Goal: Task Accomplishment & Management: Manage account settings

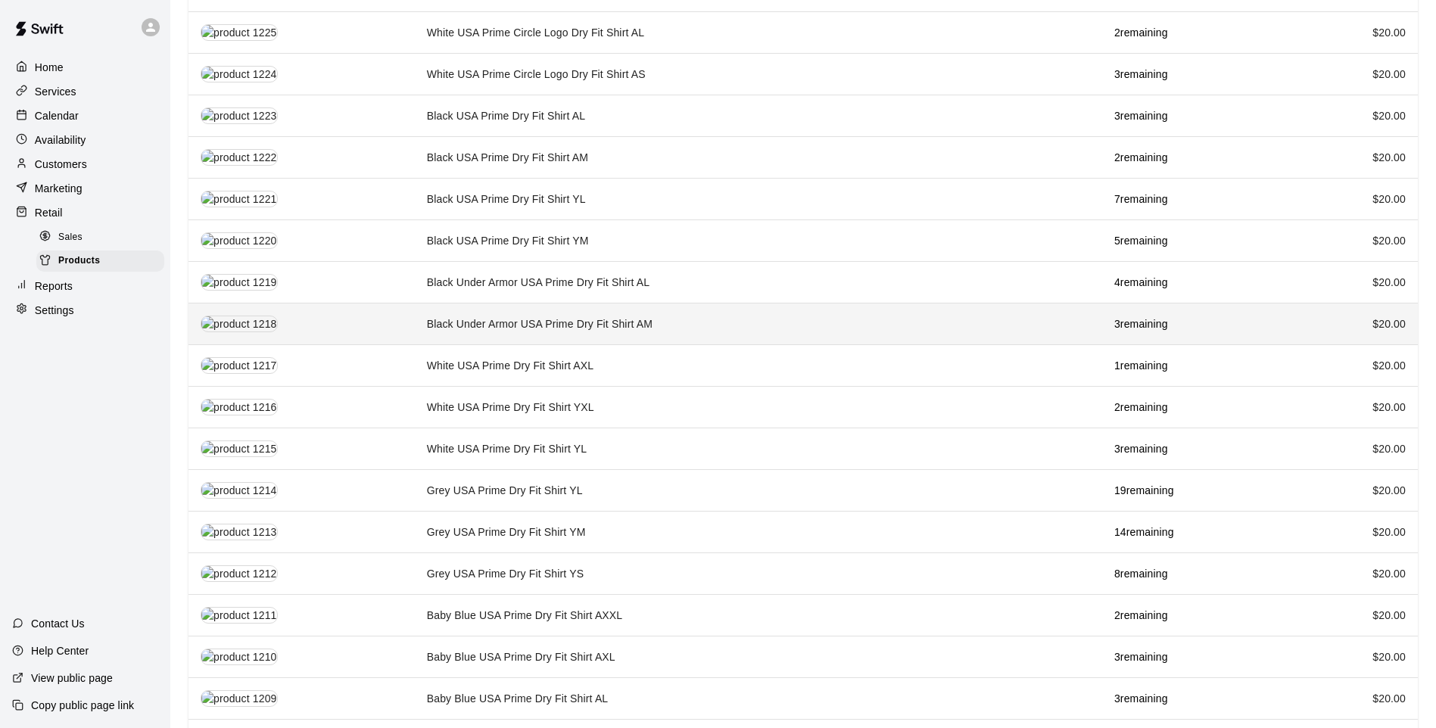
scroll to position [1348, 0]
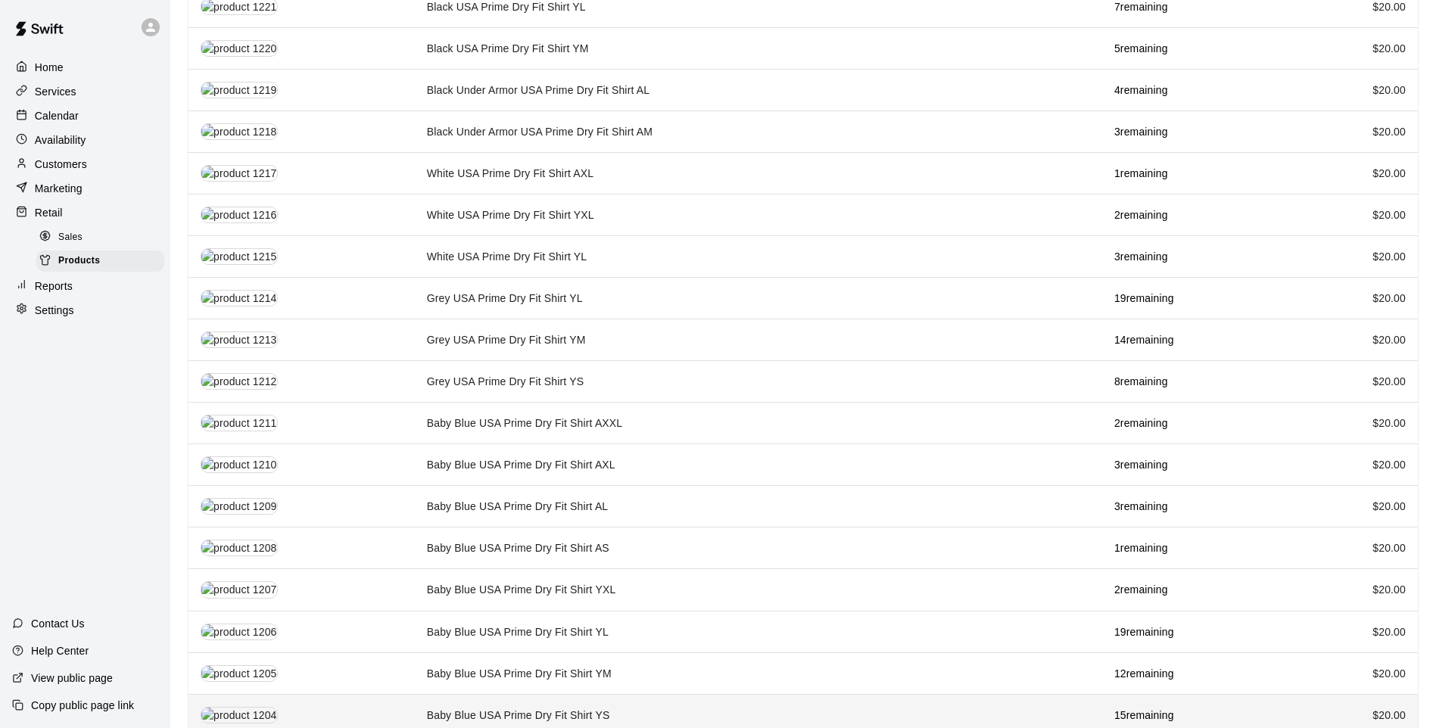
click at [410, 694] on th "simple table" at bounding box center [302, 715] width 226 height 42
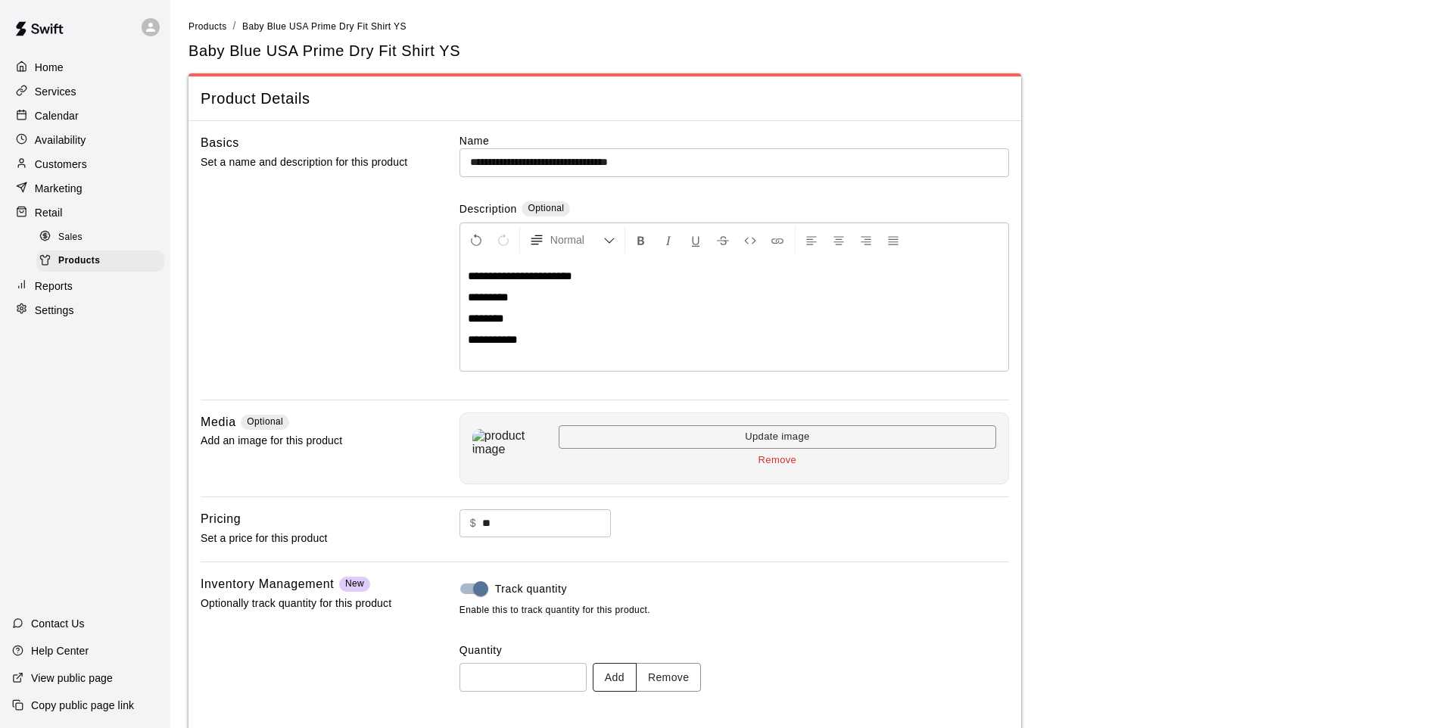
click at [637, 689] on button "Add" at bounding box center [615, 677] width 44 height 28
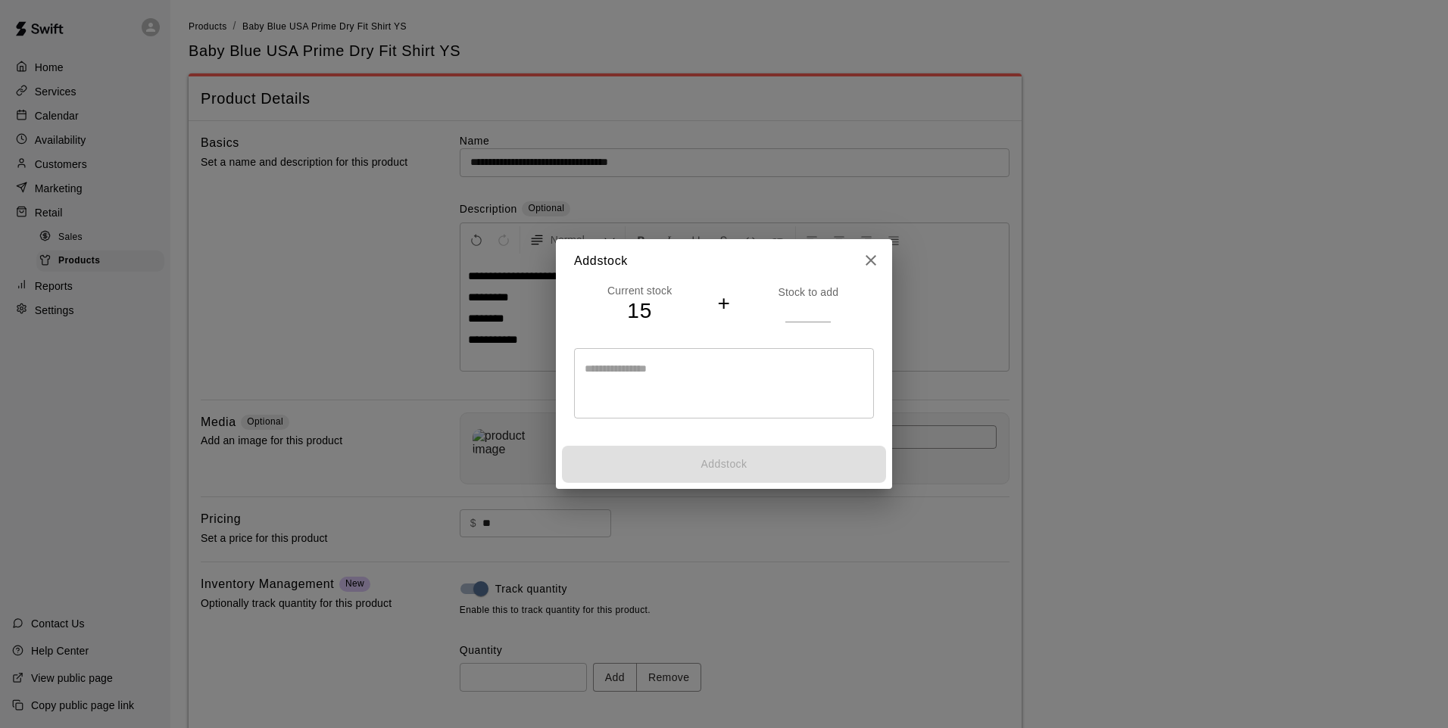
click at [864, 258] on icon "close" at bounding box center [871, 260] width 18 height 18
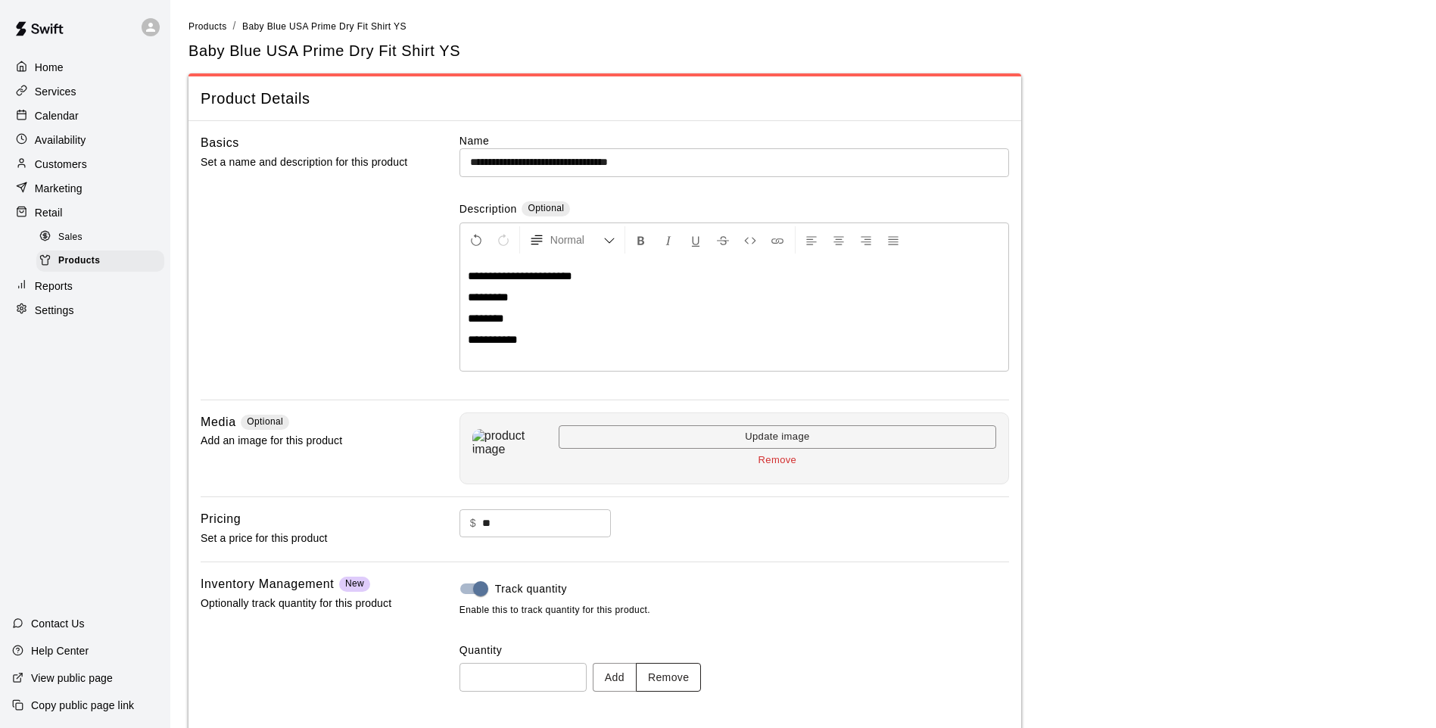
click at [675, 664] on button "Remove" at bounding box center [669, 677] width 66 height 28
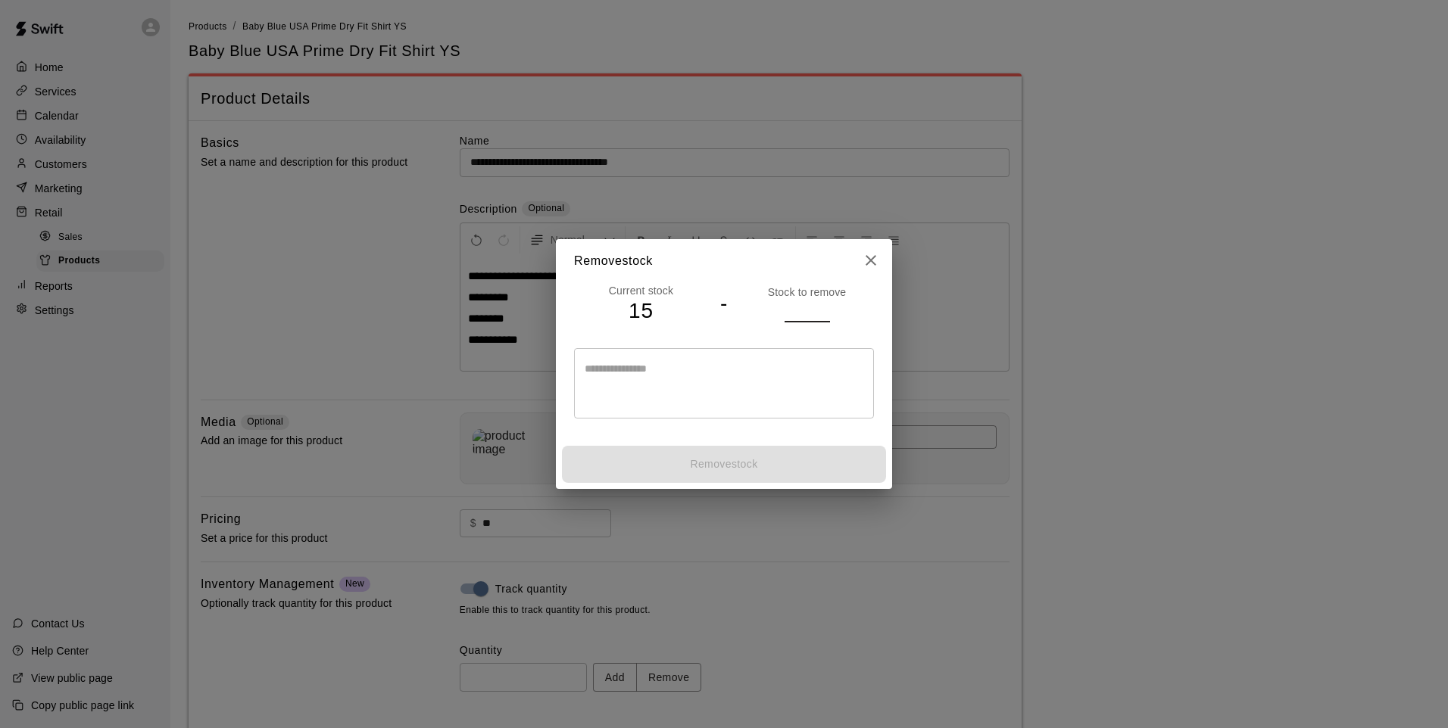
click at [798, 307] on input "number" at bounding box center [806, 311] width 45 height 22
click at [821, 313] on input "*" at bounding box center [806, 311] width 45 height 22
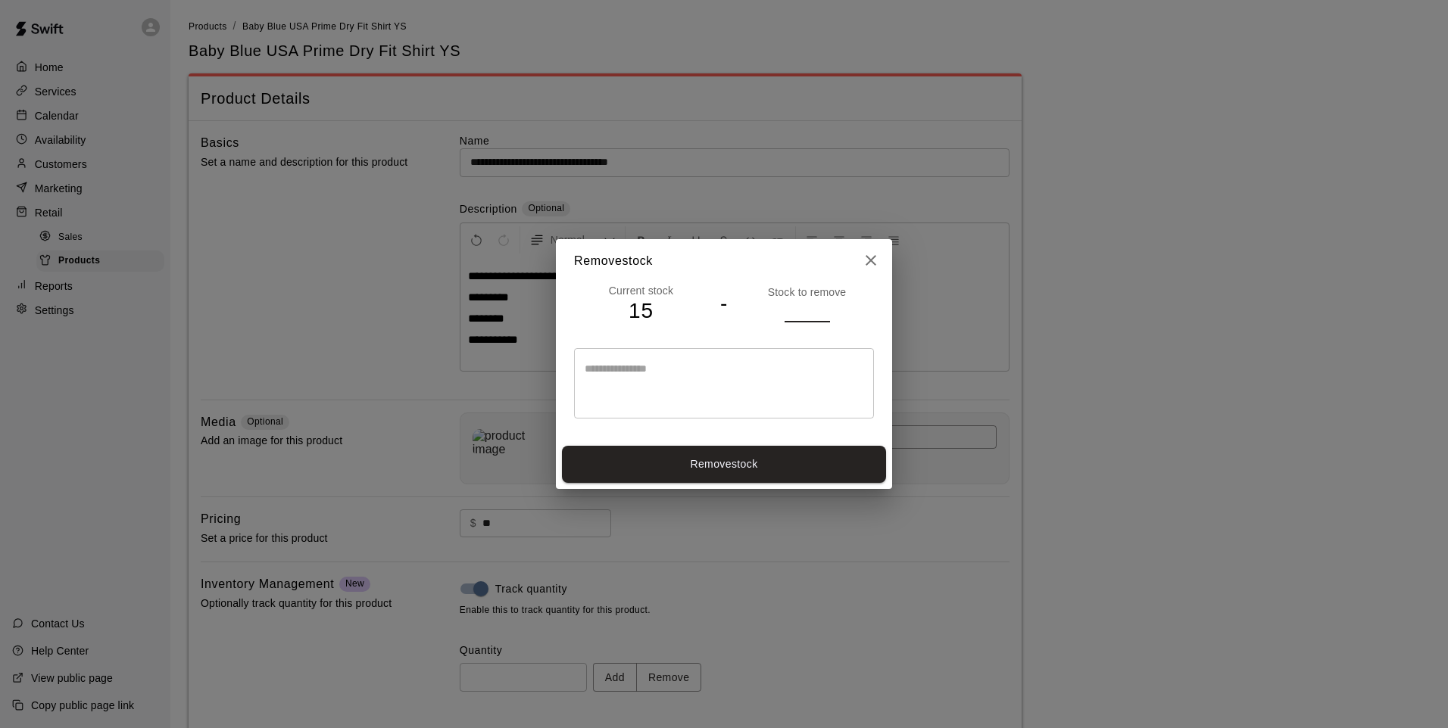
click at [821, 313] on input "*" at bounding box center [806, 311] width 45 height 22
click at [819, 314] on input "*" at bounding box center [806, 311] width 45 height 22
type input "*"
click at [823, 310] on input "*" at bounding box center [806, 311] width 45 height 22
click at [761, 450] on button "Remove stock" at bounding box center [724, 464] width 324 height 37
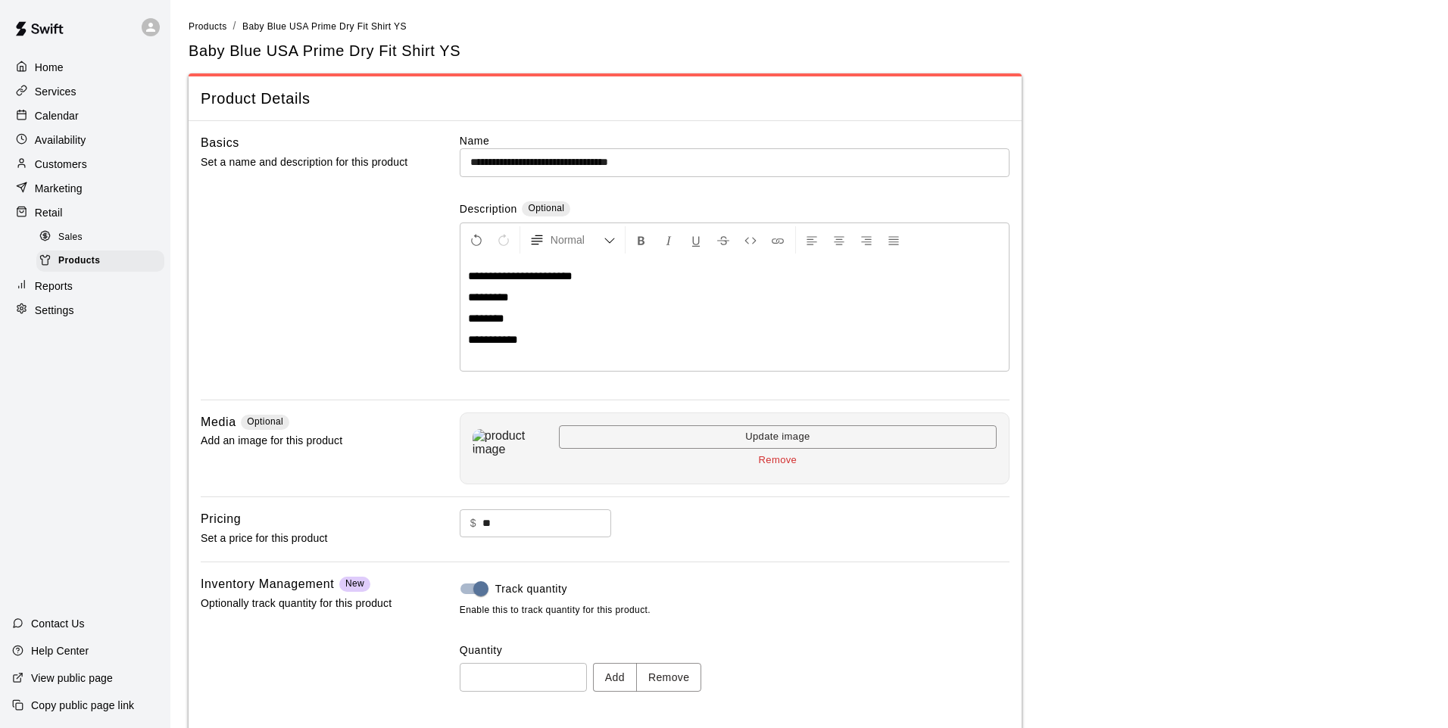
type input "**"
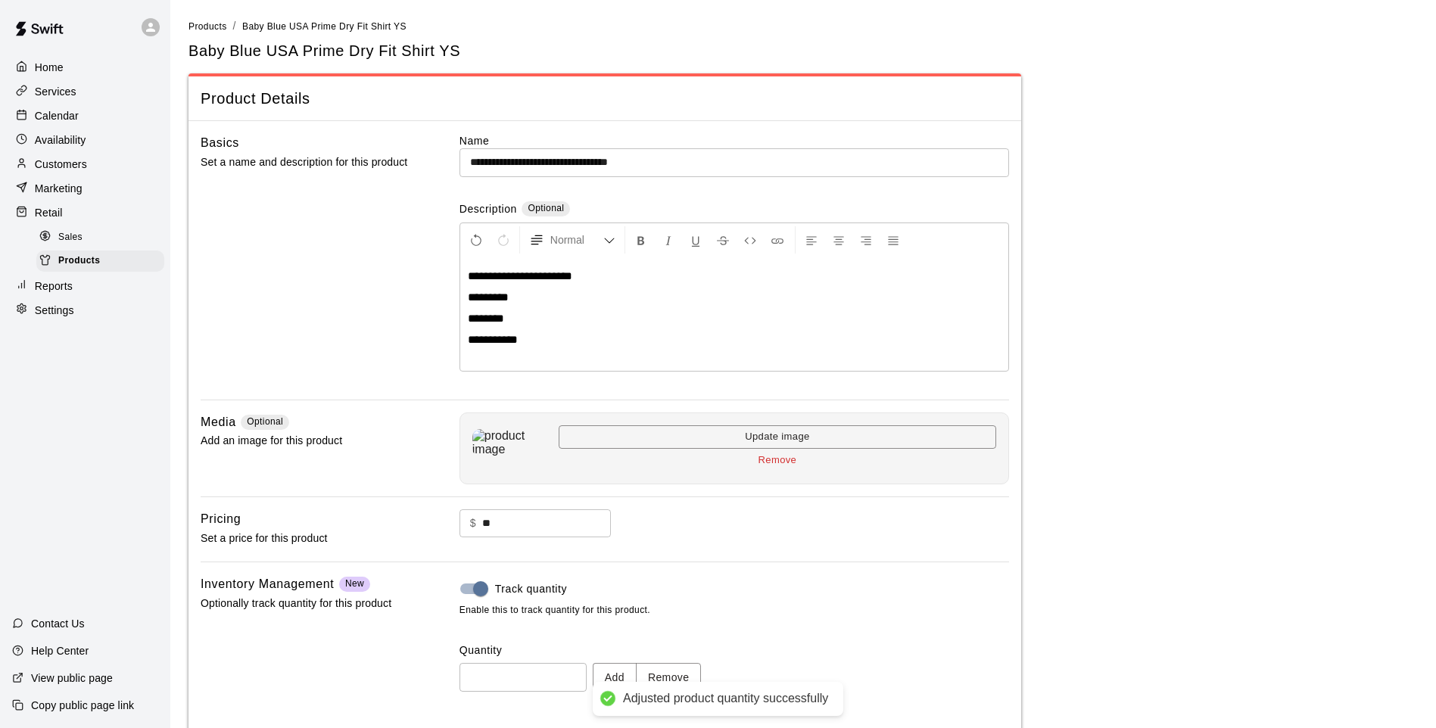
scroll to position [70, 0]
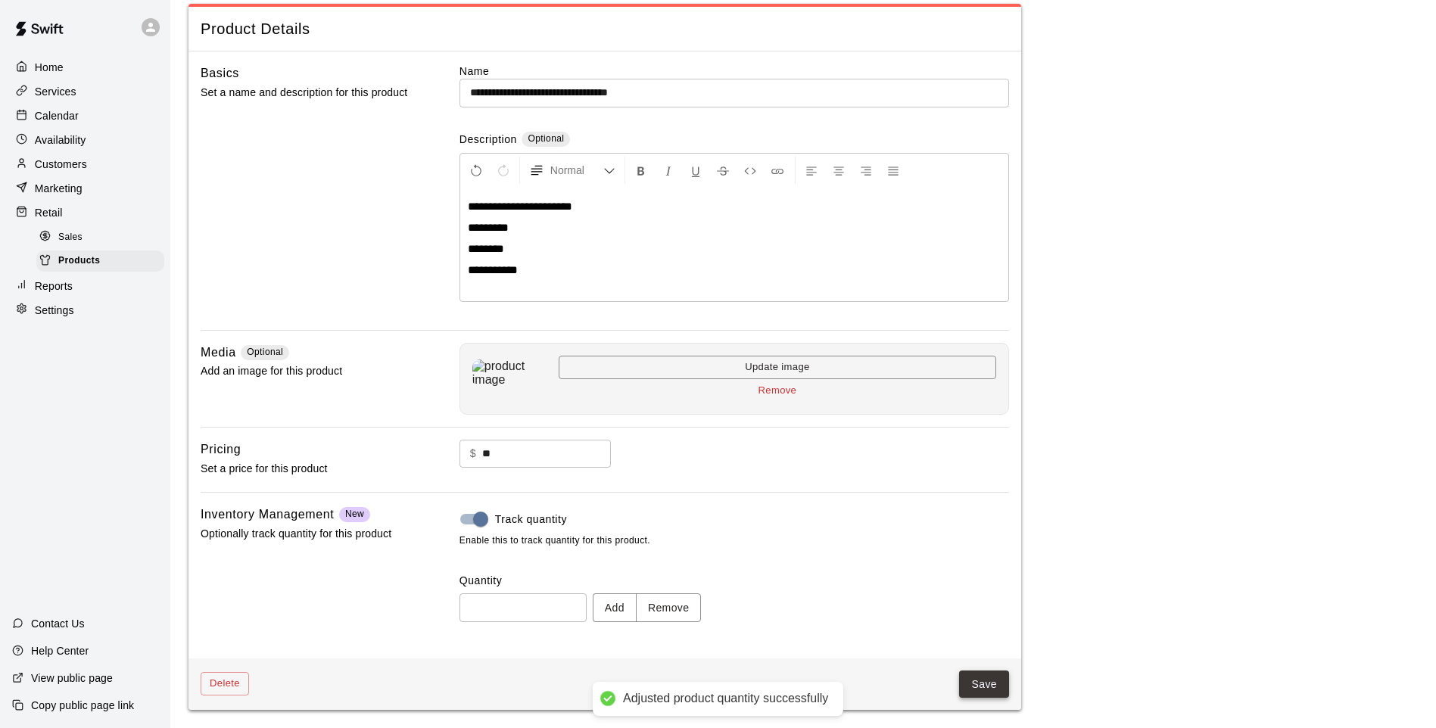
click at [962, 681] on button "Save" at bounding box center [984, 685] width 50 height 28
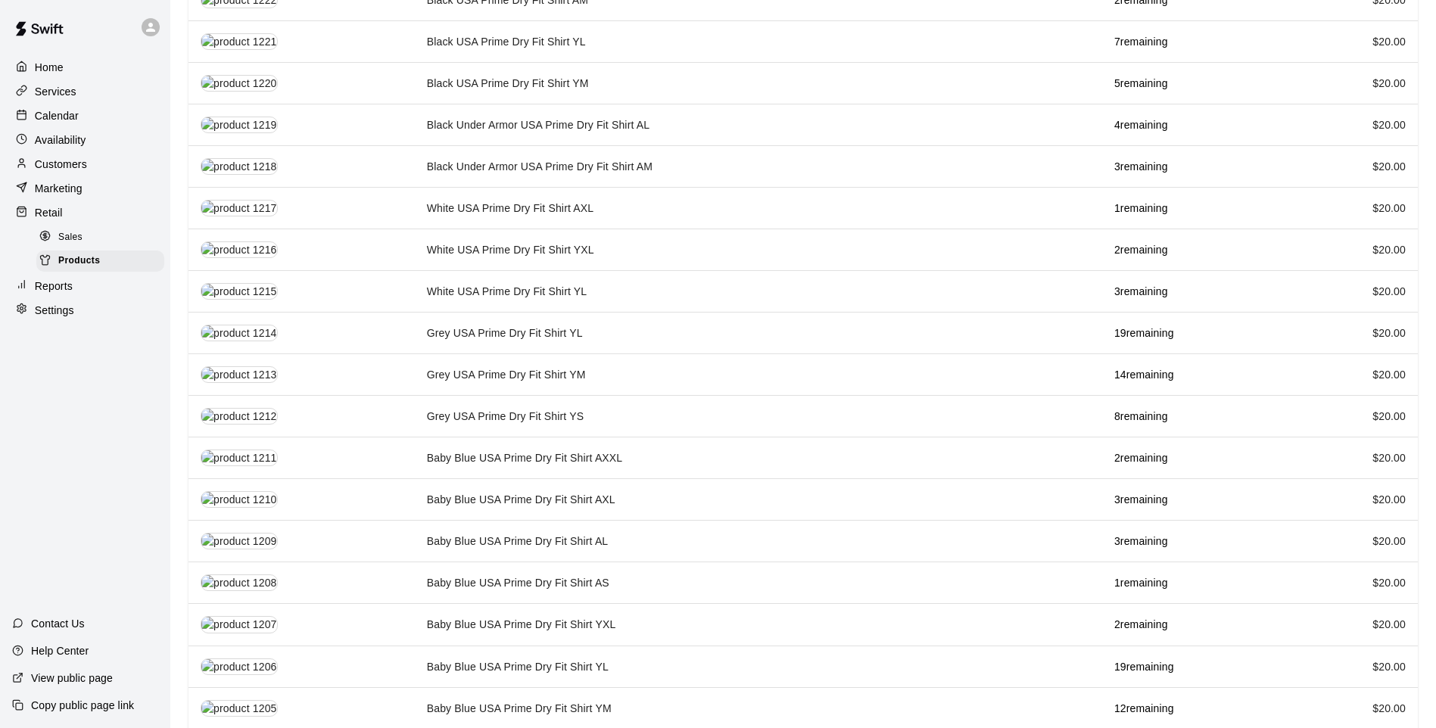
scroll to position [1348, 0]
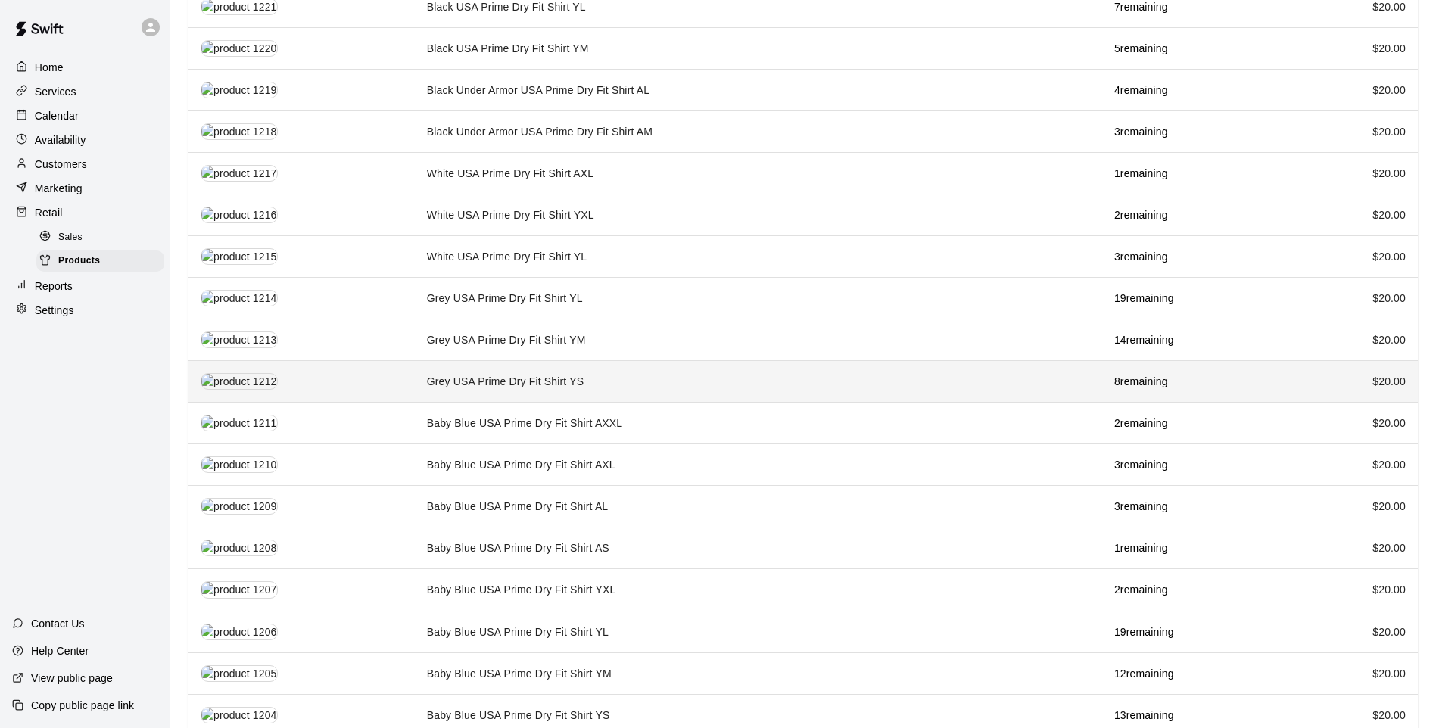
click at [779, 362] on td "Grey USA Prime Dry Fit Shirt YS" at bounding box center [759, 382] width 688 height 42
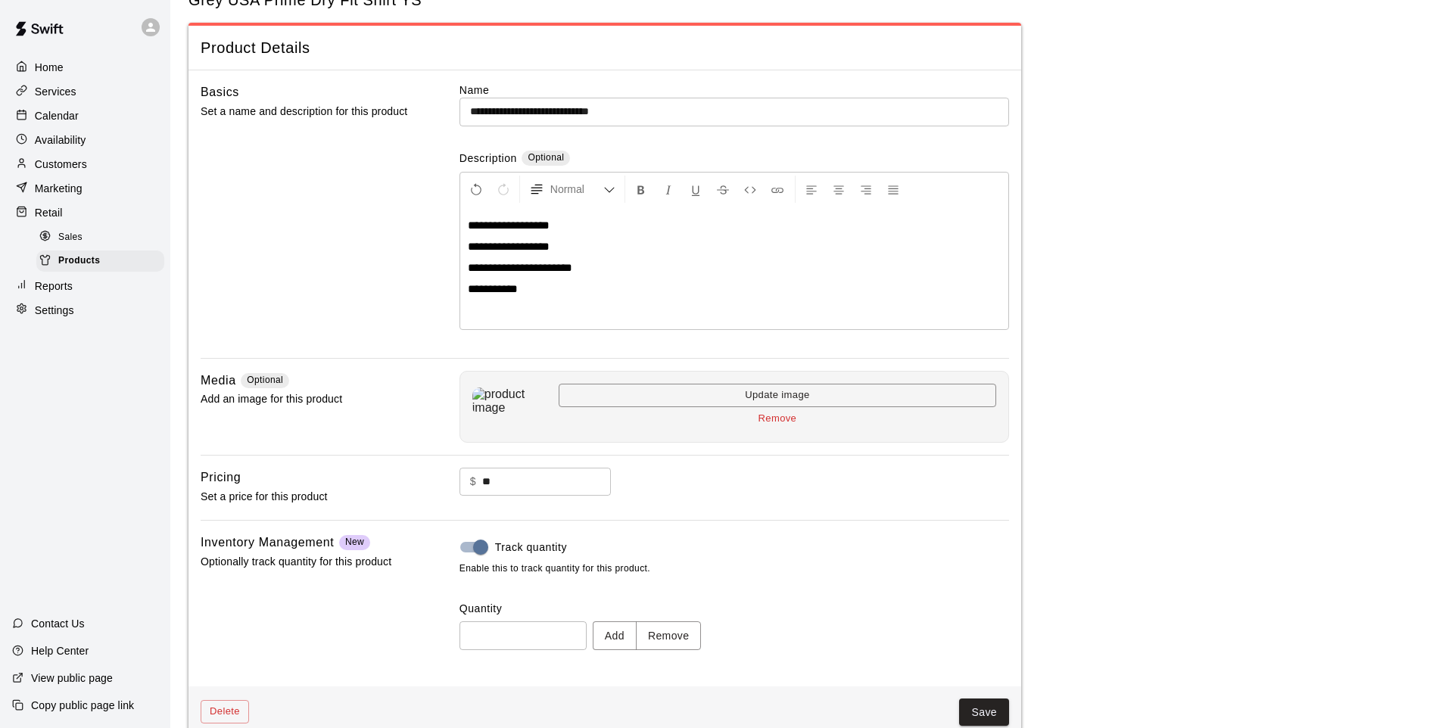
scroll to position [79, 0]
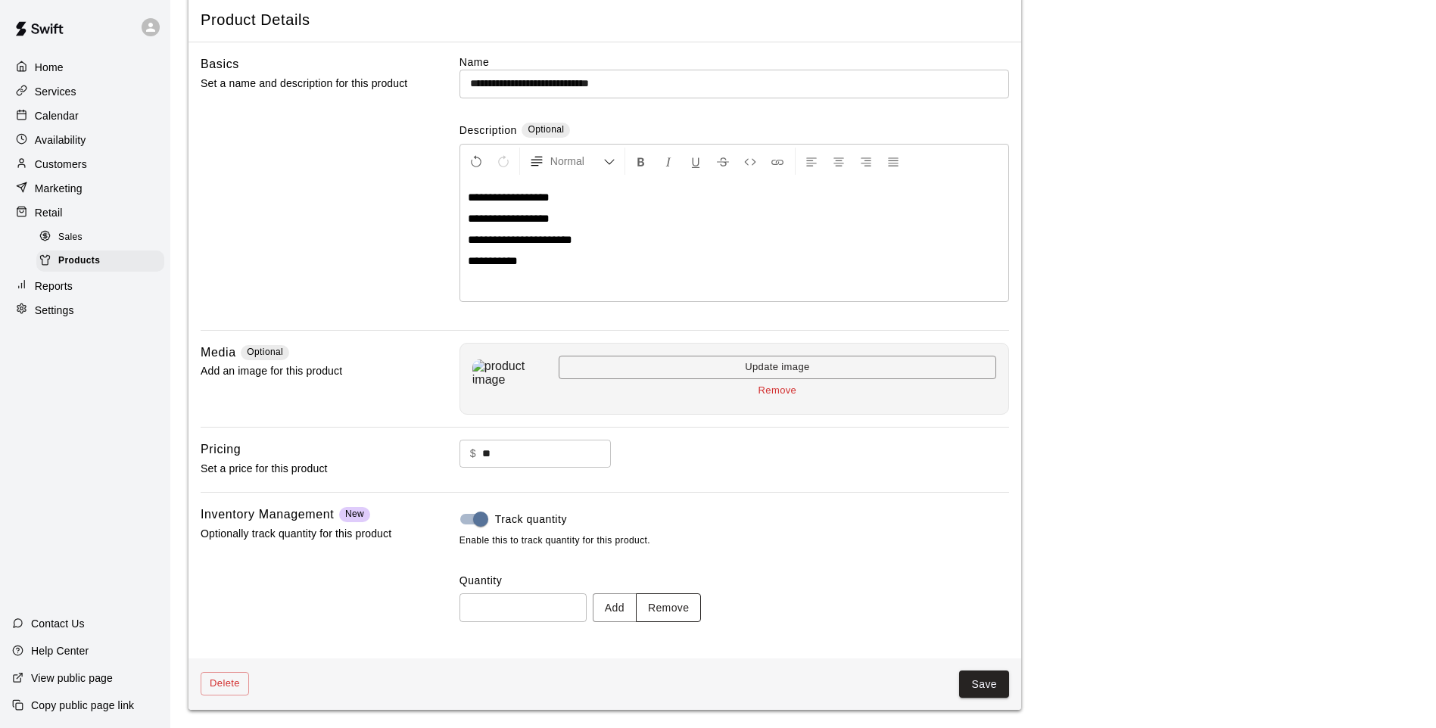
click at [669, 598] on button "Remove" at bounding box center [669, 608] width 66 height 28
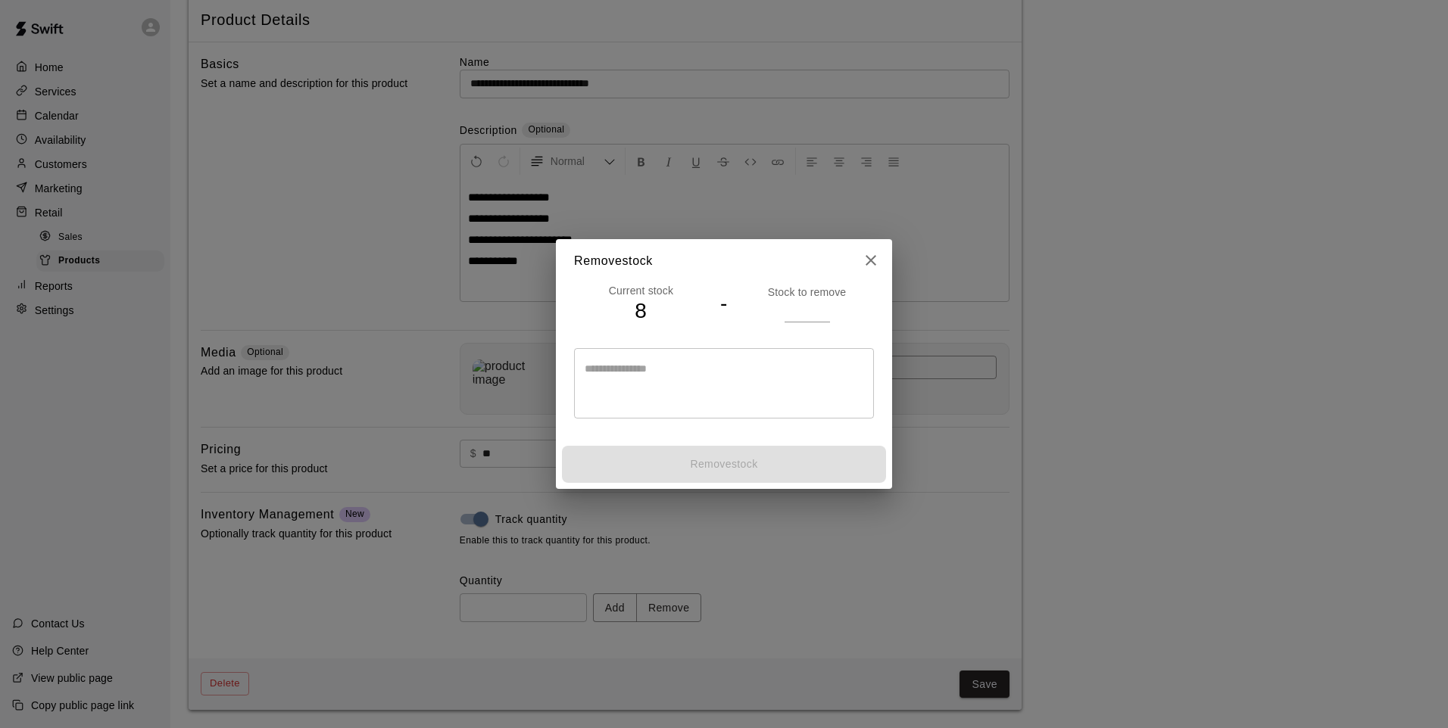
click at [806, 300] on input "number" at bounding box center [806, 311] width 45 height 22
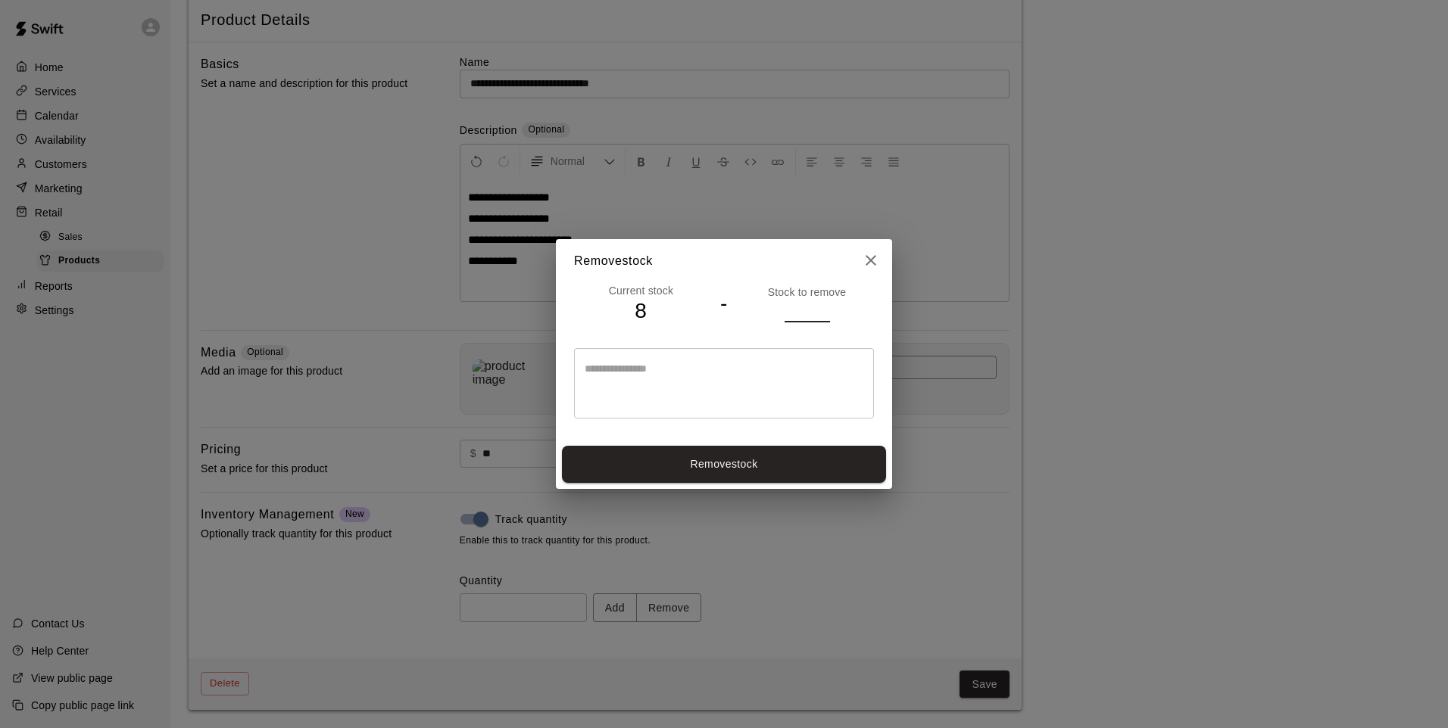
click at [821, 317] on input "*" at bounding box center [806, 311] width 45 height 22
click at [825, 311] on input "*" at bounding box center [806, 311] width 45 height 22
click at [821, 313] on input "*" at bounding box center [806, 311] width 45 height 22
click at [809, 307] on input "*" at bounding box center [806, 311] width 45 height 22
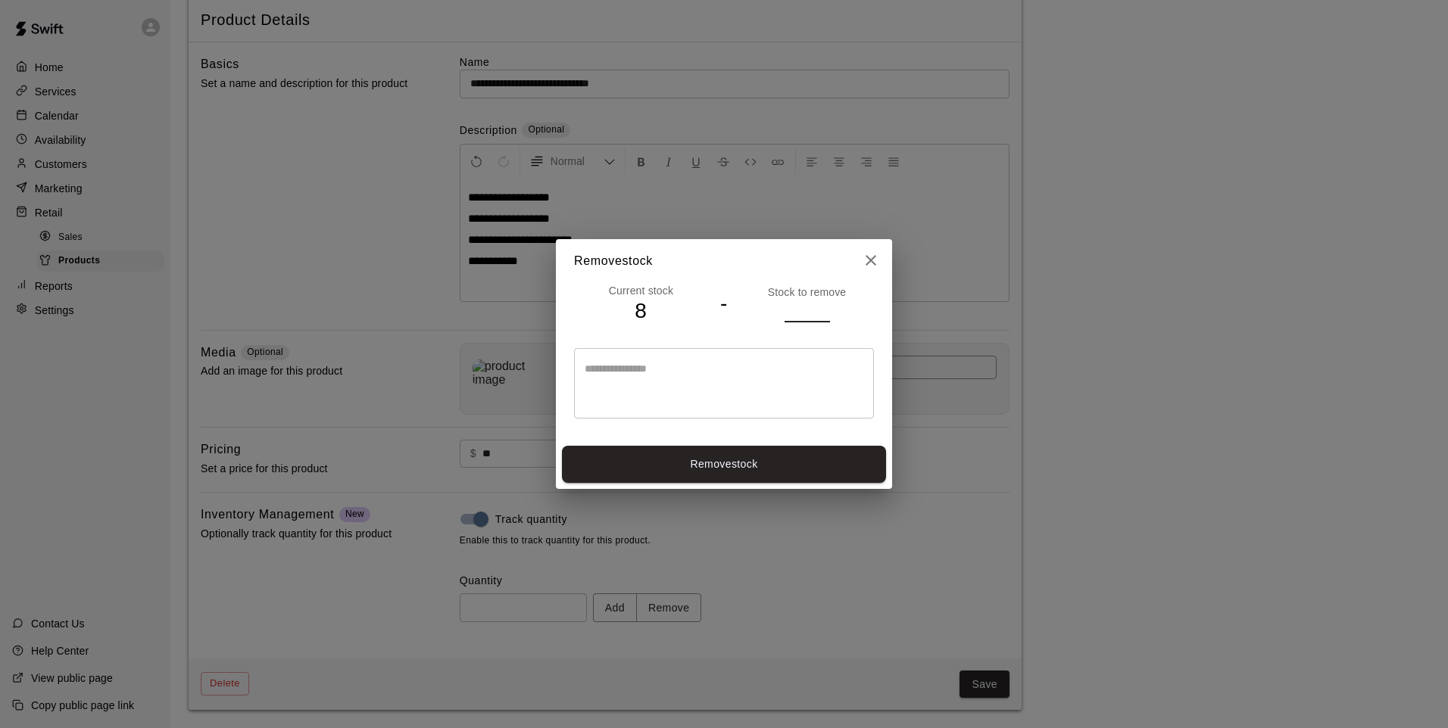
type input "*"
click at [822, 304] on input "*" at bounding box center [806, 311] width 45 height 22
click at [781, 458] on button "Remove stock" at bounding box center [724, 464] width 324 height 37
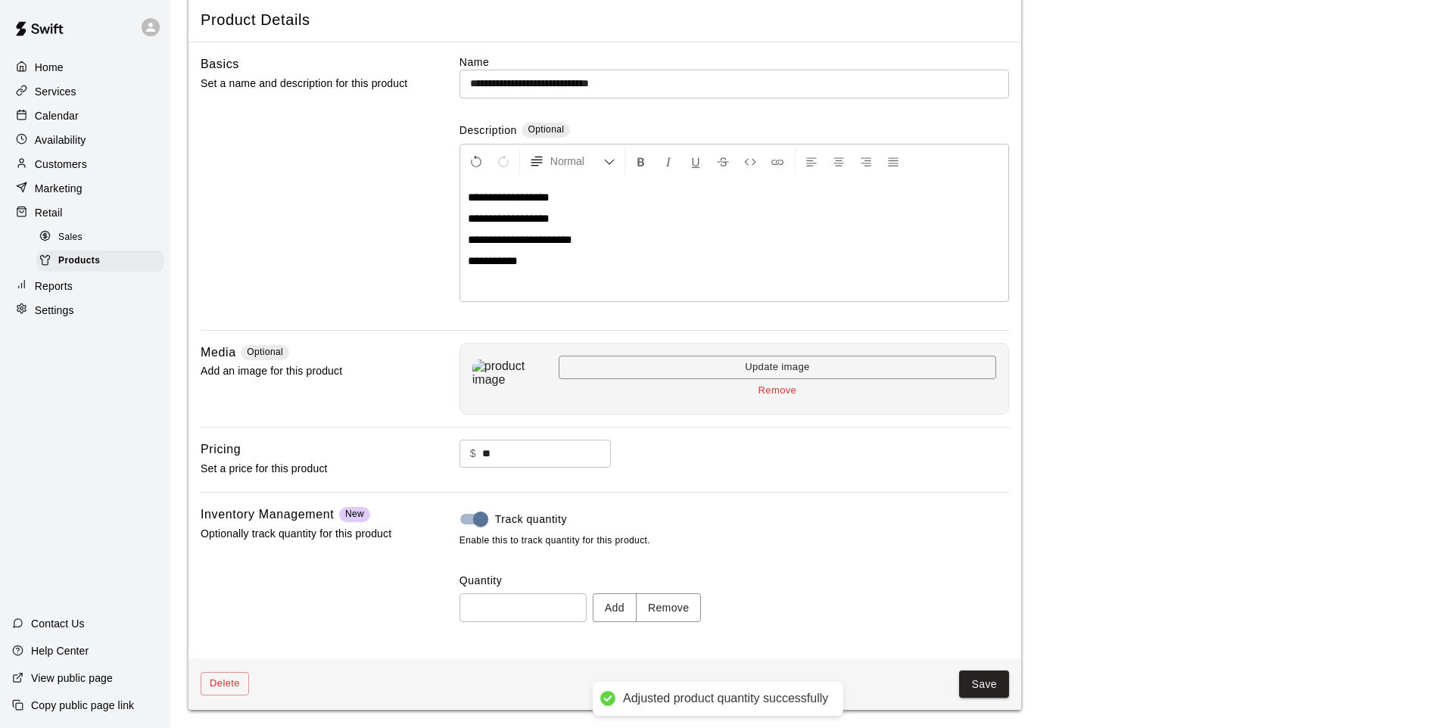
type input "*"
click at [979, 675] on button "Save" at bounding box center [984, 685] width 50 height 28
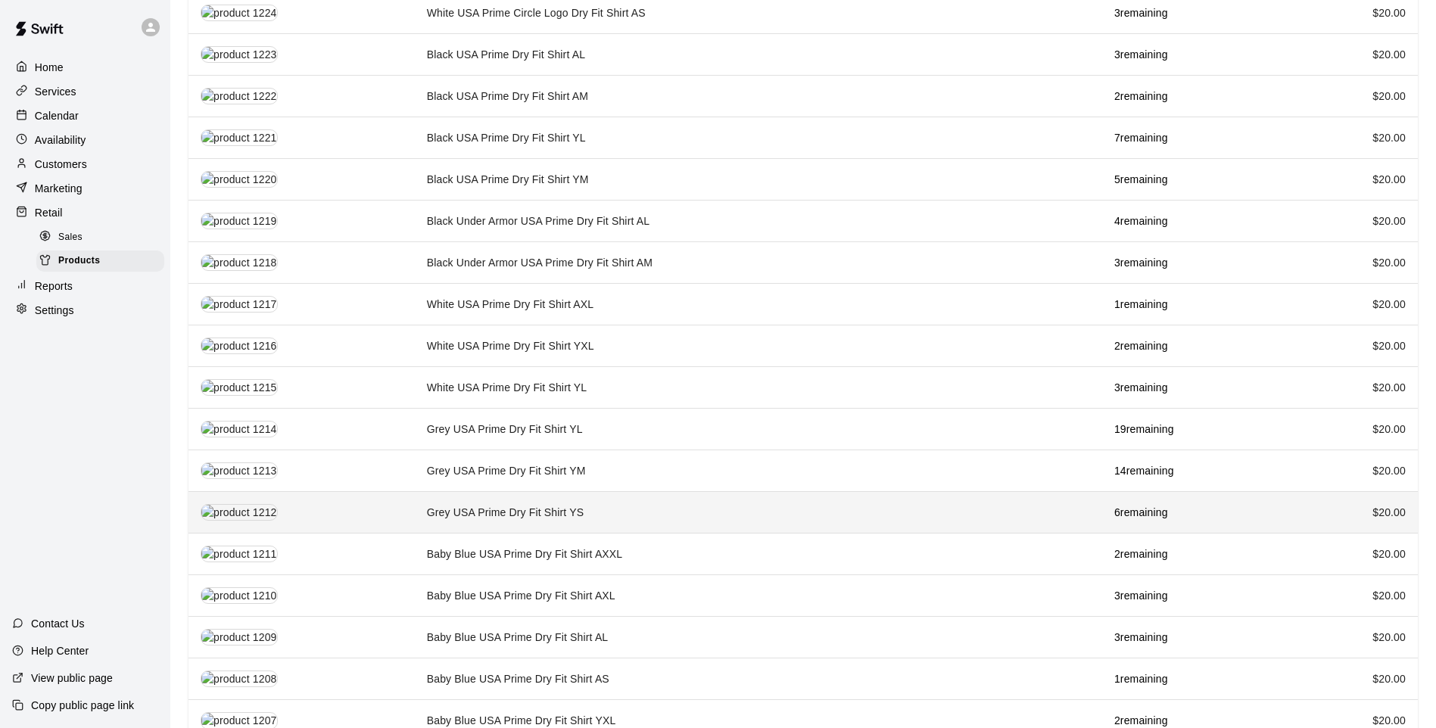
scroll to position [1348, 0]
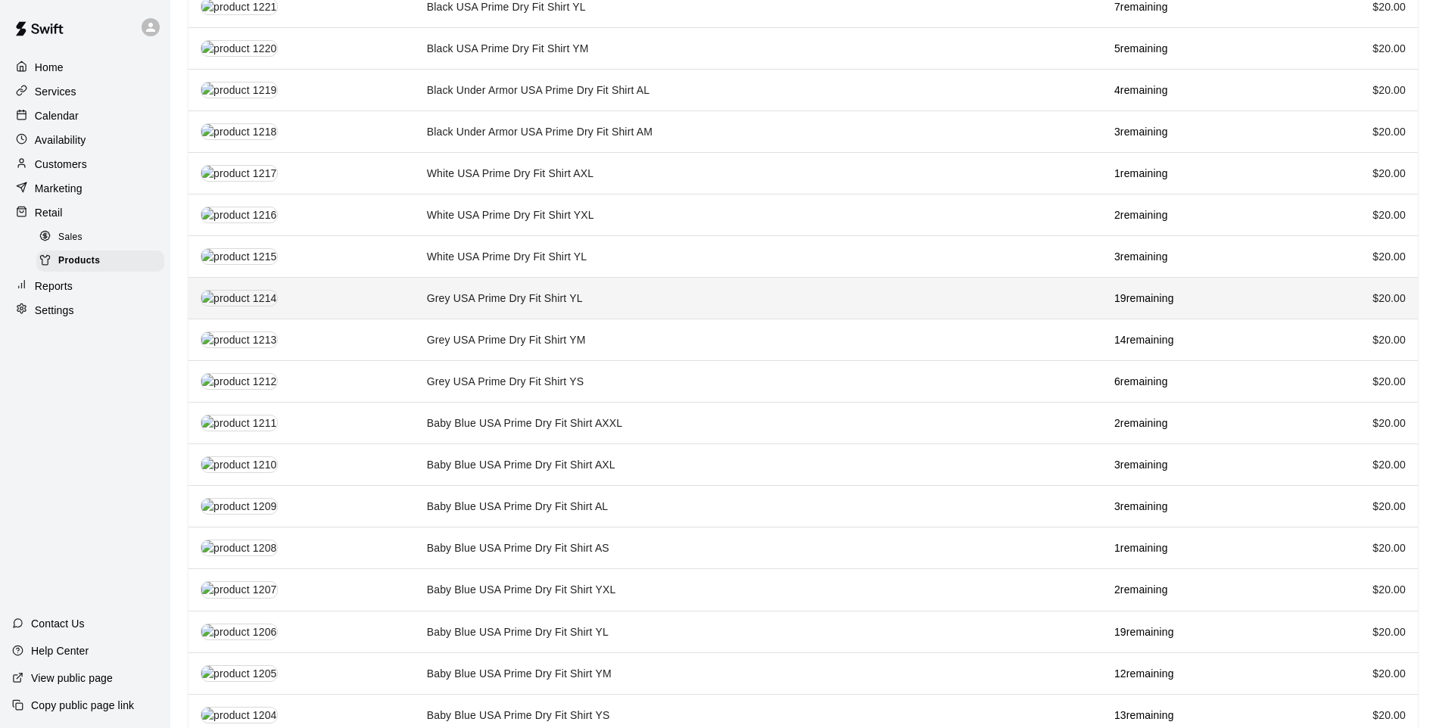
click at [660, 294] on td "Grey USA Prime Dry Fit Shirt YL" at bounding box center [759, 299] width 688 height 42
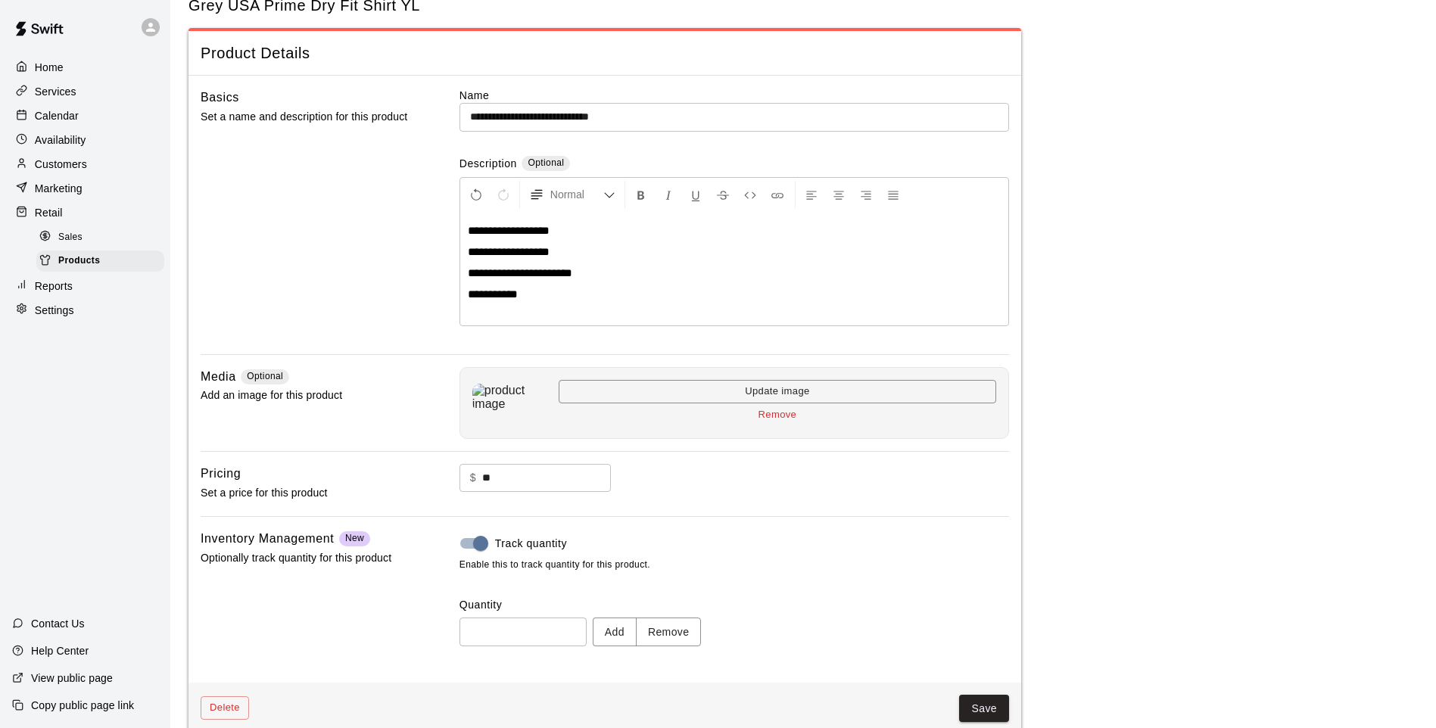
scroll to position [70, 0]
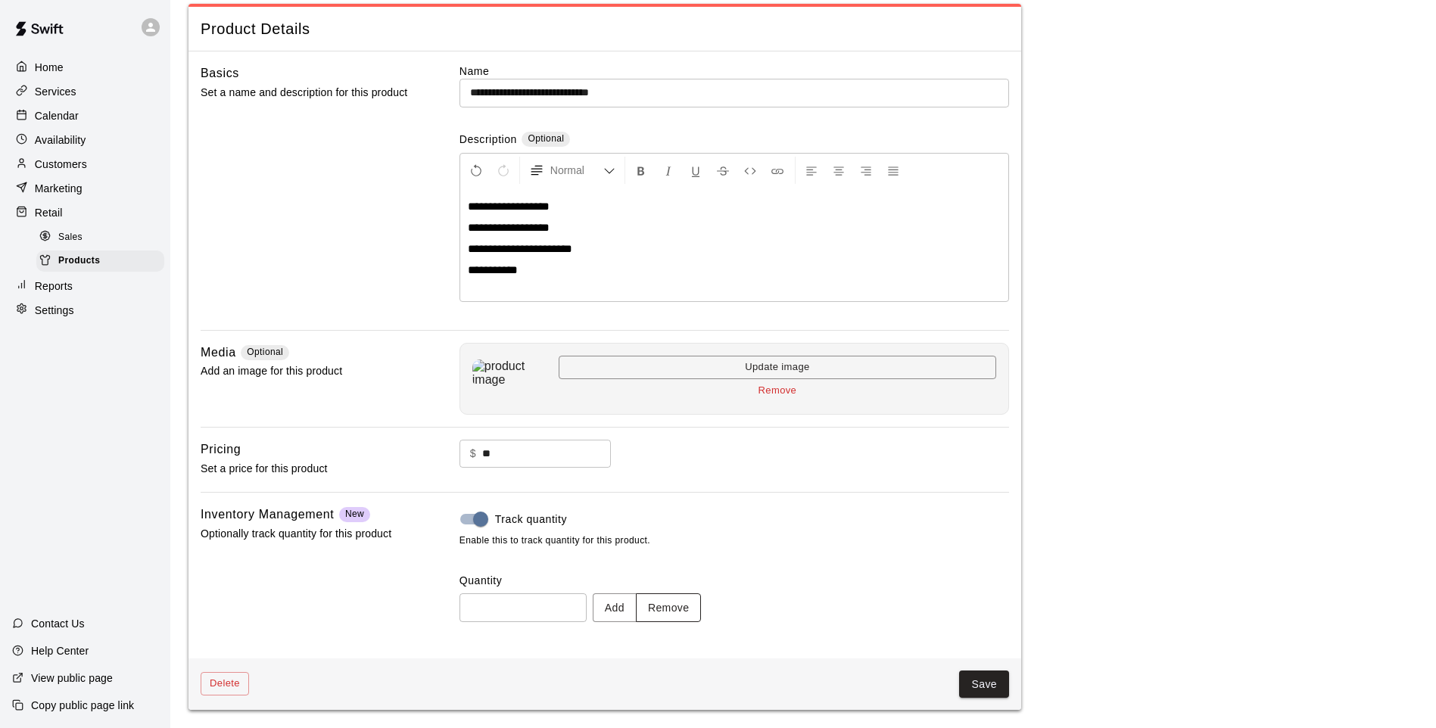
click at [657, 613] on button "Remove" at bounding box center [669, 608] width 66 height 28
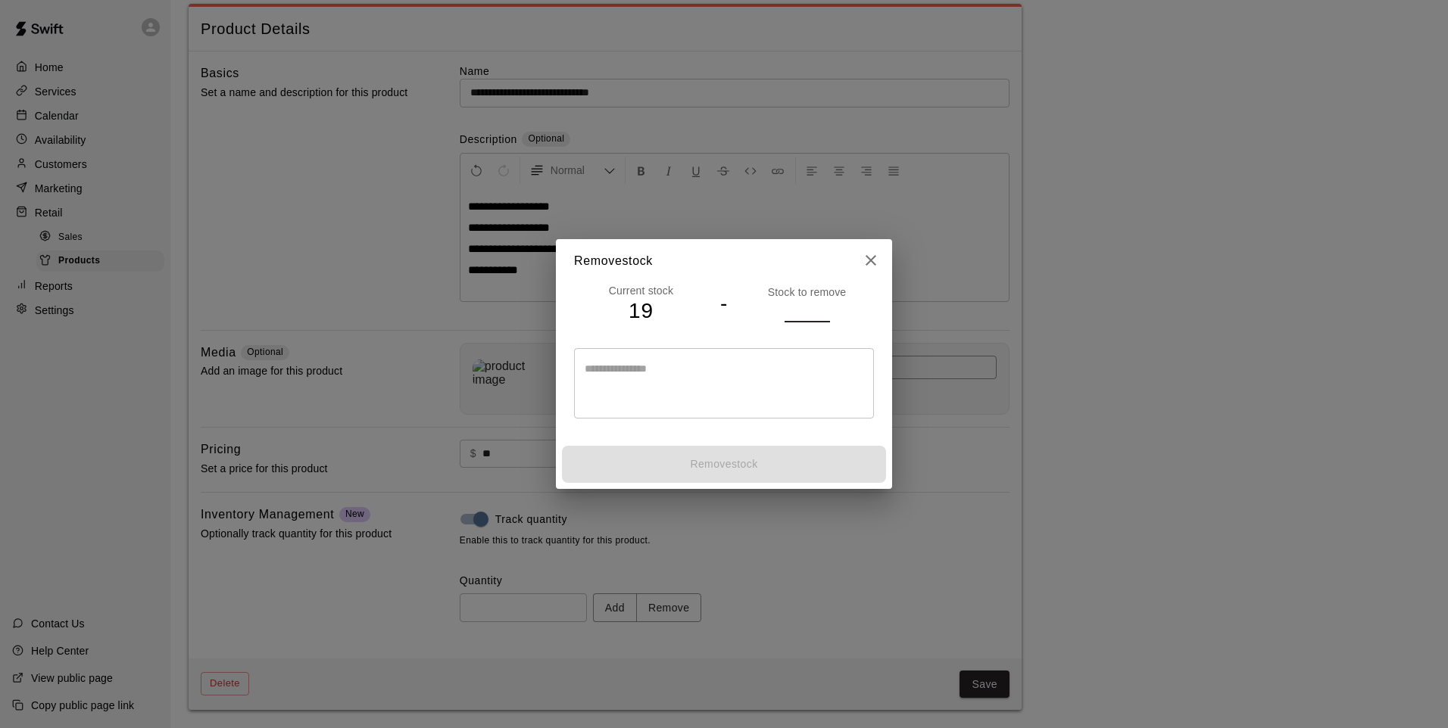
click at [800, 311] on input "number" at bounding box center [806, 311] width 45 height 22
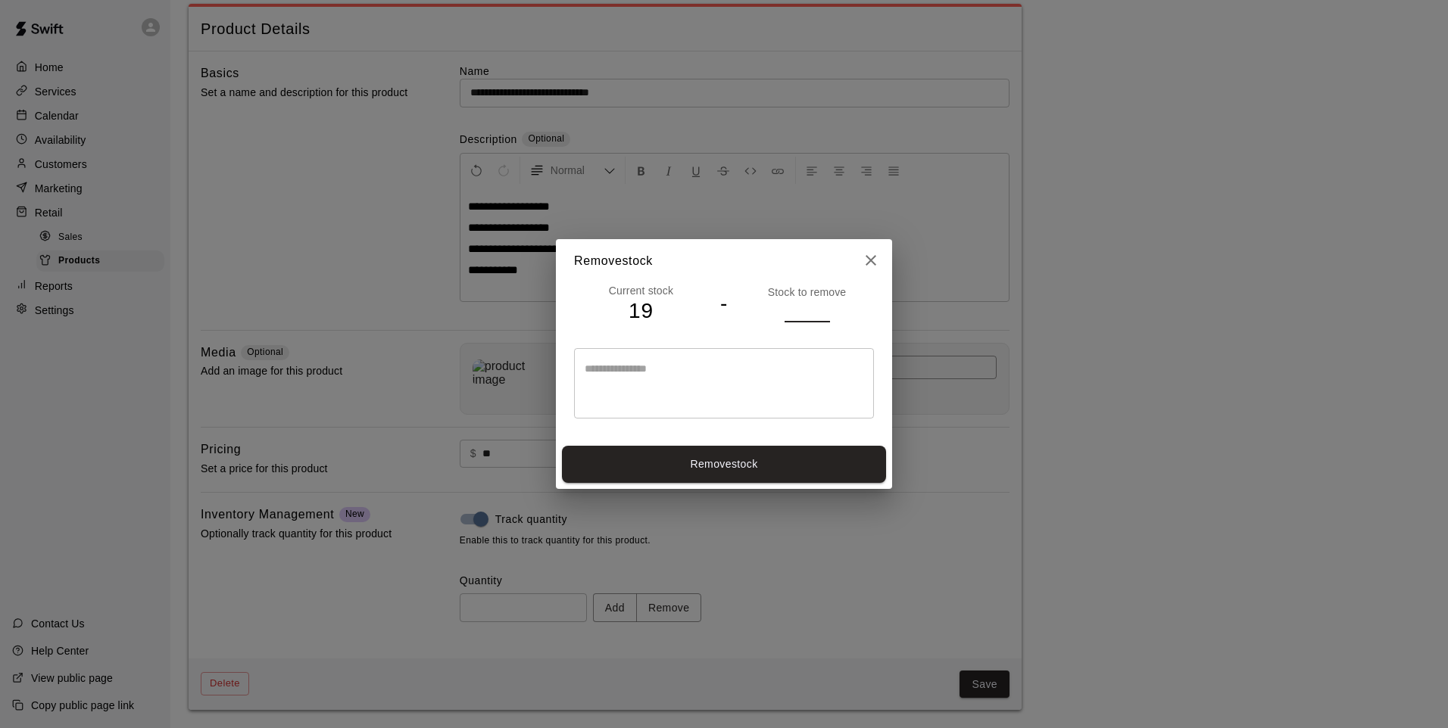
type input "*"
click at [822, 308] on input "*" at bounding box center [806, 311] width 45 height 22
click at [744, 460] on button "Remove stock" at bounding box center [724, 464] width 324 height 37
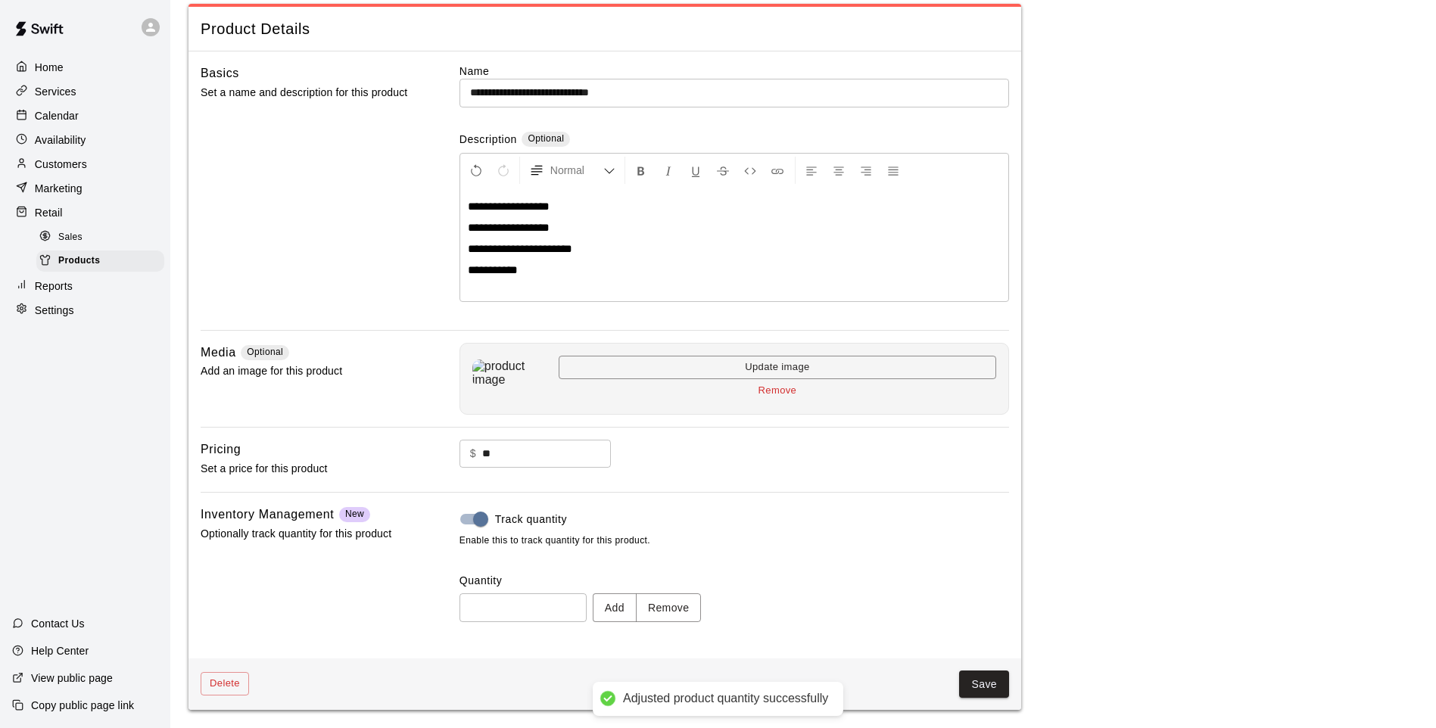
type input "**"
click at [969, 678] on button "Save" at bounding box center [984, 685] width 50 height 28
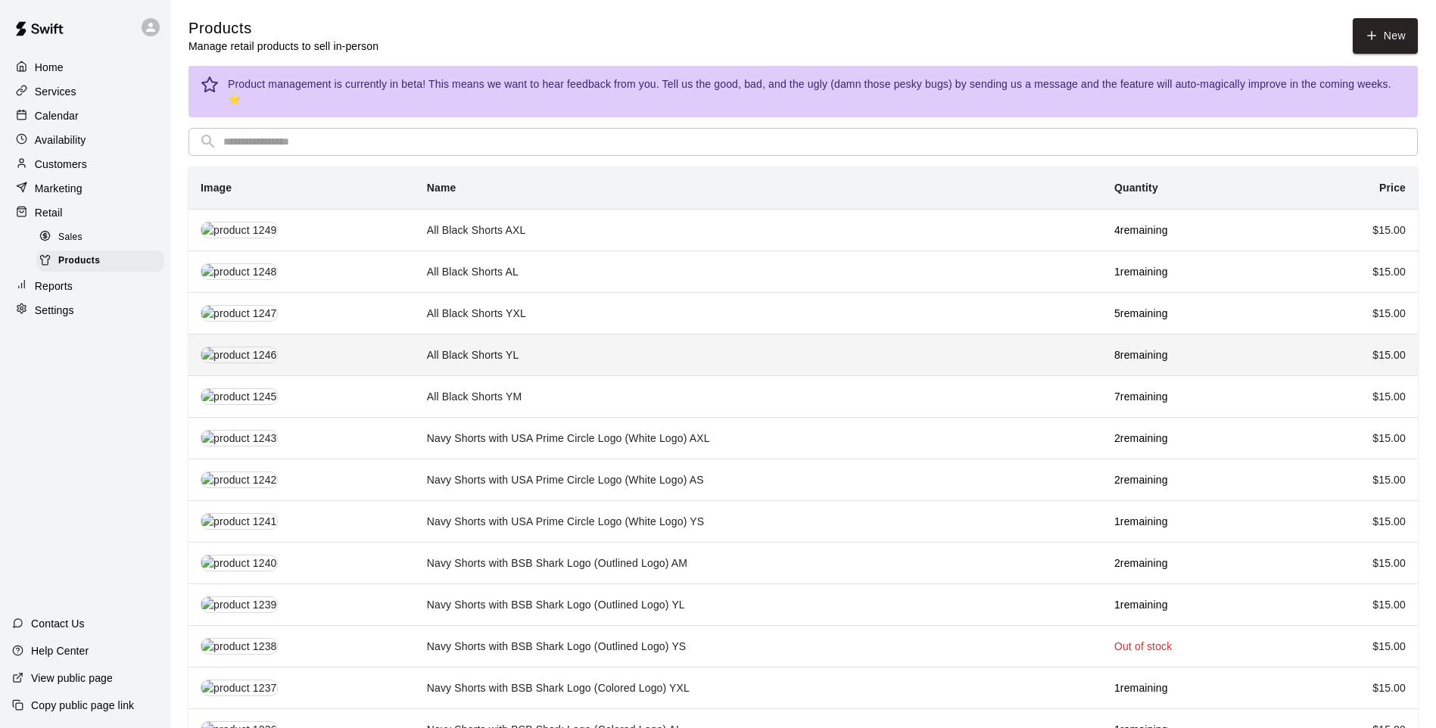
click at [665, 351] on td "All Black Shorts YL" at bounding box center [759, 355] width 688 height 42
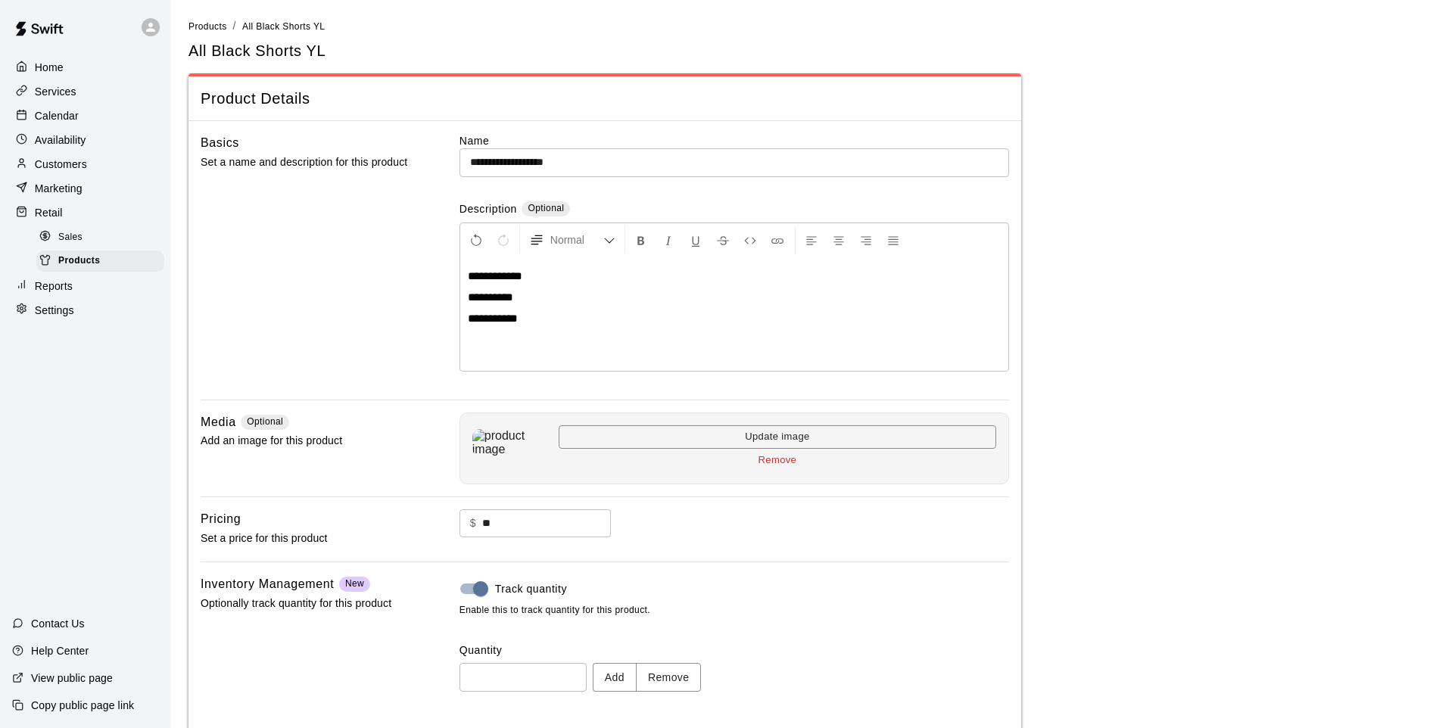
scroll to position [70, 0]
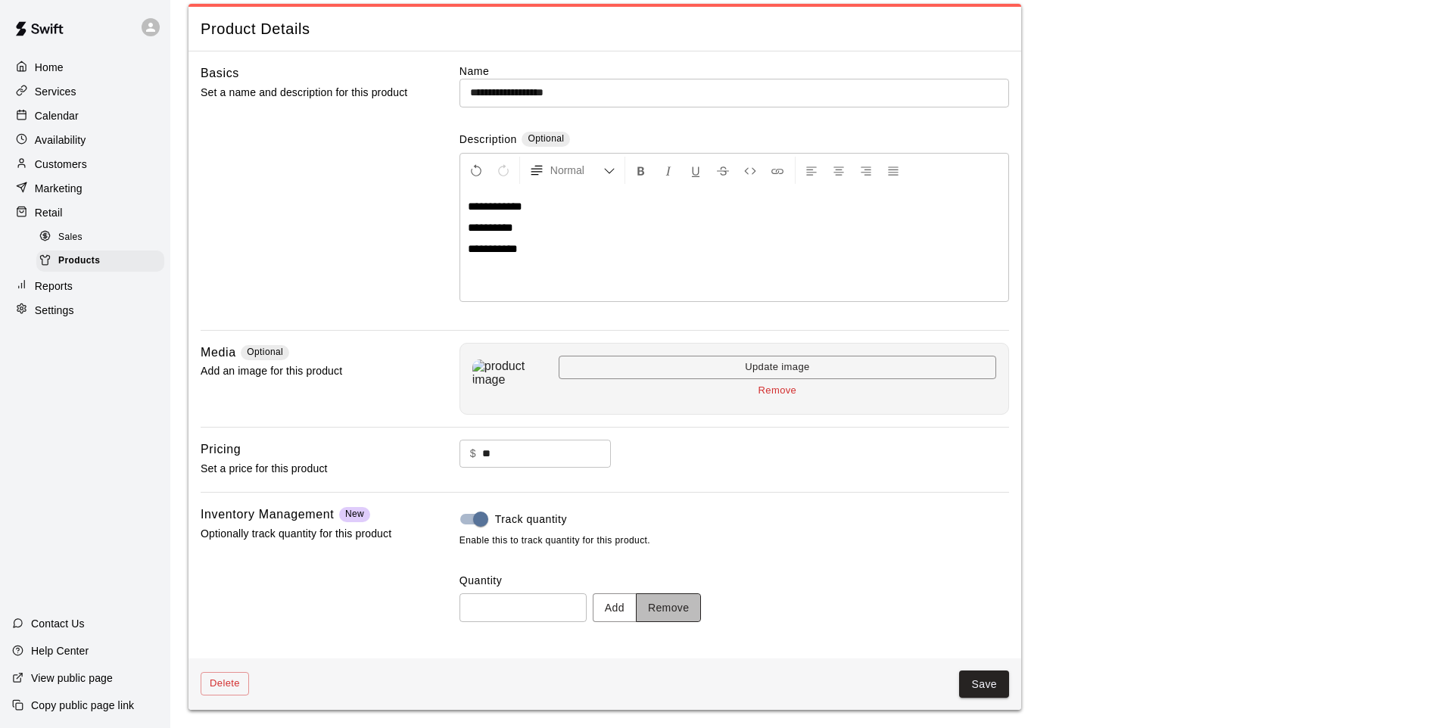
click at [669, 603] on button "Remove" at bounding box center [669, 608] width 66 height 28
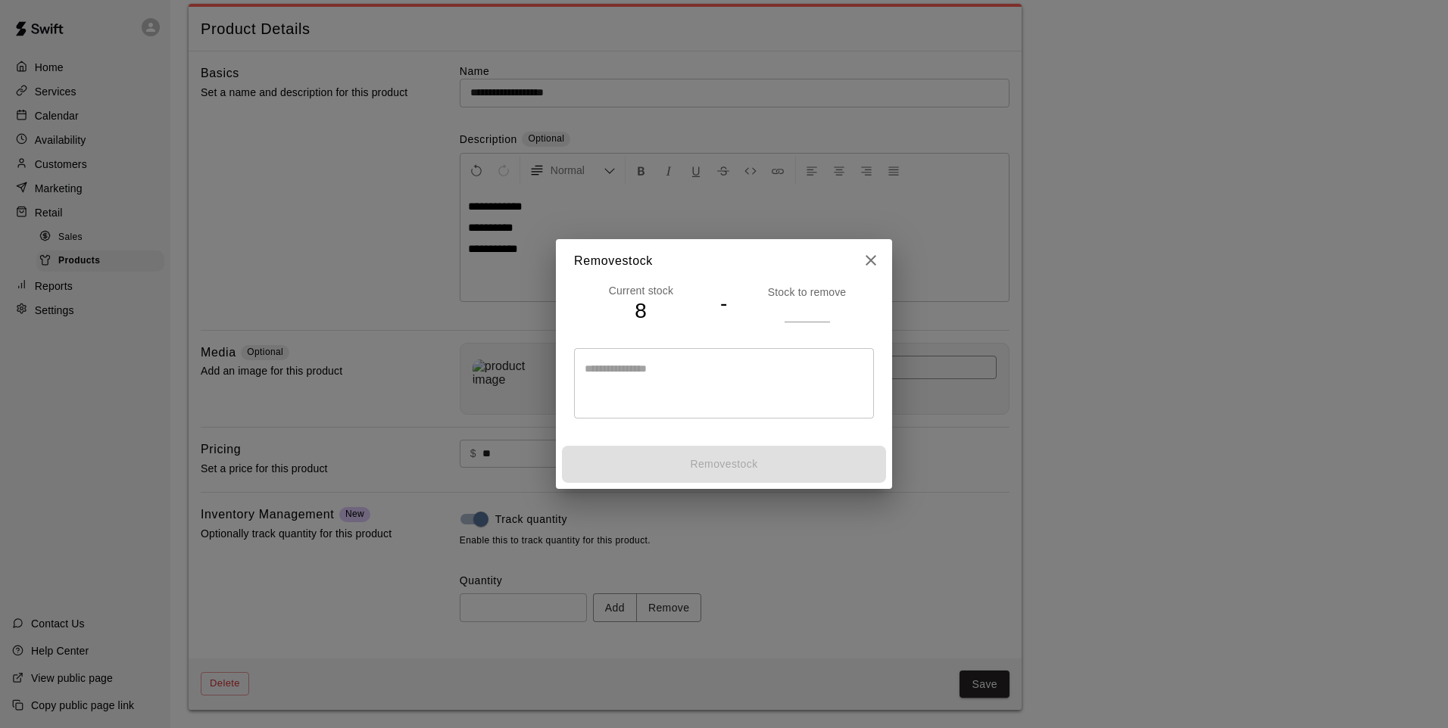
type input "*"
click at [822, 317] on input "*" at bounding box center [806, 311] width 45 height 22
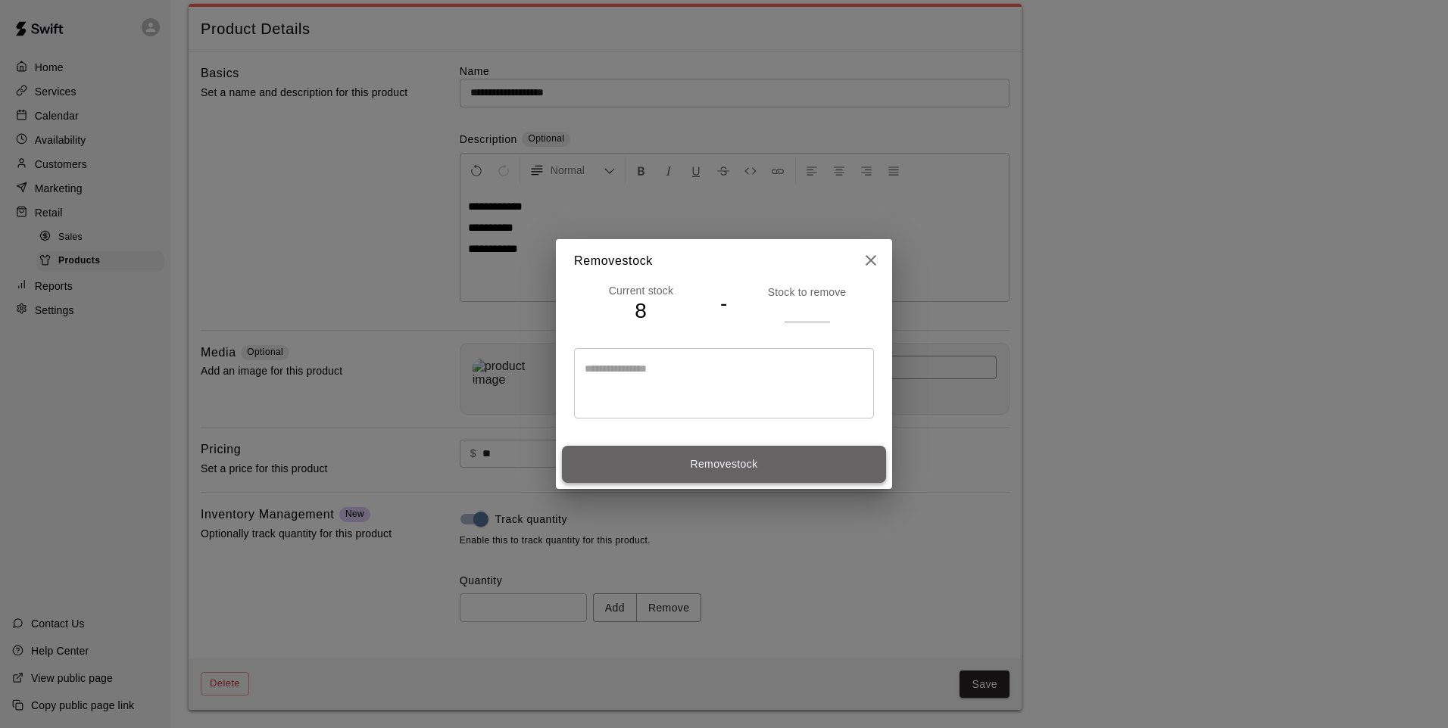
click at [727, 460] on button "Remove stock" at bounding box center [724, 464] width 324 height 37
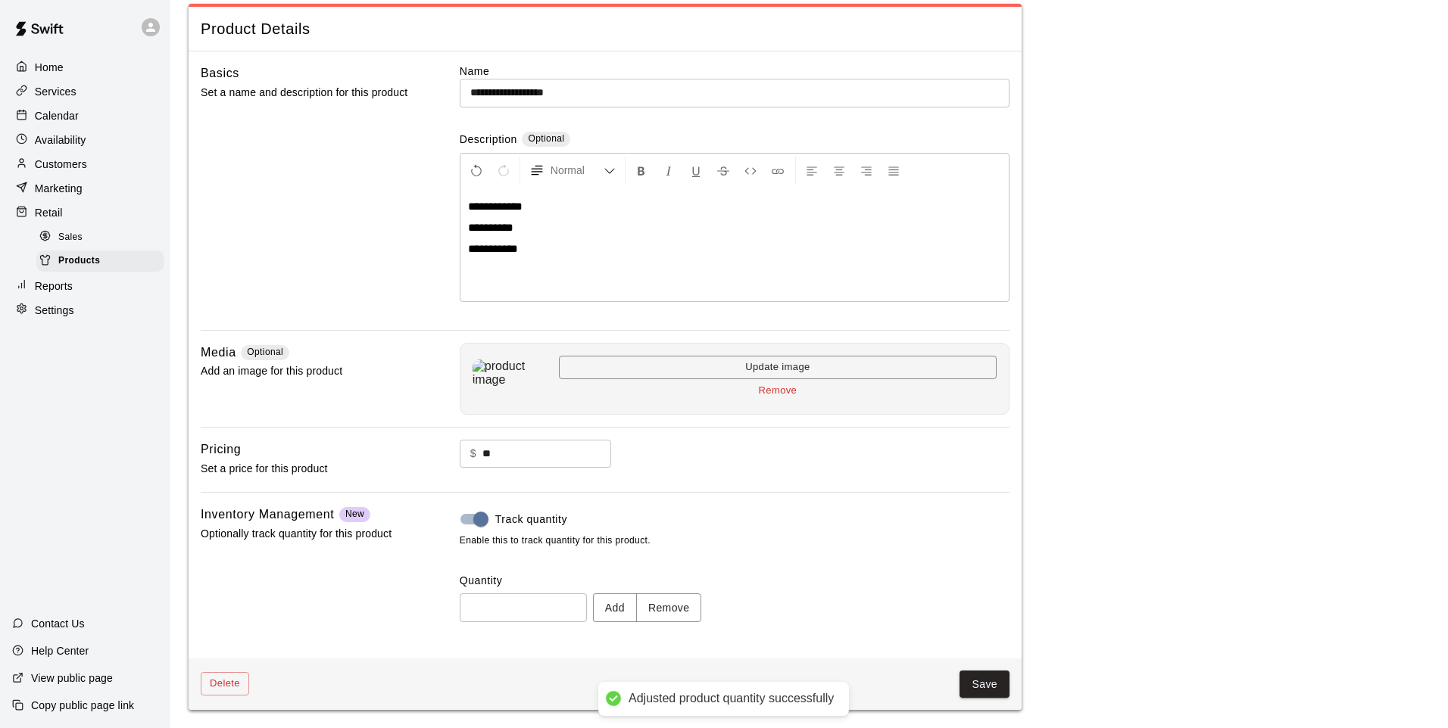
type input "*"
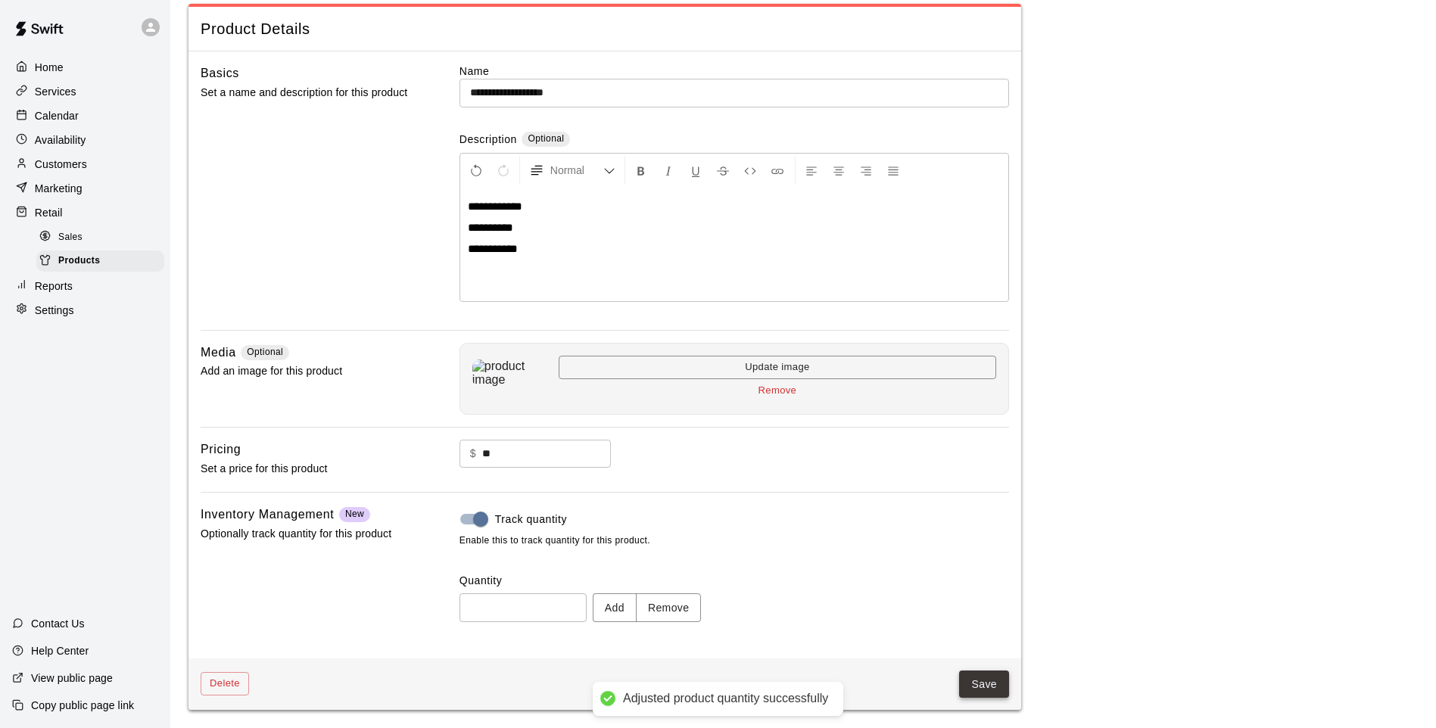
click at [963, 681] on button "Save" at bounding box center [984, 685] width 50 height 28
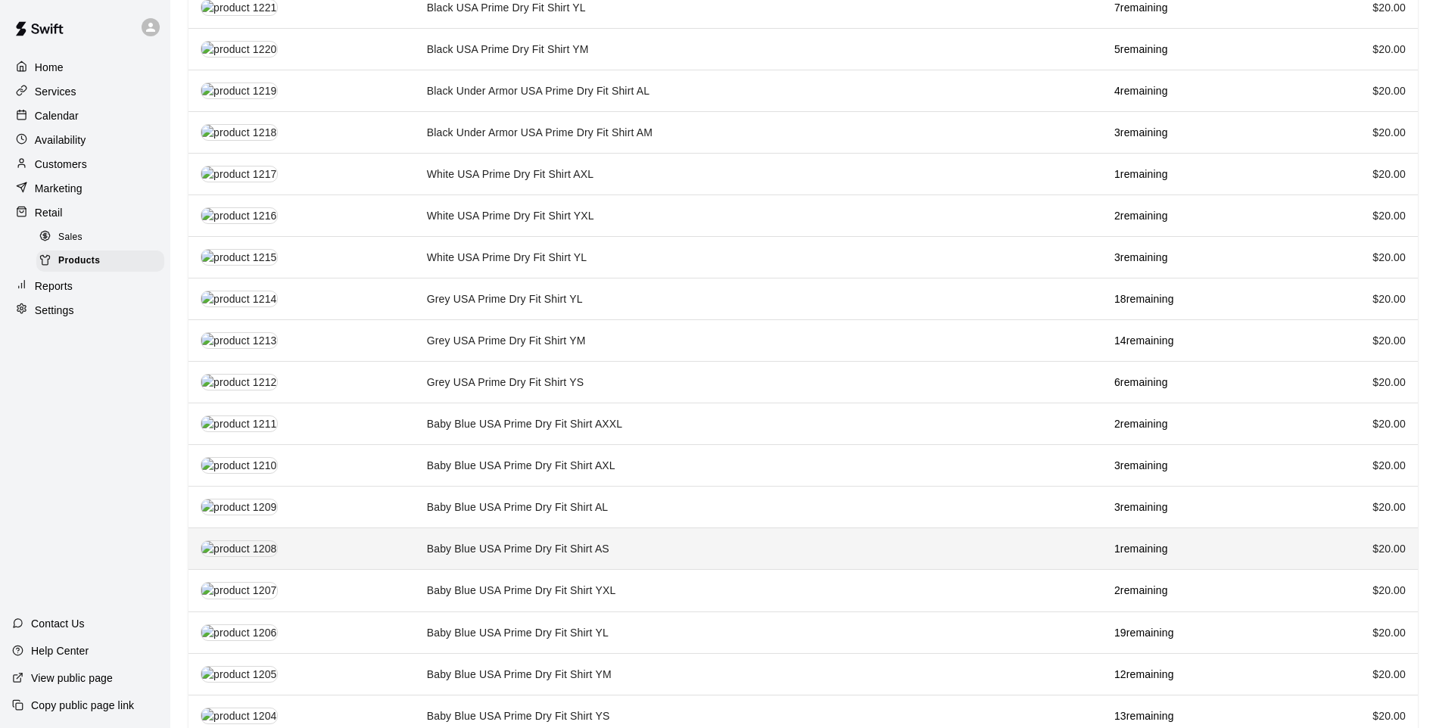
scroll to position [1348, 0]
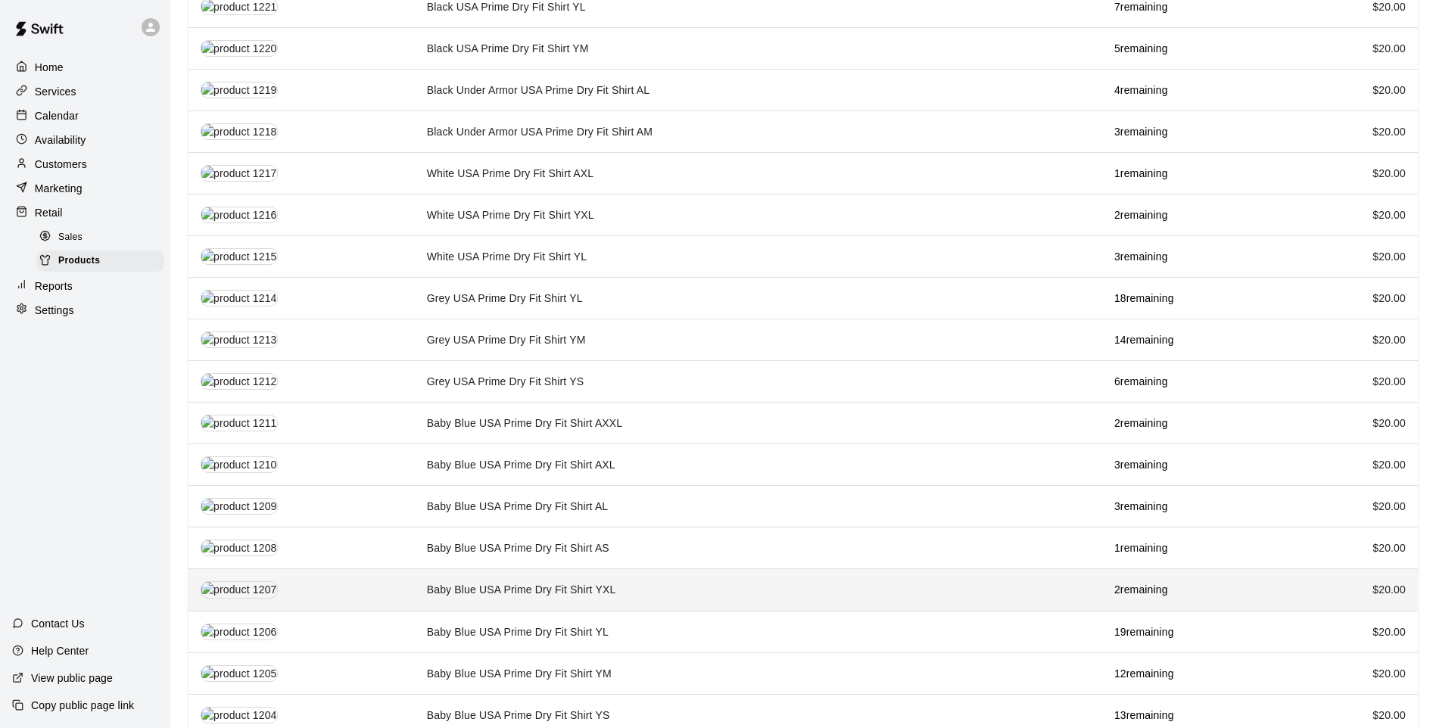
click at [525, 578] on td "Baby Blue USA Prime Dry Fit Shirt YXL" at bounding box center [759, 590] width 688 height 42
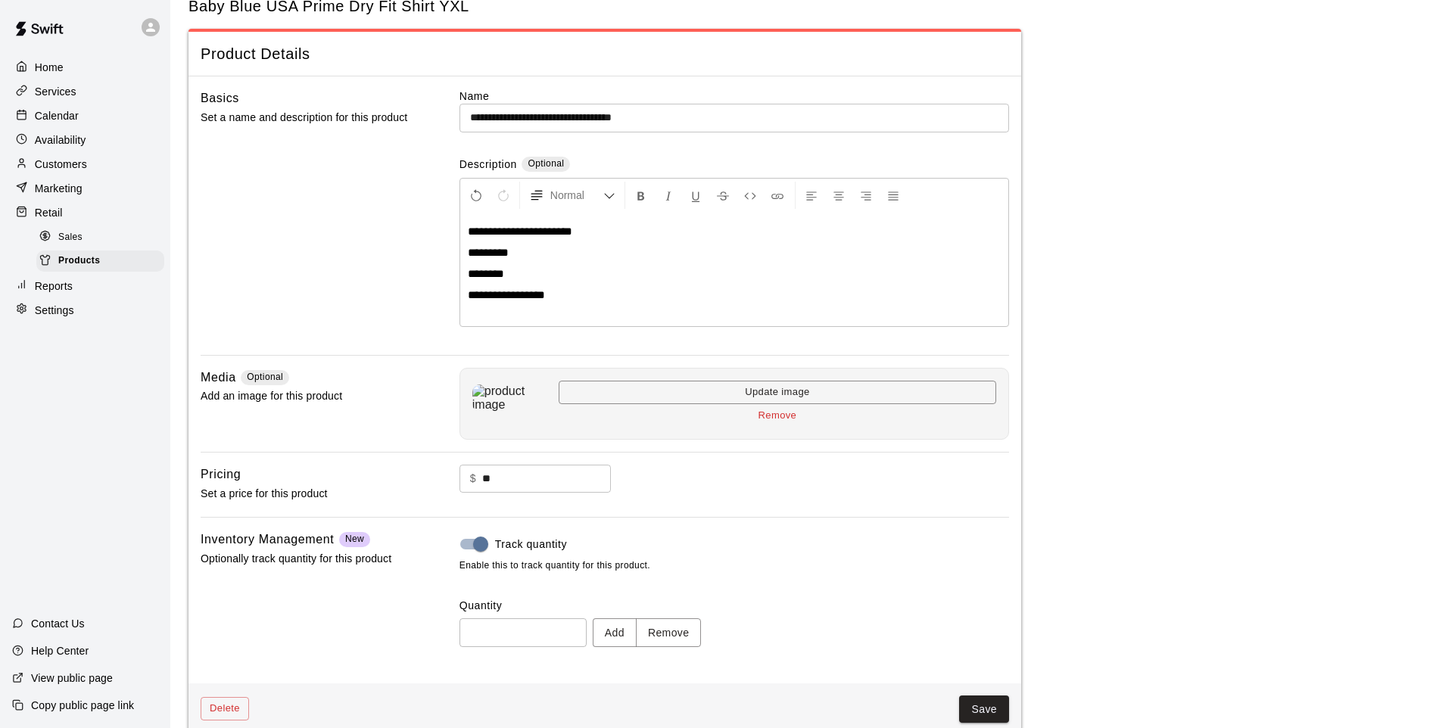
scroll to position [70, 0]
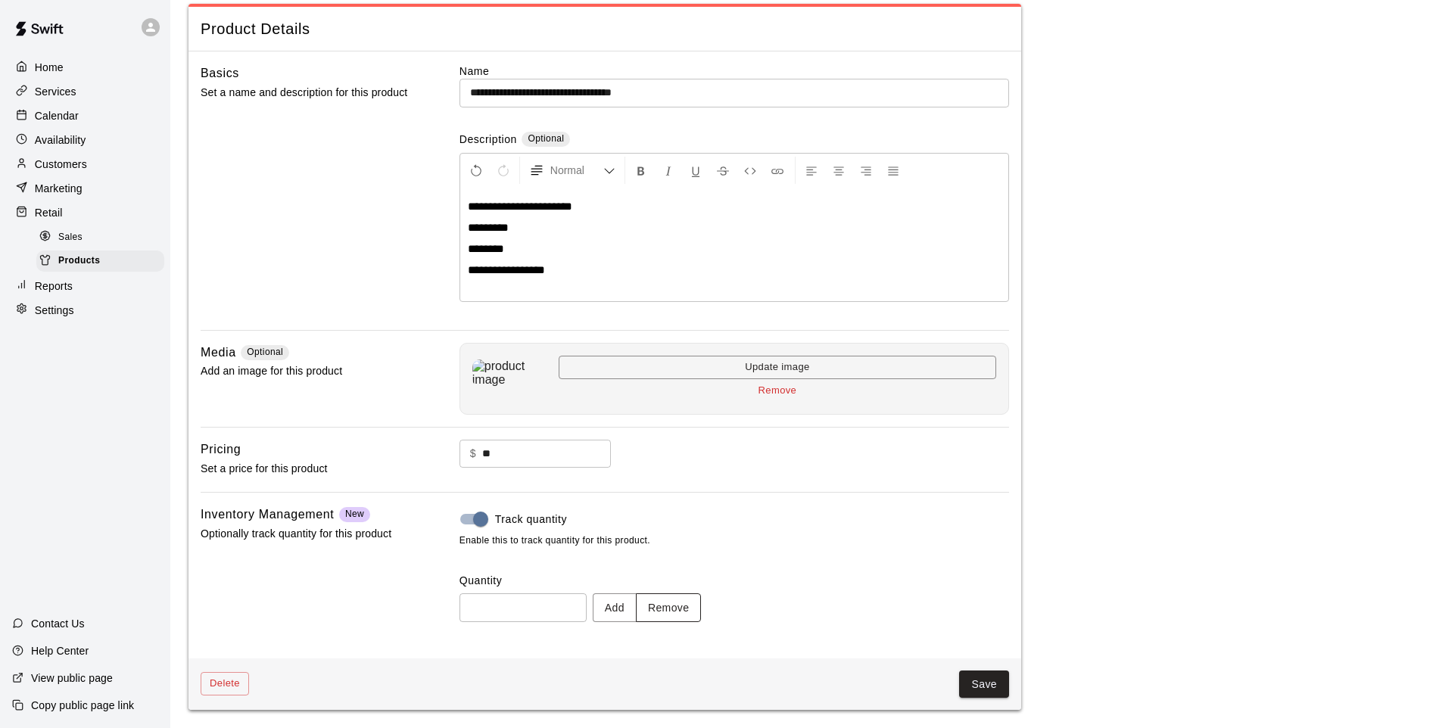
click at [684, 608] on button "Remove" at bounding box center [669, 608] width 66 height 28
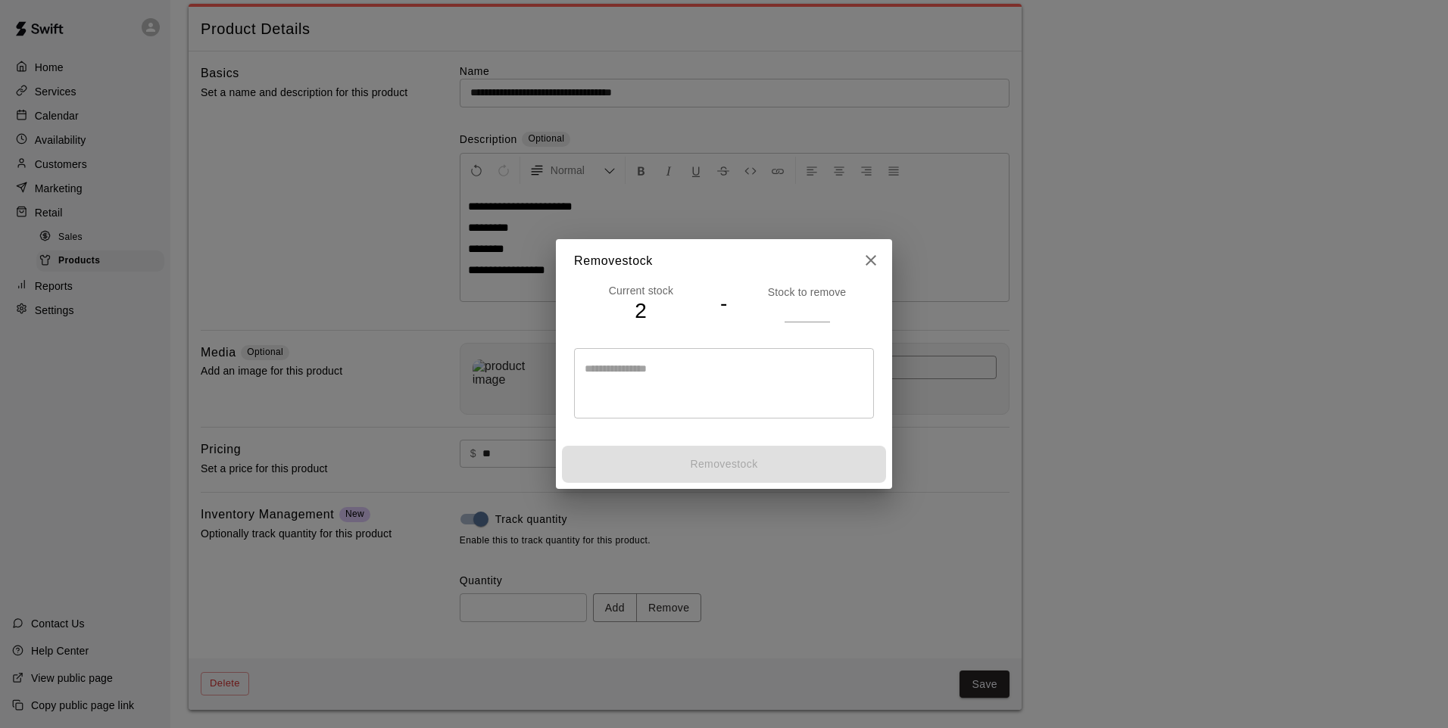
click at [815, 306] on input "number" at bounding box center [806, 311] width 45 height 22
click at [868, 258] on icon "close" at bounding box center [870, 260] width 11 height 11
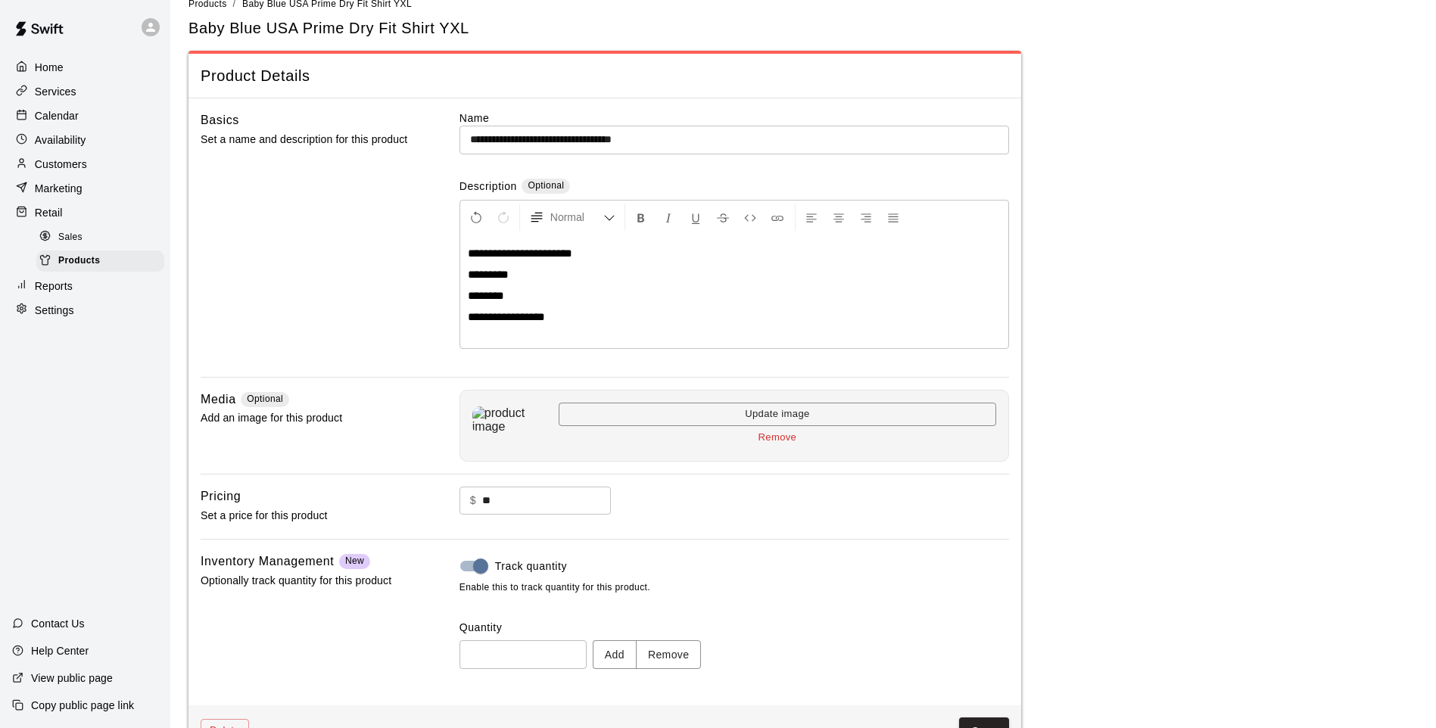
scroll to position [0, 0]
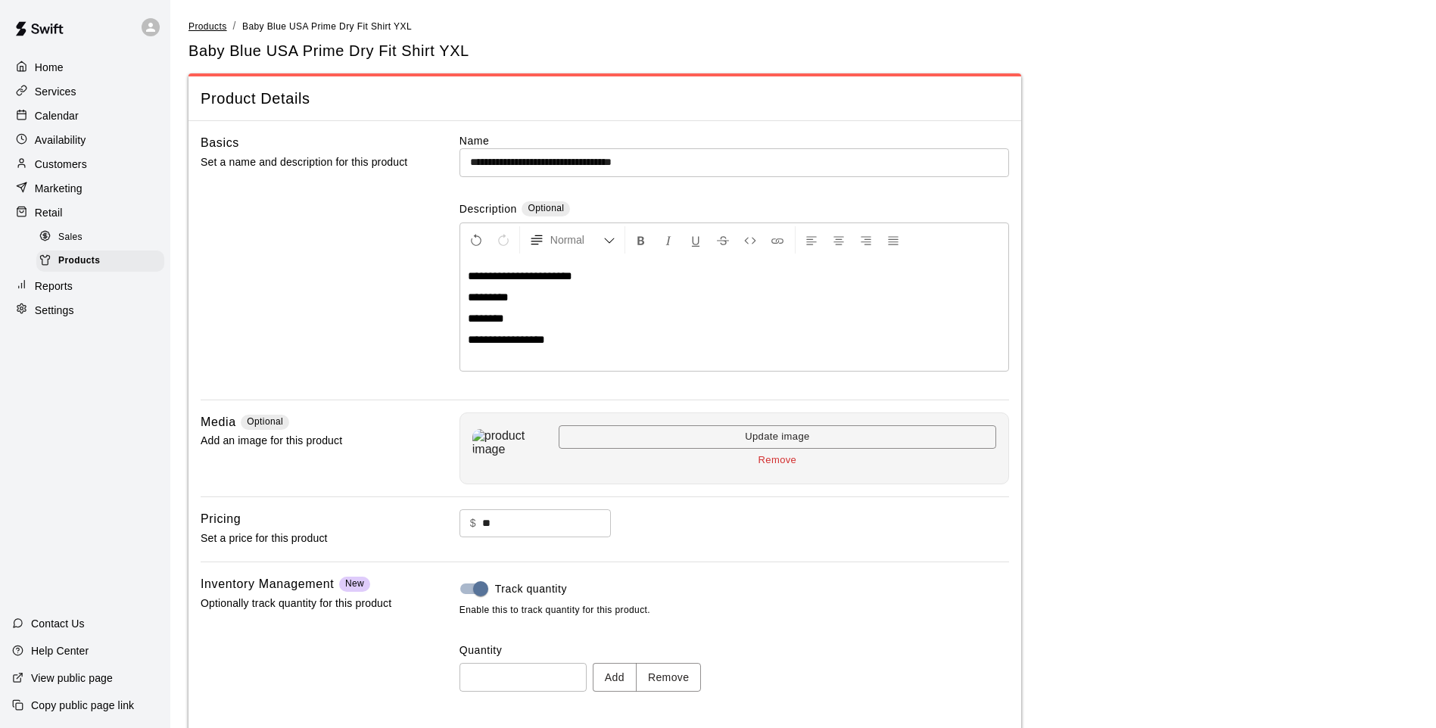
click at [217, 22] on span "Products" at bounding box center [208, 26] width 39 height 11
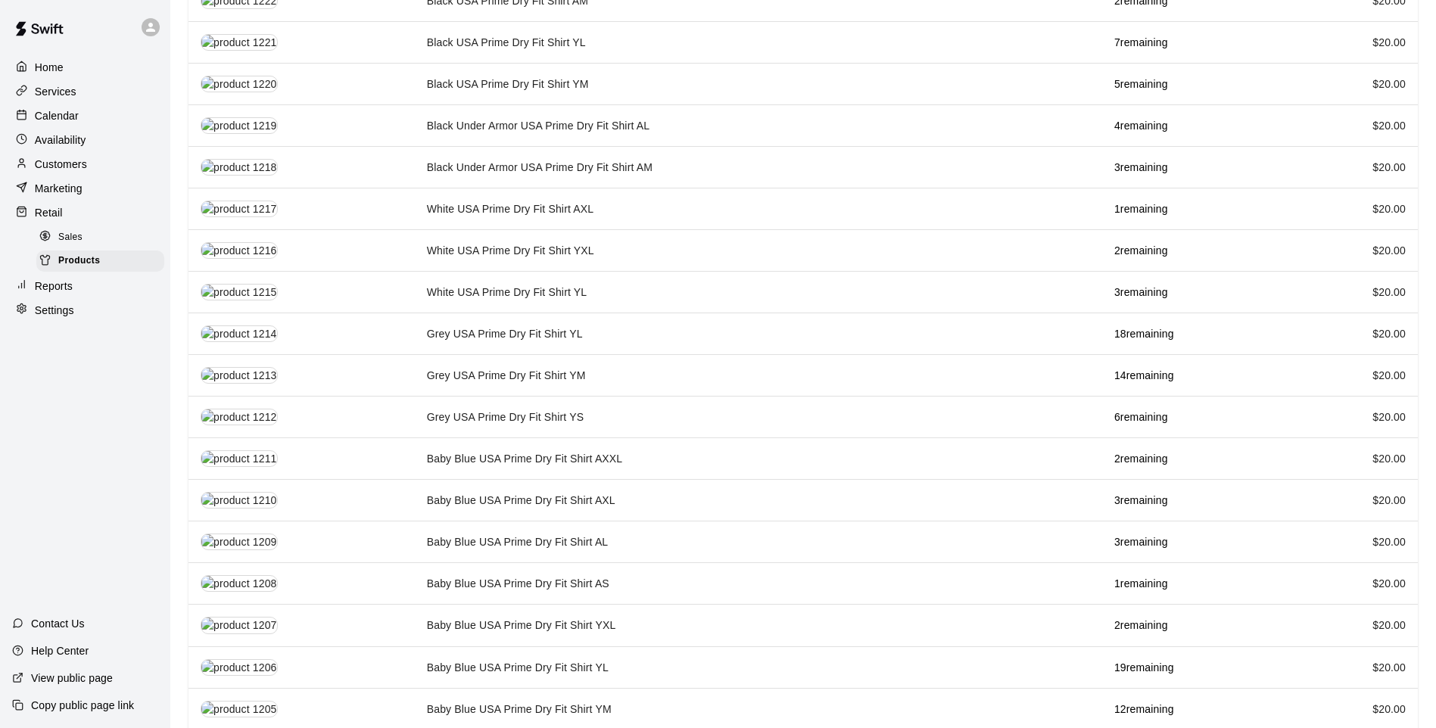
scroll to position [1348, 0]
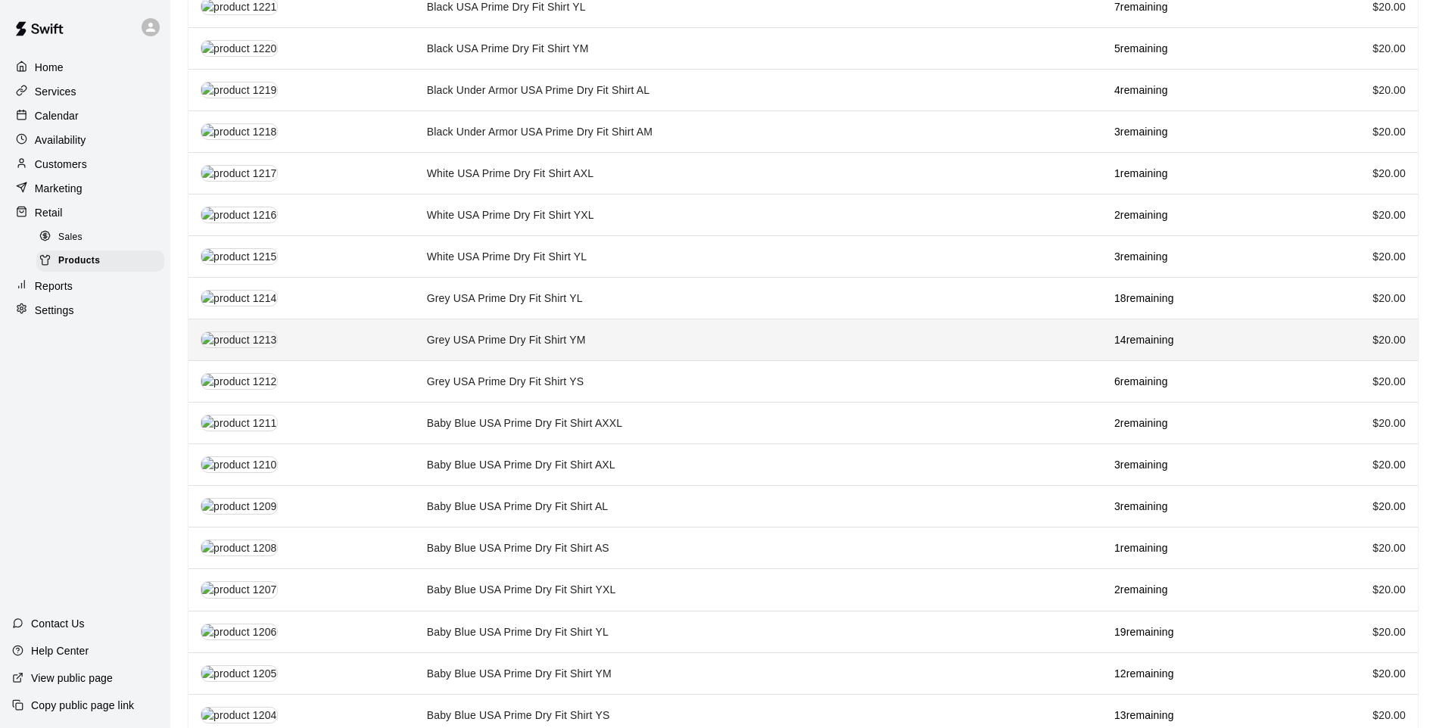
click at [590, 321] on td "Grey USA Prime Dry Fit Shirt YM" at bounding box center [759, 341] width 688 height 42
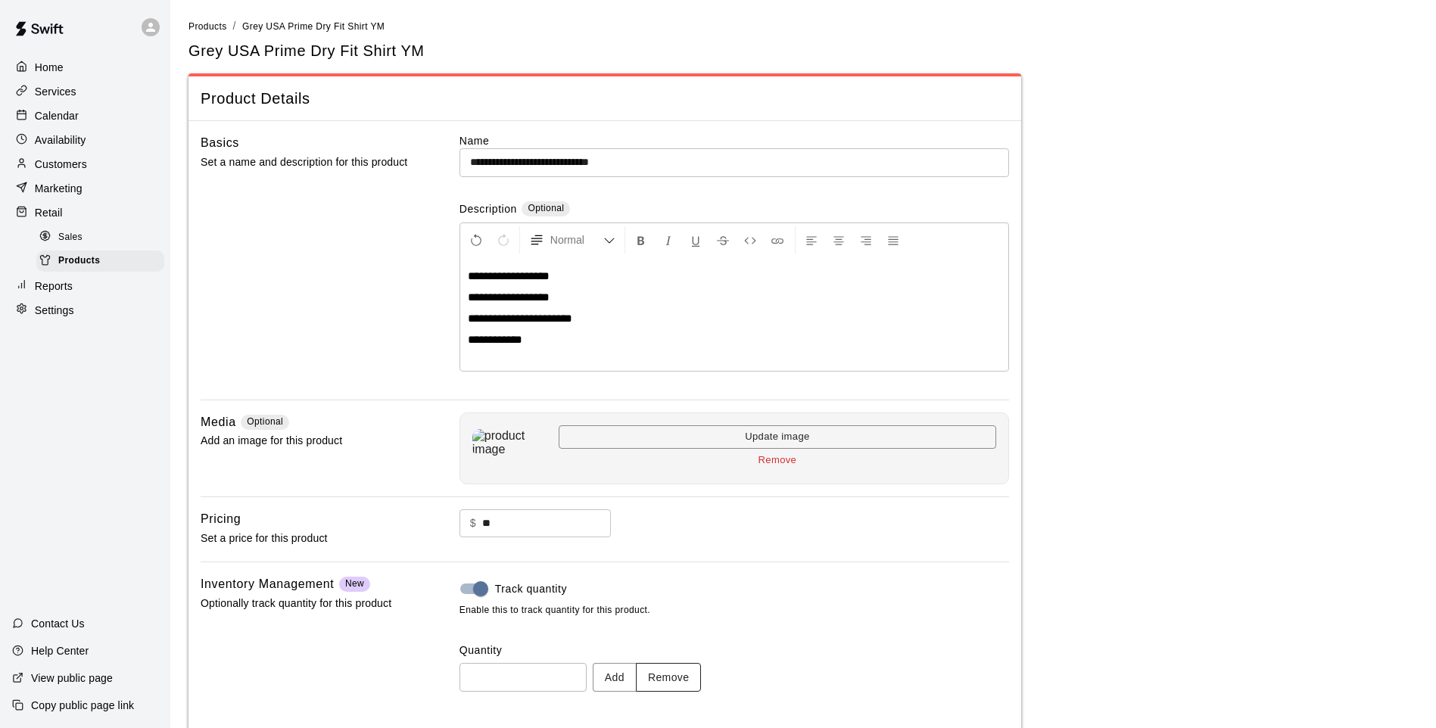
click at [681, 674] on button "Remove" at bounding box center [669, 677] width 66 height 28
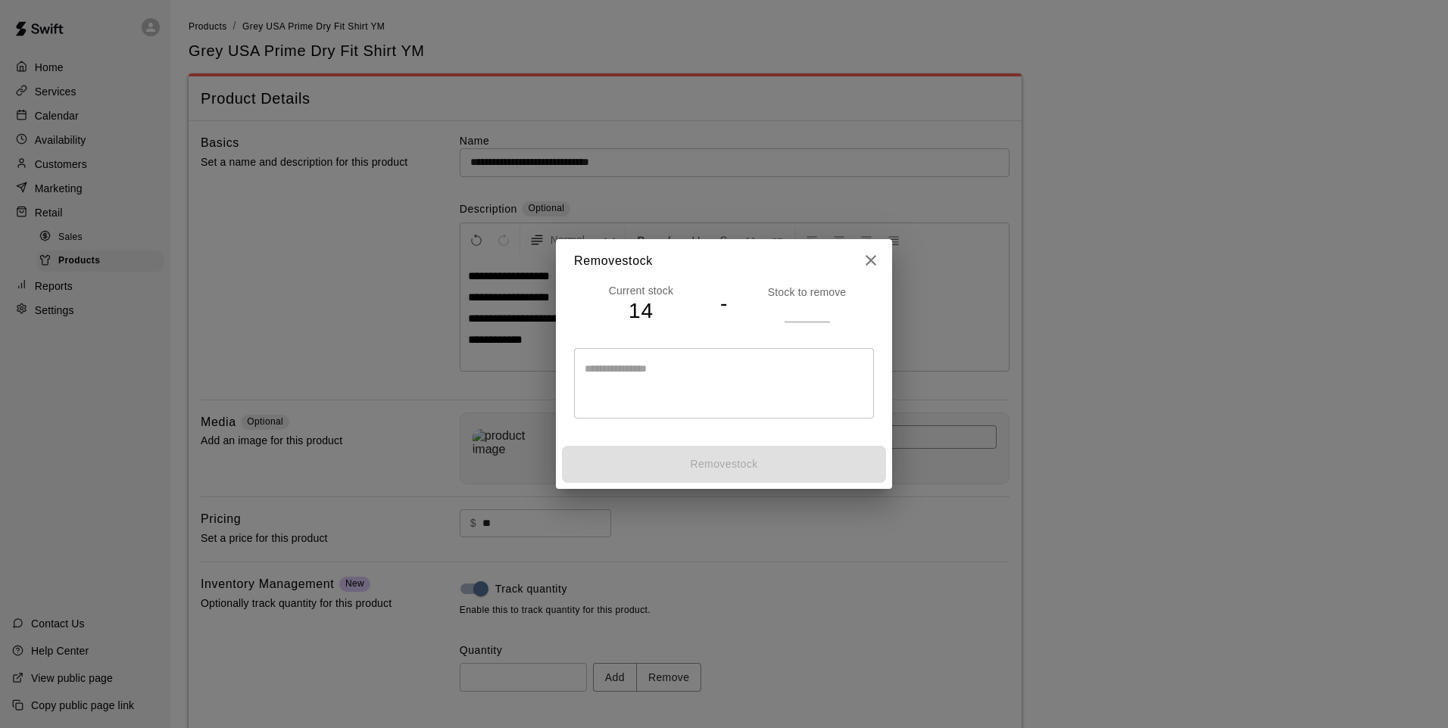
click at [810, 317] on input "number" at bounding box center [806, 311] width 45 height 22
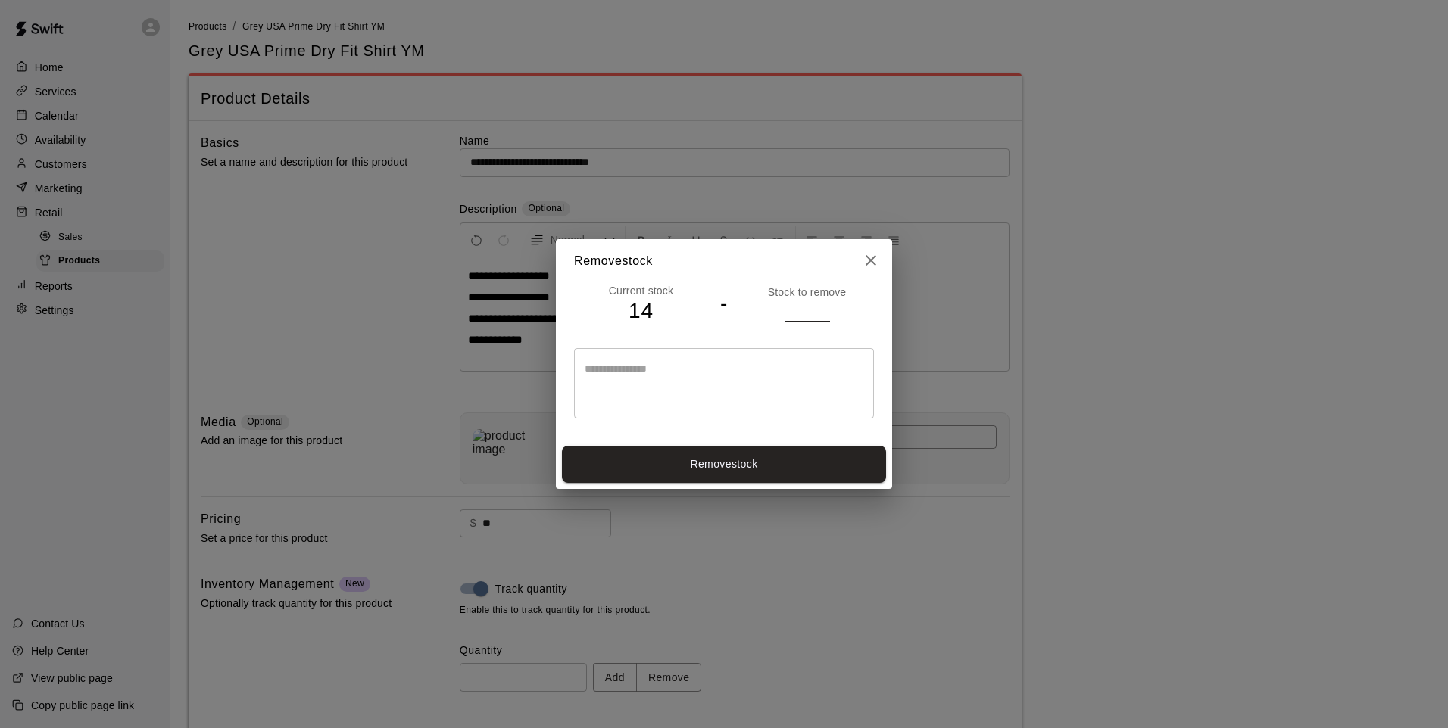
type input "*"
click at [716, 454] on button "Remove stock" at bounding box center [724, 464] width 324 height 37
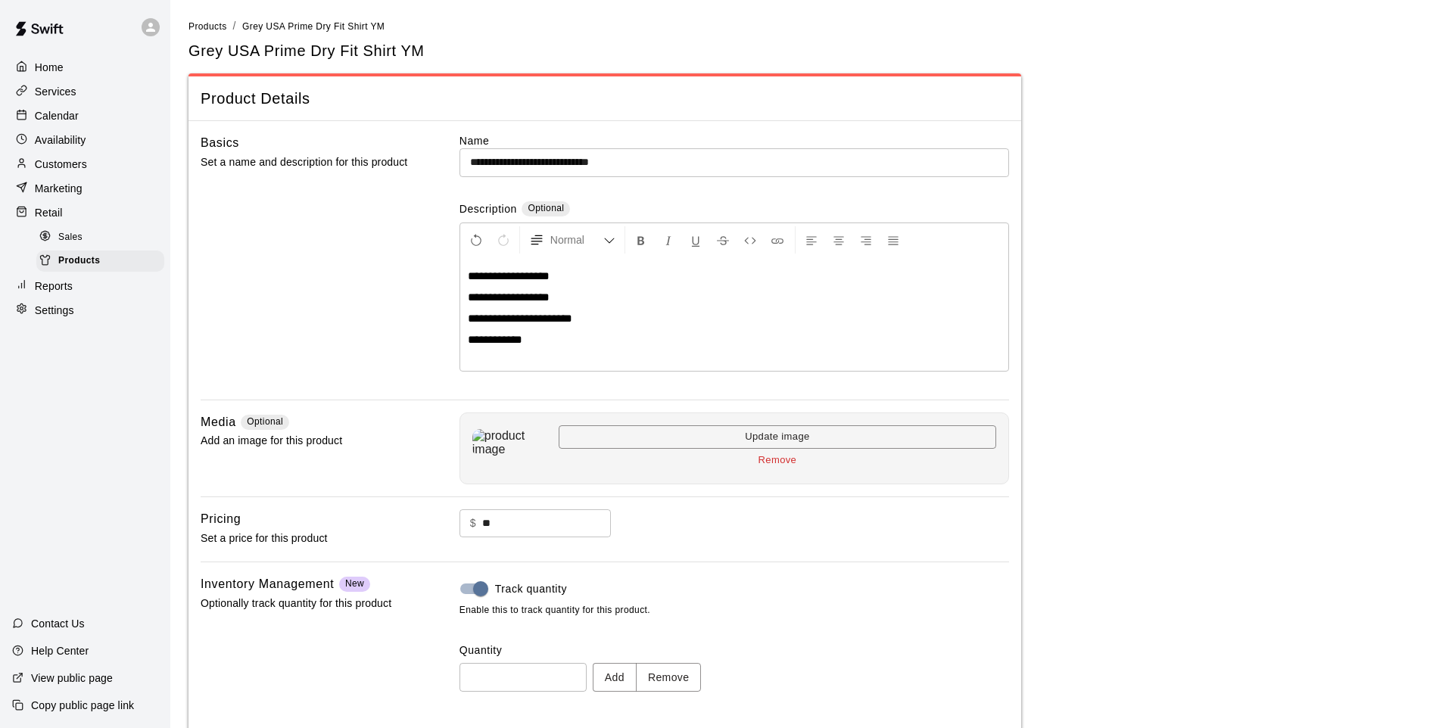
type input "**"
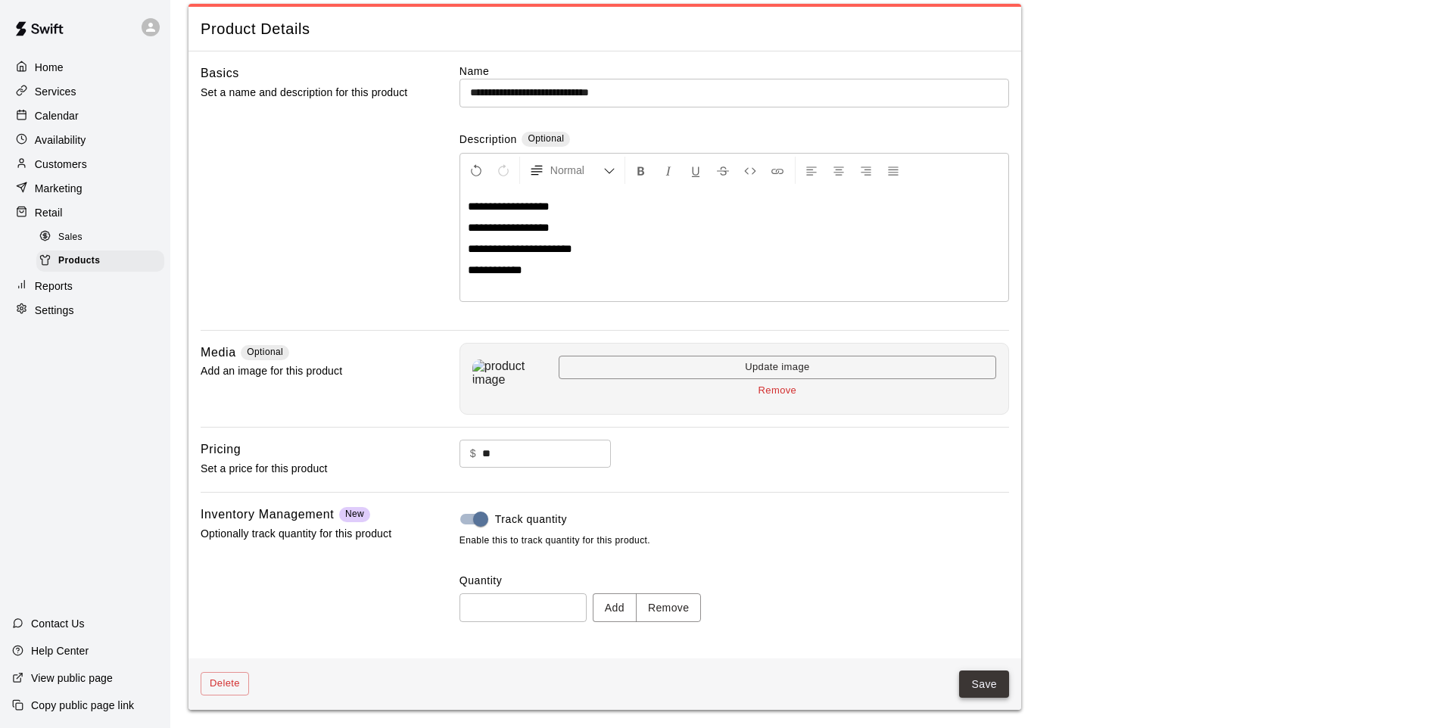
click at [979, 686] on button "Save" at bounding box center [984, 685] width 50 height 28
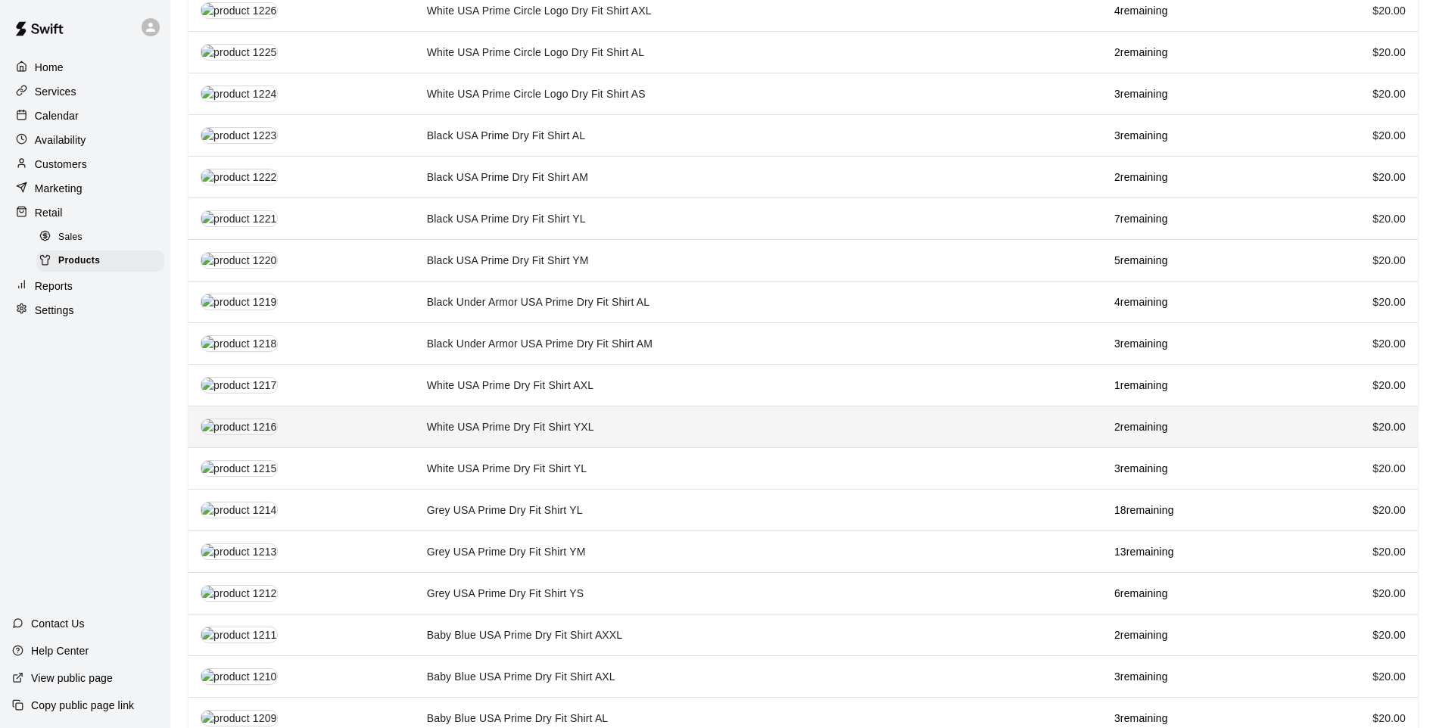
scroll to position [1348, 0]
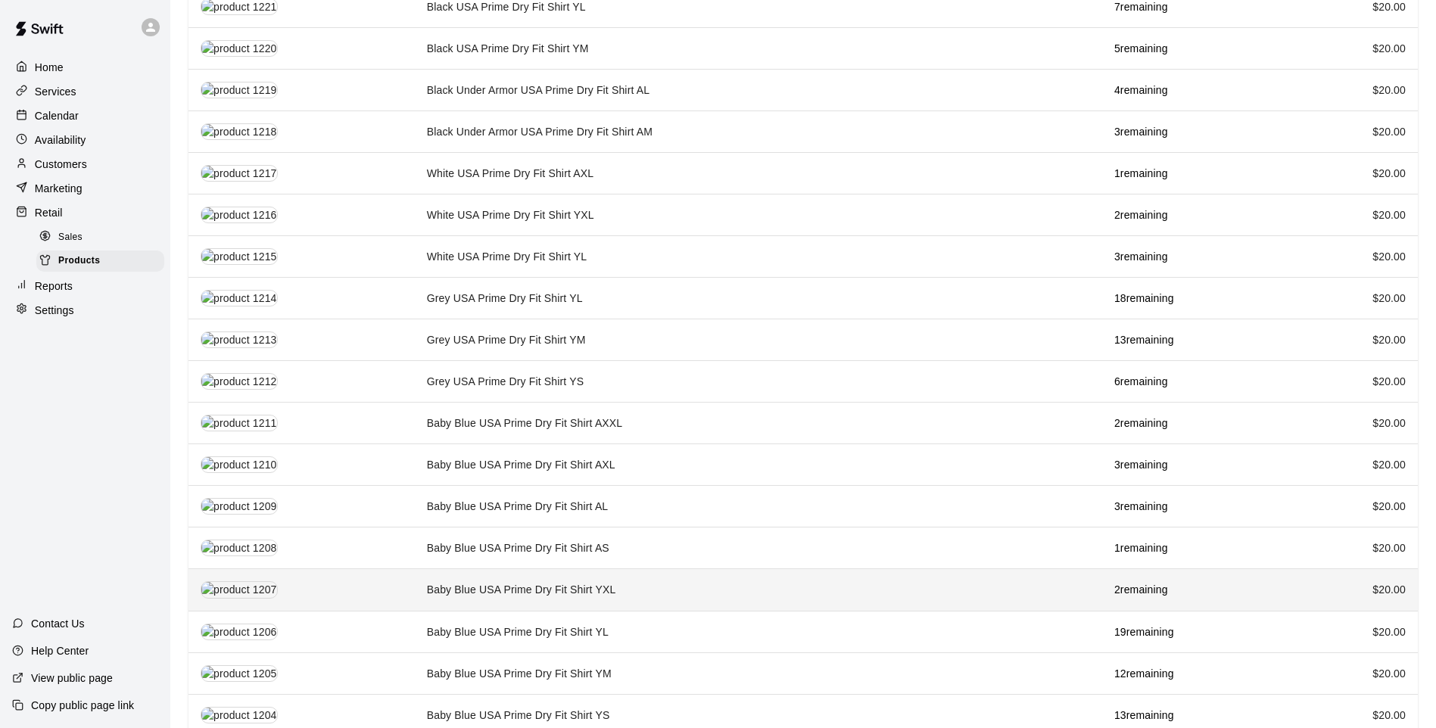
click at [586, 569] on td "Baby Blue USA Prime Dry Fit Shirt YXL" at bounding box center [759, 590] width 688 height 42
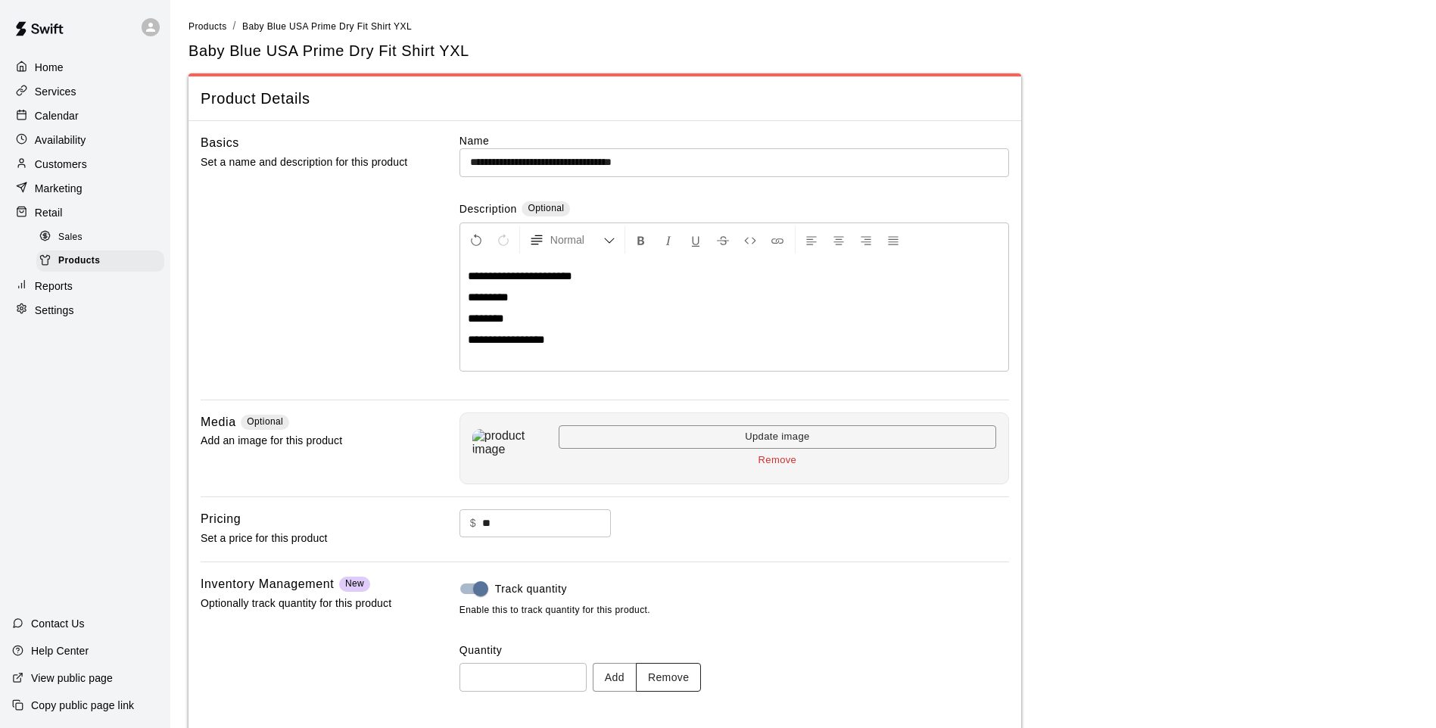
click at [662, 664] on button "Remove" at bounding box center [669, 677] width 66 height 28
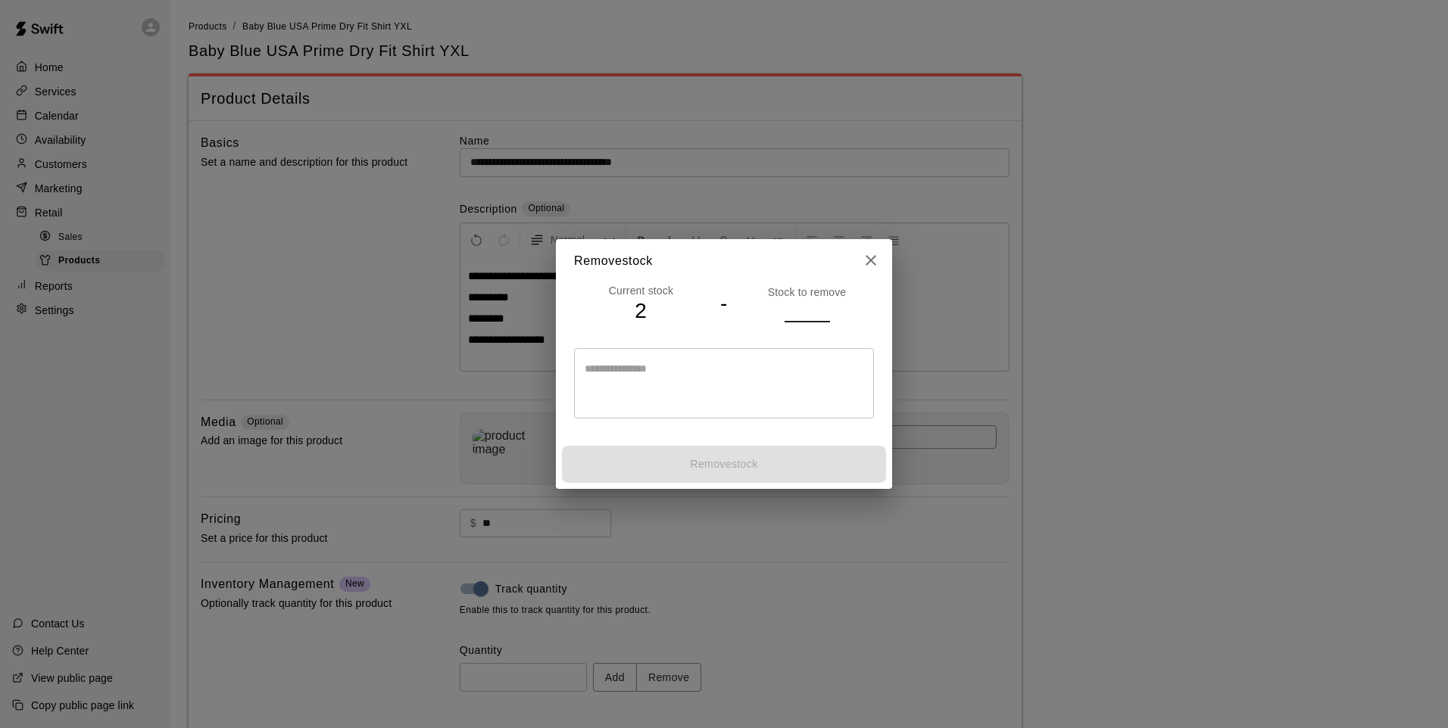
click at [791, 310] on input "number" at bounding box center [806, 311] width 45 height 22
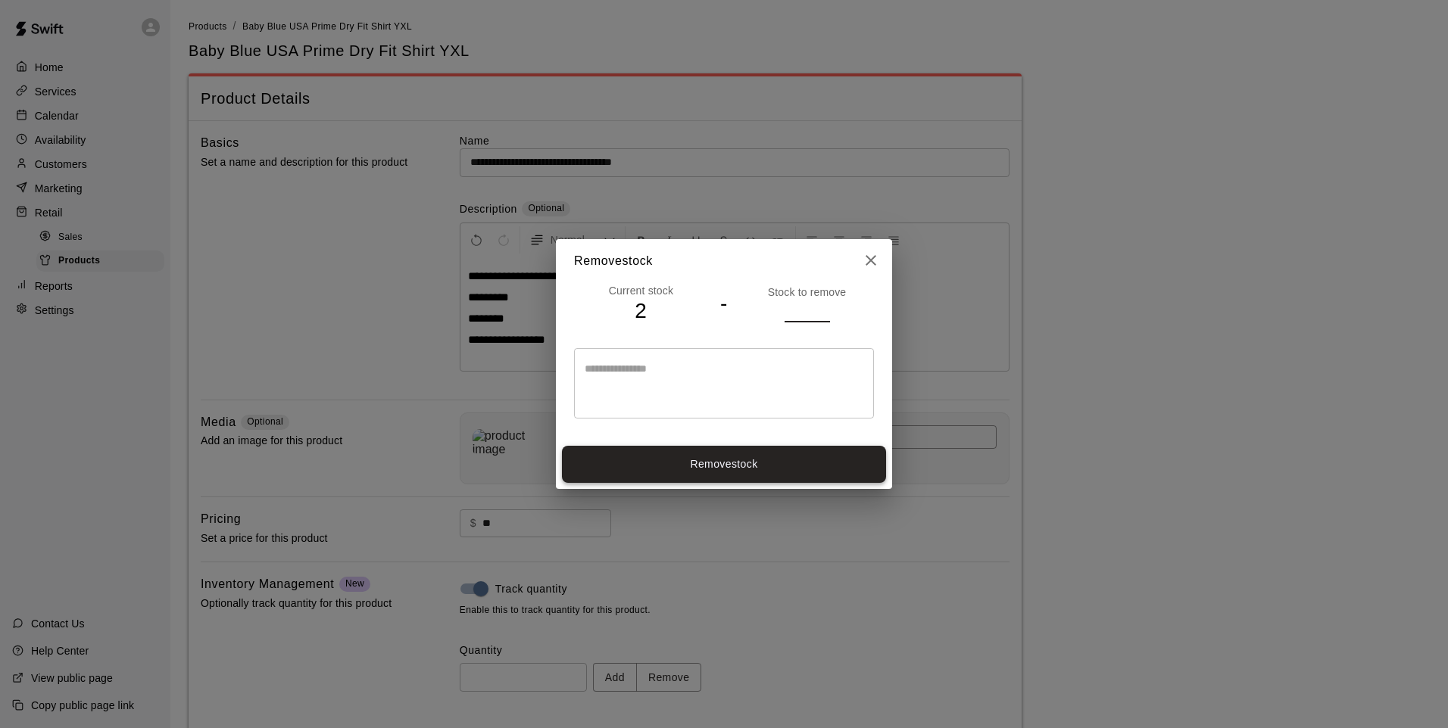
type input "*"
click at [716, 452] on button "Remove stock" at bounding box center [724, 464] width 324 height 37
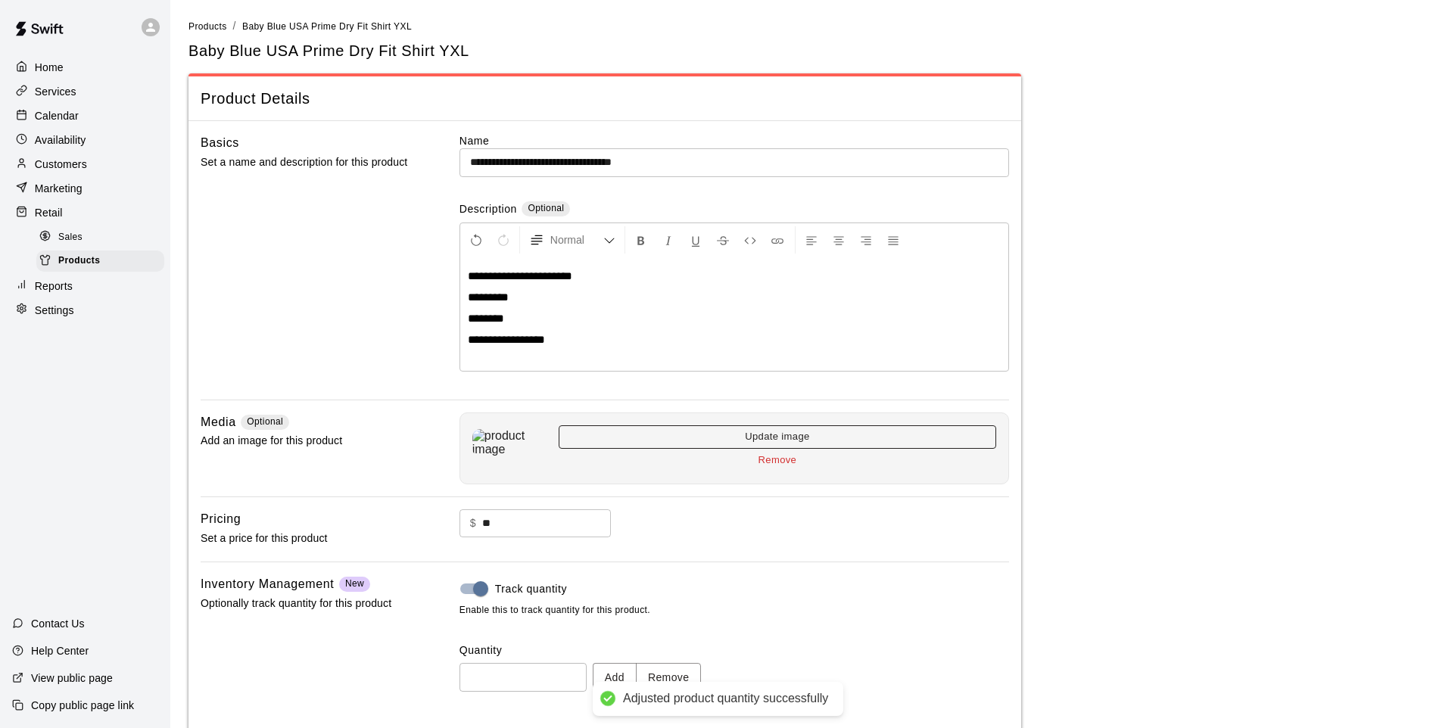
type input "*"
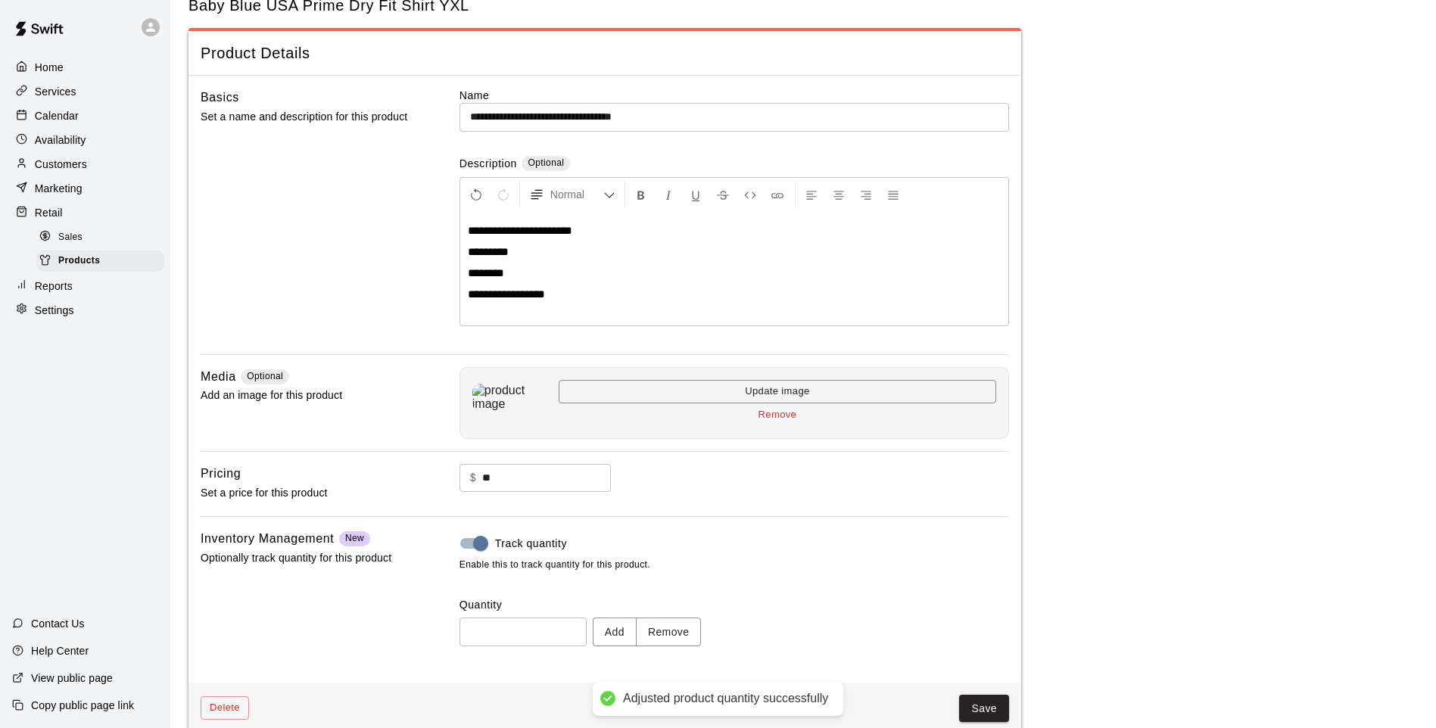
scroll to position [70, 0]
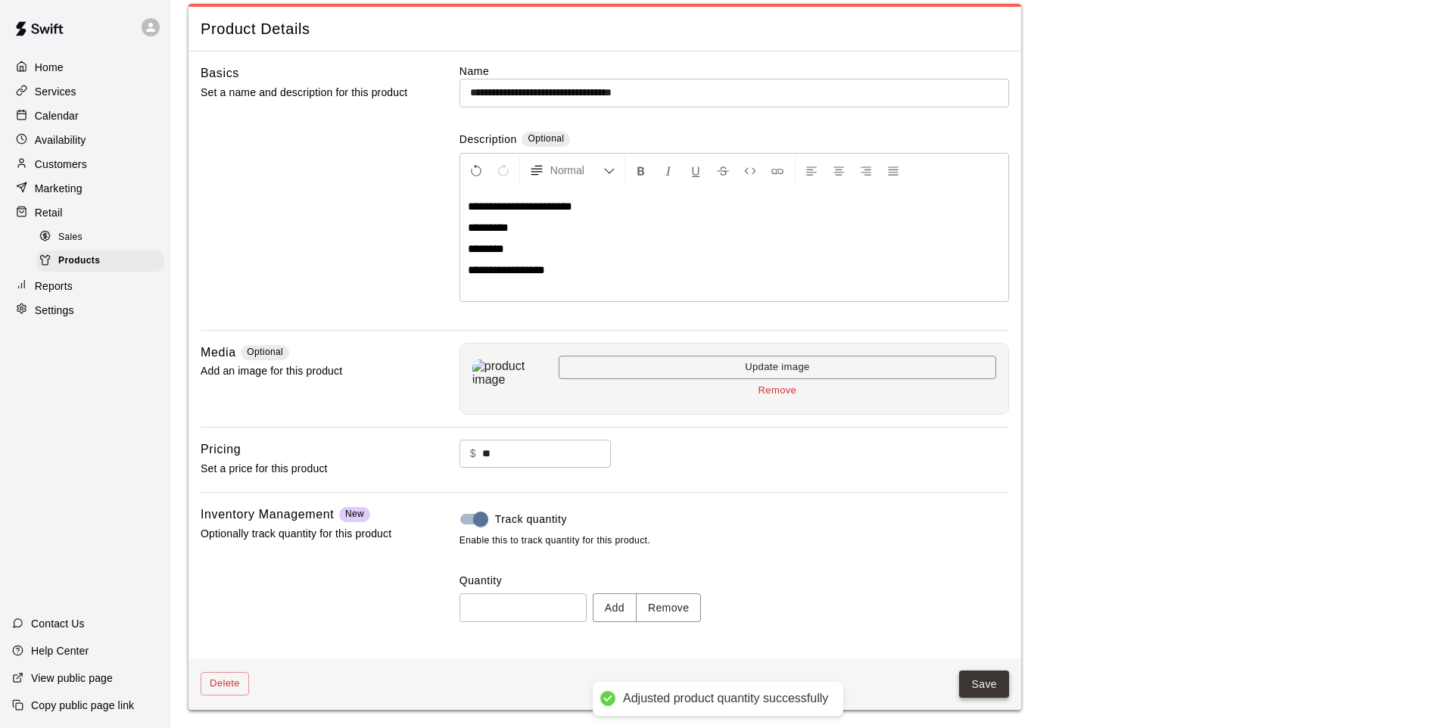
click at [984, 688] on button "Save" at bounding box center [984, 685] width 50 height 28
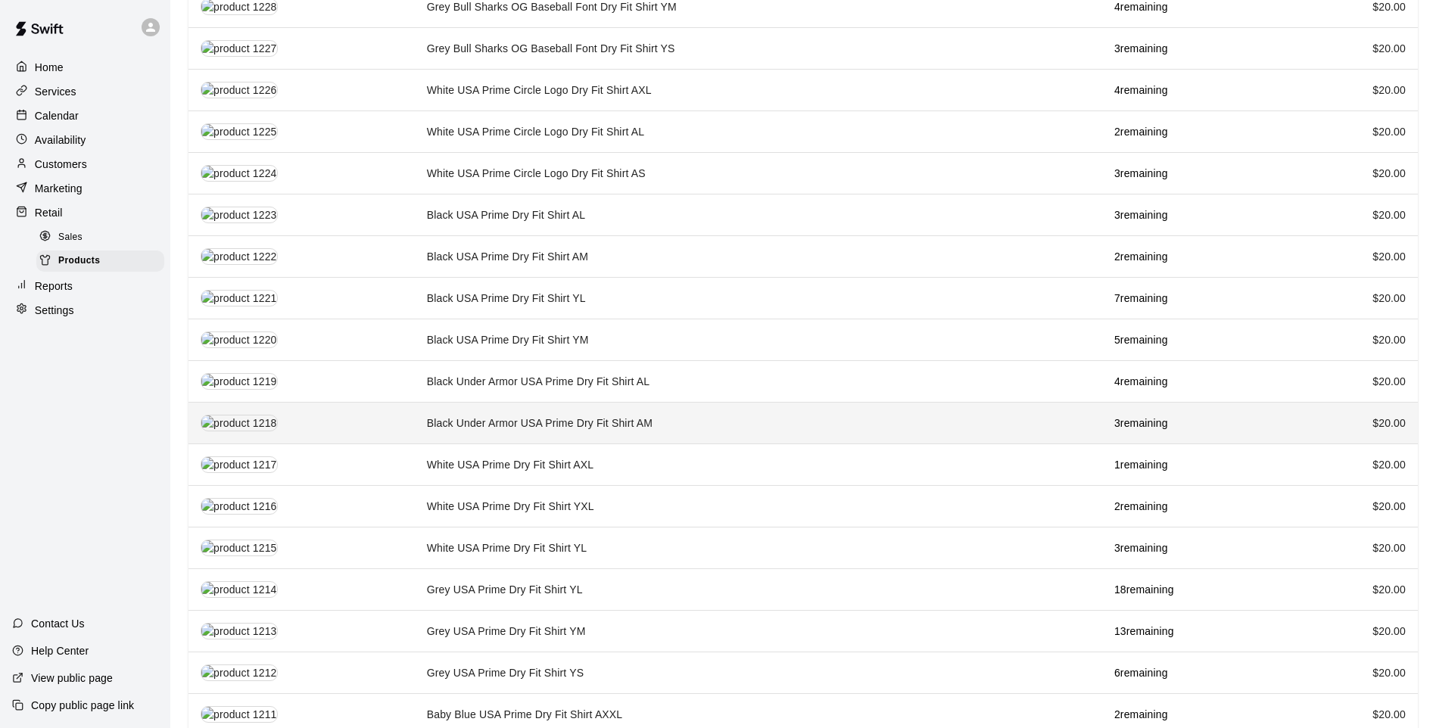
scroll to position [1060, 0]
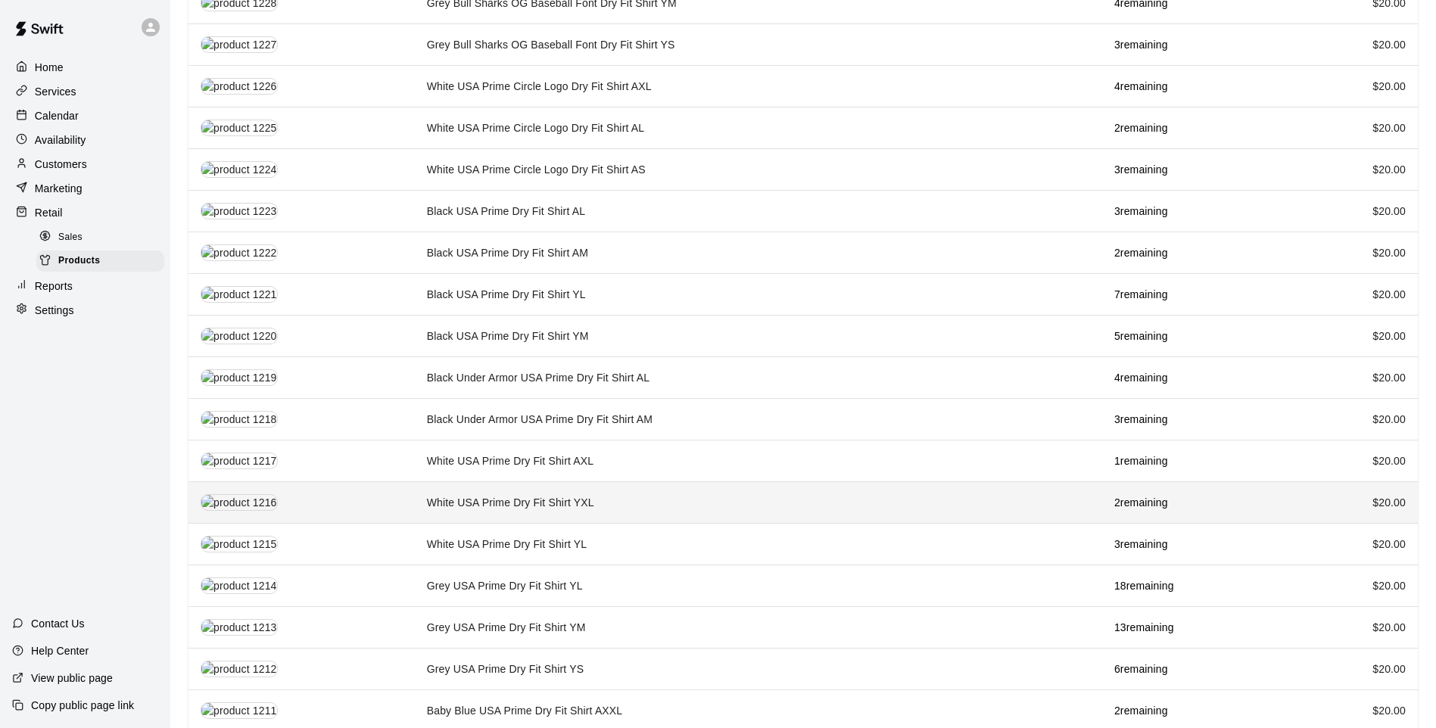
click at [610, 482] on td "White USA Prime Dry Fit Shirt YXL" at bounding box center [759, 503] width 688 height 42
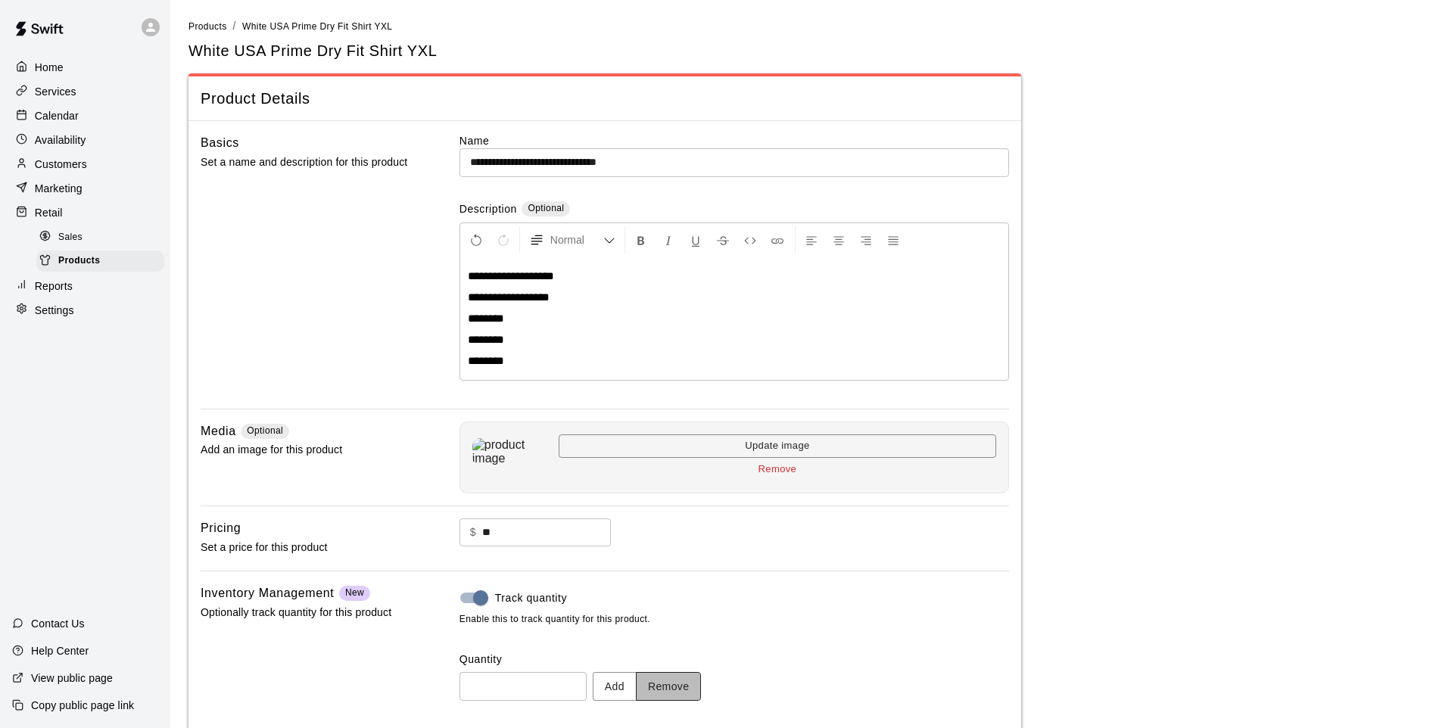
click at [663, 678] on button "Remove" at bounding box center [669, 686] width 66 height 28
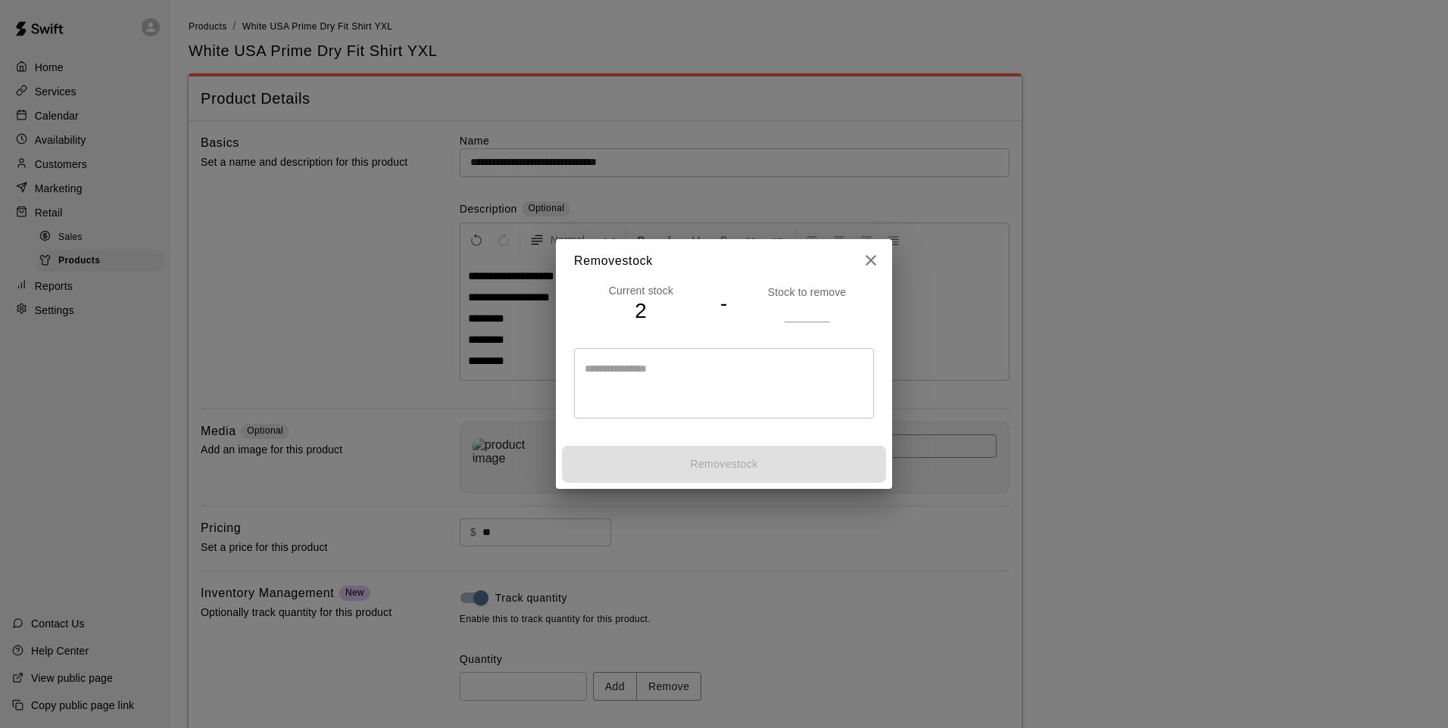
click at [796, 311] on input "number" at bounding box center [806, 311] width 45 height 22
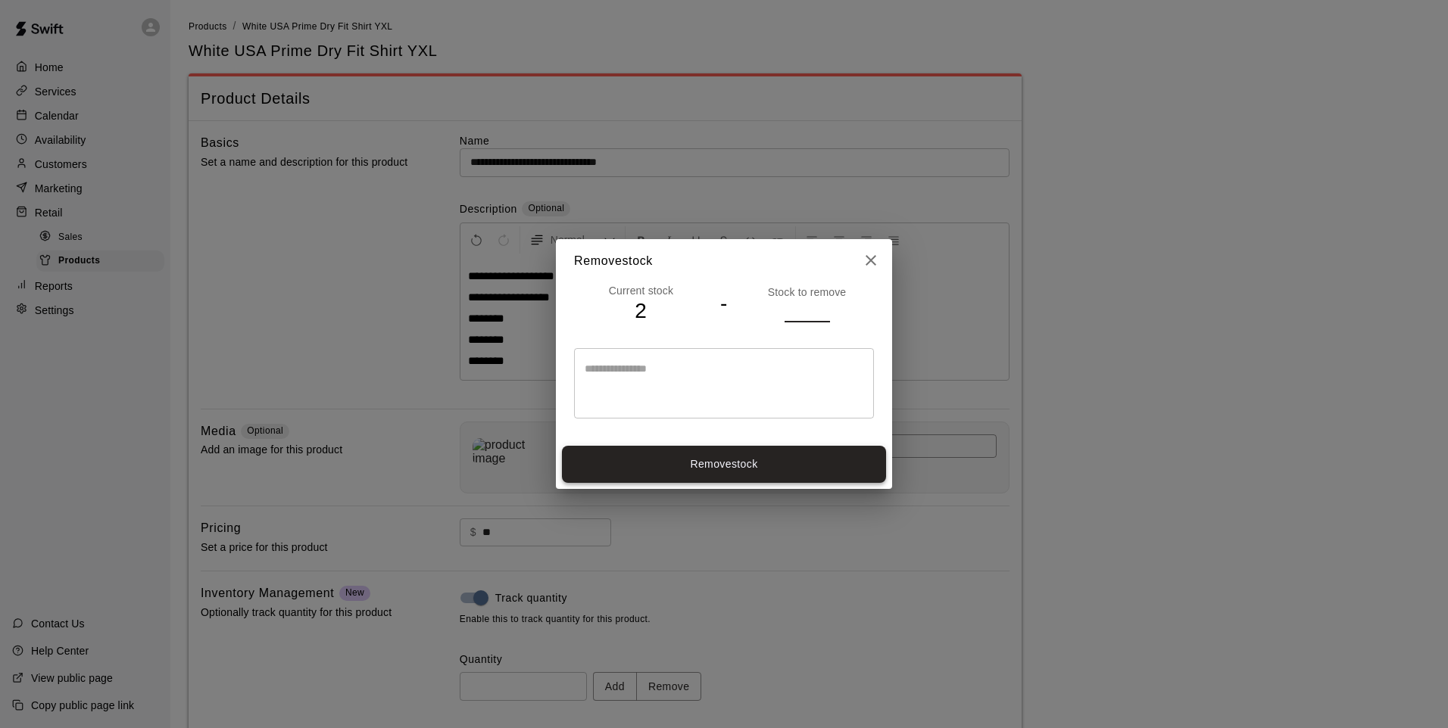
type input "*"
click at [700, 455] on button "Remove stock" at bounding box center [724, 464] width 324 height 37
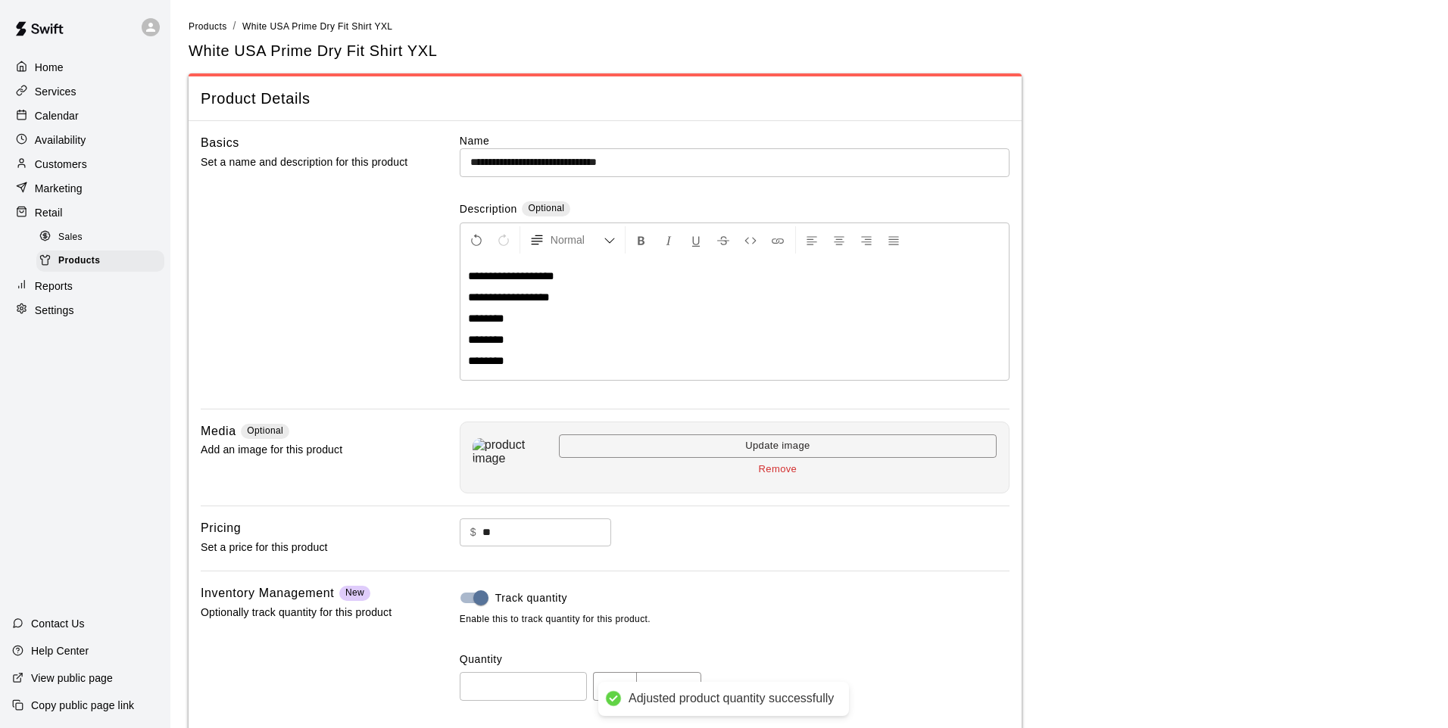
type input "*"
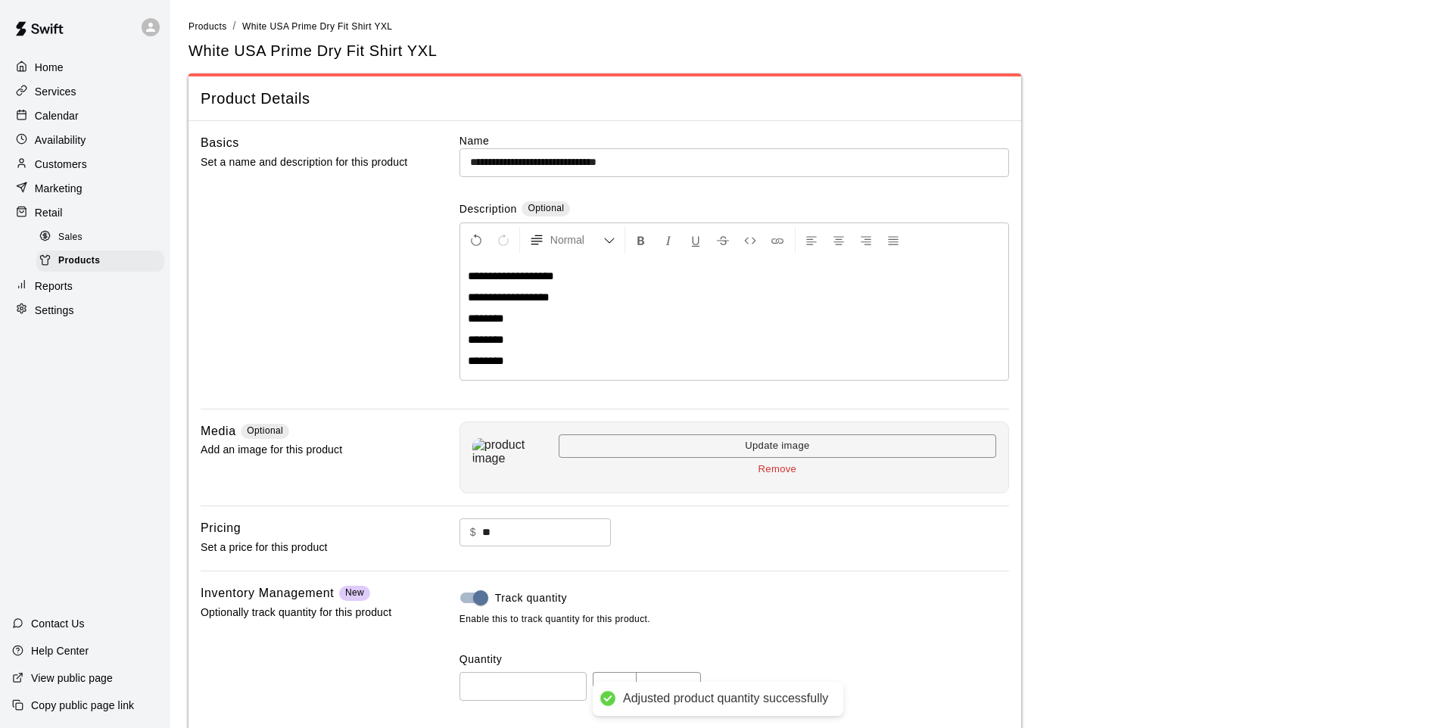
scroll to position [79, 0]
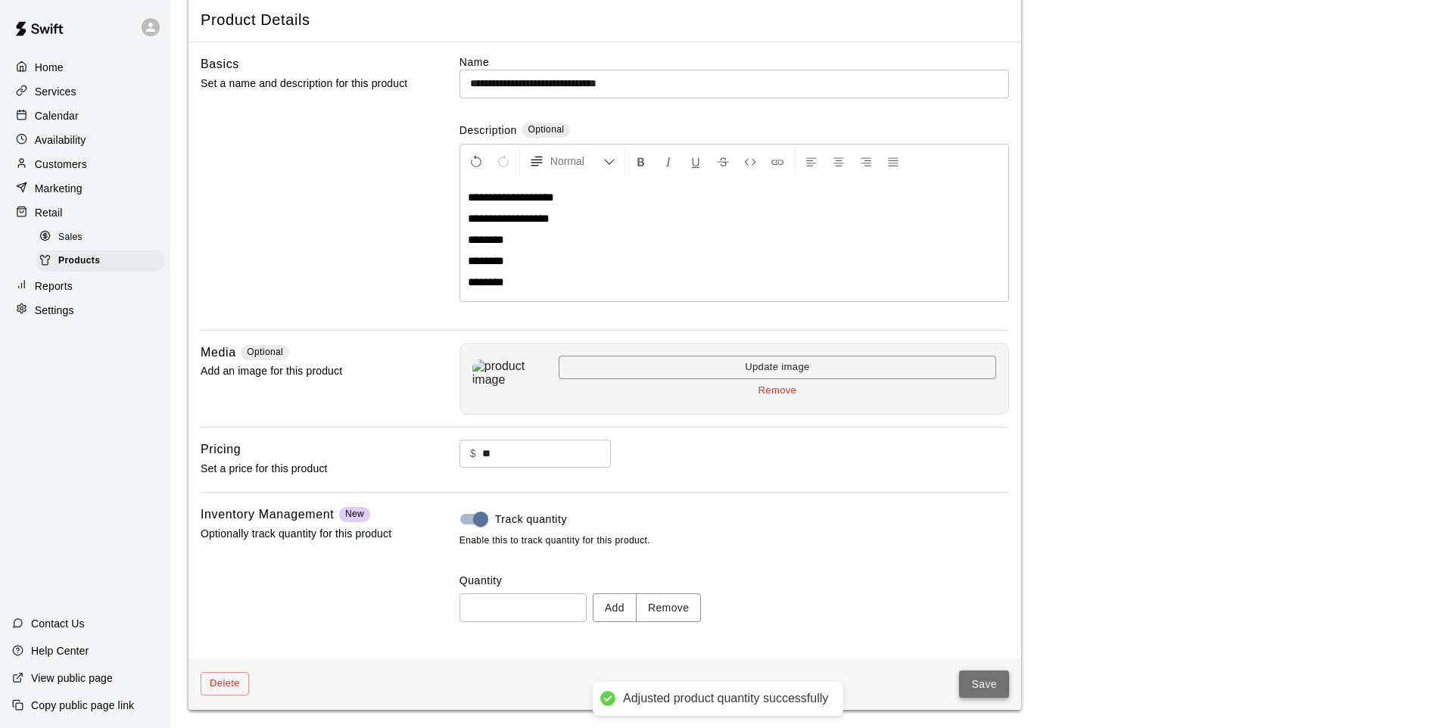
click at [967, 682] on button "Save" at bounding box center [984, 685] width 50 height 28
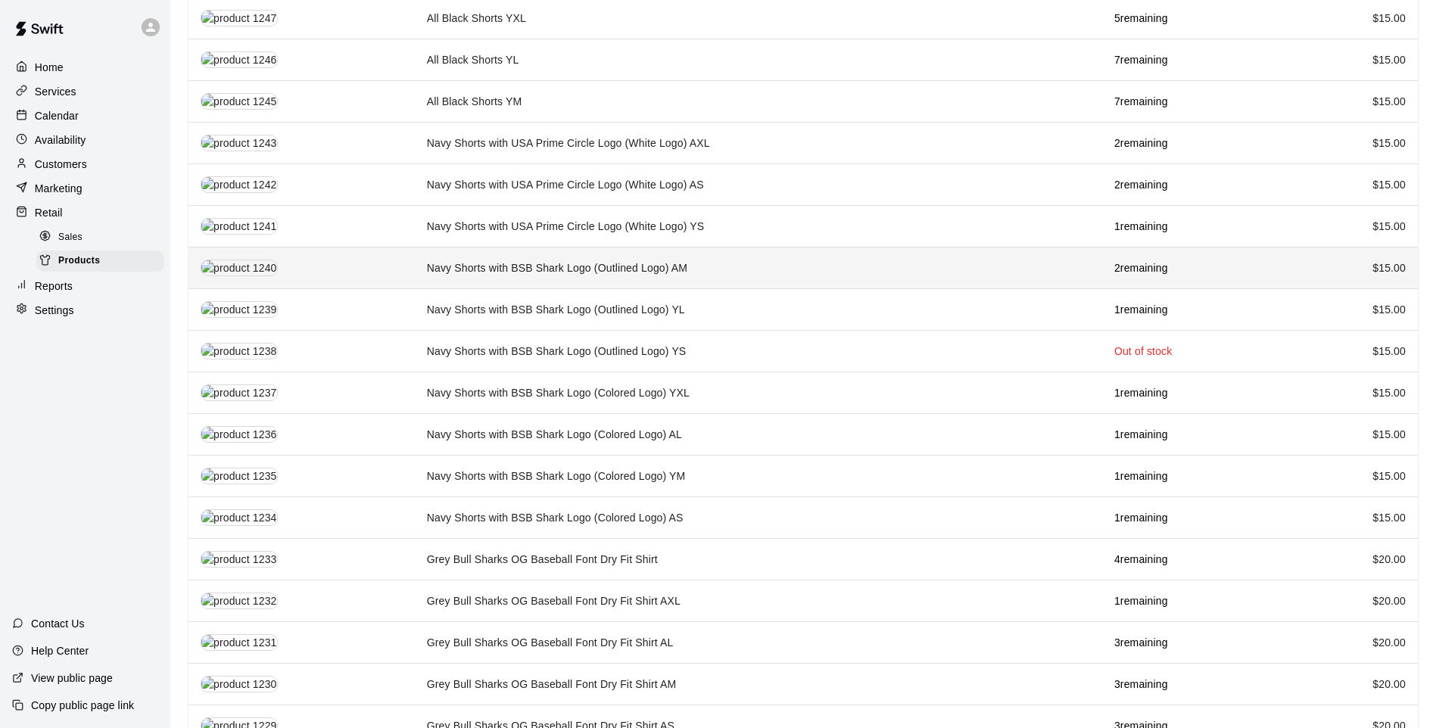
scroll to position [303, 0]
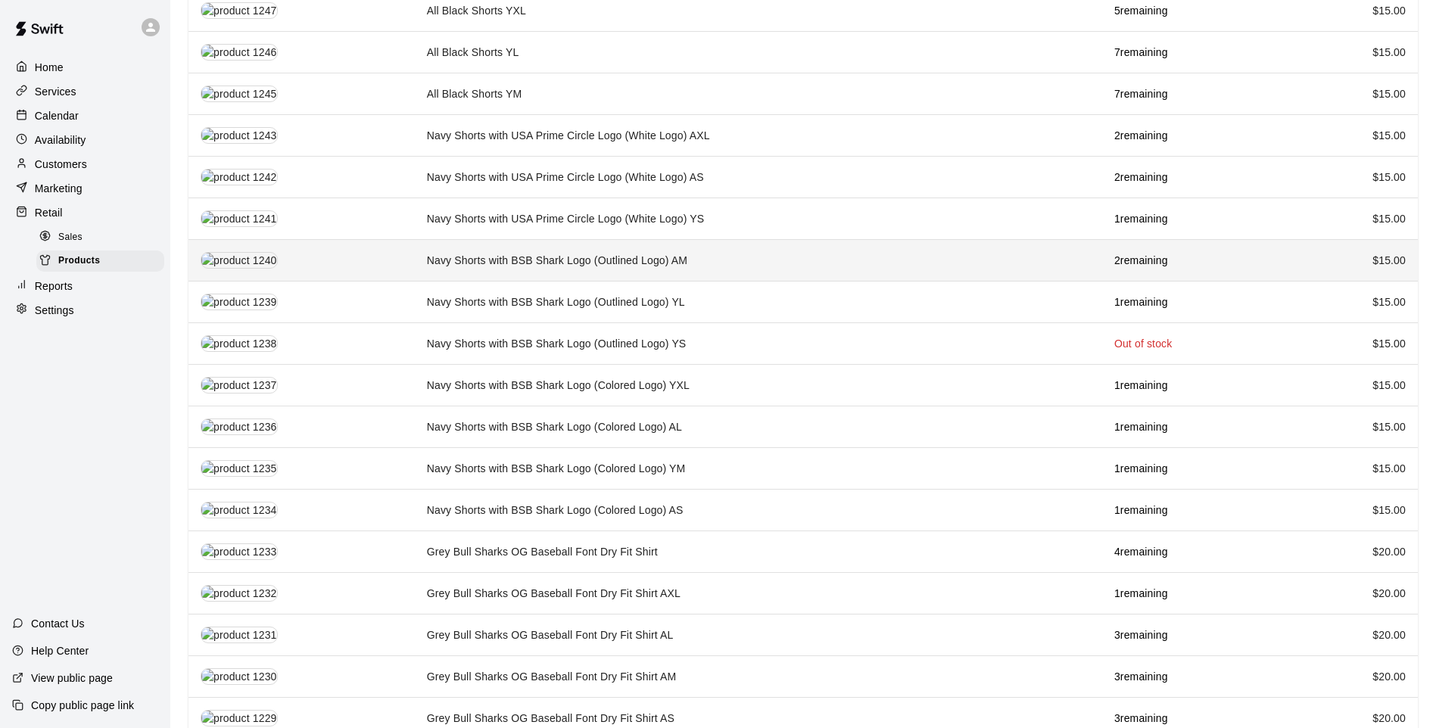
click at [684, 239] on td "Navy Shorts with BSB Shark Logo (Outlined Logo) AM" at bounding box center [759, 260] width 688 height 42
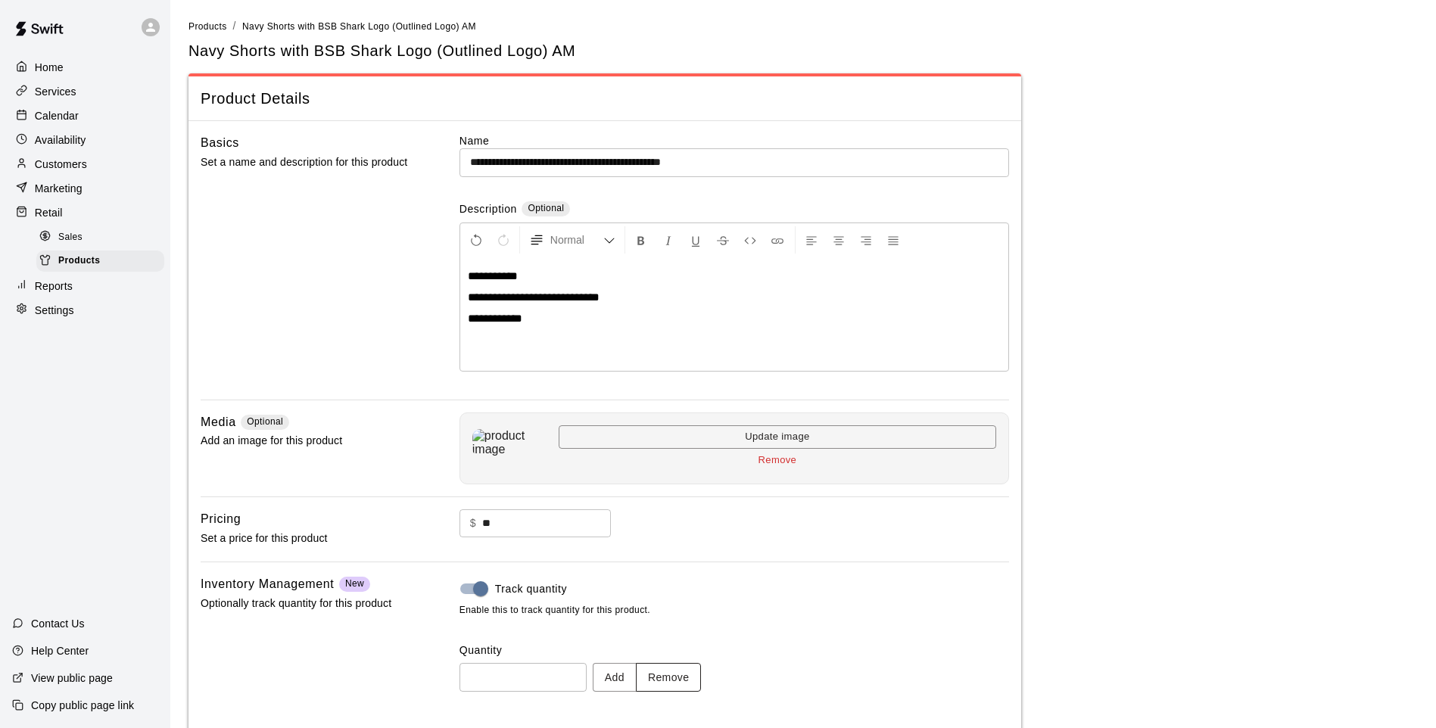
click at [688, 684] on button "Remove" at bounding box center [669, 677] width 66 height 28
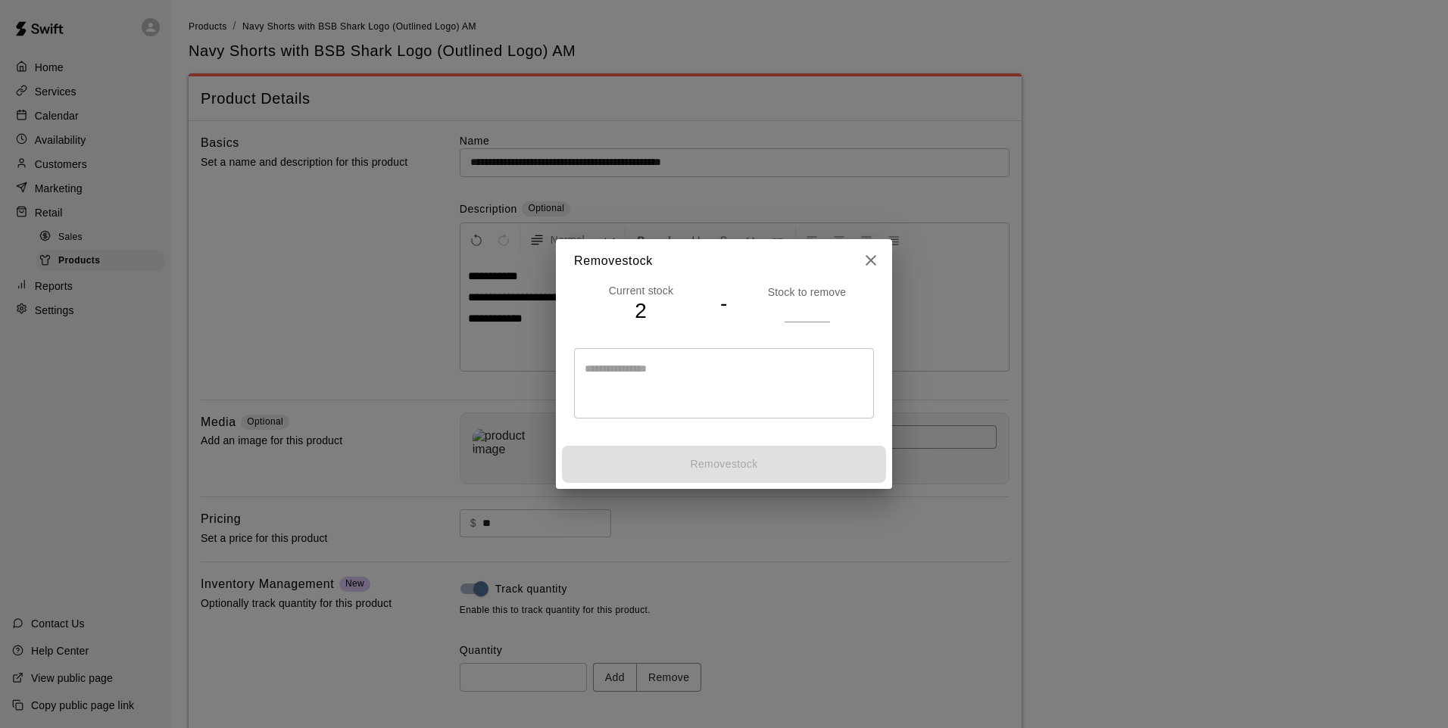
click at [799, 311] on input "number" at bounding box center [806, 311] width 45 height 22
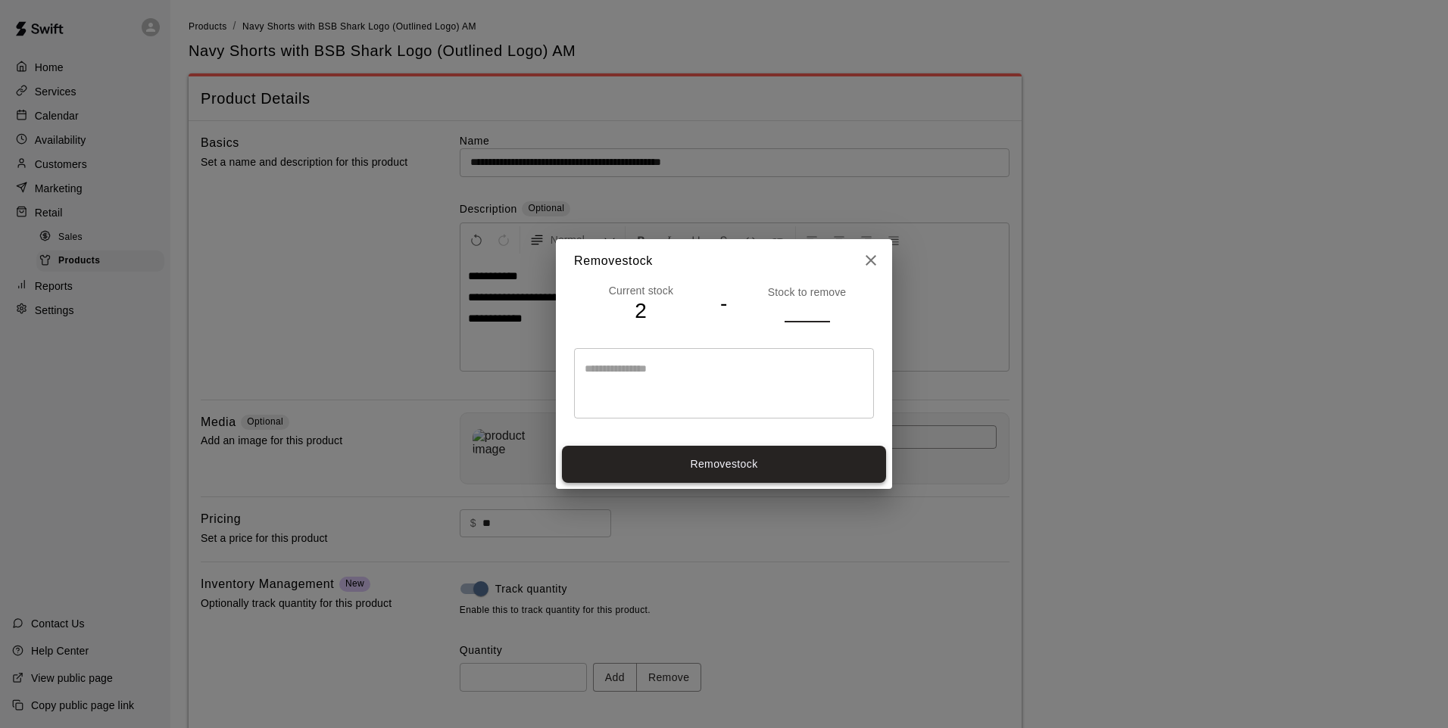
type input "*"
click at [700, 462] on button "Remove stock" at bounding box center [724, 464] width 324 height 37
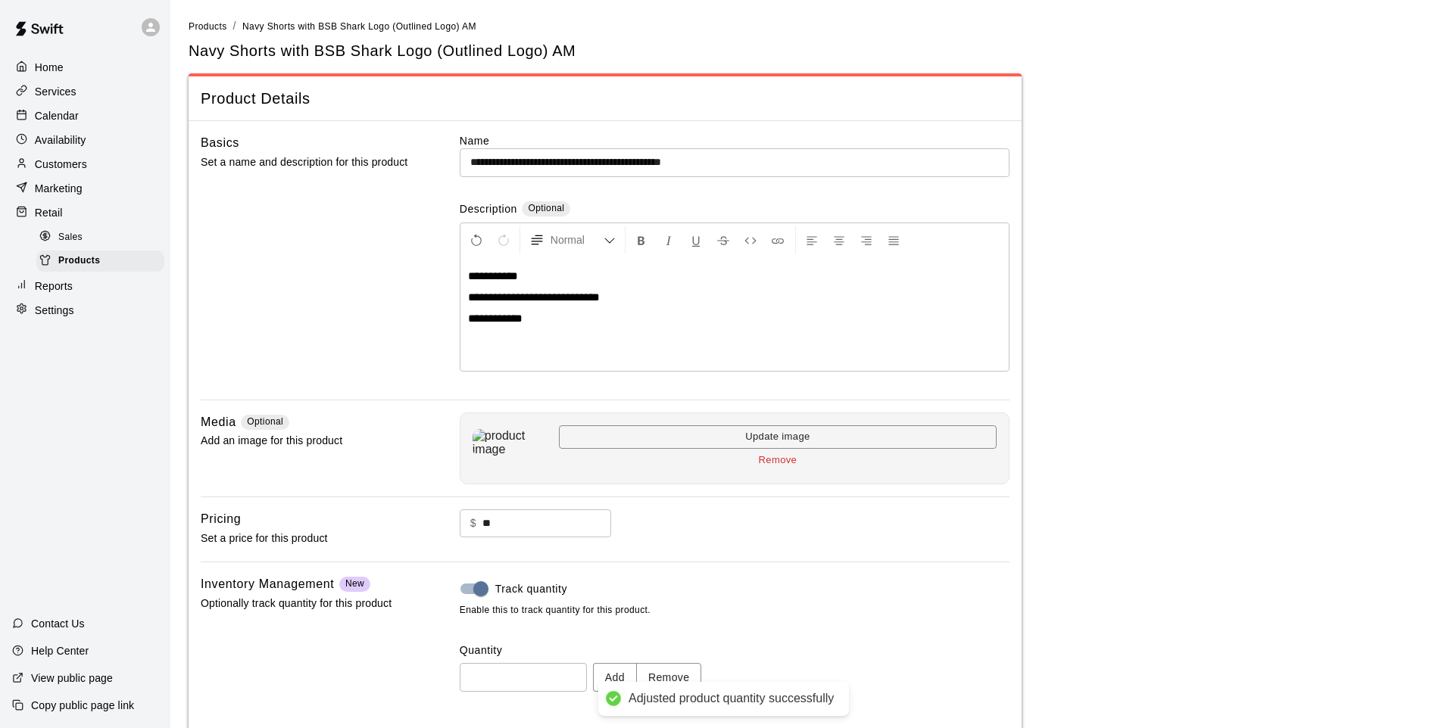
type input "*"
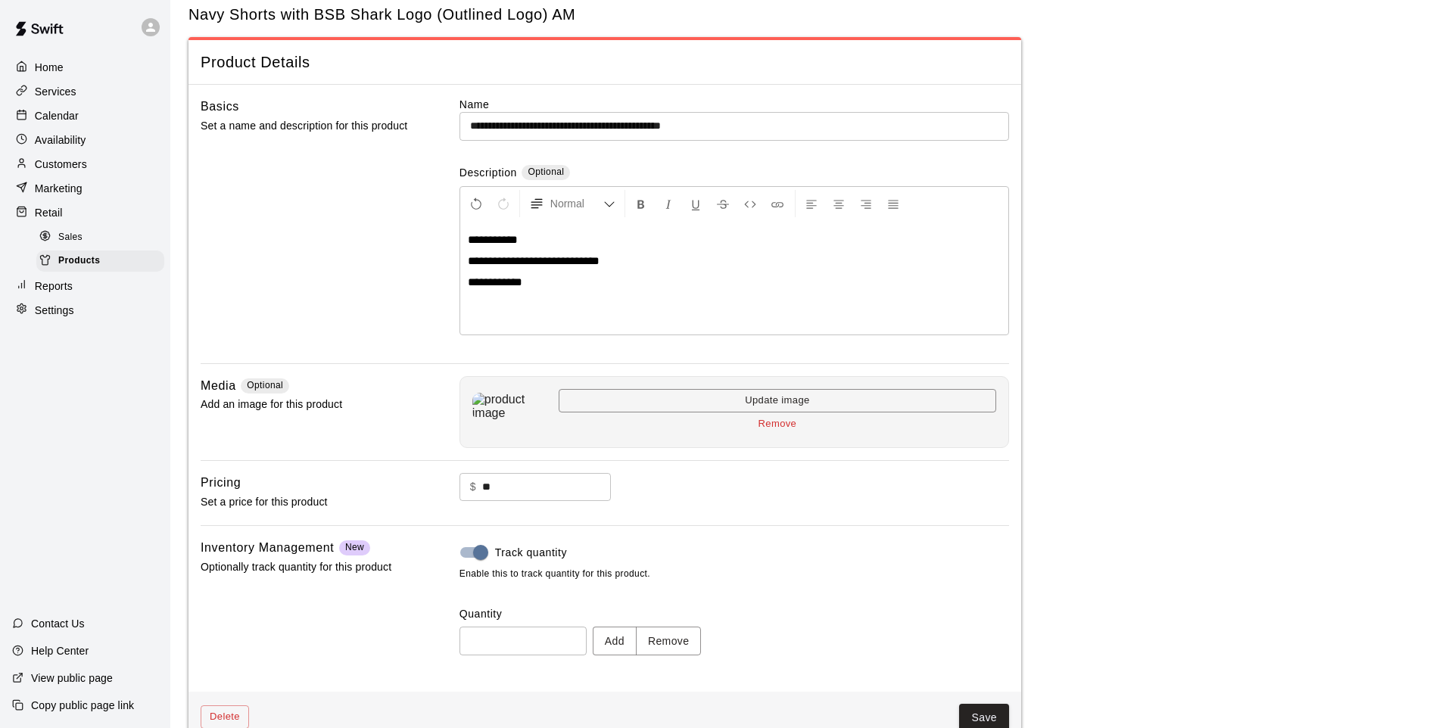
scroll to position [70, 0]
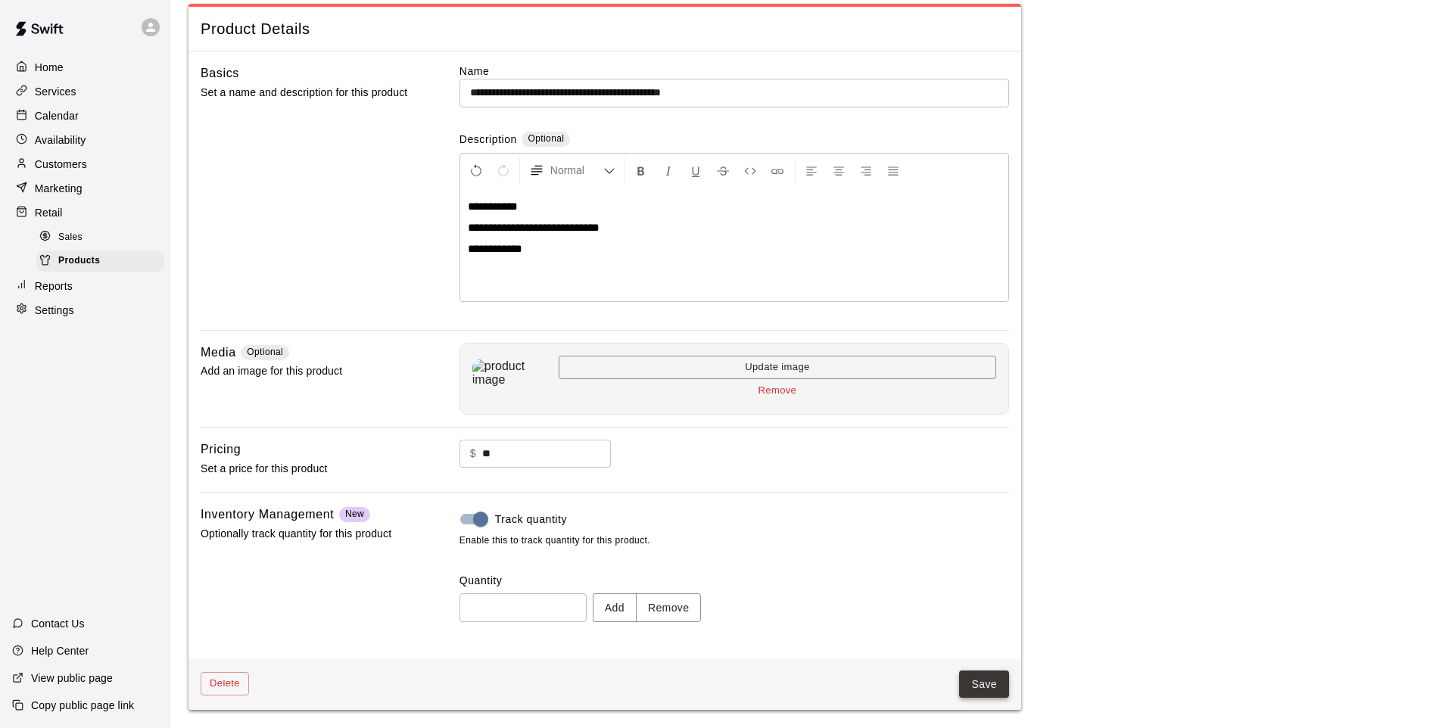
click at [964, 685] on button "Save" at bounding box center [984, 685] width 50 height 28
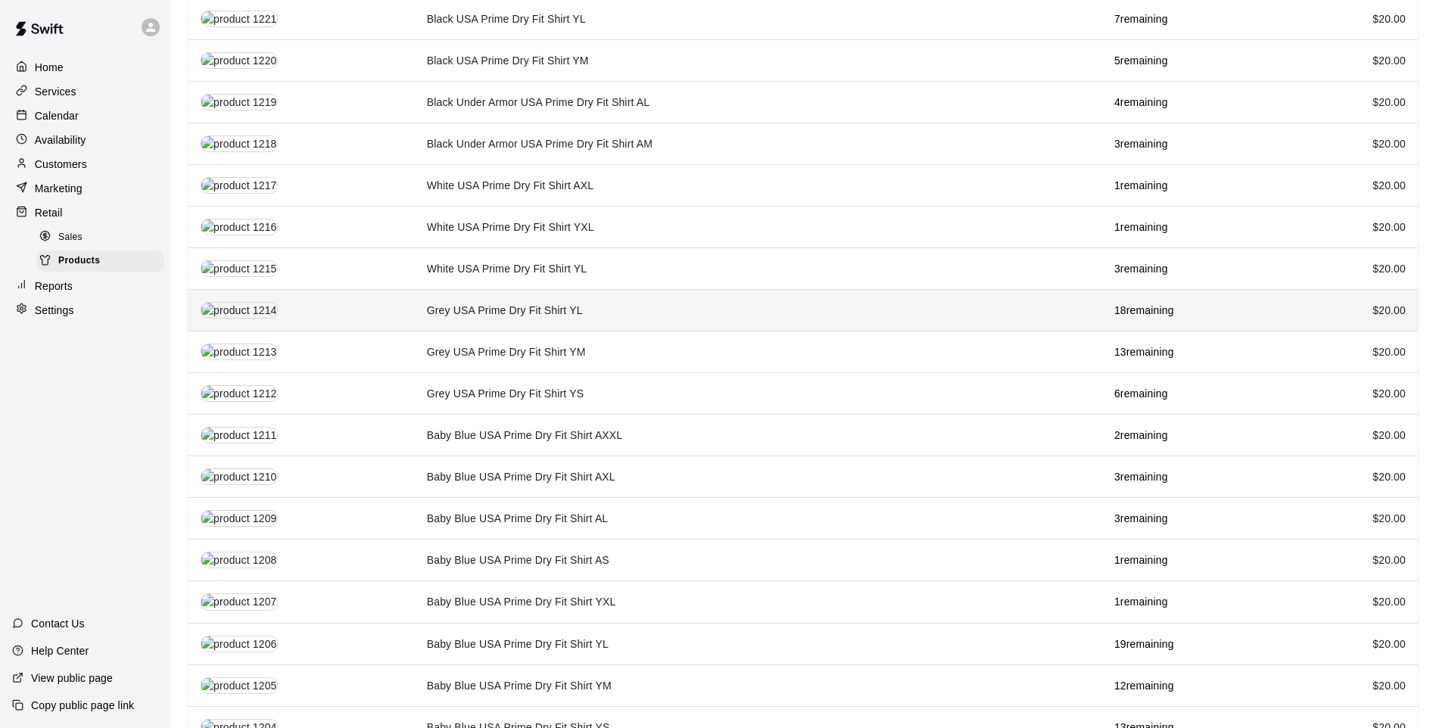
scroll to position [1348, 0]
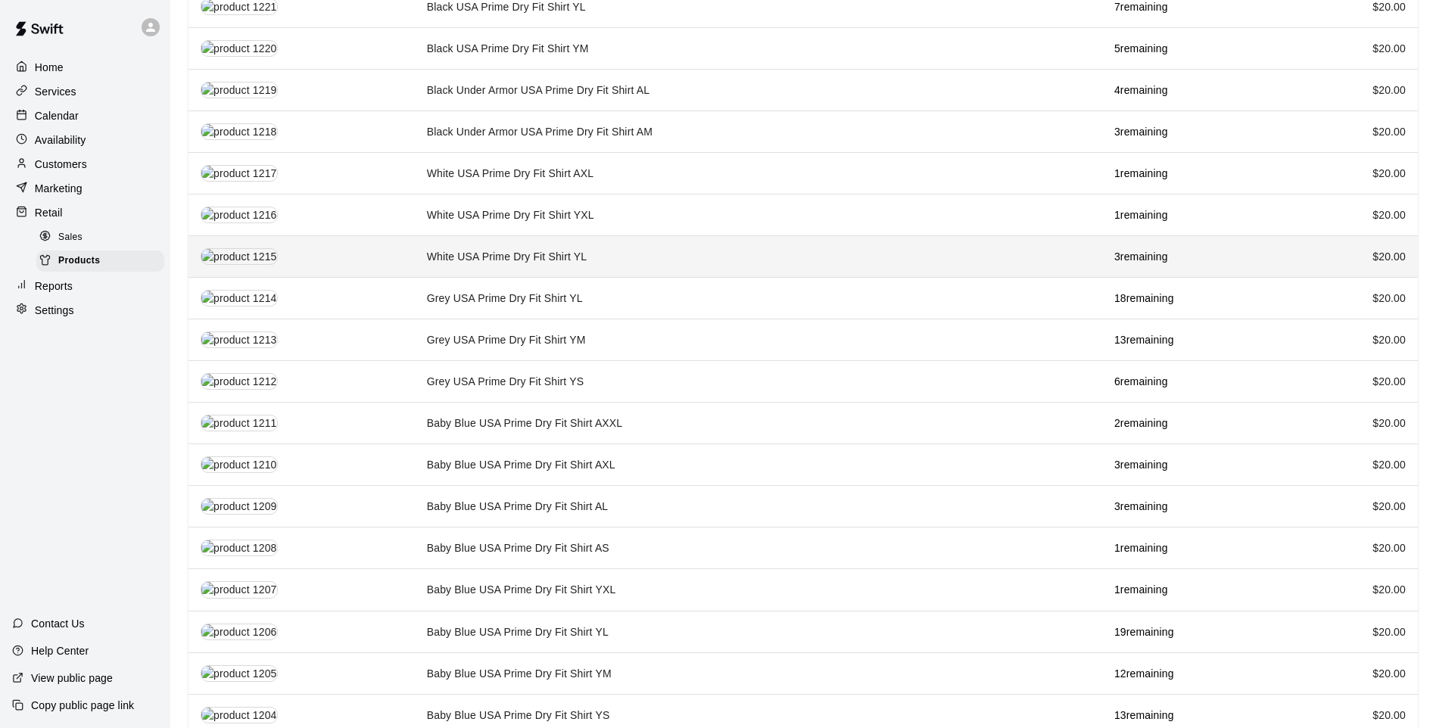
click at [630, 236] on td "White USA Prime Dry Fit Shirt YL" at bounding box center [759, 257] width 688 height 42
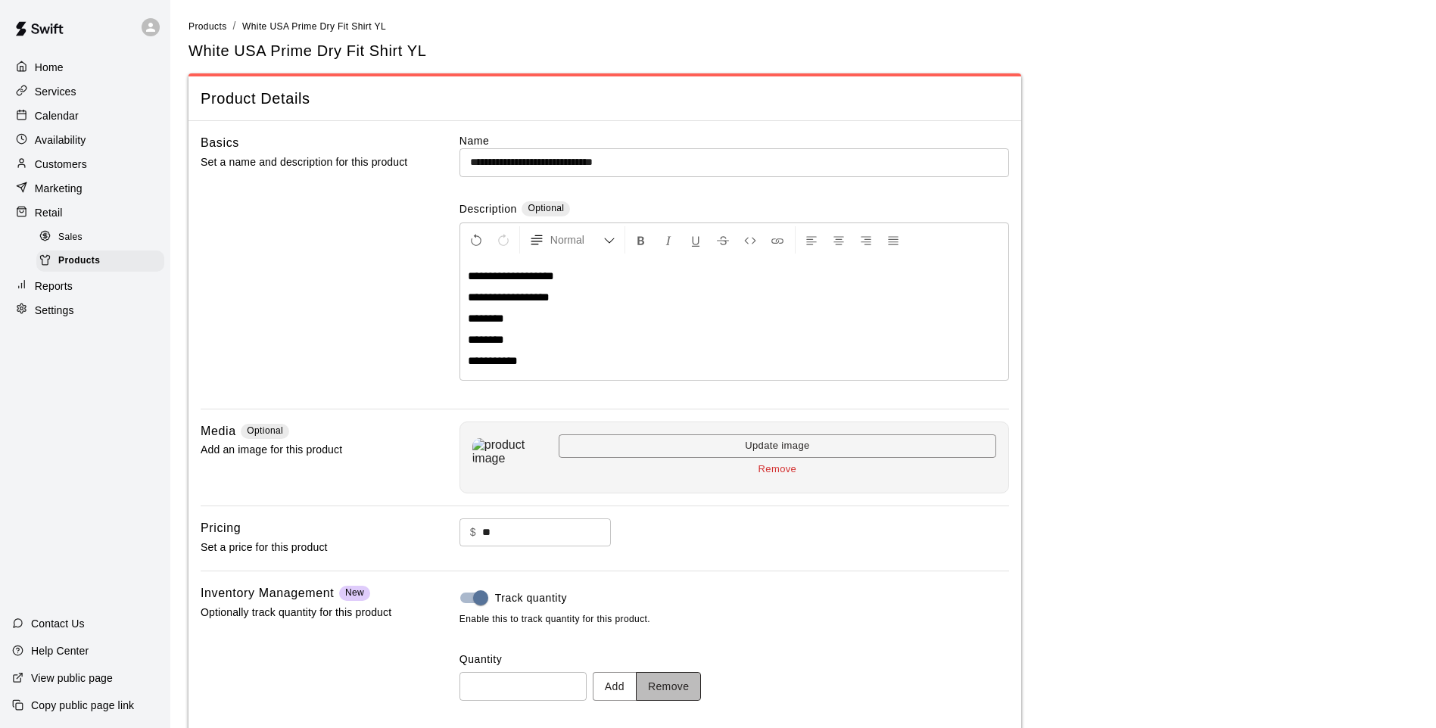
click at [663, 677] on button "Remove" at bounding box center [669, 686] width 66 height 28
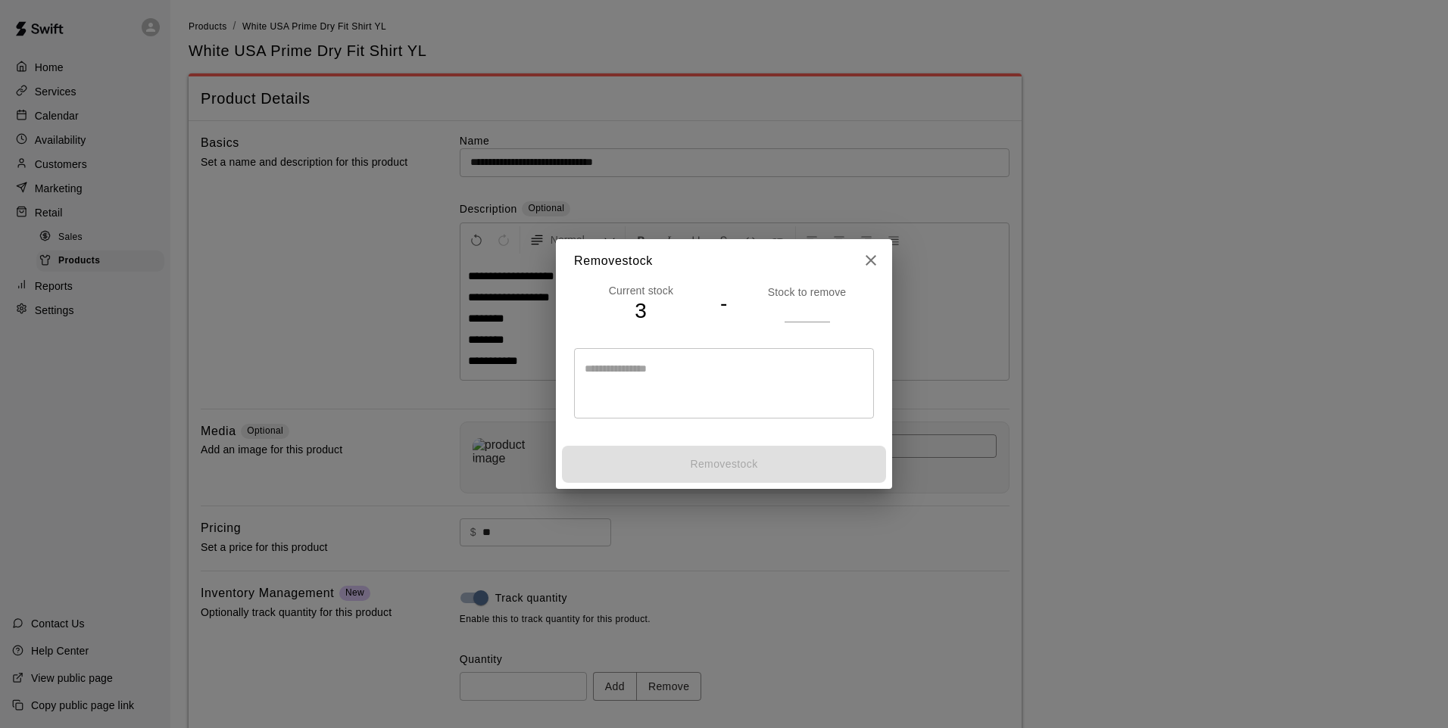
click at [792, 301] on input "number" at bounding box center [806, 311] width 45 height 22
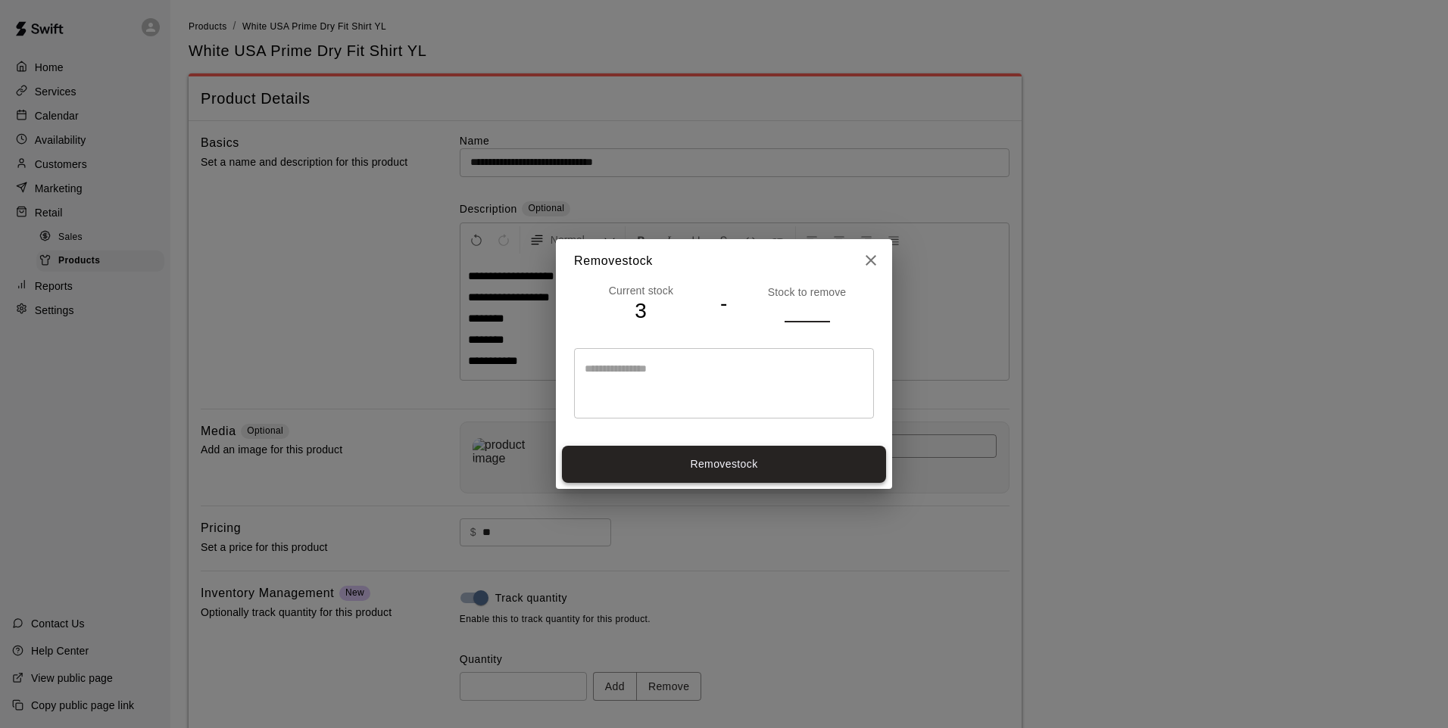
type input "*"
click at [819, 451] on button "Remove stock" at bounding box center [724, 464] width 324 height 37
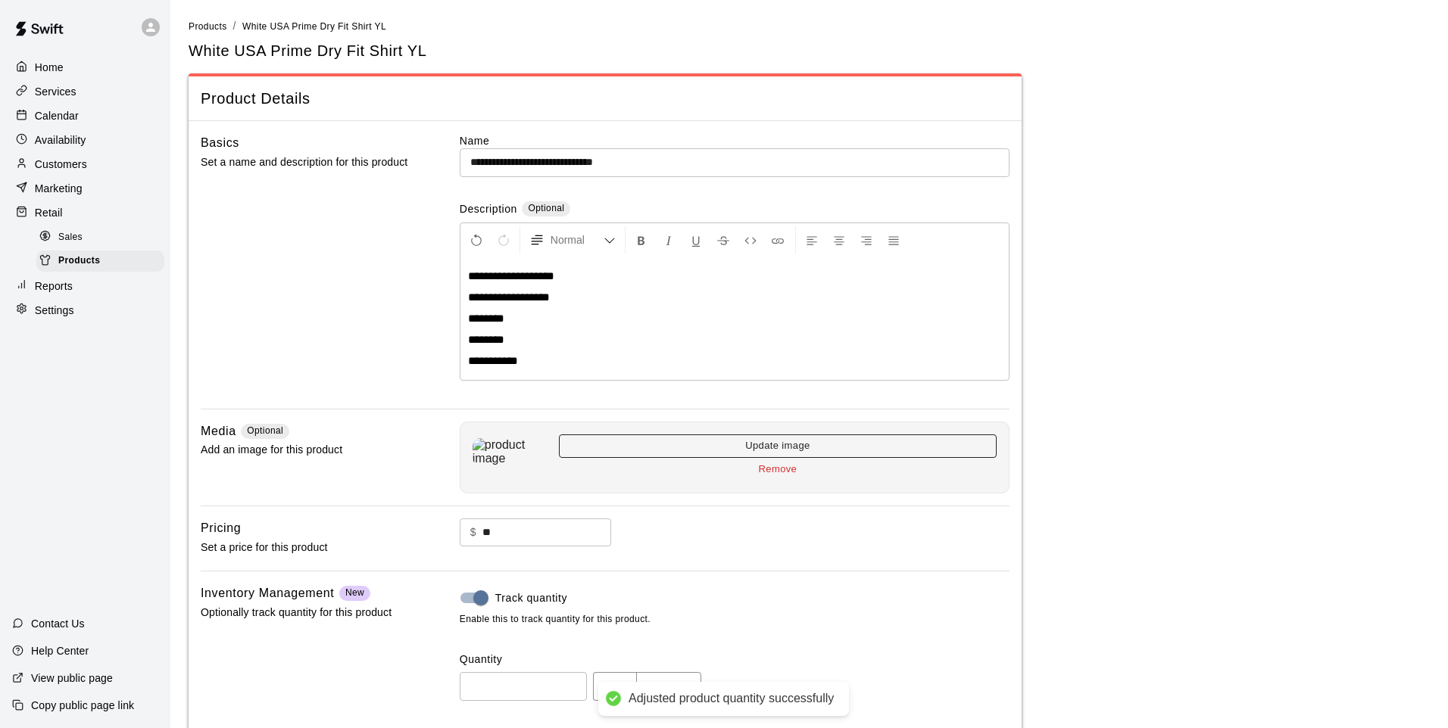
type input "*"
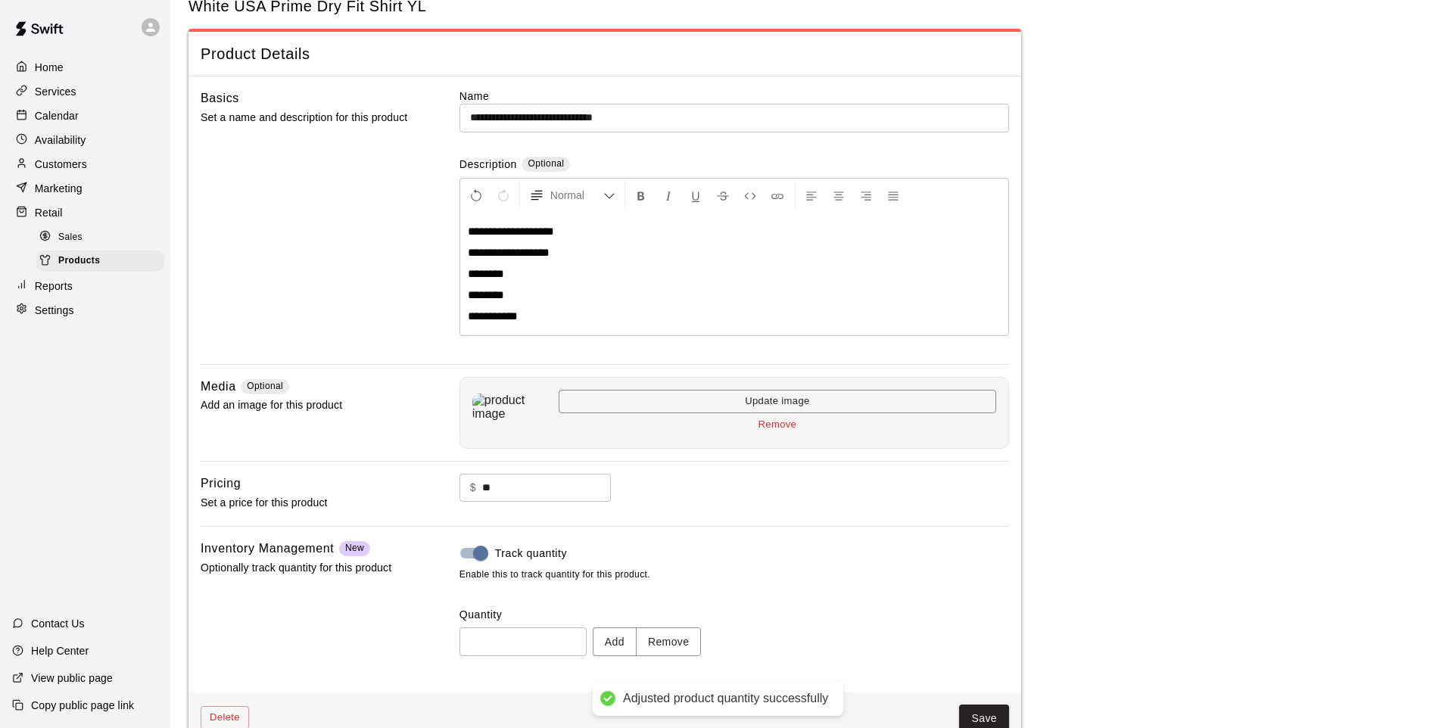
scroll to position [79, 0]
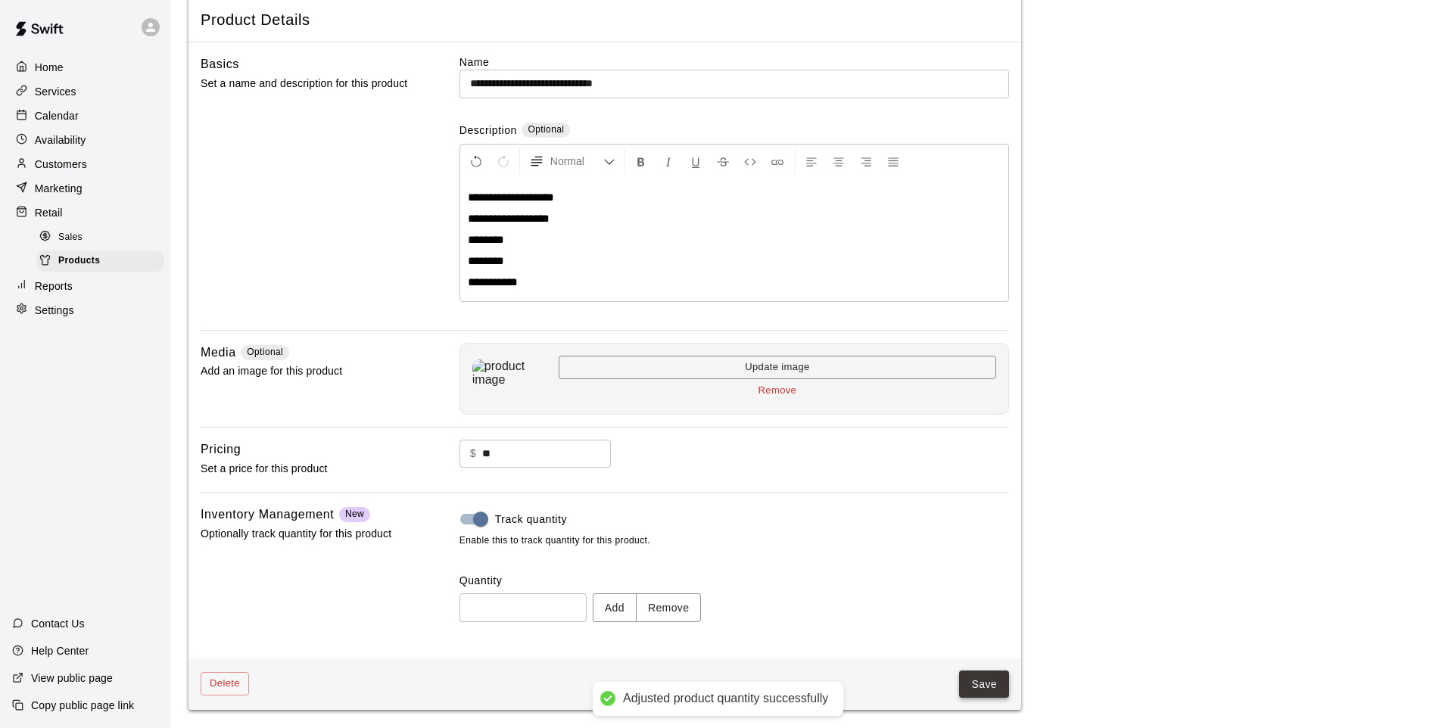
click at [1005, 683] on button "Save" at bounding box center [984, 685] width 50 height 28
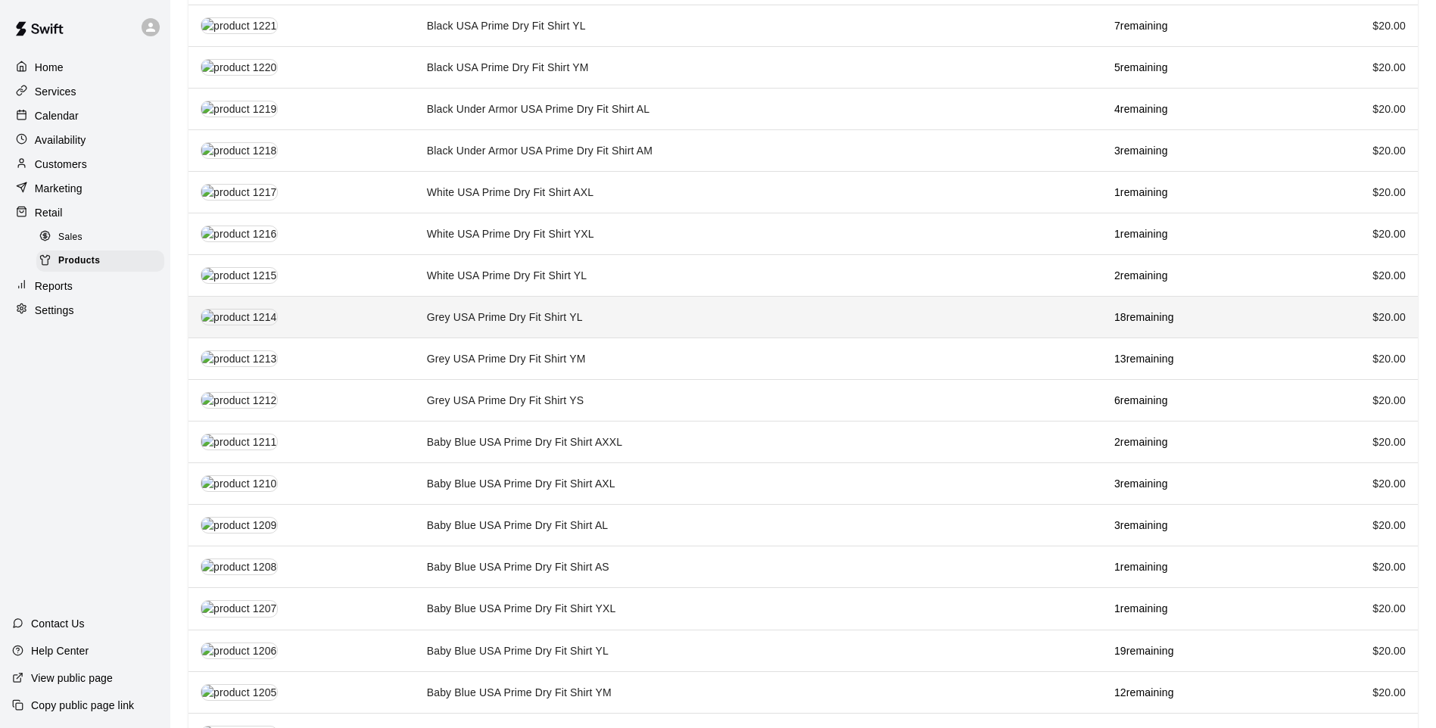
scroll to position [1348, 0]
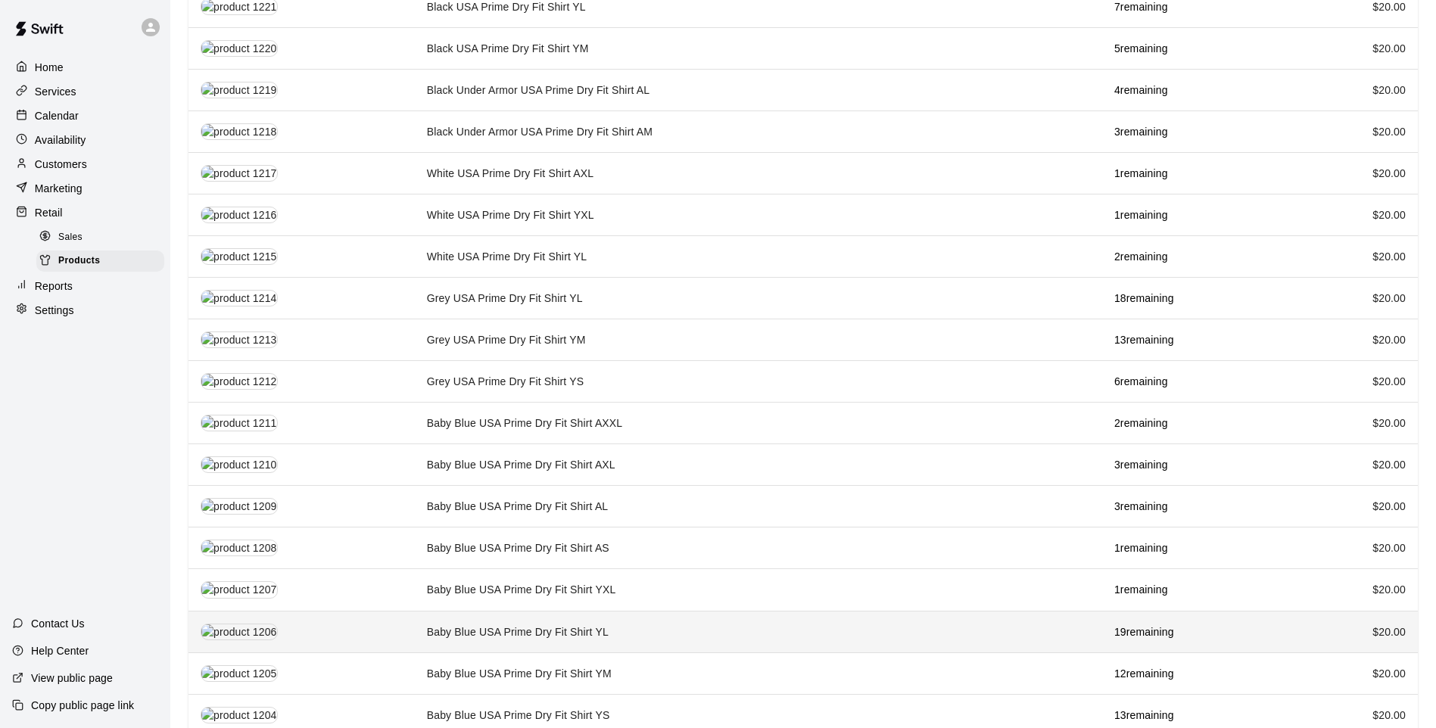
click at [542, 611] on td "Baby Blue USA Prime Dry Fit Shirt YL" at bounding box center [759, 632] width 688 height 42
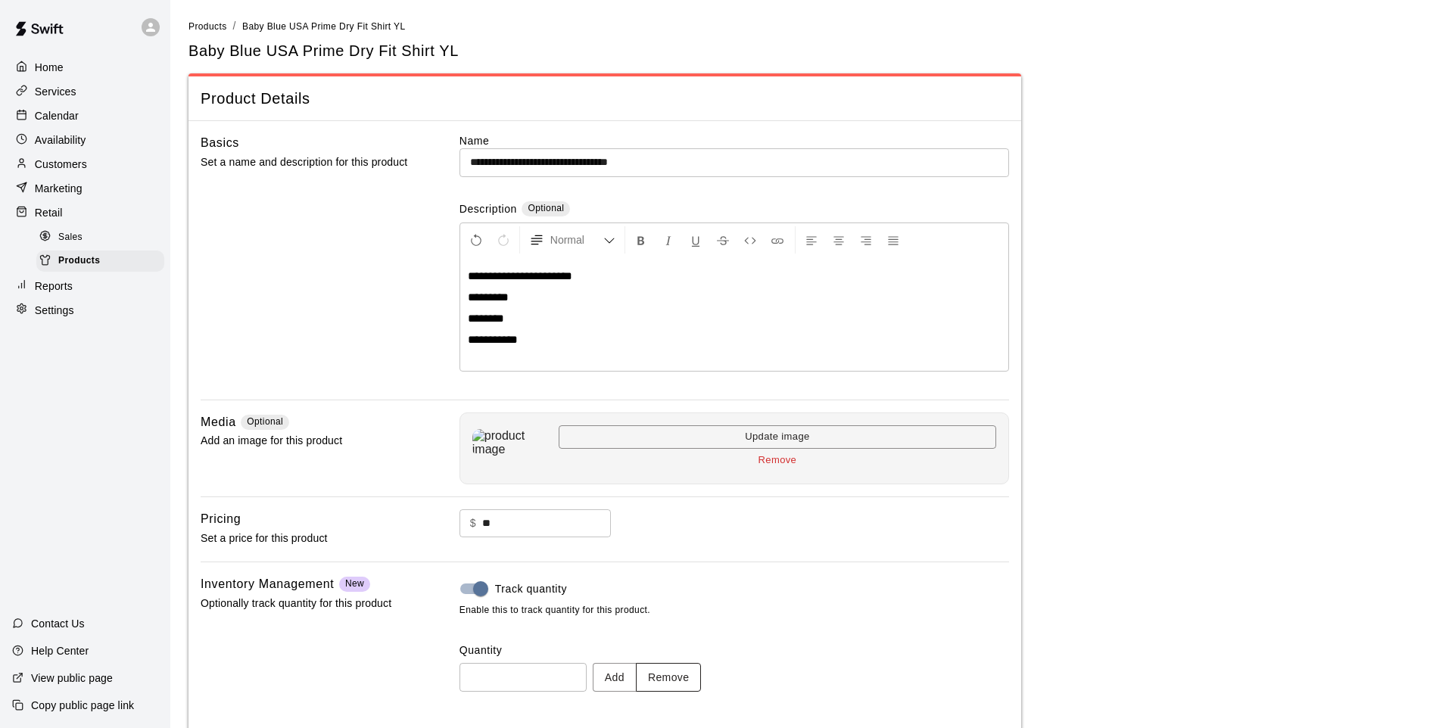
click at [681, 667] on button "Remove" at bounding box center [669, 677] width 66 height 28
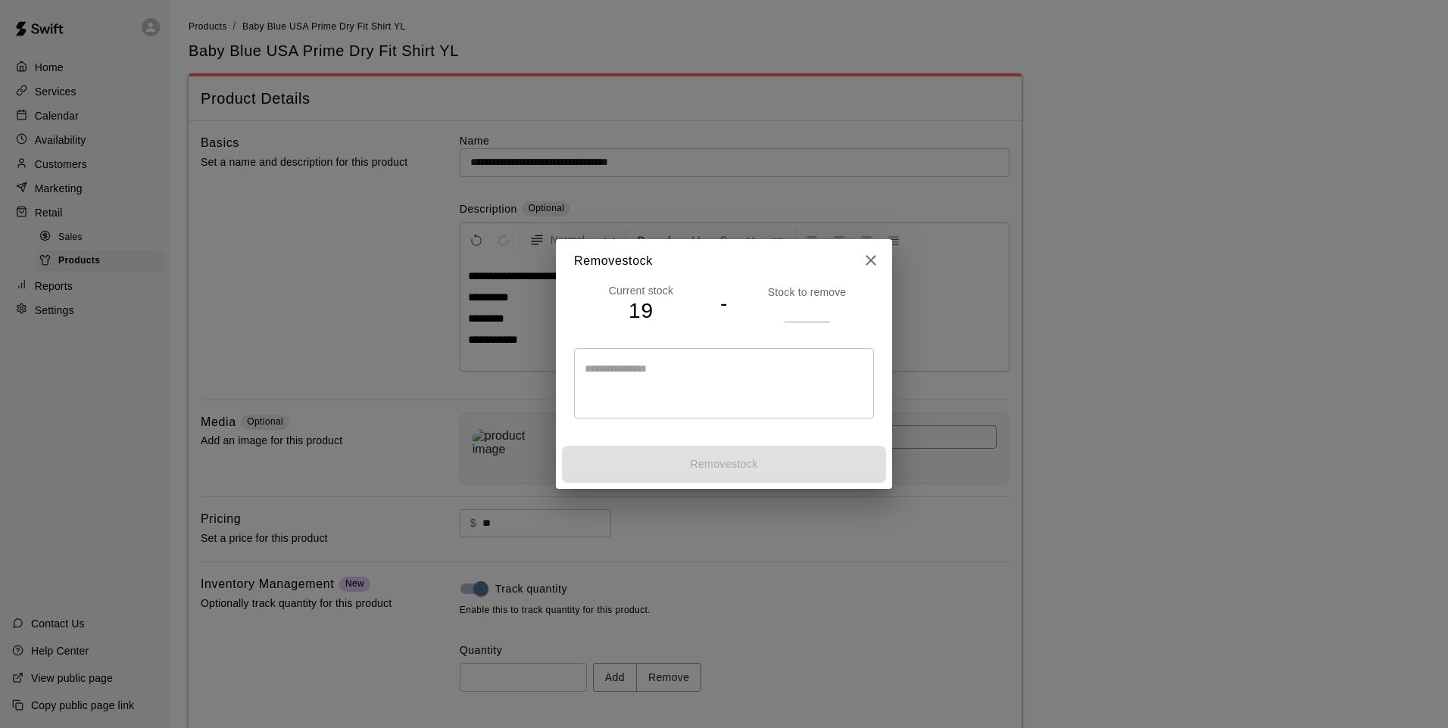
click at [778, 302] on div "Stock to remove" at bounding box center [807, 303] width 134 height 37
click at [803, 298] on p "Stock to remove" at bounding box center [807, 292] width 134 height 15
click at [811, 312] on input "number" at bounding box center [806, 311] width 45 height 22
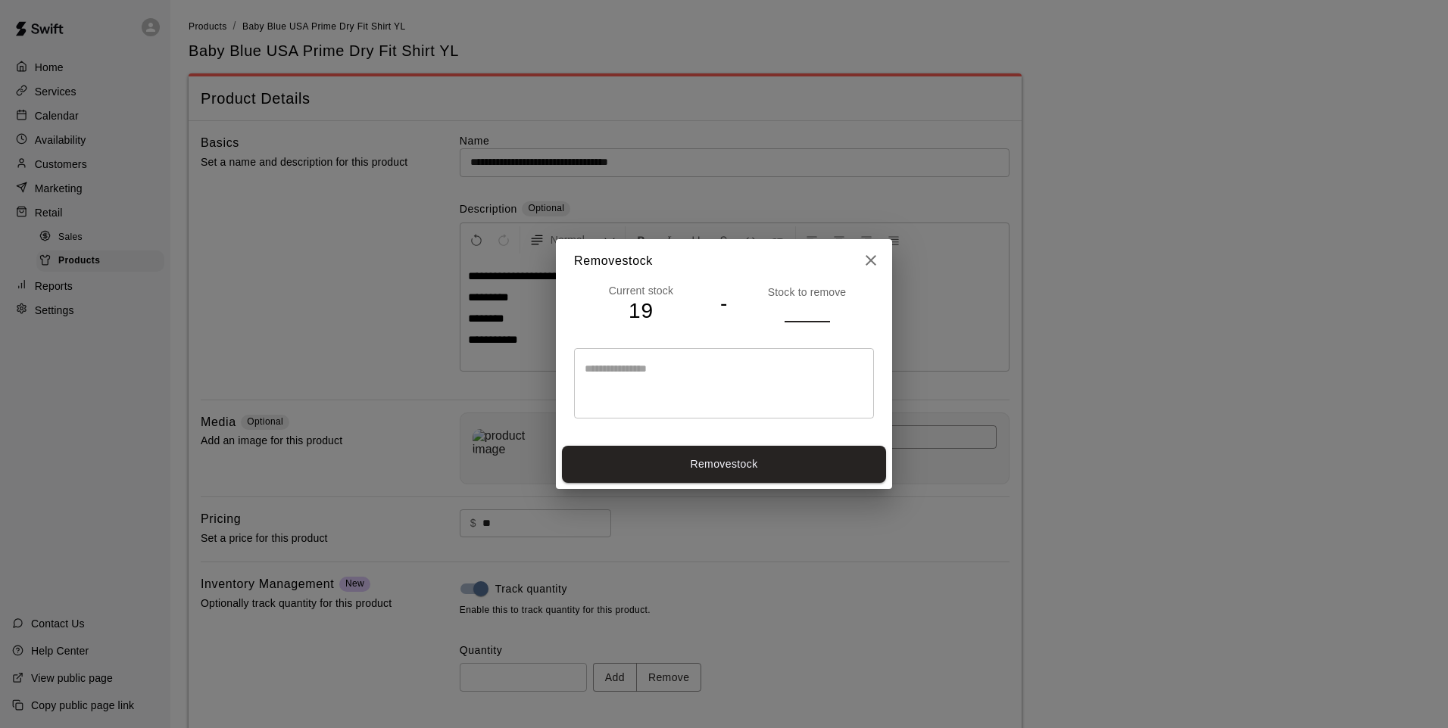
type input "*"
click at [782, 466] on button "Remove stock" at bounding box center [724, 464] width 324 height 37
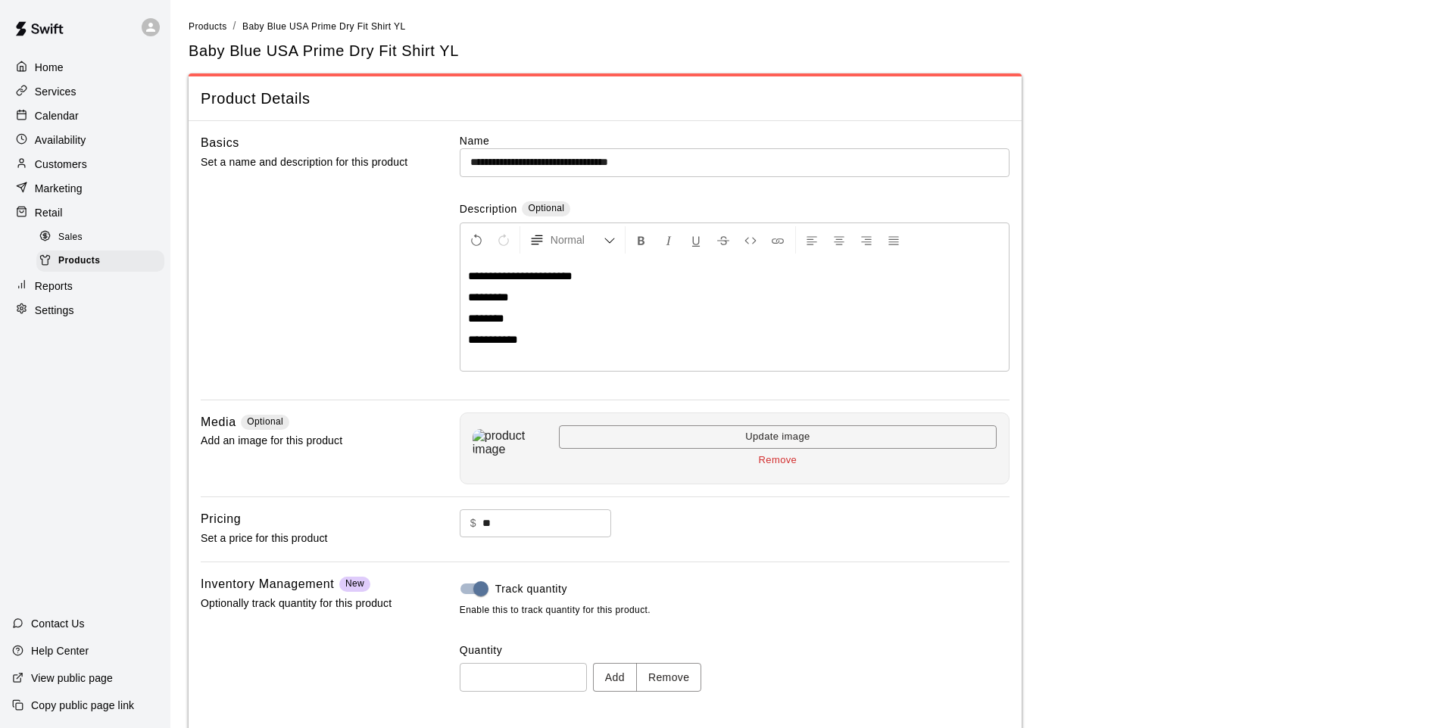
type input "**"
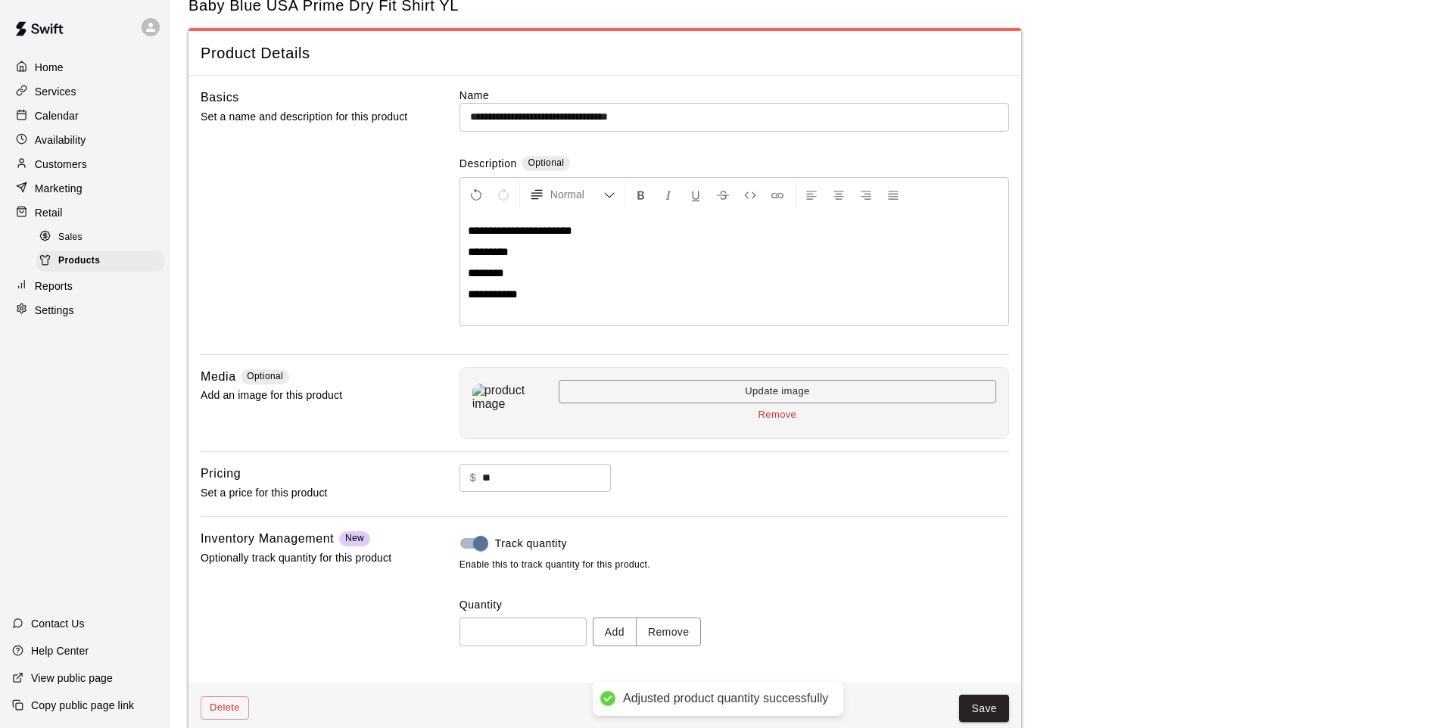
scroll to position [70, 0]
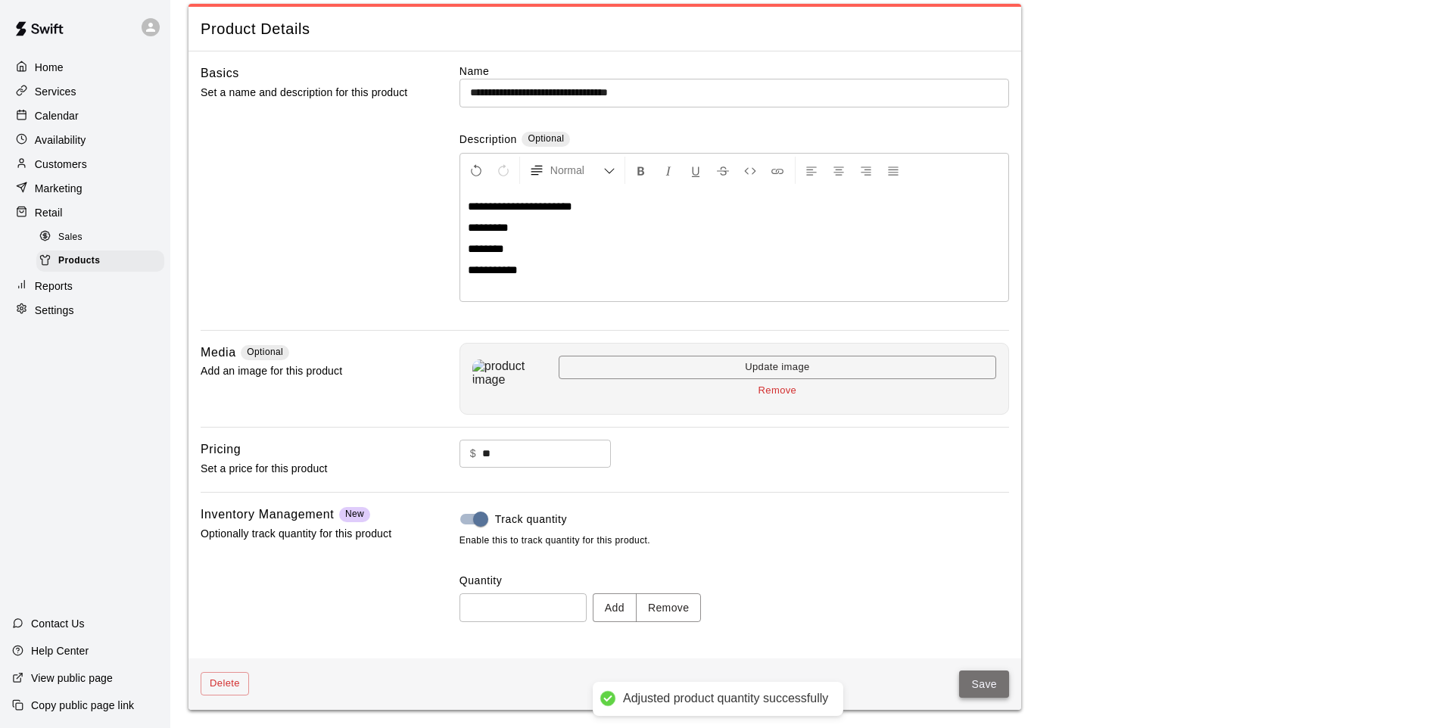
click at [991, 675] on button "Save" at bounding box center [984, 685] width 50 height 28
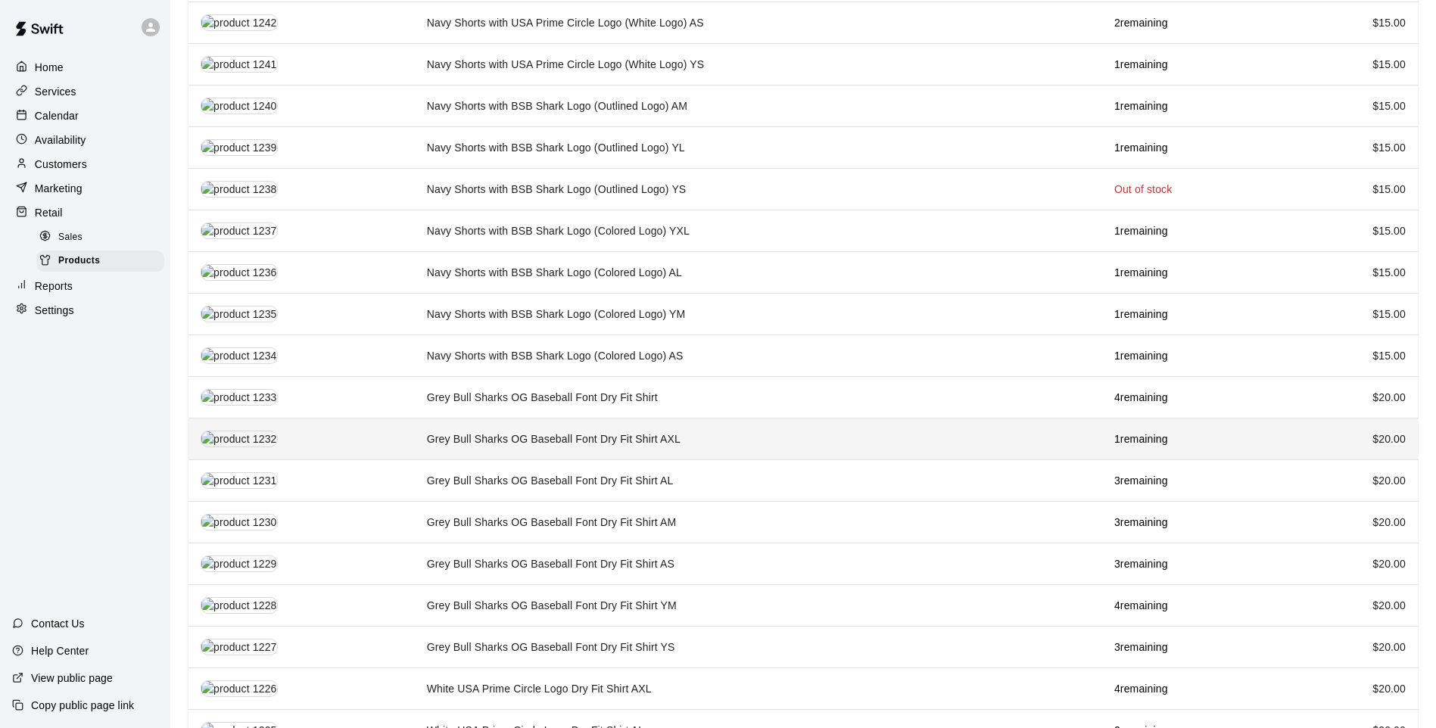
scroll to position [606, 0]
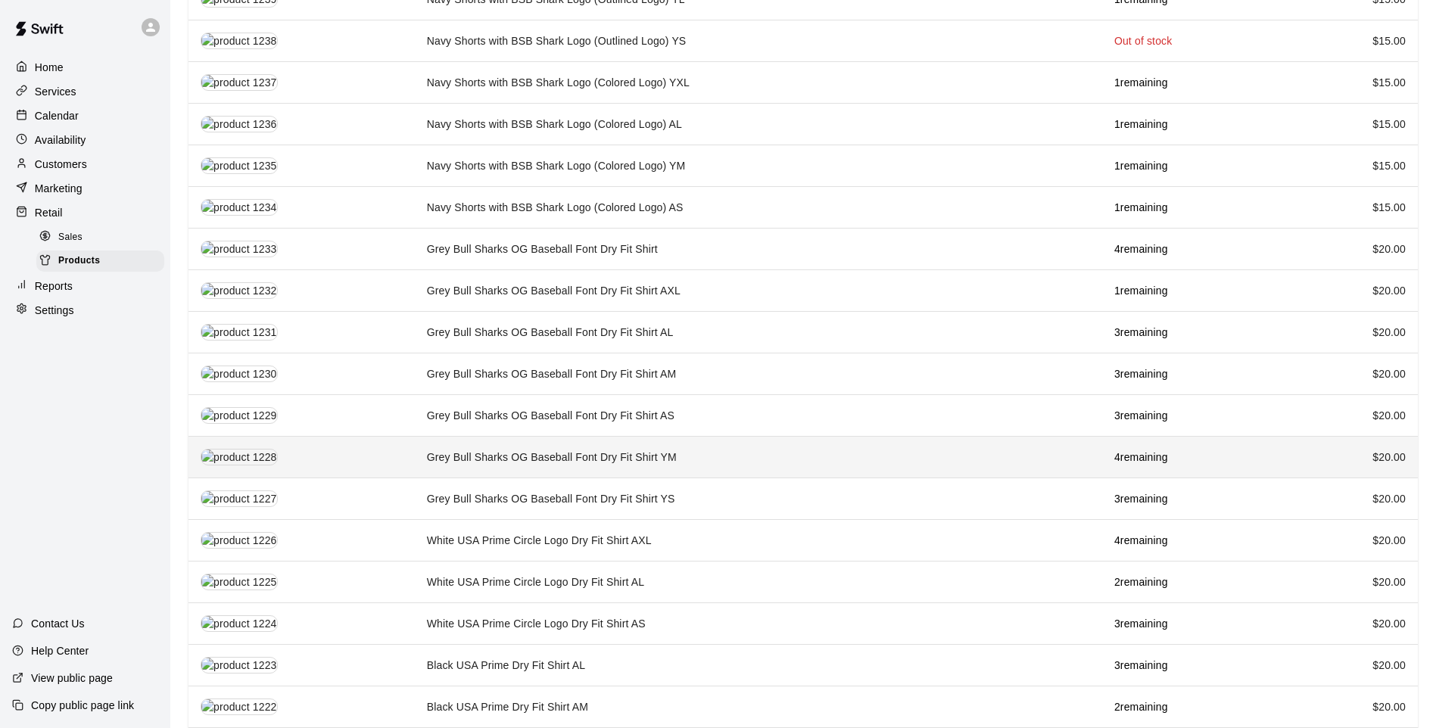
drag, startPoint x: 570, startPoint y: 404, endPoint x: 570, endPoint y: 430, distance: 25.7
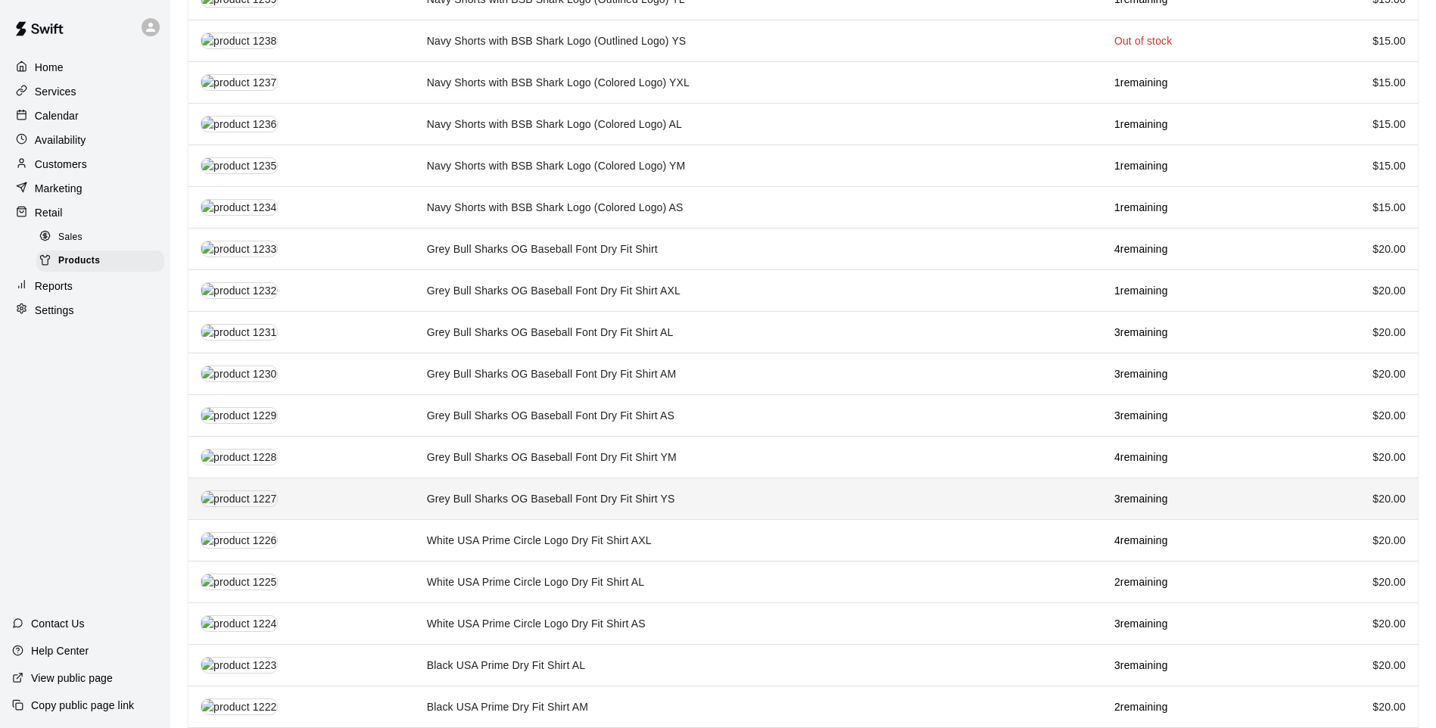
drag, startPoint x: 570, startPoint y: 430, endPoint x: 447, endPoint y: 482, distance: 134.0
click at [447, 482] on td "Grey Bull Sharks OG Baseball Font Dry Fit Shirt YS" at bounding box center [759, 500] width 688 height 42
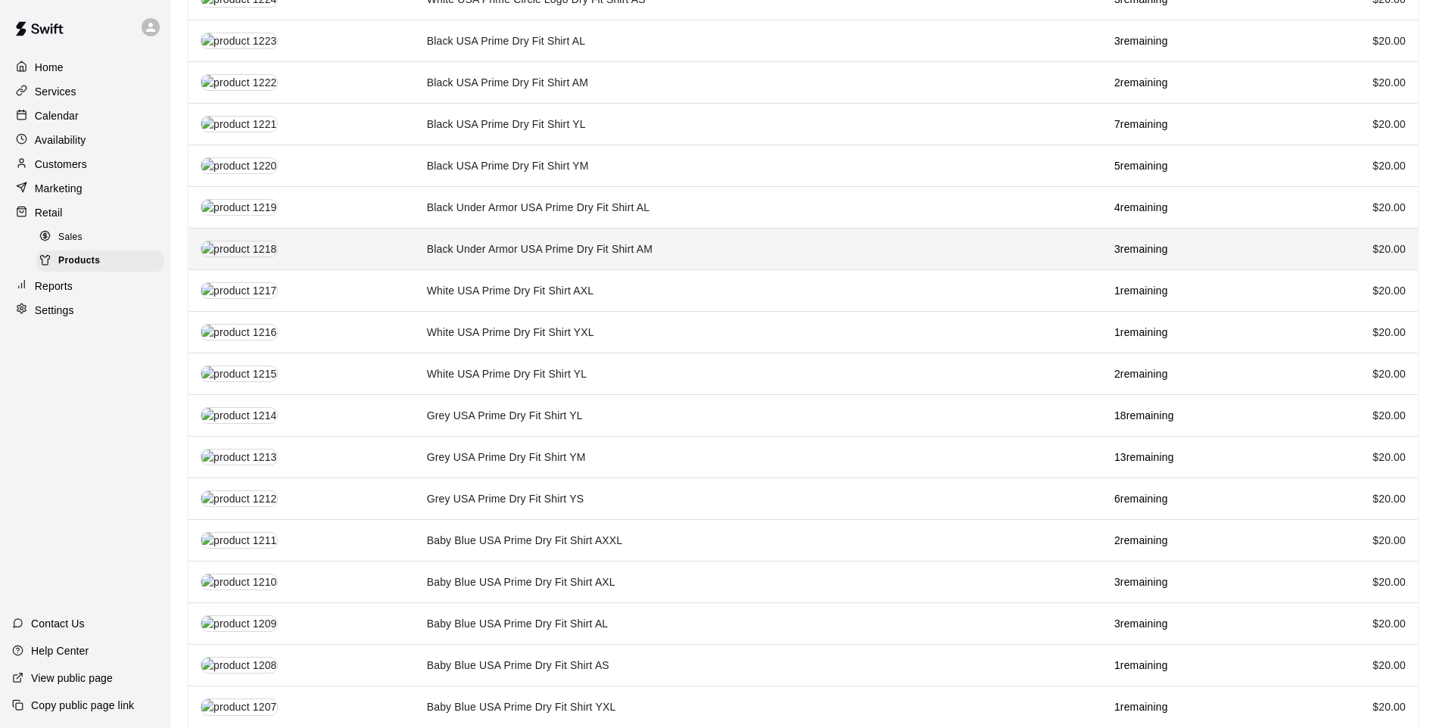
scroll to position [1287, 0]
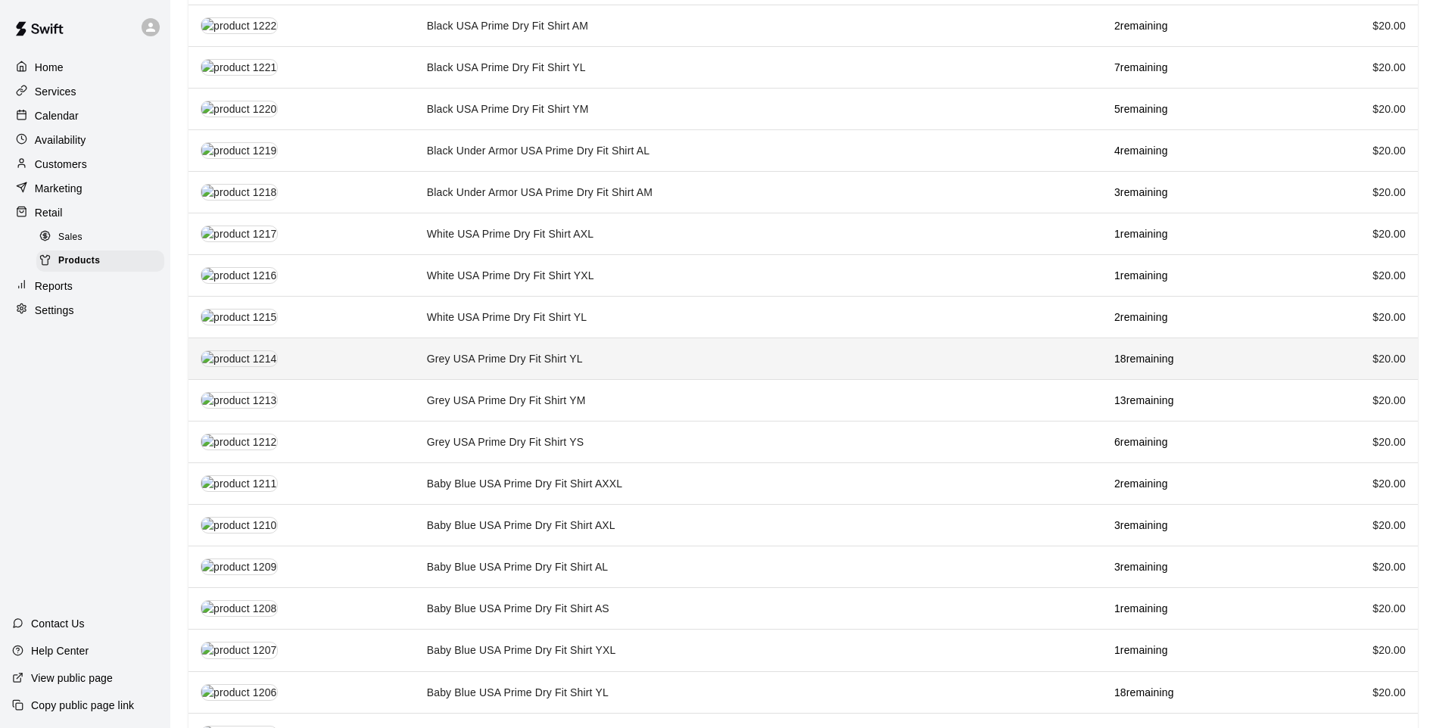
click at [596, 352] on td "Grey USA Prime Dry Fit Shirt YL" at bounding box center [759, 359] width 688 height 42
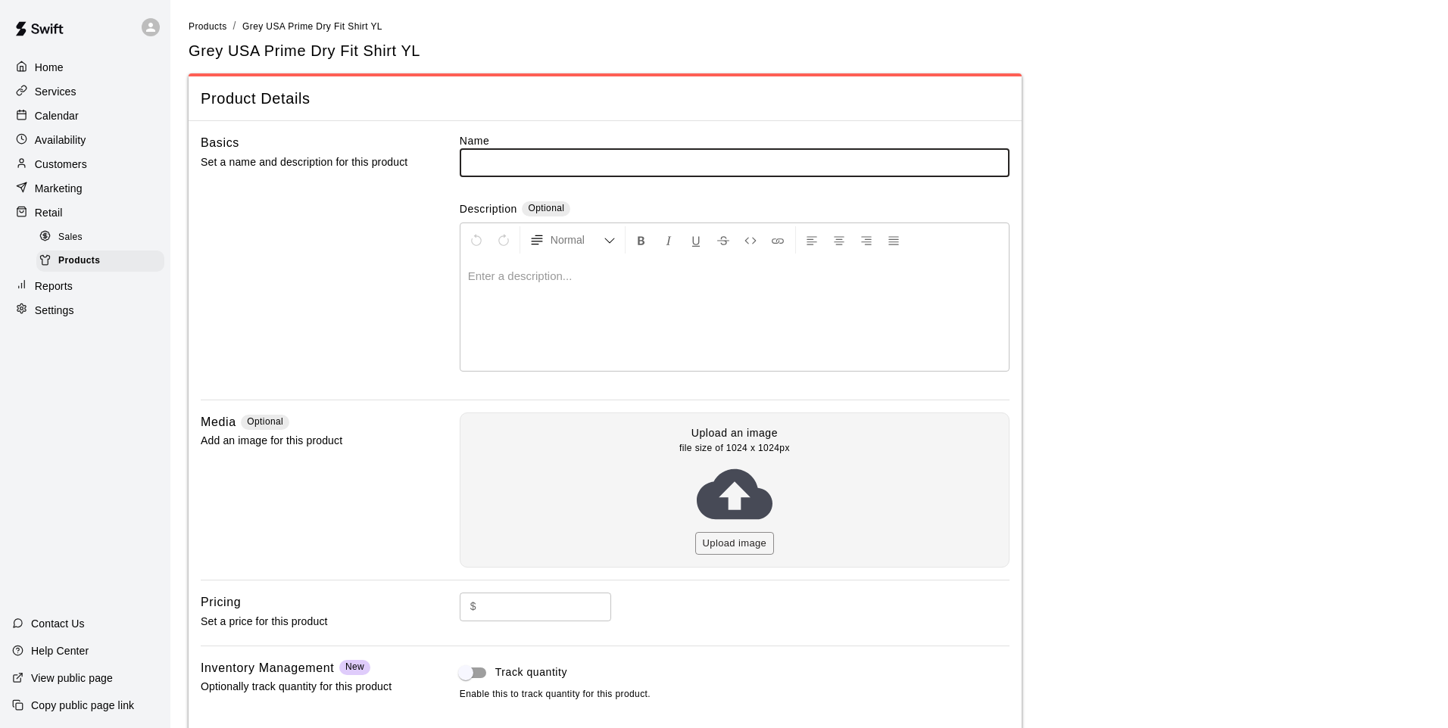
type input "**********"
type input "**"
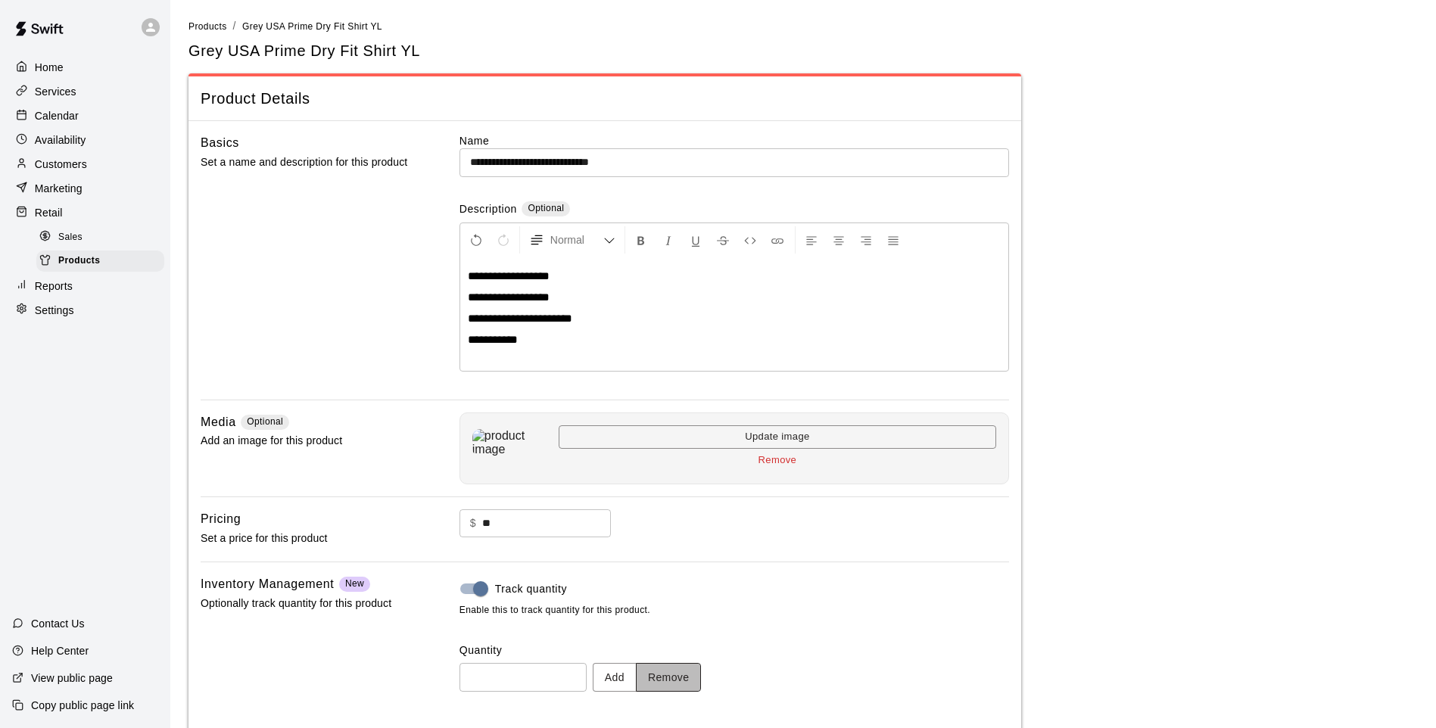
click at [702, 680] on button "Remove" at bounding box center [669, 677] width 66 height 28
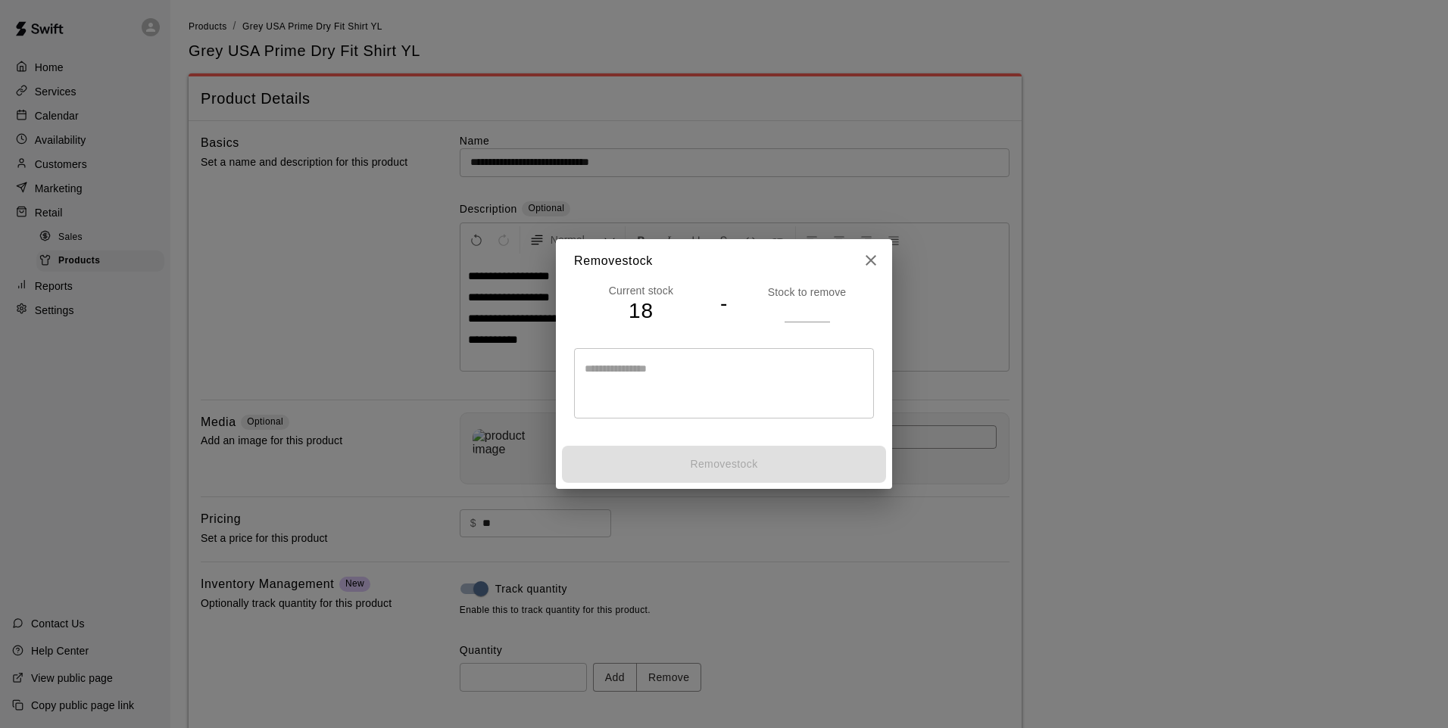
click at [800, 295] on p "Stock to remove" at bounding box center [807, 292] width 134 height 15
click at [799, 320] on input "number" at bounding box center [806, 311] width 45 height 22
type input "*"
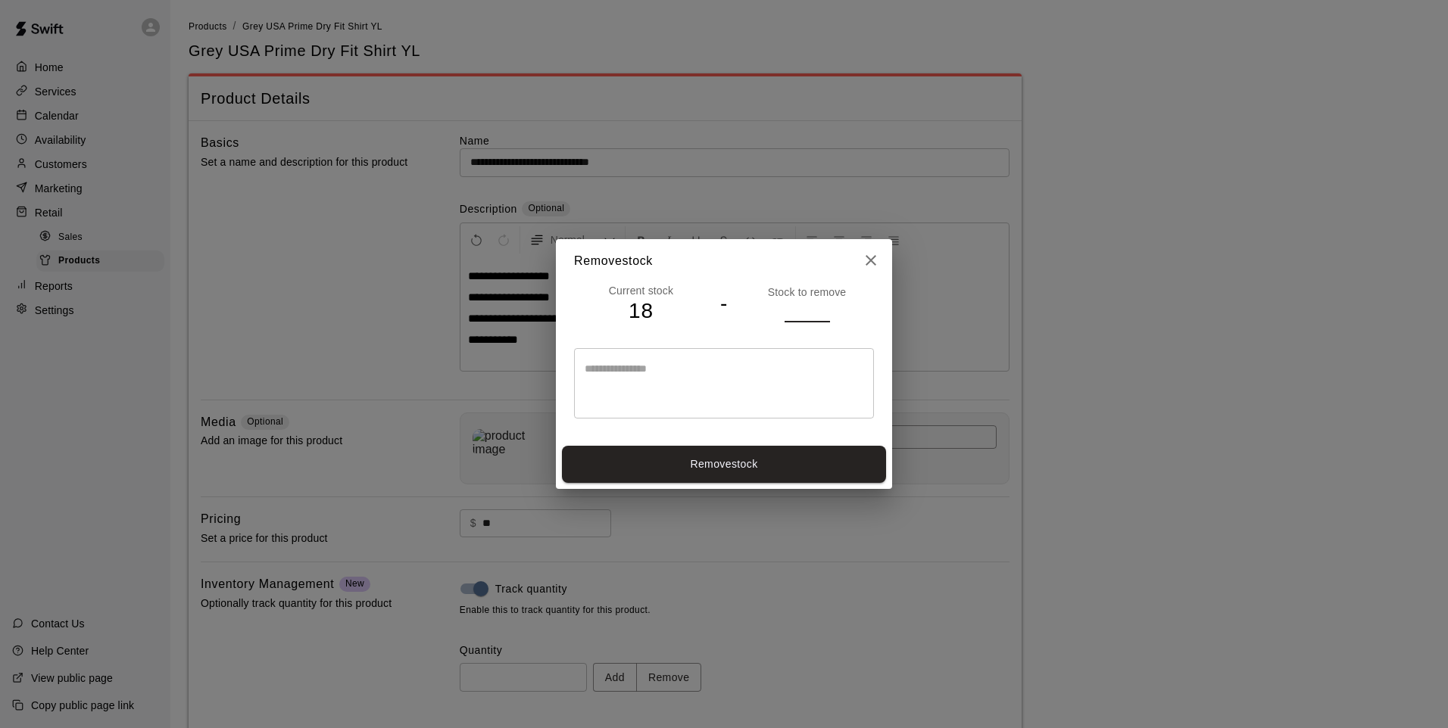
click at [760, 449] on button "Remove stock" at bounding box center [724, 464] width 324 height 37
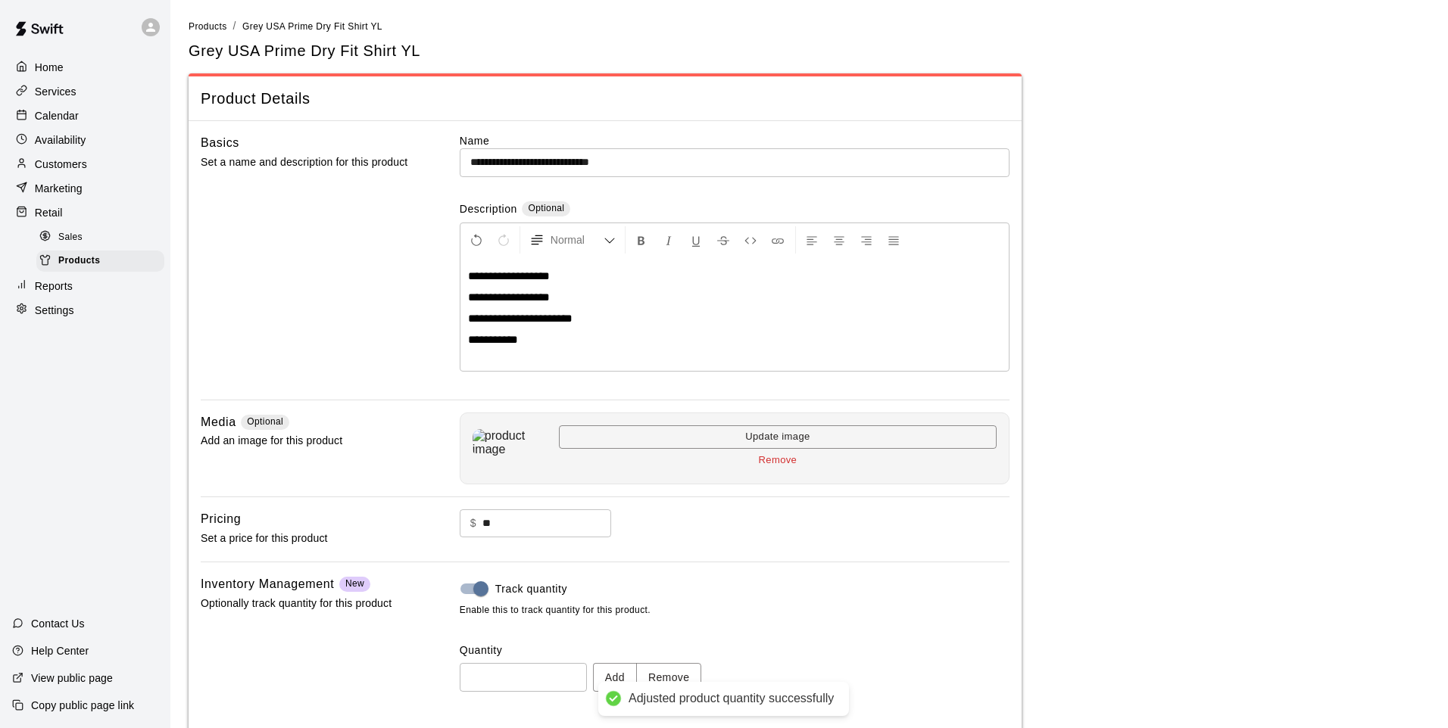
type input "**"
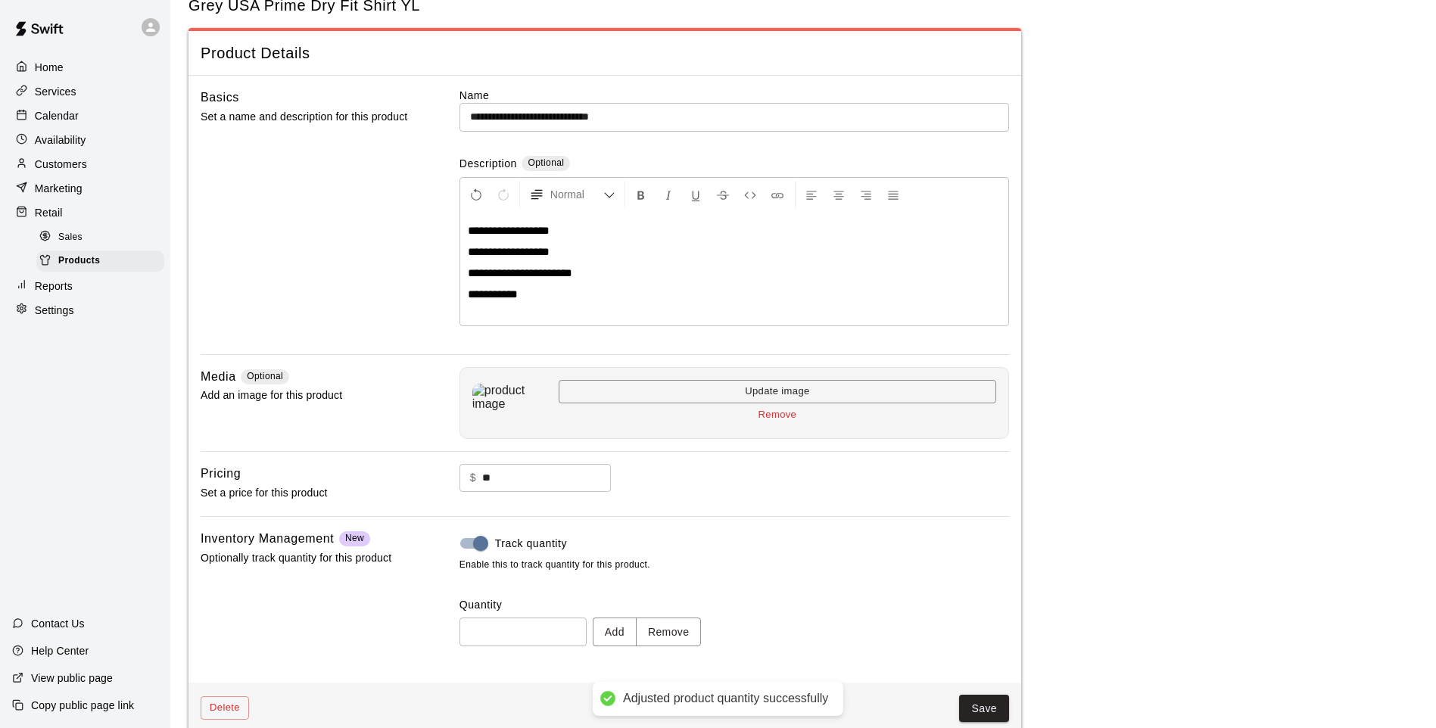
scroll to position [70, 0]
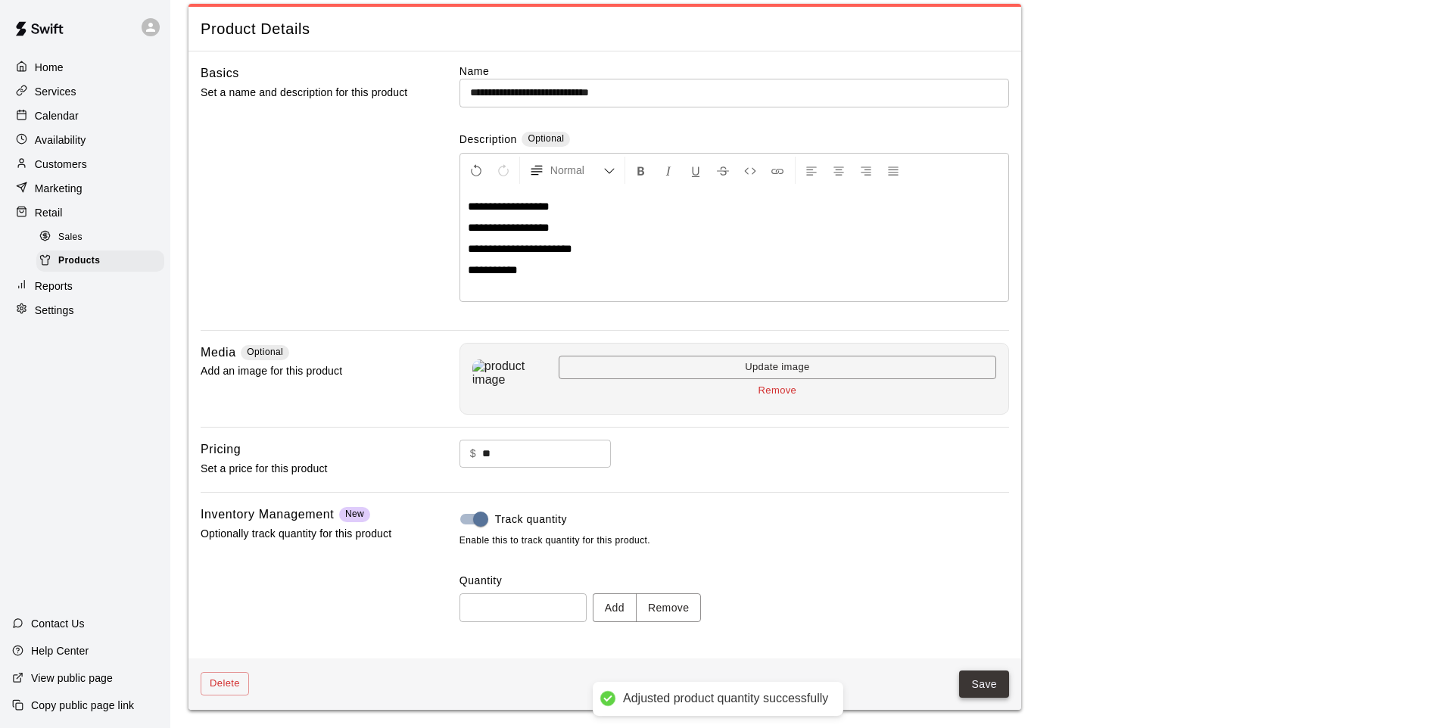
click at [991, 696] on button "Save" at bounding box center [984, 685] width 50 height 28
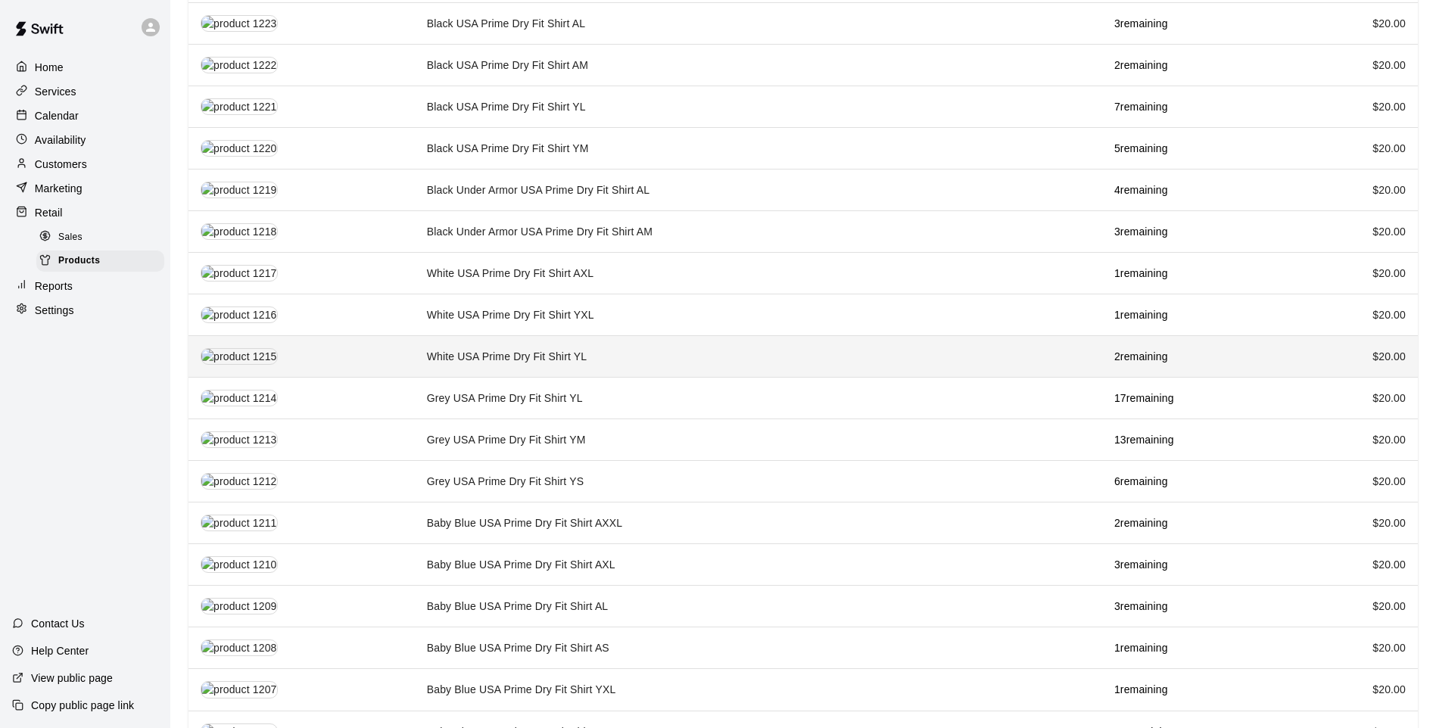
scroll to position [1348, 0]
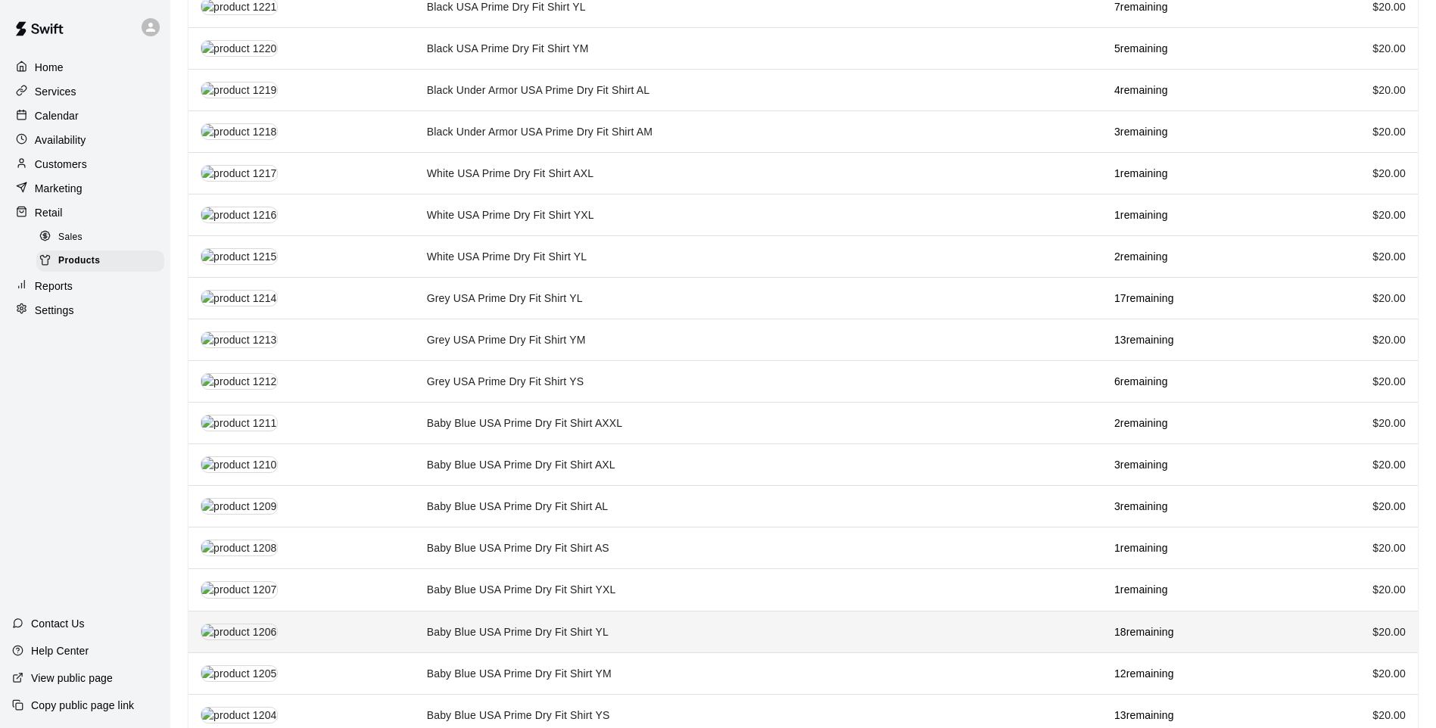
click at [491, 611] on td "Baby Blue USA Prime Dry Fit Shirt YL" at bounding box center [759, 632] width 688 height 42
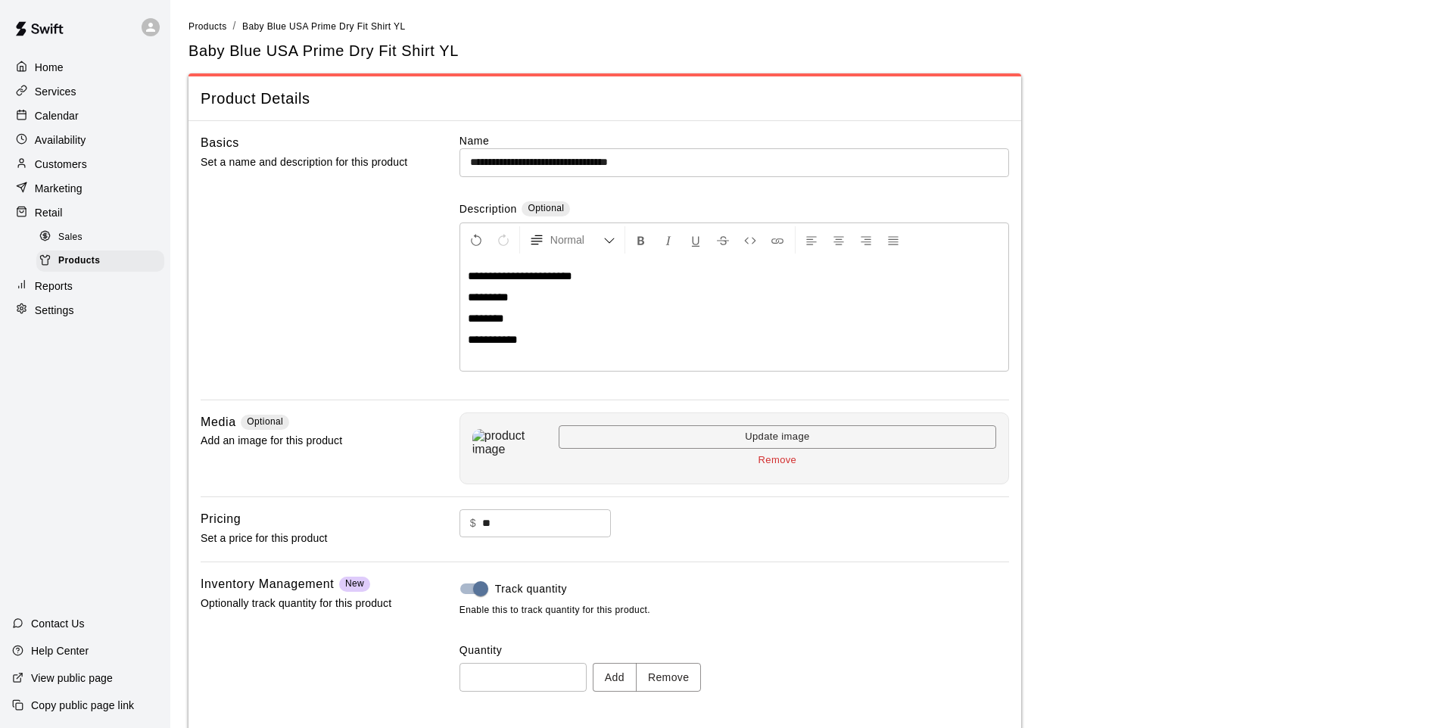
click at [669, 663] on div "Quantity ** ​ Add Remove" at bounding box center [735, 667] width 550 height 48
click at [682, 684] on button "Remove" at bounding box center [669, 677] width 66 height 28
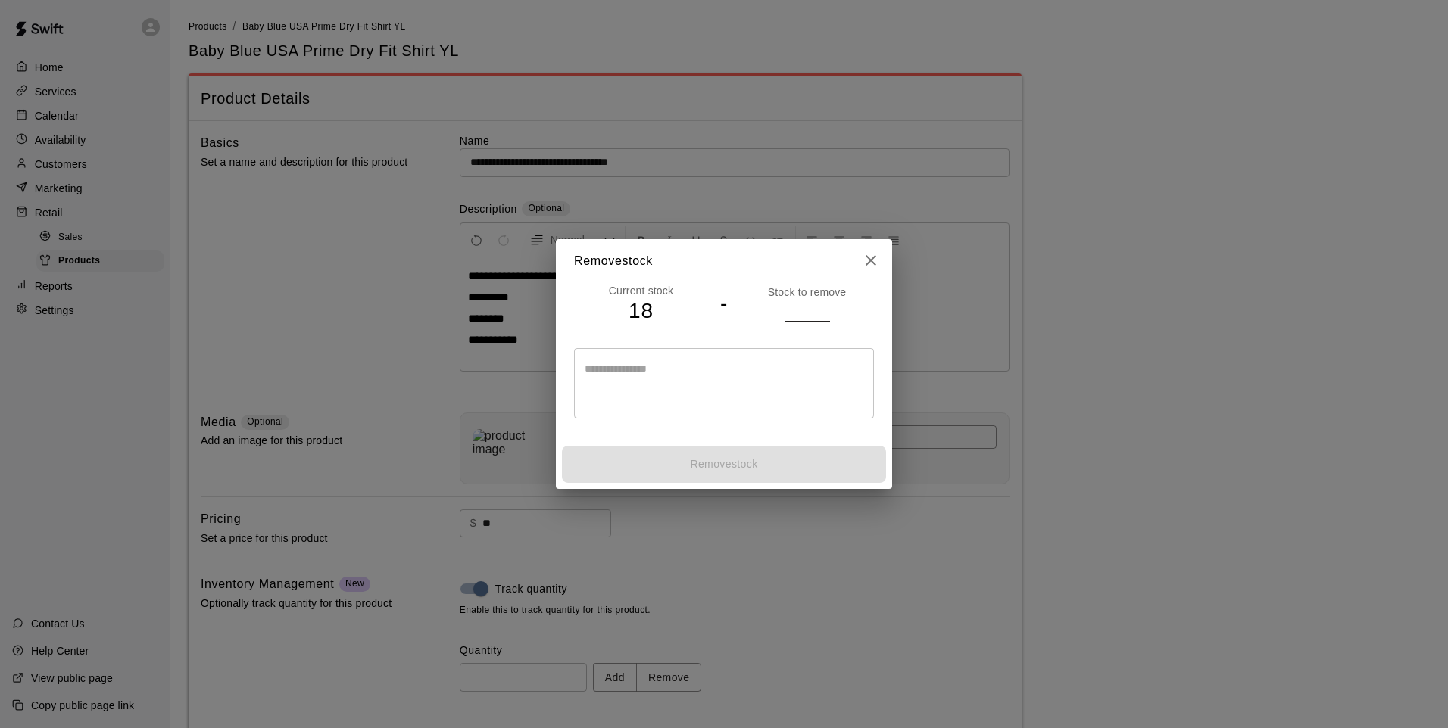
click at [795, 301] on input "number" at bounding box center [806, 311] width 45 height 22
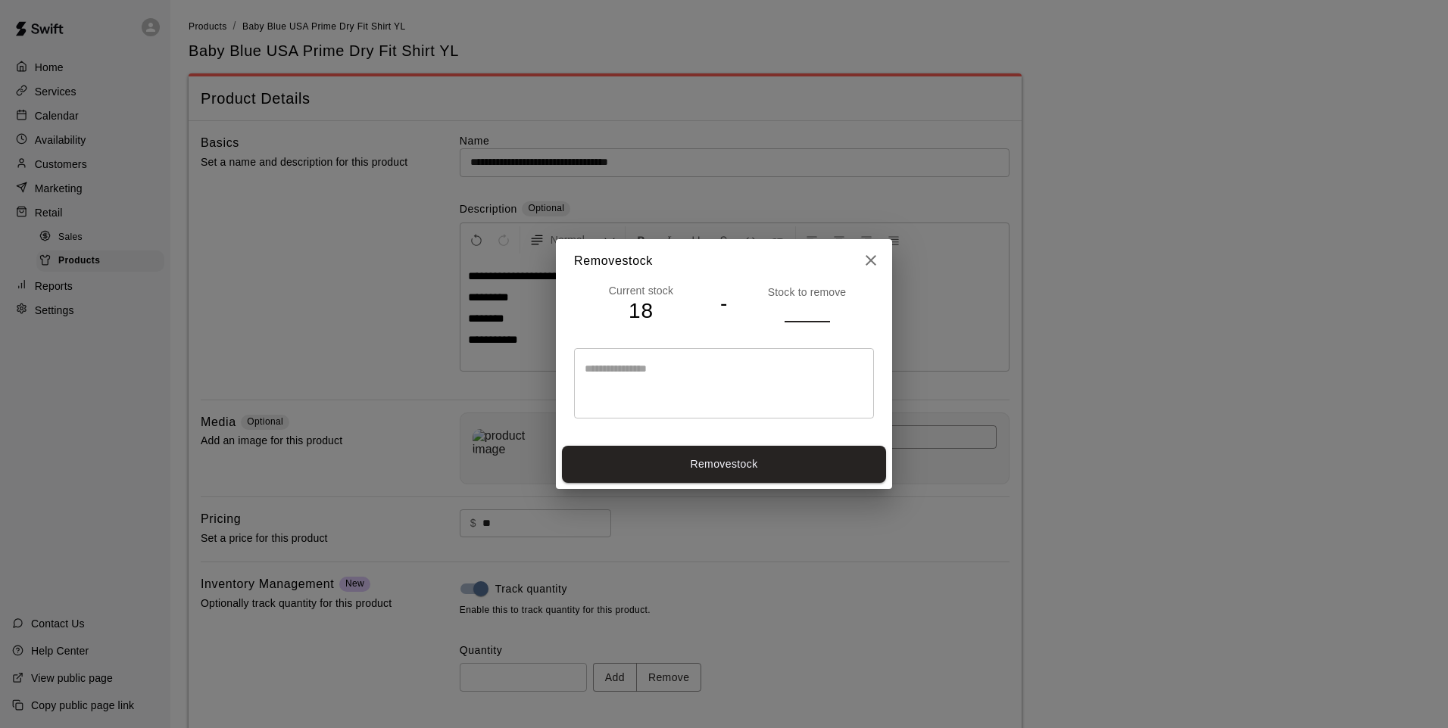
type input "*"
click at [767, 468] on button "Remove stock" at bounding box center [724, 464] width 324 height 37
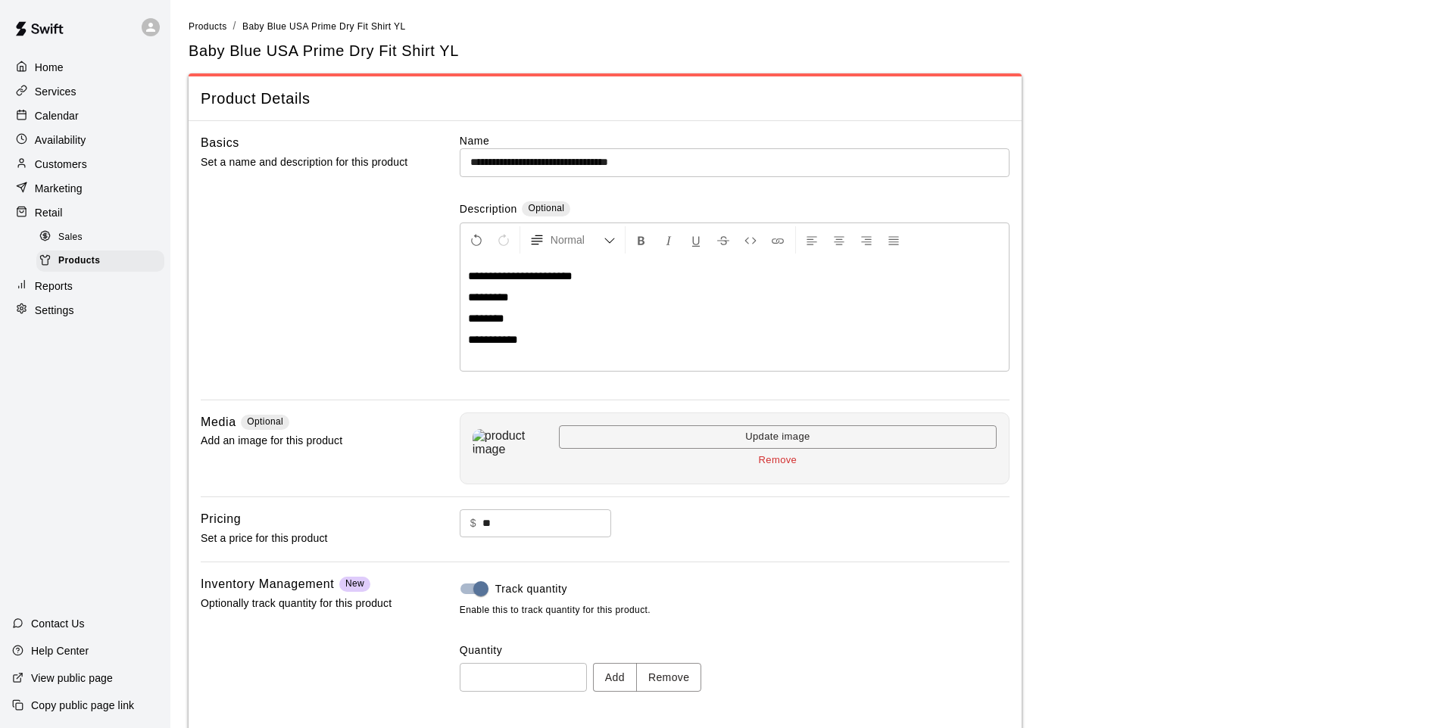
type input "**"
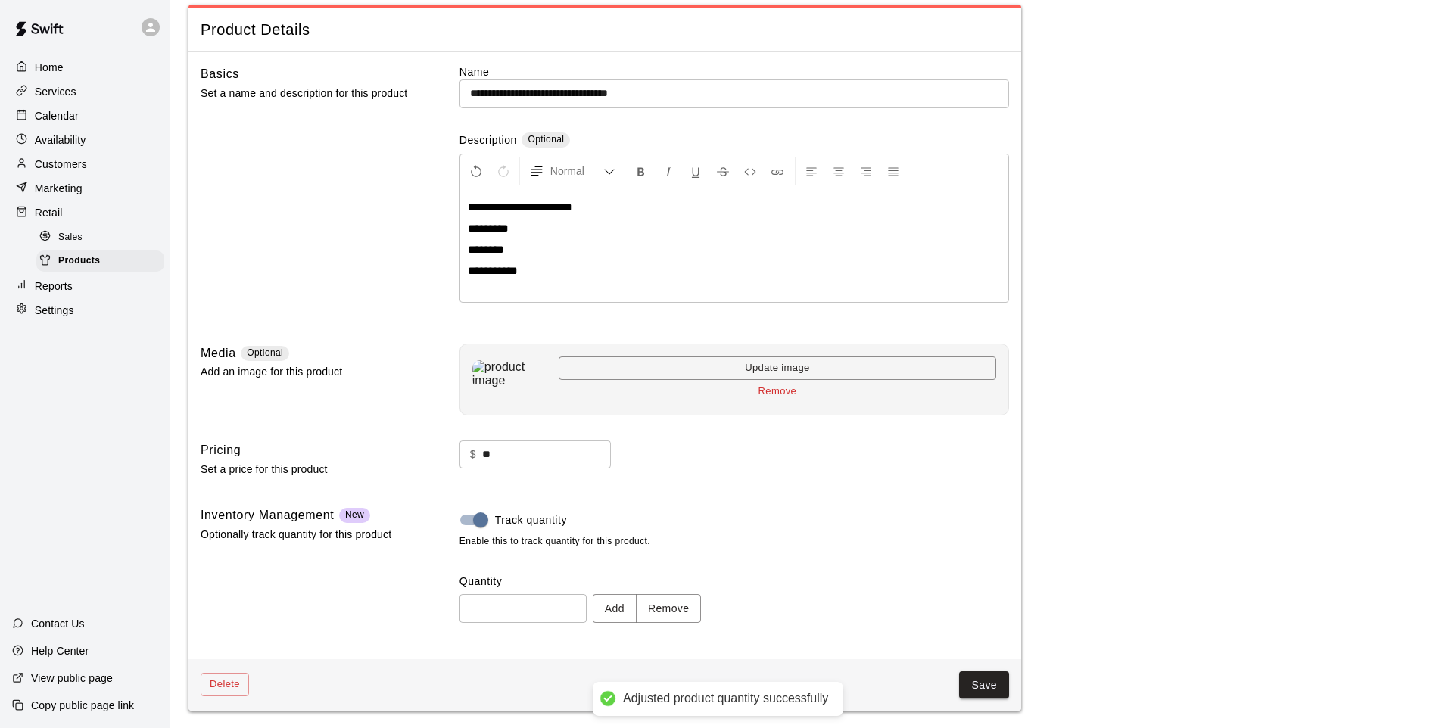
scroll to position [70, 0]
click at [987, 675] on button "Save" at bounding box center [984, 685] width 50 height 28
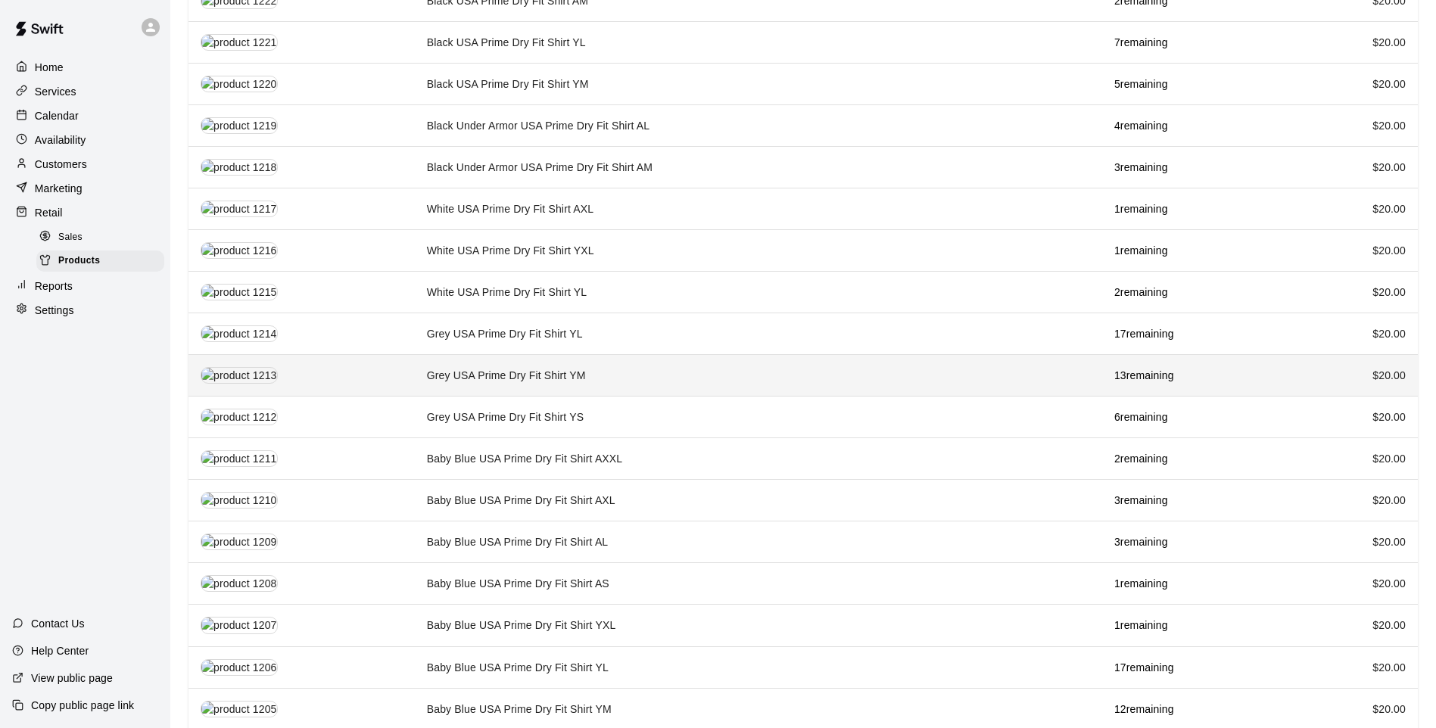
scroll to position [1348, 0]
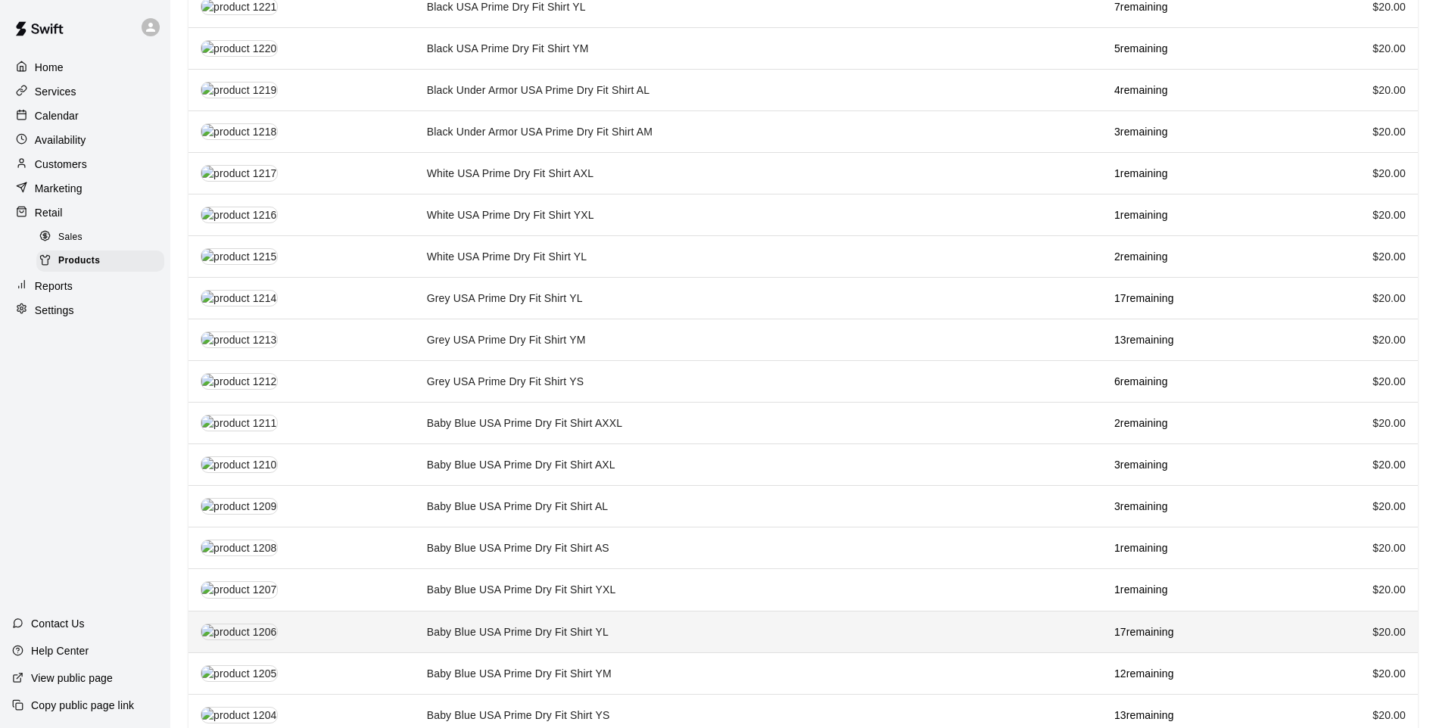
click at [684, 611] on td "Baby Blue USA Prime Dry Fit Shirt YL" at bounding box center [759, 632] width 688 height 42
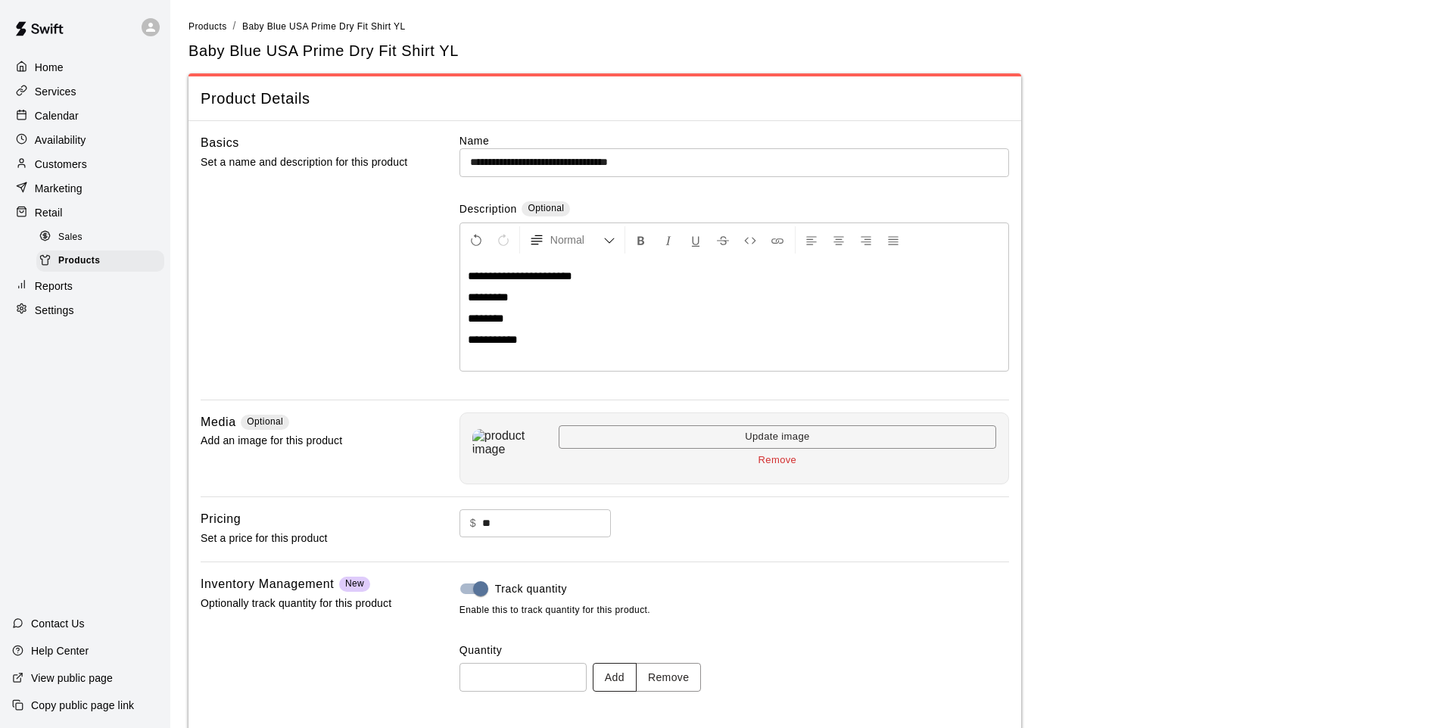
click at [637, 666] on button "Add" at bounding box center [615, 677] width 44 height 28
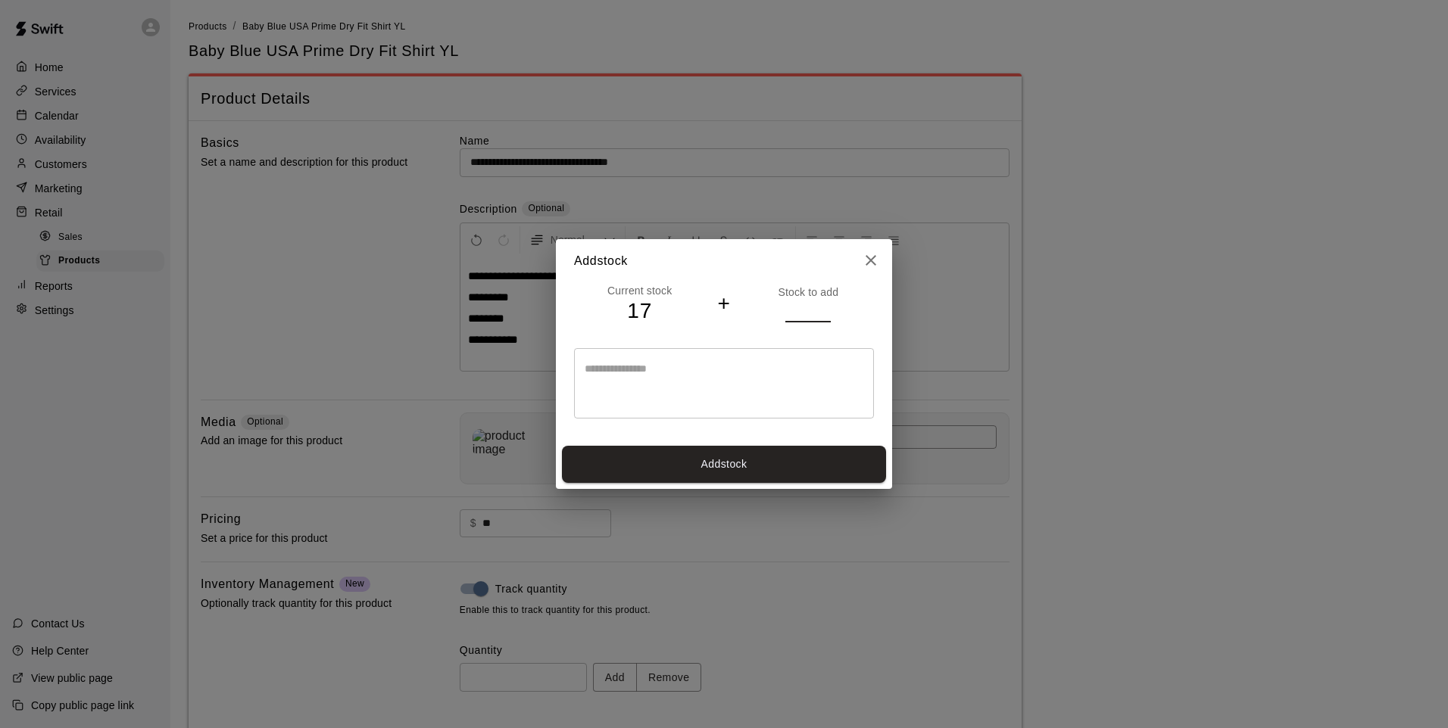
type input "*"
click at [827, 317] on input "*" at bounding box center [807, 311] width 45 height 22
click at [716, 460] on button "Add stock" at bounding box center [724, 464] width 324 height 37
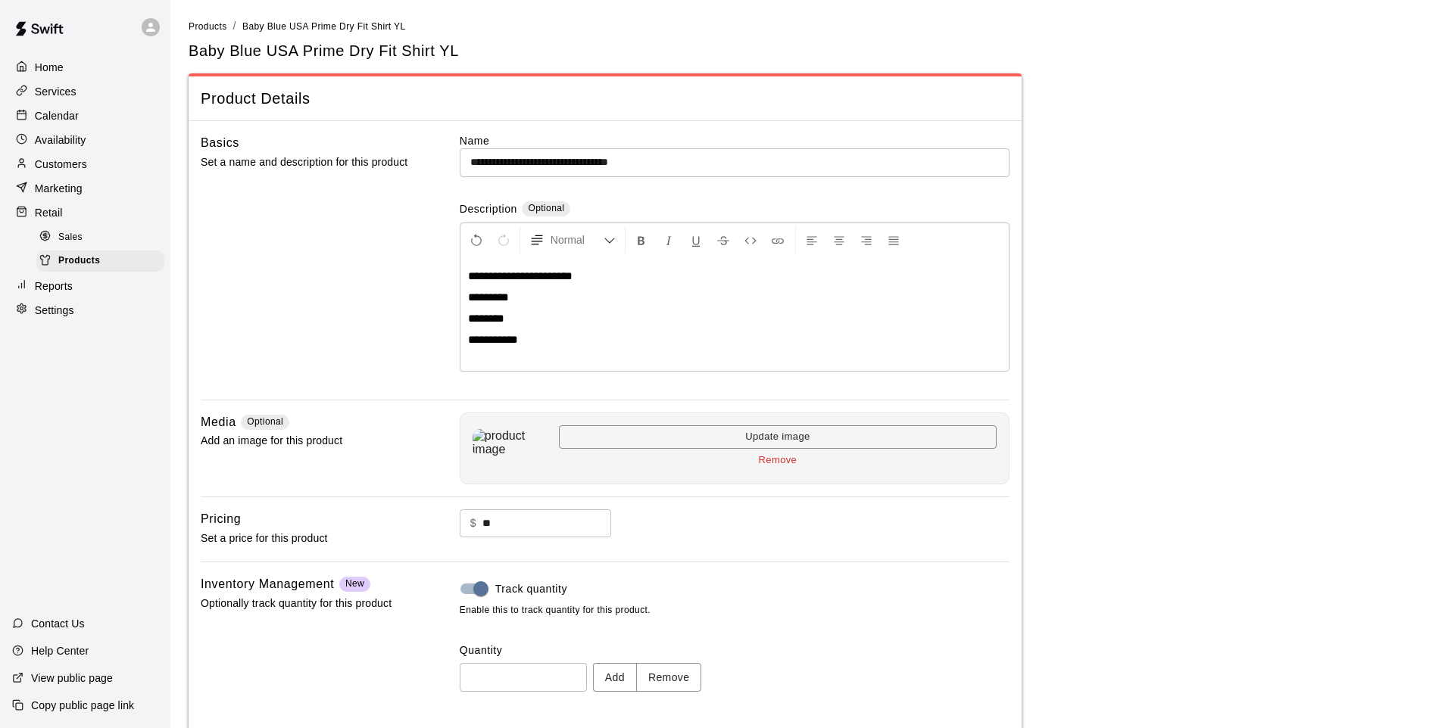
type input "**"
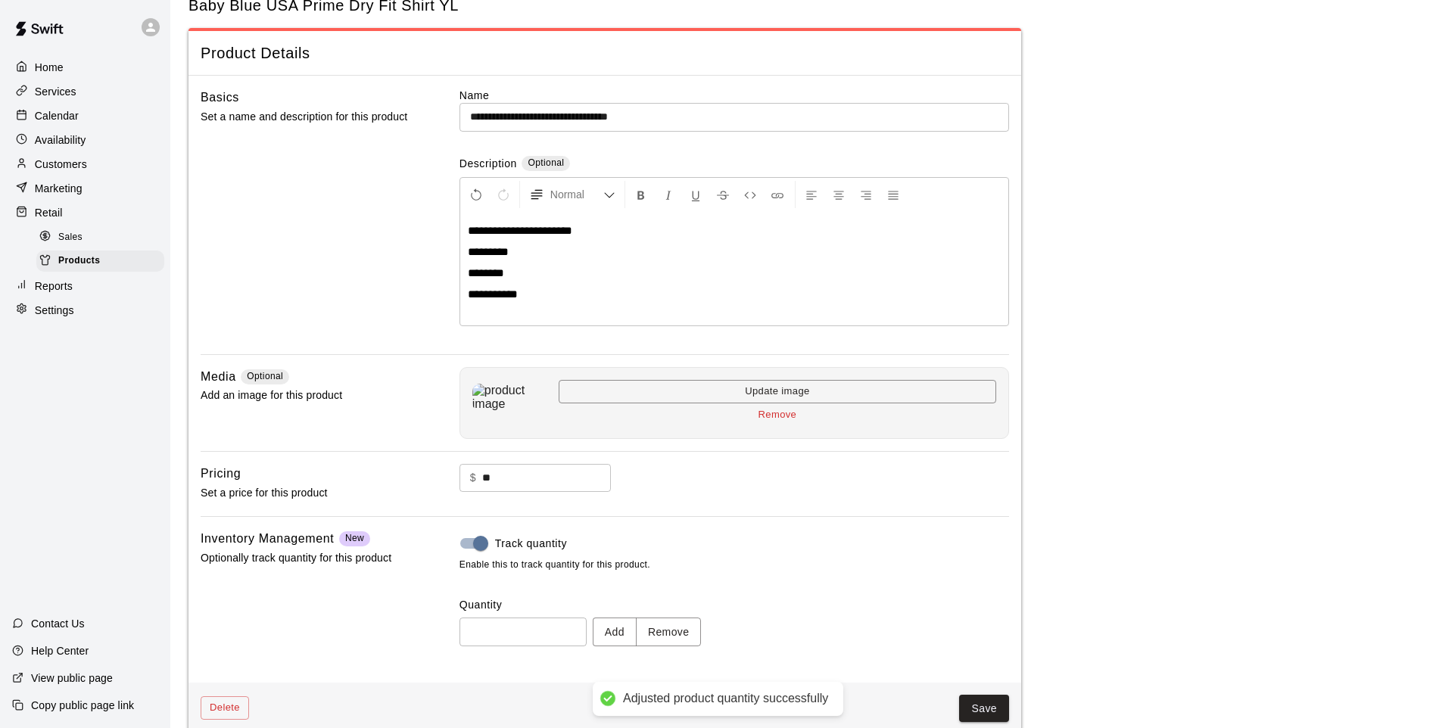
scroll to position [70, 0]
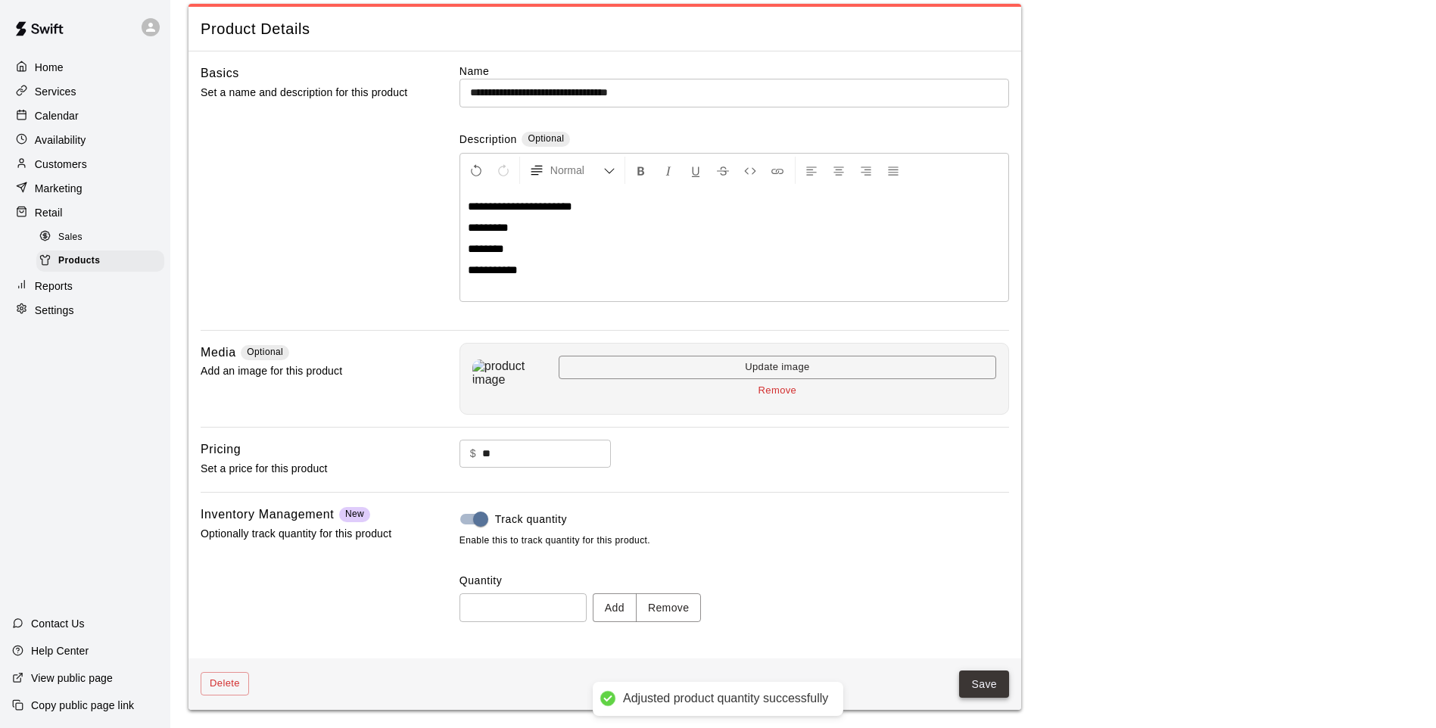
click at [1000, 676] on button "Save" at bounding box center [984, 685] width 50 height 28
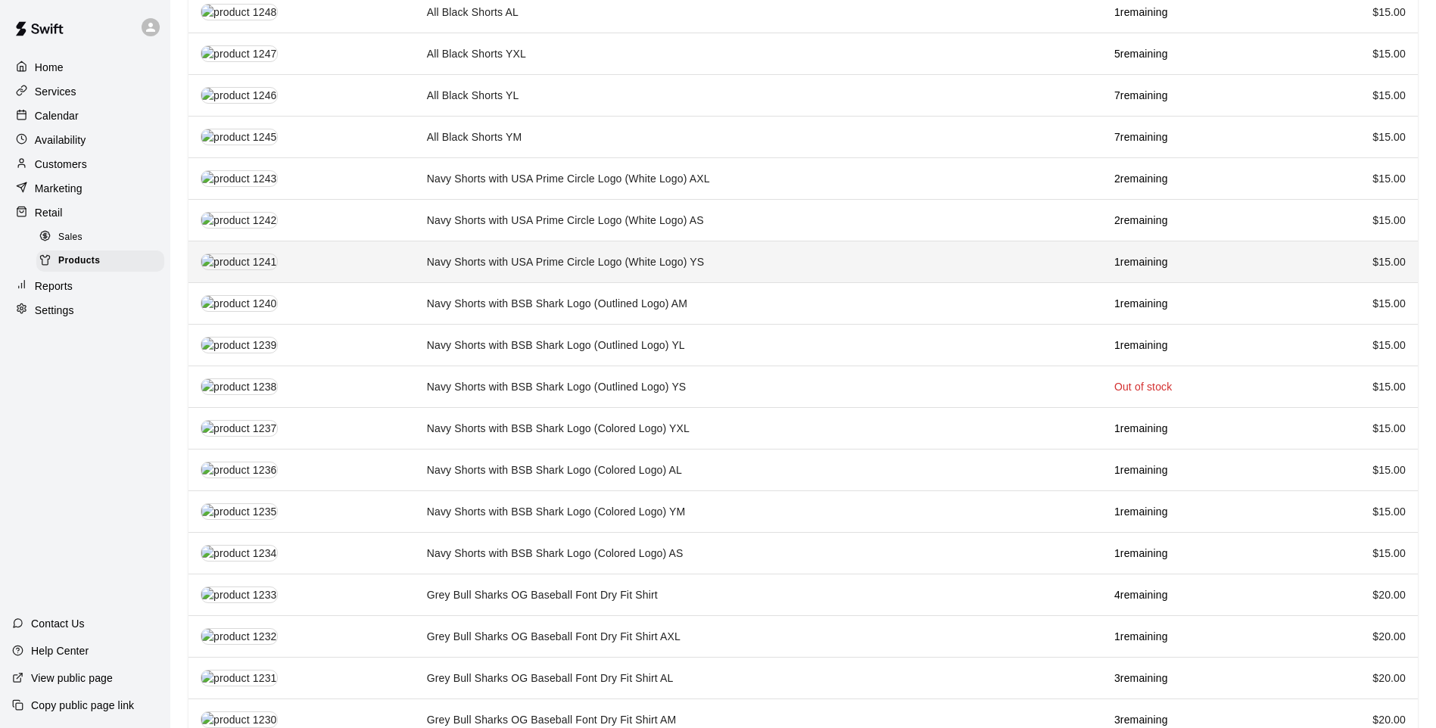
scroll to position [303, 0]
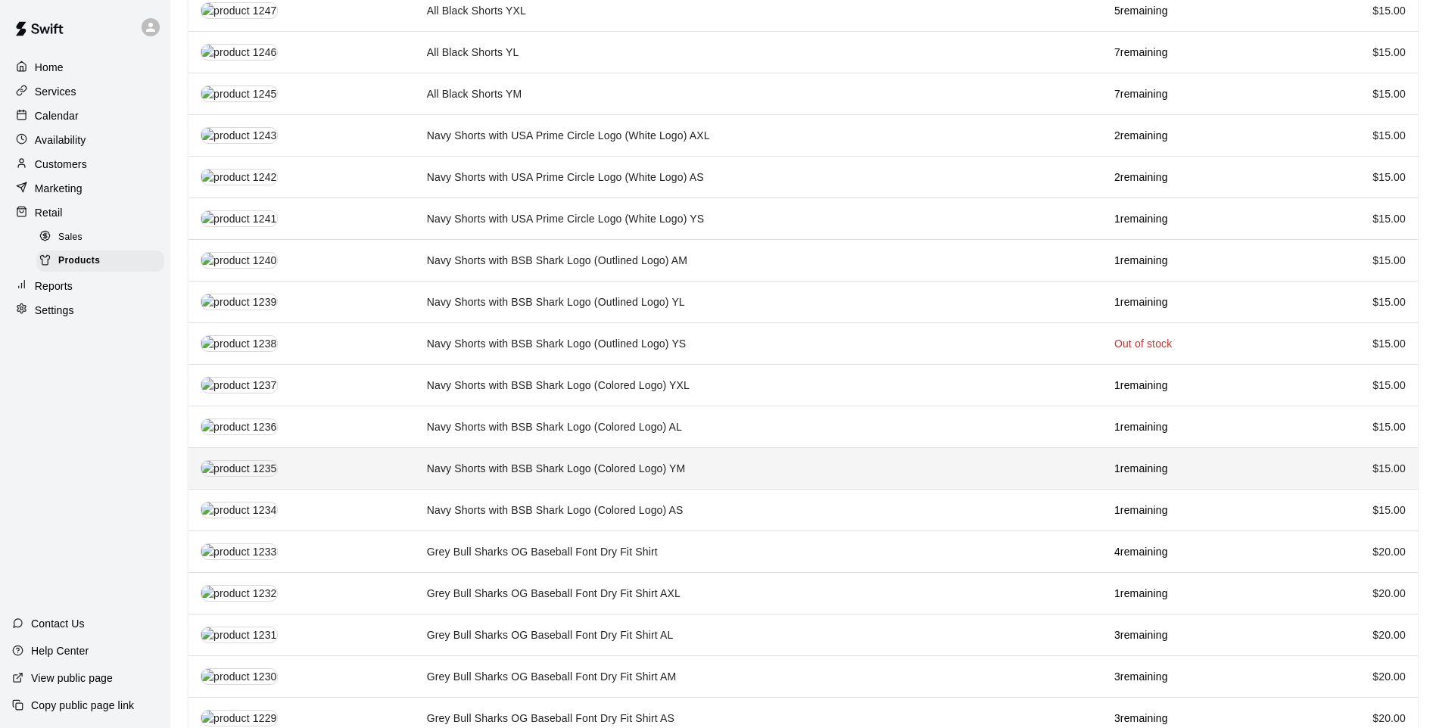
click at [746, 448] on td "Navy Shorts with BSB Shark Logo (Colored Logo) YM" at bounding box center [759, 469] width 688 height 42
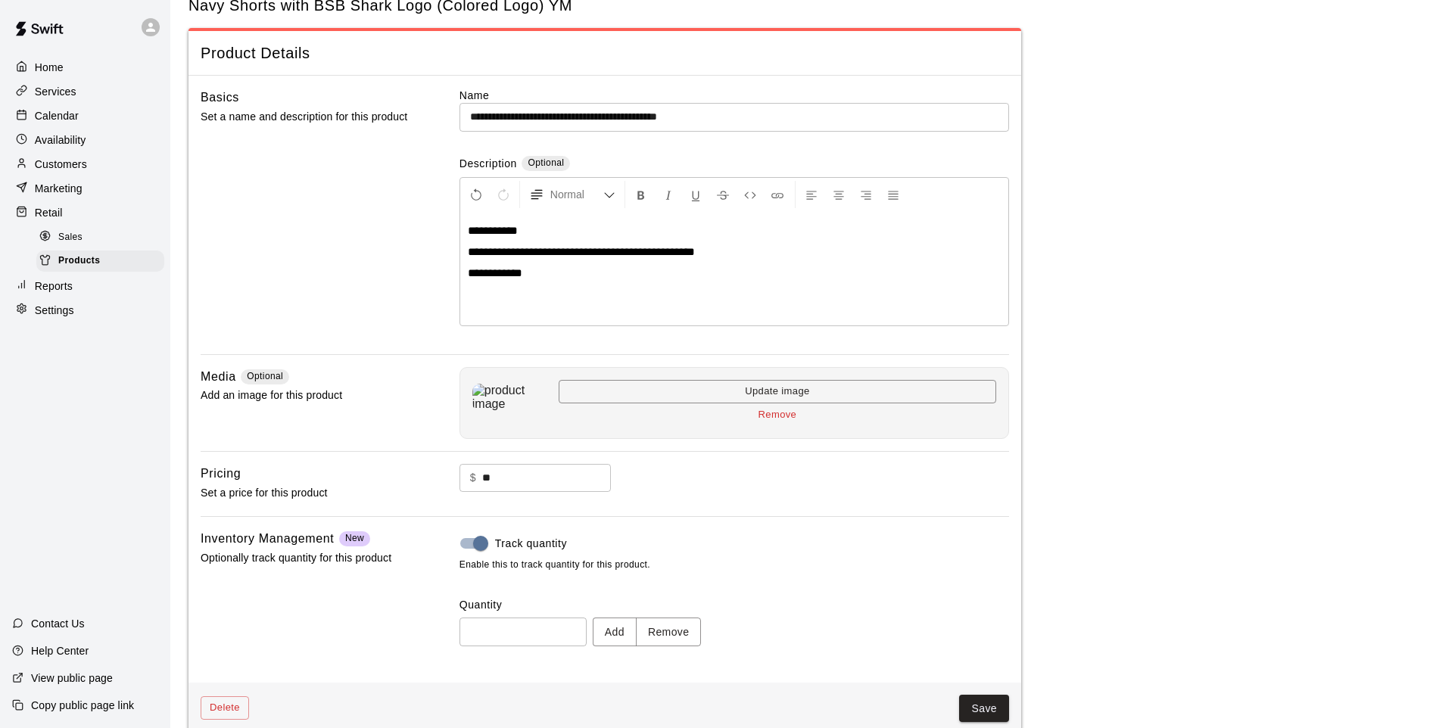
scroll to position [70, 0]
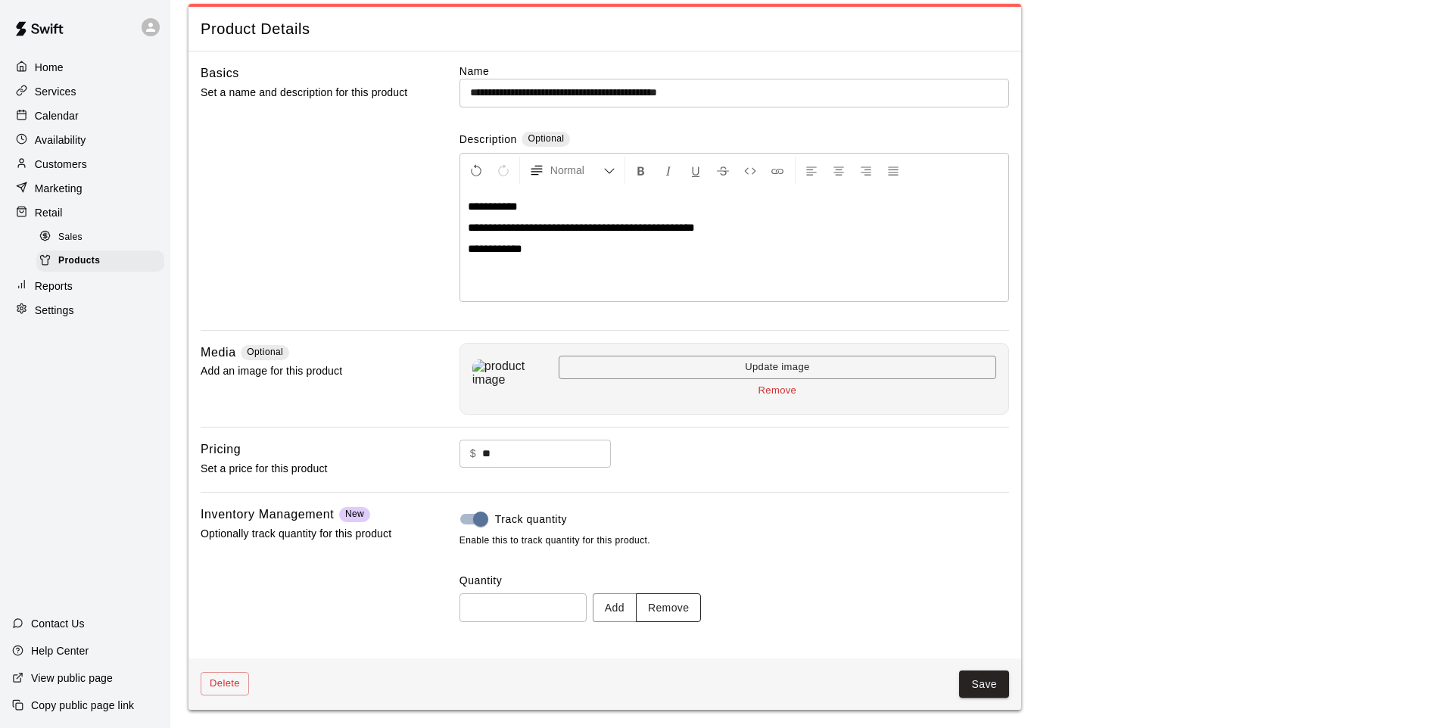
click at [661, 603] on button "Remove" at bounding box center [669, 608] width 66 height 28
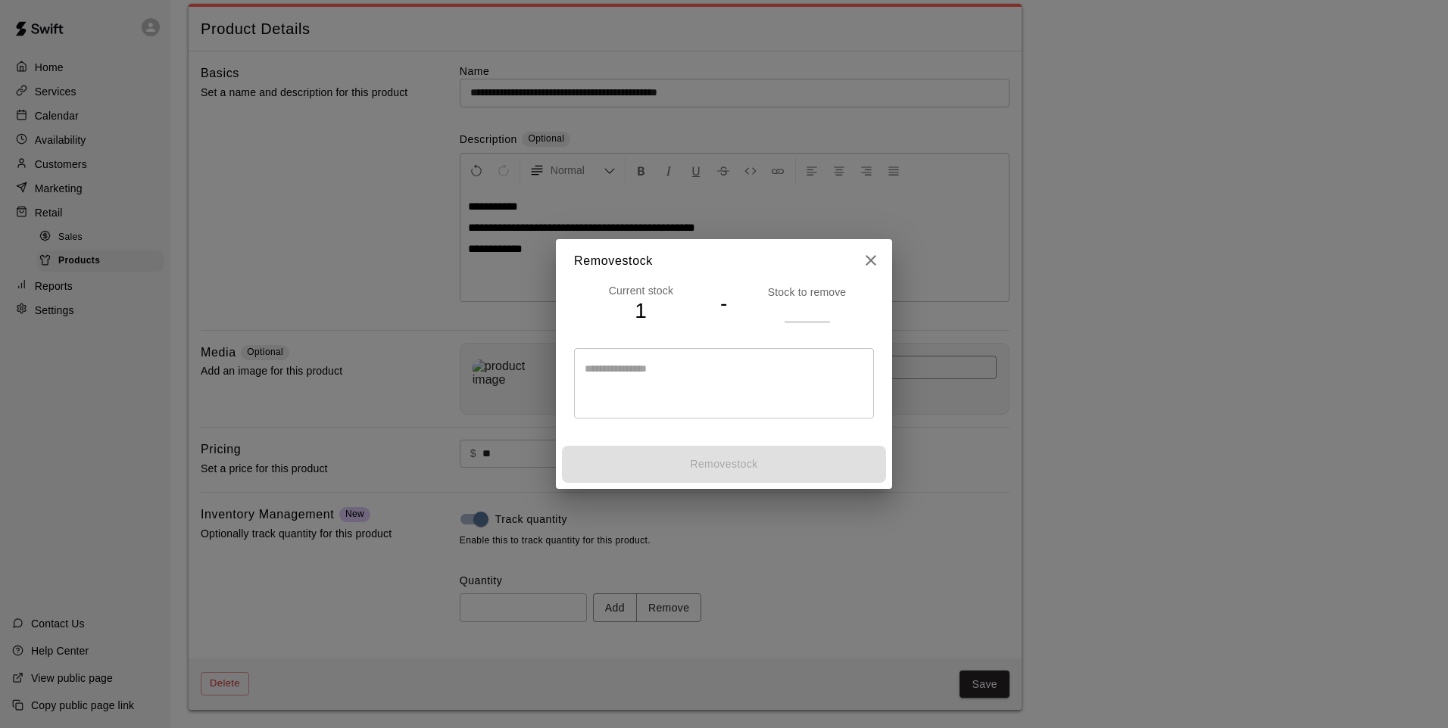
click at [810, 308] on input "number" at bounding box center [806, 311] width 45 height 22
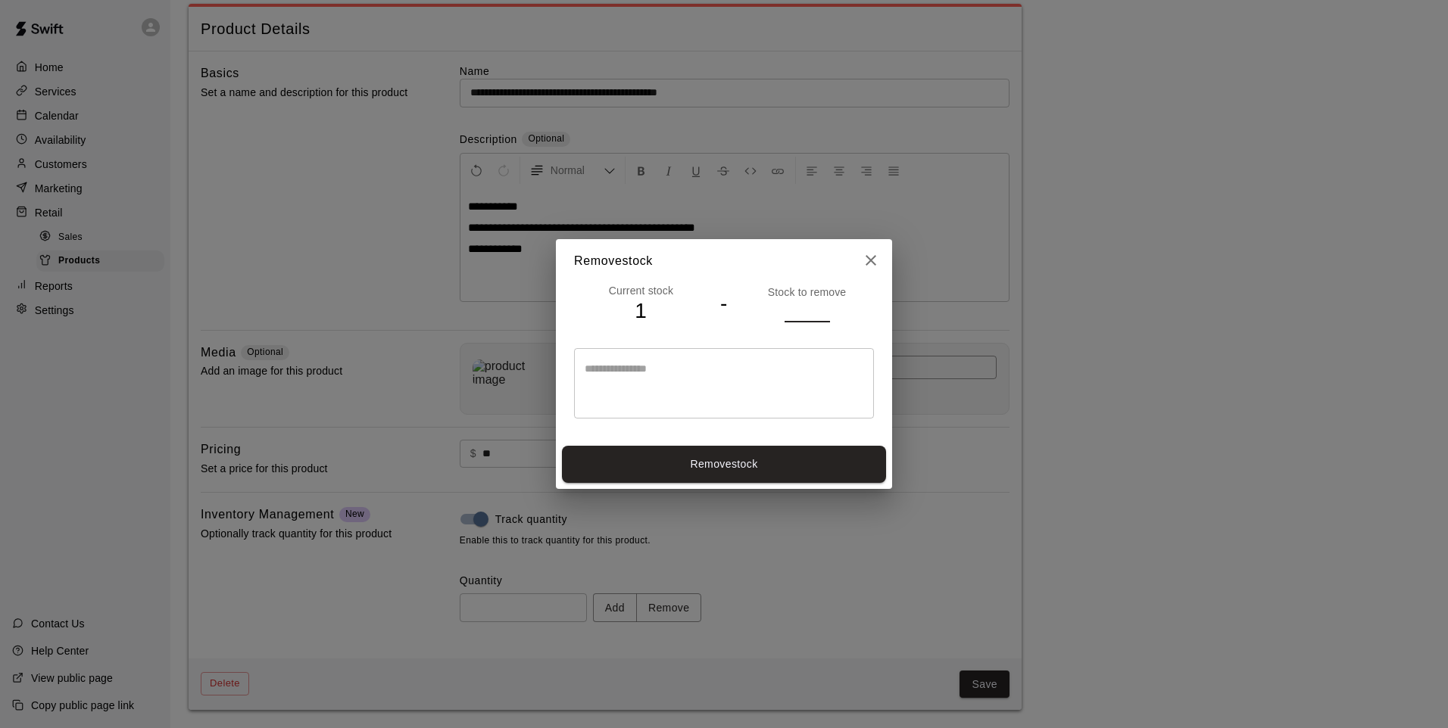
type input "*"
click at [726, 461] on button "Remove stock" at bounding box center [724, 464] width 324 height 37
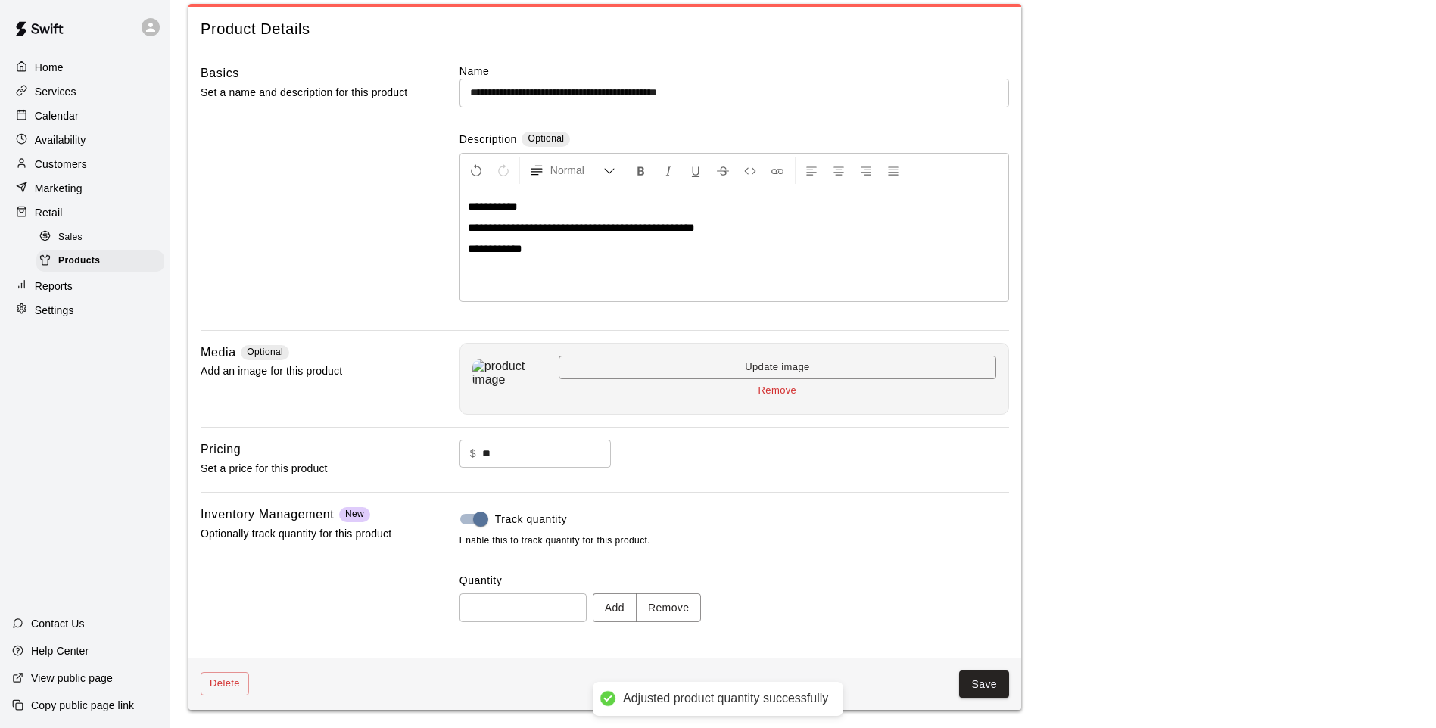
type input "*"
click at [991, 684] on button "Save" at bounding box center [984, 685] width 50 height 28
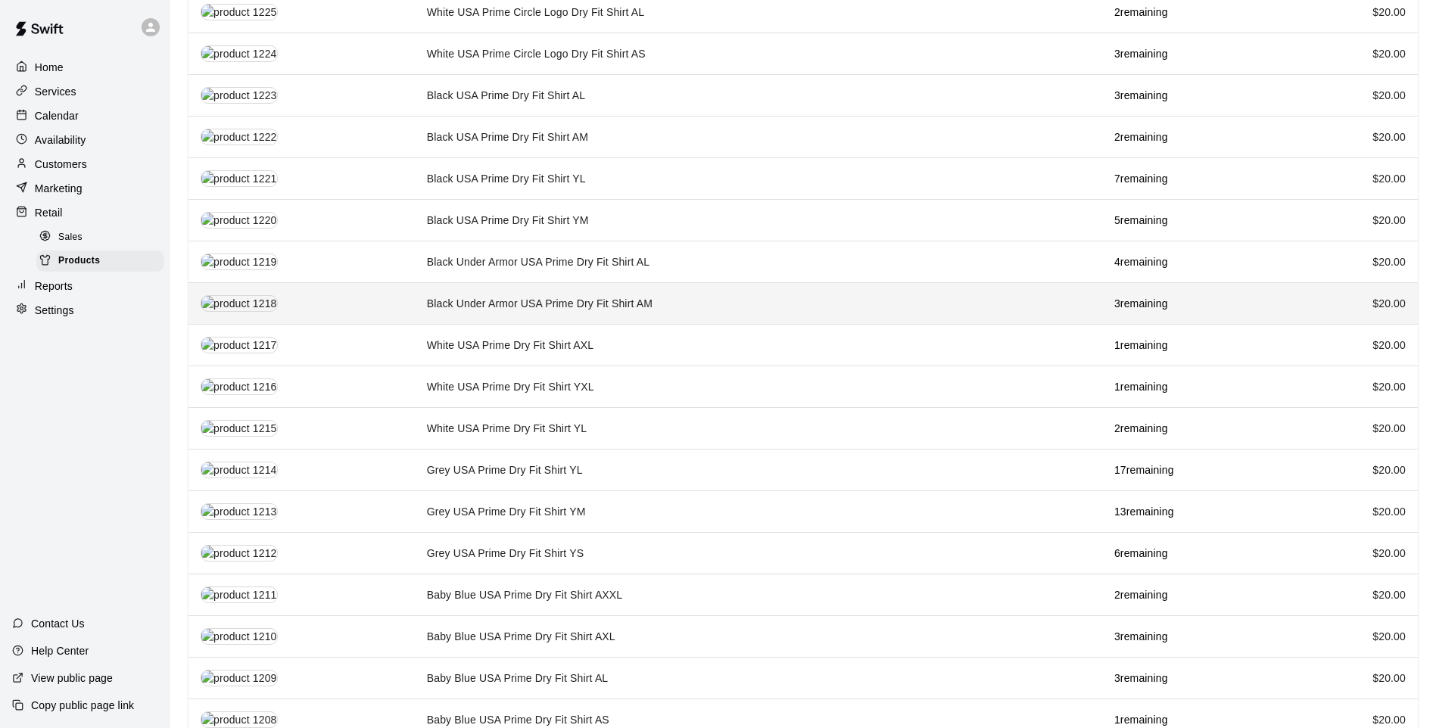
scroll to position [1211, 0]
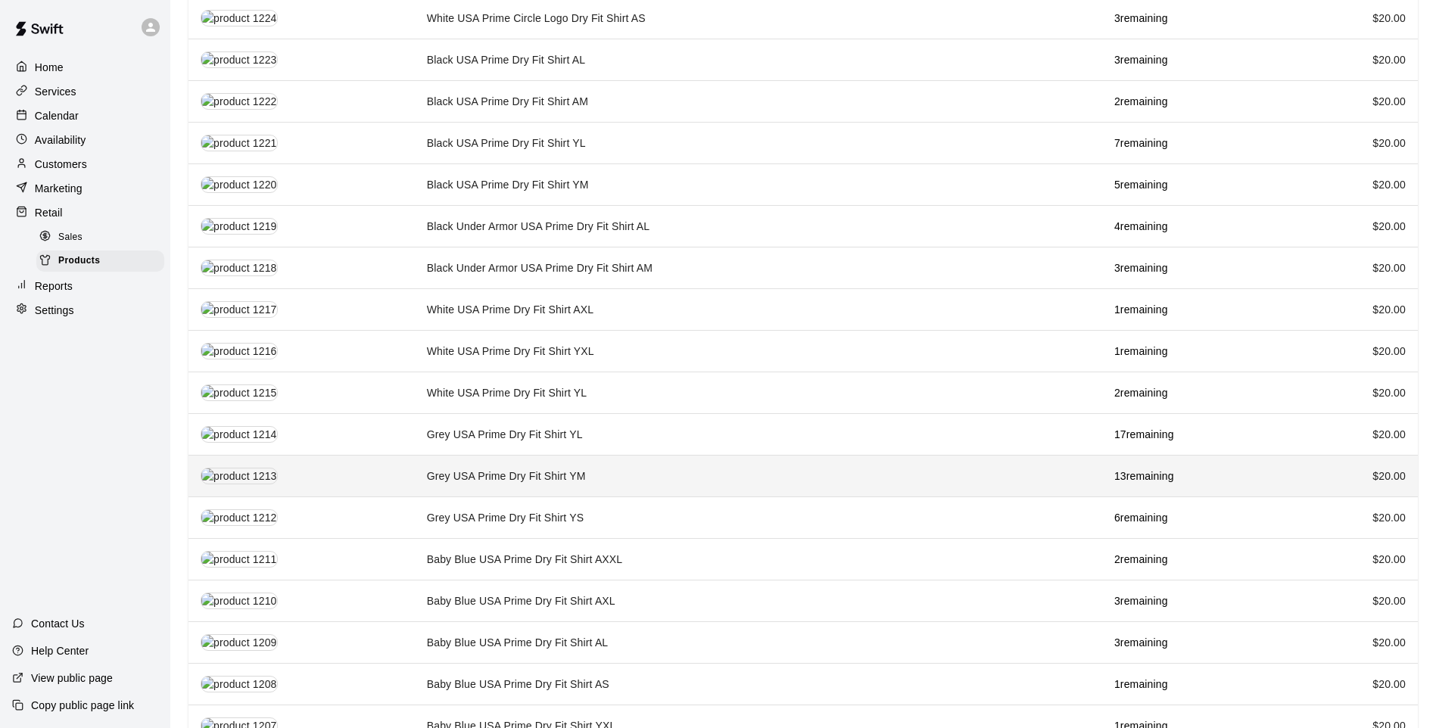
click at [608, 457] on td "Grey USA Prime Dry Fit Shirt YM" at bounding box center [759, 477] width 688 height 42
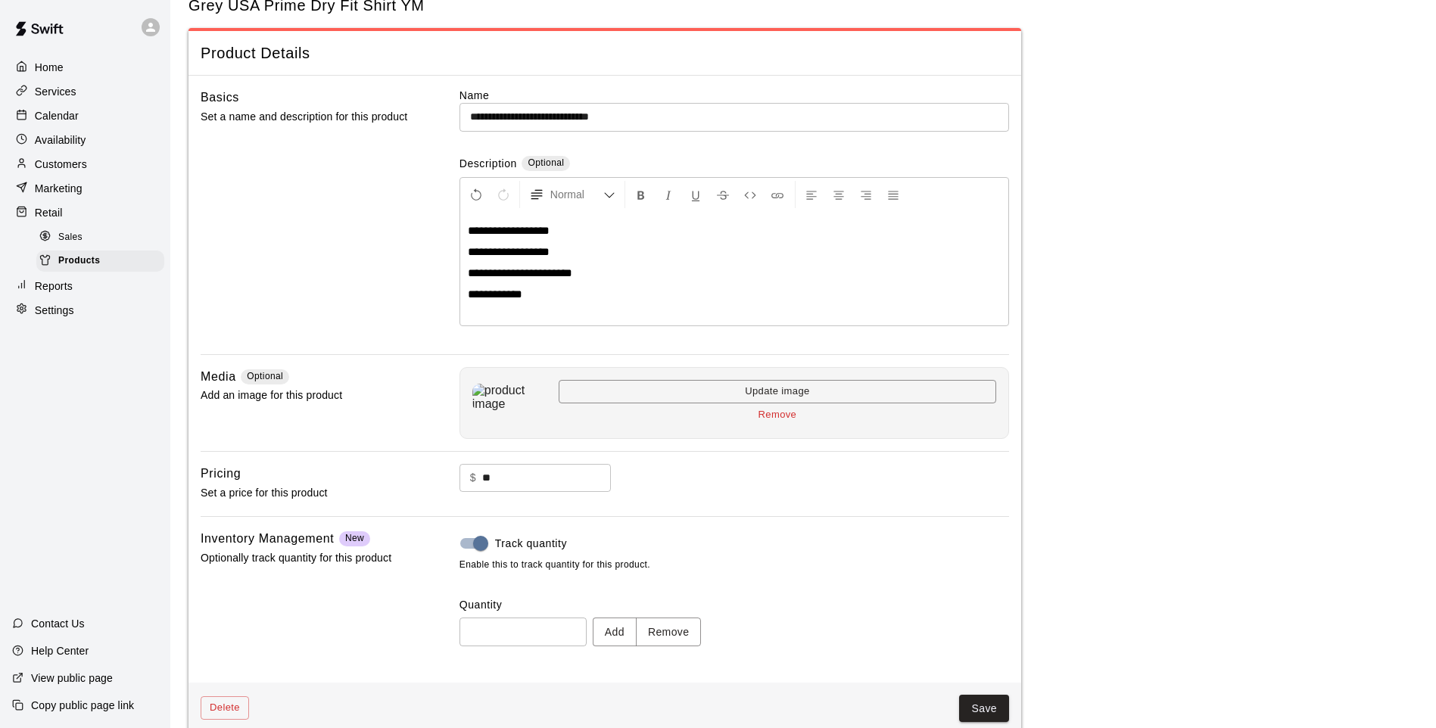
scroll to position [70, 0]
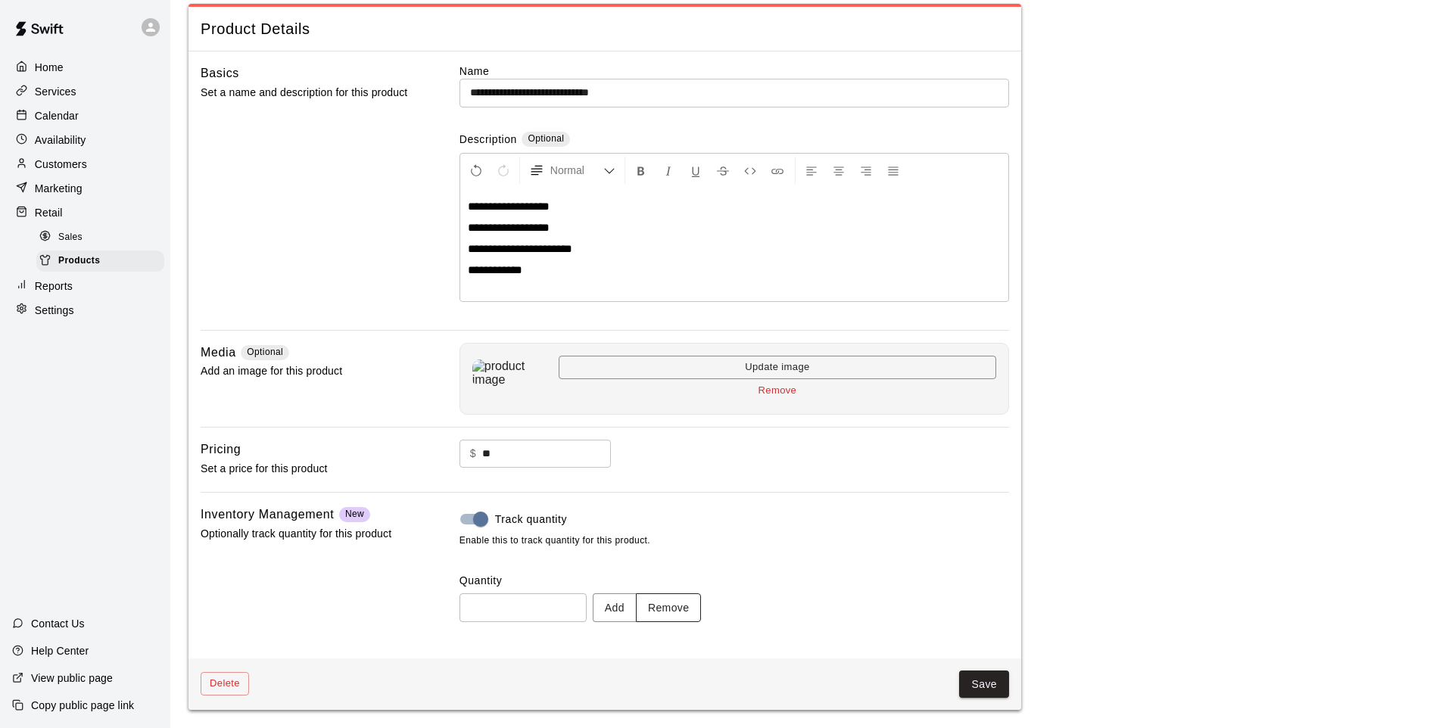
click at [699, 603] on button "Remove" at bounding box center [669, 608] width 66 height 28
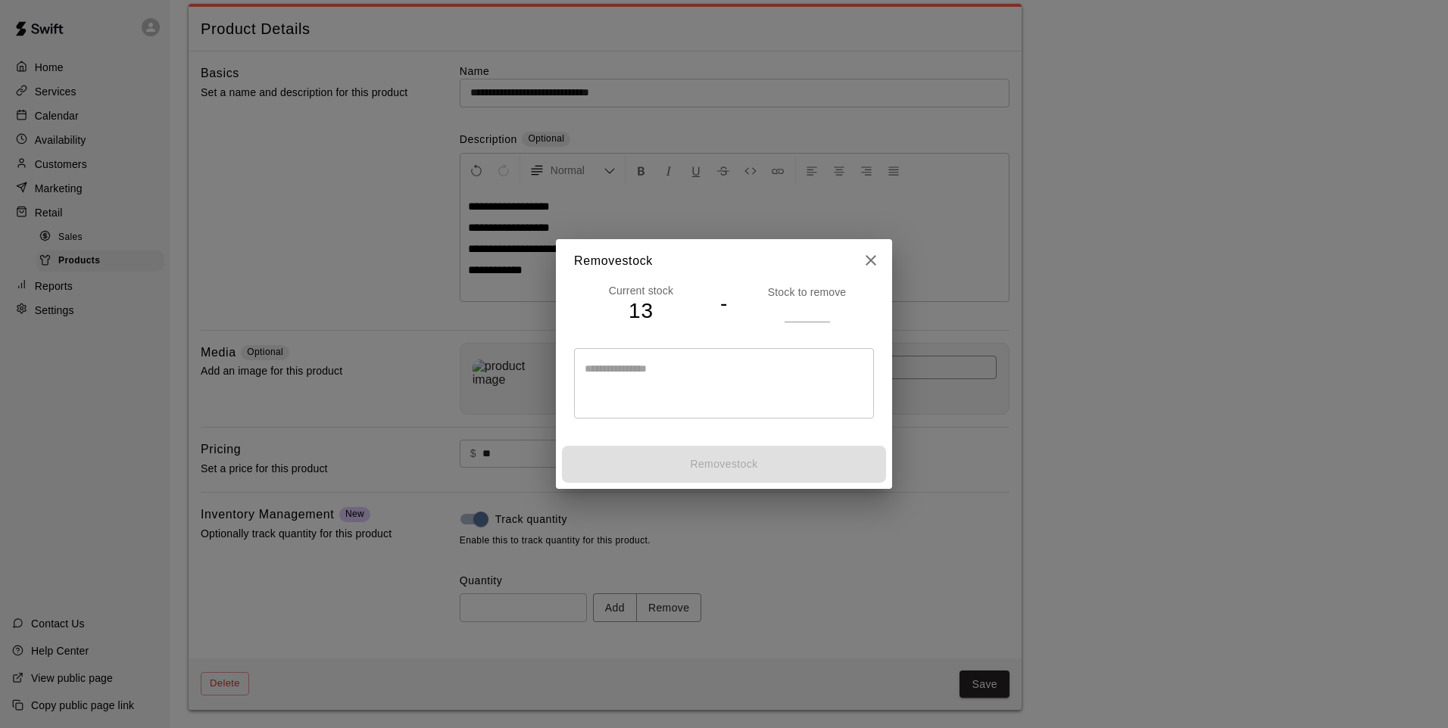
click at [807, 306] on input "number" at bounding box center [806, 311] width 45 height 22
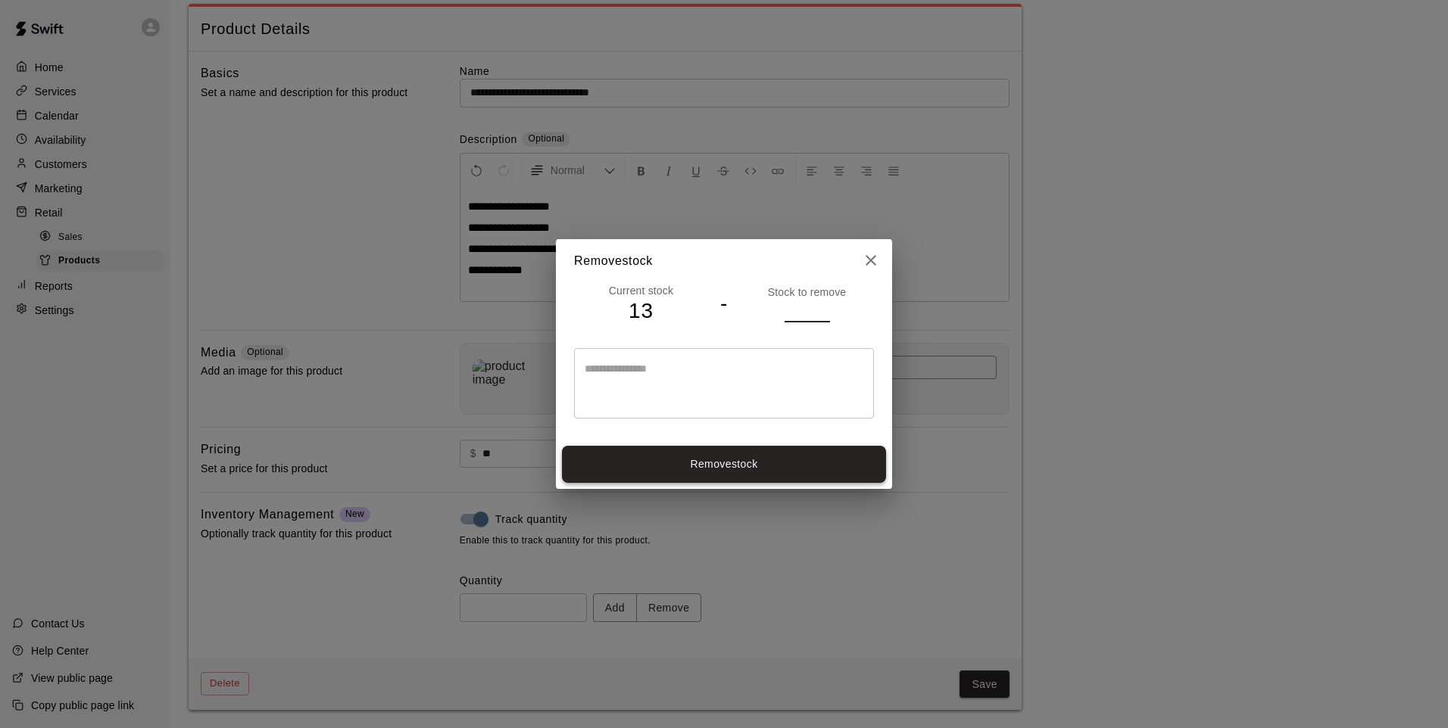
type input "*"
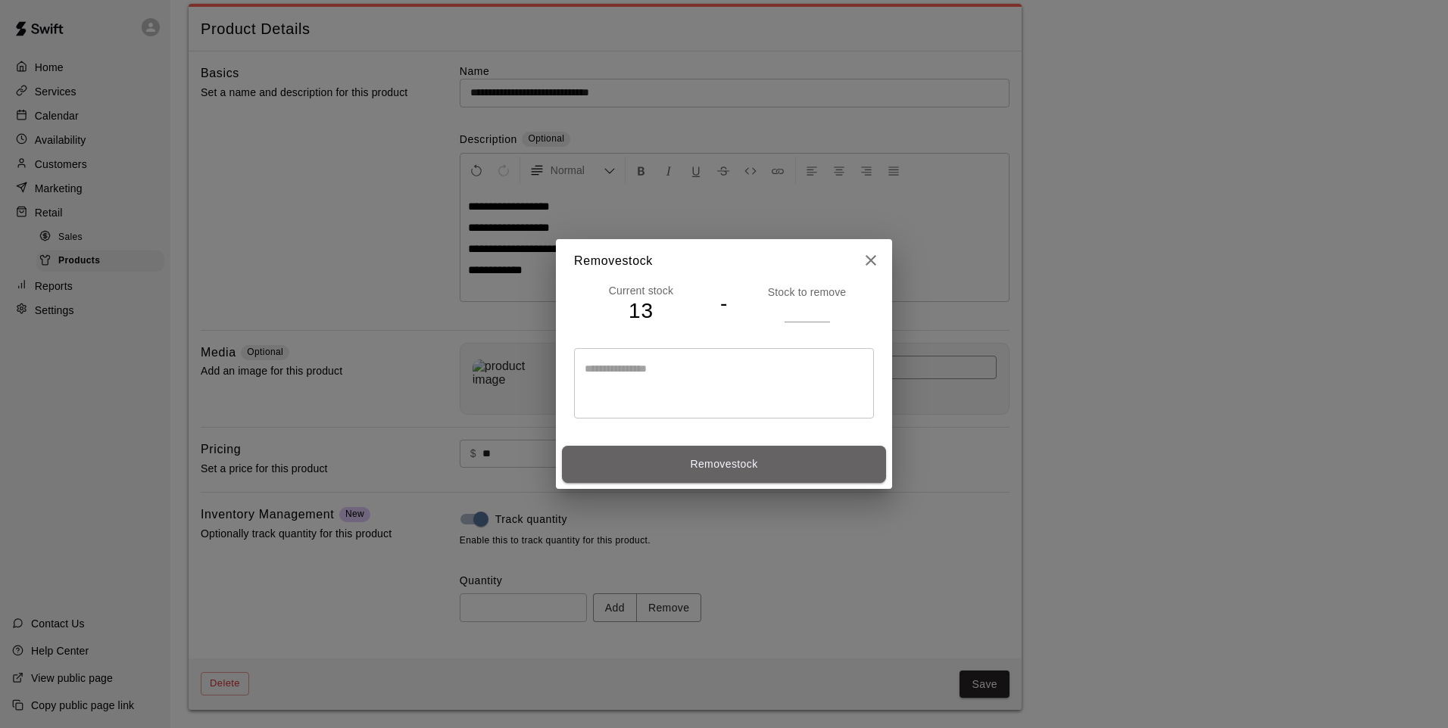
click at [737, 464] on button "Remove stock" at bounding box center [724, 464] width 324 height 37
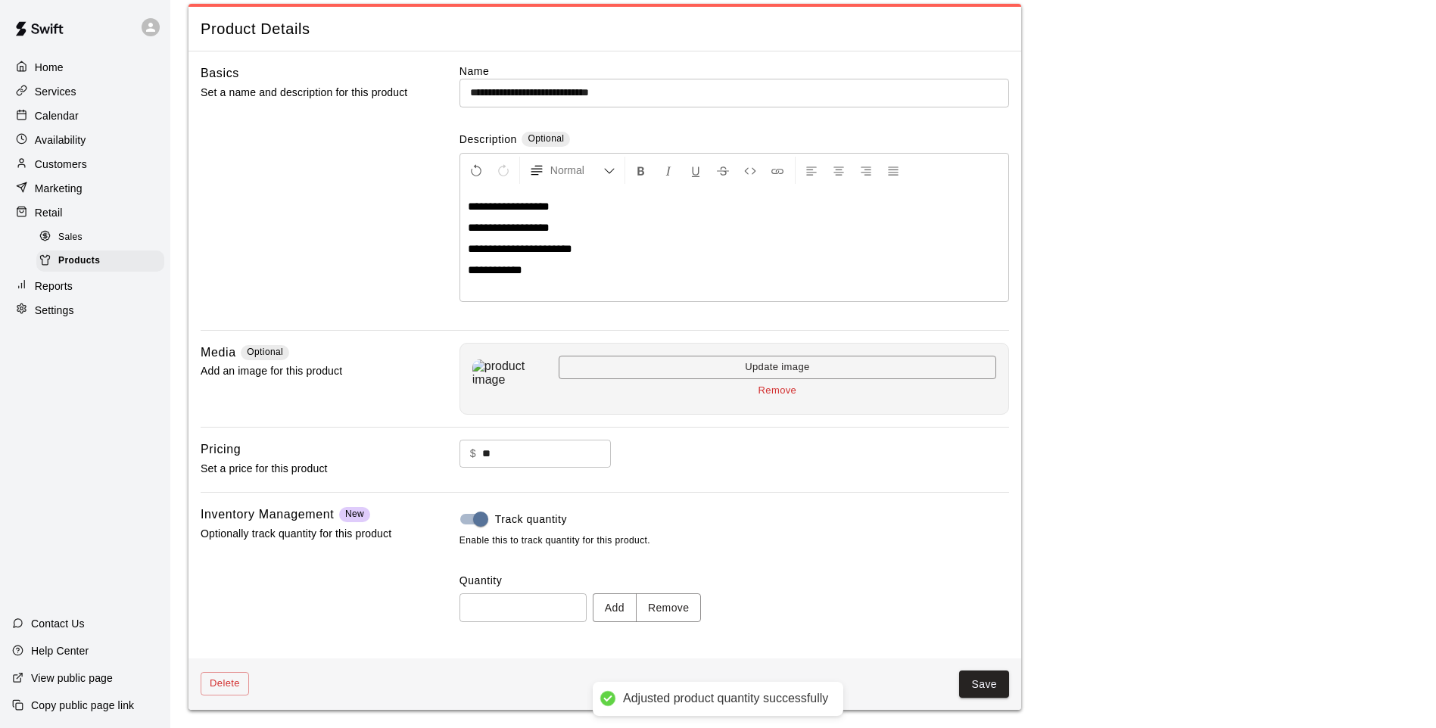
type input "**"
click at [988, 679] on button "Save" at bounding box center [984, 685] width 50 height 28
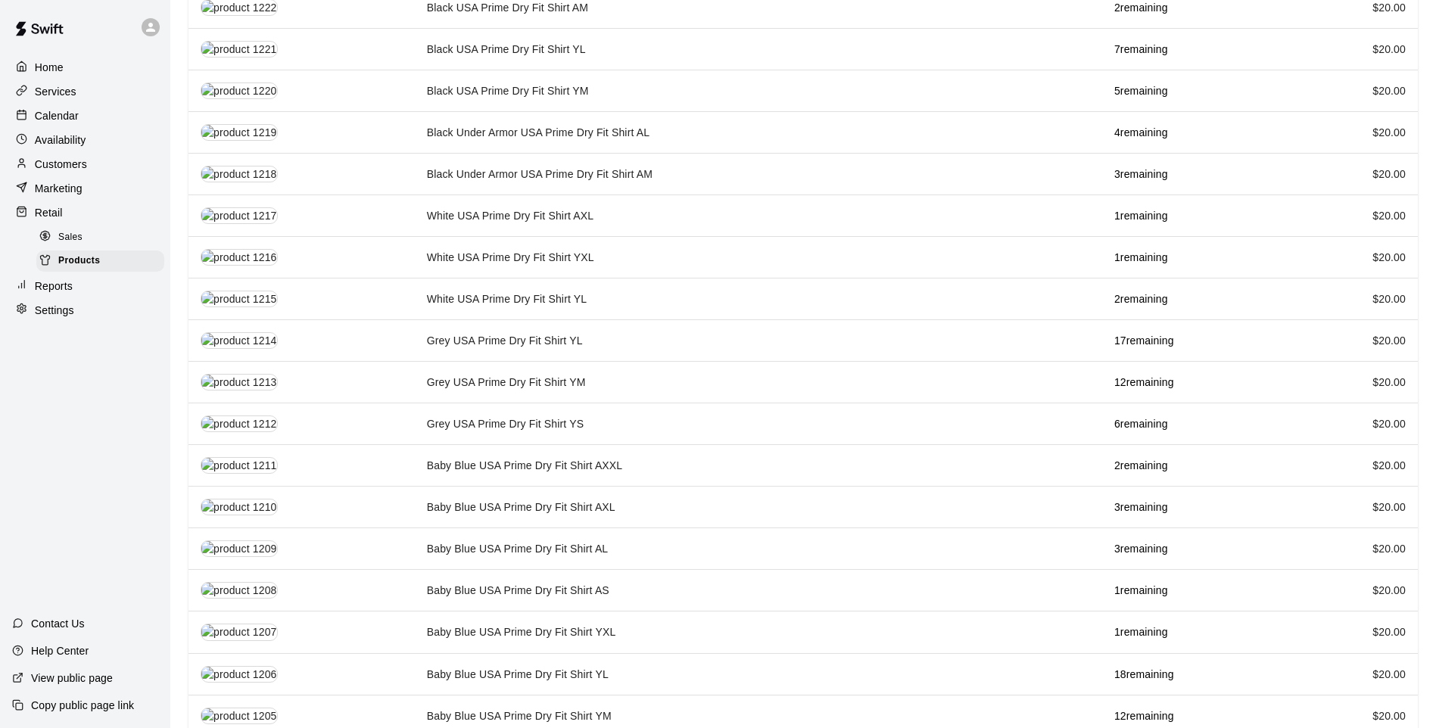
scroll to position [1348, 0]
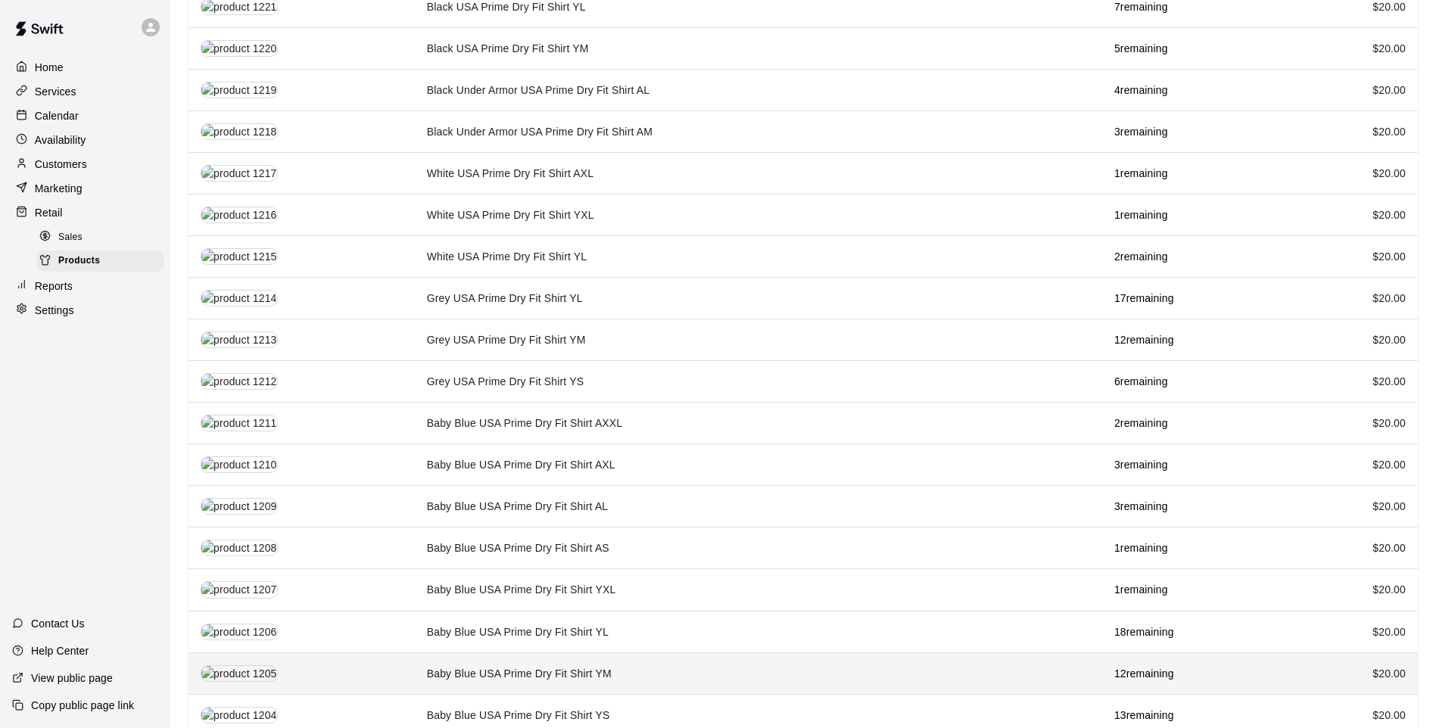
click at [622, 660] on td "Baby Blue USA Prime Dry Fit Shirt YM" at bounding box center [759, 674] width 688 height 42
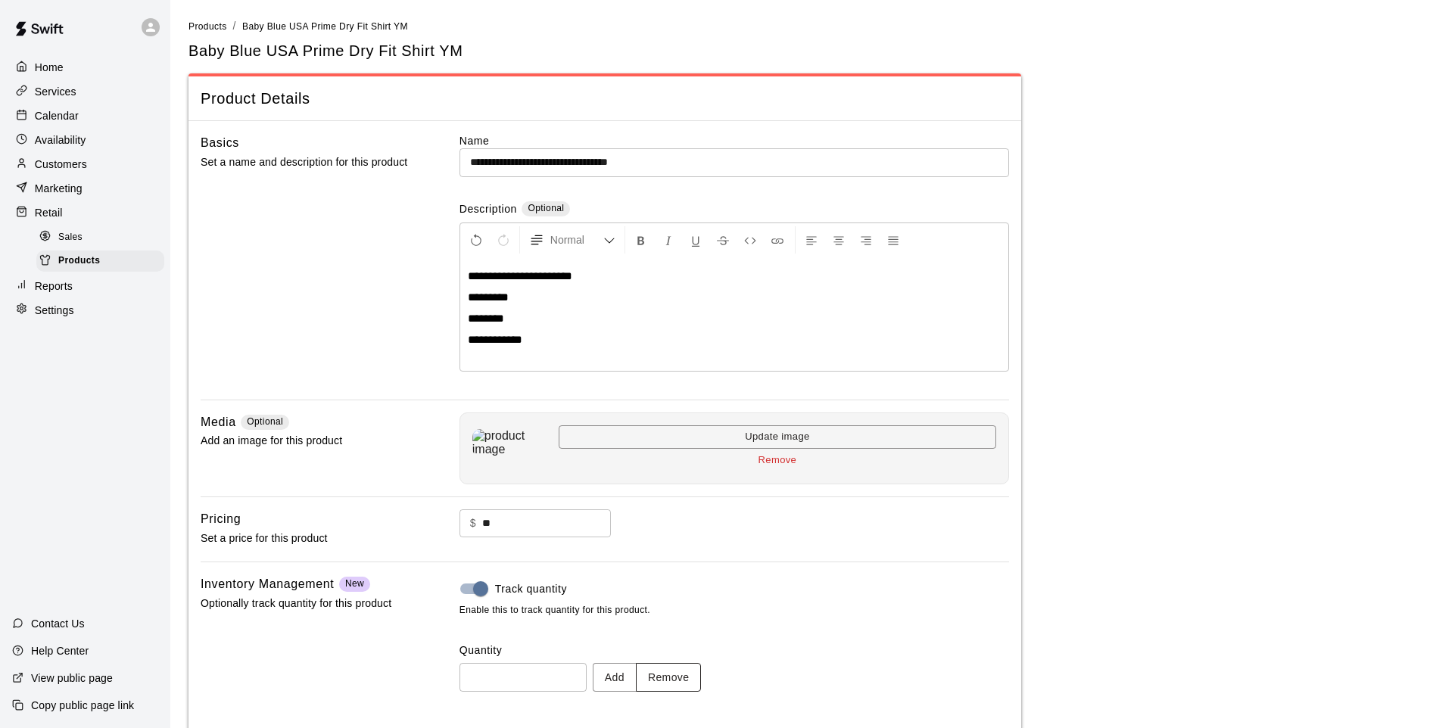
click at [678, 678] on button "Remove" at bounding box center [669, 677] width 66 height 28
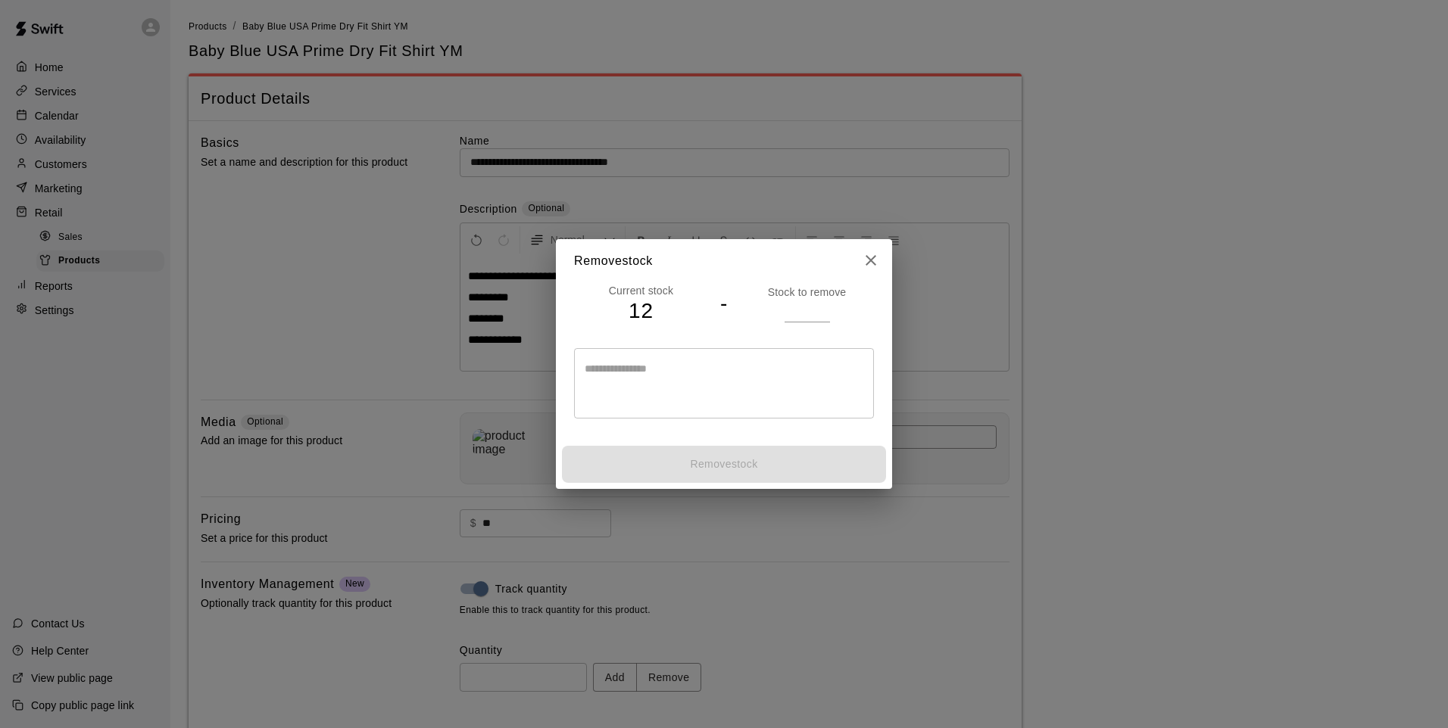
drag, startPoint x: 803, startPoint y: 298, endPoint x: 800, endPoint y: 307, distance: 9.4
click at [803, 299] on p "Stock to remove" at bounding box center [807, 292] width 134 height 15
click at [791, 312] on input "number" at bounding box center [806, 311] width 45 height 22
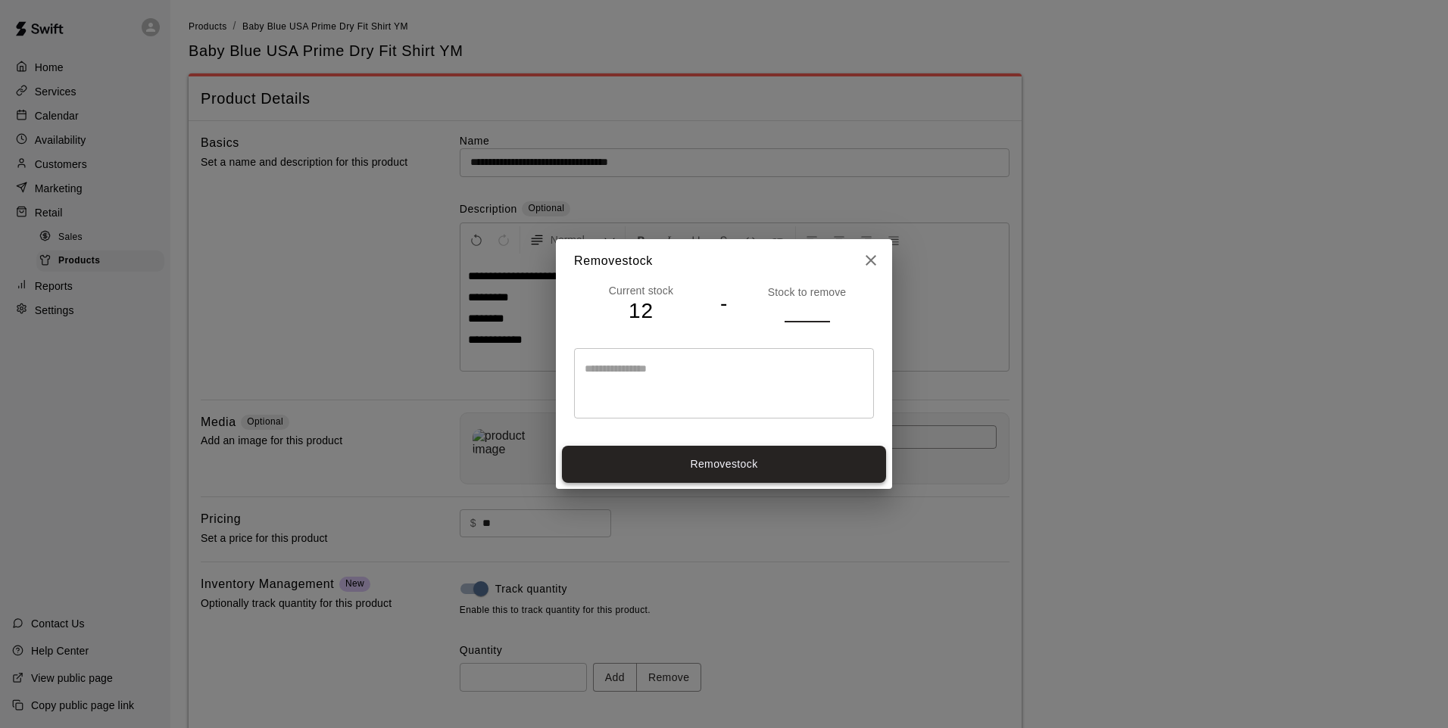
type input "*"
click at [792, 451] on button "Remove stock" at bounding box center [724, 464] width 324 height 37
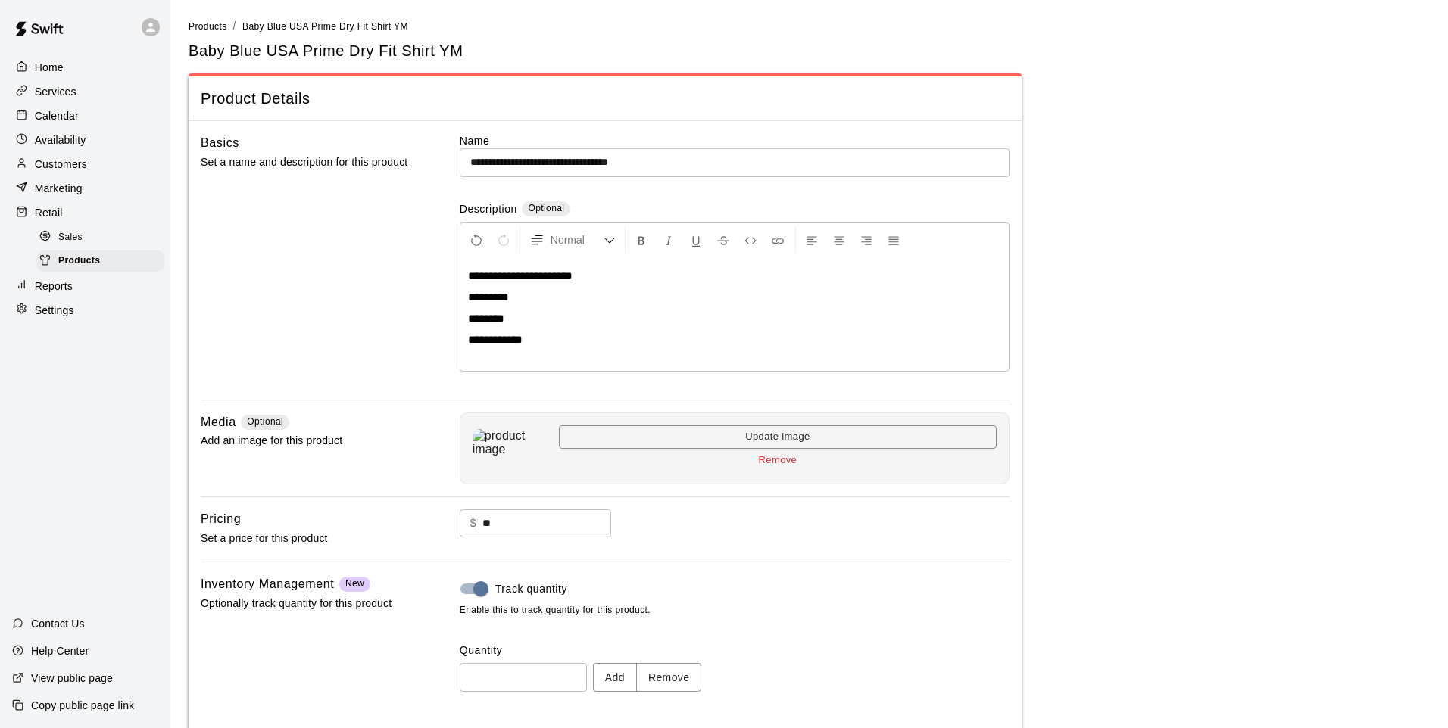
type input "**"
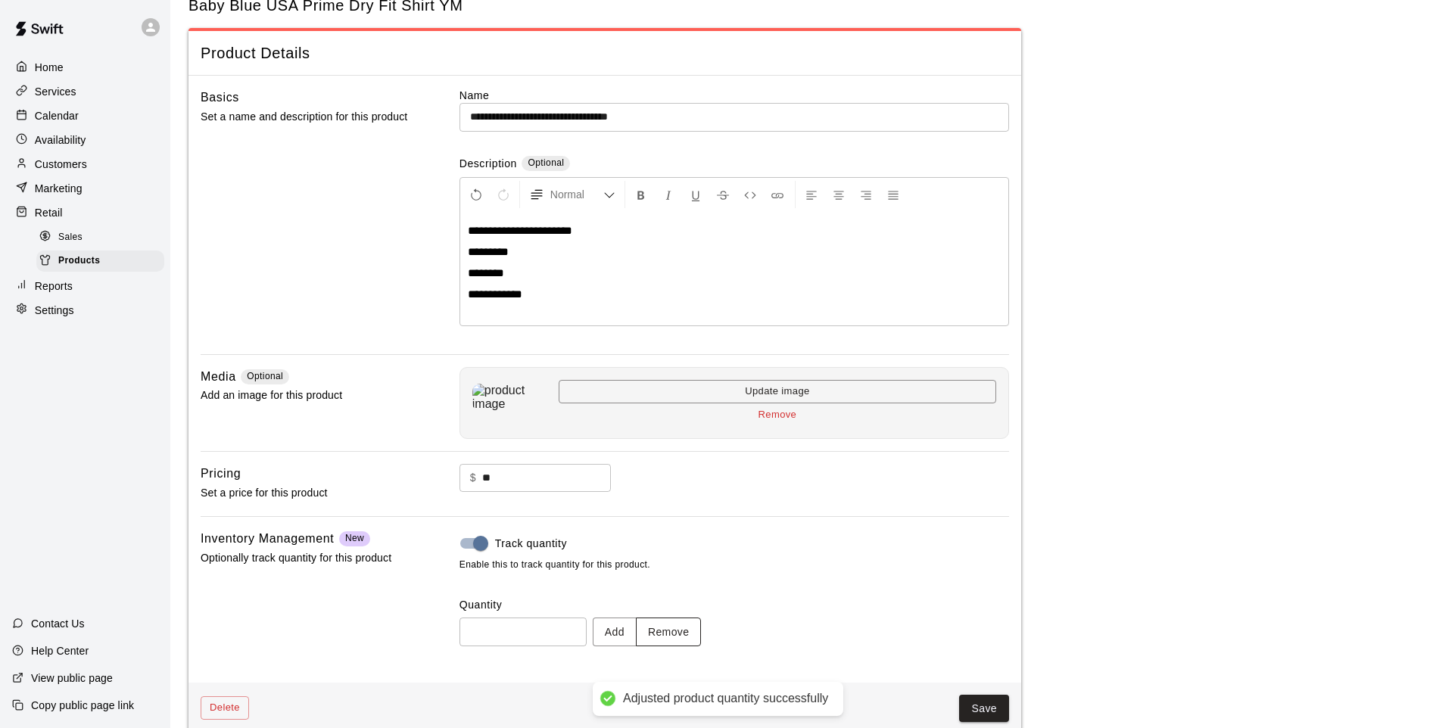
scroll to position [70, 0]
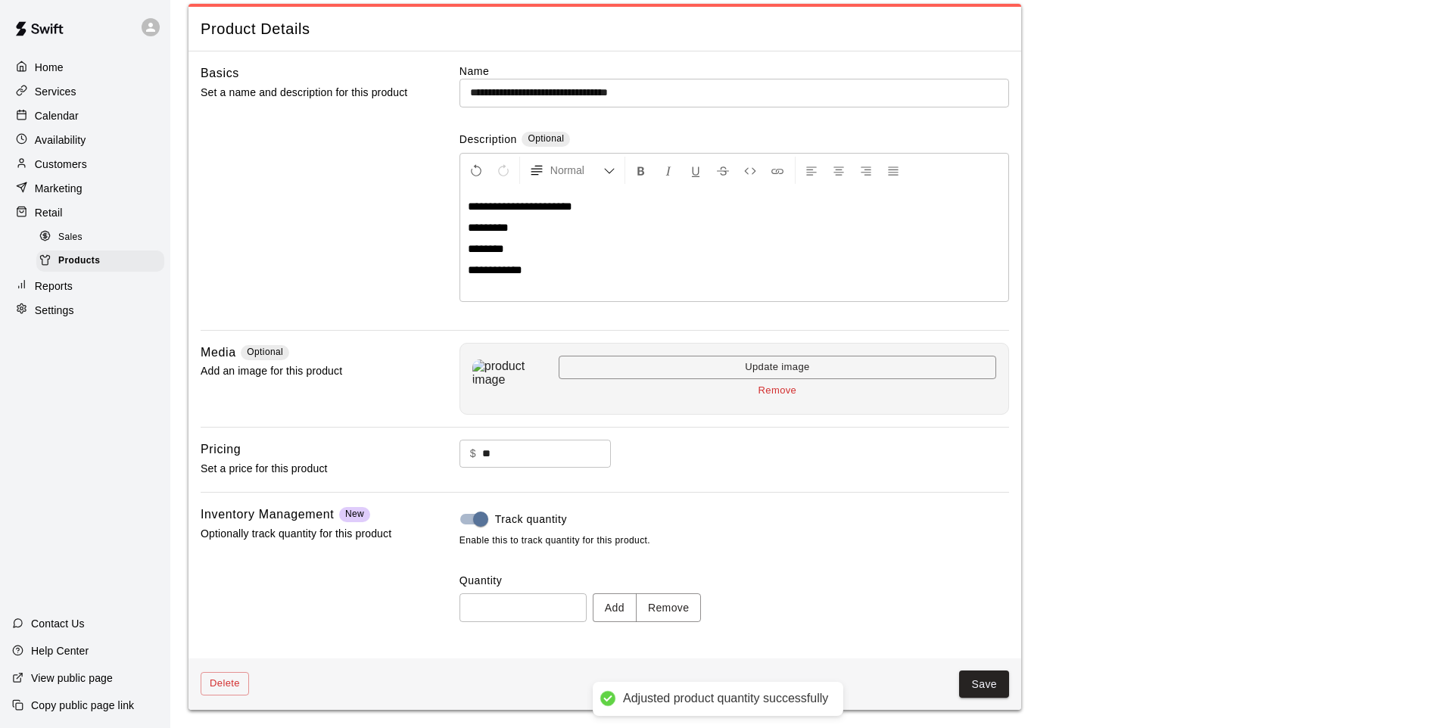
click at [956, 690] on div "Save" at bounding box center [629, 685] width 760 height 28
click at [993, 691] on button "Save" at bounding box center [984, 685] width 50 height 28
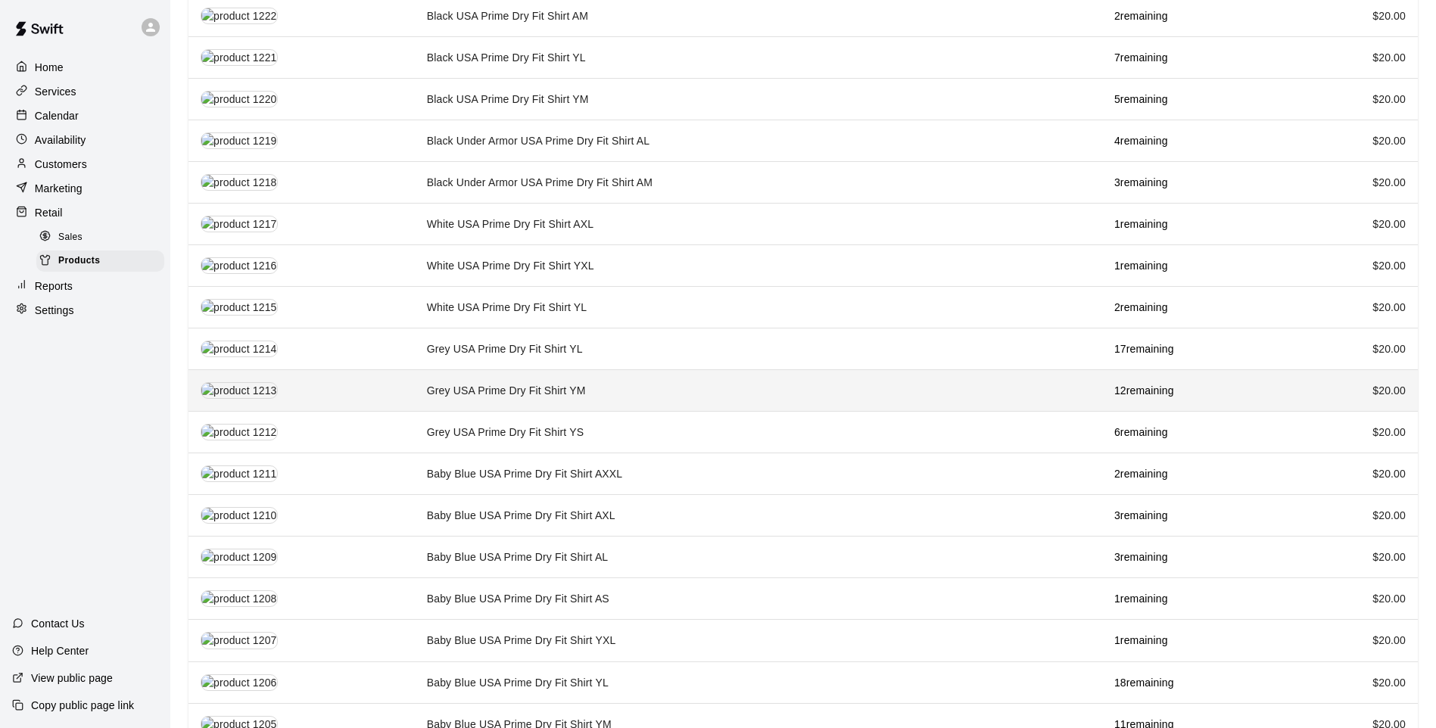
scroll to position [1348, 0]
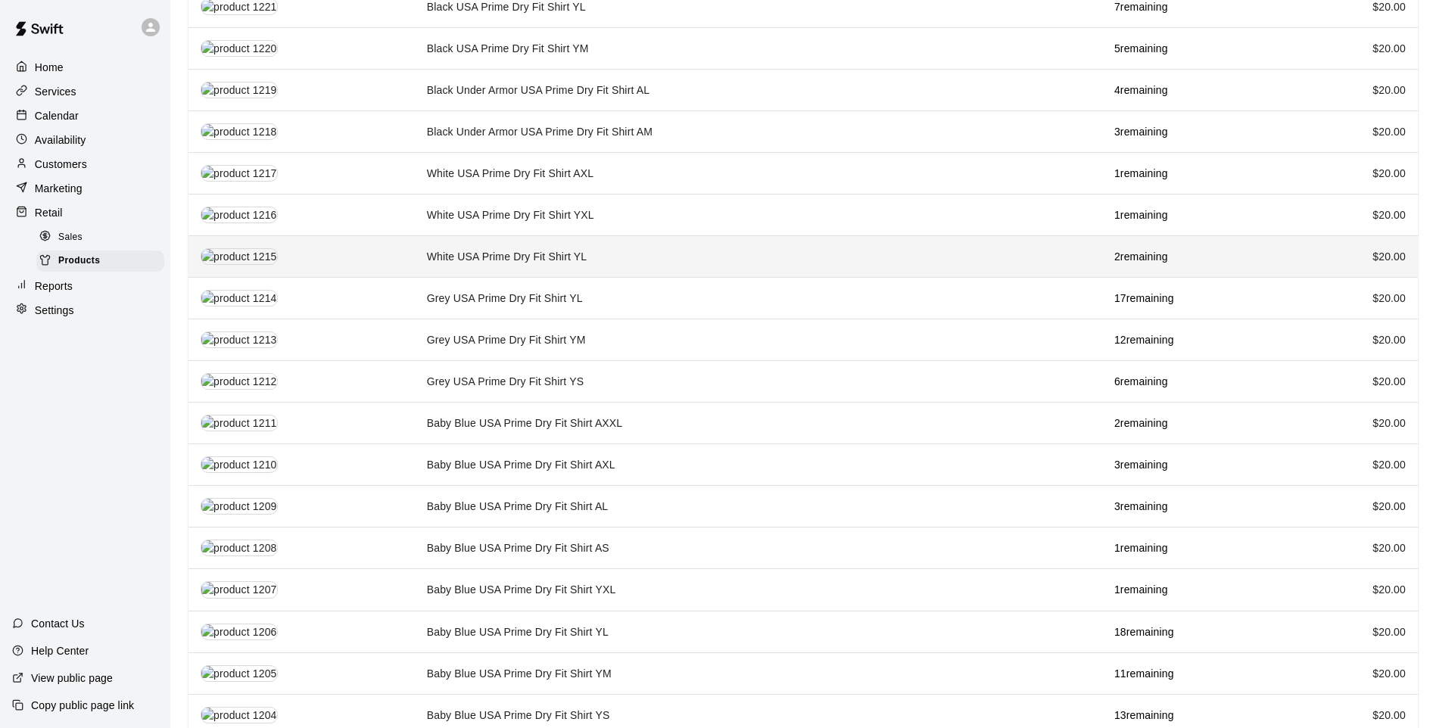
click at [560, 236] on td "White USA Prime Dry Fit Shirt YL" at bounding box center [759, 257] width 688 height 42
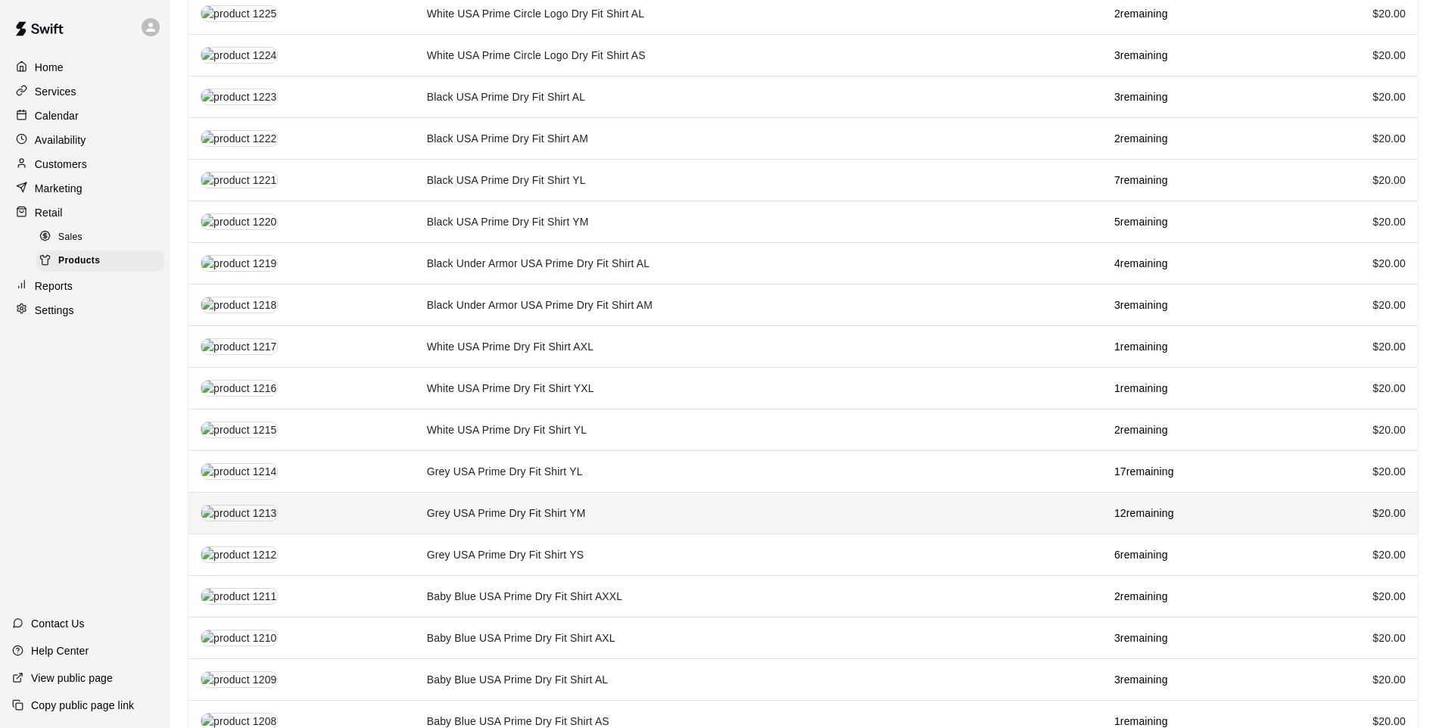
scroll to position [1287, 0]
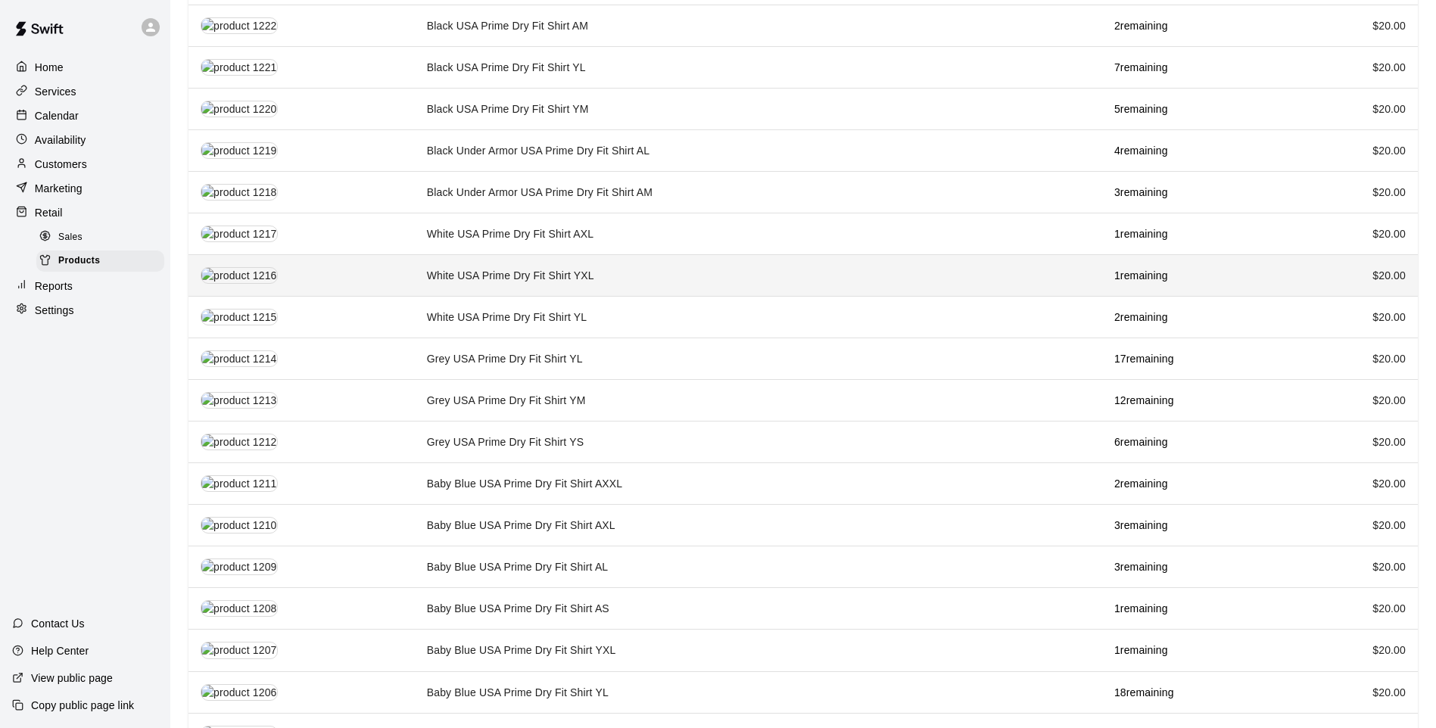
click at [584, 259] on td "White USA Prime Dry Fit Shirt YXL" at bounding box center [759, 276] width 688 height 42
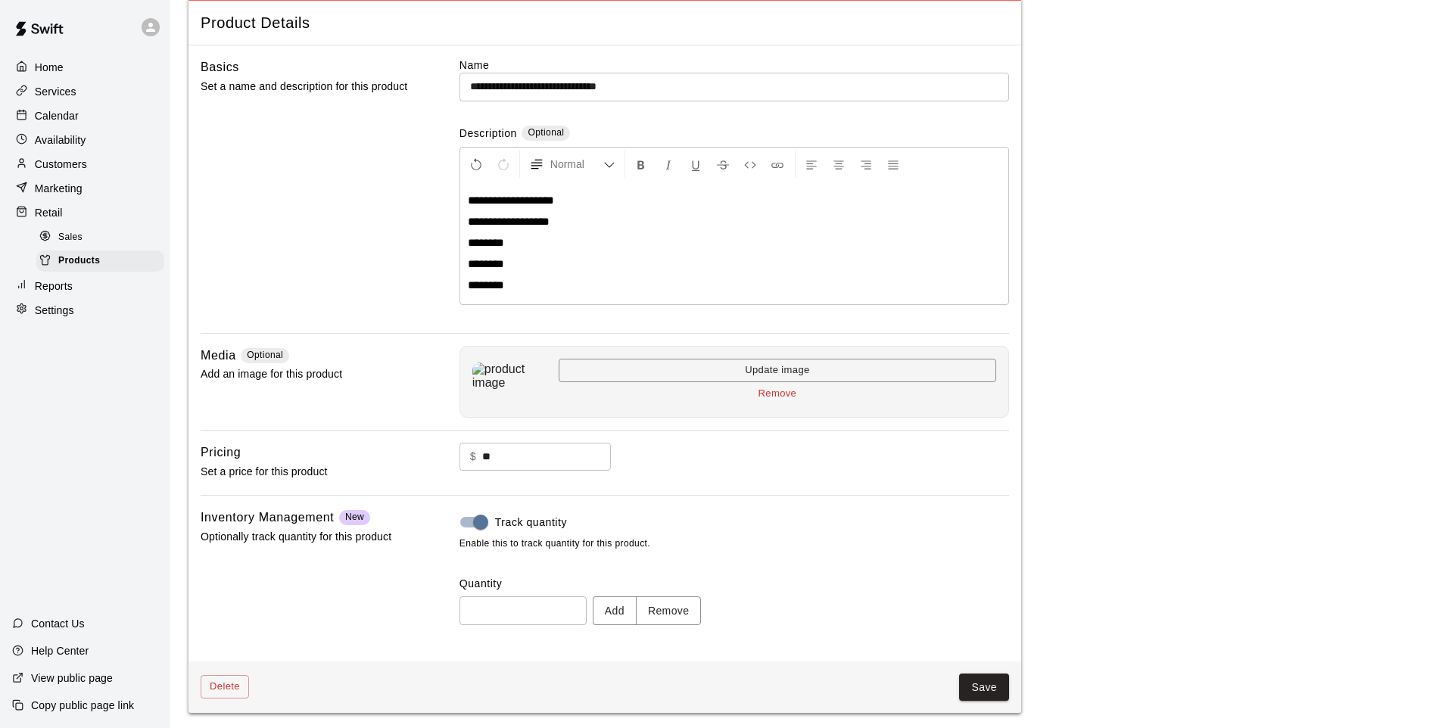
scroll to position [79, 0]
click at [665, 607] on button "Remove" at bounding box center [669, 608] width 66 height 28
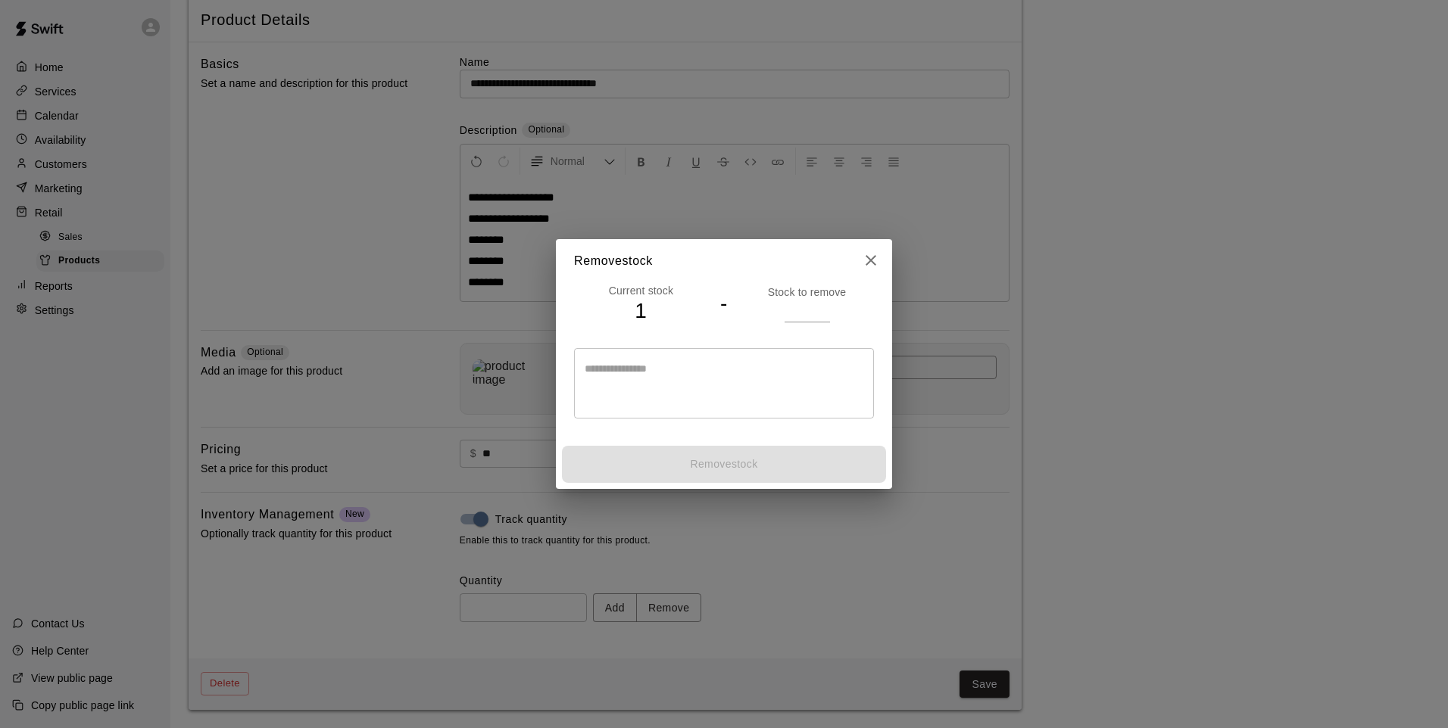
click at [810, 321] on input "number" at bounding box center [806, 311] width 45 height 22
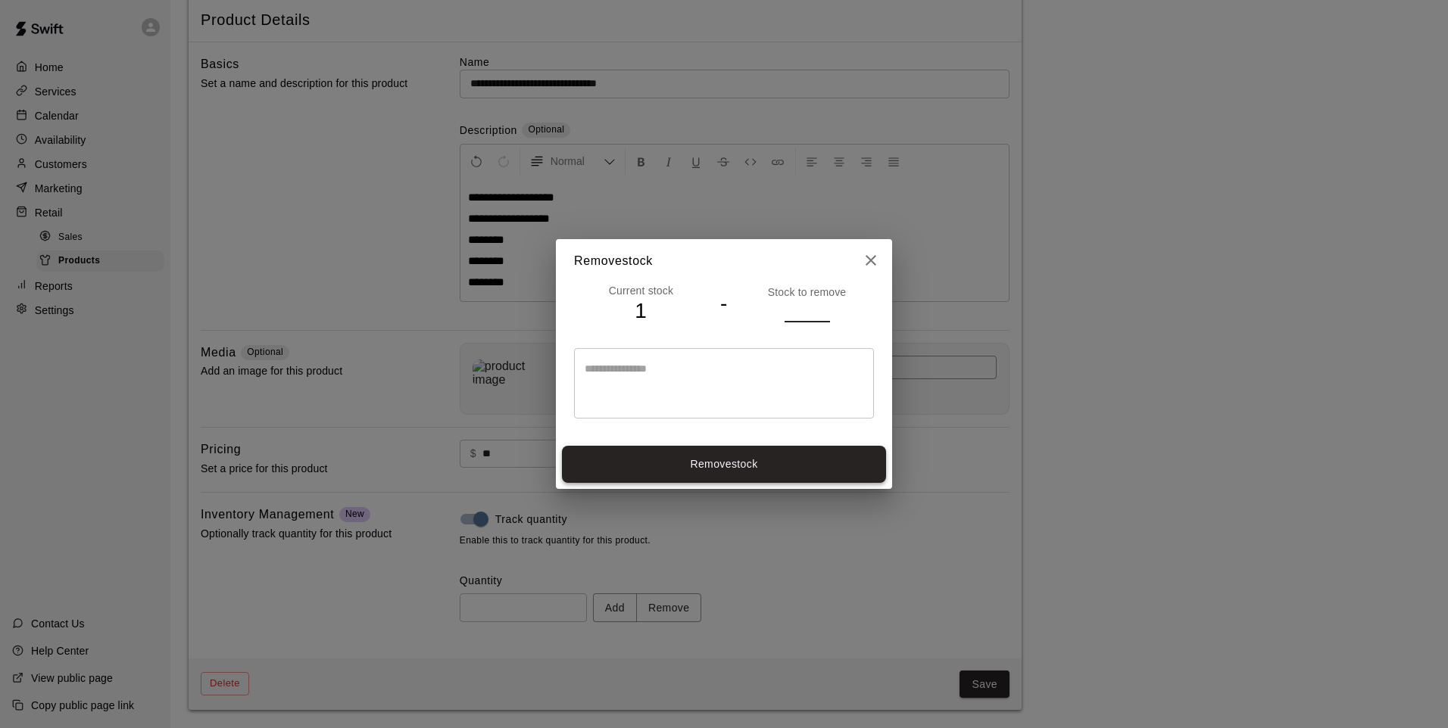
type input "*"
click at [761, 460] on button "Remove stock" at bounding box center [724, 464] width 324 height 37
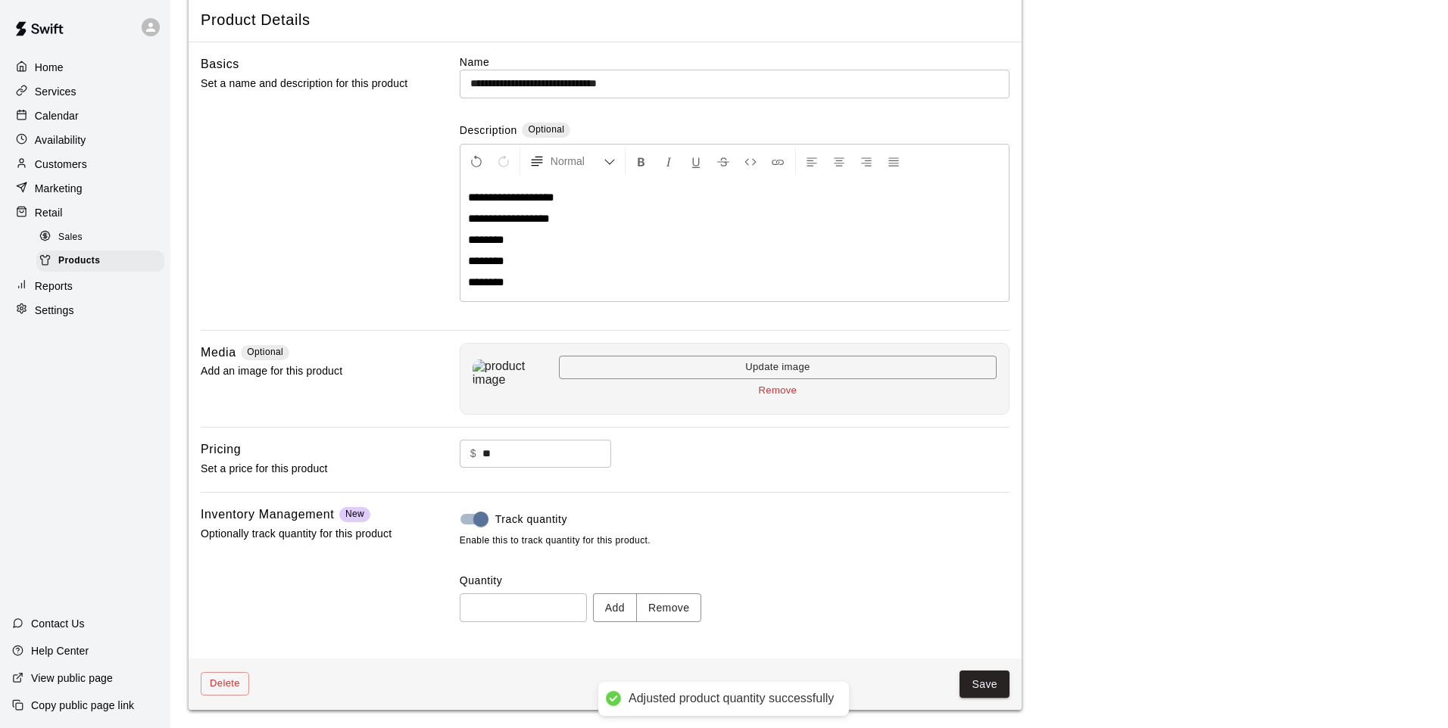
type input "*"
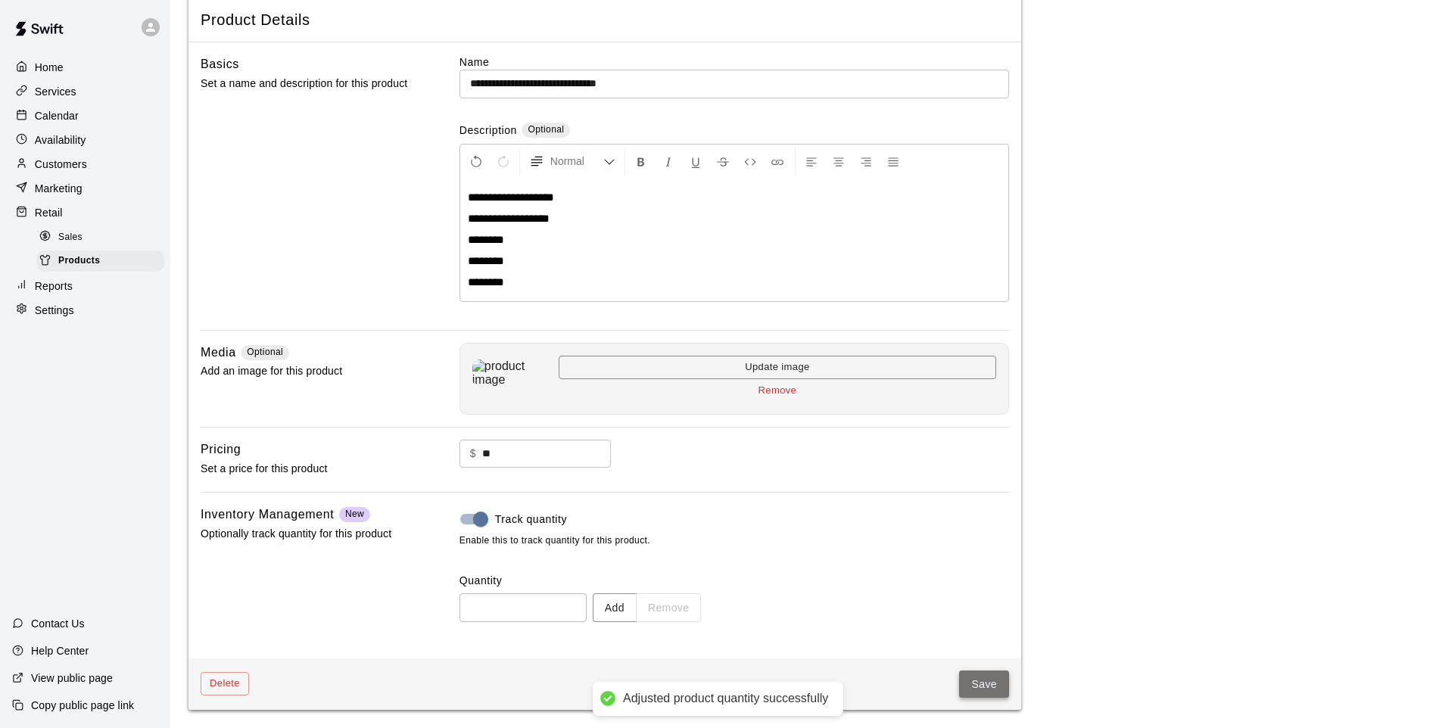
click at [974, 687] on button "Save" at bounding box center [984, 685] width 50 height 28
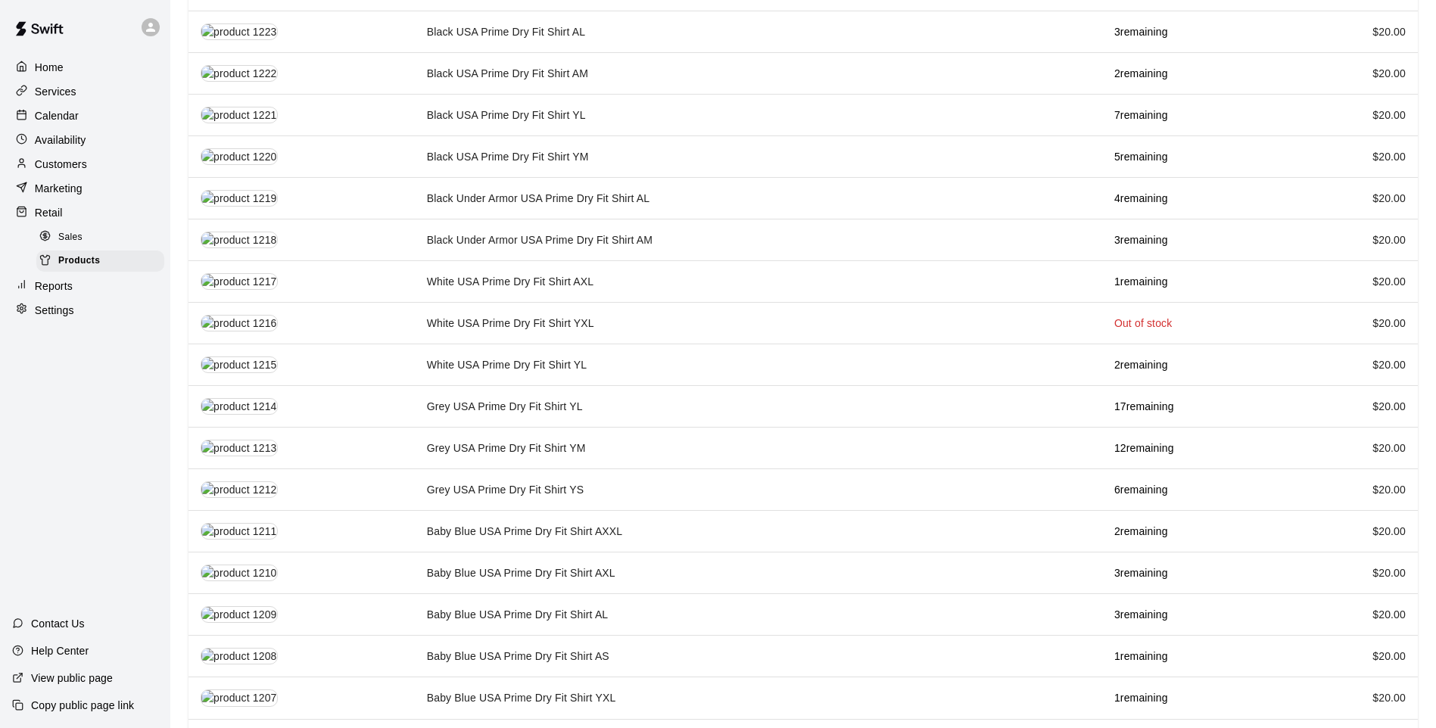
scroll to position [1348, 0]
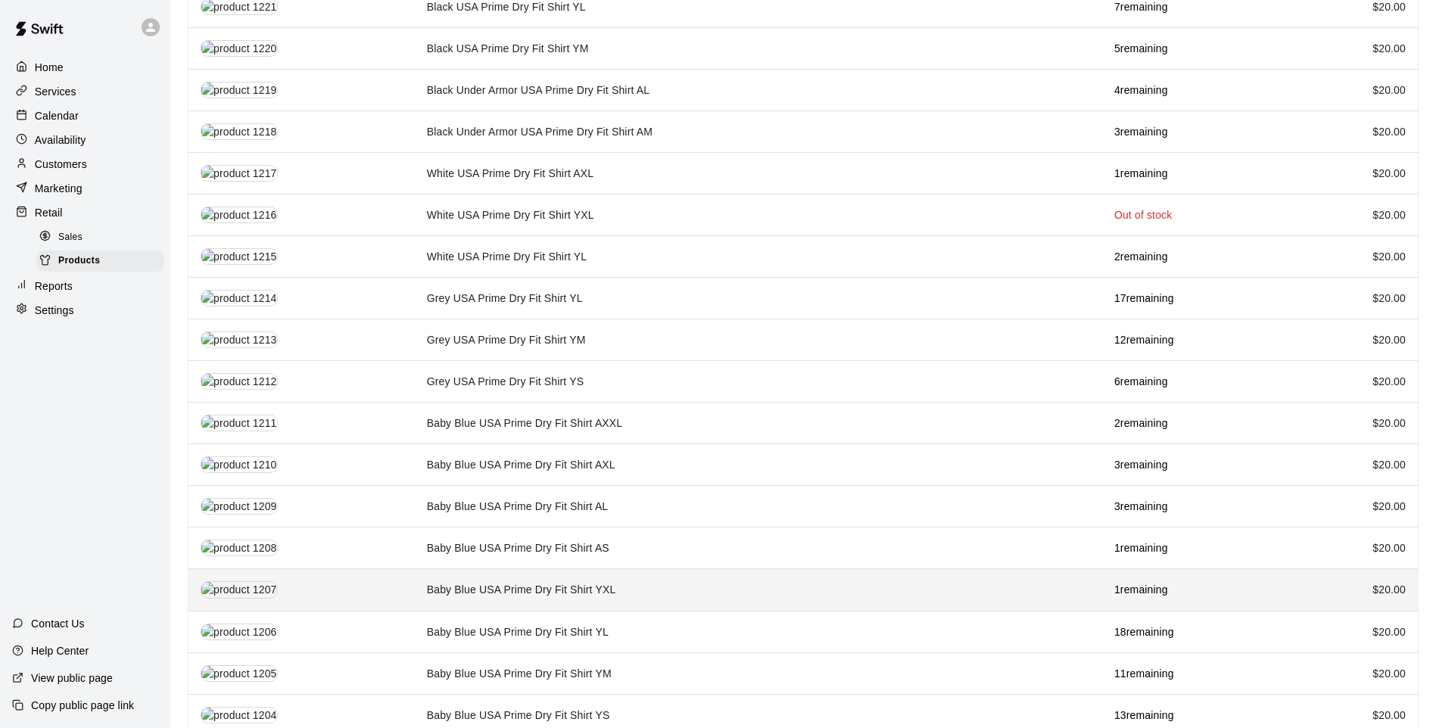
click at [582, 569] on td "Baby Blue USA Prime Dry Fit Shirt YXL" at bounding box center [759, 590] width 688 height 42
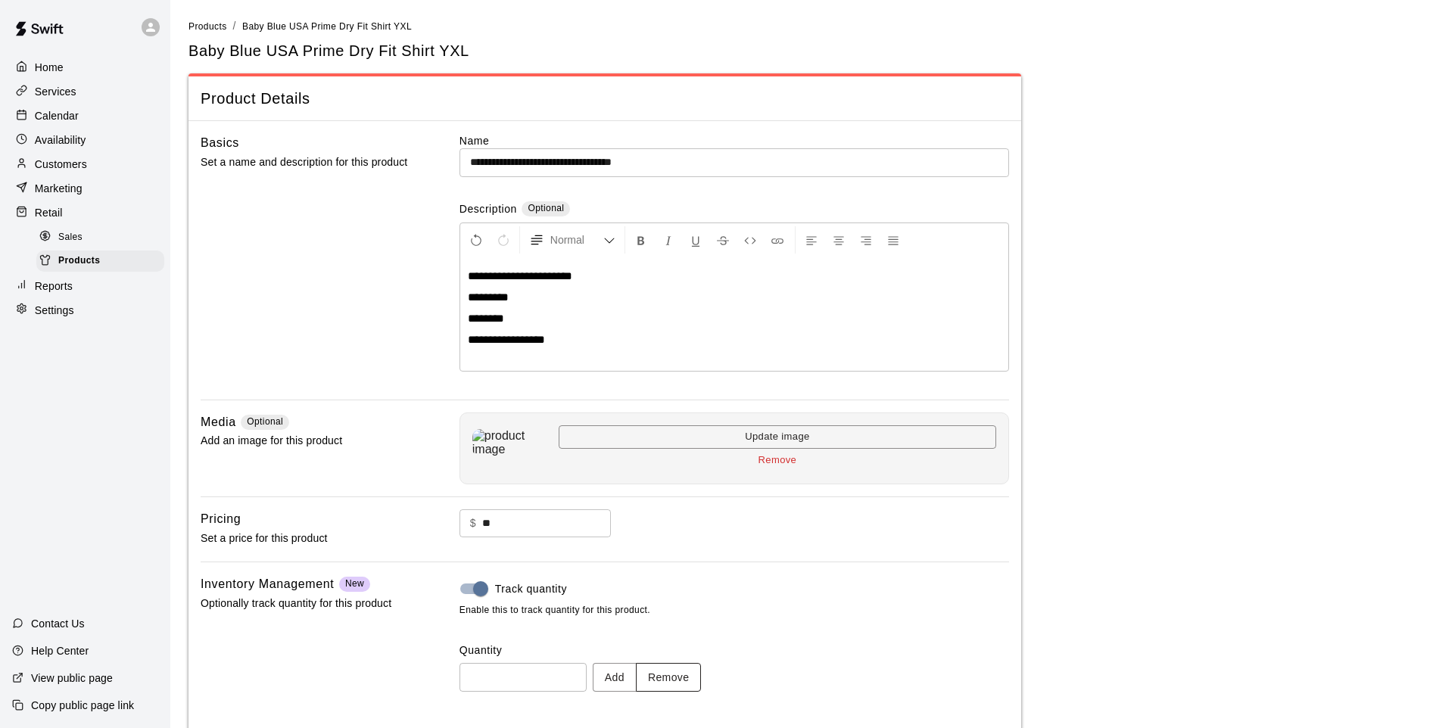
click at [672, 668] on button "Remove" at bounding box center [669, 677] width 66 height 28
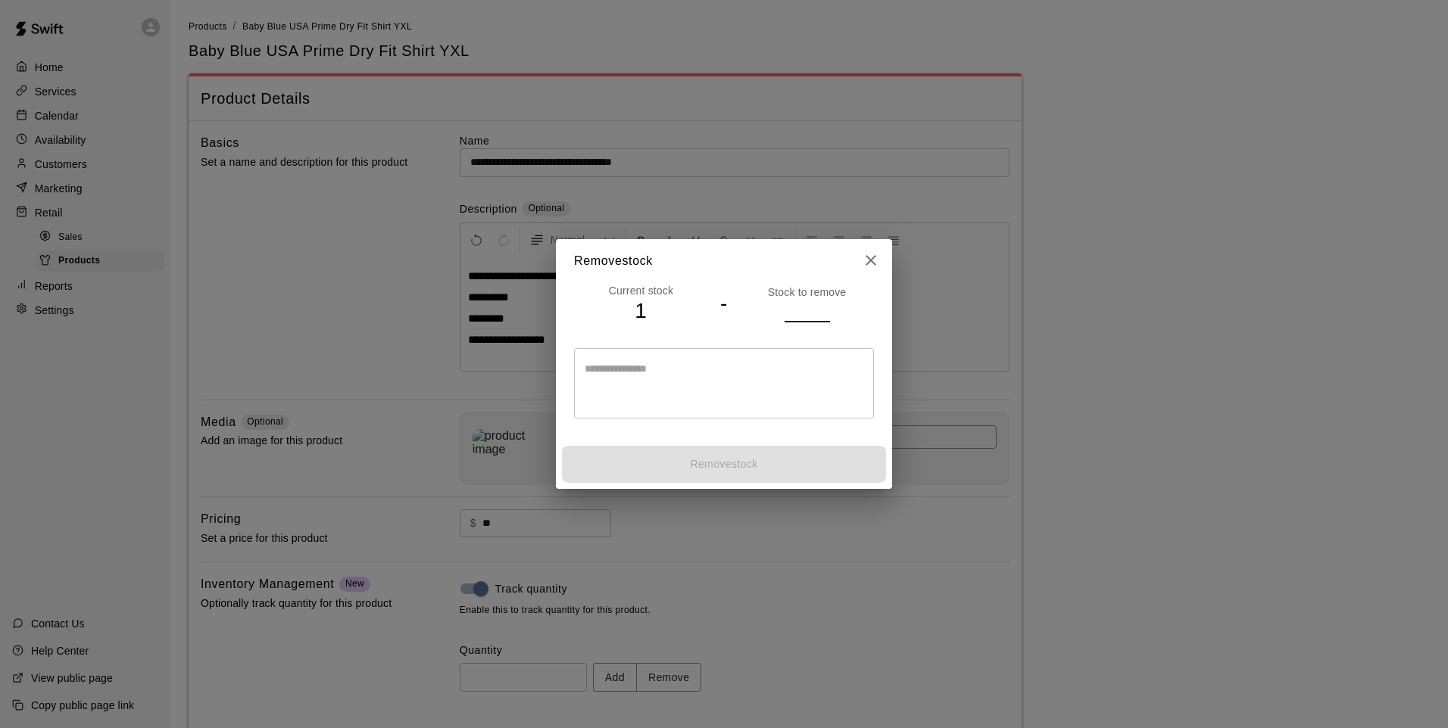
click at [793, 317] on input "number" at bounding box center [806, 311] width 45 height 22
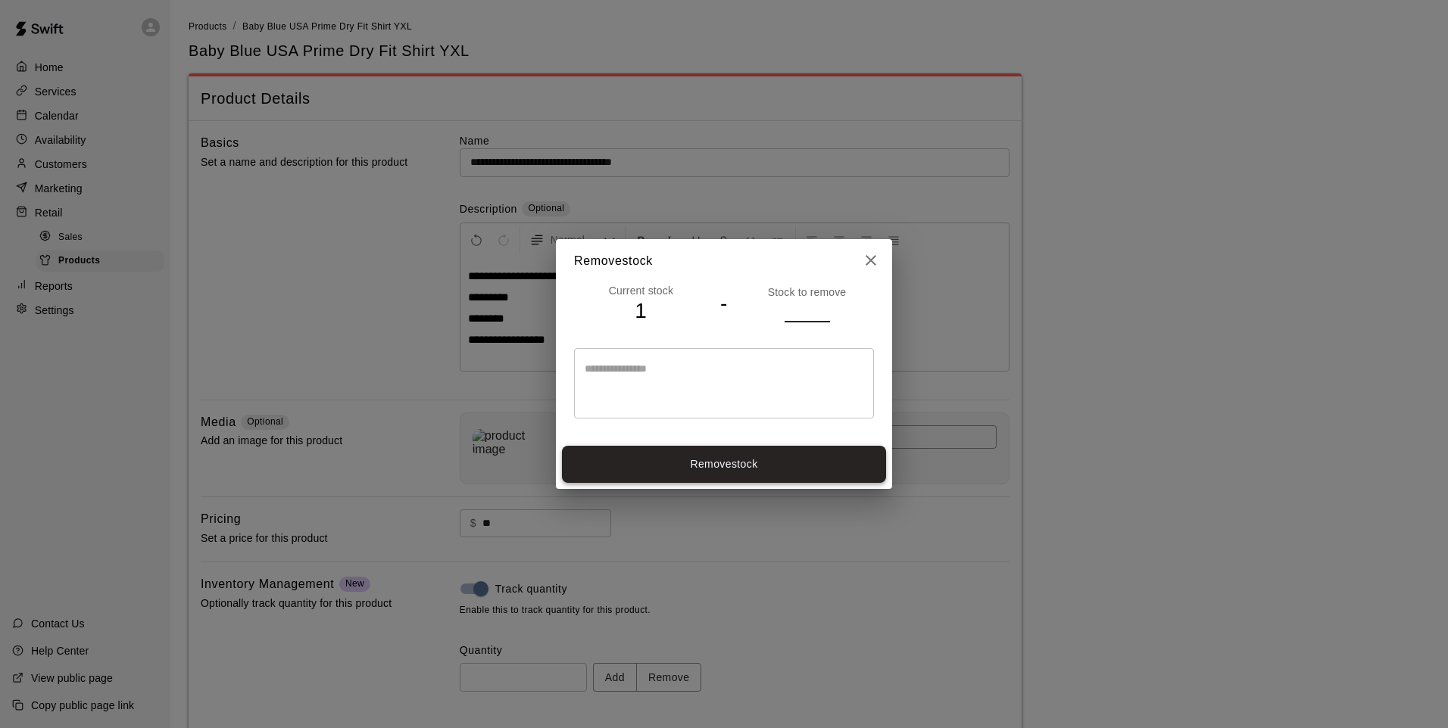
type input "*"
click at [766, 460] on button "Remove stock" at bounding box center [724, 464] width 324 height 37
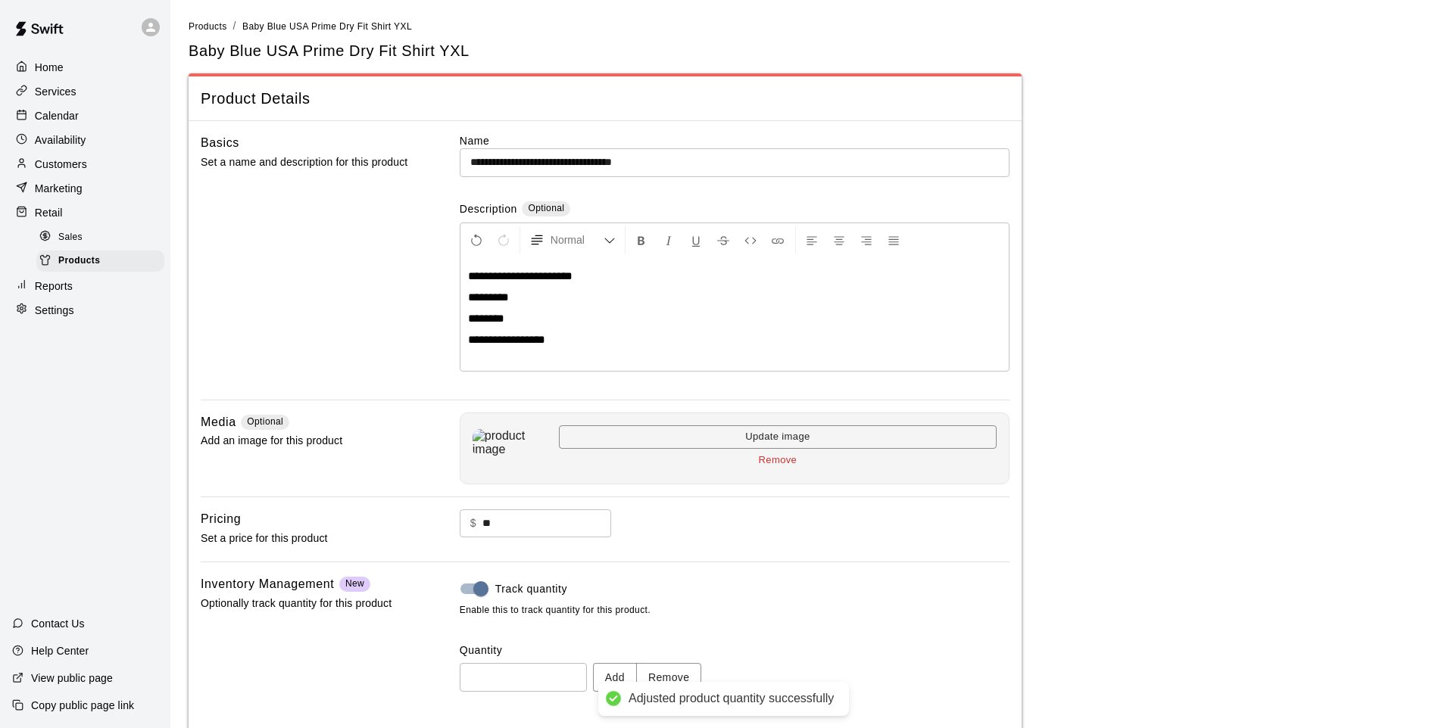
type input "*"
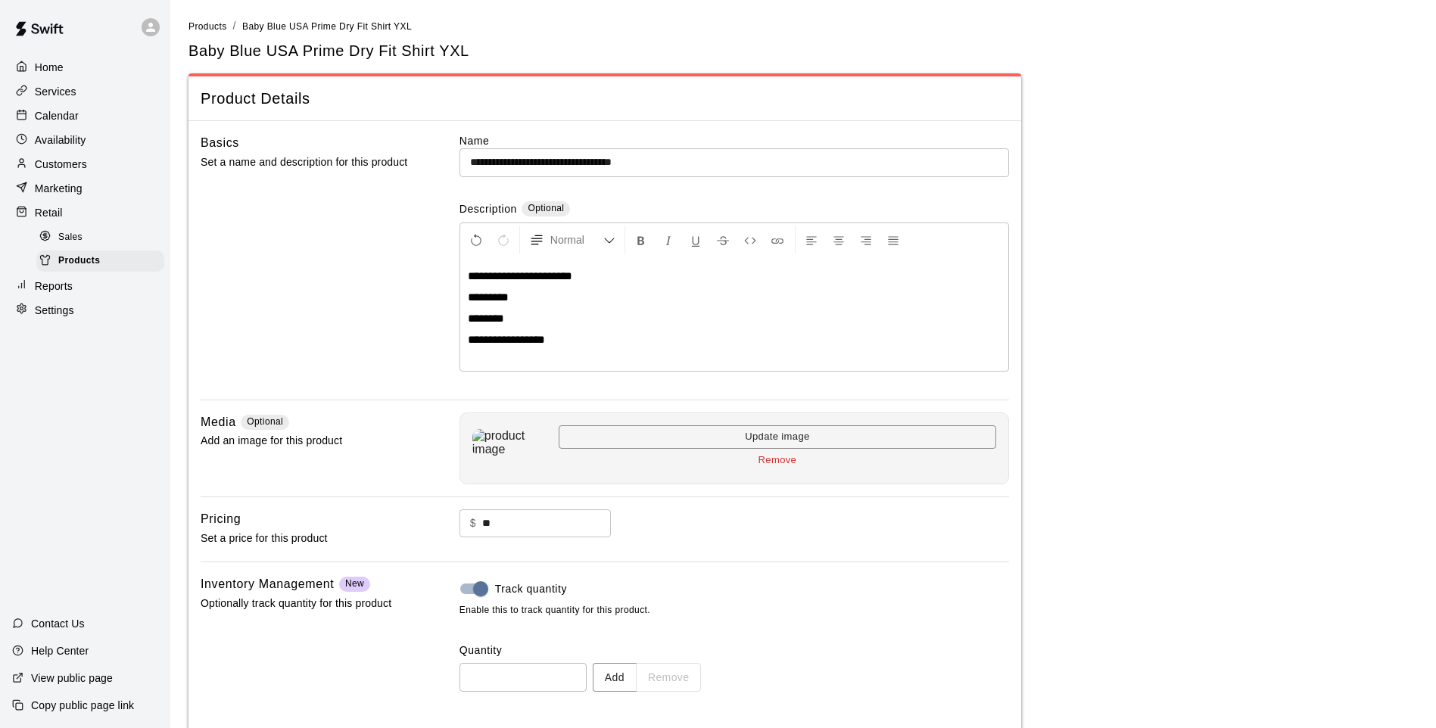
scroll to position [70, 0]
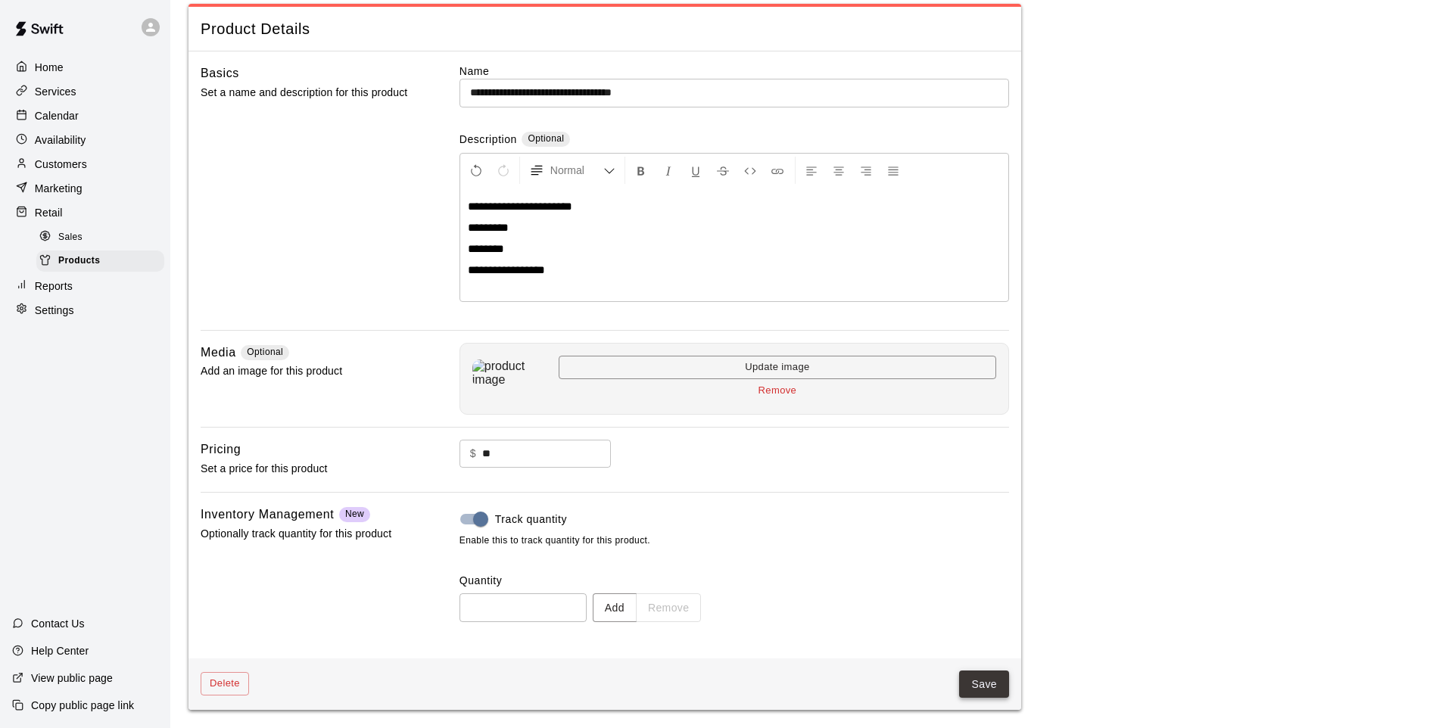
click at [966, 684] on button "Save" at bounding box center [984, 685] width 50 height 28
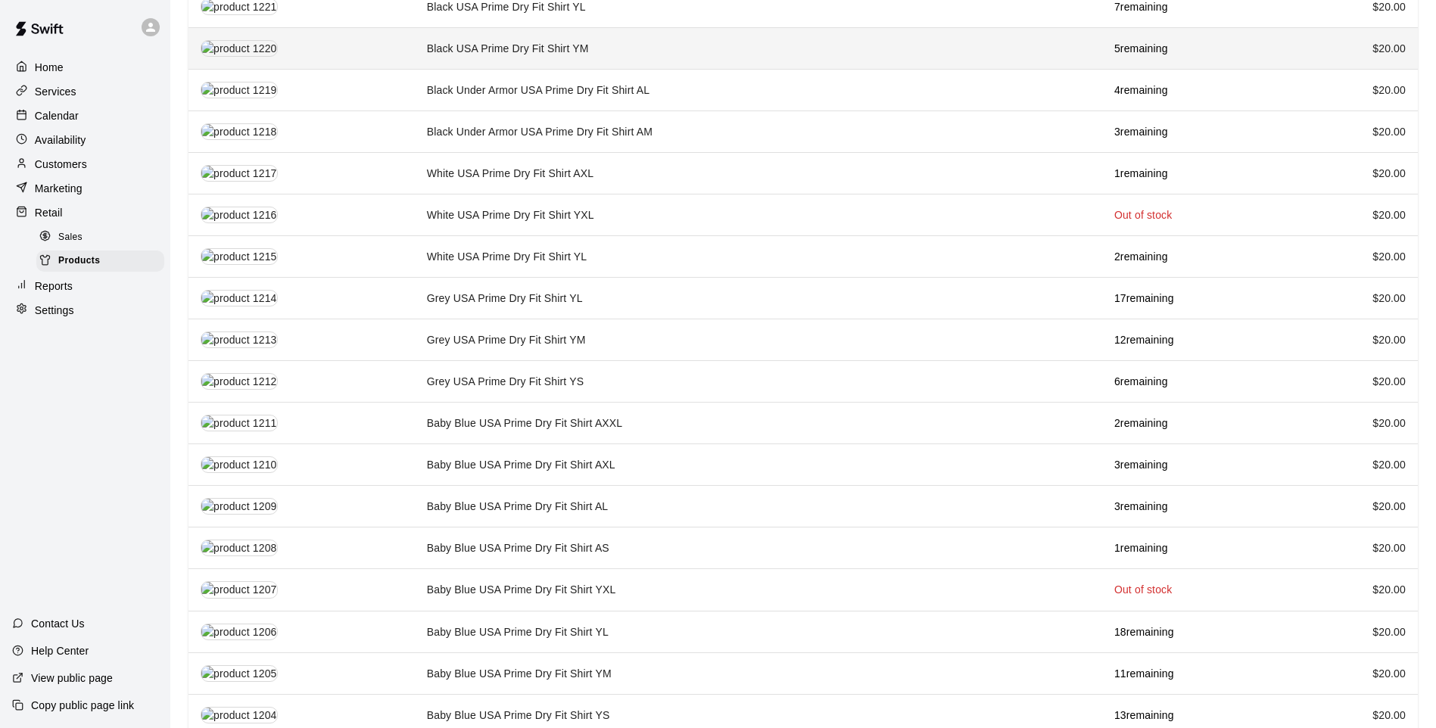
scroll to position [143, 0]
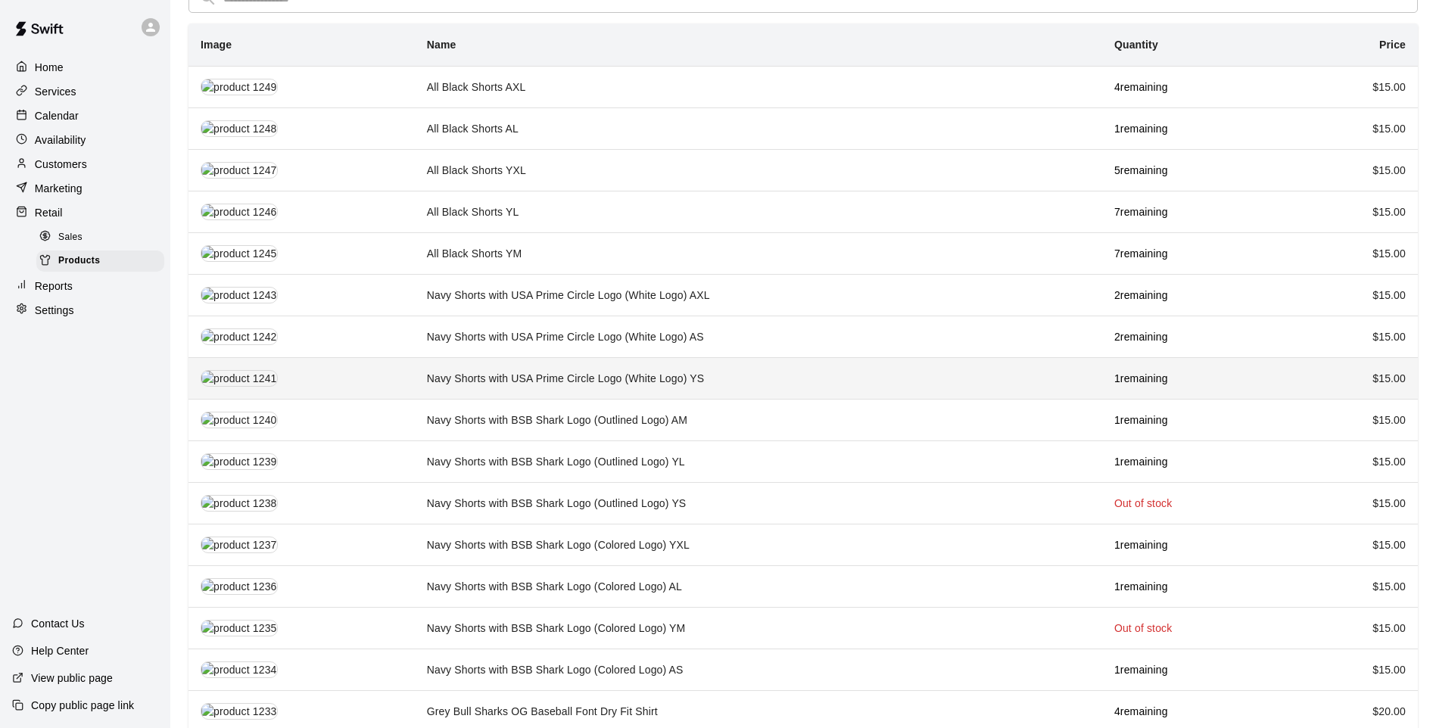
click at [687, 370] on td "Navy Shorts with USA Prime Circle Logo (White Logo) YS" at bounding box center [759, 378] width 688 height 42
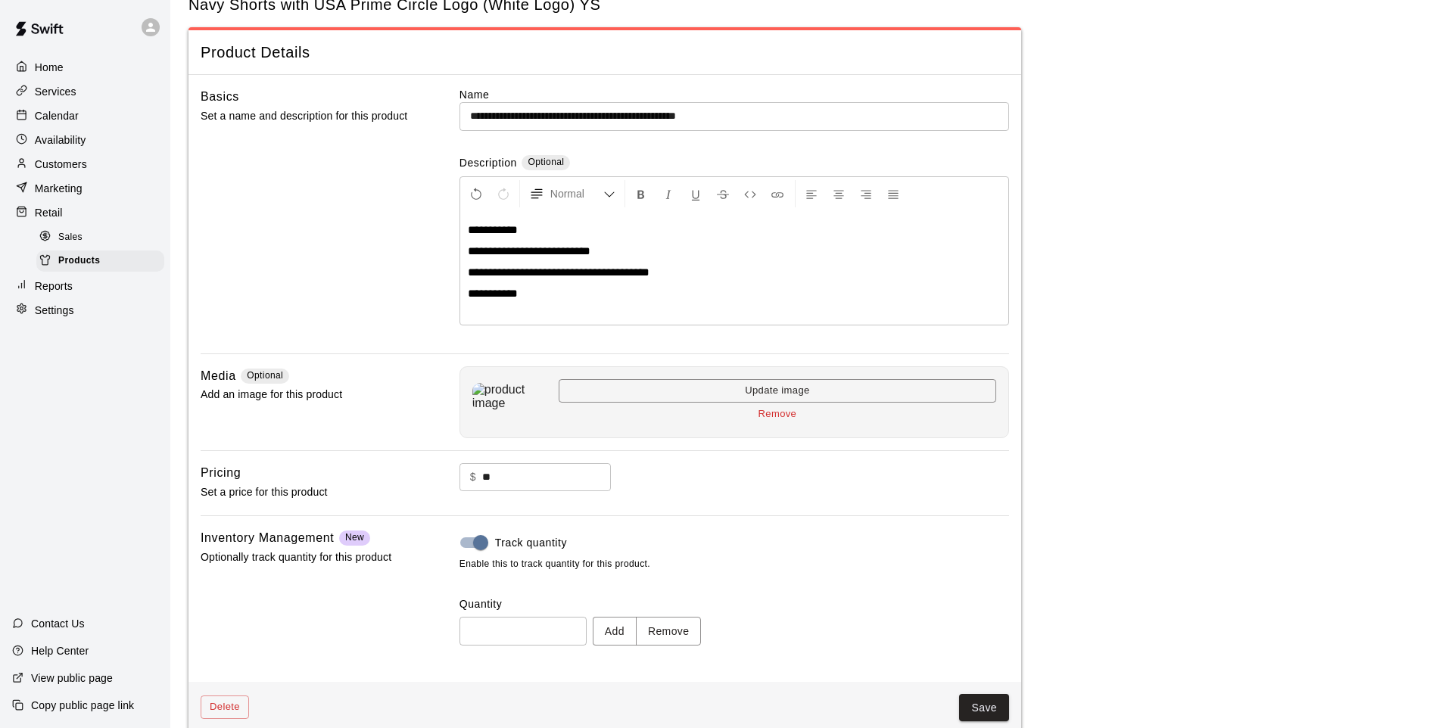
scroll to position [70, 0]
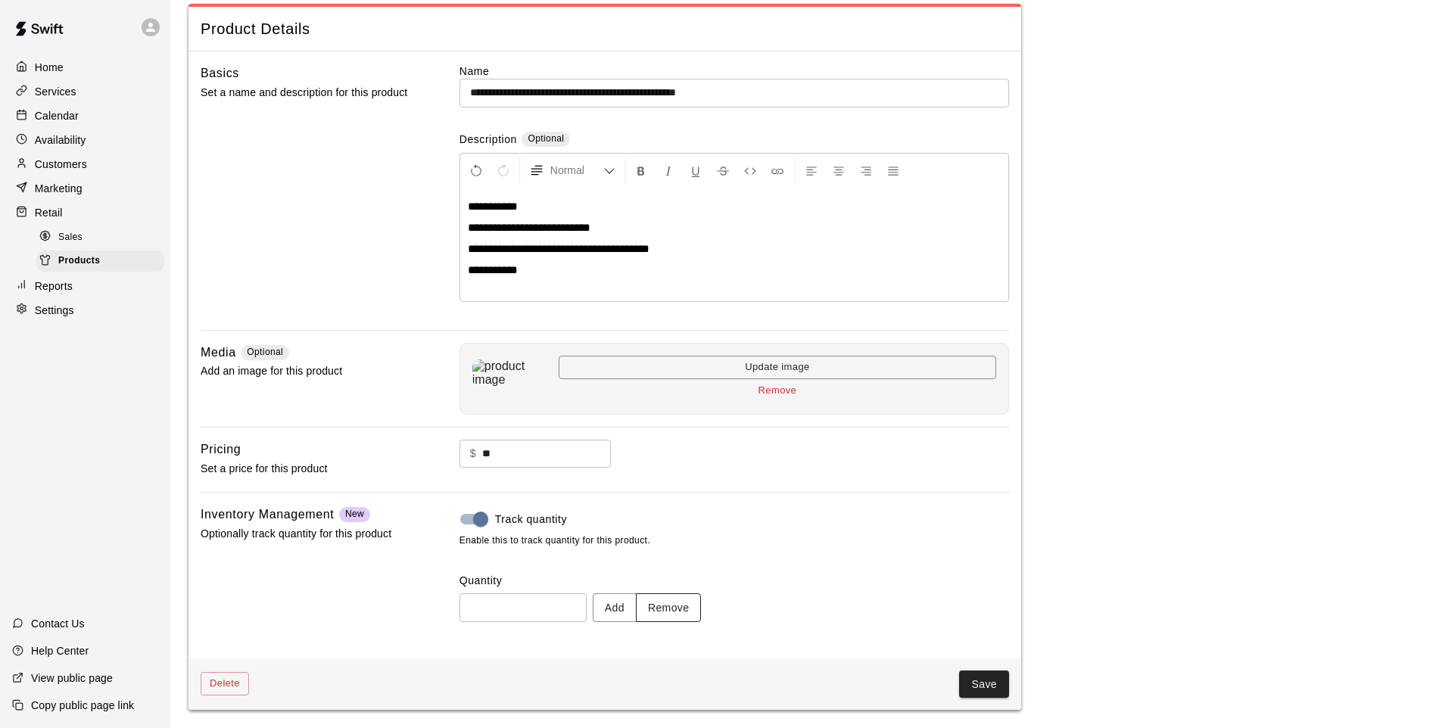
click at [667, 602] on button "Remove" at bounding box center [669, 608] width 66 height 28
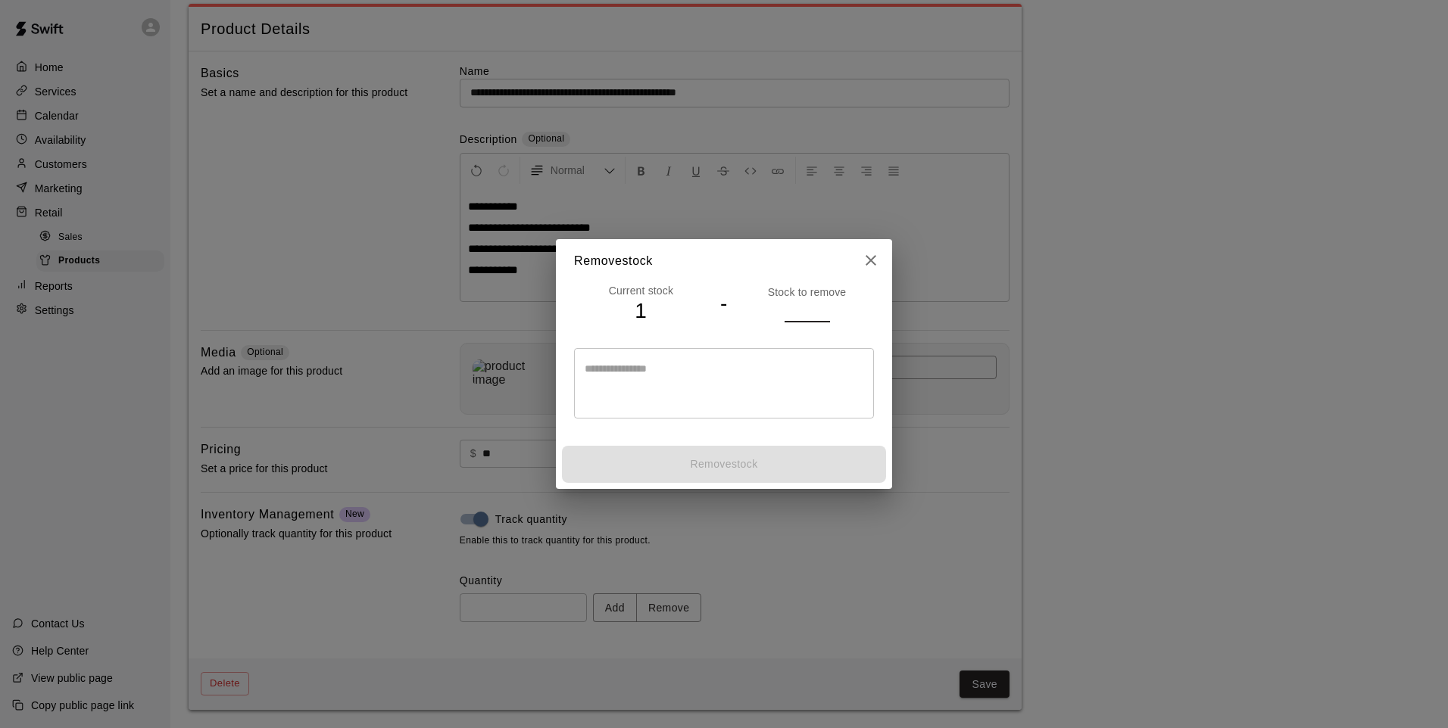
click at [813, 319] on input "number" at bounding box center [806, 311] width 45 height 22
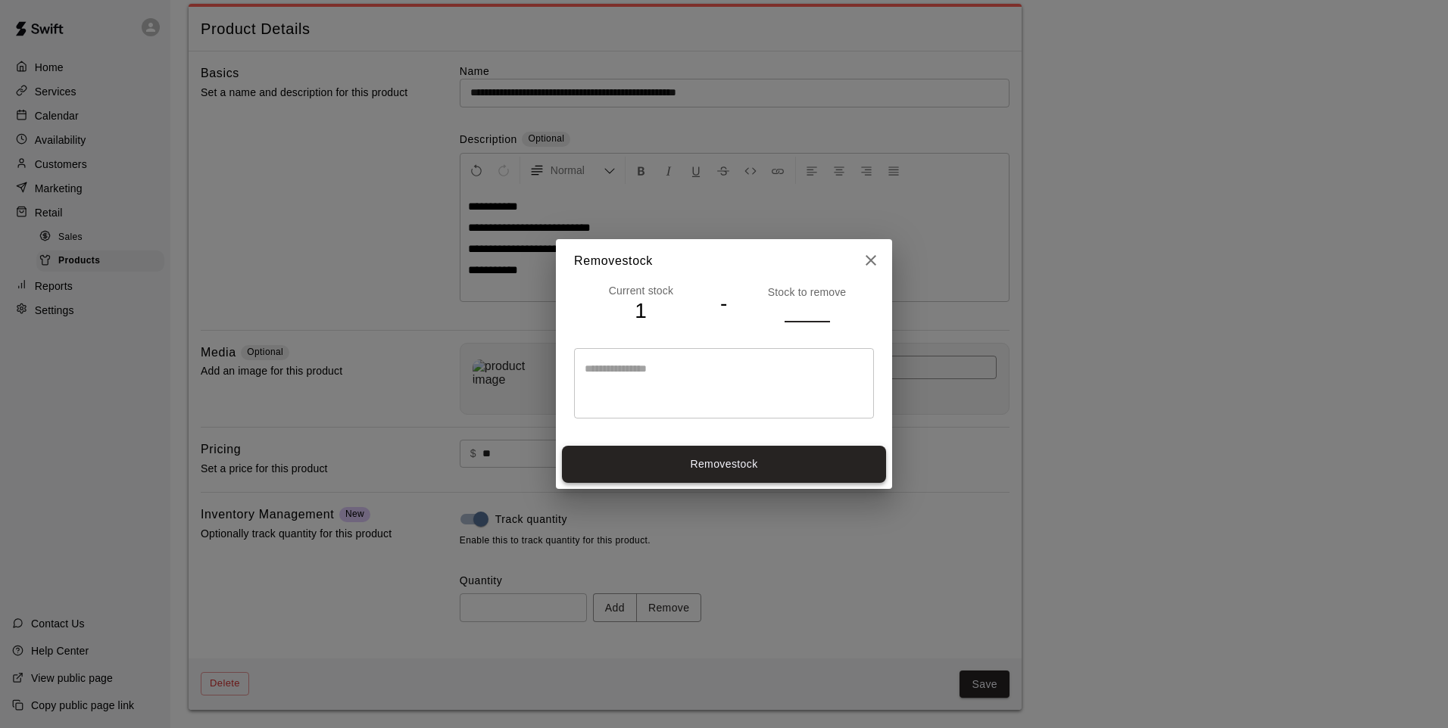
type input "*"
click at [794, 473] on button "Remove stock" at bounding box center [724, 464] width 324 height 37
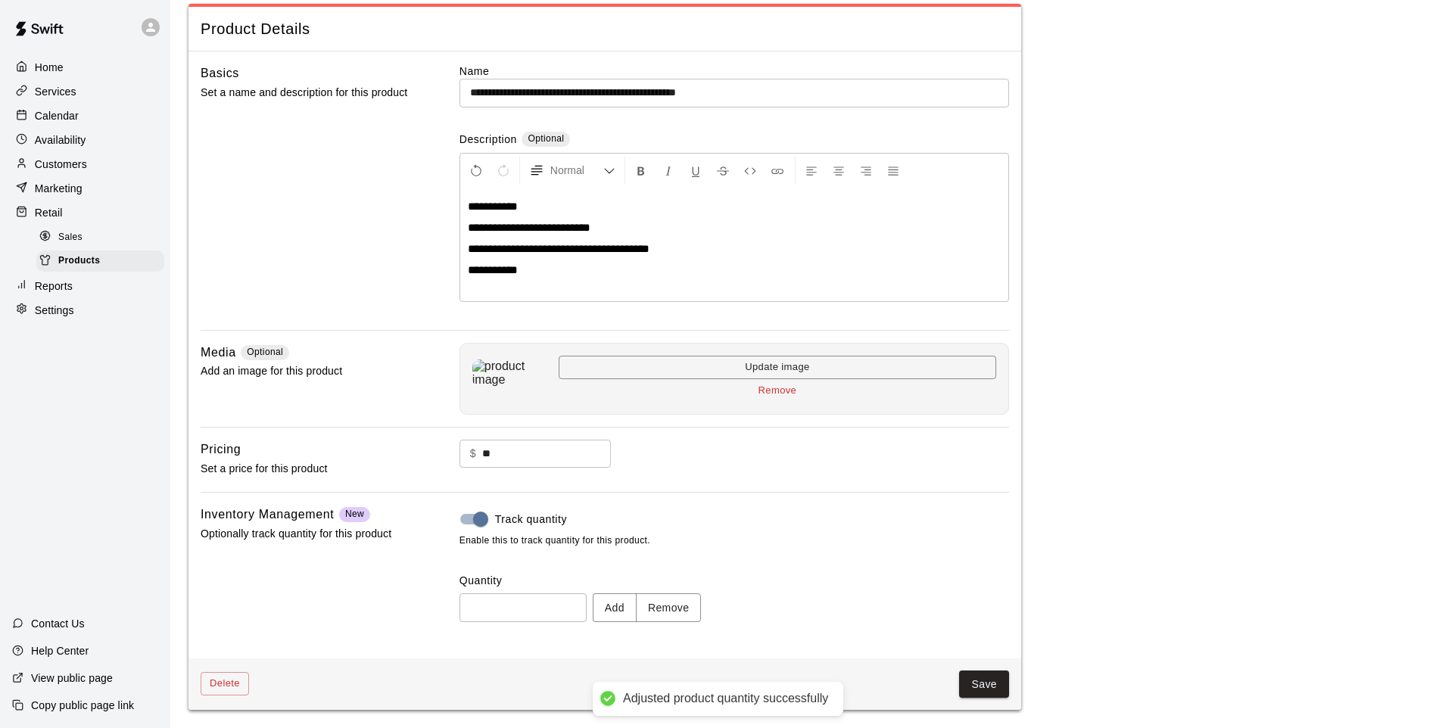
type input "*"
click at [964, 683] on button "Save" at bounding box center [984, 685] width 50 height 28
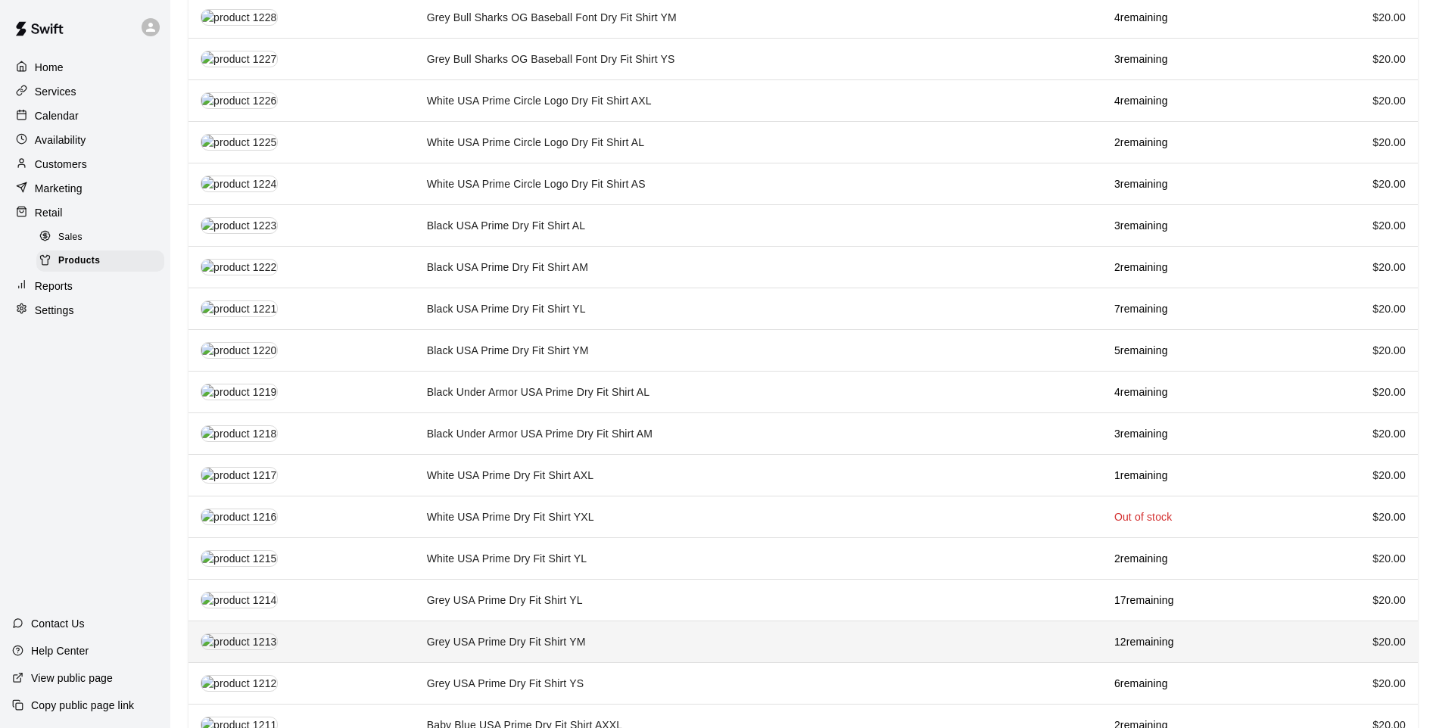
scroll to position [1211, 0]
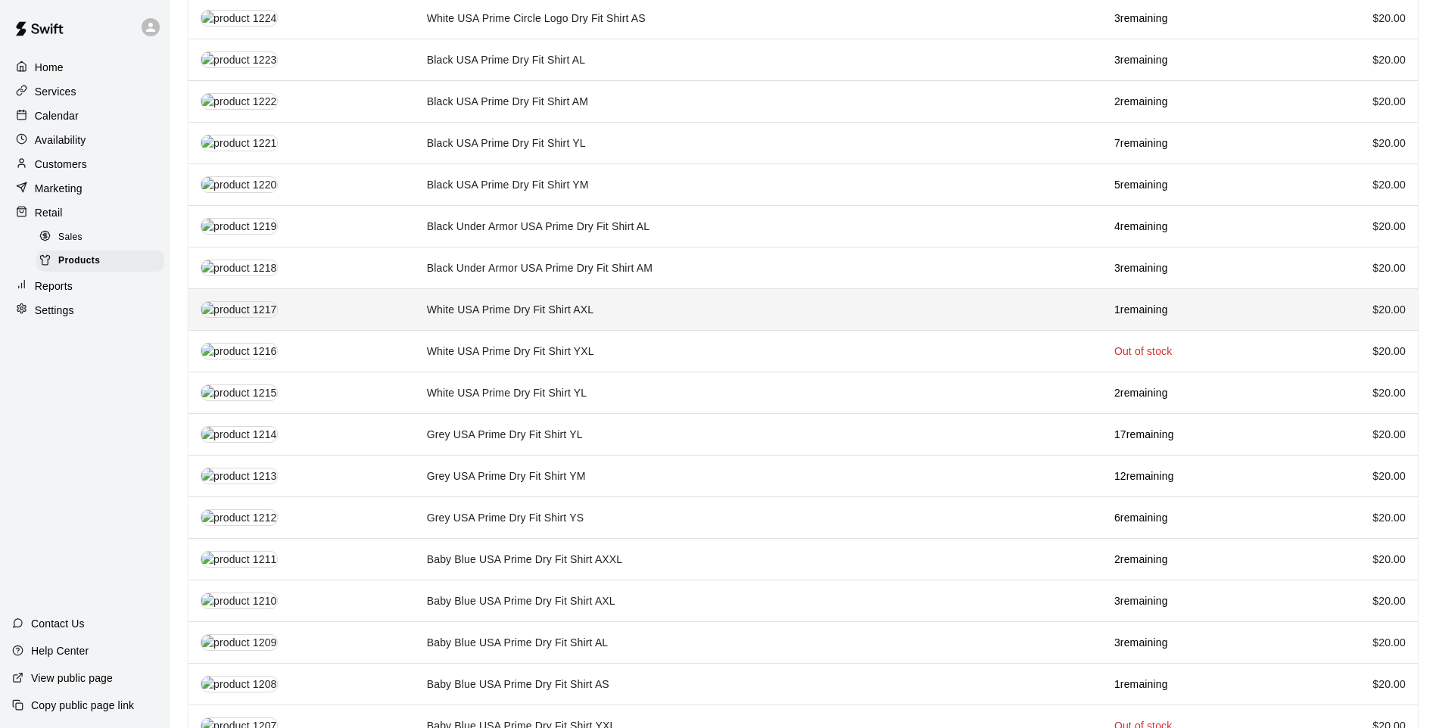
click at [628, 301] on td "White USA Prime Dry Fit Shirt AXL" at bounding box center [759, 310] width 688 height 42
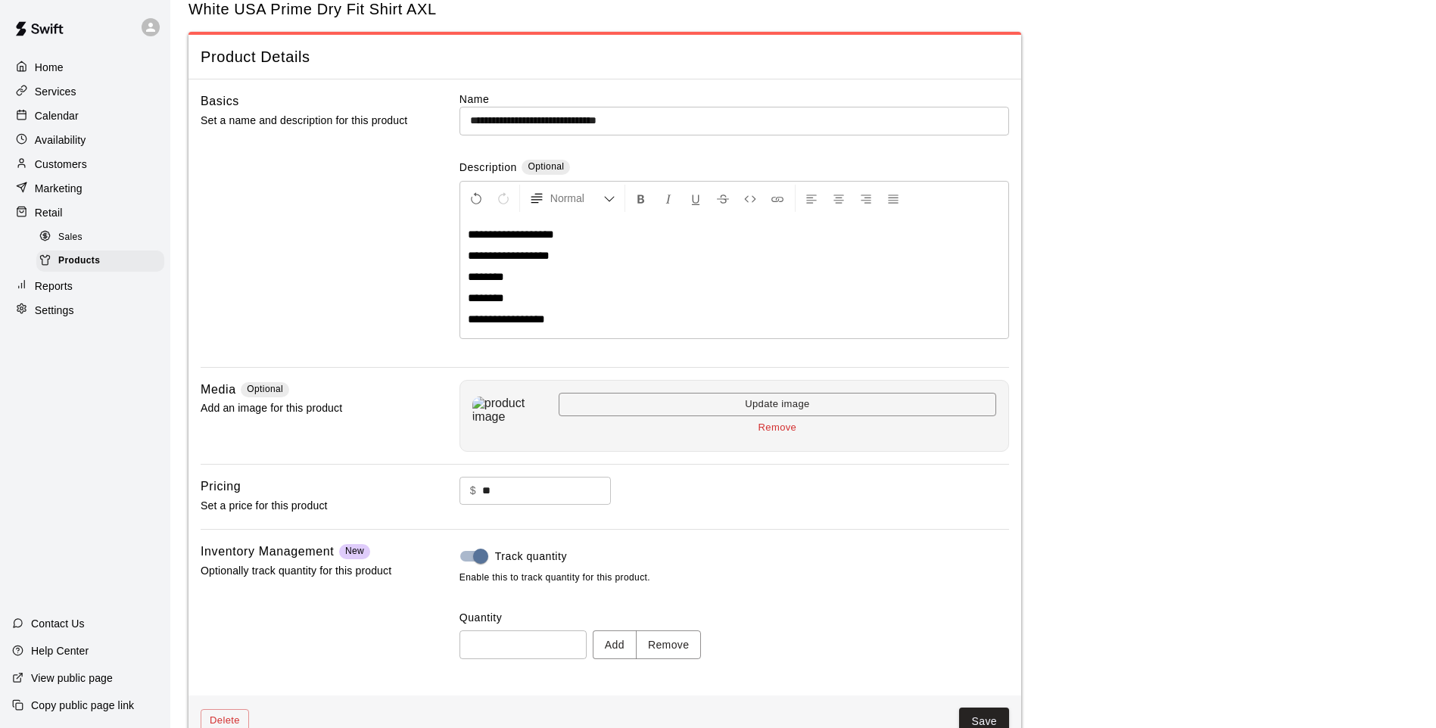
scroll to position [76, 0]
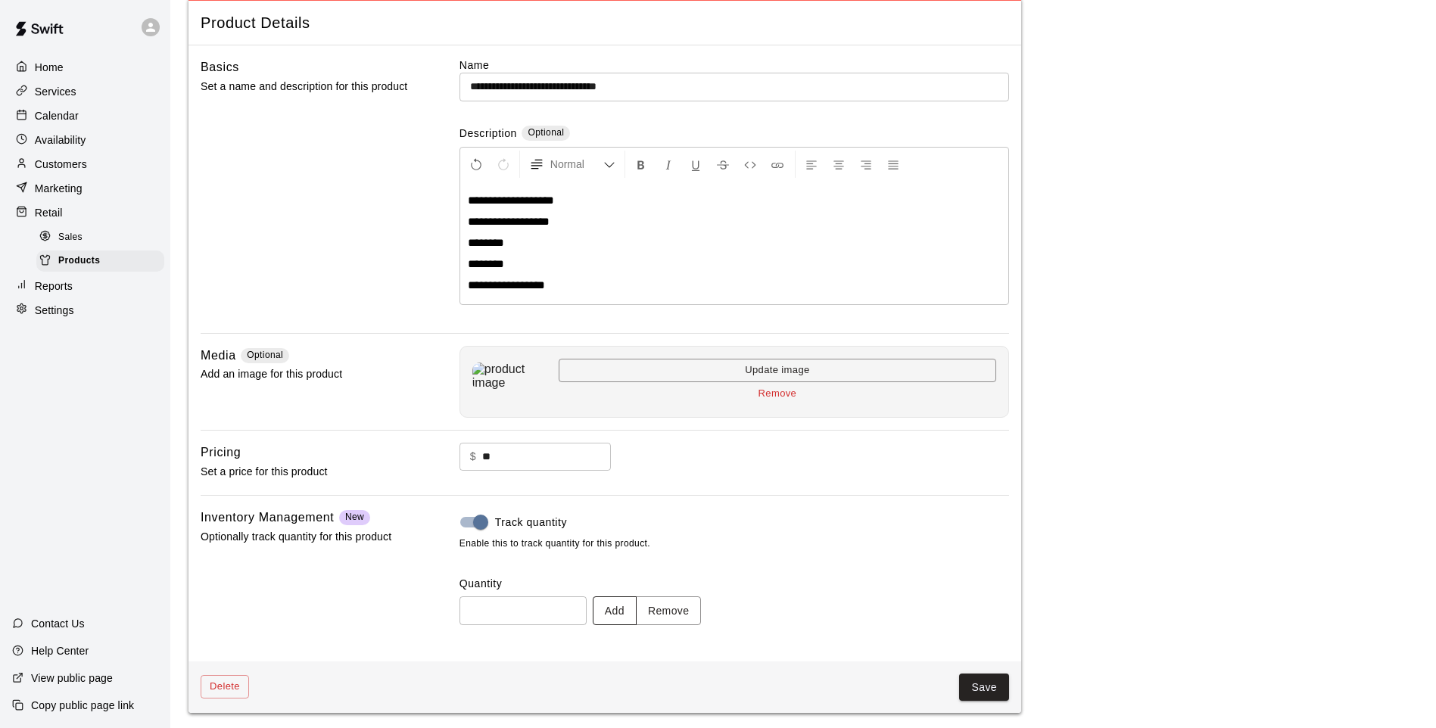
click at [607, 611] on button "Add" at bounding box center [615, 611] width 44 height 28
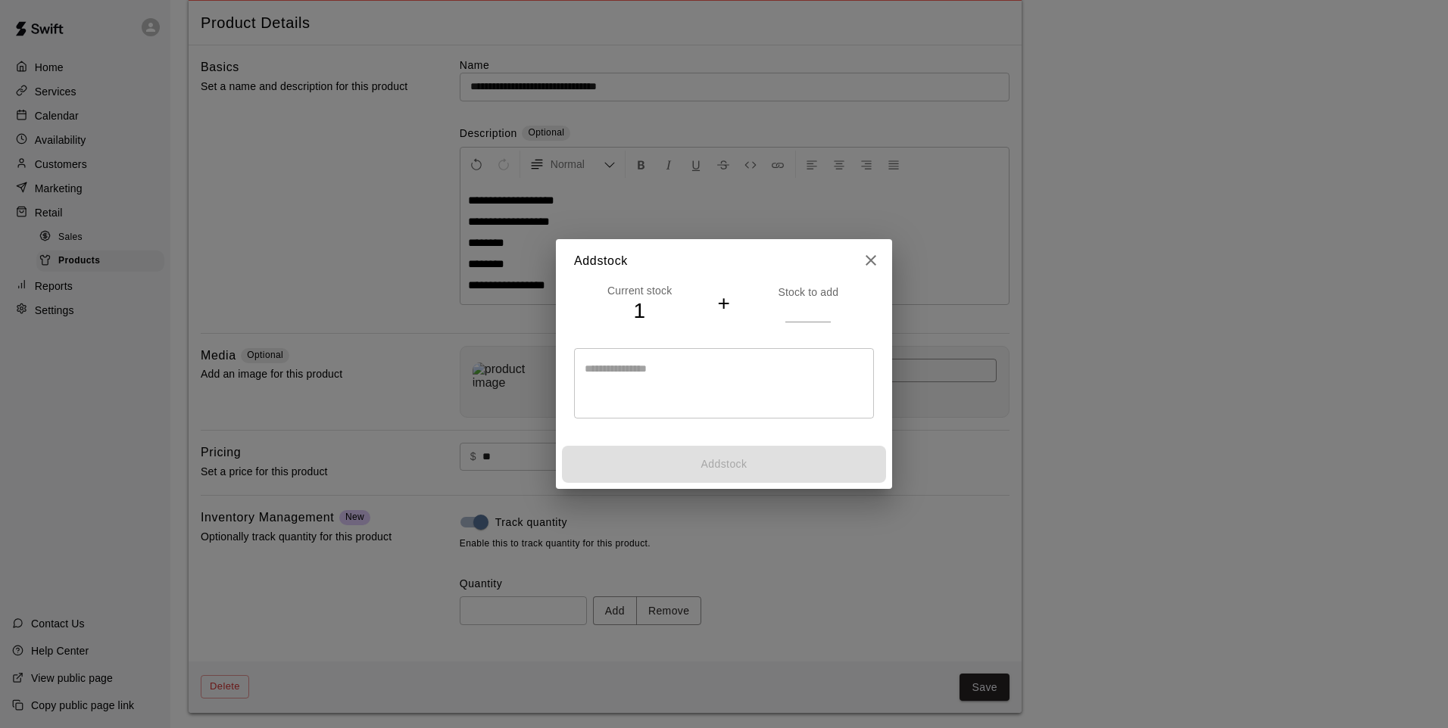
click at [812, 299] on p "Stock to add" at bounding box center [808, 292] width 131 height 15
click at [812, 307] on input "number" at bounding box center [807, 311] width 45 height 22
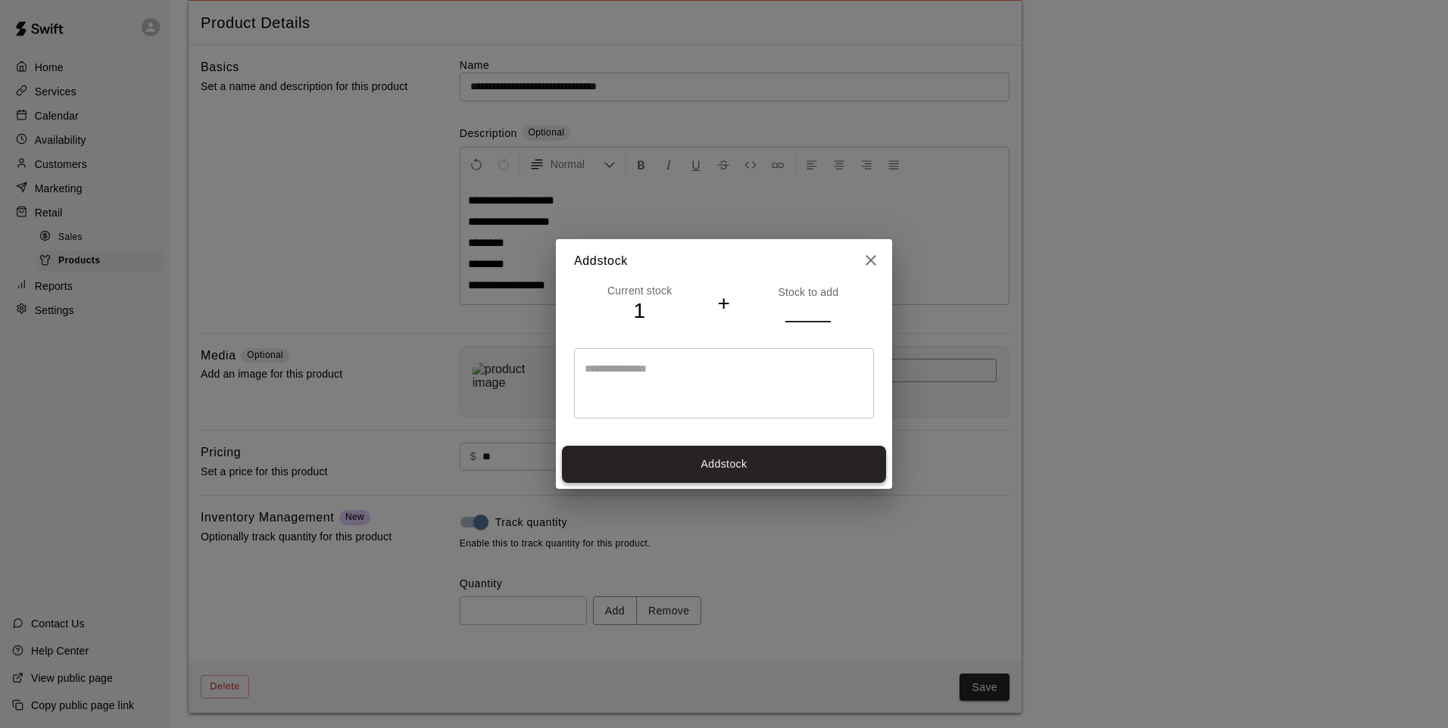
type input "*"
click at [784, 455] on button "Add stock" at bounding box center [724, 464] width 324 height 37
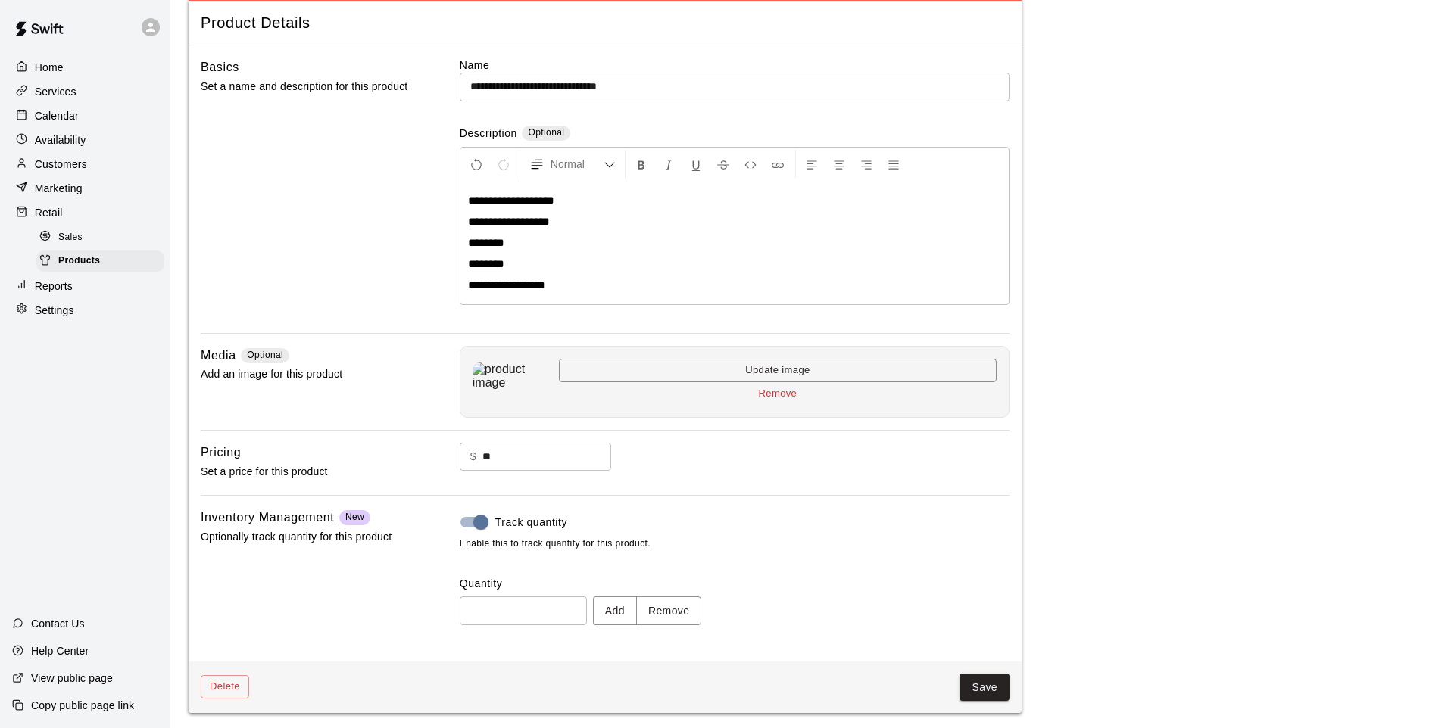
type input "*"
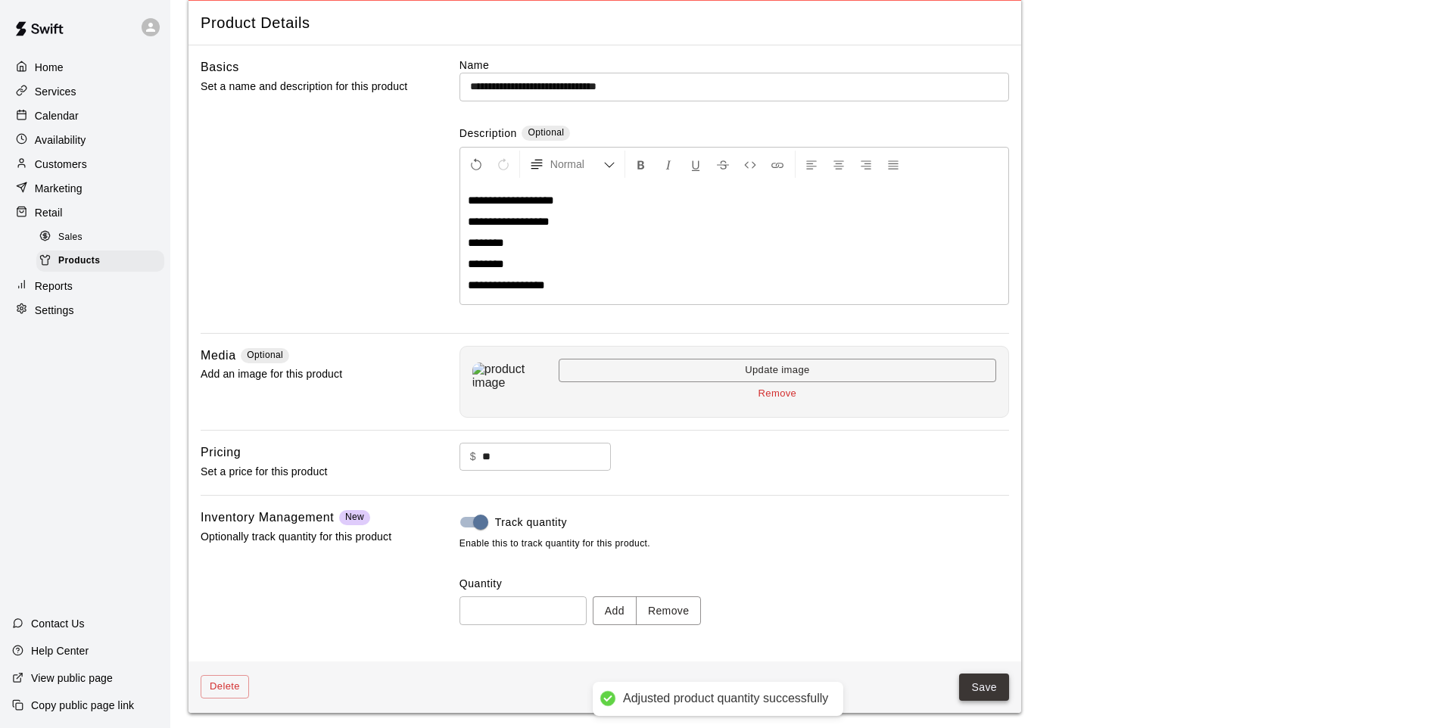
click at [981, 694] on button "Save" at bounding box center [984, 688] width 50 height 28
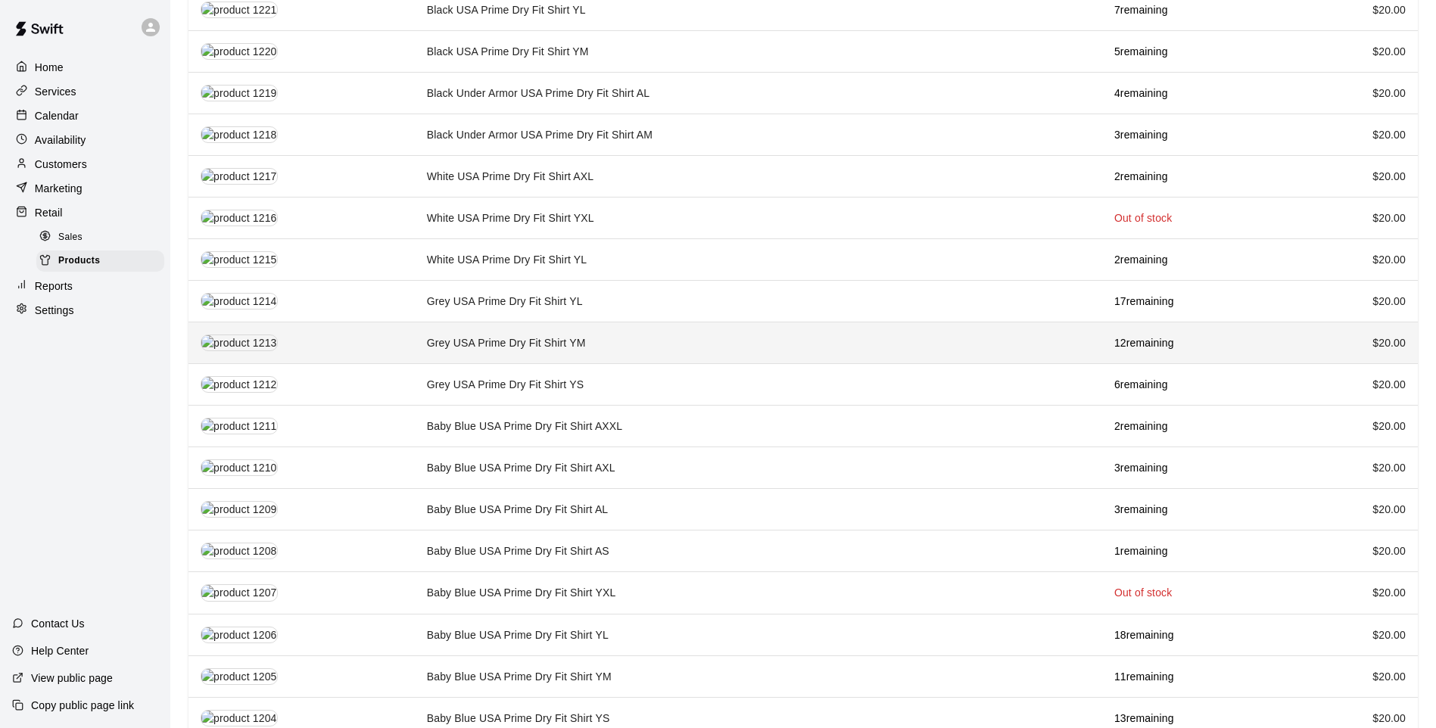
scroll to position [1348, 0]
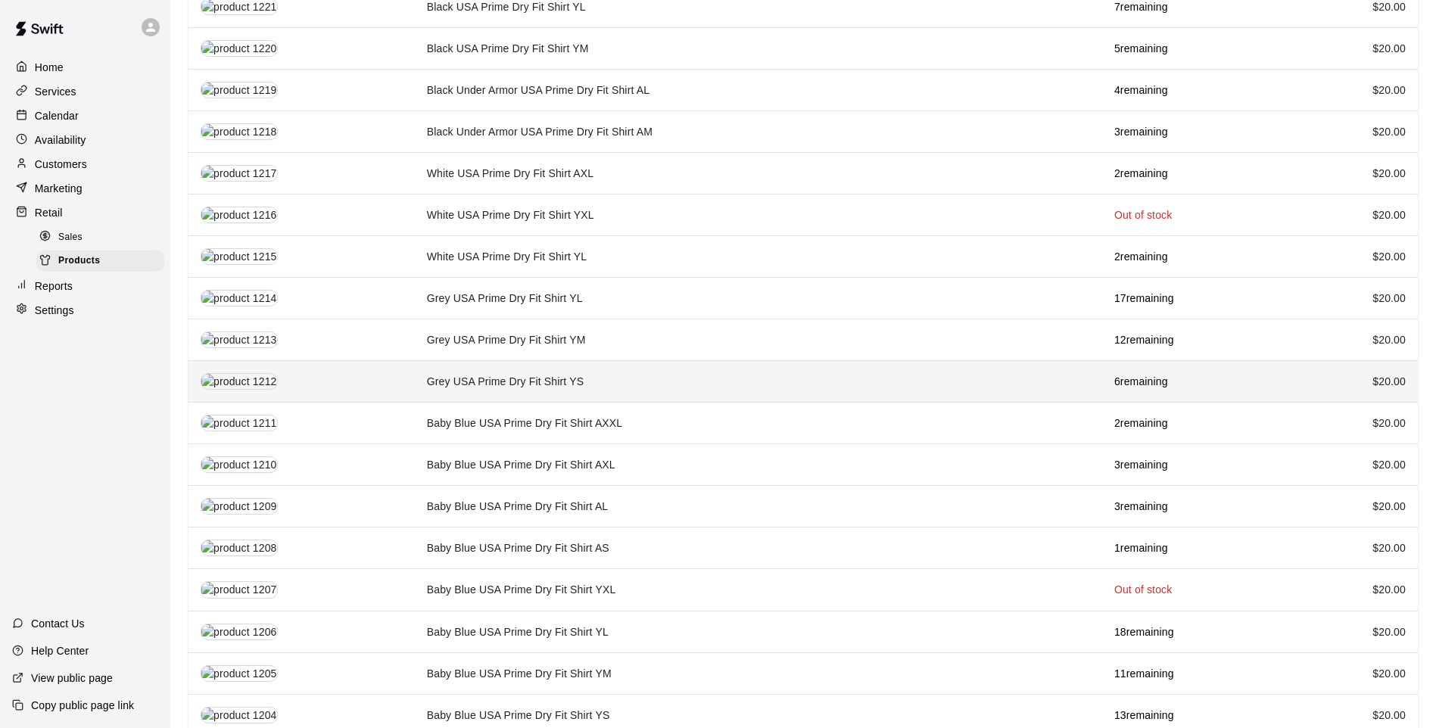
click at [540, 375] on td "Grey USA Prime Dry Fit Shirt YS" at bounding box center [759, 382] width 688 height 42
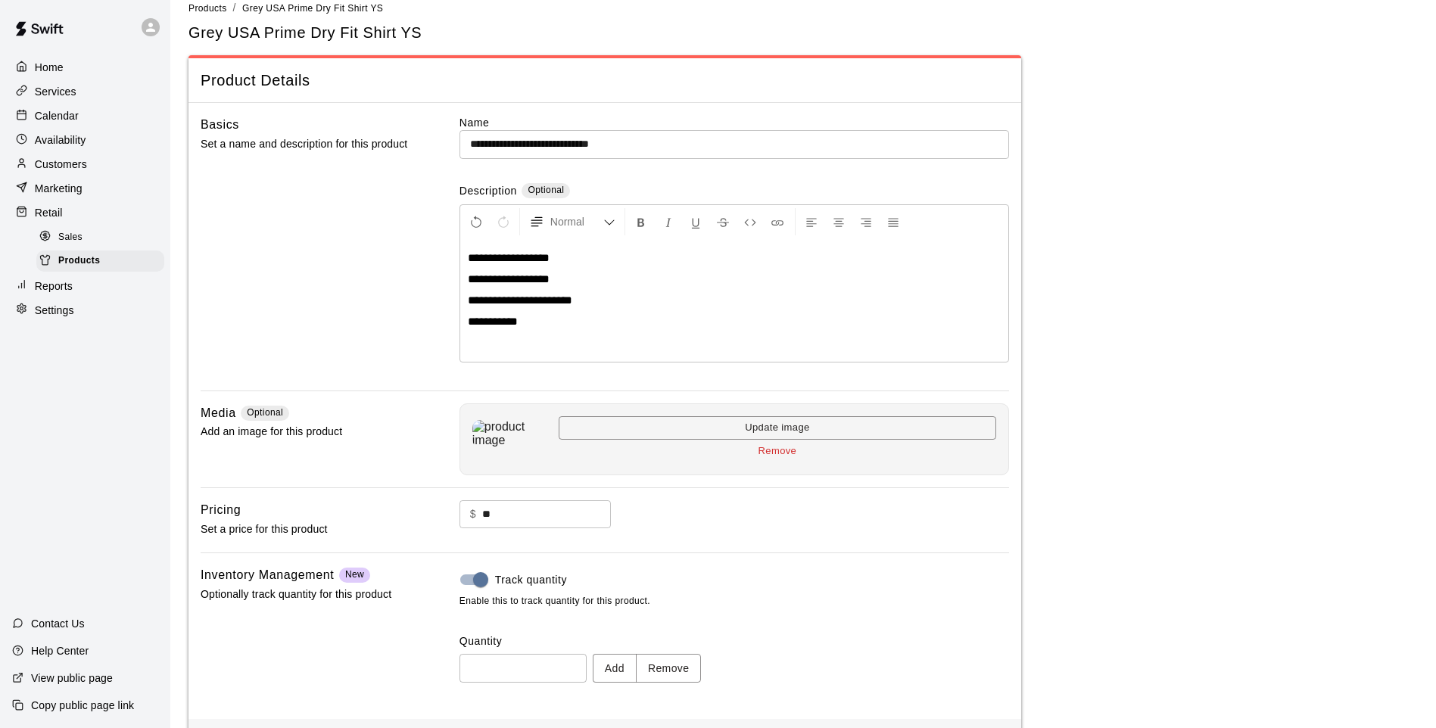
scroll to position [79, 0]
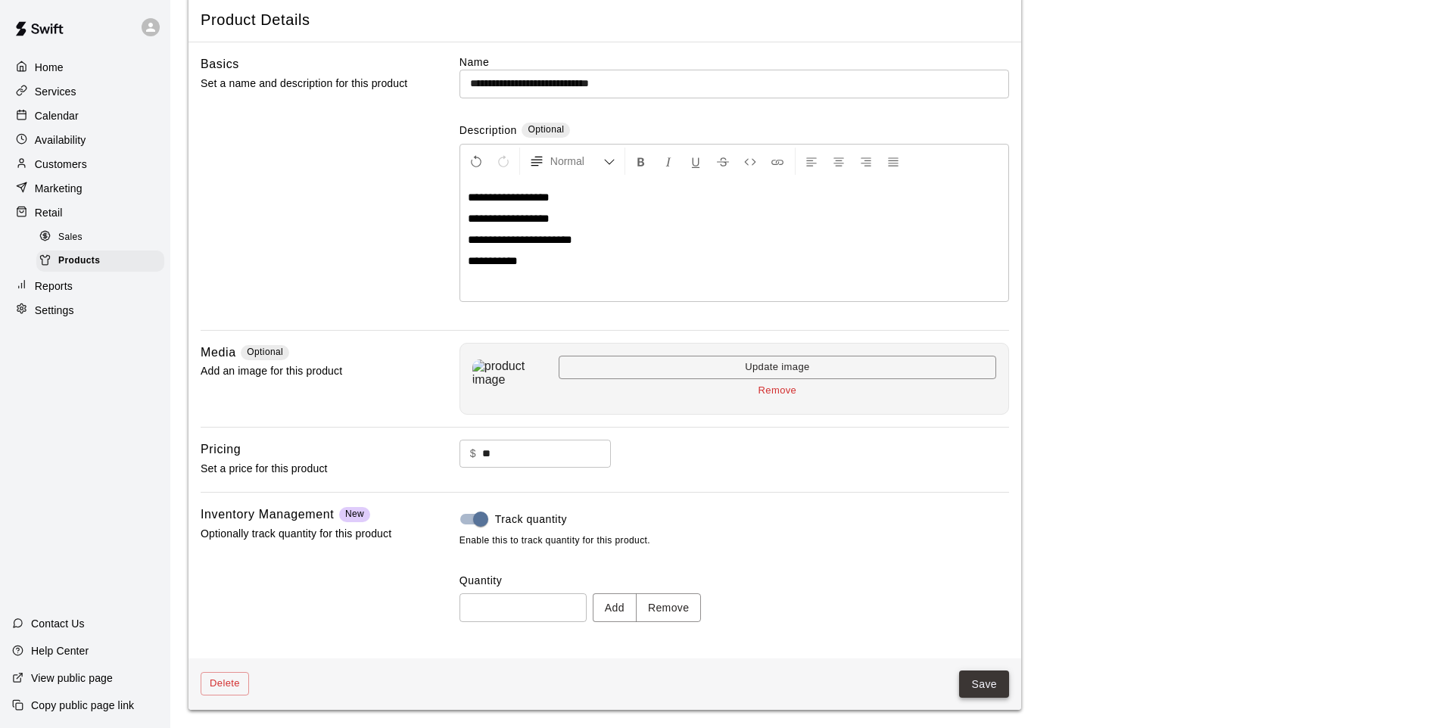
click at [996, 681] on button "Save" at bounding box center [984, 685] width 50 height 28
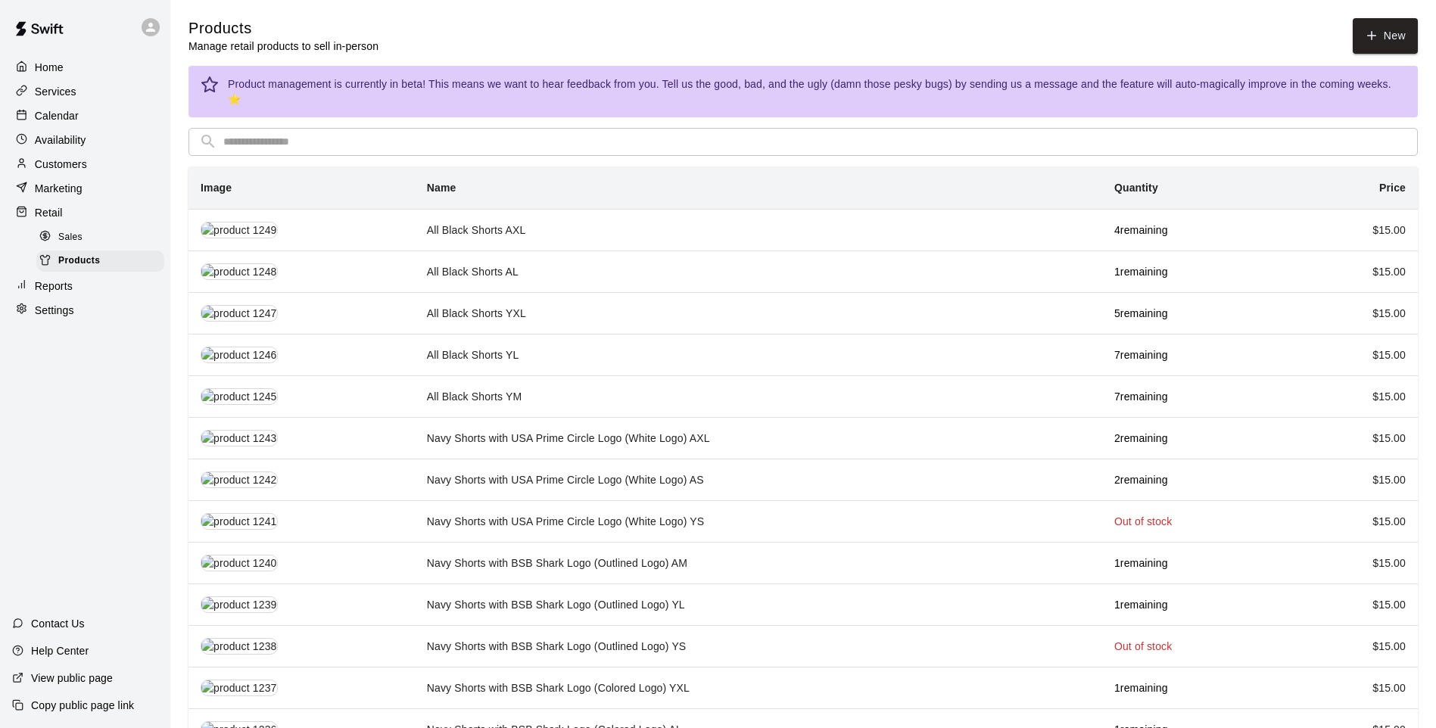
click at [1373, 22] on link "New" at bounding box center [1385, 36] width 65 height 36
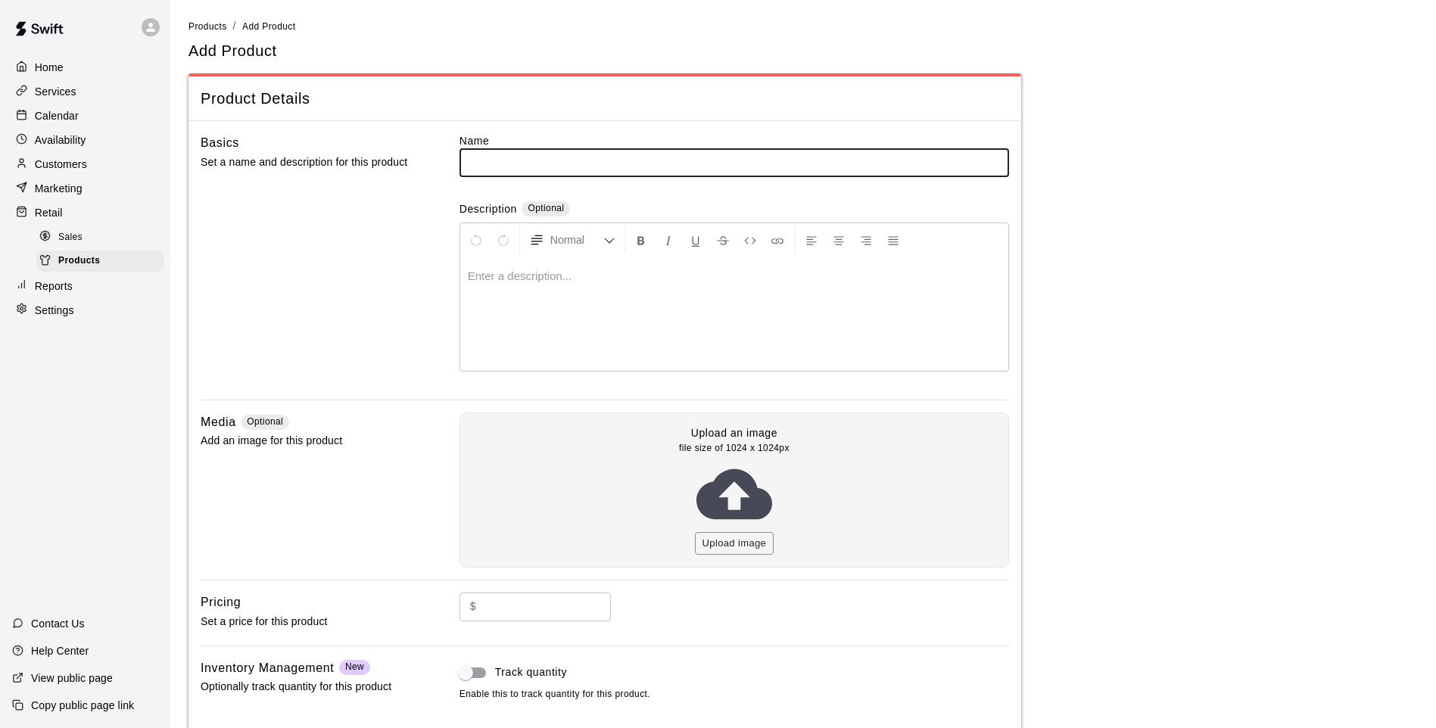
click at [544, 163] on input "text" at bounding box center [735, 162] width 550 height 28
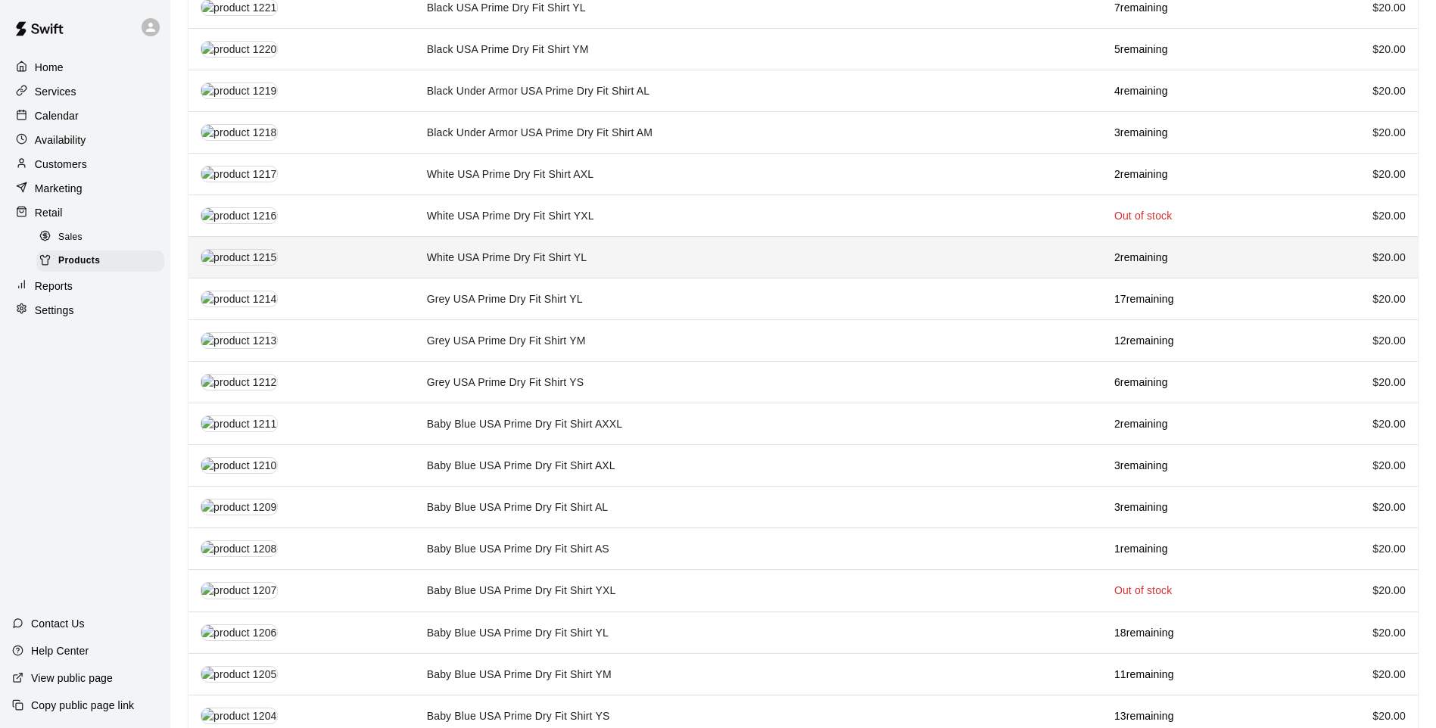
scroll to position [1348, 0]
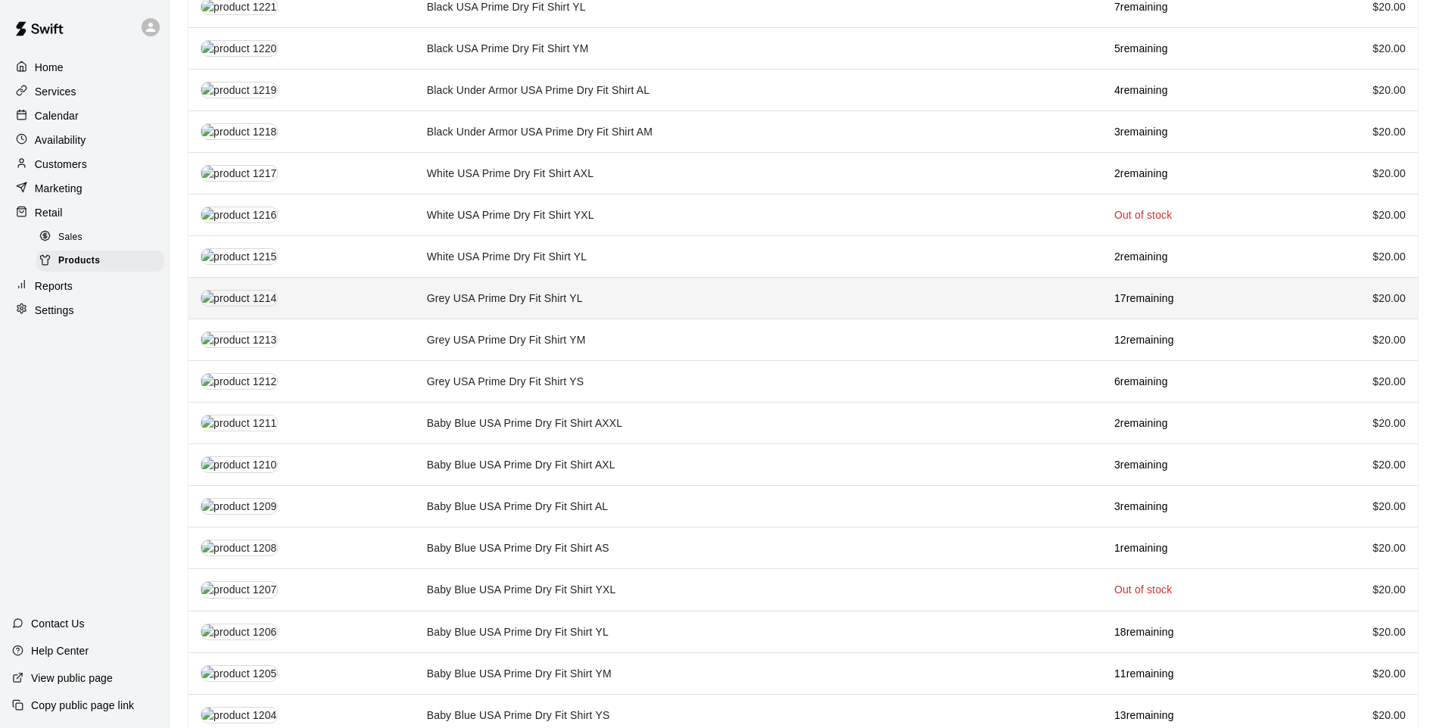
click at [639, 284] on td "Grey USA Prime Dry Fit Shirt YL" at bounding box center [759, 299] width 688 height 42
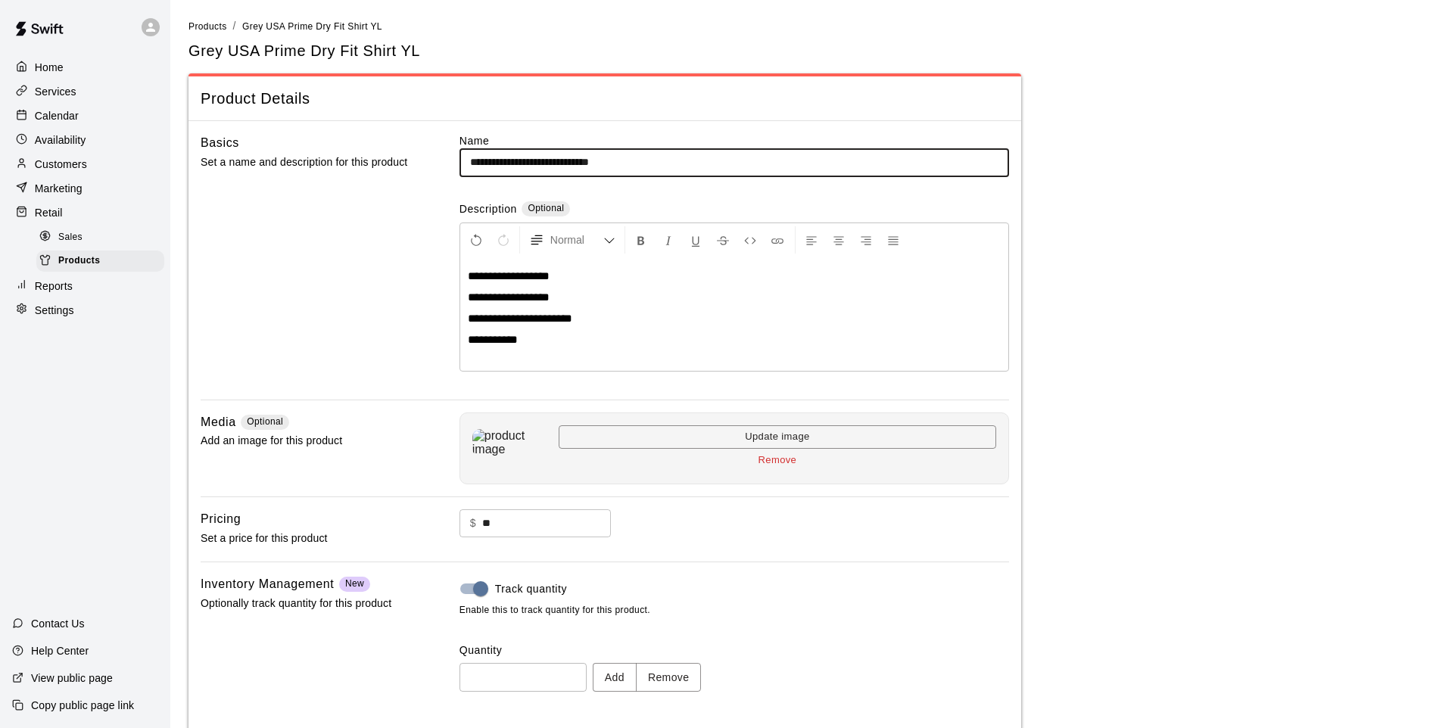
drag, startPoint x: 611, startPoint y: 161, endPoint x: 601, endPoint y: 160, distance: 10.0
click at [597, 163] on input "**********" at bounding box center [735, 162] width 550 height 28
drag, startPoint x: 612, startPoint y: 159, endPoint x: 441, endPoint y: 164, distance: 170.4
click at [441, 164] on div "**********" at bounding box center [605, 266] width 809 height 267
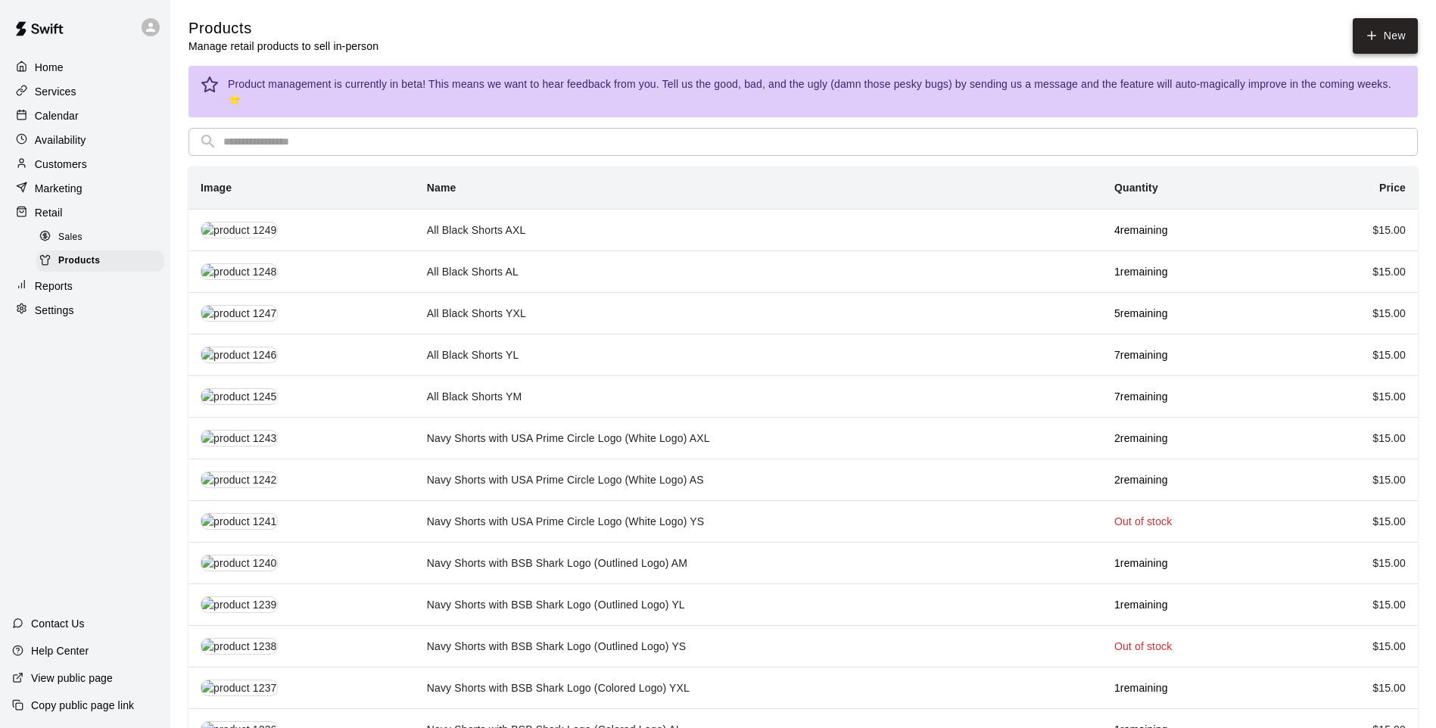
click at [1369, 23] on link "New" at bounding box center [1385, 36] width 65 height 36
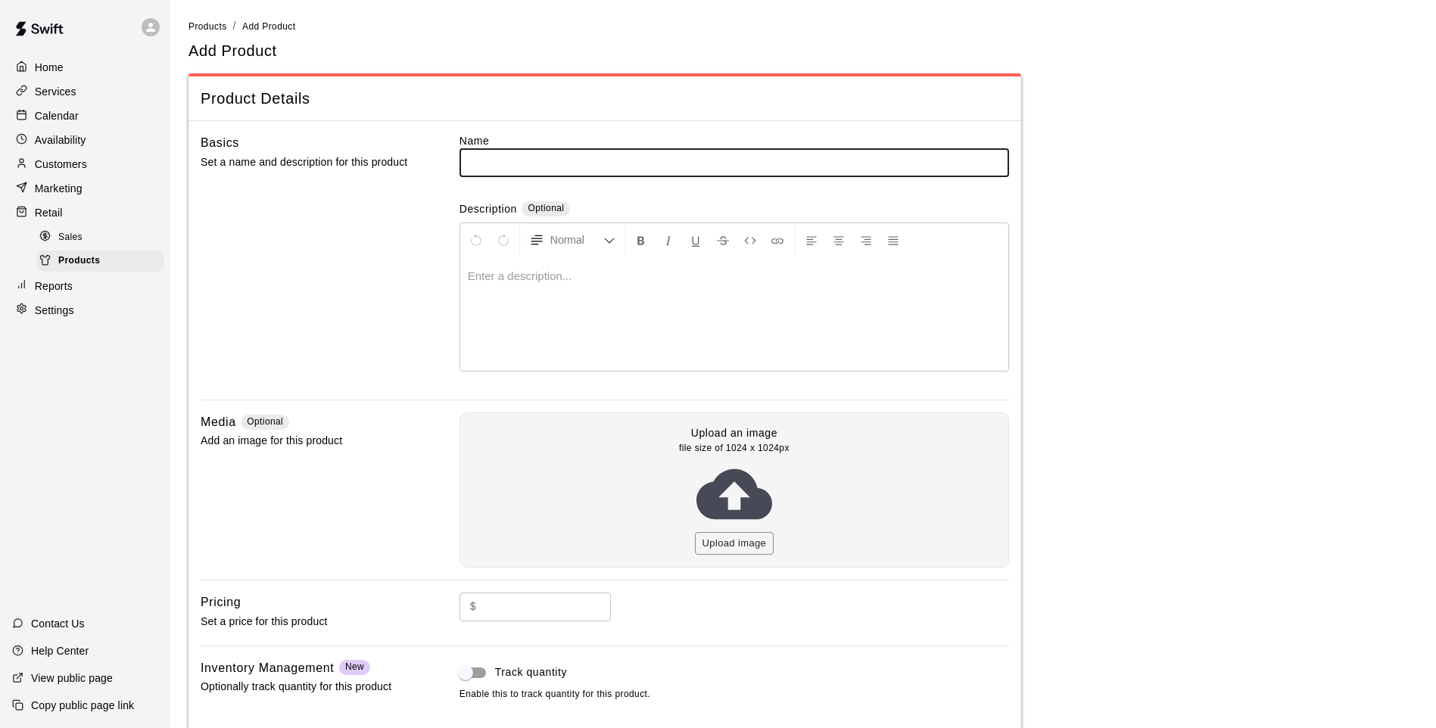
click at [547, 167] on input "text" at bounding box center [735, 162] width 550 height 28
click at [631, 163] on input "**********" at bounding box center [735, 162] width 550 height 28
type input "**********"
click at [572, 280] on p at bounding box center [734, 276] width 533 height 15
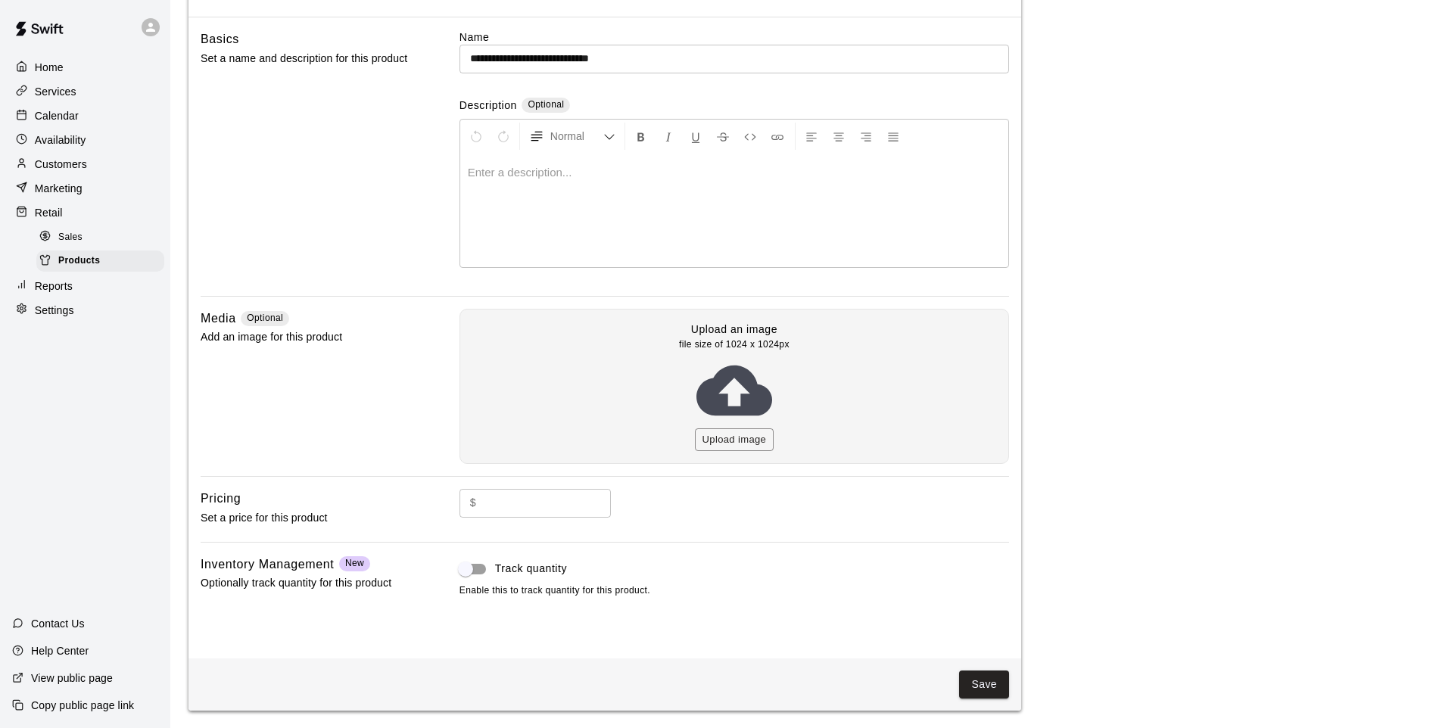
scroll to position [104, 0]
click at [566, 505] on input "text" at bounding box center [546, 502] width 129 height 28
type input "*****"
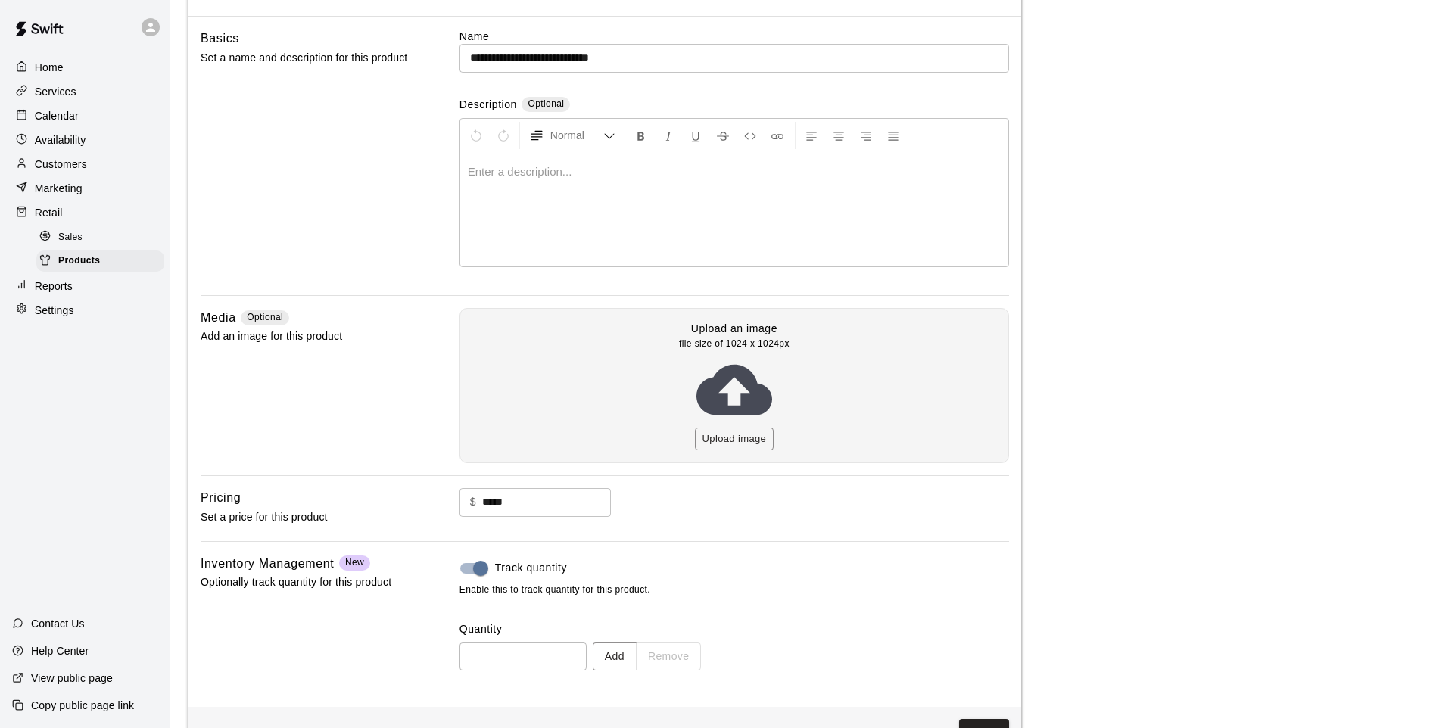
drag, startPoint x: 438, startPoint y: 675, endPoint x: 446, endPoint y: 665, distance: 13.0
click at [438, 675] on div "Inventory Management New Optionally track quantity for this product Track quant…" at bounding box center [605, 624] width 809 height 141
click at [635, 658] on button "Add" at bounding box center [615, 657] width 44 height 28
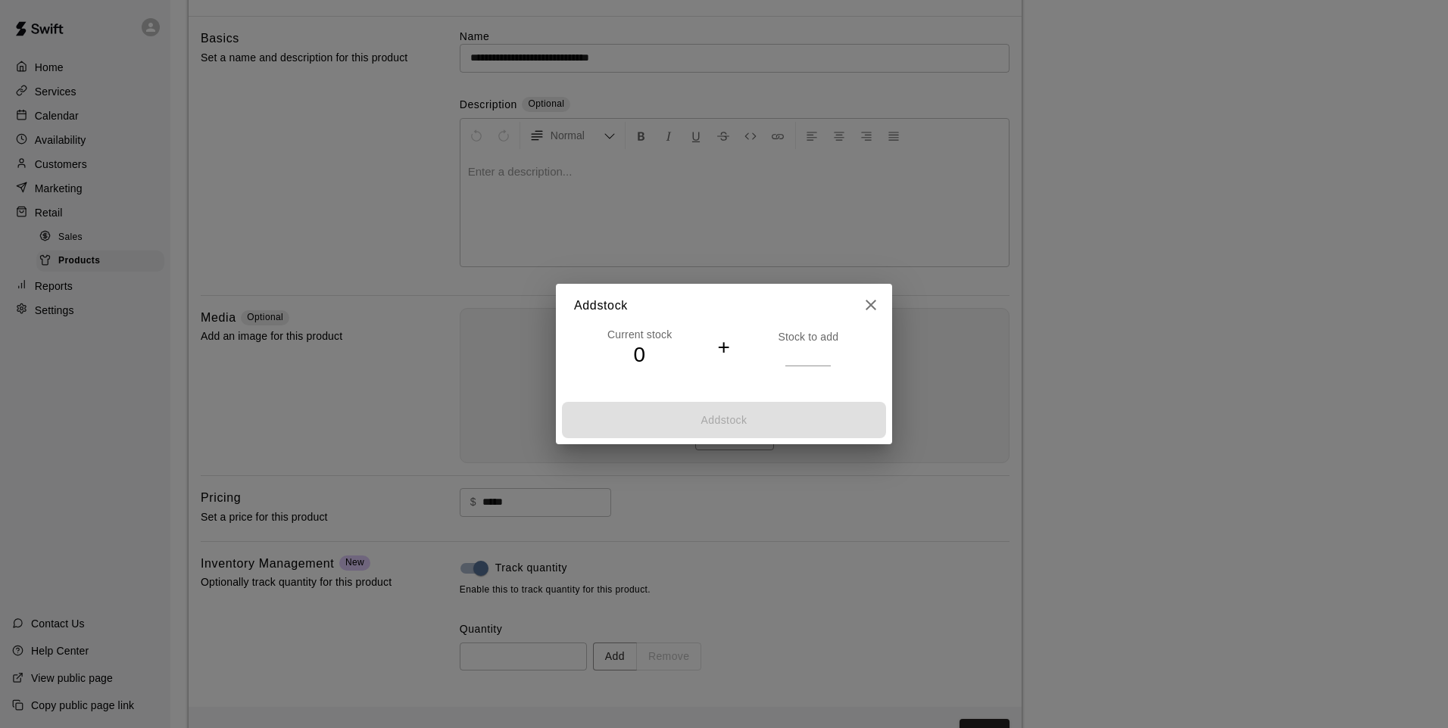
click at [655, 360] on h4 "0" at bounding box center [639, 355] width 131 height 27
click at [644, 358] on h4 "0" at bounding box center [639, 355] width 131 height 27
click at [642, 357] on h4 "0" at bounding box center [639, 355] width 131 height 27
click at [806, 354] on input "number" at bounding box center [807, 356] width 45 height 22
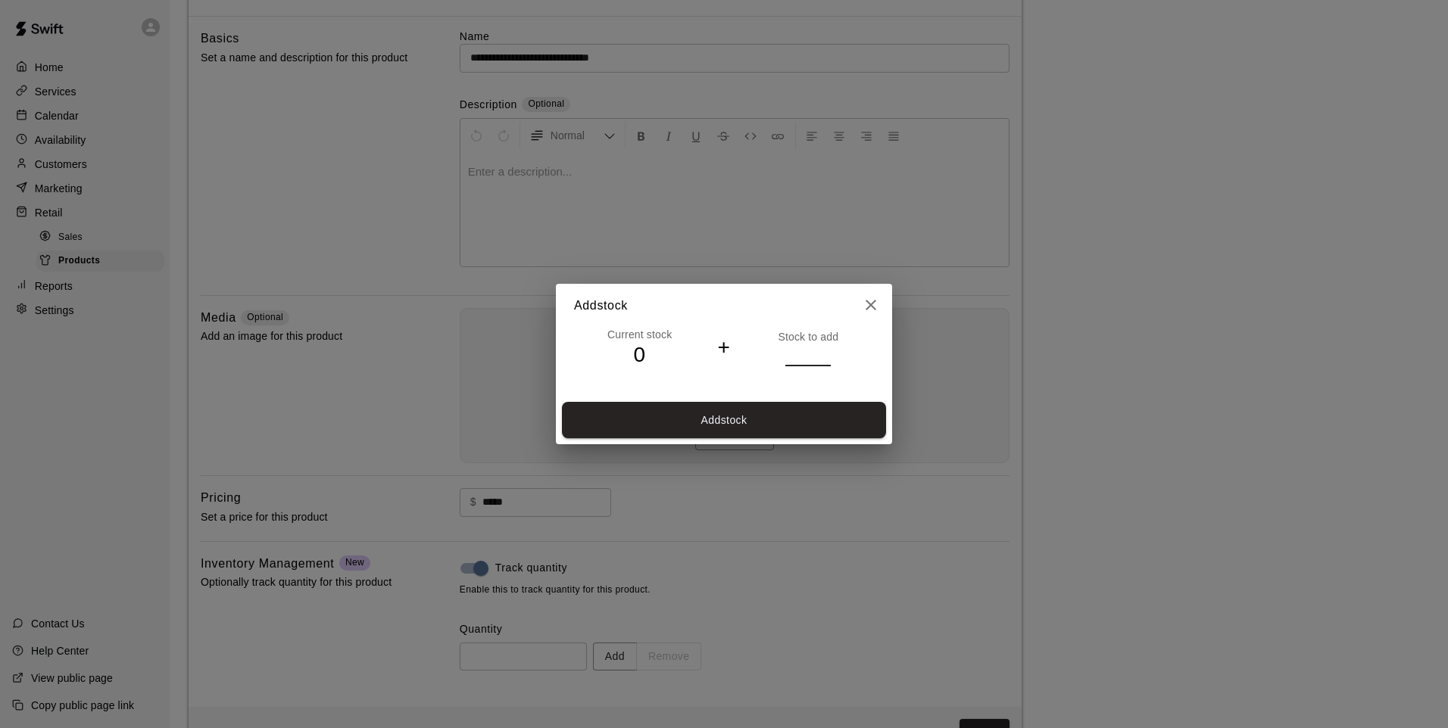
type input "*"
click at [762, 423] on button "Add stock" at bounding box center [724, 420] width 324 height 37
type input "*"
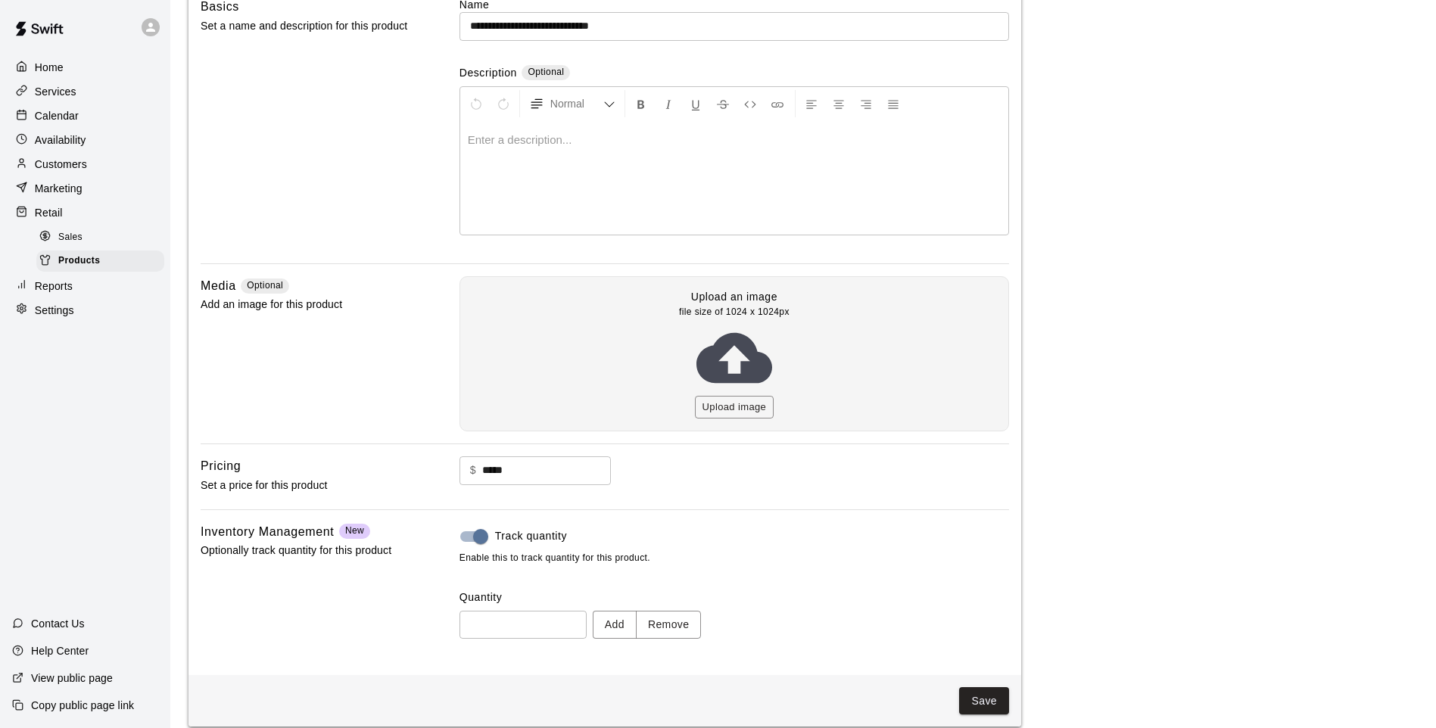
scroll to position [153, 0]
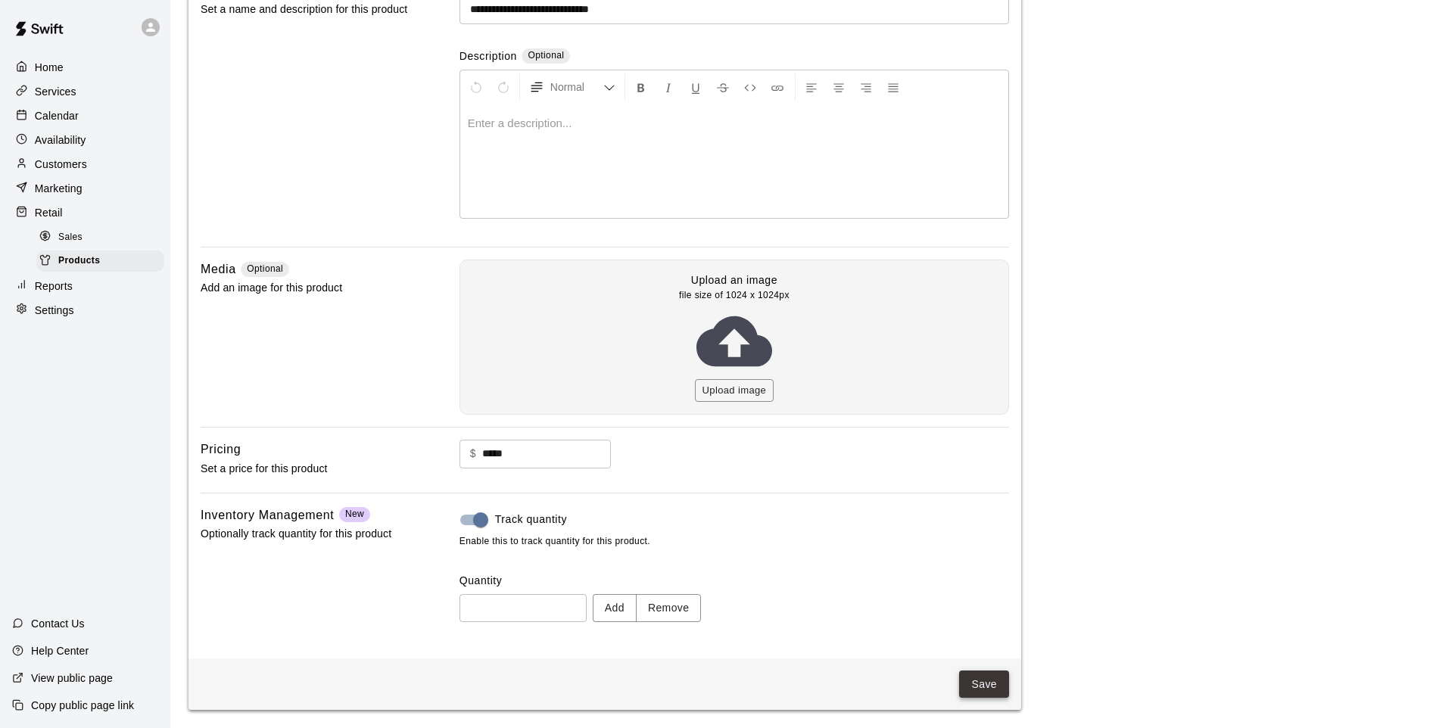
click at [969, 689] on button "Save" at bounding box center [984, 685] width 50 height 28
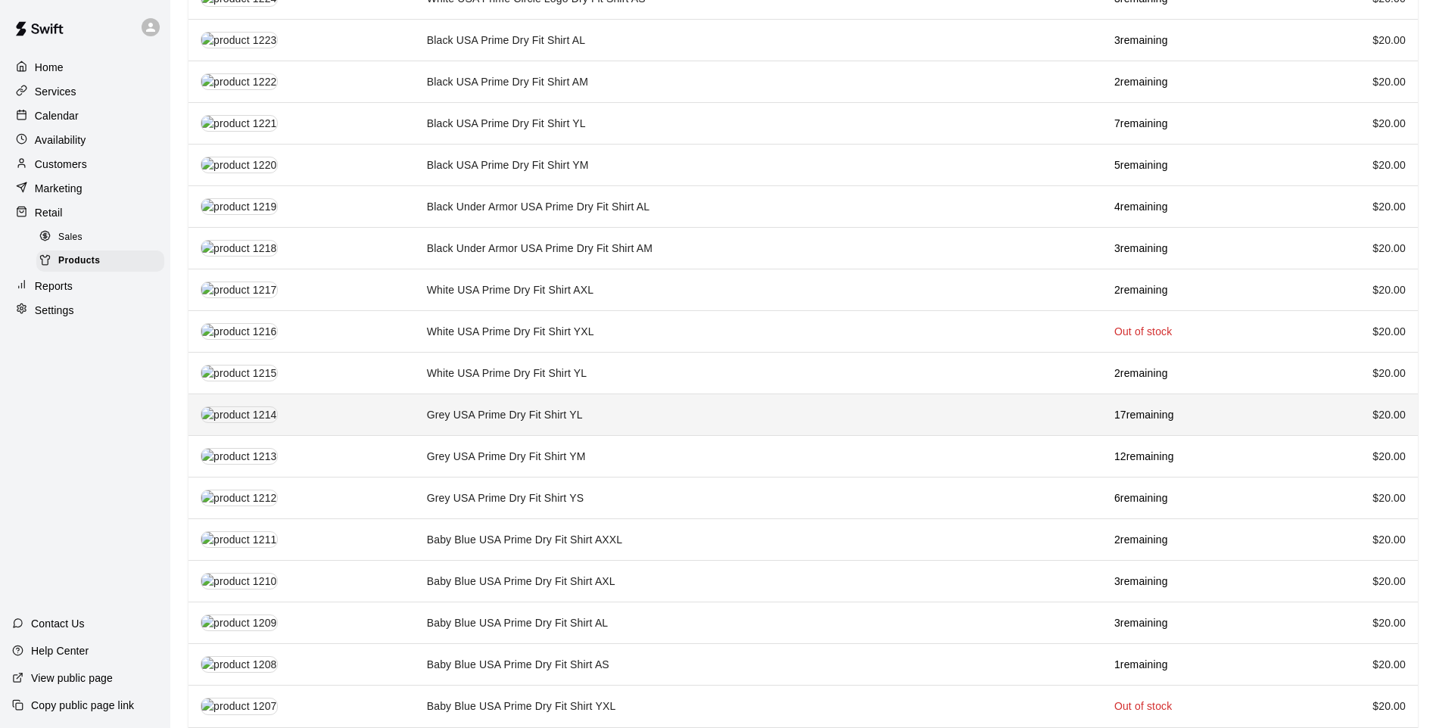
scroll to position [1287, 0]
click at [642, 394] on td "Grey USA Prime Dry Fit Shirt YL" at bounding box center [759, 415] width 688 height 42
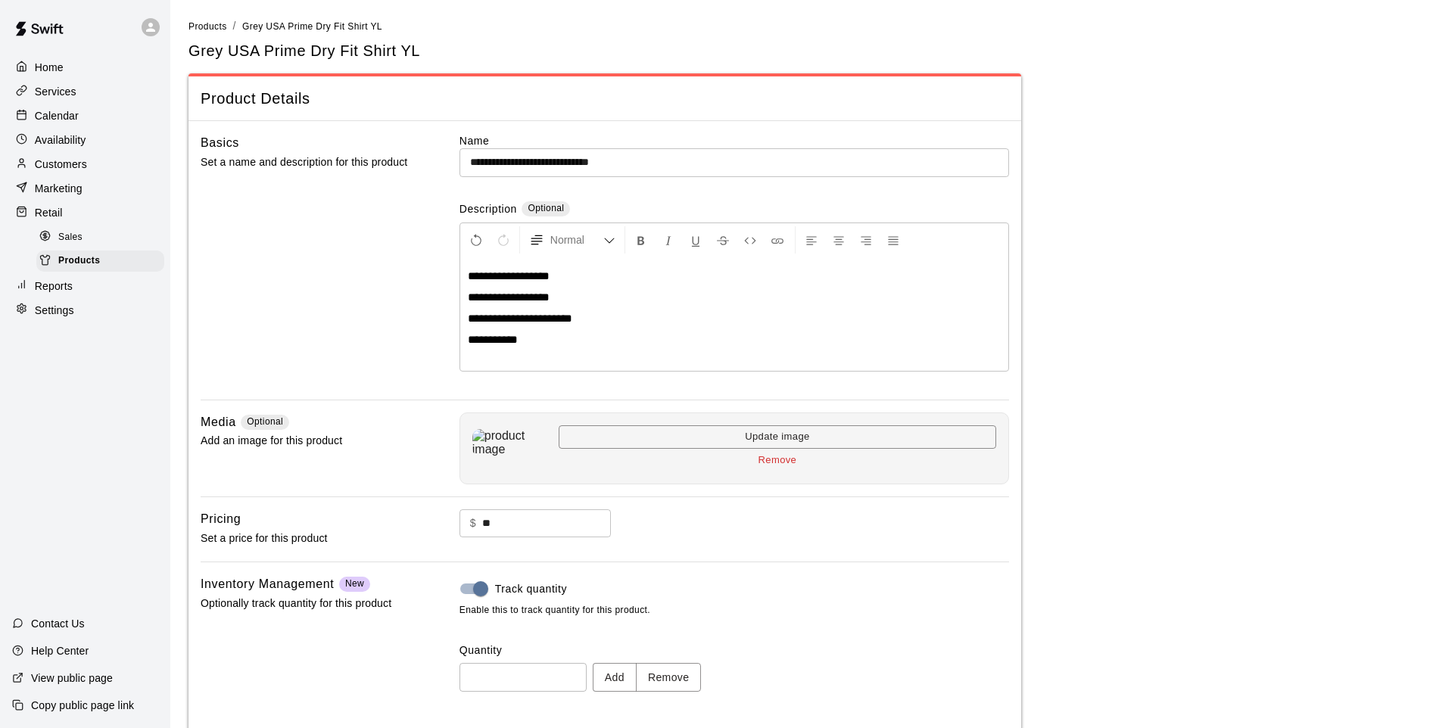
scroll to position [70, 0]
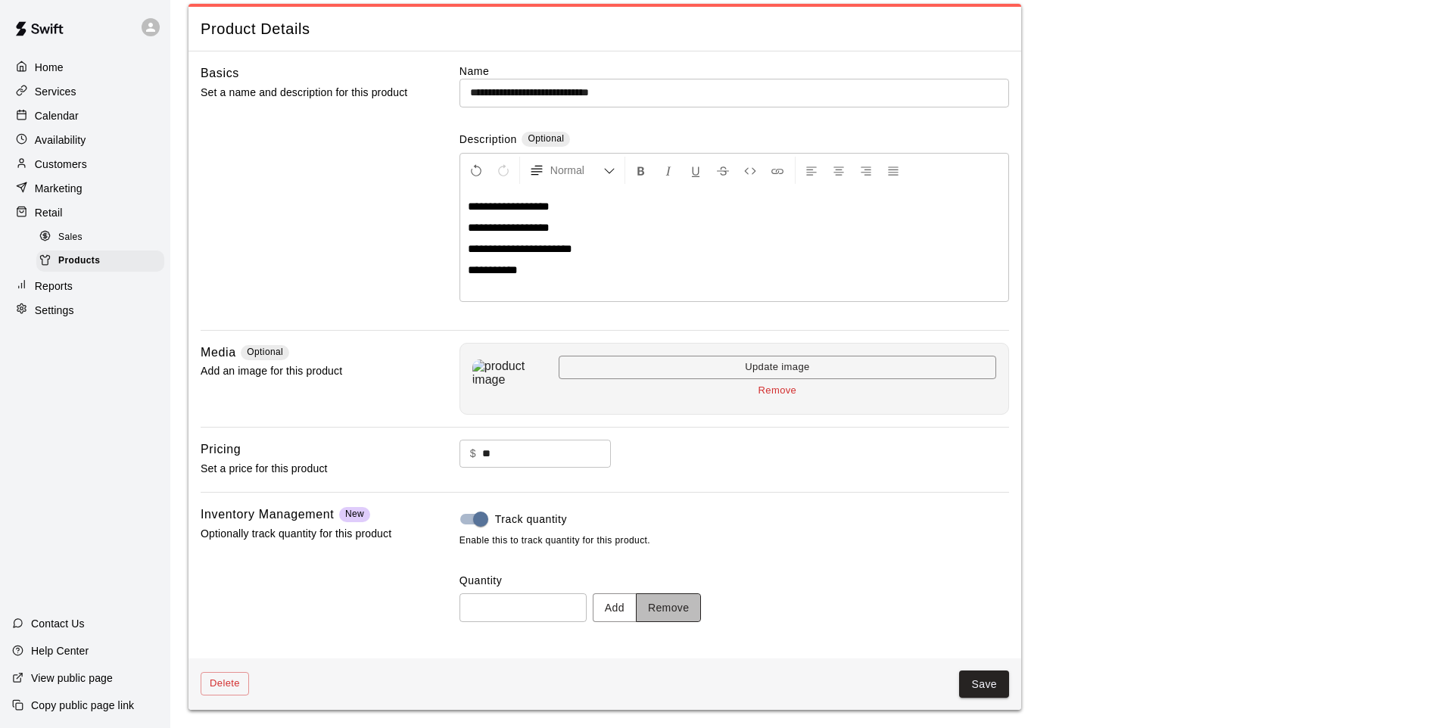
click at [659, 598] on button "Remove" at bounding box center [669, 608] width 66 height 28
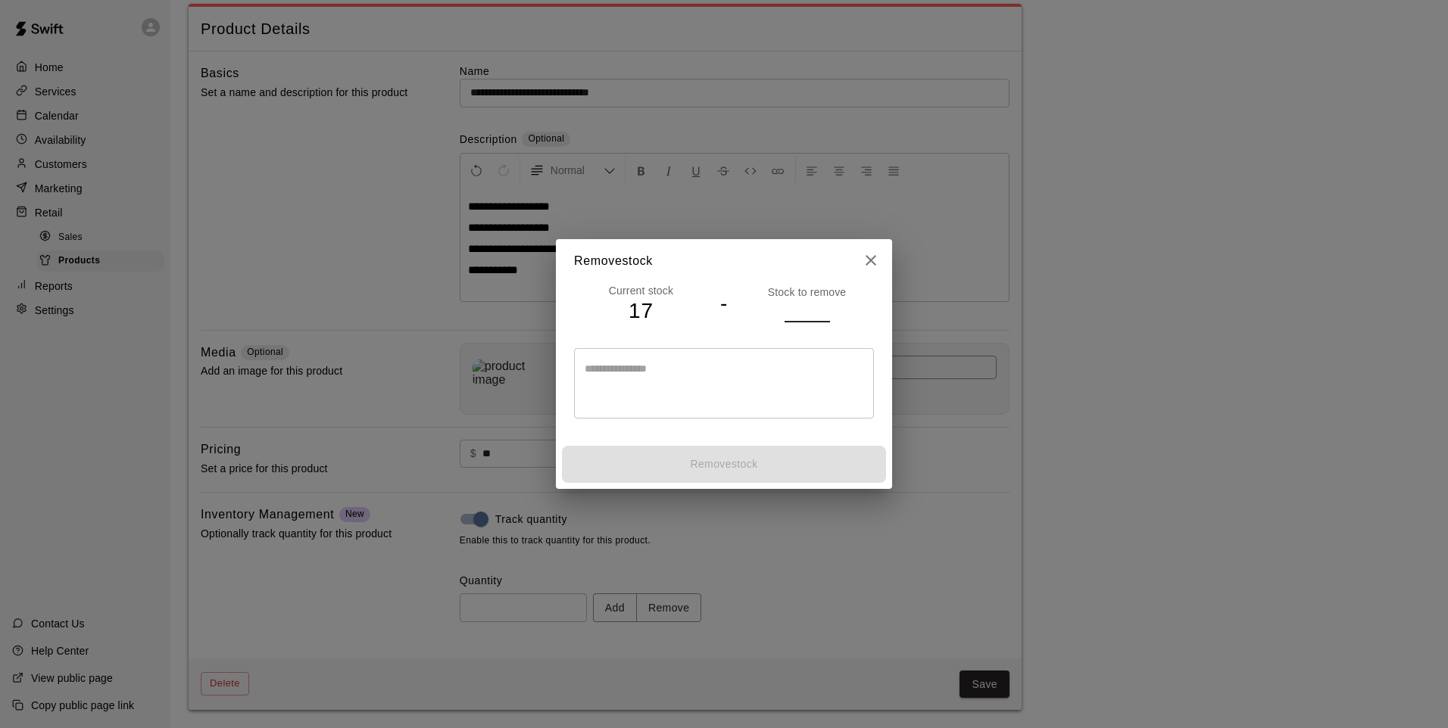
click at [799, 316] on input "number" at bounding box center [806, 311] width 45 height 22
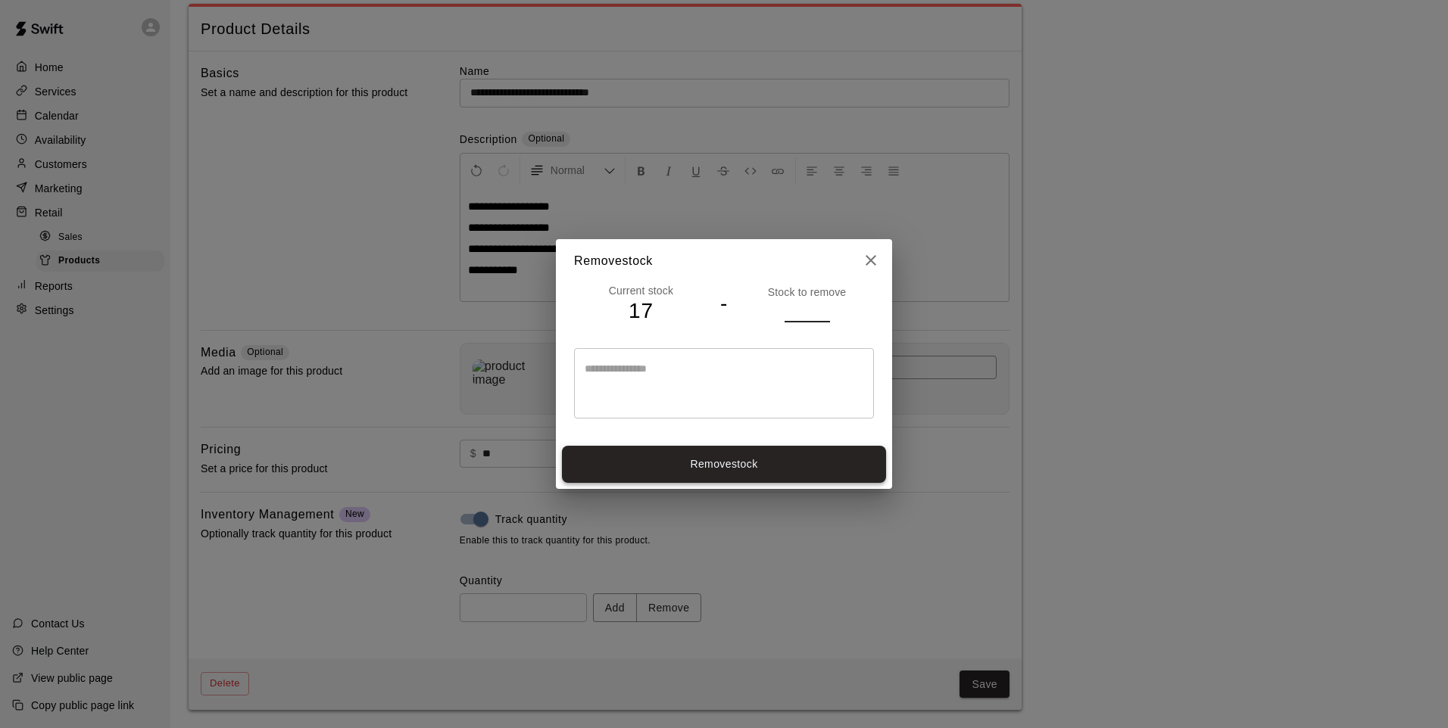
type input "*"
click at [802, 472] on button "Remove stock" at bounding box center [724, 464] width 324 height 37
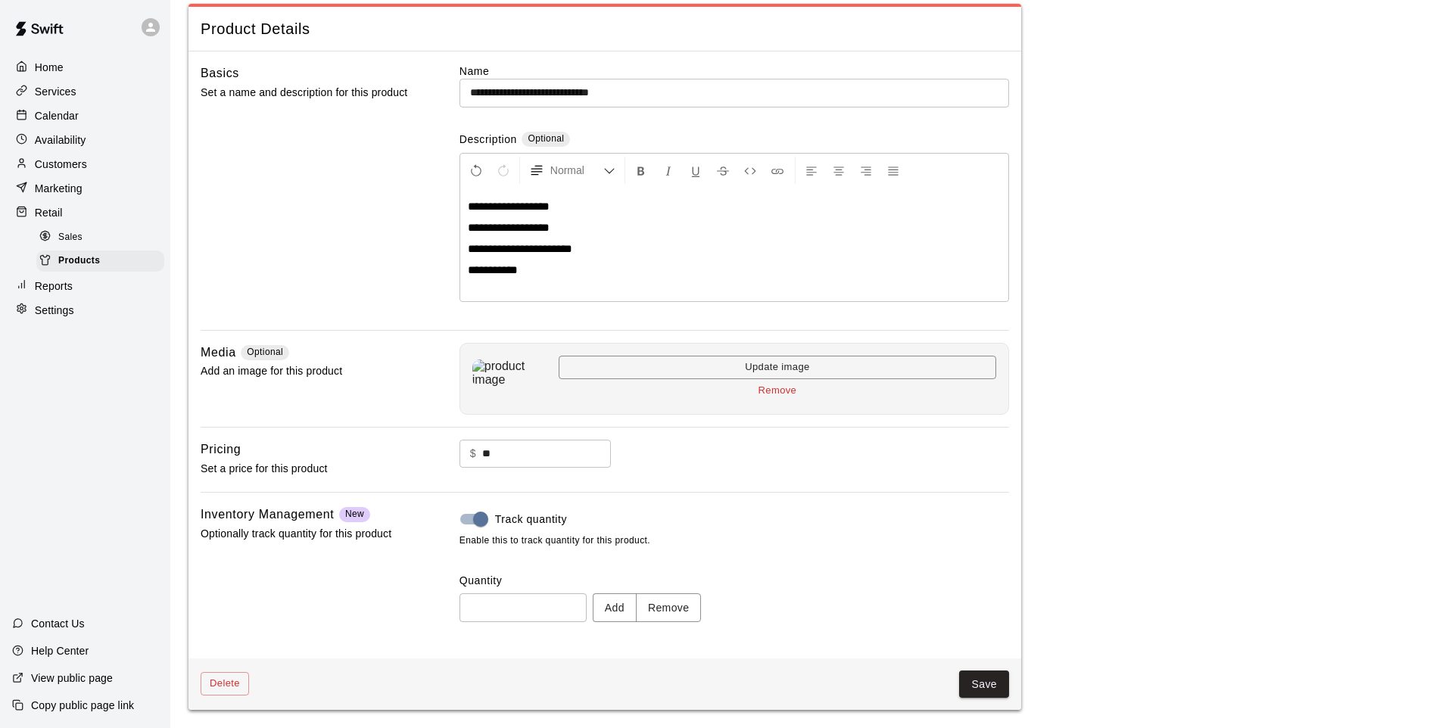
type input "**"
click at [994, 693] on button "Save" at bounding box center [984, 685] width 50 height 28
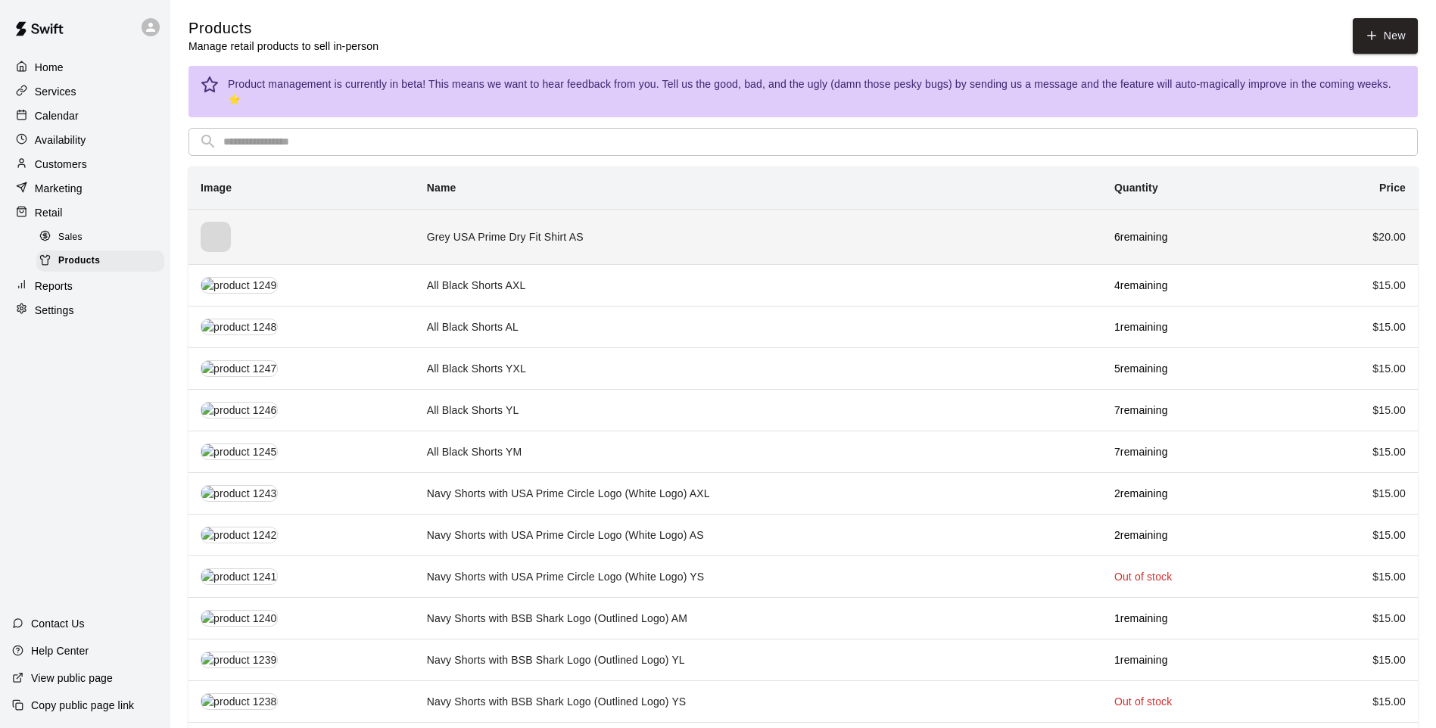
click at [954, 209] on td "Grey USA Prime Dry Fit Shirt AS" at bounding box center [759, 236] width 688 height 55
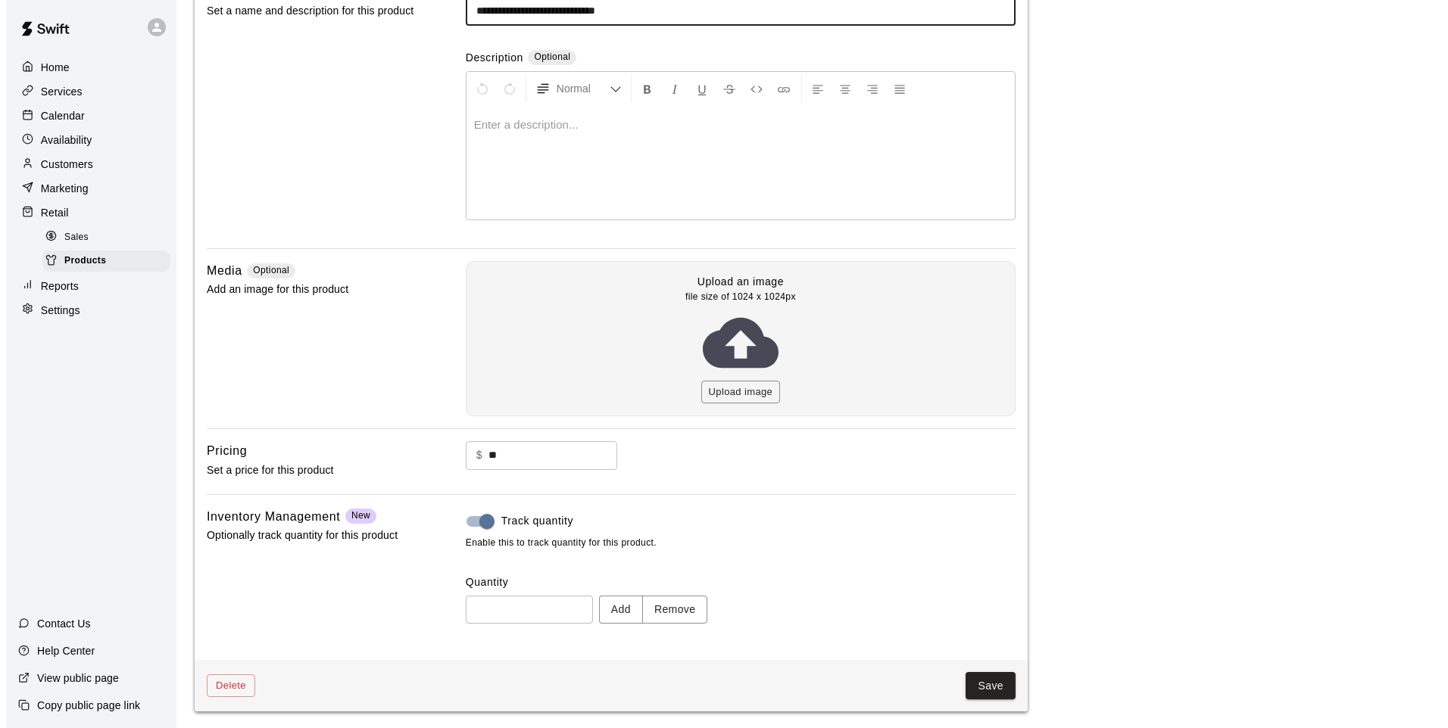
scroll to position [153, 0]
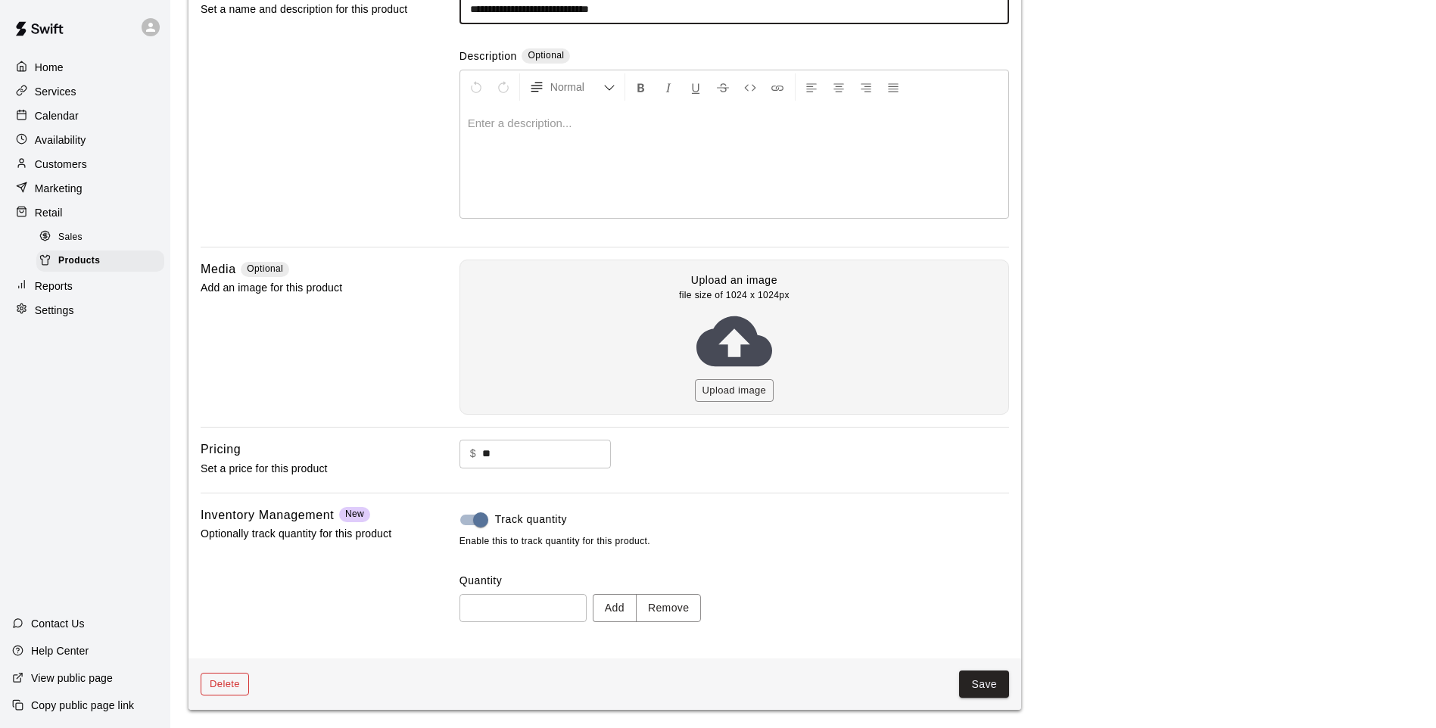
click at [230, 693] on button "Delete" at bounding box center [225, 684] width 48 height 23
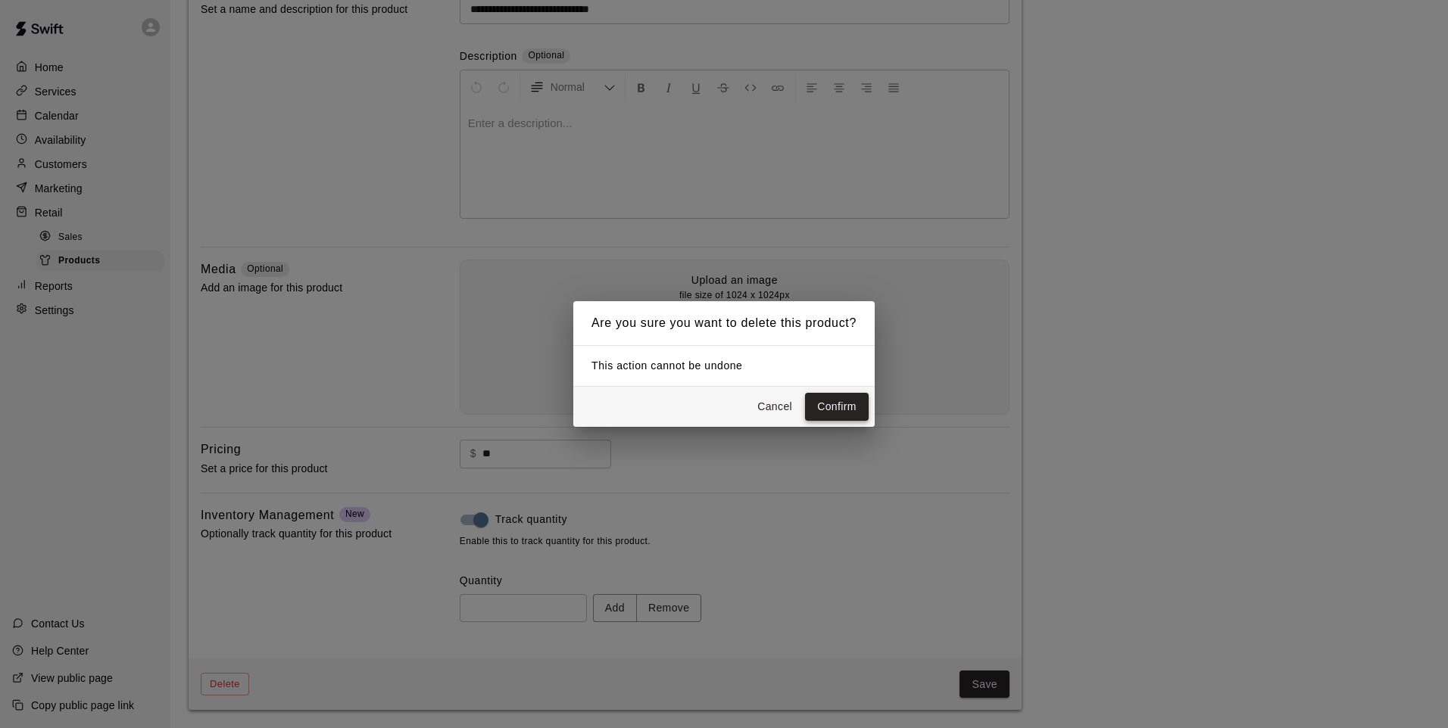
click at [809, 401] on button "Confirm" at bounding box center [837, 407] width 64 height 28
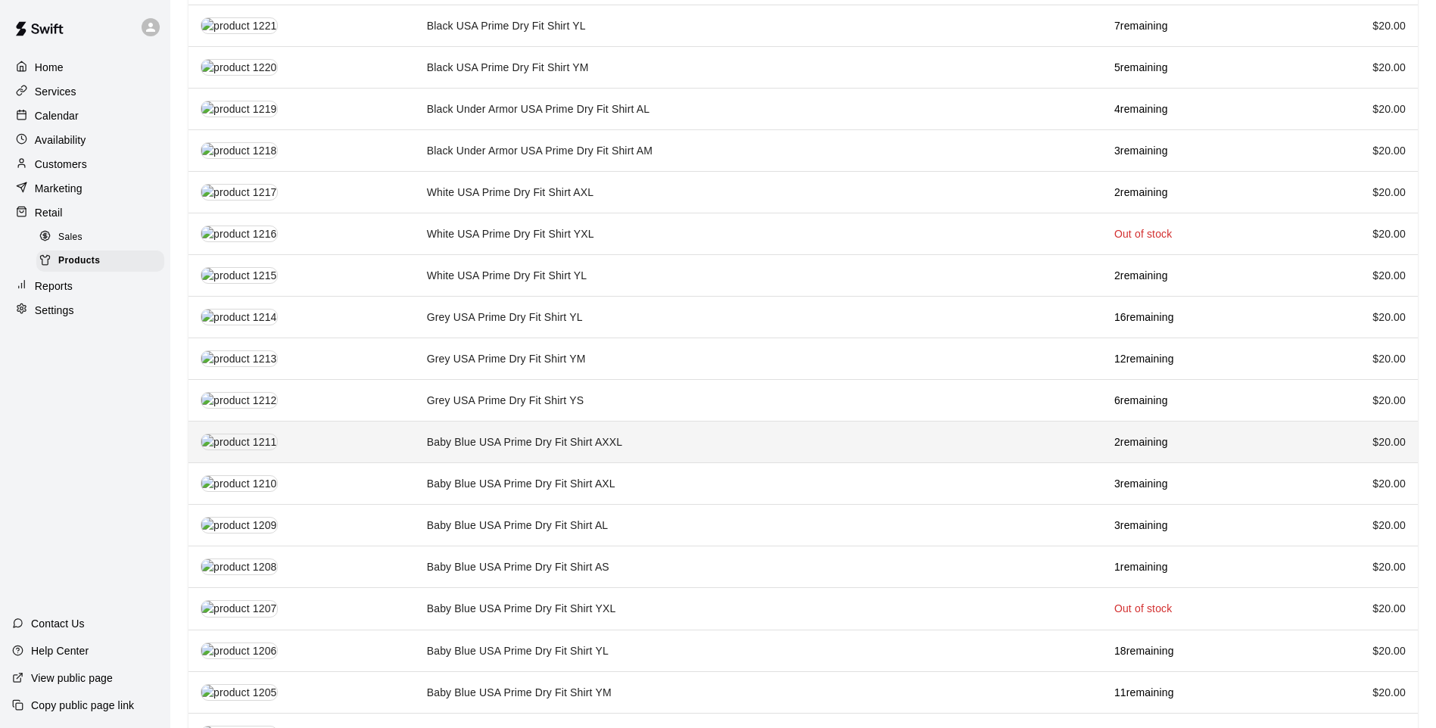
scroll to position [1348, 0]
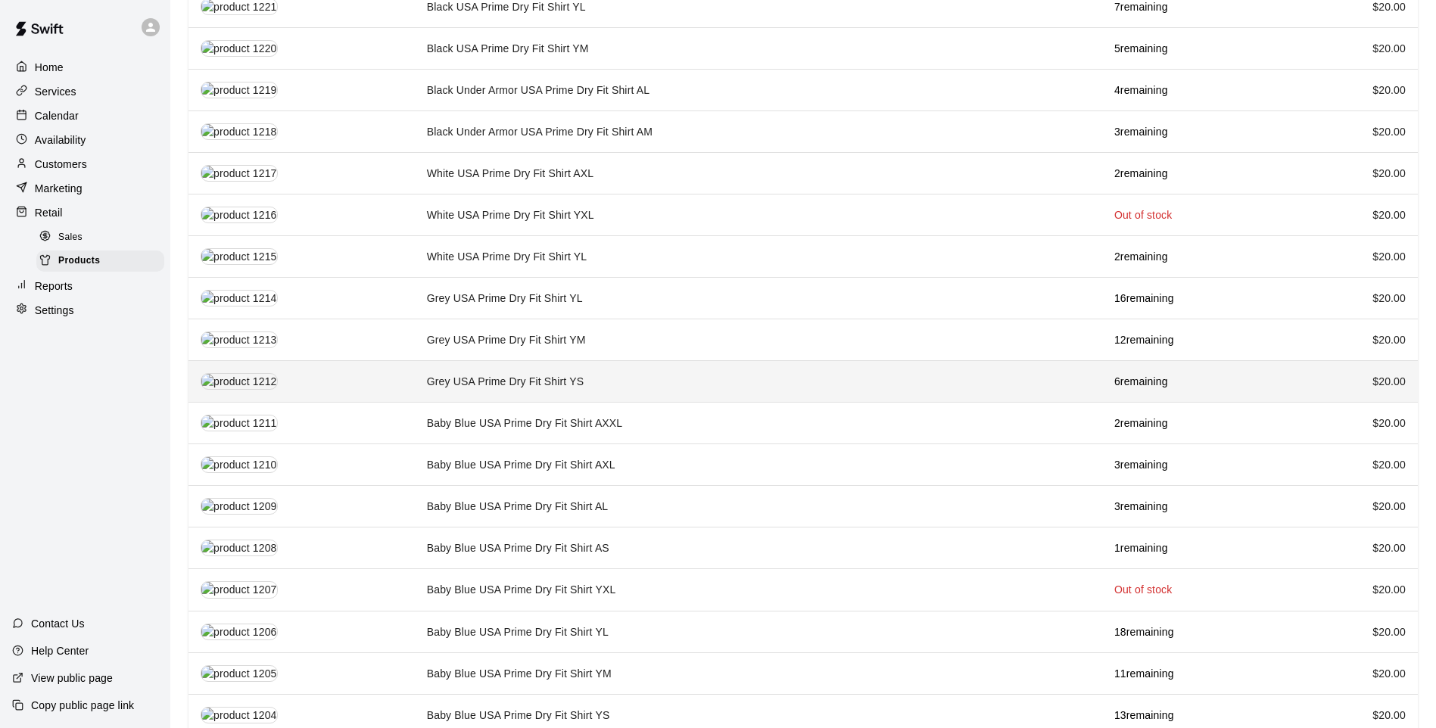
click at [646, 374] on td "Grey USA Prime Dry Fit Shirt YS" at bounding box center [759, 382] width 688 height 42
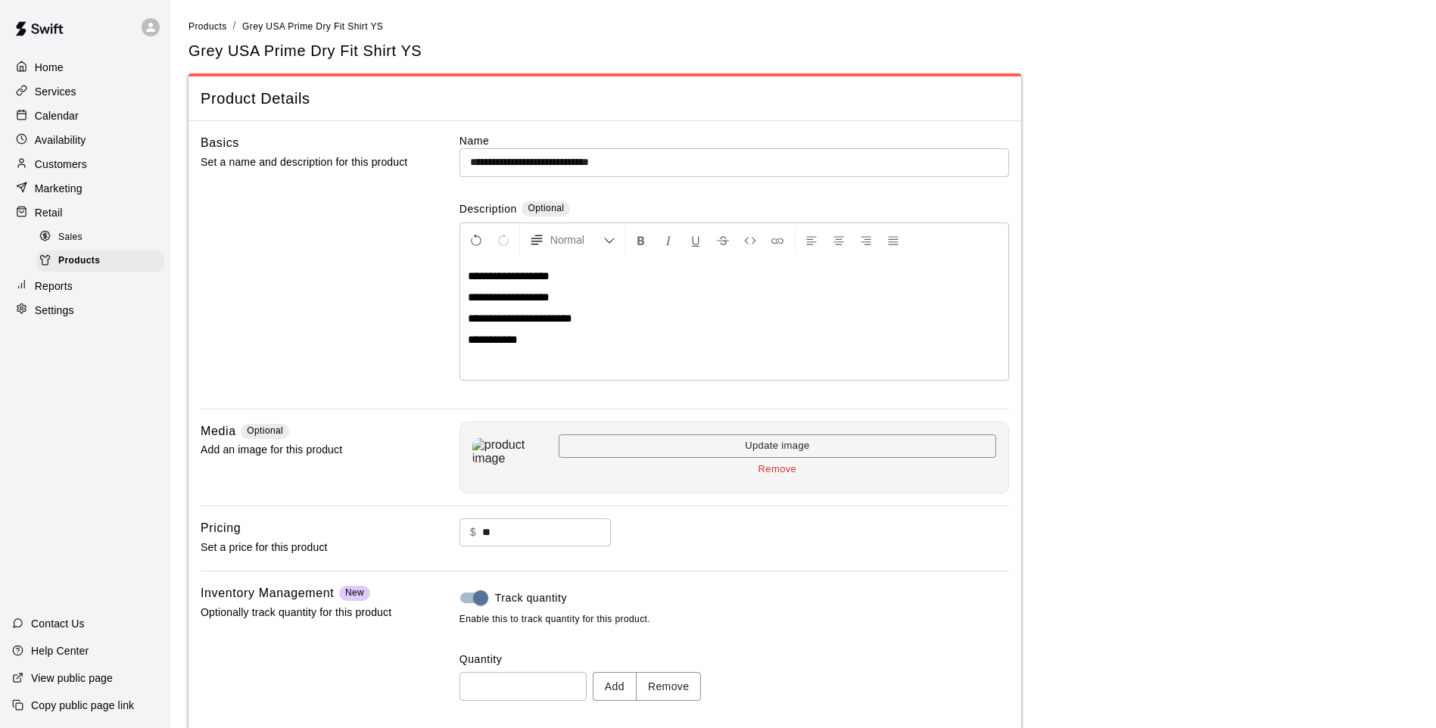
click at [620, 159] on input "**********" at bounding box center [735, 162] width 550 height 28
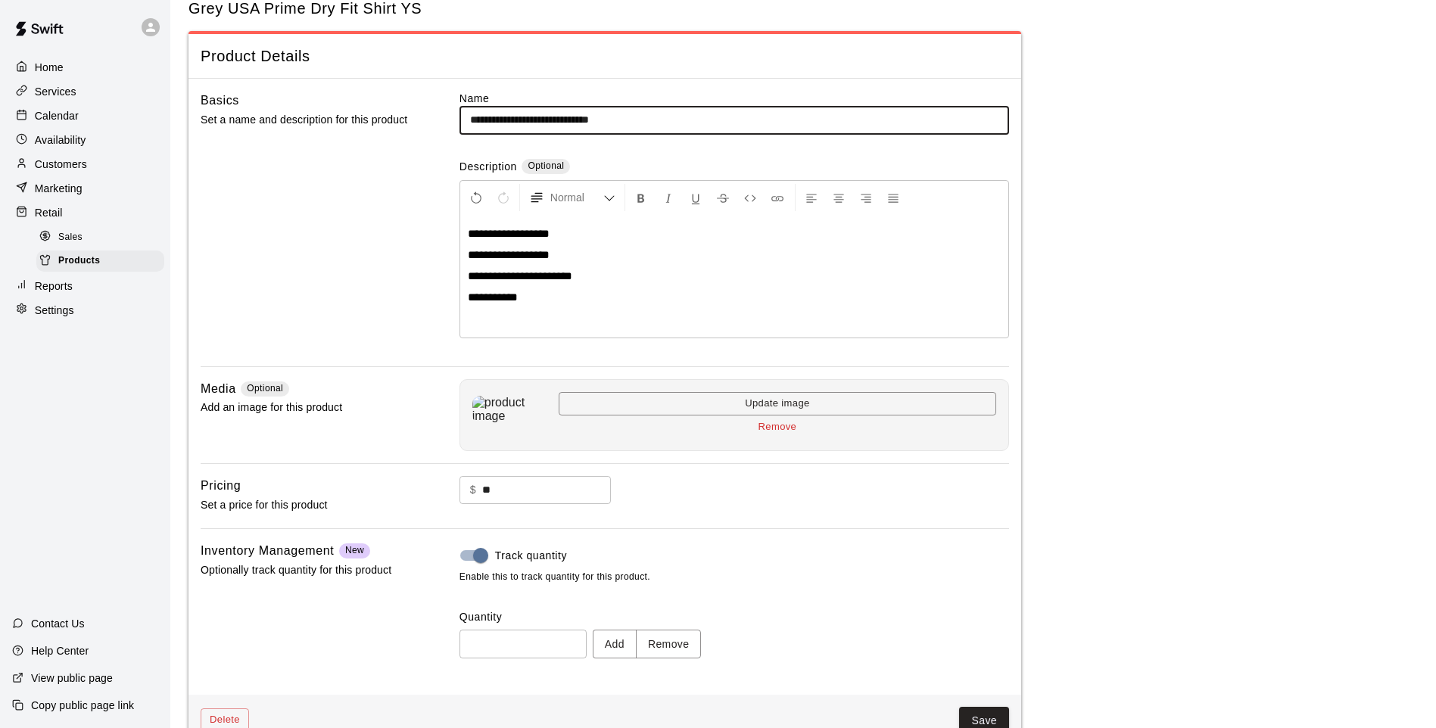
scroll to position [79, 0]
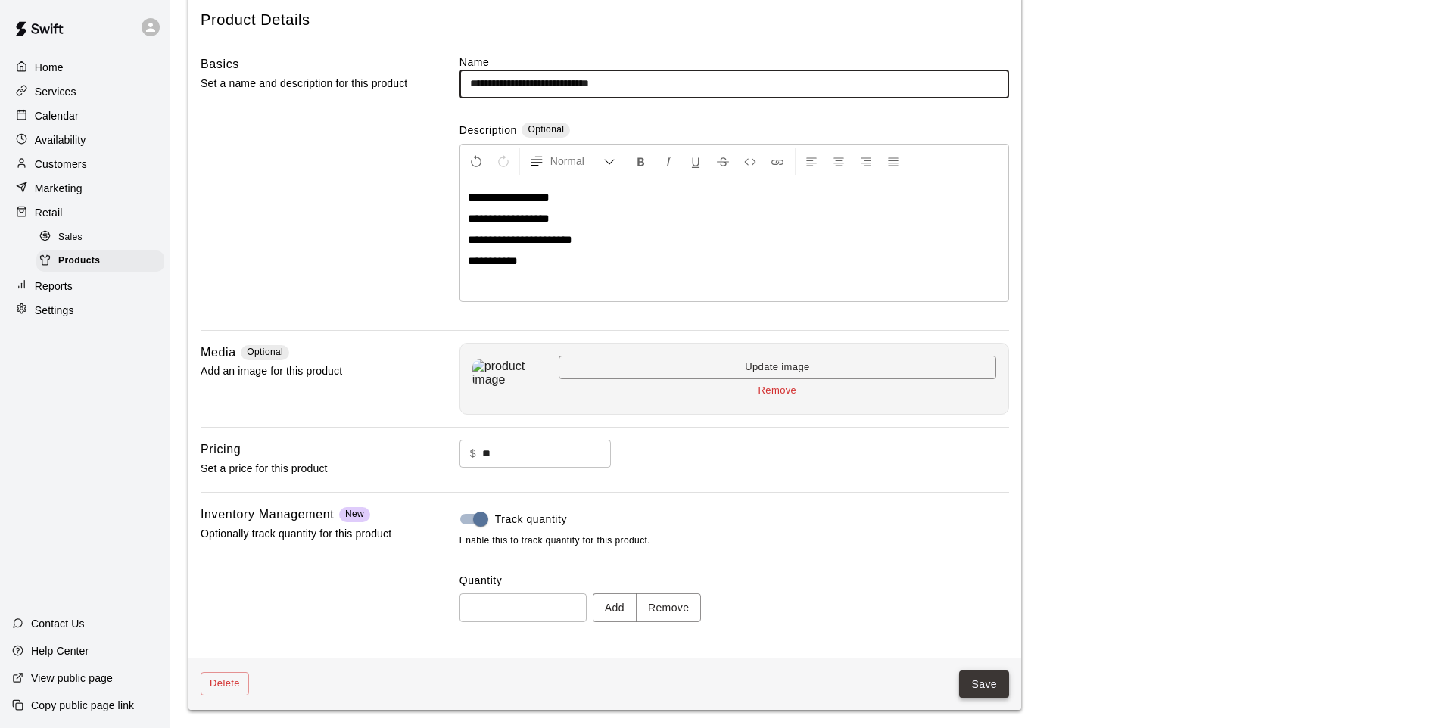
type input "**********"
click at [972, 674] on button "Save" at bounding box center [984, 685] width 50 height 28
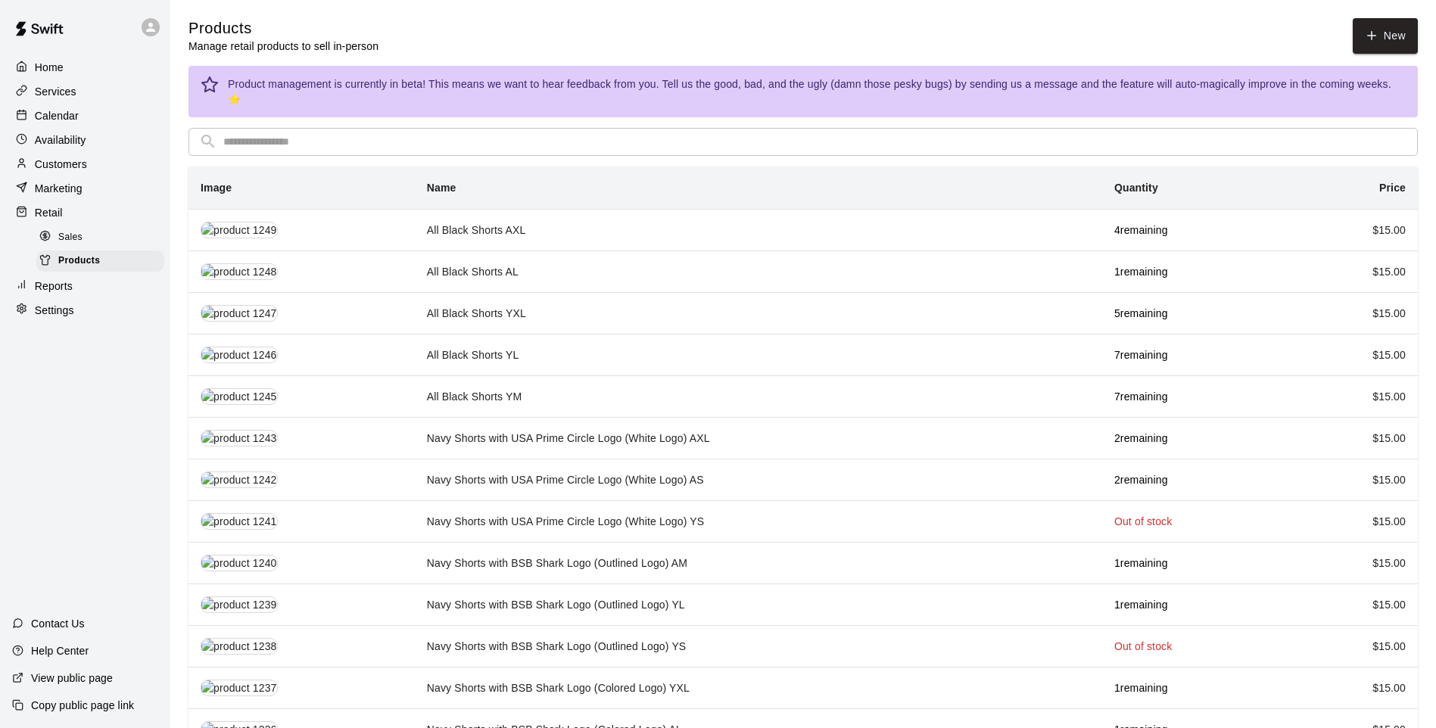
scroll to position [1348, 0]
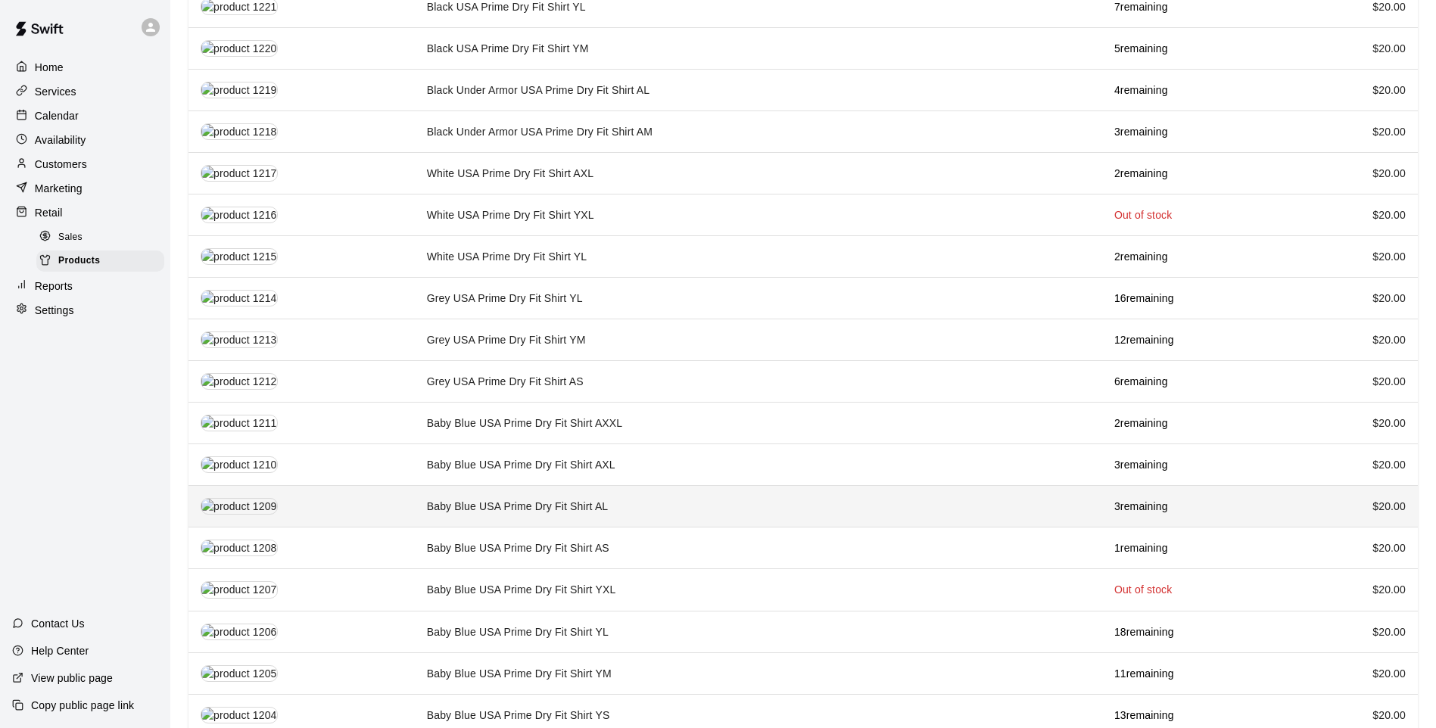
click at [594, 495] on td "Baby Blue USA Prime Dry Fit Shirt AL" at bounding box center [759, 507] width 688 height 42
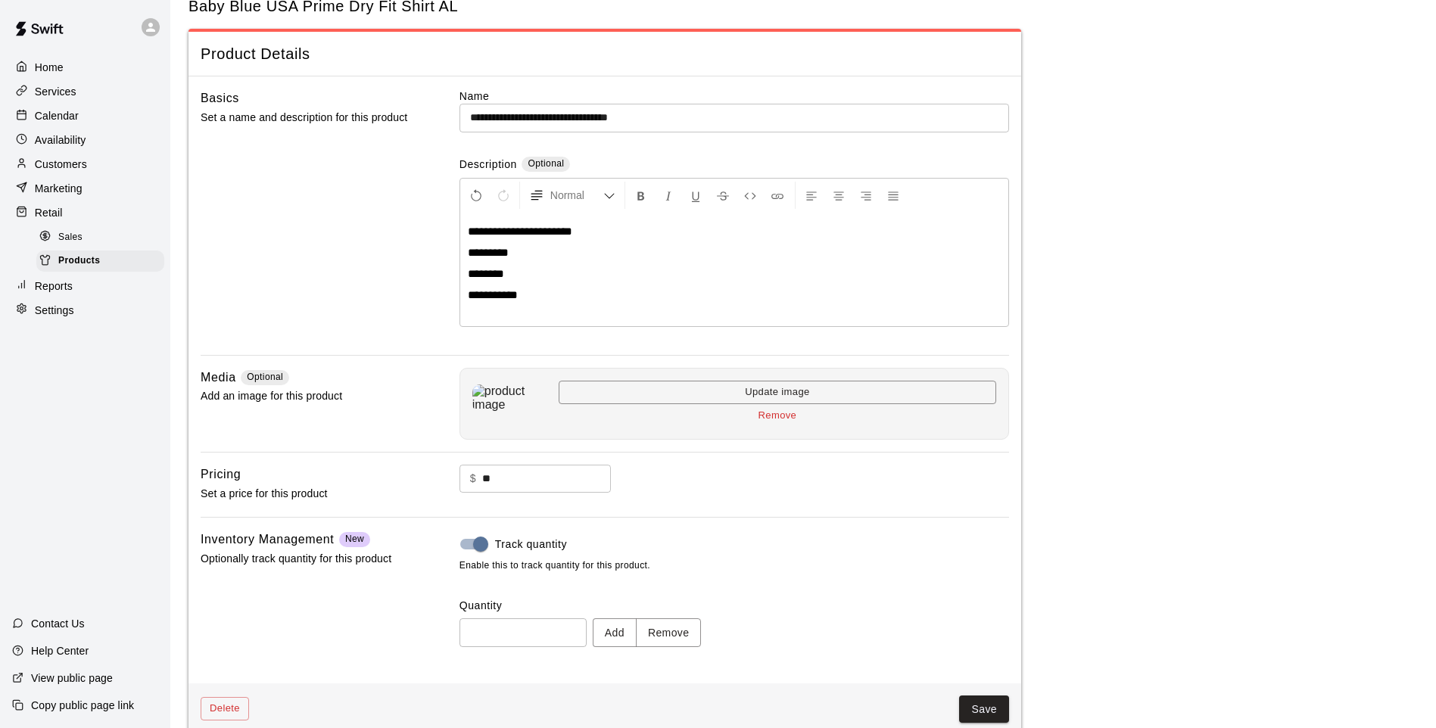
scroll to position [70, 0]
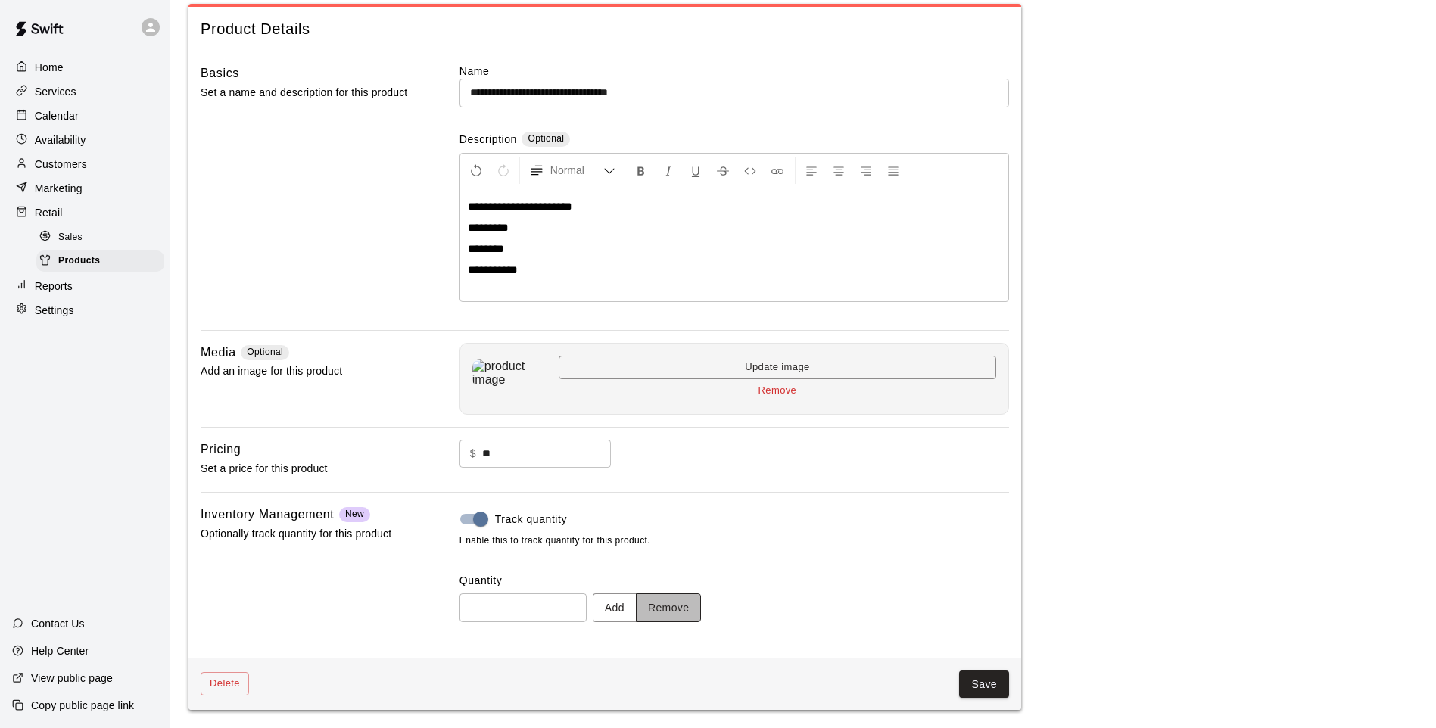
click at [673, 601] on button "Remove" at bounding box center [669, 608] width 66 height 28
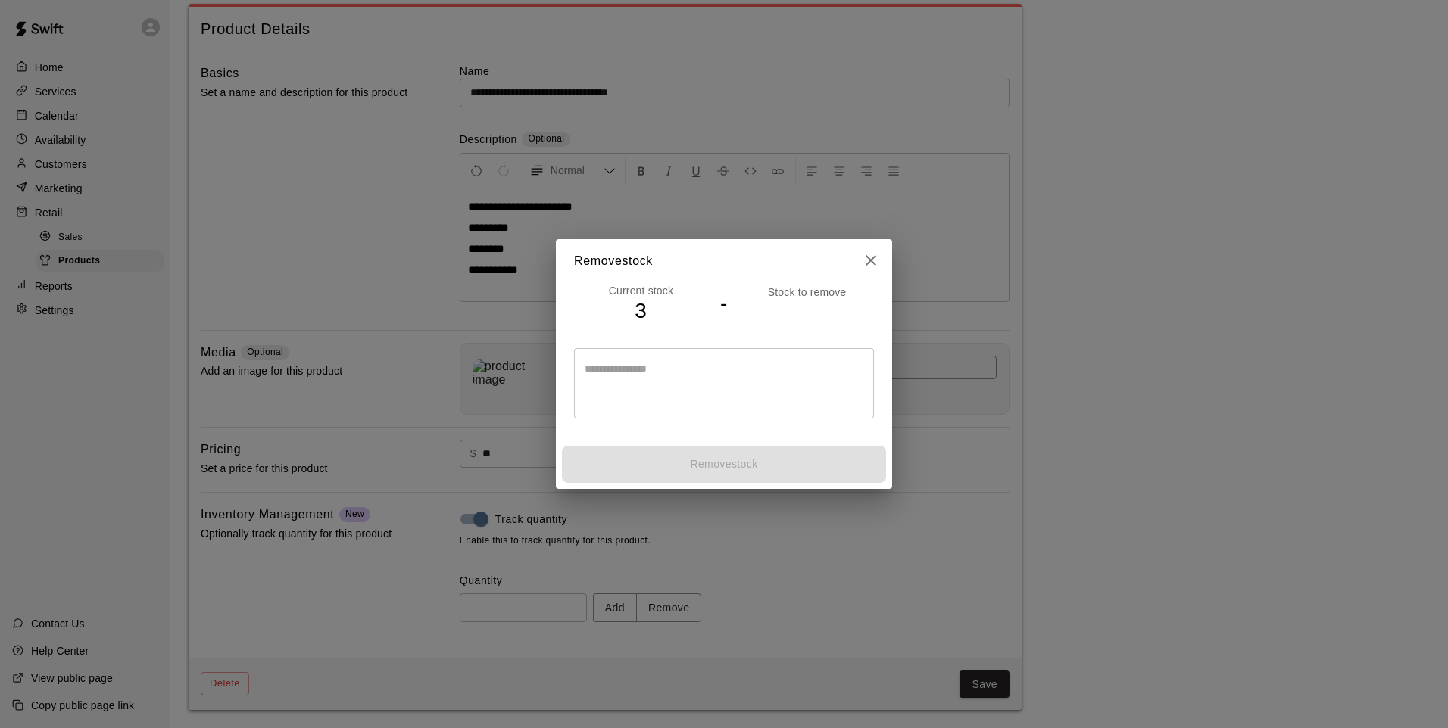
click at [817, 307] on input "number" at bounding box center [806, 311] width 45 height 22
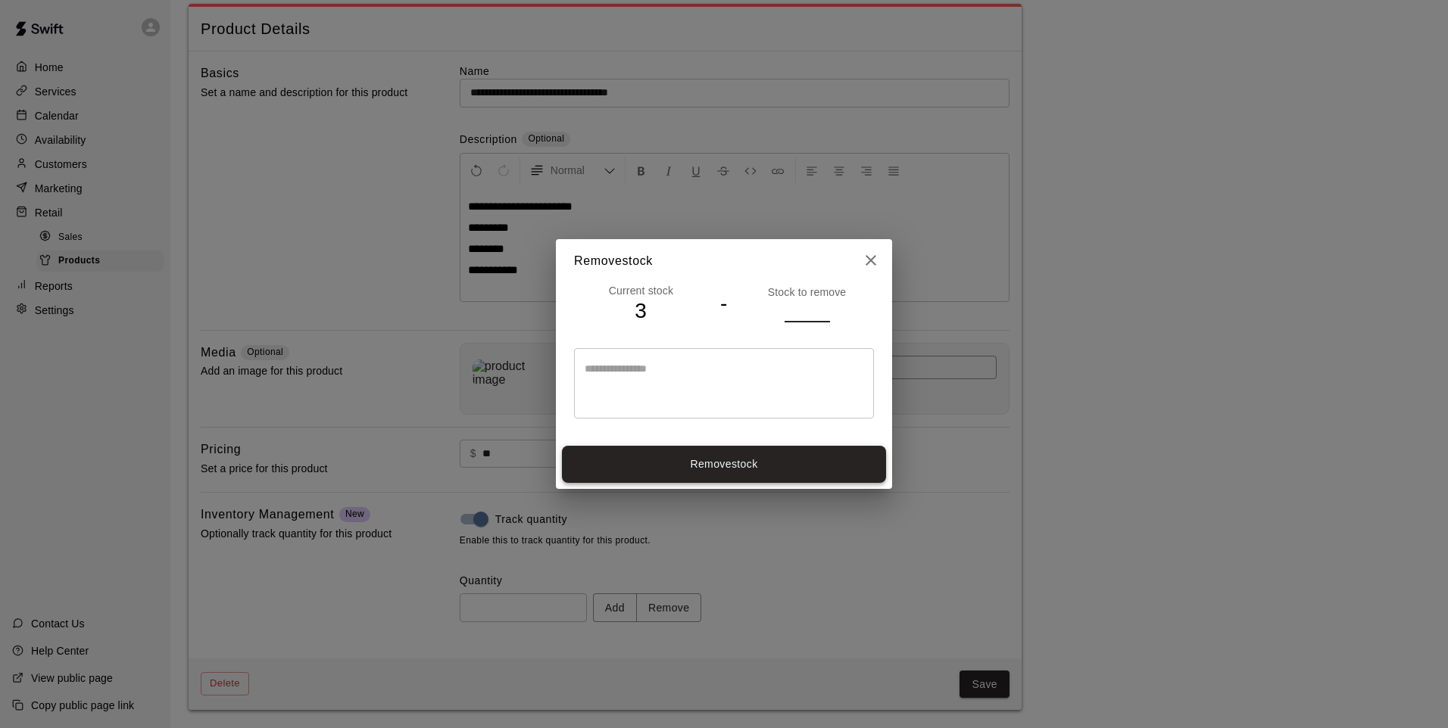
type input "*"
click at [798, 468] on button "Remove stock" at bounding box center [724, 464] width 324 height 37
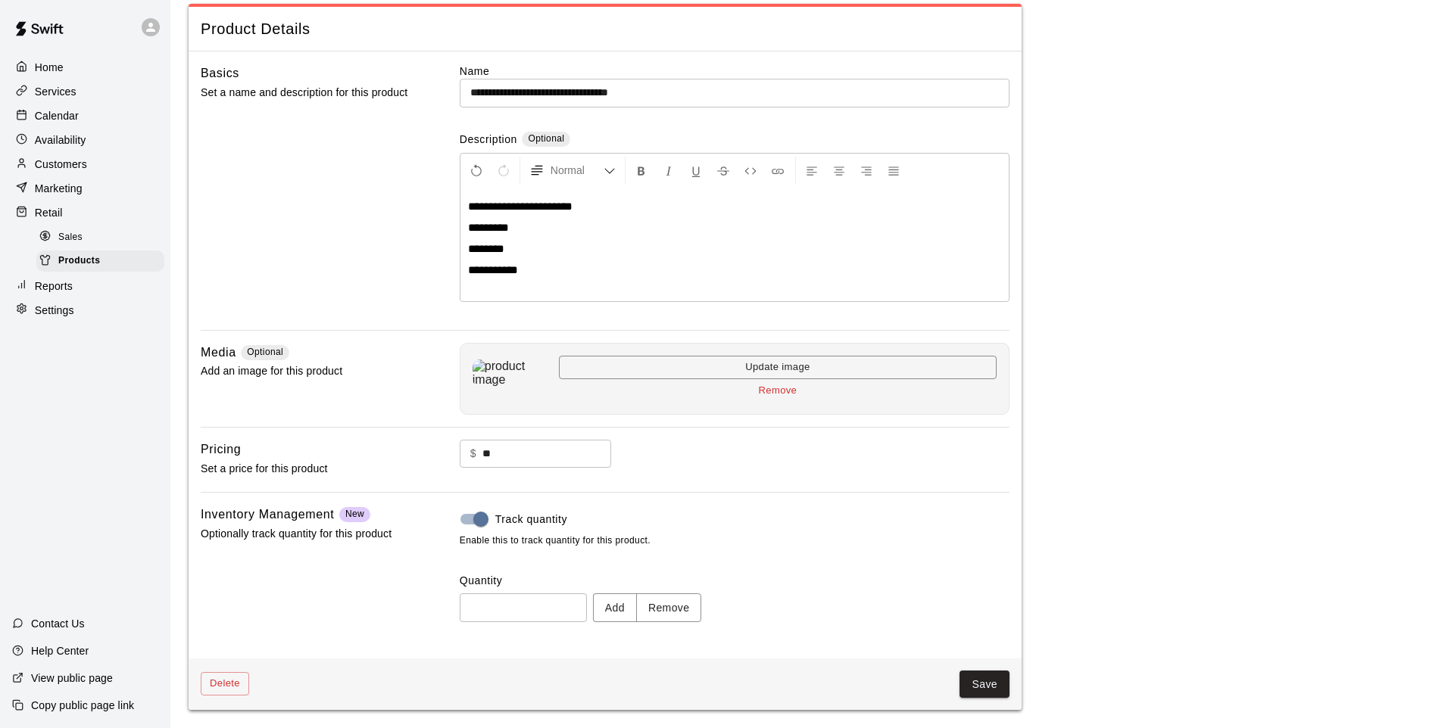
type input "*"
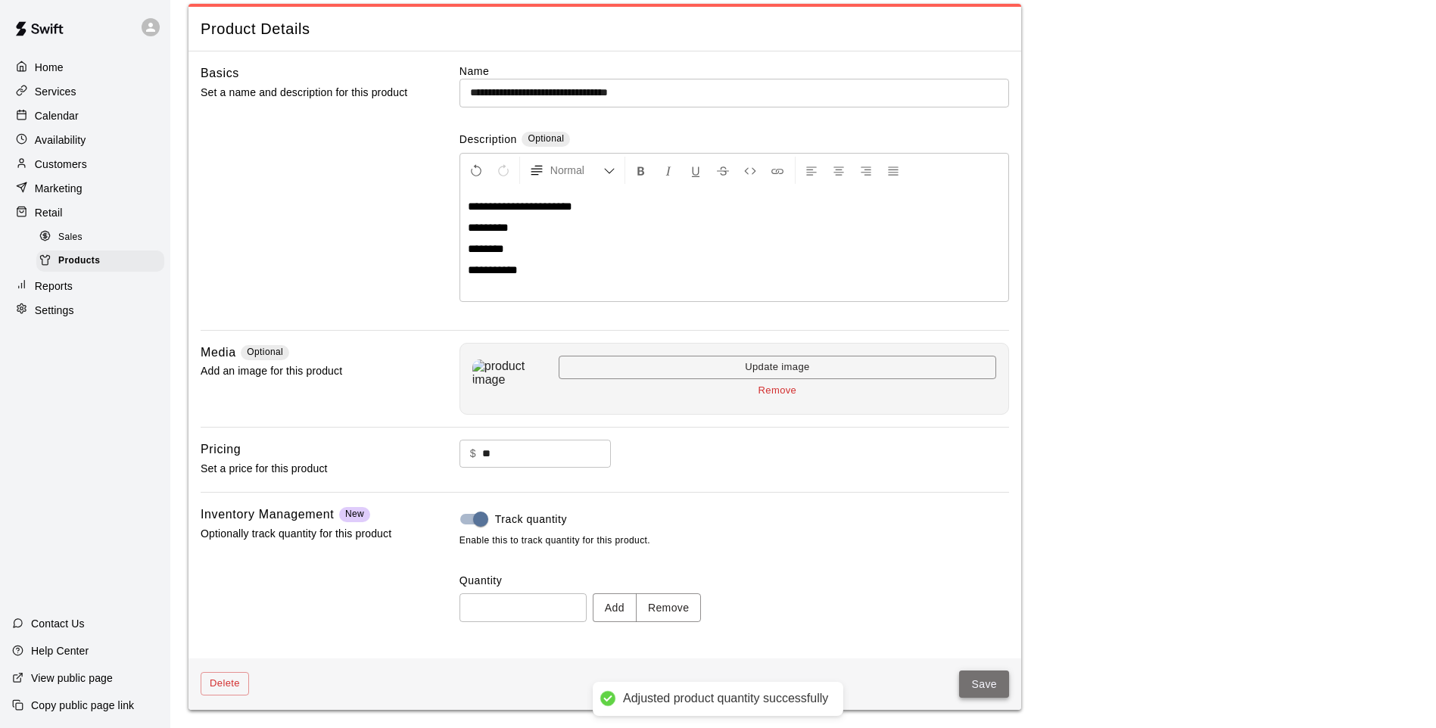
click at [973, 681] on button "Save" at bounding box center [984, 685] width 50 height 28
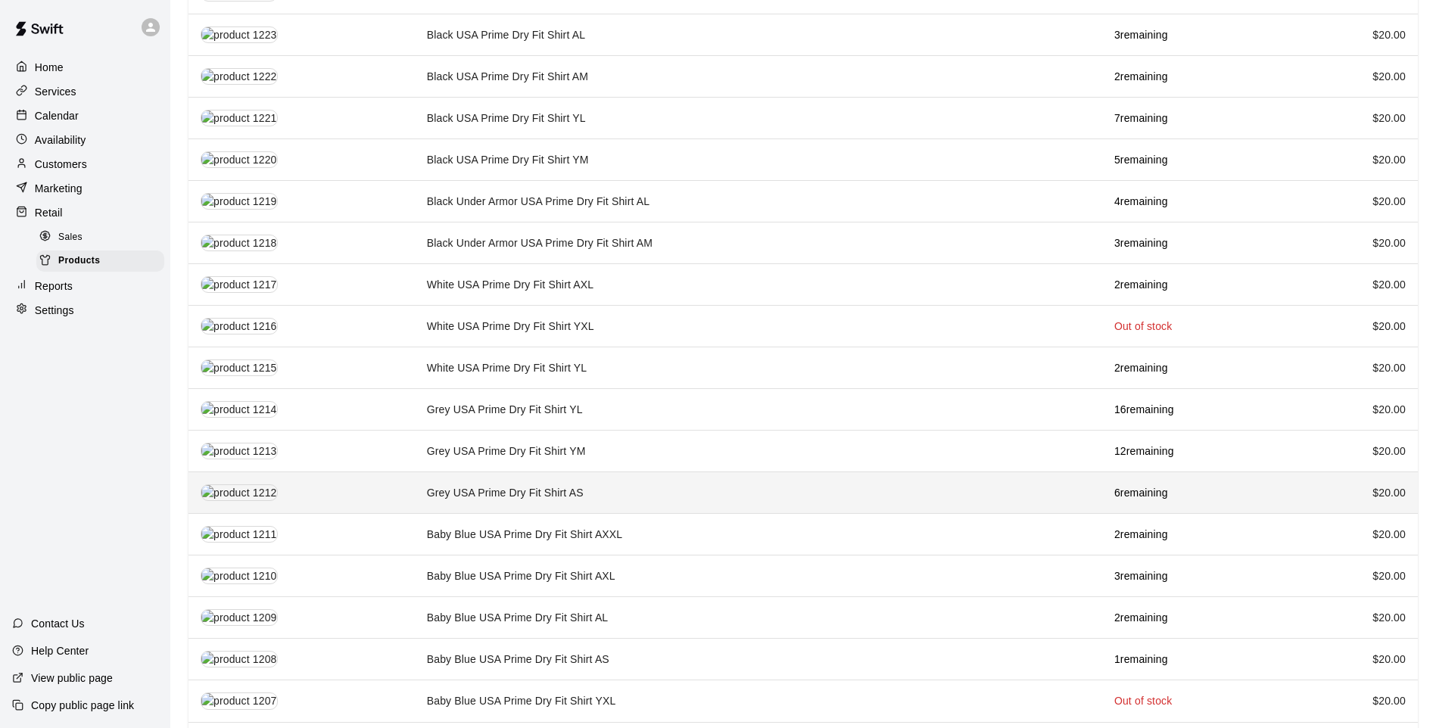
scroll to position [1348, 0]
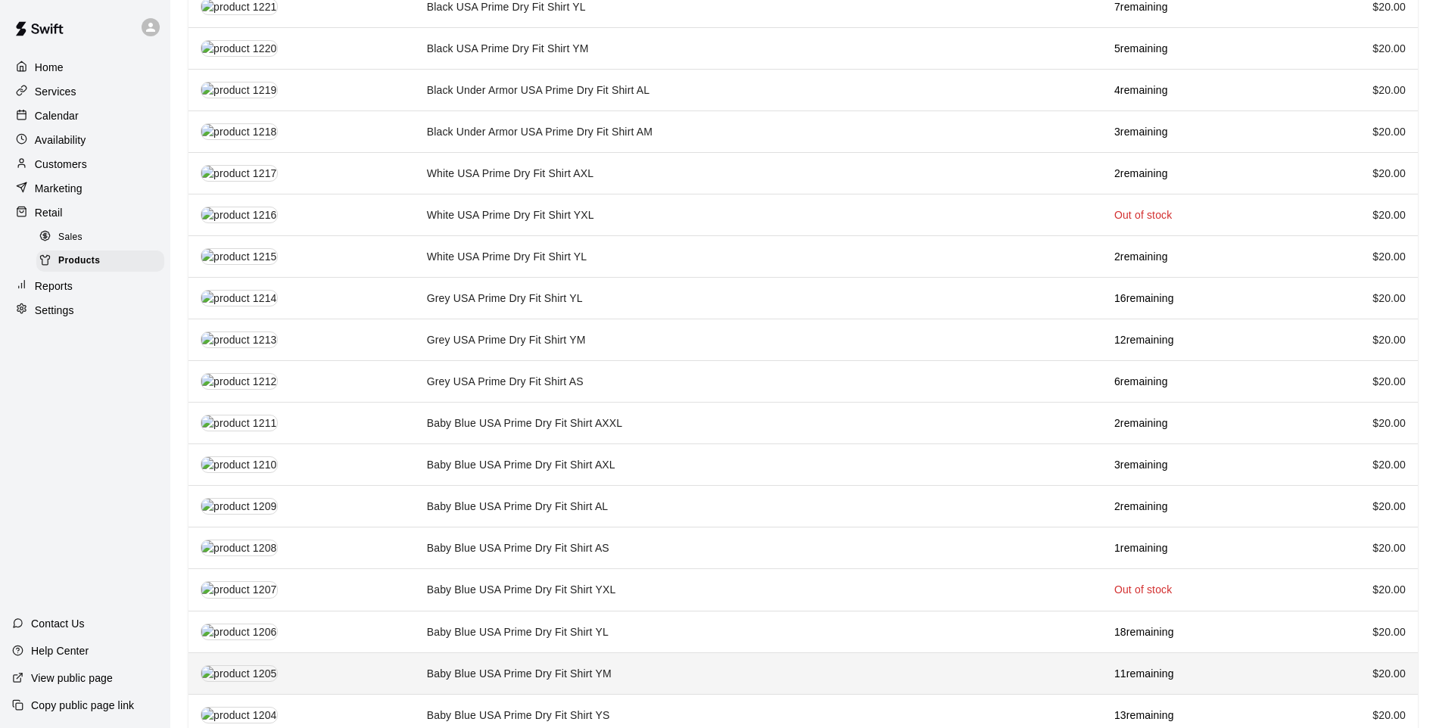
click at [730, 653] on td "Baby Blue USA Prime Dry Fit Shirt YM" at bounding box center [759, 674] width 688 height 42
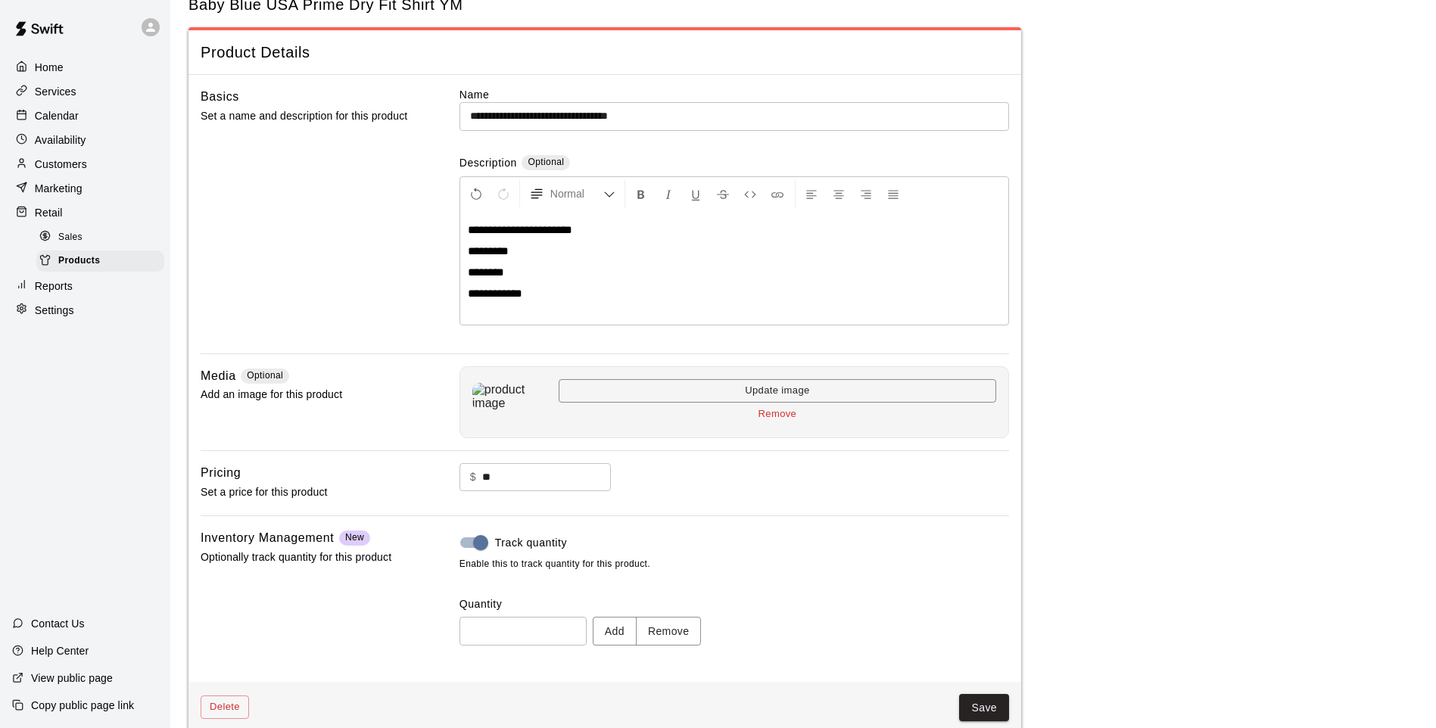
scroll to position [70, 0]
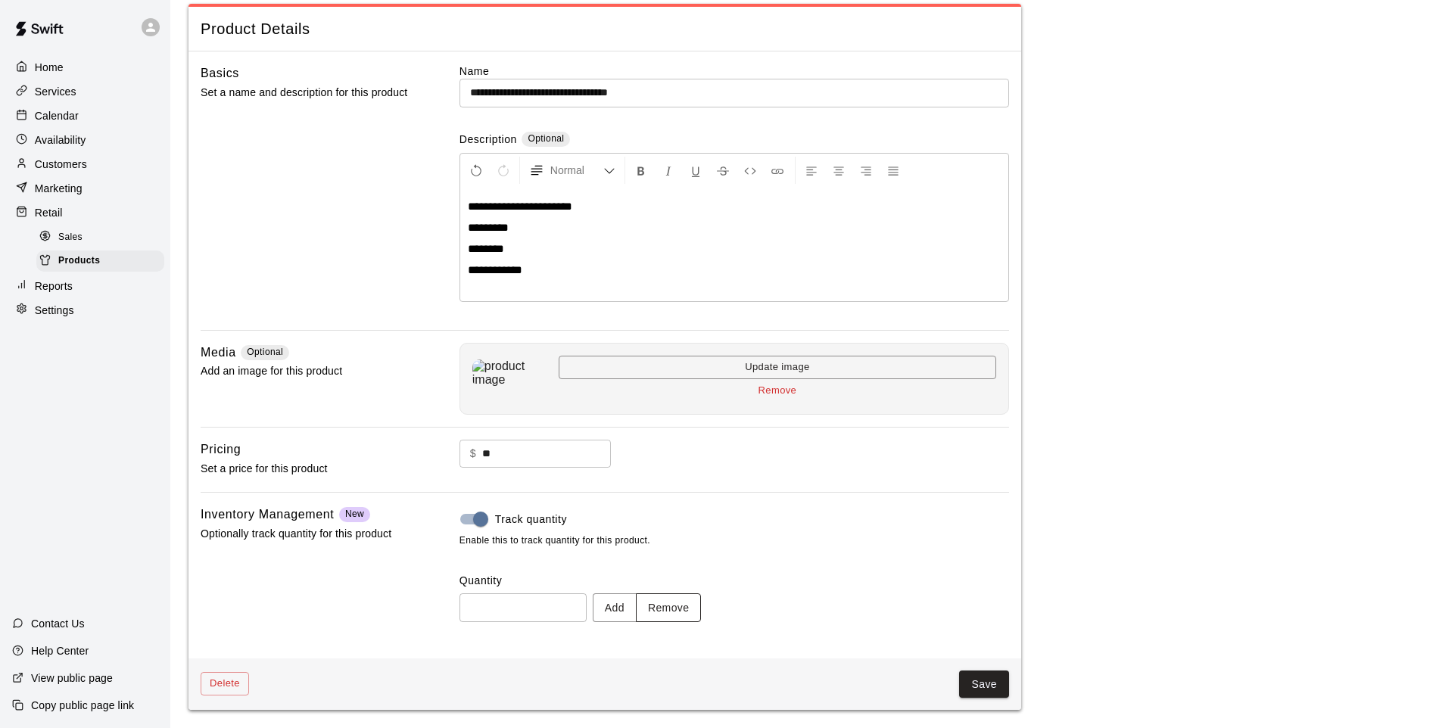
click at [698, 603] on button "Remove" at bounding box center [669, 608] width 66 height 28
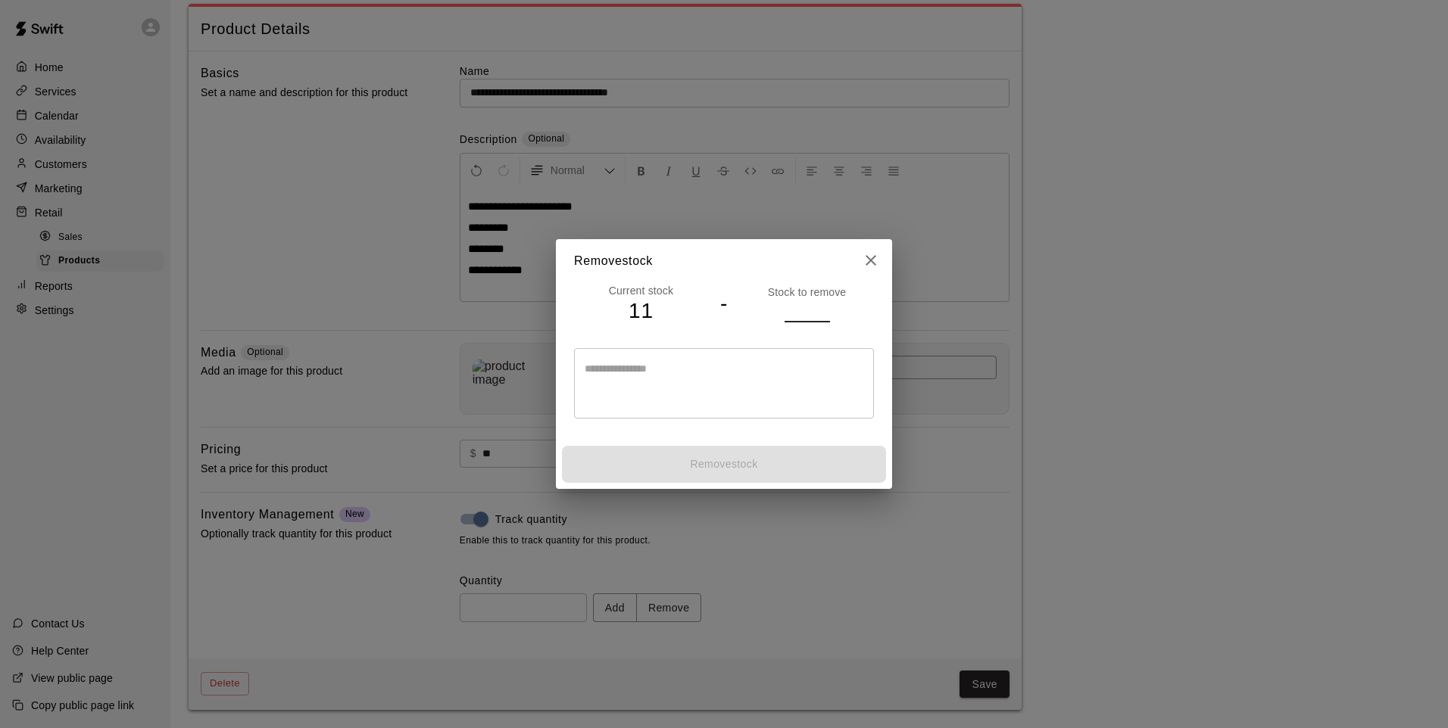
click at [810, 307] on input "number" at bounding box center [806, 311] width 45 height 22
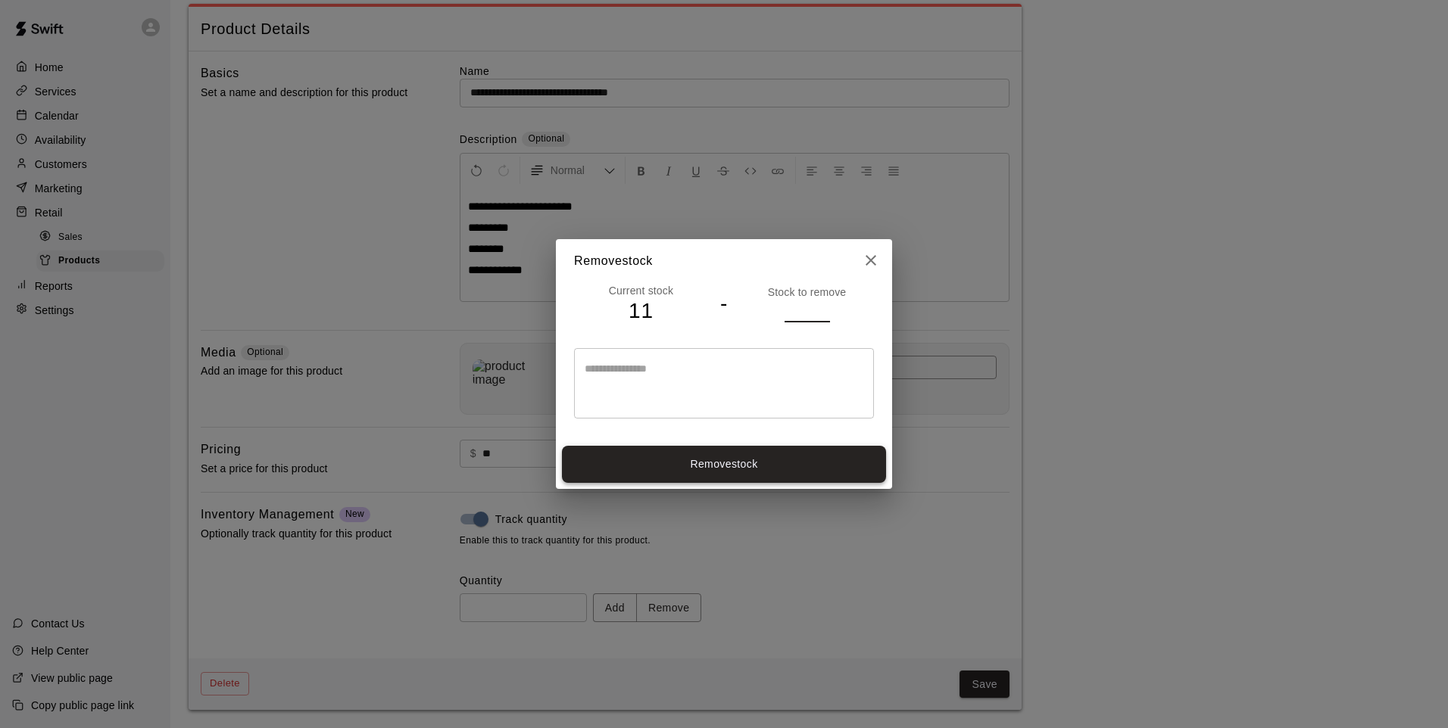
type input "*"
click at [747, 455] on button "Remove stock" at bounding box center [724, 464] width 324 height 37
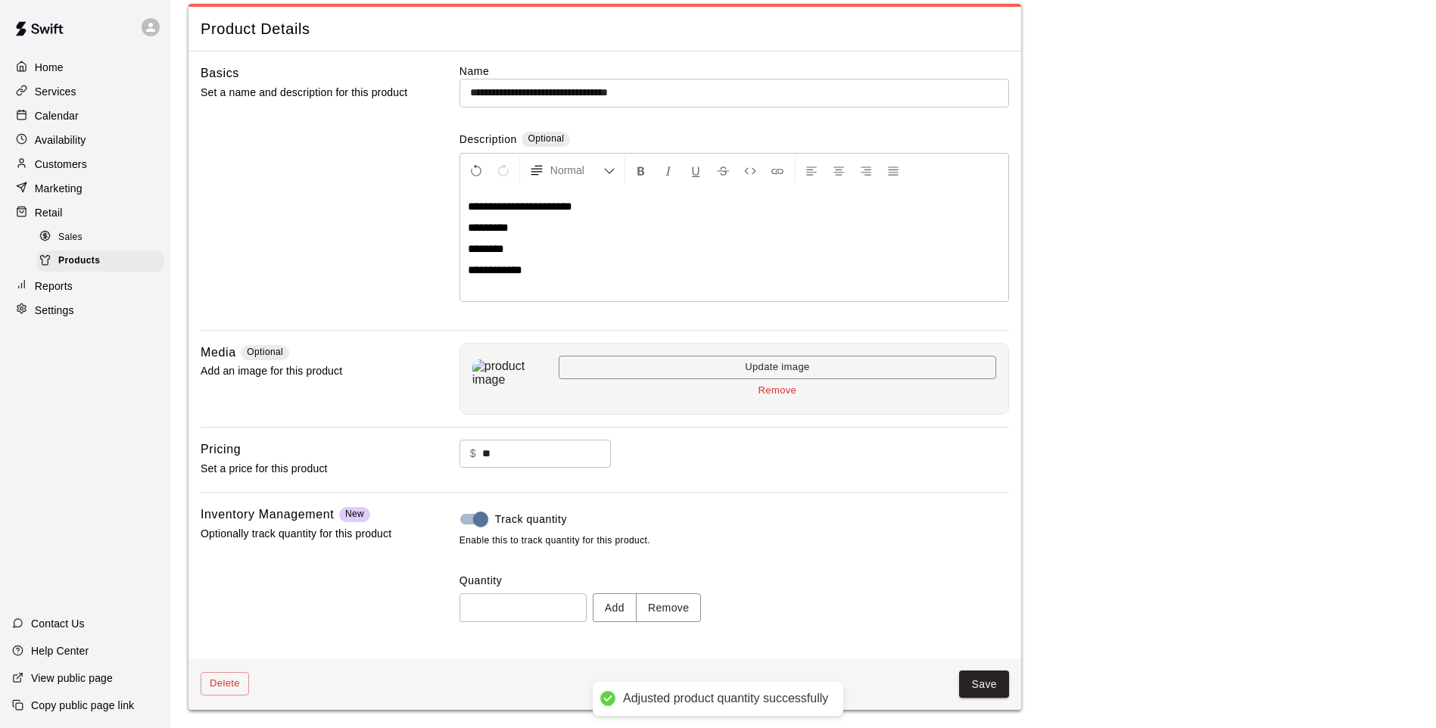
type input "**"
click at [1000, 681] on button "Save" at bounding box center [984, 685] width 50 height 28
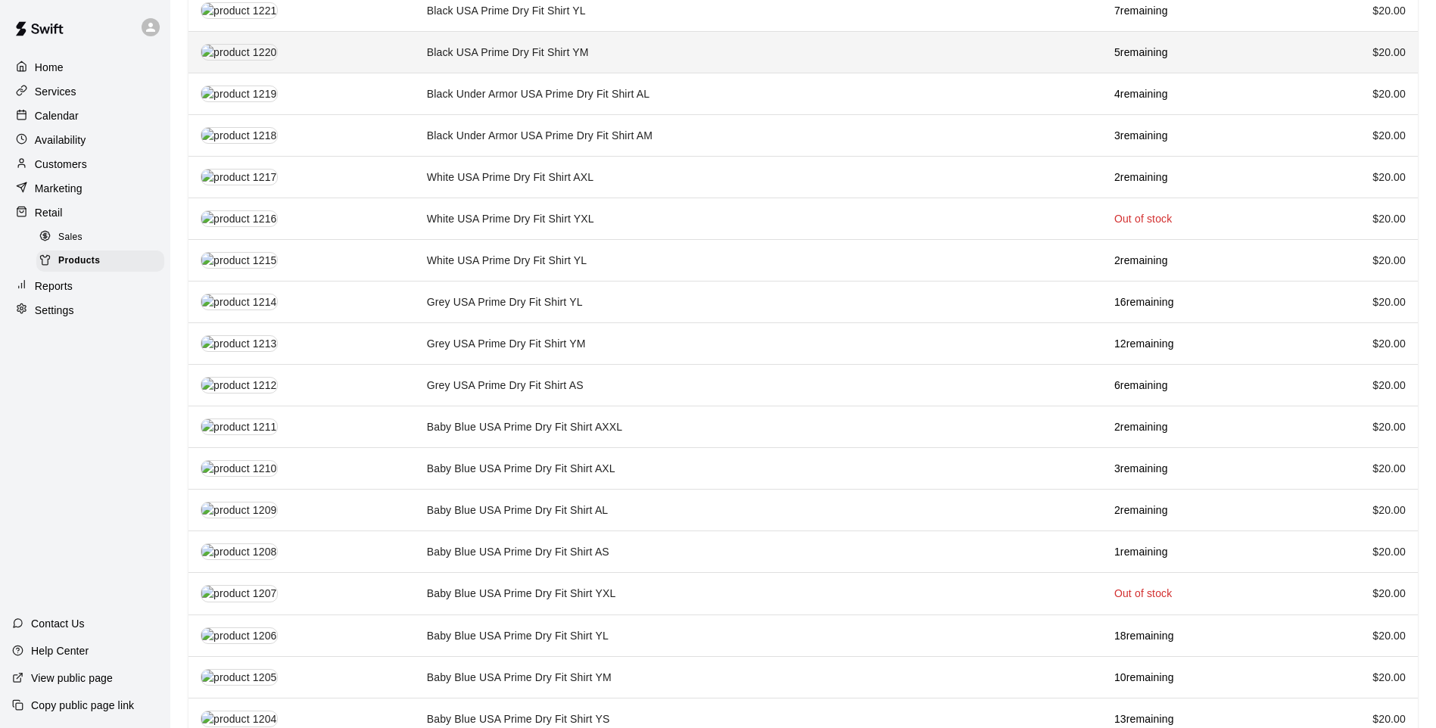
scroll to position [1348, 0]
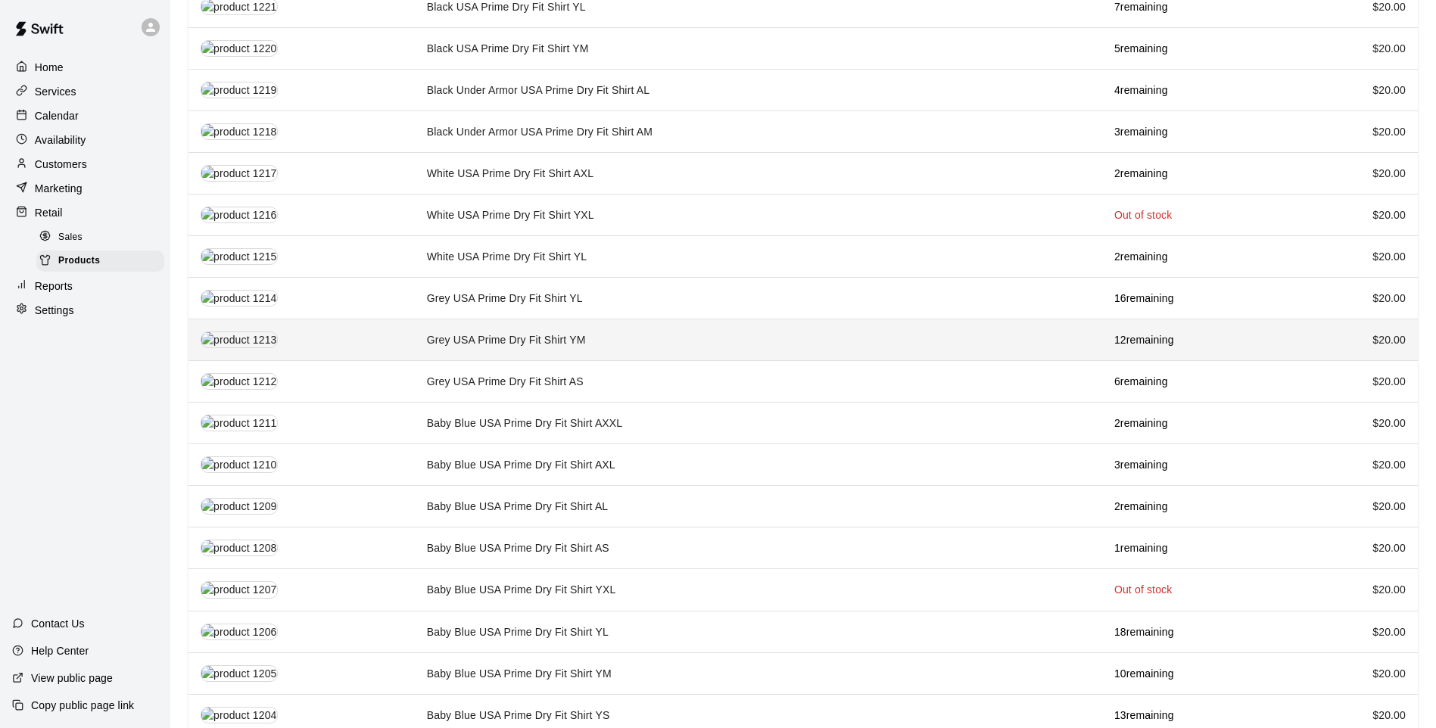
click at [660, 324] on td "Grey USA Prime Dry Fit Shirt YM" at bounding box center [759, 341] width 688 height 42
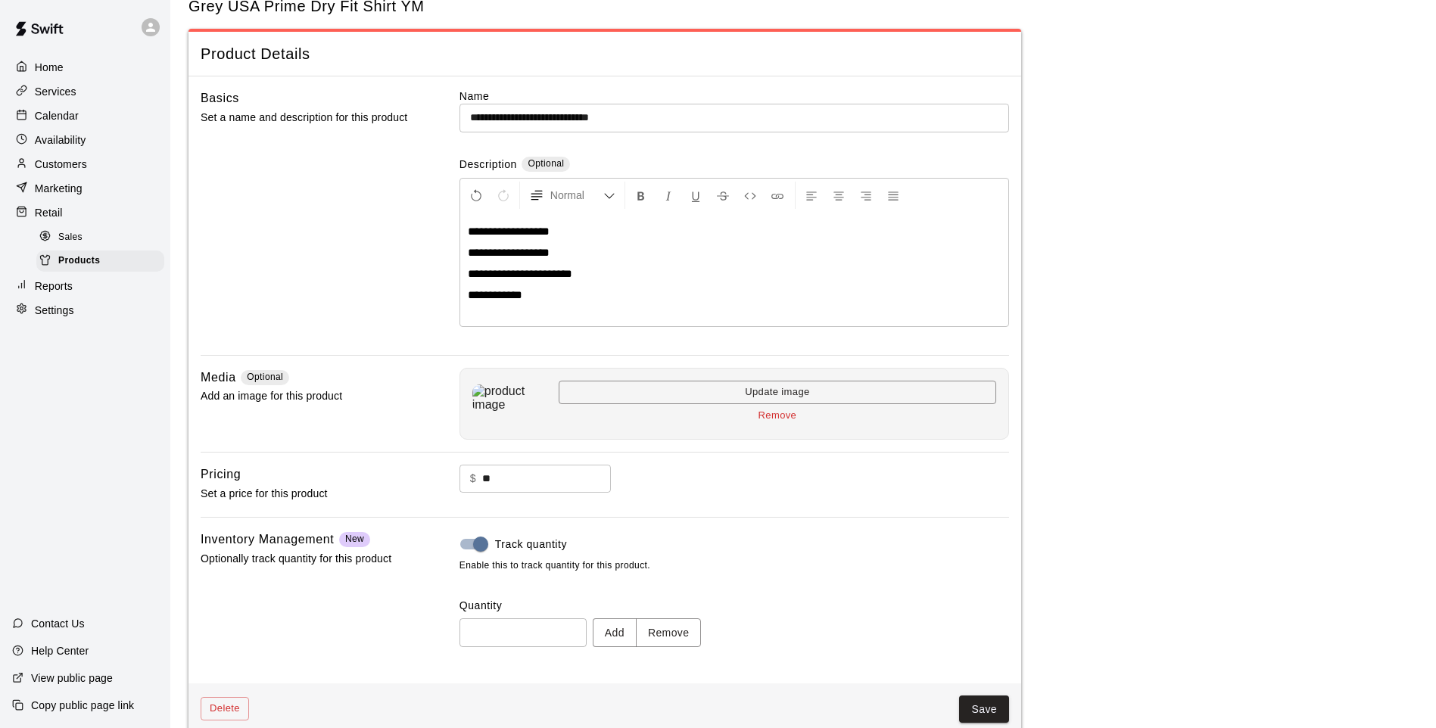
scroll to position [70, 0]
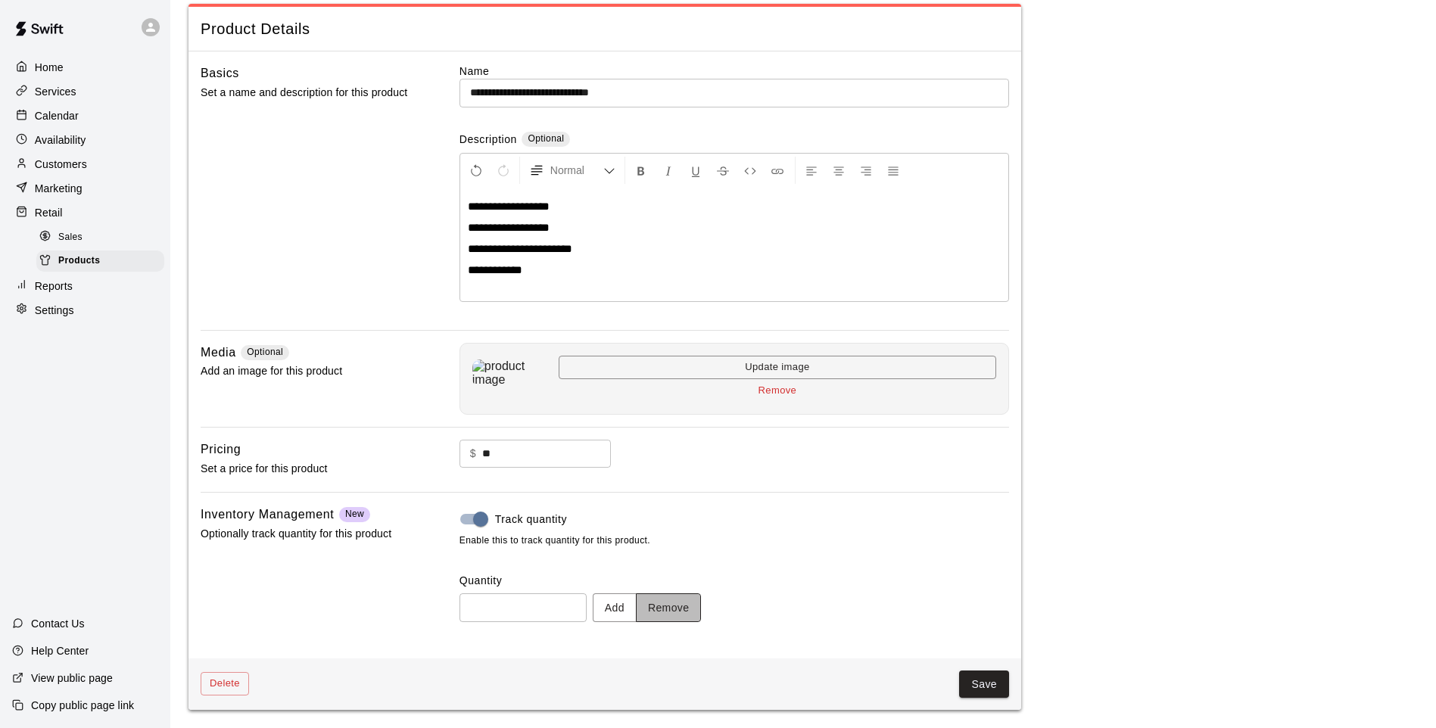
click at [702, 616] on button "Remove" at bounding box center [669, 608] width 66 height 28
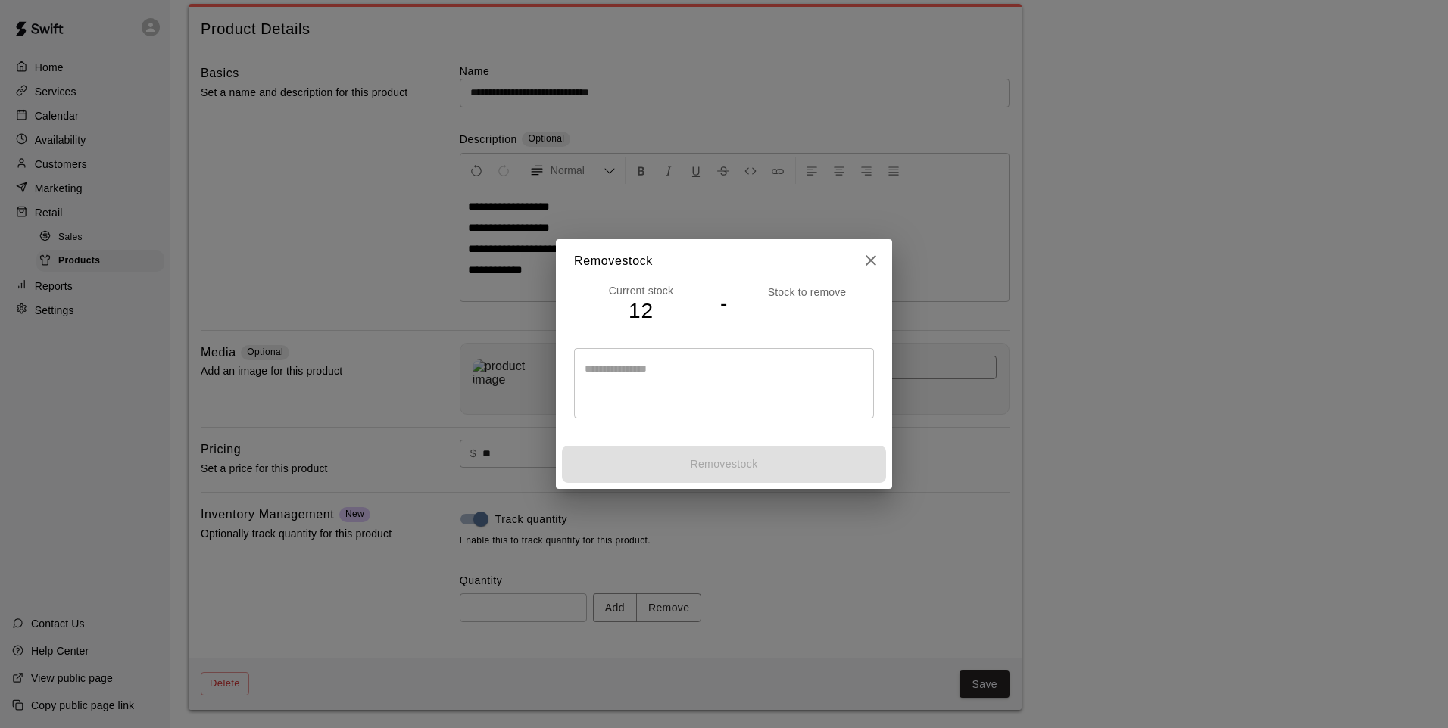
click at [803, 314] on input "number" at bounding box center [806, 311] width 45 height 22
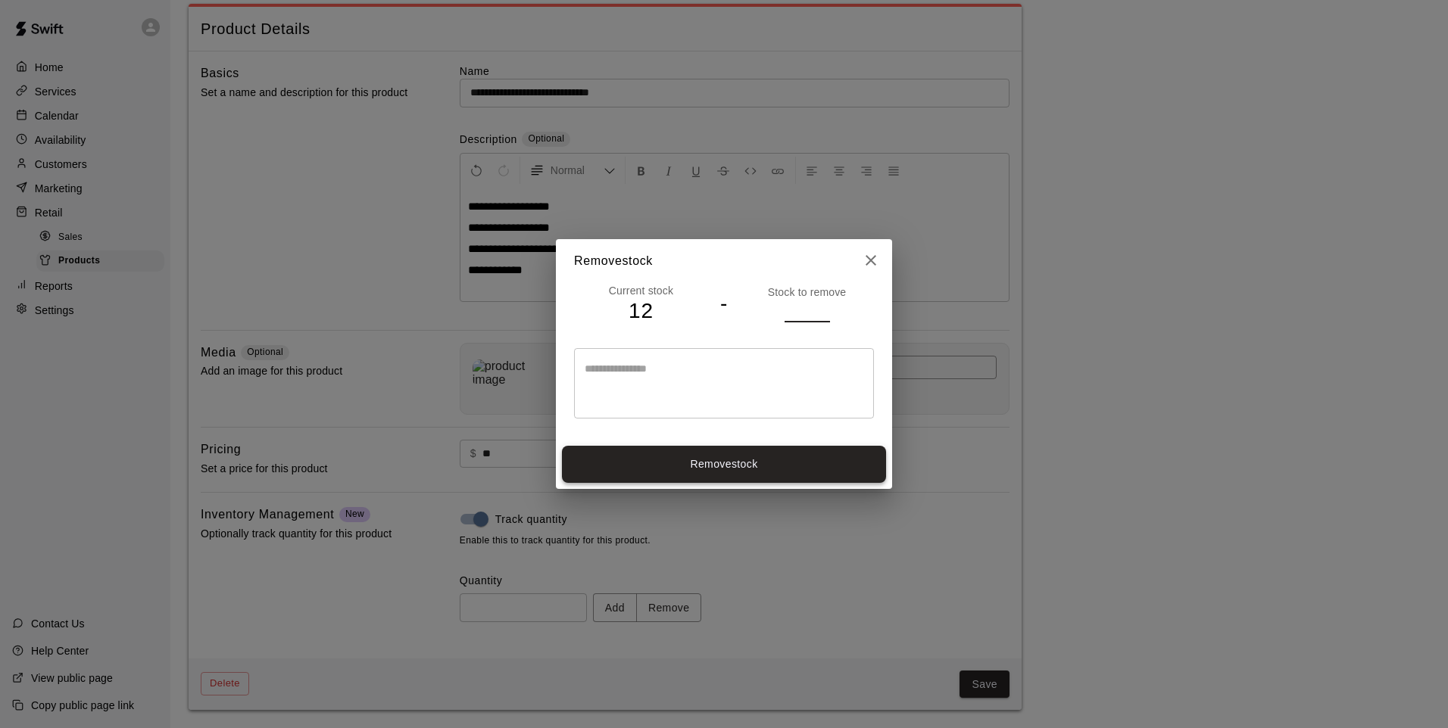
type input "*"
click at [775, 480] on button "Remove stock" at bounding box center [724, 464] width 324 height 37
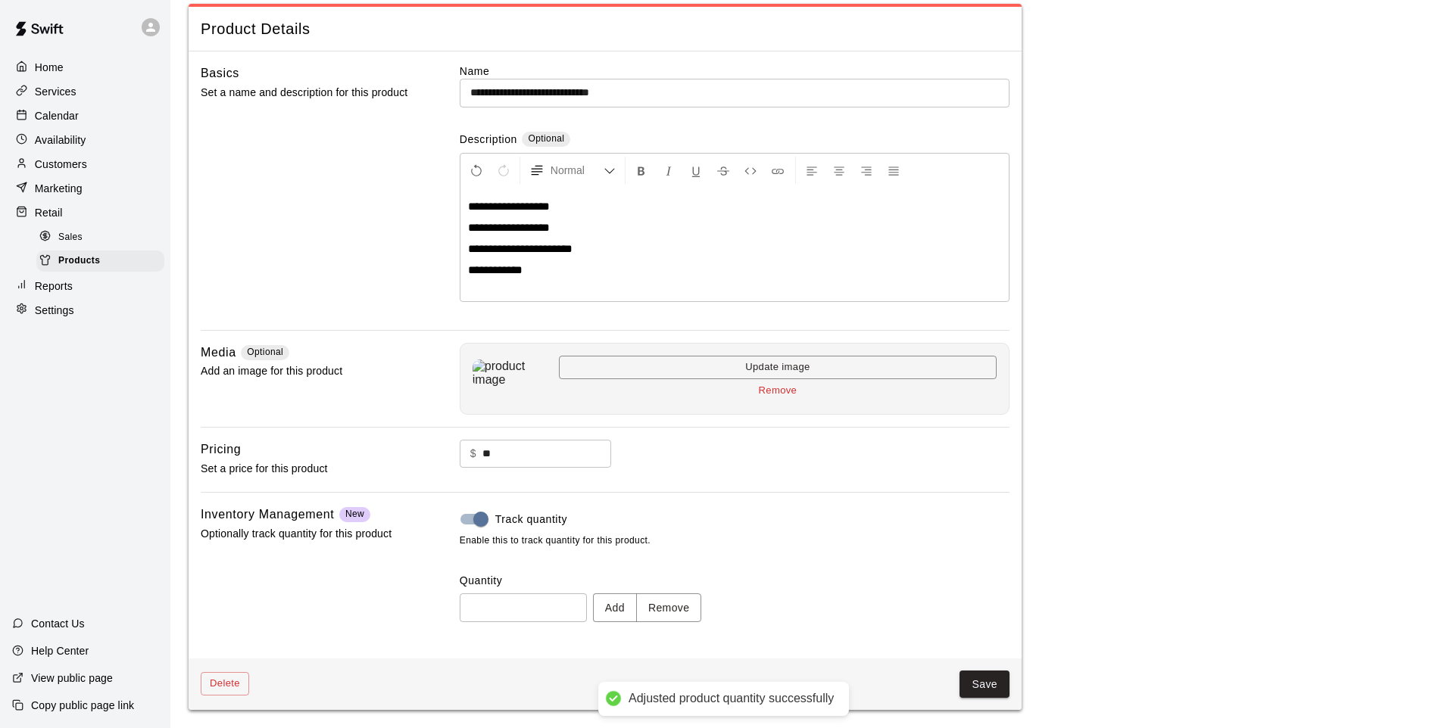
type input "**"
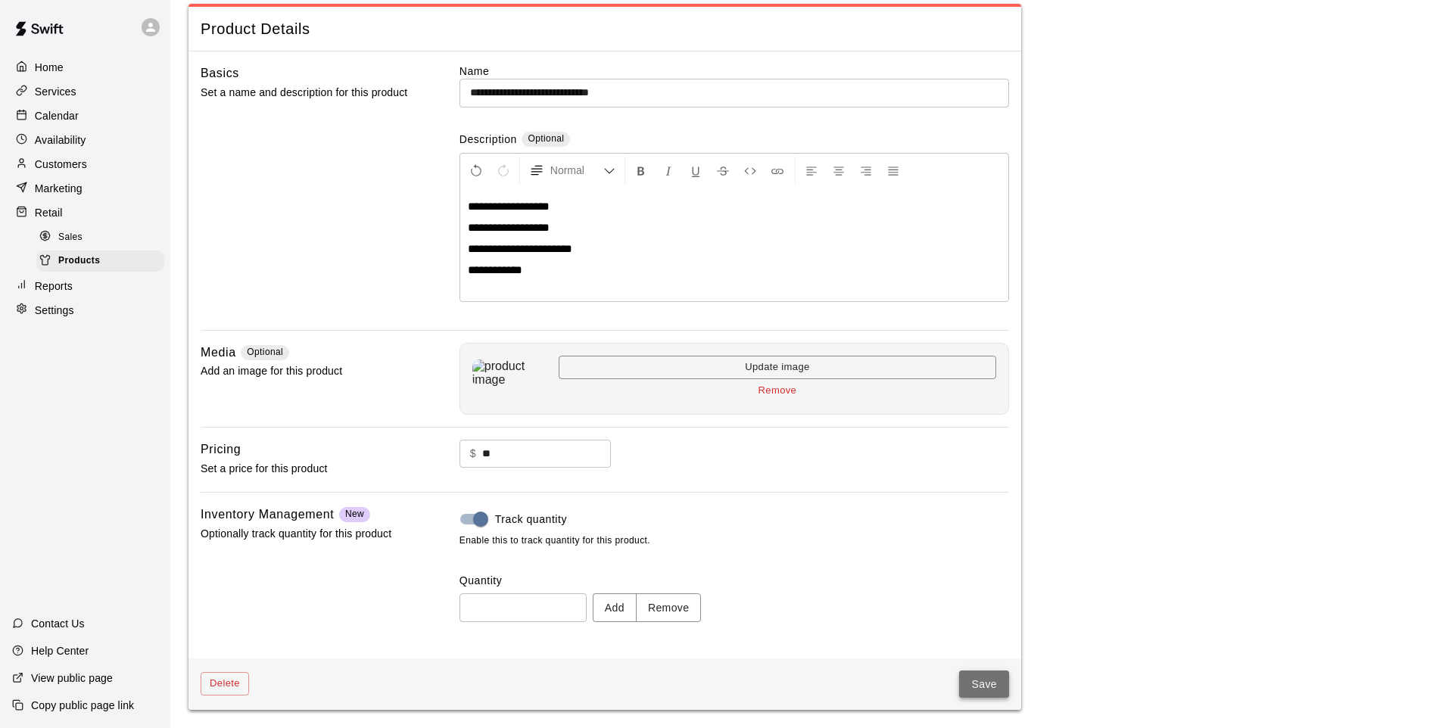
click at [969, 681] on button "Save" at bounding box center [984, 685] width 50 height 28
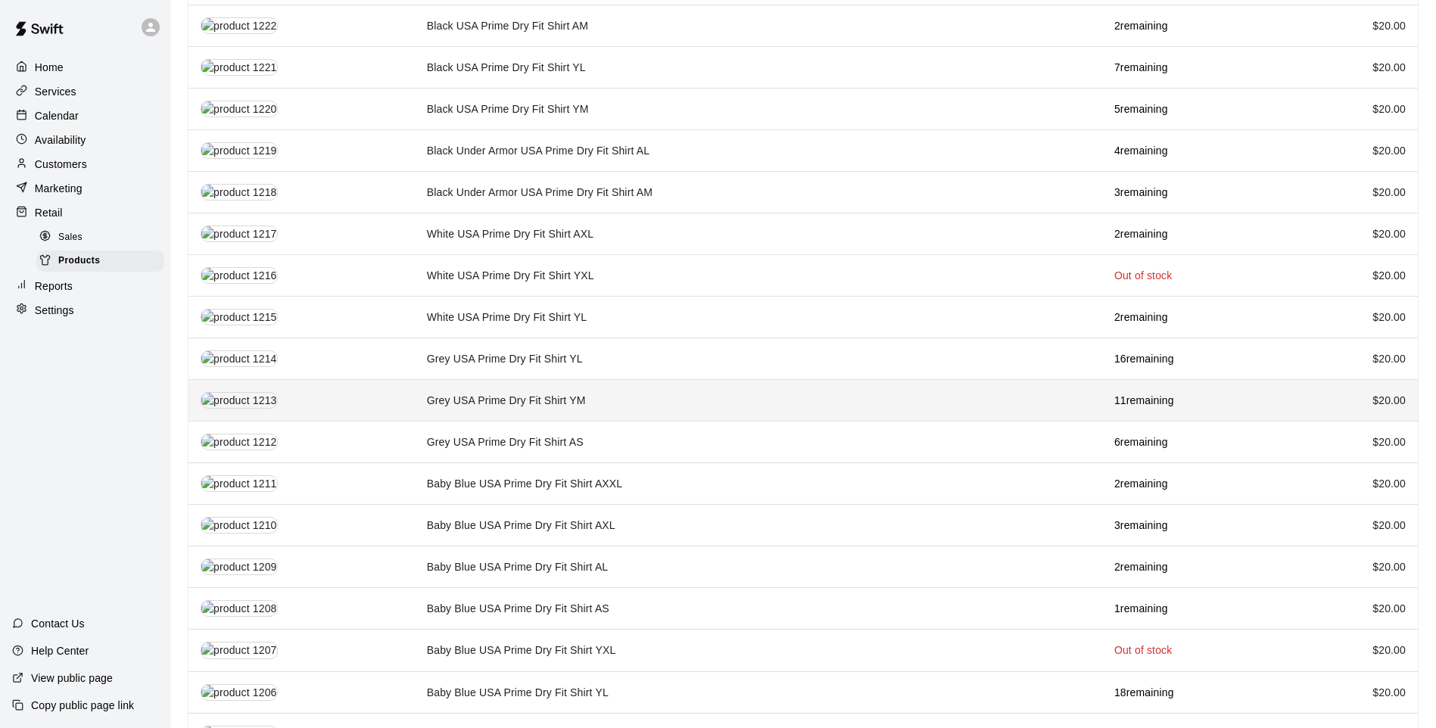
scroll to position [1348, 0]
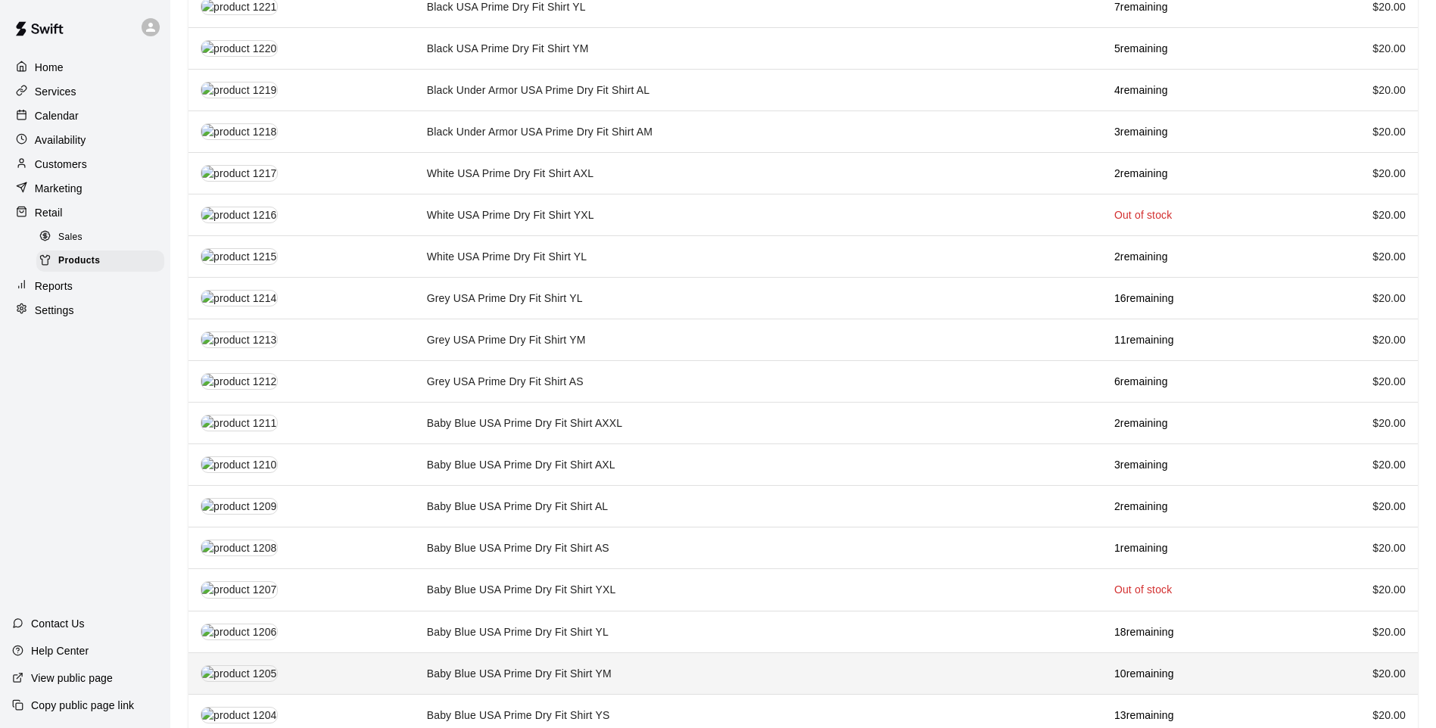
click at [636, 658] on td "Baby Blue USA Prime Dry Fit Shirt YM" at bounding box center [759, 674] width 688 height 42
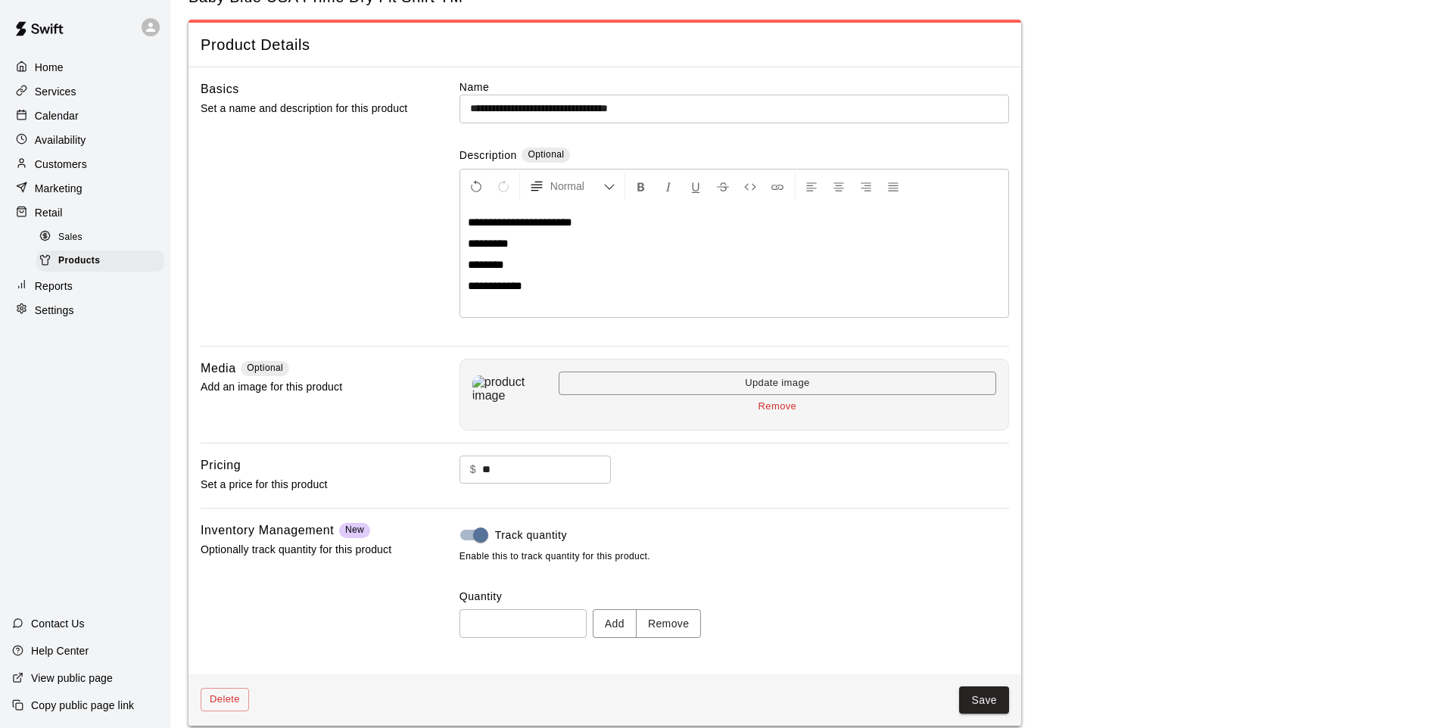
scroll to position [70, 0]
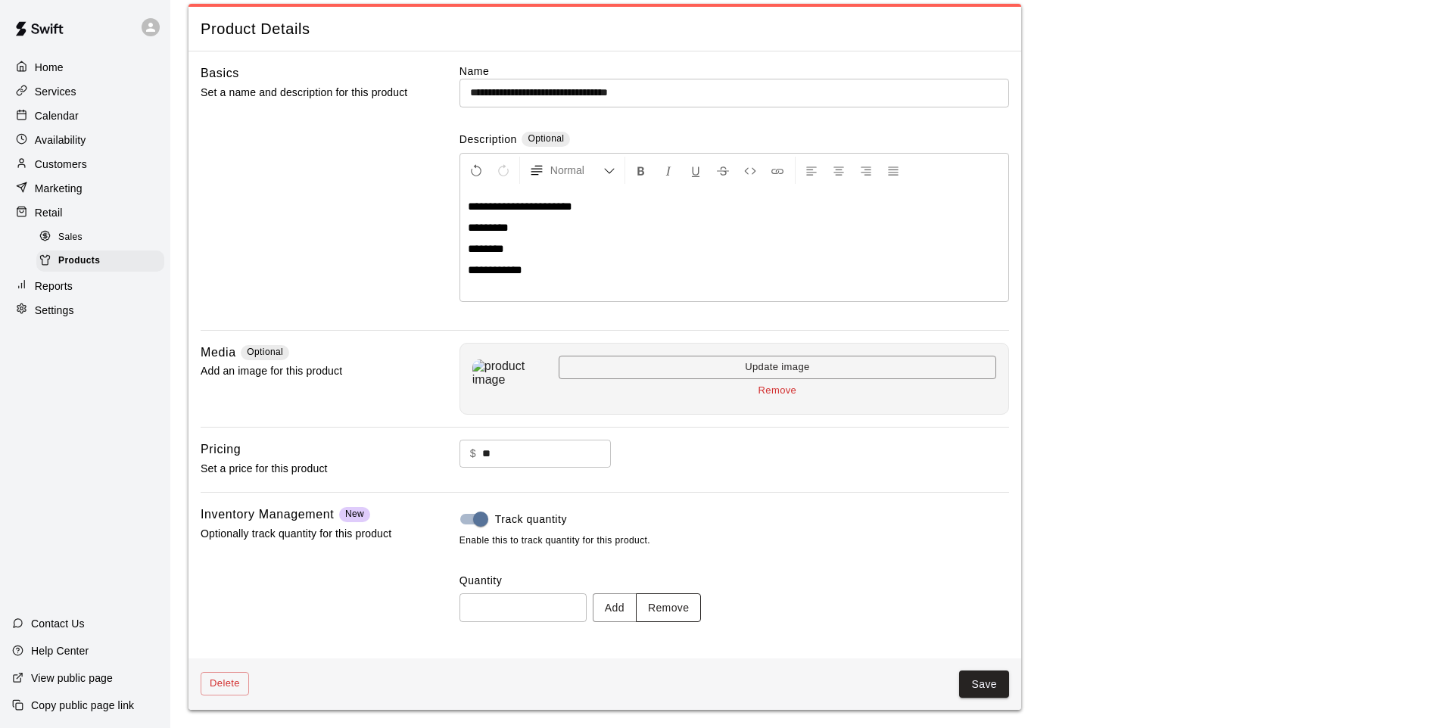
click at [691, 607] on button "Remove" at bounding box center [669, 608] width 66 height 28
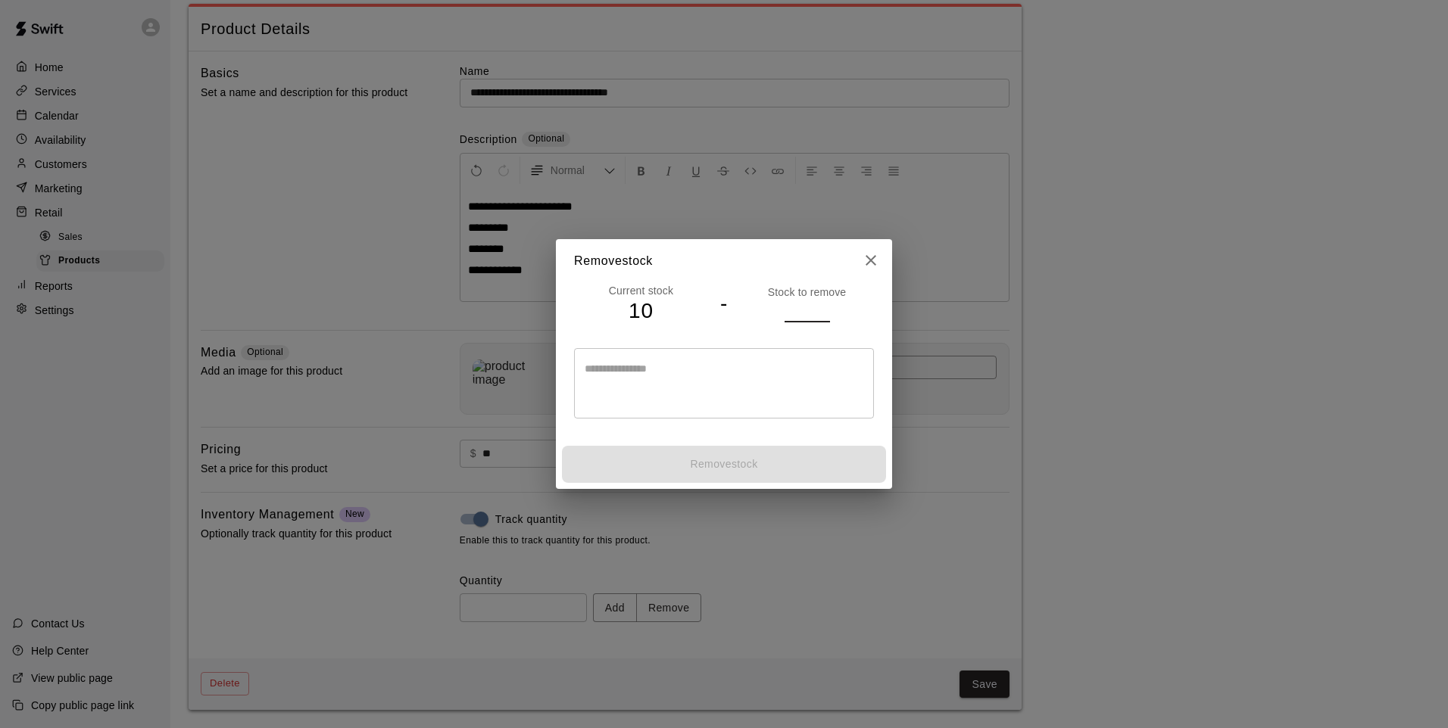
click at [800, 304] on input "number" at bounding box center [806, 311] width 45 height 22
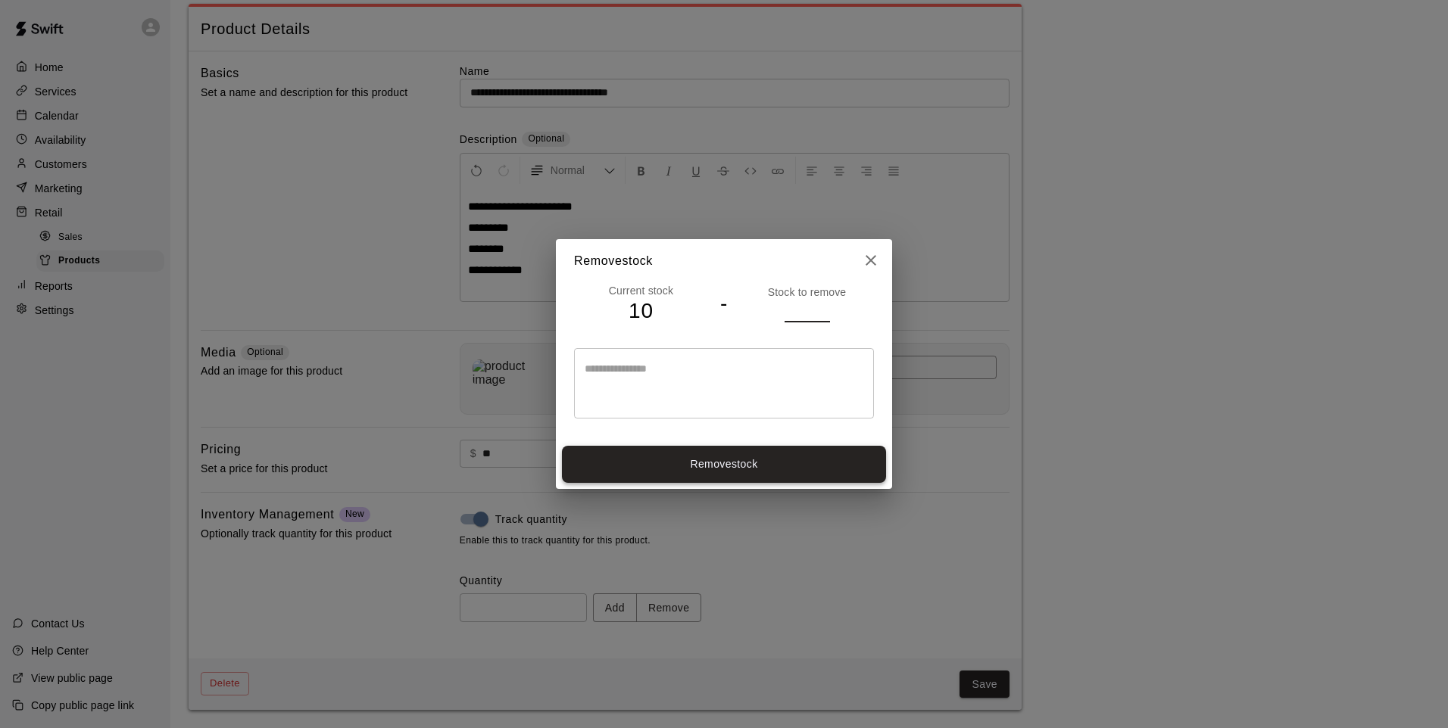
type input "*"
click at [786, 469] on button "Remove stock" at bounding box center [724, 464] width 324 height 37
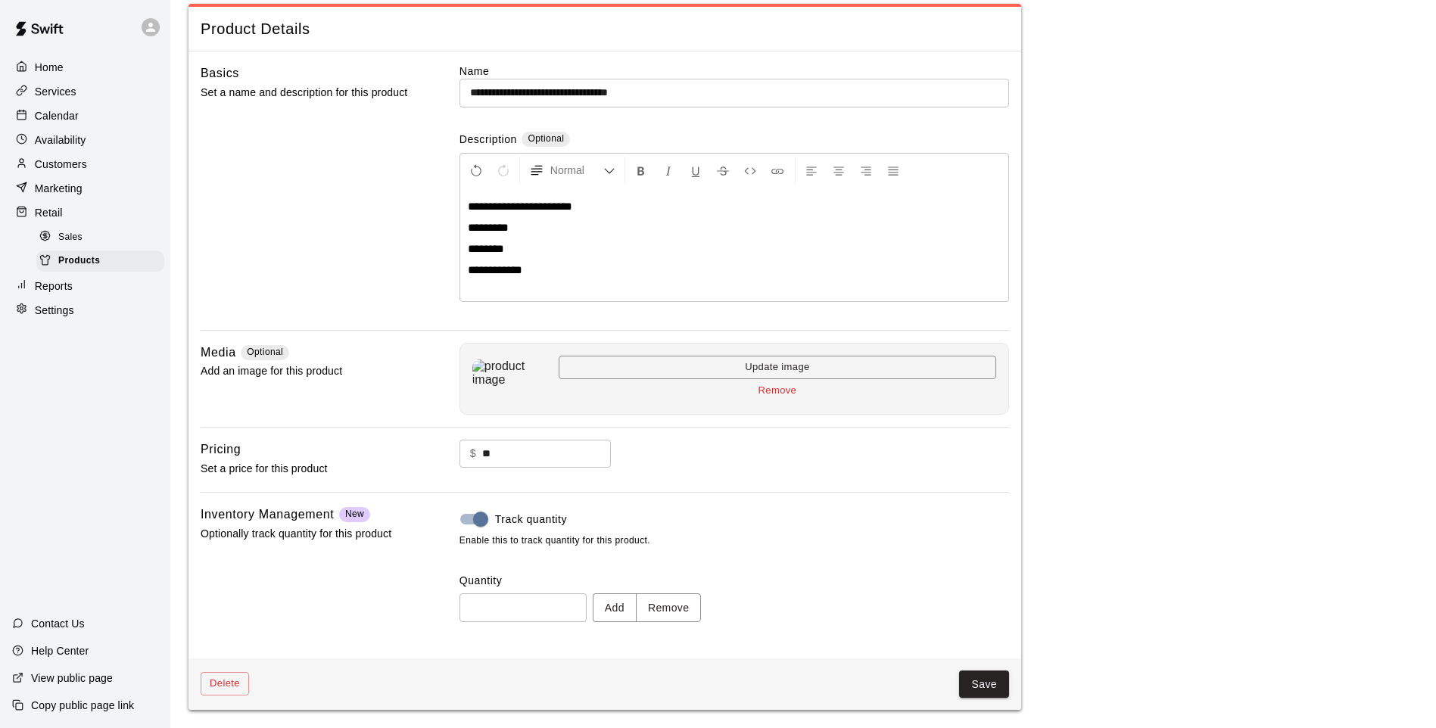
type input "*"
click at [990, 697] on button "Save" at bounding box center [984, 685] width 50 height 28
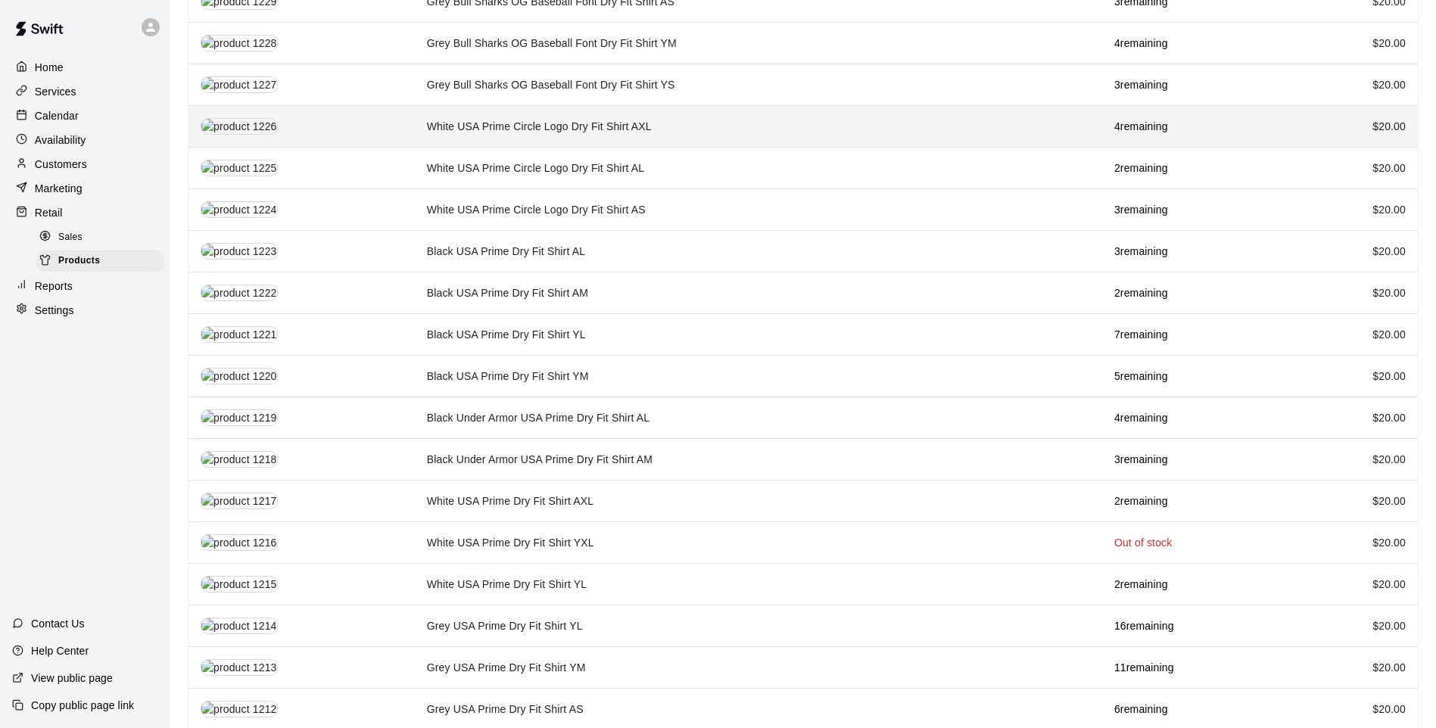
scroll to position [1060, 0]
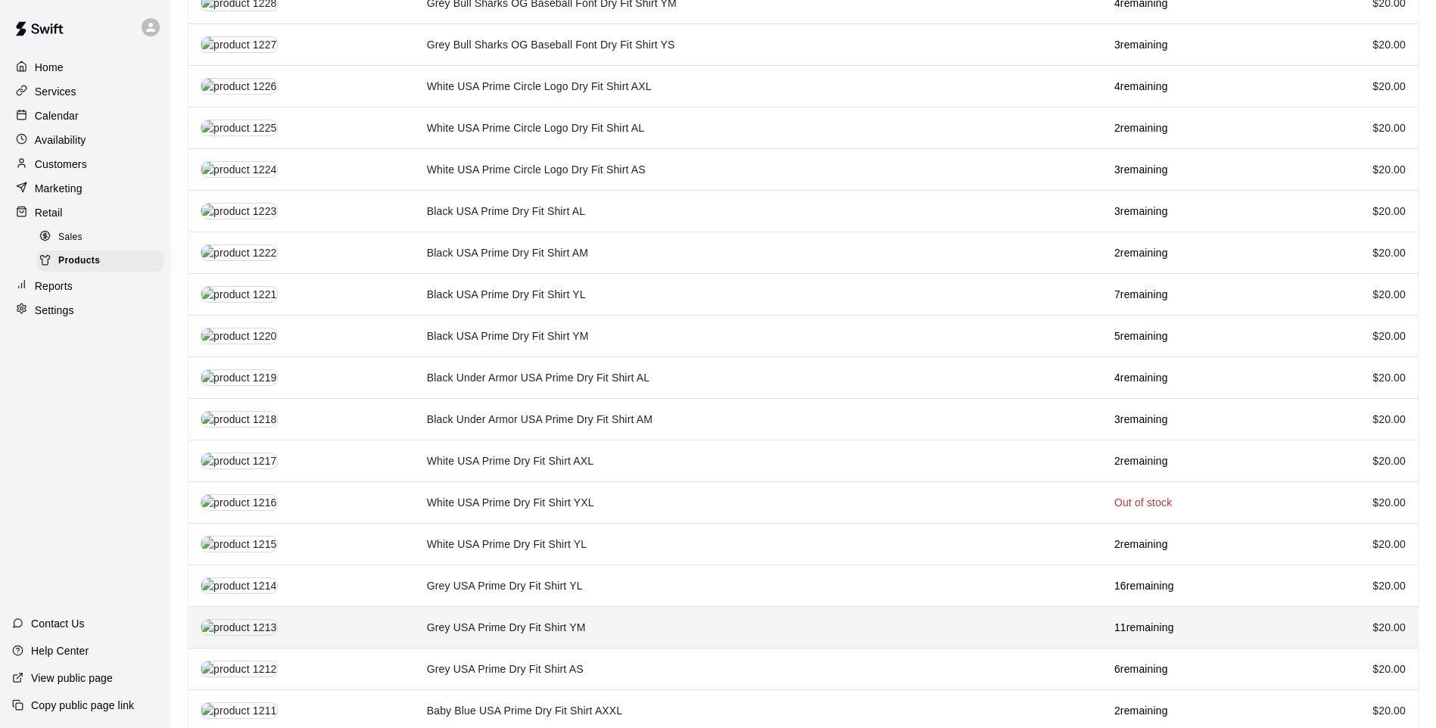
click at [592, 607] on td "Grey USA Prime Dry Fit Shirt YM" at bounding box center [759, 628] width 688 height 42
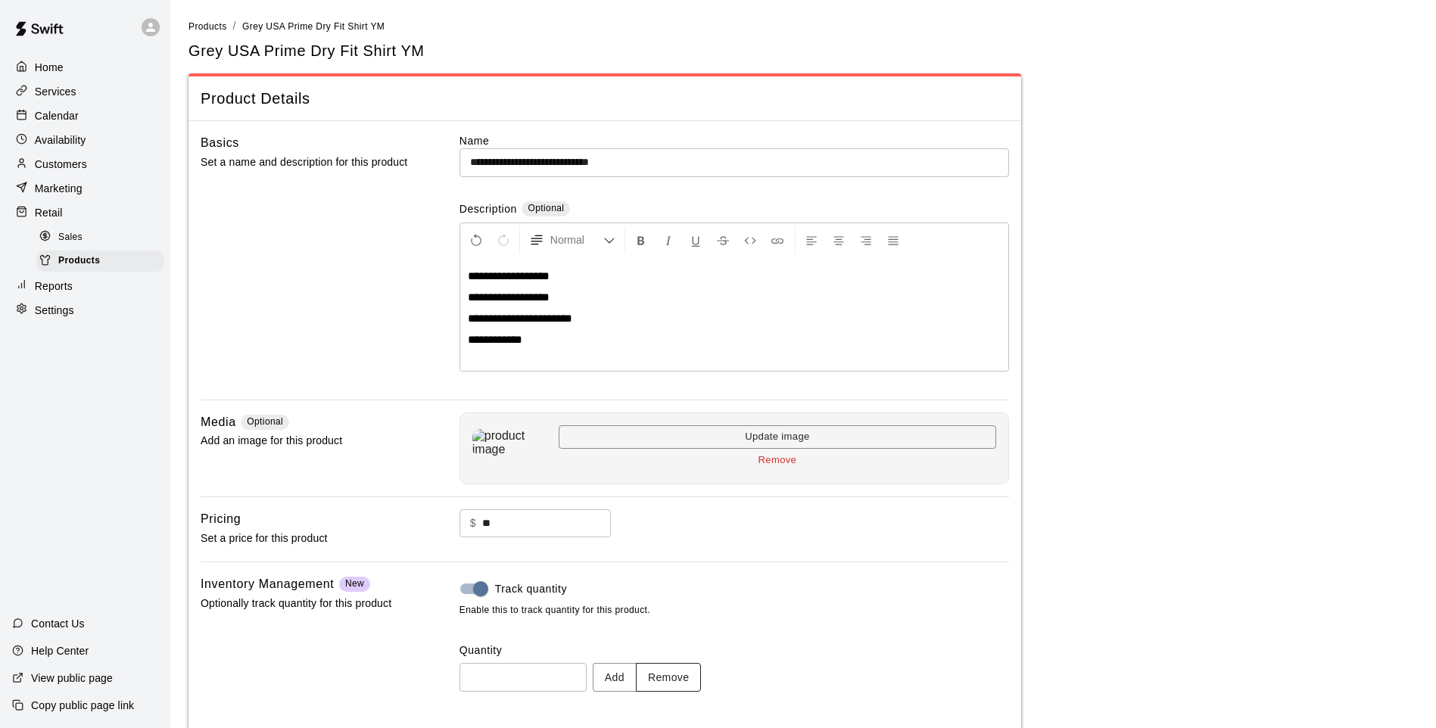
click at [694, 672] on button "Remove" at bounding box center [669, 677] width 66 height 28
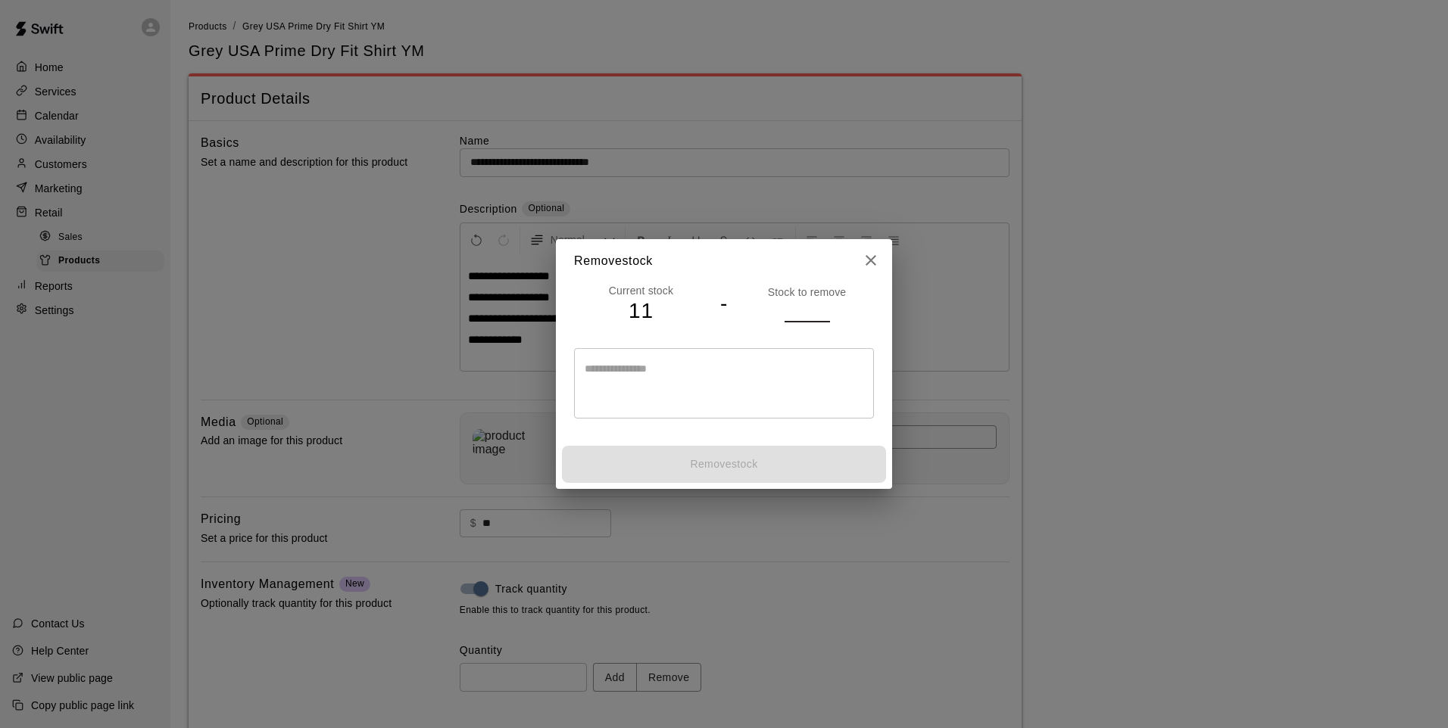
click at [802, 313] on input "number" at bounding box center [806, 311] width 45 height 22
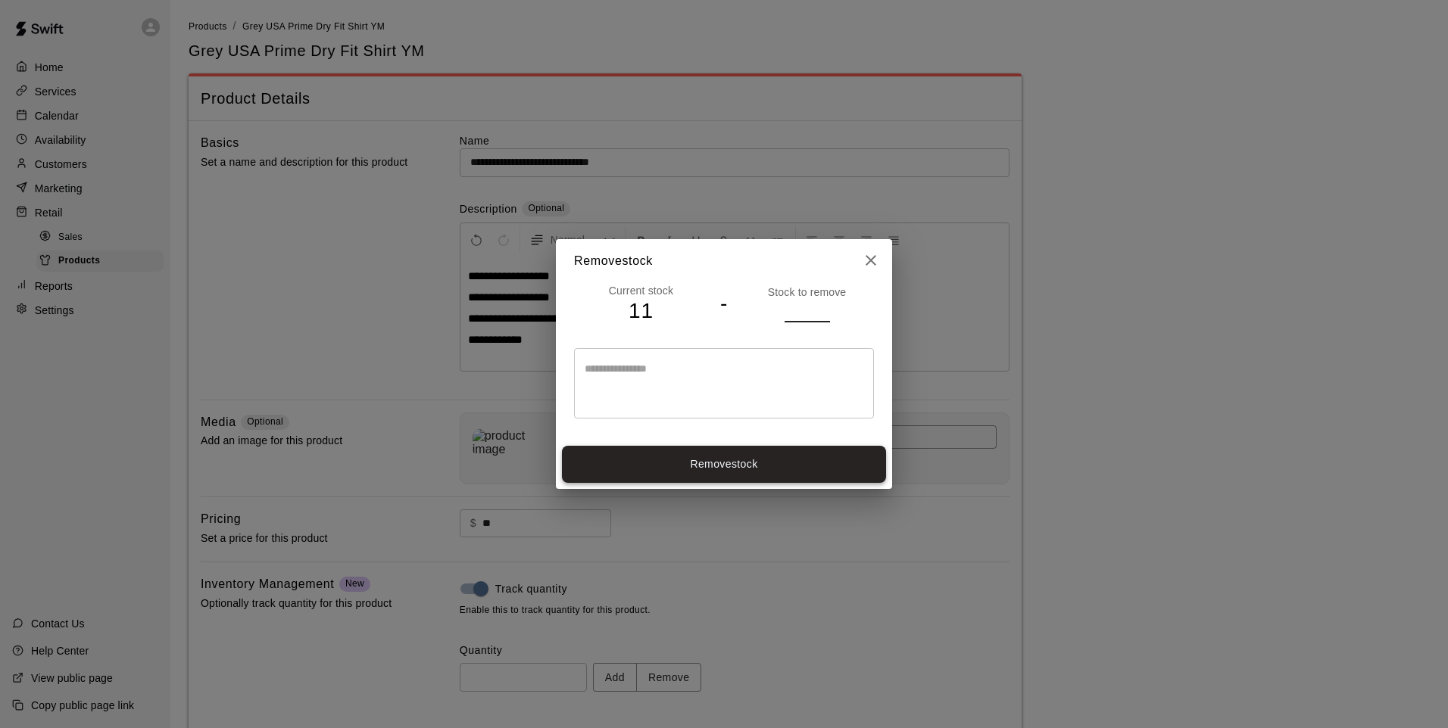
type input "*"
click at [773, 451] on button "Remove stock" at bounding box center [724, 464] width 324 height 37
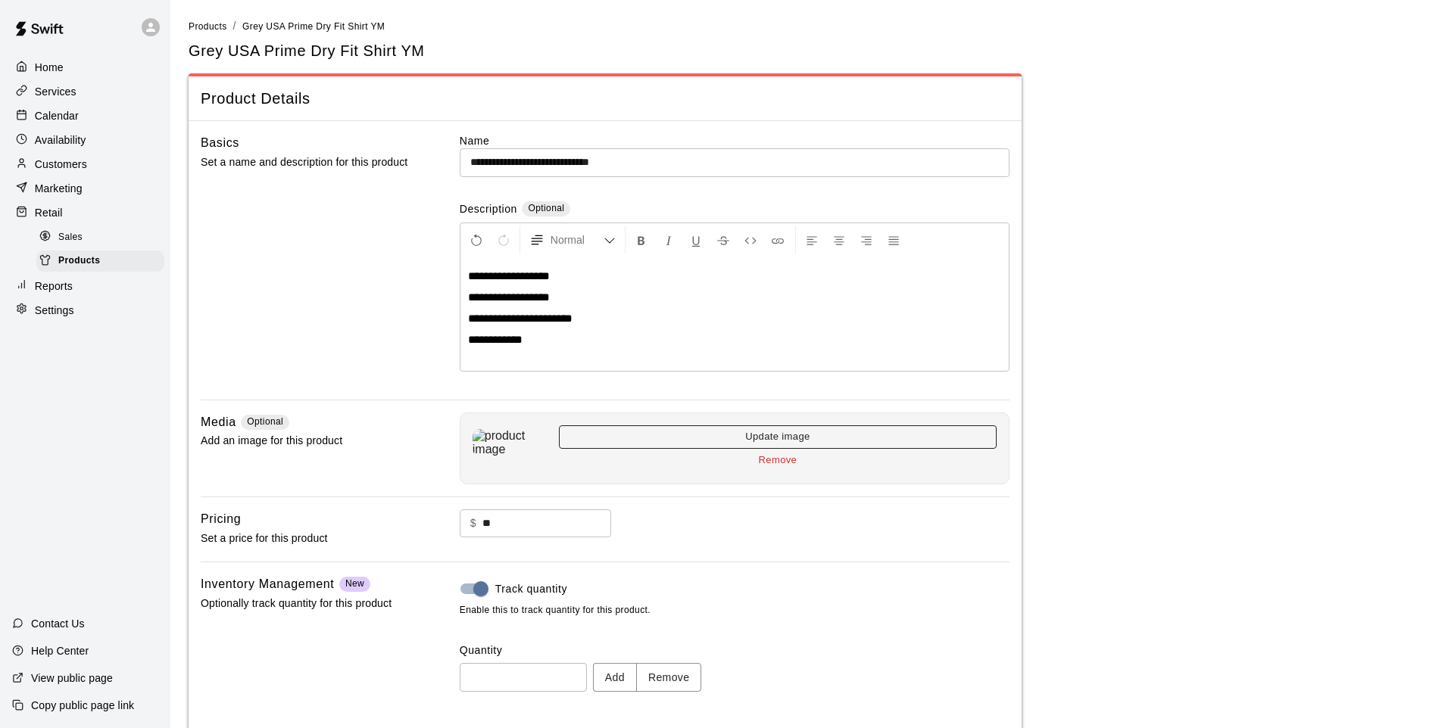
type input "**"
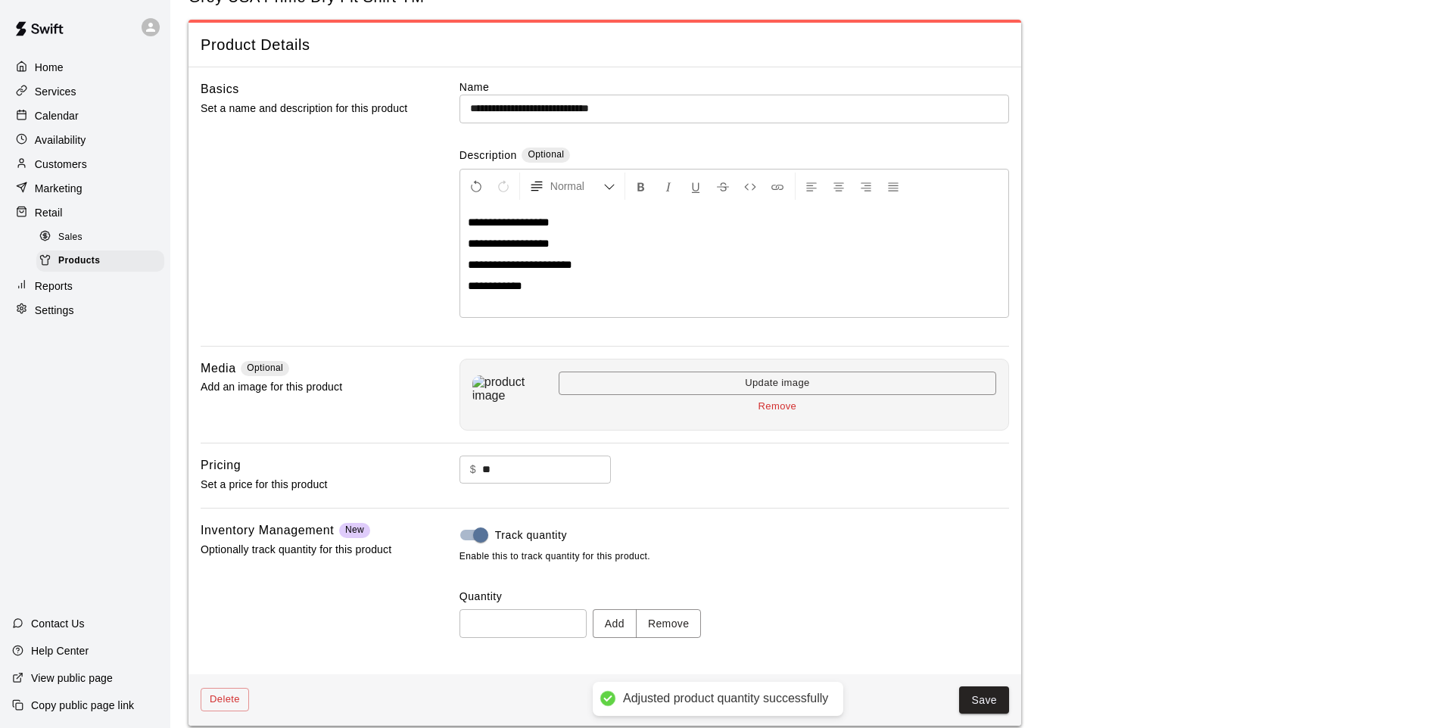
scroll to position [70, 0]
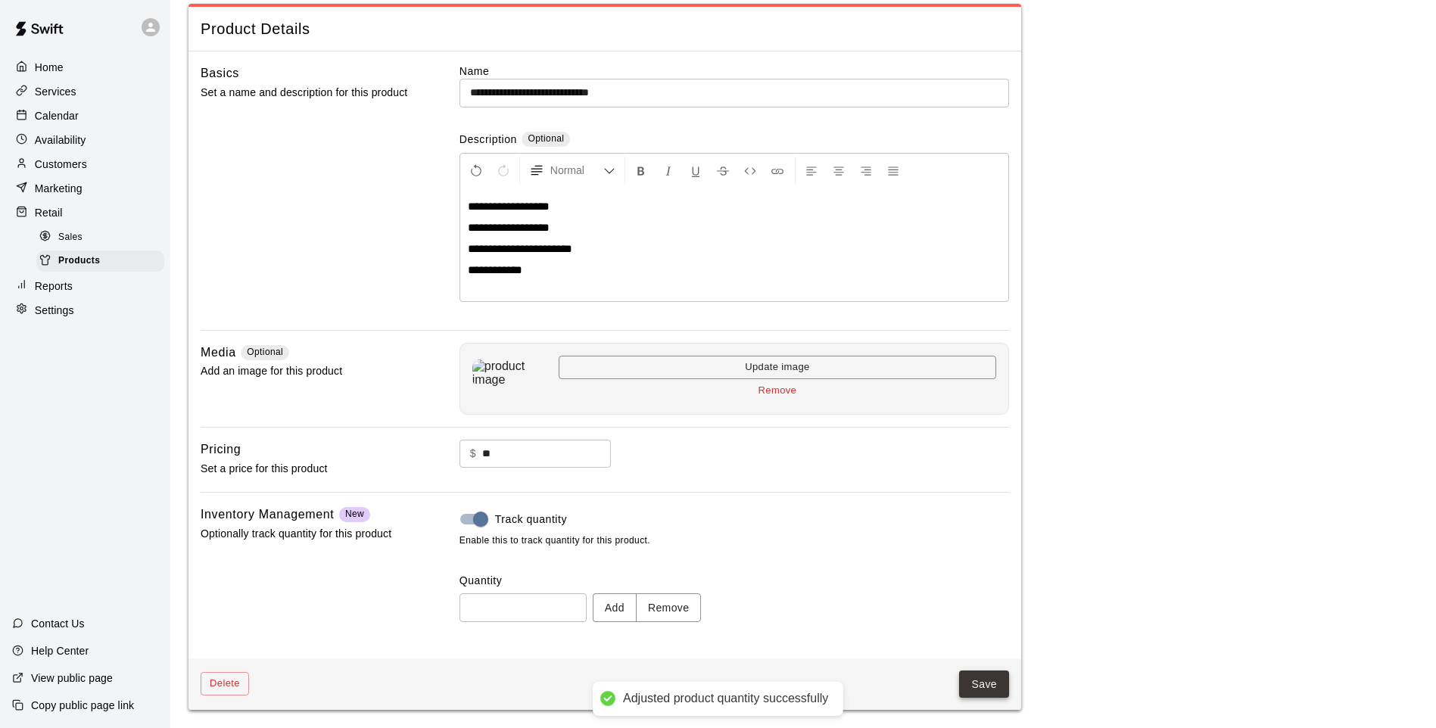
click at [965, 678] on button "Save" at bounding box center [984, 685] width 50 height 28
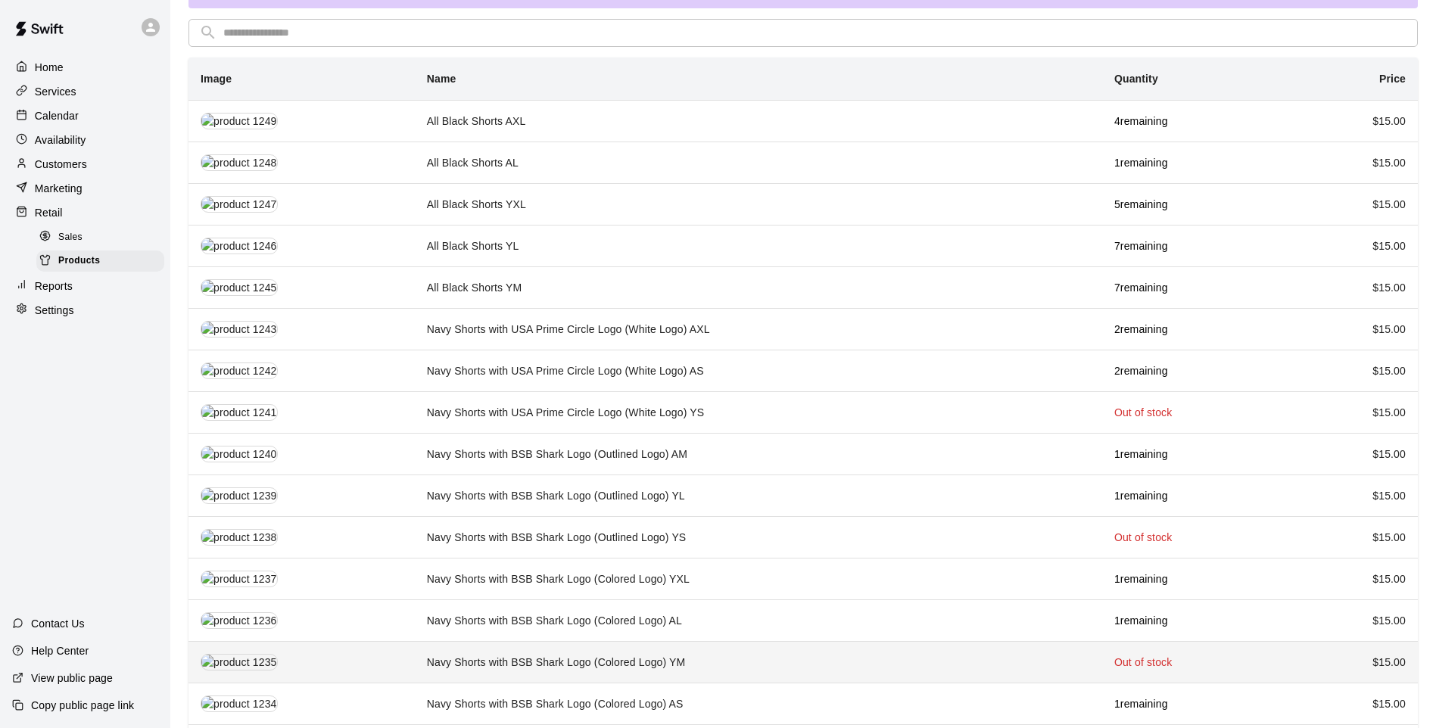
scroll to position [76, 0]
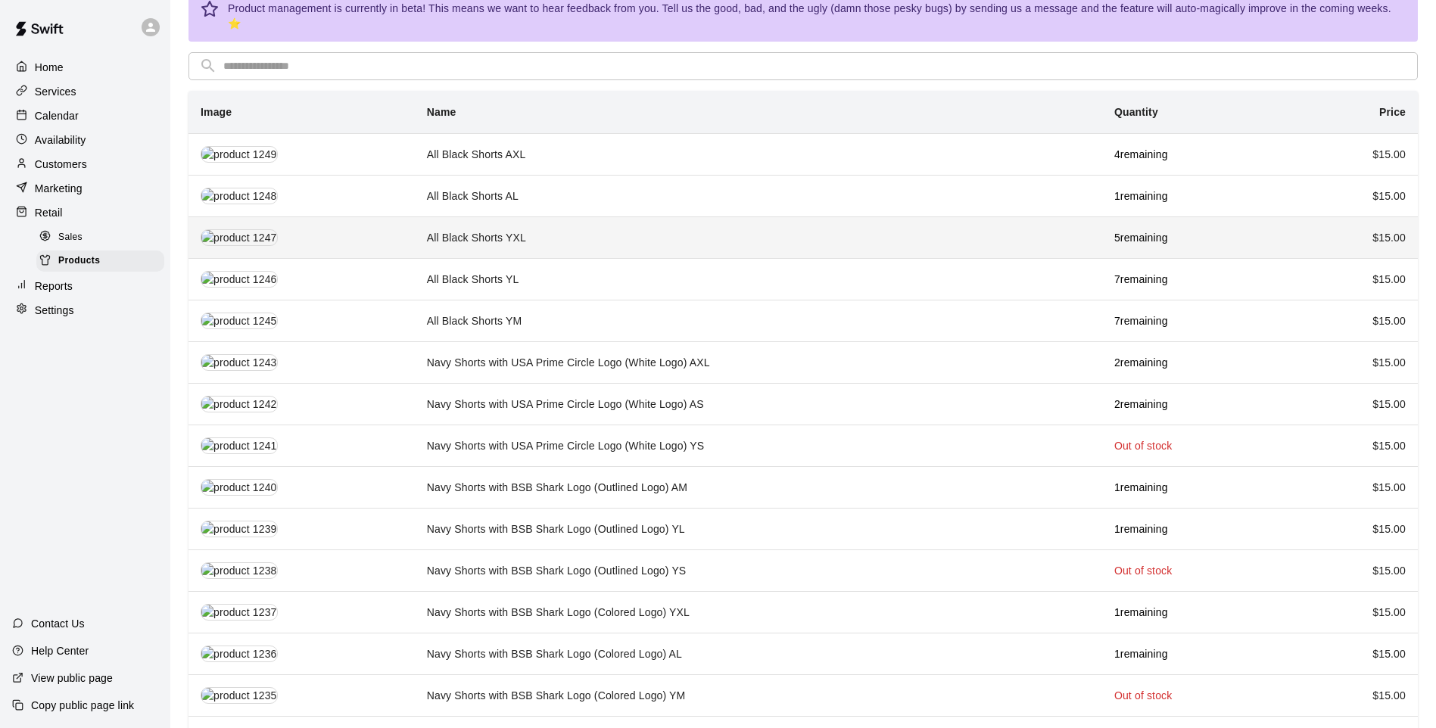
click at [797, 233] on td "All Black Shorts YXL" at bounding box center [759, 238] width 688 height 42
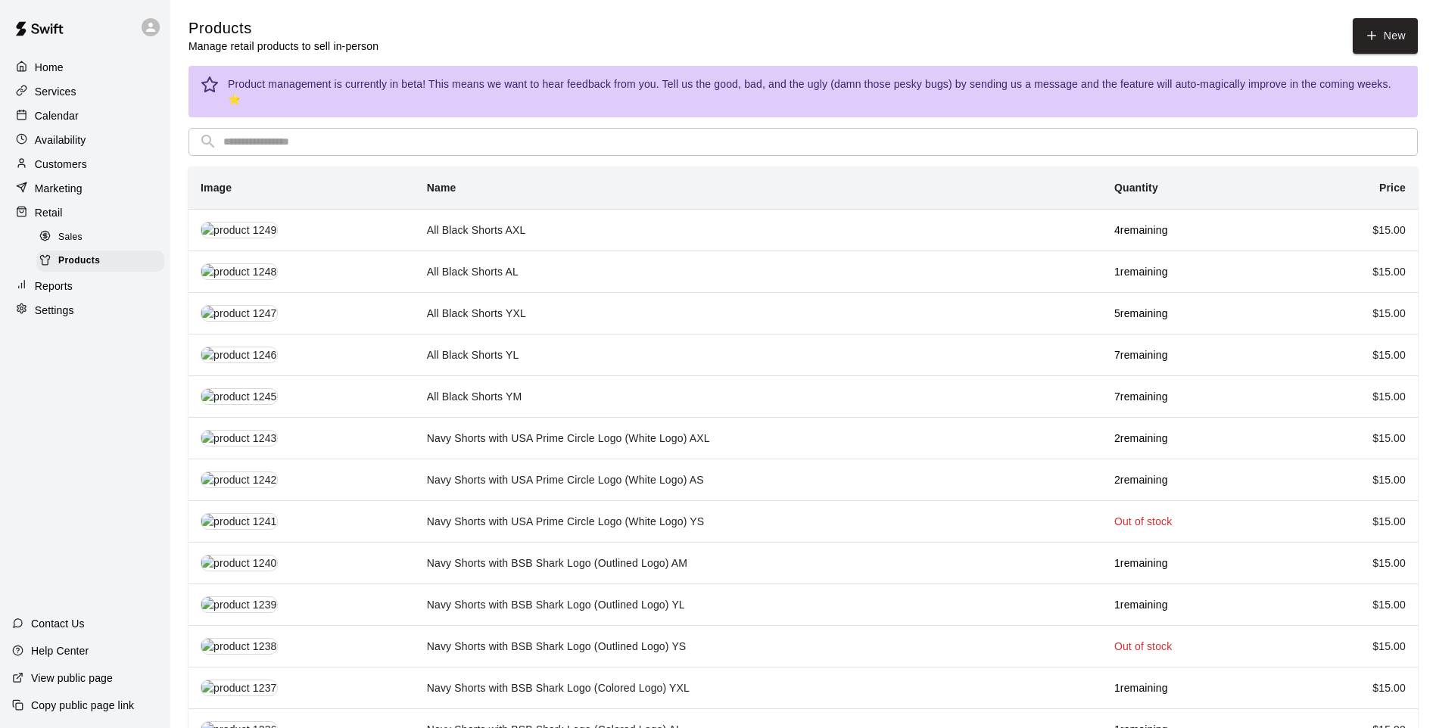
click at [315, 128] on input "text" at bounding box center [815, 142] width 1184 height 28
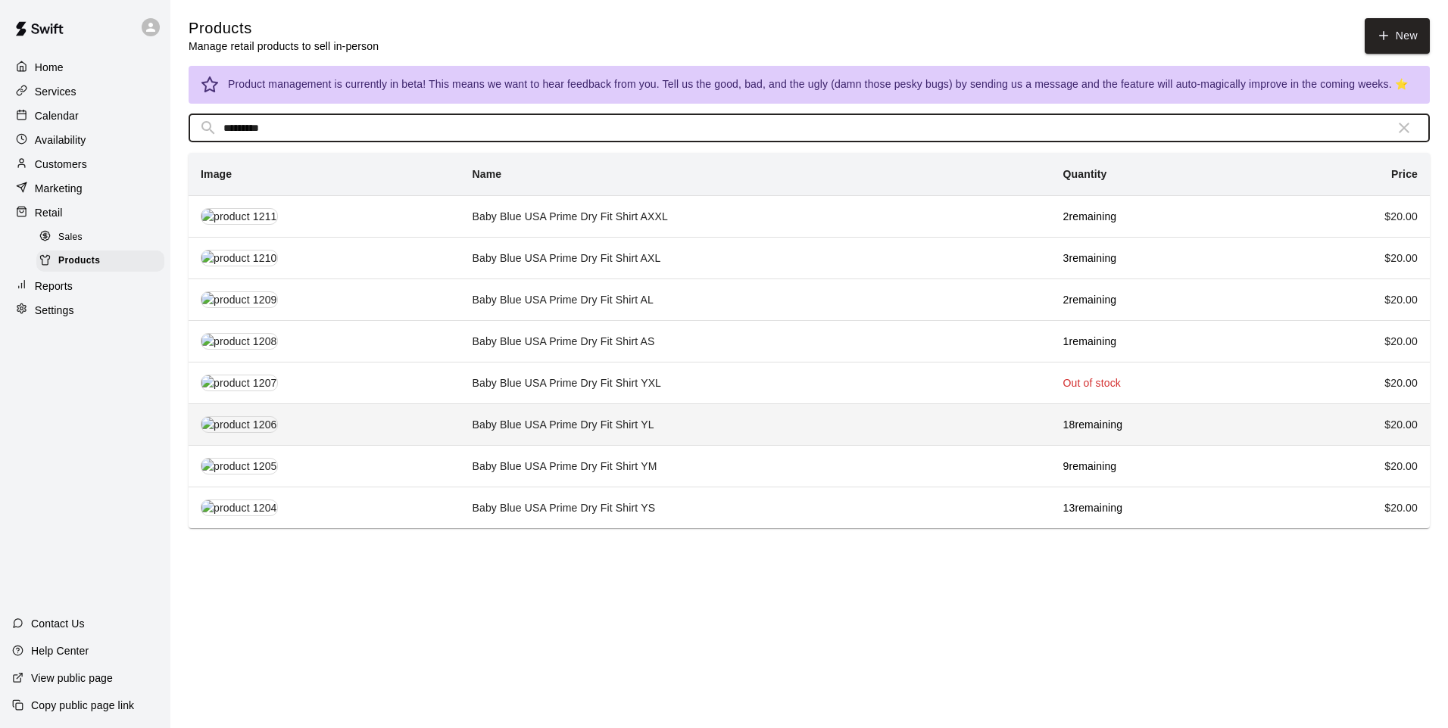
type input "*********"
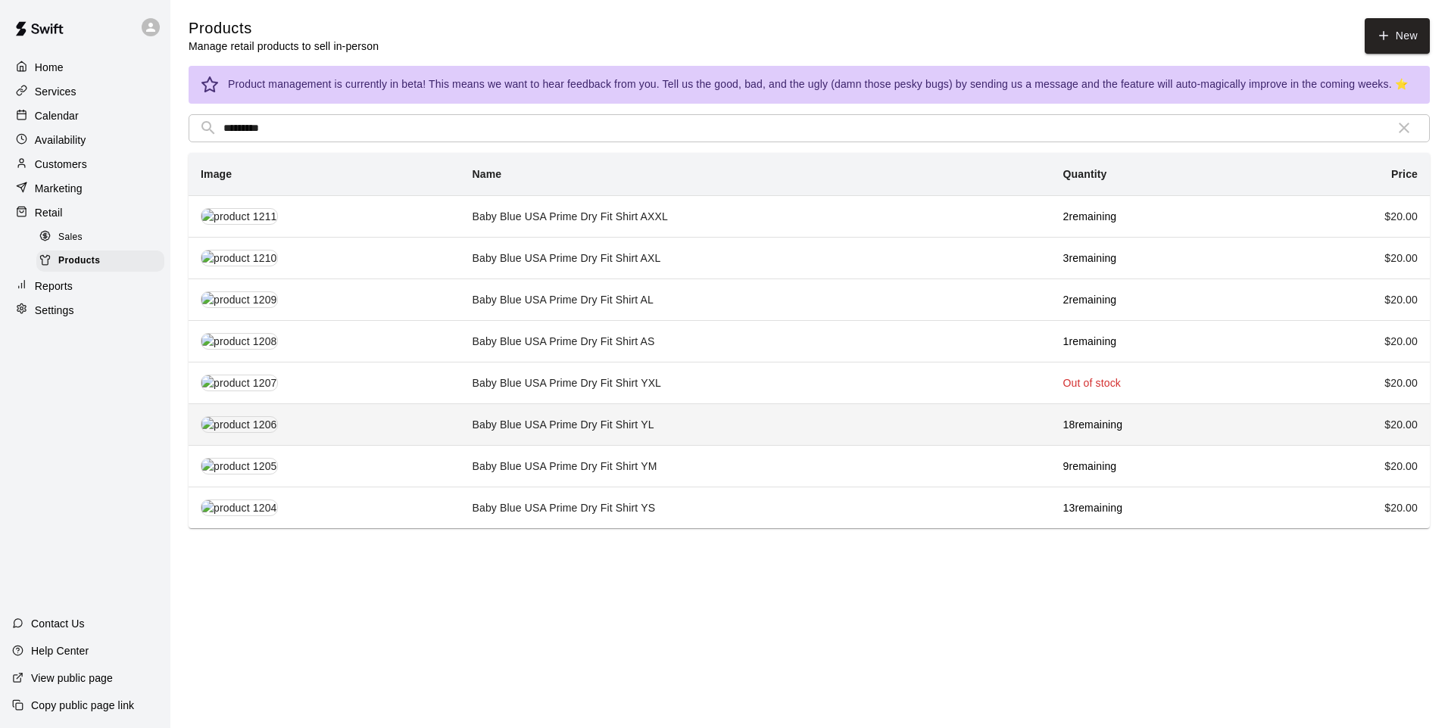
click at [647, 425] on td "Baby Blue USA Prime Dry Fit Shirt YL" at bounding box center [755, 425] width 591 height 42
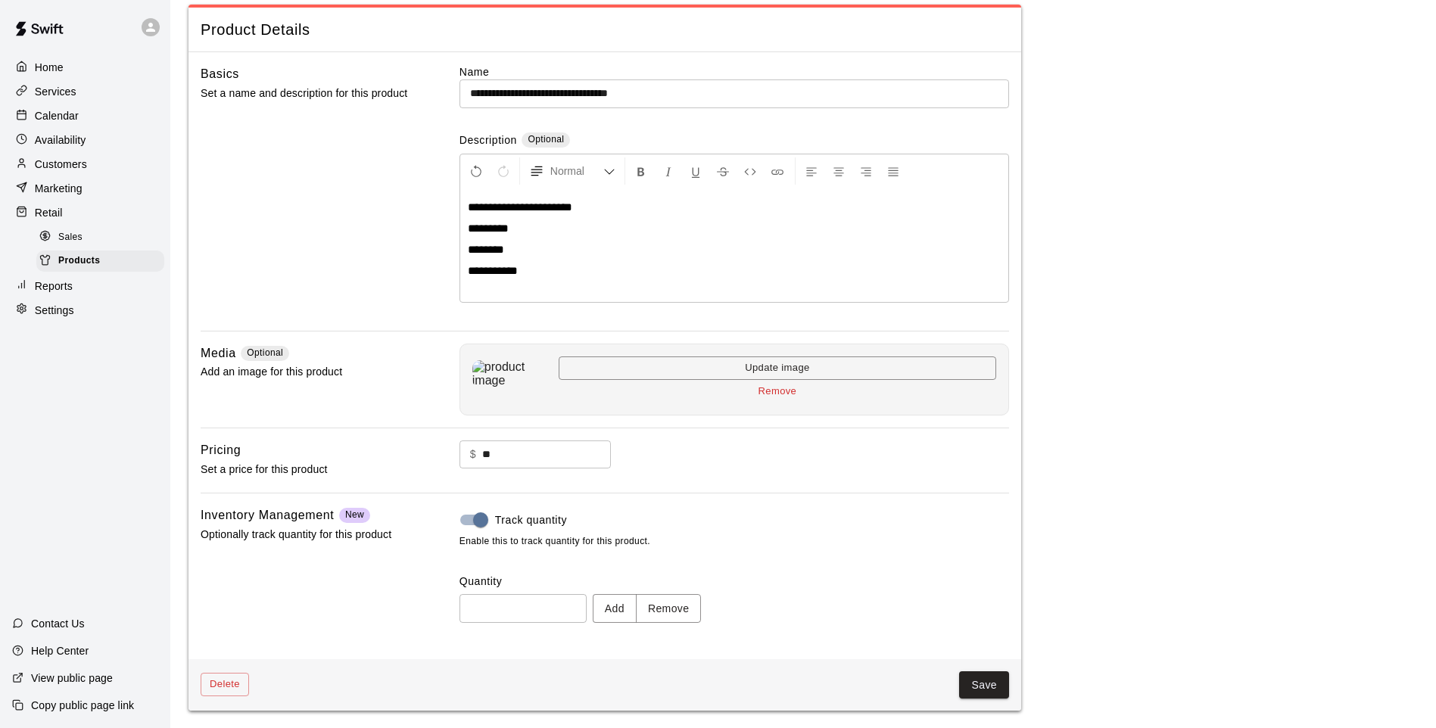
scroll to position [70, 0]
click at [677, 610] on button "Remove" at bounding box center [669, 608] width 66 height 28
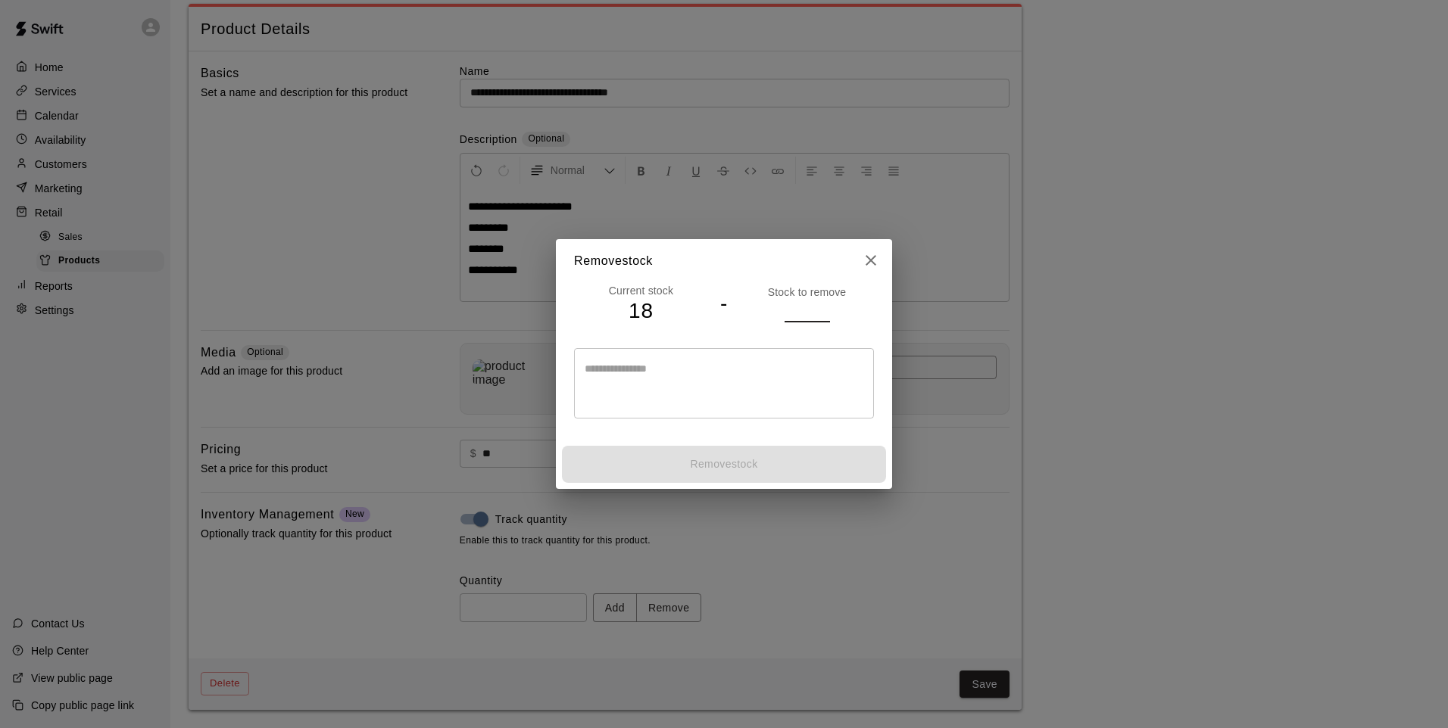
click at [797, 304] on input "number" at bounding box center [806, 311] width 45 height 22
click at [862, 260] on icon "close" at bounding box center [871, 260] width 18 height 18
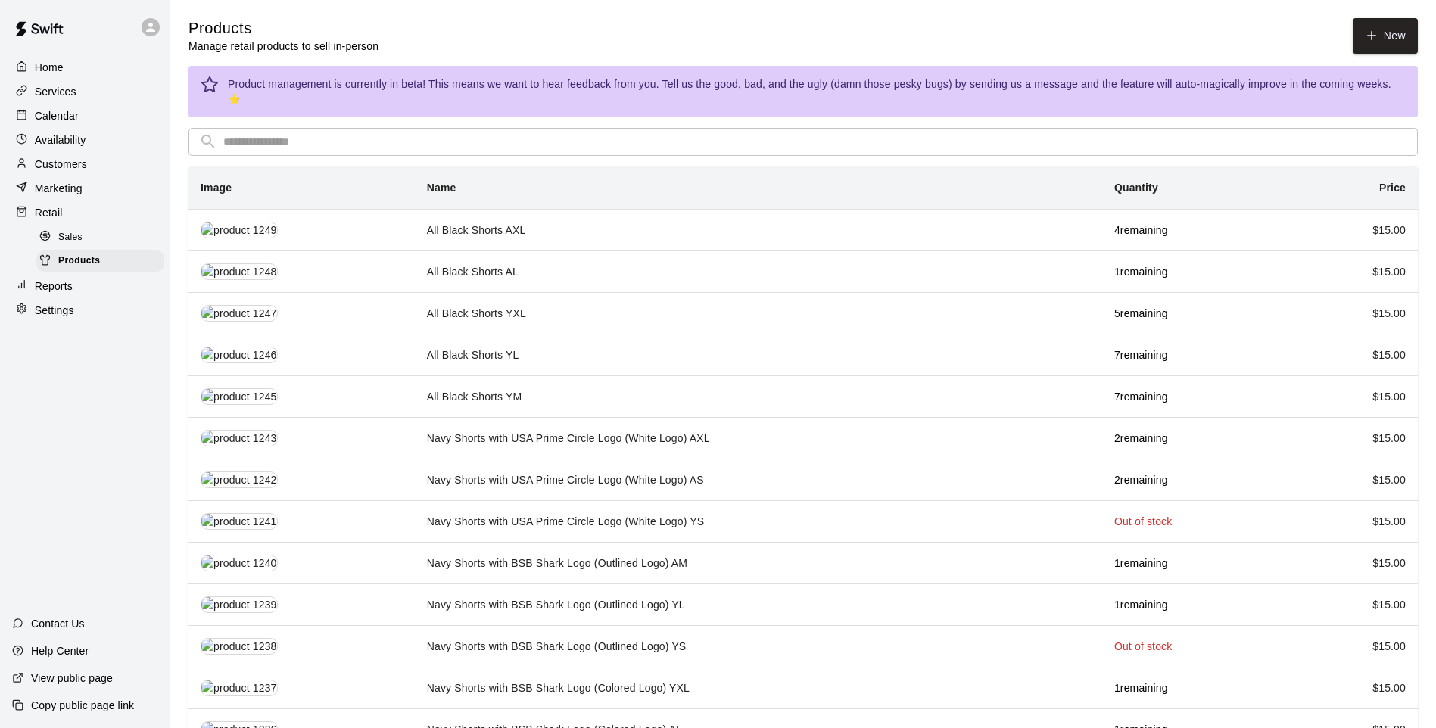
click at [427, 129] on input "text" at bounding box center [815, 142] width 1184 height 28
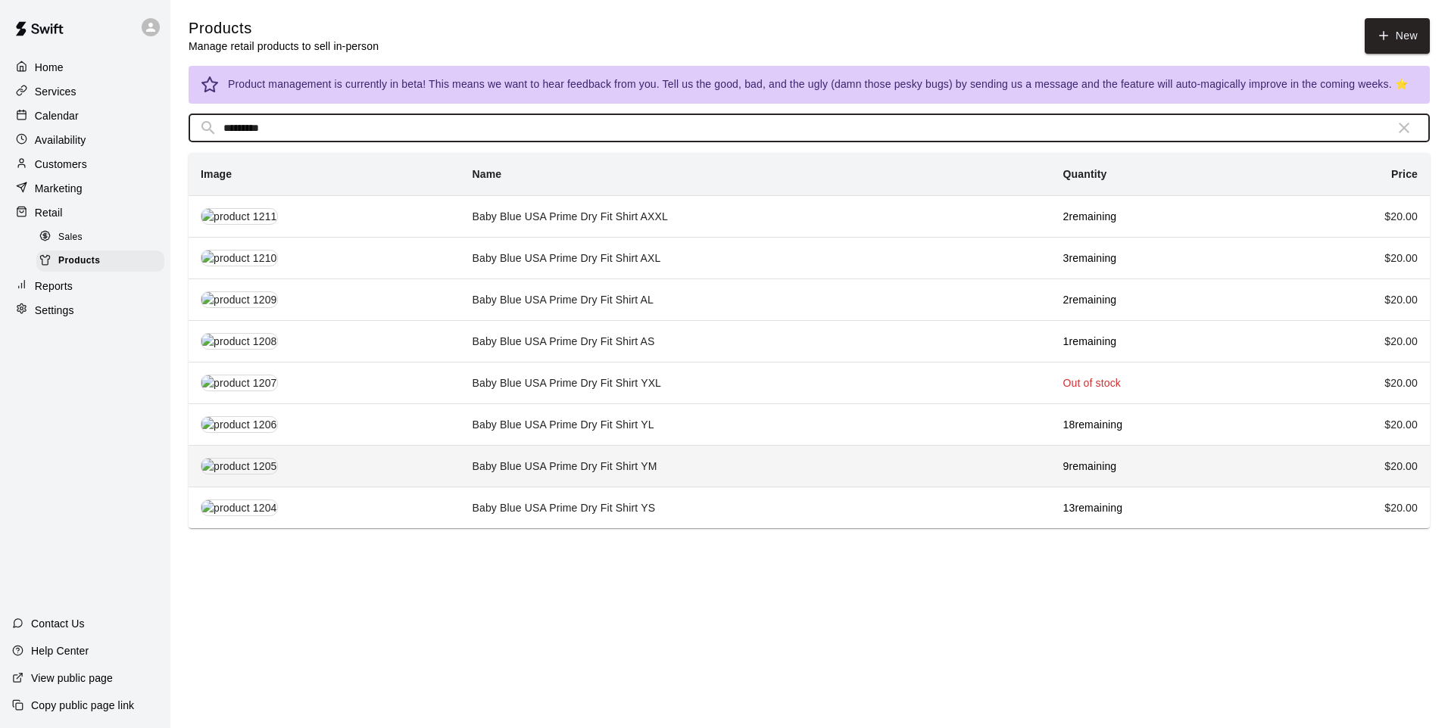
type input "*********"
click at [743, 465] on td "Baby Blue USA Prime Dry Fit Shirt YM" at bounding box center [755, 466] width 591 height 42
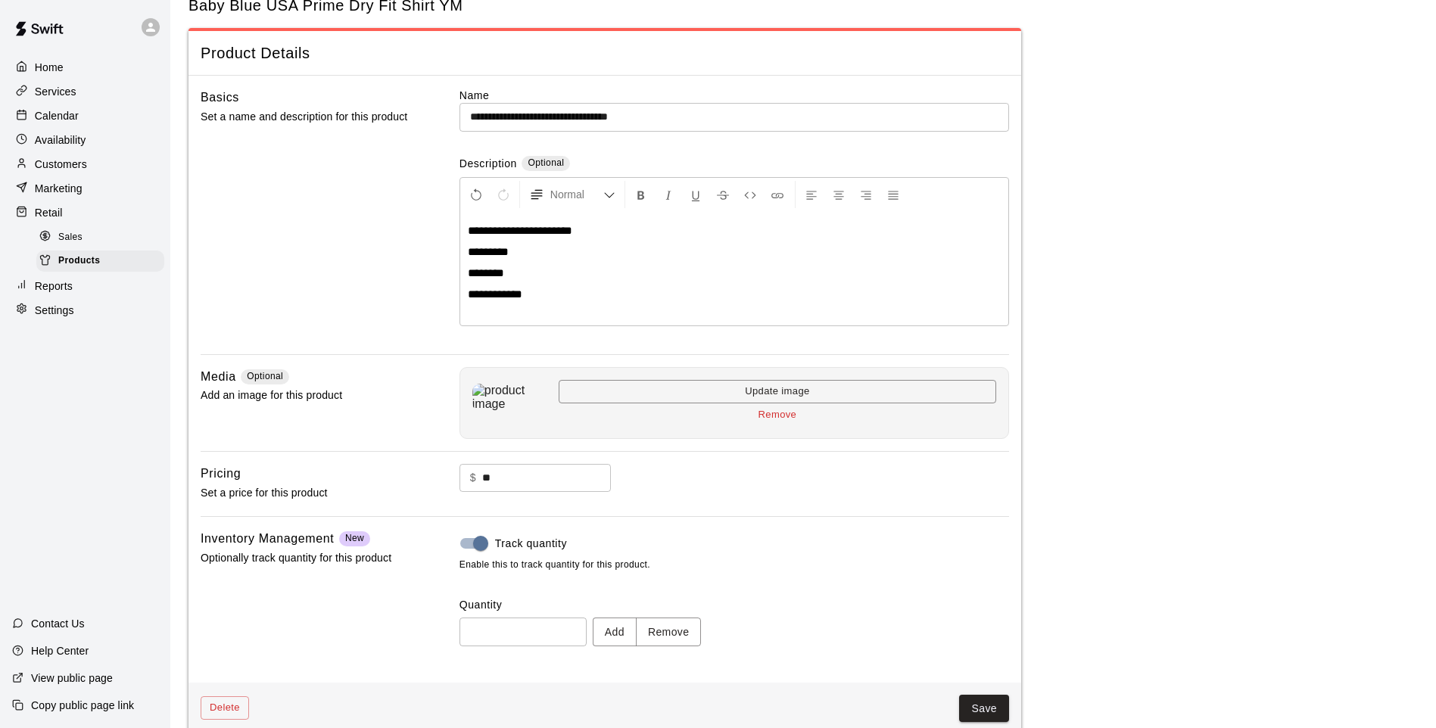
scroll to position [70, 0]
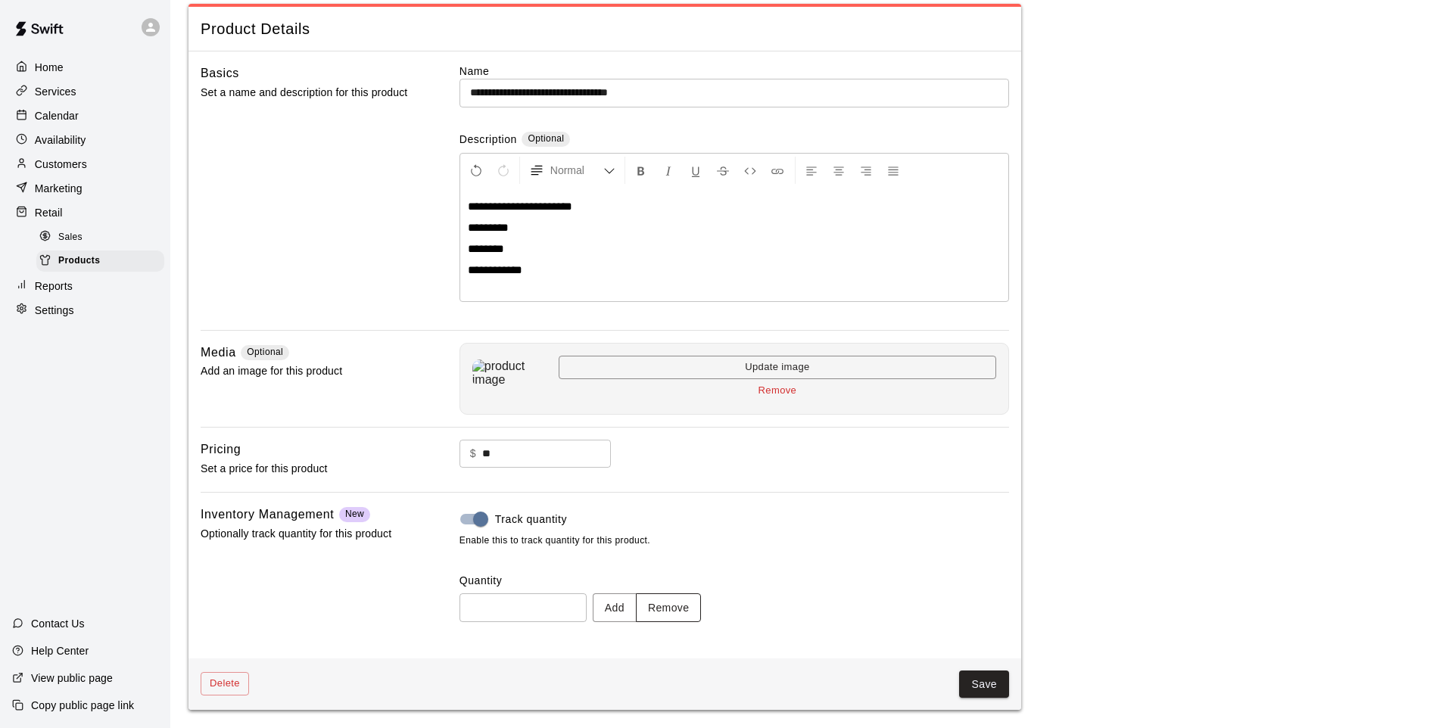
click at [669, 616] on button "Remove" at bounding box center [669, 608] width 66 height 28
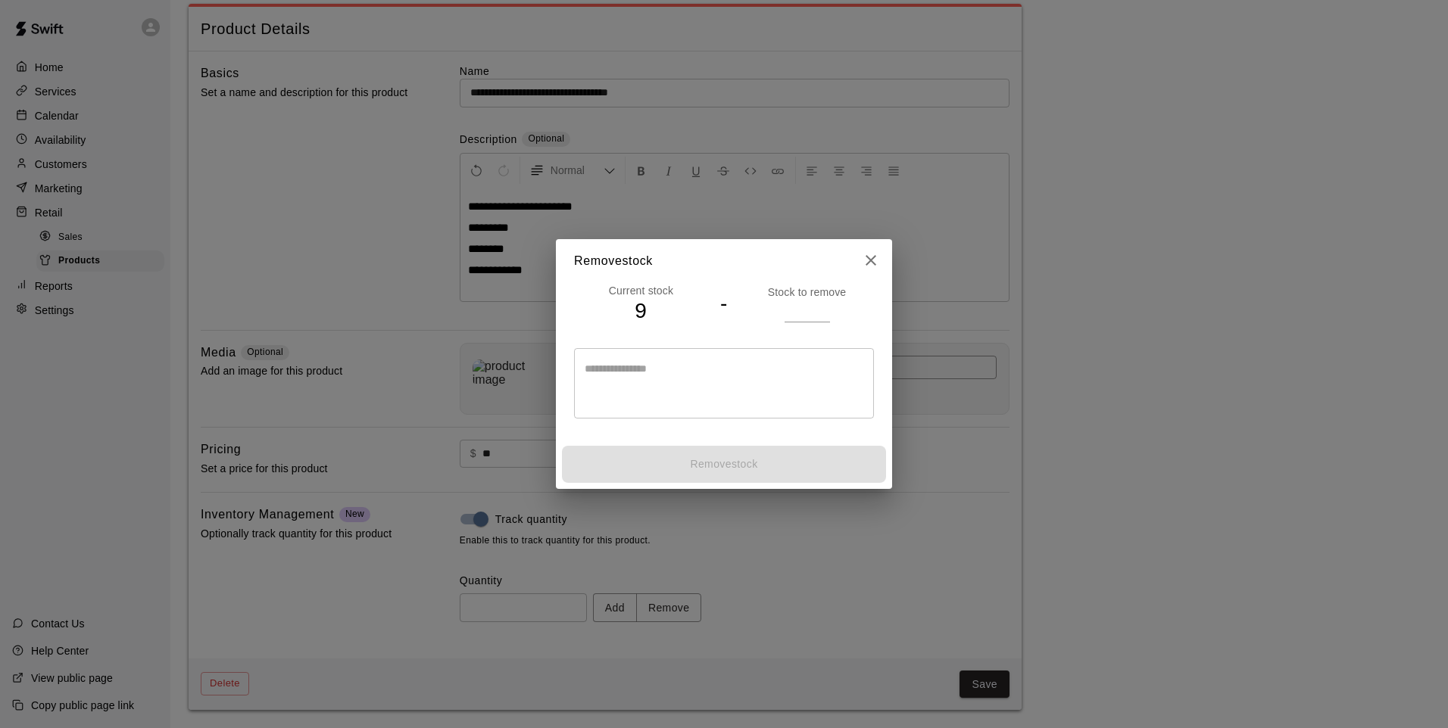
click at [787, 310] on input "number" at bounding box center [806, 311] width 45 height 22
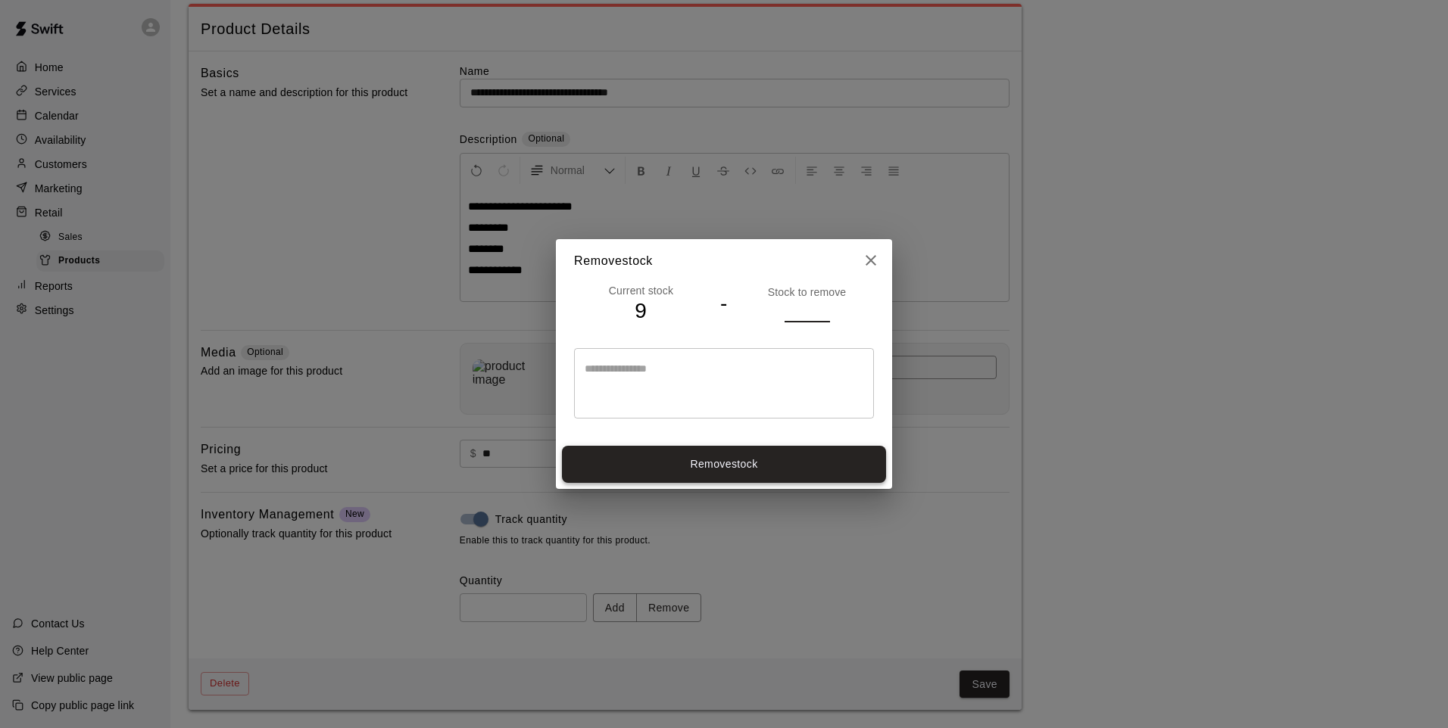
type input "*"
click at [802, 456] on button "Remove stock" at bounding box center [724, 464] width 324 height 37
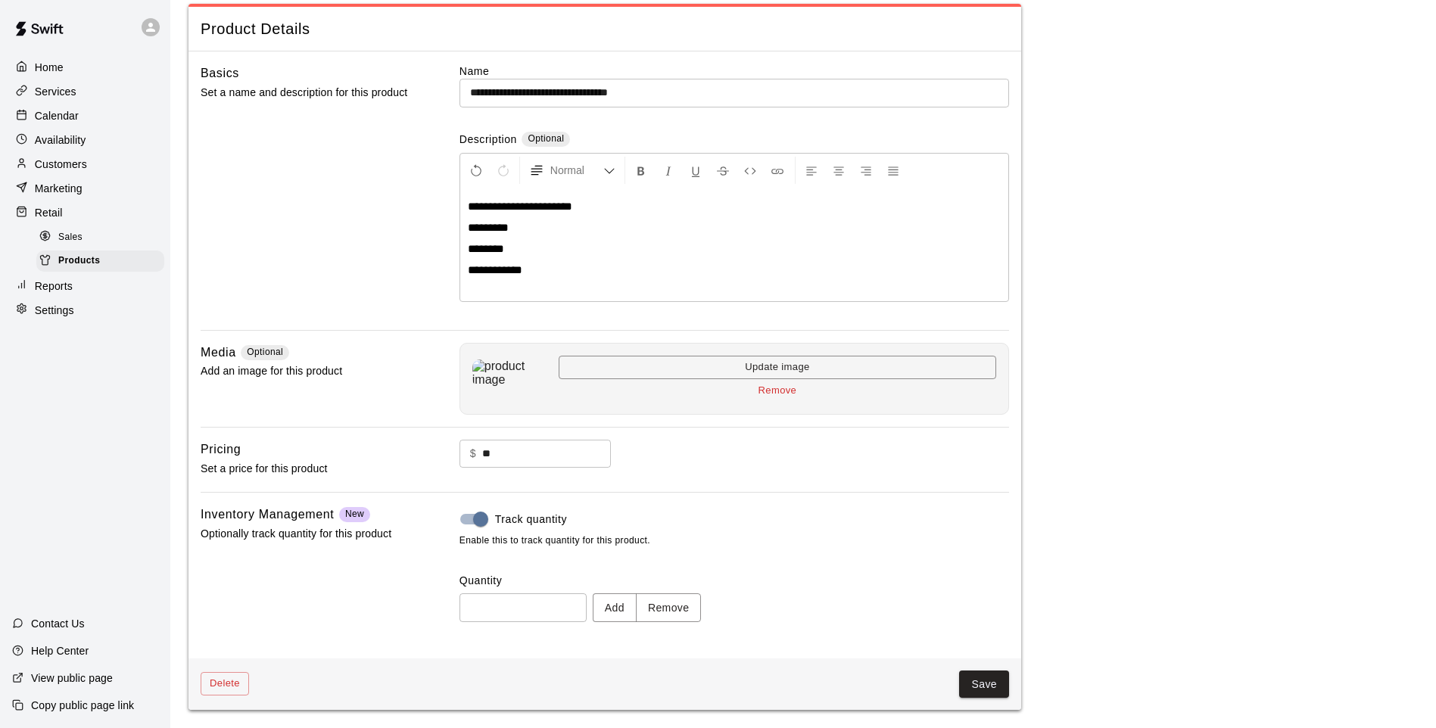
type input "*"
click at [1005, 693] on button "Save" at bounding box center [984, 685] width 50 height 28
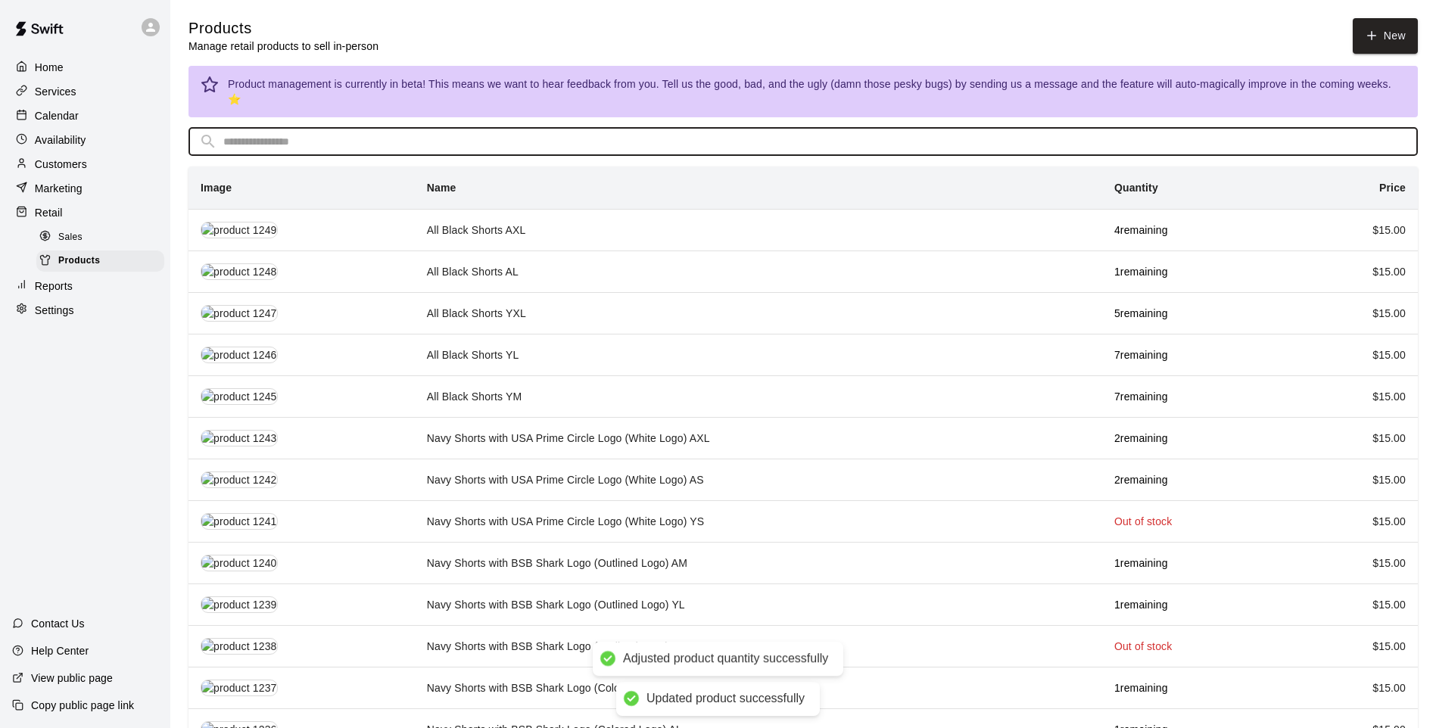
click at [513, 128] on input "text" at bounding box center [815, 142] width 1184 height 28
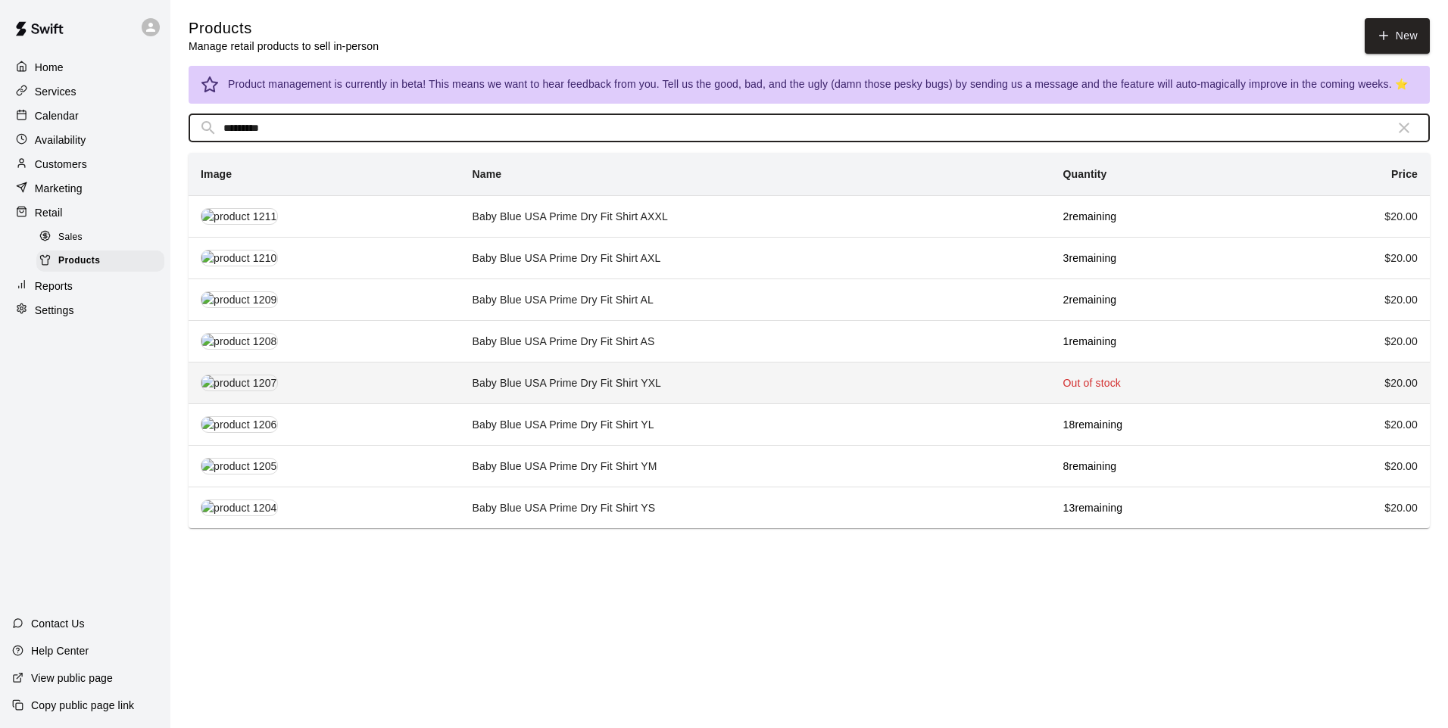
type input "*********"
click at [479, 382] on td "Baby Blue USA Prime Dry Fit Shirt YXL" at bounding box center [755, 383] width 591 height 42
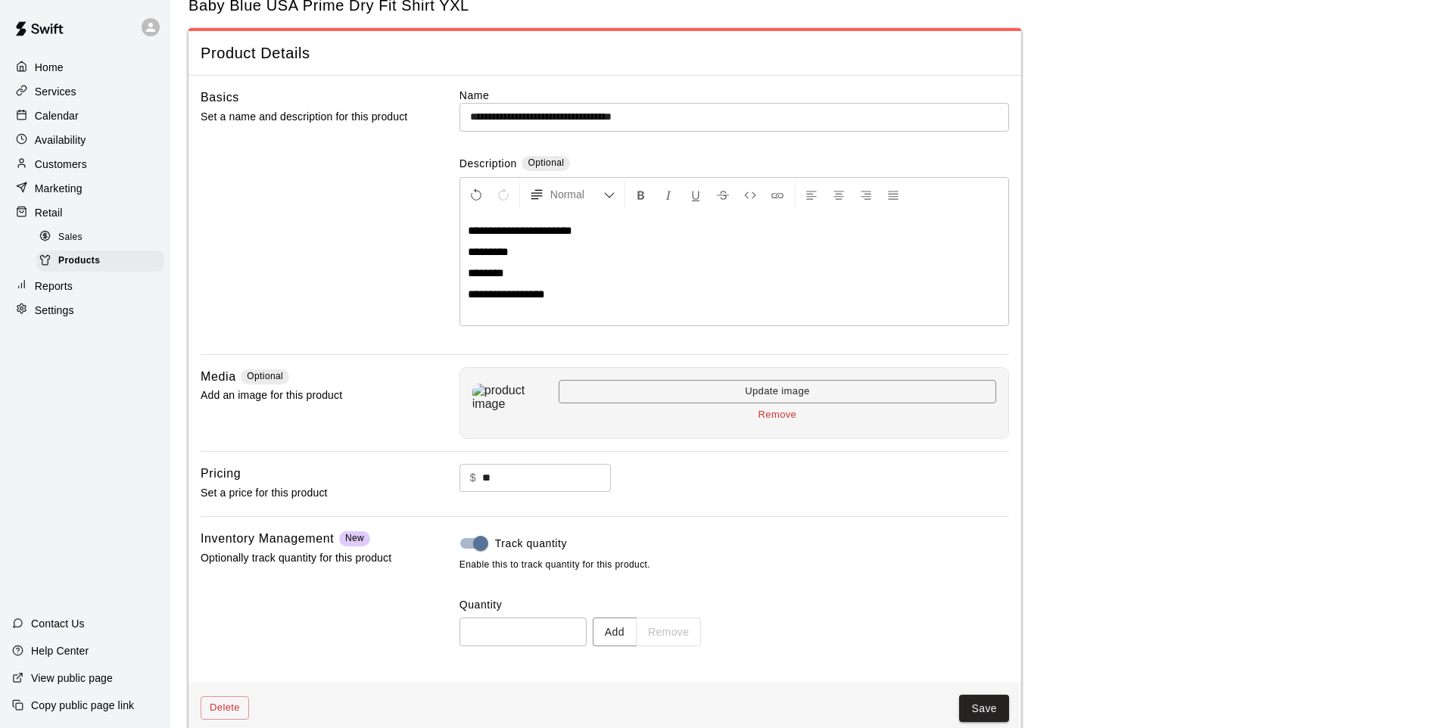
scroll to position [70, 0]
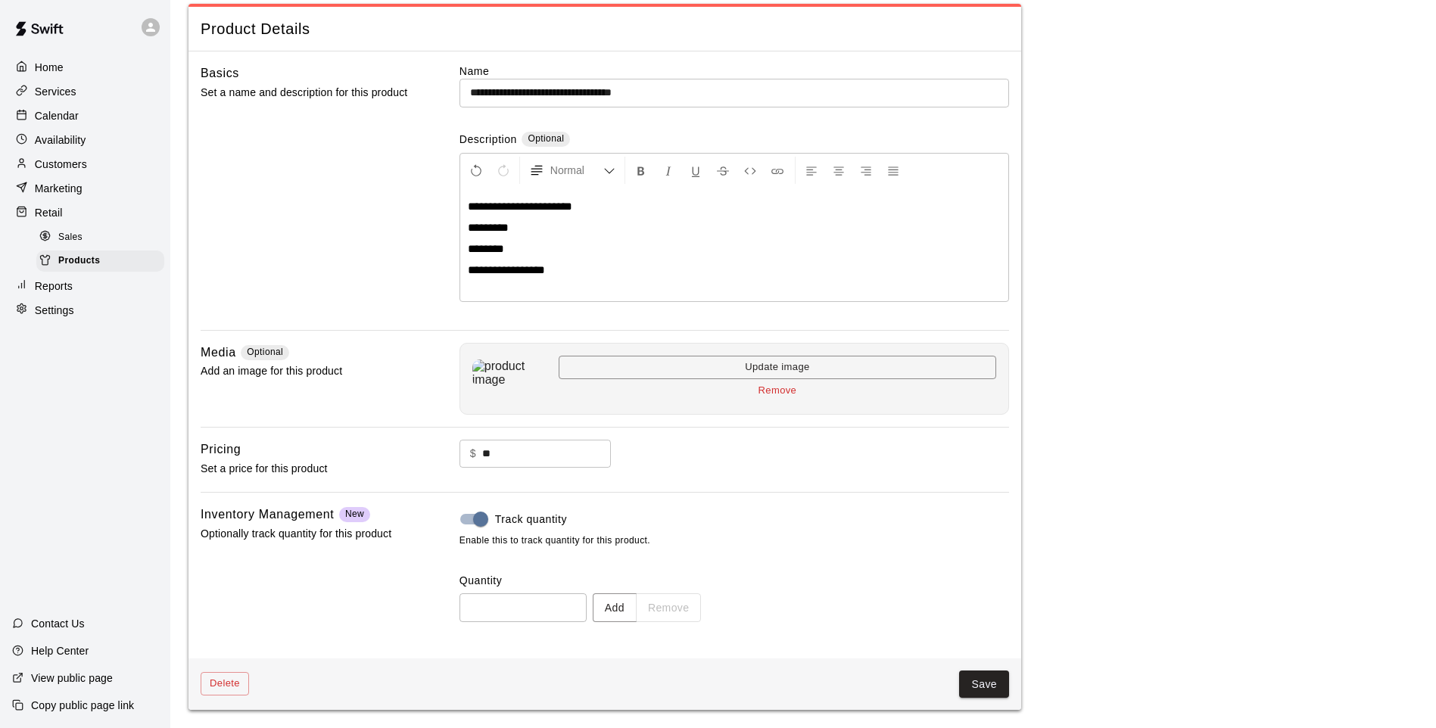
click at [631, 624] on div "Track quantity Enable this to track quantity for this product. Quantity * ​ Add…" at bounding box center [735, 575] width 550 height 141
click at [637, 617] on button "Add" at bounding box center [615, 608] width 44 height 28
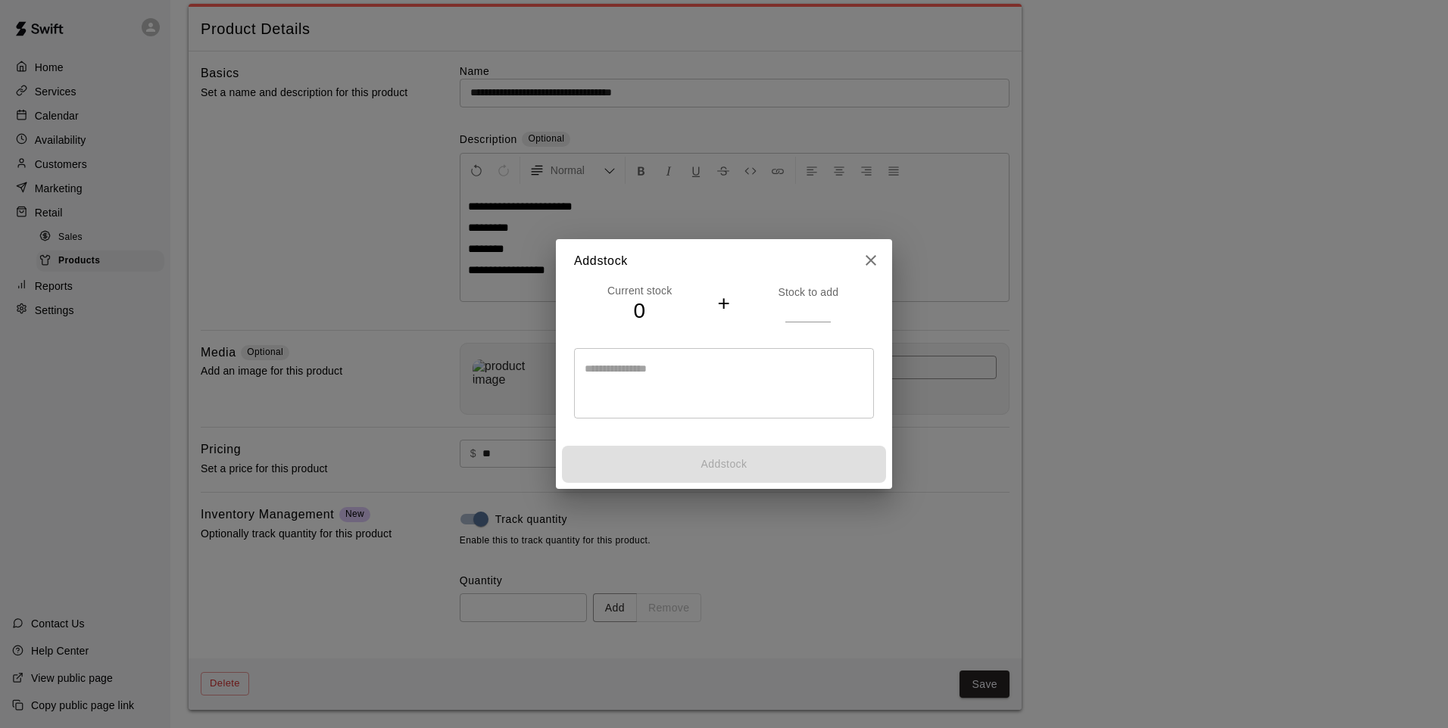
click at [786, 308] on input "number" at bounding box center [807, 311] width 45 height 22
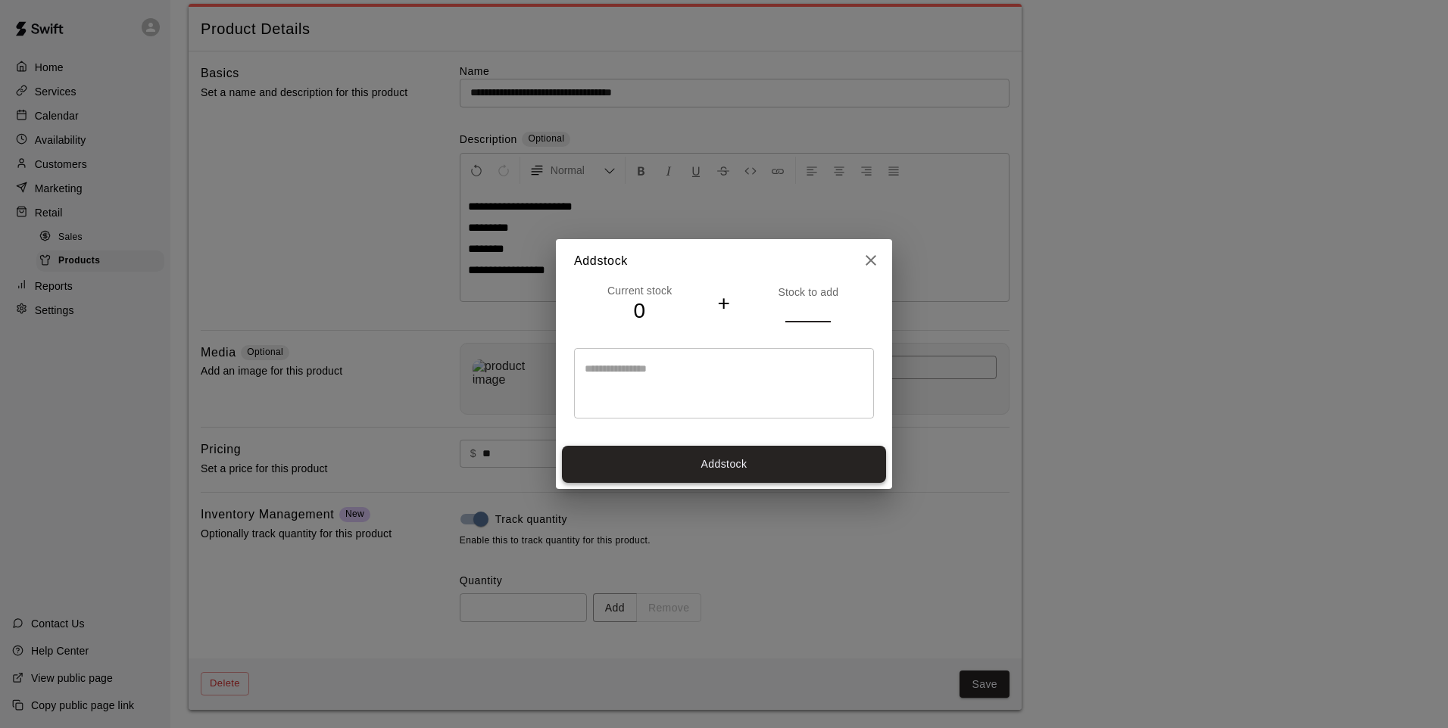
type input "*"
click at [788, 466] on button "Add stock" at bounding box center [724, 464] width 324 height 37
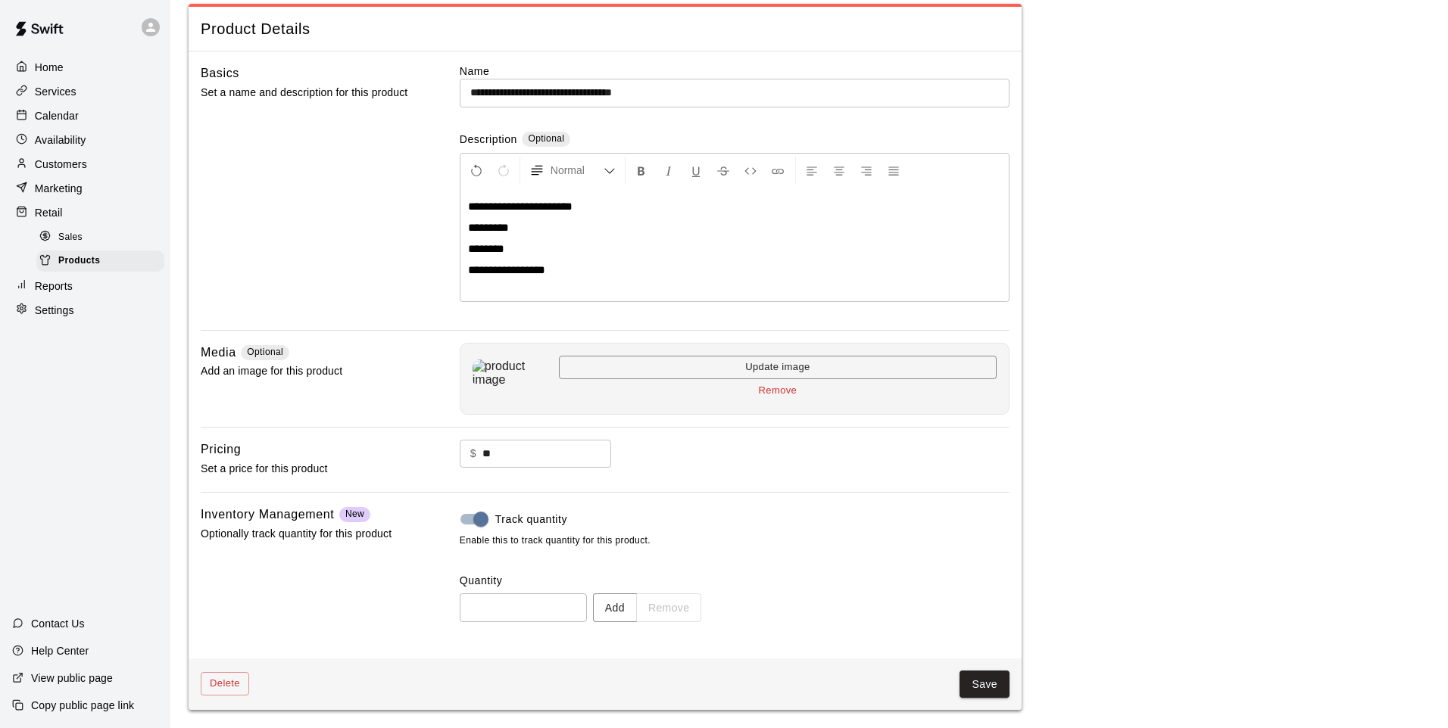
type input "*"
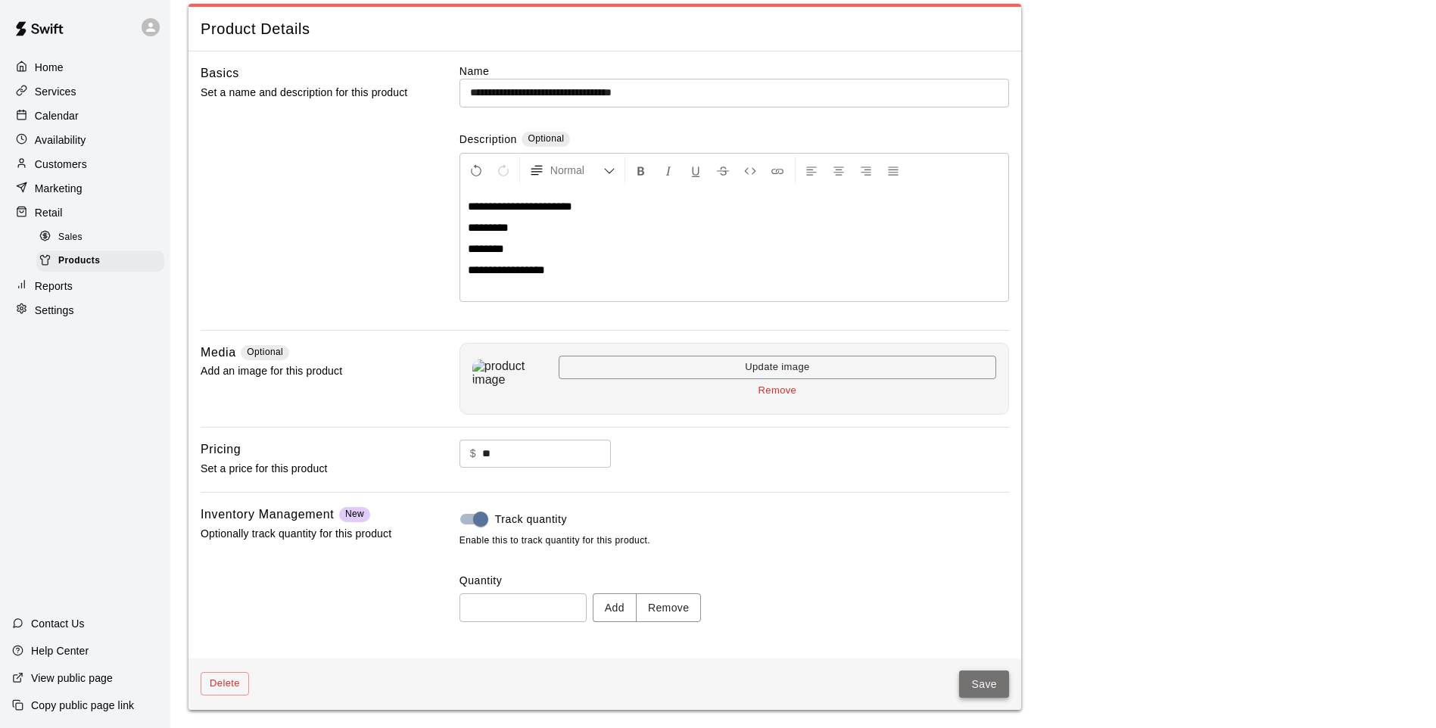
click at [988, 672] on button "Save" at bounding box center [984, 685] width 50 height 28
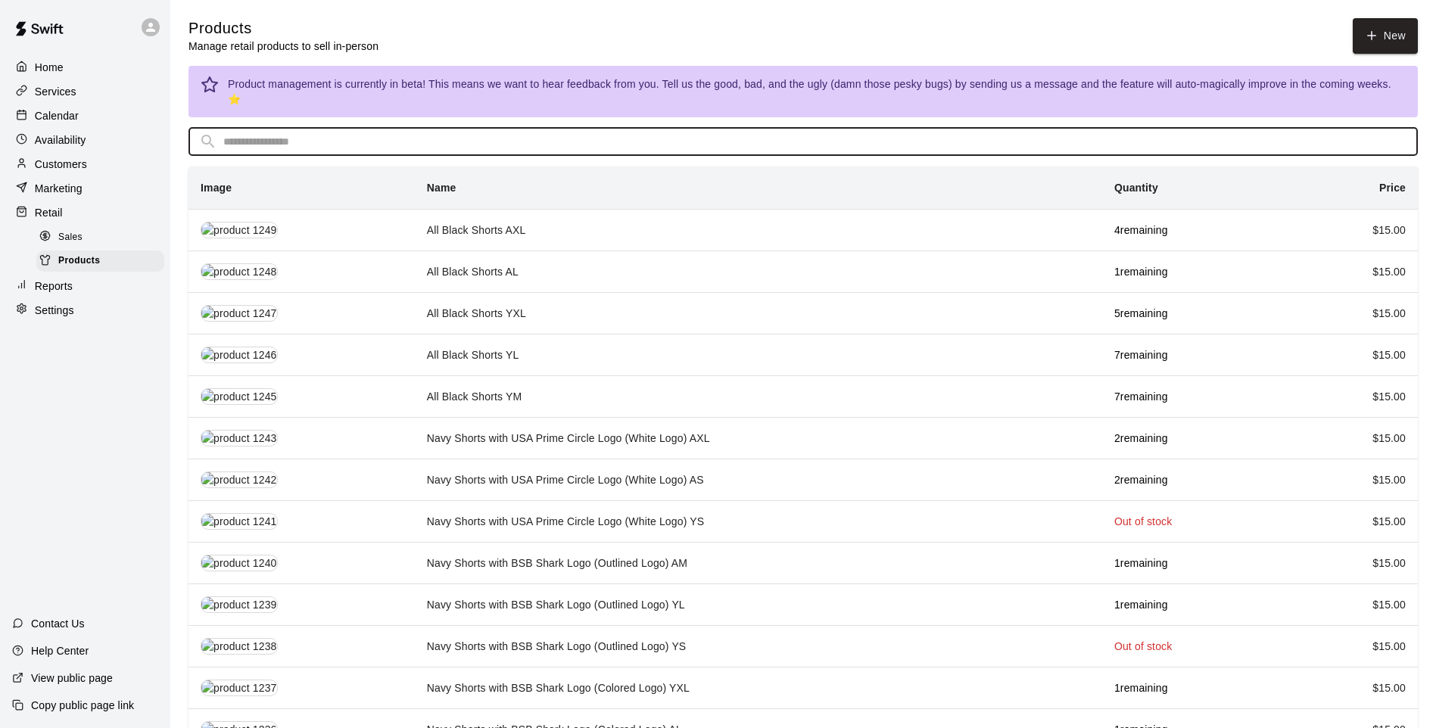
click at [482, 128] on input "text" at bounding box center [815, 142] width 1184 height 28
click at [289, 128] on input "******" at bounding box center [797, 142] width 1148 height 28
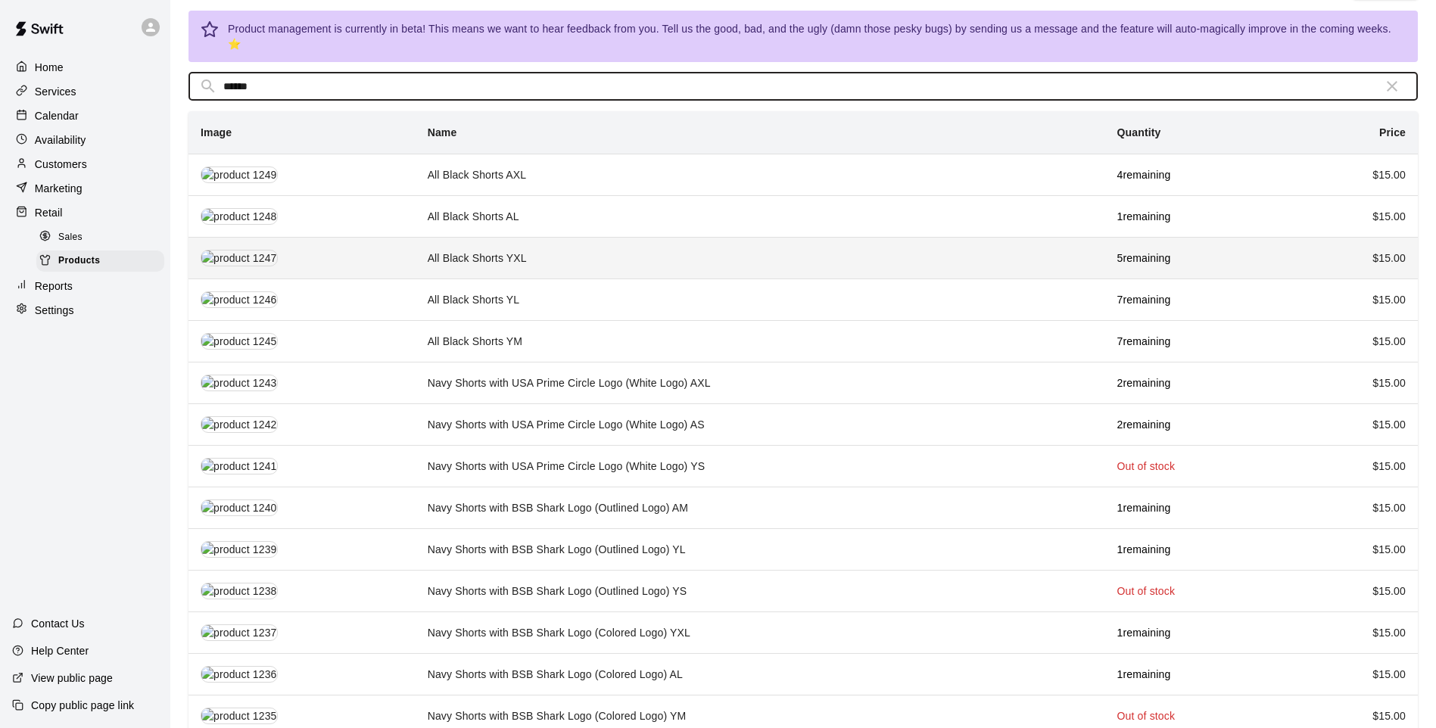
scroll to position [98, 0]
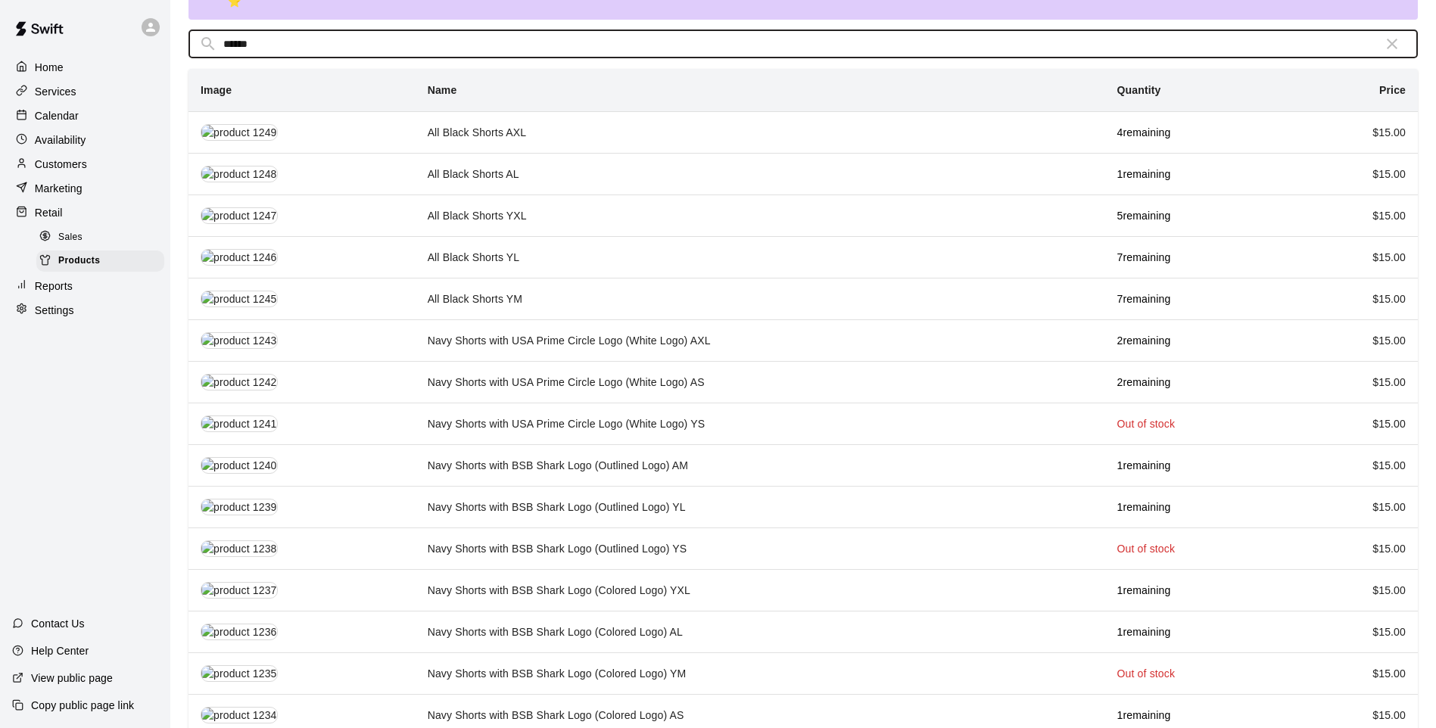
click at [550, 41] on input "******" at bounding box center [797, 44] width 1148 height 28
type input "*"
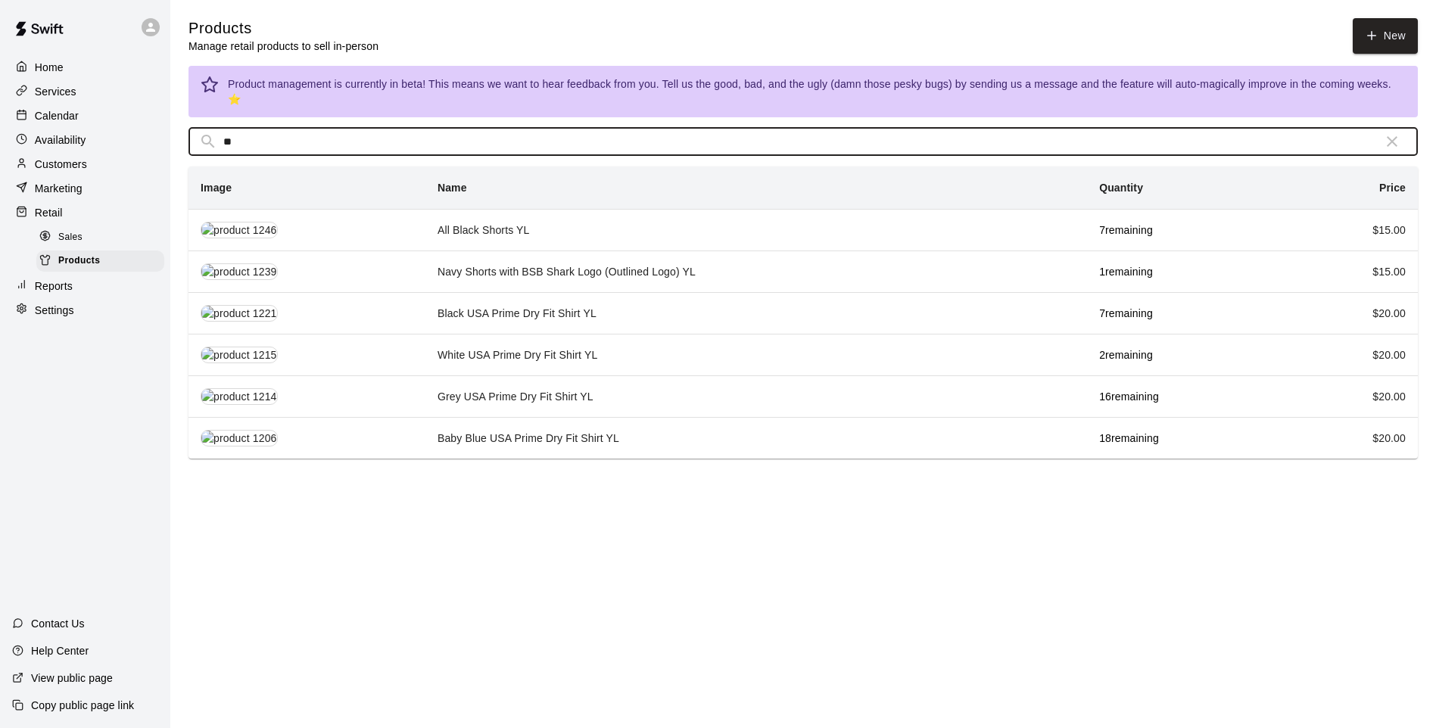
scroll to position [0, 0]
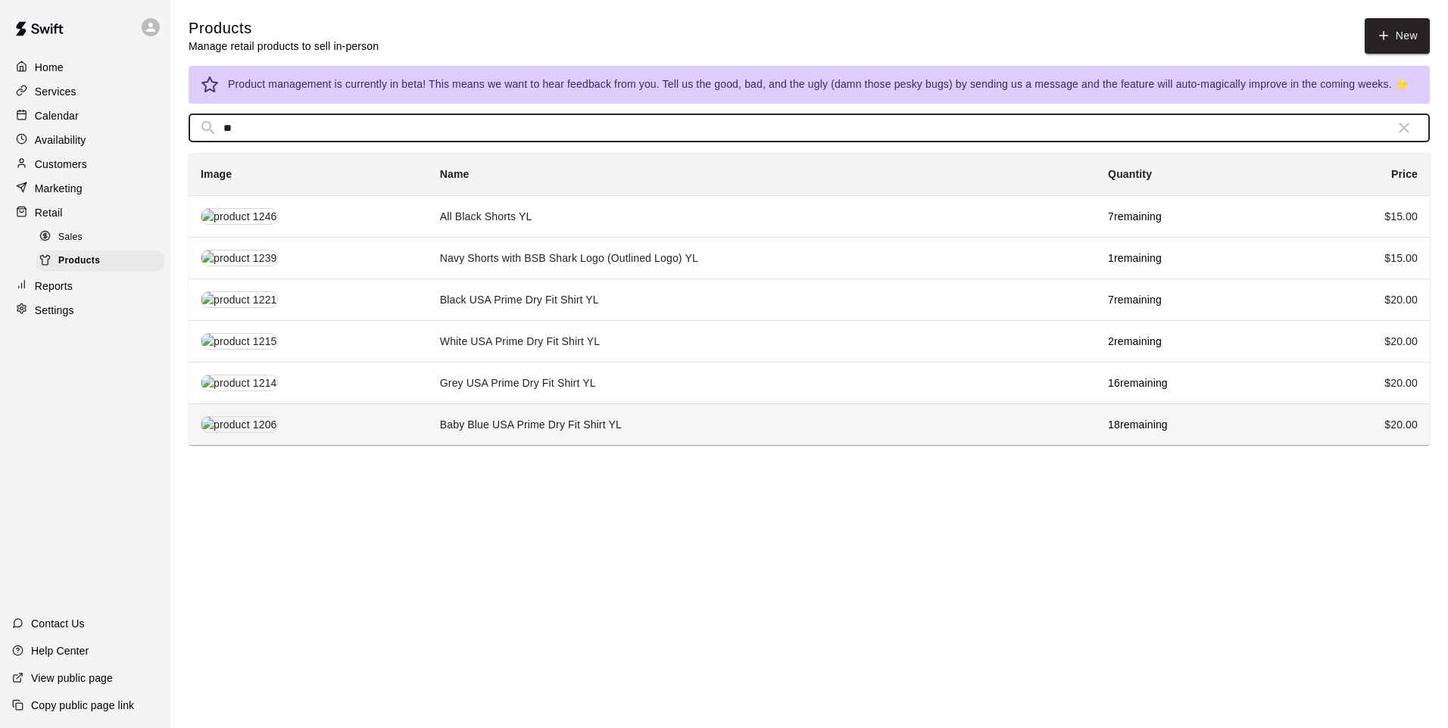
type input "**"
click at [532, 435] on td "Baby Blue USA Prime Dry Fit Shirt YL" at bounding box center [762, 425] width 668 height 42
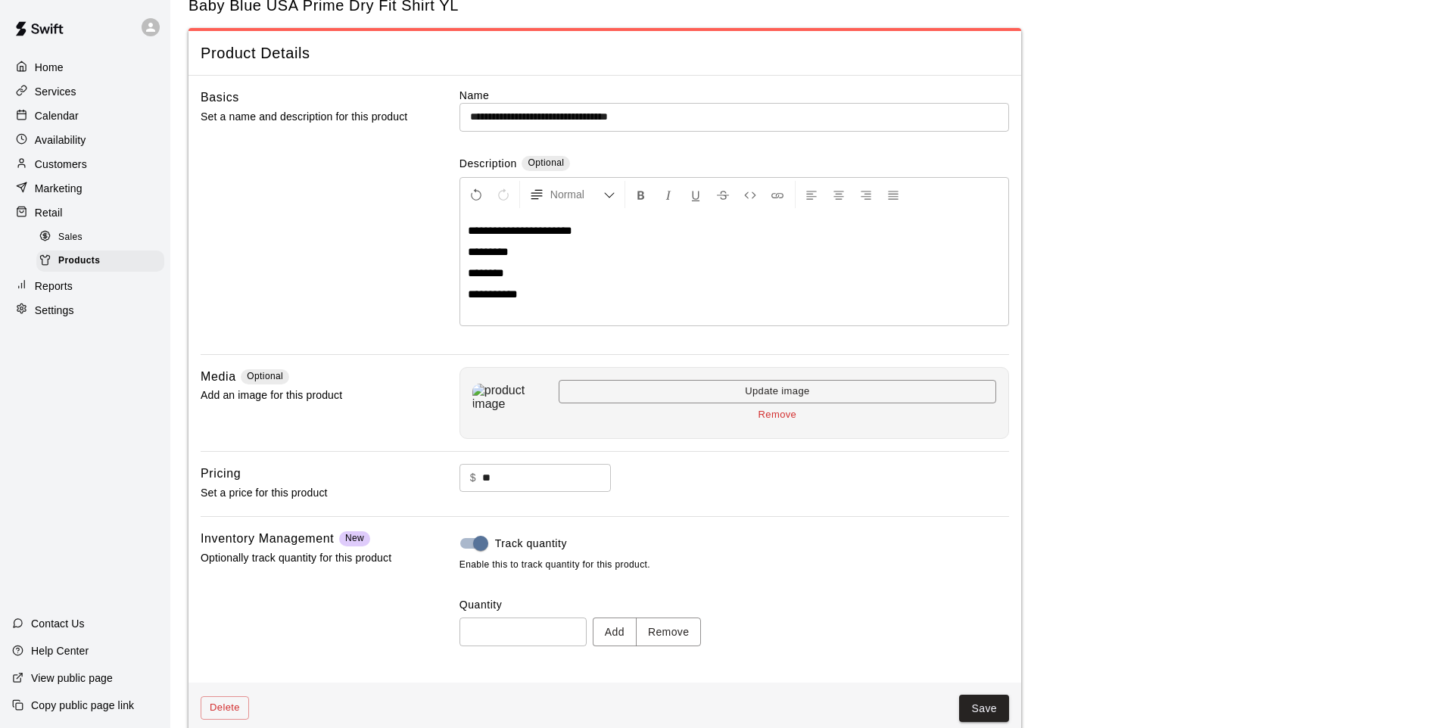
scroll to position [70, 0]
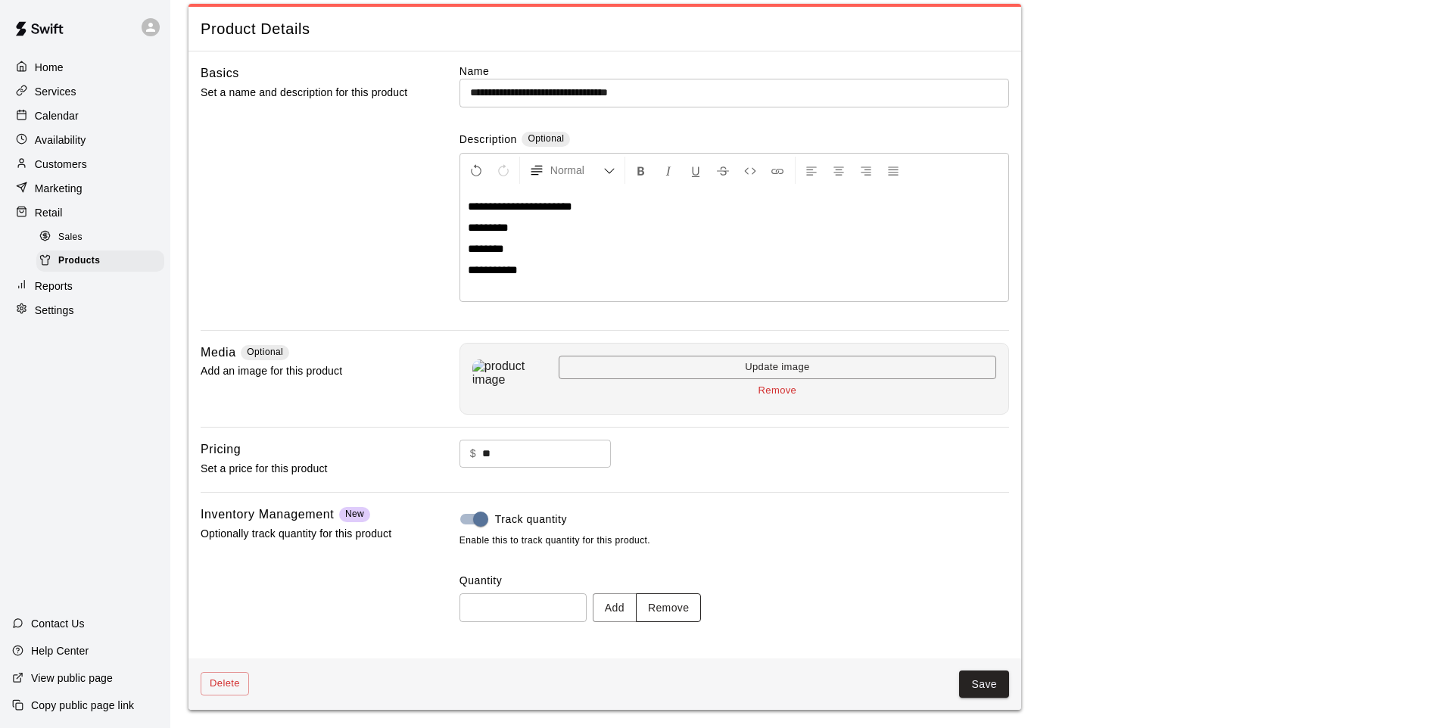
click at [695, 616] on button "Remove" at bounding box center [669, 608] width 66 height 28
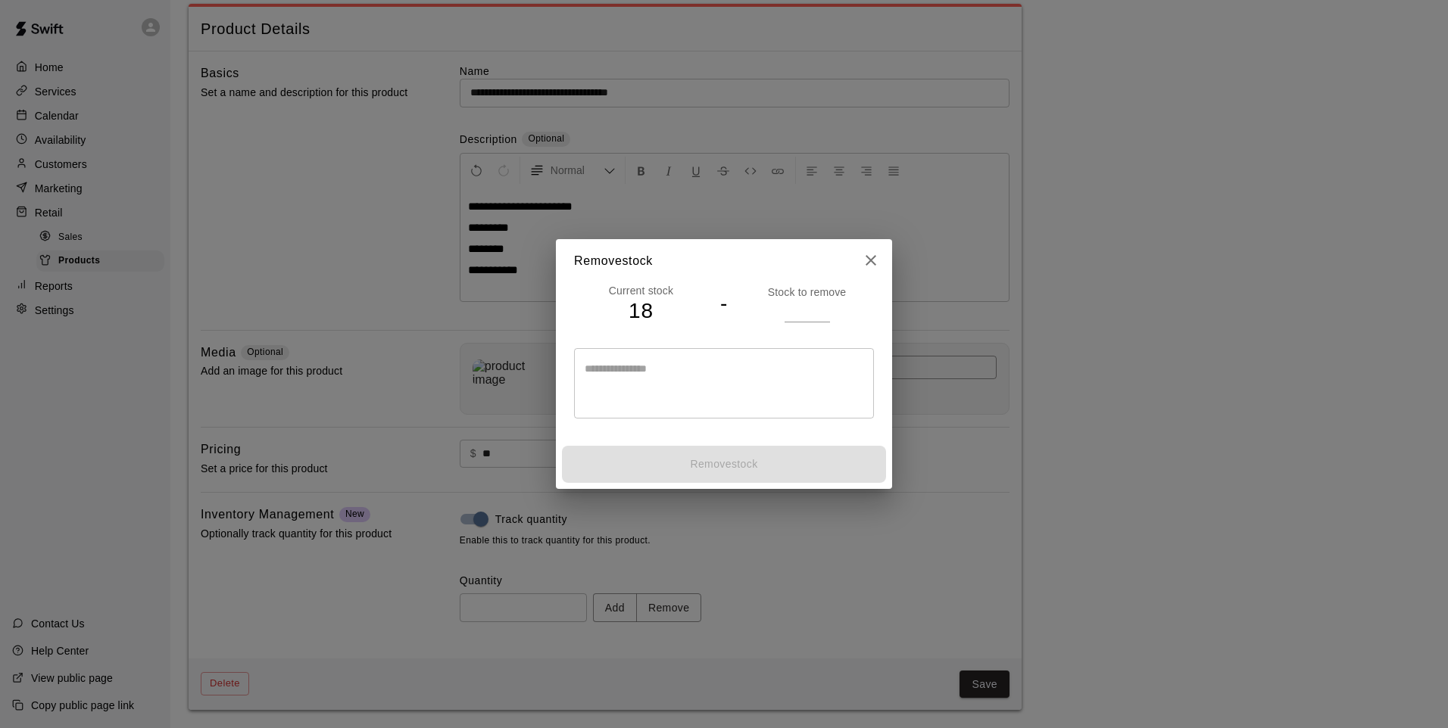
click at [803, 301] on input "number" at bounding box center [806, 311] width 45 height 22
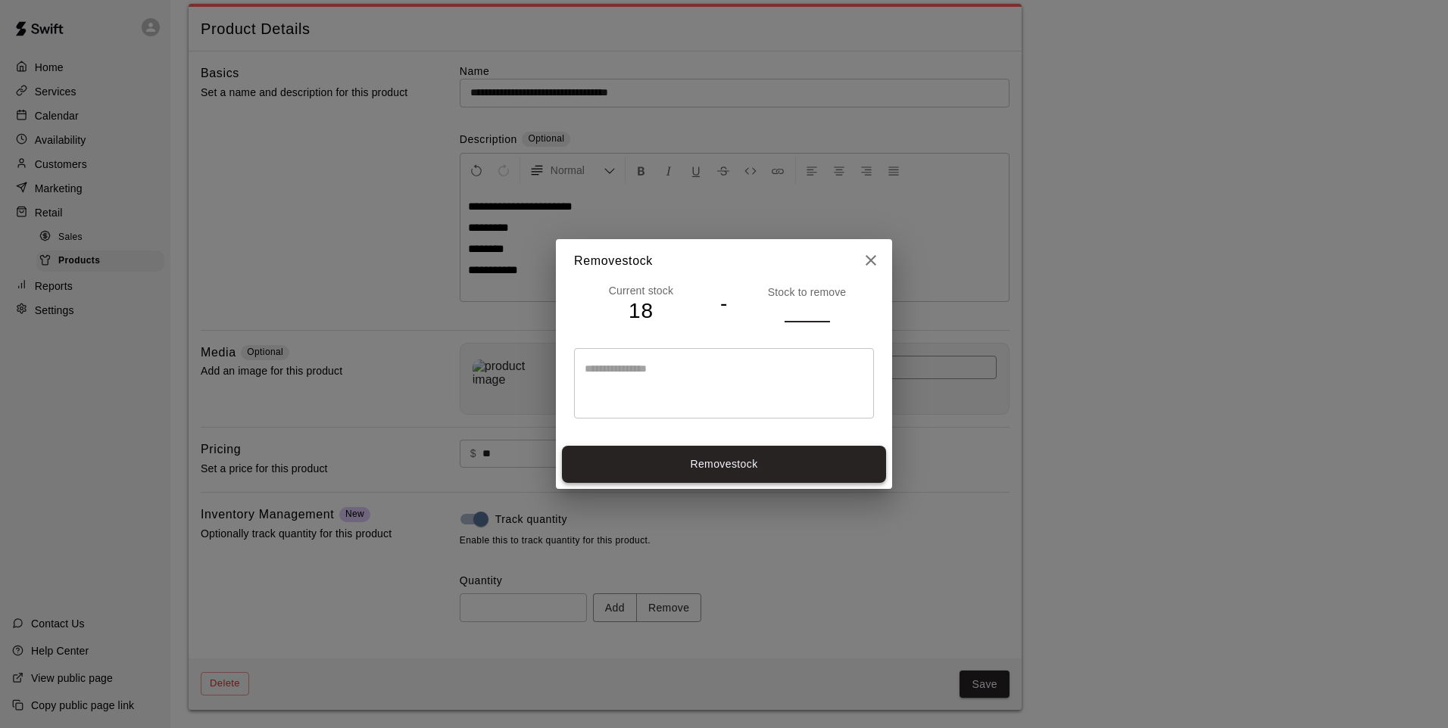
type input "*"
click at [815, 460] on button "Remove stock" at bounding box center [724, 464] width 324 height 37
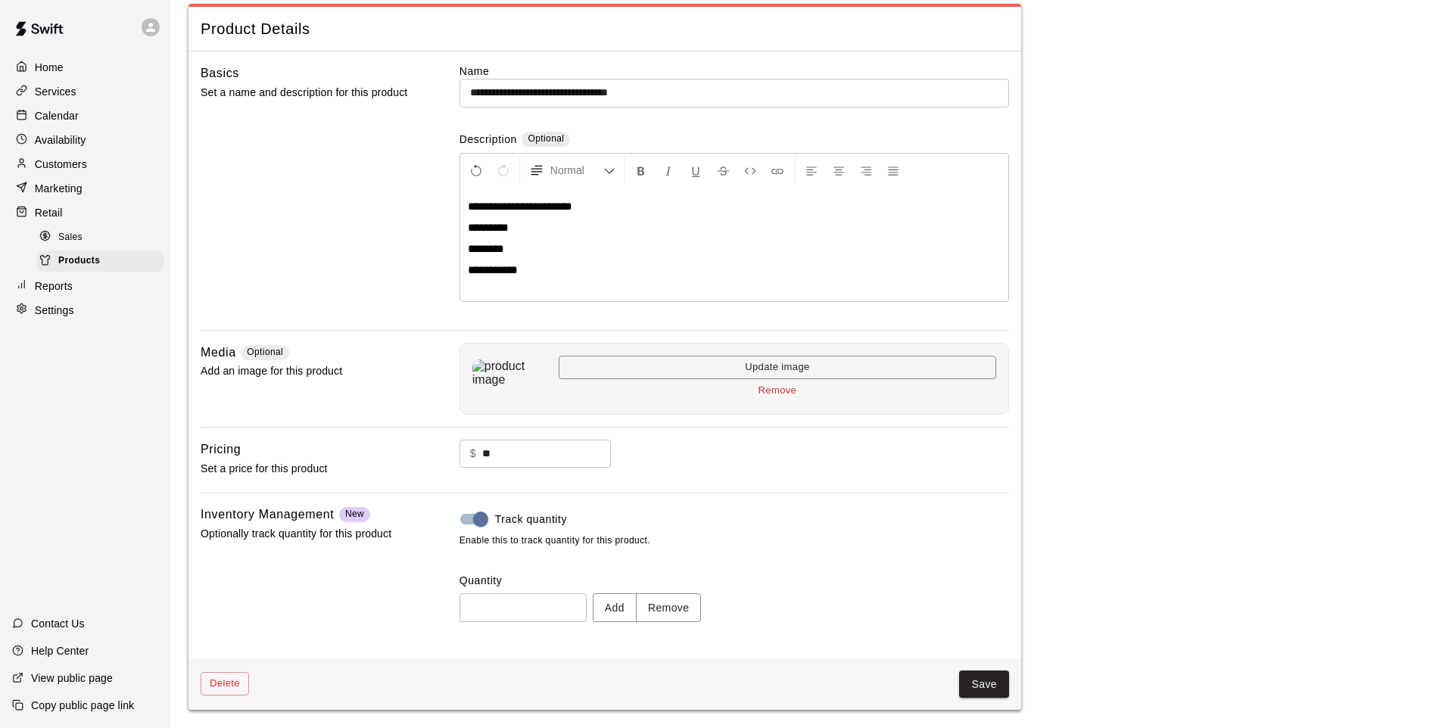
type input "**"
click at [987, 691] on button "Save" at bounding box center [984, 685] width 50 height 28
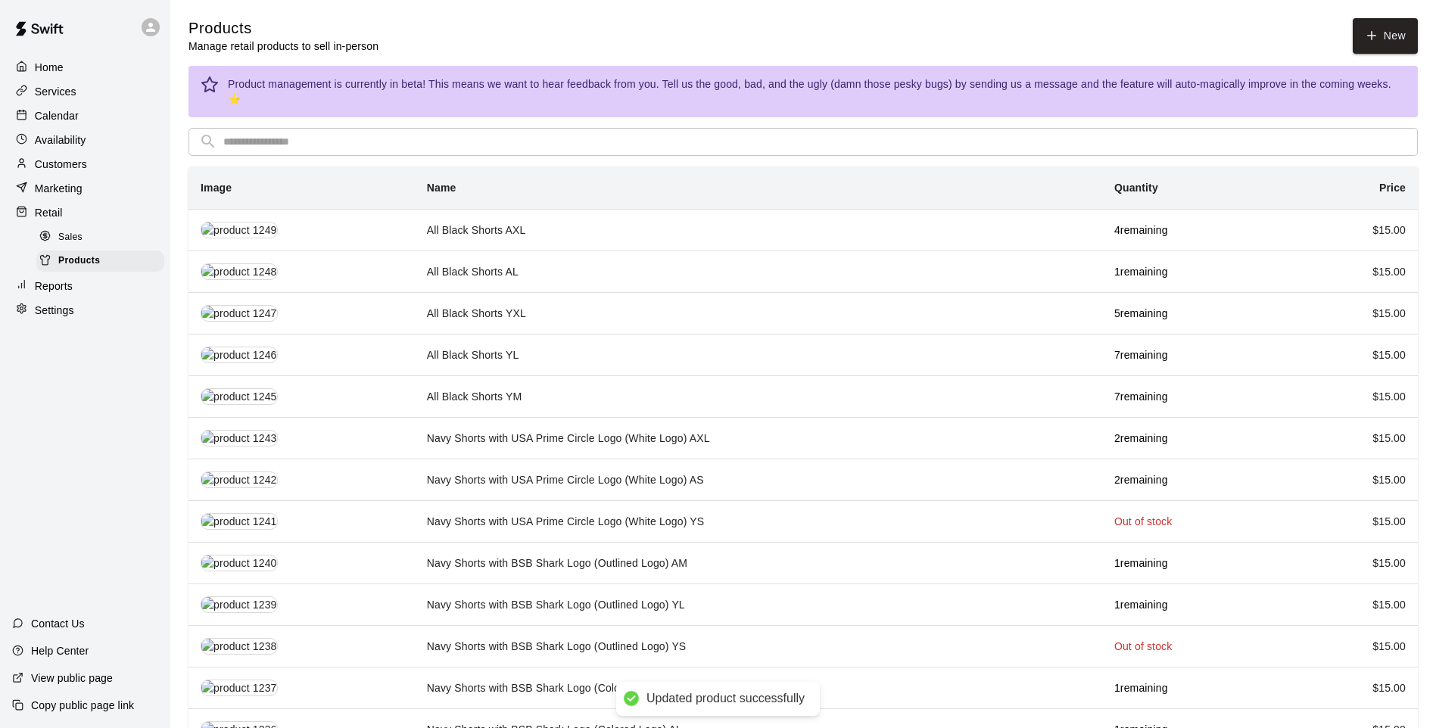
click at [298, 136] on input "text" at bounding box center [815, 142] width 1184 height 28
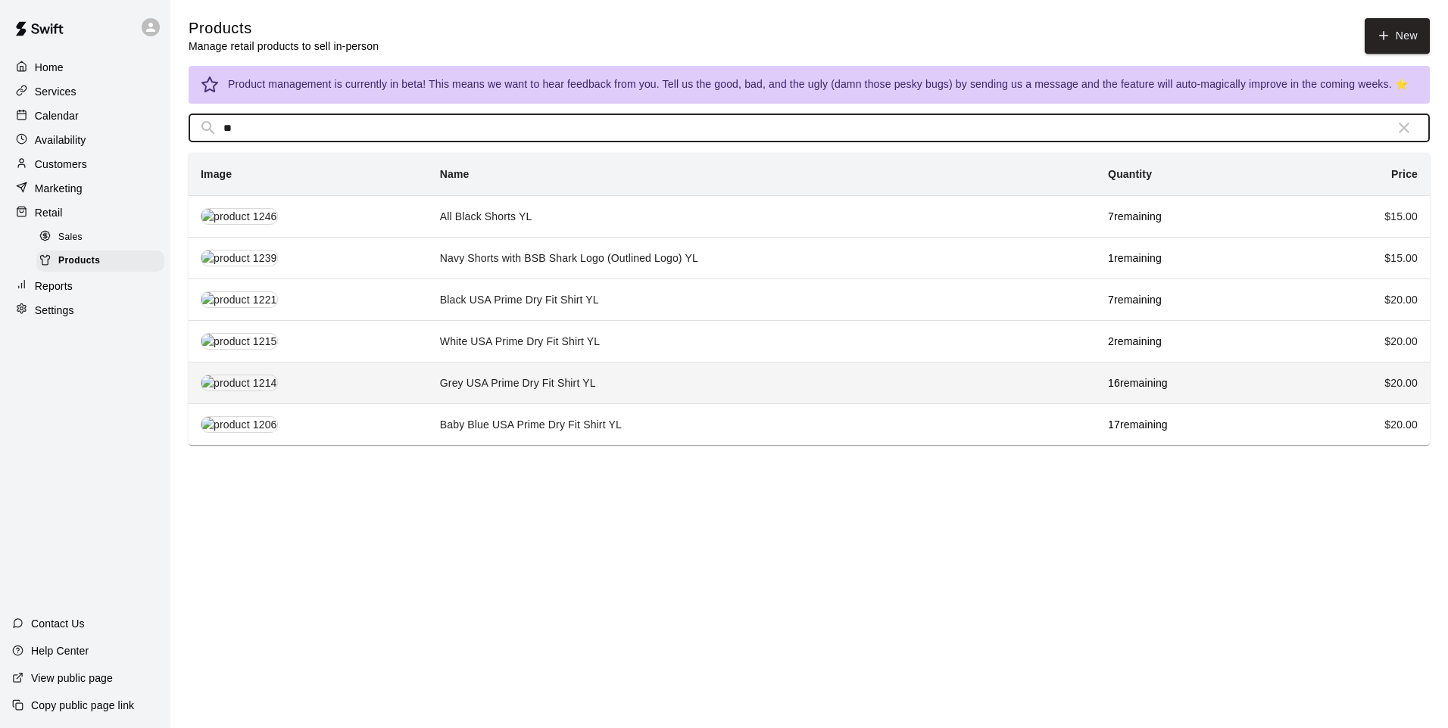
type input "**"
click at [525, 387] on td "Grey USA Prime Dry Fit Shirt YL" at bounding box center [762, 383] width 668 height 42
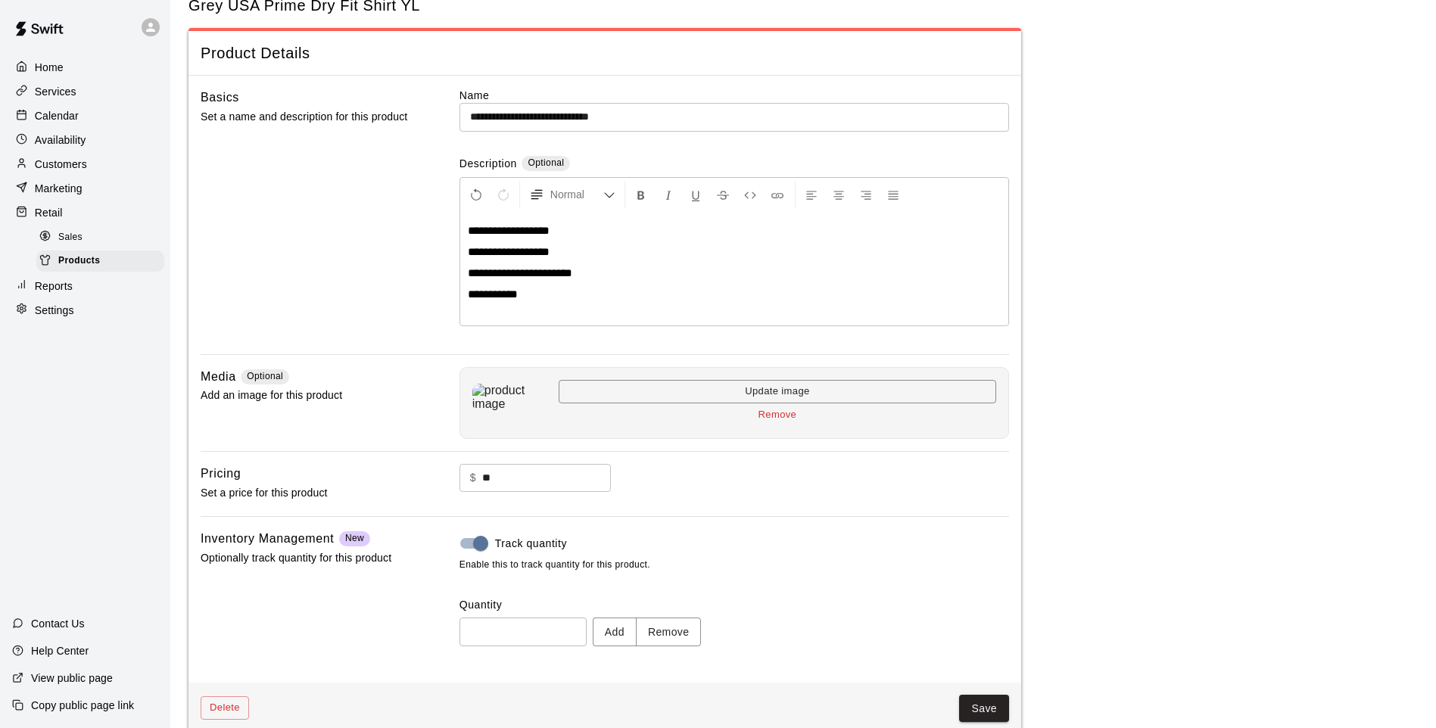
scroll to position [70, 0]
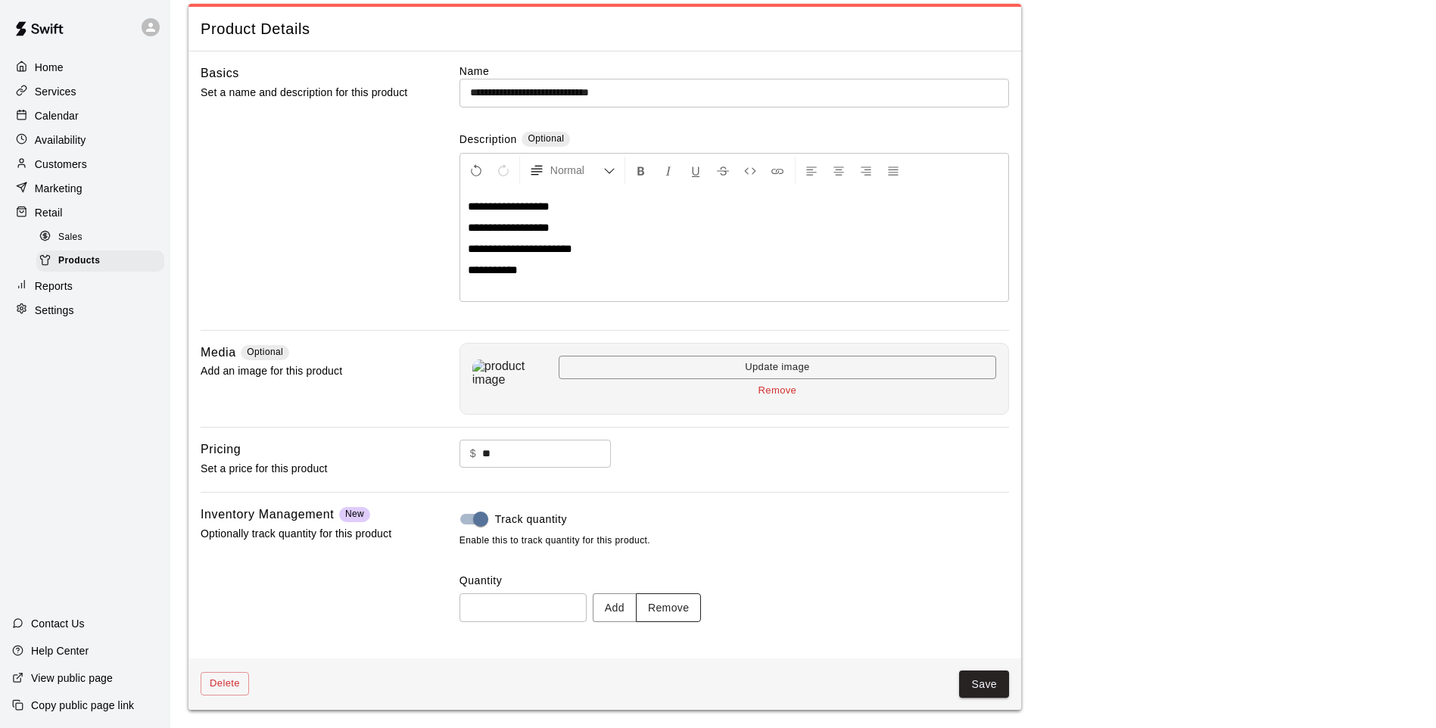
click at [699, 607] on button "Remove" at bounding box center [669, 608] width 66 height 28
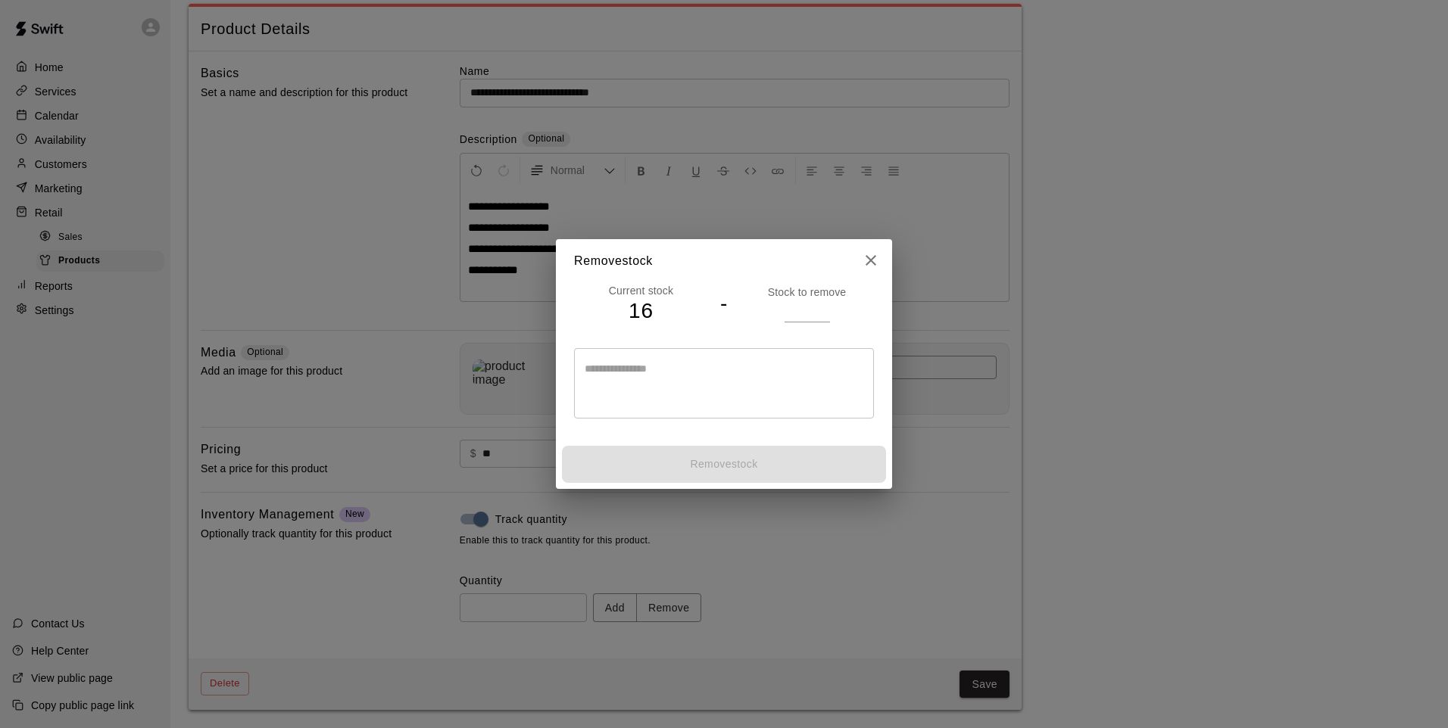
click at [791, 308] on input "number" at bounding box center [806, 311] width 45 height 22
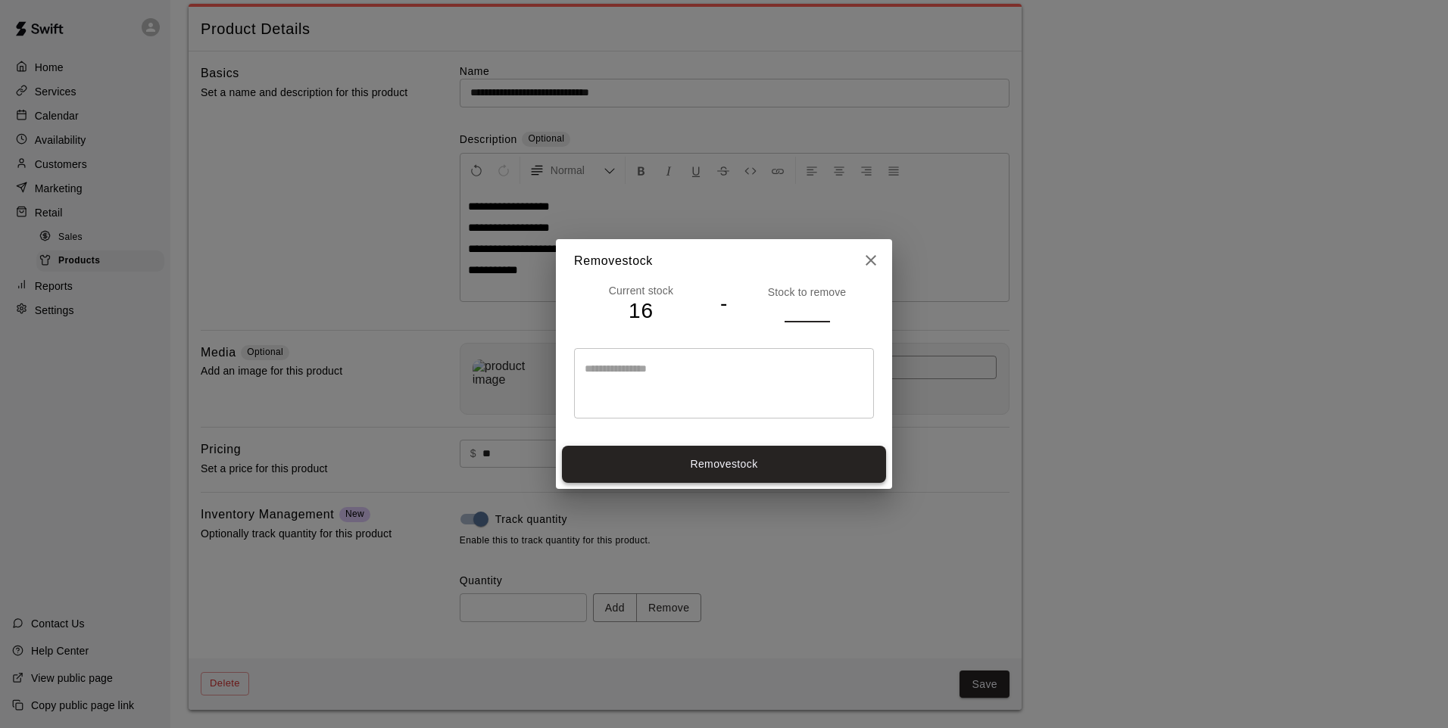
type input "*"
click at [746, 466] on button "Remove stock" at bounding box center [724, 464] width 324 height 37
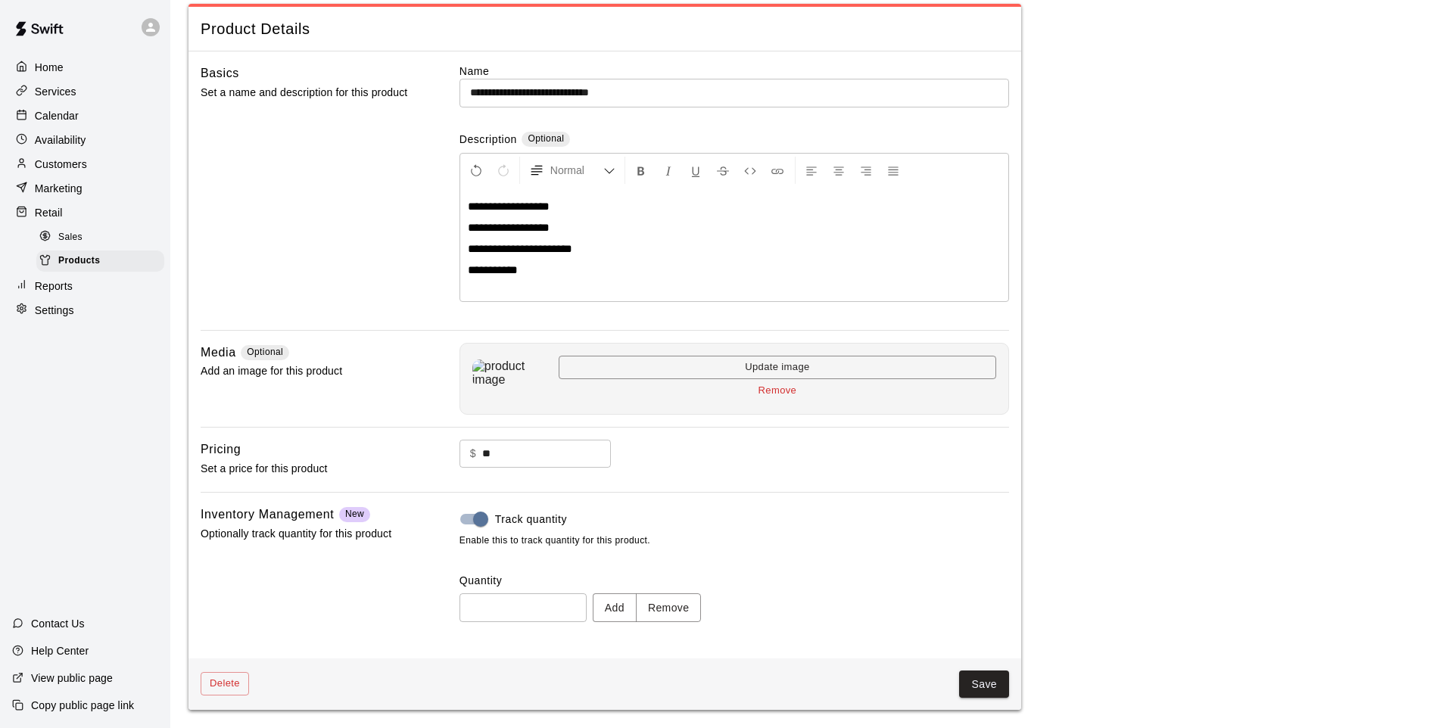
type input "**"
click at [987, 689] on button "Save" at bounding box center [984, 685] width 50 height 28
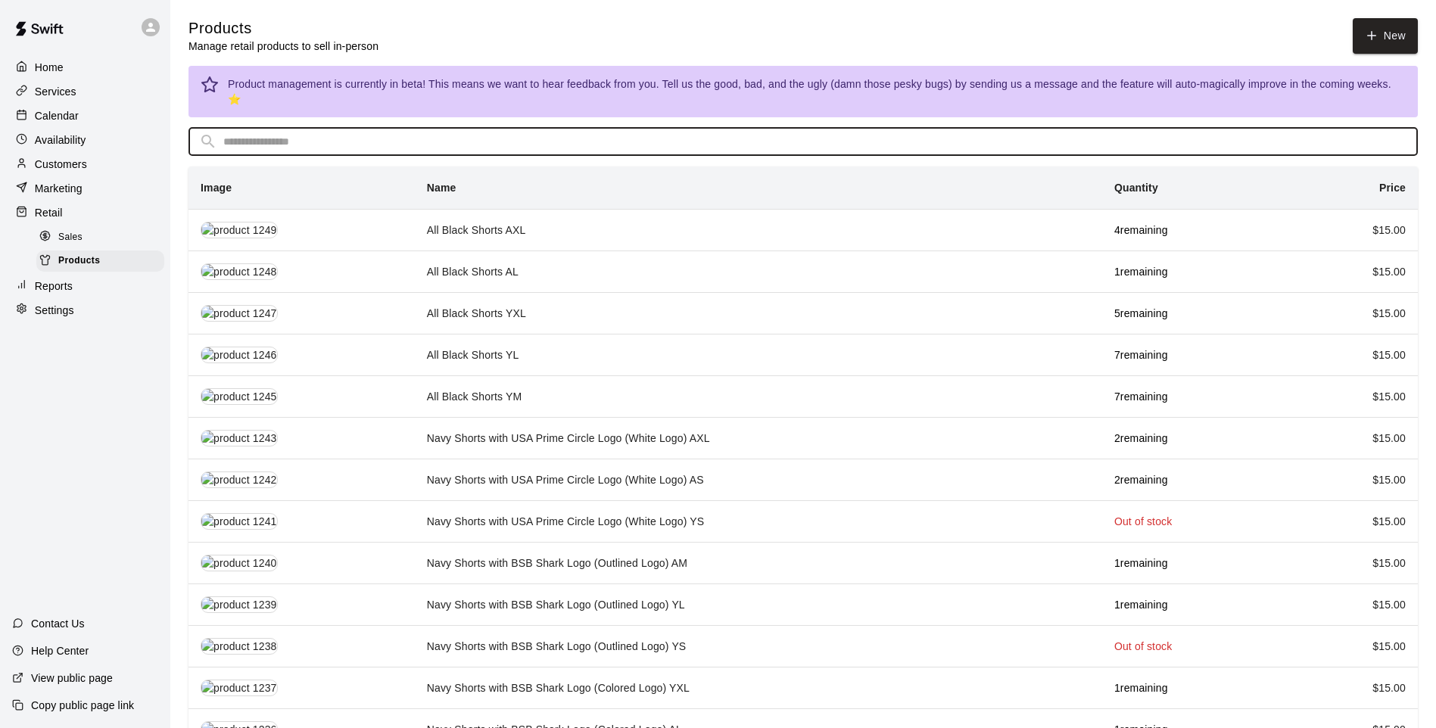
click at [429, 129] on input "text" at bounding box center [815, 142] width 1184 height 28
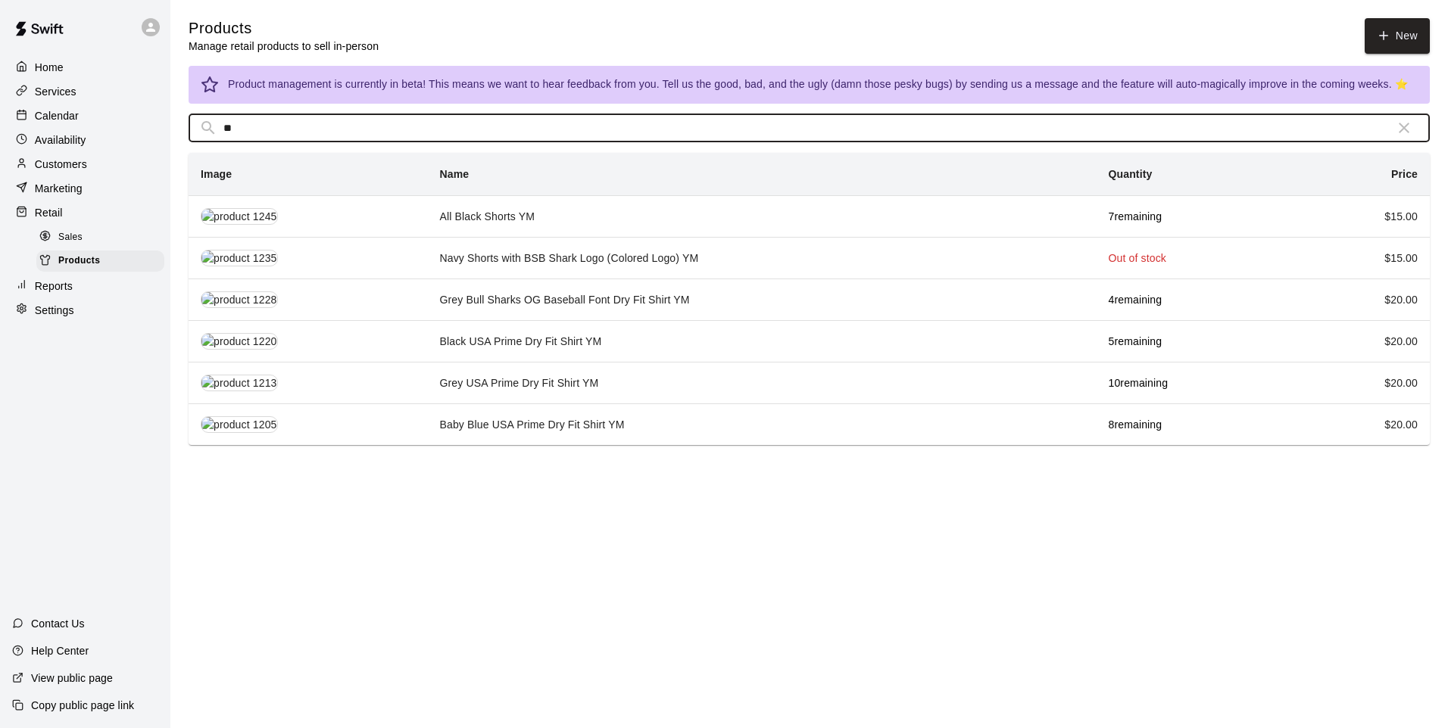
type input "*"
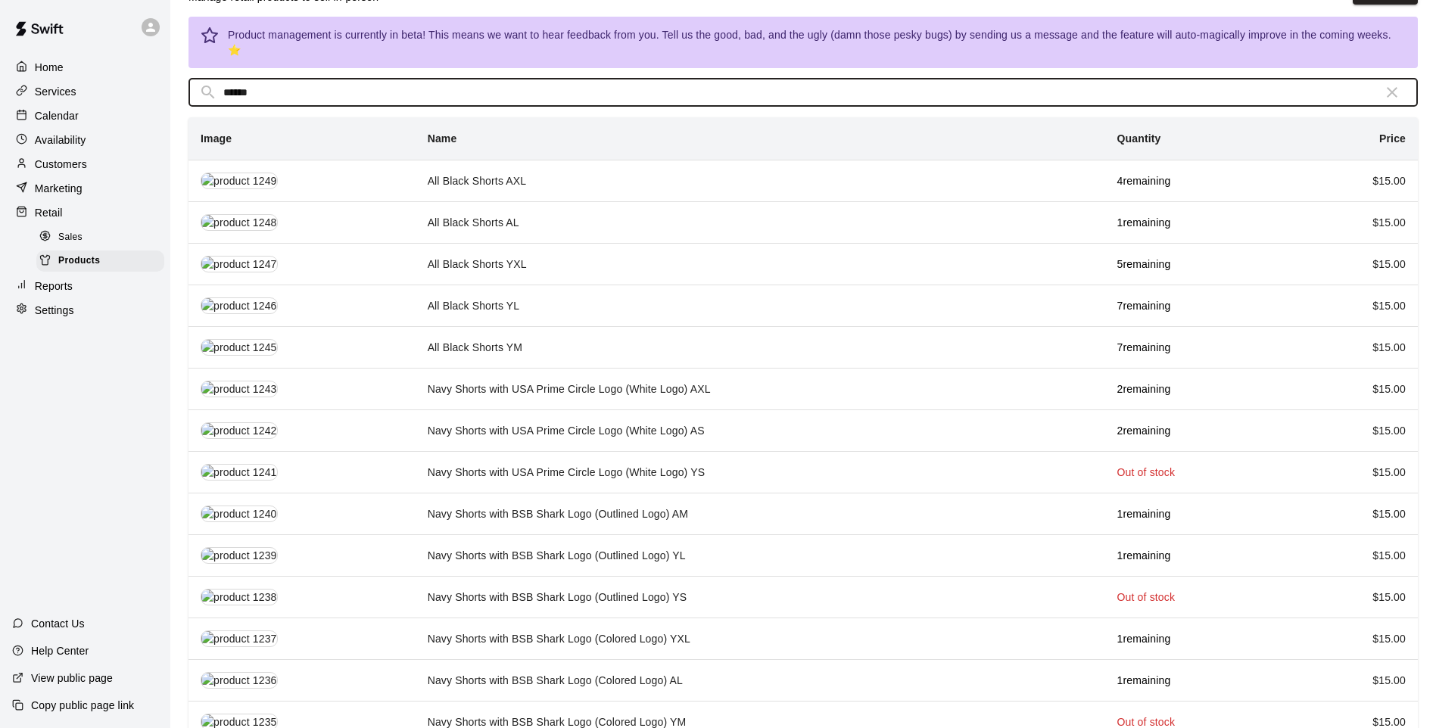
scroll to position [98, 0]
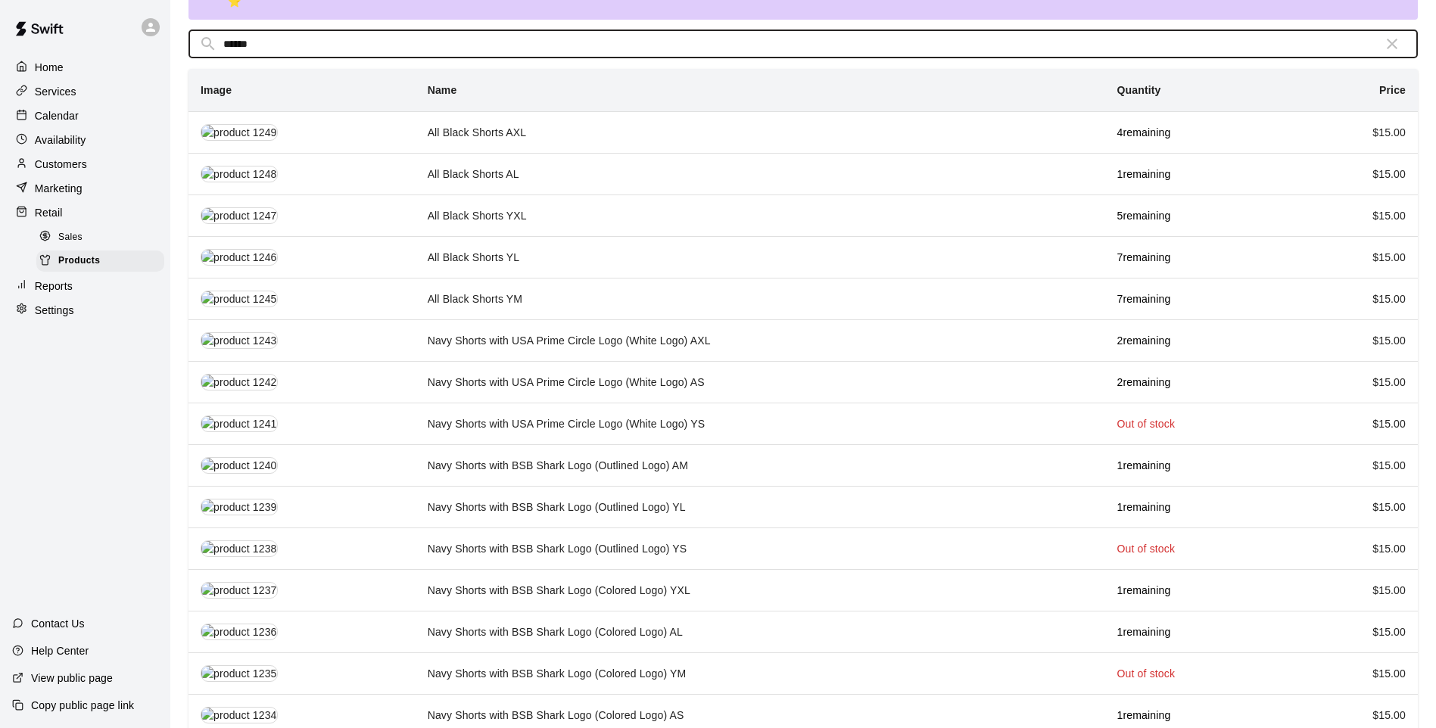
drag, startPoint x: 230, startPoint y: 41, endPoint x: 205, endPoint y: 45, distance: 25.3
click at [205, 45] on div "​ ****** ​ Image Name Quantity Price All Black Shorts AXL 4 remaining $ 15.00 A…" at bounding box center [804, 383] width 1230 height 706
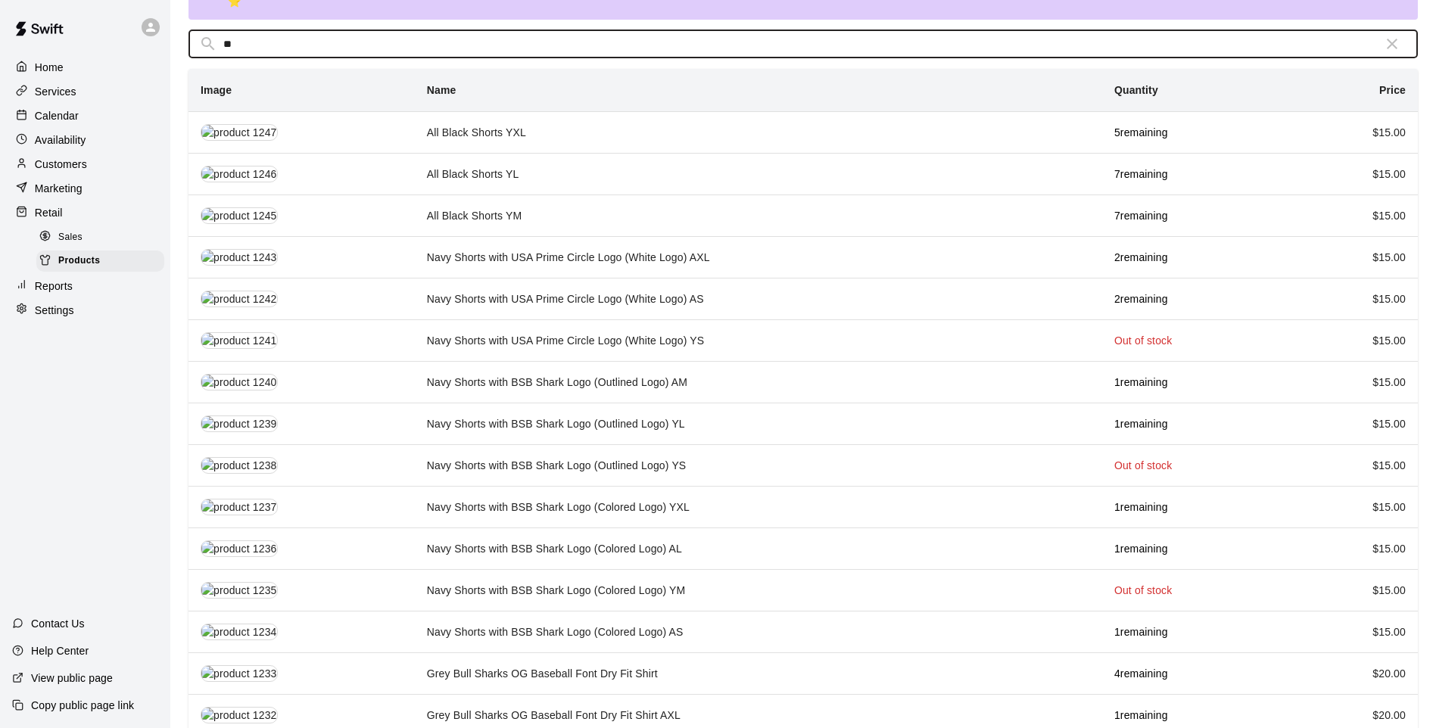
scroll to position [0, 0]
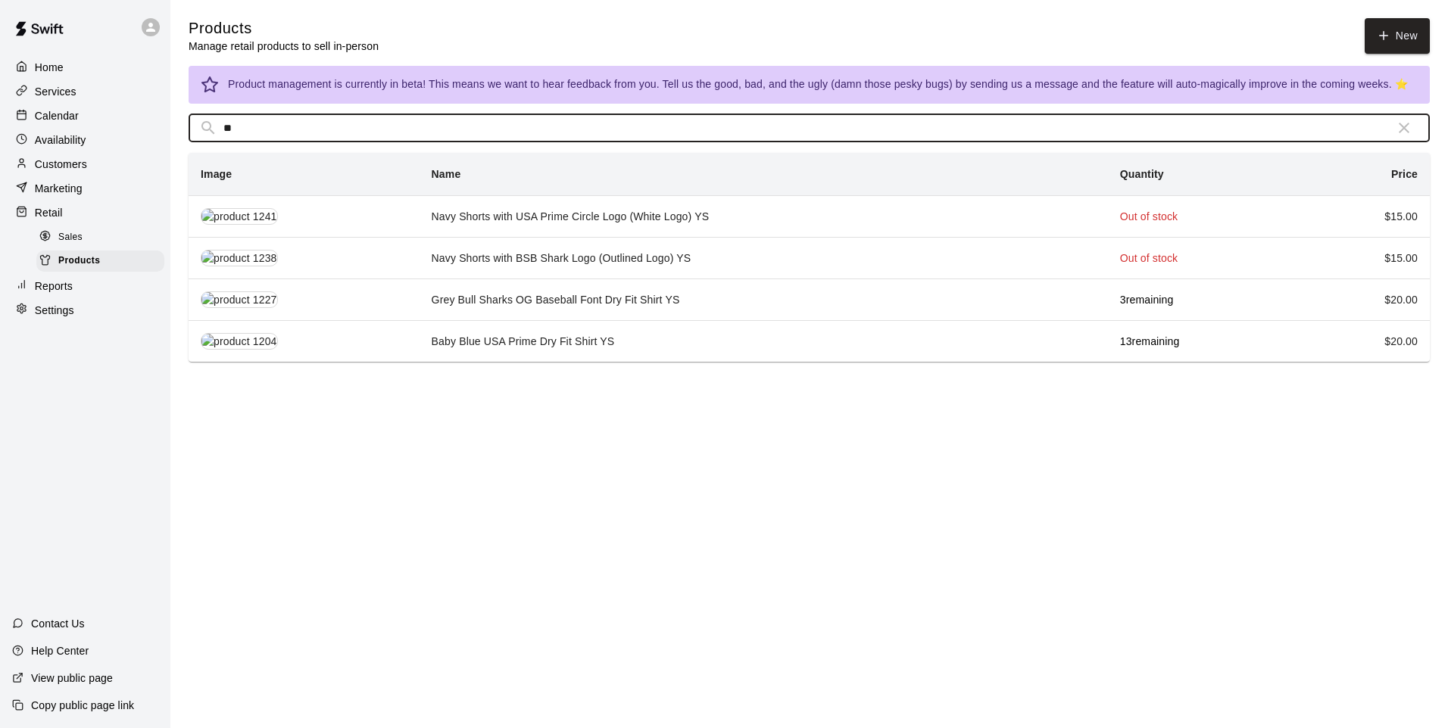
type input "*"
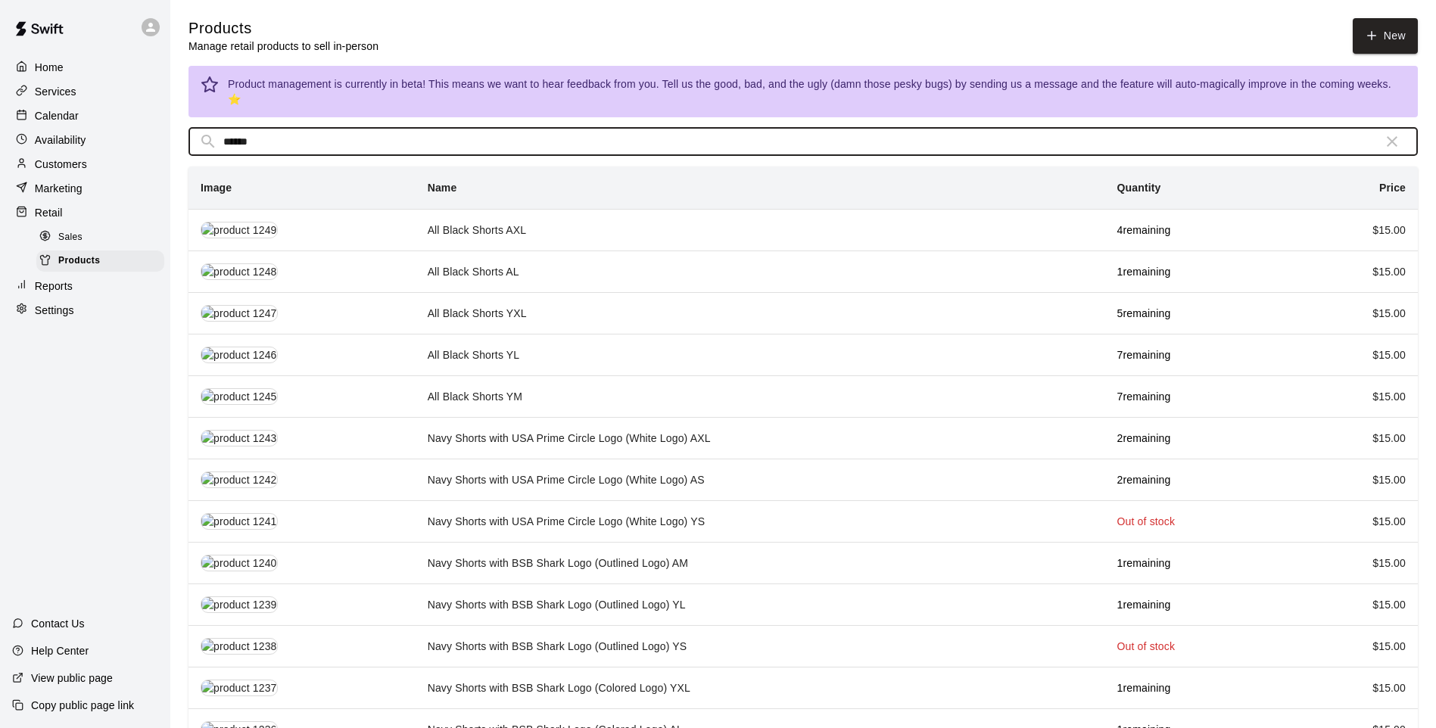
drag, startPoint x: 260, startPoint y: 120, endPoint x: 203, endPoint y: 155, distance: 67.7
click at [203, 155] on div "​ ****** ​ Image Name Quantity Price All Black Shorts AXL 4 remaining $ 15.00 A…" at bounding box center [804, 481] width 1230 height 706
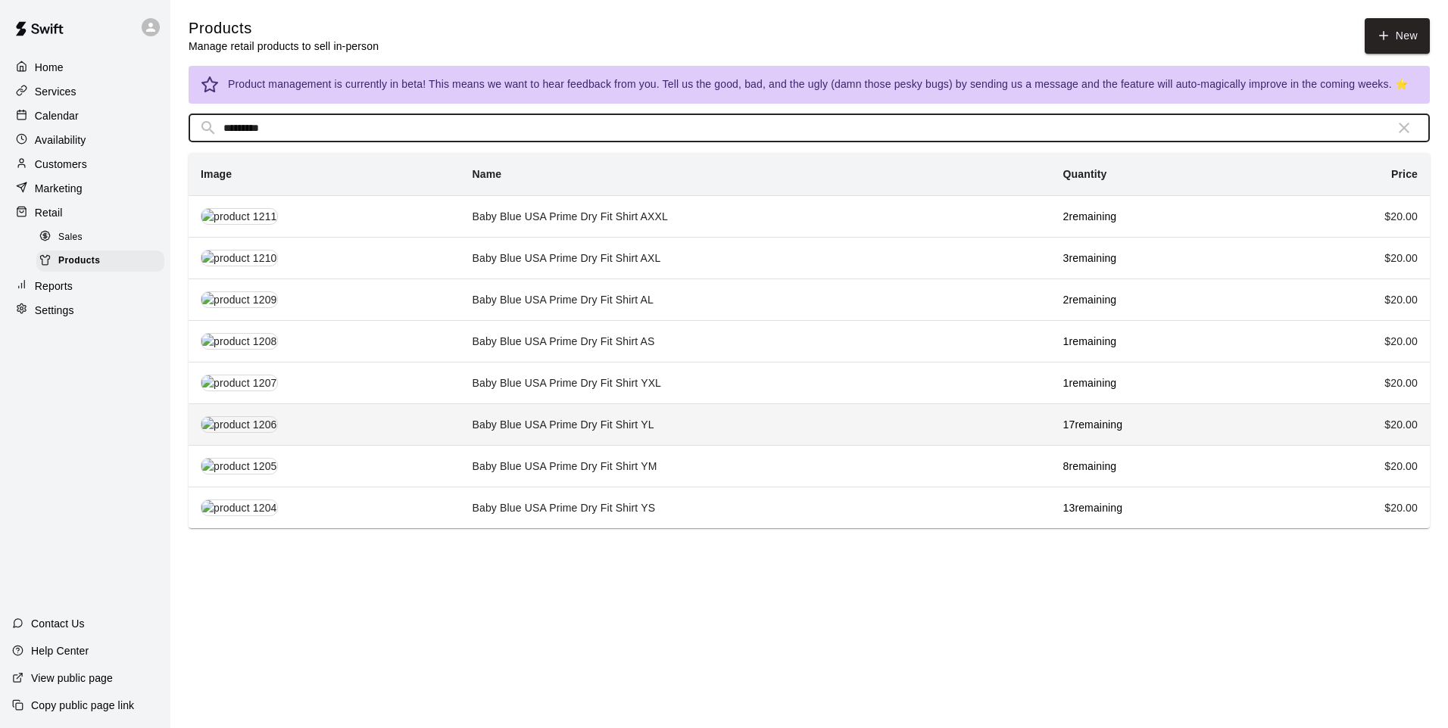
type input "*********"
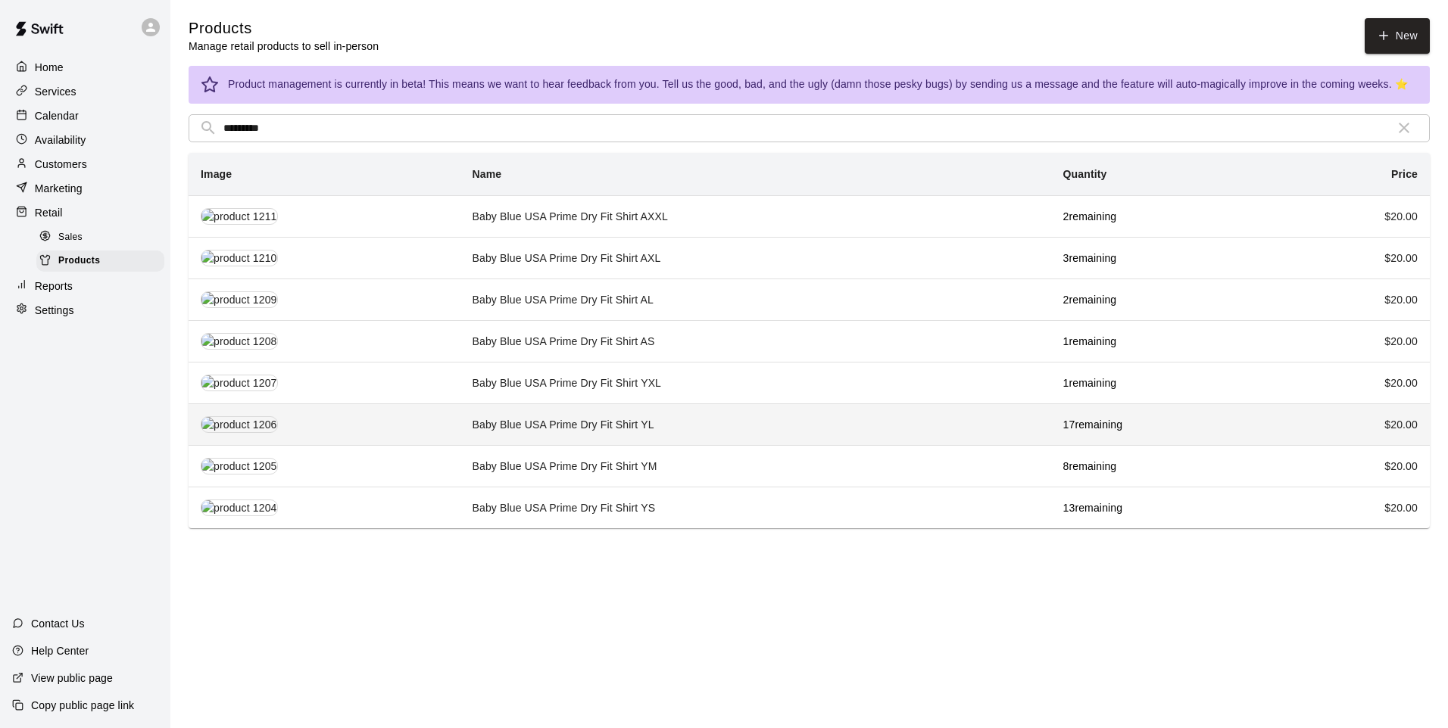
click at [668, 411] on td "Baby Blue USA Prime Dry Fit Shirt YL" at bounding box center [755, 425] width 591 height 42
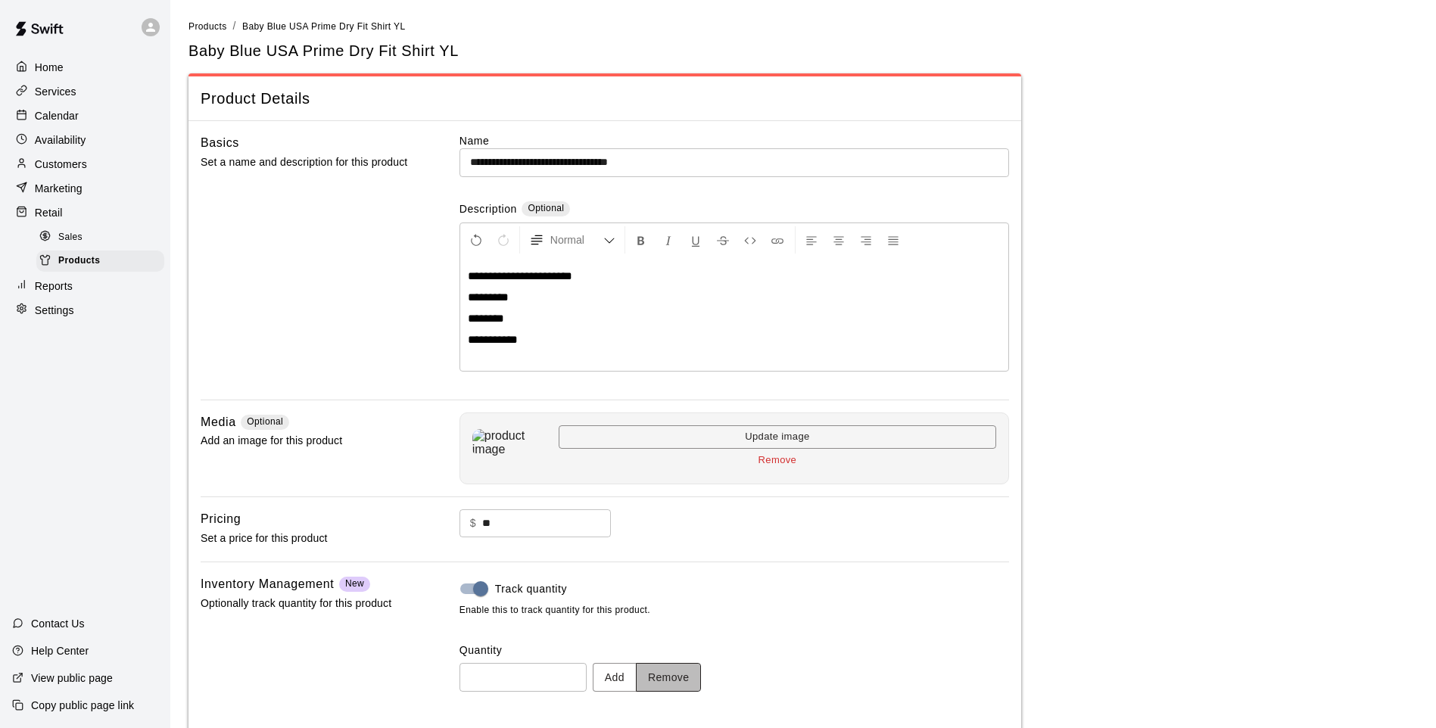
click at [680, 676] on button "Remove" at bounding box center [669, 677] width 66 height 28
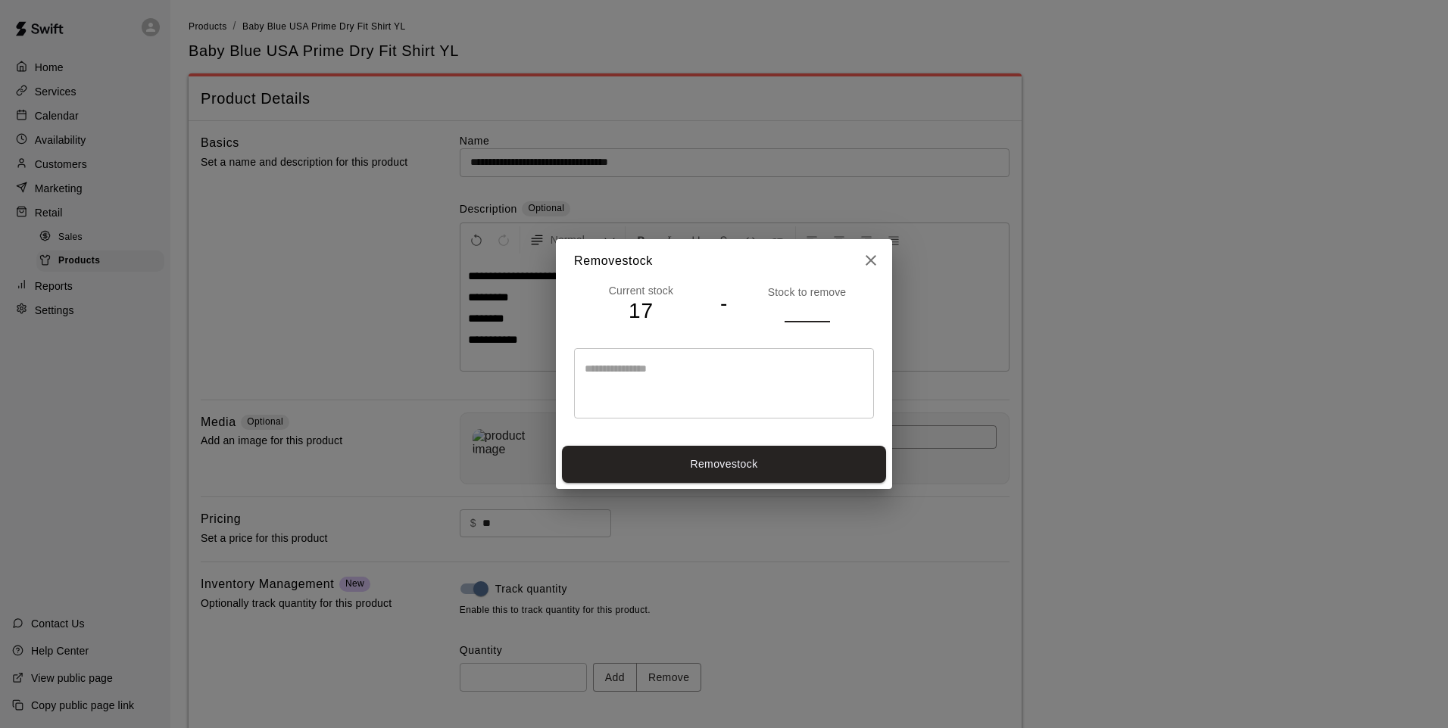
click at [826, 307] on input "*" at bounding box center [806, 311] width 45 height 22
click at [825, 308] on input "*" at bounding box center [806, 311] width 45 height 22
type input "*"
click at [825, 308] on input "*" at bounding box center [806, 311] width 45 height 22
click at [781, 453] on button "Remove stock" at bounding box center [724, 464] width 324 height 37
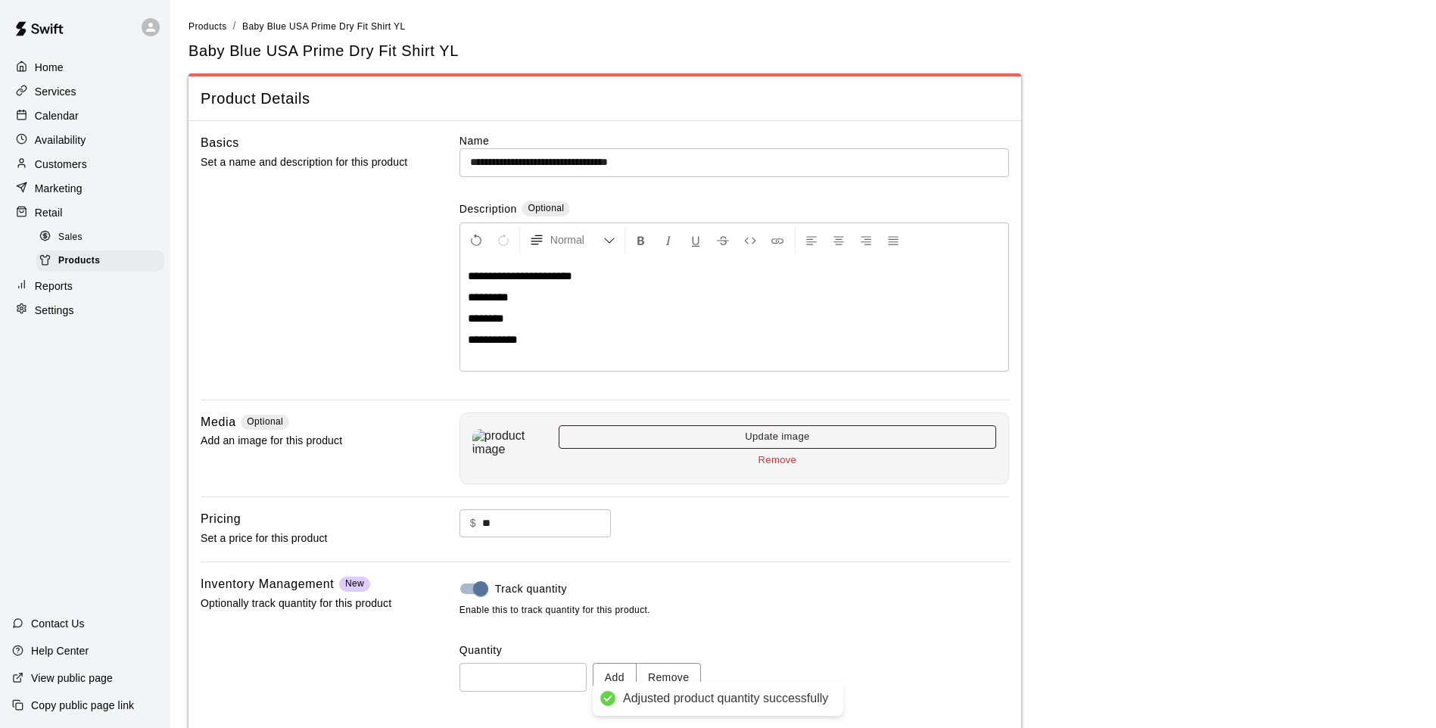
type input "**"
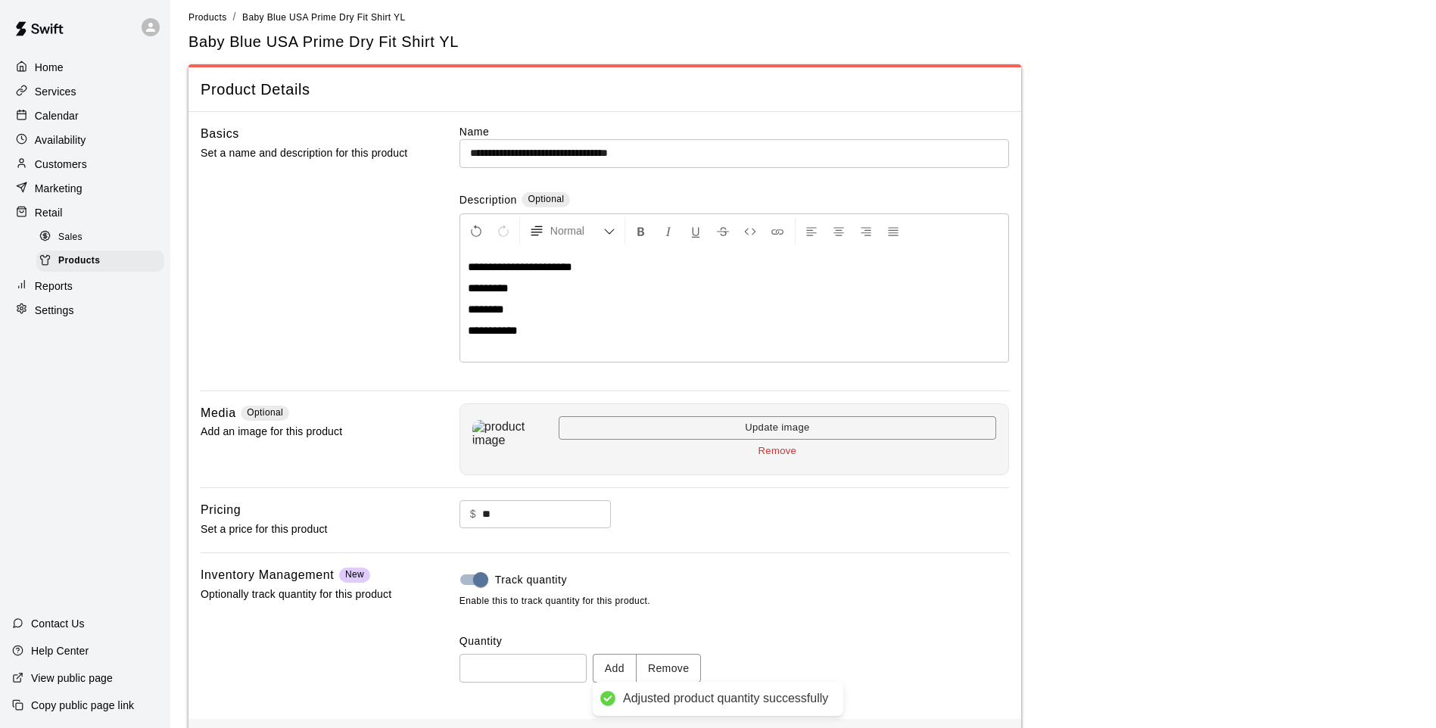
scroll to position [70, 0]
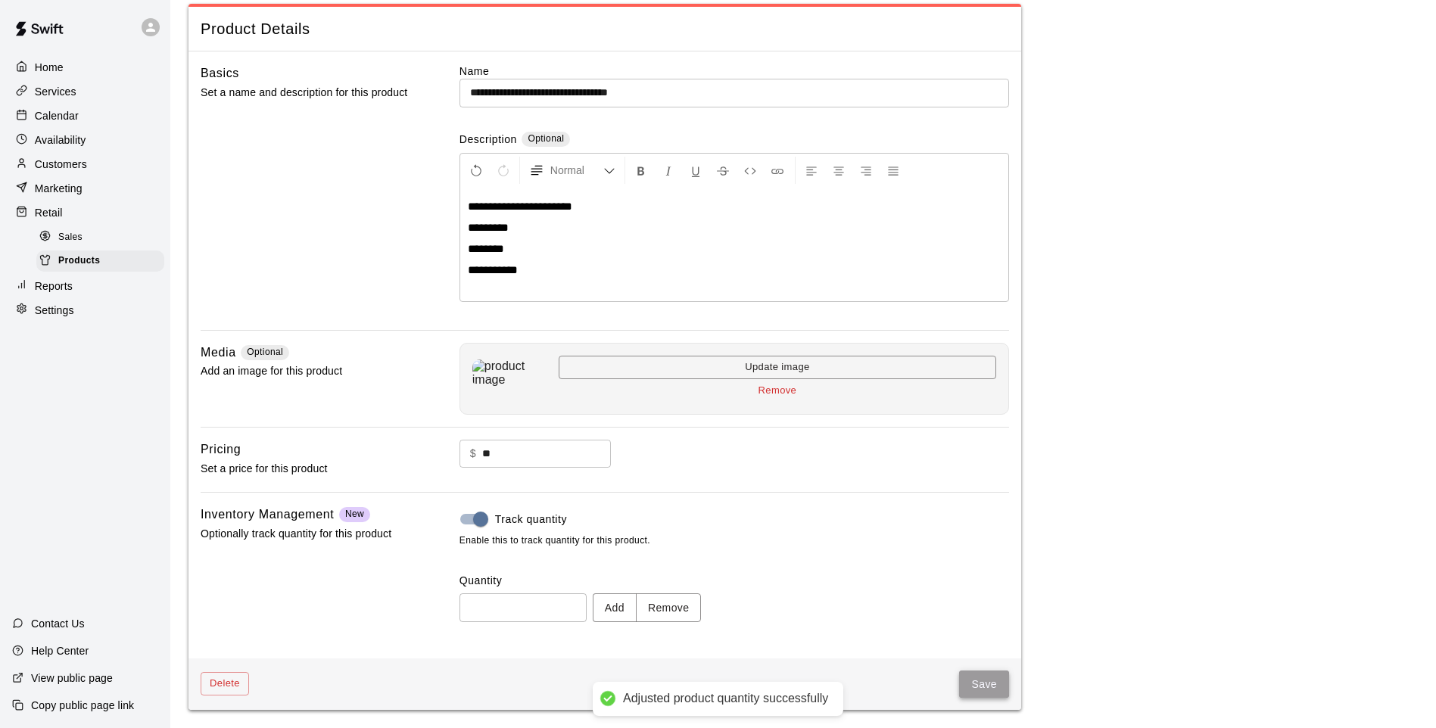
click at [983, 679] on button "Save" at bounding box center [984, 685] width 50 height 28
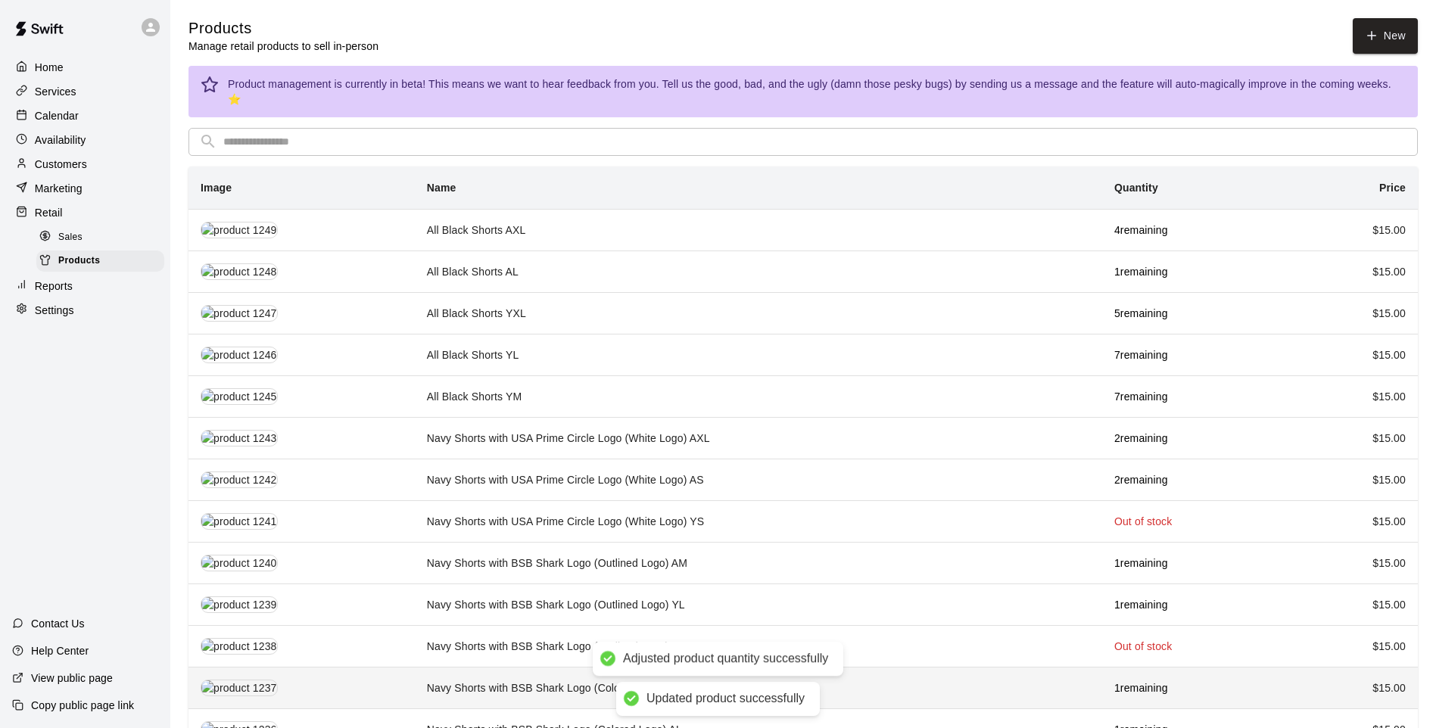
click at [981, 681] on td "Navy Shorts with BSB Shark Logo (Colored Logo) YXL" at bounding box center [759, 689] width 688 height 42
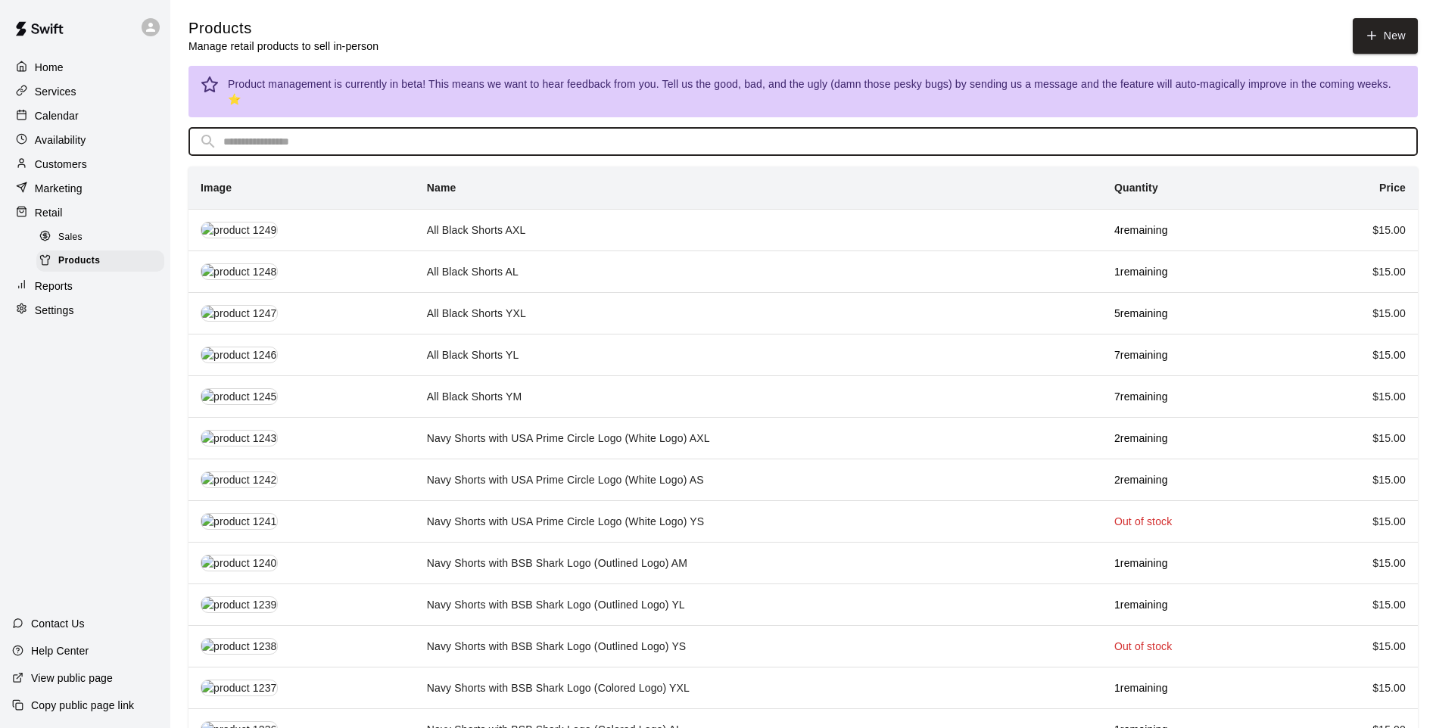
click at [667, 128] on input "text" at bounding box center [815, 142] width 1184 height 28
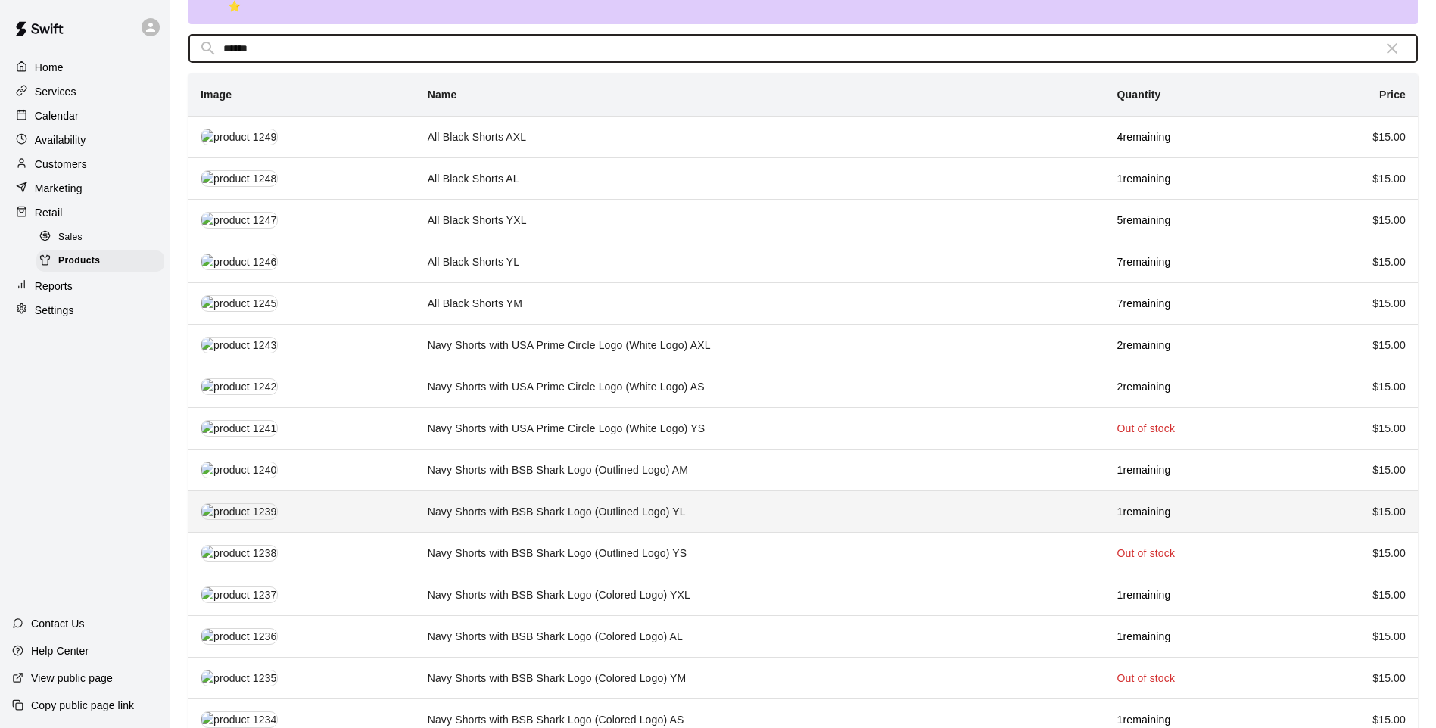
scroll to position [98, 0]
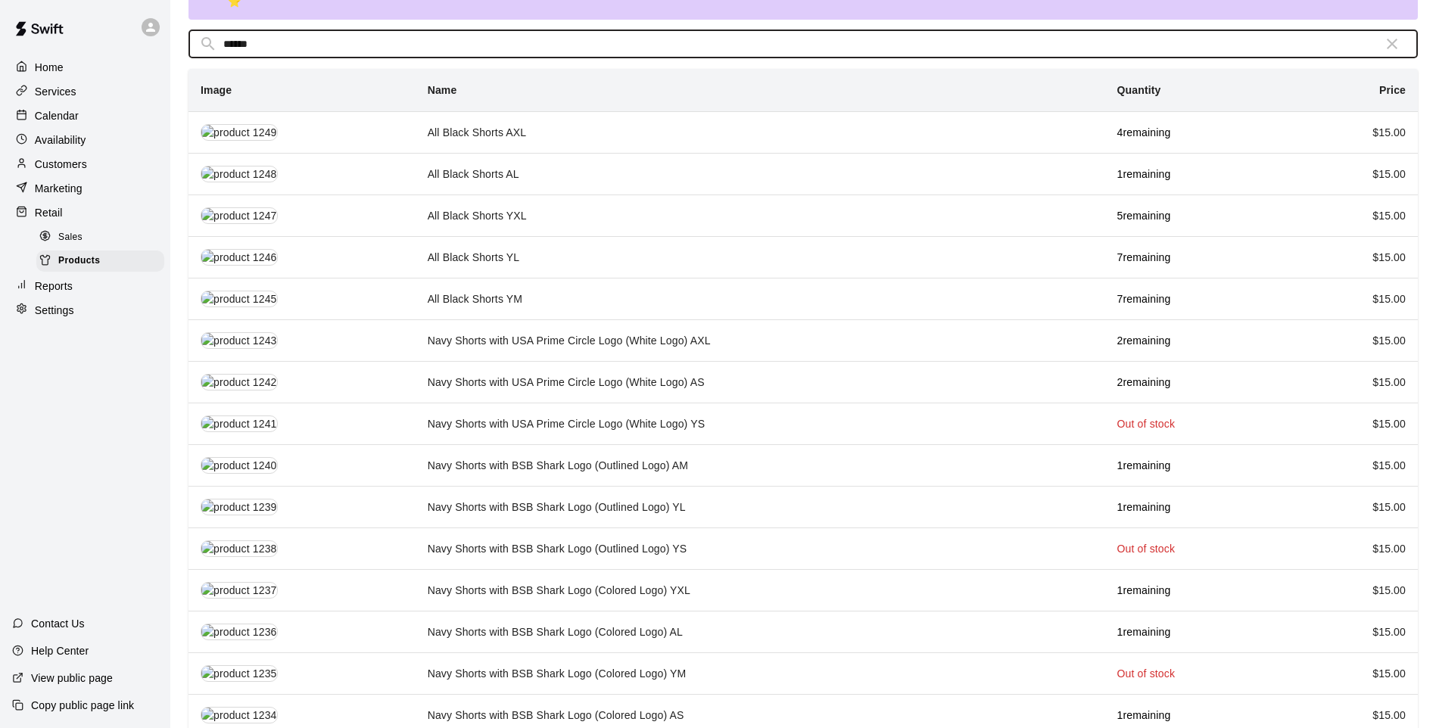
click at [301, 35] on input "******" at bounding box center [797, 44] width 1148 height 28
type input "*"
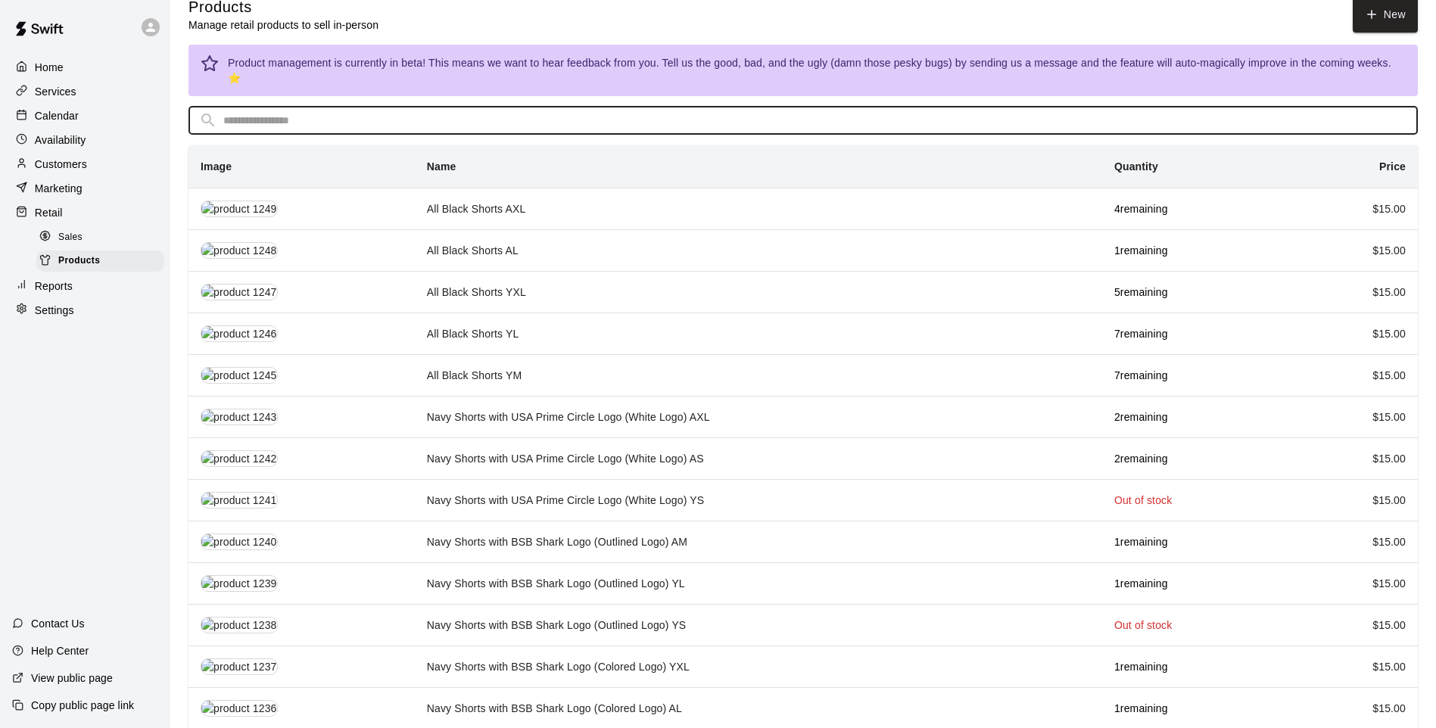
scroll to position [0, 0]
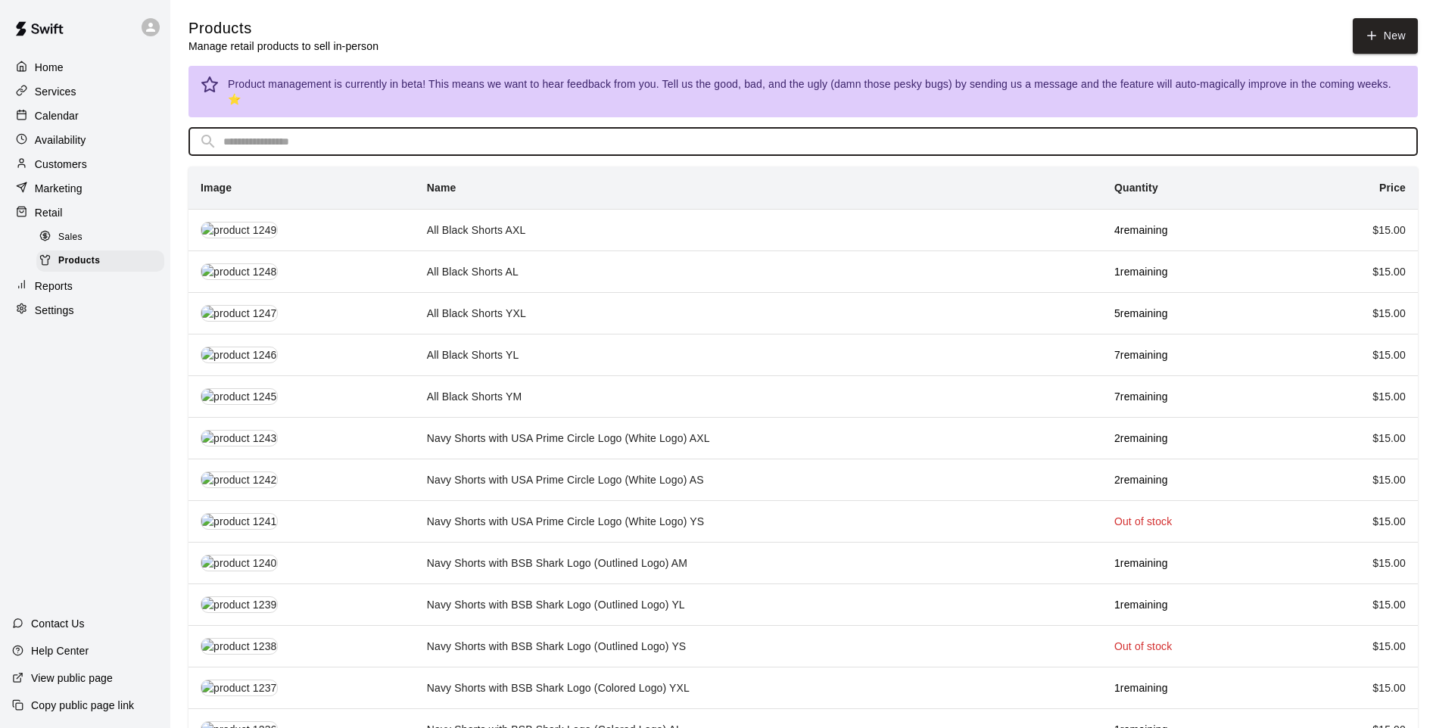
click at [419, 134] on input "text" at bounding box center [815, 142] width 1184 height 28
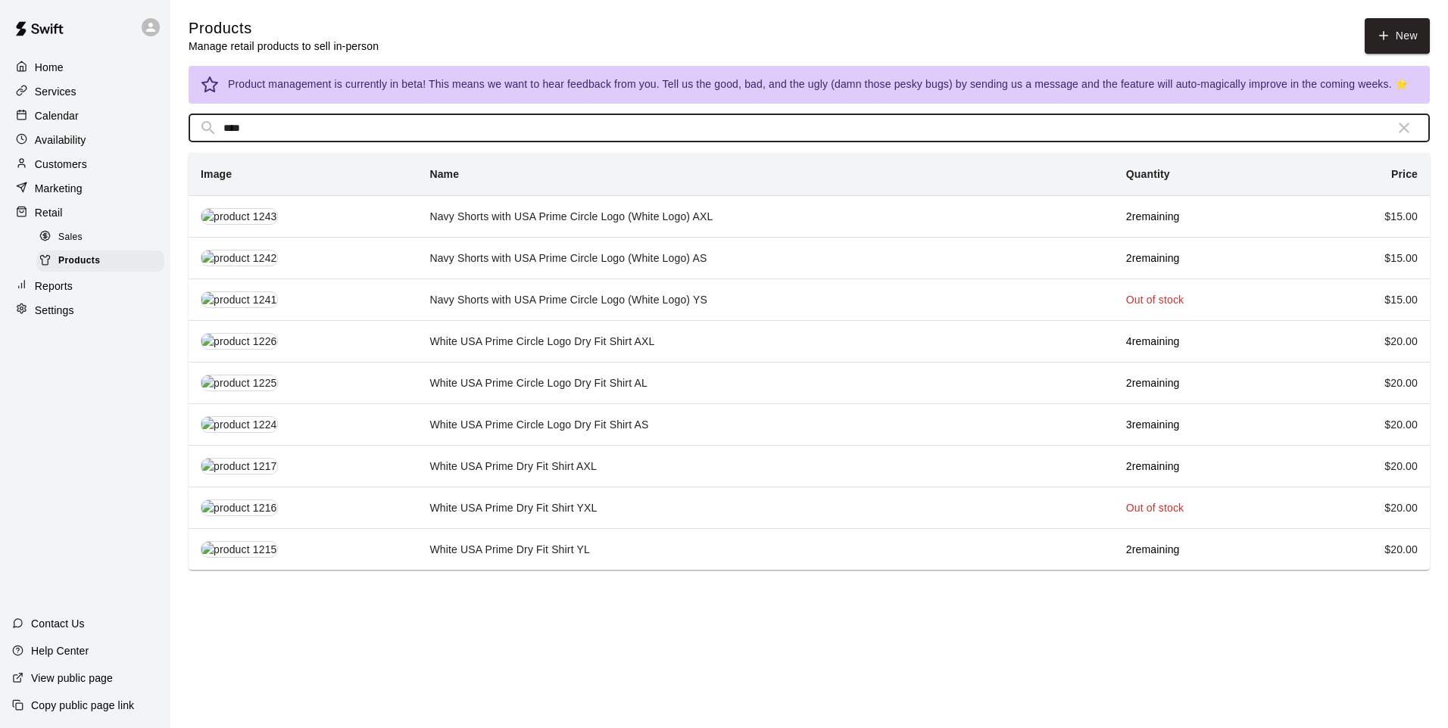
type input "*****"
drag, startPoint x: 258, startPoint y: 122, endPoint x: 154, endPoint y: 147, distance: 106.7
click at [154, 147] on div "Home Services Calendar Availability Customers Marketing Retail Sales Products R…" at bounding box center [724, 288] width 1448 height 576
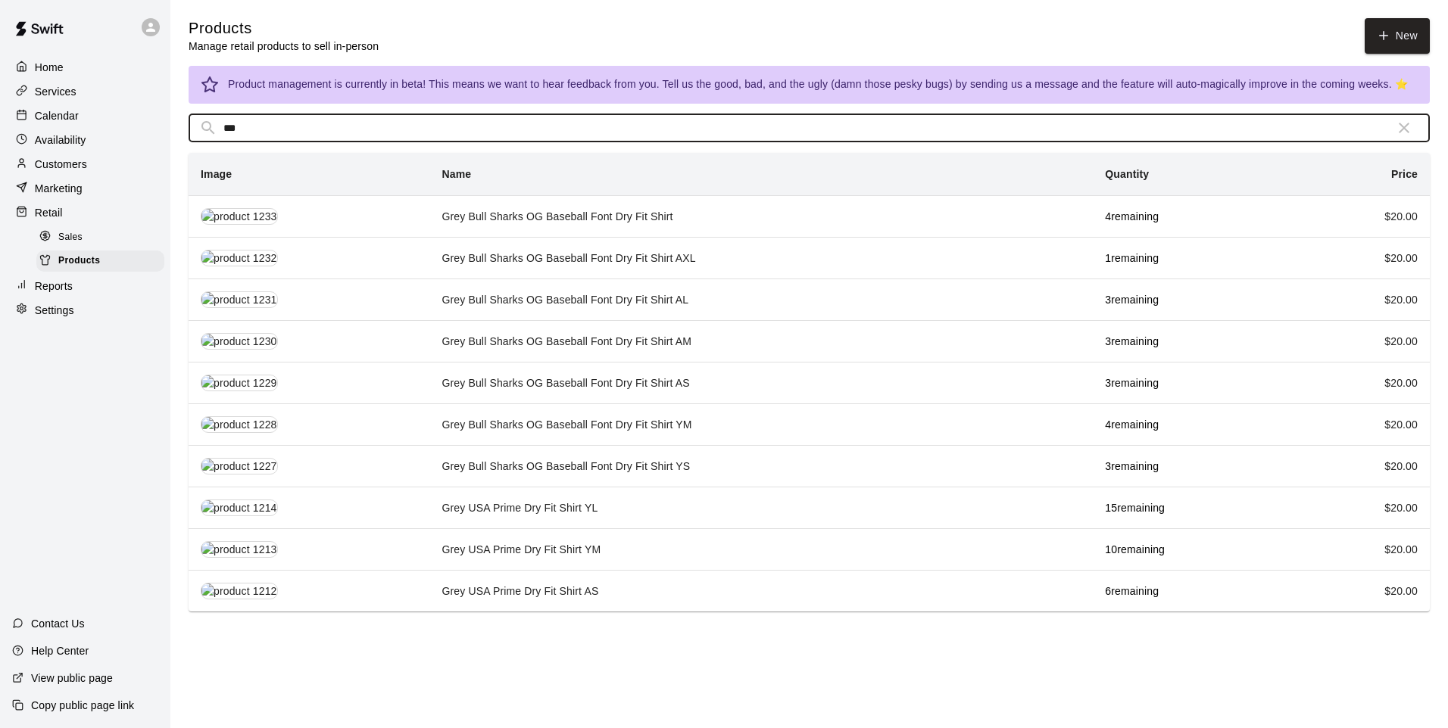
type input "****"
drag, startPoint x: 388, startPoint y: 127, endPoint x: 186, endPoint y: 125, distance: 202.2
click at [186, 125] on div "Products Manage retail products to sell in-person New Product management is cur…" at bounding box center [808, 315] width 1265 height 594
drag, startPoint x: 272, startPoint y: 131, endPoint x: 217, endPoint y: 129, distance: 54.5
click at [217, 129] on div "​ **** ​" at bounding box center [809, 128] width 1241 height 28
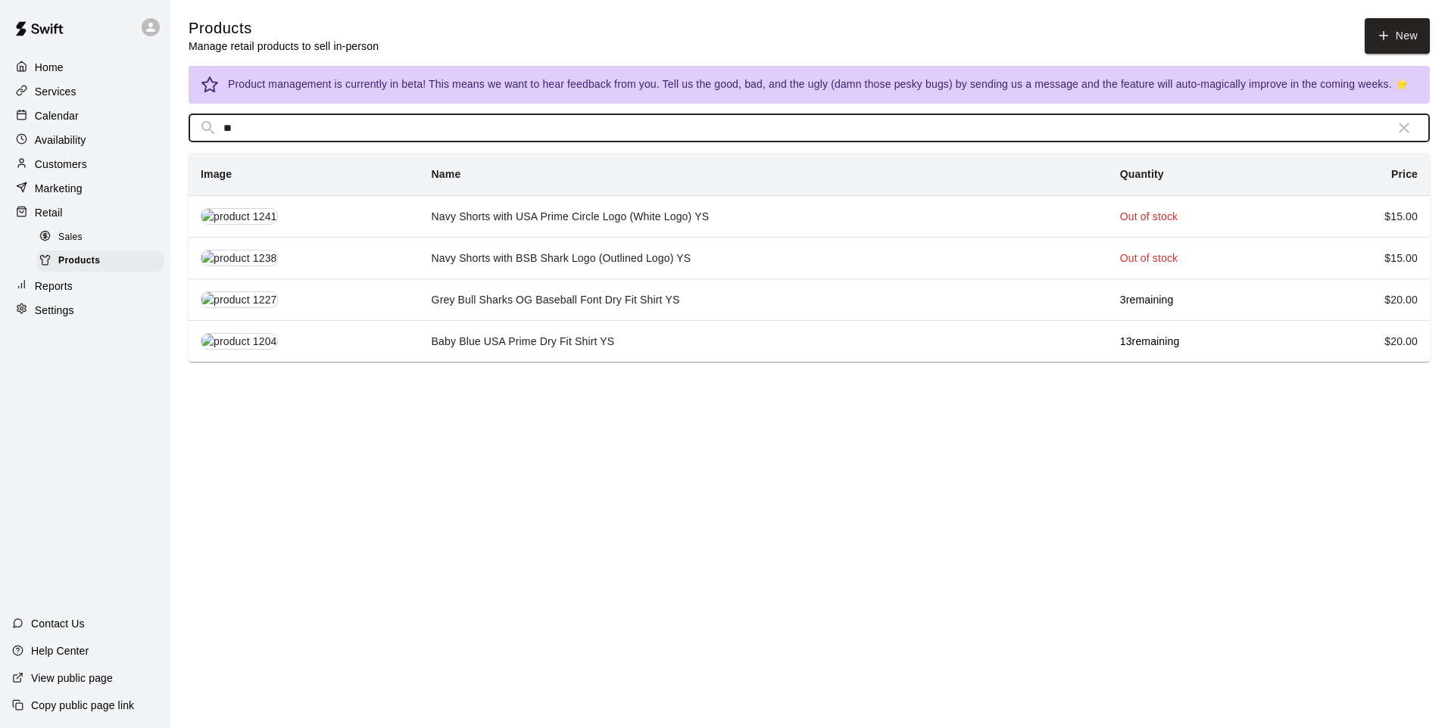
type input "*"
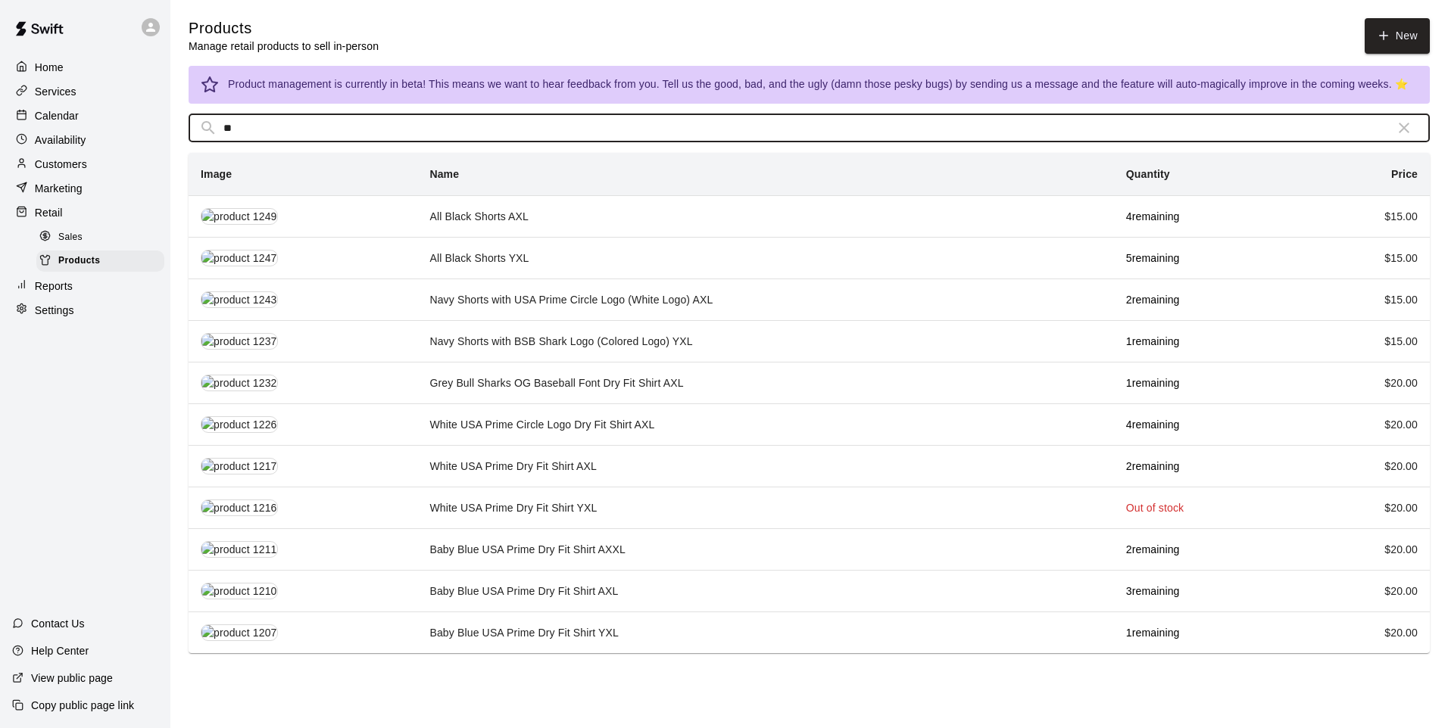
type input "*"
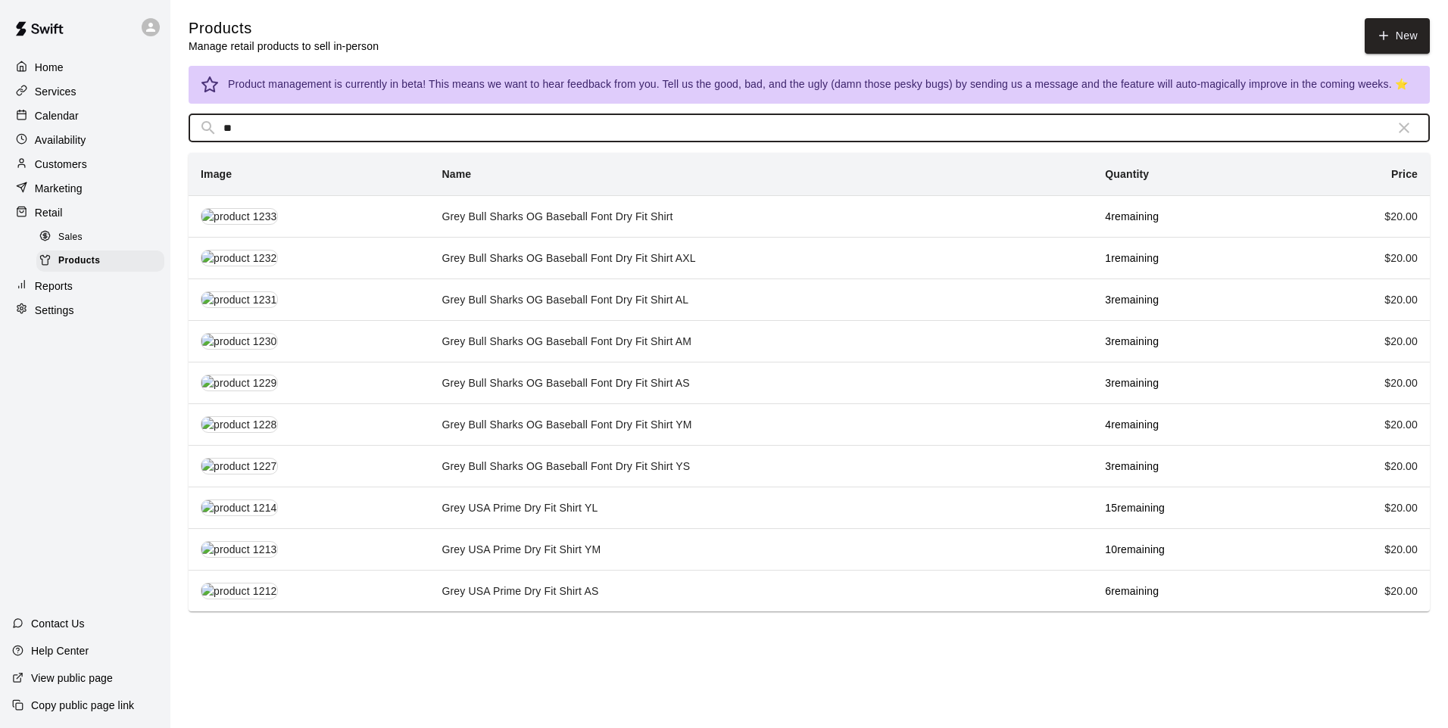
type input "*"
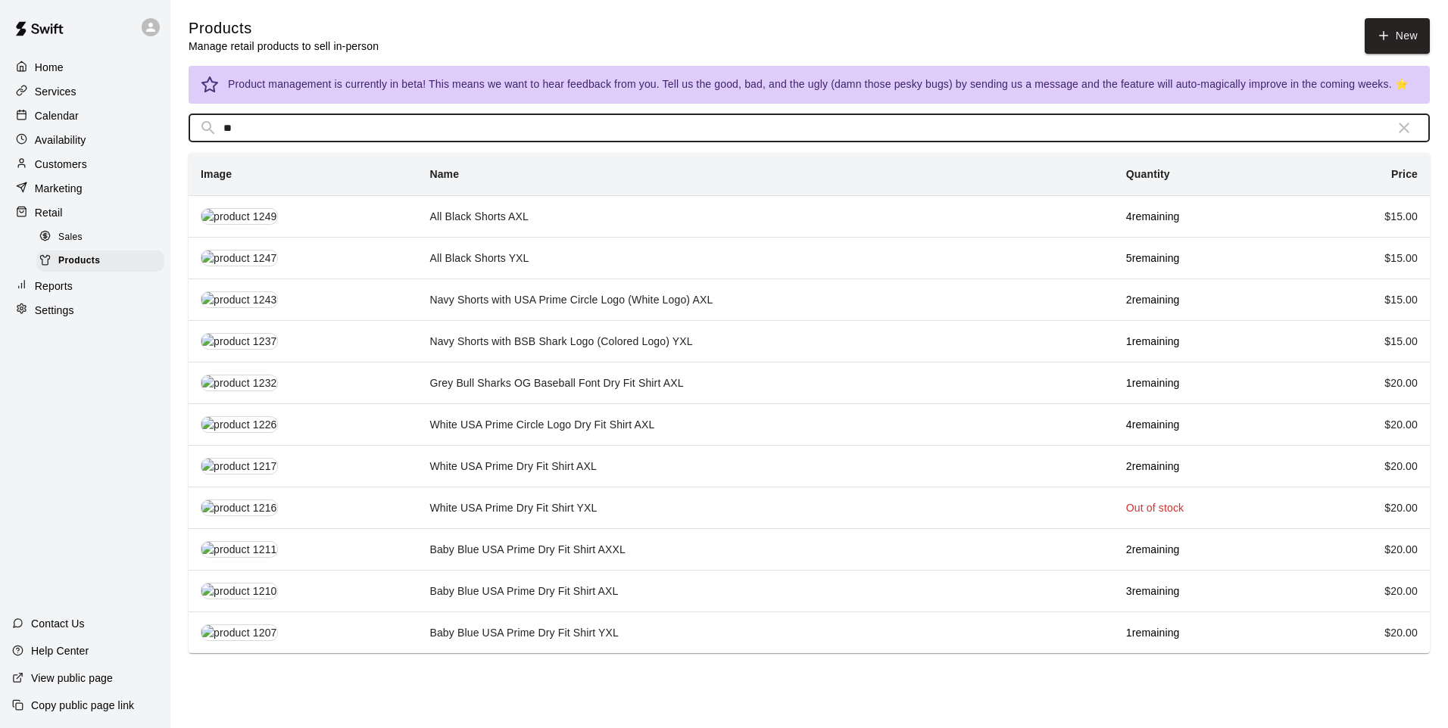
type input "*"
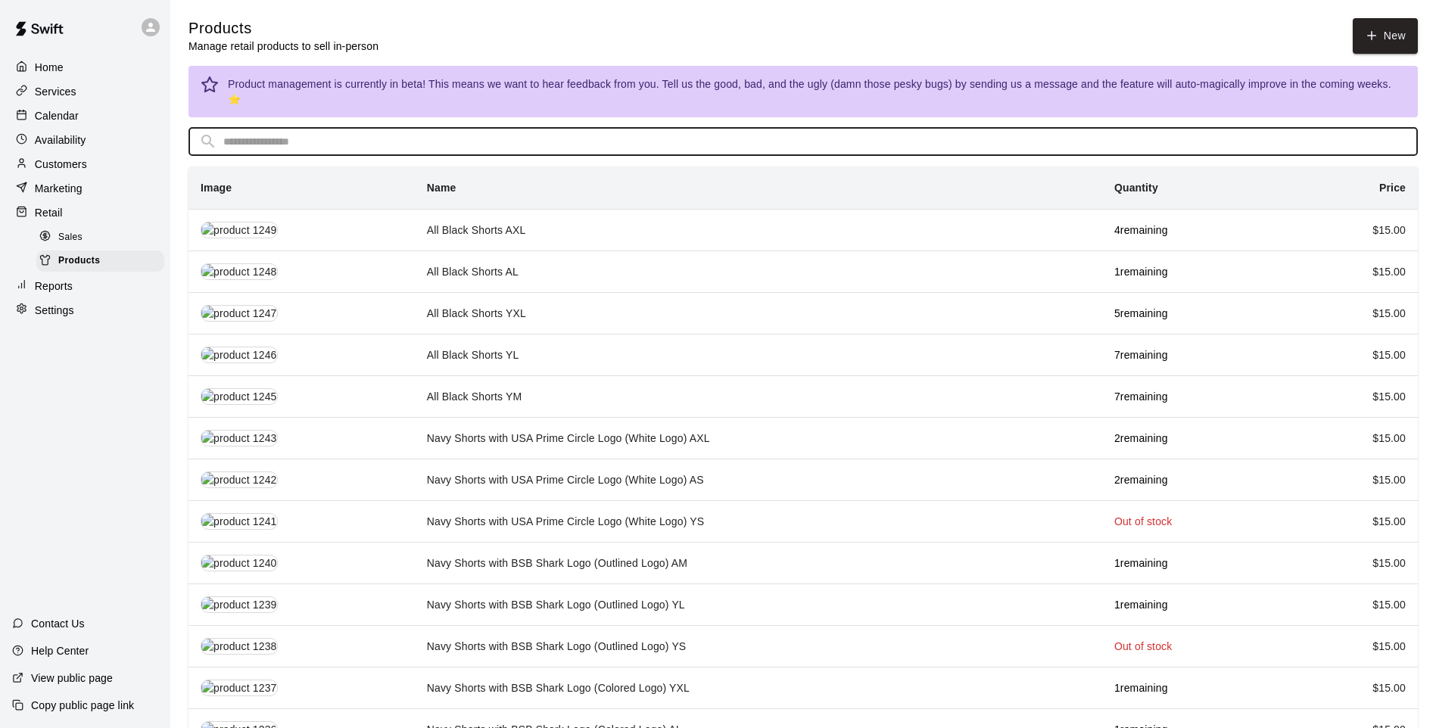
type input "*"
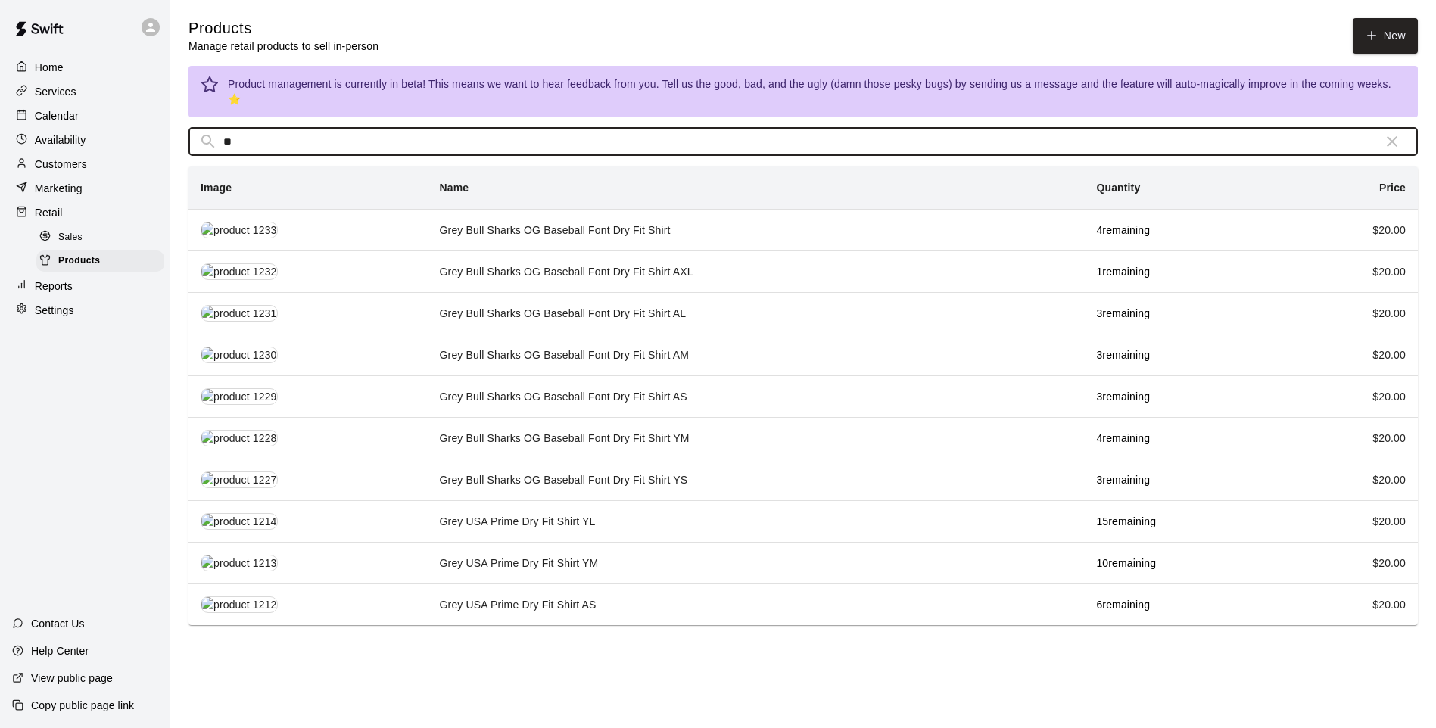
type input "*"
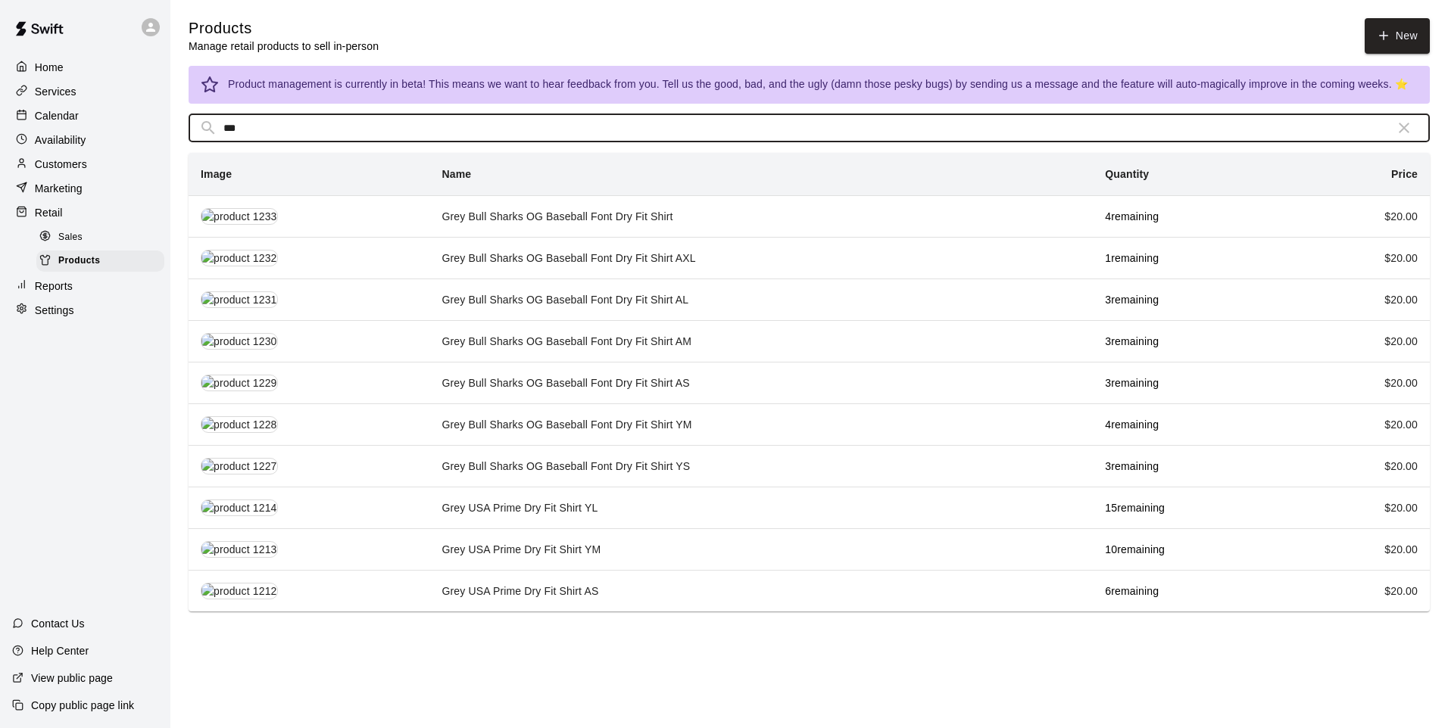
type input "****"
drag, startPoint x: 271, startPoint y: 126, endPoint x: 197, endPoint y: 126, distance: 74.2
click at [197, 126] on div "​ **** ​" at bounding box center [809, 128] width 1241 height 28
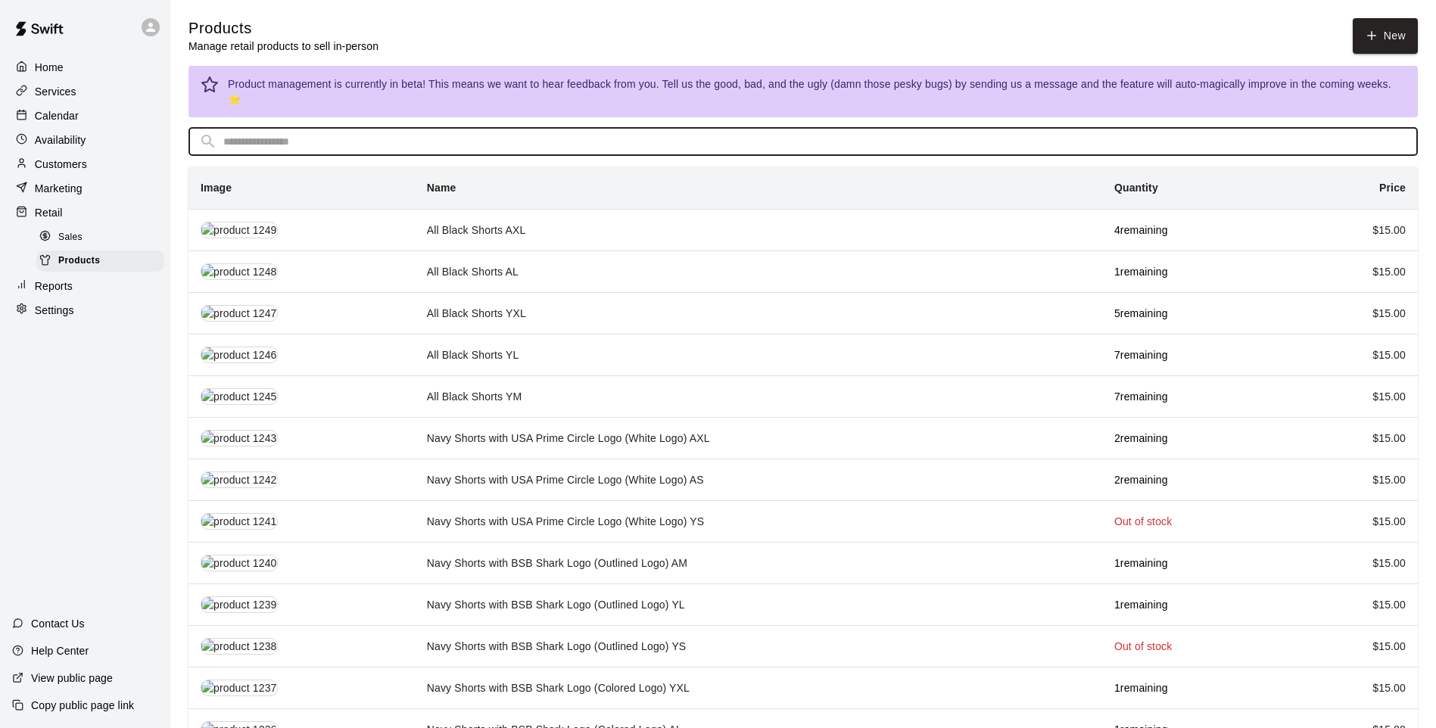
click at [254, 132] on input "text" at bounding box center [815, 142] width 1184 height 28
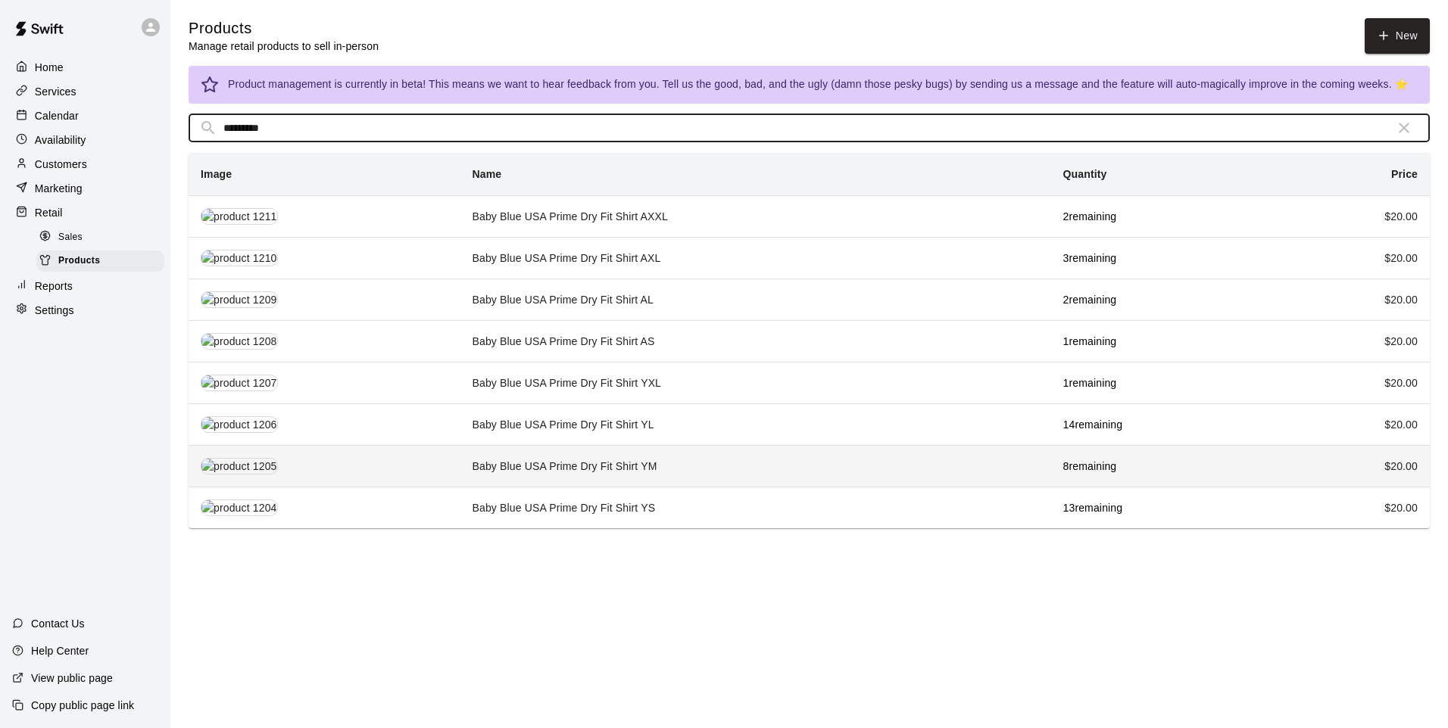
type input "*********"
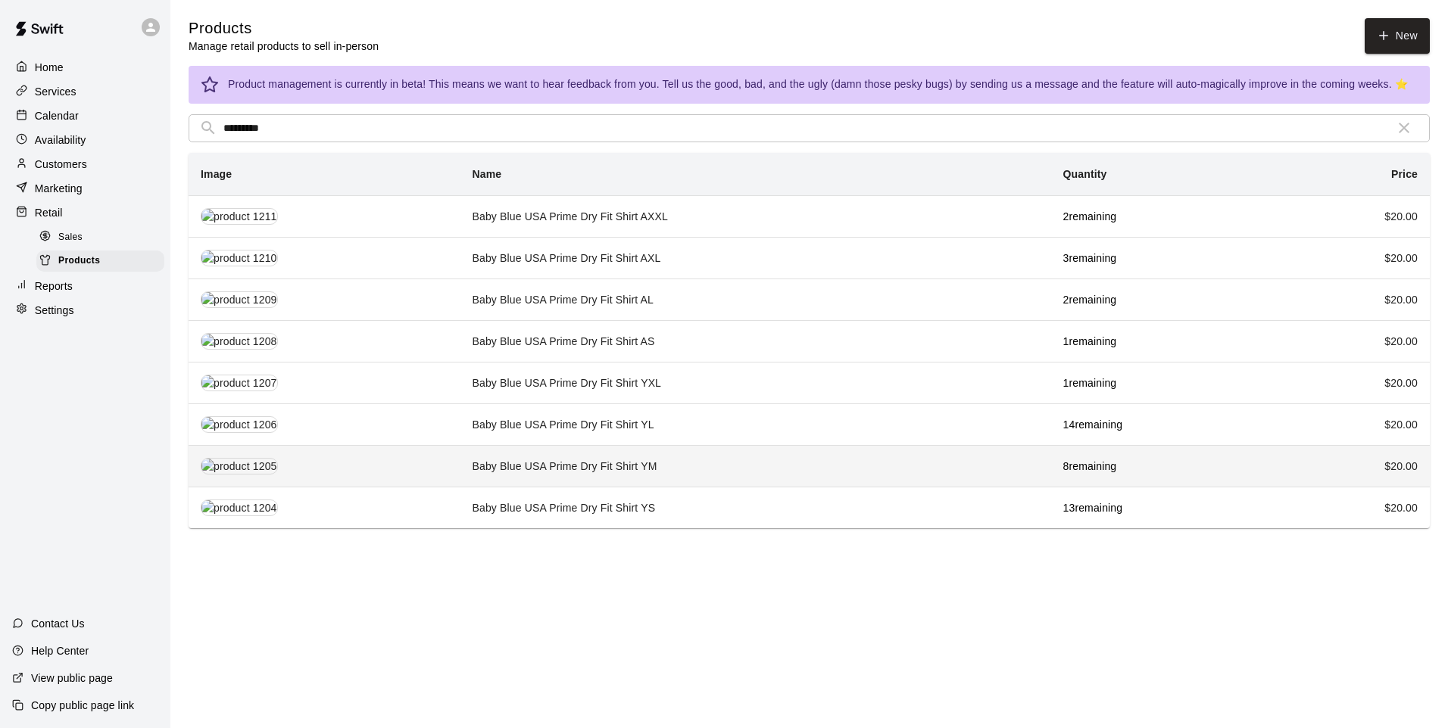
click at [664, 464] on td "Baby Blue USA Prime Dry Fit Shirt YM" at bounding box center [755, 466] width 591 height 42
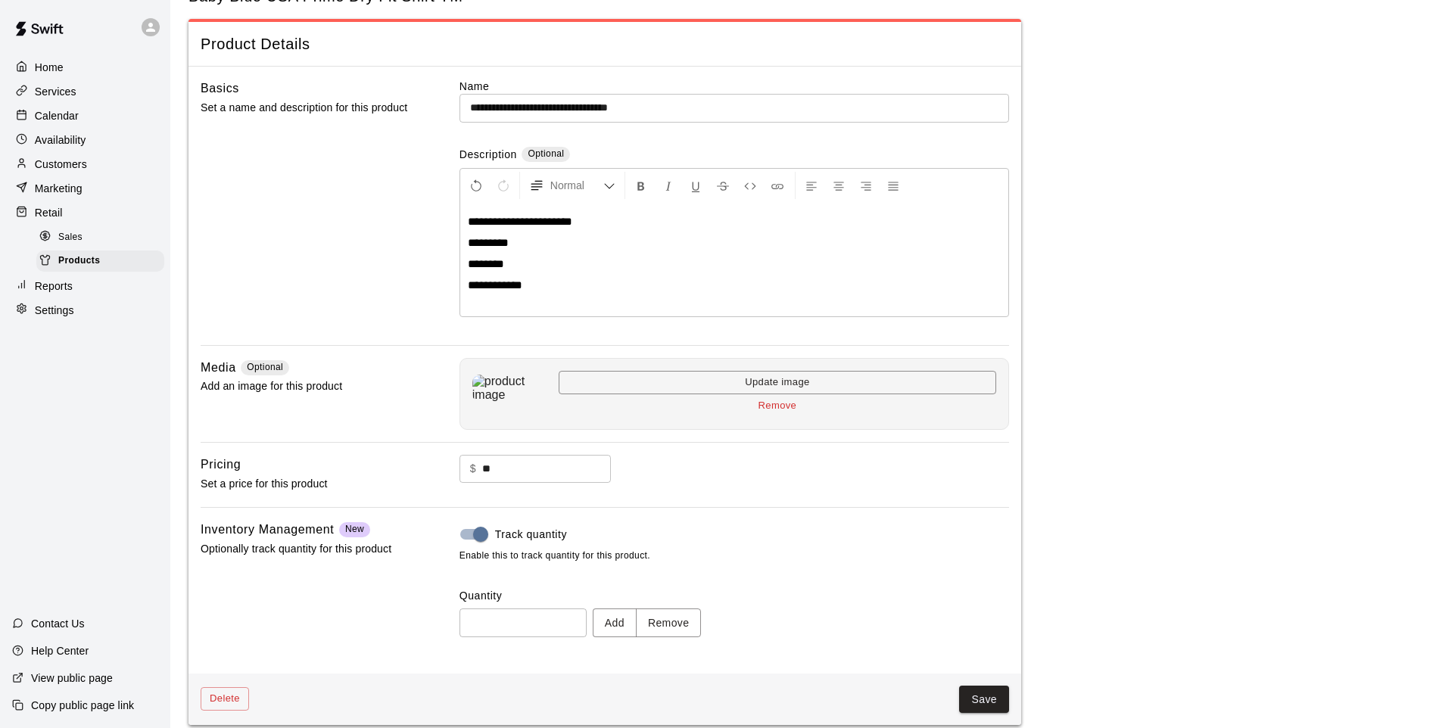
scroll to position [70, 0]
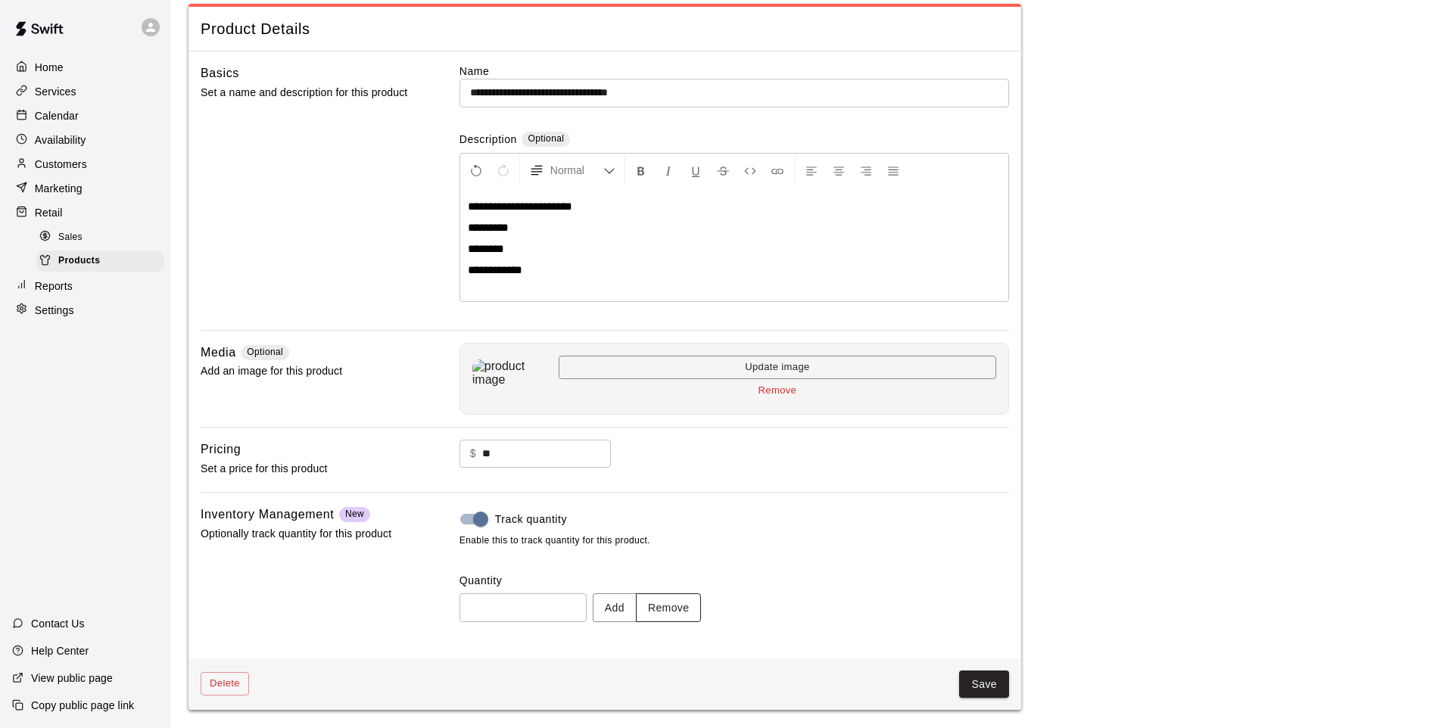
click at [685, 606] on button "Remove" at bounding box center [669, 608] width 66 height 28
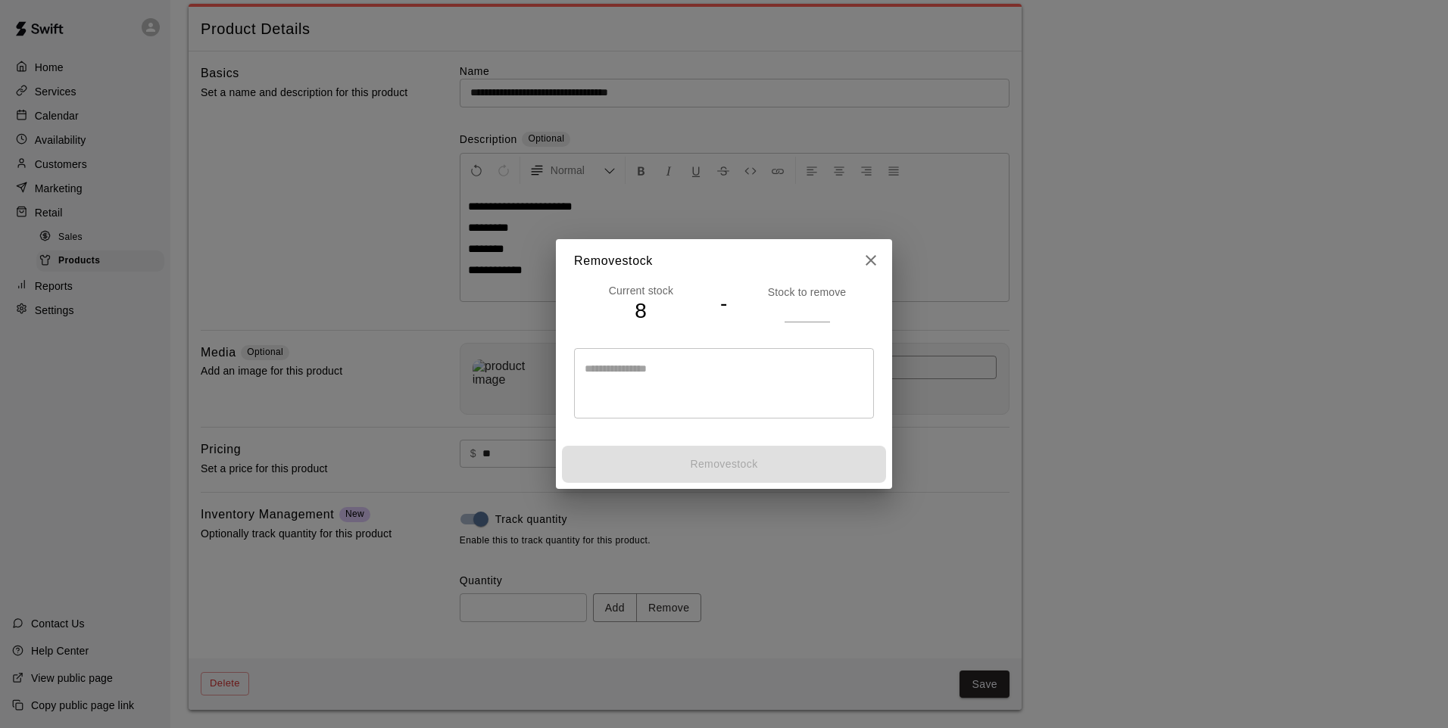
click at [792, 304] on input "number" at bounding box center [806, 311] width 45 height 22
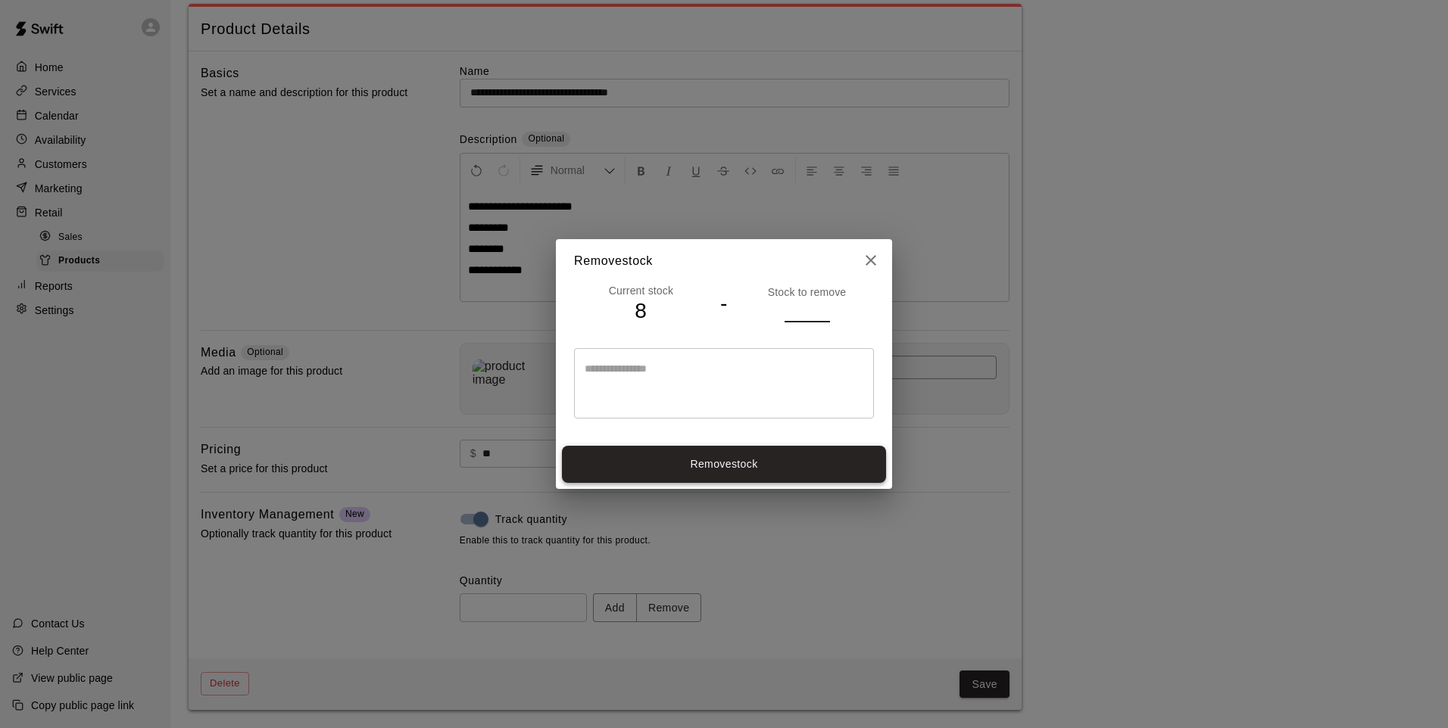
type input "*"
click at [795, 466] on button "Remove stock" at bounding box center [724, 464] width 324 height 37
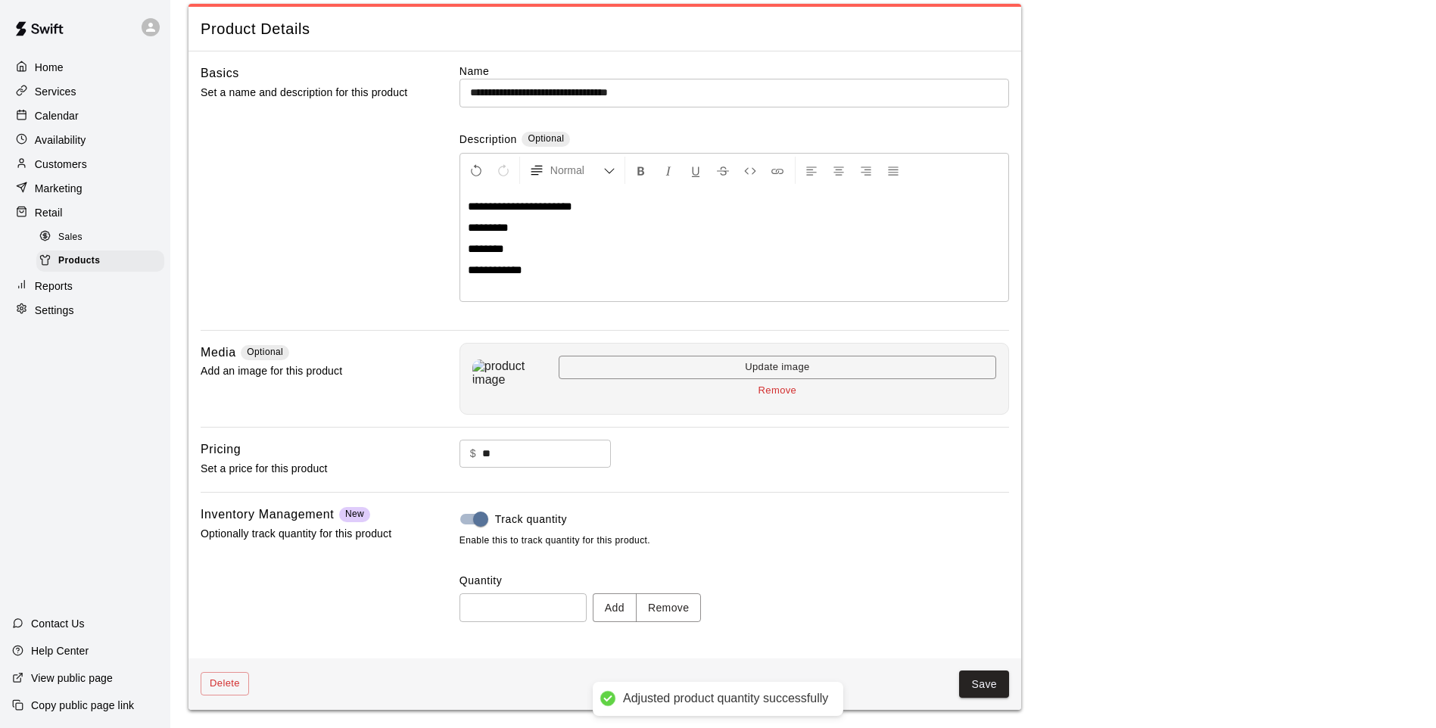
type input "*"
click at [990, 681] on button "Save" at bounding box center [984, 685] width 50 height 28
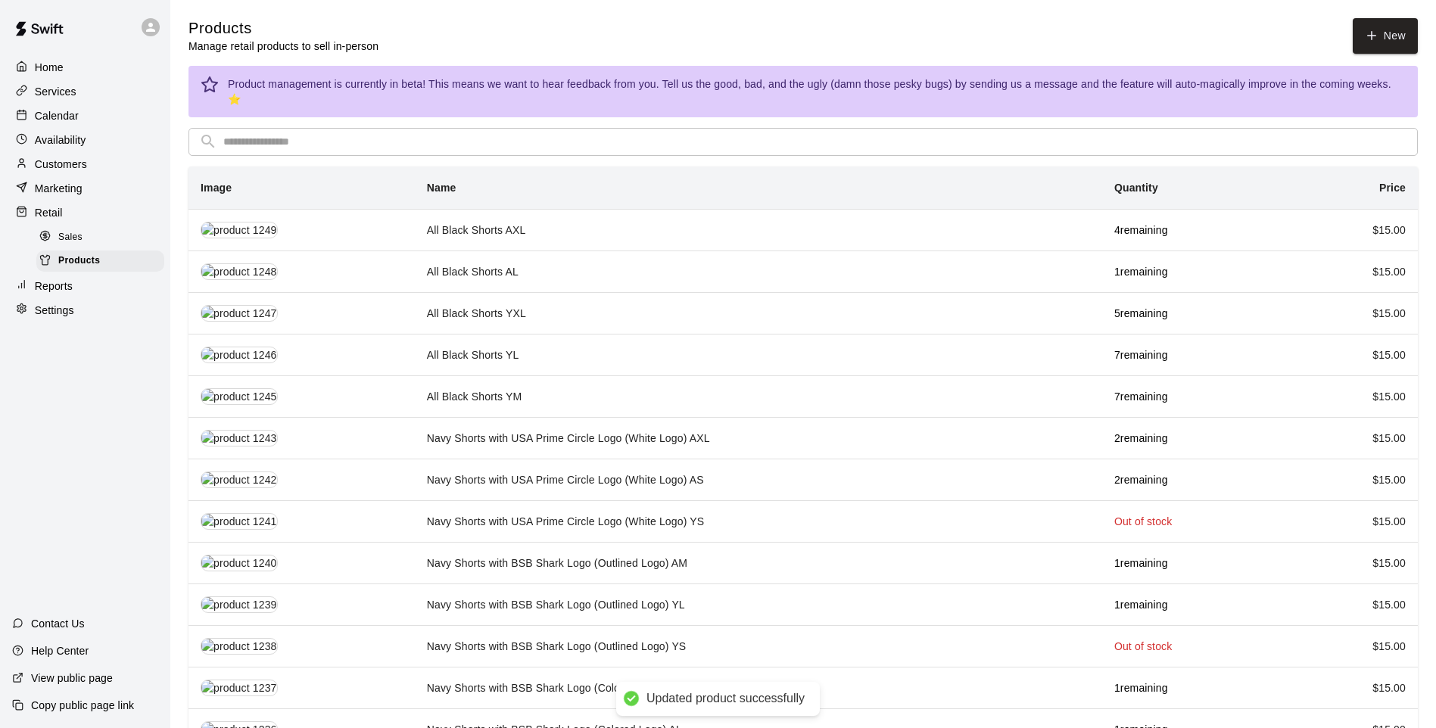
click at [376, 137] on input "text" at bounding box center [815, 142] width 1184 height 28
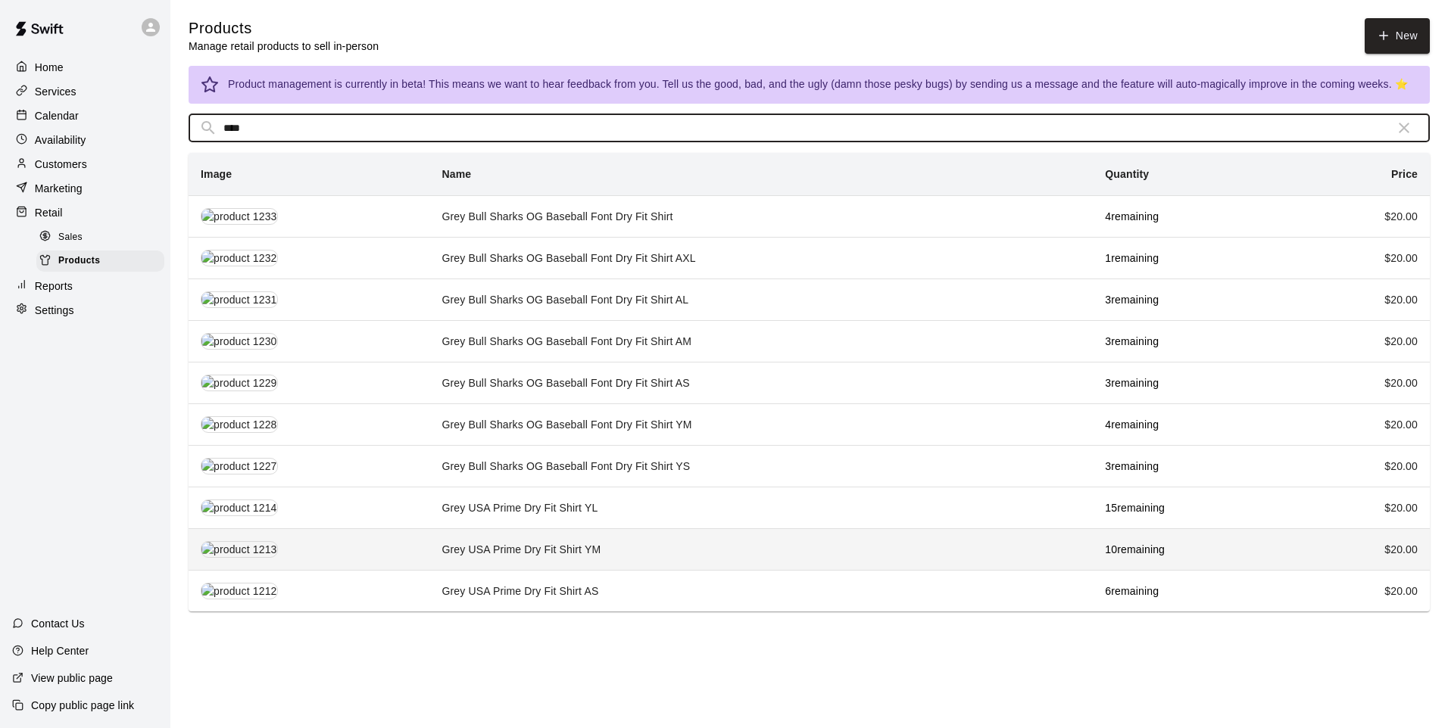
type input "****"
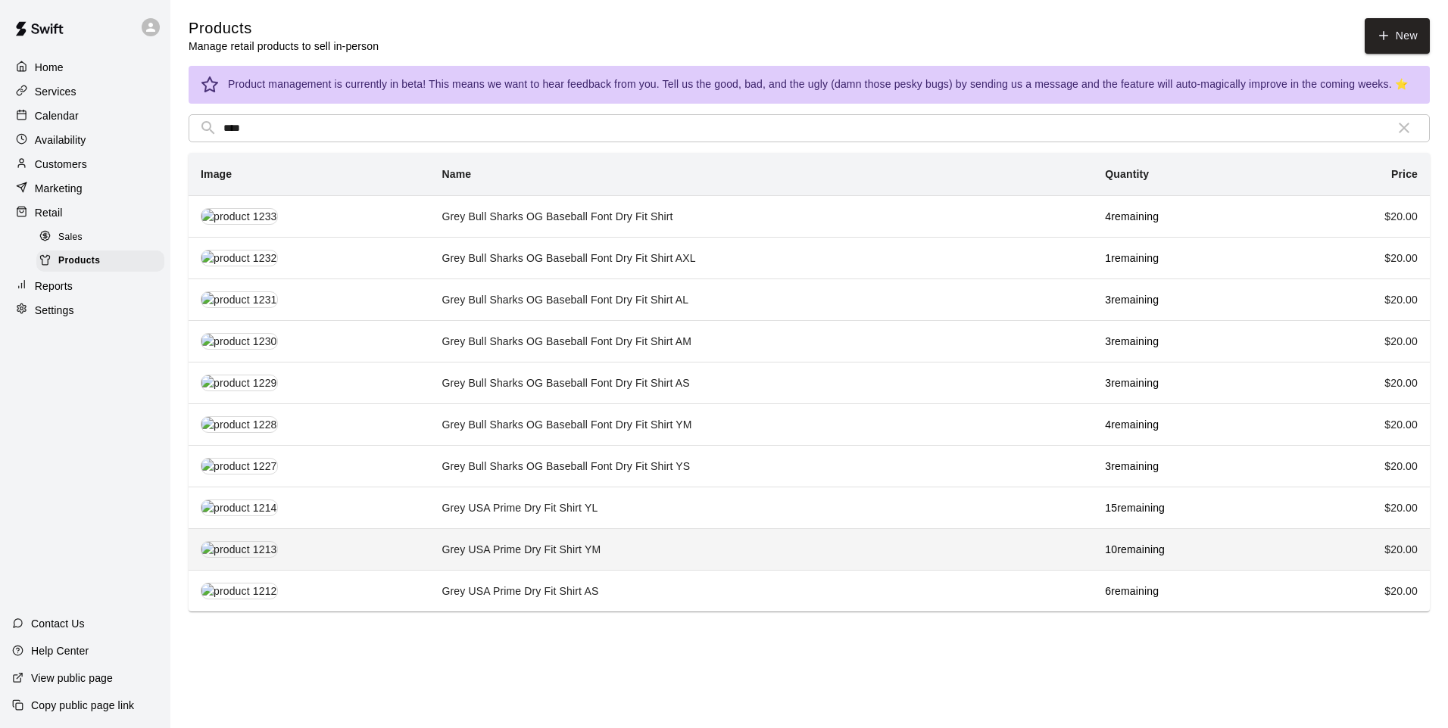
click at [601, 542] on td "Grey USA Prime Dry Fit Shirt YM" at bounding box center [760, 550] width 663 height 42
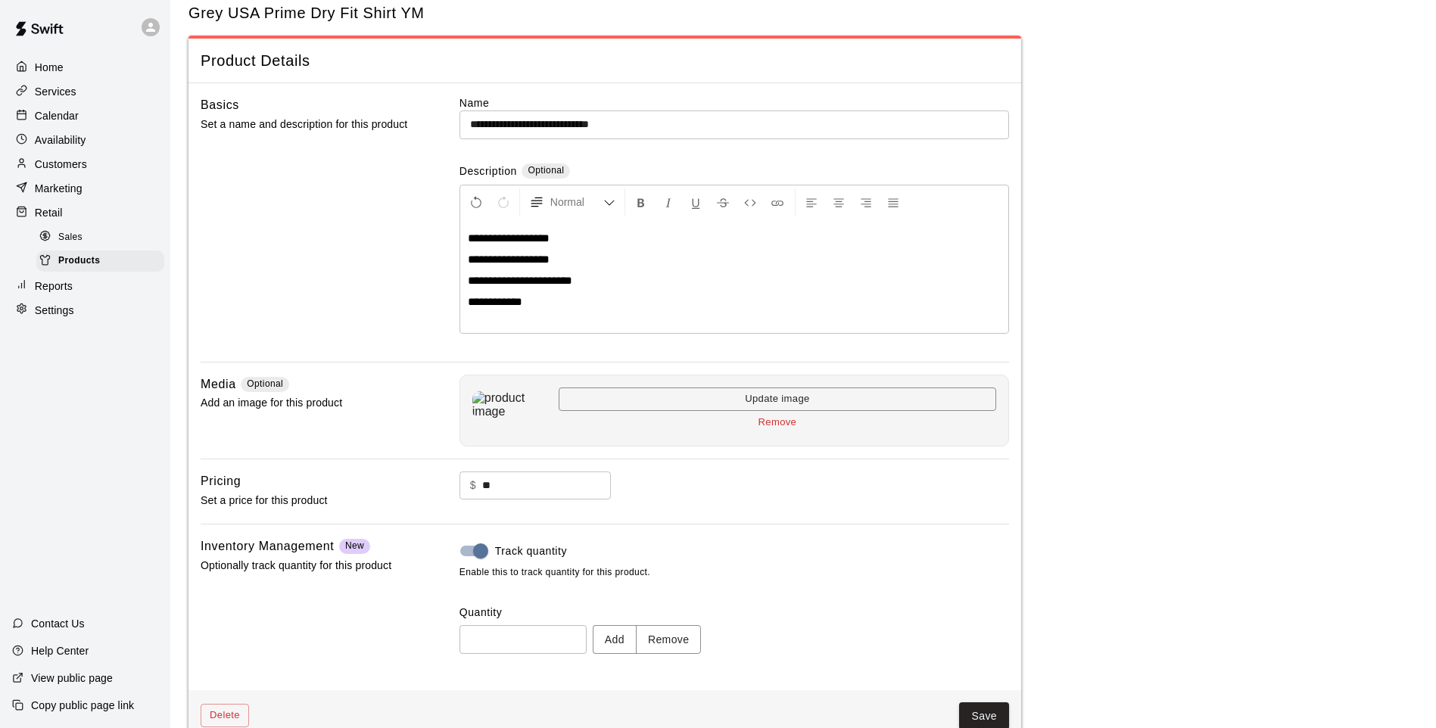
scroll to position [70, 0]
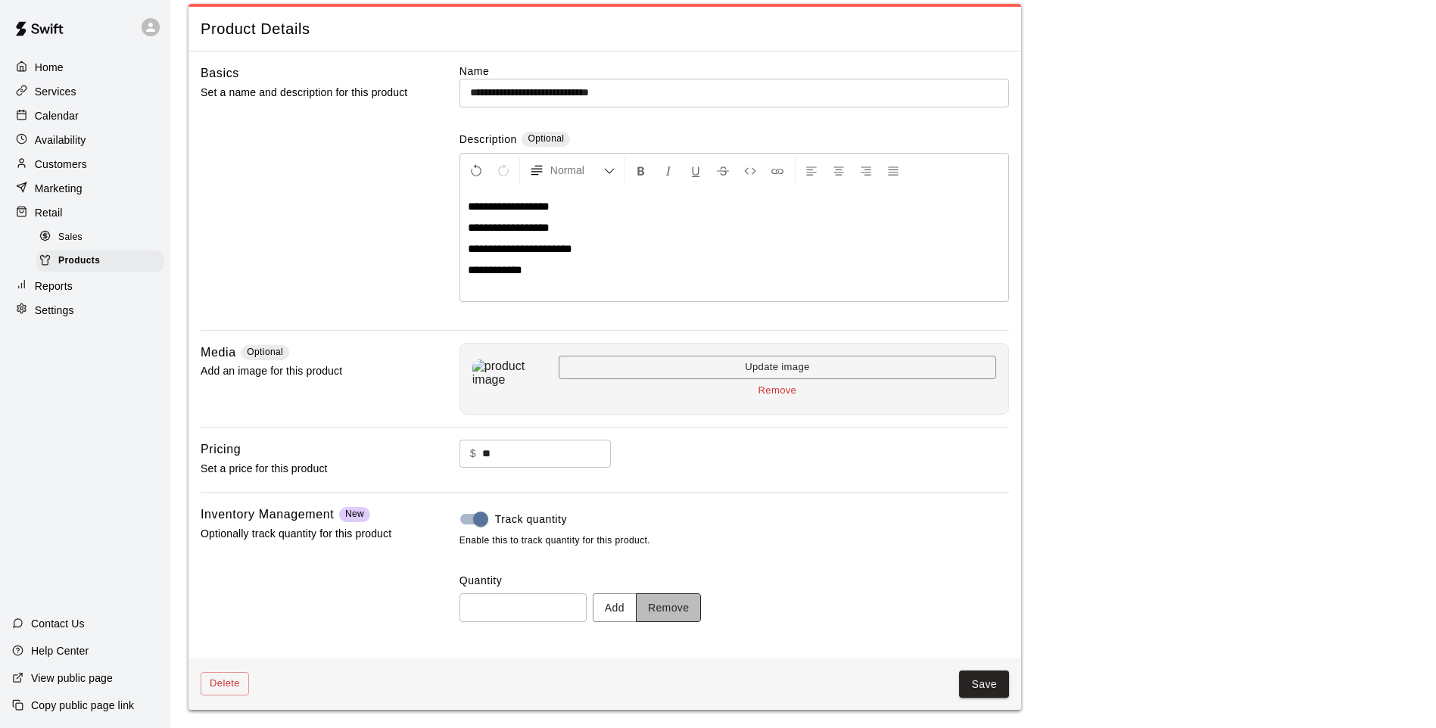
click at [697, 604] on button "Remove" at bounding box center [669, 608] width 66 height 28
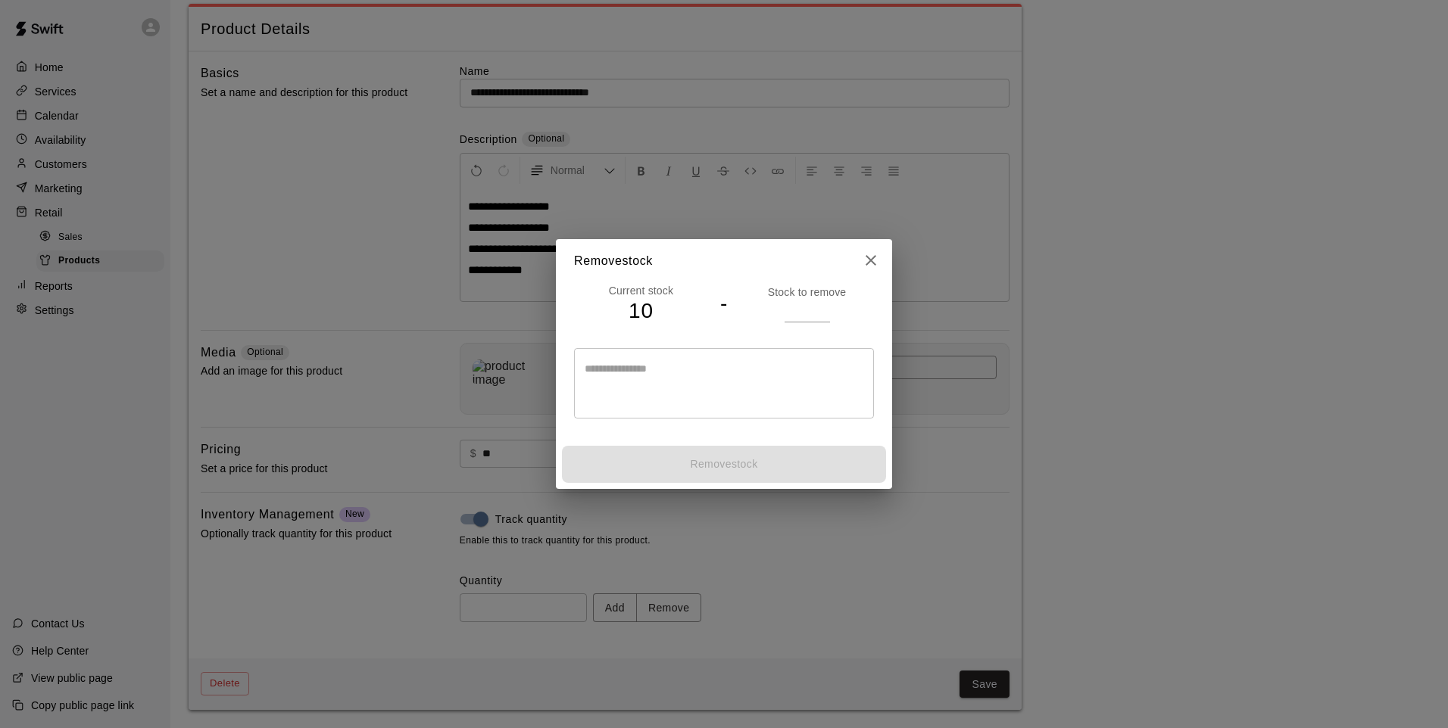
click at [797, 318] on input "number" at bounding box center [806, 311] width 45 height 22
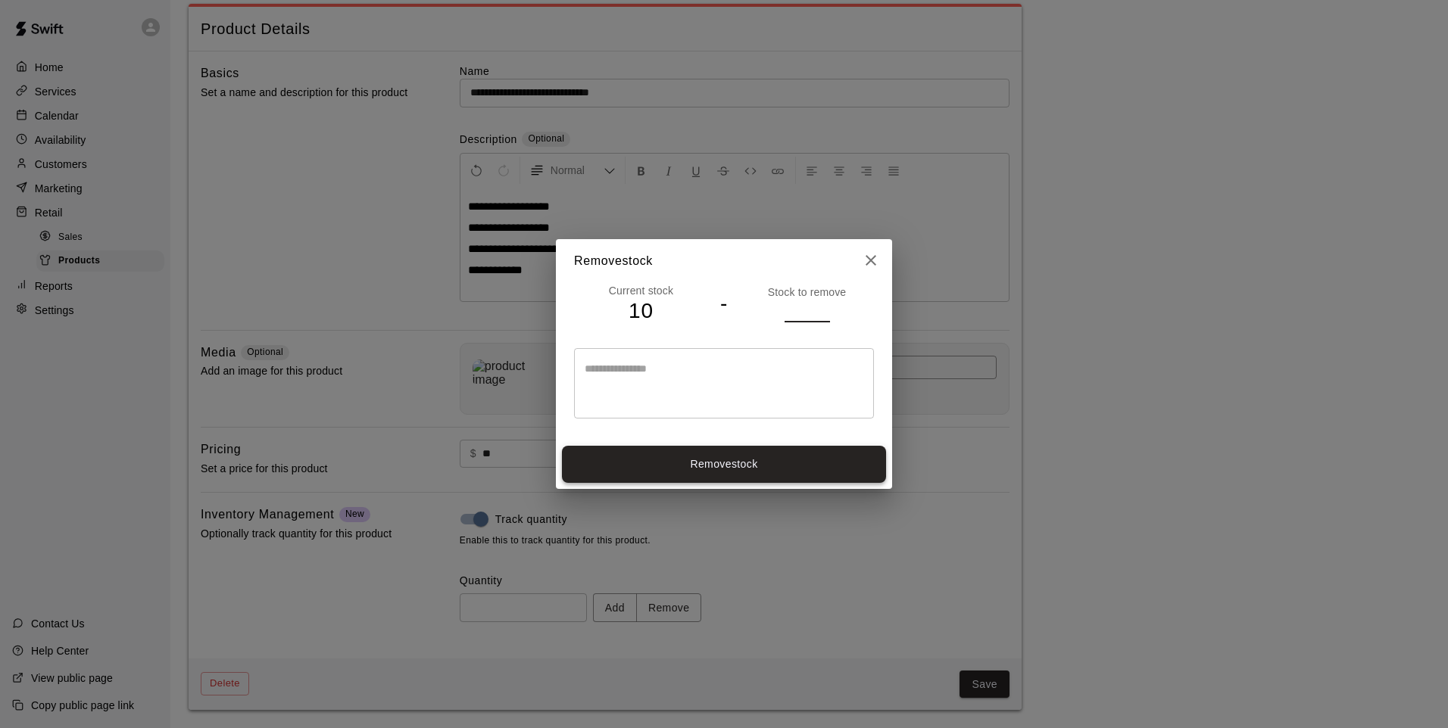
type input "*"
click at [766, 462] on button "Remove stock" at bounding box center [724, 464] width 324 height 37
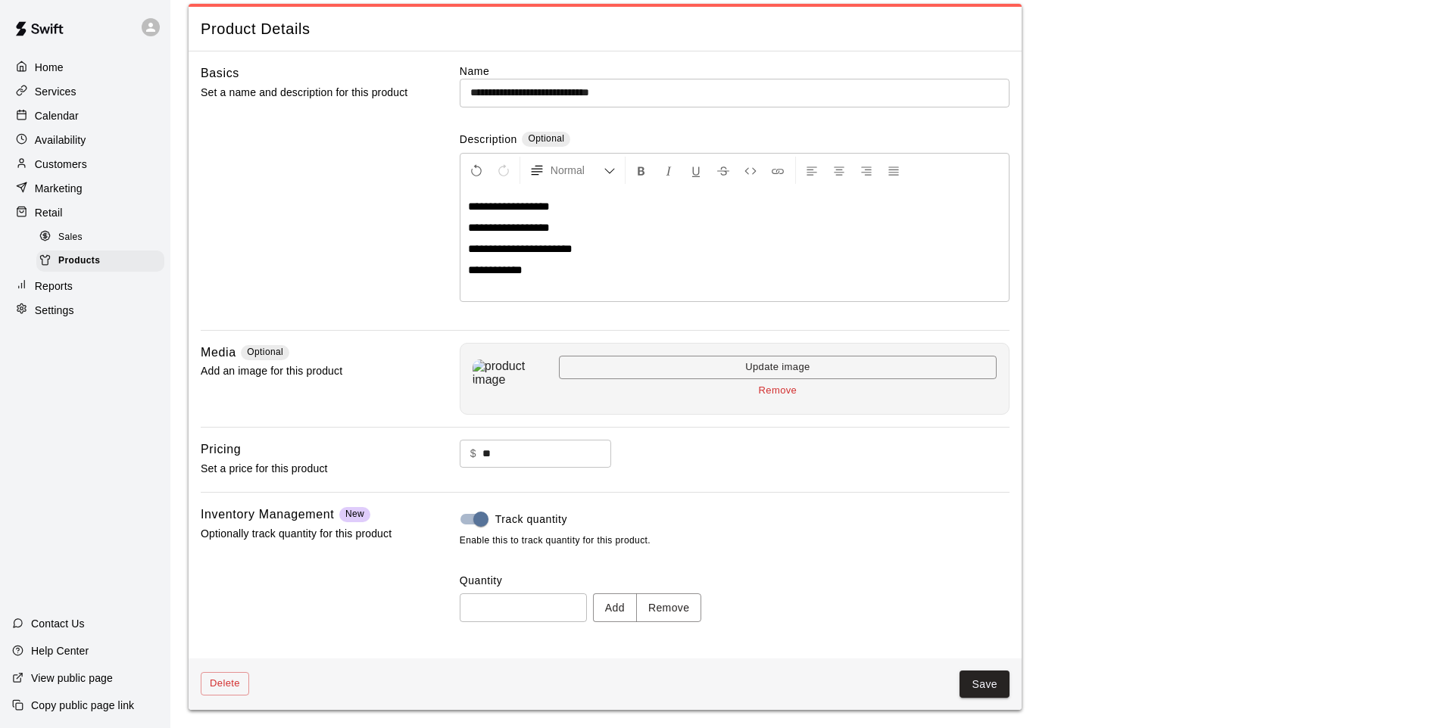
type input "*"
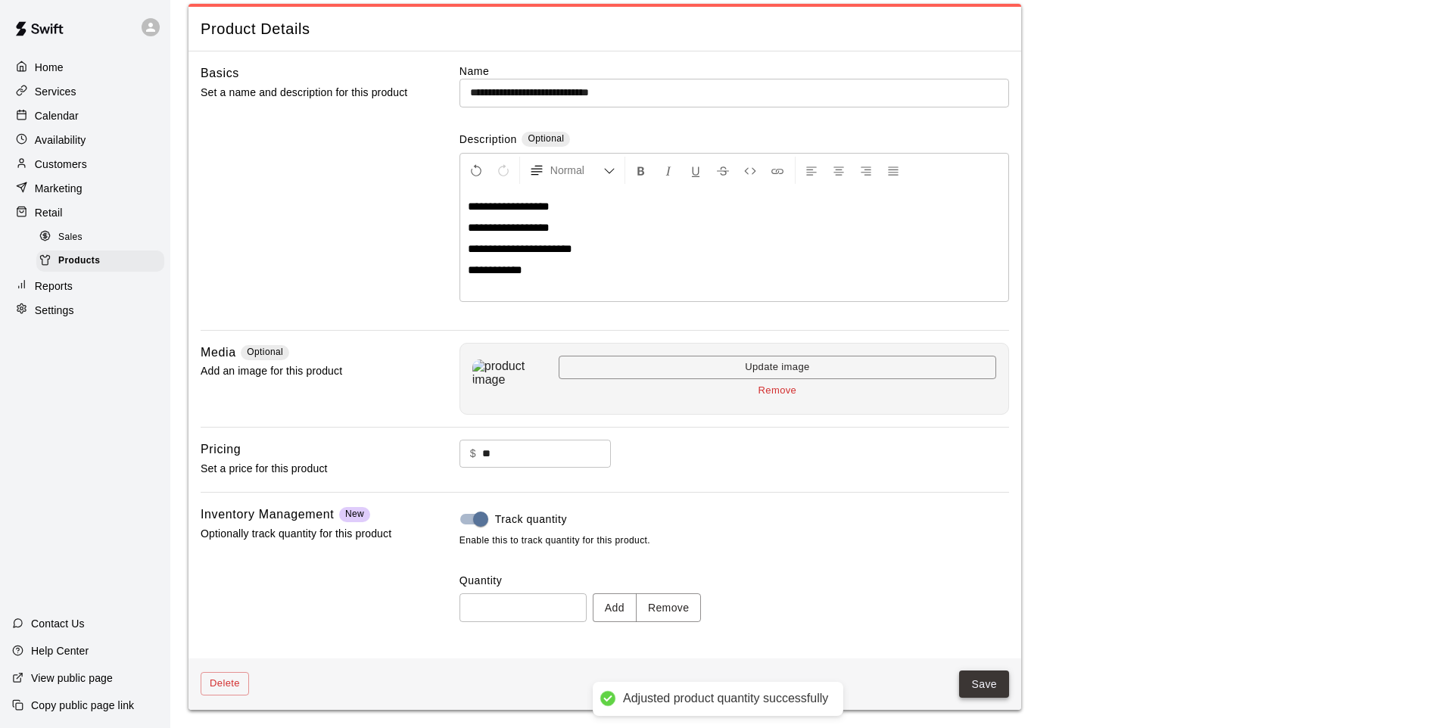
click at [995, 685] on button "Save" at bounding box center [984, 685] width 50 height 28
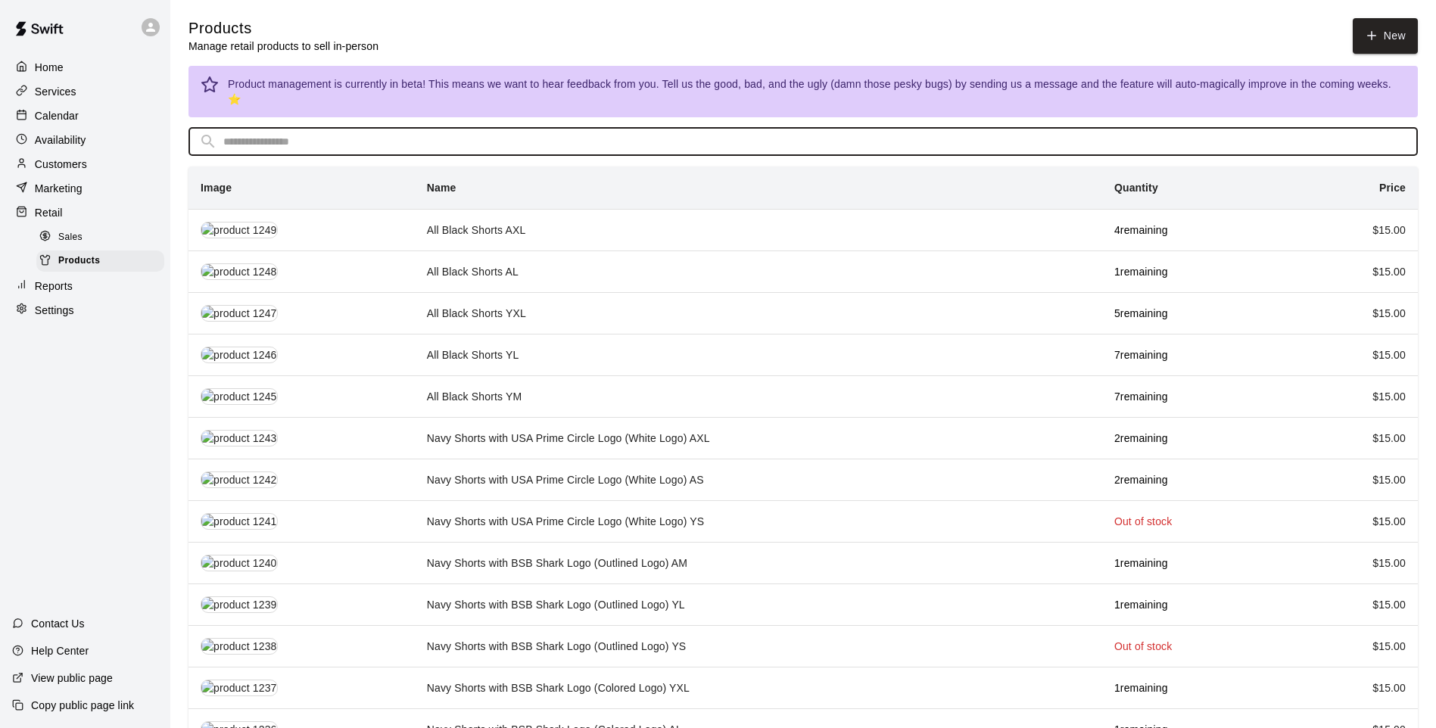
click at [291, 128] on input "text" at bounding box center [815, 142] width 1184 height 28
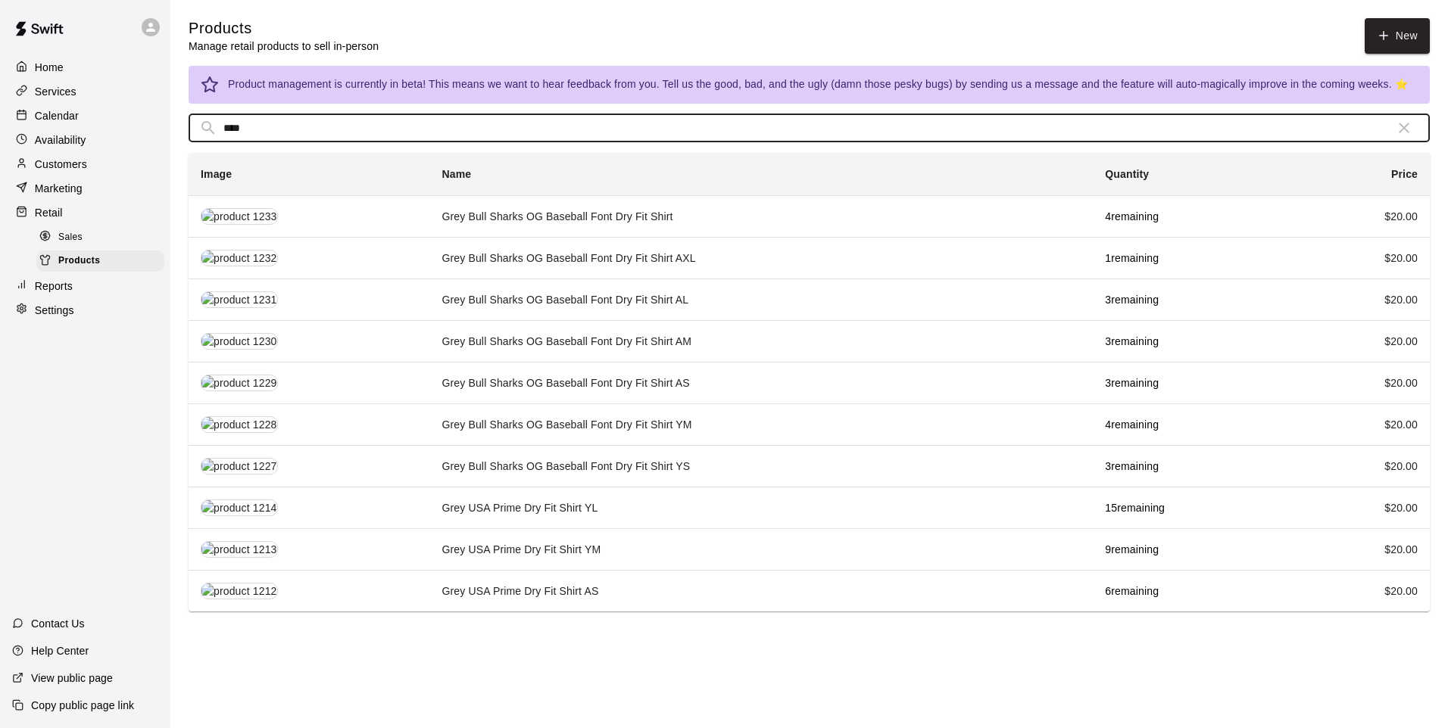
drag, startPoint x: 254, startPoint y: 129, endPoint x: 48, endPoint y: 113, distance: 206.6
click at [48, 113] on div "Home Services Calendar Availability Customers Marketing Retail Sales Products R…" at bounding box center [724, 309] width 1448 height 618
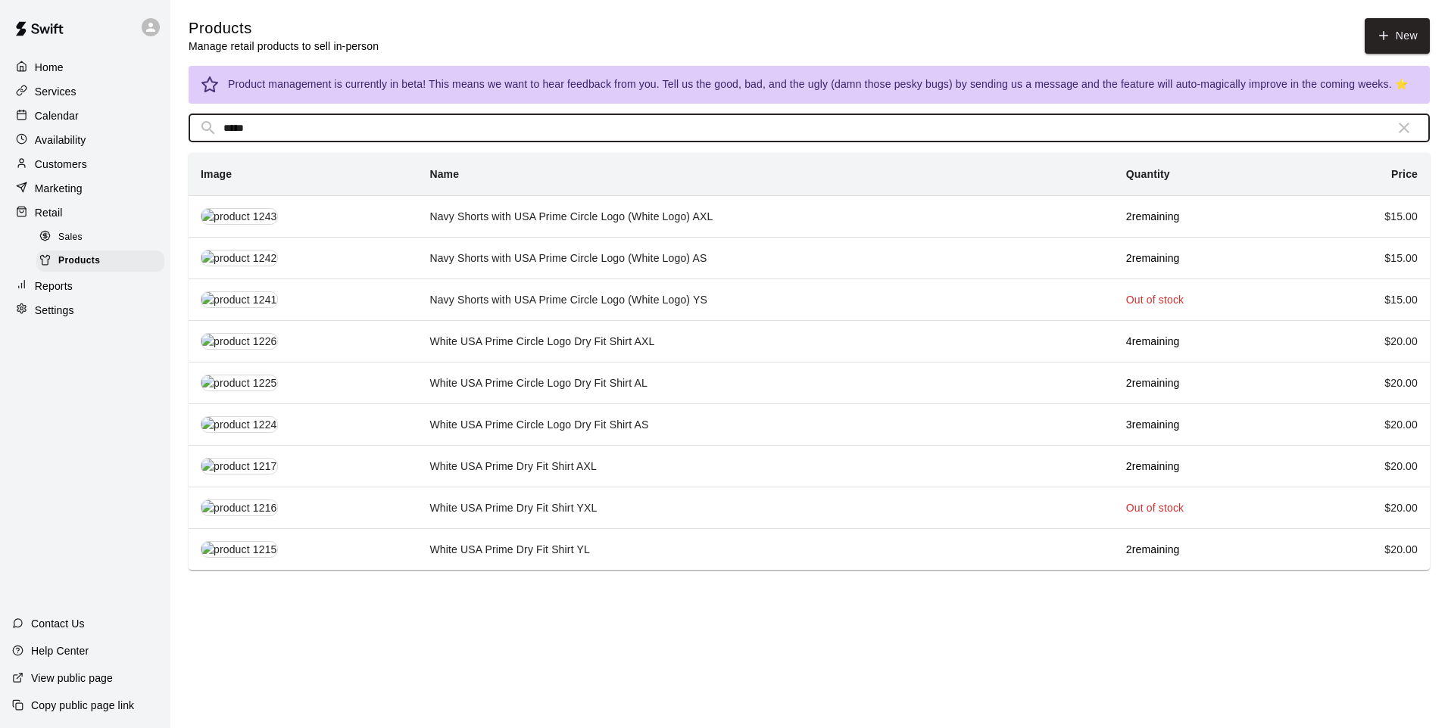
drag, startPoint x: 248, startPoint y: 132, endPoint x: 206, endPoint y: 136, distance: 41.9
click at [206, 136] on div "​ ***** ​" at bounding box center [809, 128] width 1241 height 28
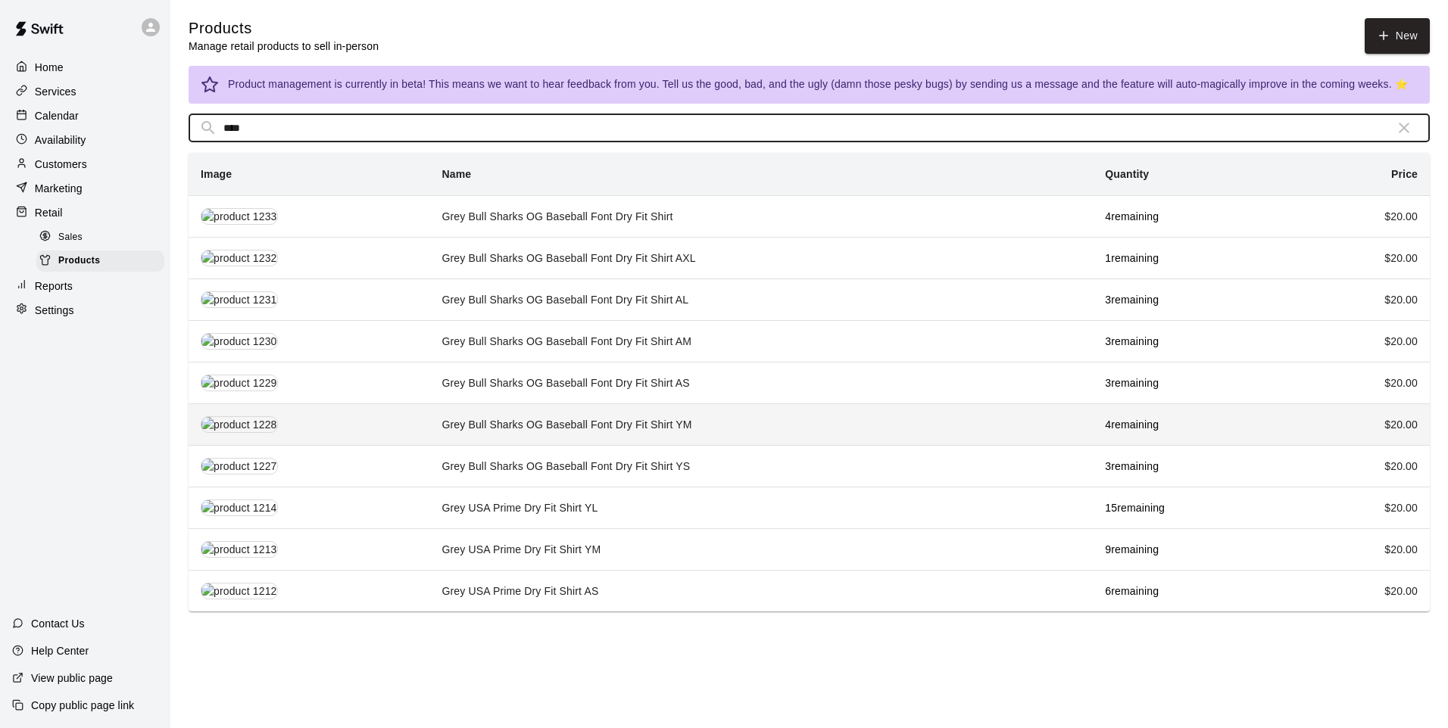
type input "****"
click at [695, 426] on td "Grey Bull Sharks OG Baseball Font Dry Fit Shirt YM" at bounding box center [760, 425] width 663 height 42
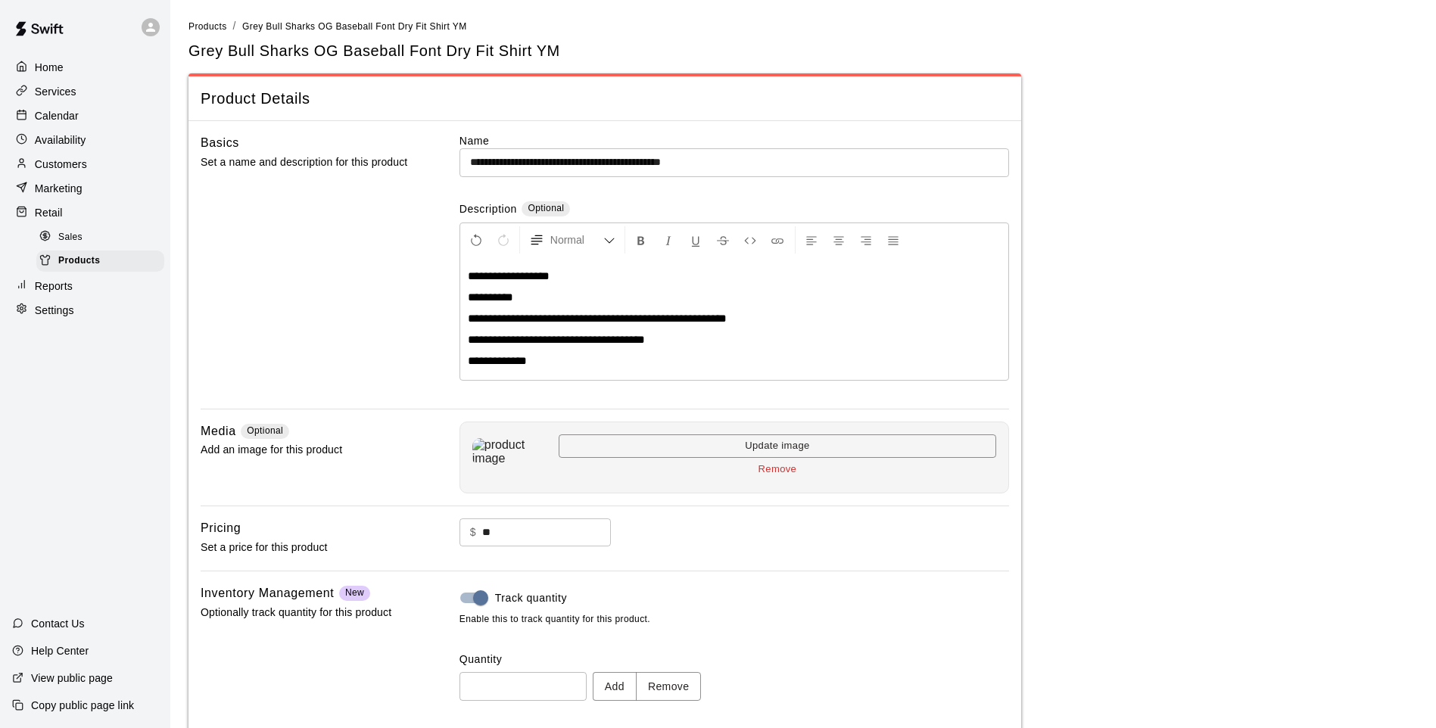
scroll to position [76, 0]
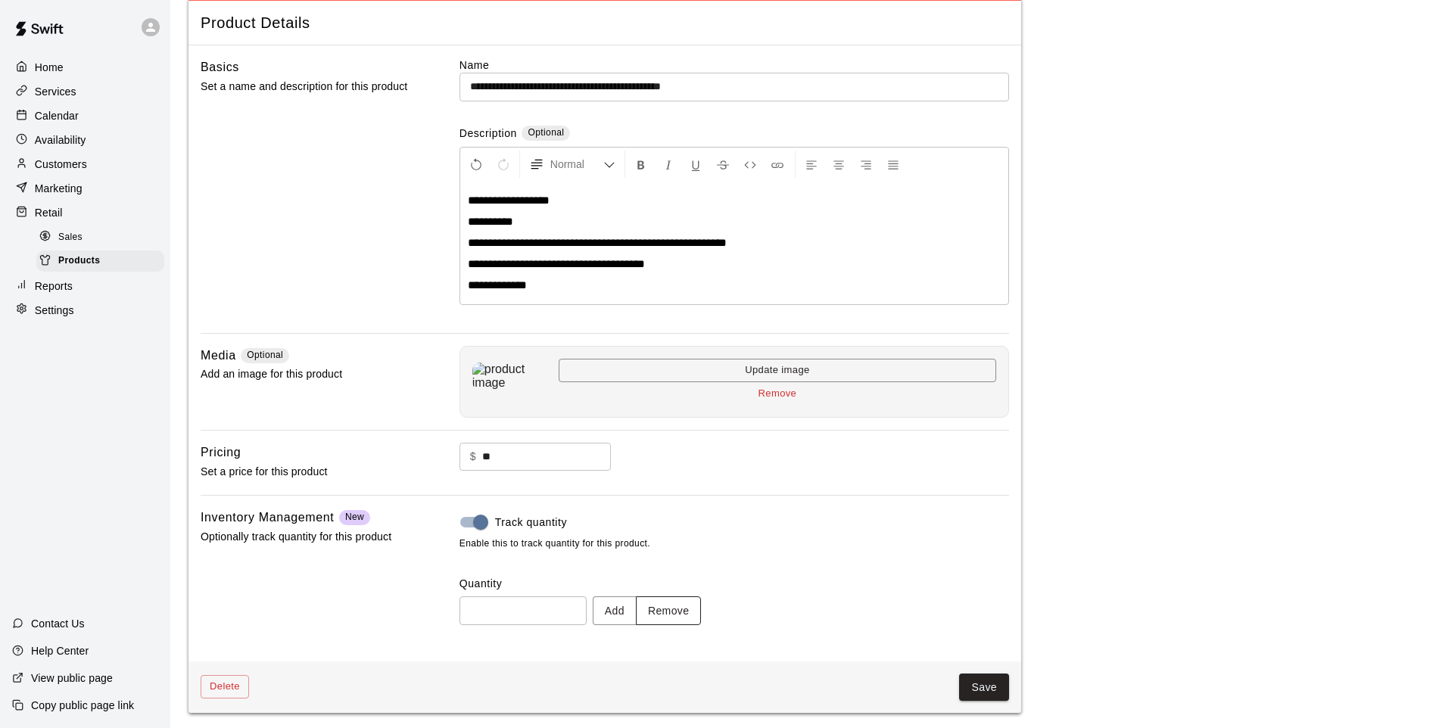
click at [695, 610] on button "Remove" at bounding box center [669, 611] width 66 height 28
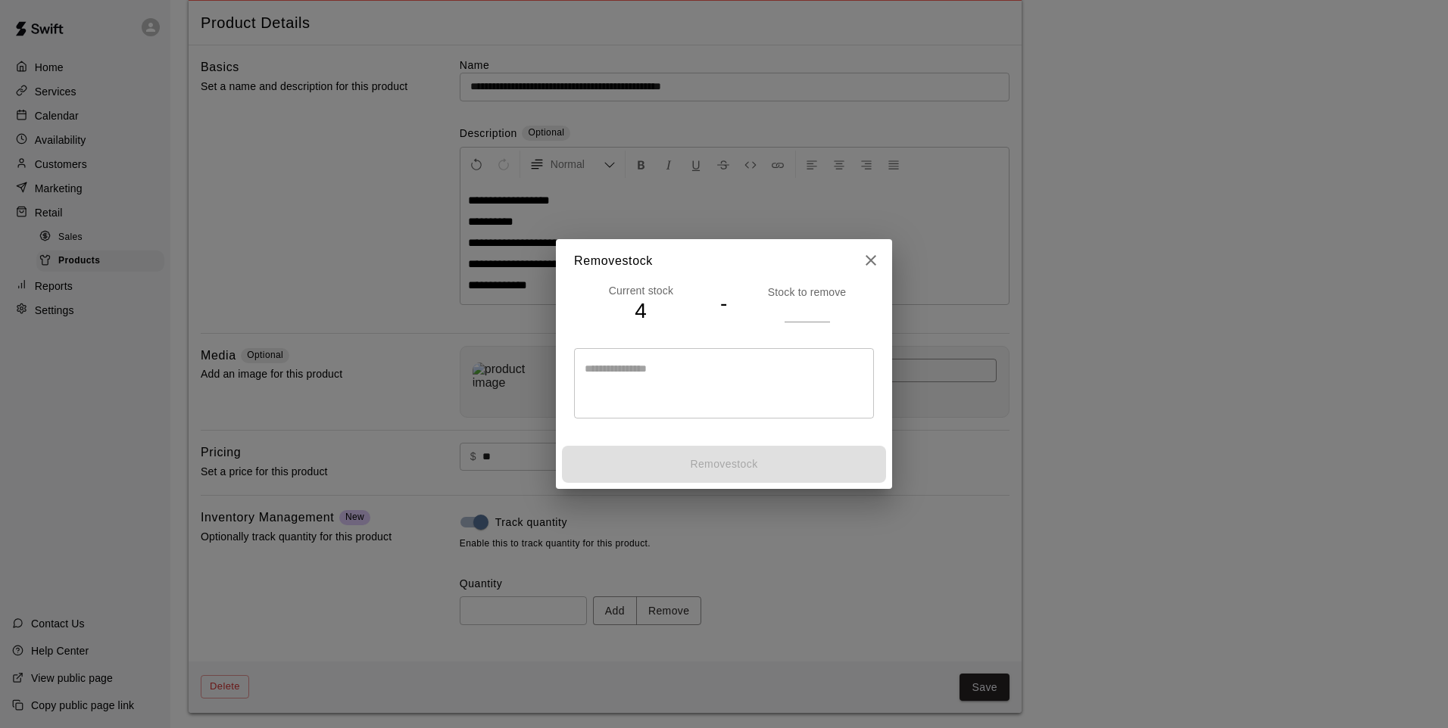
click at [809, 304] on input "number" at bounding box center [806, 311] width 45 height 22
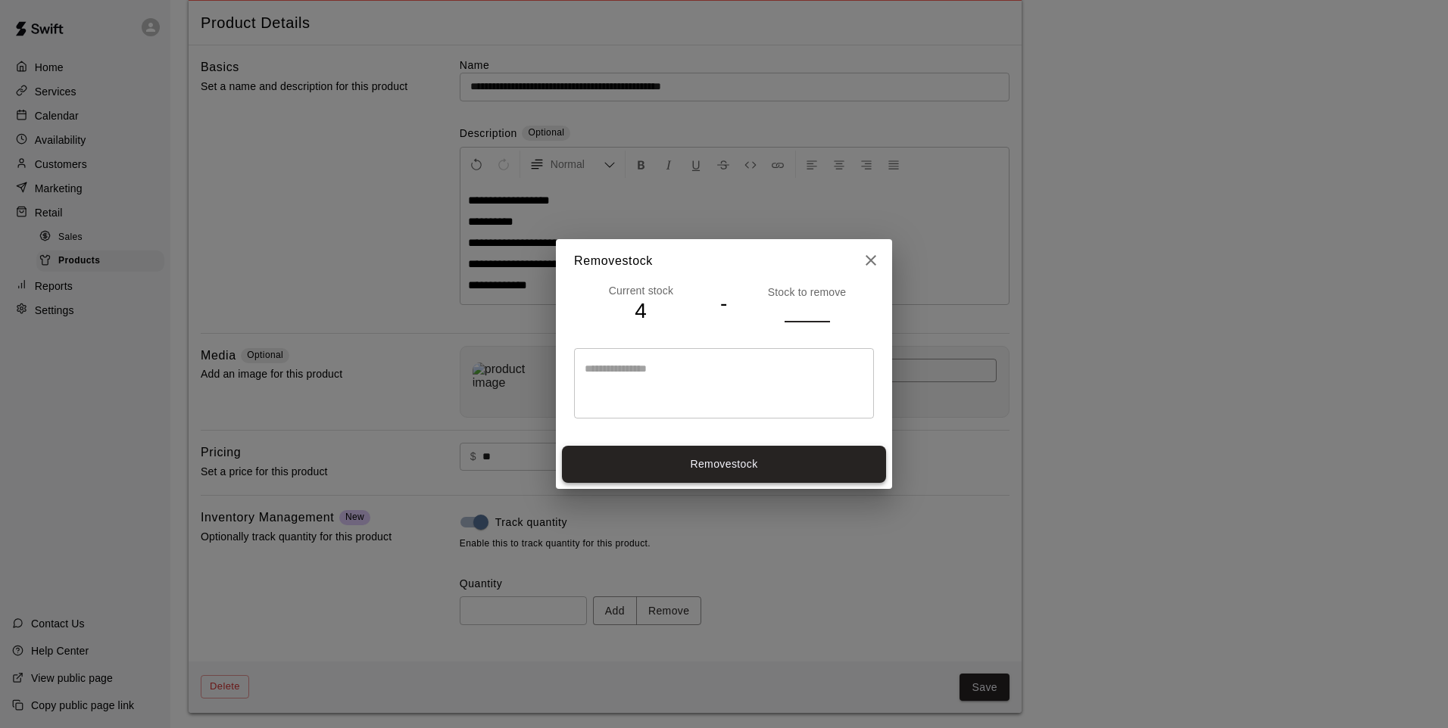
type input "*"
click at [746, 473] on button "Remove stock" at bounding box center [724, 464] width 324 height 37
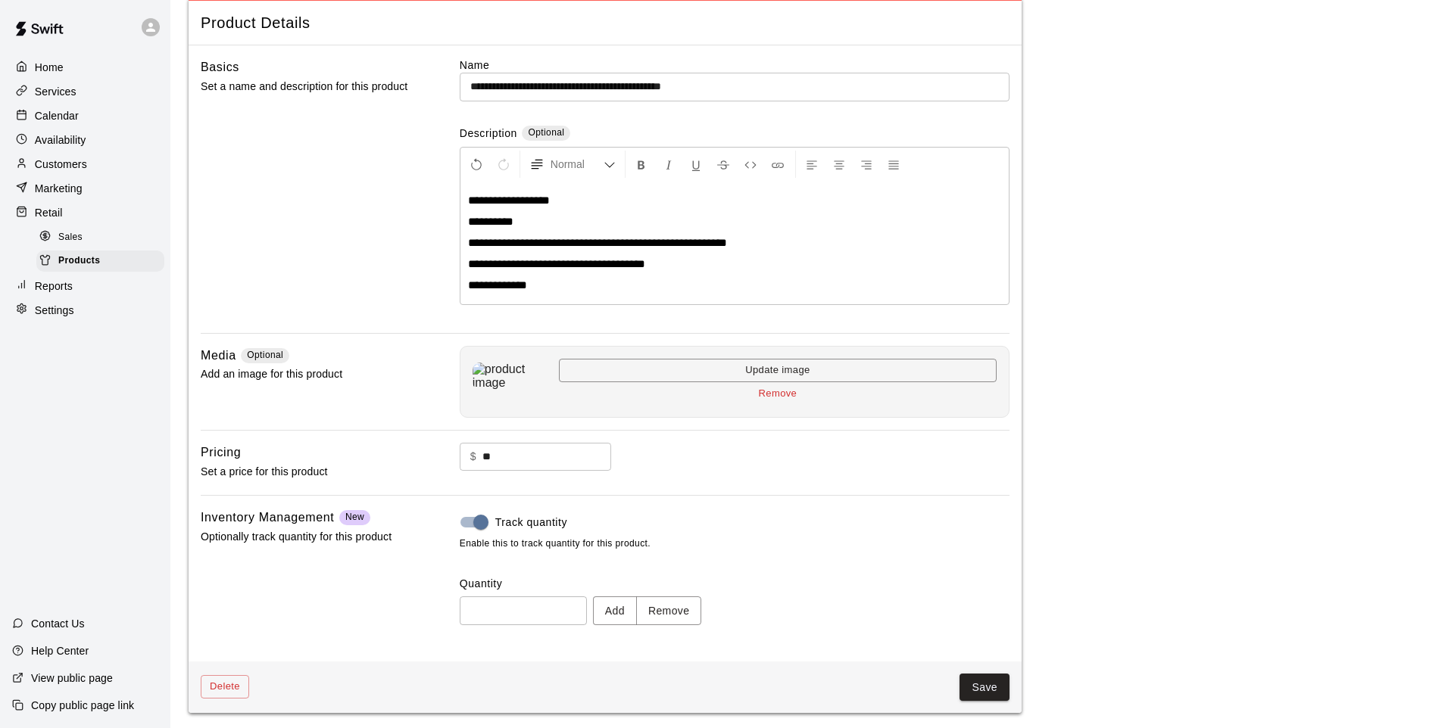
type input "*"
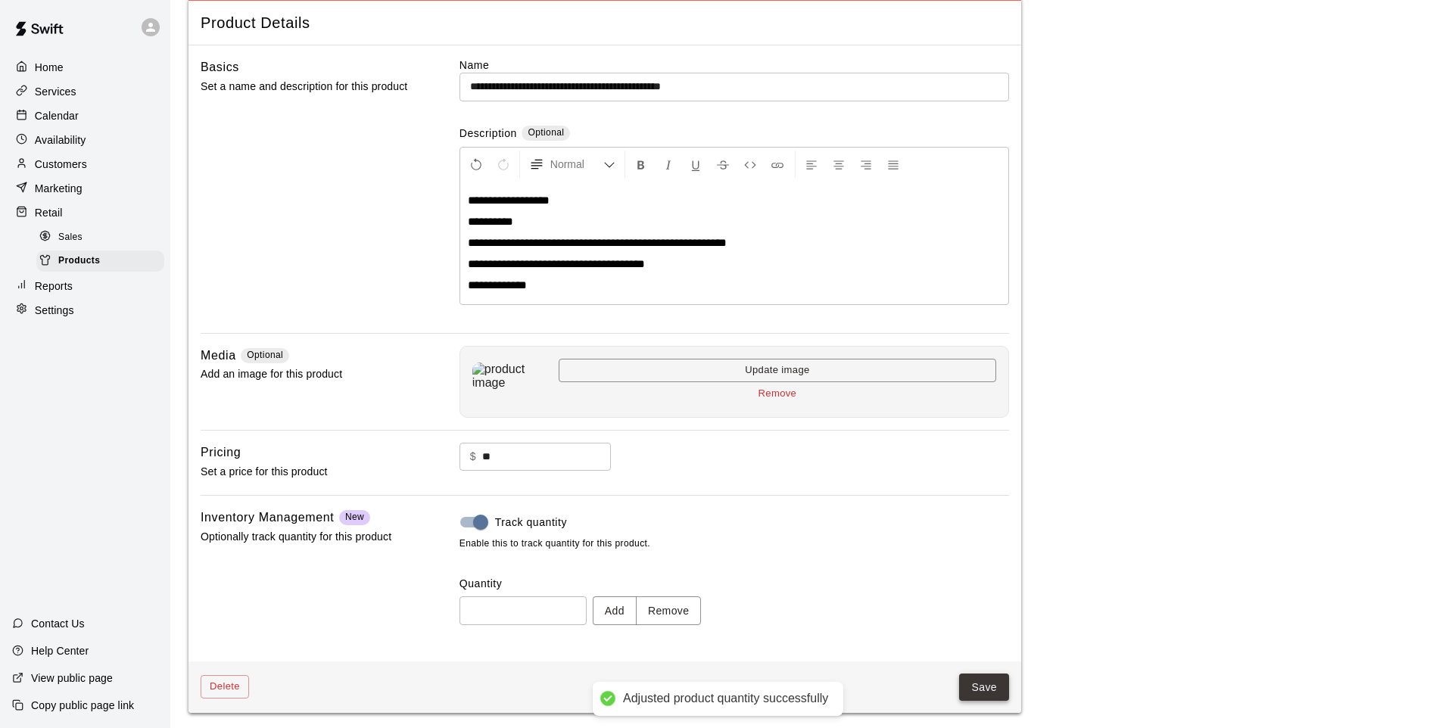
click at [963, 681] on button "Save" at bounding box center [984, 688] width 50 height 28
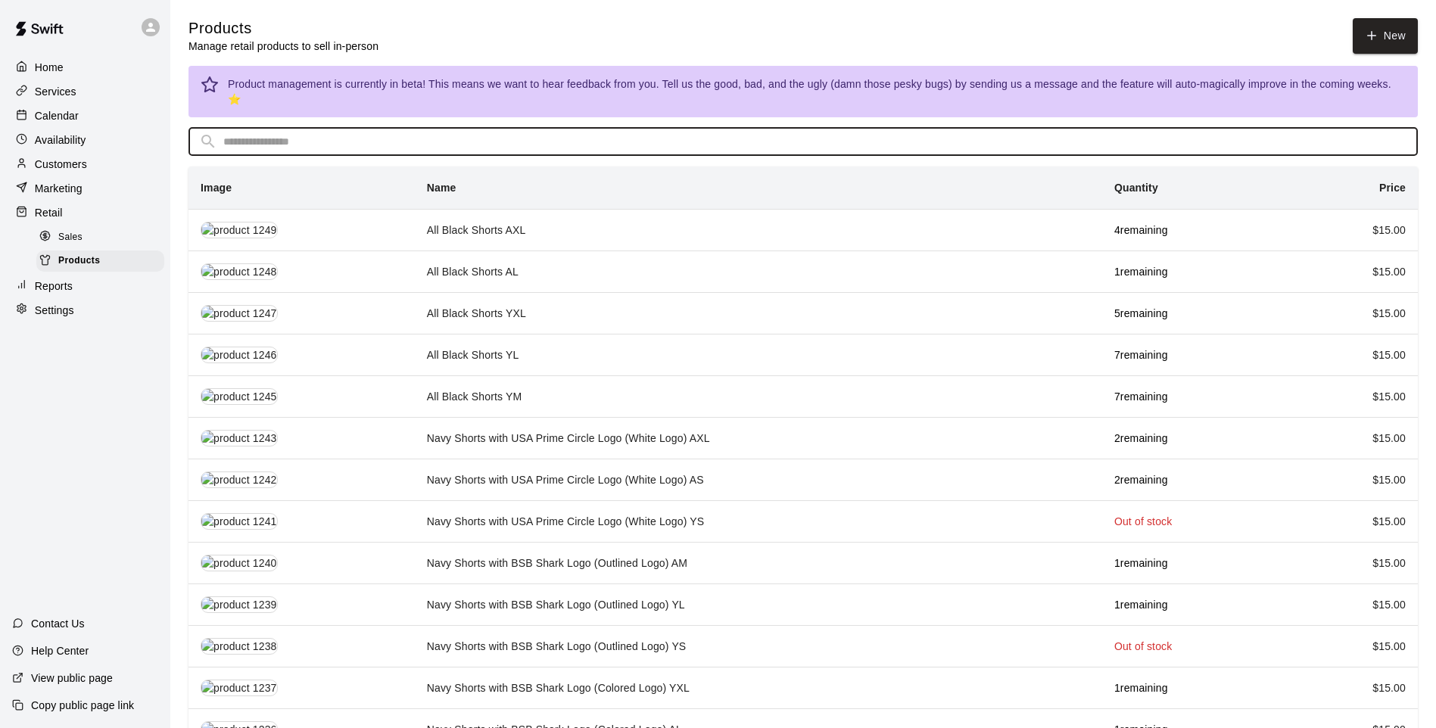
click at [508, 128] on input "text" at bounding box center [815, 142] width 1184 height 28
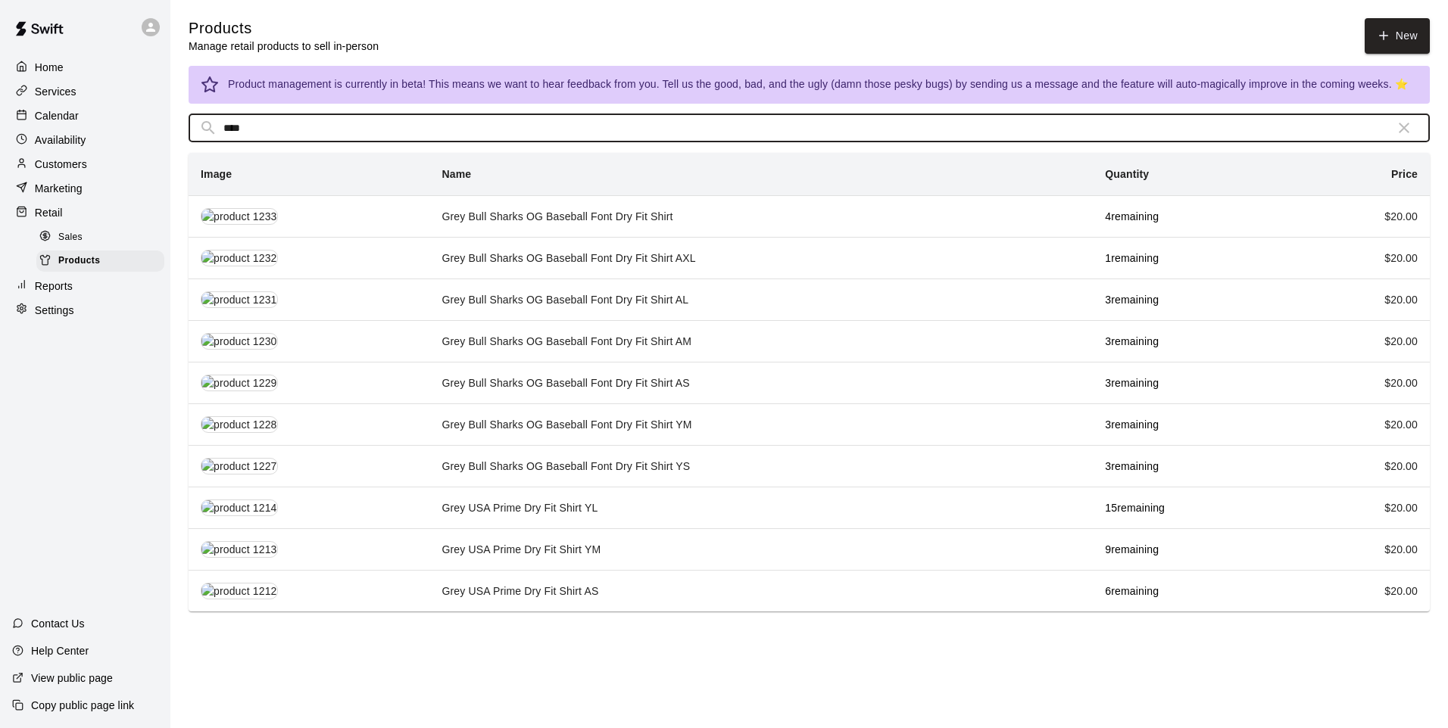
drag, startPoint x: 279, startPoint y: 120, endPoint x: 217, endPoint y: 126, distance: 63.1
click at [217, 126] on div "​ **** ​" at bounding box center [809, 128] width 1241 height 28
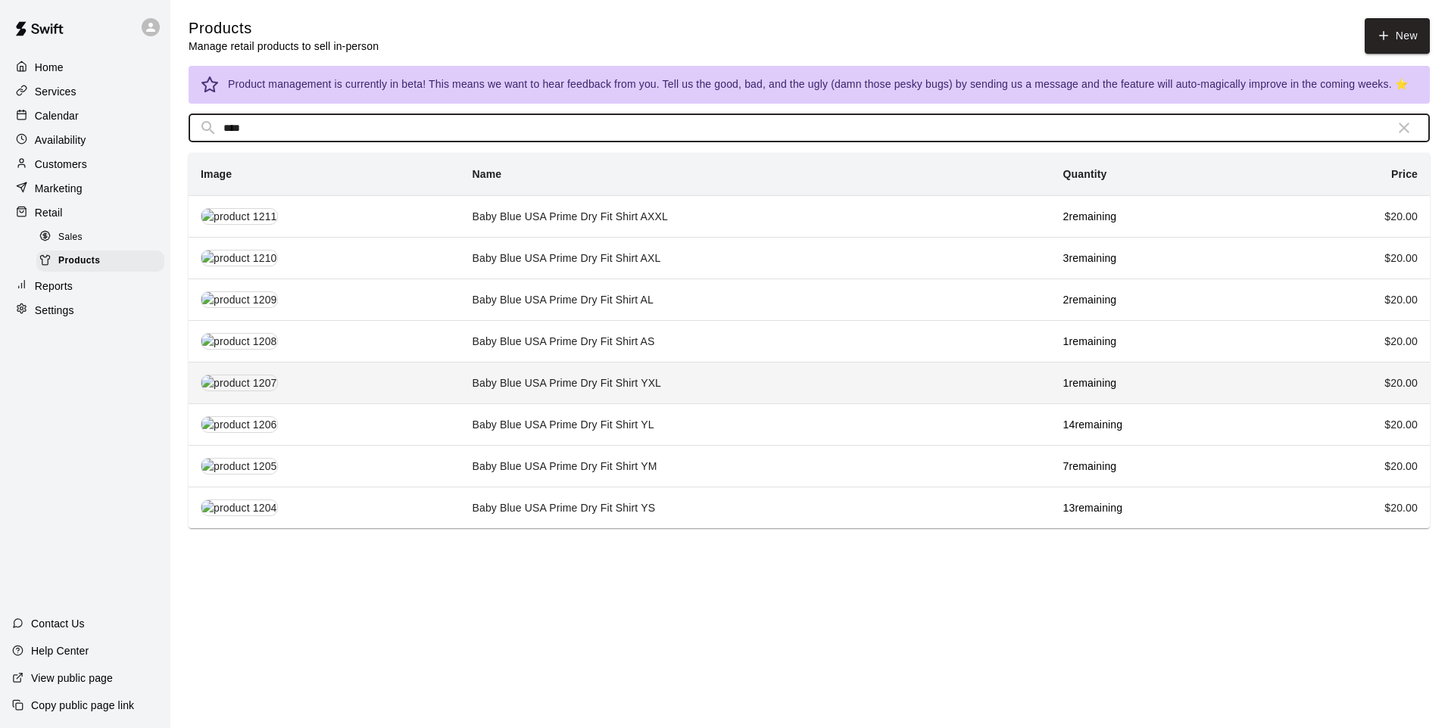
type input "****"
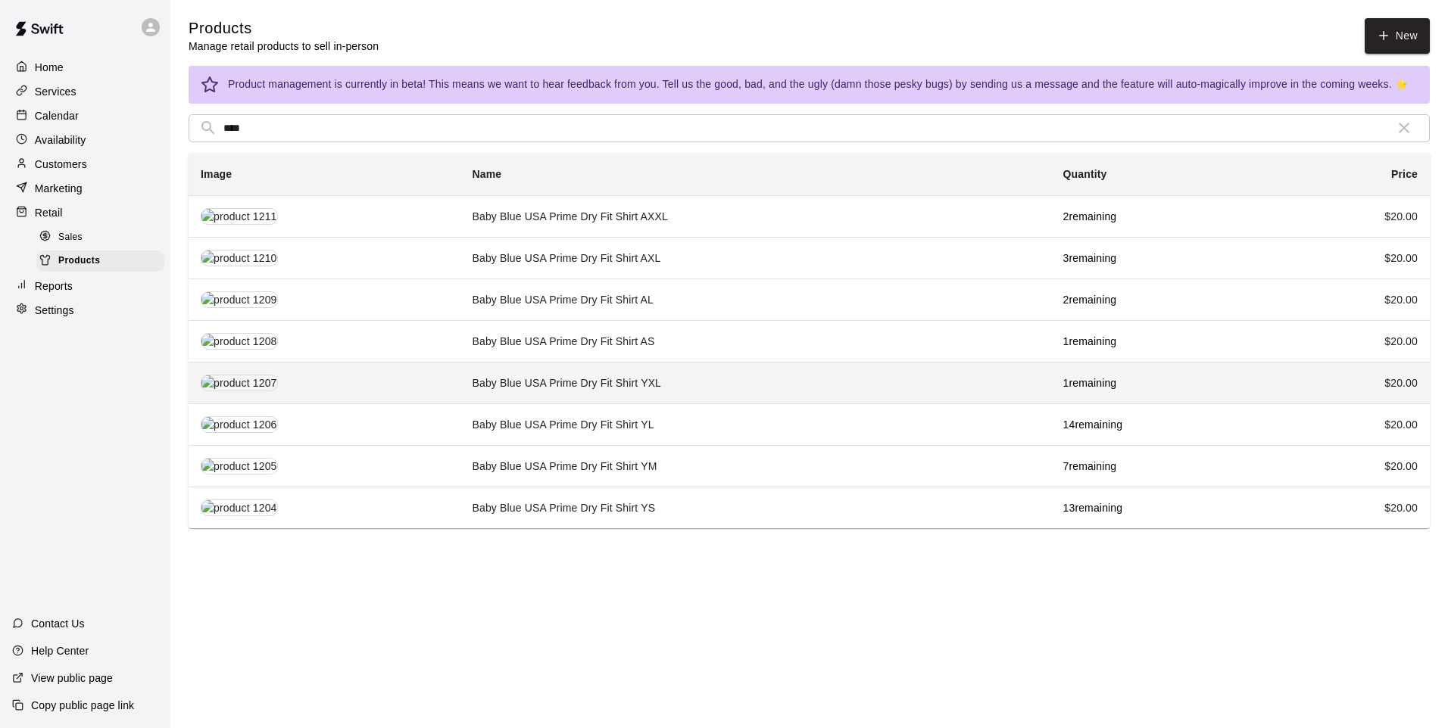
click at [569, 386] on td "Baby Blue USA Prime Dry Fit Shirt YXL" at bounding box center [755, 383] width 591 height 42
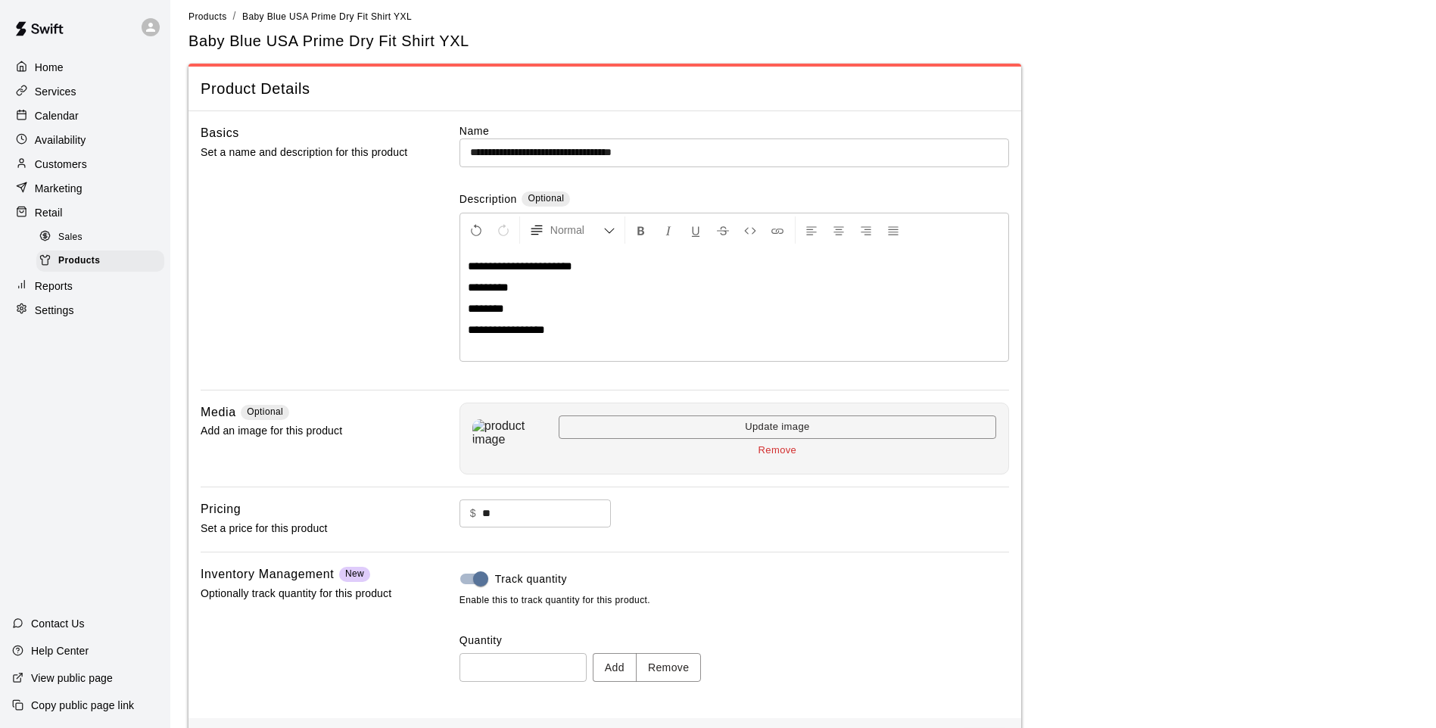
scroll to position [70, 0]
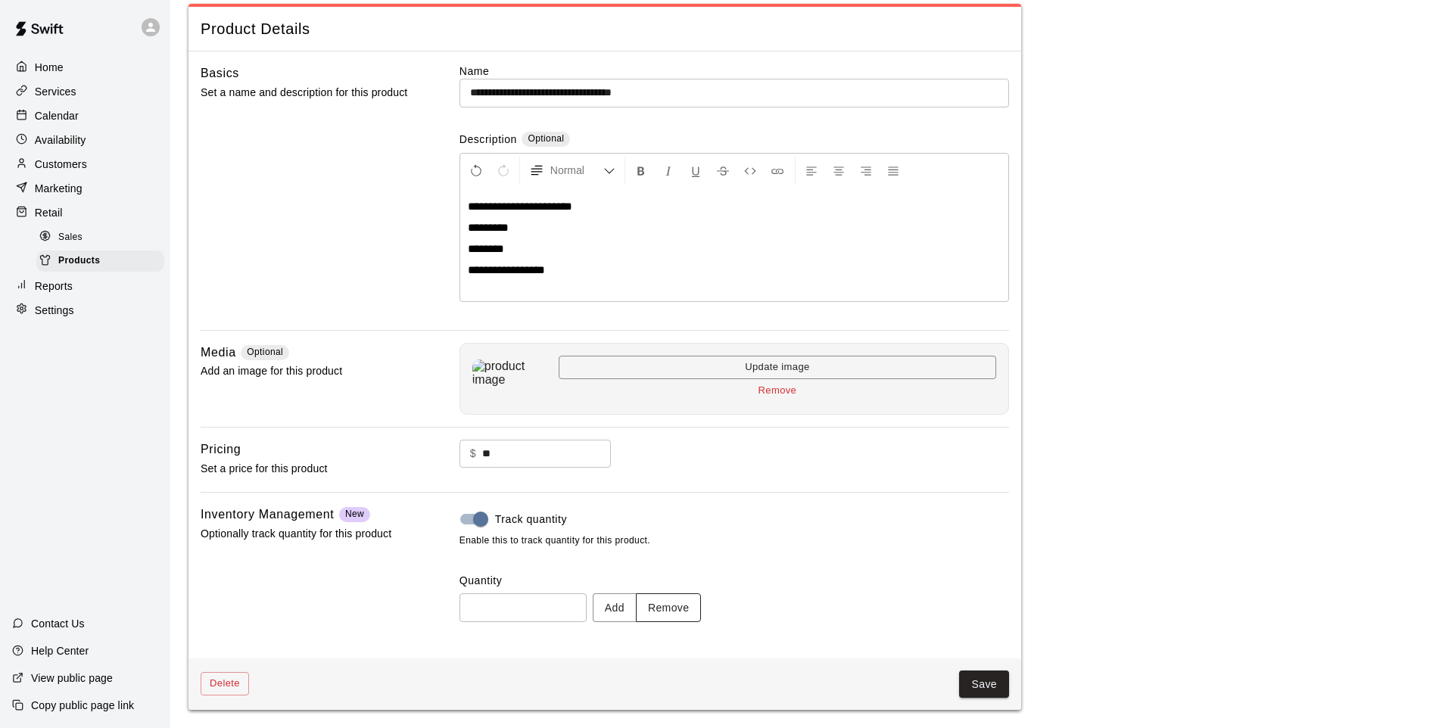
click at [693, 594] on button "Remove" at bounding box center [669, 608] width 66 height 28
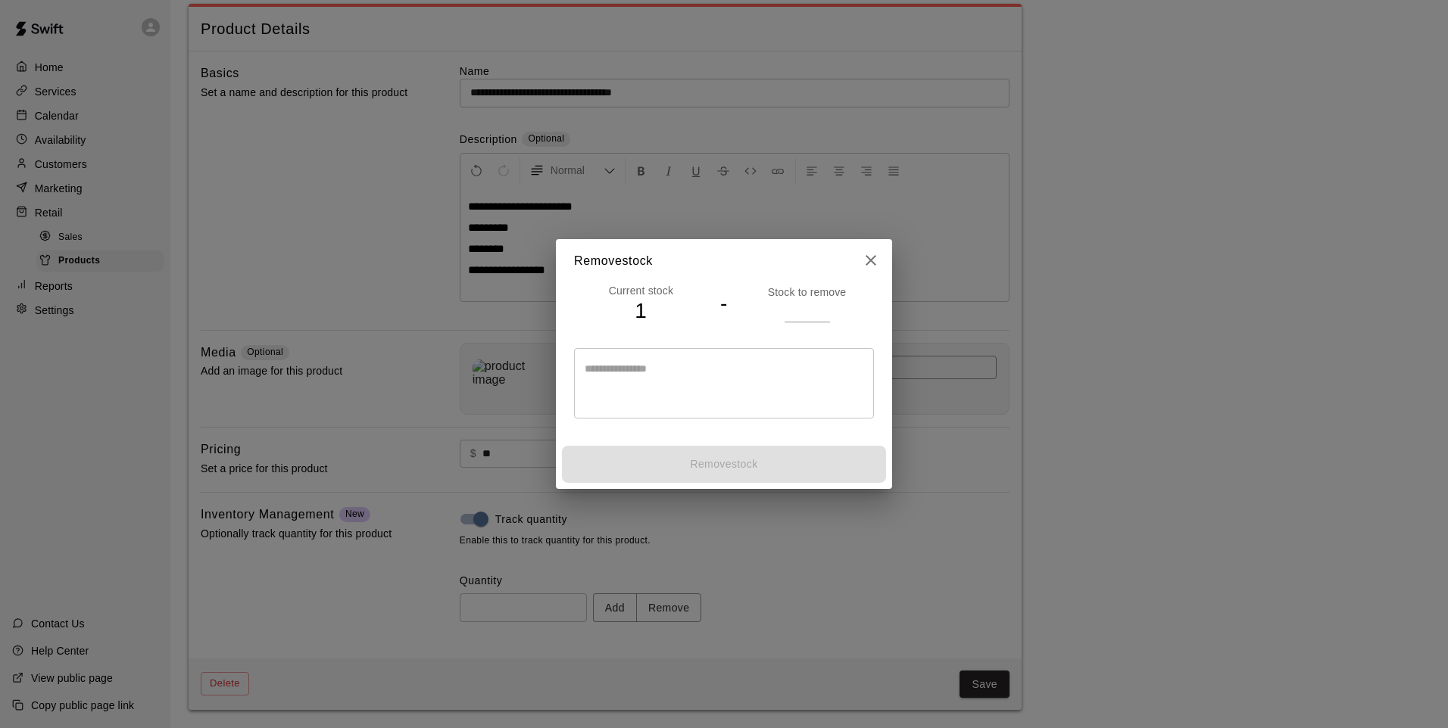
click at [808, 317] on input "number" at bounding box center [806, 311] width 45 height 22
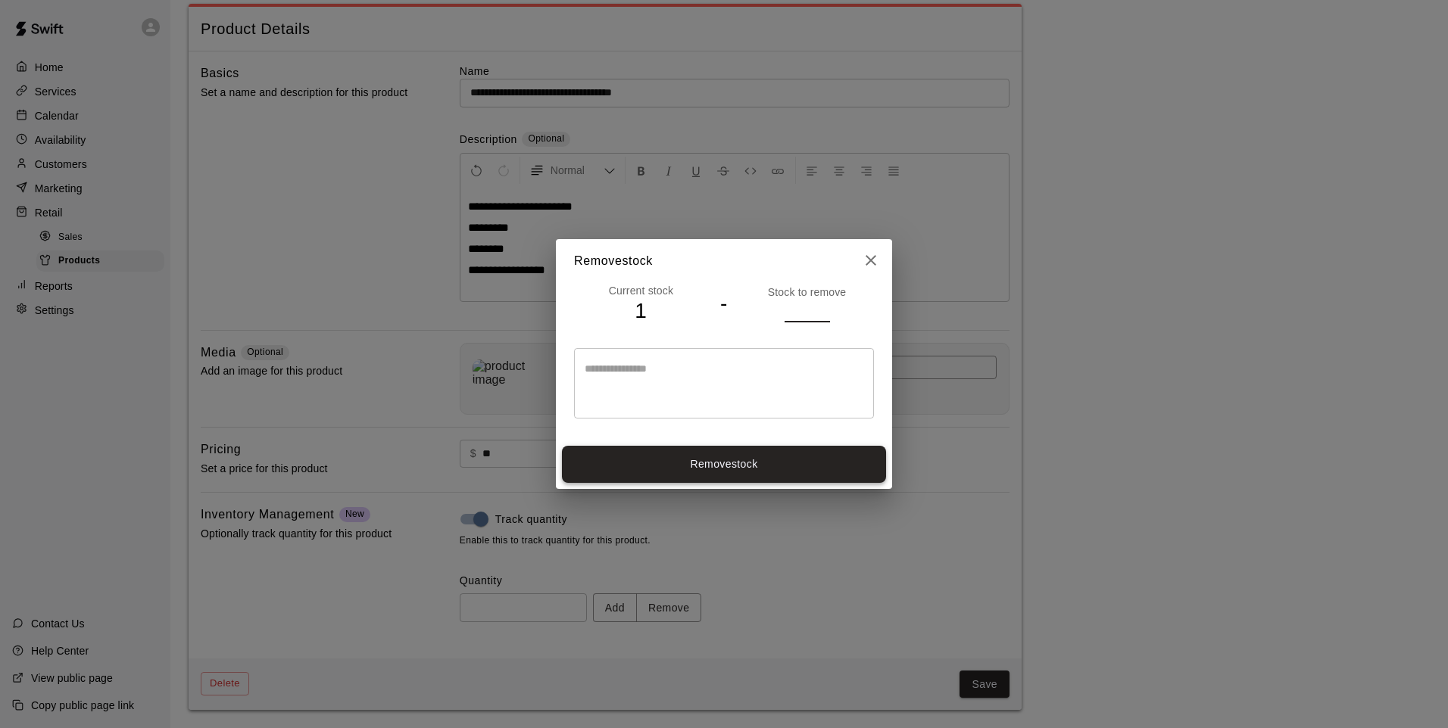
type input "*"
click at [803, 462] on button "Remove stock" at bounding box center [724, 464] width 324 height 37
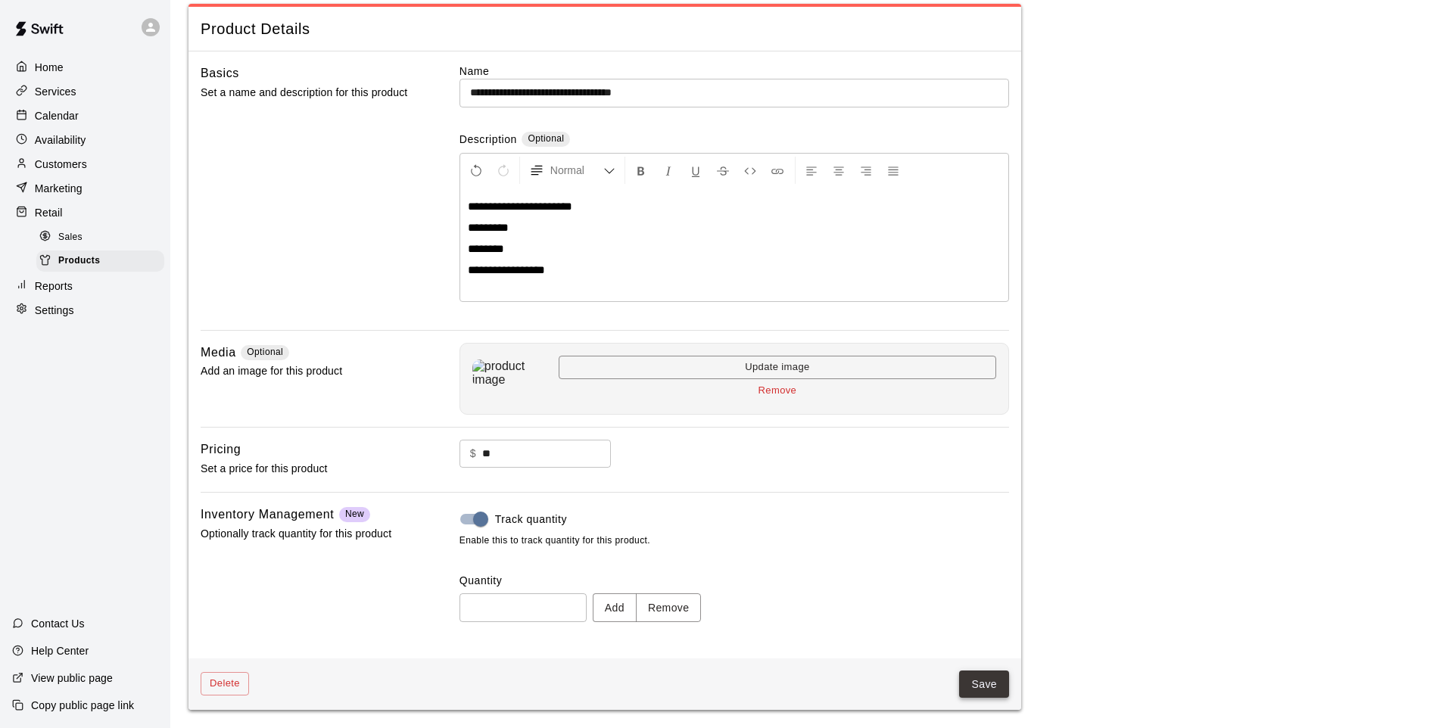
type input "*"
click at [991, 681] on button "Save" at bounding box center [984, 685] width 50 height 28
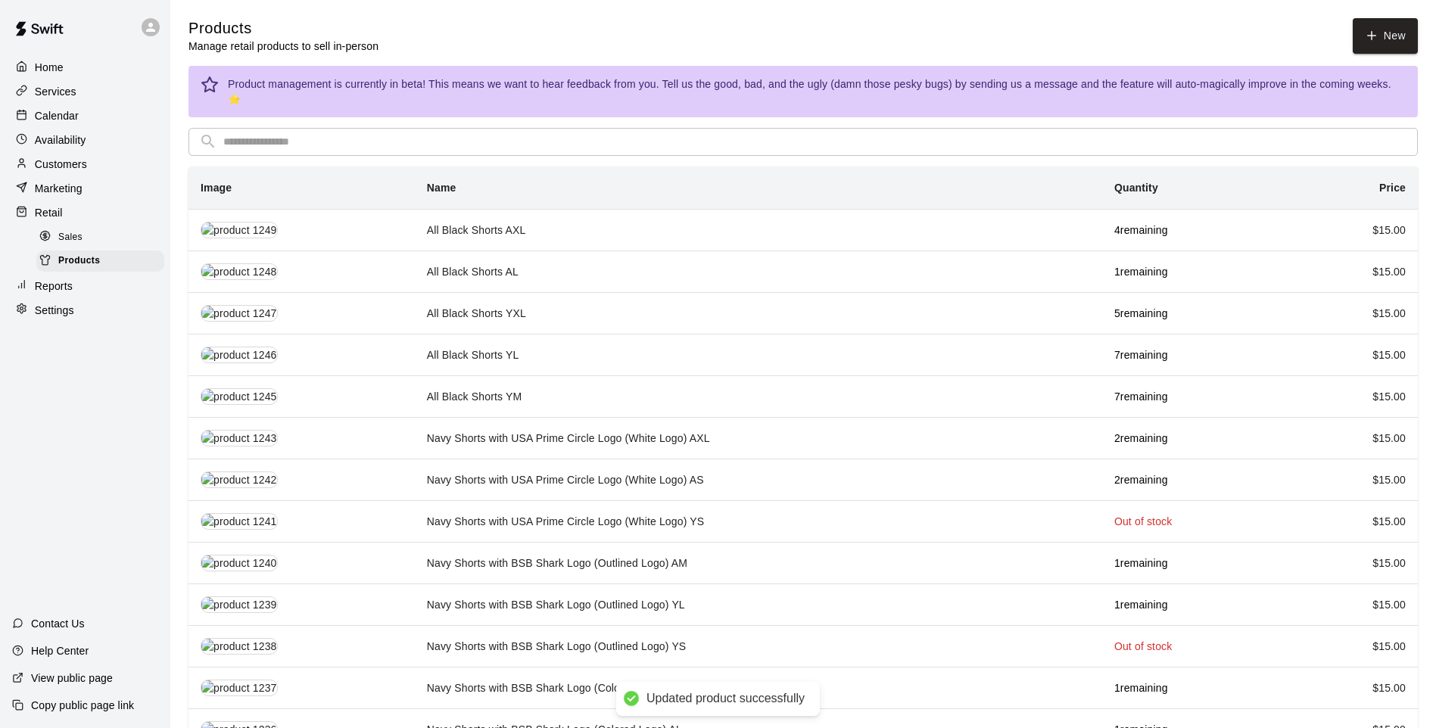
click at [272, 136] on input "text" at bounding box center [815, 142] width 1184 height 28
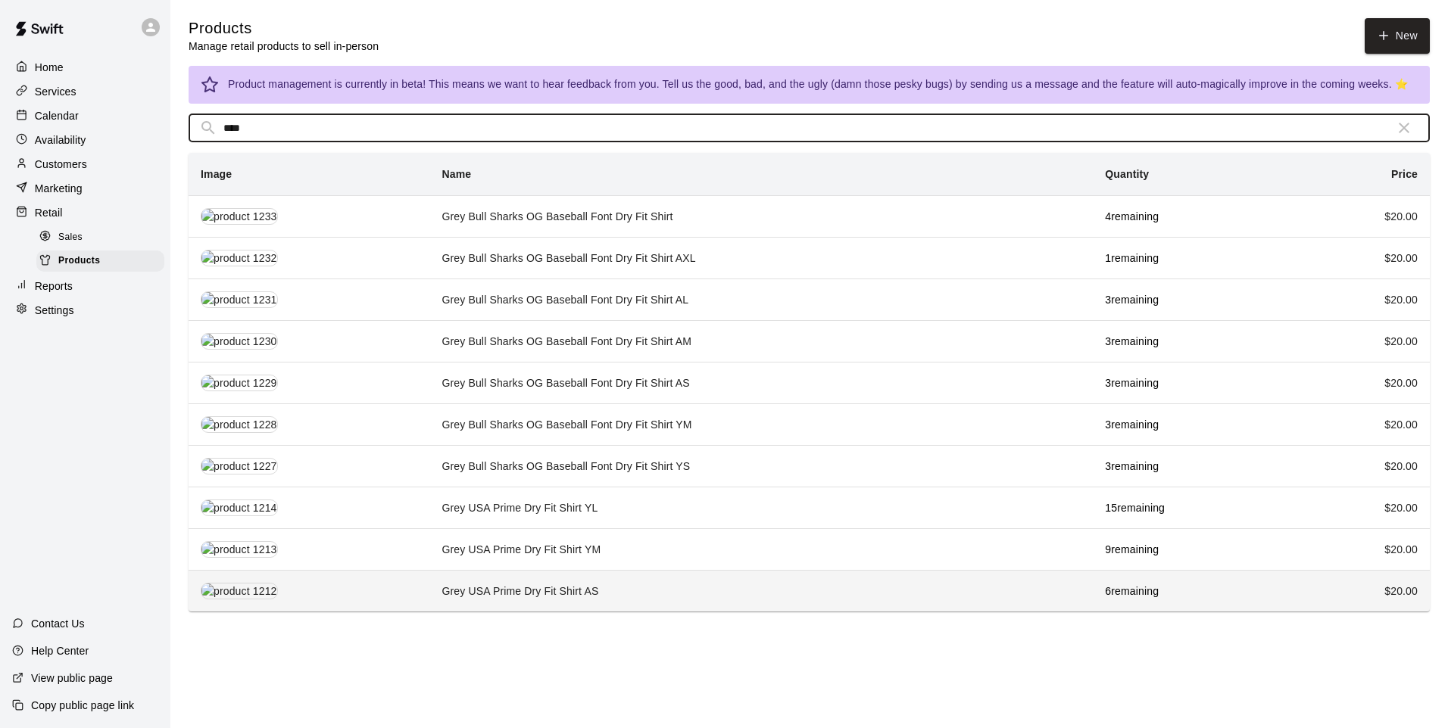
type input "****"
click at [750, 580] on td "Grey USA Prime Dry Fit Shirt AS" at bounding box center [760, 591] width 663 height 42
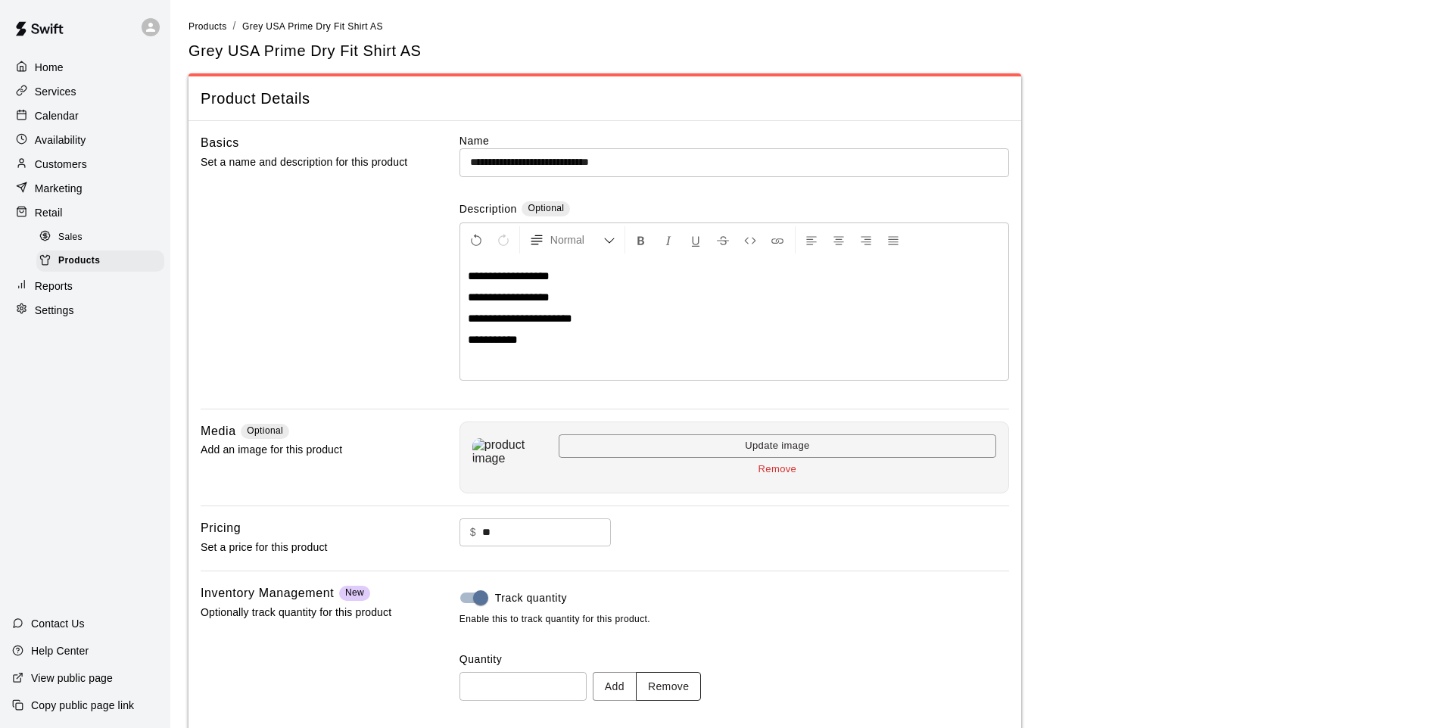
click at [666, 681] on button "Remove" at bounding box center [669, 686] width 66 height 28
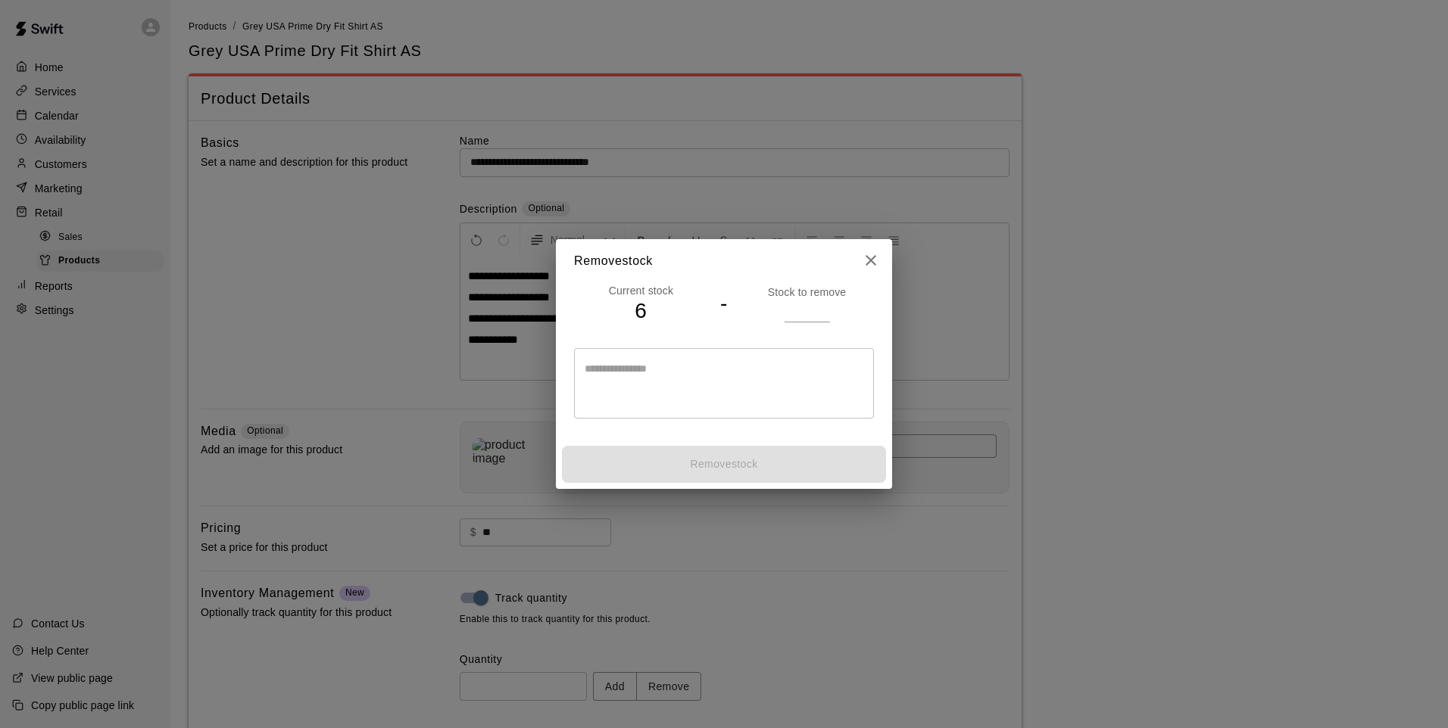
click at [800, 301] on input "number" at bounding box center [806, 311] width 45 height 22
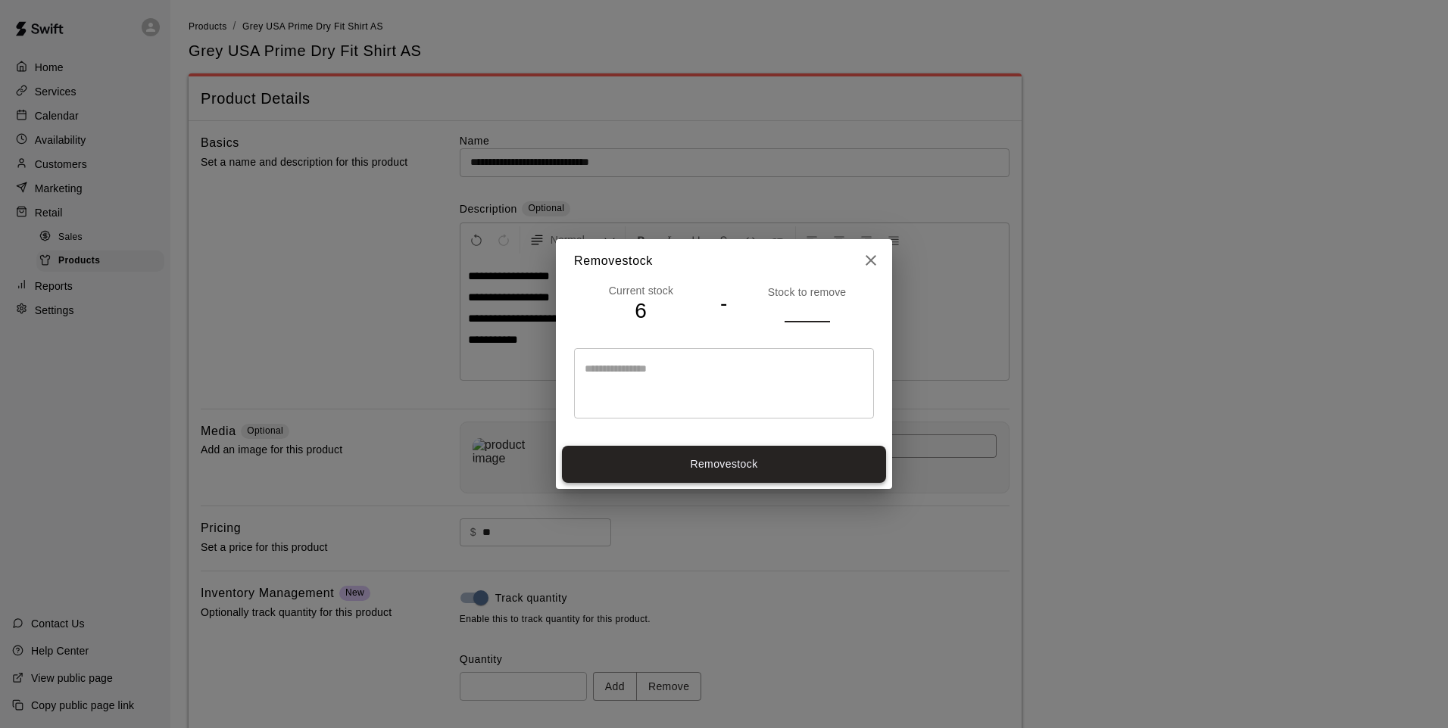
type input "*"
click at [817, 474] on button "Remove stock" at bounding box center [724, 464] width 324 height 37
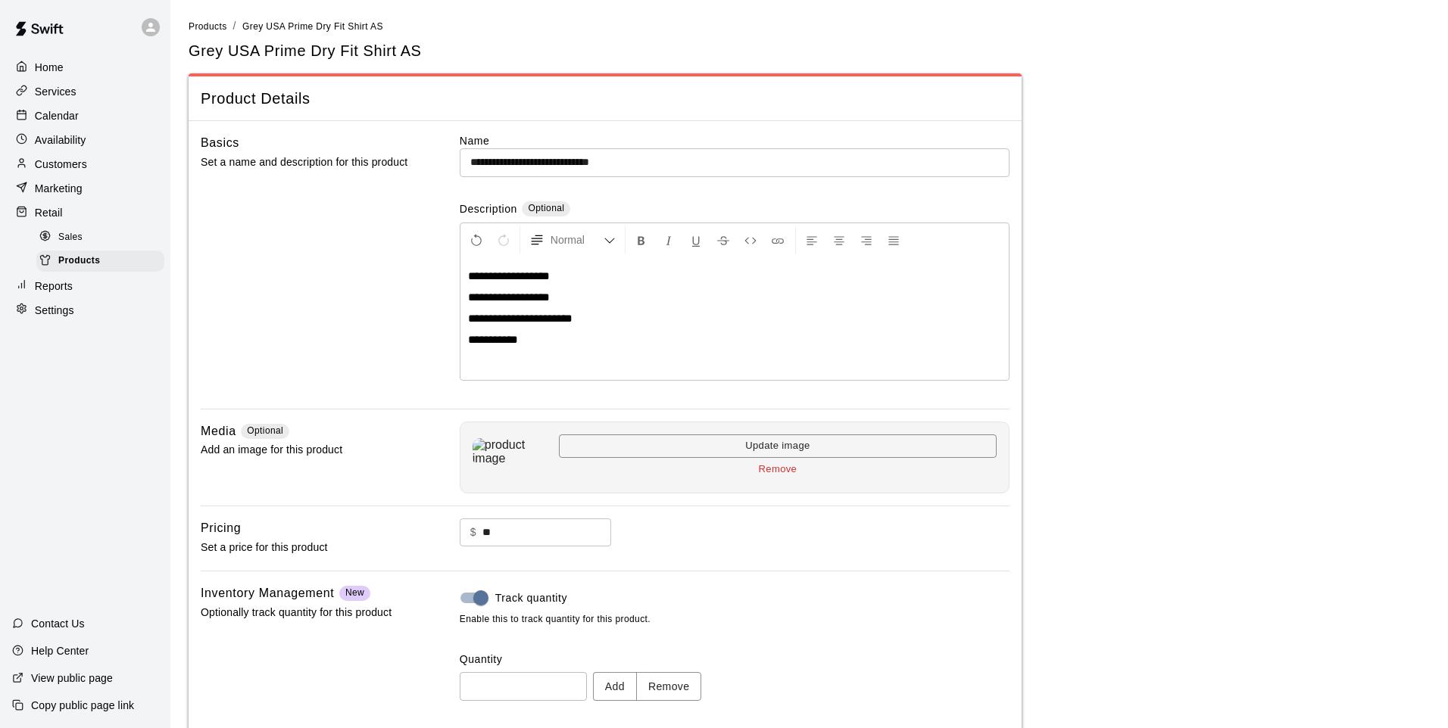
type input "*"
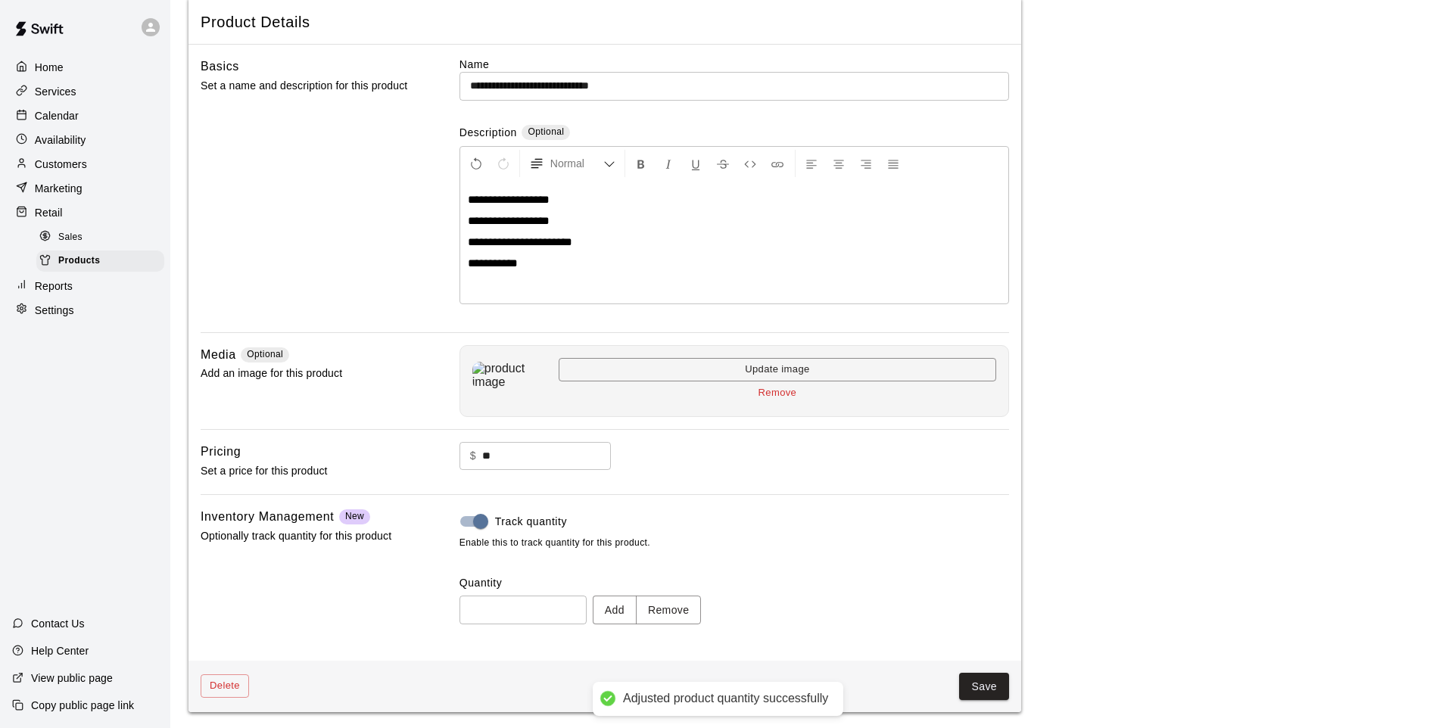
scroll to position [79, 0]
click at [981, 681] on button "Save" at bounding box center [984, 685] width 50 height 28
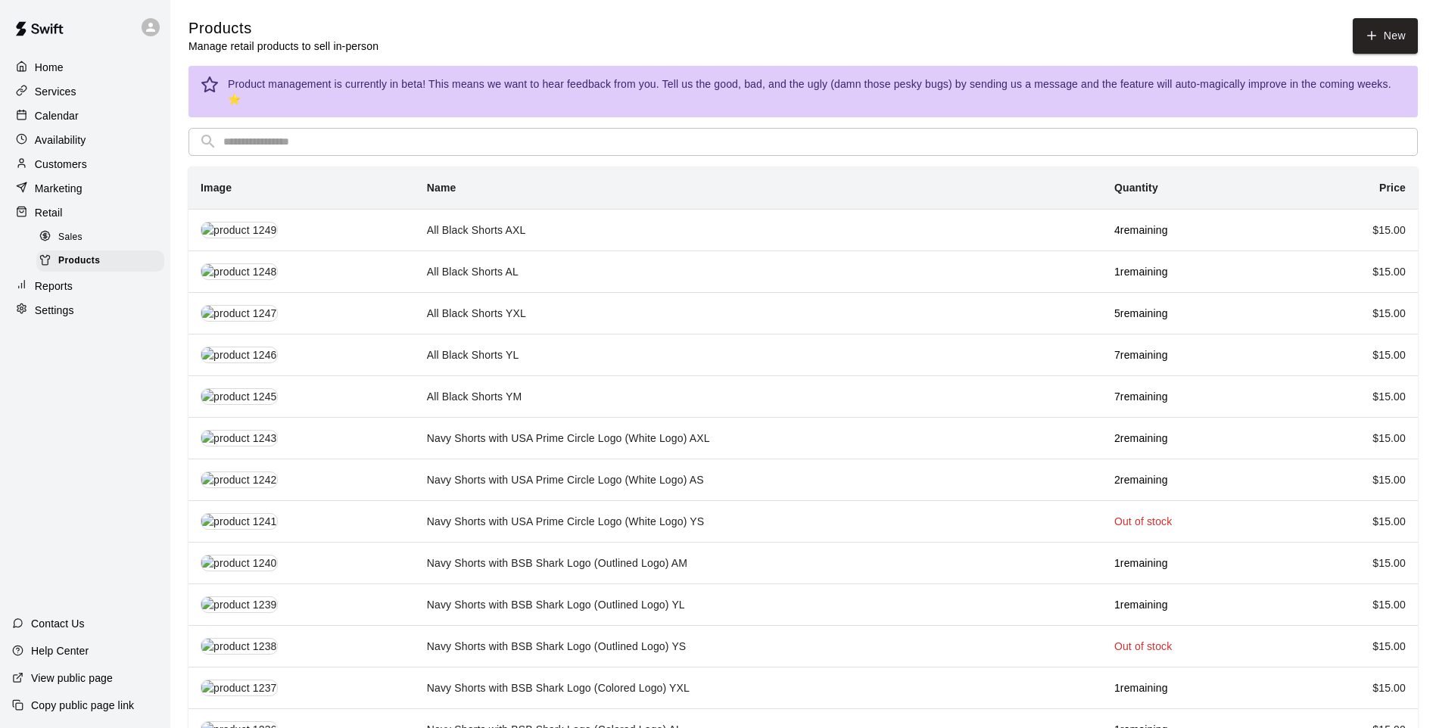
click at [475, 133] on input "text" at bounding box center [815, 142] width 1184 height 28
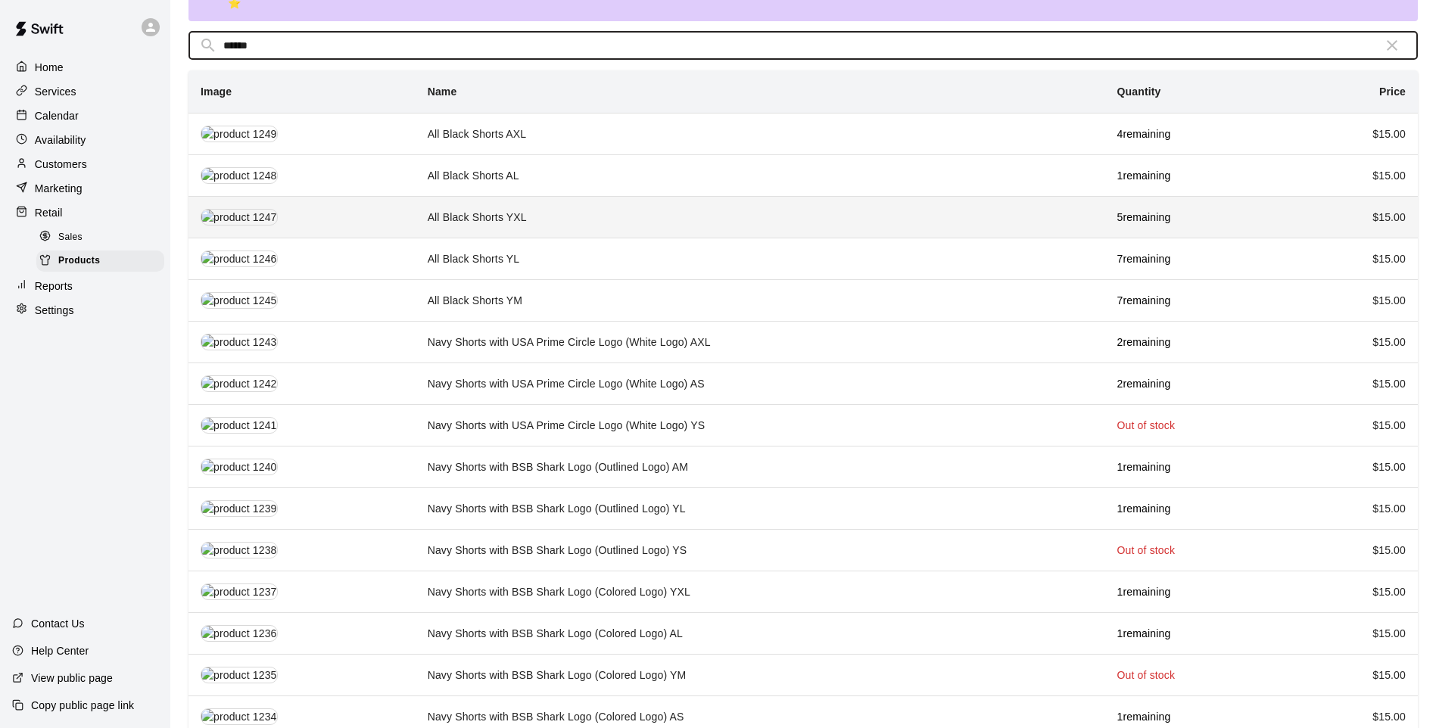
scroll to position [98, 0]
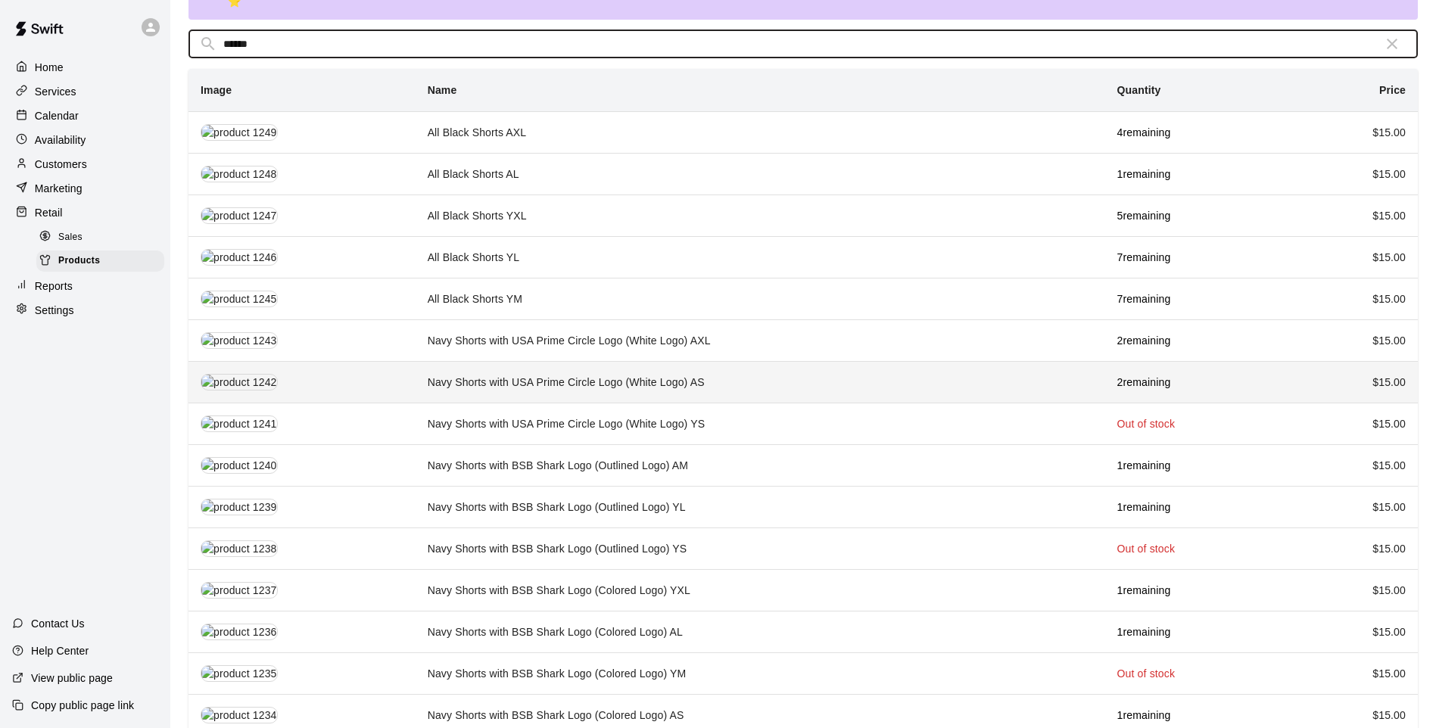
type input "******"
click at [588, 361] on td "Navy Shorts with USA Prime Circle Logo (White Logo) AS" at bounding box center [761, 382] width 690 height 42
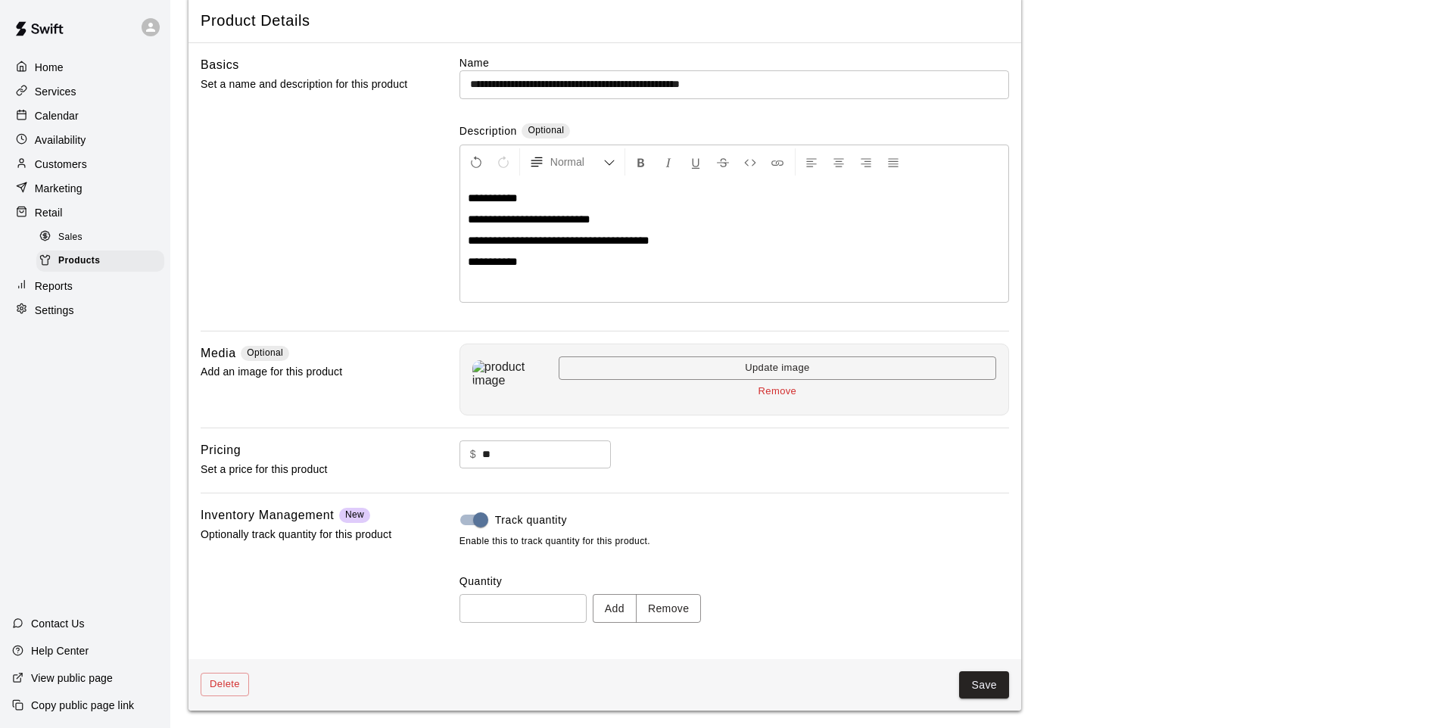
scroll to position [79, 0]
click at [681, 613] on button "Remove" at bounding box center [669, 608] width 66 height 28
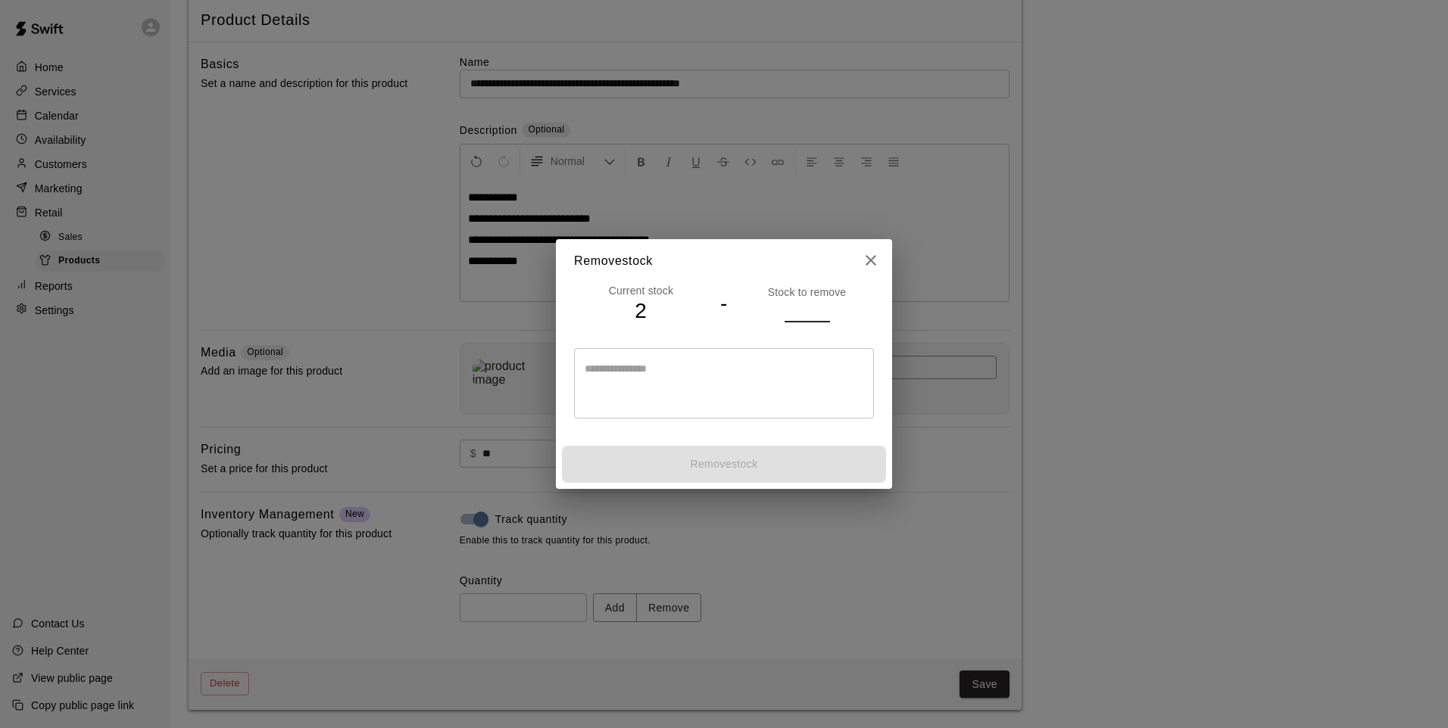
click at [792, 310] on input "number" at bounding box center [806, 311] width 45 height 22
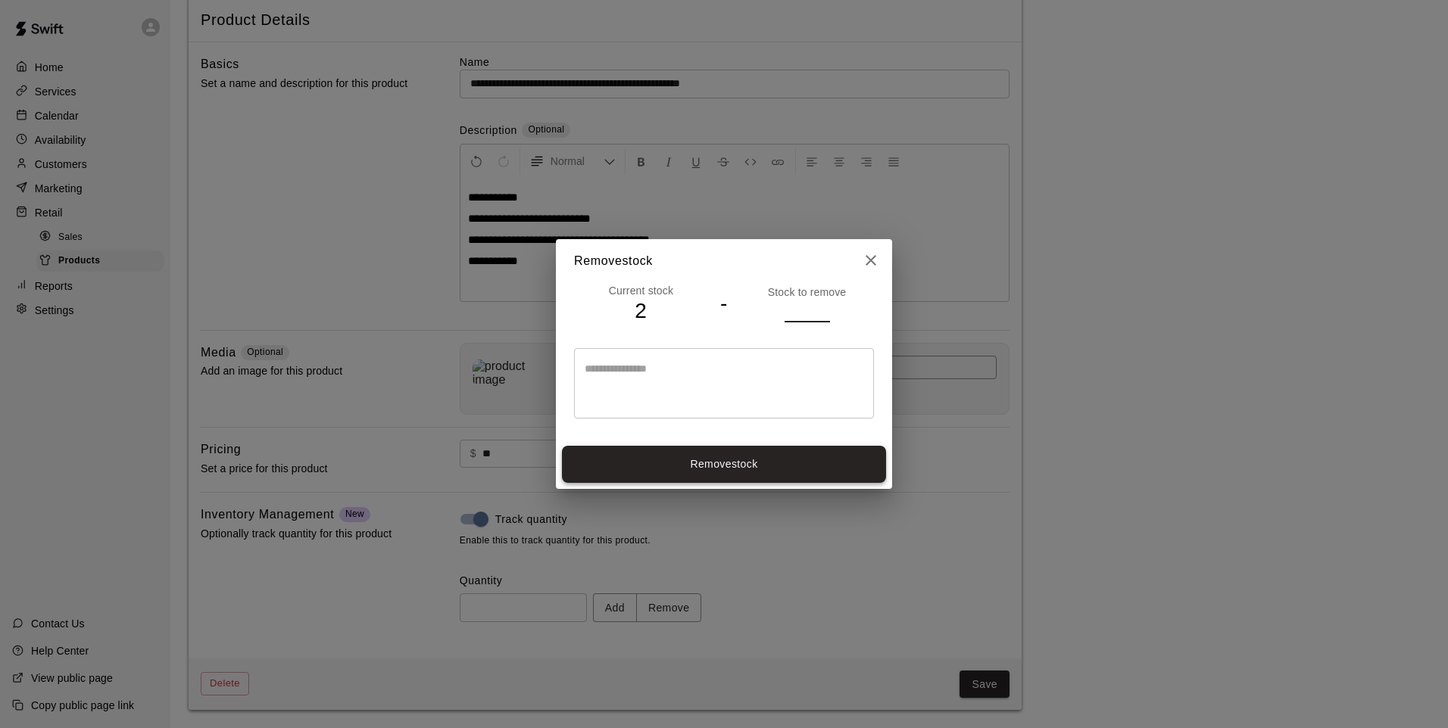
type input "*"
click at [776, 466] on button "Remove stock" at bounding box center [724, 464] width 324 height 37
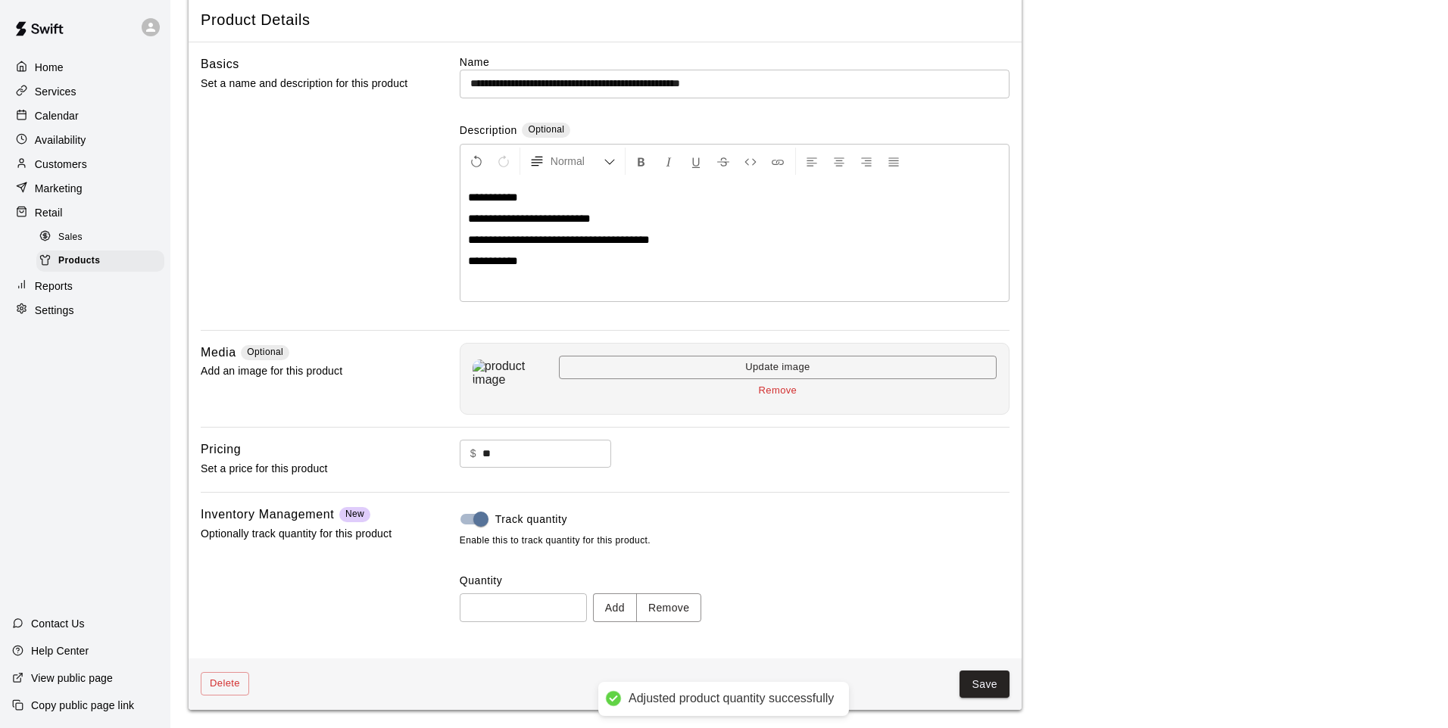
type input "*"
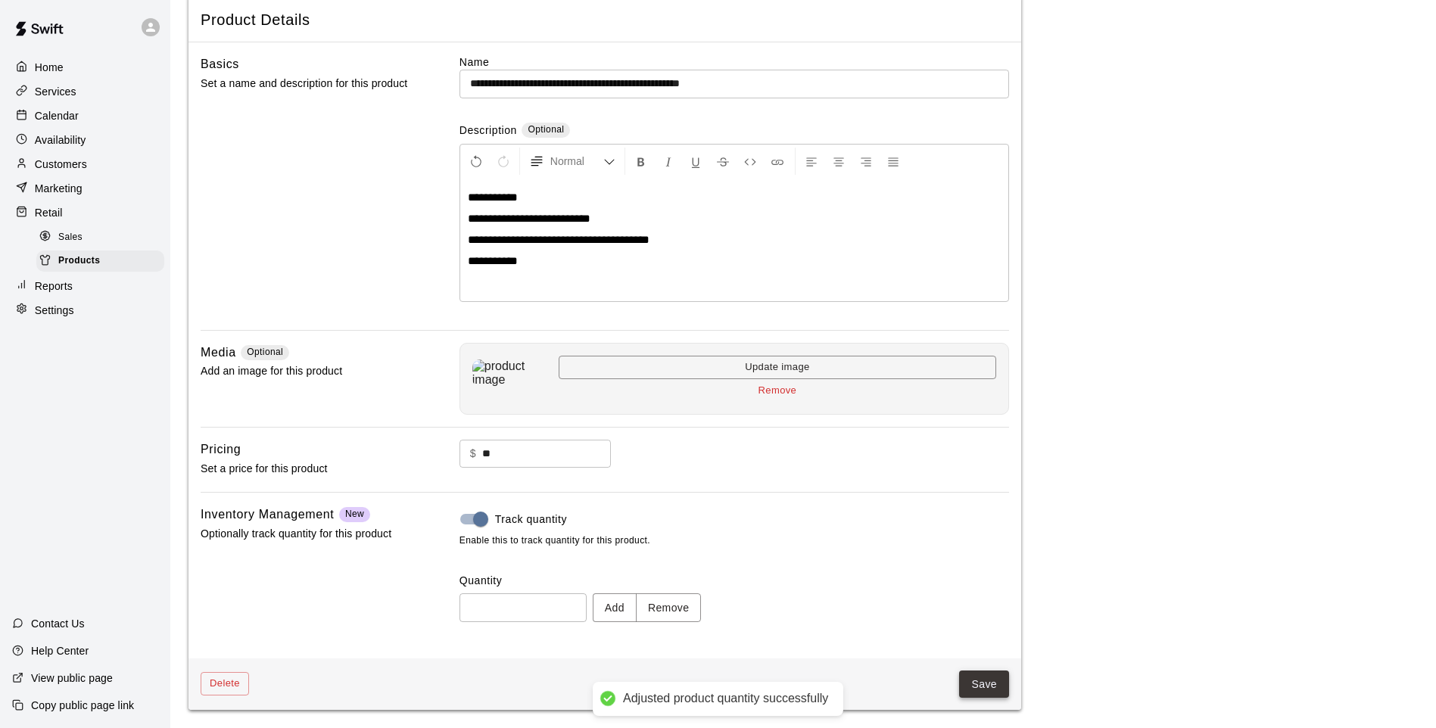
click at [967, 673] on button "Save" at bounding box center [984, 685] width 50 height 28
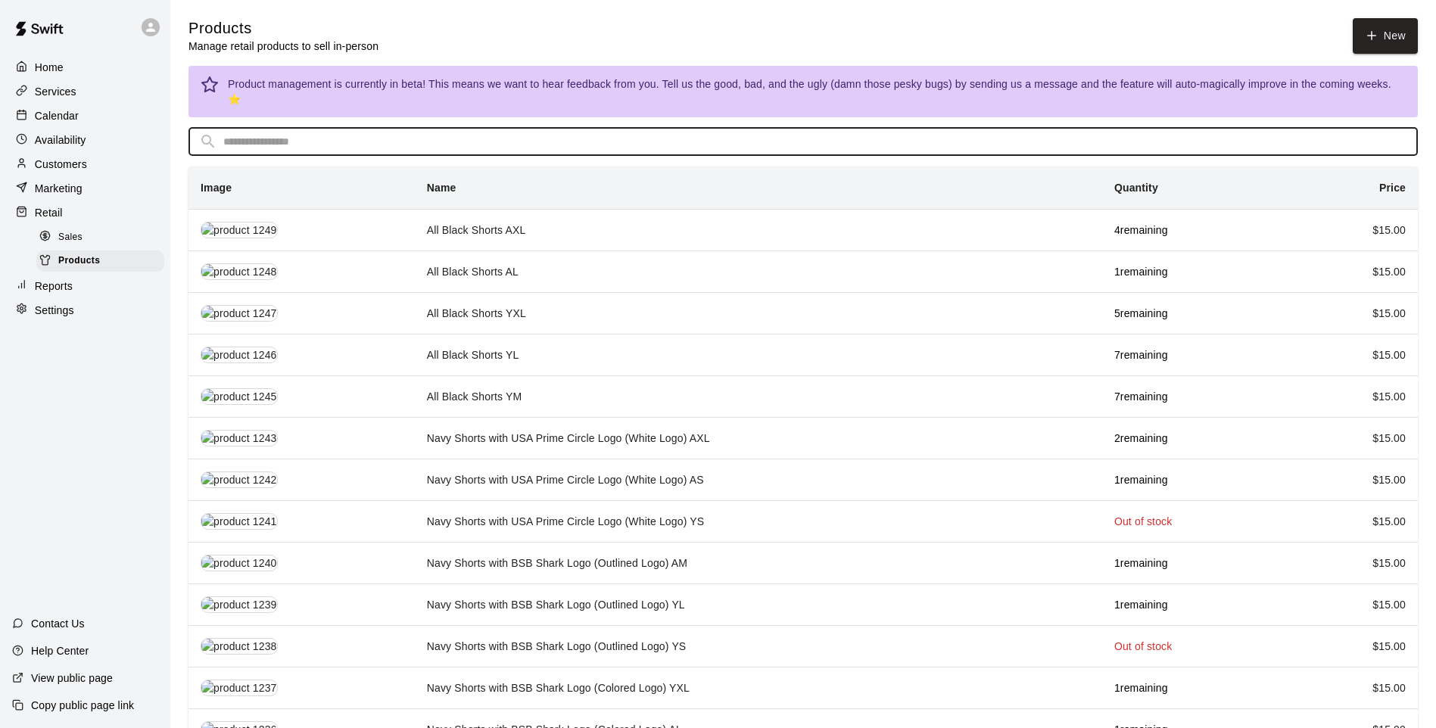
click at [452, 138] on input "text" at bounding box center [815, 142] width 1184 height 28
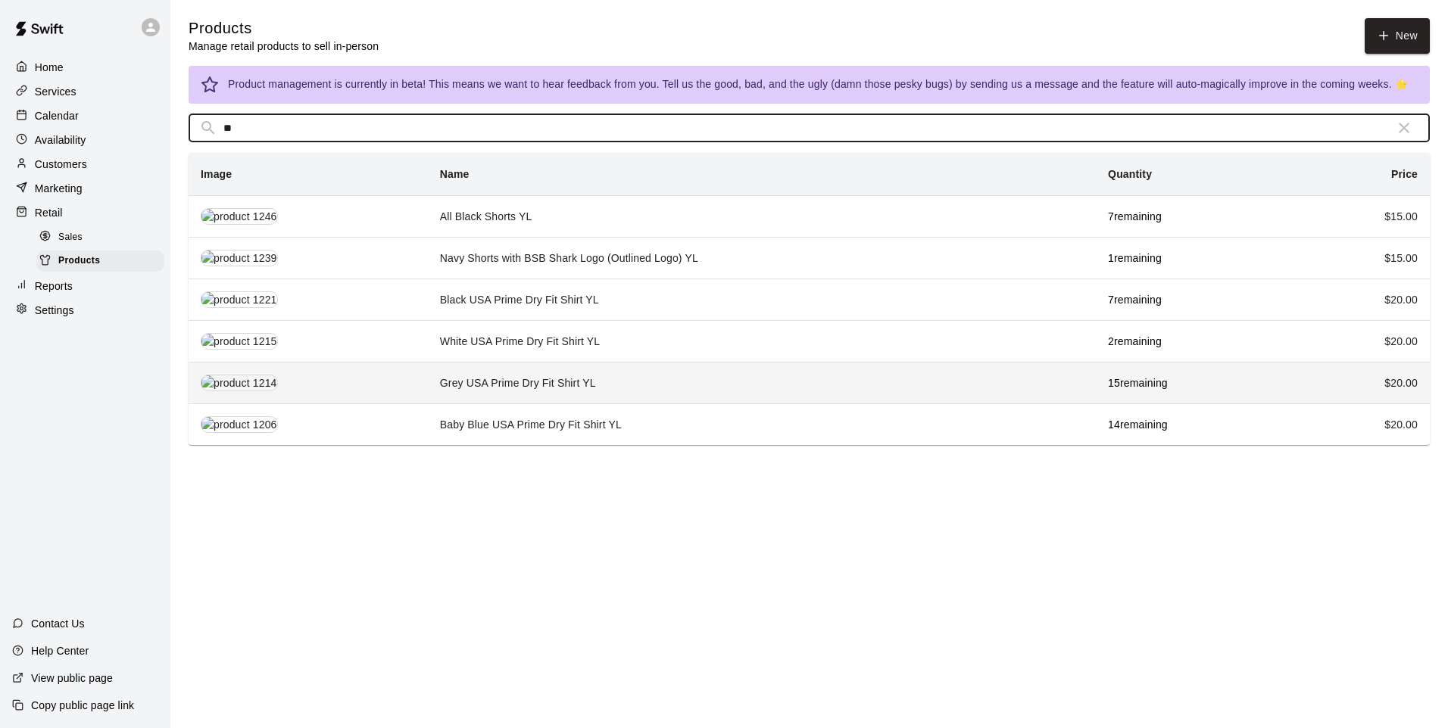
type input "**"
click at [718, 377] on td "Grey USA Prime Dry Fit Shirt YL" at bounding box center [762, 383] width 668 height 42
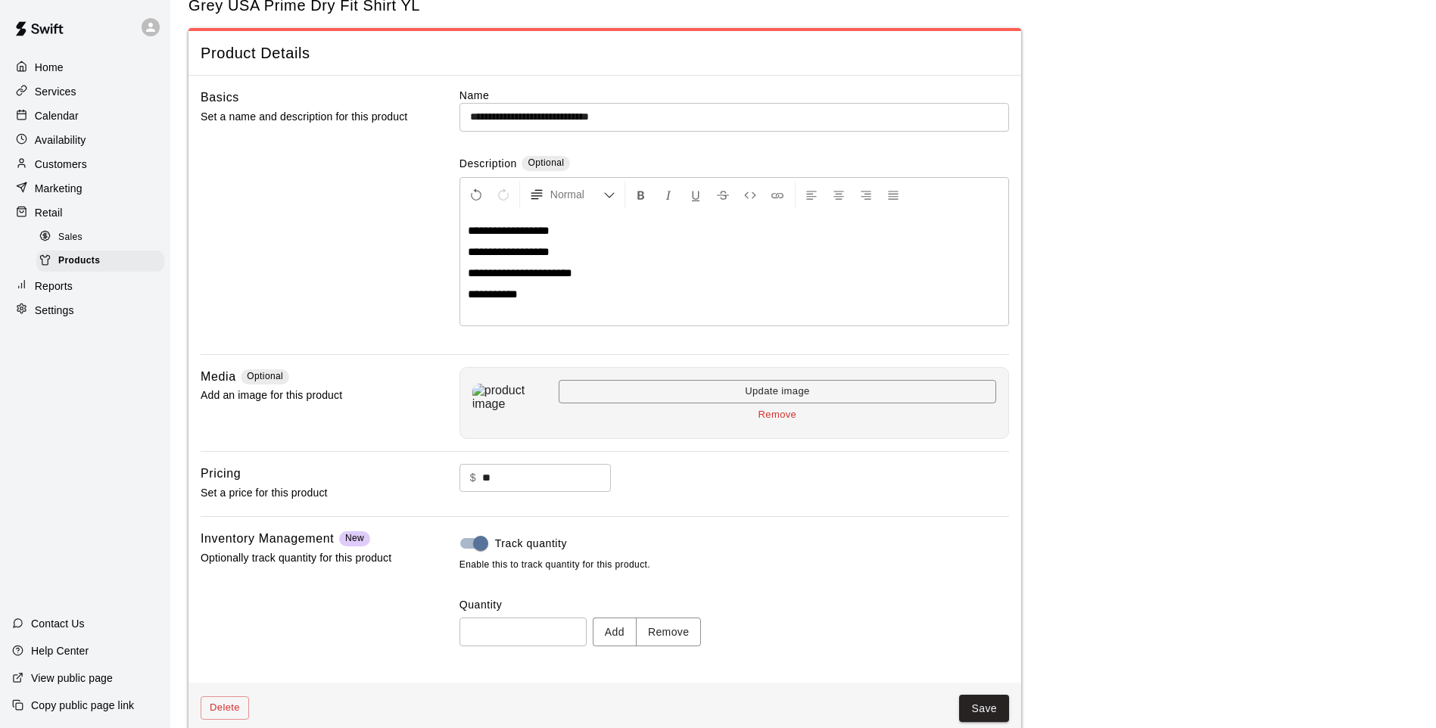
scroll to position [70, 0]
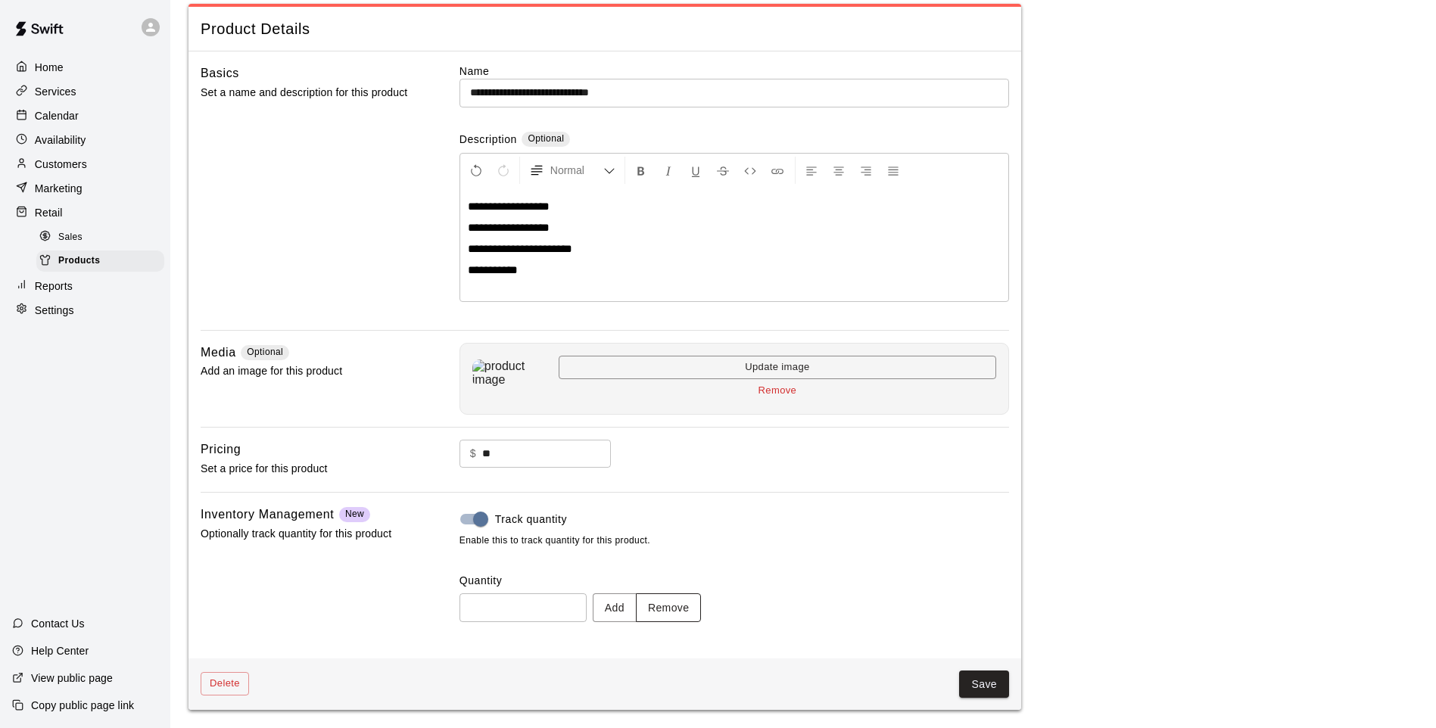
click at [671, 603] on button "Remove" at bounding box center [669, 608] width 66 height 28
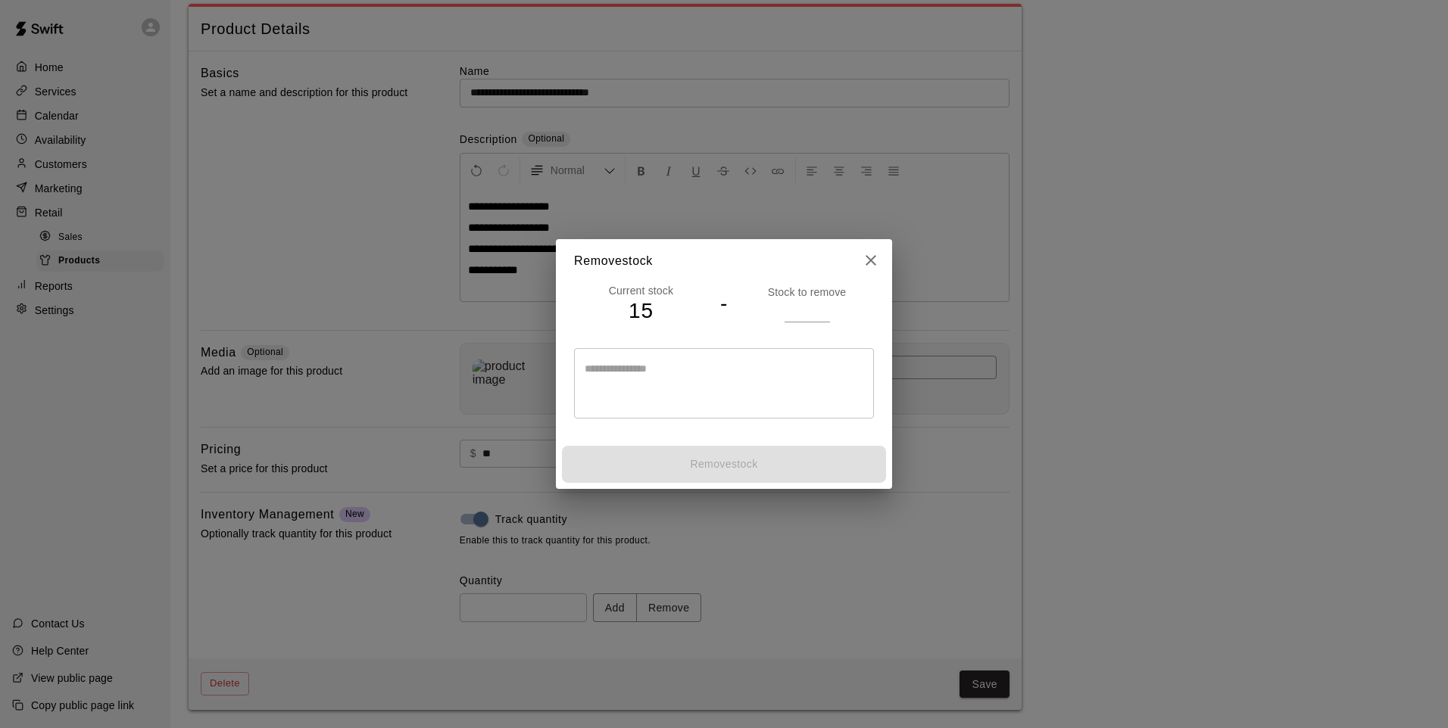
click at [794, 310] on input "number" at bounding box center [806, 311] width 45 height 22
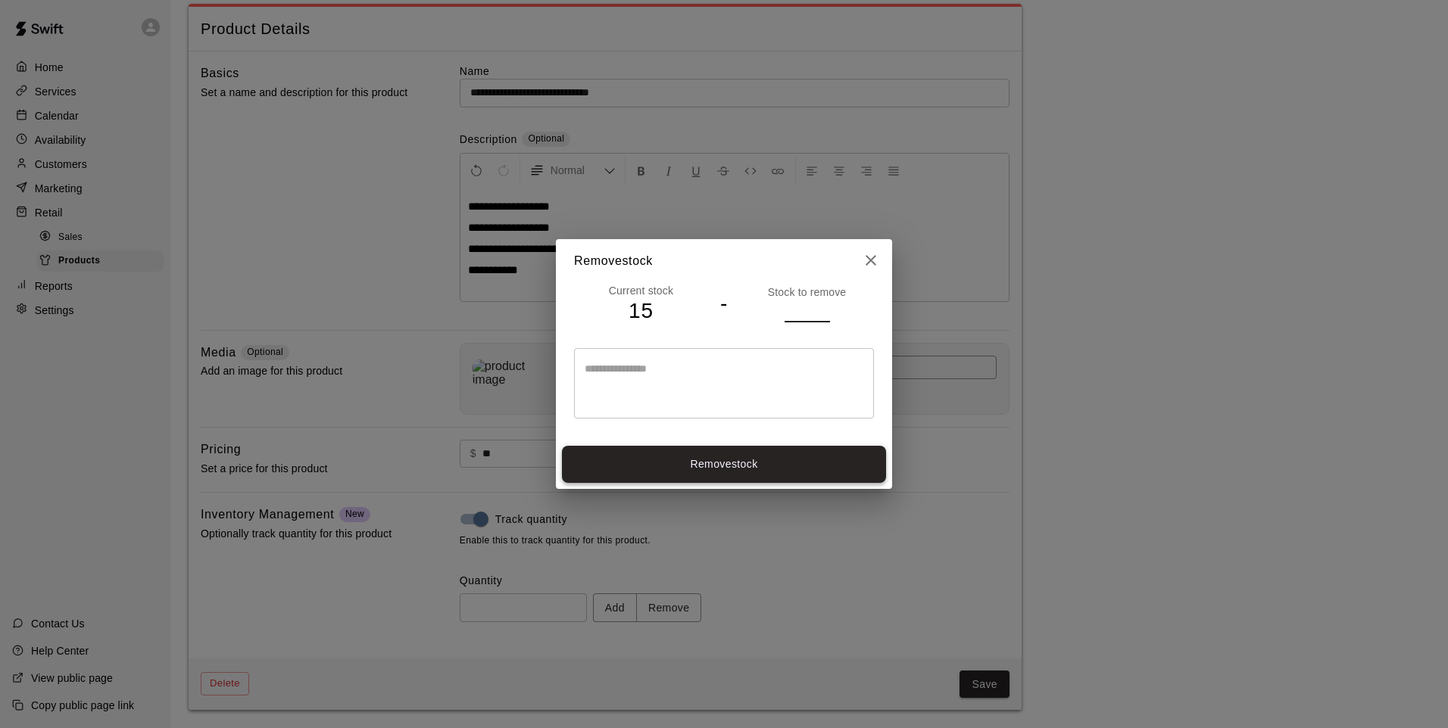
type input "*"
click at [815, 461] on button "Remove stock" at bounding box center [724, 464] width 324 height 37
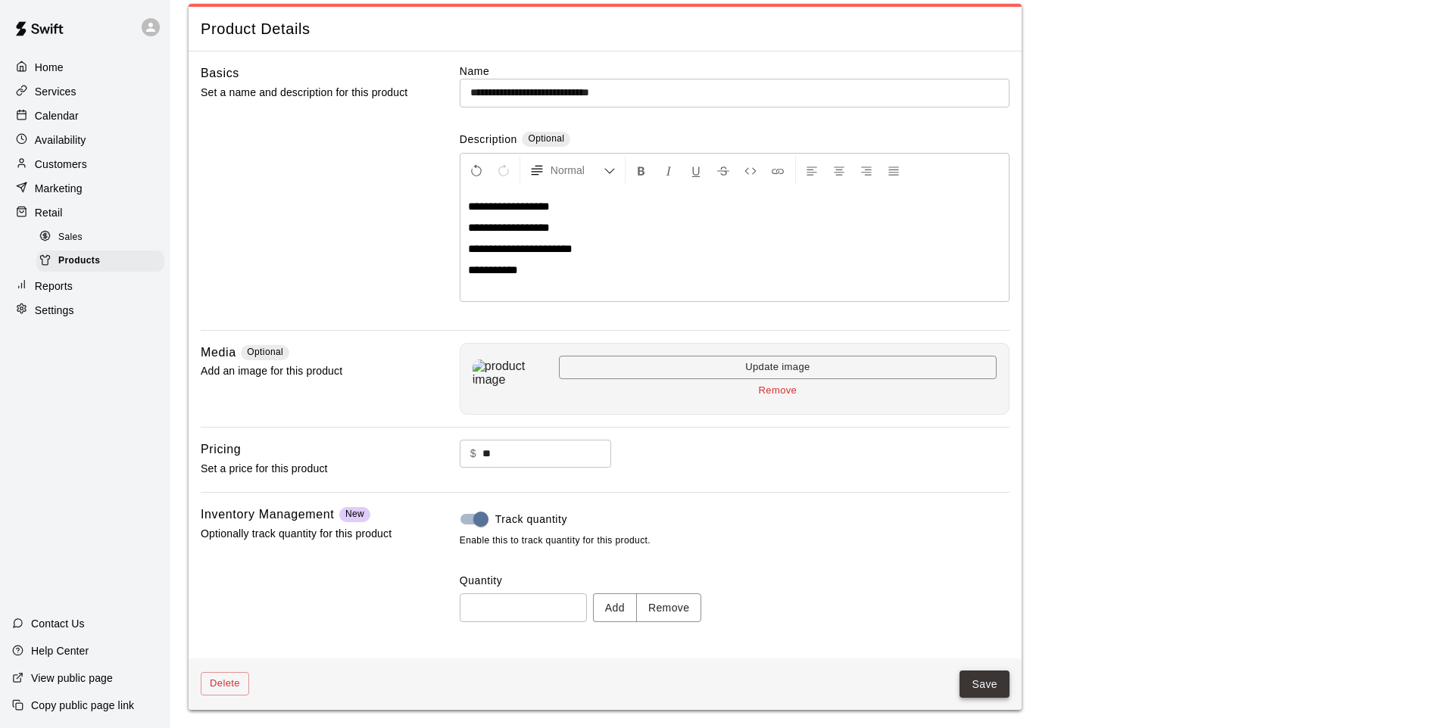
type input "**"
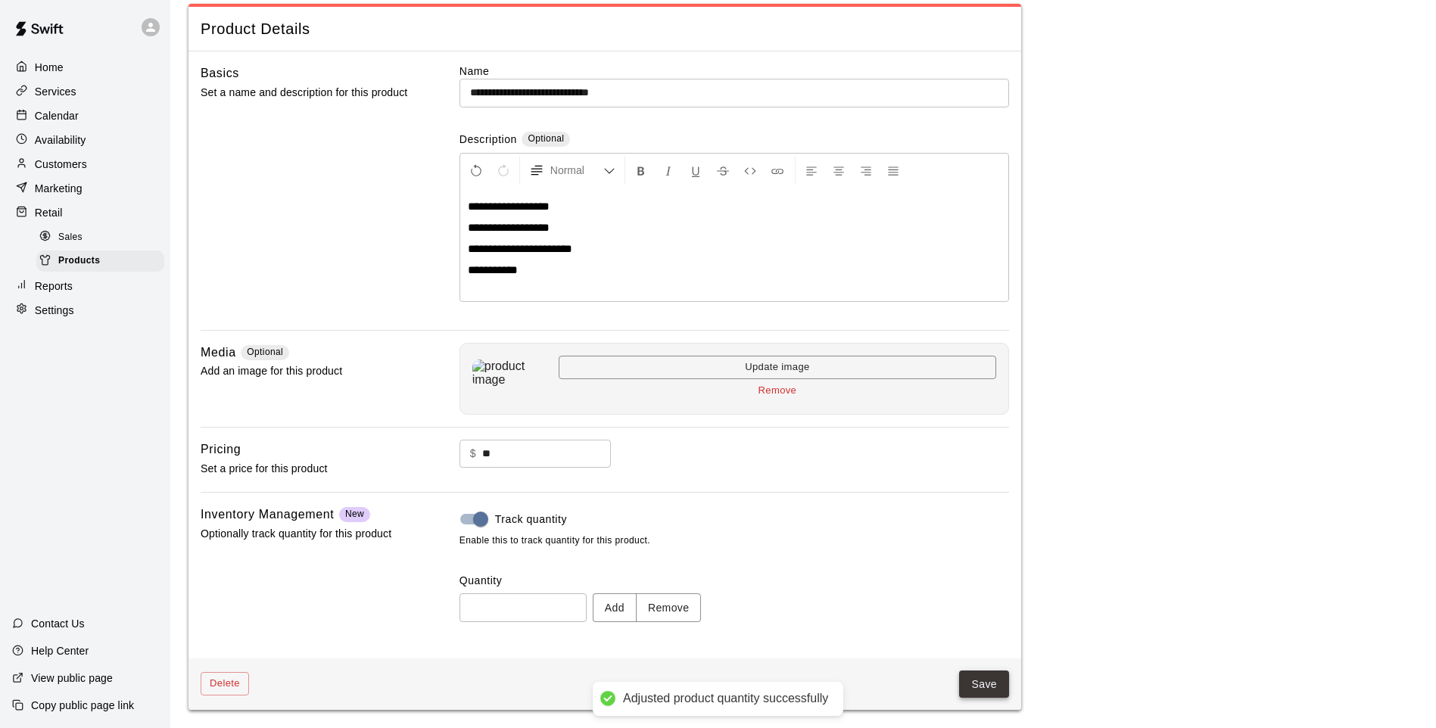
click at [983, 686] on button "Save" at bounding box center [984, 685] width 50 height 28
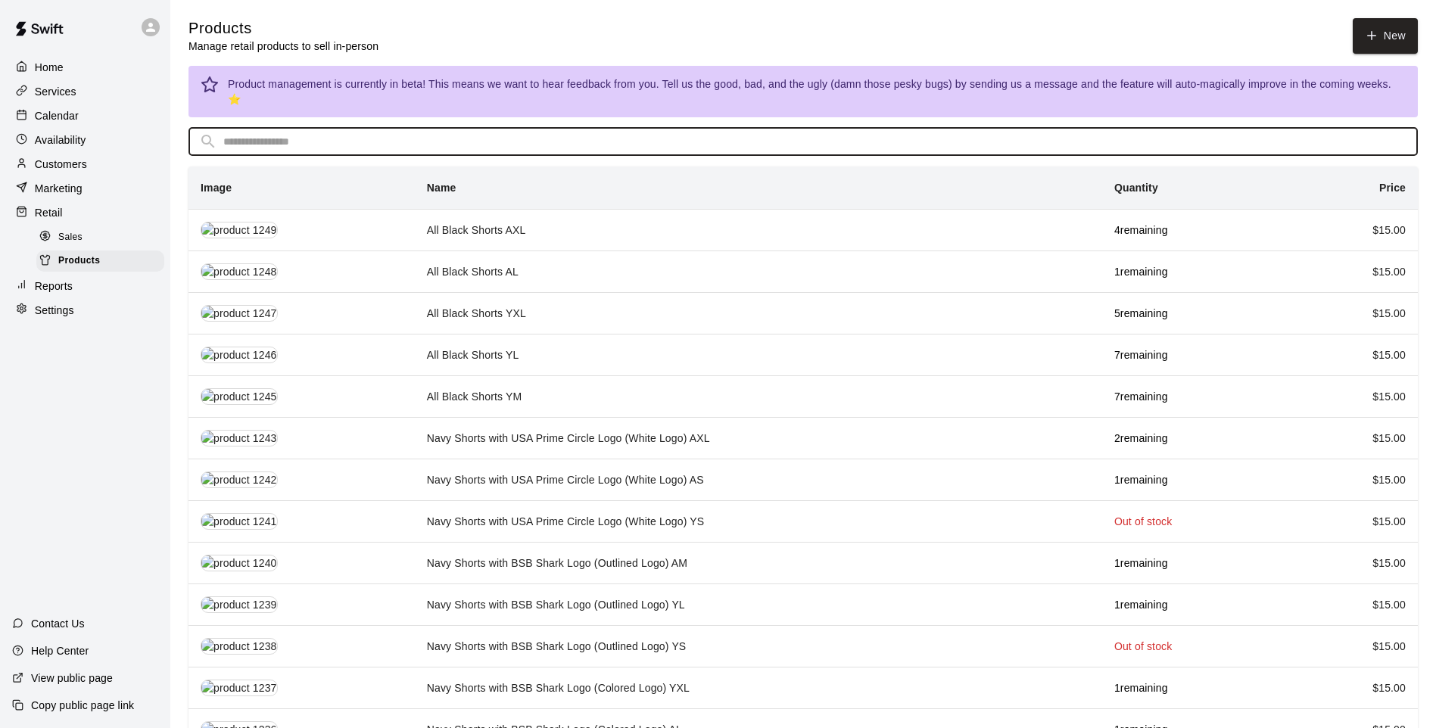
click at [572, 128] on input "text" at bounding box center [815, 142] width 1184 height 28
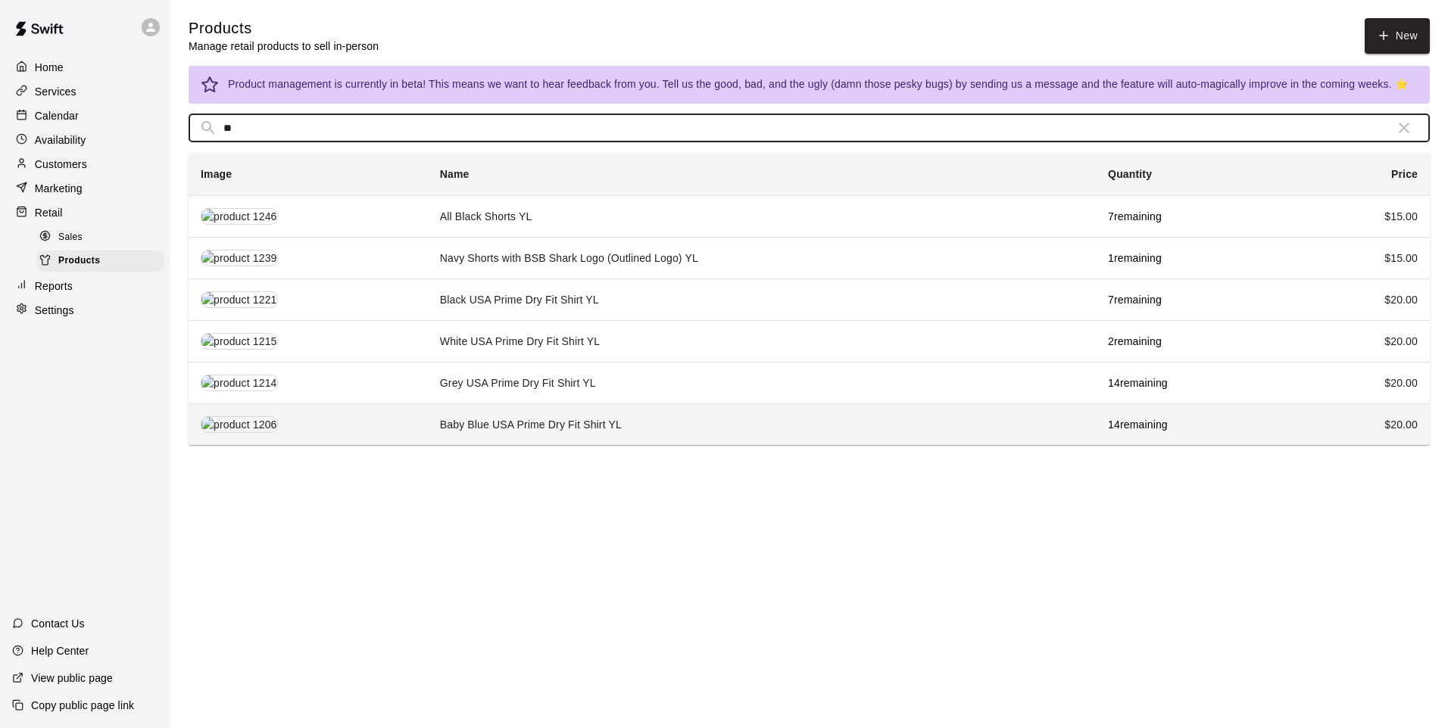
type input "**"
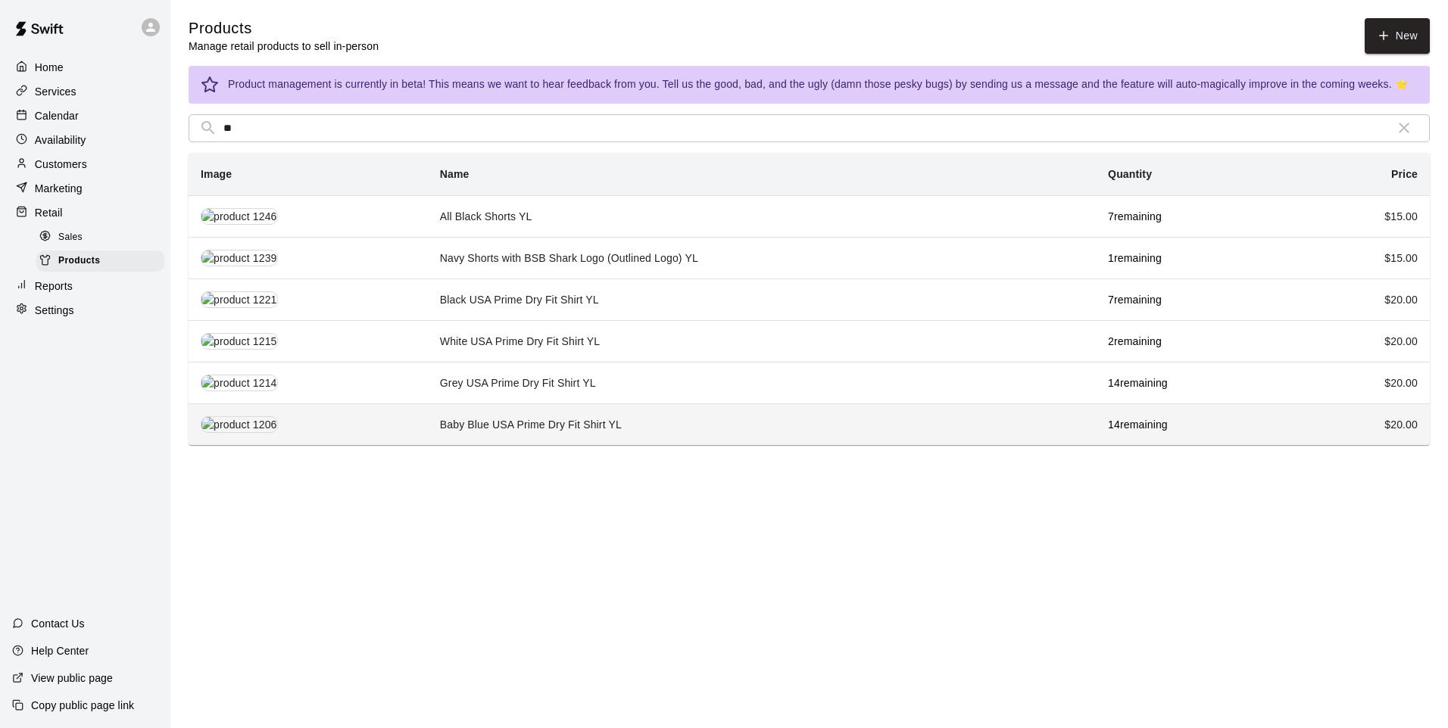
click at [529, 423] on td "Baby Blue USA Prime Dry Fit Shirt YL" at bounding box center [762, 425] width 668 height 42
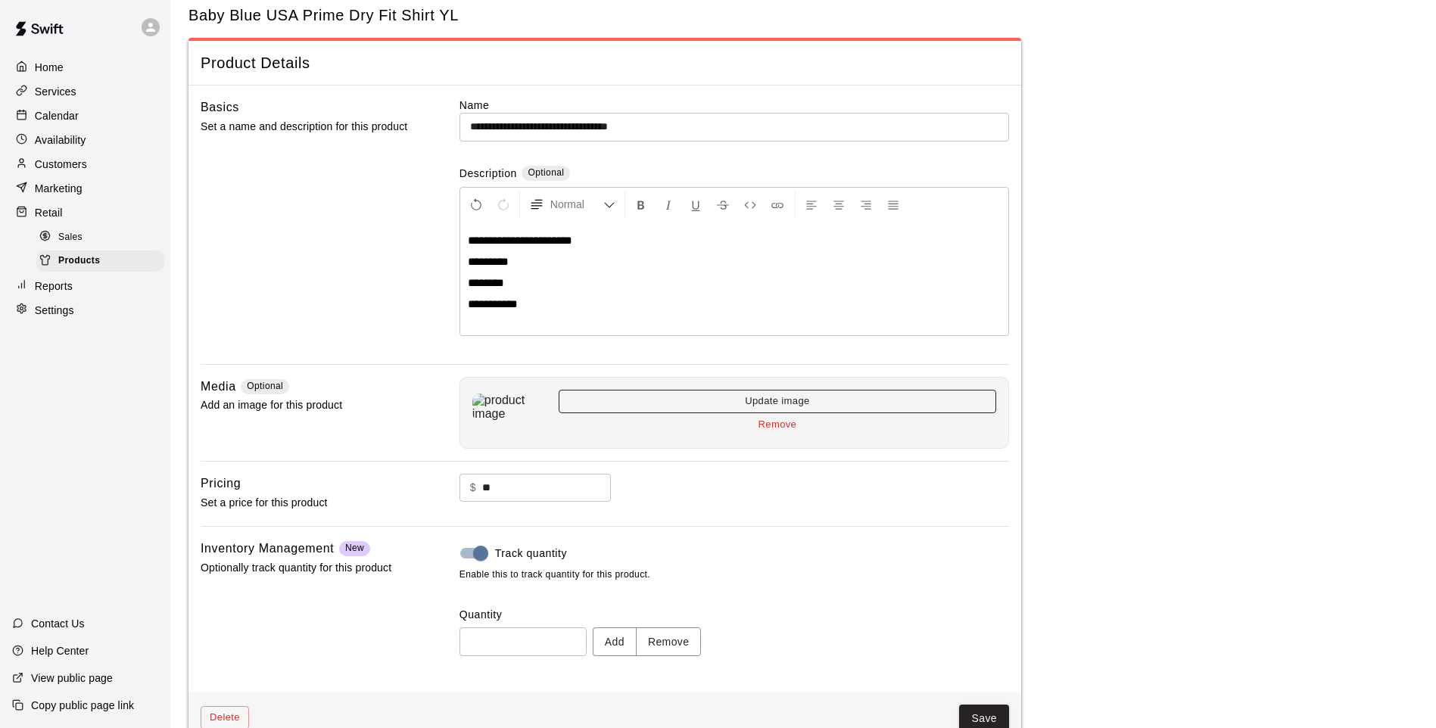
scroll to position [70, 0]
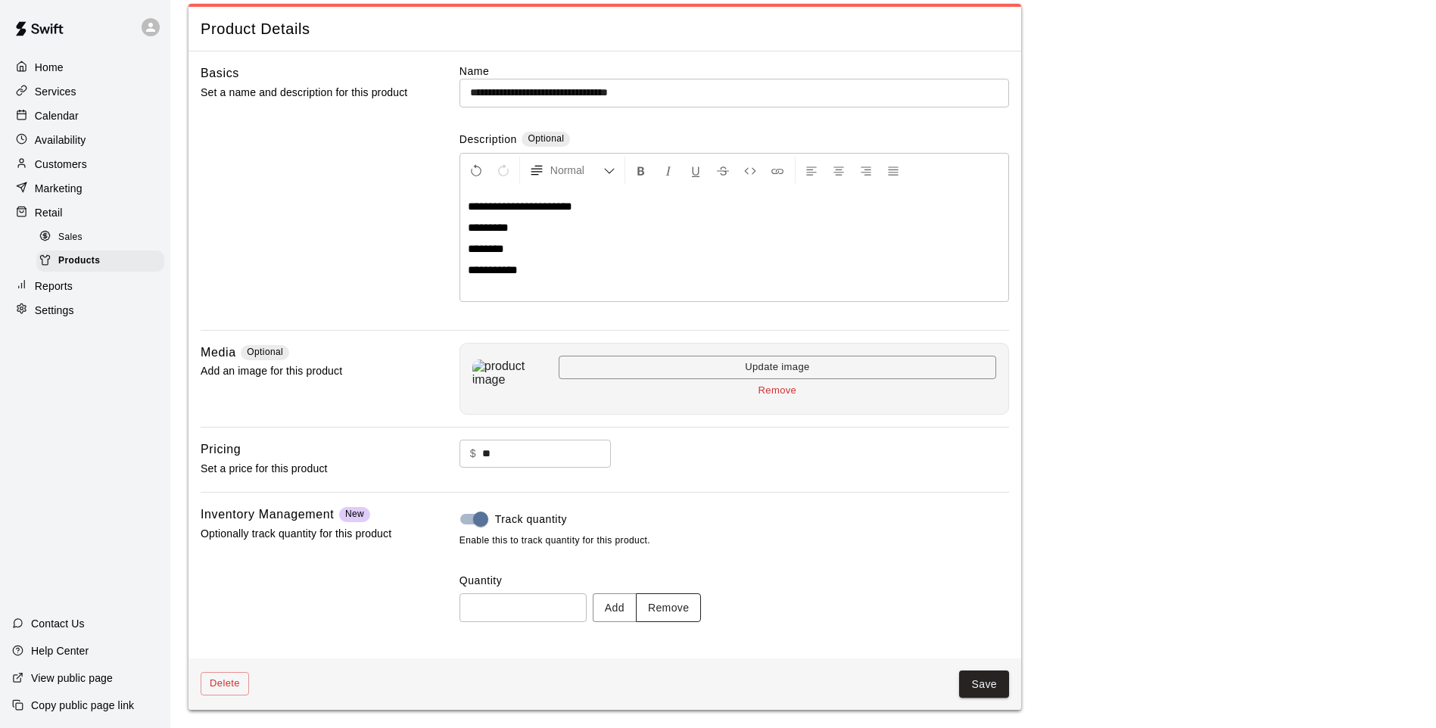
click at [702, 607] on button "Remove" at bounding box center [669, 608] width 66 height 28
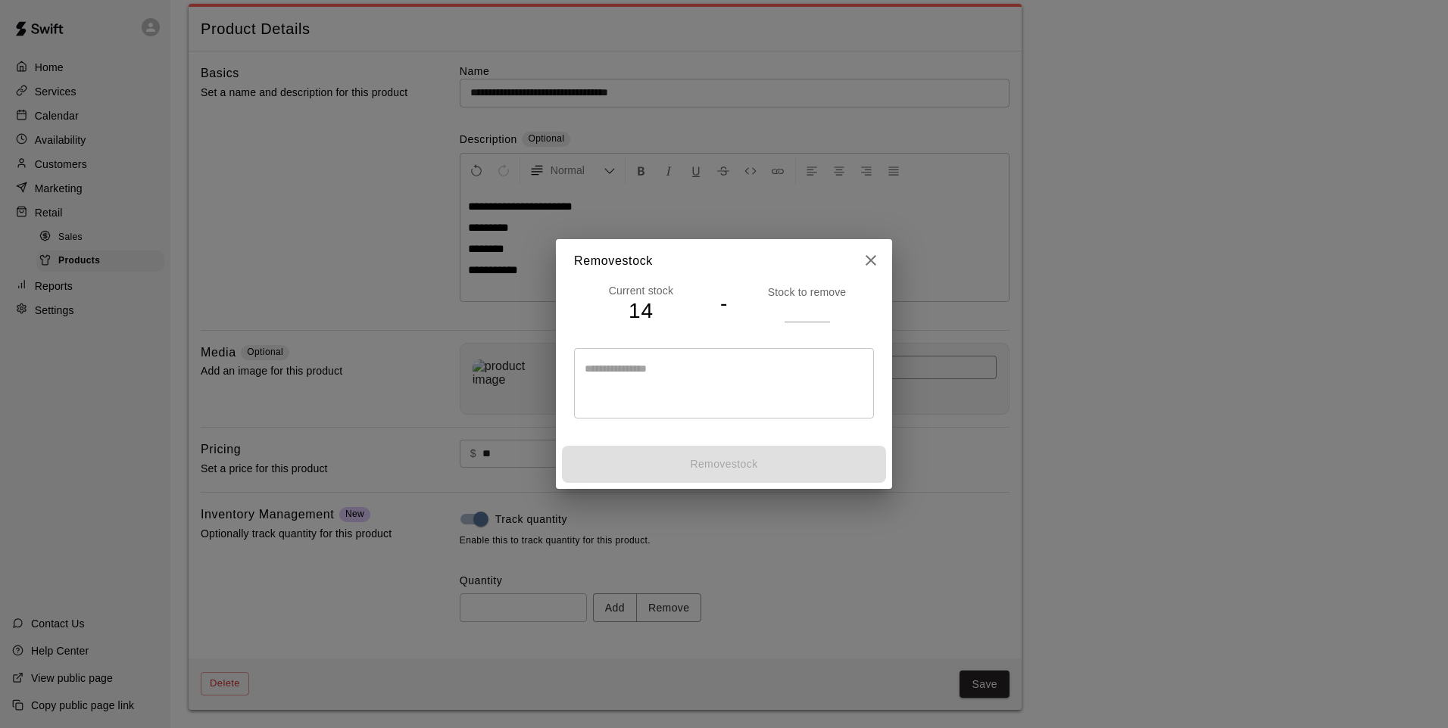
click at [784, 310] on input "number" at bounding box center [806, 311] width 45 height 22
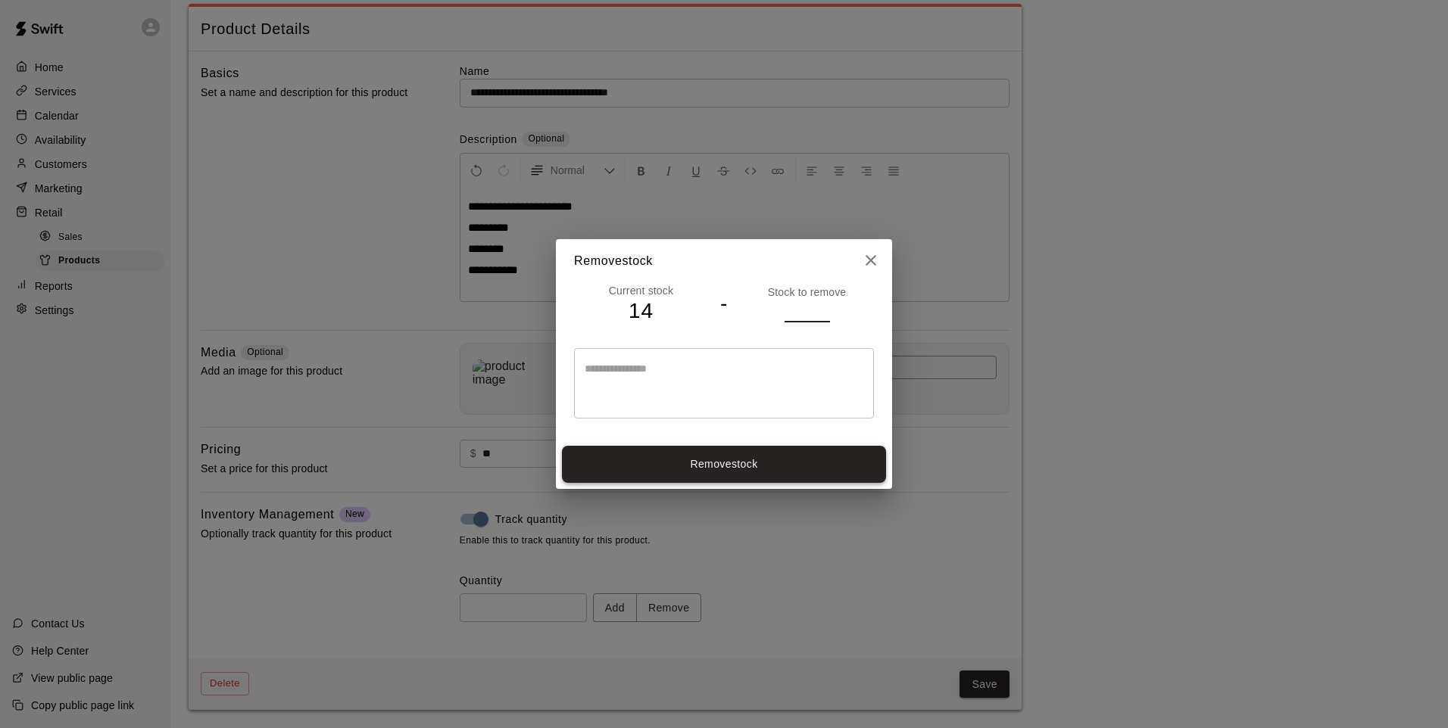
type input "*"
click at [800, 464] on button "Remove stock" at bounding box center [724, 464] width 324 height 37
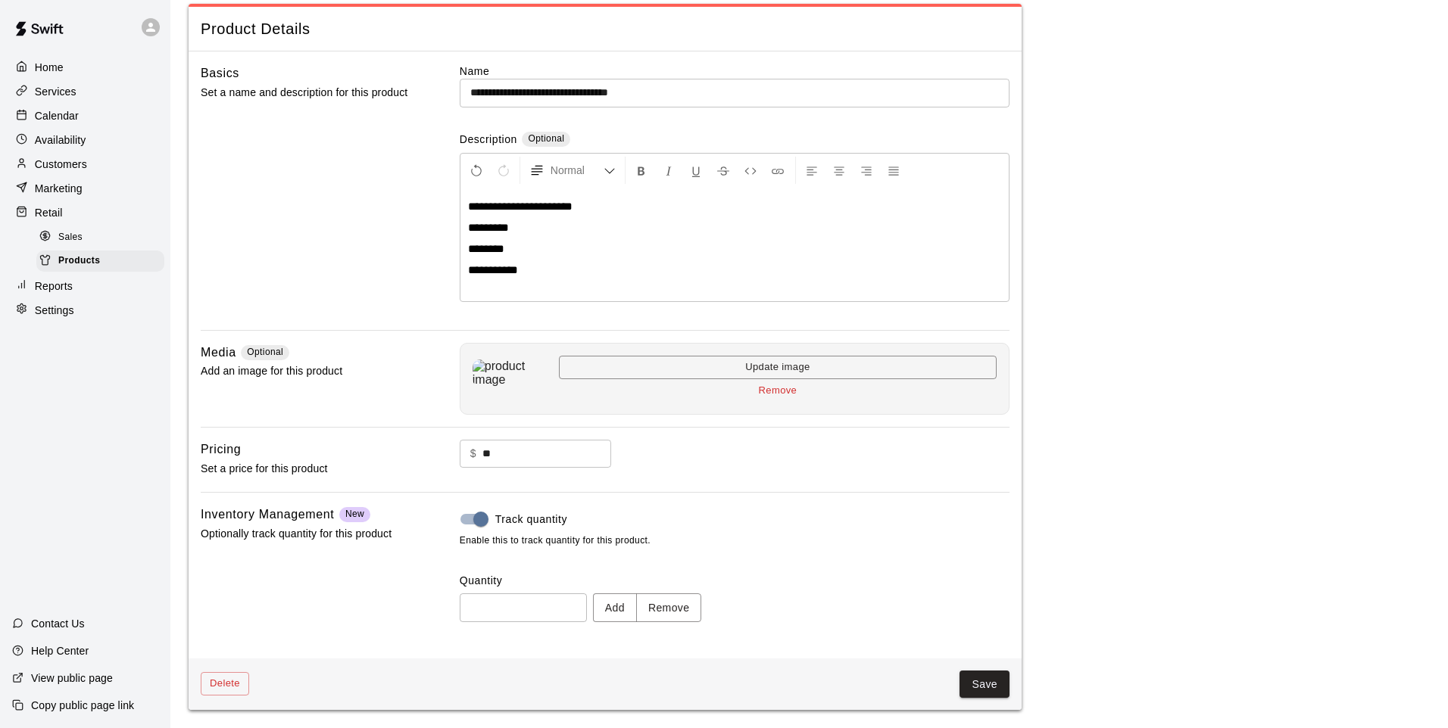
type input "**"
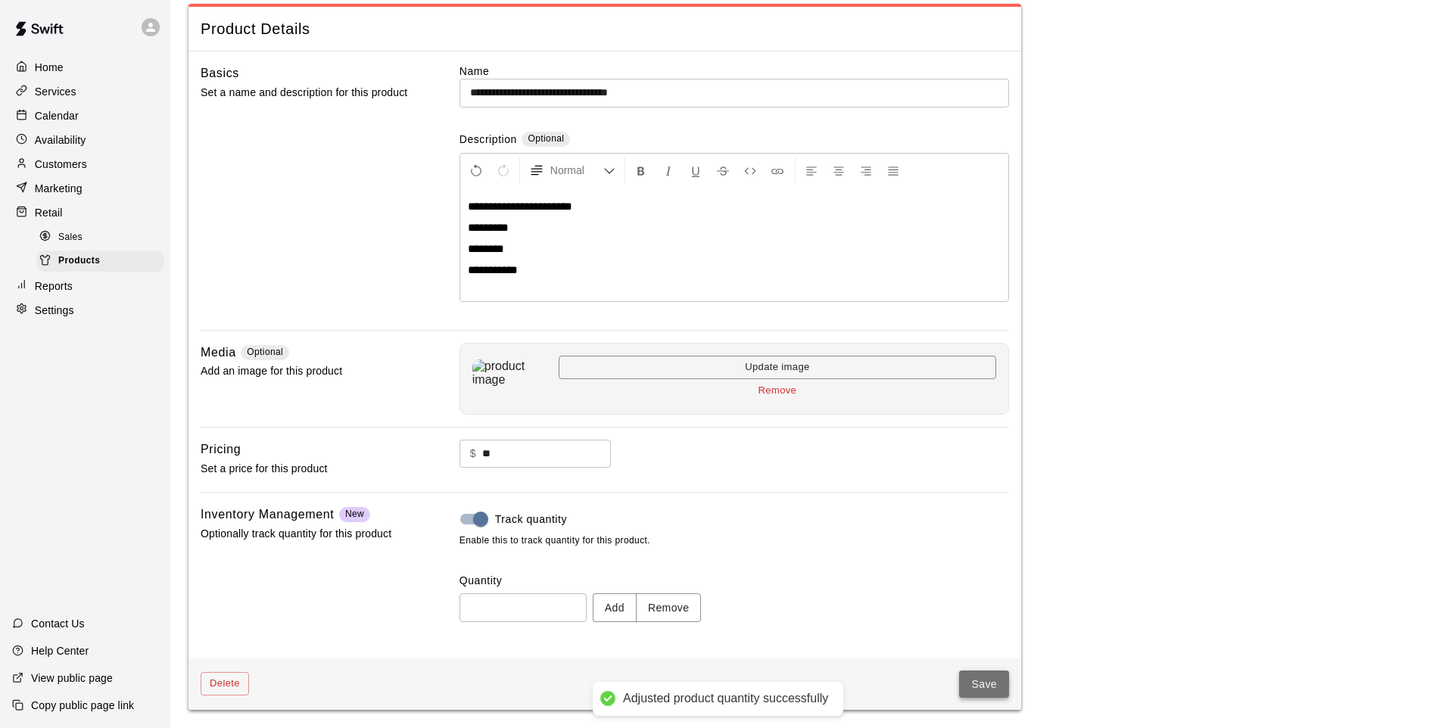
click at [966, 681] on button "Save" at bounding box center [984, 685] width 50 height 28
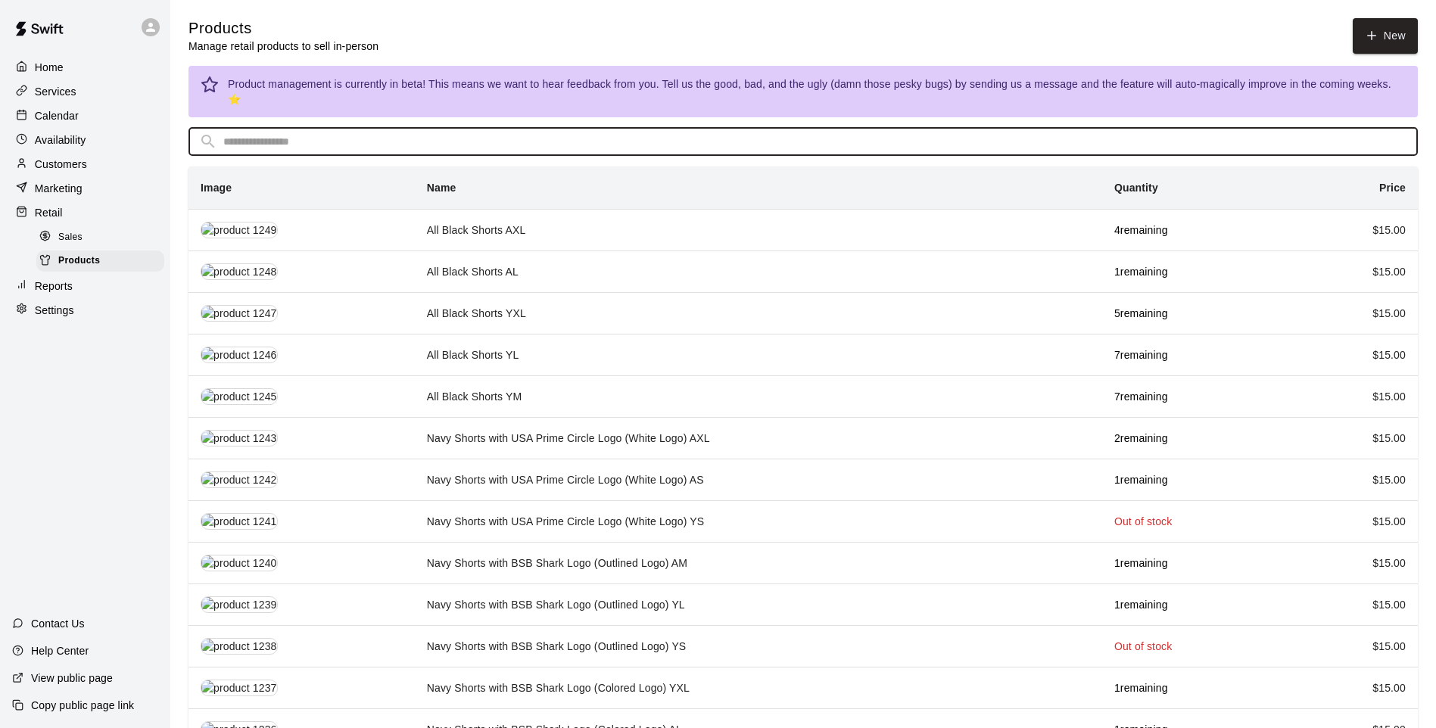
click at [488, 128] on input "text" at bounding box center [815, 142] width 1184 height 28
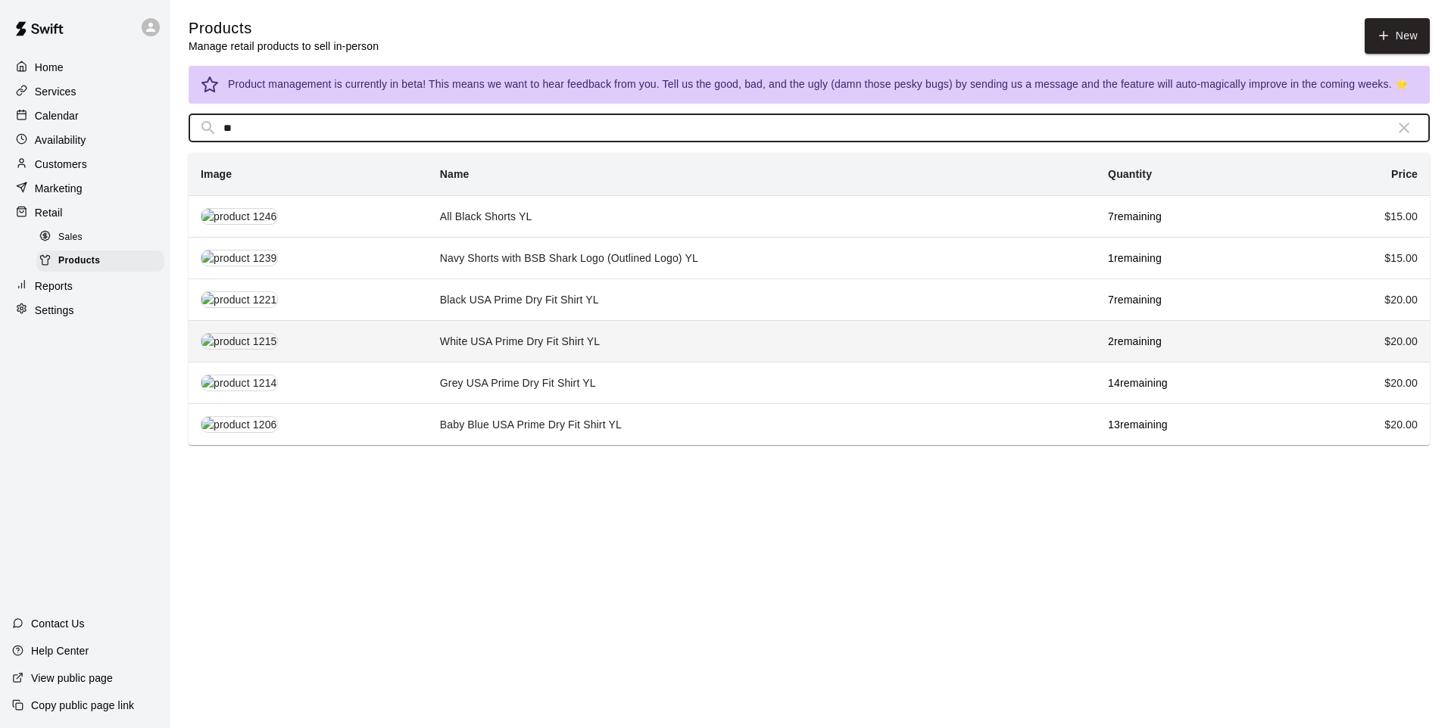
type input "**"
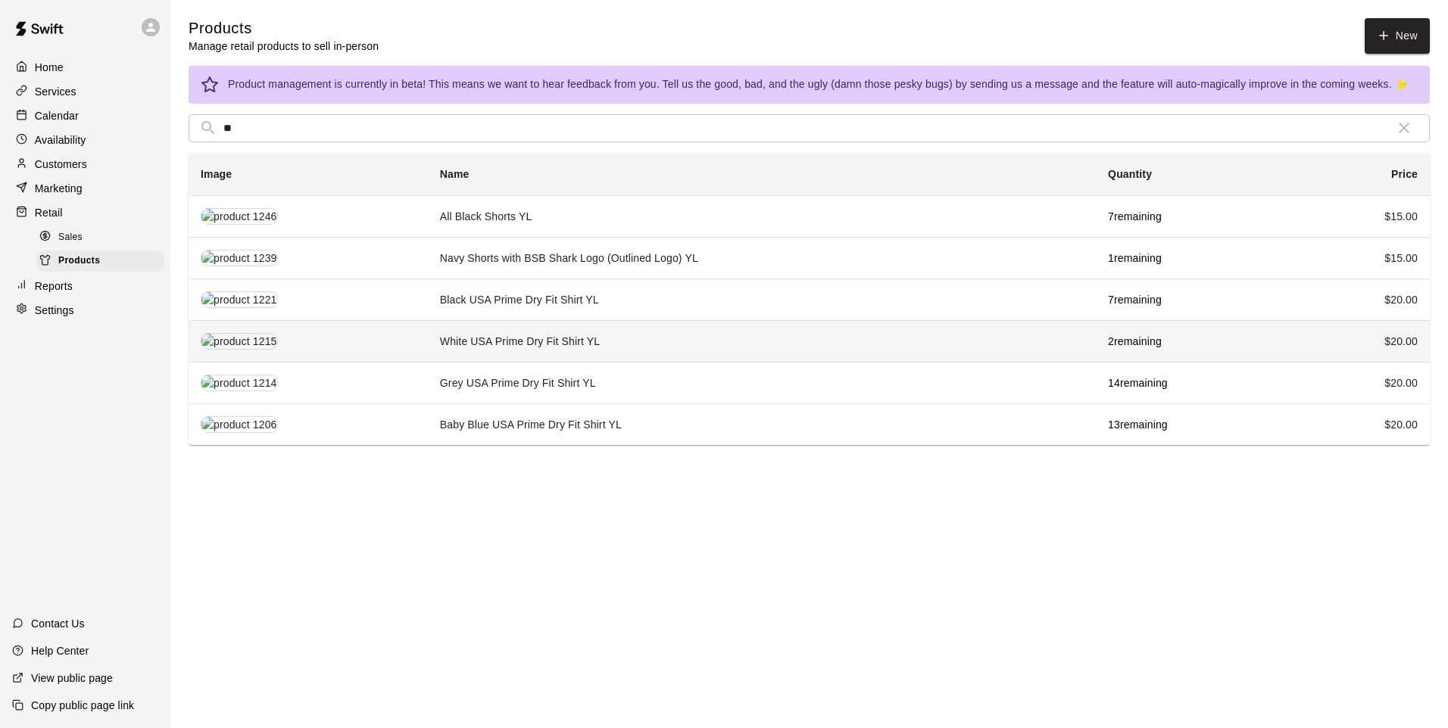
click at [650, 326] on td "White USA Prime Dry Fit Shirt YL" at bounding box center [762, 341] width 668 height 42
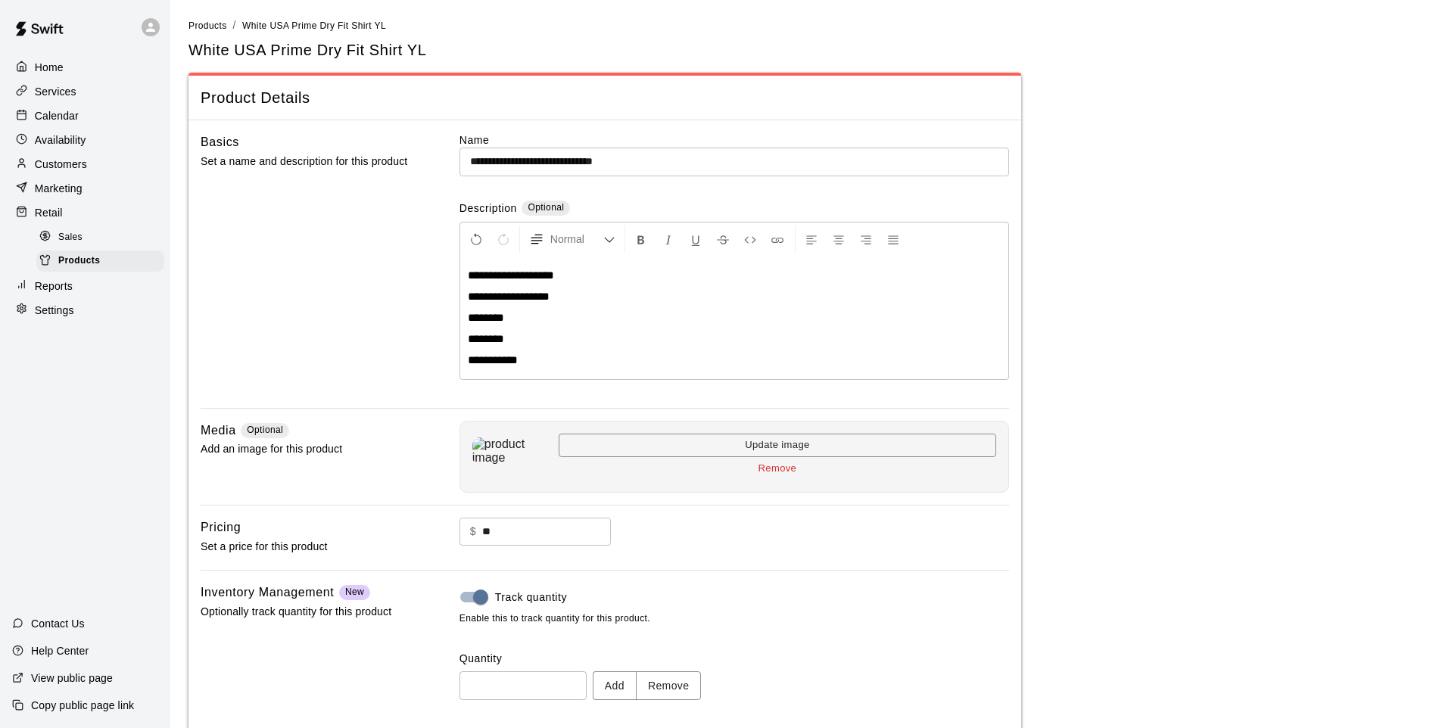
scroll to position [79, 0]
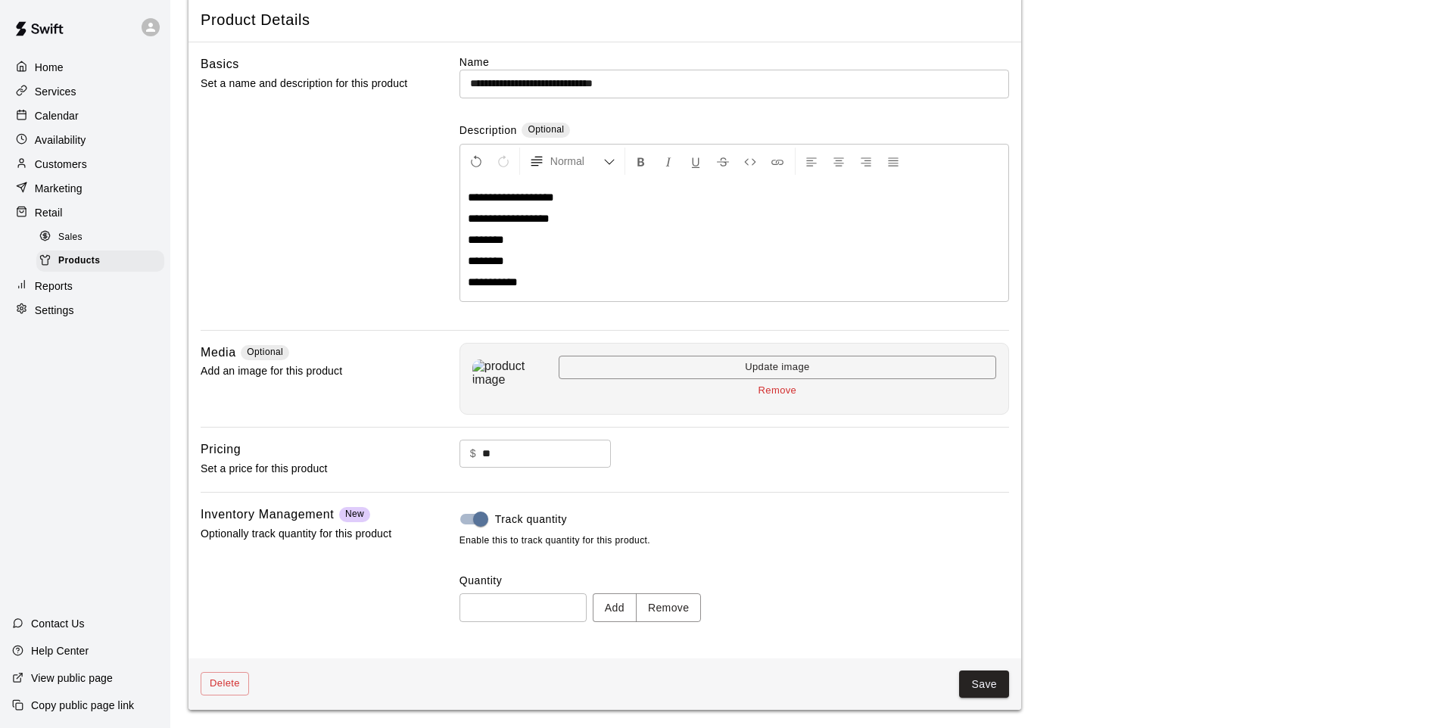
click at [675, 578] on label "Quantity" at bounding box center [735, 580] width 550 height 15
click at [702, 611] on button "Remove" at bounding box center [669, 608] width 66 height 28
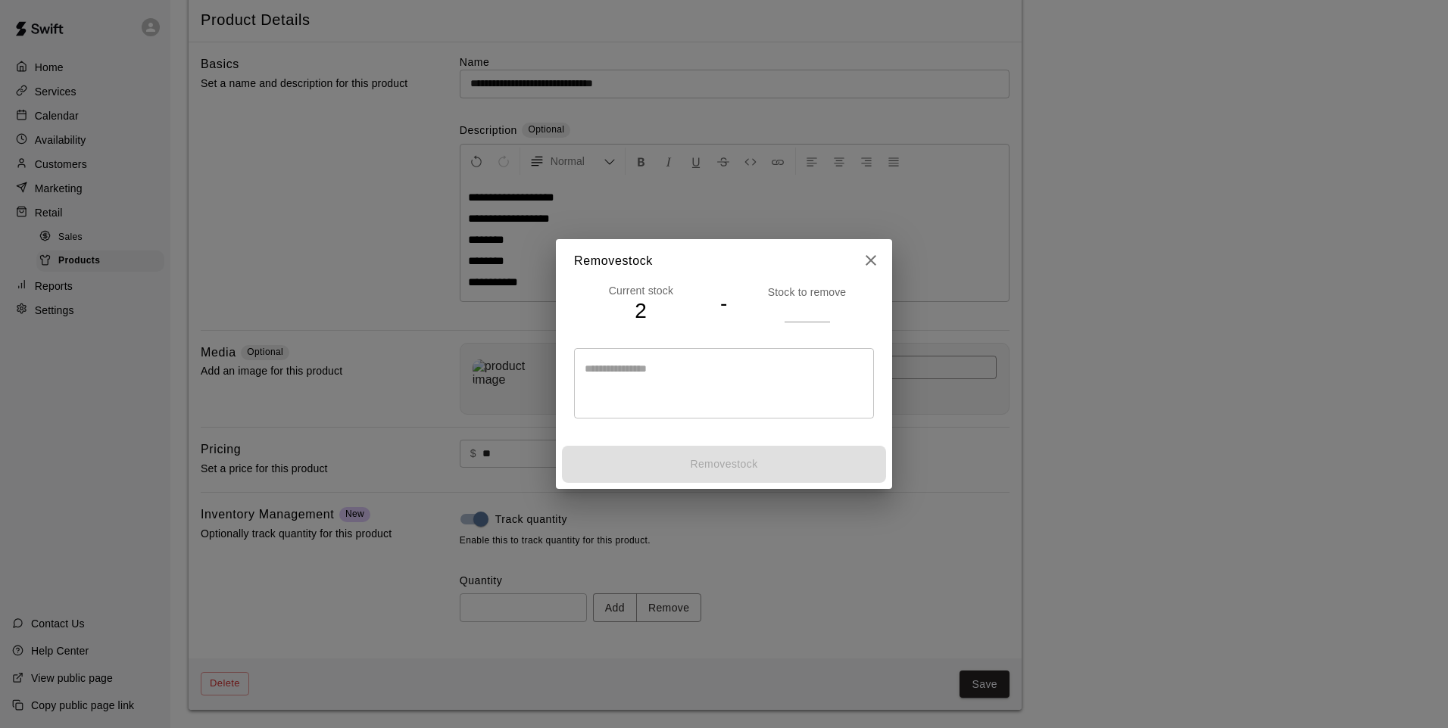
click at [815, 312] on input "number" at bounding box center [806, 311] width 45 height 22
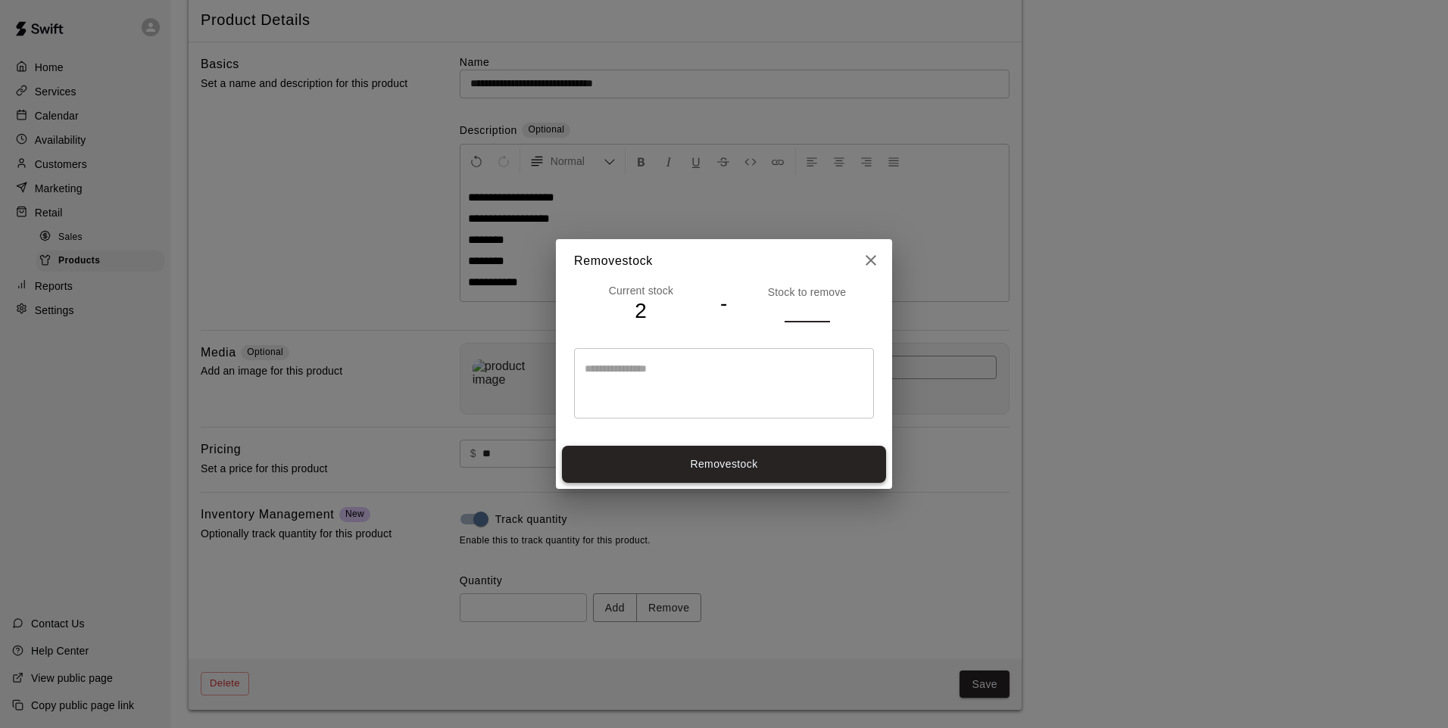
type input "*"
click at [825, 467] on button "Remove stock" at bounding box center [724, 464] width 324 height 37
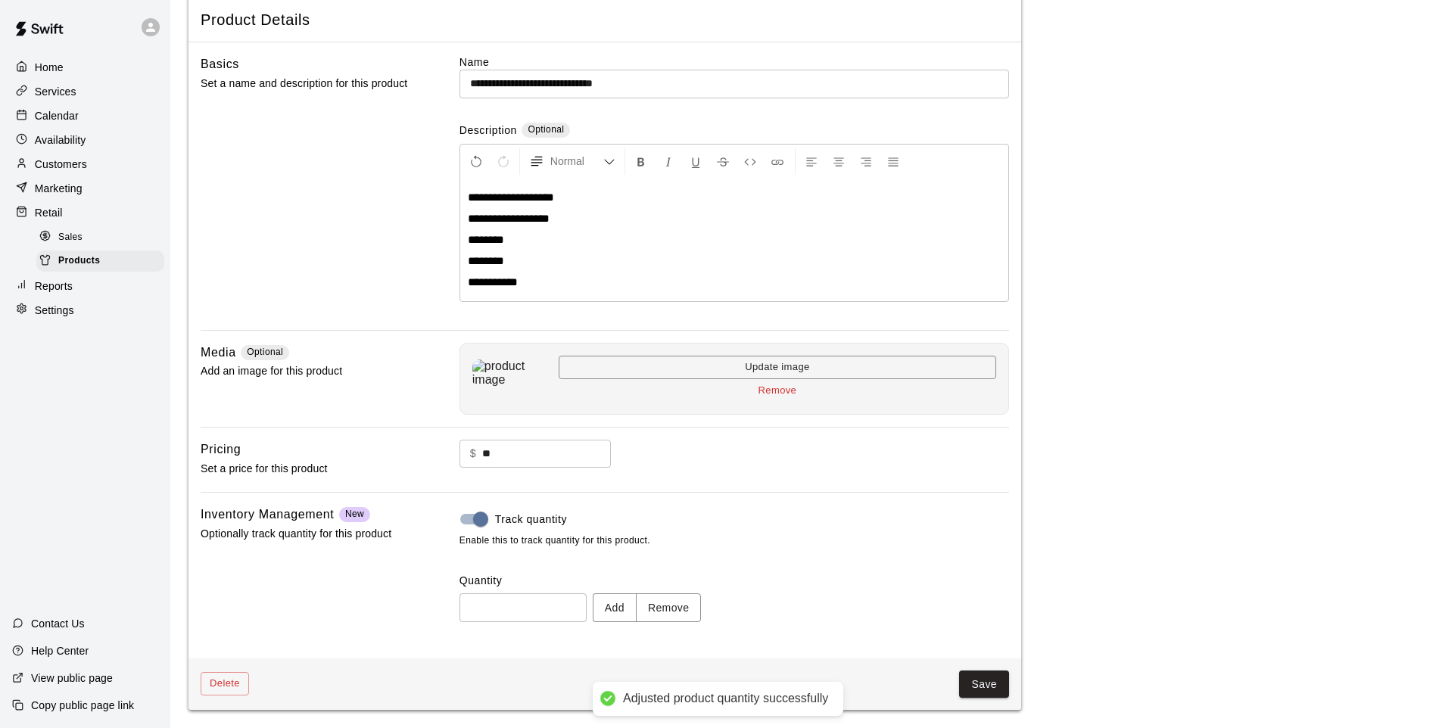
type input "*"
click at [987, 681] on button "Save" at bounding box center [984, 685] width 50 height 28
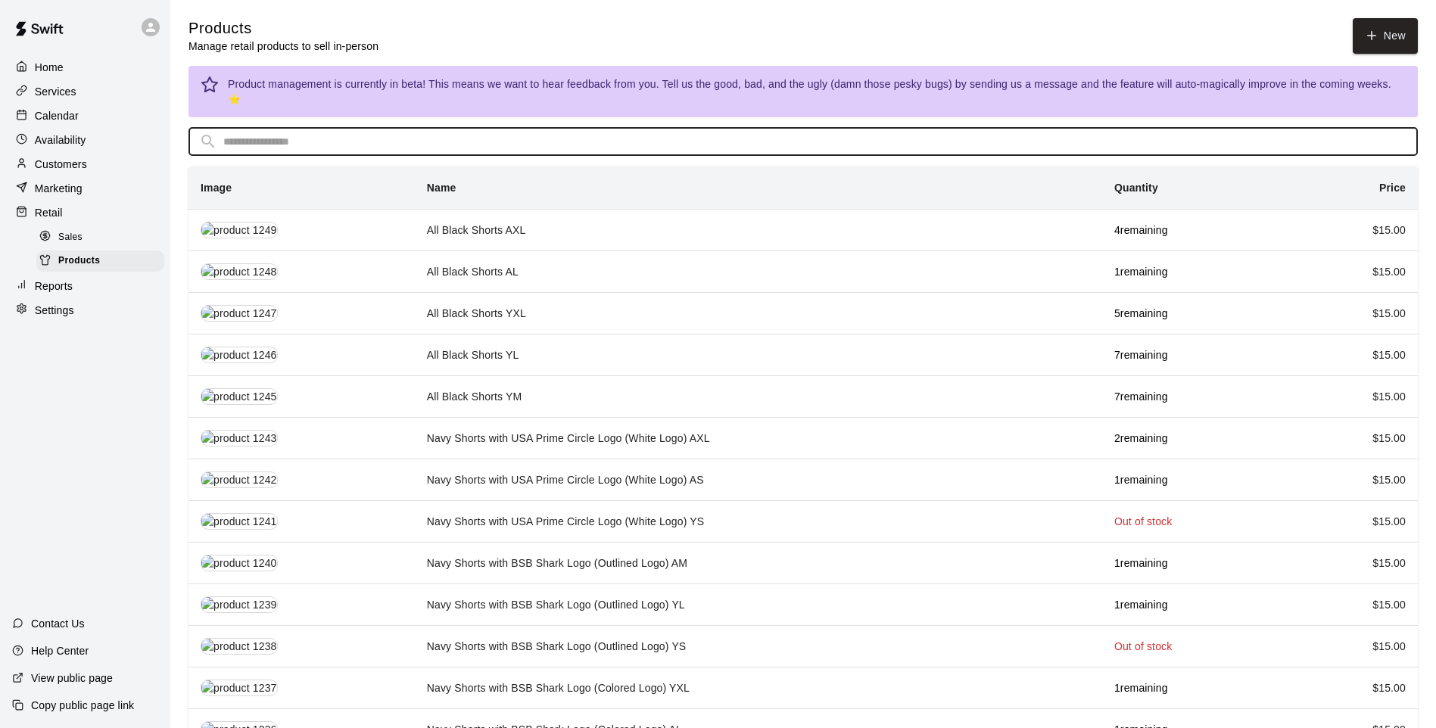
click at [377, 138] on input "text" at bounding box center [815, 142] width 1184 height 28
type input "*"
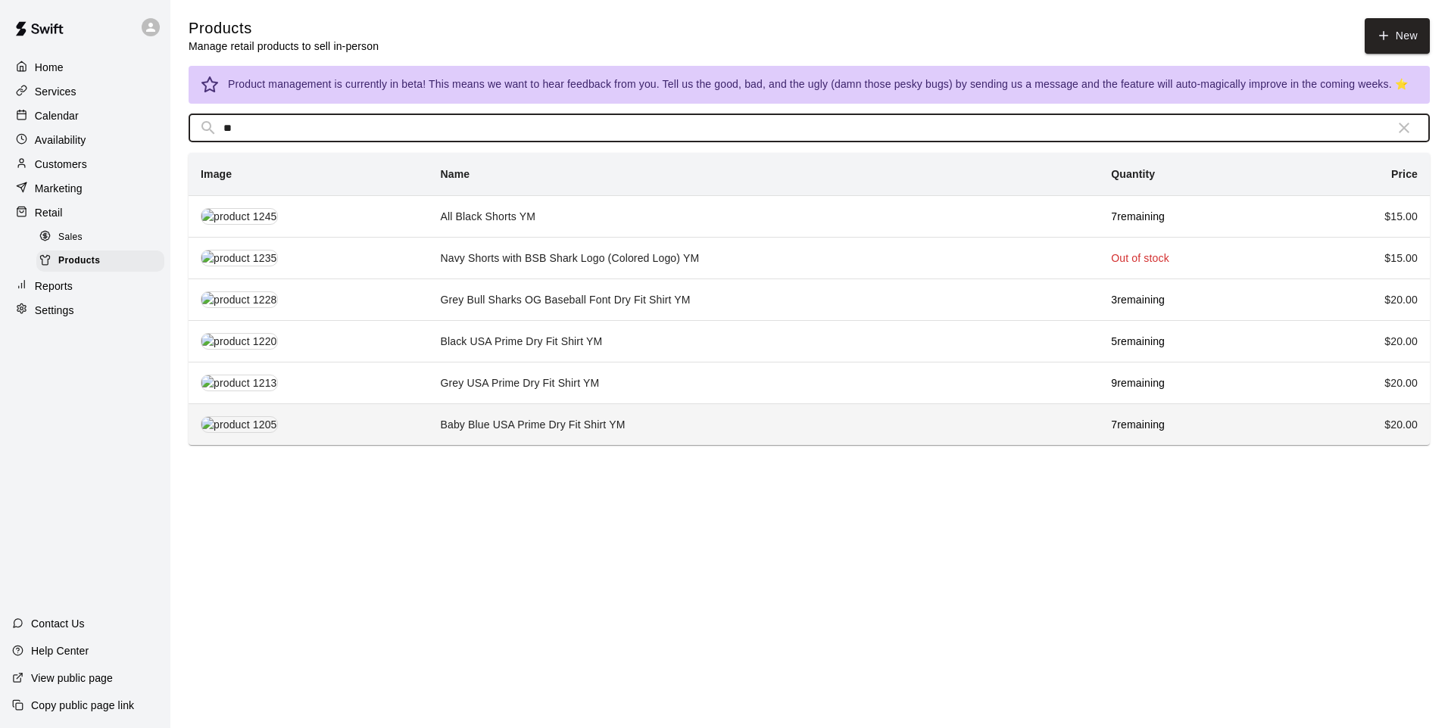
type input "**"
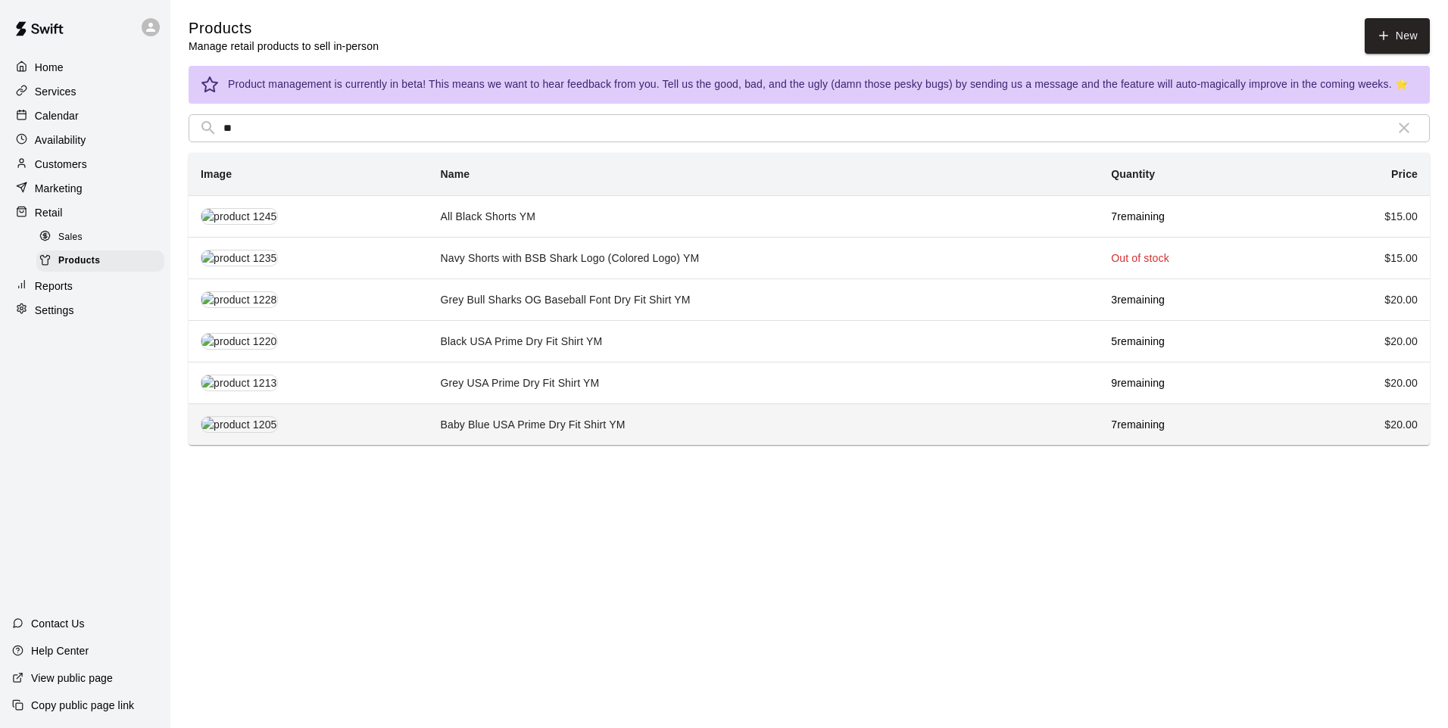
click at [574, 417] on td "Baby Blue USA Prime Dry Fit Shirt YM" at bounding box center [764, 425] width 671 height 42
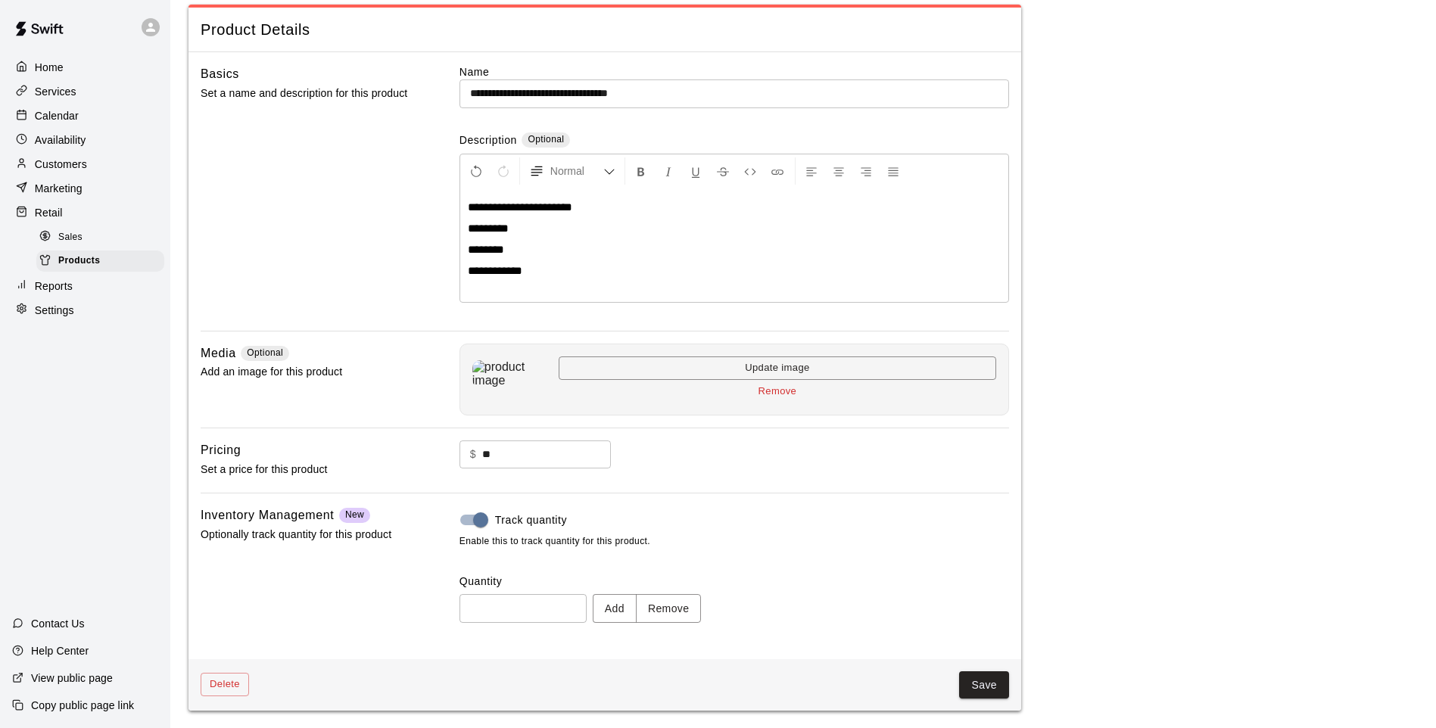
scroll to position [70, 0]
click at [696, 606] on button "Remove" at bounding box center [669, 608] width 66 height 28
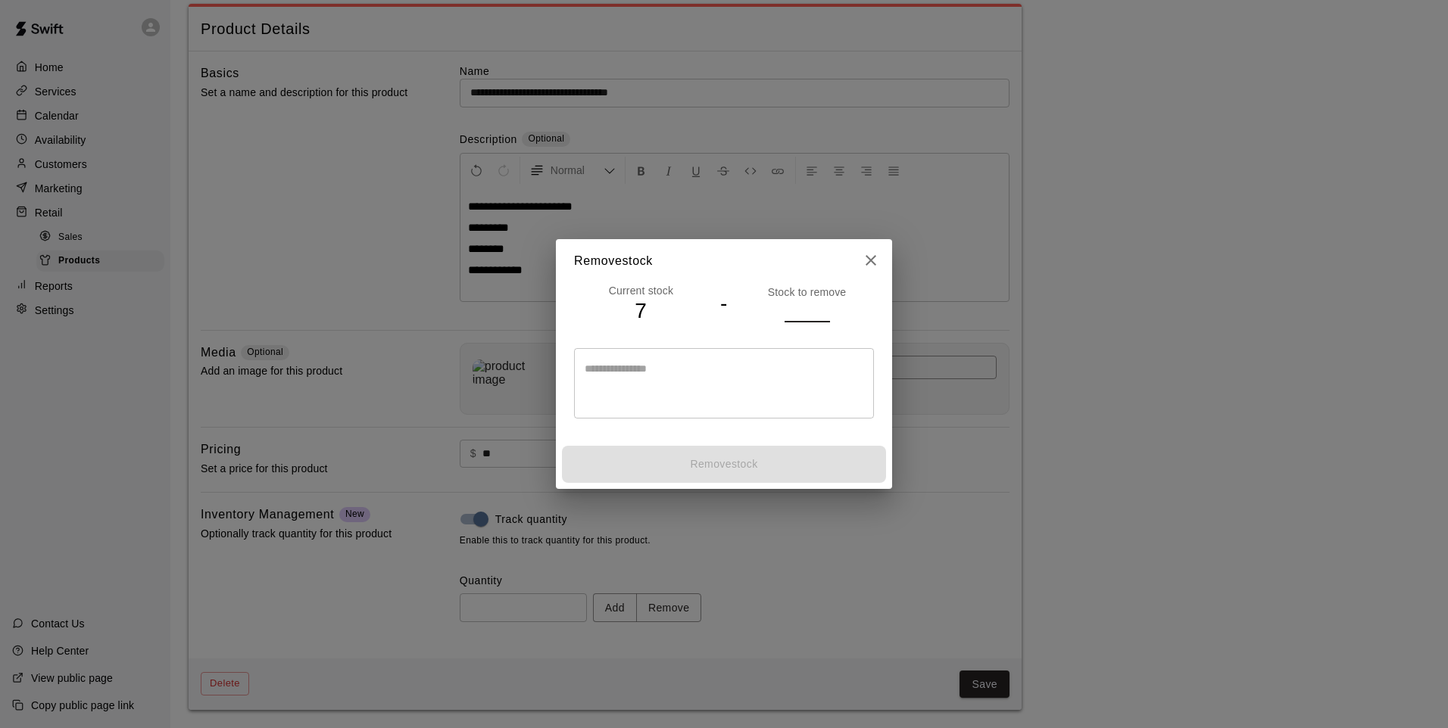
click at [796, 312] on input "number" at bounding box center [806, 311] width 45 height 22
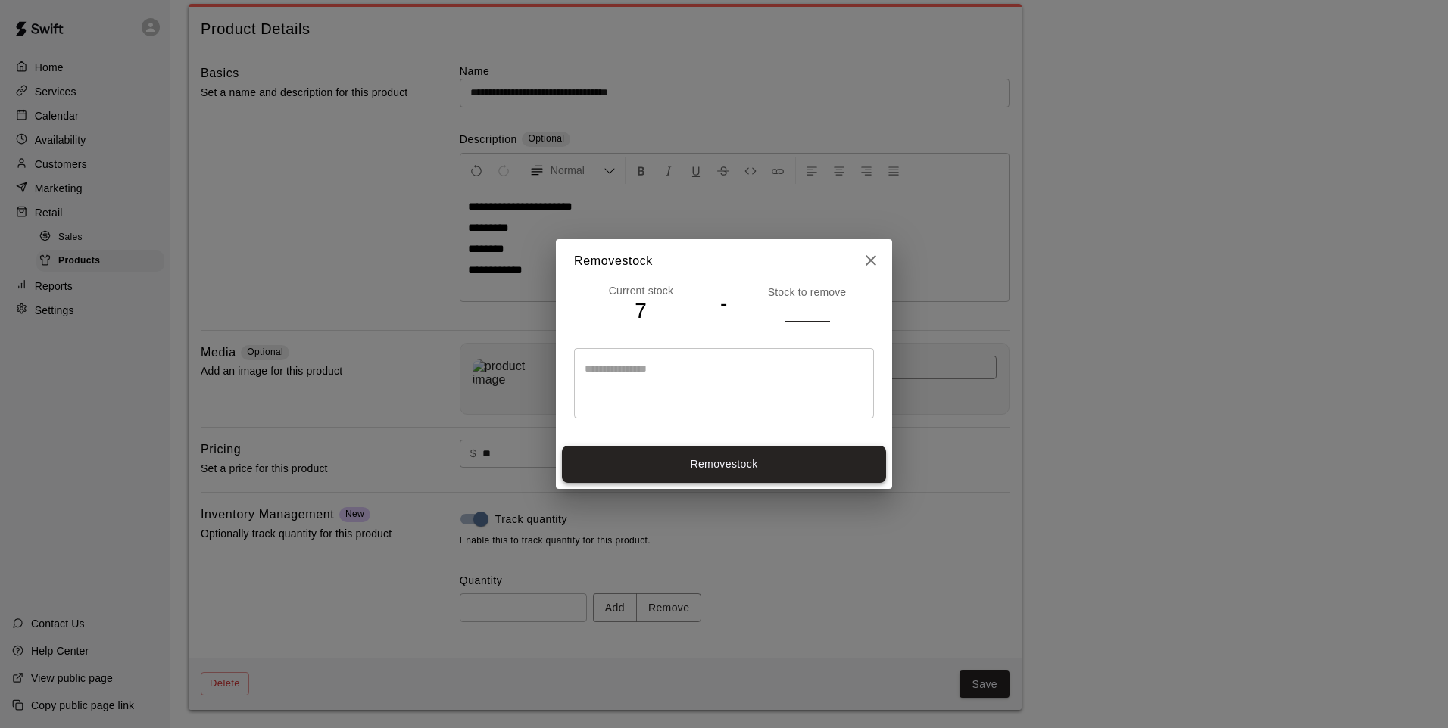
type input "*"
click at [753, 450] on button "Remove stock" at bounding box center [724, 464] width 324 height 37
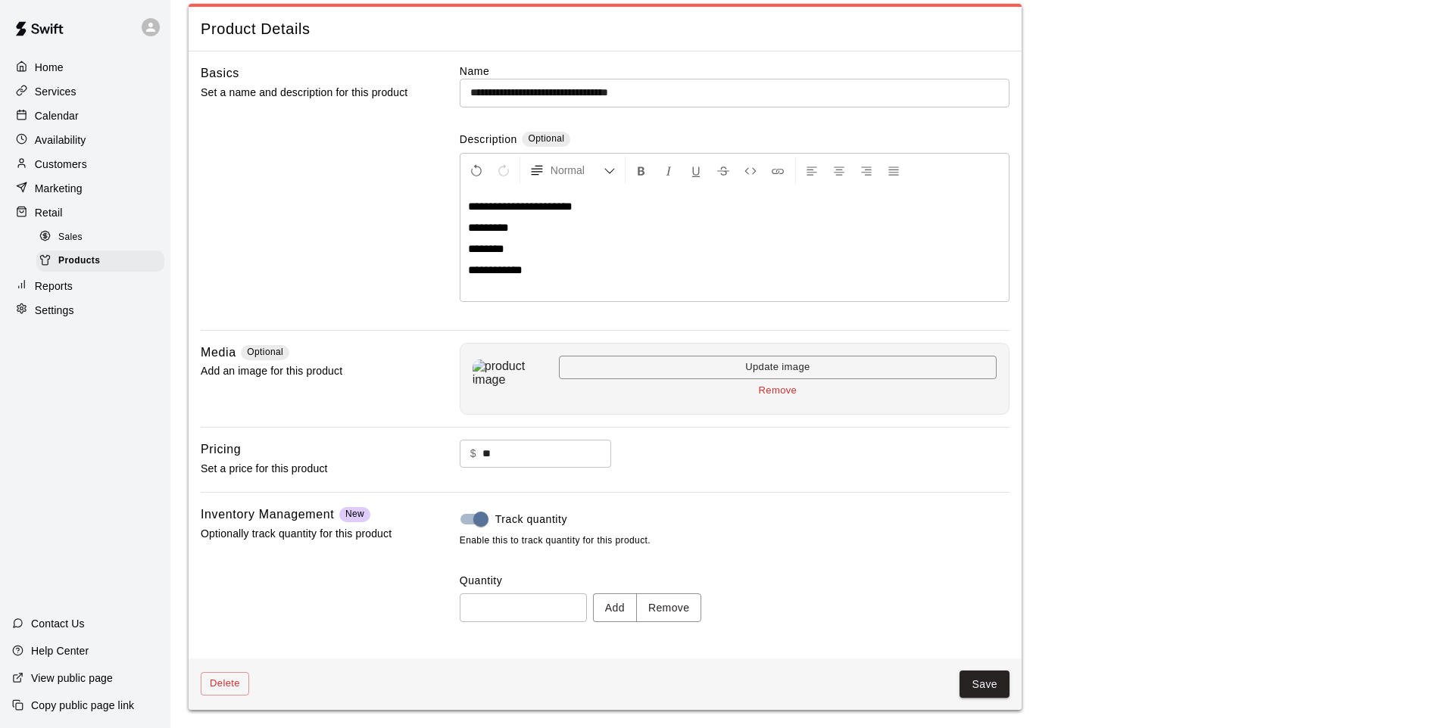
type input "*"
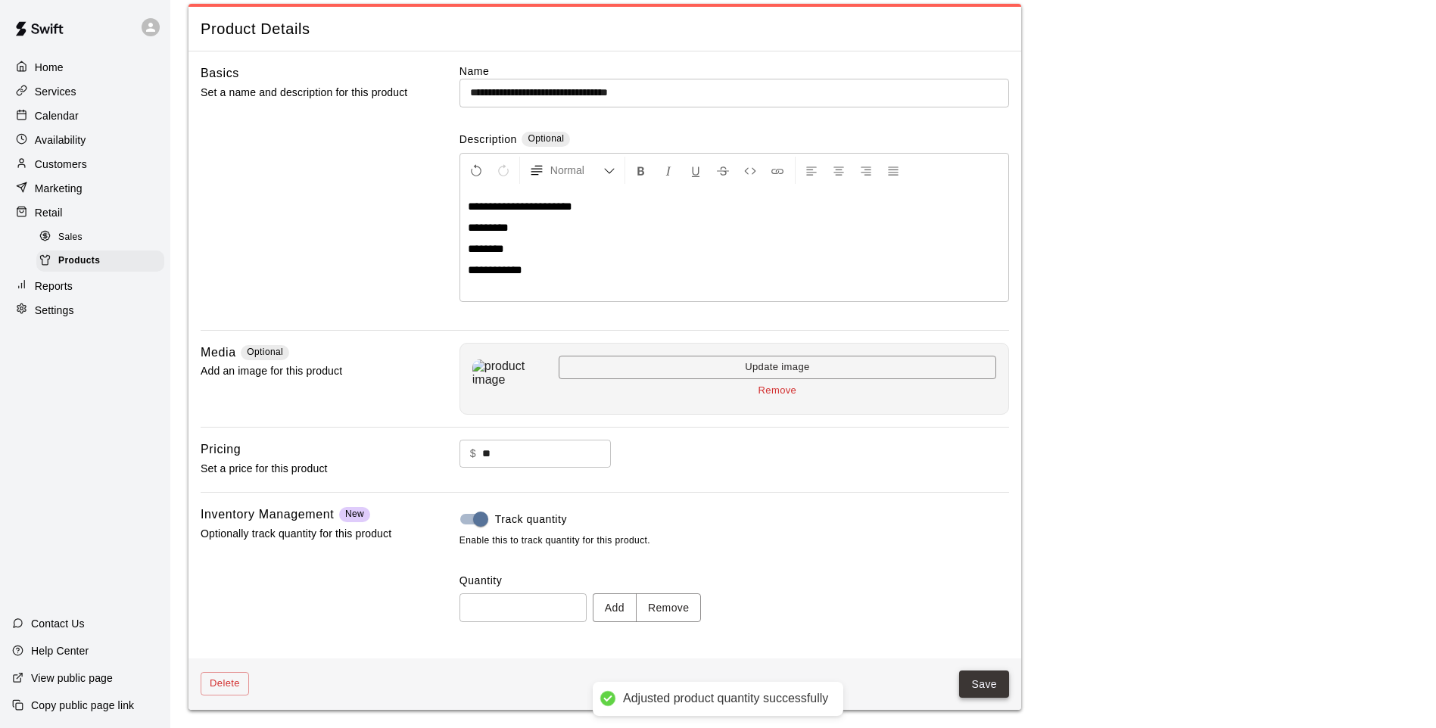
click at [986, 687] on button "Save" at bounding box center [984, 685] width 50 height 28
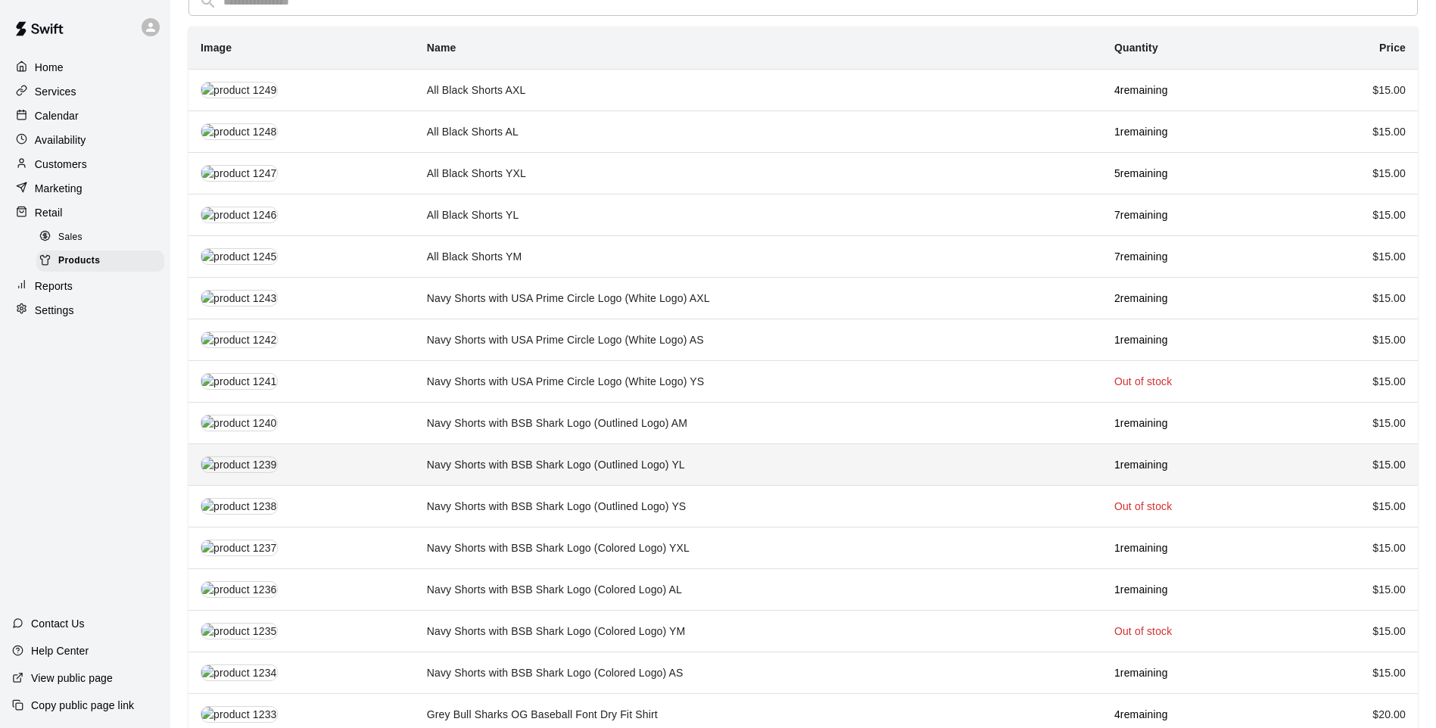
scroll to position [76, 0]
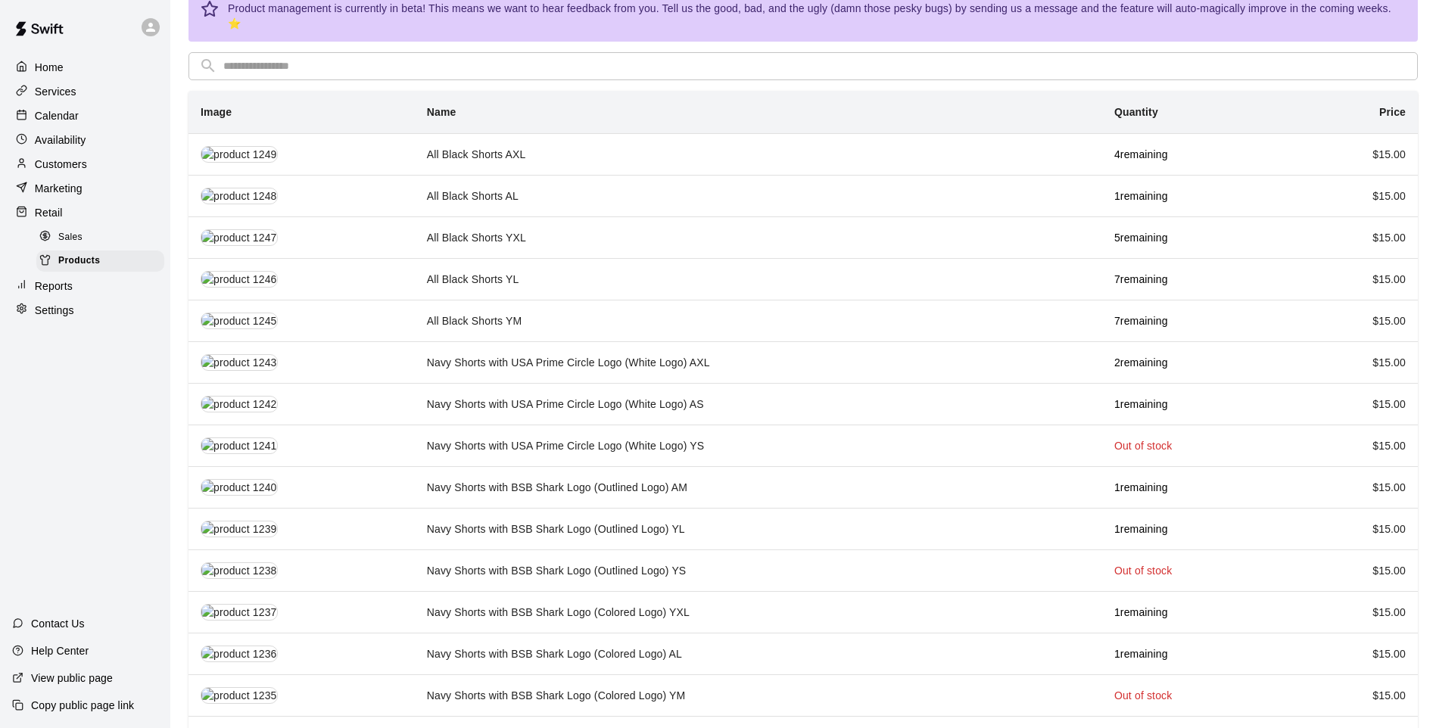
click at [485, 52] on input "text" at bounding box center [815, 66] width 1184 height 28
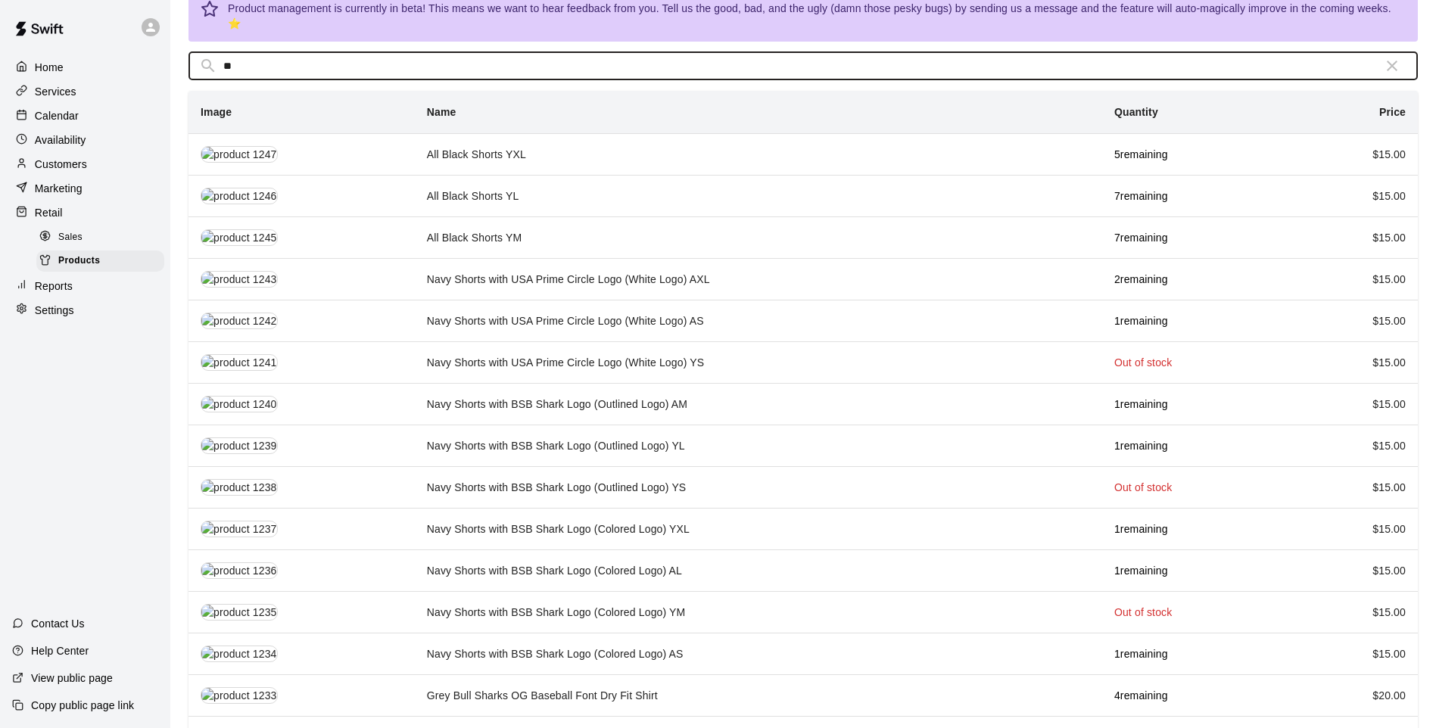
scroll to position [0, 0]
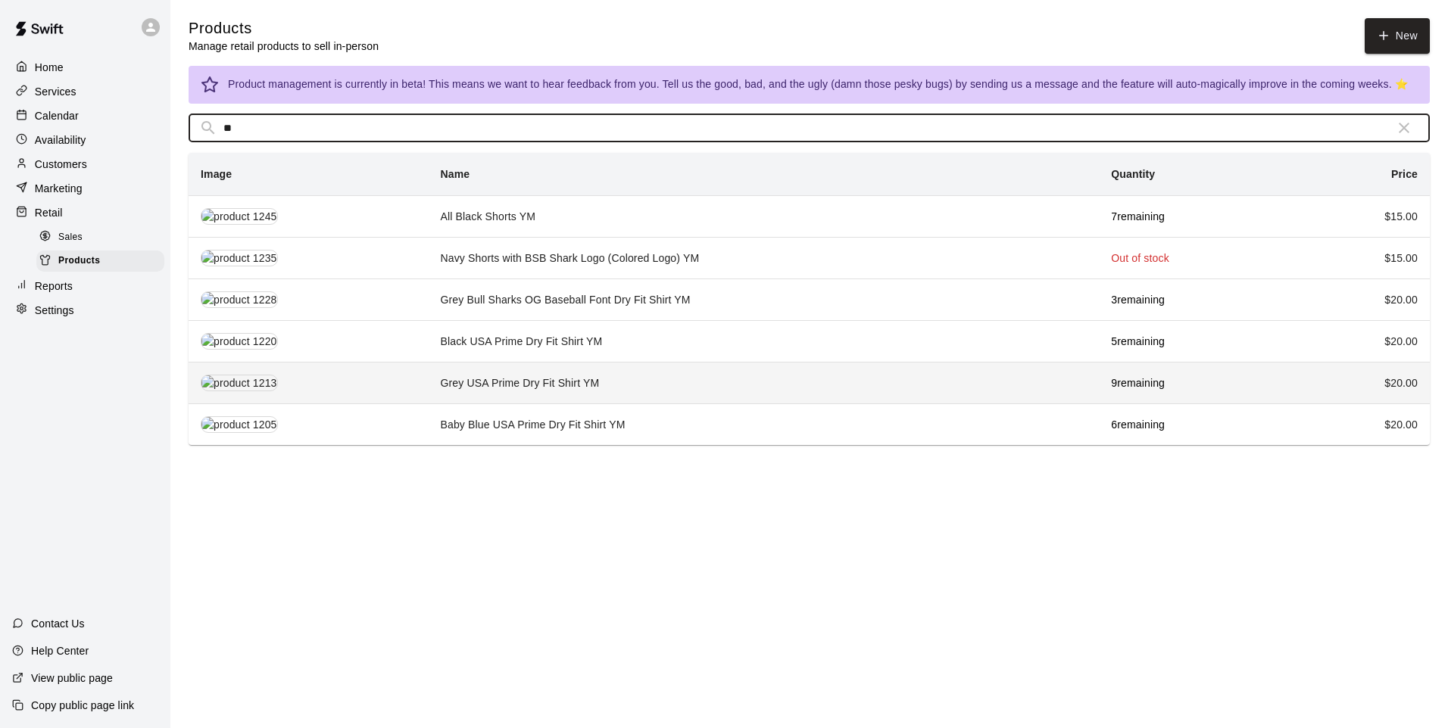
type input "**"
click at [672, 370] on td "Grey USA Prime Dry Fit Shirt YM" at bounding box center [764, 383] width 671 height 42
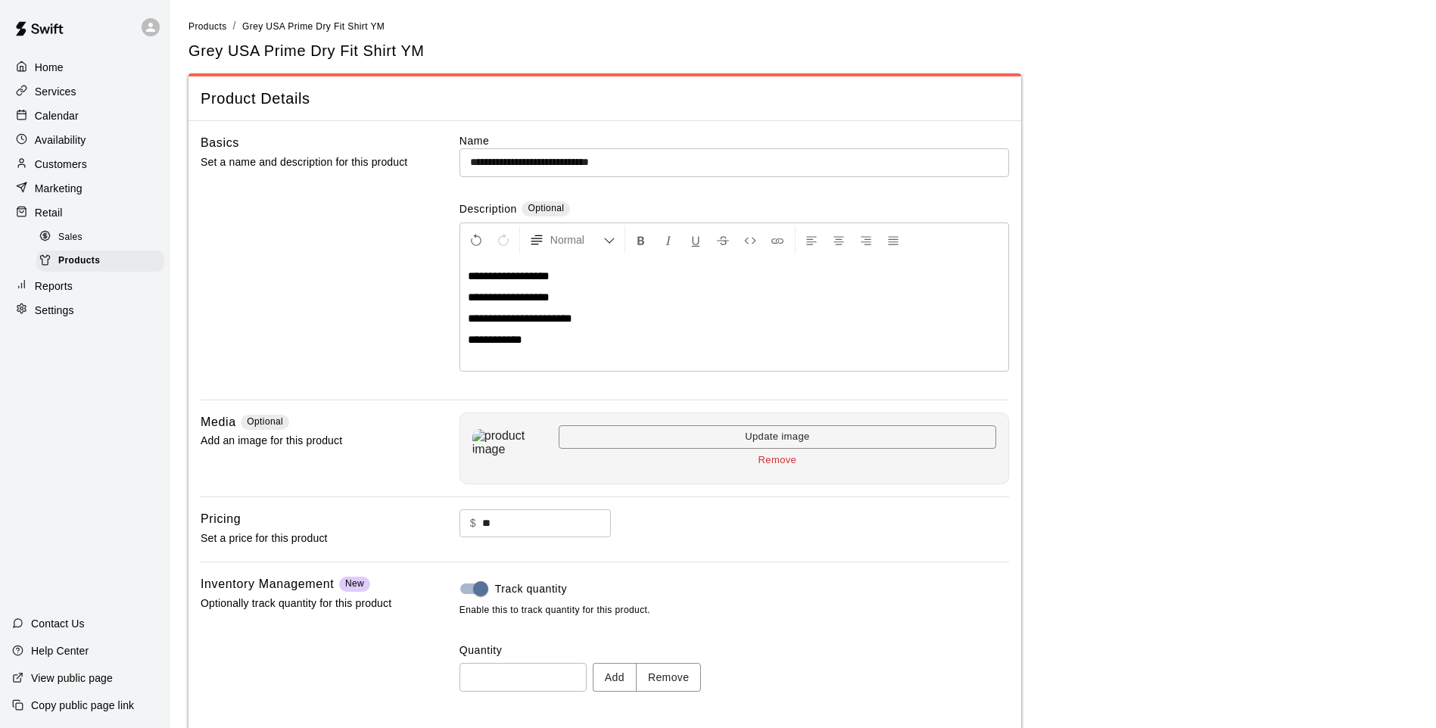
scroll to position [70, 0]
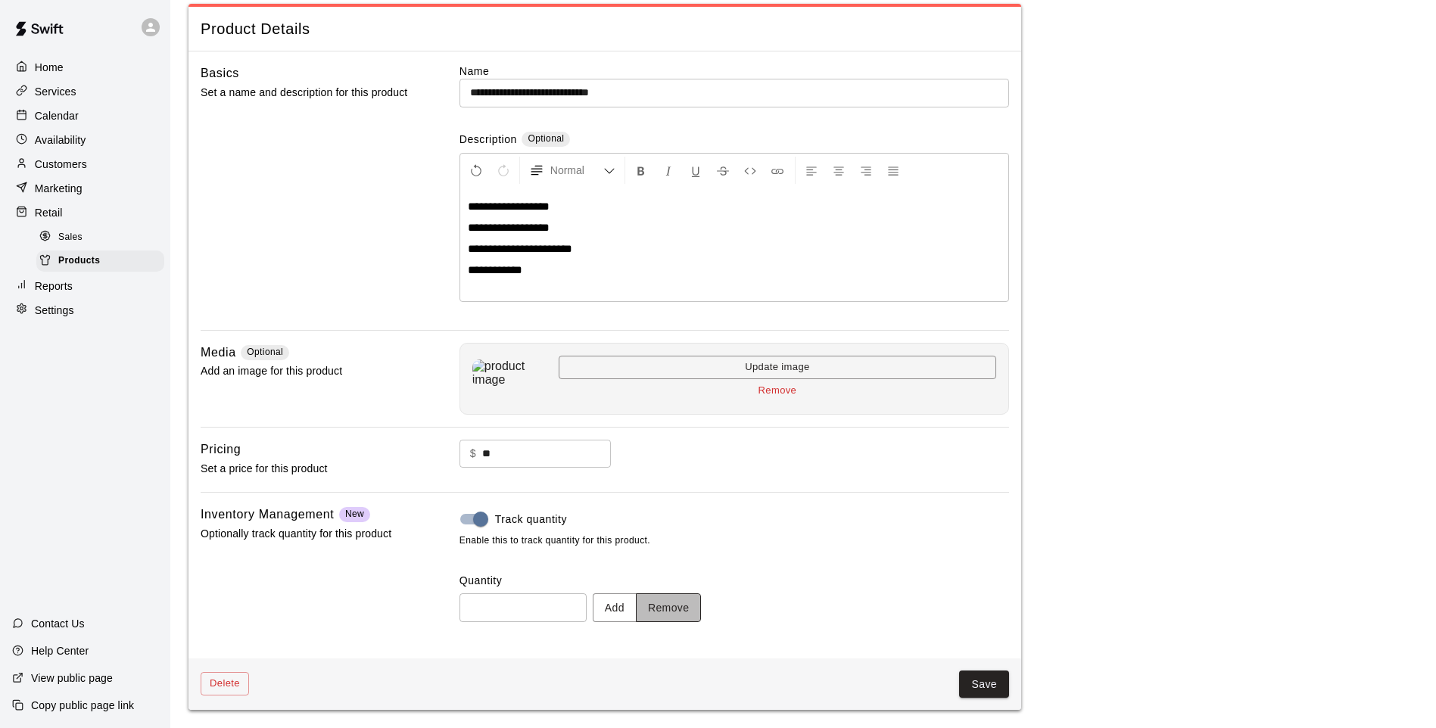
click at [670, 598] on button "Remove" at bounding box center [669, 608] width 66 height 28
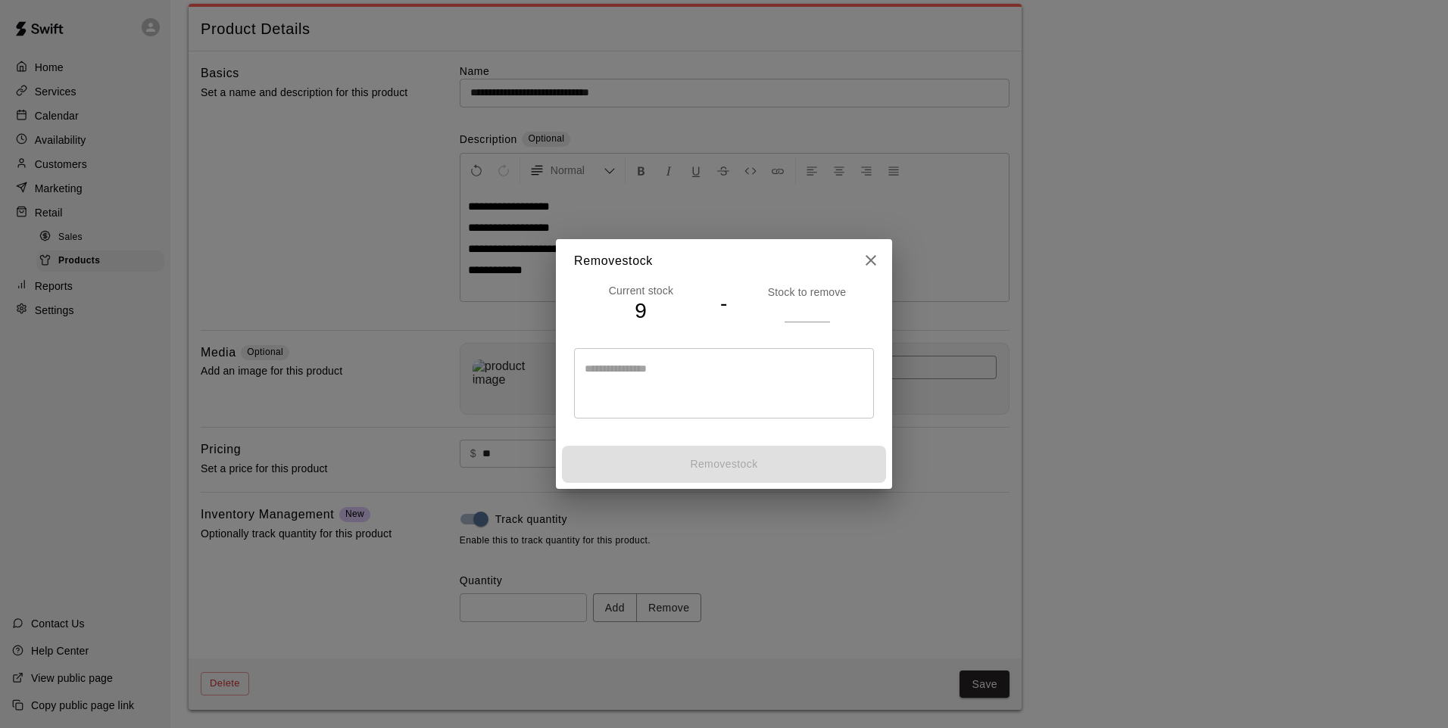
click at [790, 309] on input "number" at bounding box center [806, 311] width 45 height 22
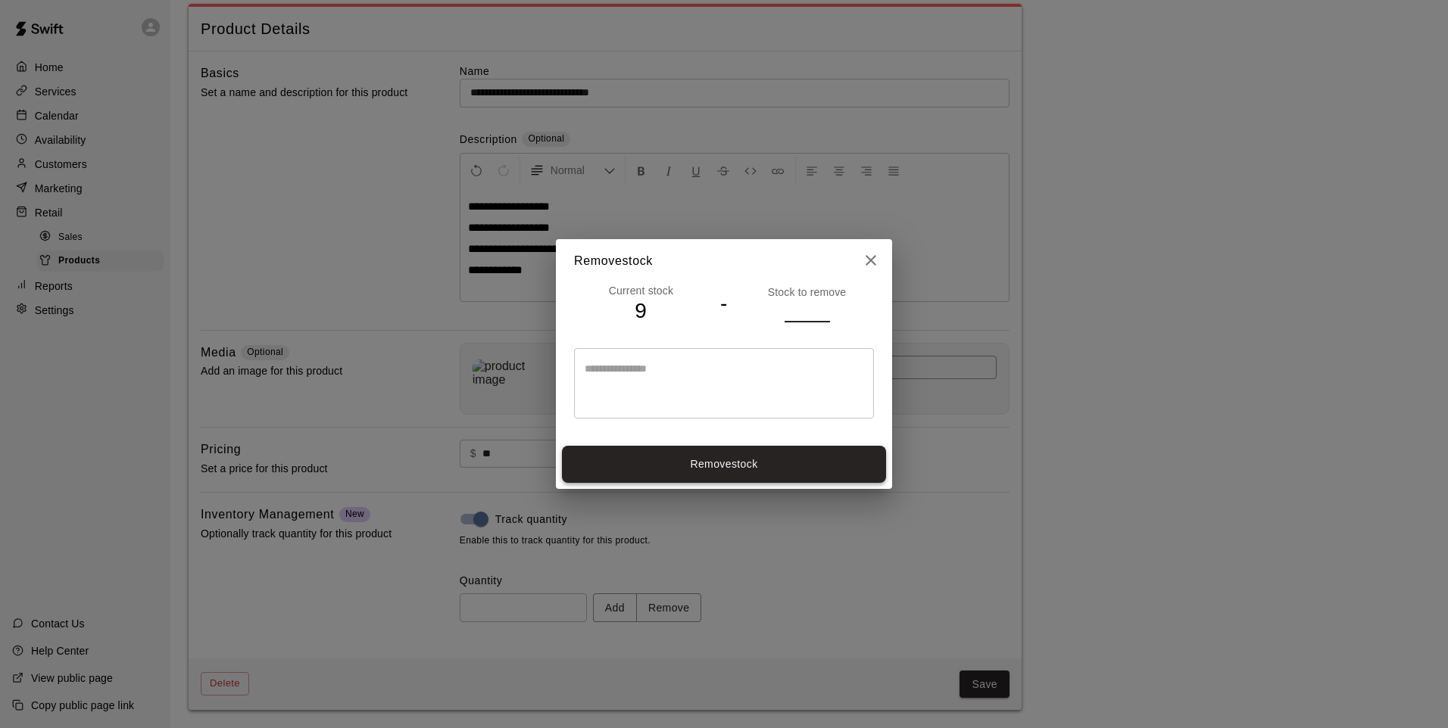
type input "*"
click at [797, 462] on button "Remove stock" at bounding box center [724, 464] width 324 height 37
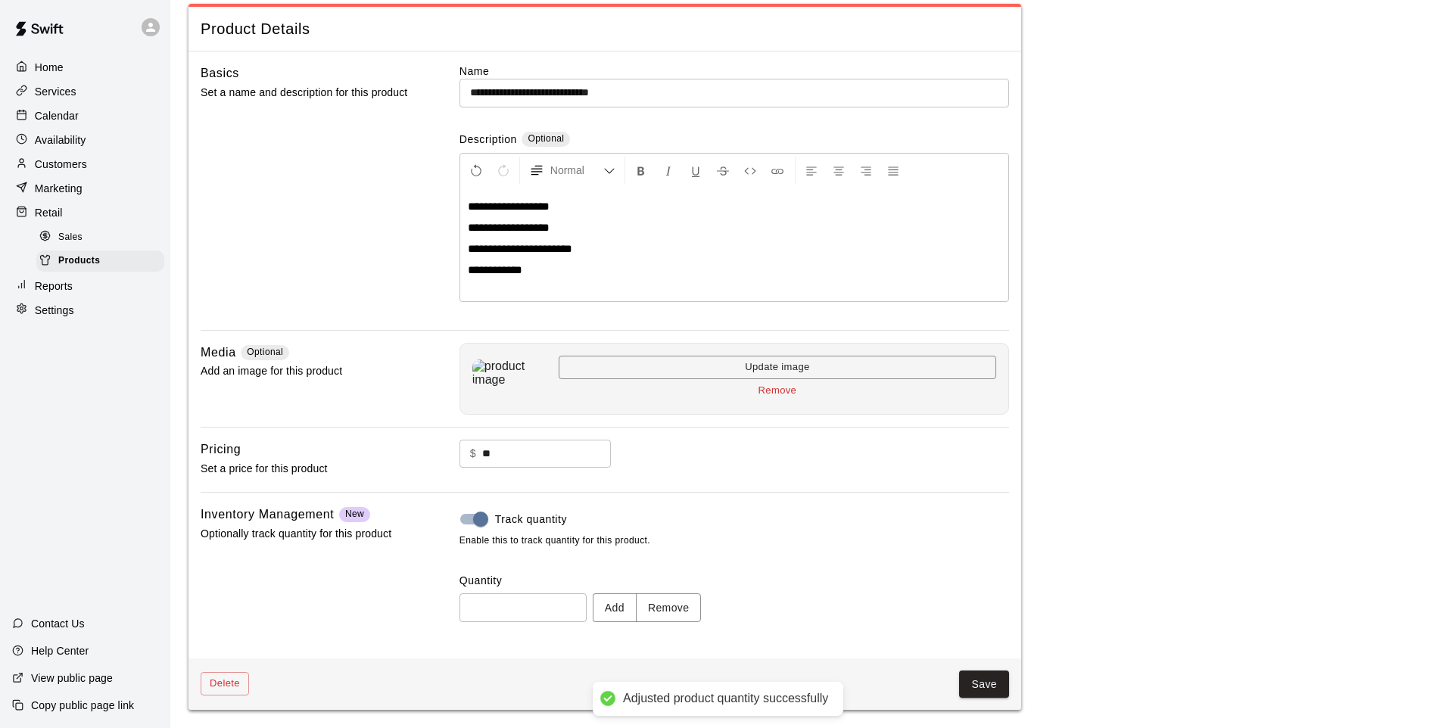
type input "*"
click at [1002, 688] on button "Save" at bounding box center [984, 685] width 50 height 28
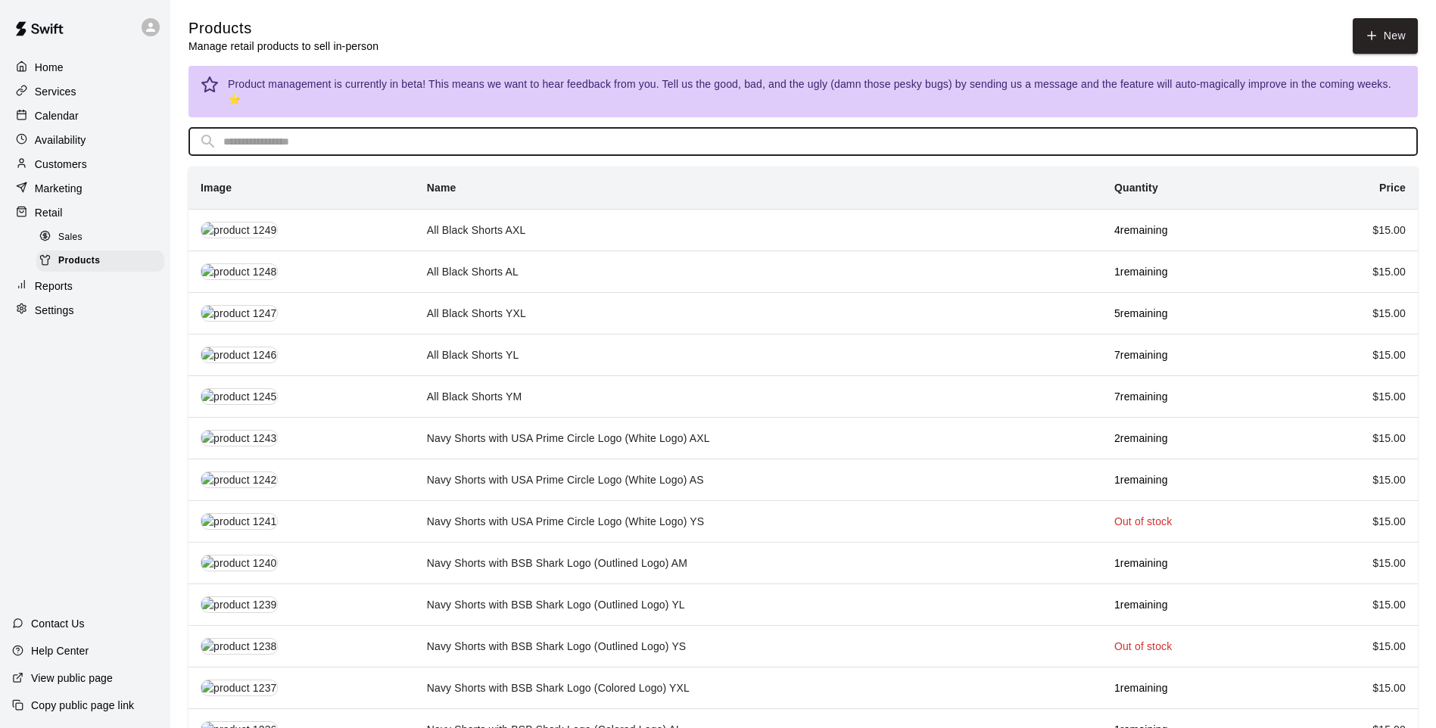
click at [538, 131] on input "text" at bounding box center [815, 142] width 1184 height 28
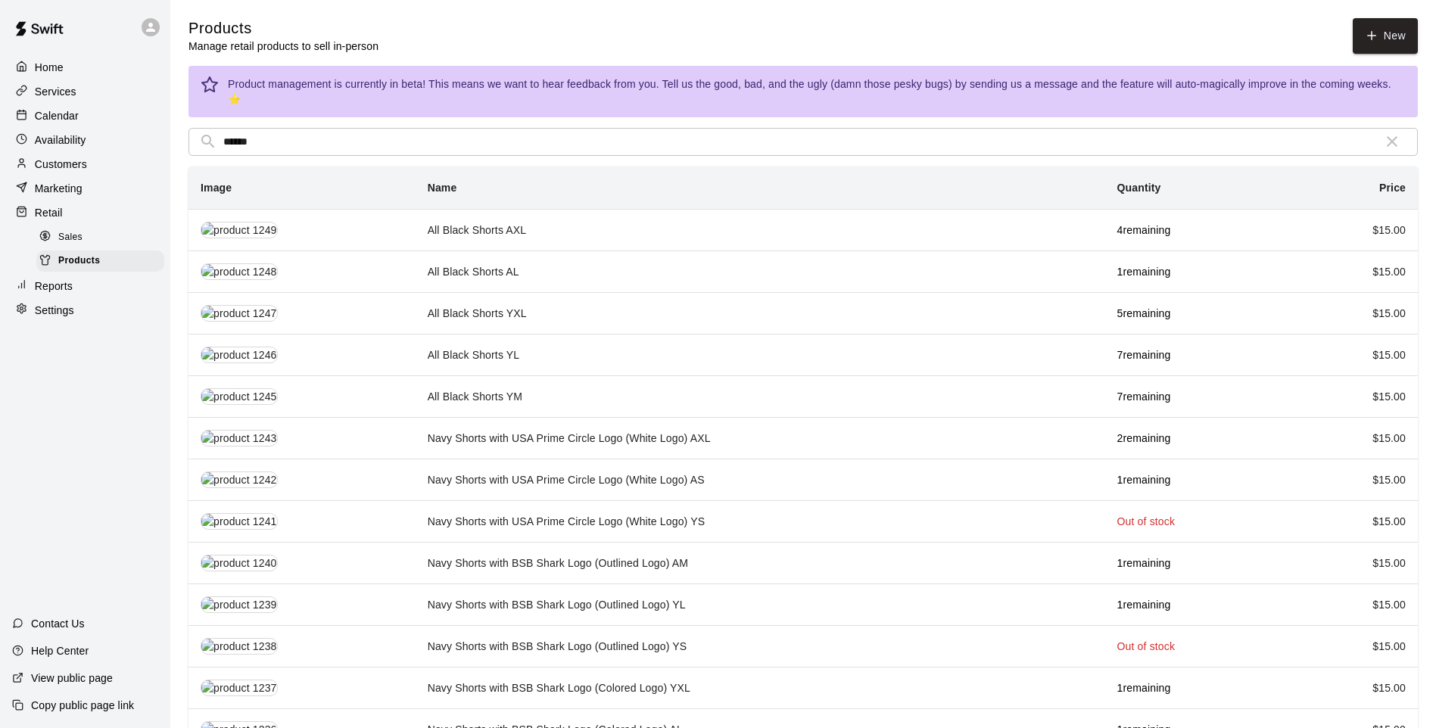
click at [504, 107] on div "Product management is currently in beta! This means we want to hear feedback fr…" at bounding box center [804, 450] width 1230 height 768
click at [502, 135] on input "******" at bounding box center [797, 142] width 1148 height 28
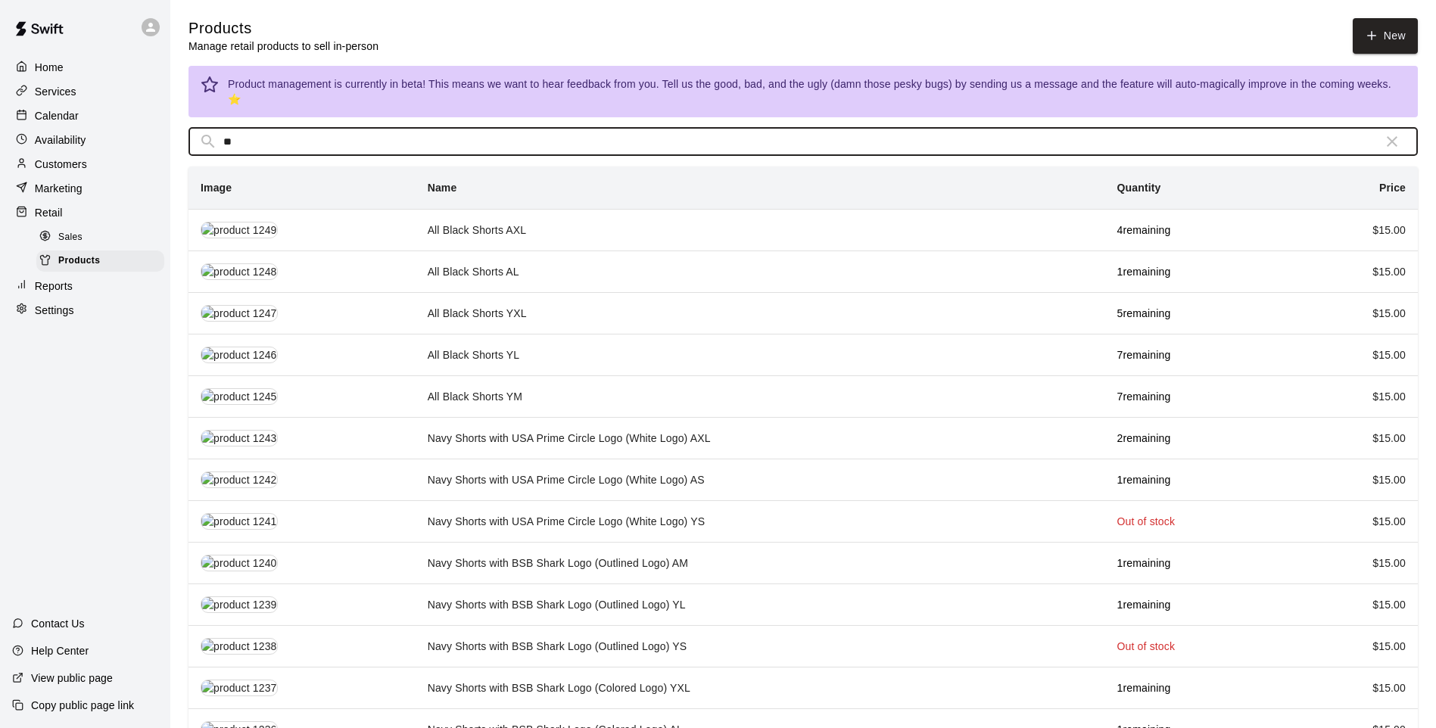
type input "*"
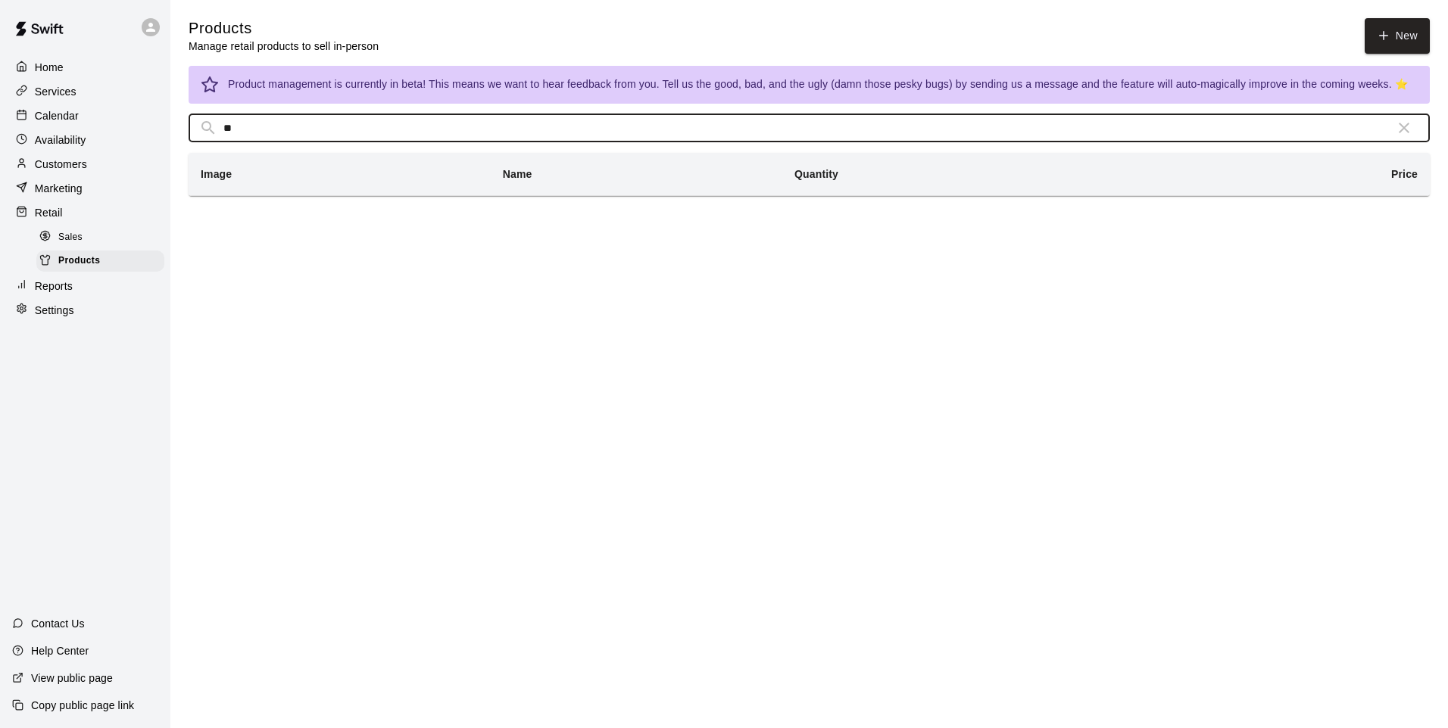
type input "*"
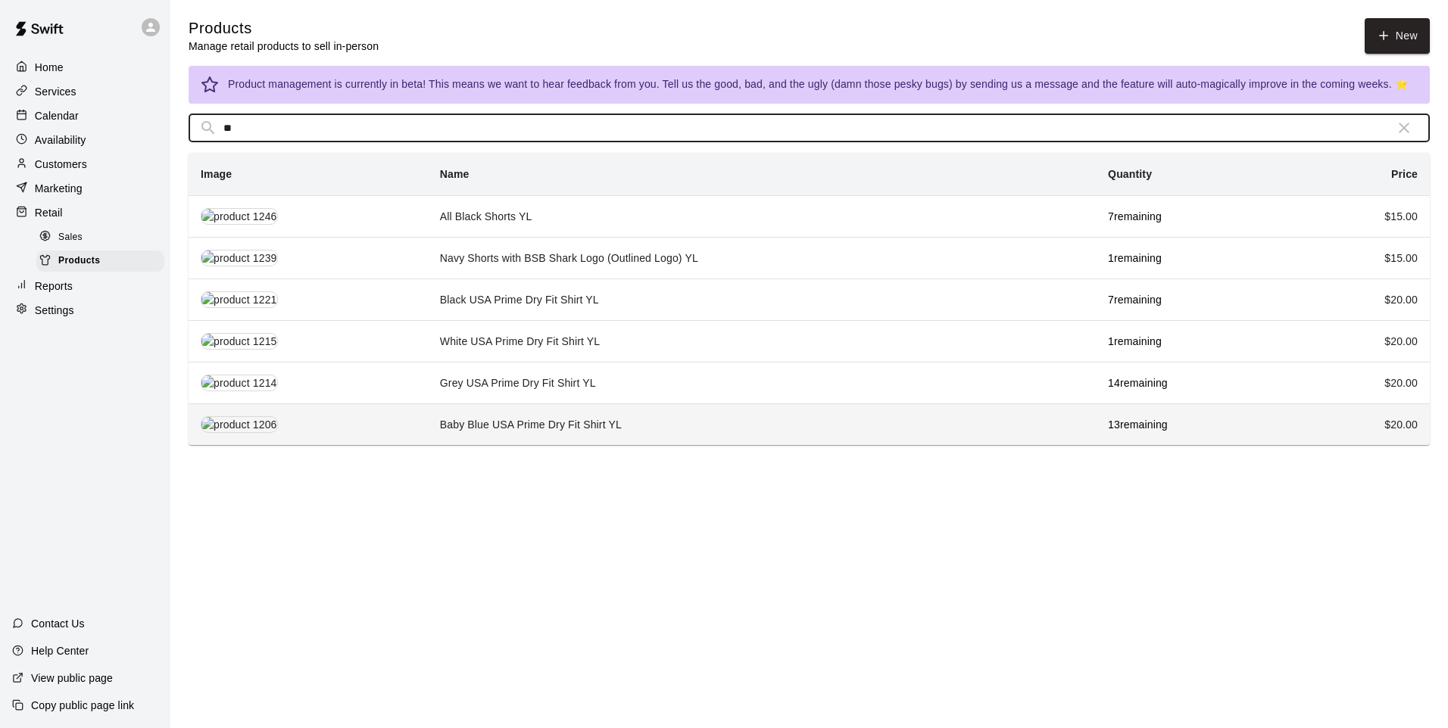
type input "**"
drag, startPoint x: 440, startPoint y: 418, endPoint x: 445, endPoint y: 443, distance: 25.5
click at [445, 443] on td "Baby Blue USA Prime Dry Fit Shirt YL" at bounding box center [762, 425] width 668 height 42
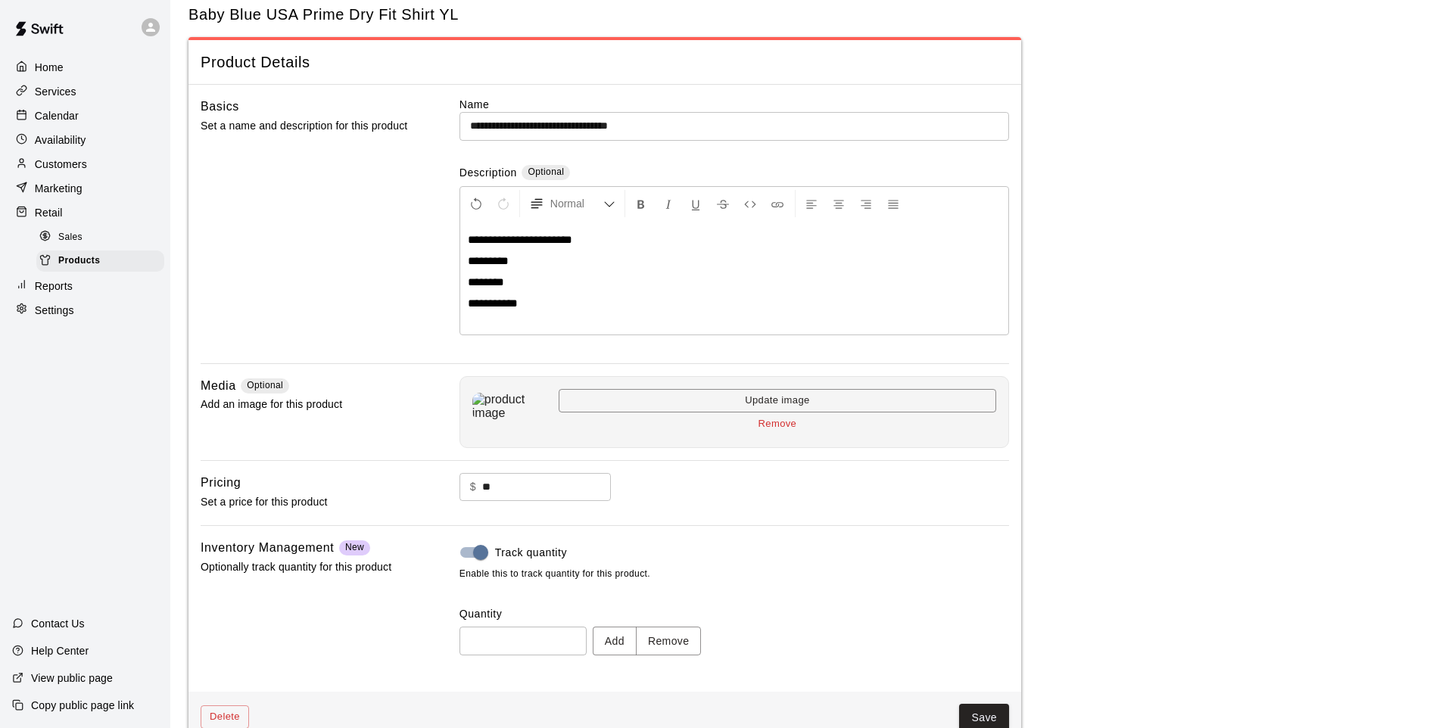
scroll to position [70, 0]
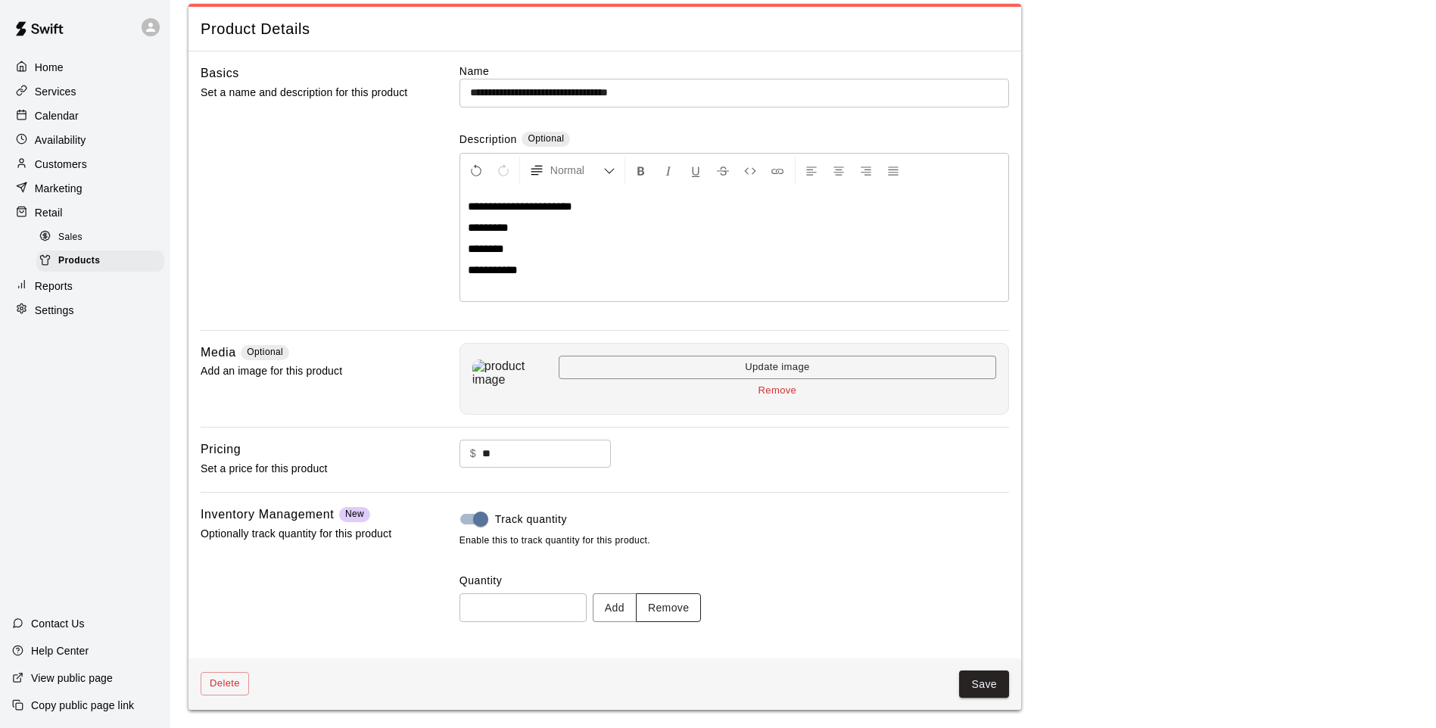
click at [692, 605] on button "Remove" at bounding box center [669, 608] width 66 height 28
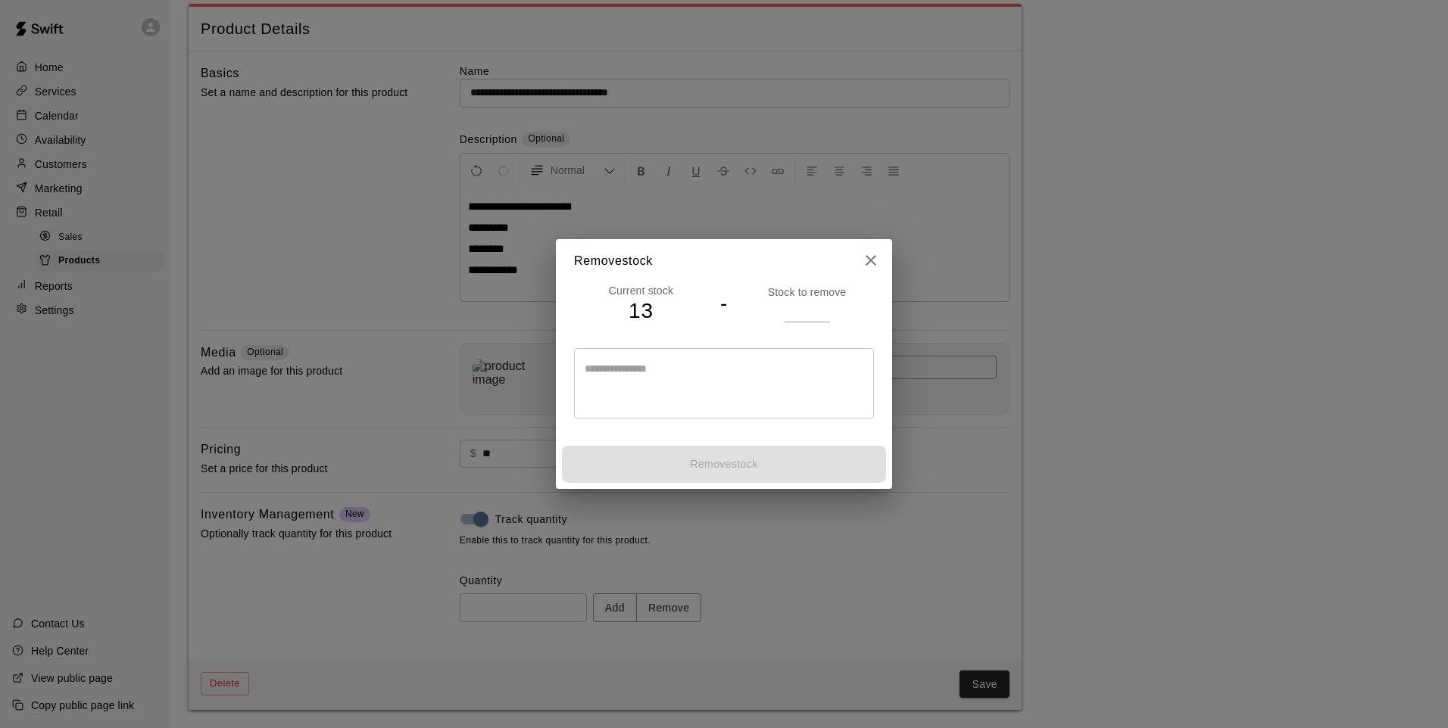
click at [797, 303] on input "number" at bounding box center [806, 311] width 45 height 22
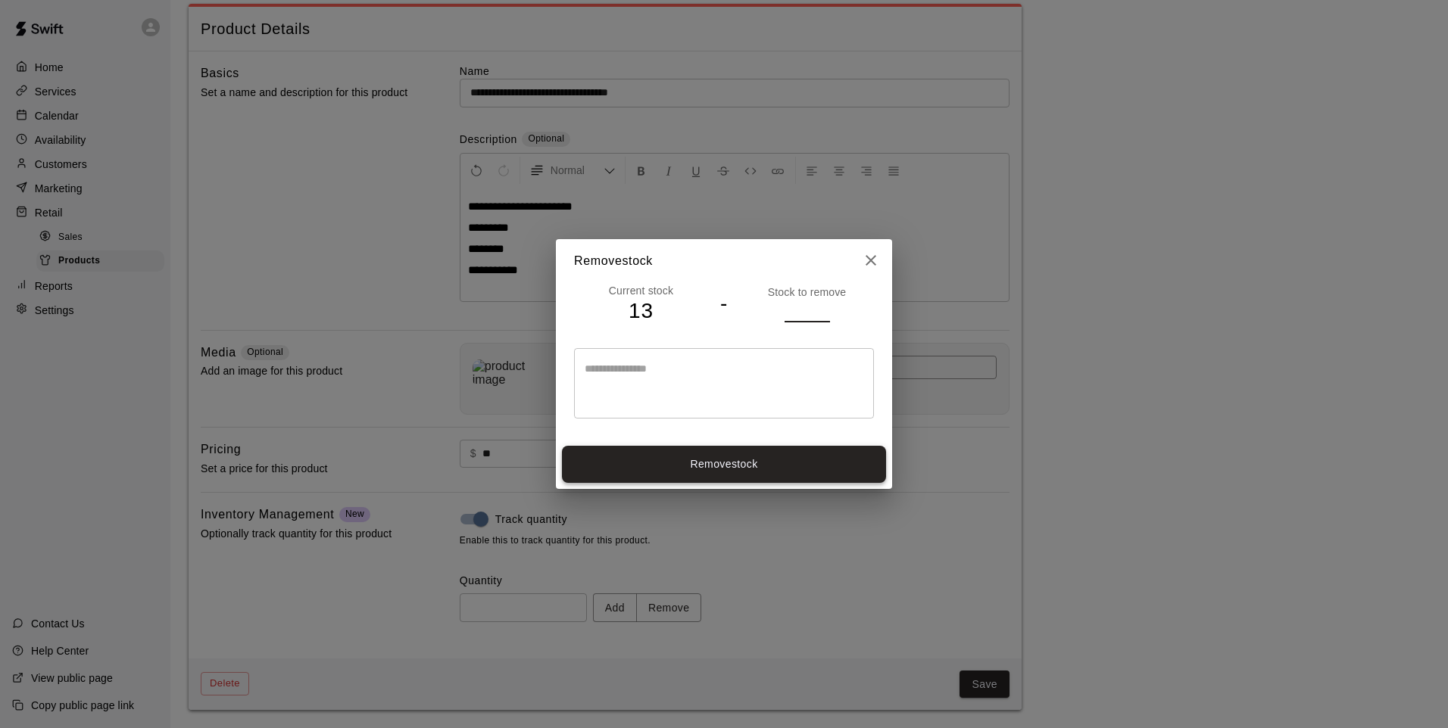
type input "*"
click at [747, 448] on button "Remove stock" at bounding box center [724, 464] width 324 height 37
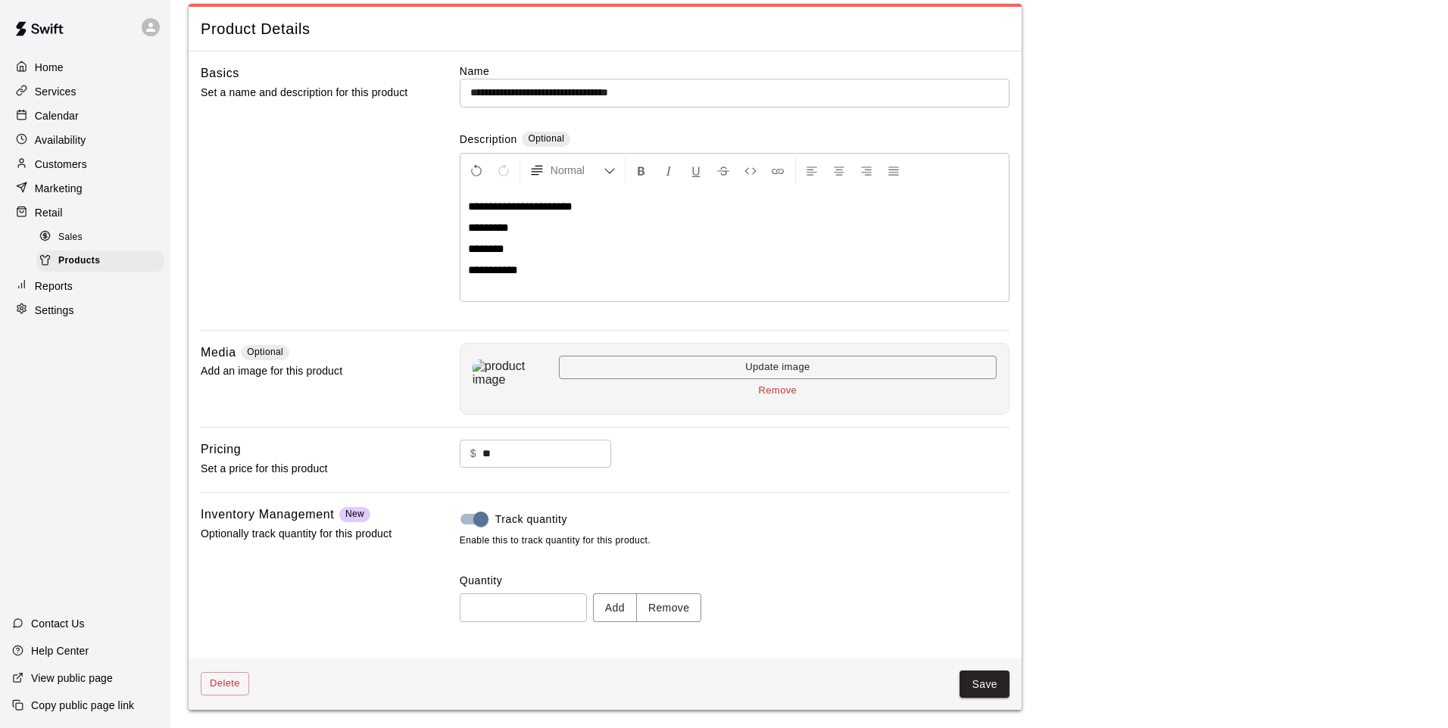
type input "**"
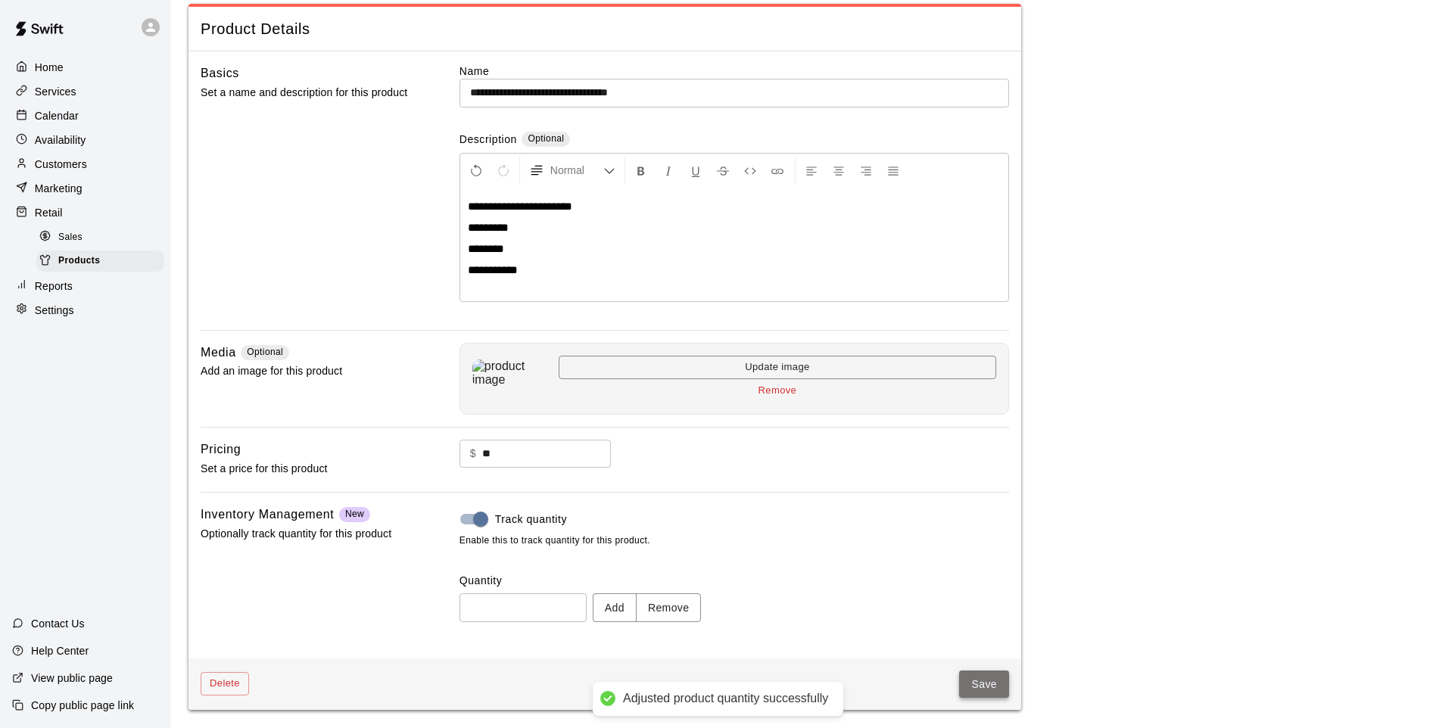
click at [972, 681] on button "Save" at bounding box center [984, 685] width 50 height 28
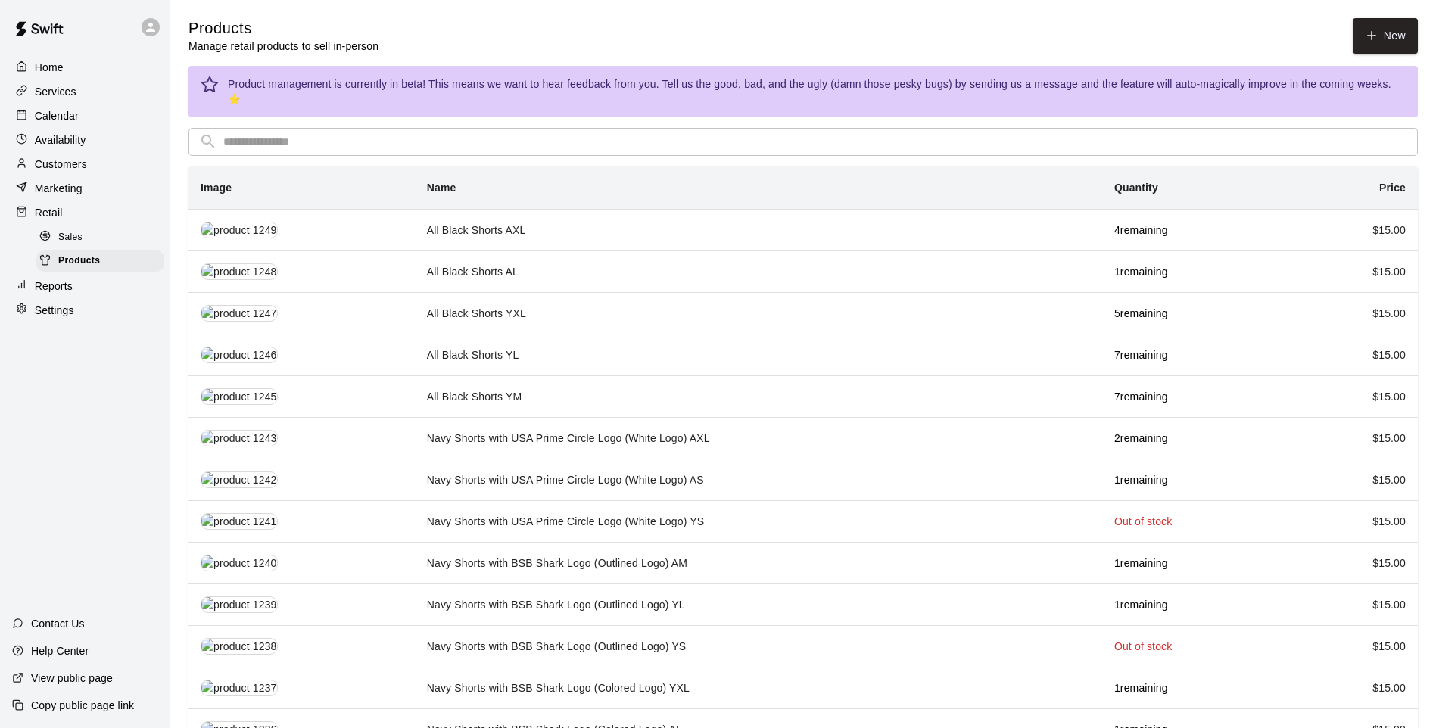
click at [341, 135] on input "text" at bounding box center [815, 142] width 1184 height 28
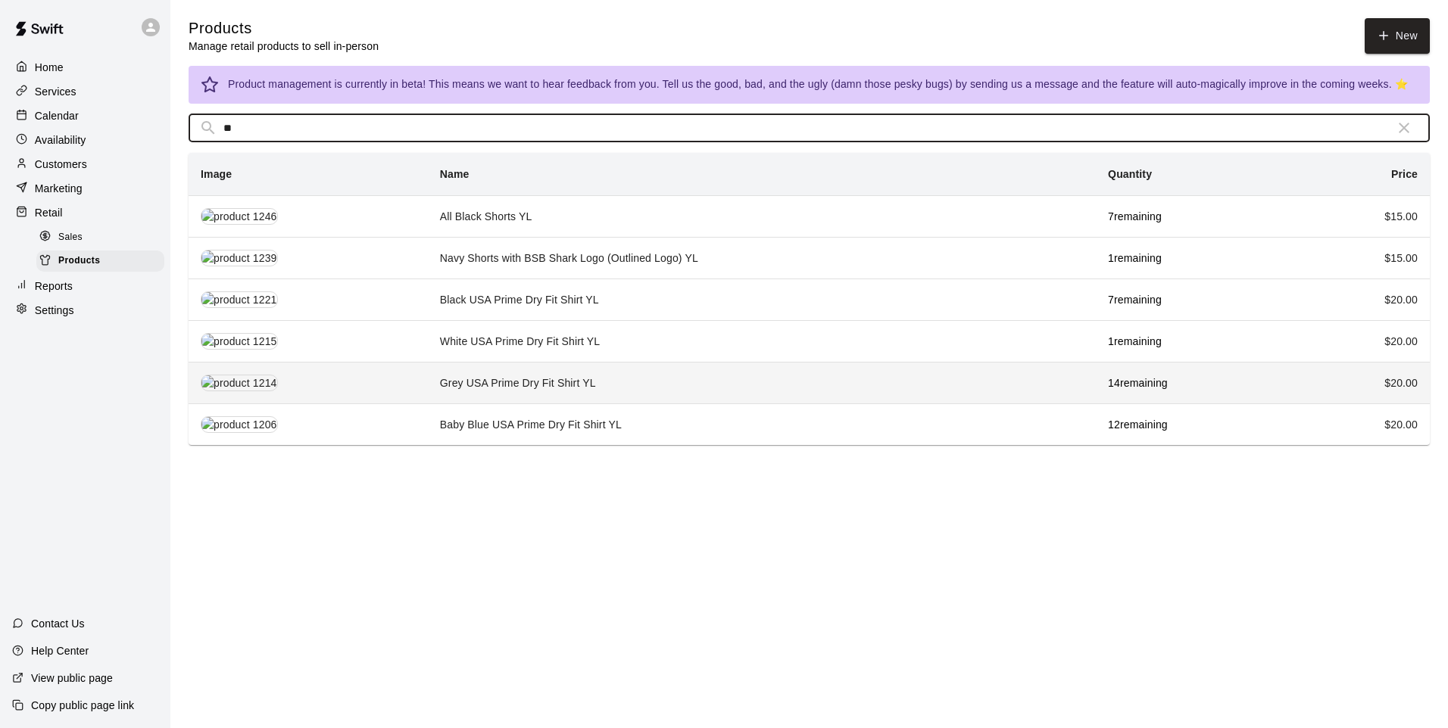
type input "**"
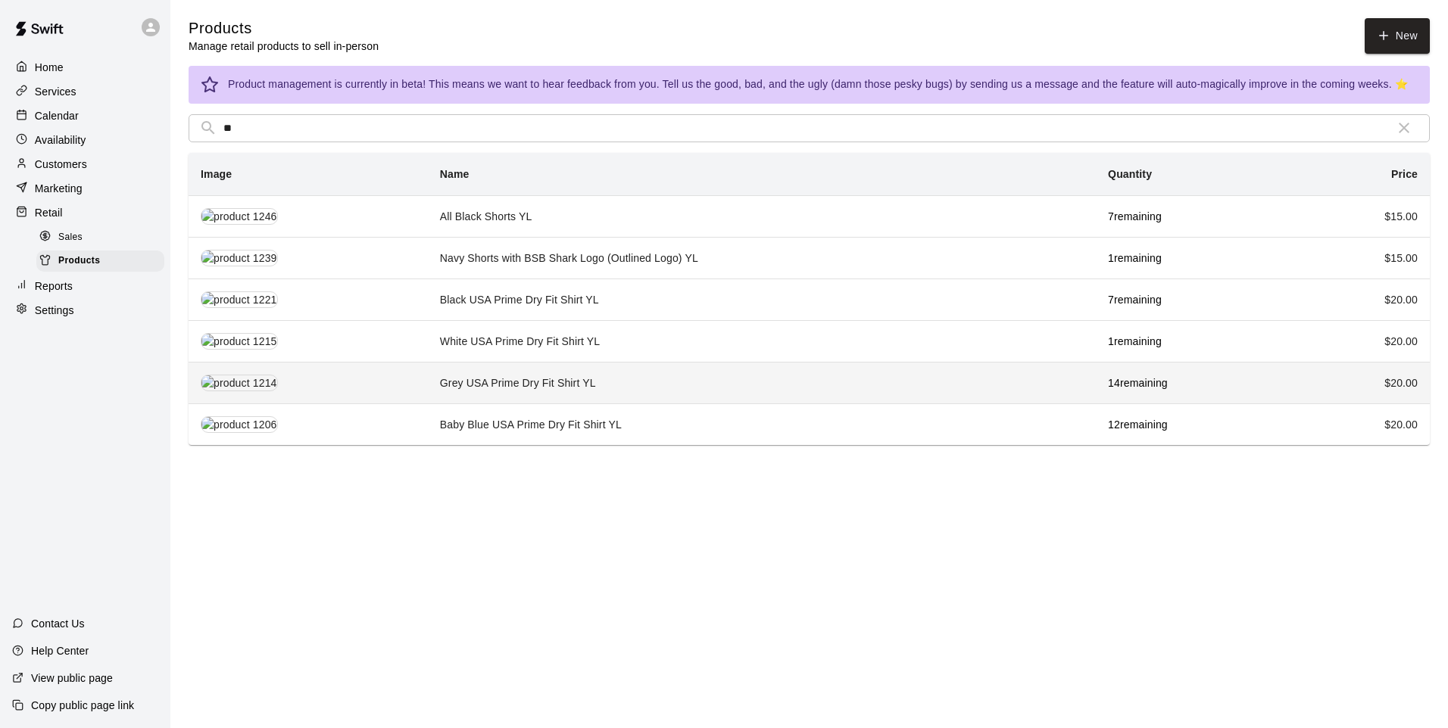
click at [439, 381] on td "Grey USA Prime Dry Fit Shirt YL" at bounding box center [762, 383] width 668 height 42
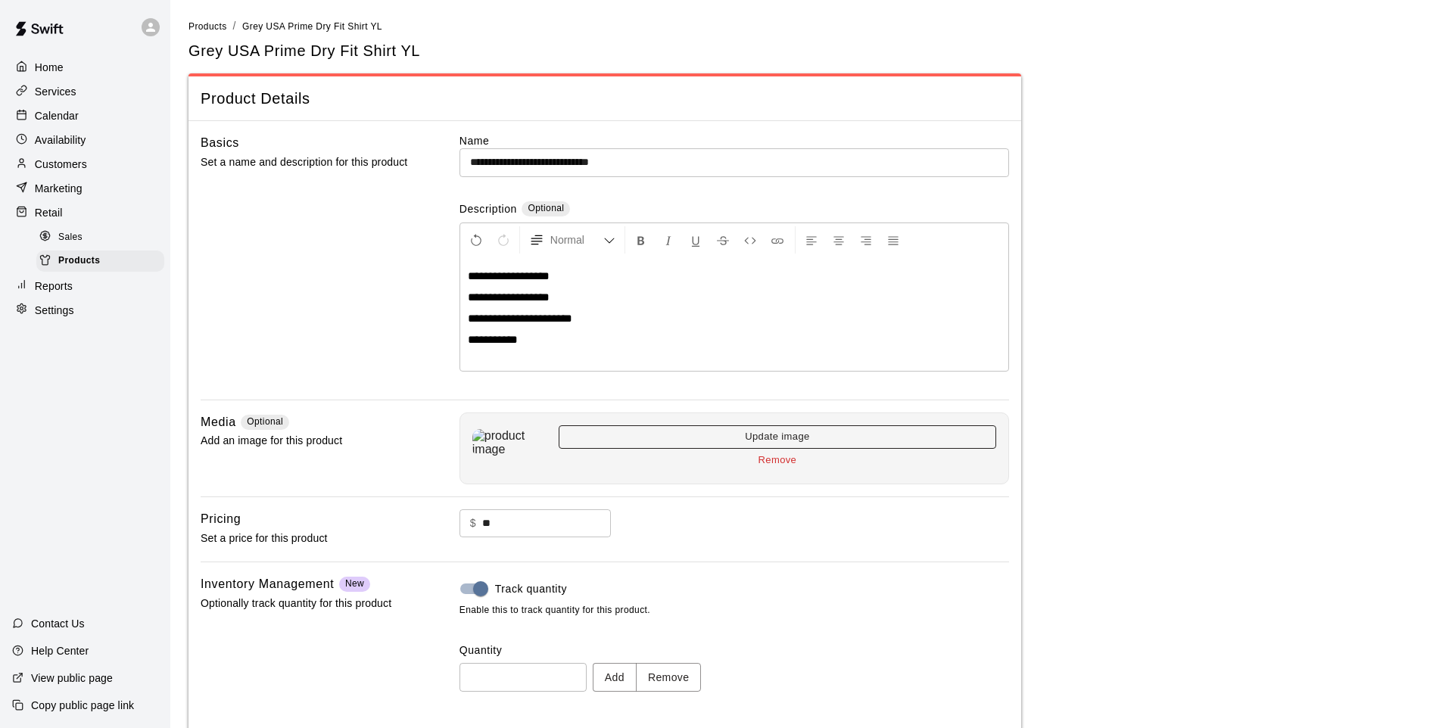
scroll to position [70, 0]
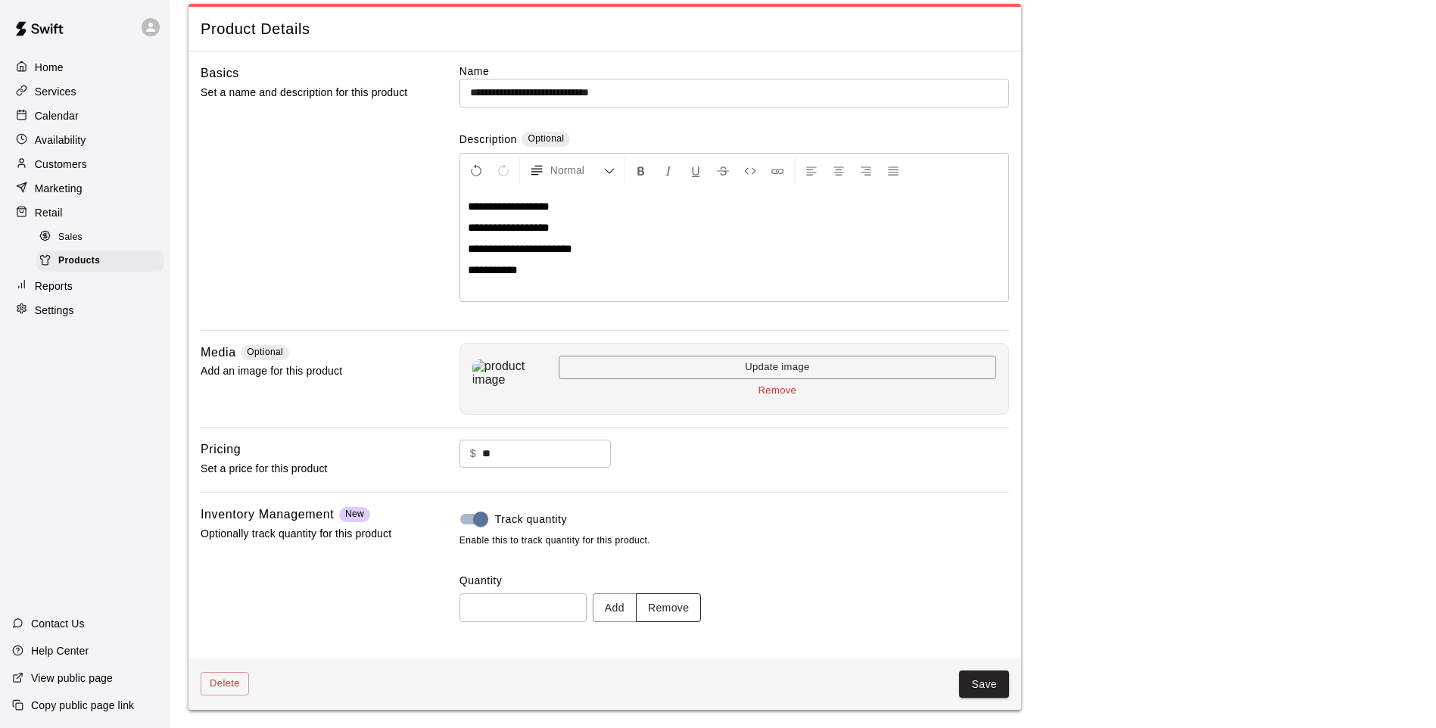
click at [702, 607] on button "Remove" at bounding box center [669, 608] width 66 height 28
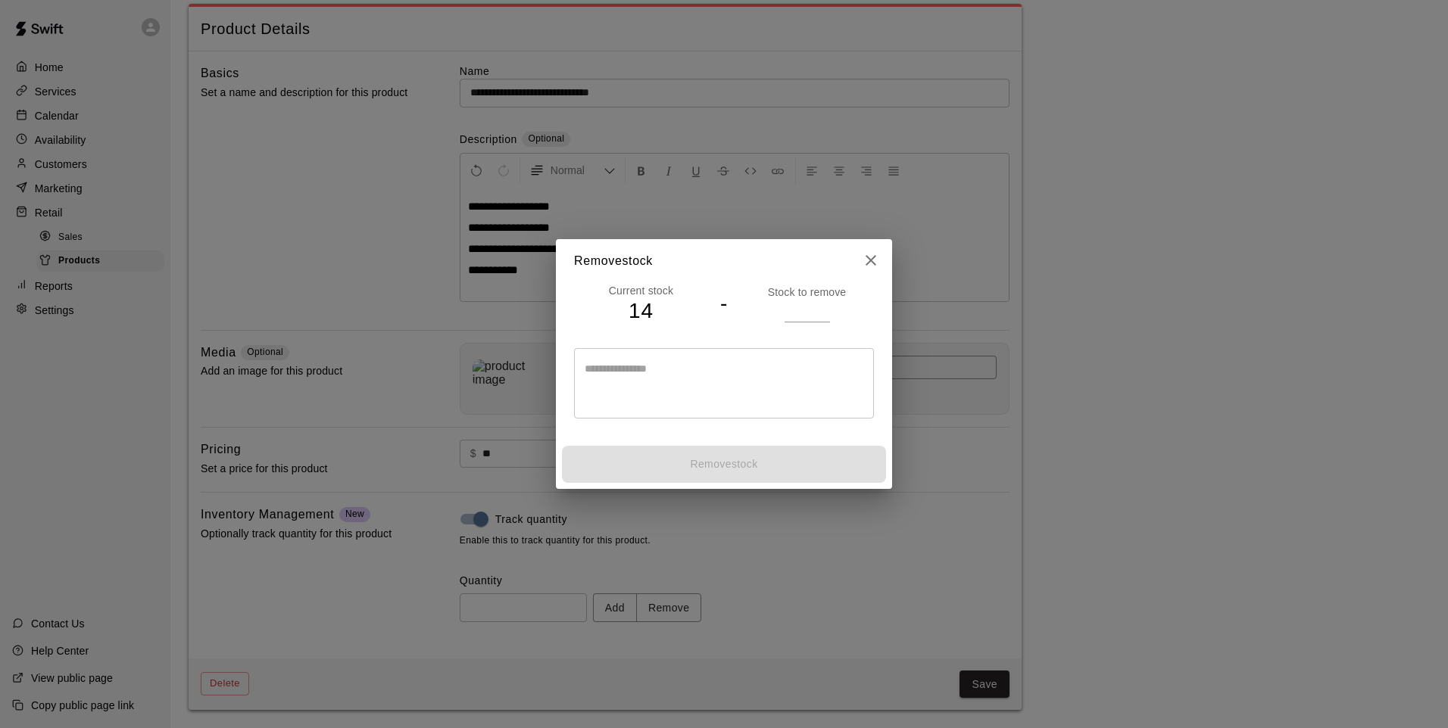
click at [810, 303] on input "number" at bounding box center [806, 311] width 45 height 22
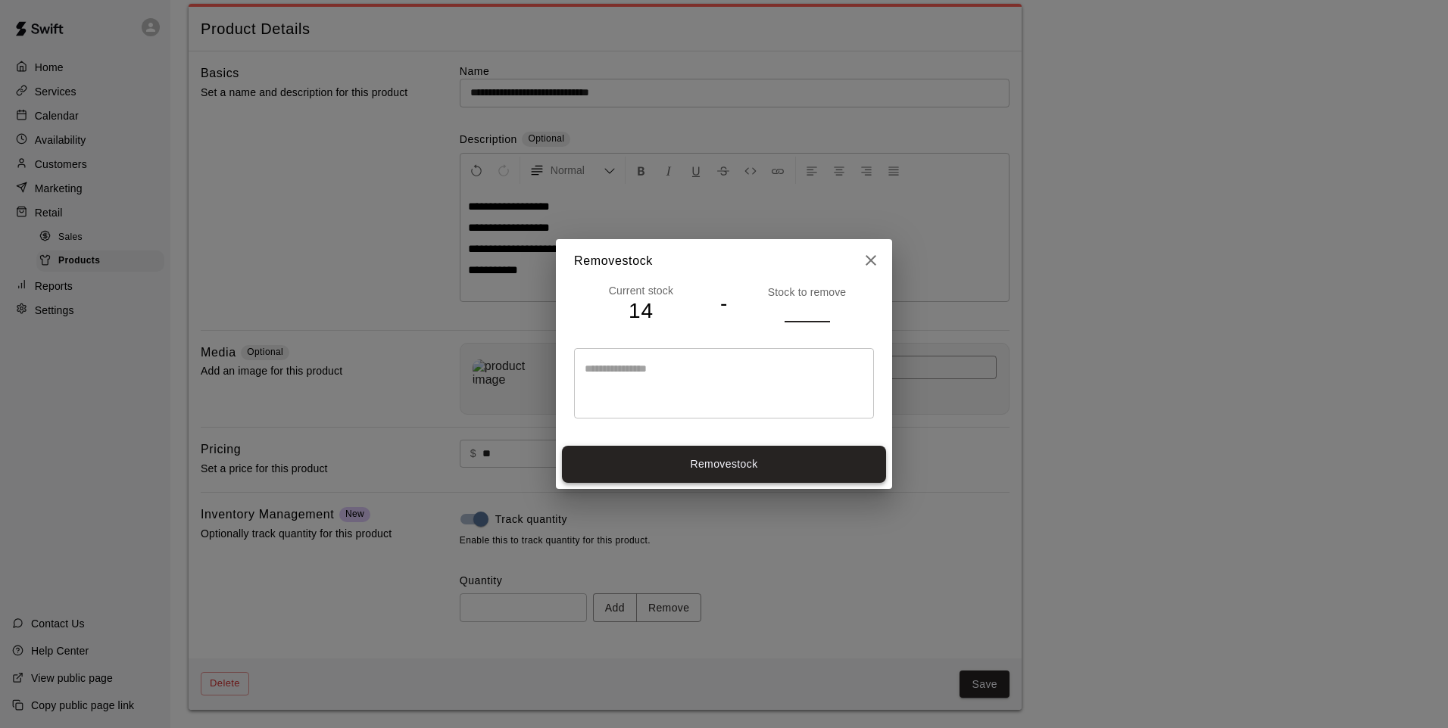
type input "*"
click at [808, 451] on button "Remove stock" at bounding box center [724, 464] width 324 height 37
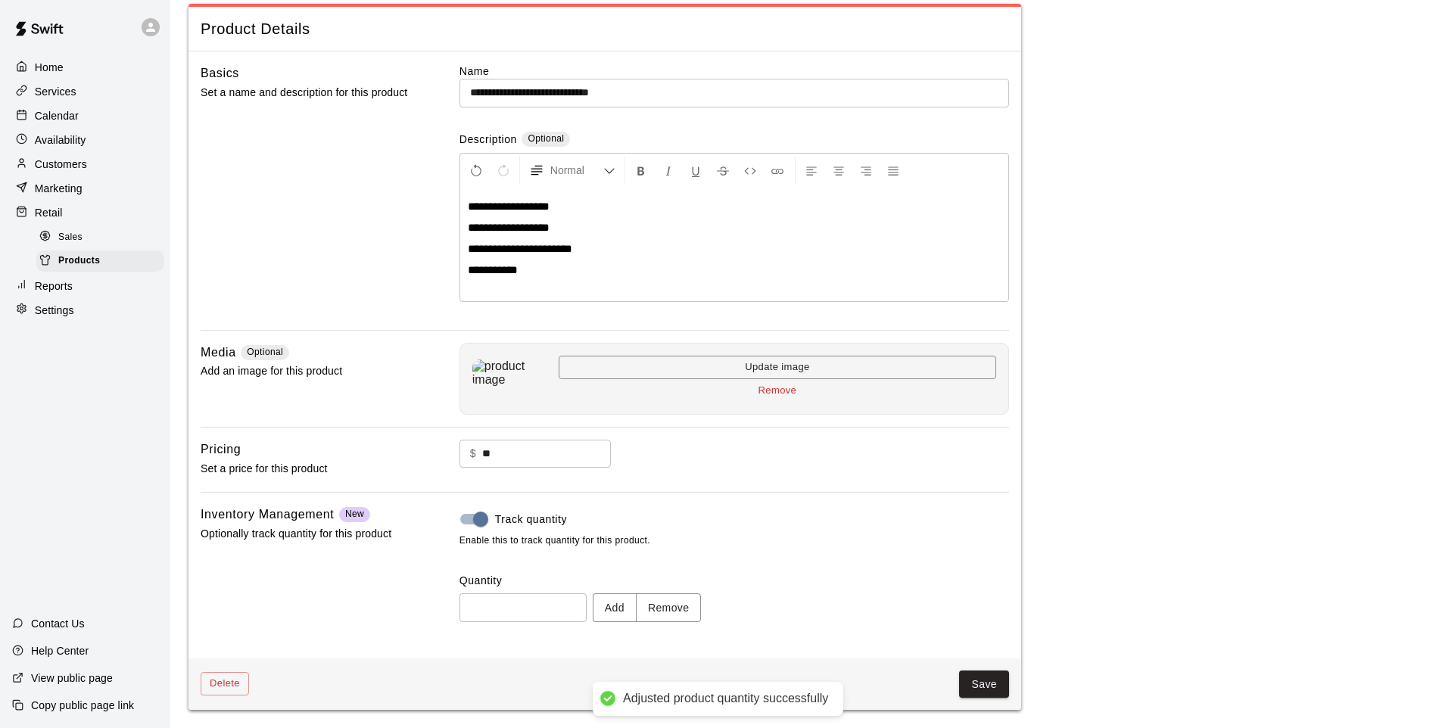
type input "**"
click at [991, 688] on button "Save" at bounding box center [984, 685] width 50 height 28
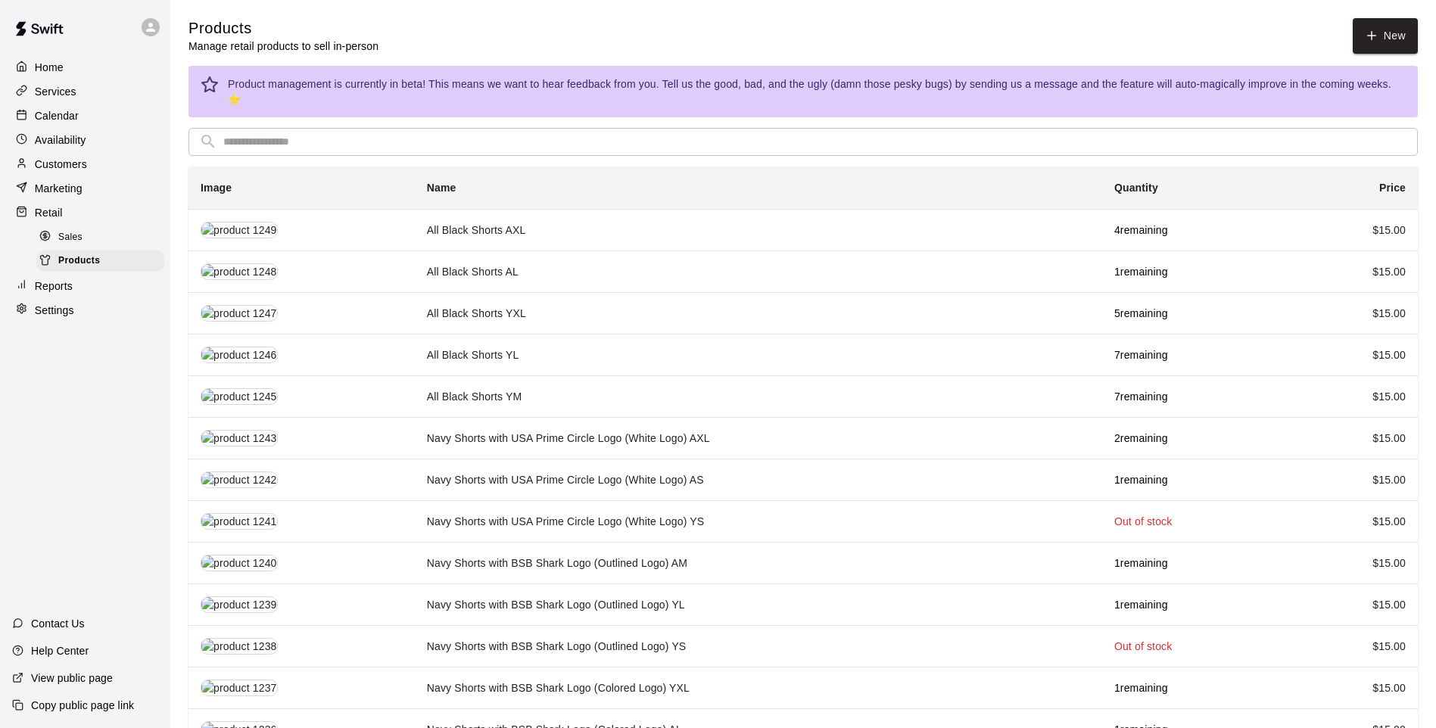
click at [315, 128] on input "text" at bounding box center [815, 142] width 1184 height 28
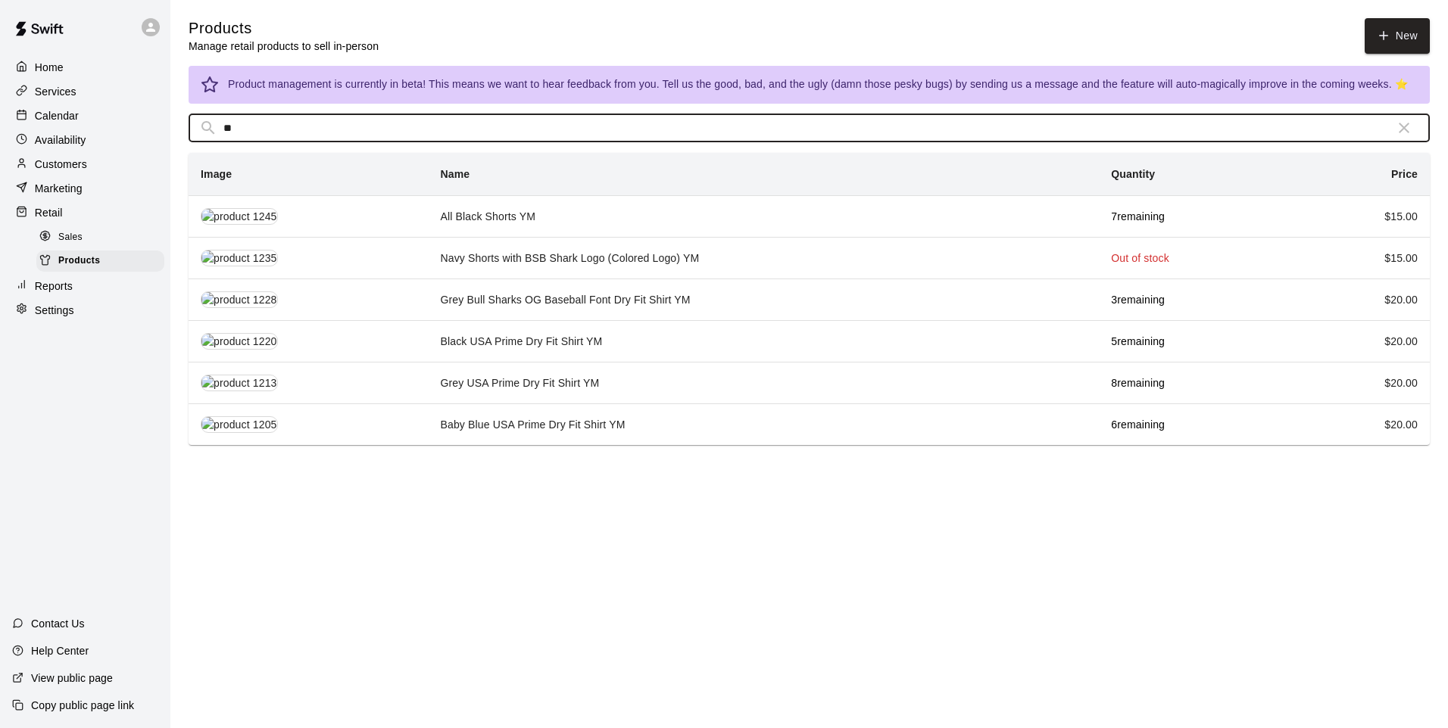
type input "*"
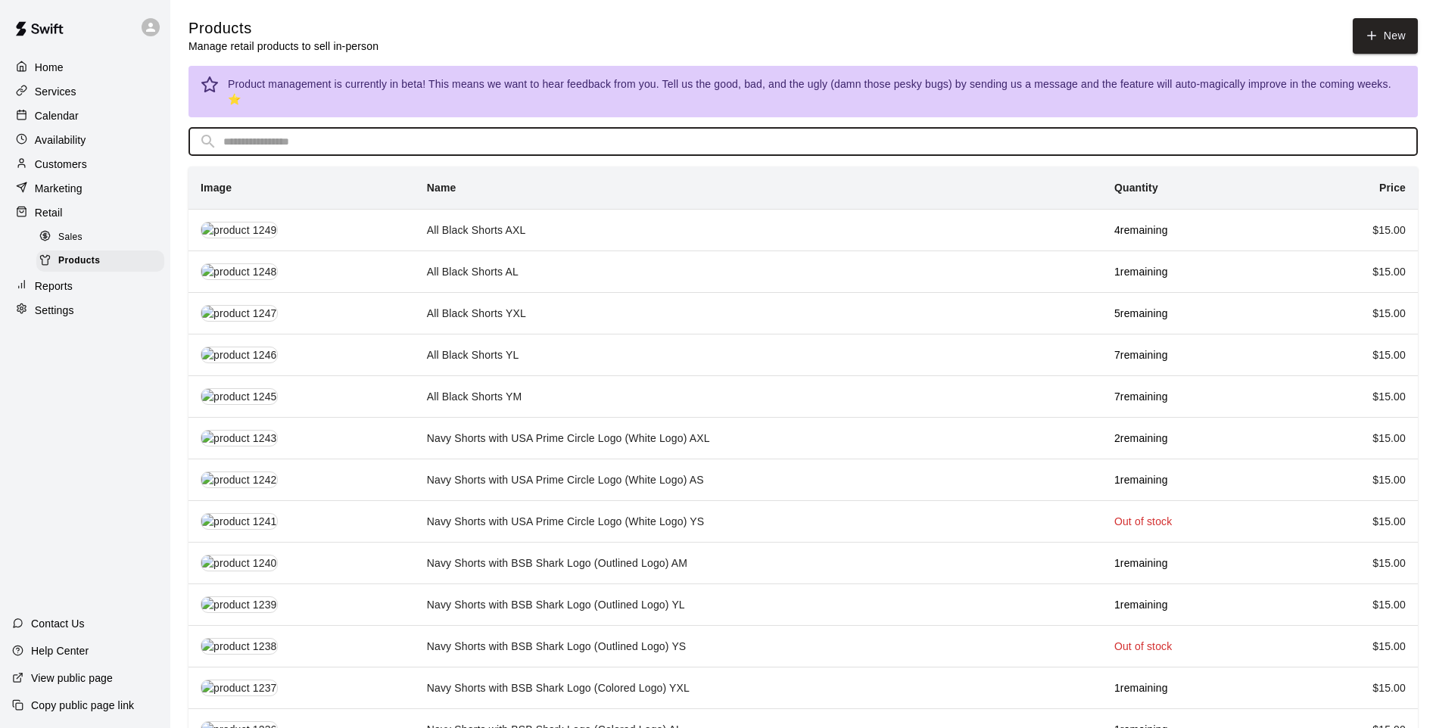
type input "*"
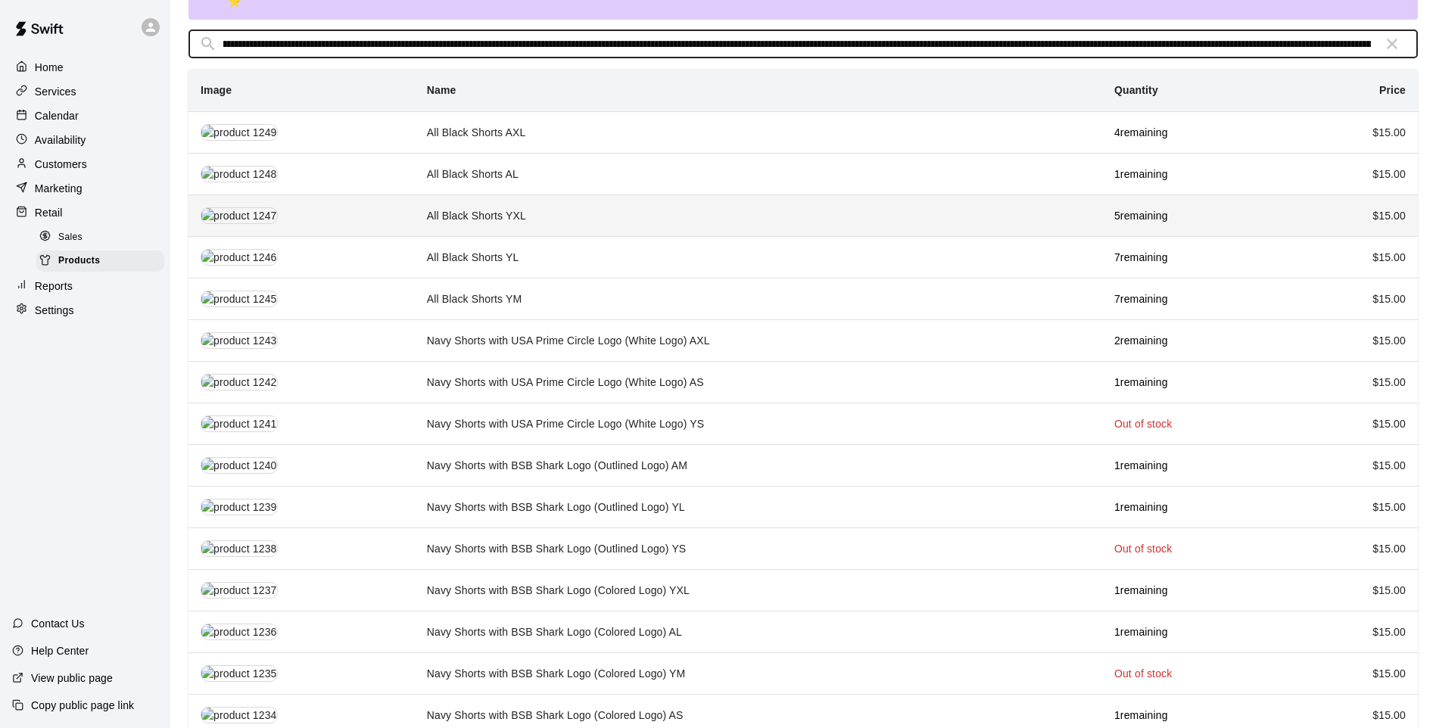
scroll to position [0, 4139]
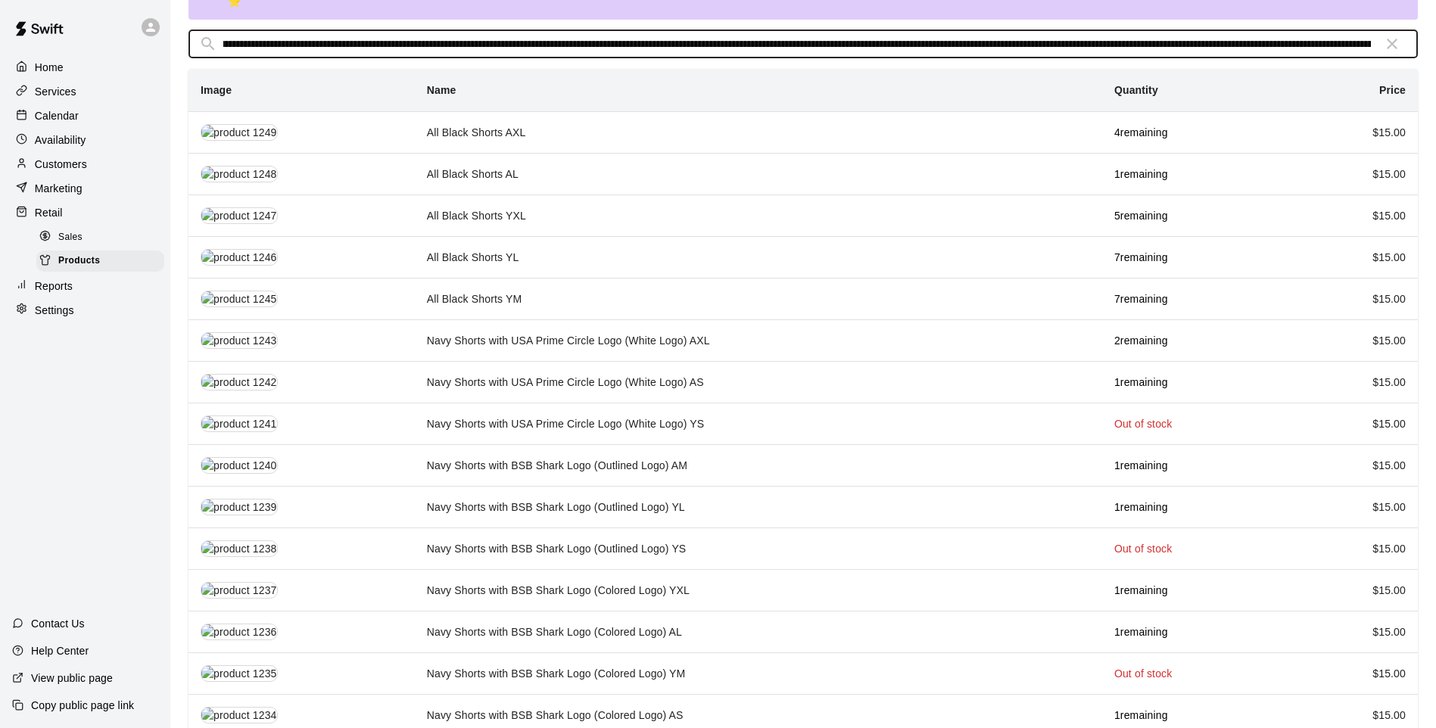
click at [418, 30] on input "******" at bounding box center [797, 44] width 1148 height 28
type input "******"
click at [1392, 39] on icon "button" at bounding box center [1392, 44] width 11 height 11
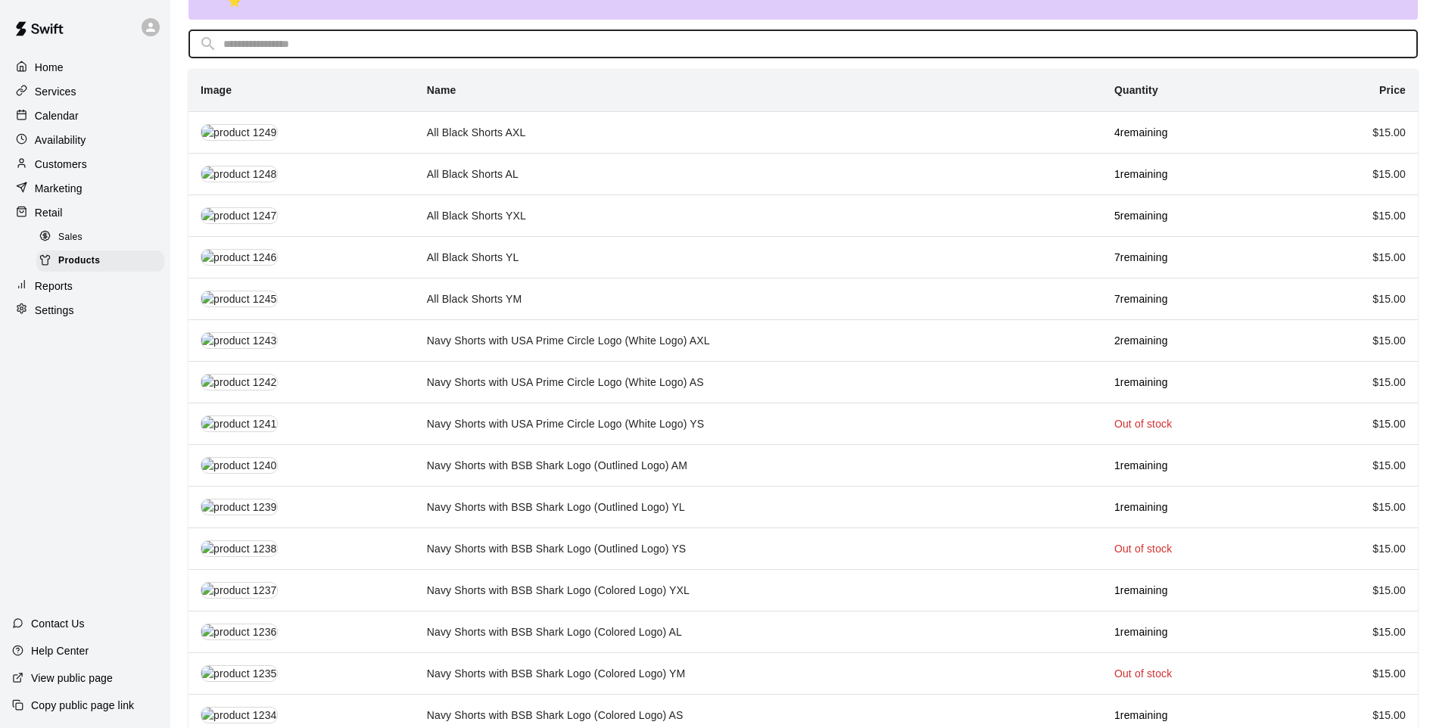
click at [1179, 36] on input "text" at bounding box center [815, 44] width 1184 height 28
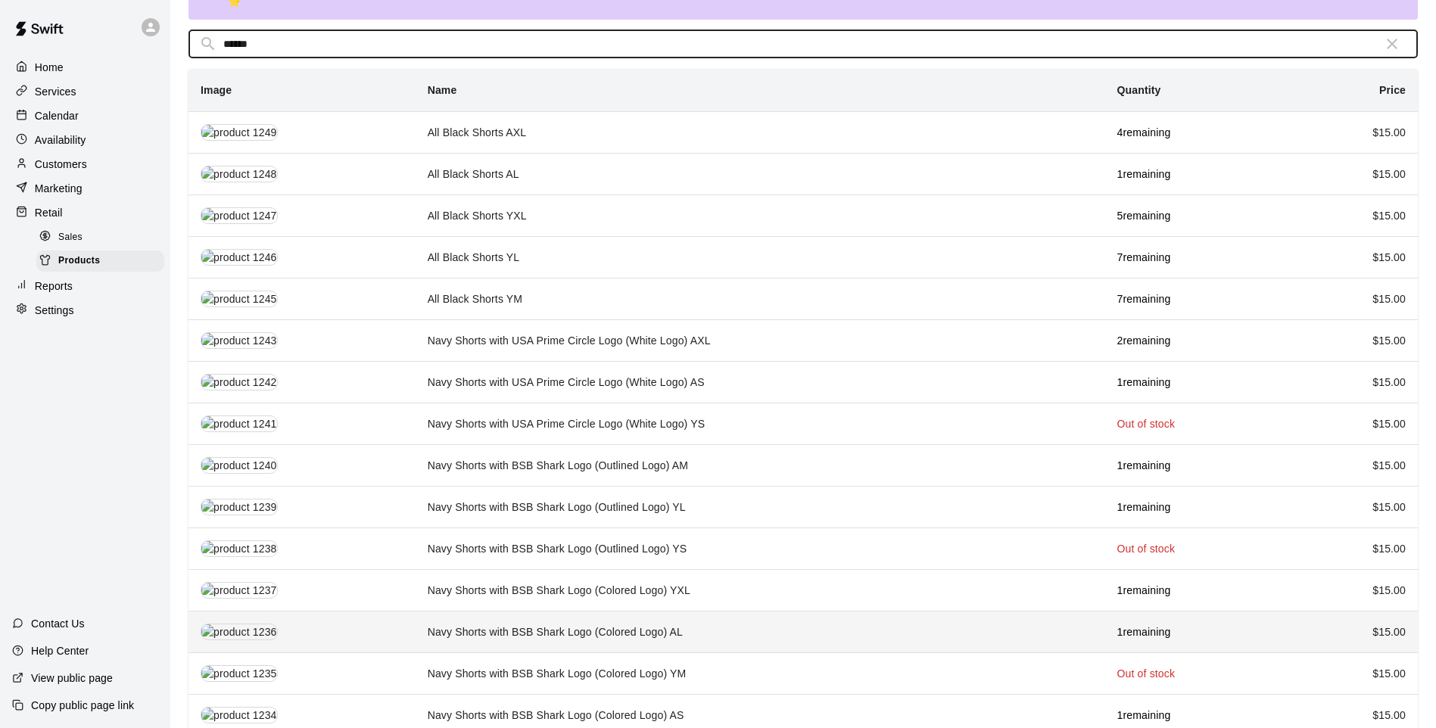
type input "******"
click at [718, 628] on td "Navy Shorts with BSB Shark Logo (Colored Logo) AL" at bounding box center [761, 633] width 690 height 42
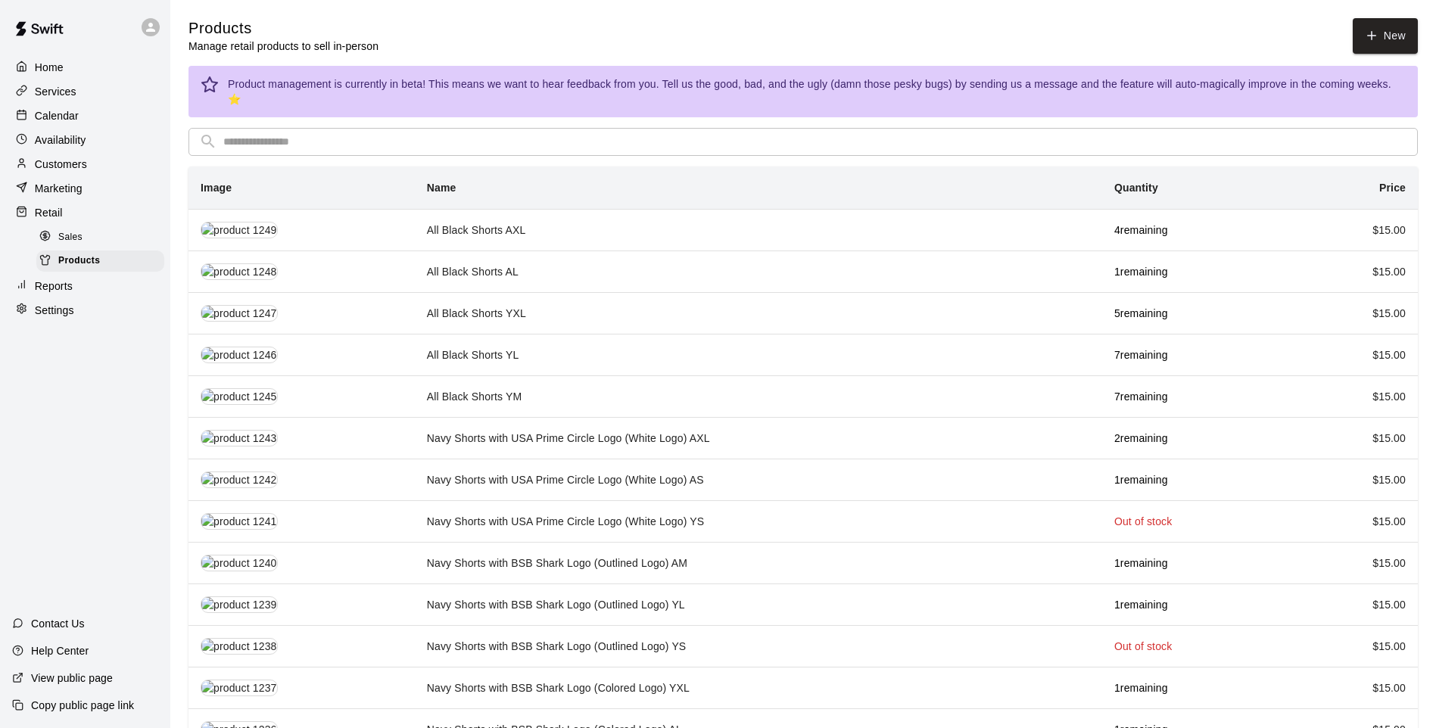
click at [427, 128] on input "text" at bounding box center [815, 142] width 1184 height 28
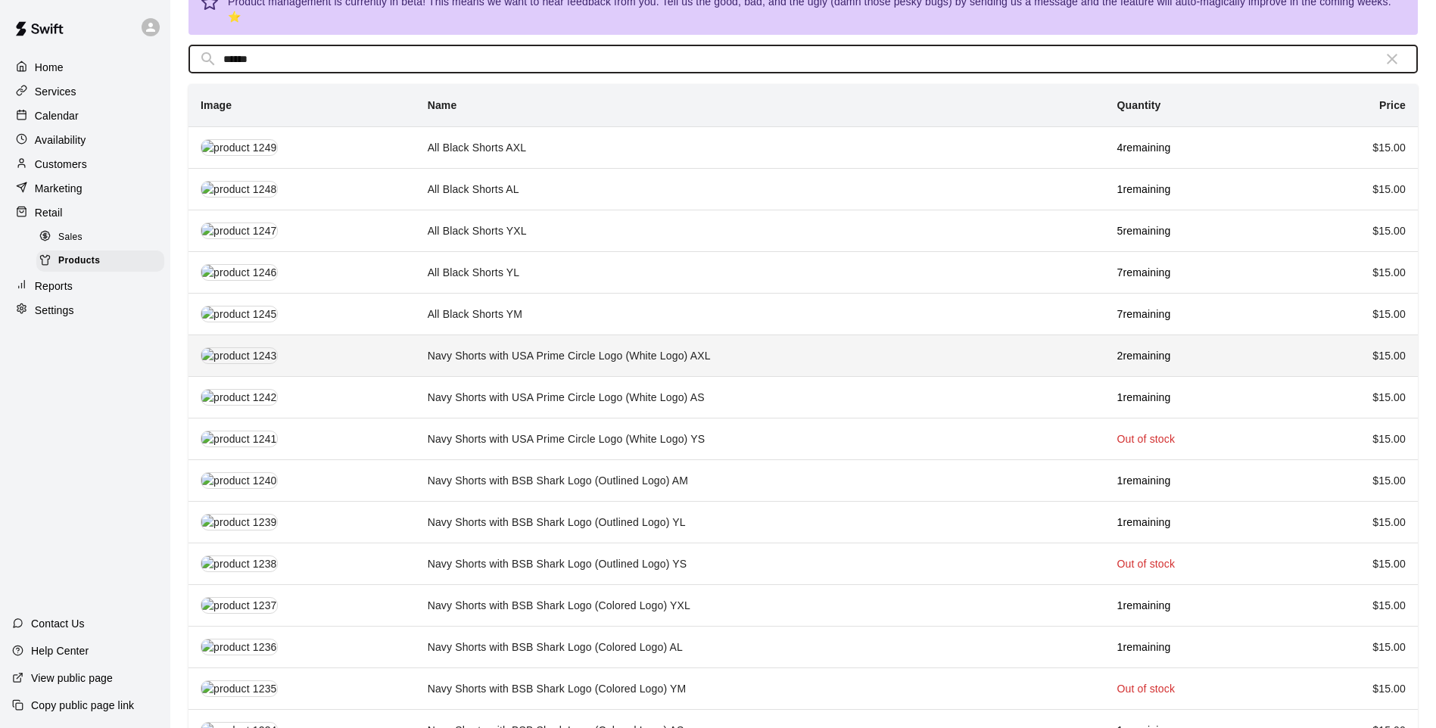
scroll to position [98, 0]
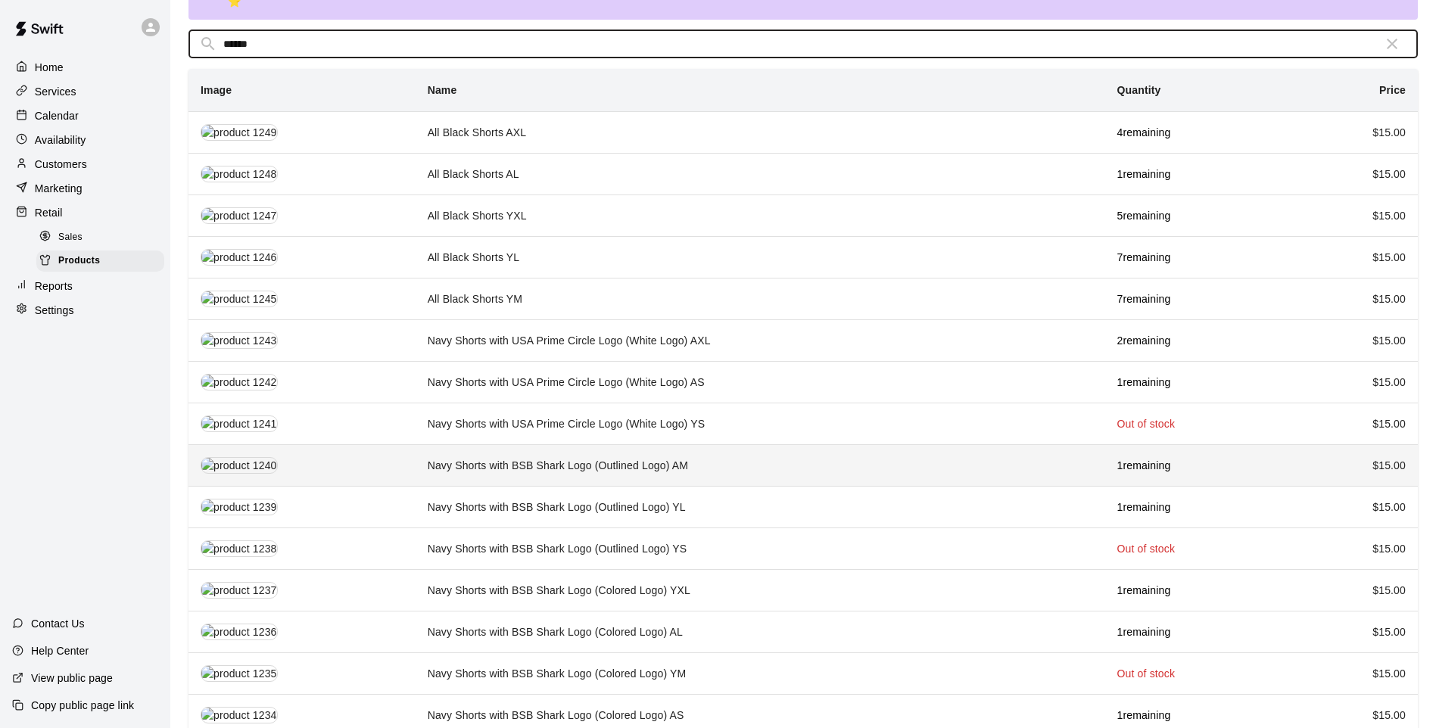
type input "******"
click at [681, 450] on td "Navy Shorts with BSB Shark Logo (Outlined Logo) AM" at bounding box center [761, 465] width 690 height 42
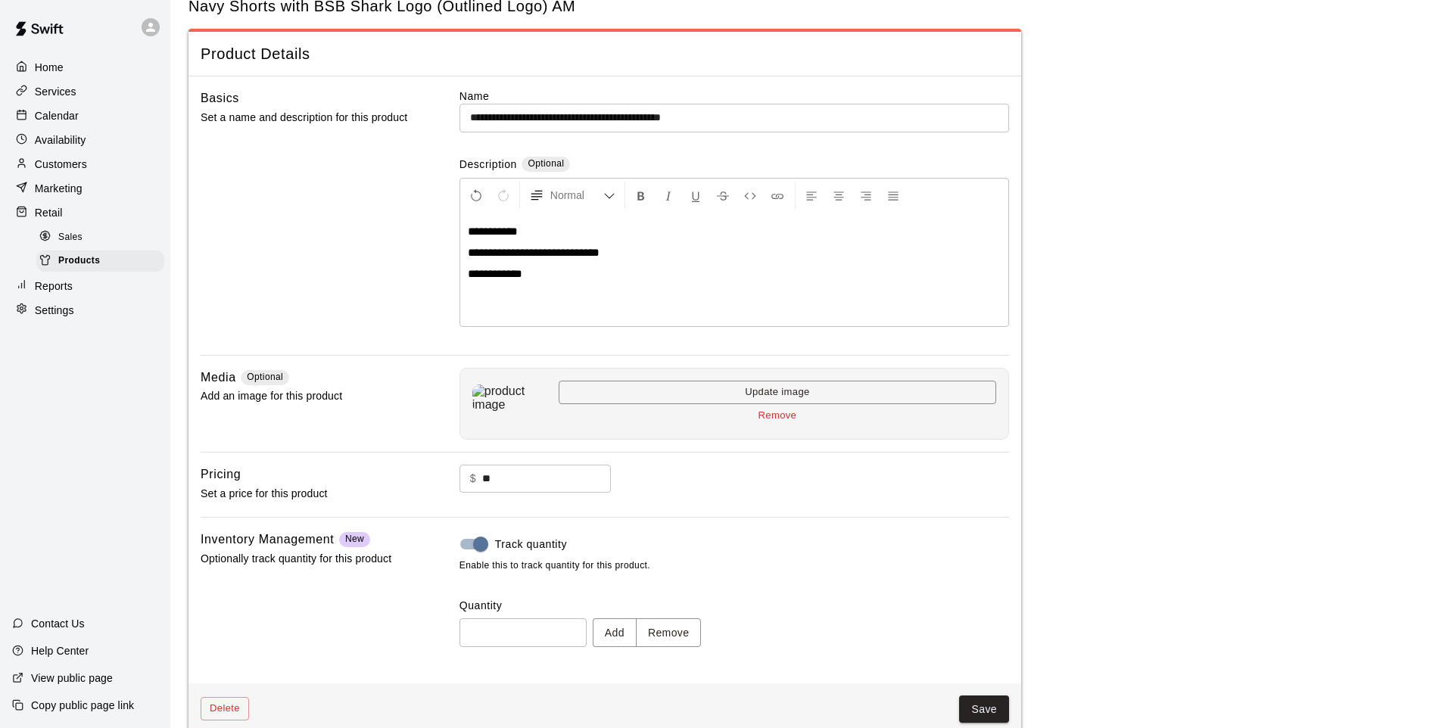
scroll to position [70, 0]
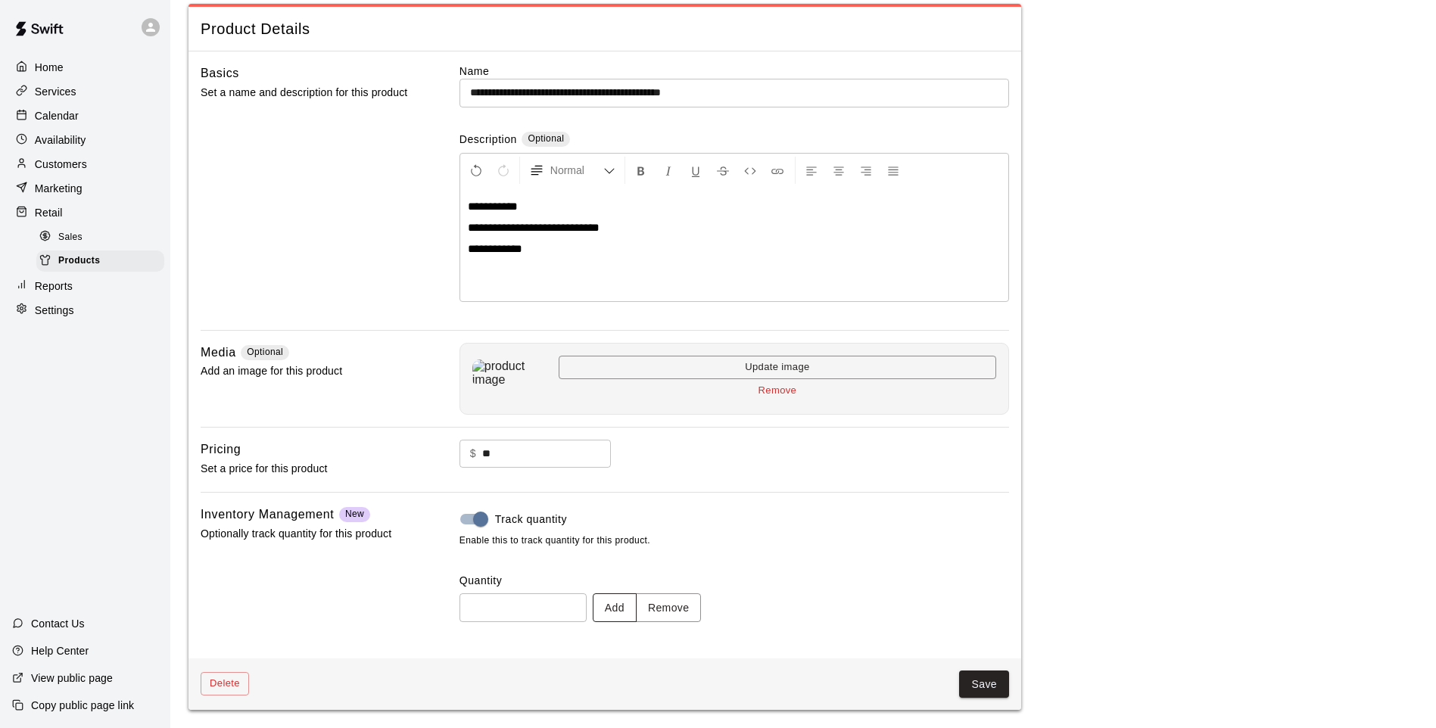
click at [626, 604] on button "Add" at bounding box center [615, 608] width 44 height 28
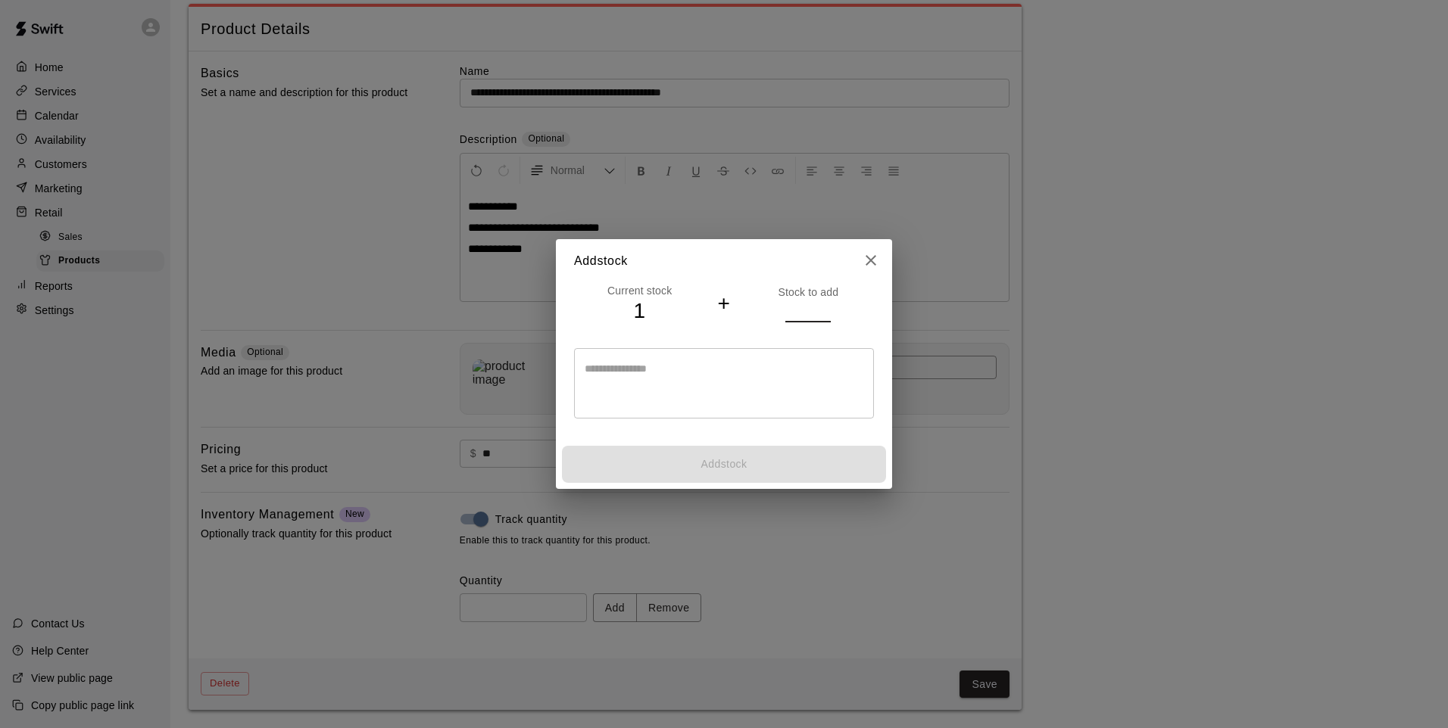
click at [797, 310] on input "number" at bounding box center [807, 311] width 45 height 22
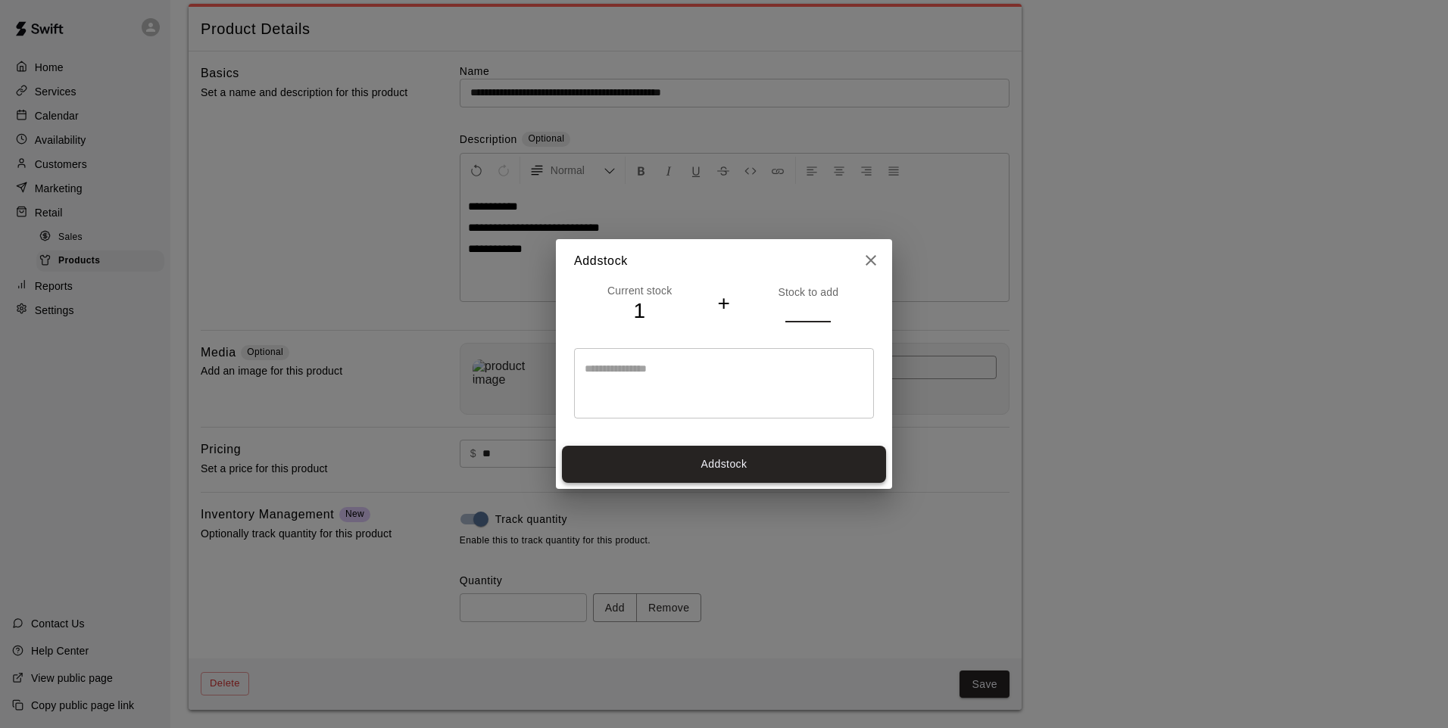
type input "*"
click at [795, 454] on button "Add stock" at bounding box center [724, 464] width 324 height 37
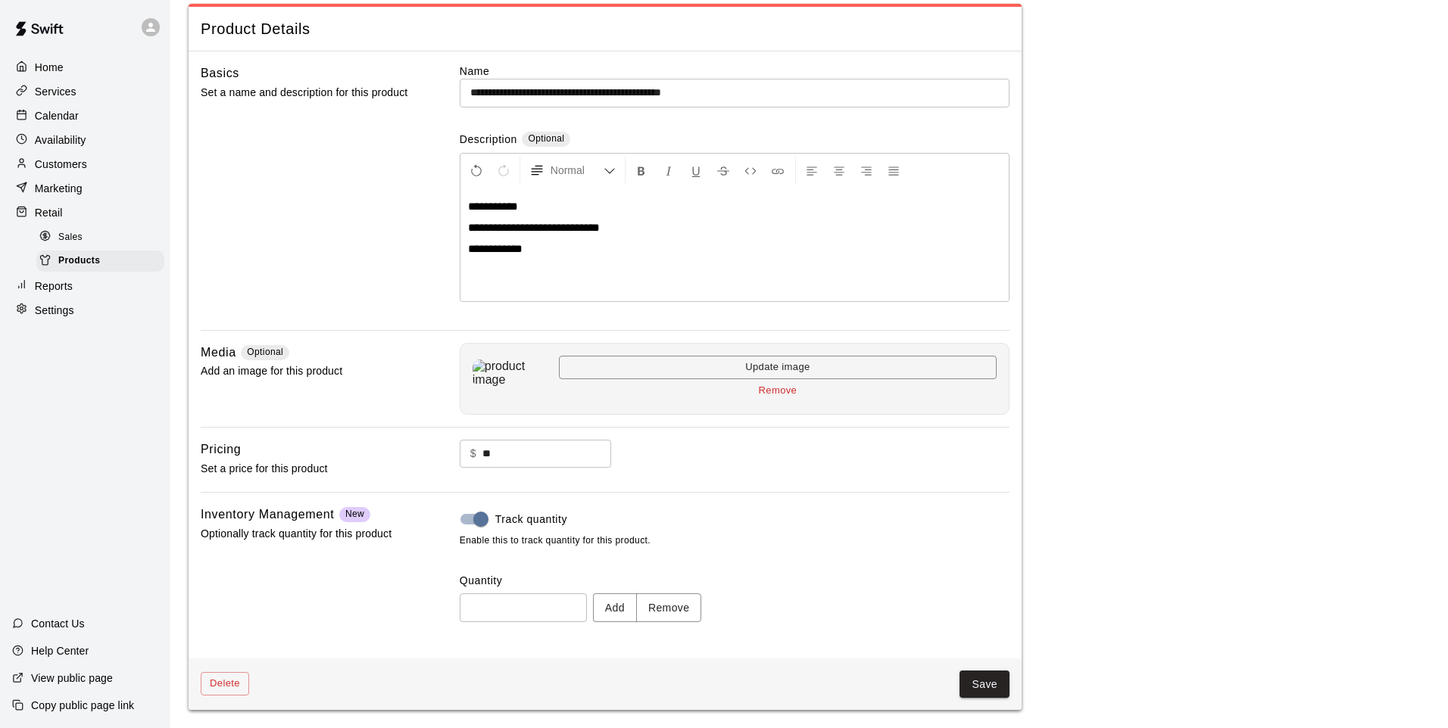
type input "*"
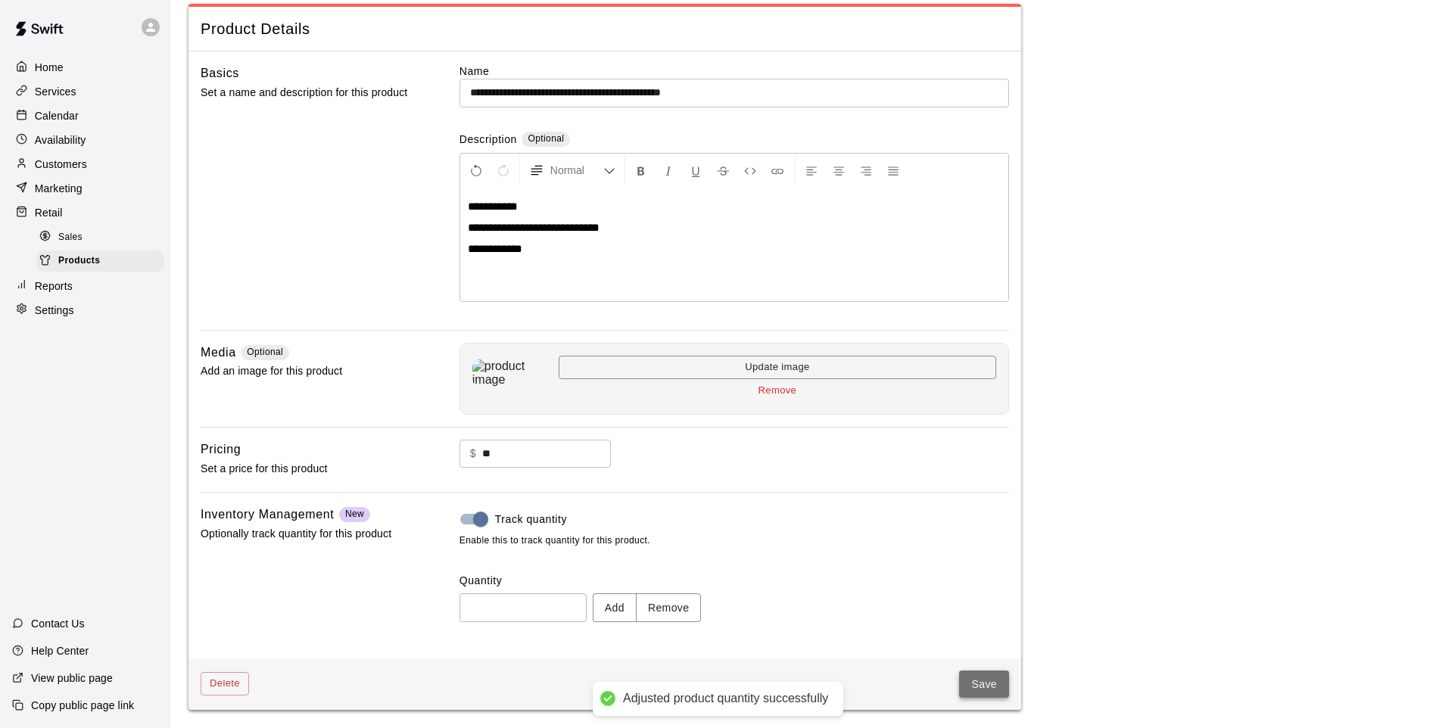
click at [971, 683] on button "Save" at bounding box center [984, 685] width 50 height 28
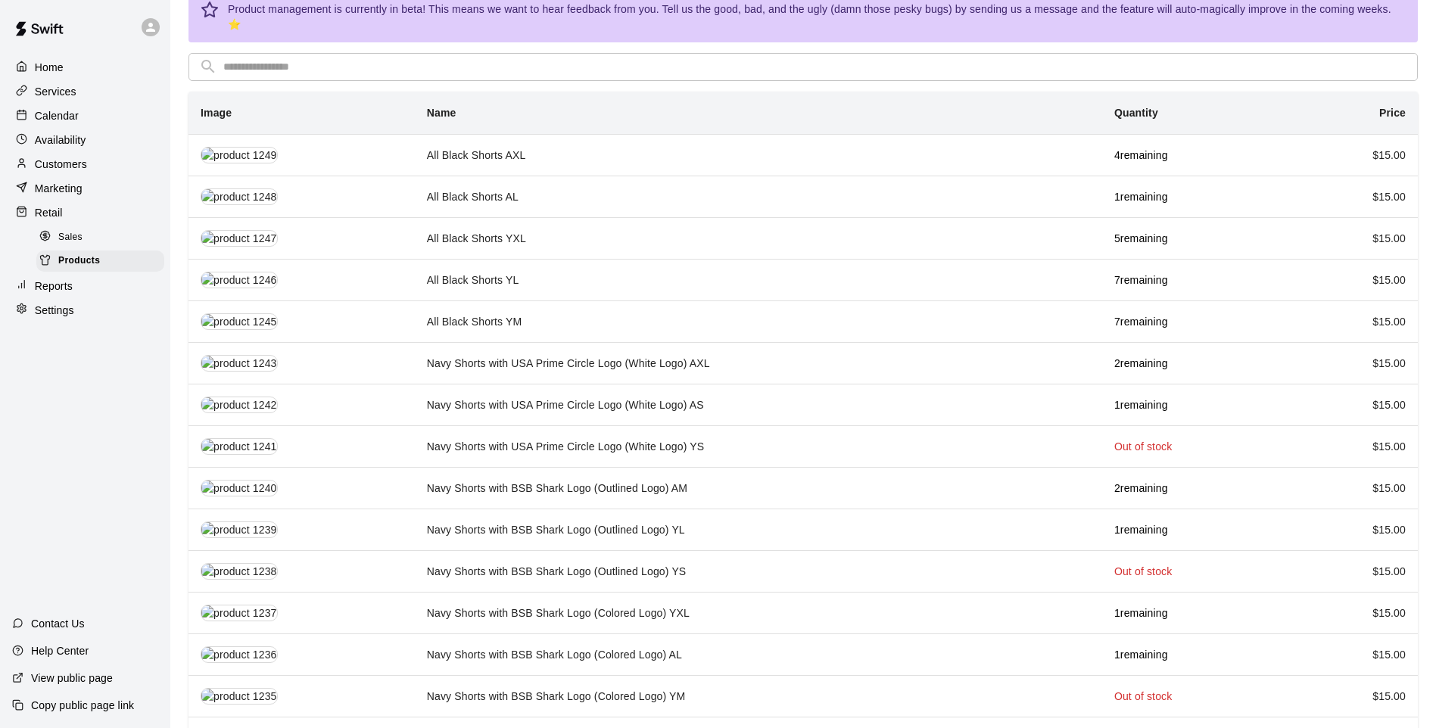
scroll to position [76, 0]
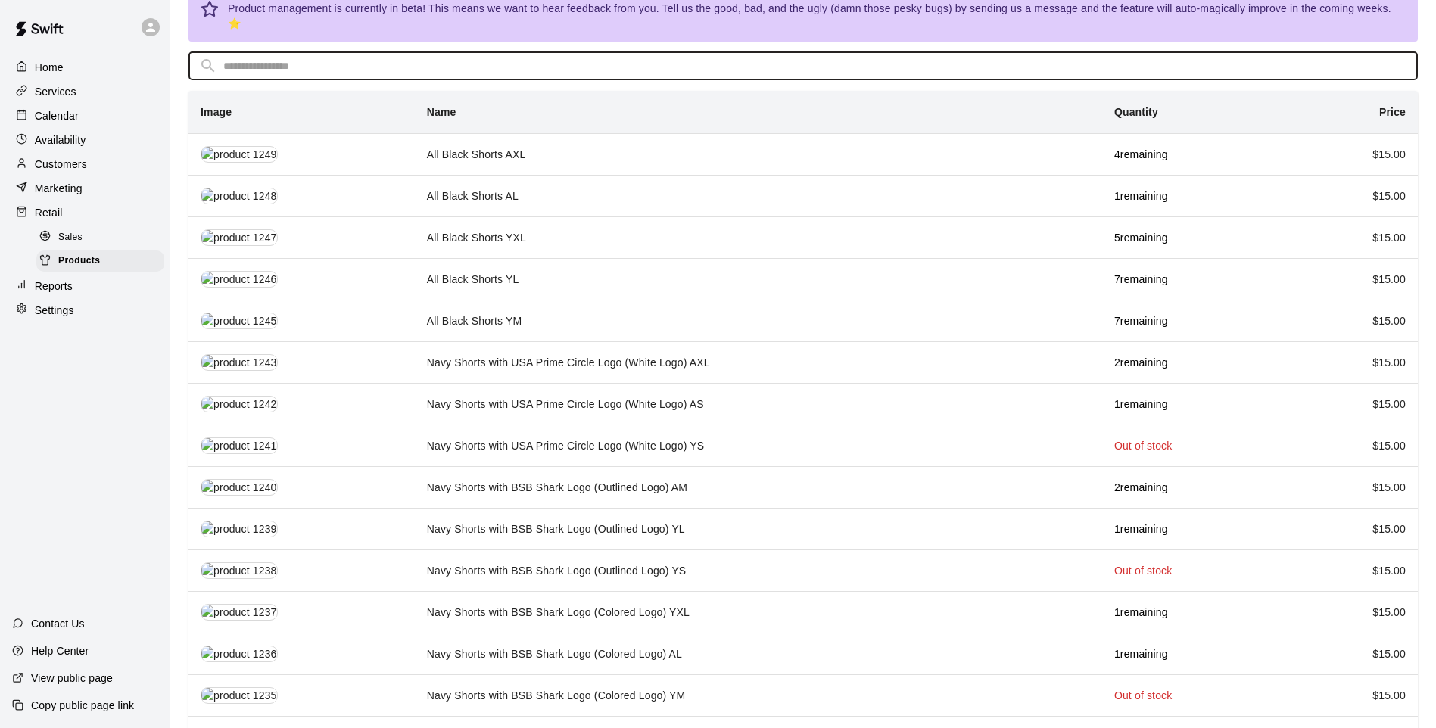
click at [392, 52] on input "text" at bounding box center [815, 66] width 1184 height 28
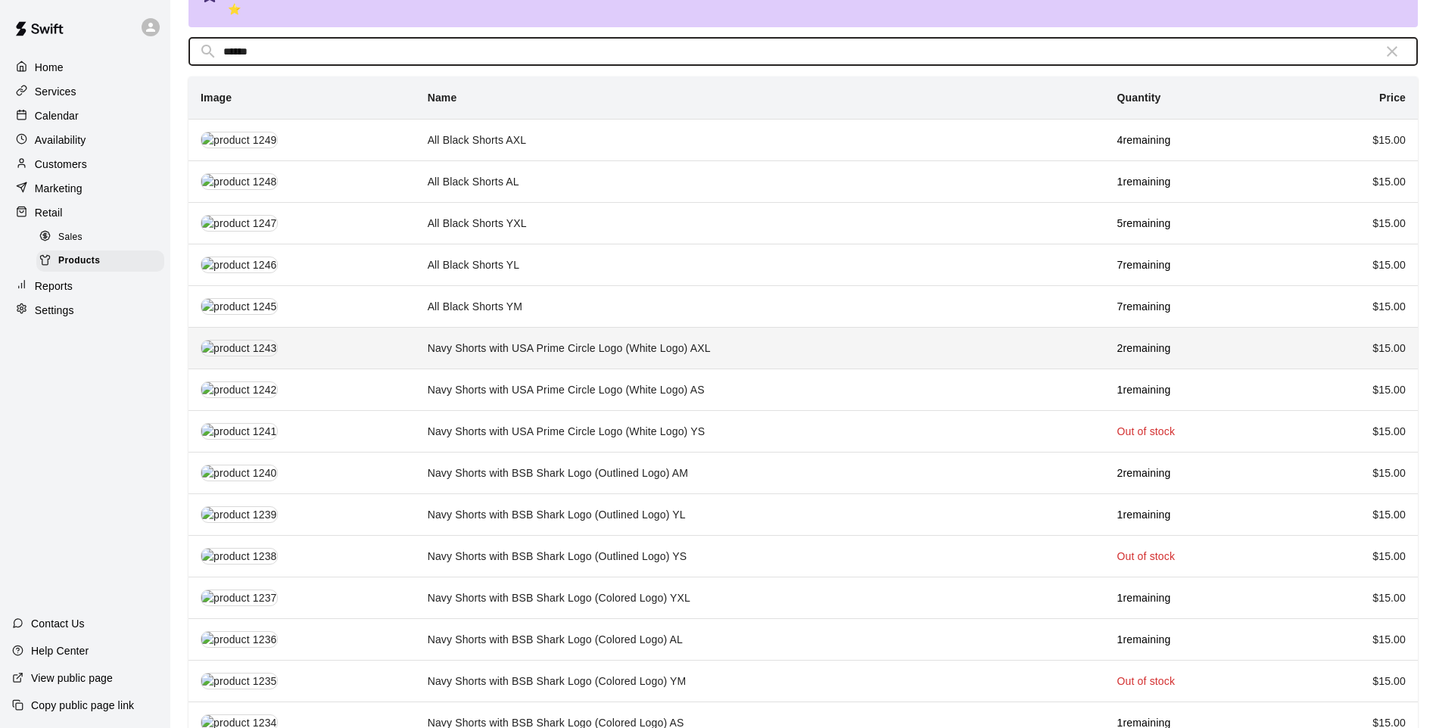
scroll to position [98, 0]
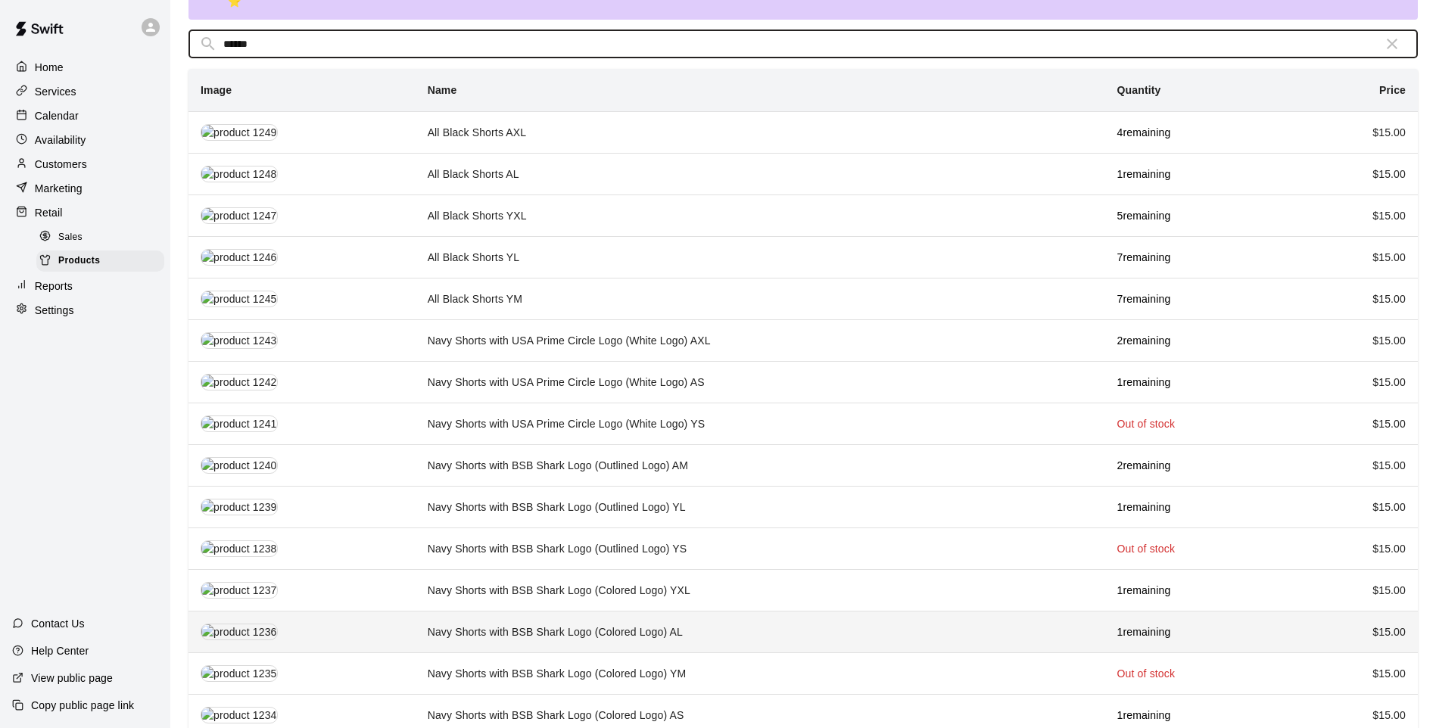
type input "******"
click at [737, 615] on td "Navy Shorts with BSB Shark Logo (Colored Logo) AL" at bounding box center [761, 633] width 690 height 42
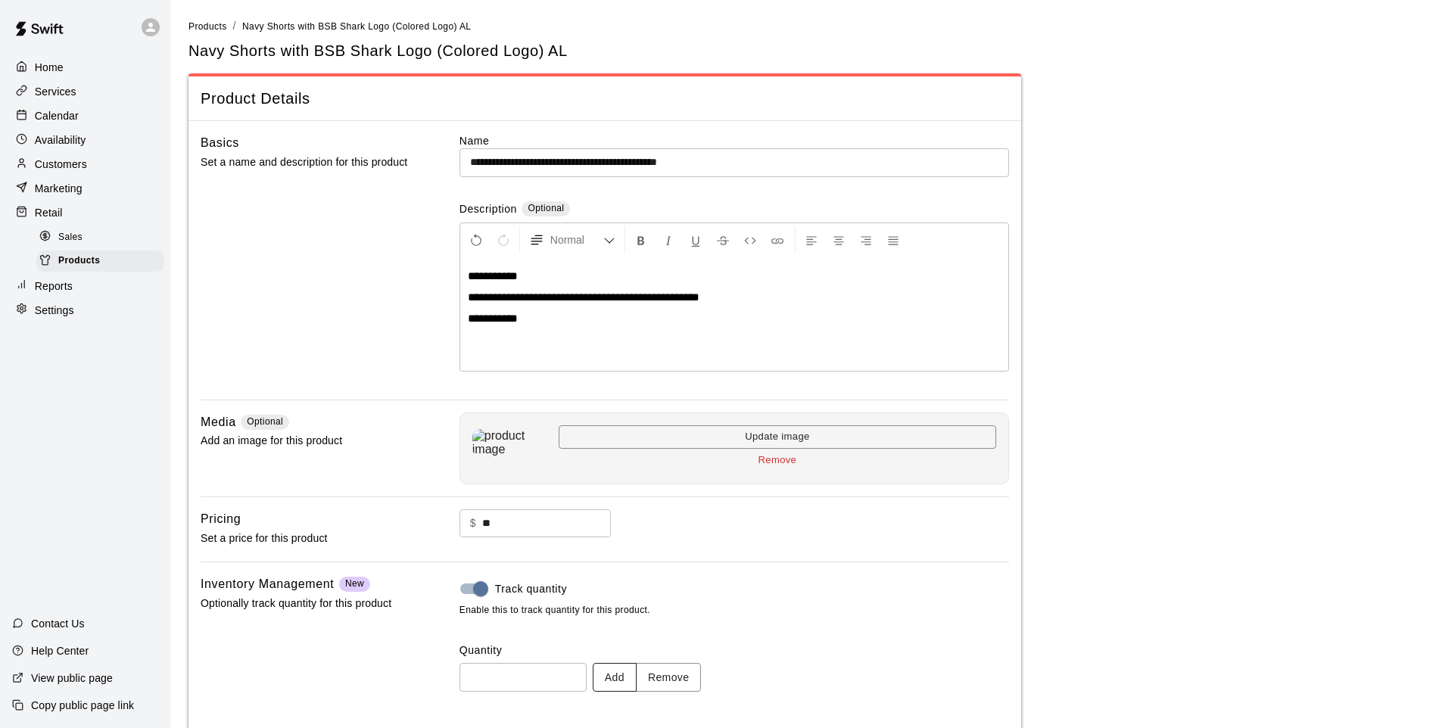
scroll to position [70, 0]
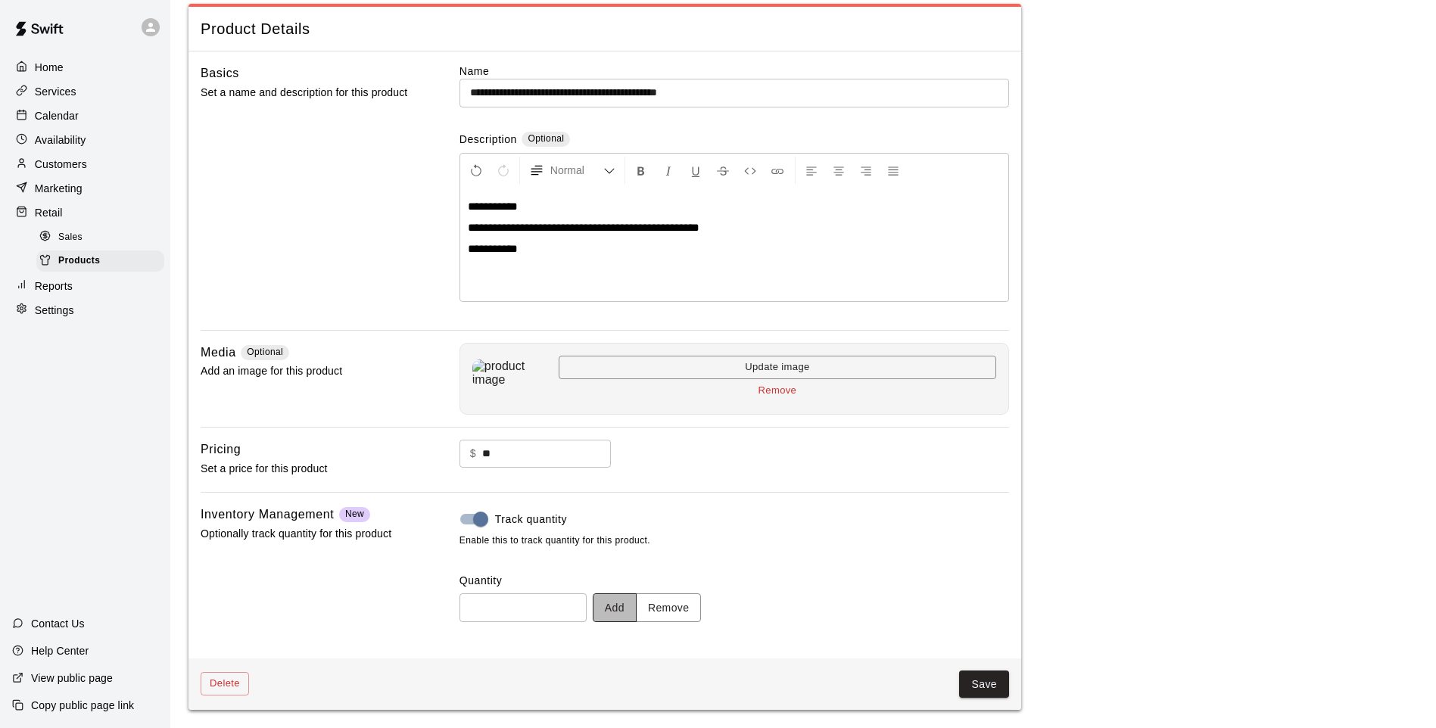
click at [619, 601] on button "Add" at bounding box center [615, 608] width 44 height 28
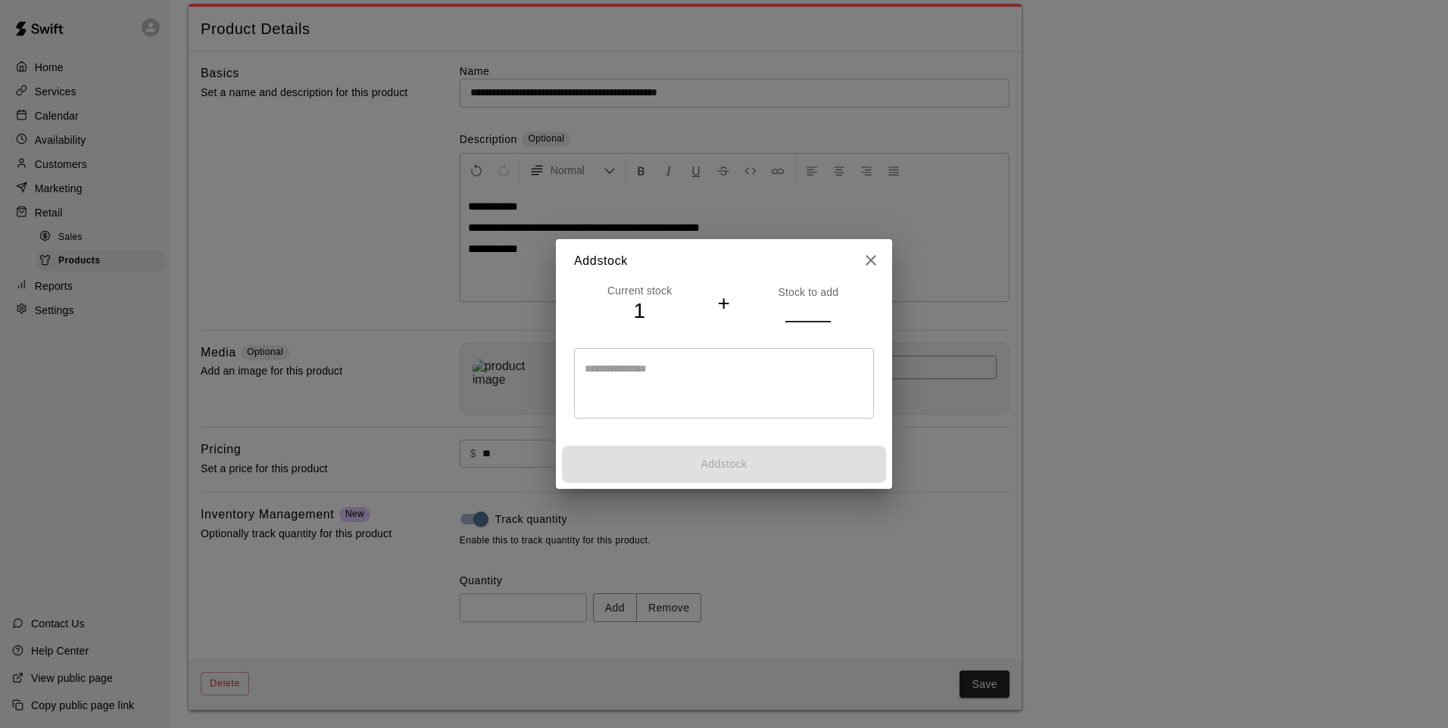
click at [795, 303] on input "number" at bounding box center [807, 311] width 45 height 22
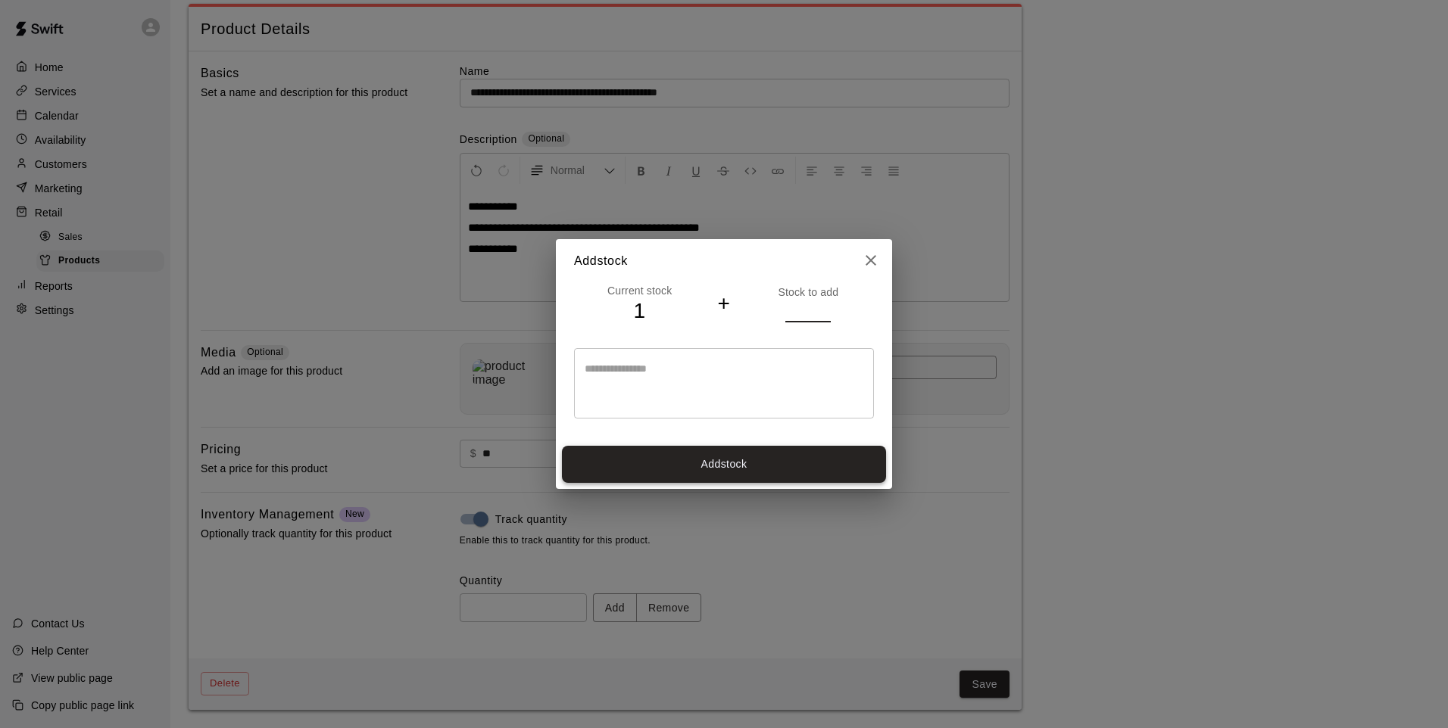
type input "*"
click at [784, 460] on button "Add stock" at bounding box center [724, 464] width 324 height 37
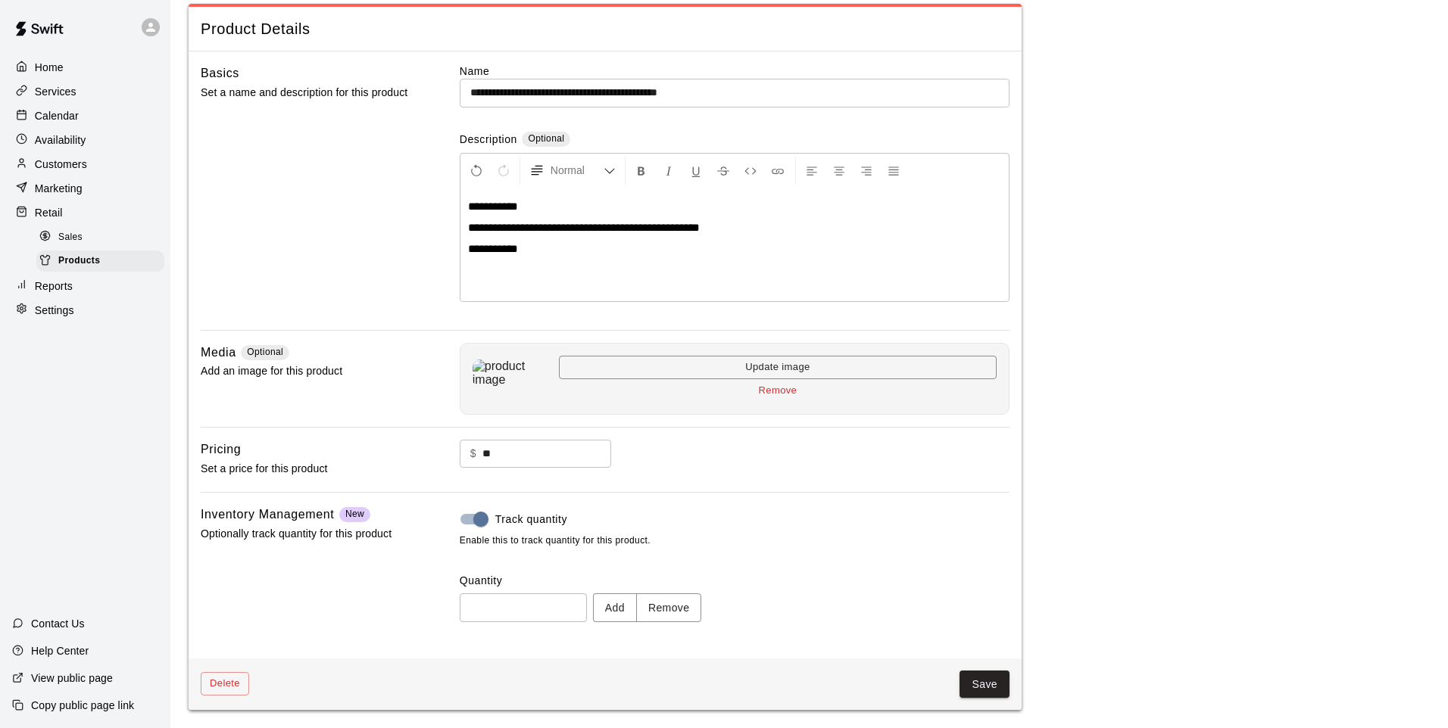
type input "*"
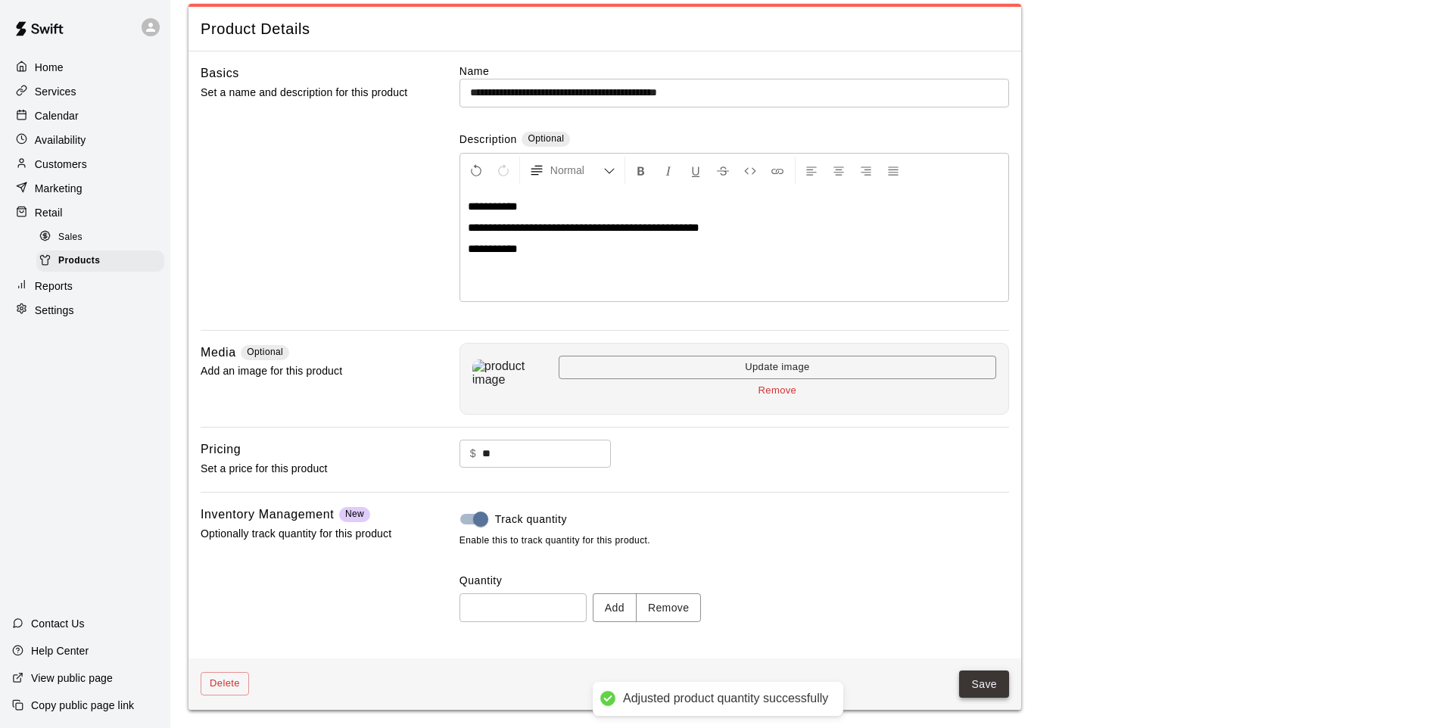
click at [972, 684] on button "Save" at bounding box center [984, 685] width 50 height 28
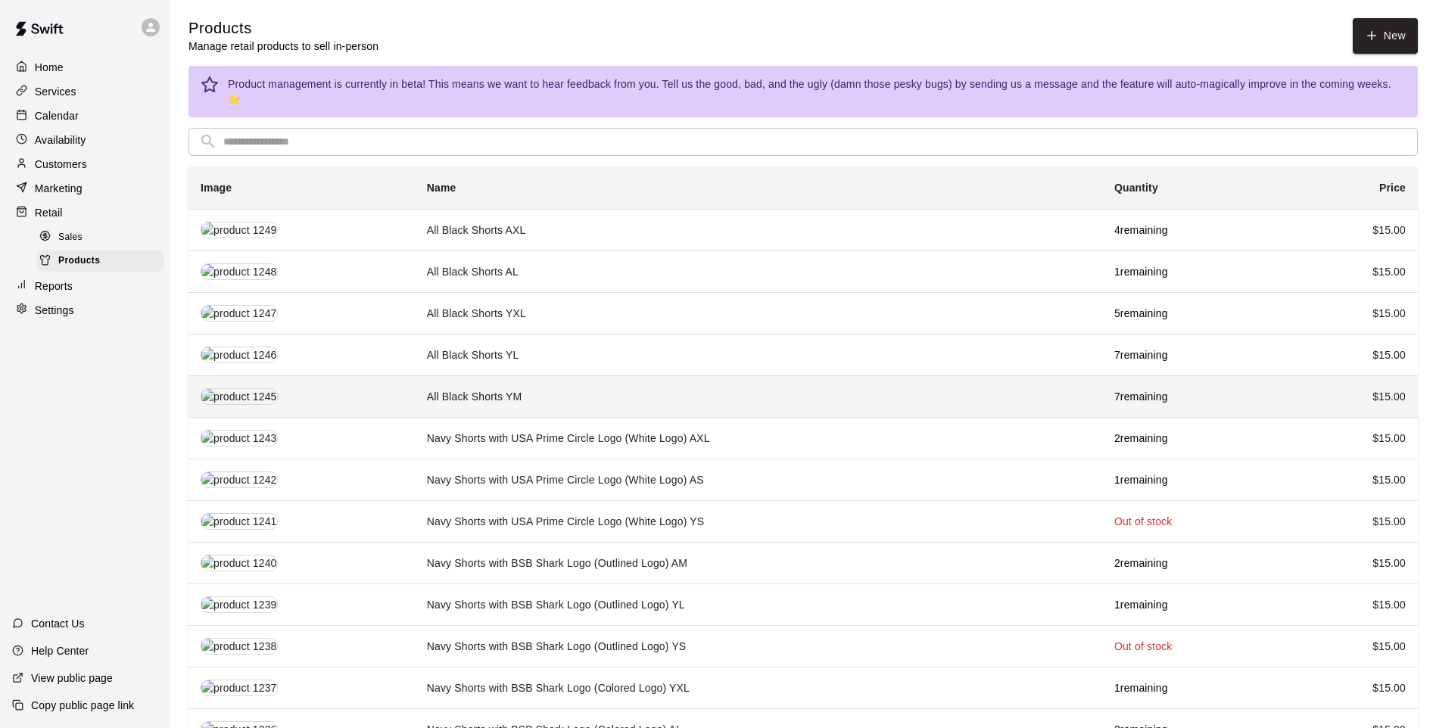
click at [562, 377] on td "All Black Shorts YM" at bounding box center [759, 397] width 688 height 42
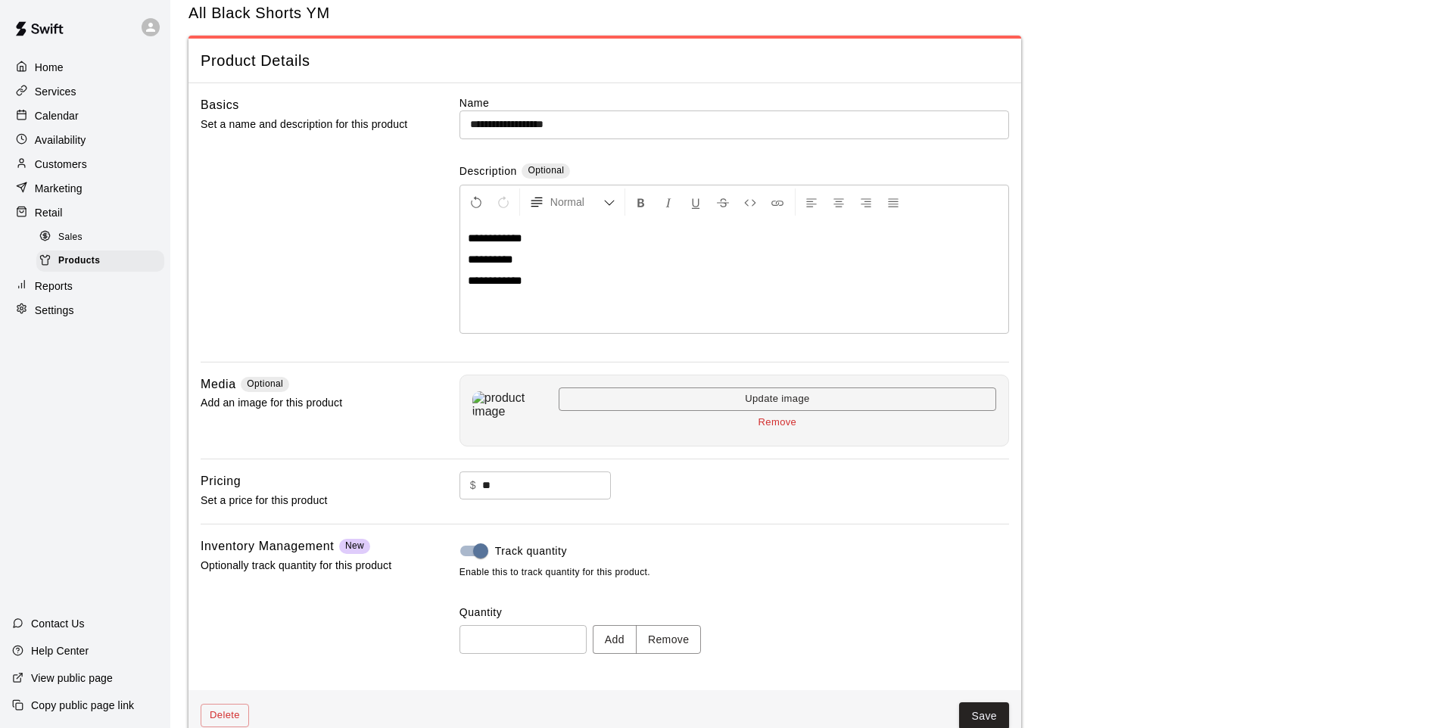
scroll to position [70, 0]
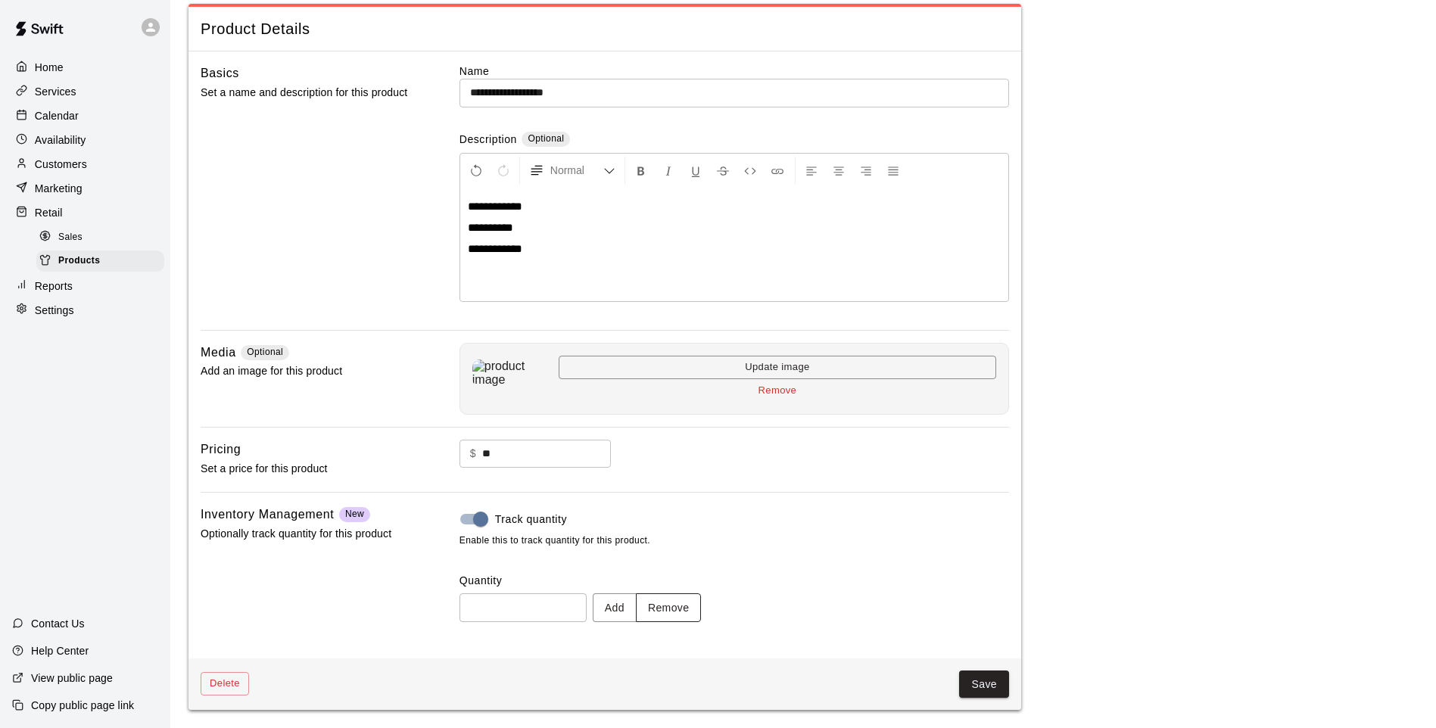
click at [682, 610] on button "Remove" at bounding box center [669, 608] width 66 height 28
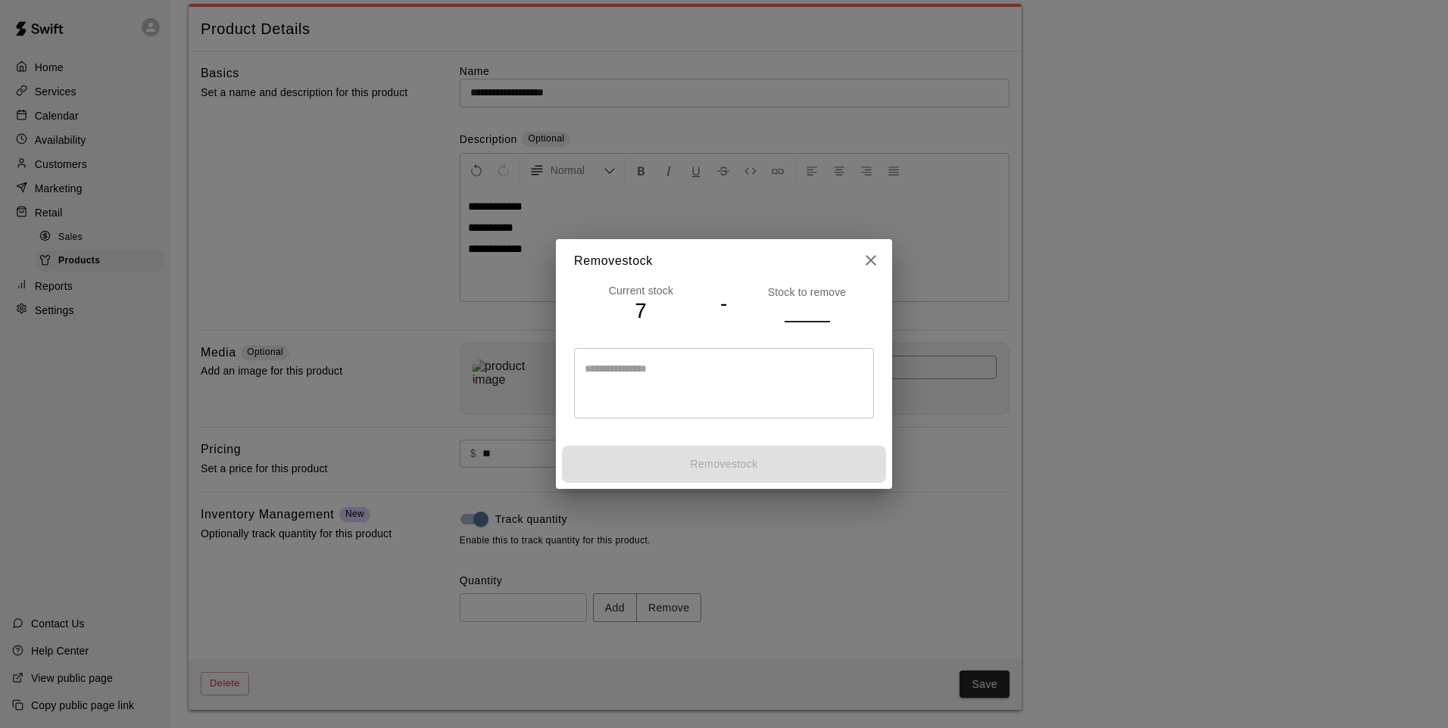
click at [784, 307] on input "number" at bounding box center [806, 311] width 45 height 22
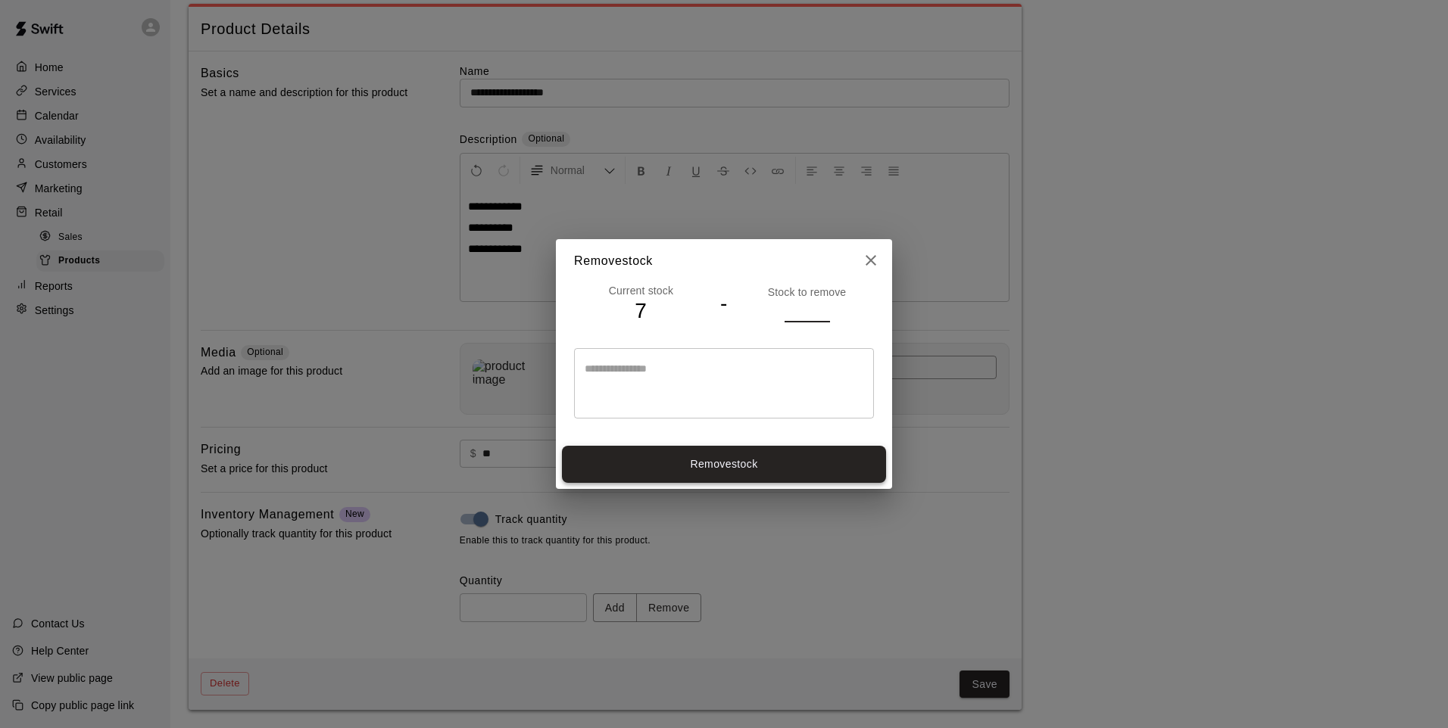
type input "*"
click at [831, 476] on button "Remove stock" at bounding box center [724, 464] width 324 height 37
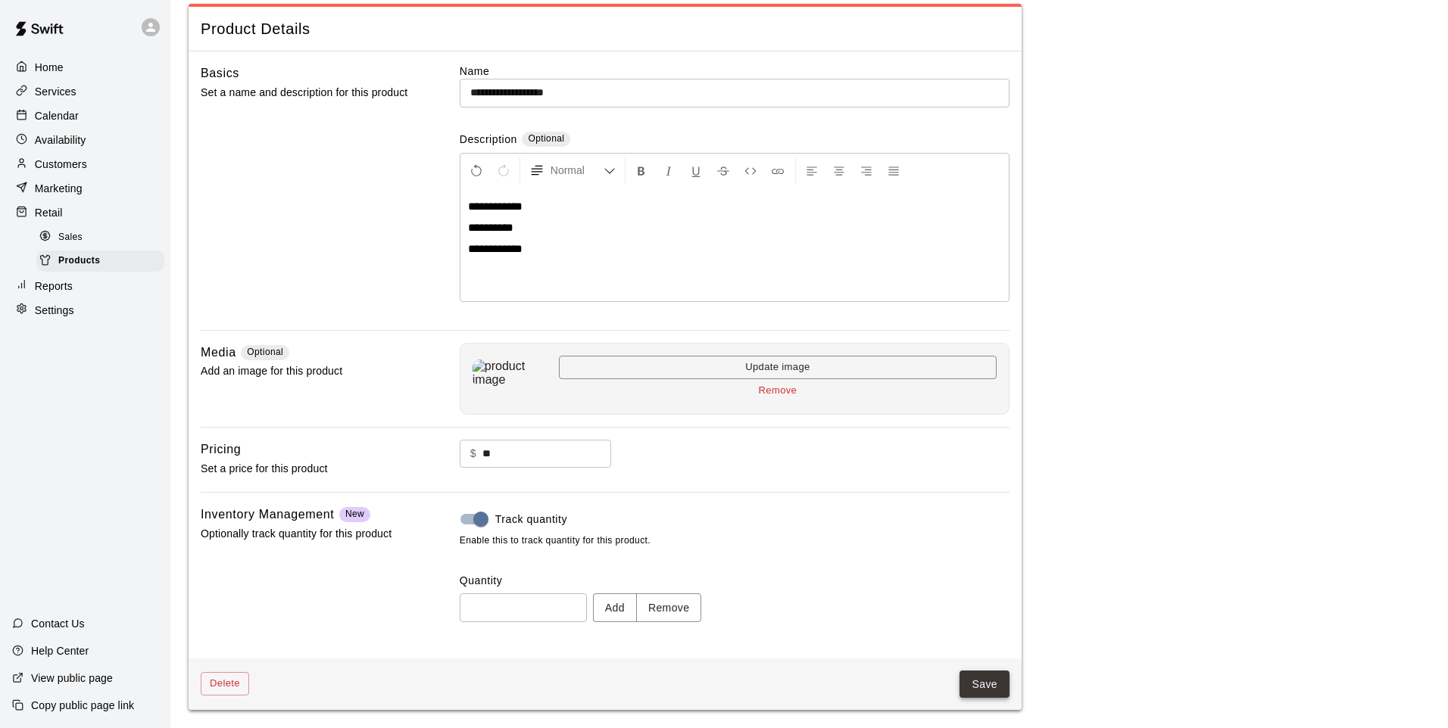
type input "*"
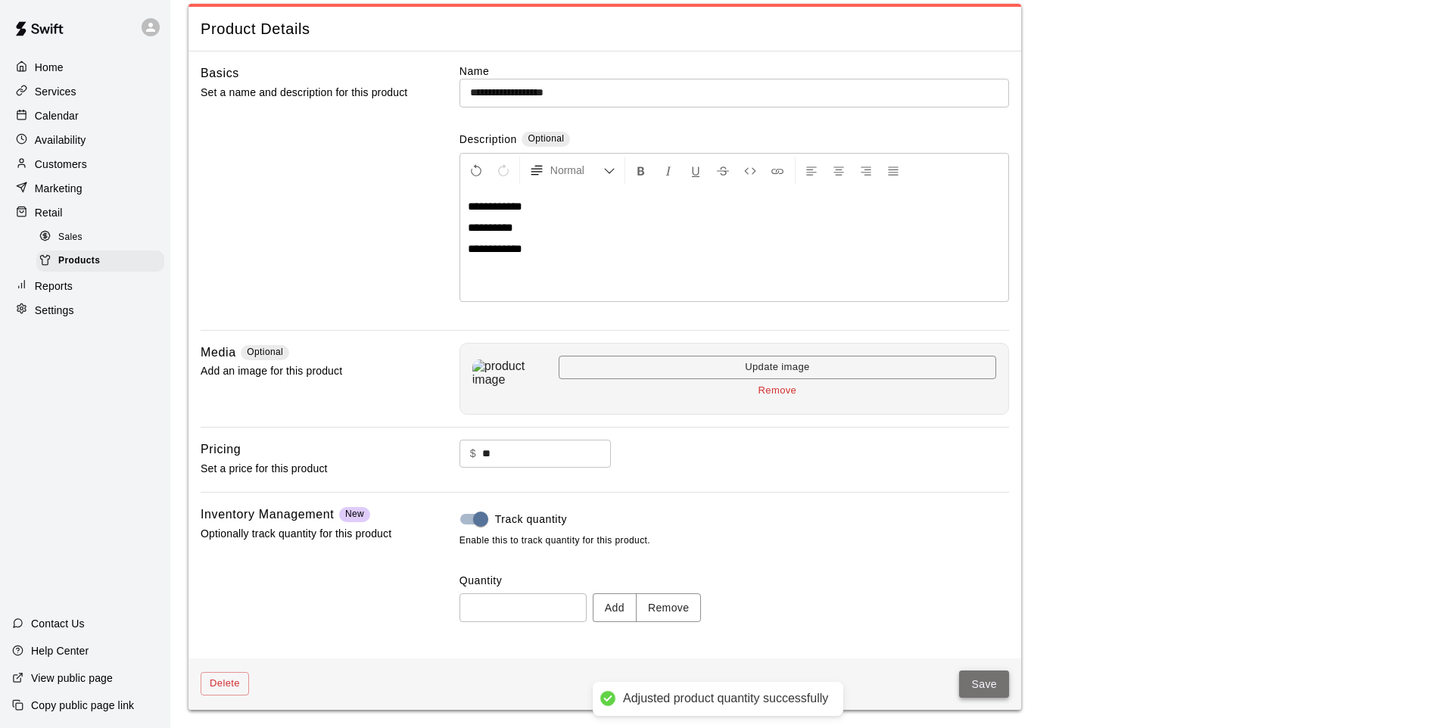
click at [981, 679] on button "Save" at bounding box center [984, 685] width 50 height 28
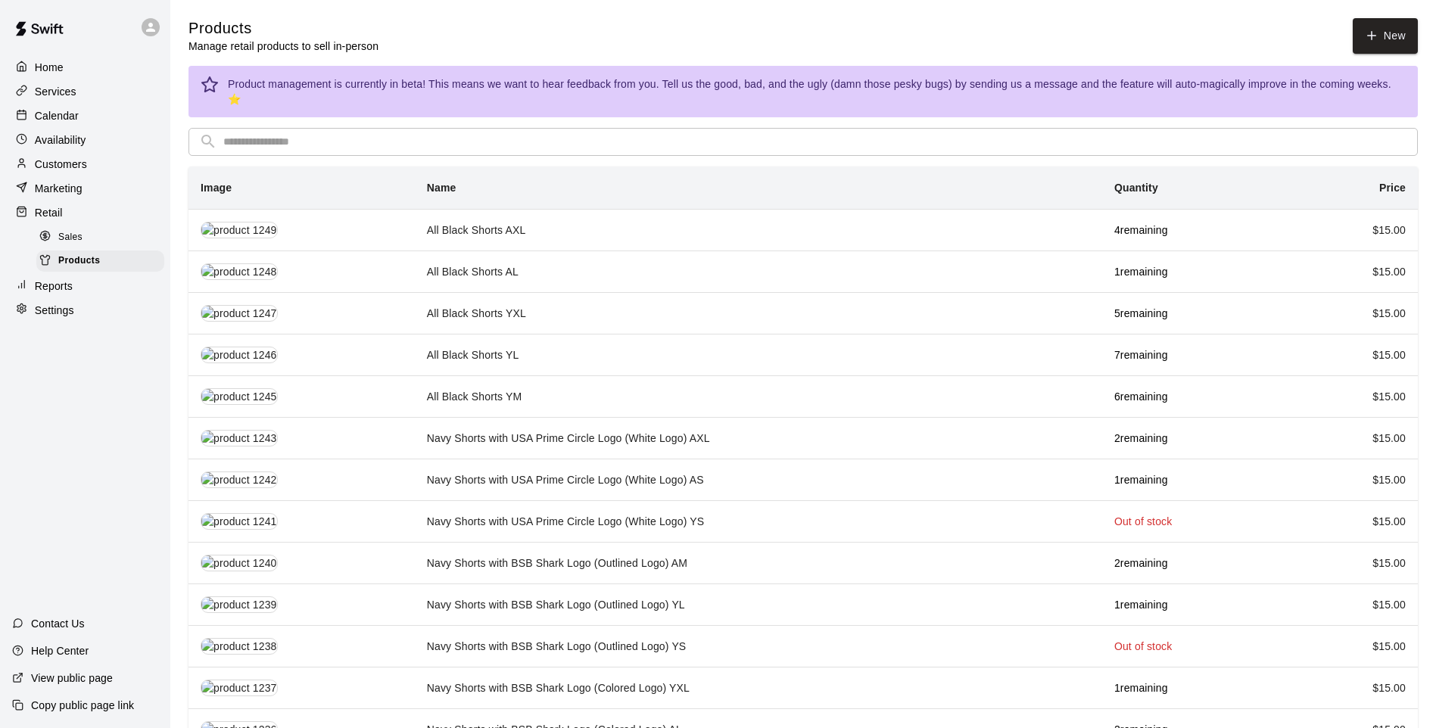
click at [396, 128] on input "text" at bounding box center [815, 142] width 1184 height 28
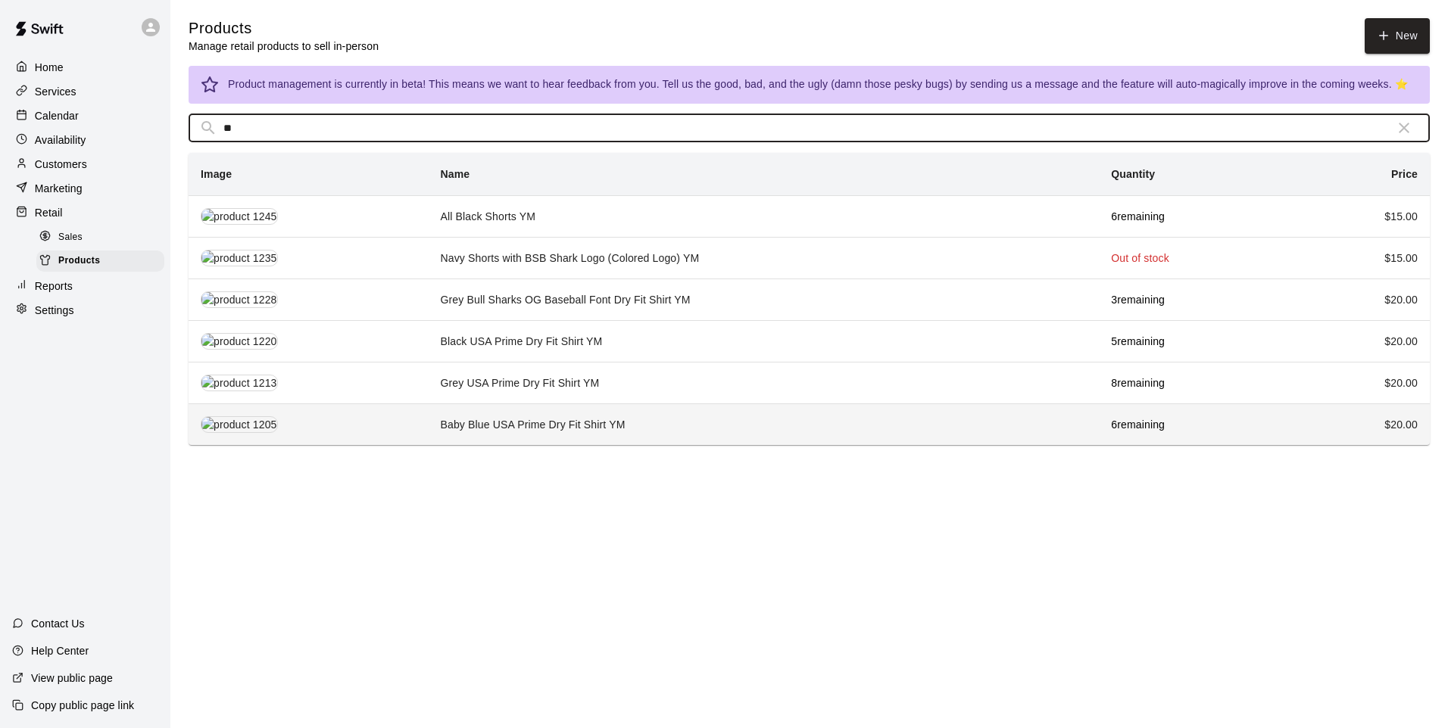
type input "**"
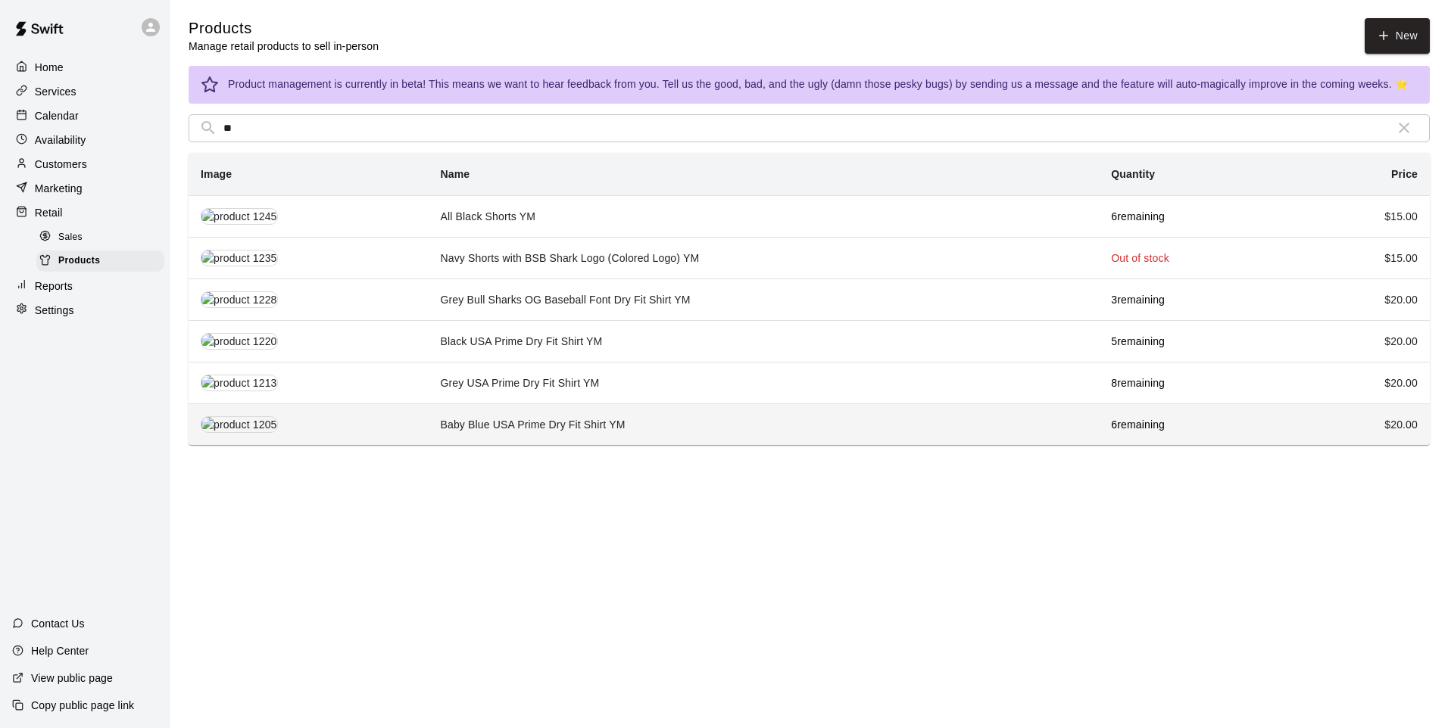
click at [477, 419] on td "Baby Blue USA Prime Dry Fit Shirt YM" at bounding box center [764, 425] width 671 height 42
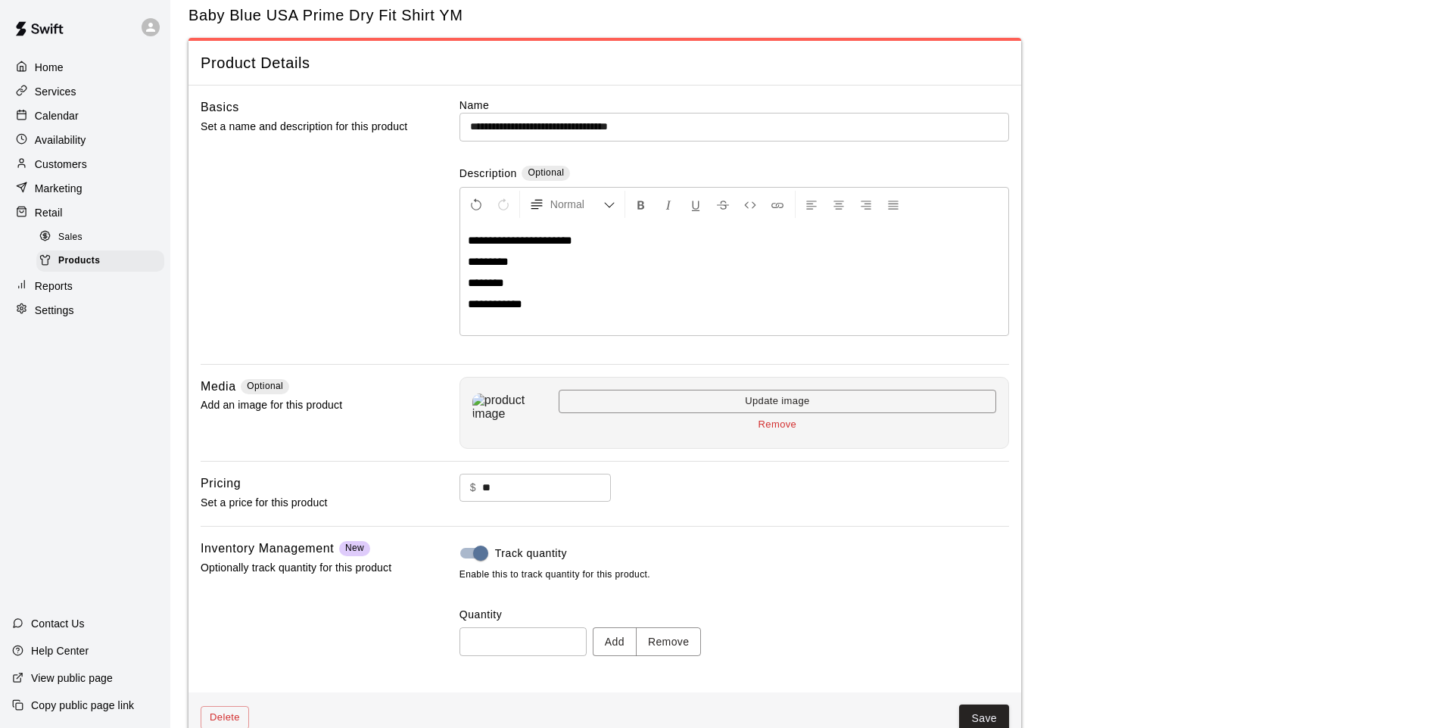
scroll to position [70, 0]
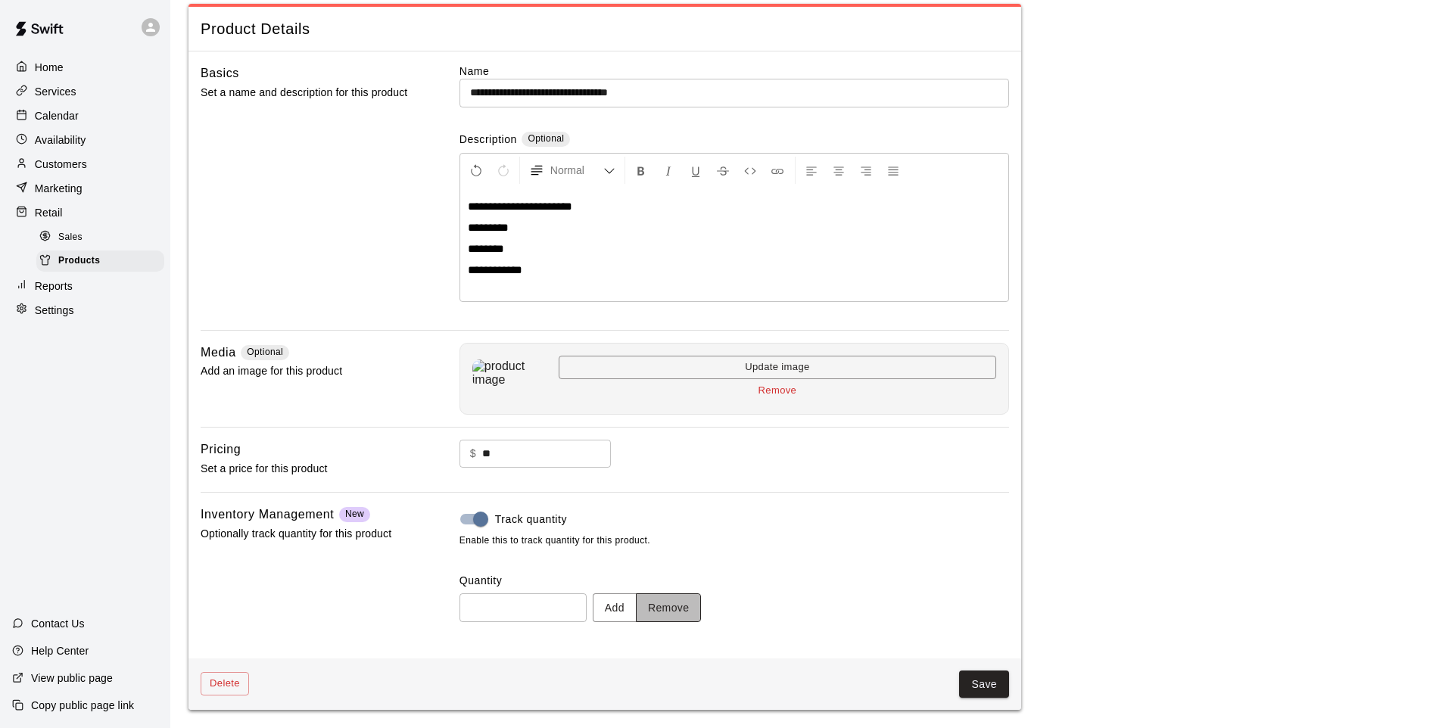
click at [666, 613] on button "Remove" at bounding box center [669, 608] width 66 height 28
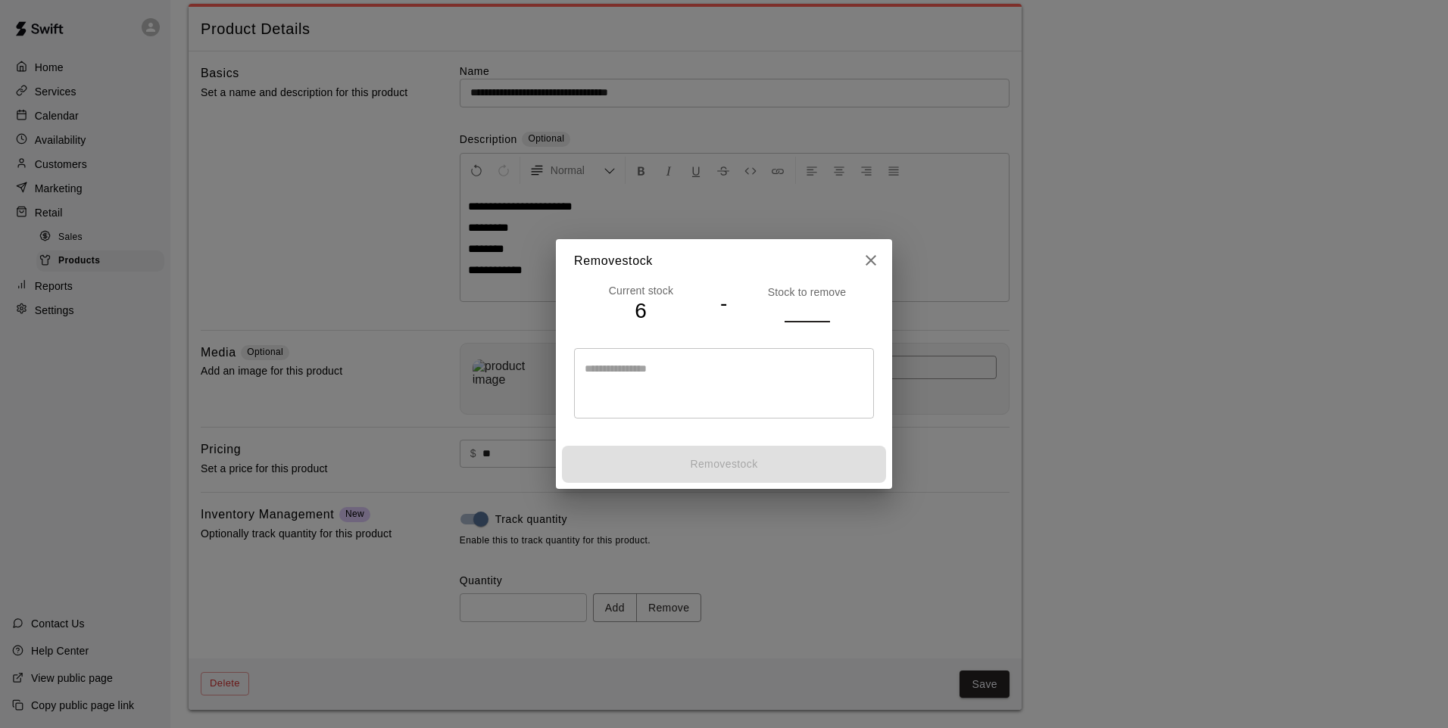
click at [794, 314] on input "number" at bounding box center [806, 311] width 45 height 22
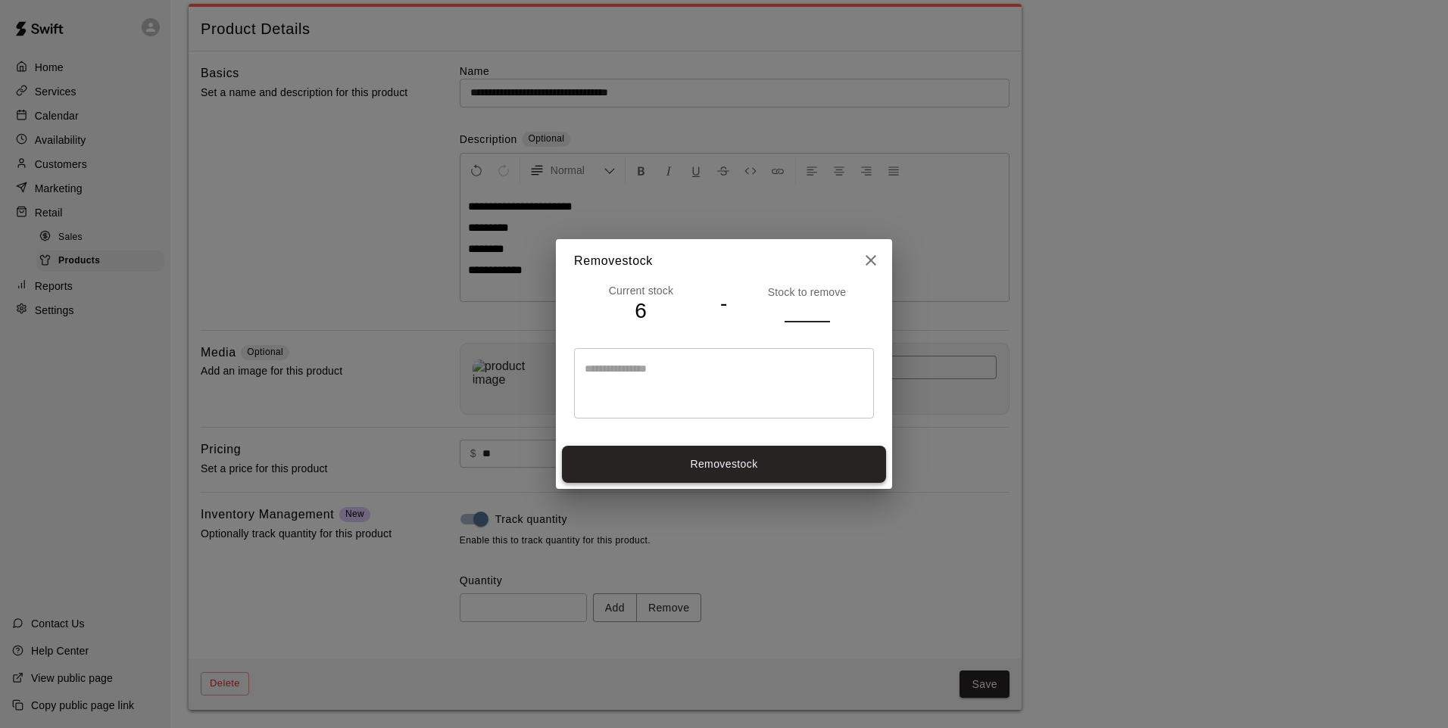
type input "*"
click at [797, 468] on button "Remove stock" at bounding box center [724, 464] width 324 height 37
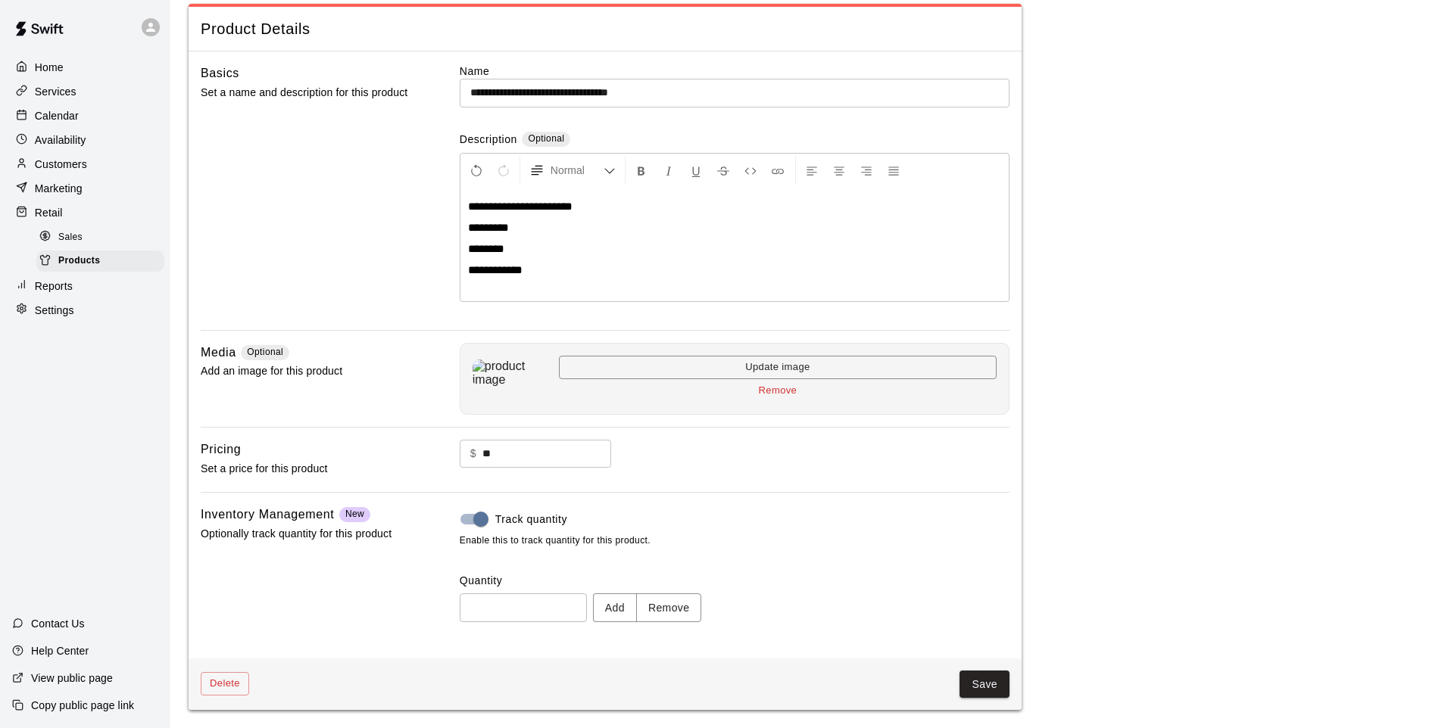
type input "*"
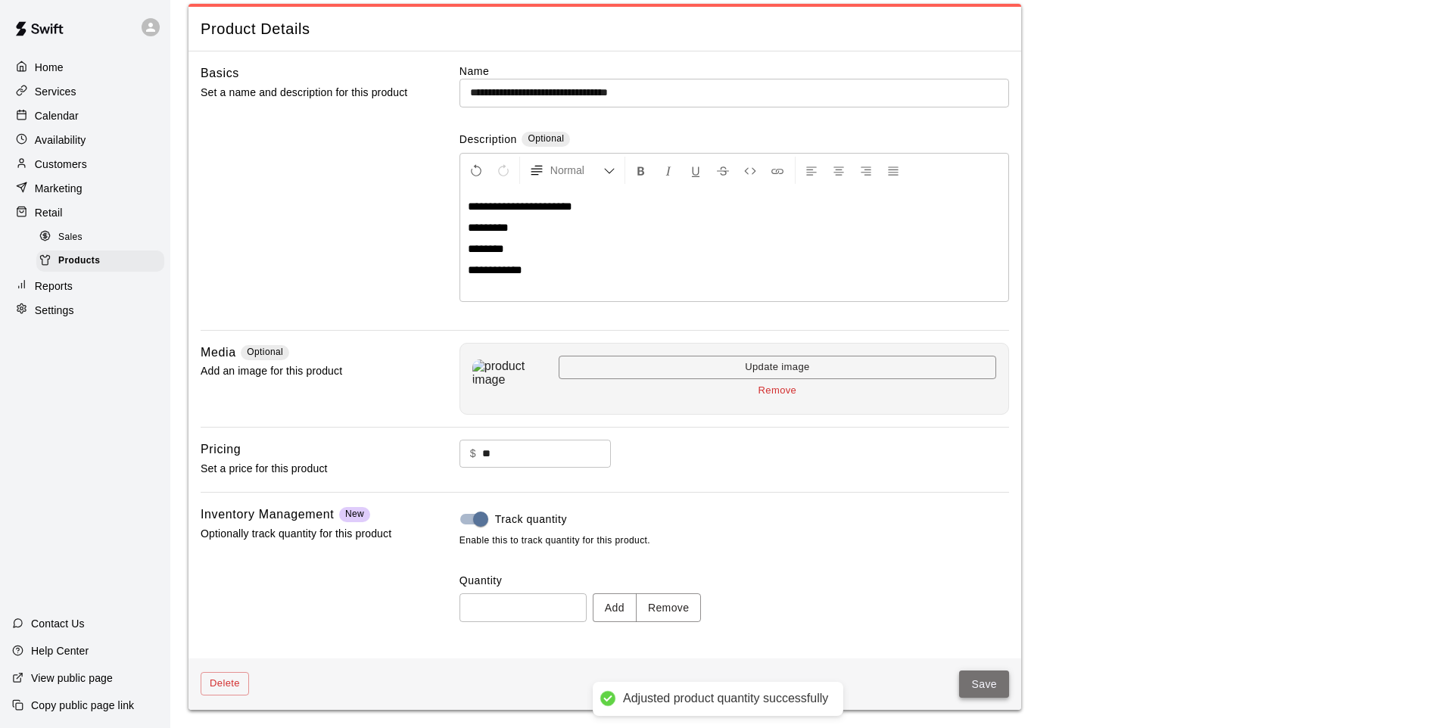
click at [987, 692] on button "Save" at bounding box center [984, 685] width 50 height 28
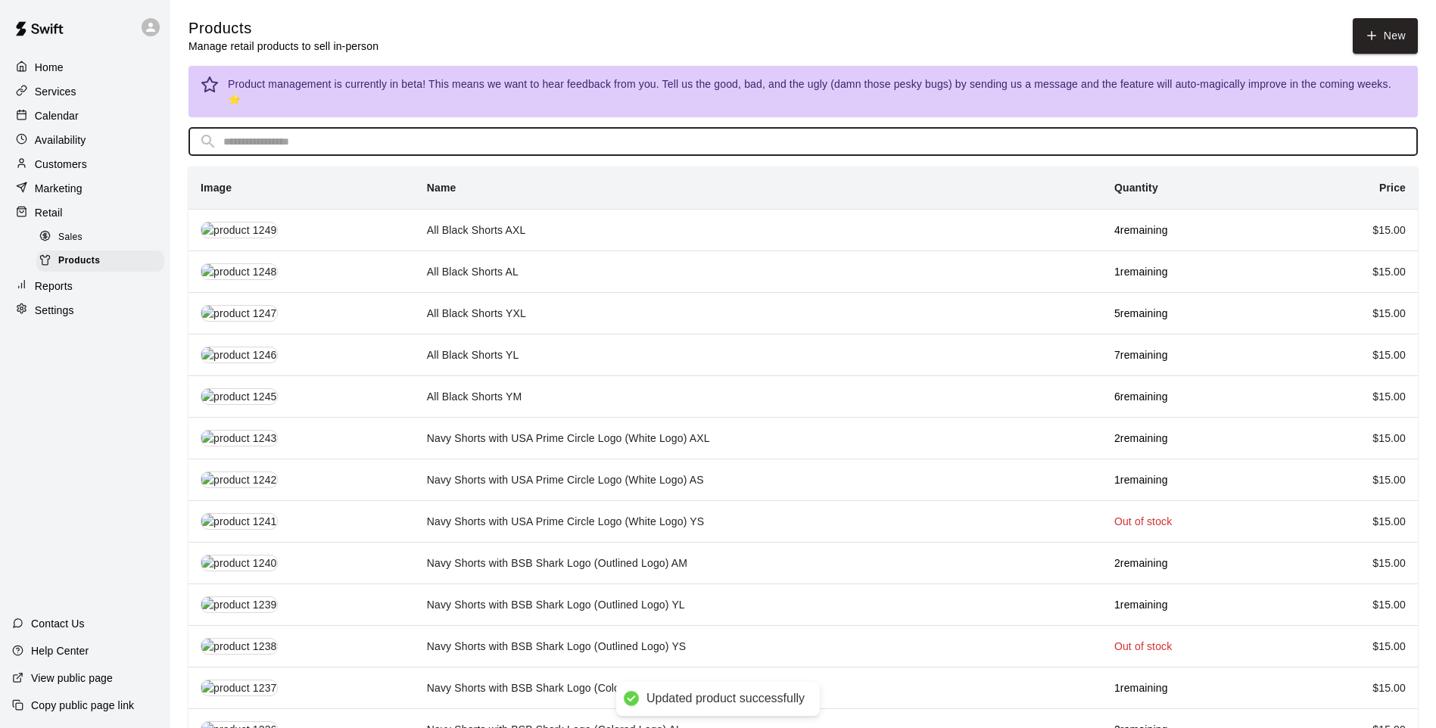
click at [273, 132] on input "text" at bounding box center [815, 142] width 1184 height 28
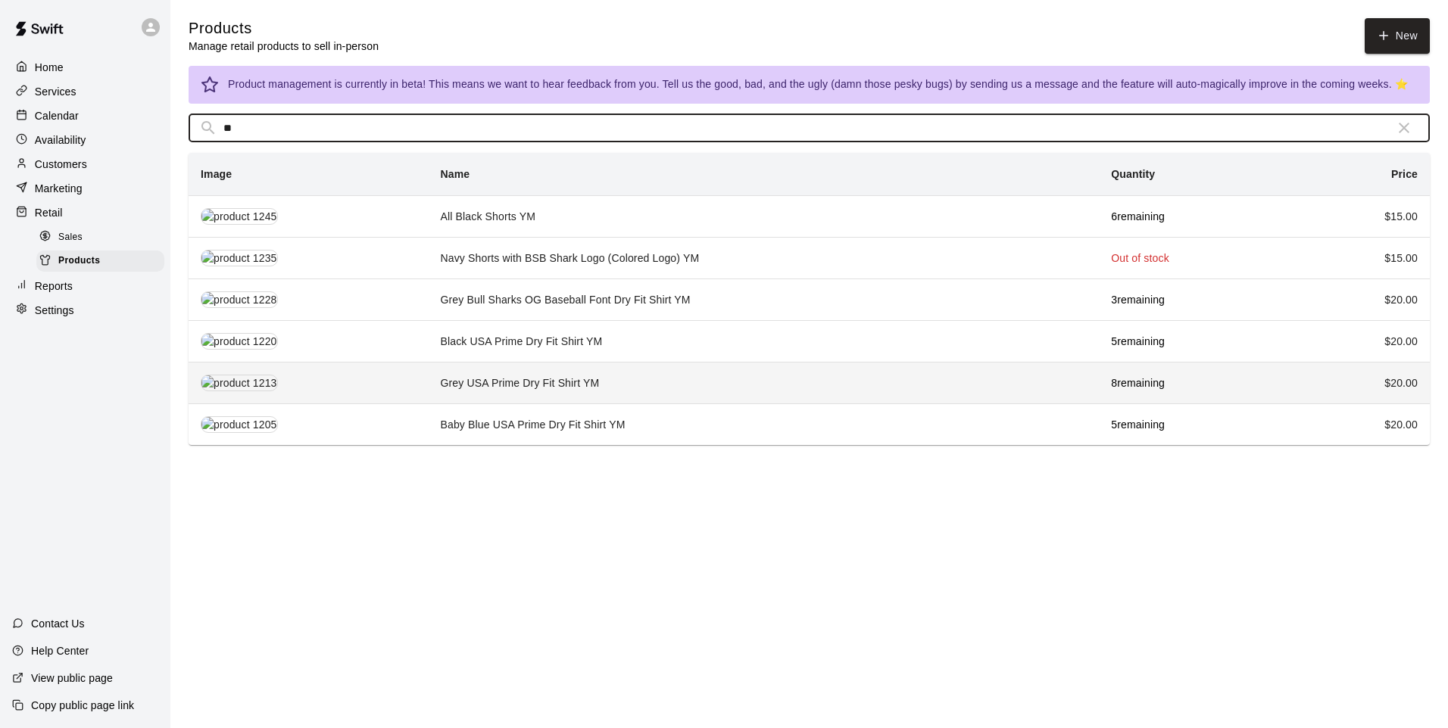
type input "**"
click at [527, 389] on td "Grey USA Prime Dry Fit Shirt YM" at bounding box center [764, 383] width 671 height 42
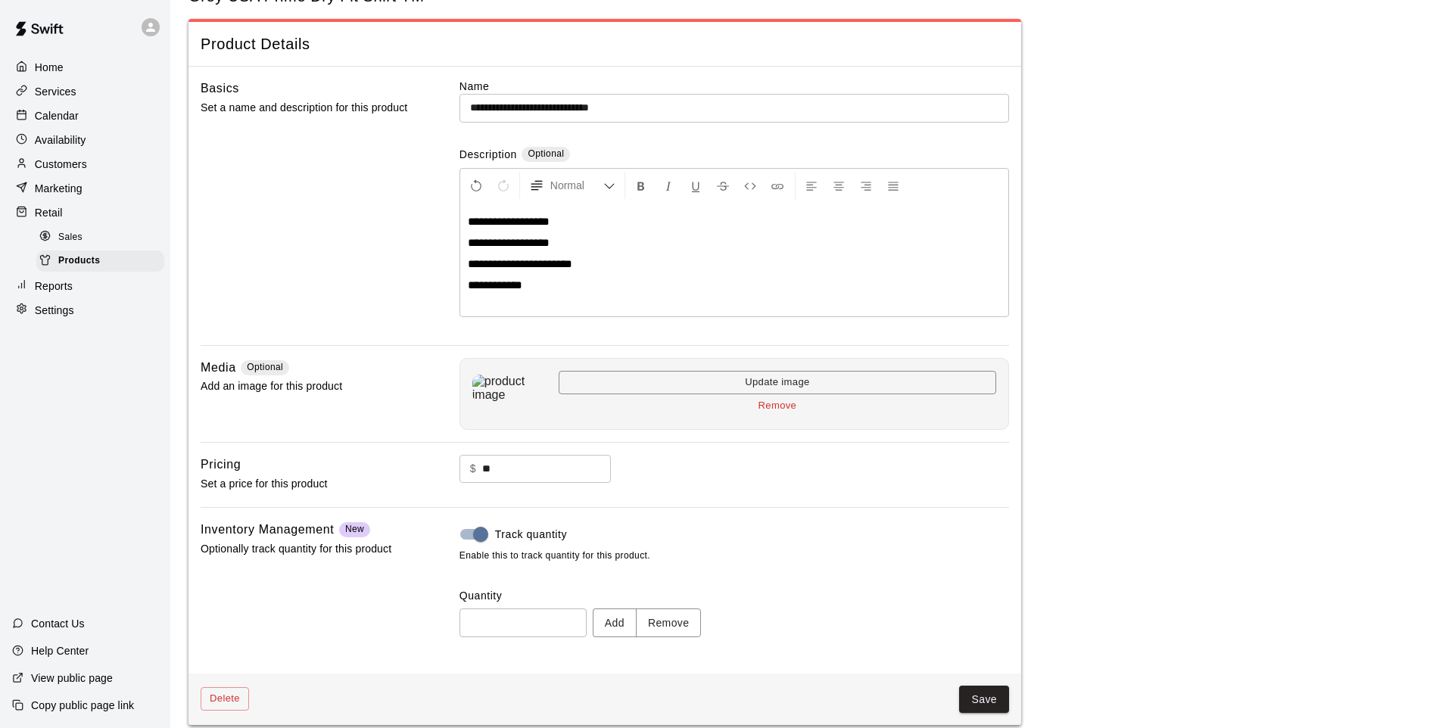
scroll to position [70, 0]
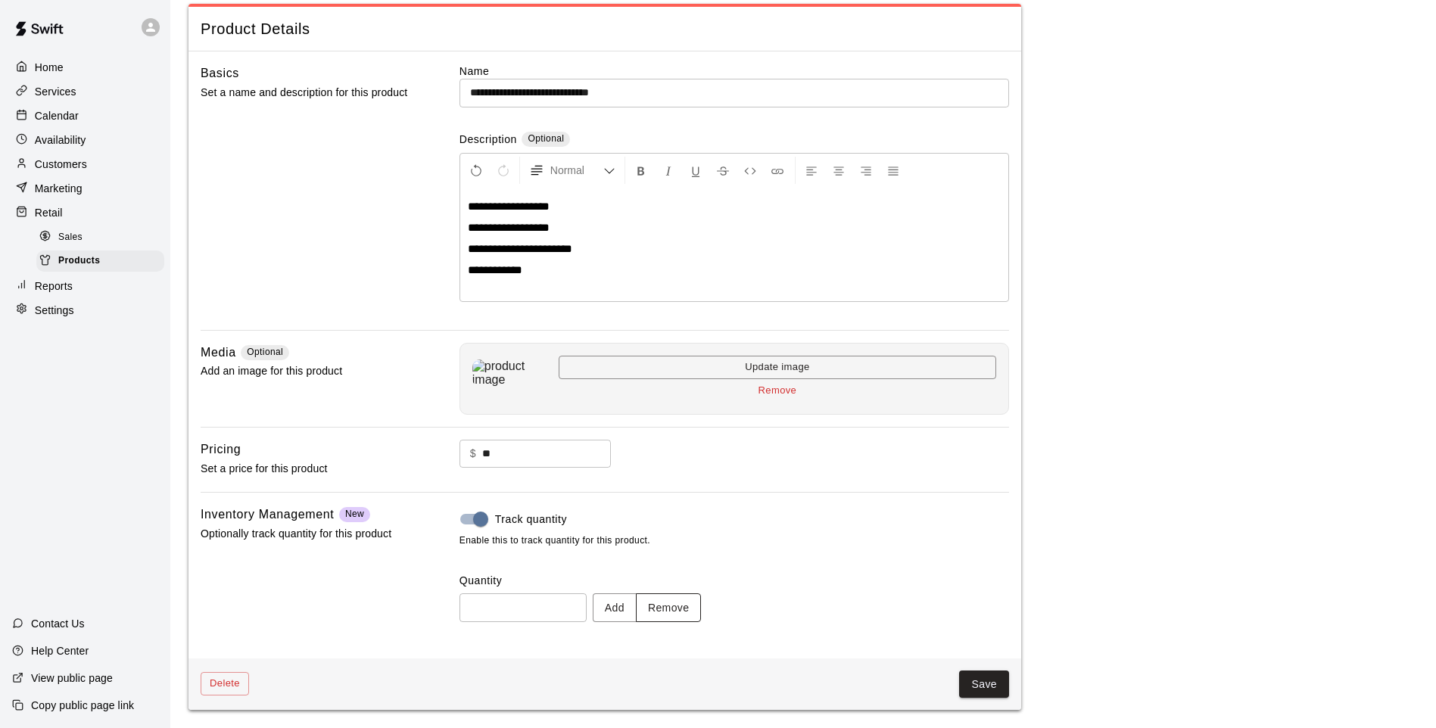
click at [692, 606] on button "Remove" at bounding box center [669, 608] width 66 height 28
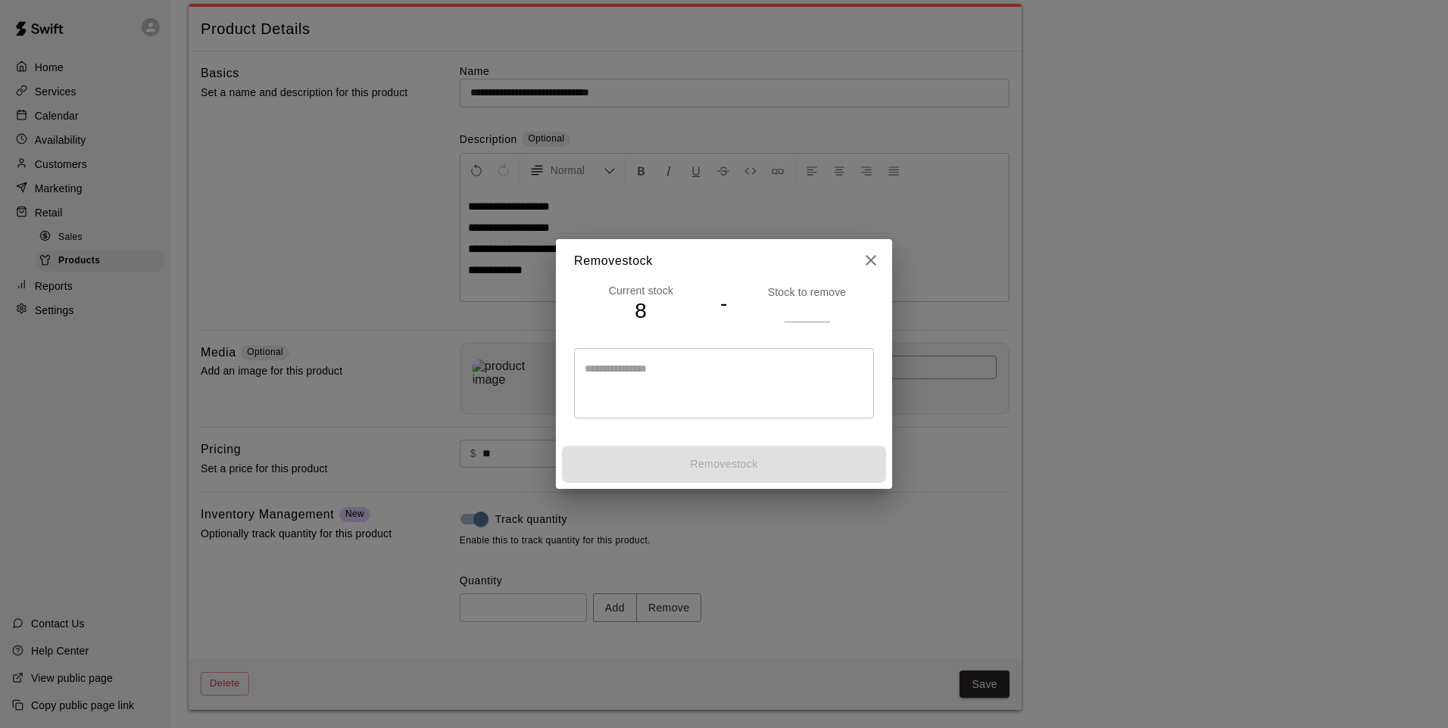
click at [813, 314] on input "number" at bounding box center [806, 311] width 45 height 22
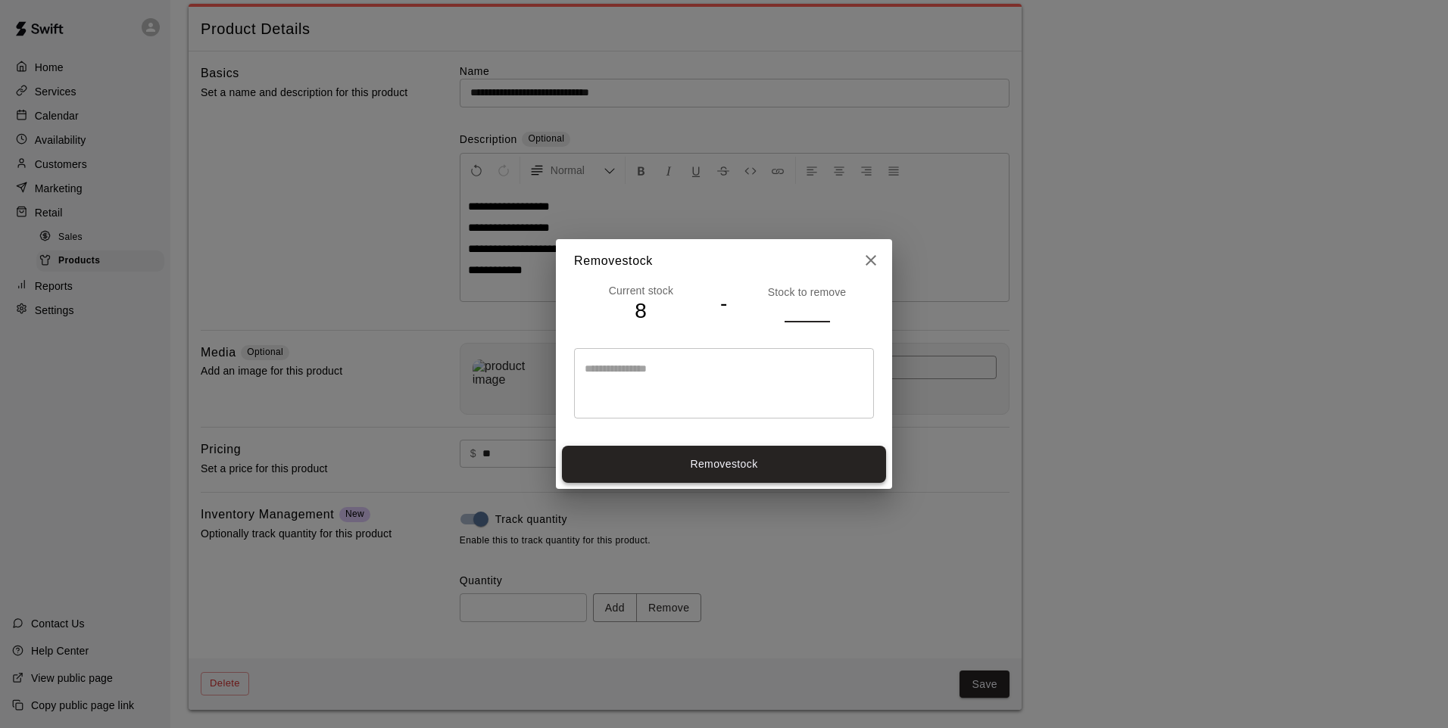
type input "*"
click at [801, 458] on button "Remove stock" at bounding box center [724, 464] width 324 height 37
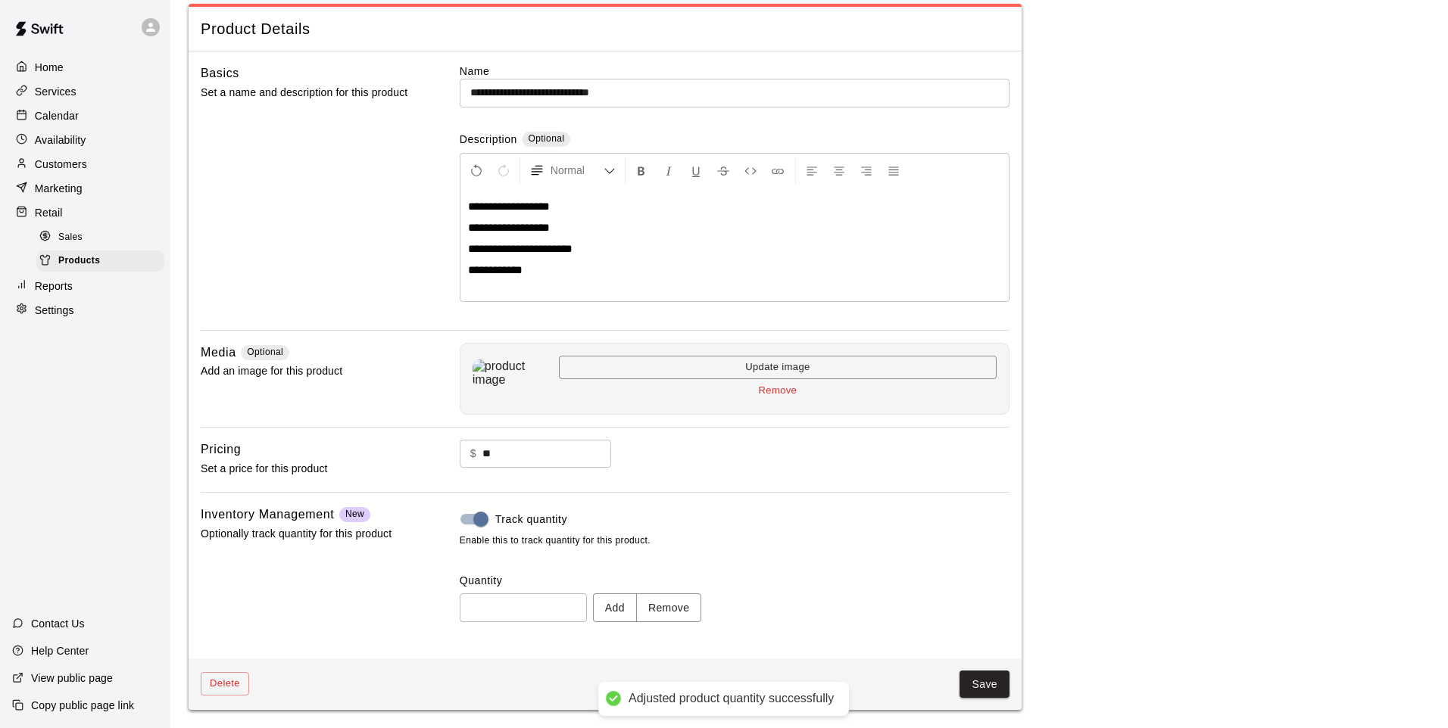
type input "*"
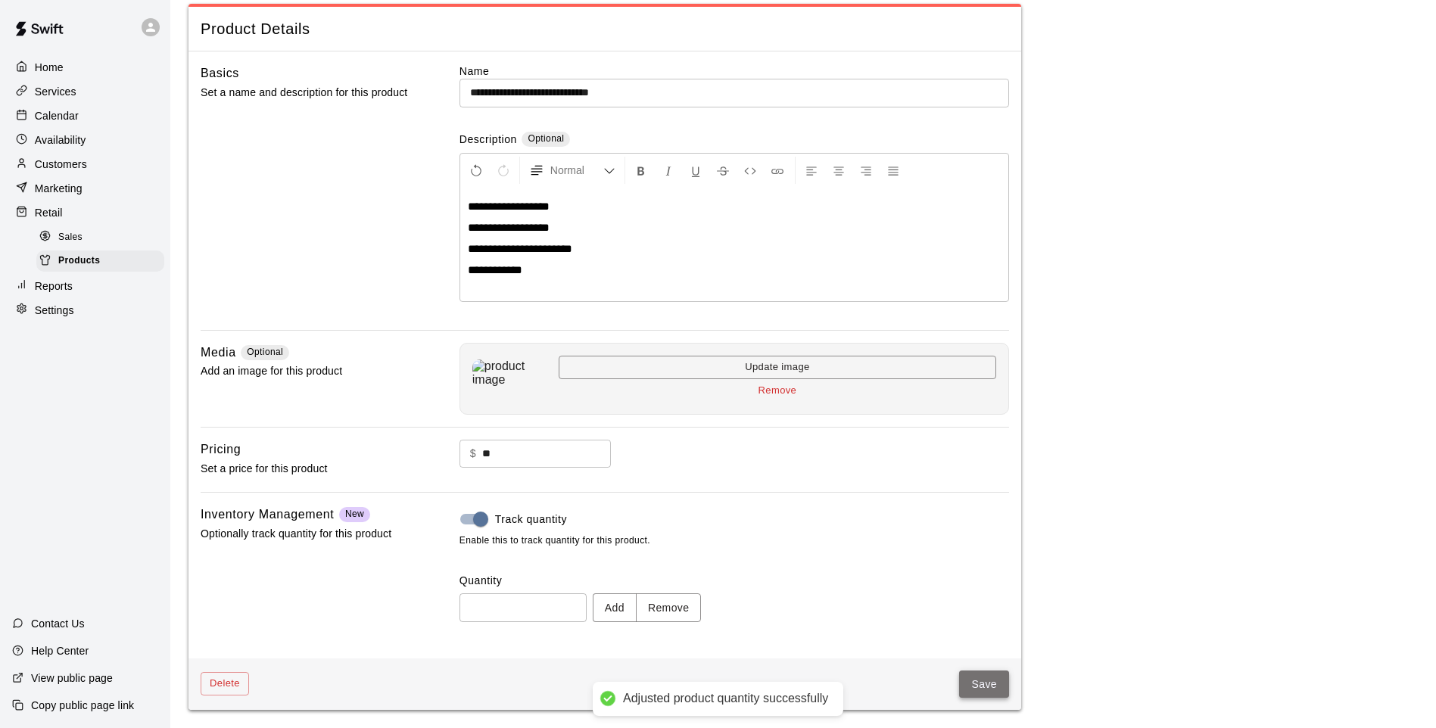
click at [989, 685] on button "Save" at bounding box center [984, 685] width 50 height 28
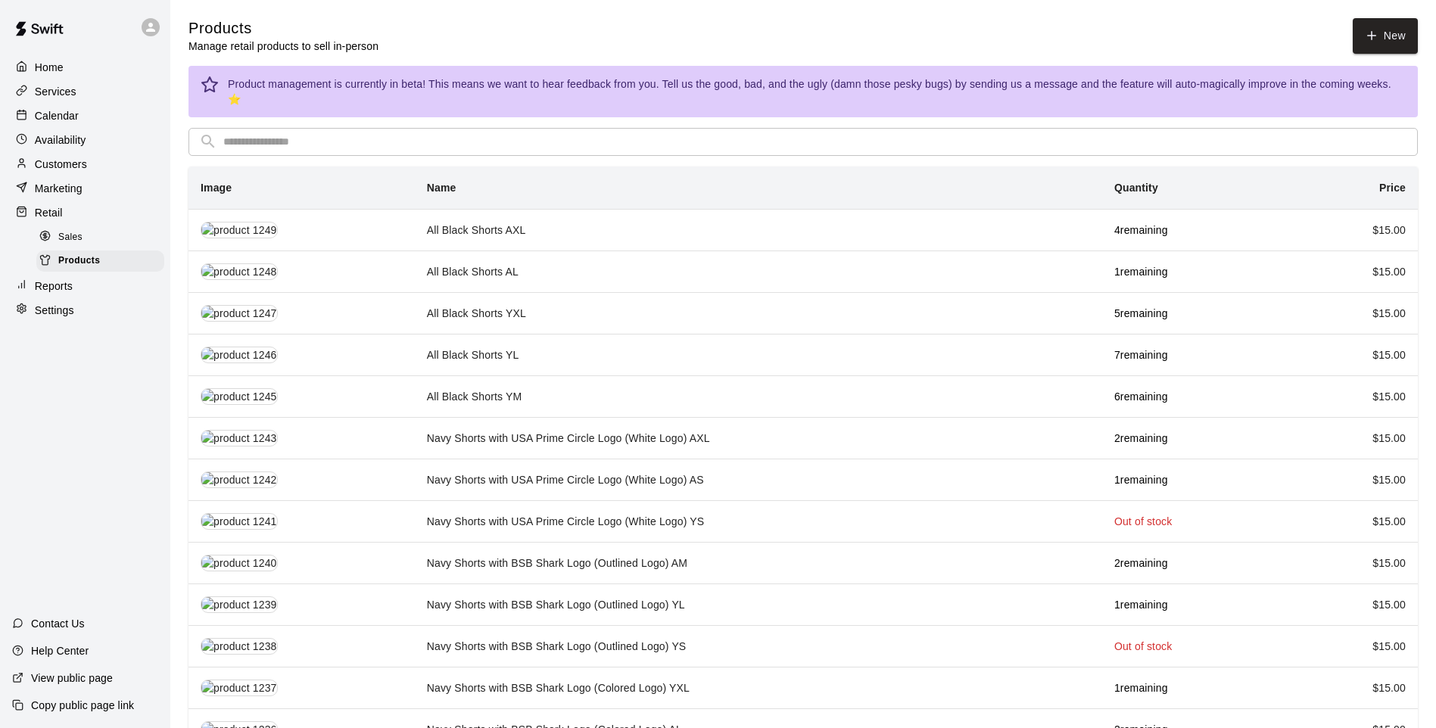
click at [331, 135] on input "text" at bounding box center [815, 142] width 1184 height 28
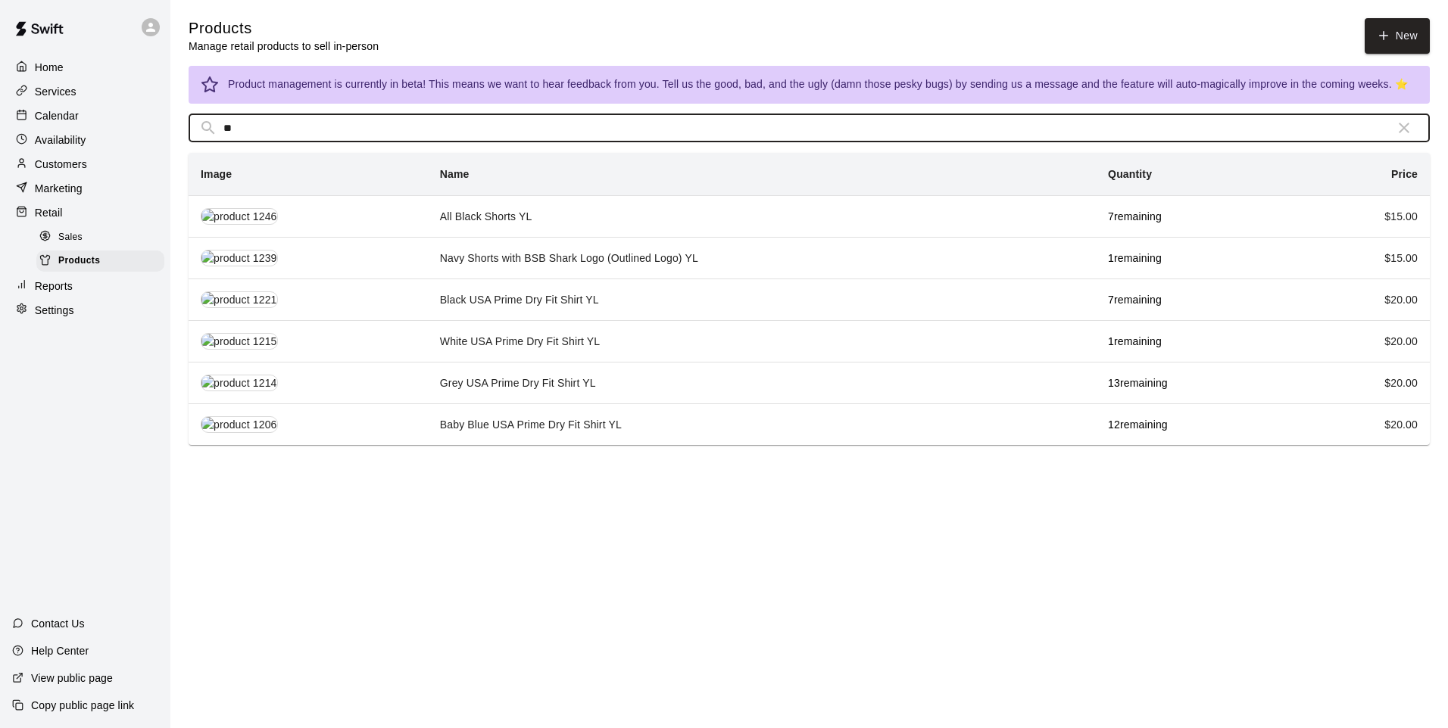
type input "*"
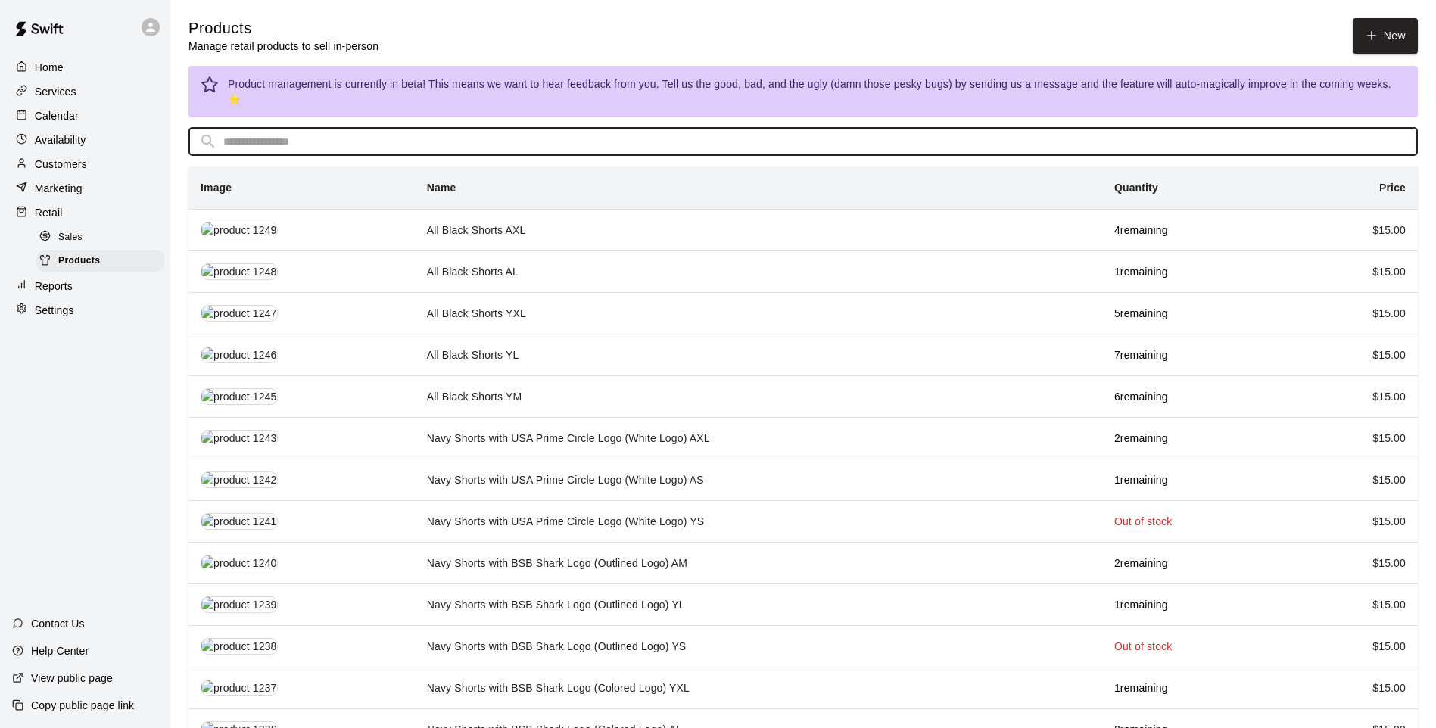
click at [358, 128] on input "text" at bounding box center [815, 142] width 1184 height 28
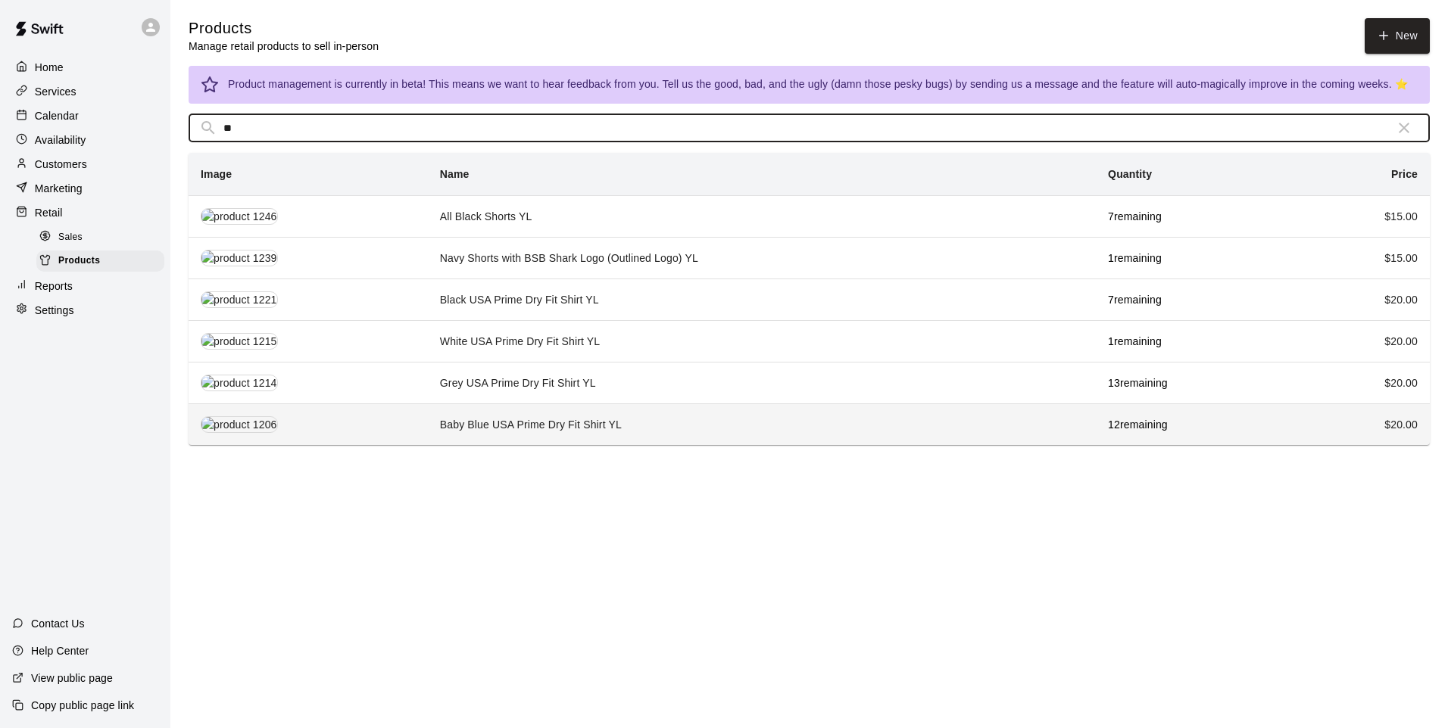
click at [515, 423] on td "Baby Blue USA Prime Dry Fit Shirt YL" at bounding box center [762, 425] width 668 height 42
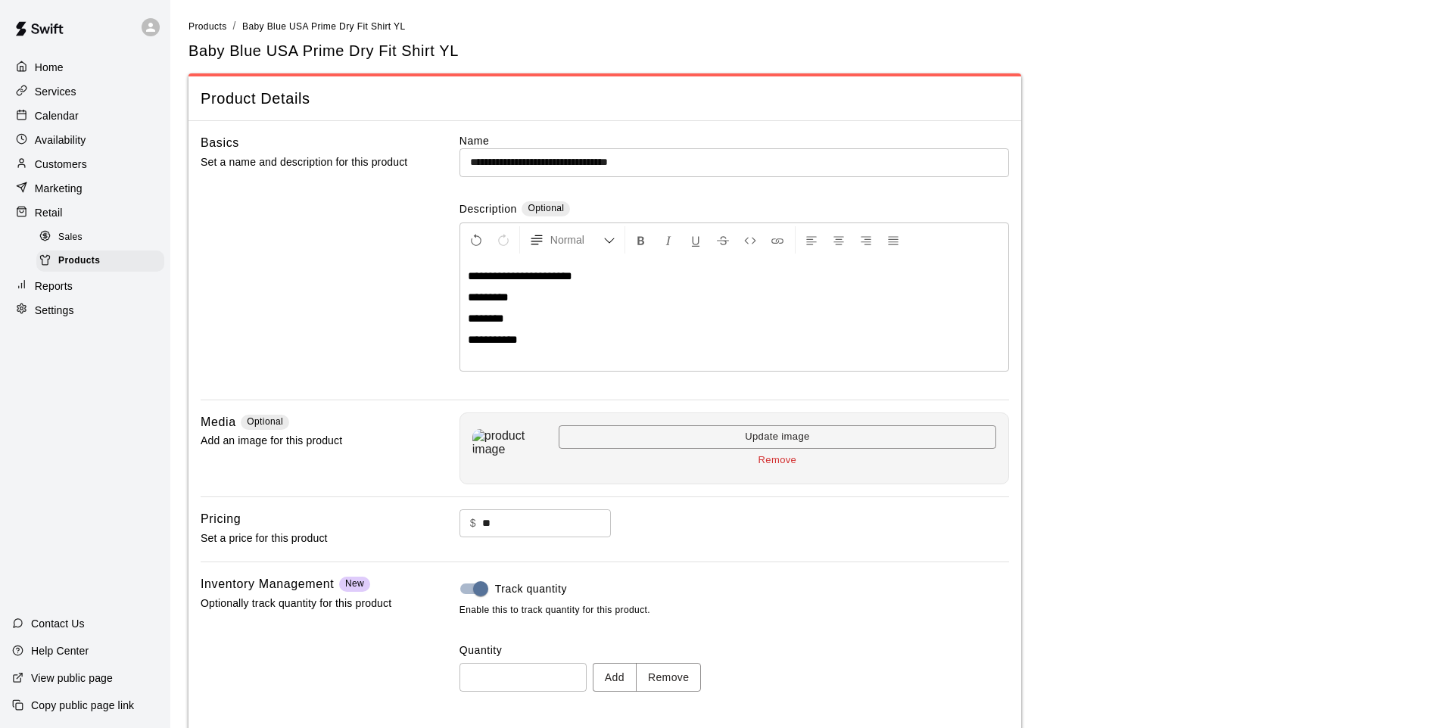
scroll to position [70, 0]
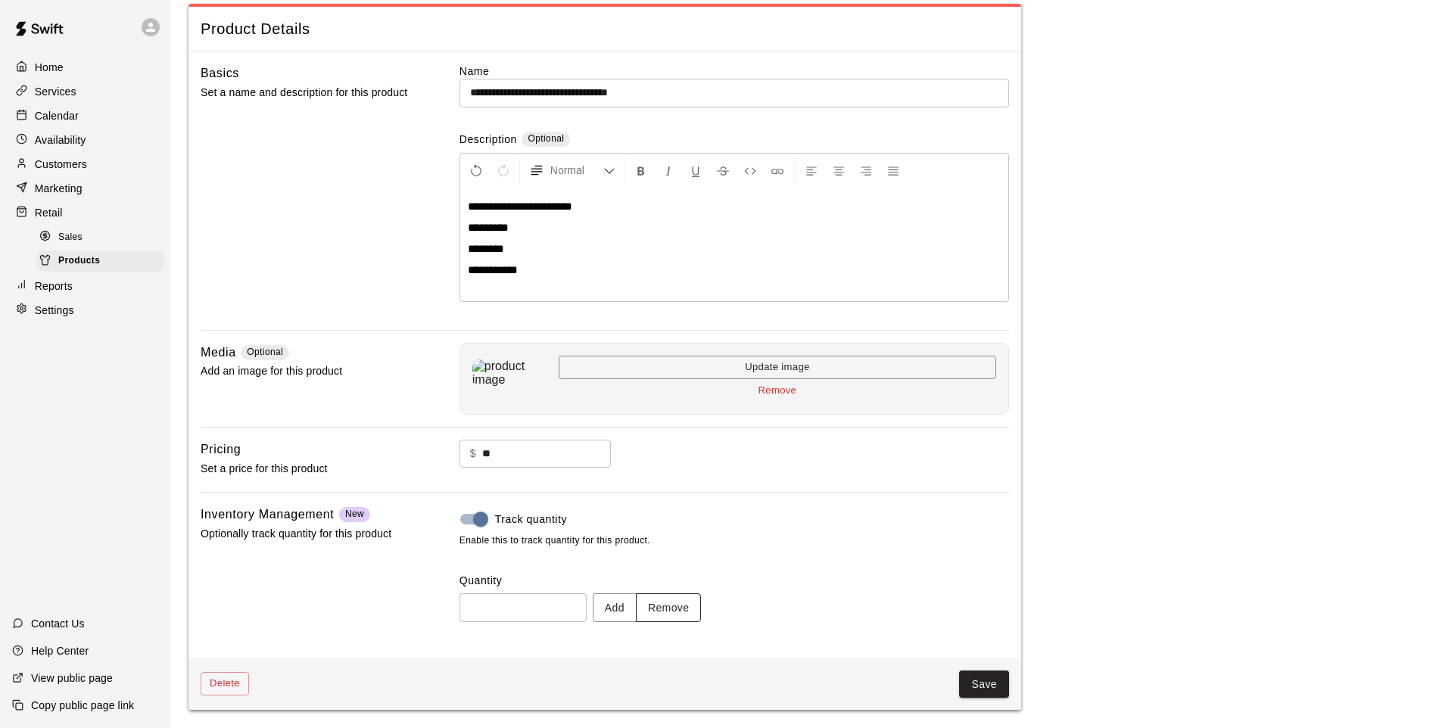
click at [685, 616] on button "Remove" at bounding box center [669, 608] width 66 height 28
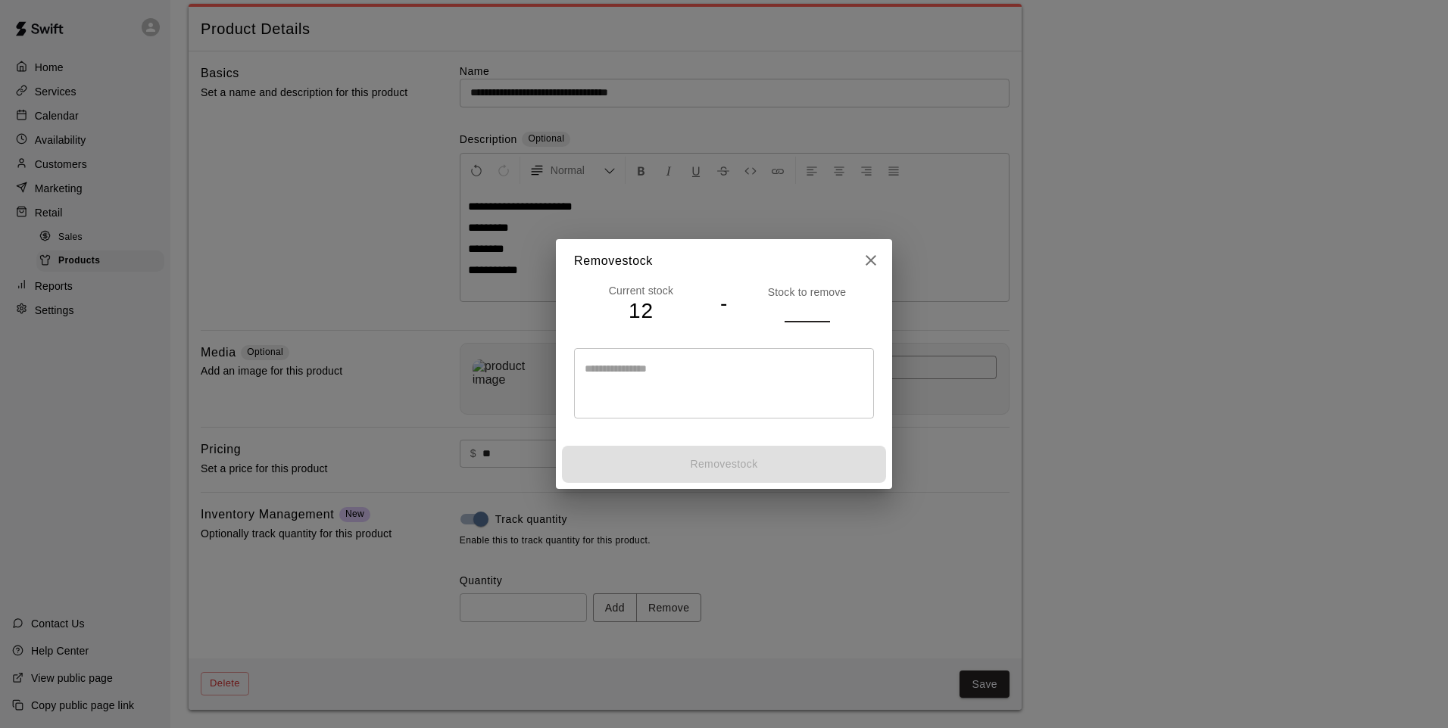
click at [796, 307] on input "number" at bounding box center [806, 311] width 45 height 22
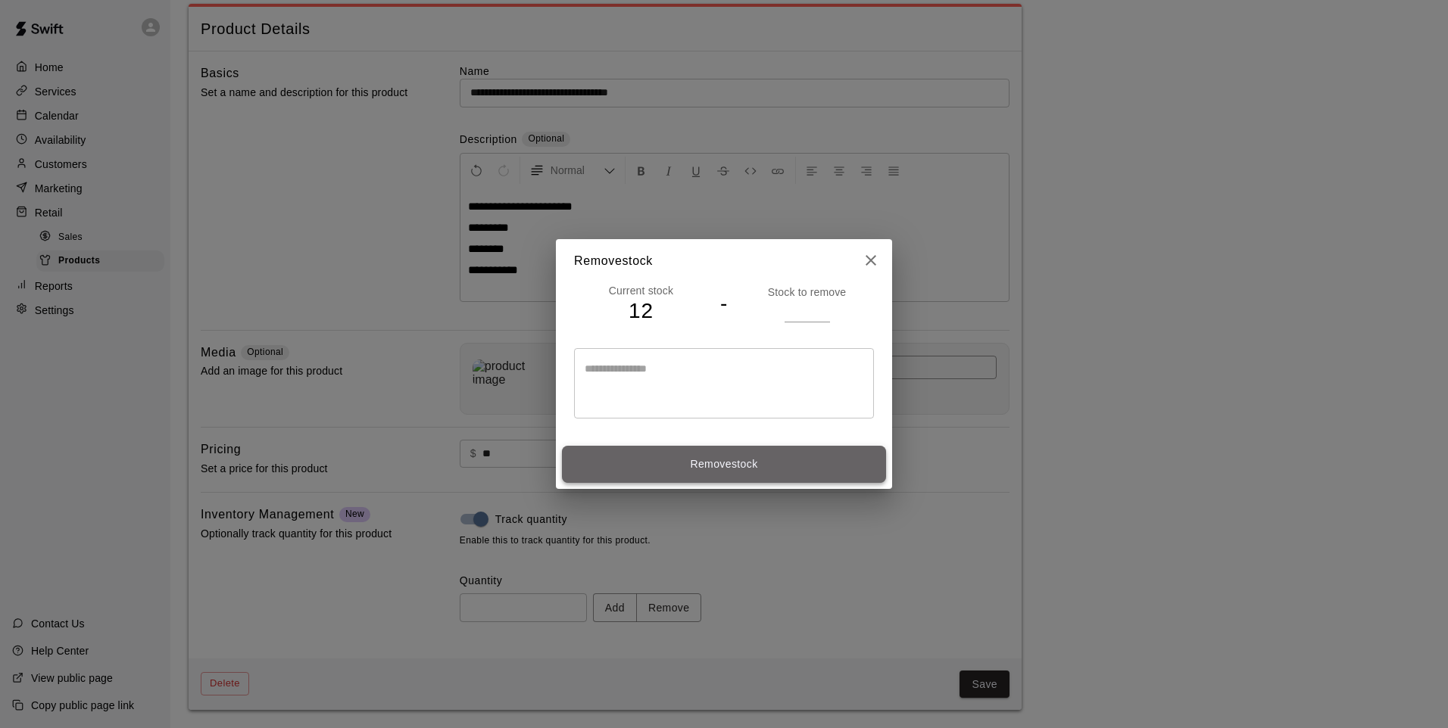
click at [780, 468] on button "Remove stock" at bounding box center [724, 464] width 324 height 37
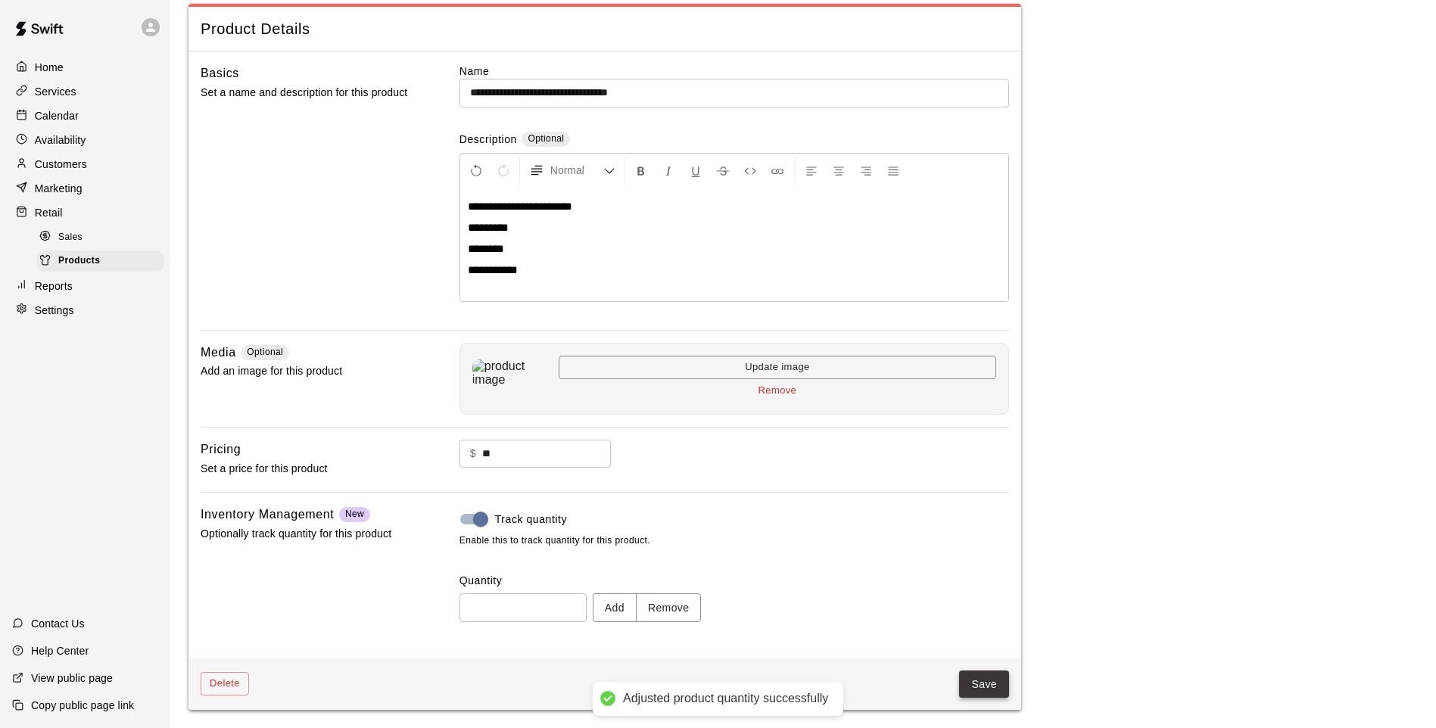
click at [981, 686] on button "Save" at bounding box center [984, 685] width 50 height 28
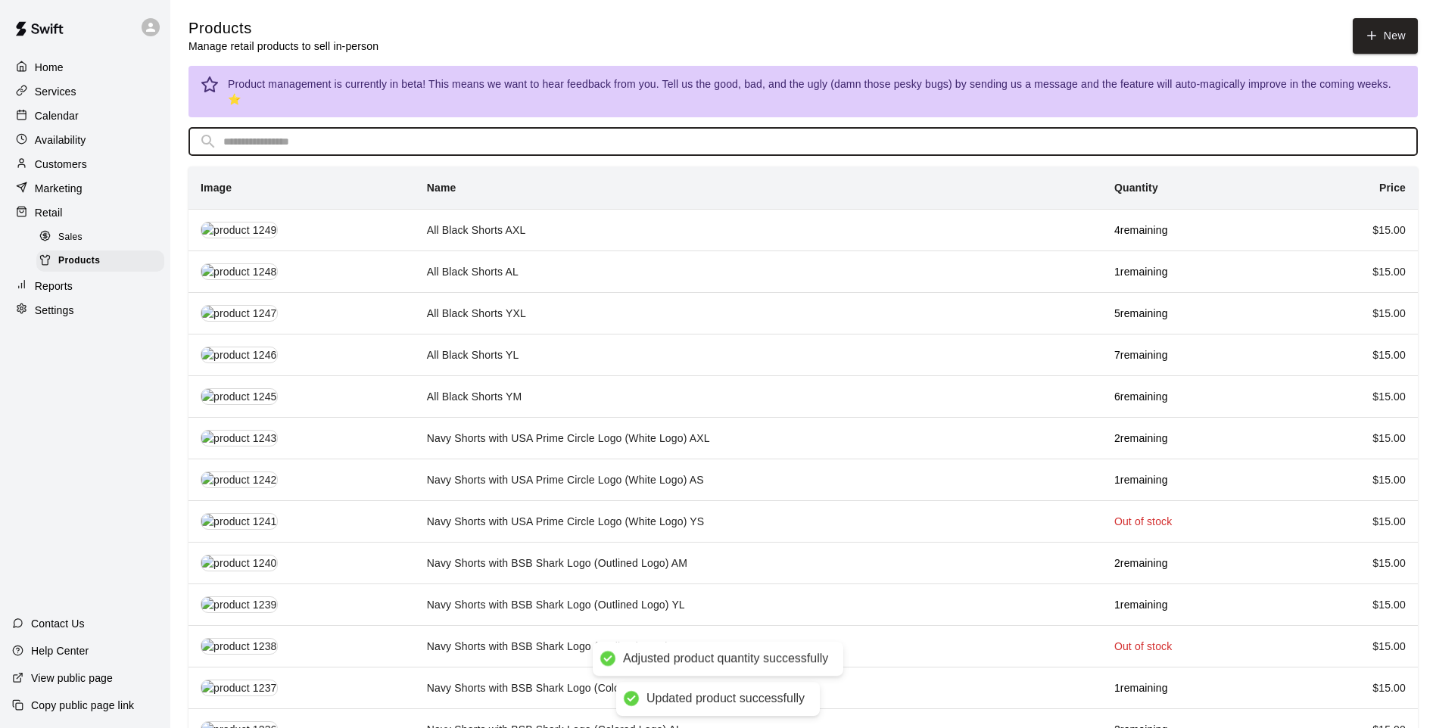
click at [420, 128] on input "text" at bounding box center [815, 142] width 1184 height 28
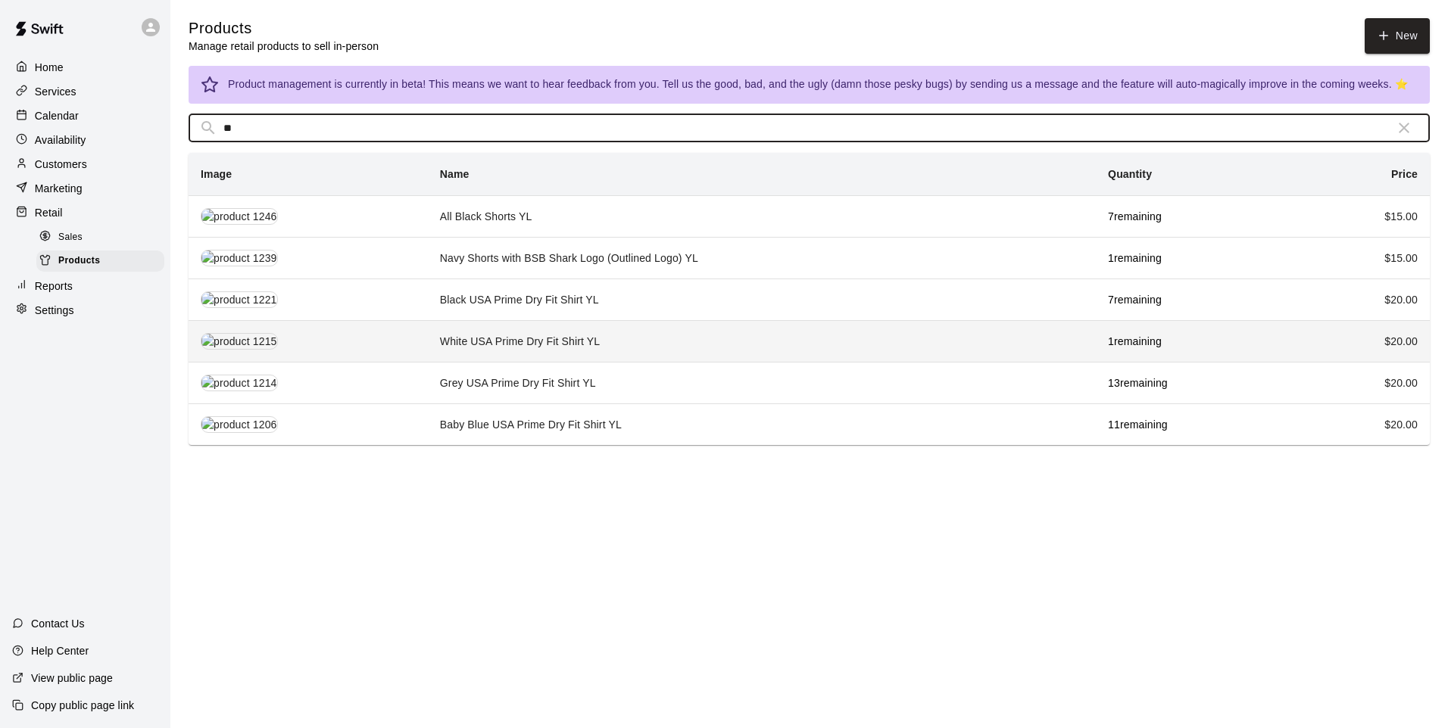
click at [486, 344] on td "White USA Prime Dry Fit Shirt YL" at bounding box center [762, 341] width 668 height 42
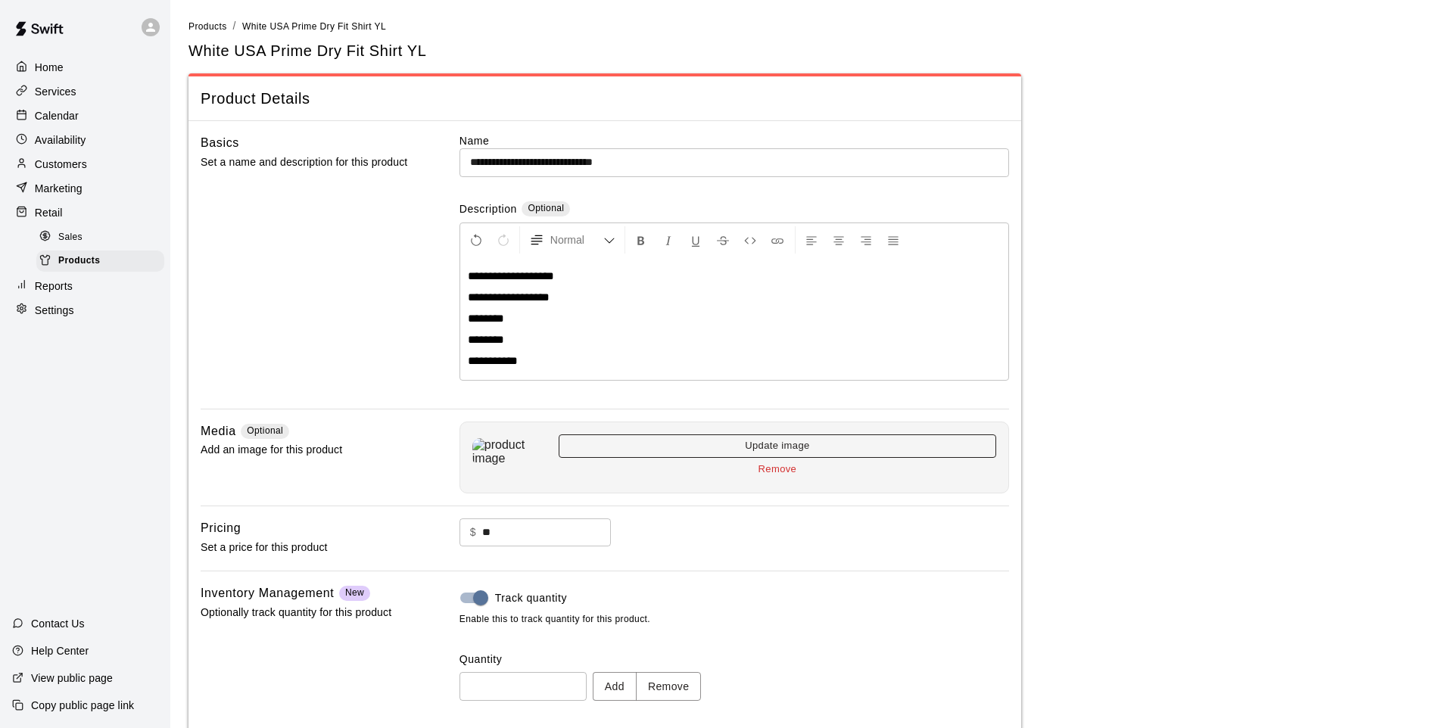
scroll to position [79, 0]
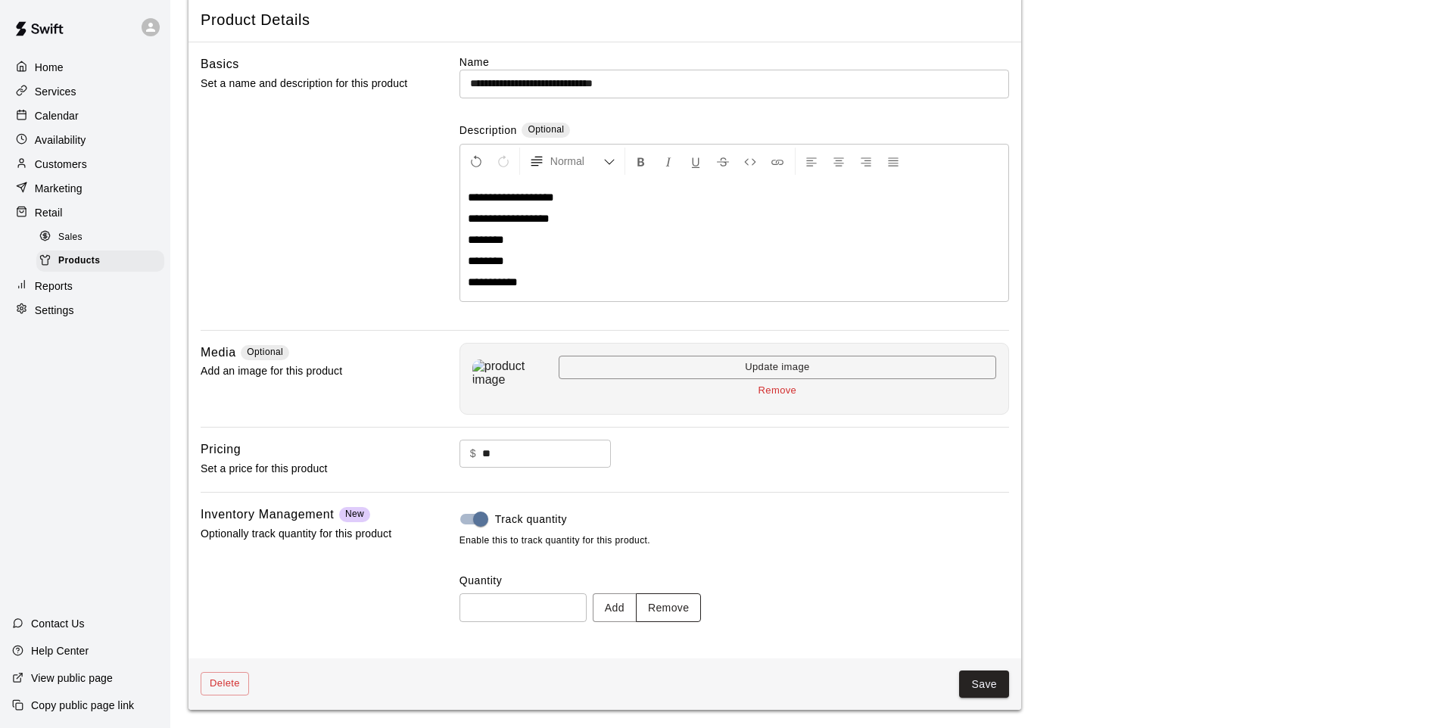
click at [688, 607] on button "Remove" at bounding box center [669, 608] width 66 height 28
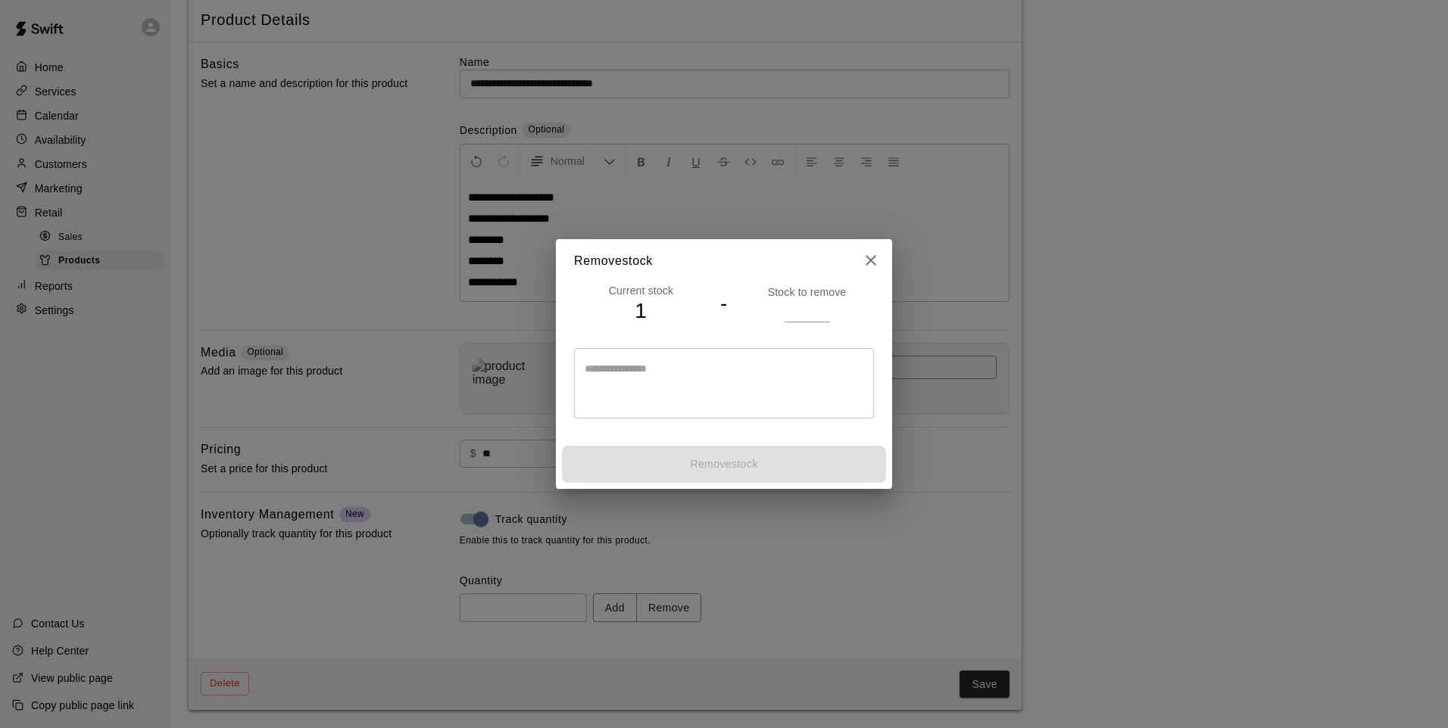
click at [798, 313] on input "number" at bounding box center [806, 311] width 45 height 22
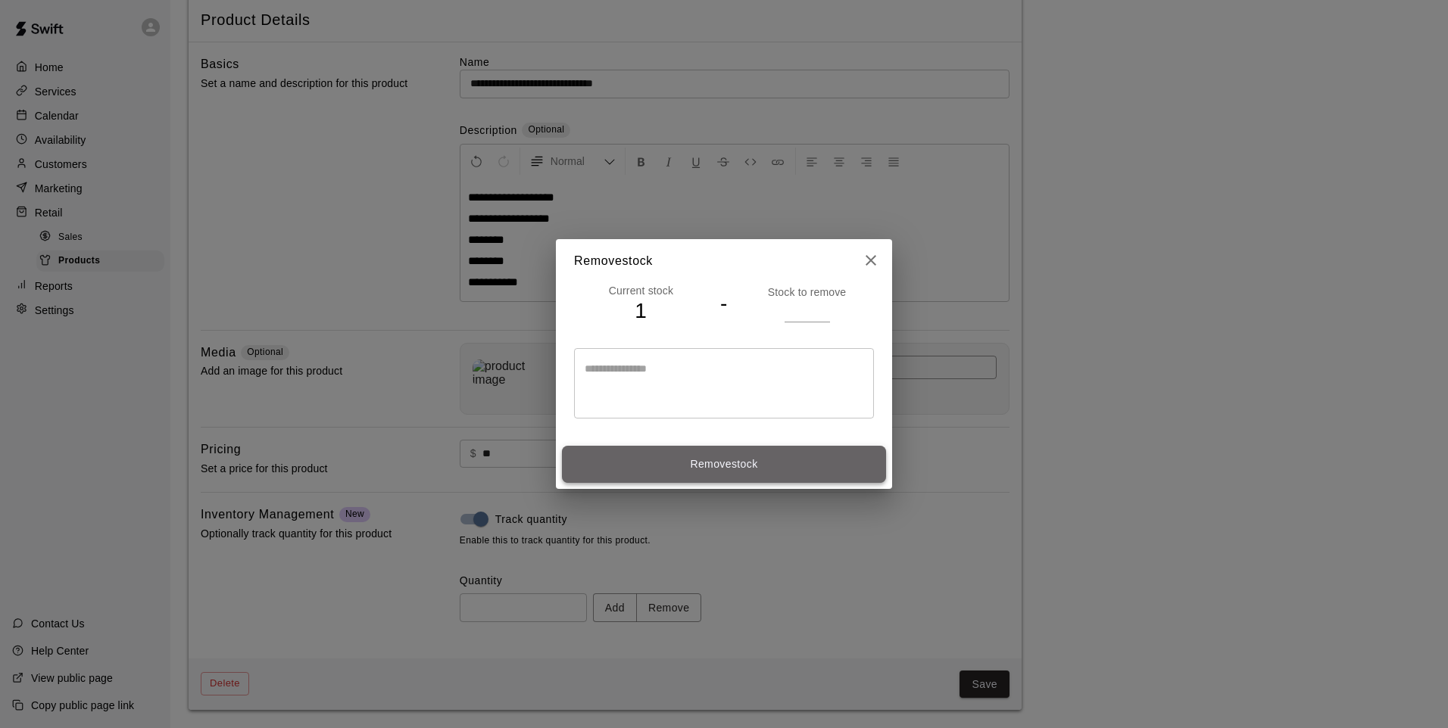
click at [715, 456] on button "Remove stock" at bounding box center [724, 464] width 324 height 37
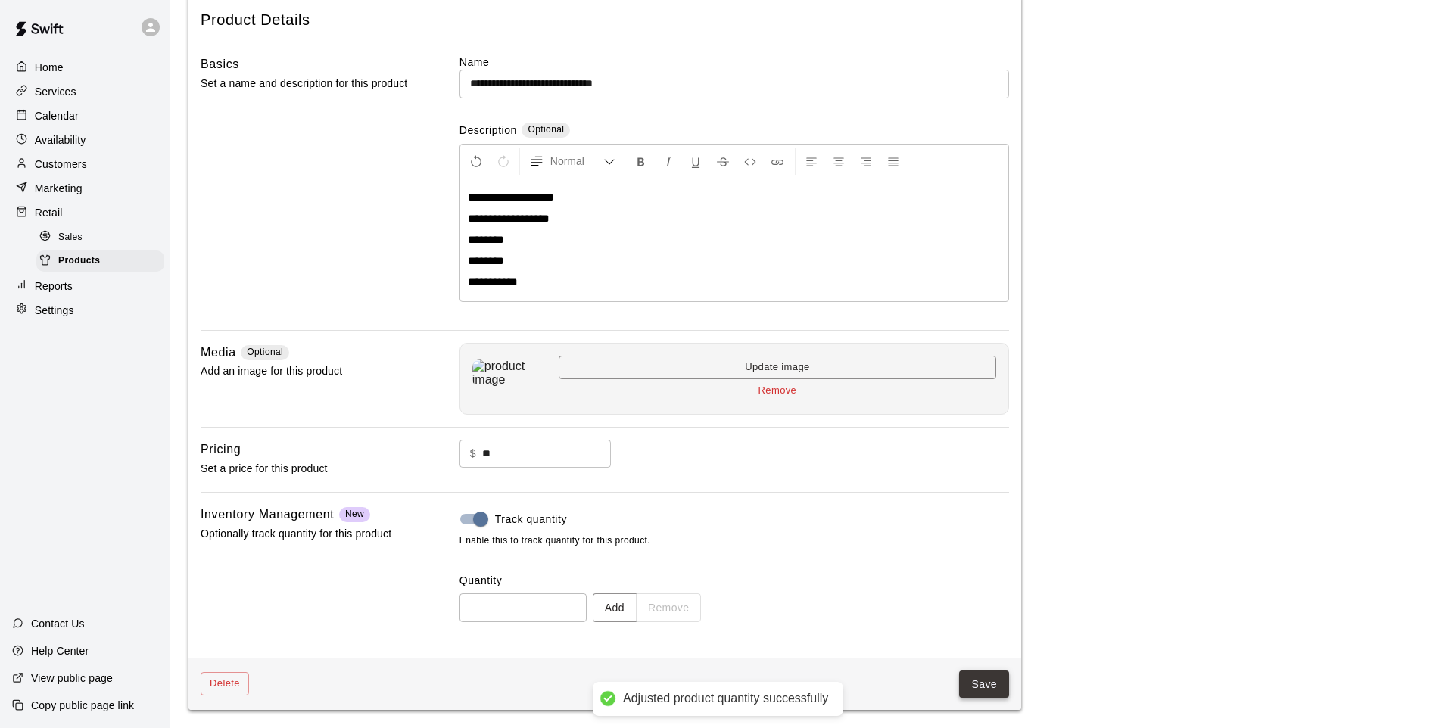
click at [966, 681] on button "Save" at bounding box center [984, 685] width 50 height 28
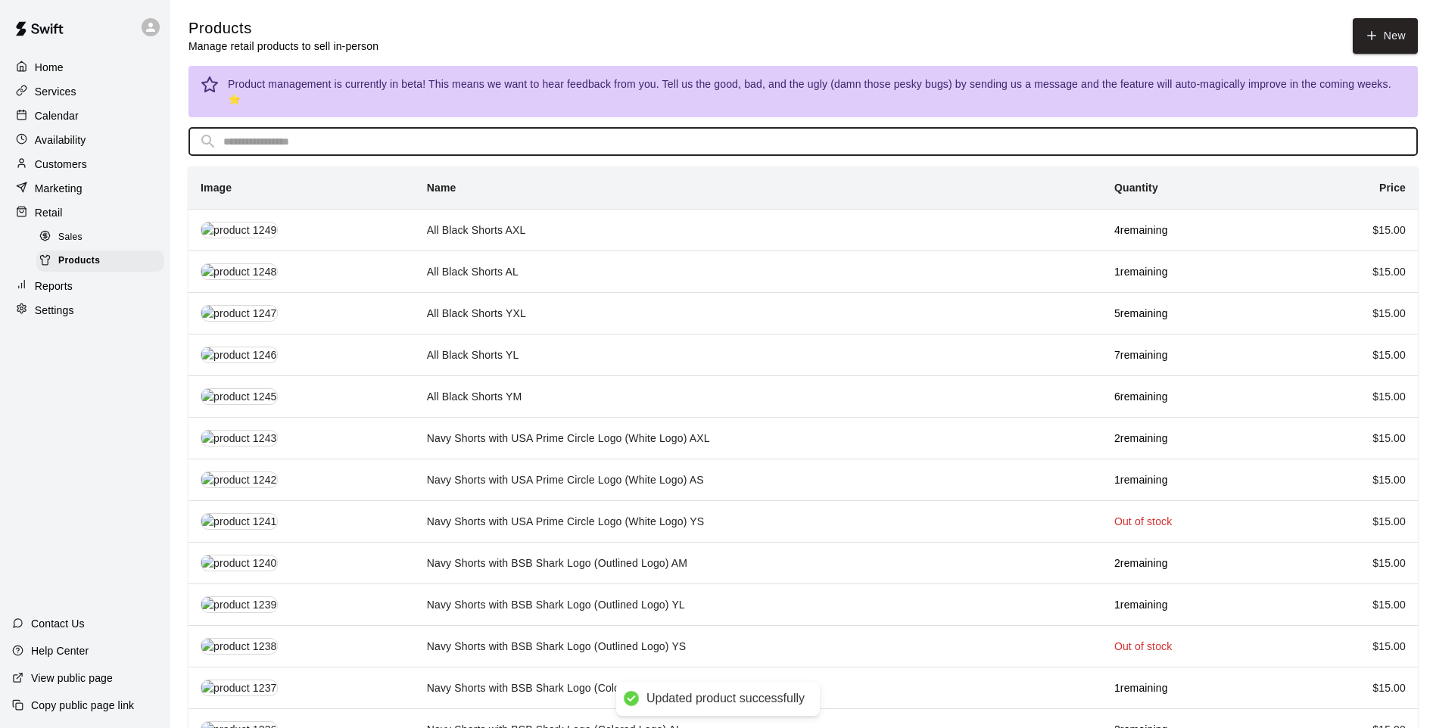
click at [355, 130] on input "text" at bounding box center [815, 142] width 1184 height 28
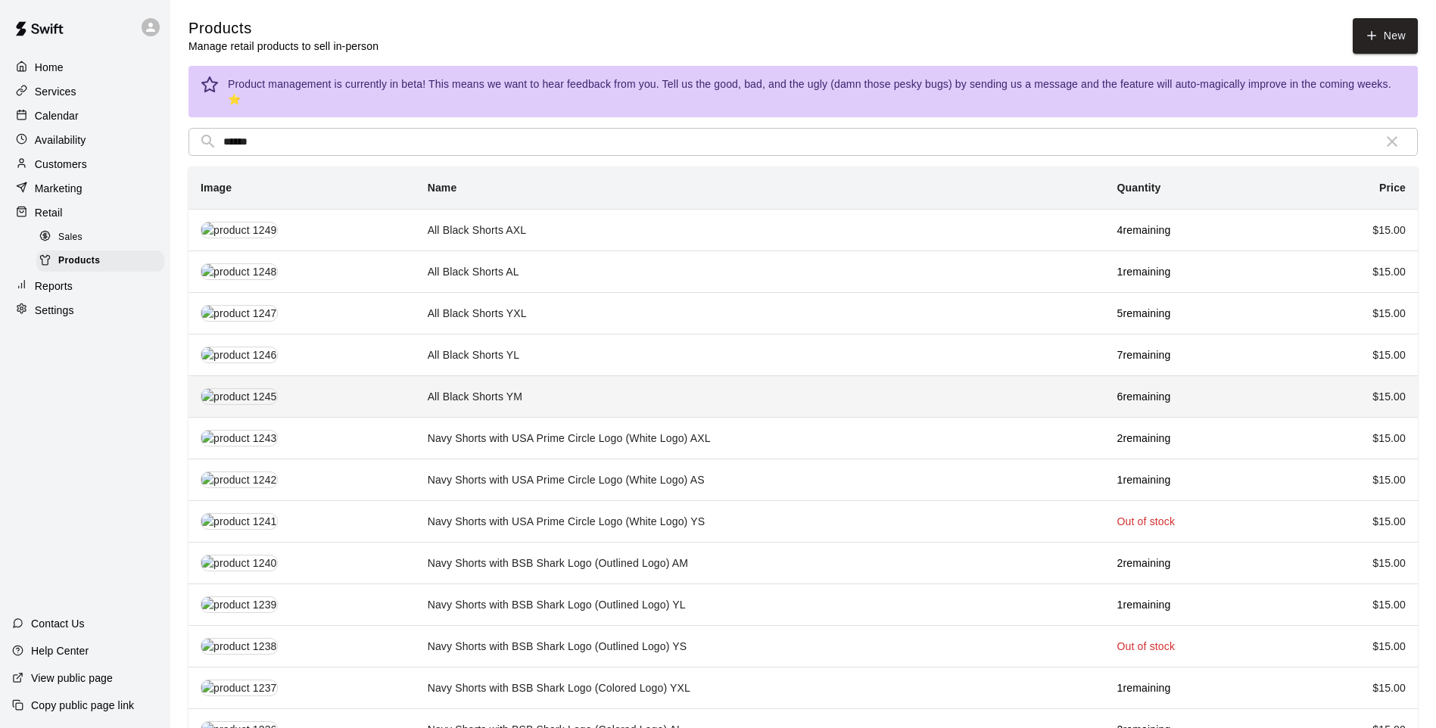
click at [557, 384] on td "All Black Shorts YM" at bounding box center [761, 397] width 690 height 42
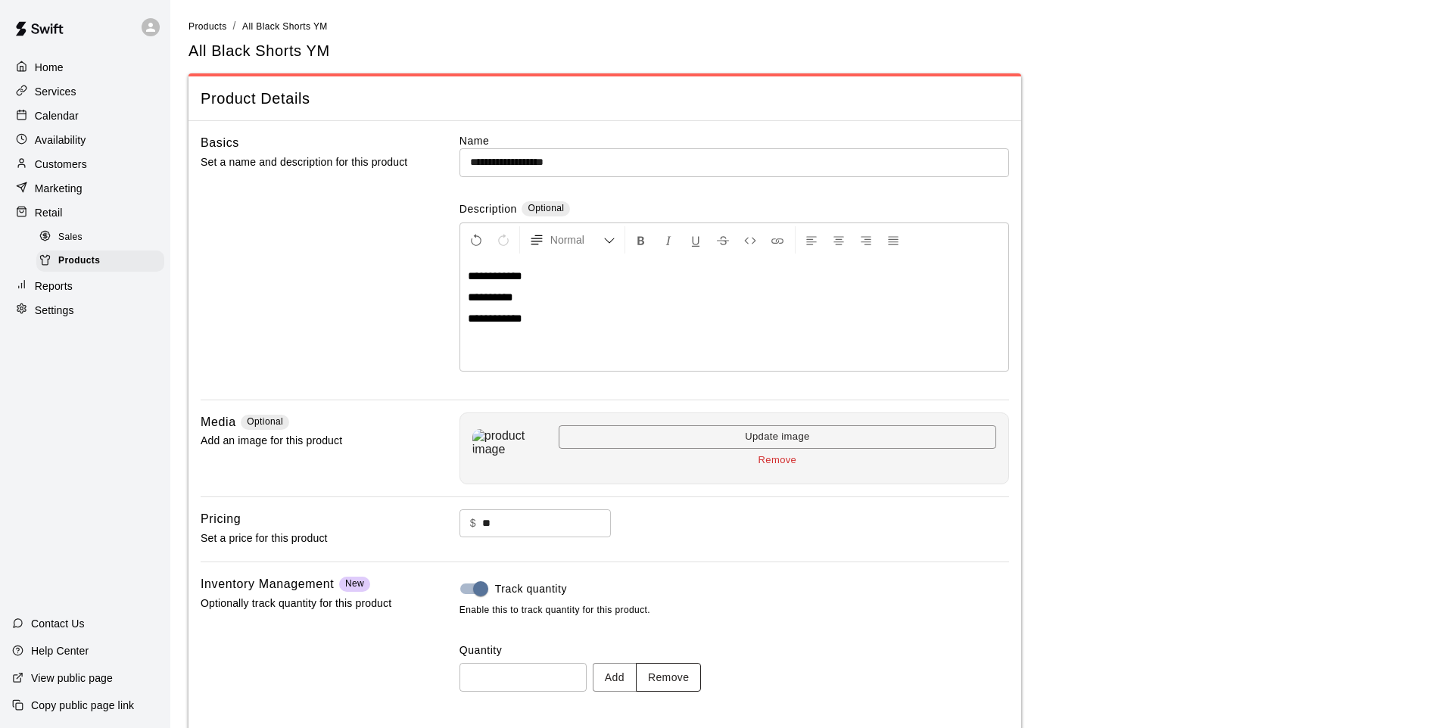
click at [678, 676] on button "Remove" at bounding box center [669, 677] width 66 height 28
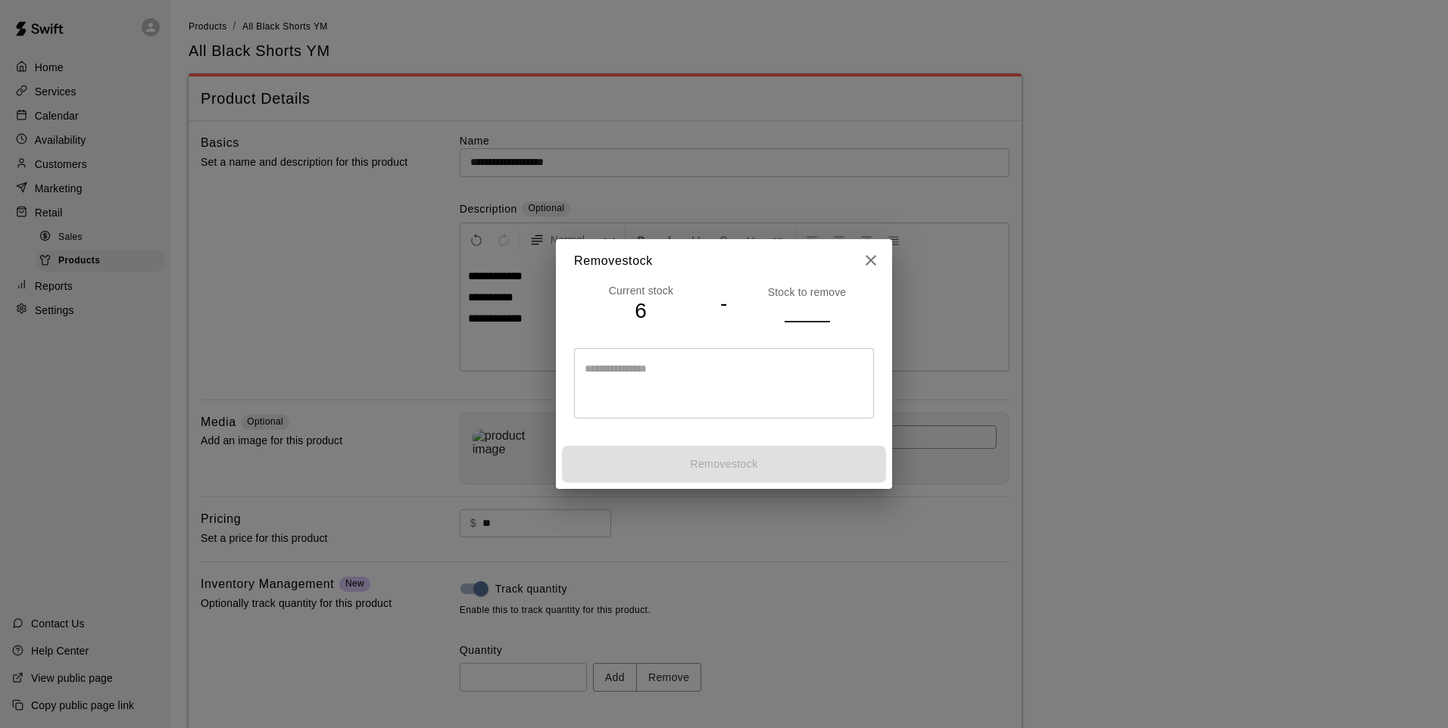
click at [803, 313] on input "number" at bounding box center [806, 311] width 45 height 22
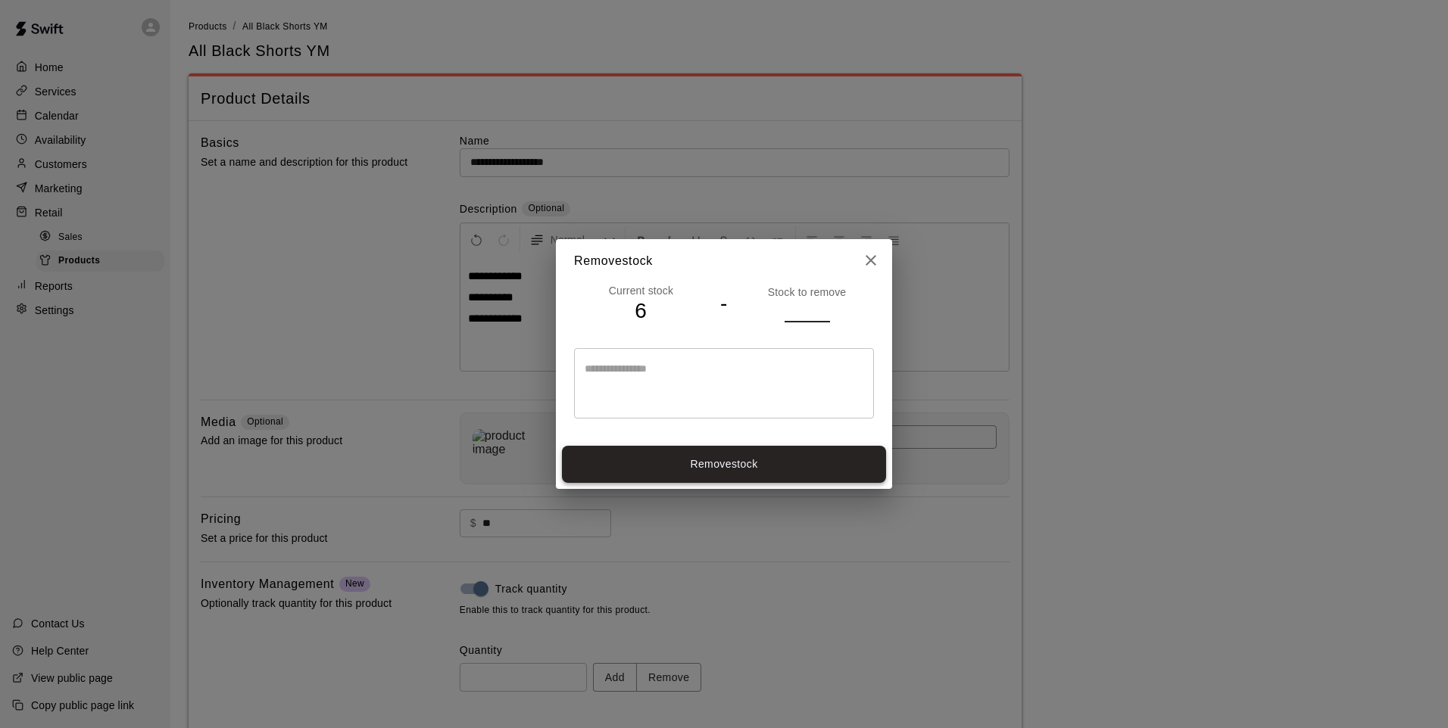
click at [799, 463] on button "Remove stock" at bounding box center [724, 464] width 324 height 37
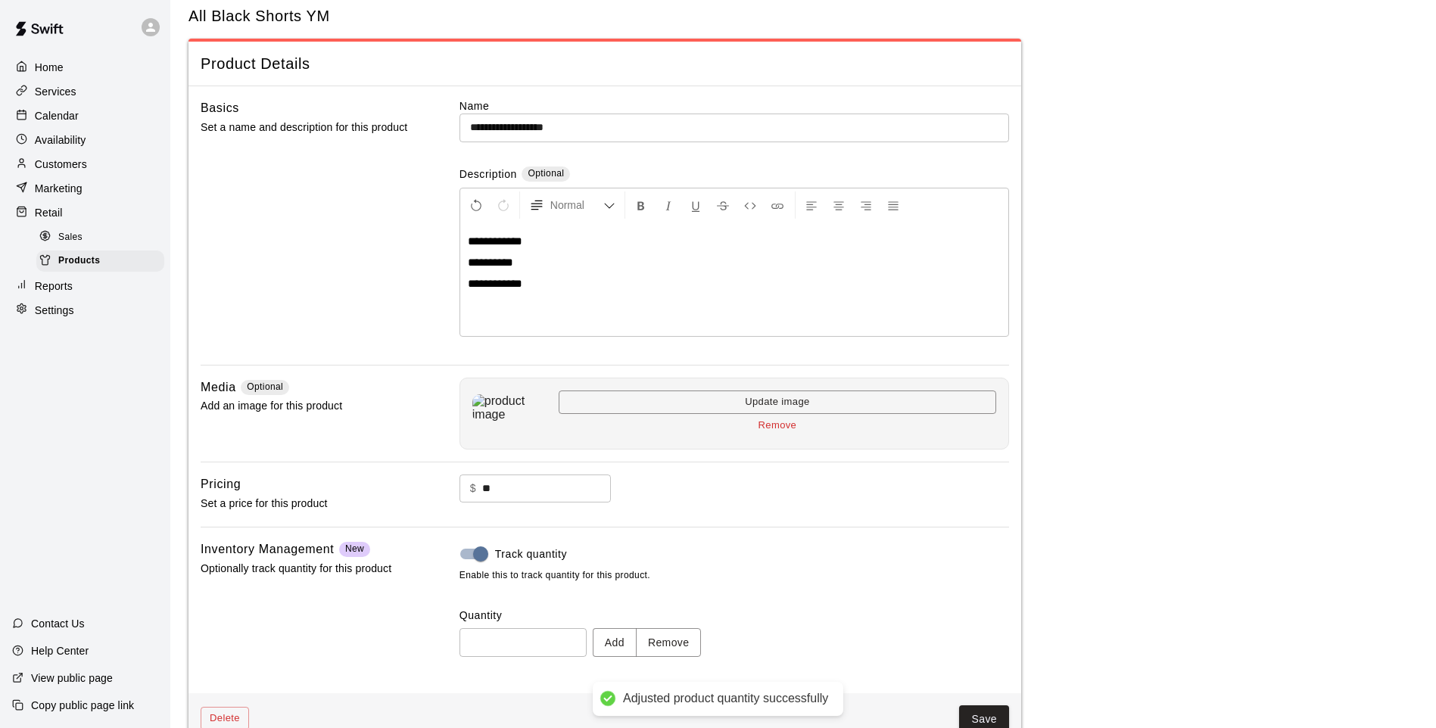
scroll to position [70, 0]
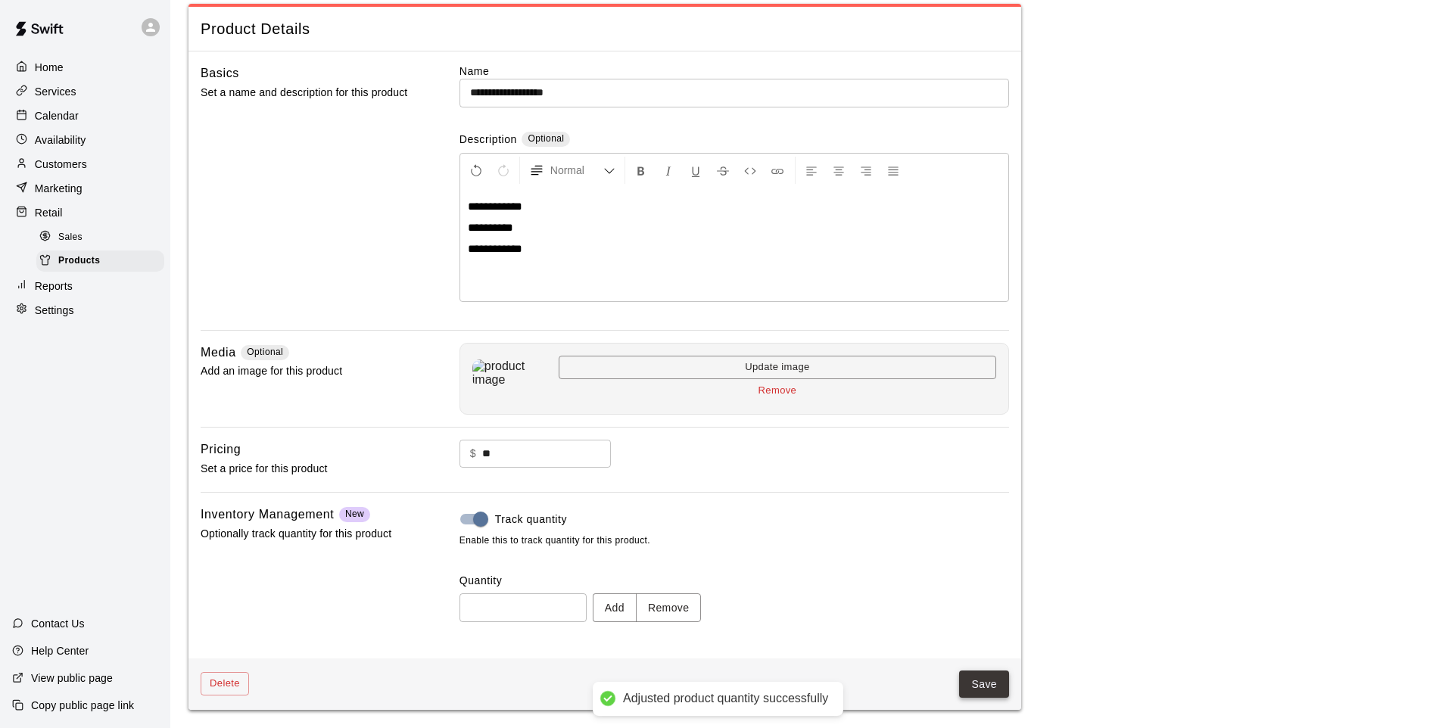
click at [987, 671] on button "Save" at bounding box center [984, 685] width 50 height 28
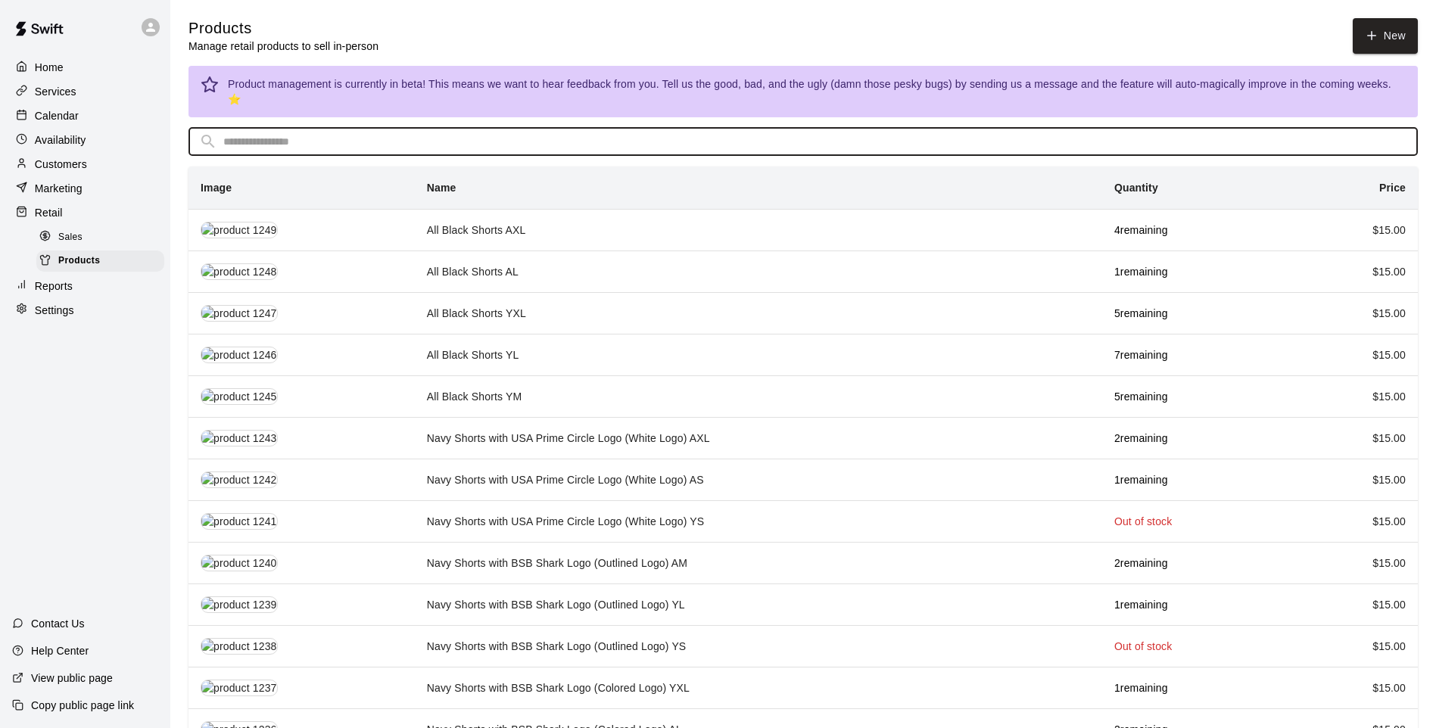
click at [600, 129] on input "text" at bounding box center [815, 142] width 1184 height 28
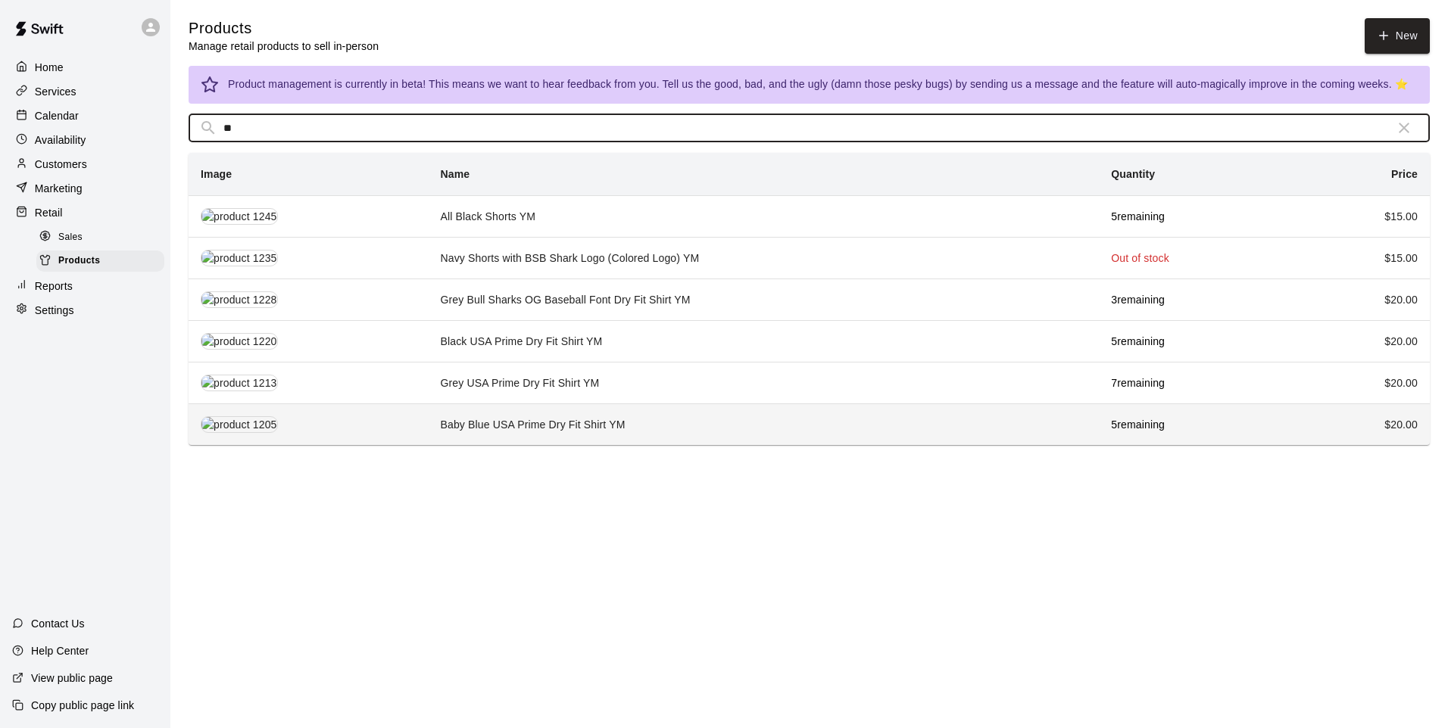
click at [604, 418] on td "Baby Blue USA Prime Dry Fit Shirt YM" at bounding box center [764, 425] width 671 height 42
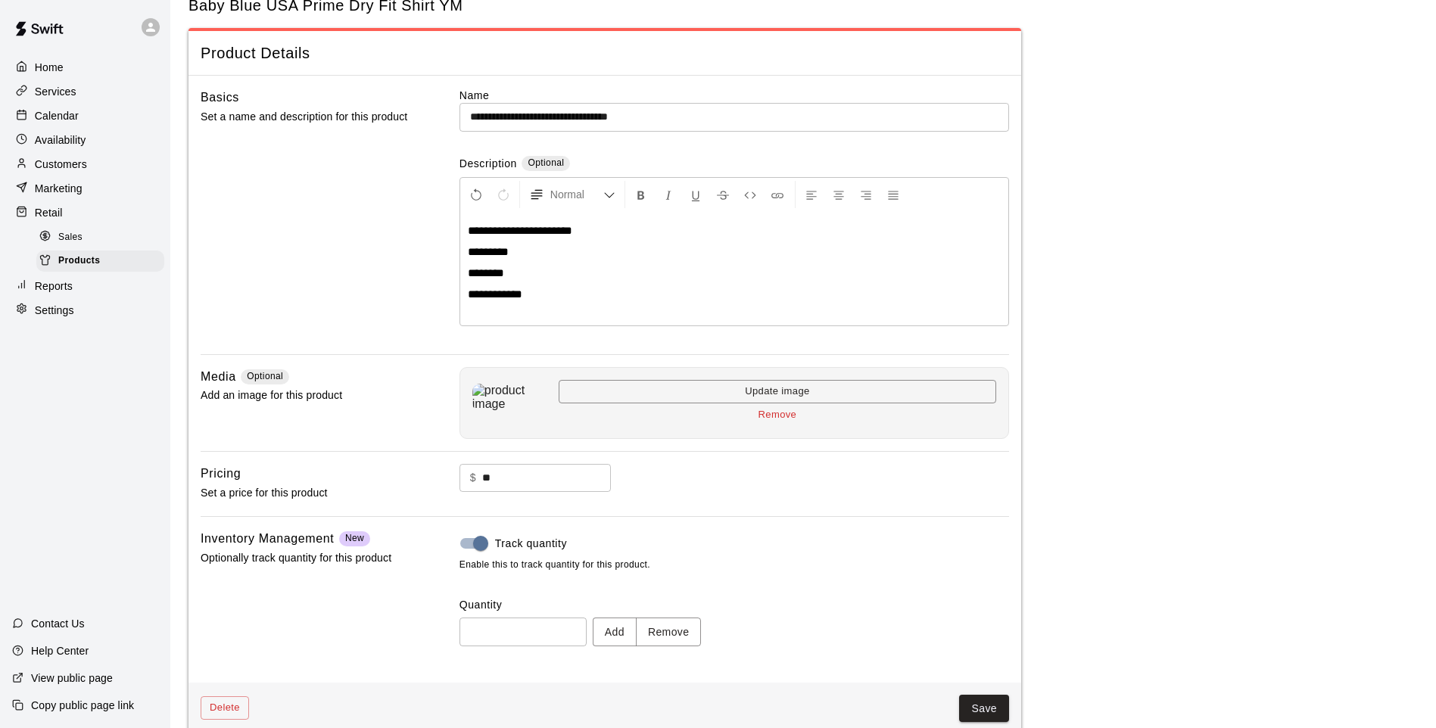
scroll to position [70, 0]
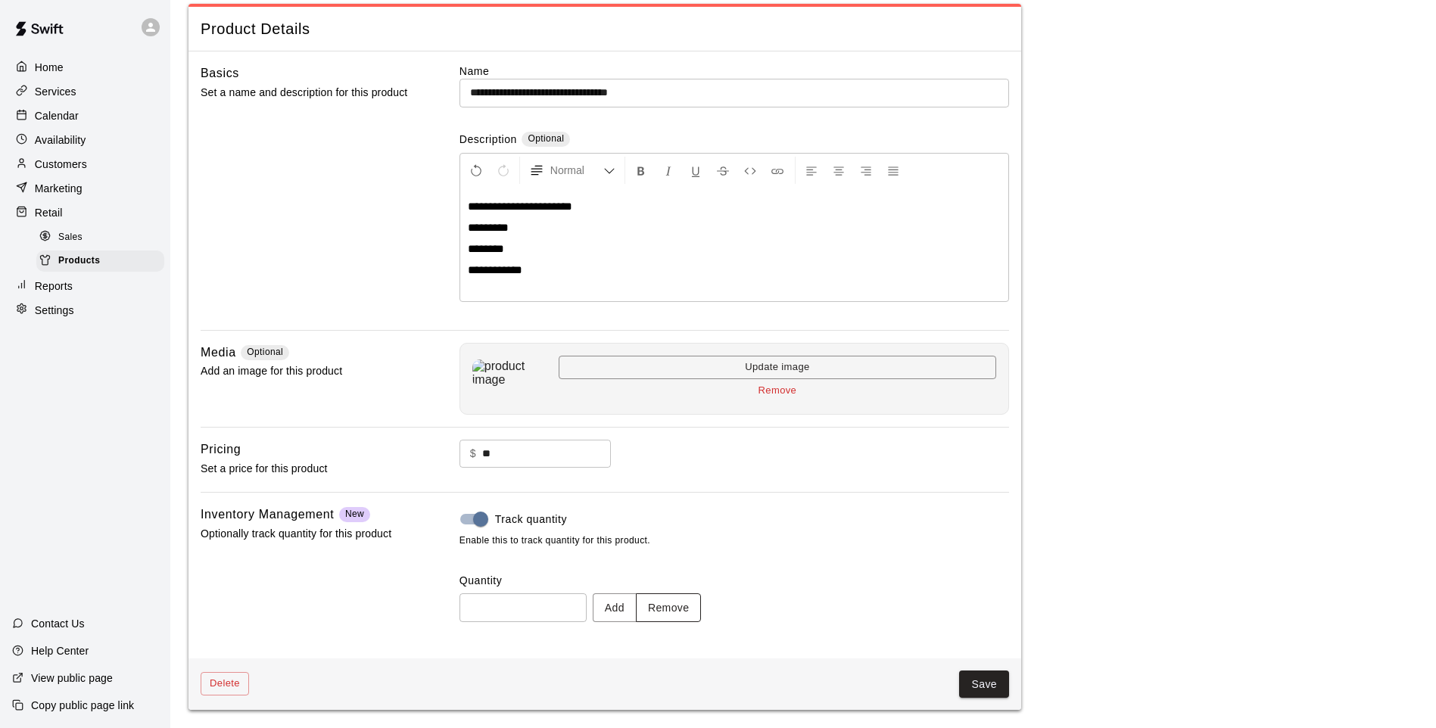
click at [694, 611] on button "Remove" at bounding box center [669, 608] width 66 height 28
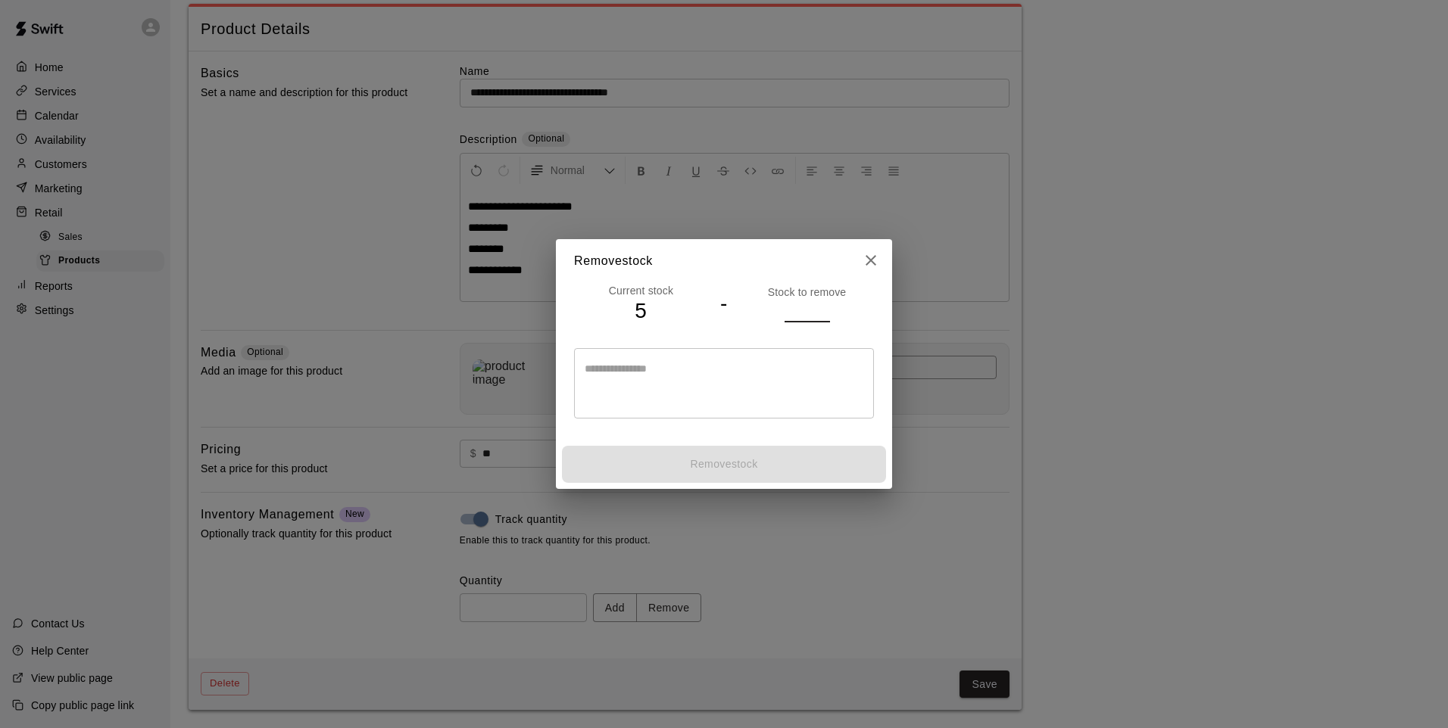
click at [813, 308] on input "number" at bounding box center [806, 311] width 45 height 22
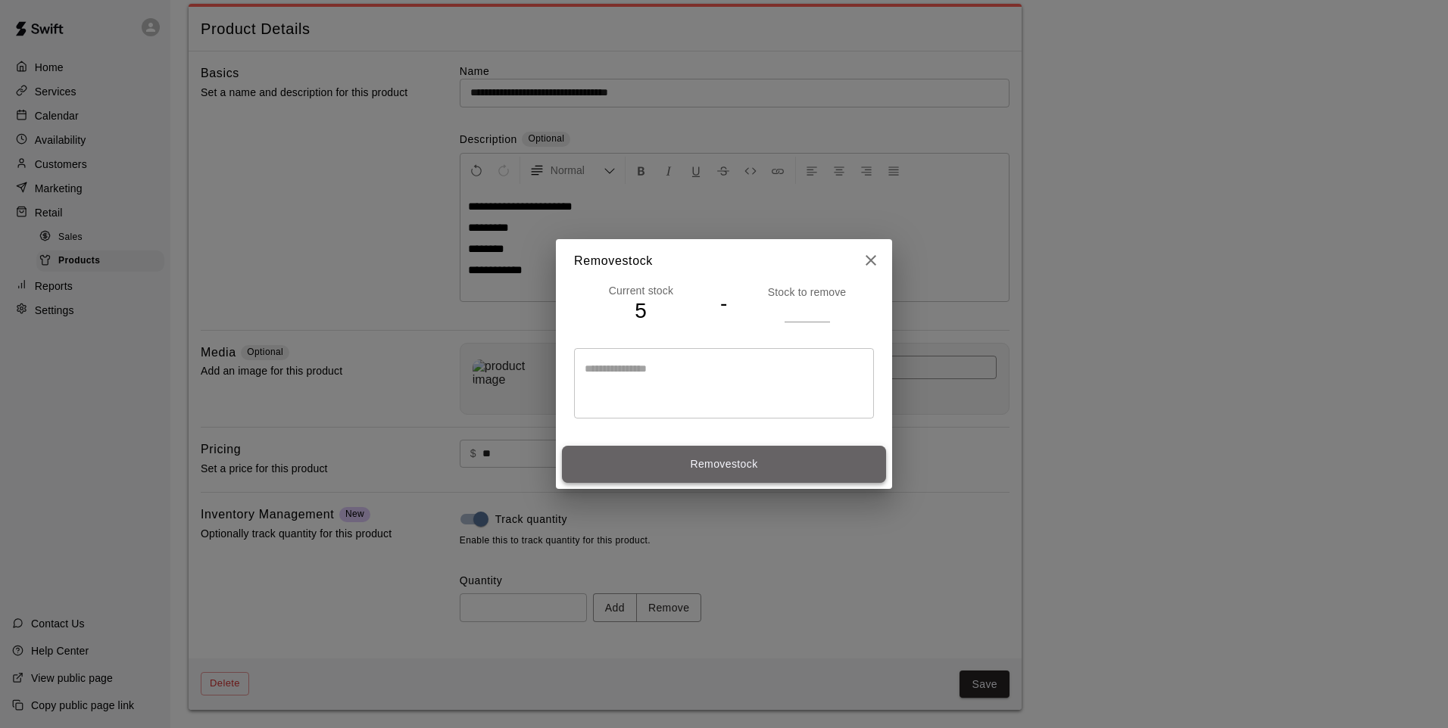
click at [758, 451] on button "Remove stock" at bounding box center [724, 464] width 324 height 37
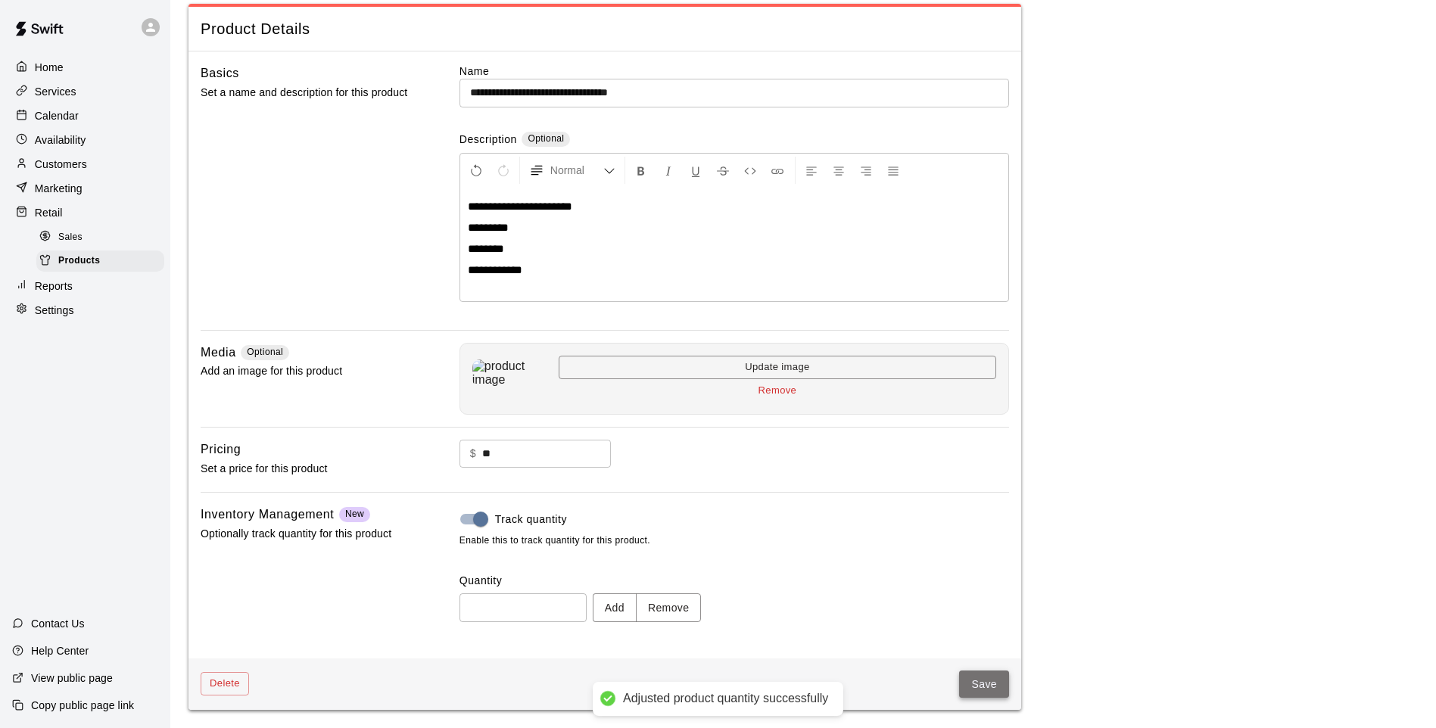
click at [982, 686] on button "Save" at bounding box center [984, 685] width 50 height 28
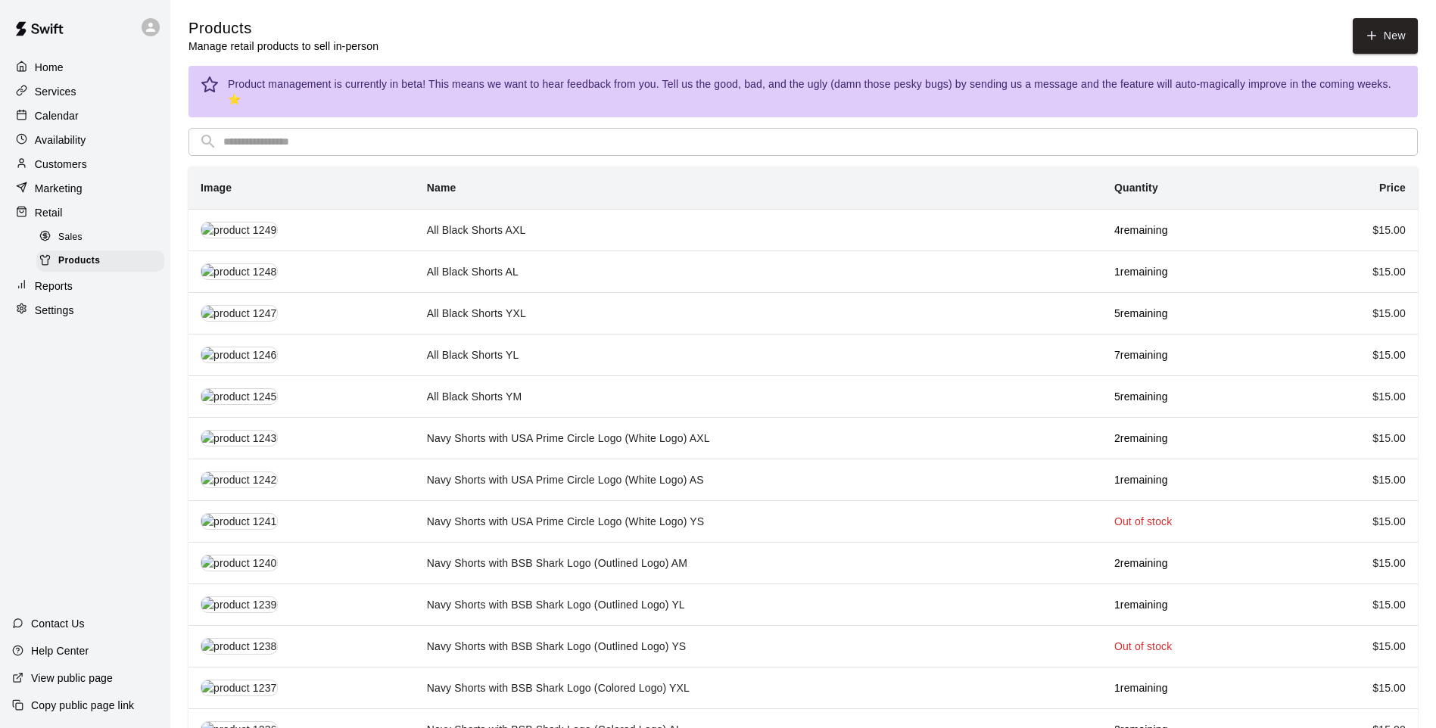
click at [371, 128] on input "text" at bounding box center [815, 142] width 1184 height 28
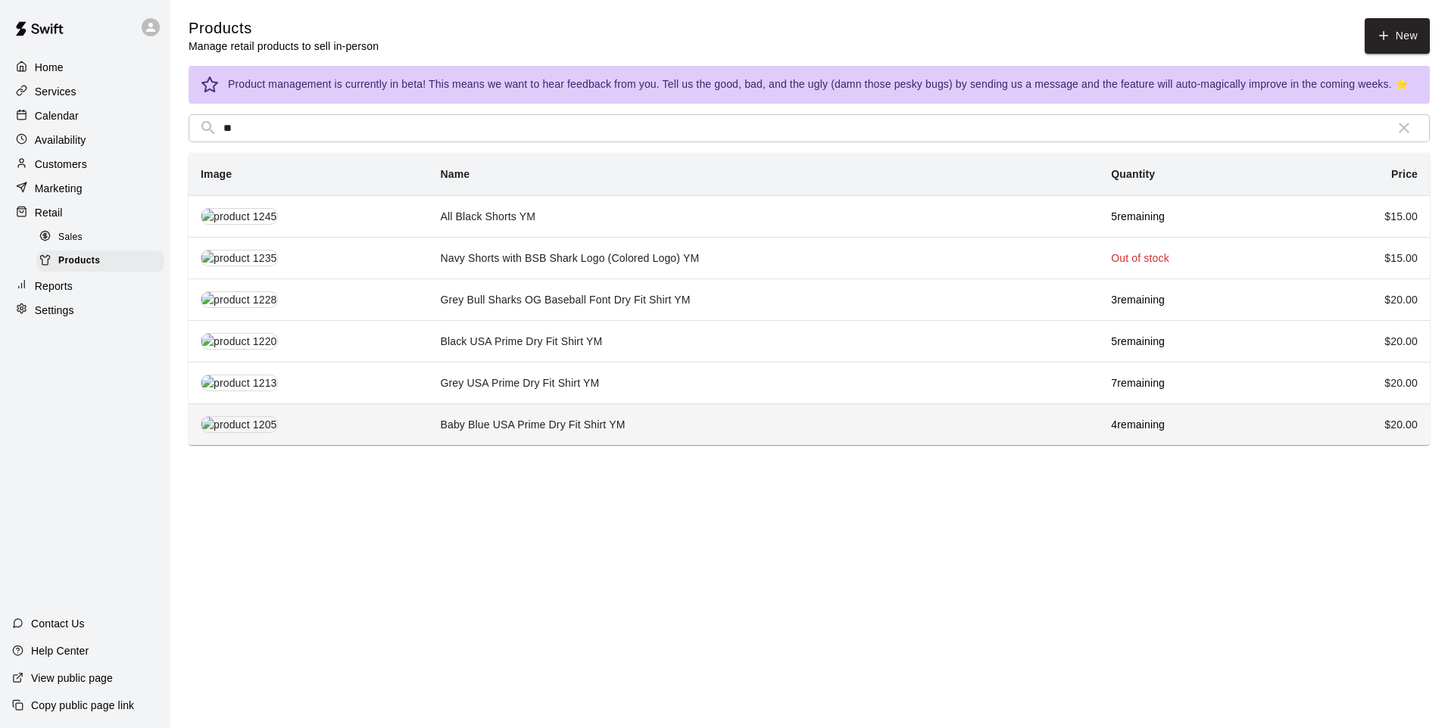
click at [522, 416] on td "Baby Blue USA Prime Dry Fit Shirt YM" at bounding box center [764, 425] width 671 height 42
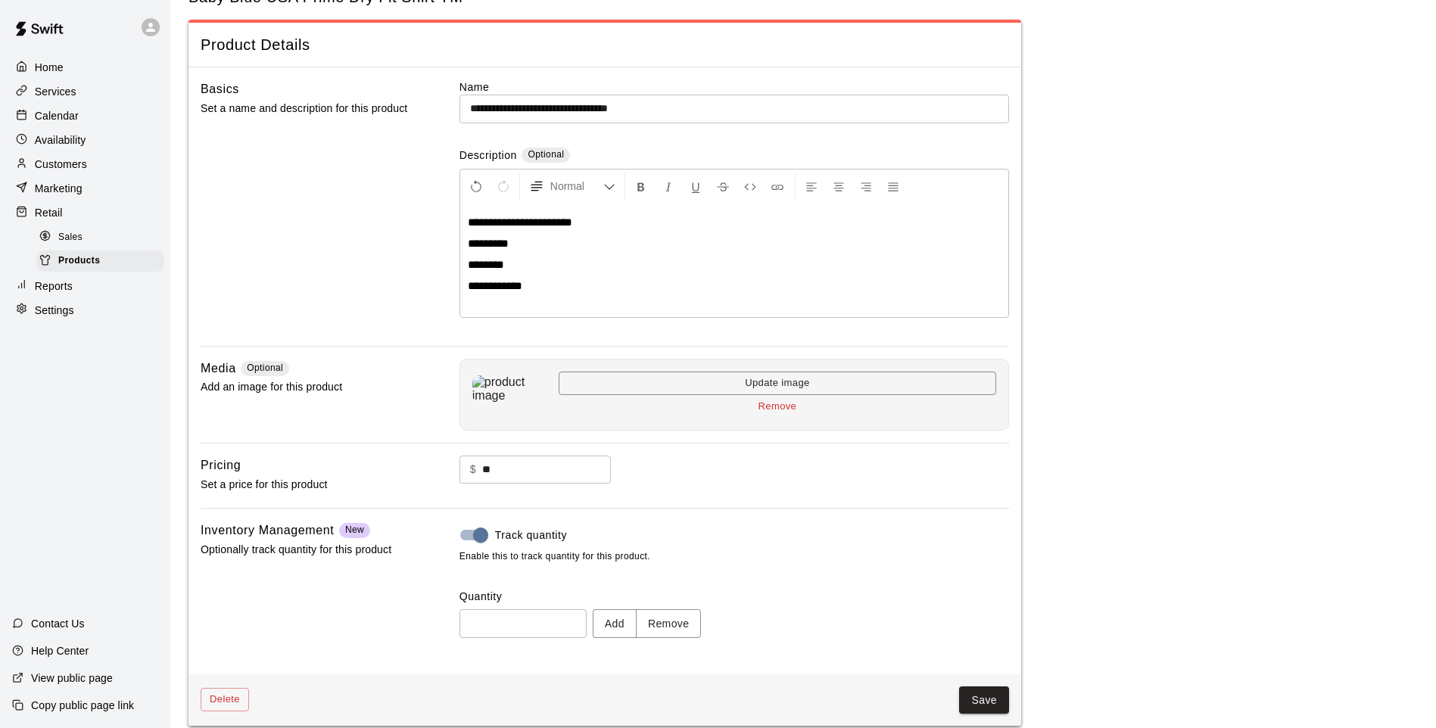
scroll to position [70, 0]
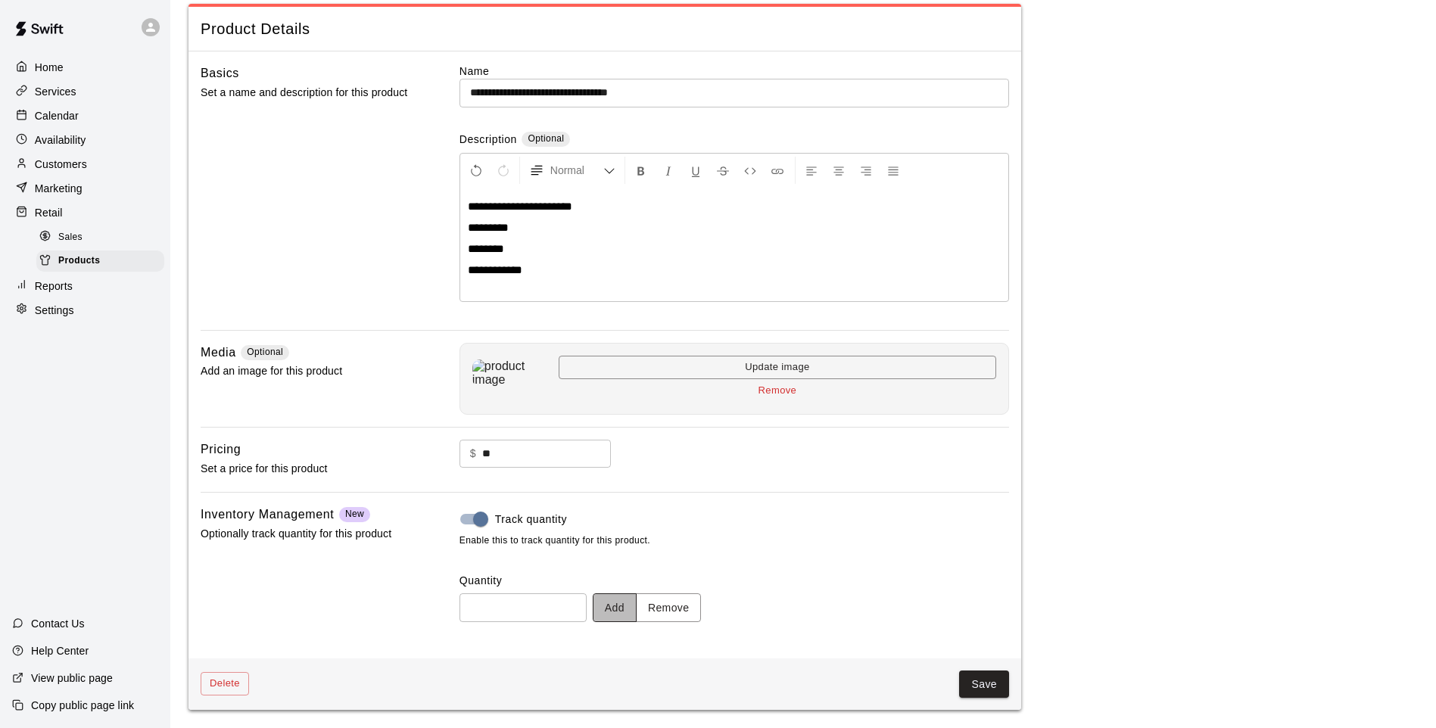
click at [619, 605] on button "Add" at bounding box center [615, 608] width 44 height 28
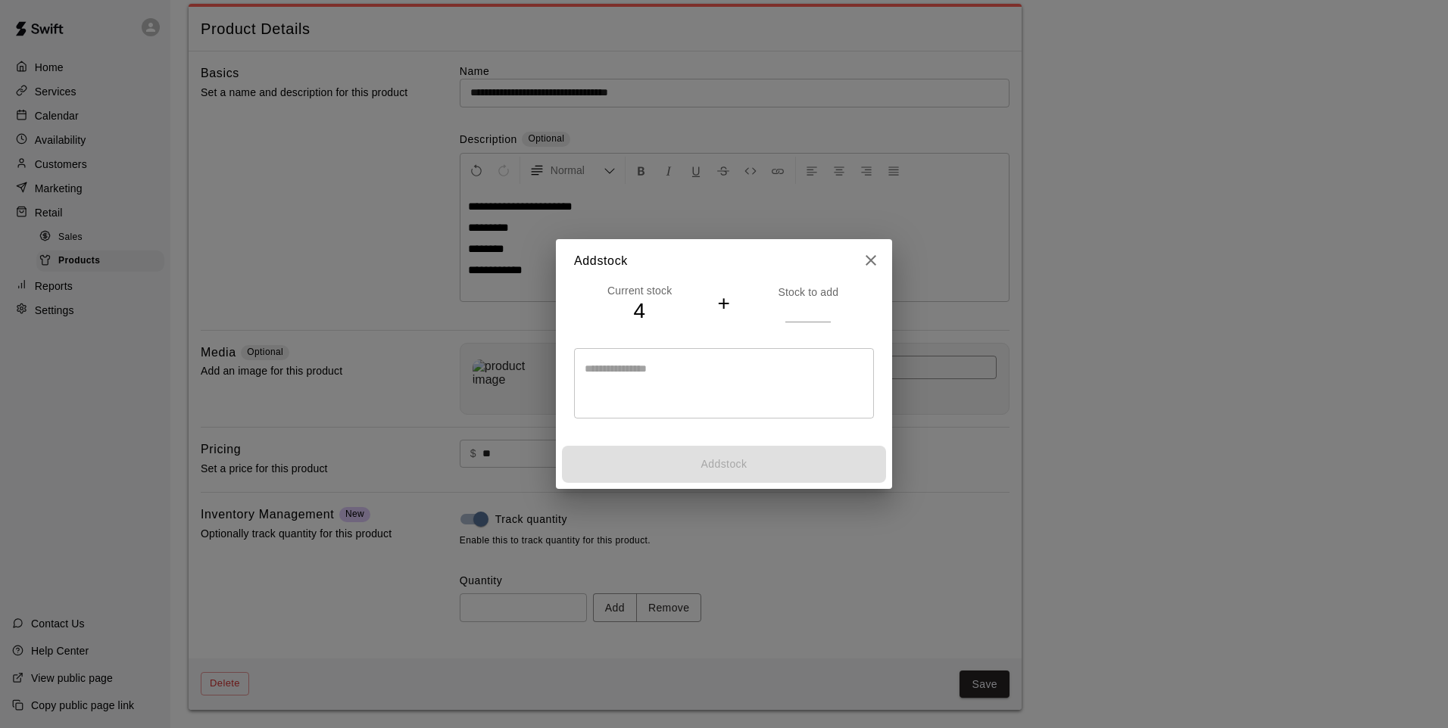
click at [800, 312] on input "number" at bounding box center [807, 311] width 45 height 22
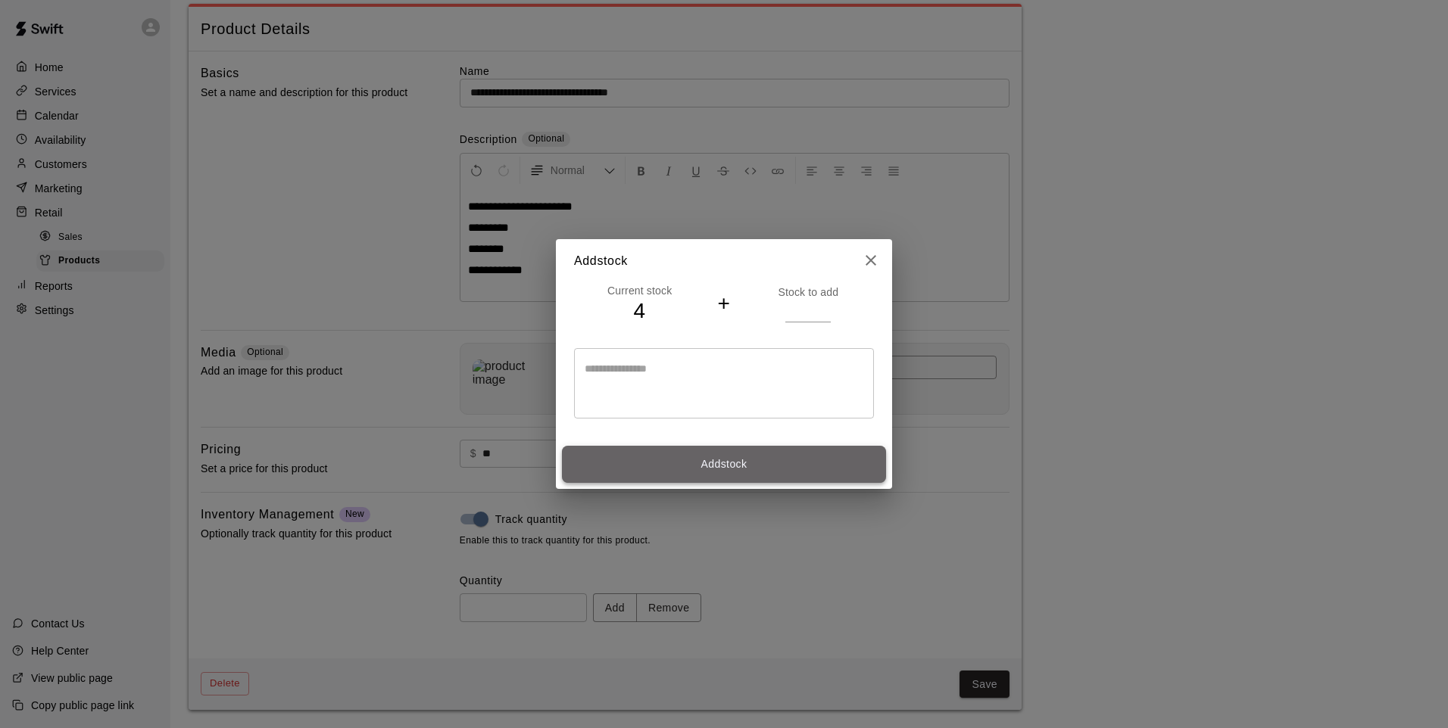
click at [781, 455] on button "Add stock" at bounding box center [724, 464] width 324 height 37
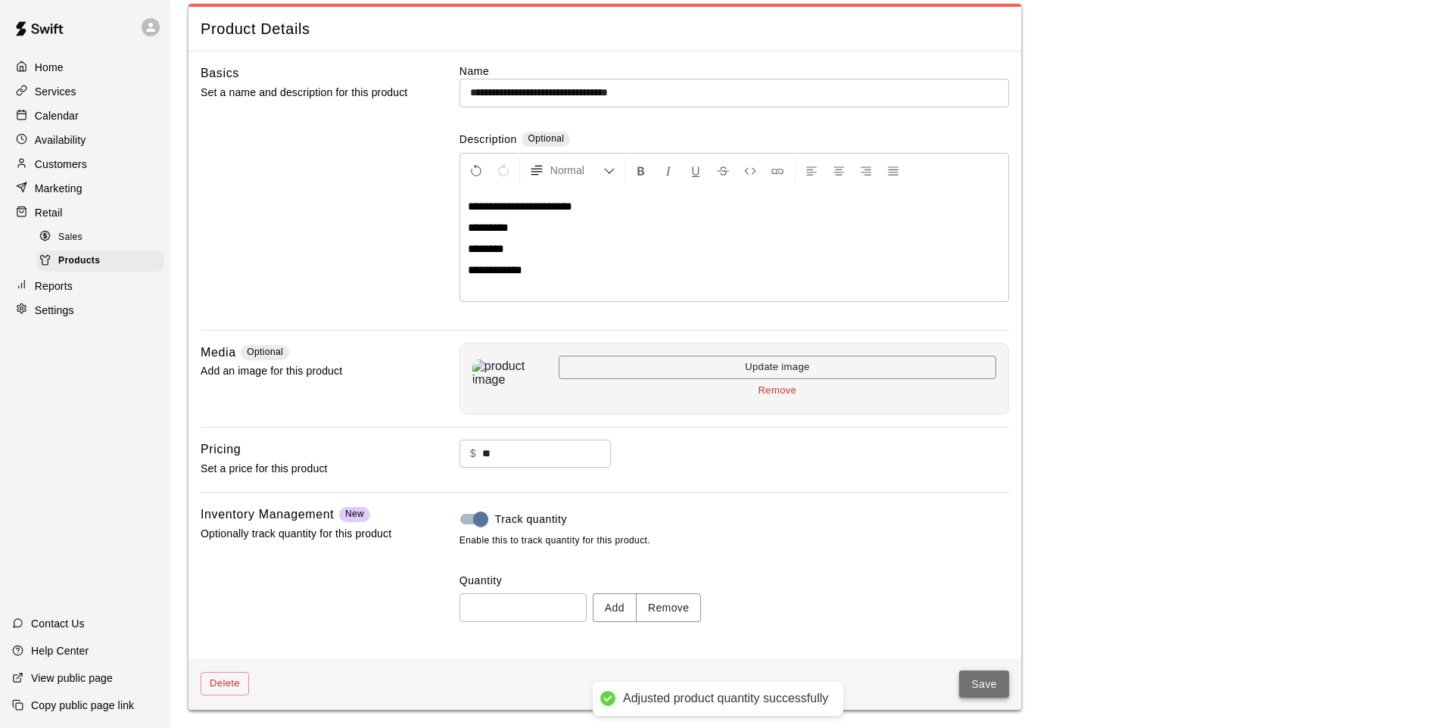
click at [974, 684] on button "Save" at bounding box center [984, 685] width 50 height 28
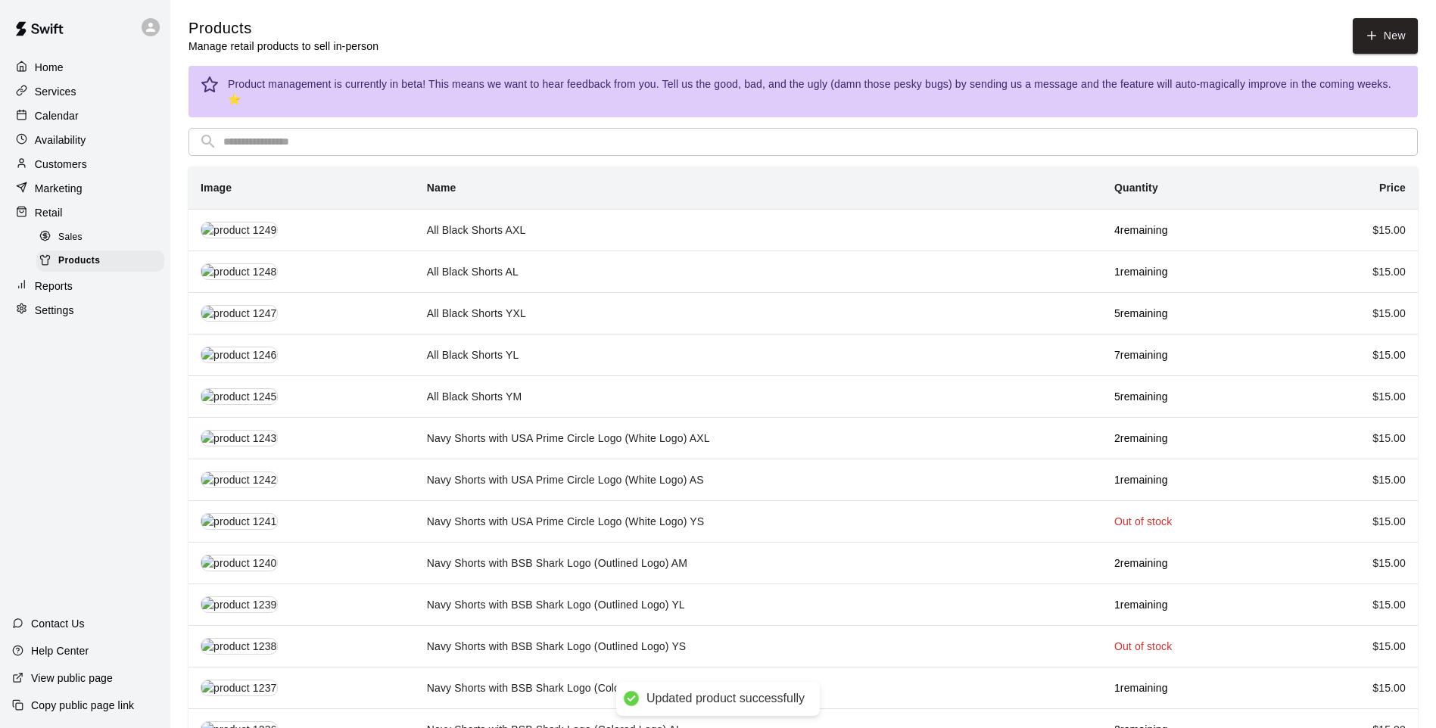
click at [442, 128] on input "text" at bounding box center [815, 142] width 1184 height 28
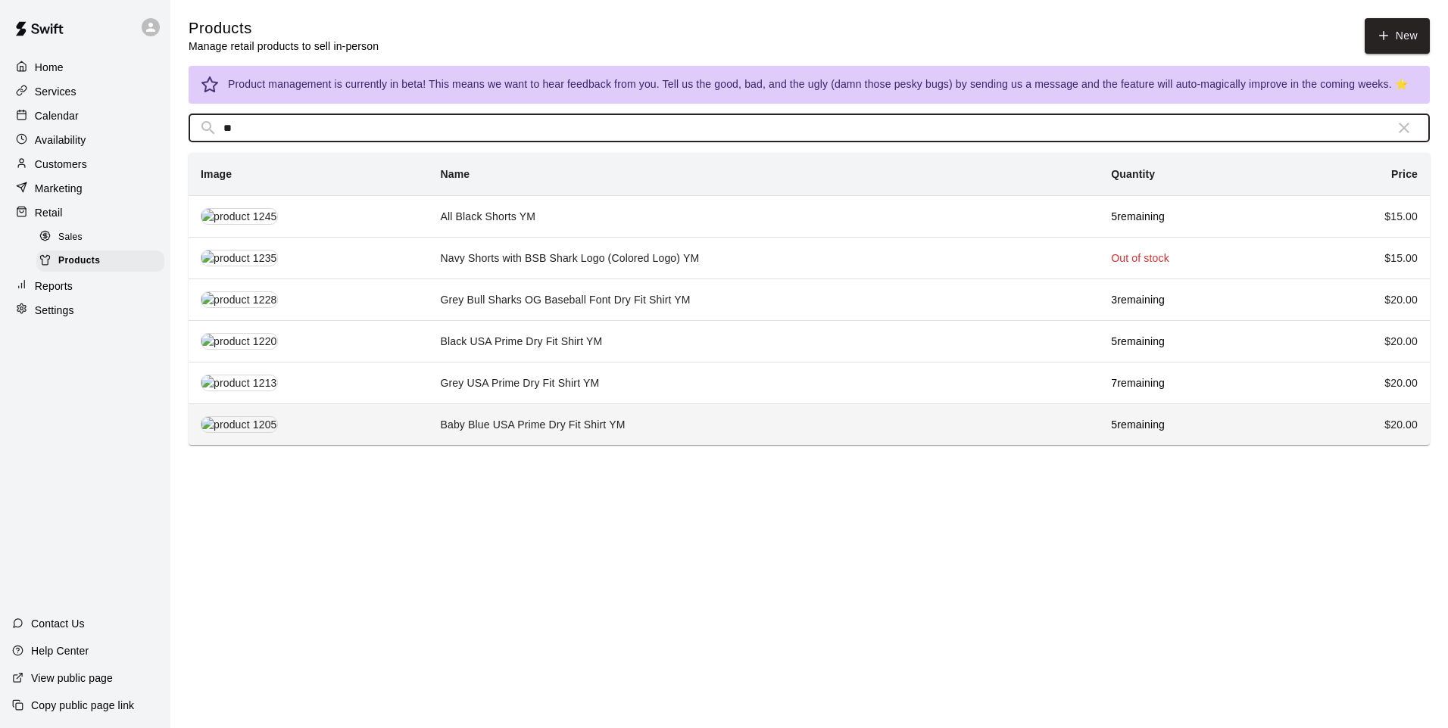
click at [465, 417] on td "Baby Blue USA Prime Dry Fit Shirt YM" at bounding box center [764, 425] width 671 height 42
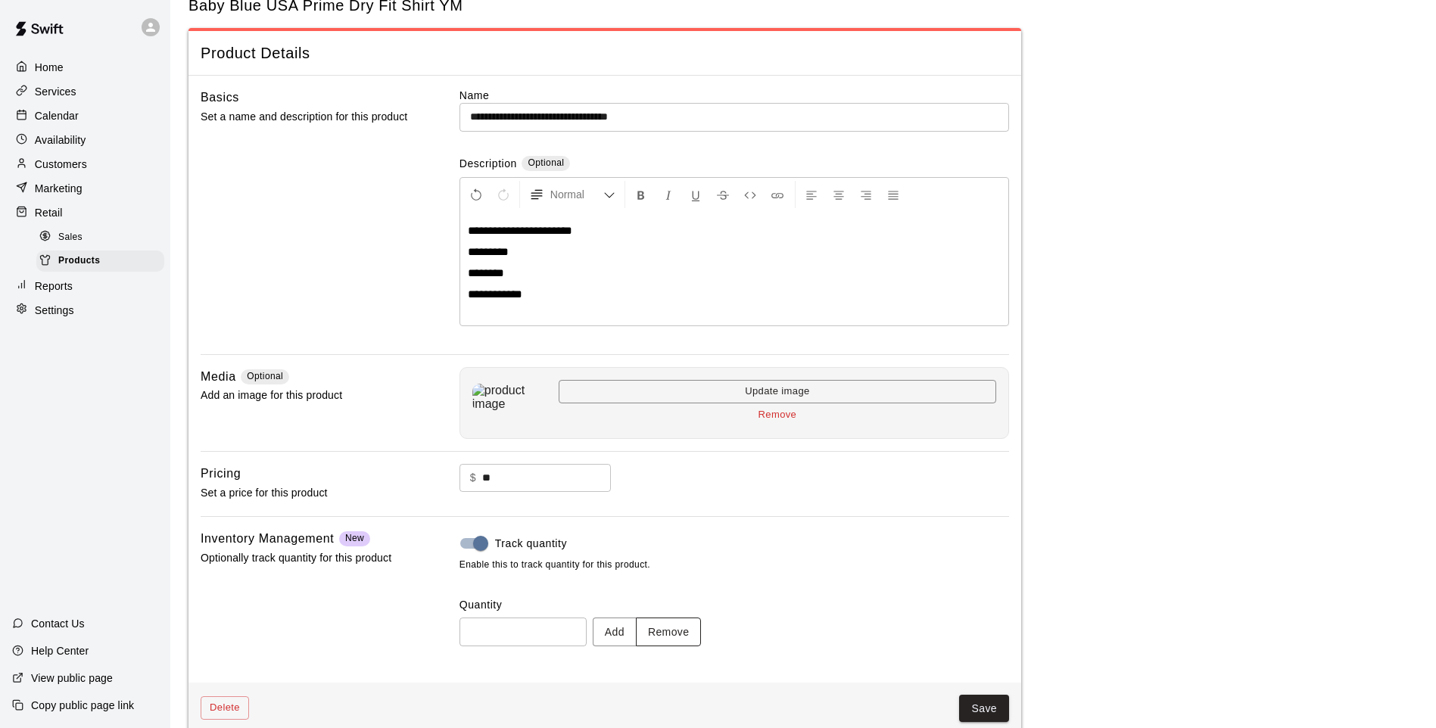
scroll to position [70, 0]
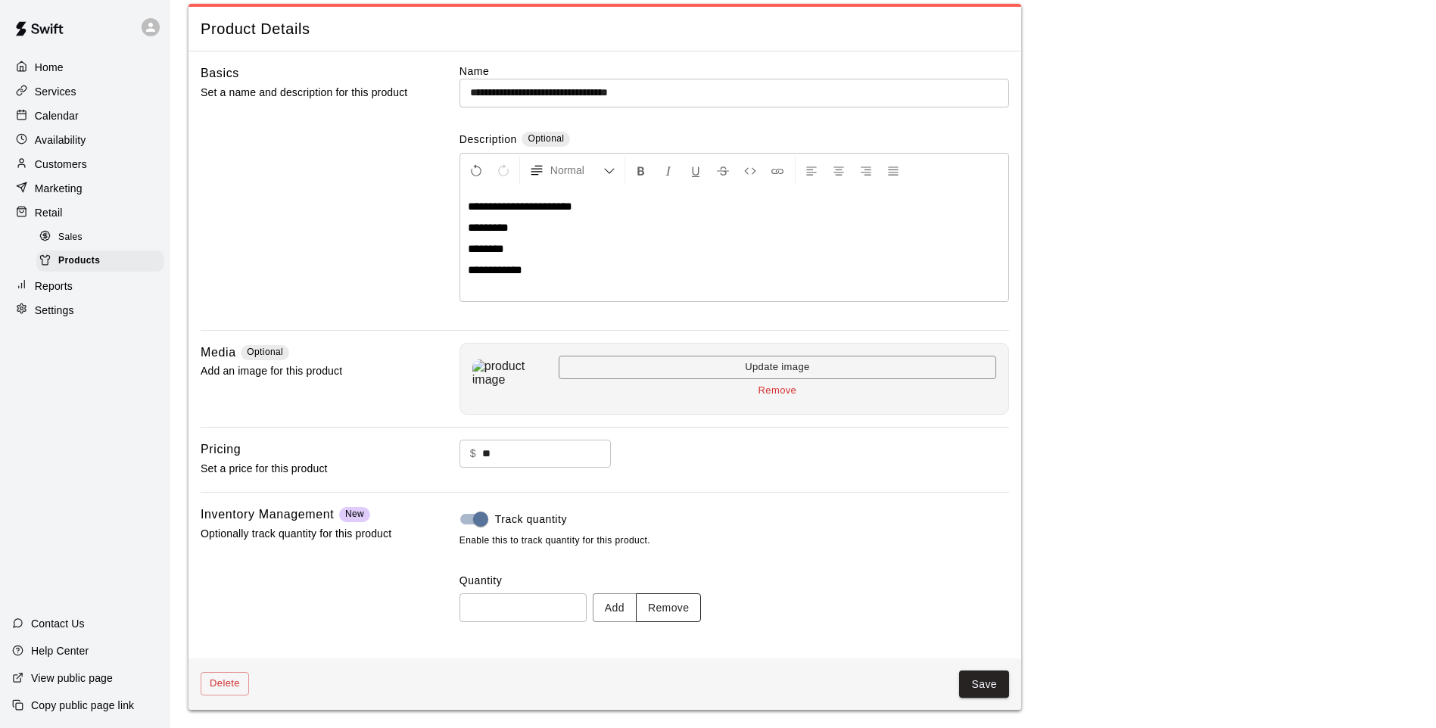
click at [688, 613] on button "Remove" at bounding box center [669, 608] width 66 height 28
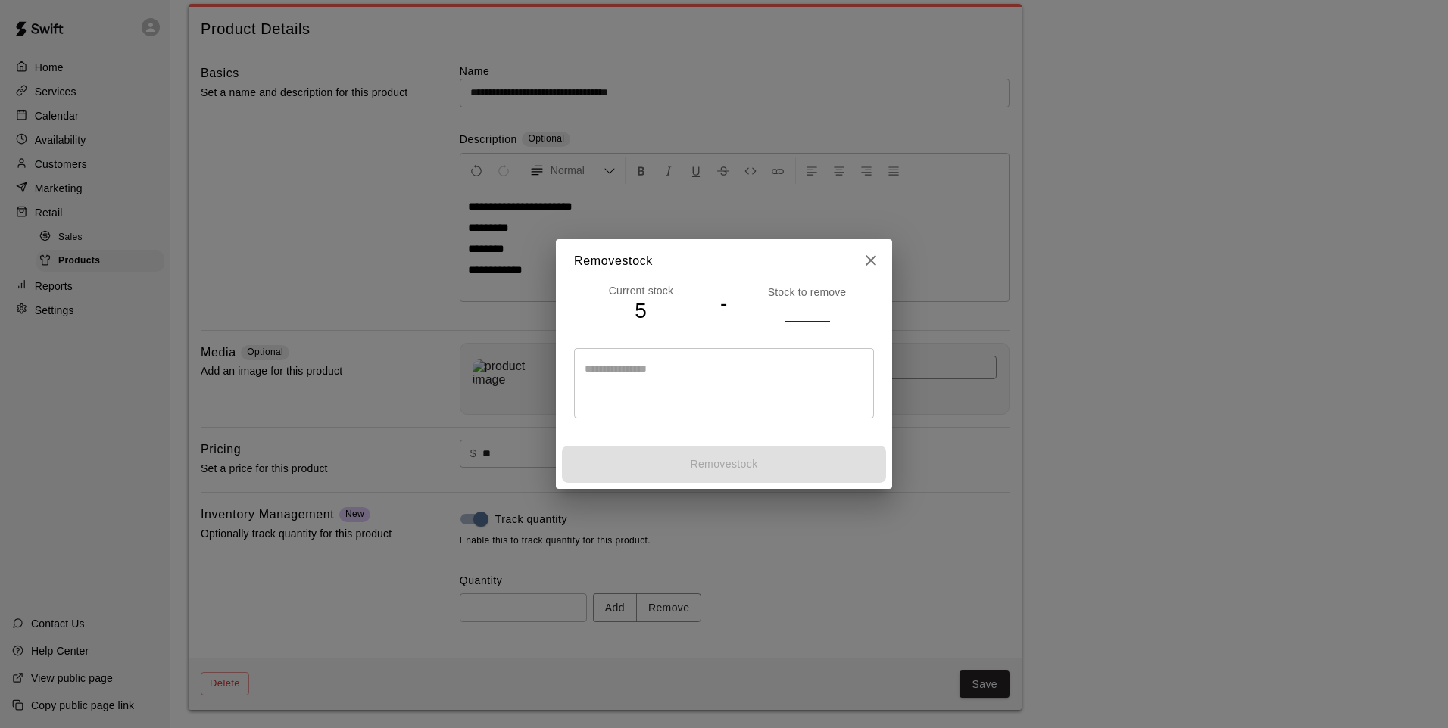
click at [808, 314] on input "number" at bounding box center [806, 311] width 45 height 22
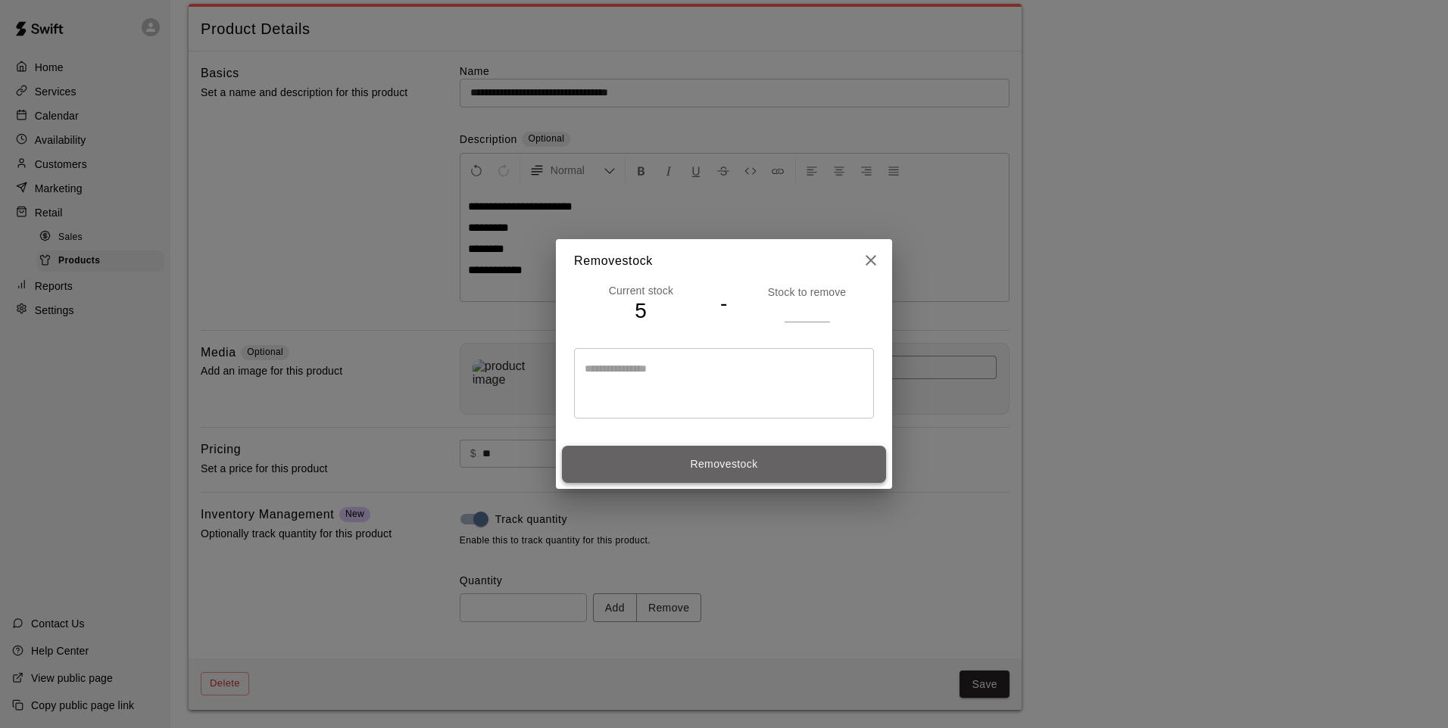
click at [660, 451] on button "Remove stock" at bounding box center [724, 464] width 324 height 37
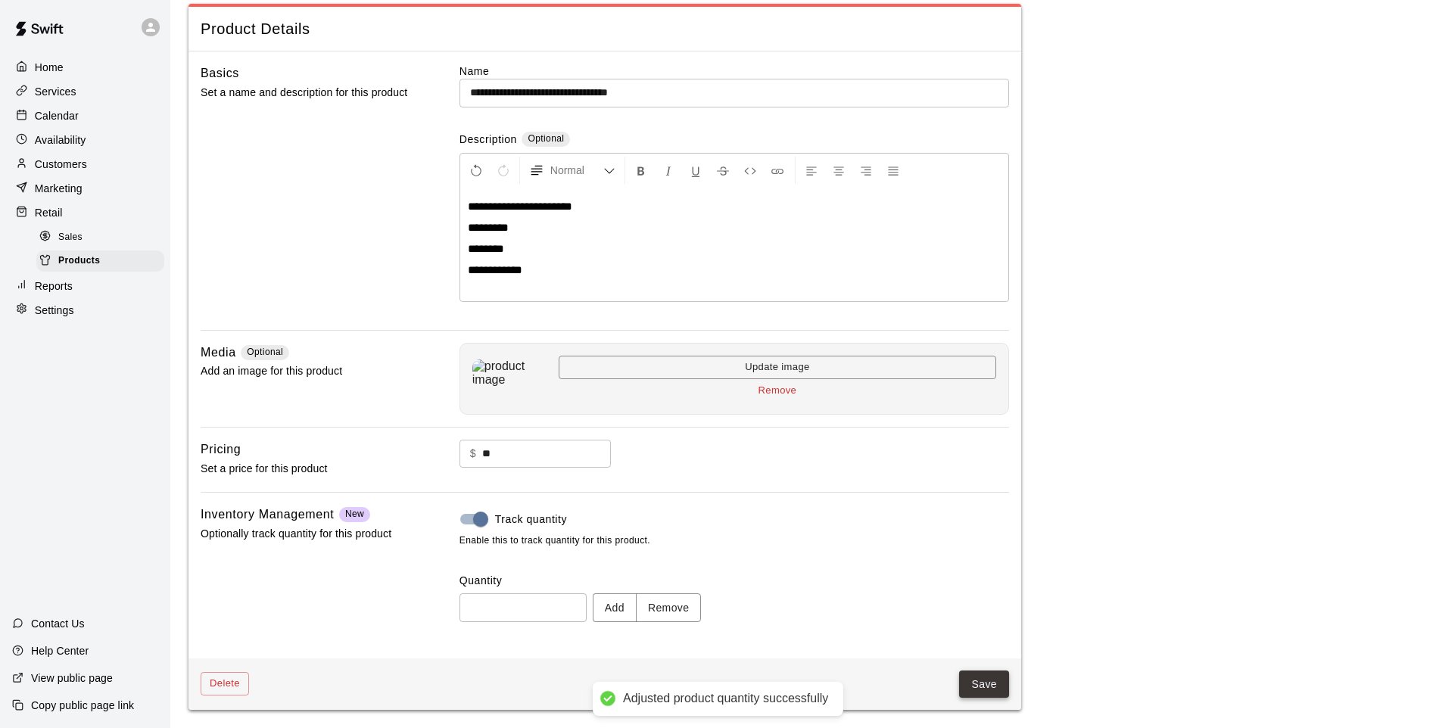
click at [965, 688] on button "Save" at bounding box center [984, 685] width 50 height 28
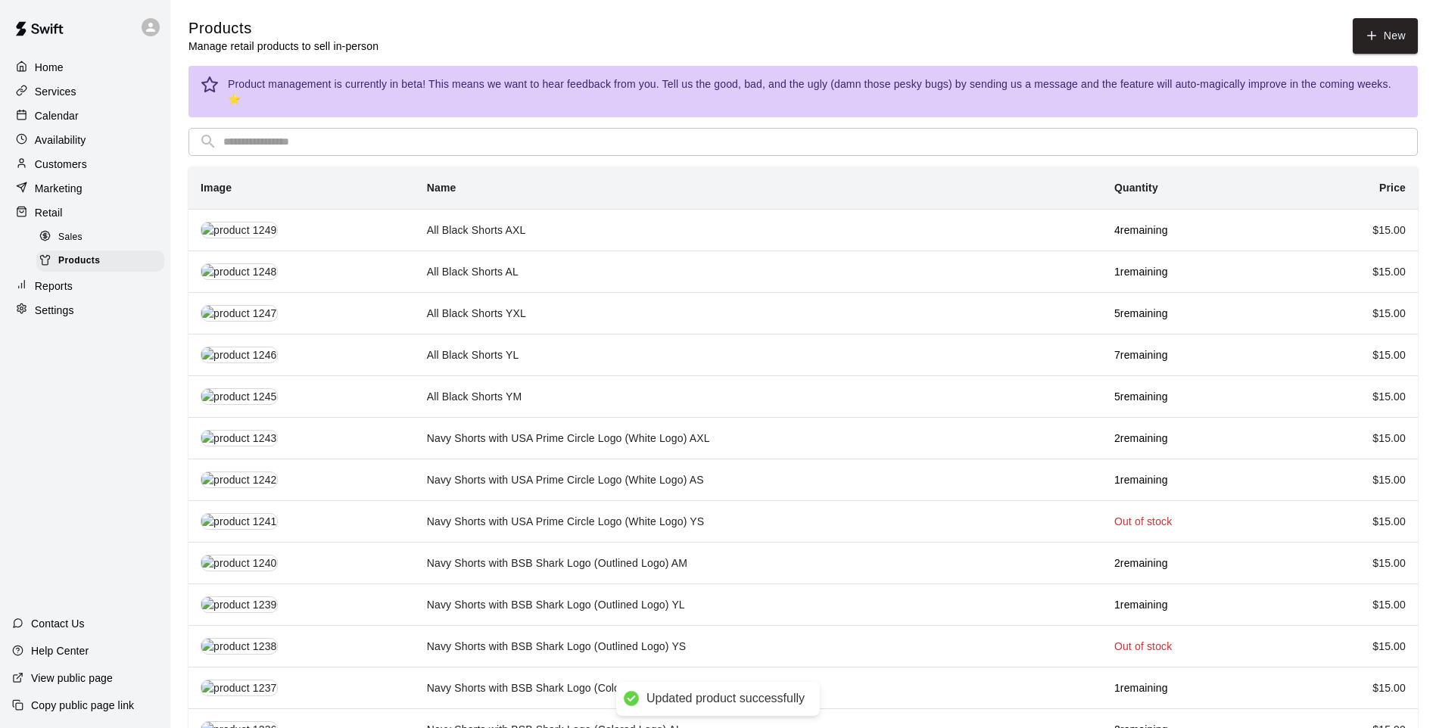
click at [239, 128] on input "text" at bounding box center [815, 142] width 1184 height 28
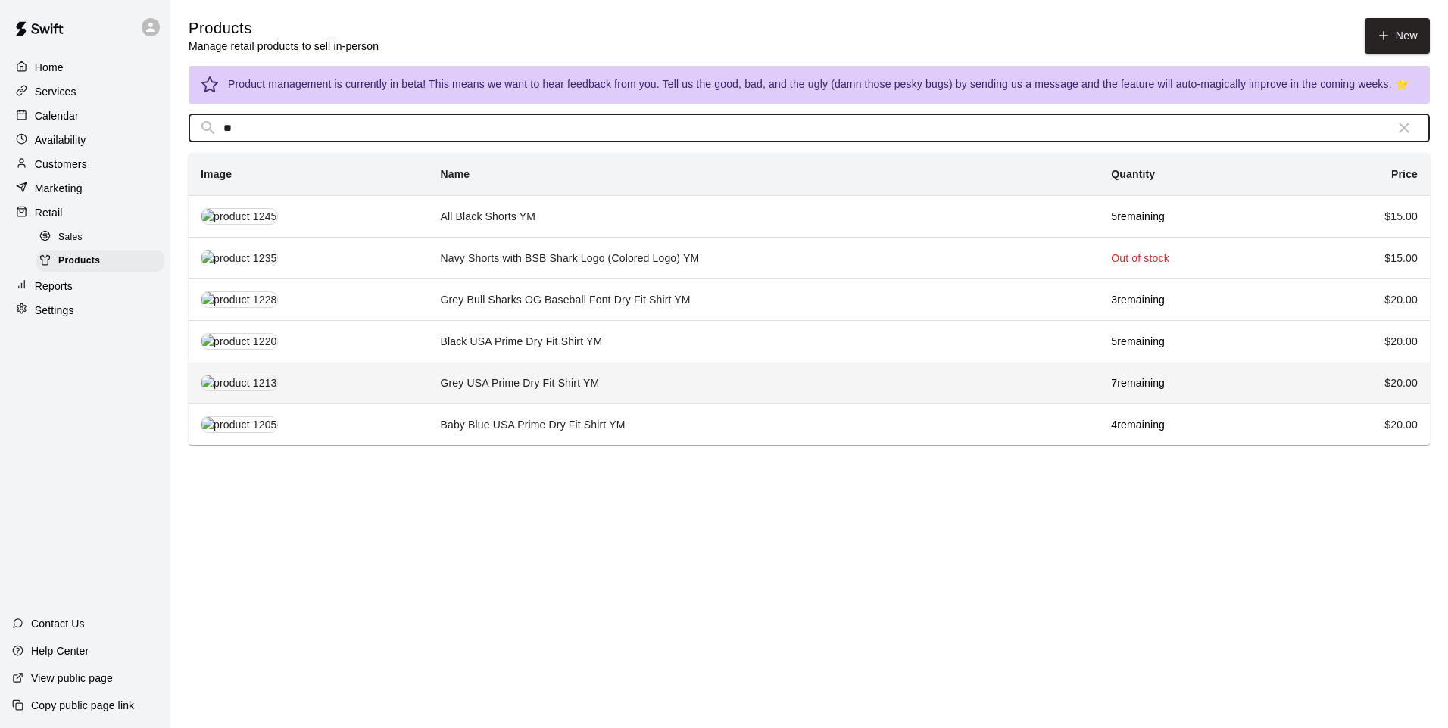
click at [435, 385] on td "Grey USA Prime Dry Fit Shirt YM" at bounding box center [764, 383] width 671 height 42
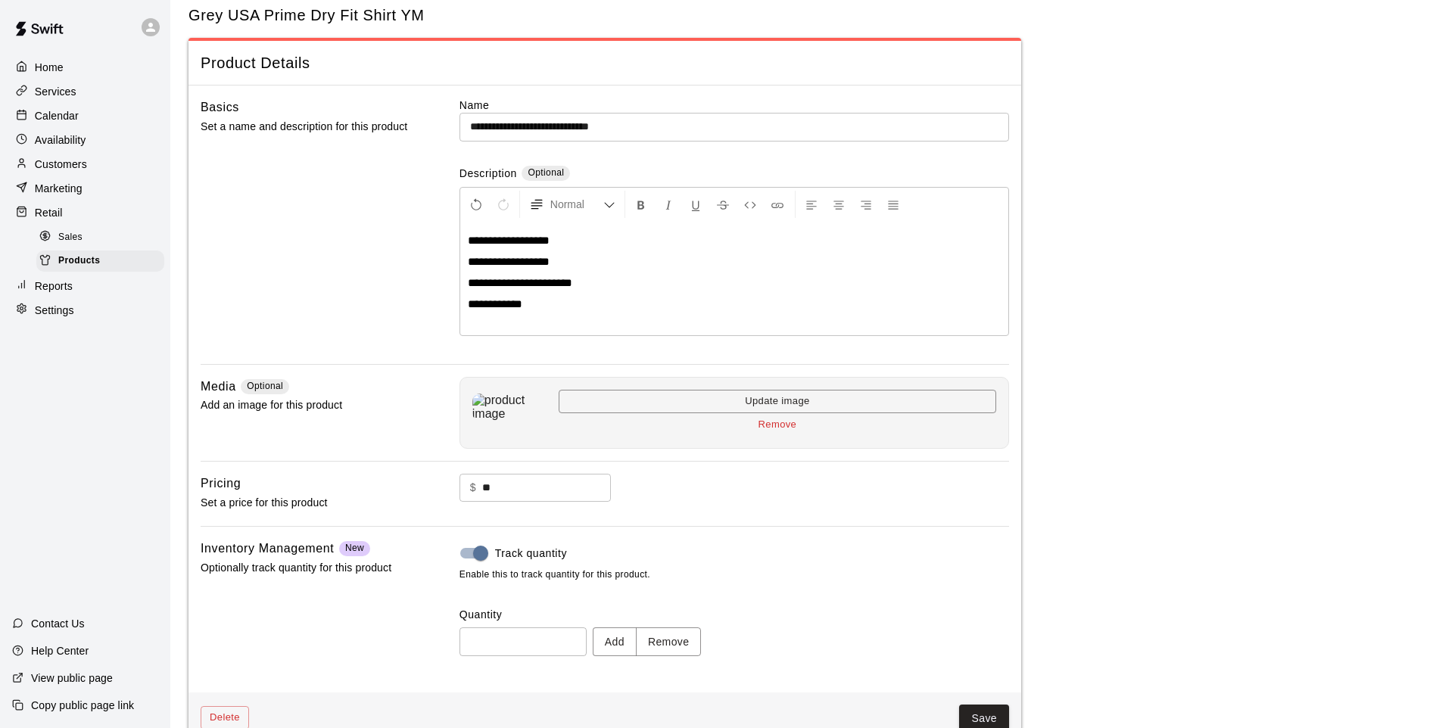
scroll to position [70, 0]
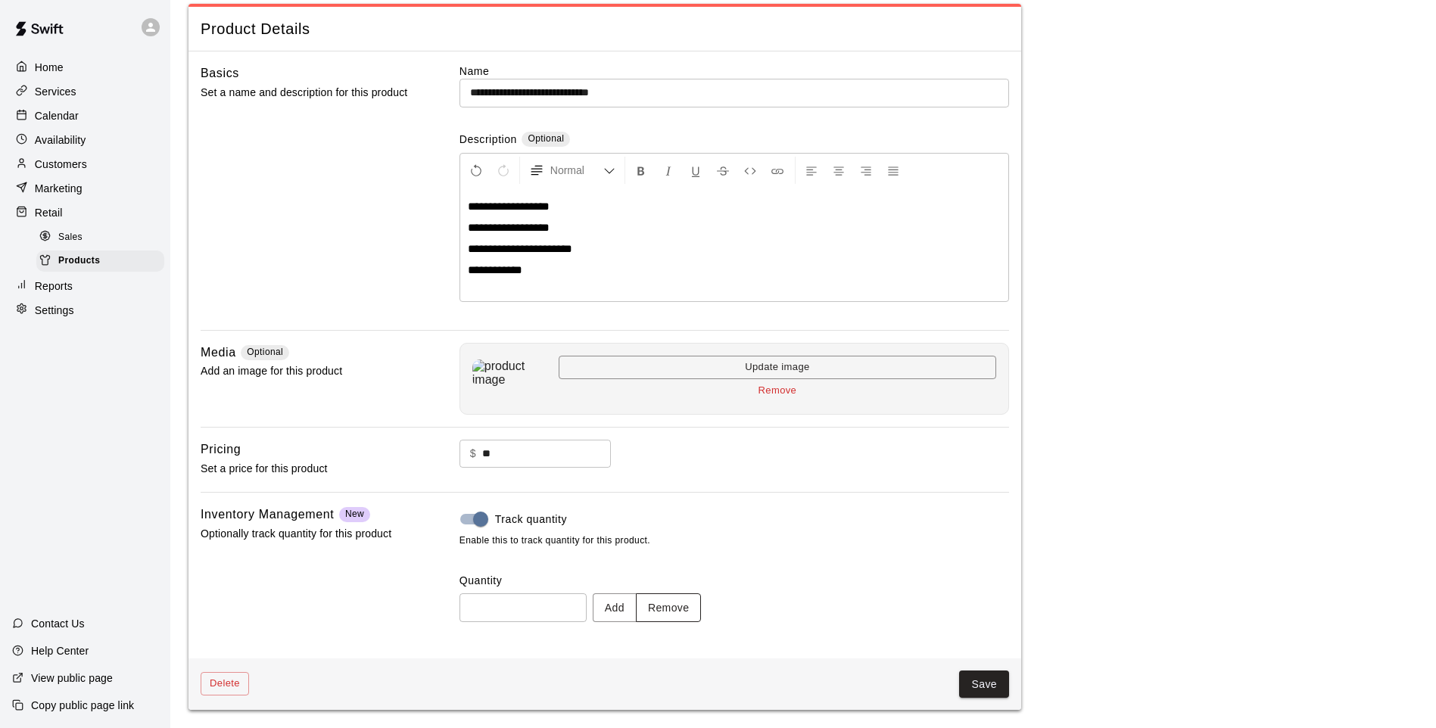
click at [694, 613] on button "Remove" at bounding box center [669, 608] width 66 height 28
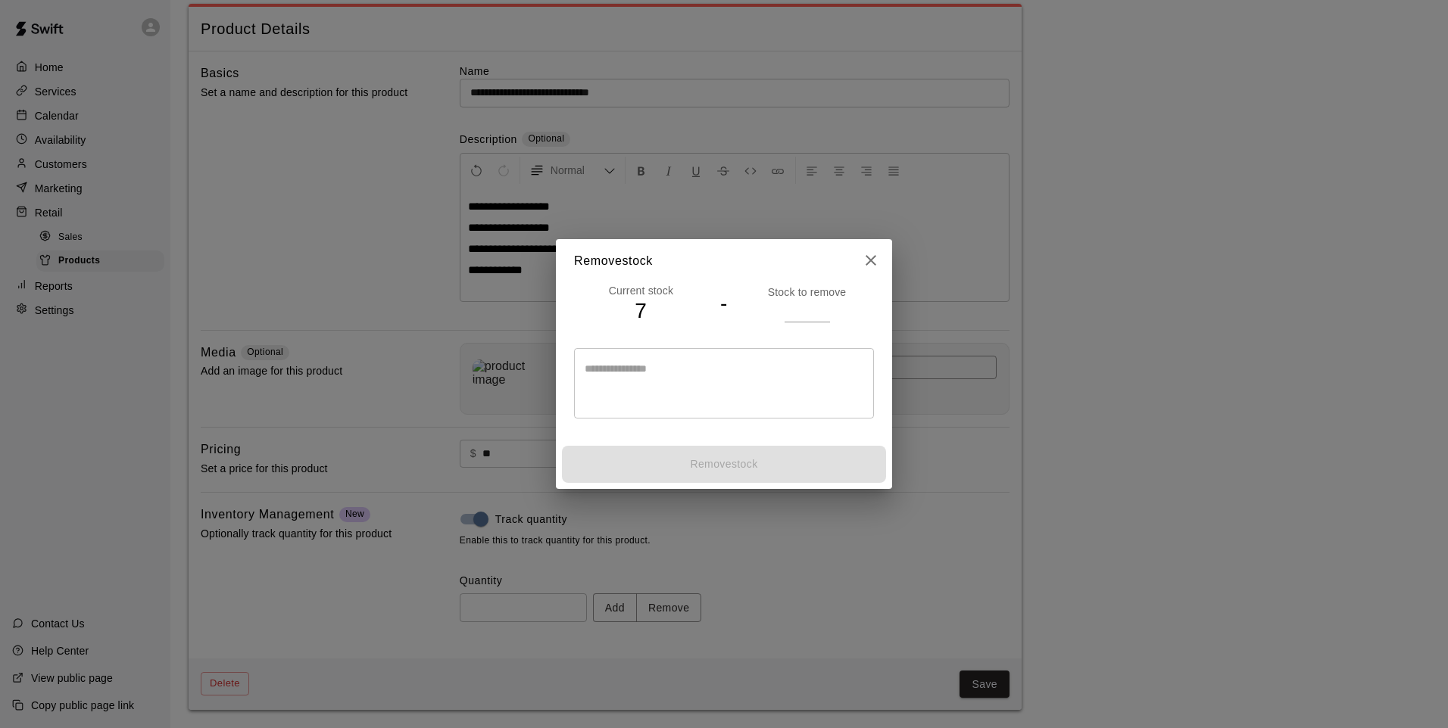
click at [811, 315] on input "number" at bounding box center [806, 311] width 45 height 22
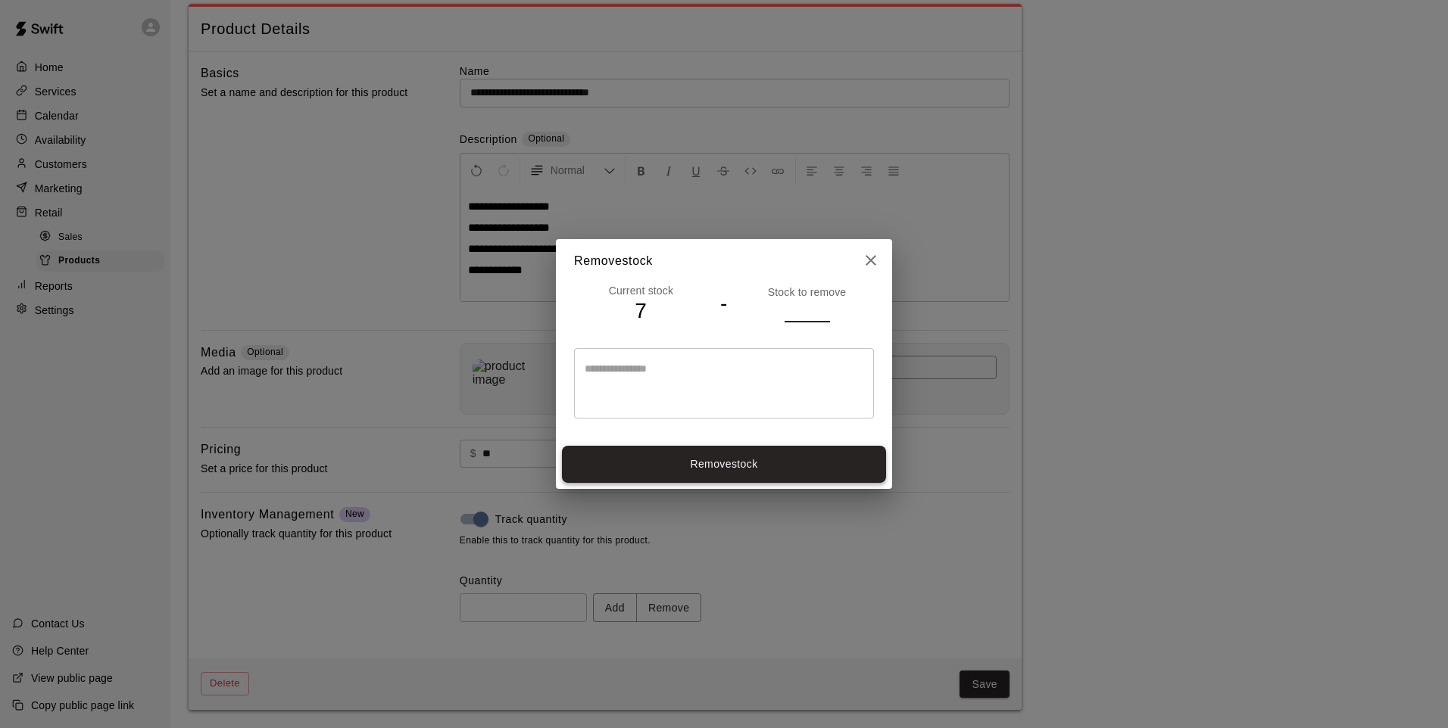
click at [748, 449] on button "Remove stock" at bounding box center [724, 464] width 324 height 37
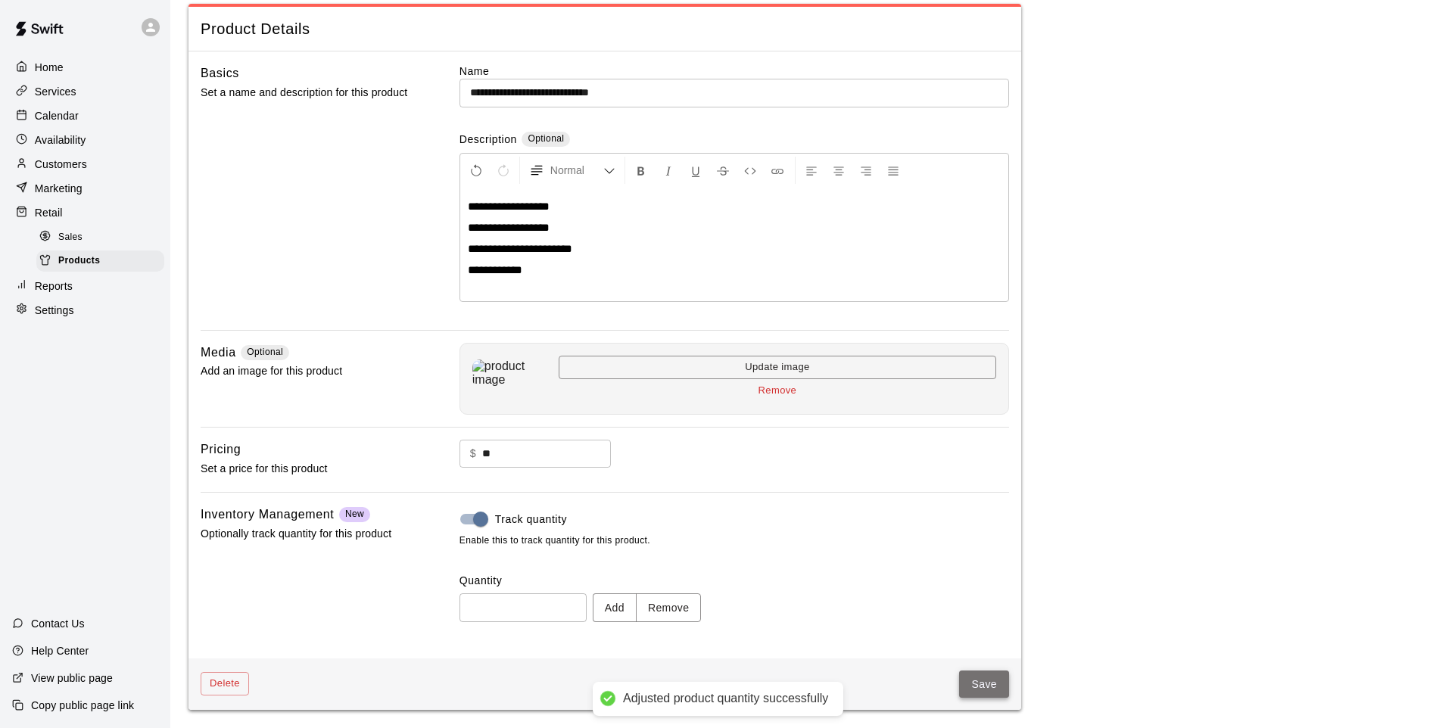
click at [962, 680] on button "Save" at bounding box center [984, 685] width 50 height 28
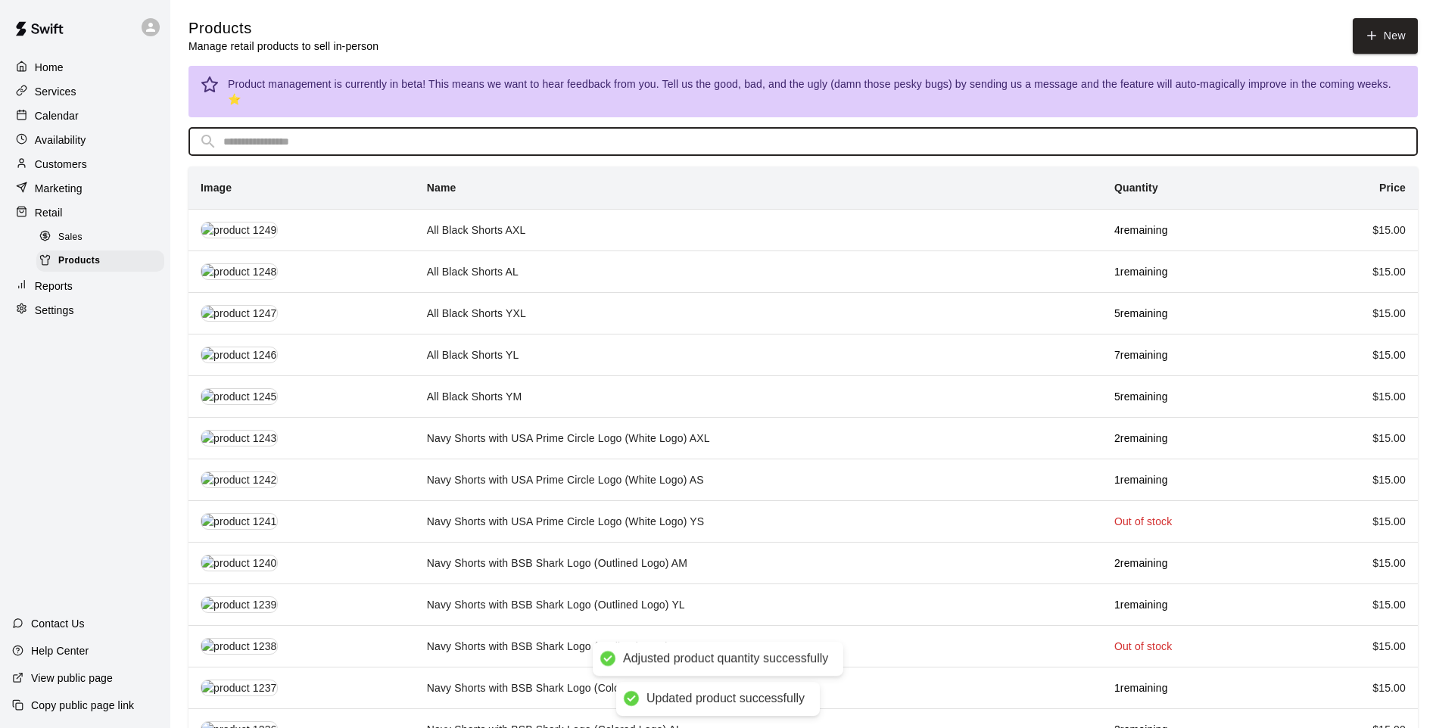
click at [458, 128] on input "text" at bounding box center [815, 142] width 1184 height 28
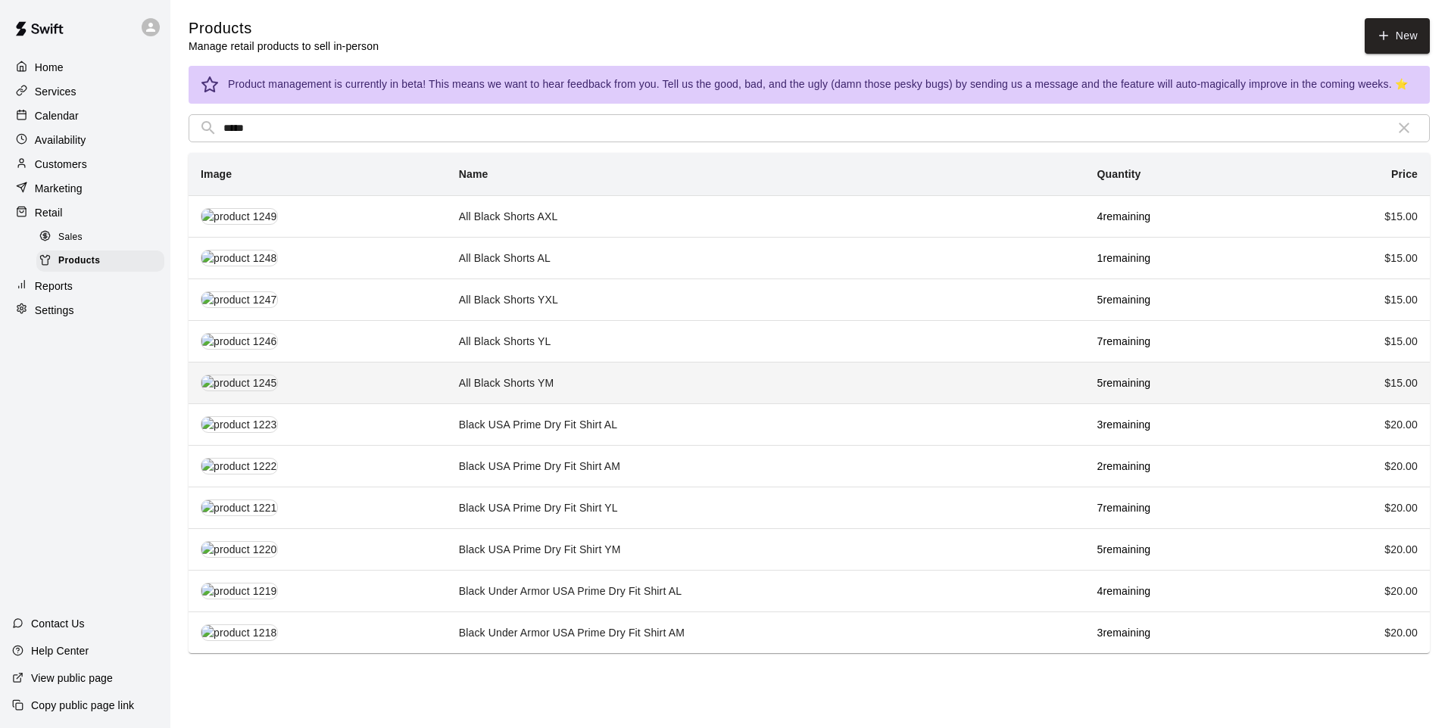
click at [562, 376] on td "All Black Shorts YM" at bounding box center [766, 383] width 638 height 42
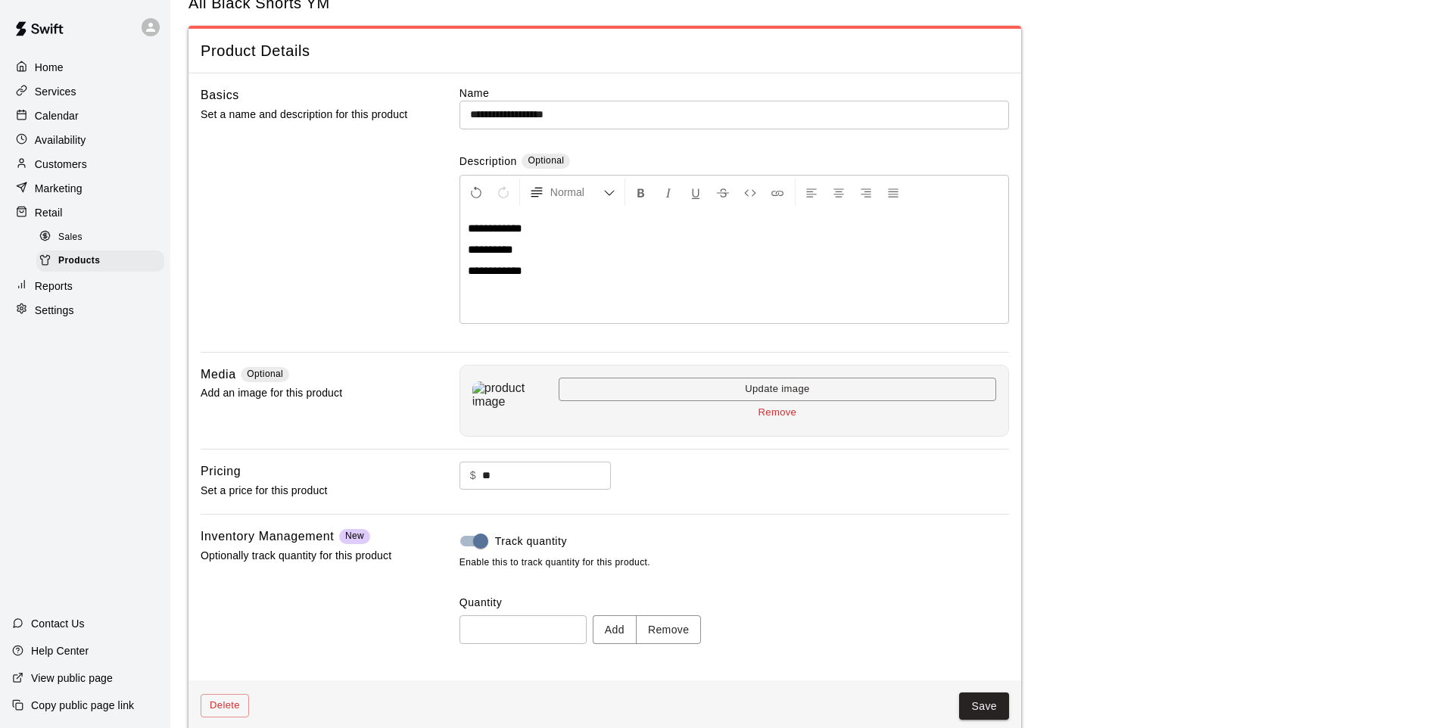
scroll to position [70, 0]
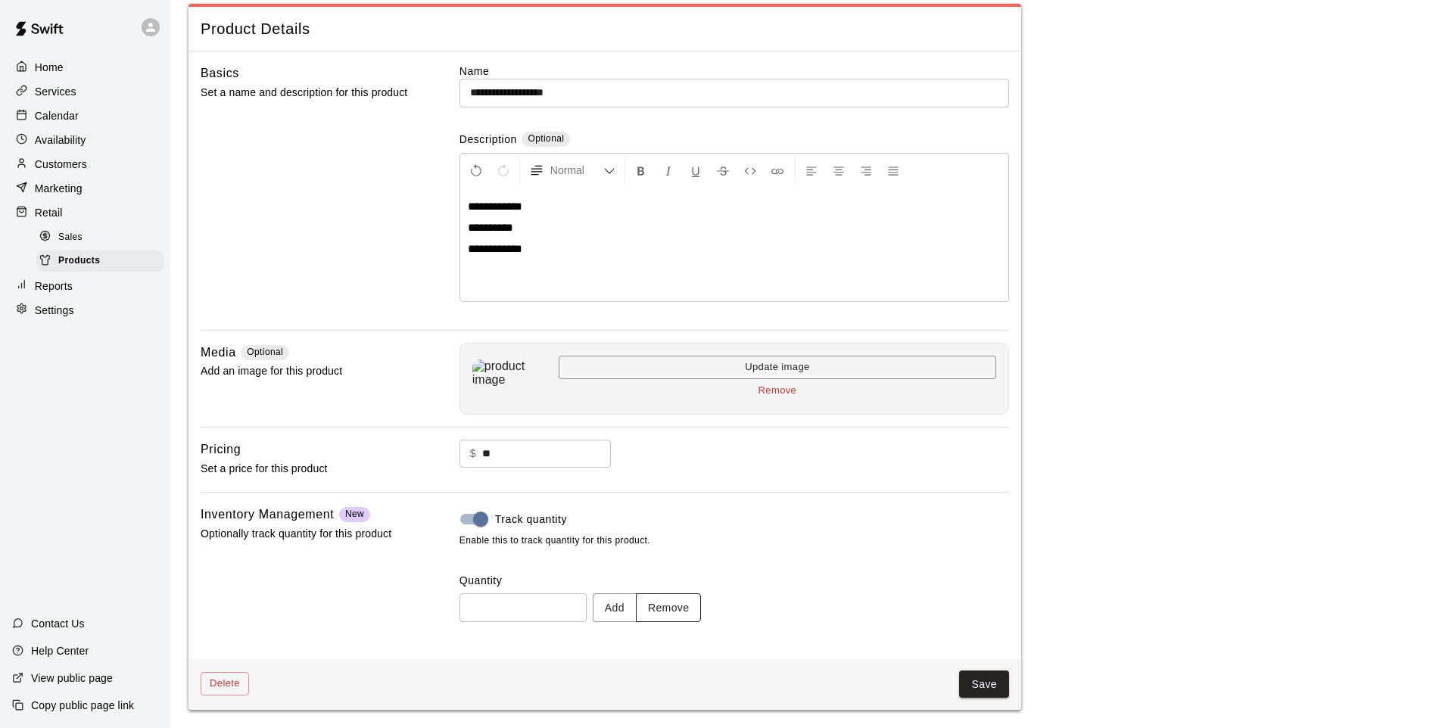
click at [688, 608] on button "Remove" at bounding box center [669, 608] width 66 height 28
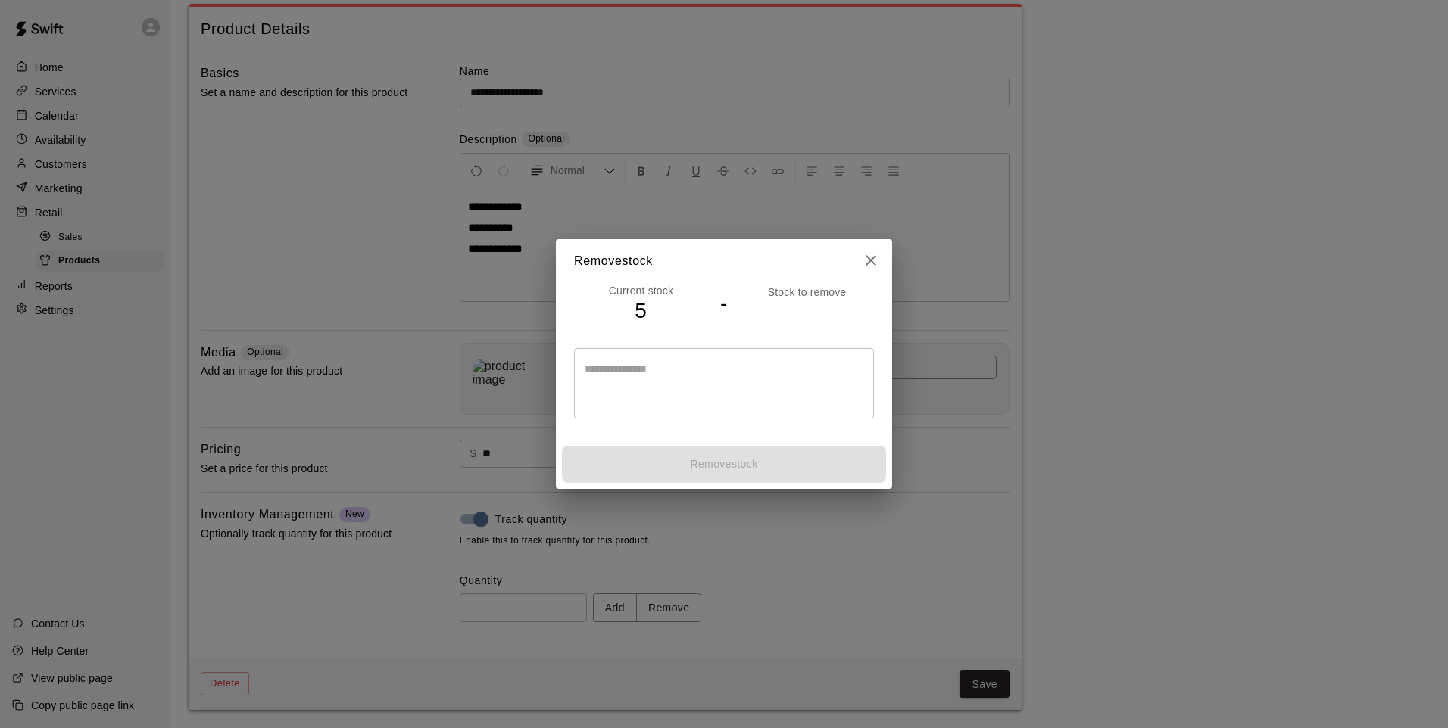
click at [794, 313] on input "number" at bounding box center [806, 311] width 45 height 22
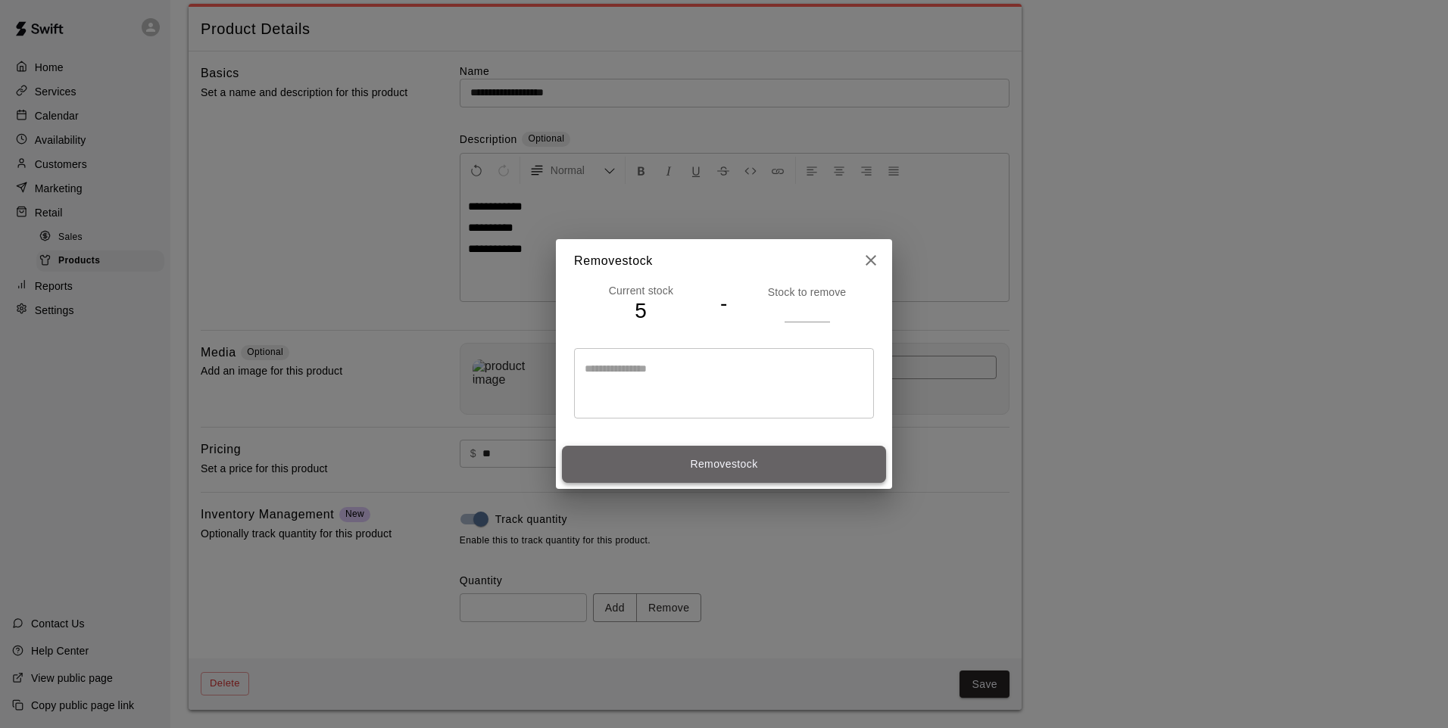
click at [813, 454] on button "Remove stock" at bounding box center [724, 464] width 324 height 37
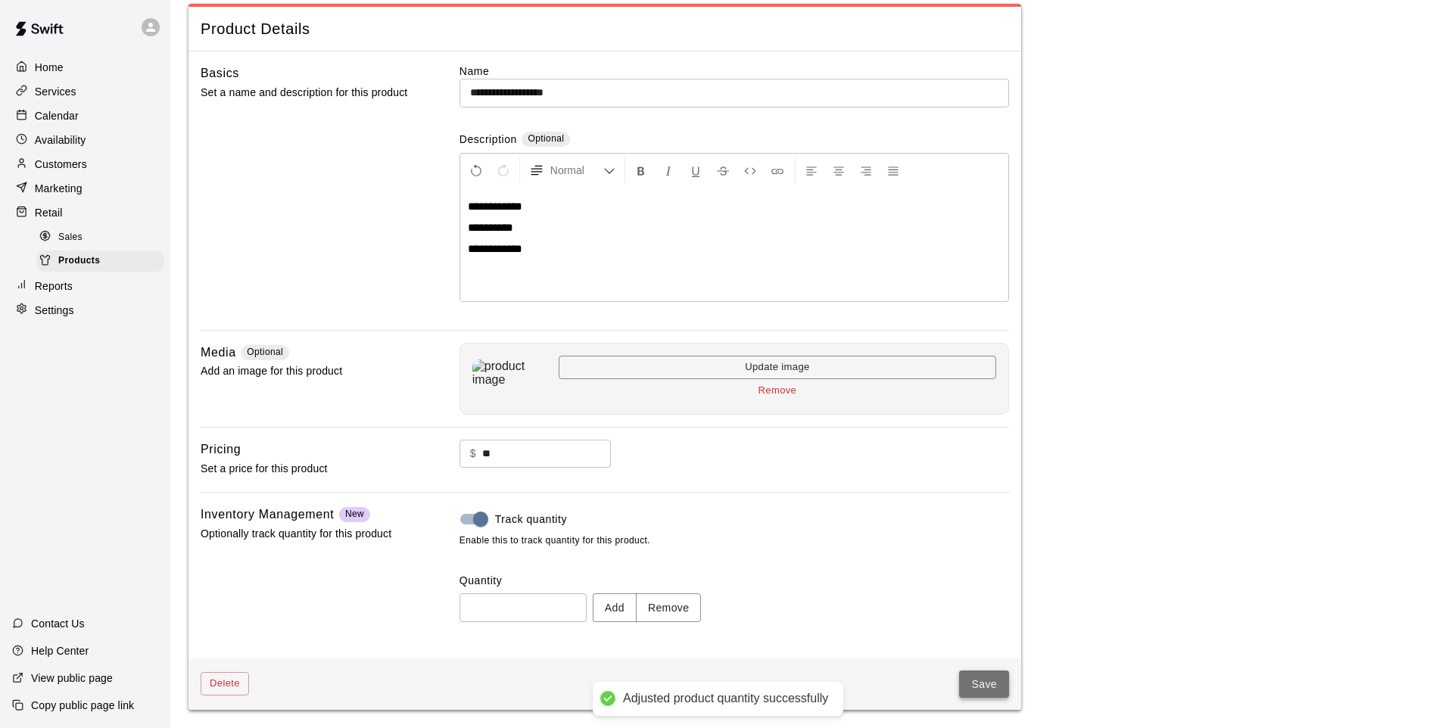
click at [993, 675] on button "Save" at bounding box center [984, 685] width 50 height 28
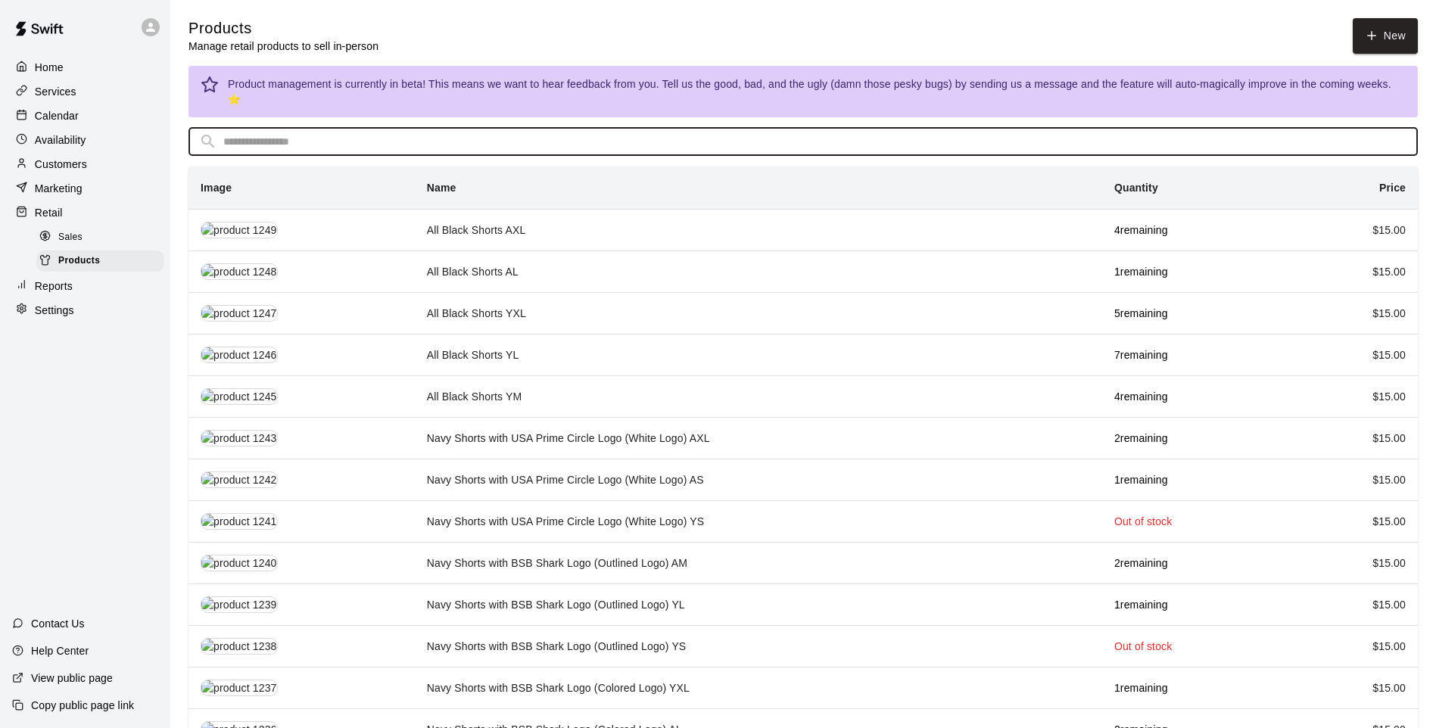
click at [462, 128] on input "text" at bounding box center [815, 142] width 1184 height 28
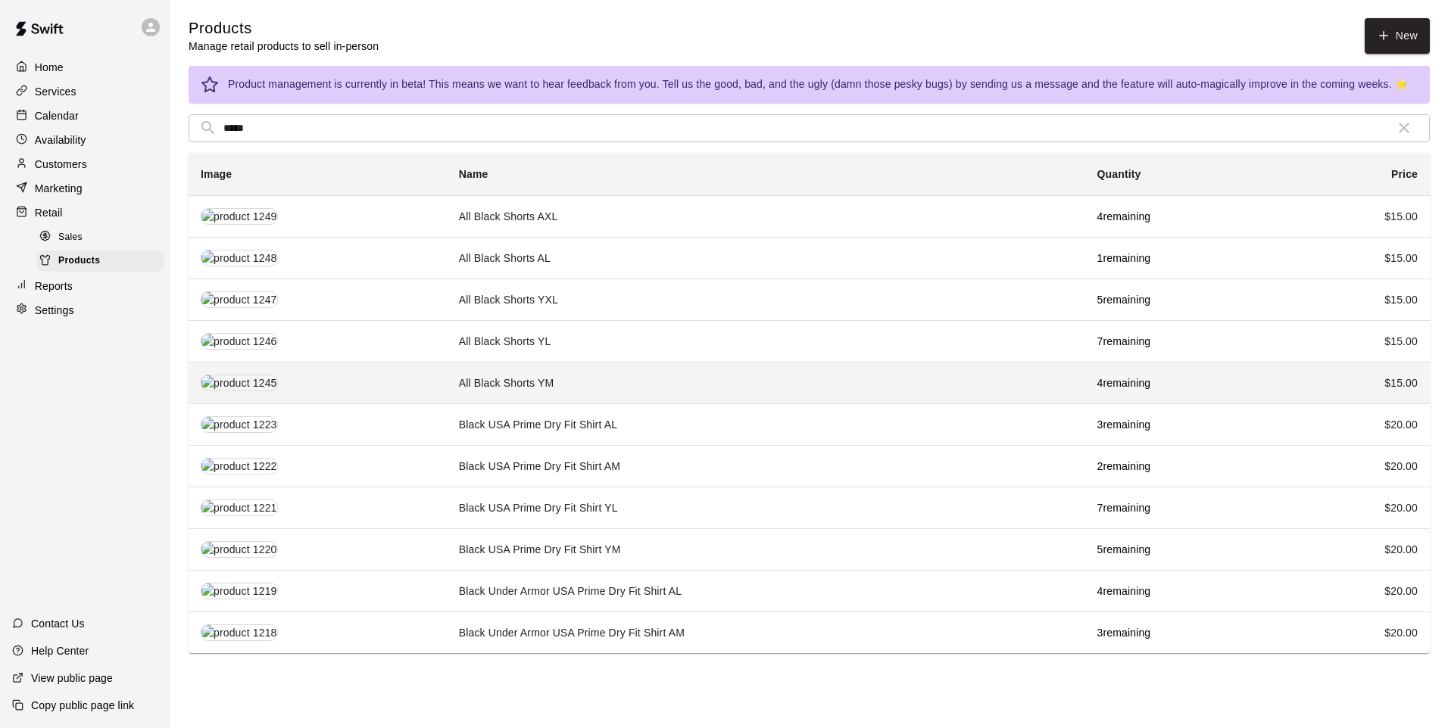
click at [570, 373] on td "All Black Shorts YM" at bounding box center [766, 383] width 638 height 42
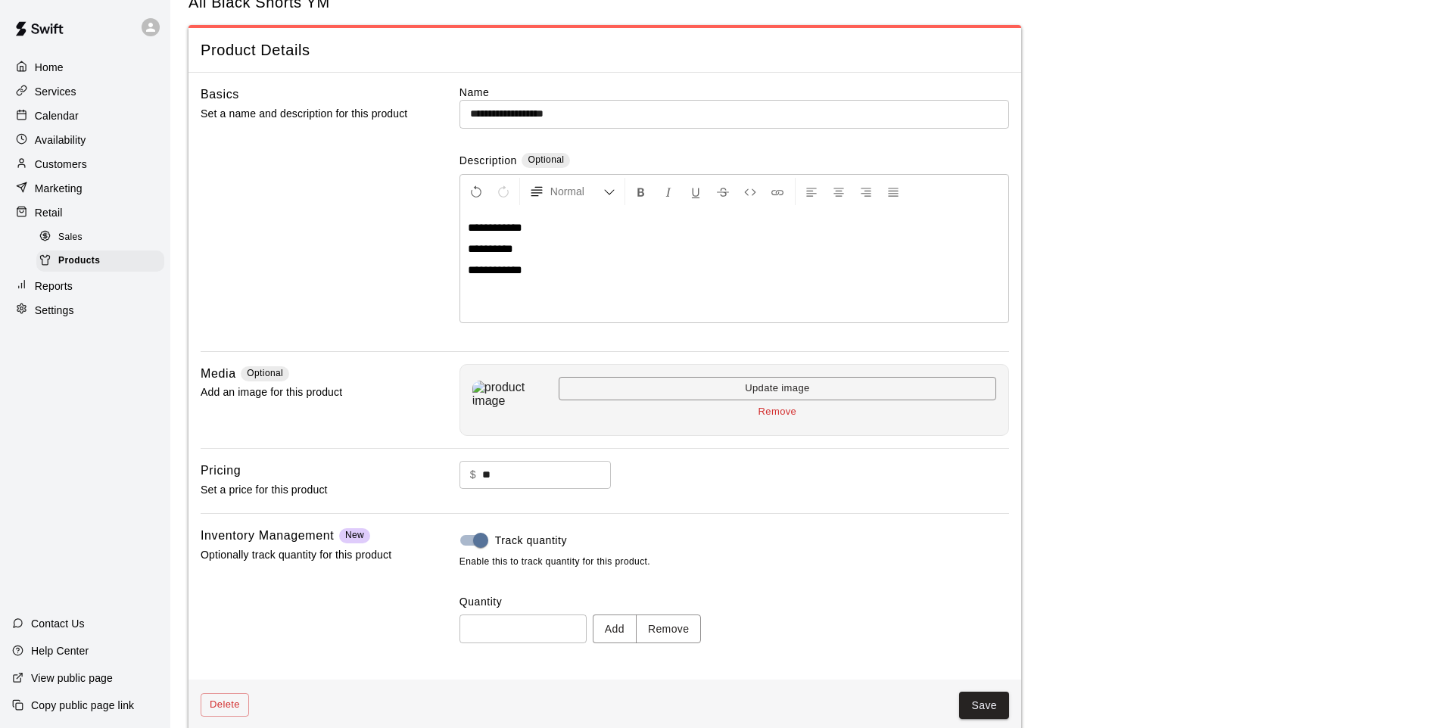
scroll to position [70, 0]
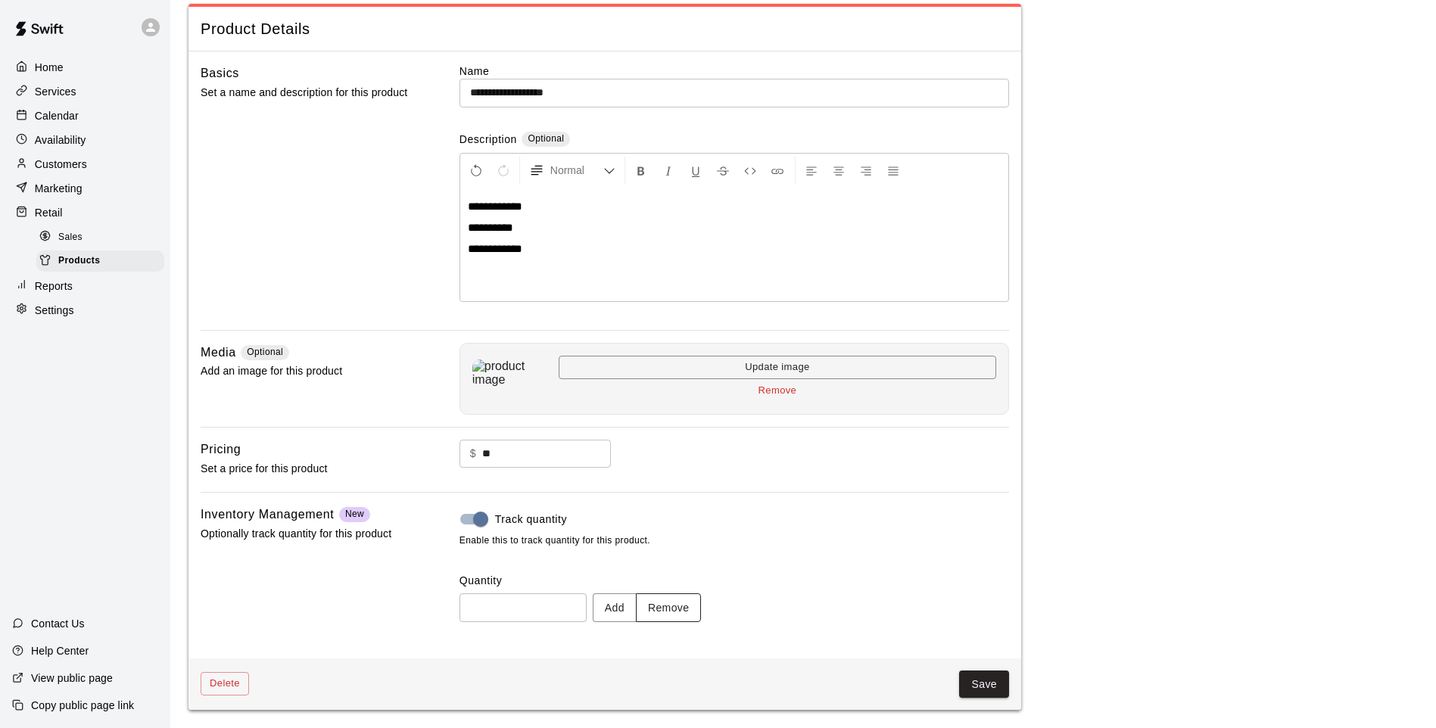
click at [672, 612] on button "Remove" at bounding box center [669, 608] width 66 height 28
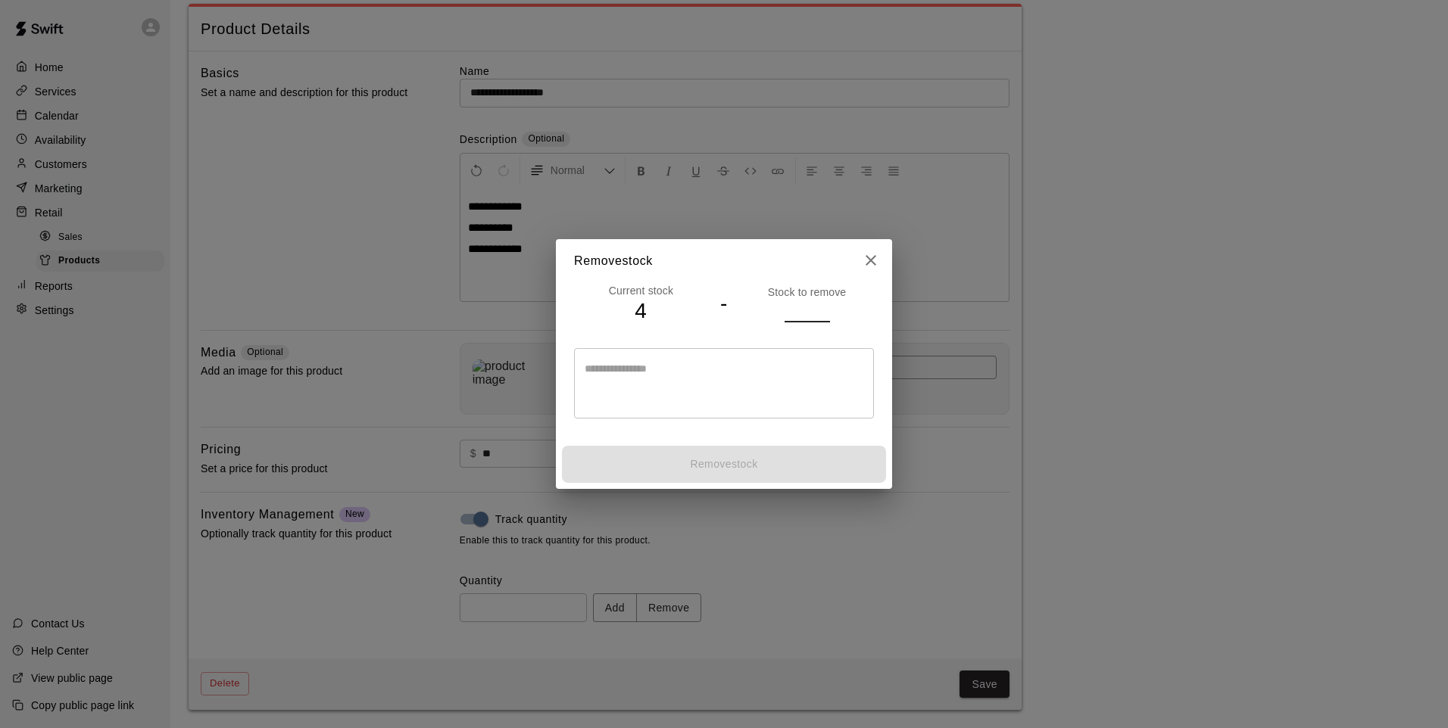
click at [809, 312] on input "number" at bounding box center [806, 311] width 45 height 22
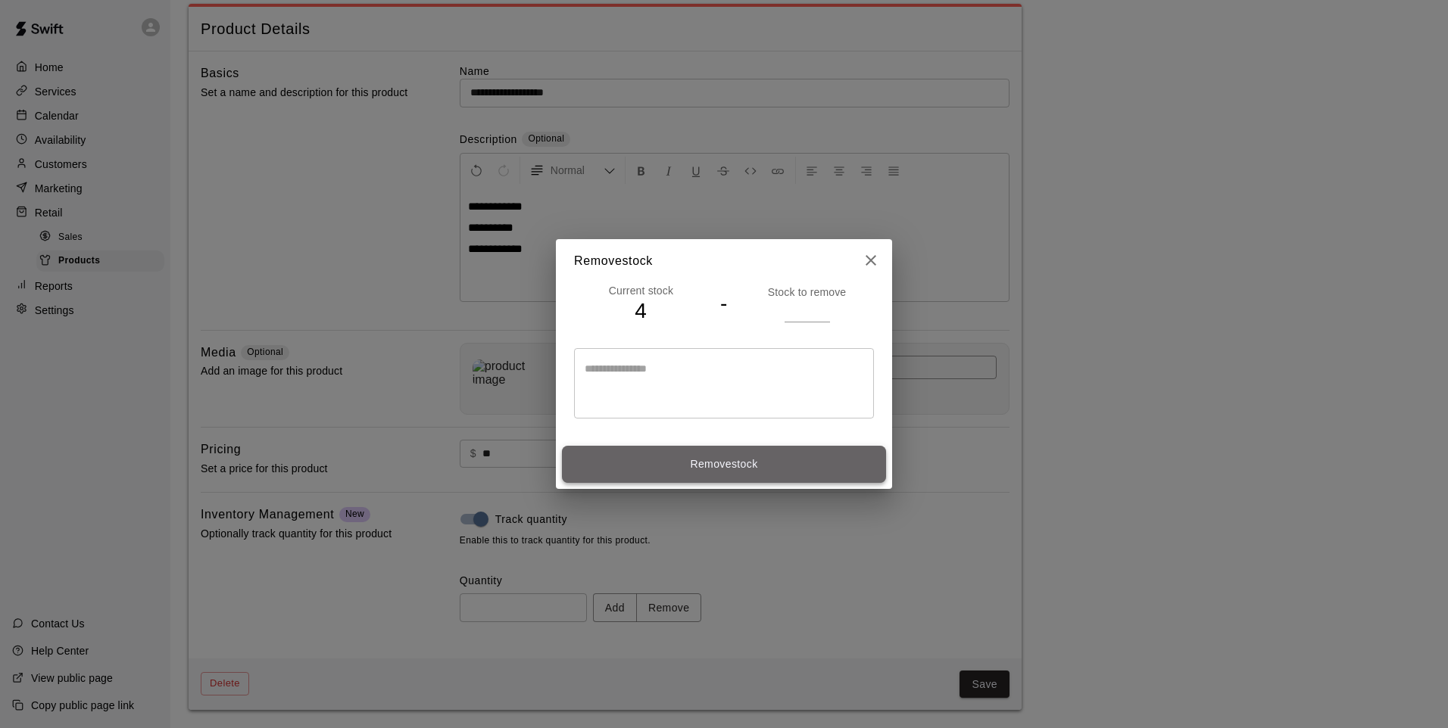
click at [811, 461] on button "Remove stock" at bounding box center [724, 464] width 324 height 37
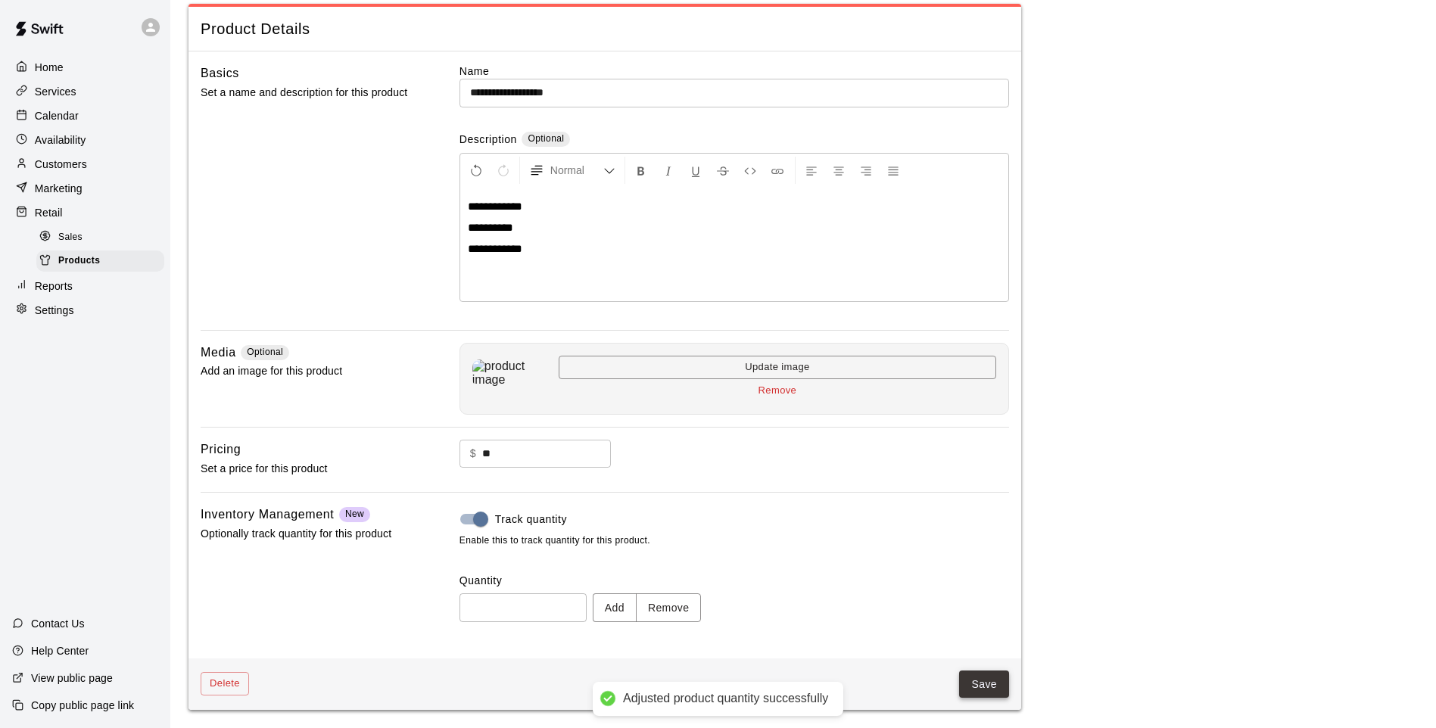
click at [992, 690] on button "Save" at bounding box center [984, 685] width 50 height 28
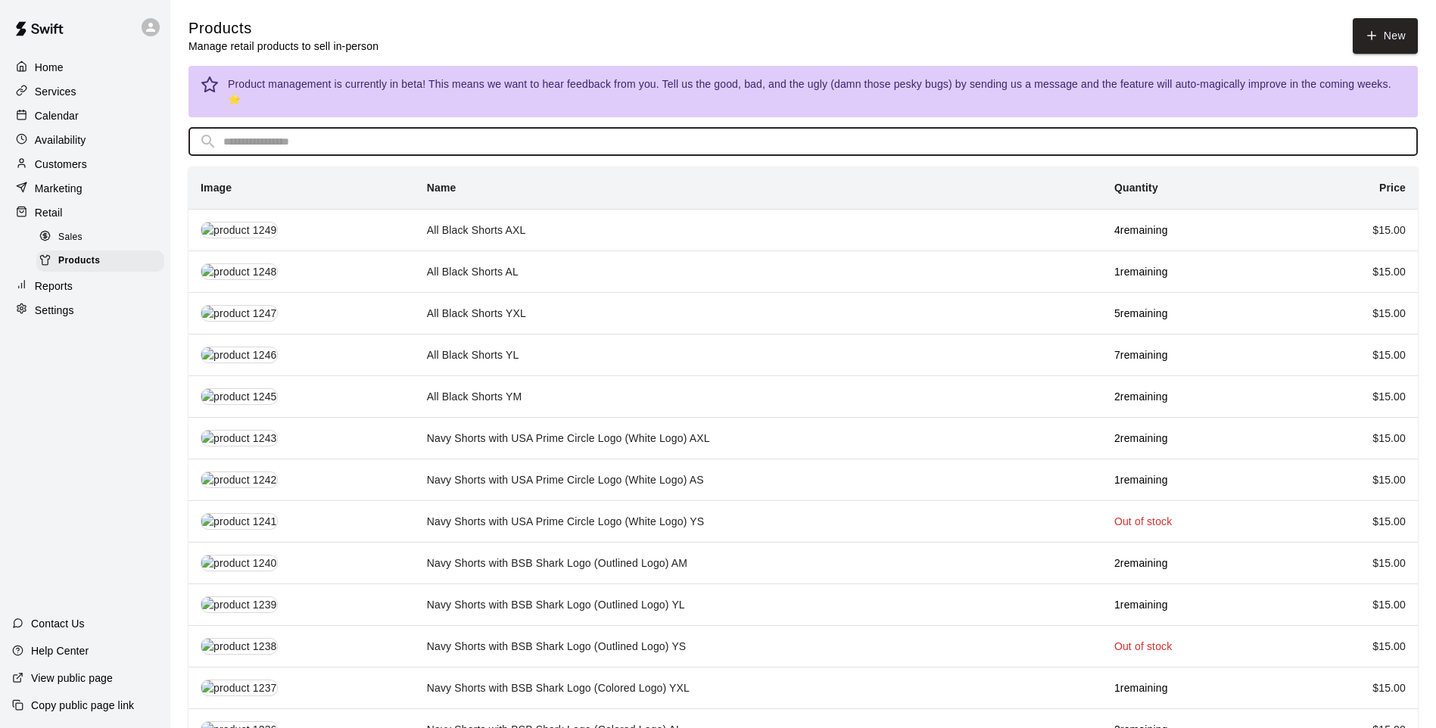
drag, startPoint x: 700, startPoint y: 104, endPoint x: 535, endPoint y: 124, distance: 166.3
click at [535, 128] on input "text" at bounding box center [815, 142] width 1184 height 28
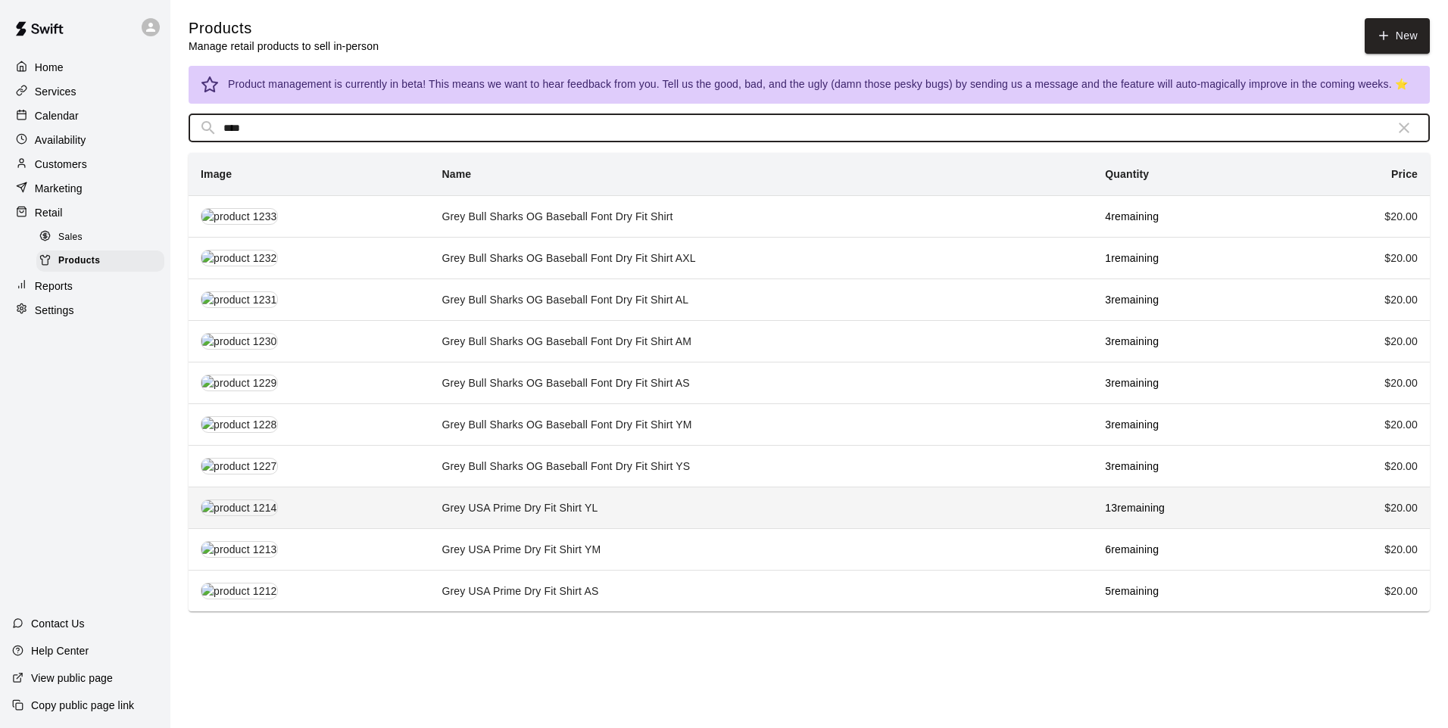
click at [640, 507] on td "Grey USA Prime Dry Fit Shirt YL" at bounding box center [760, 508] width 663 height 42
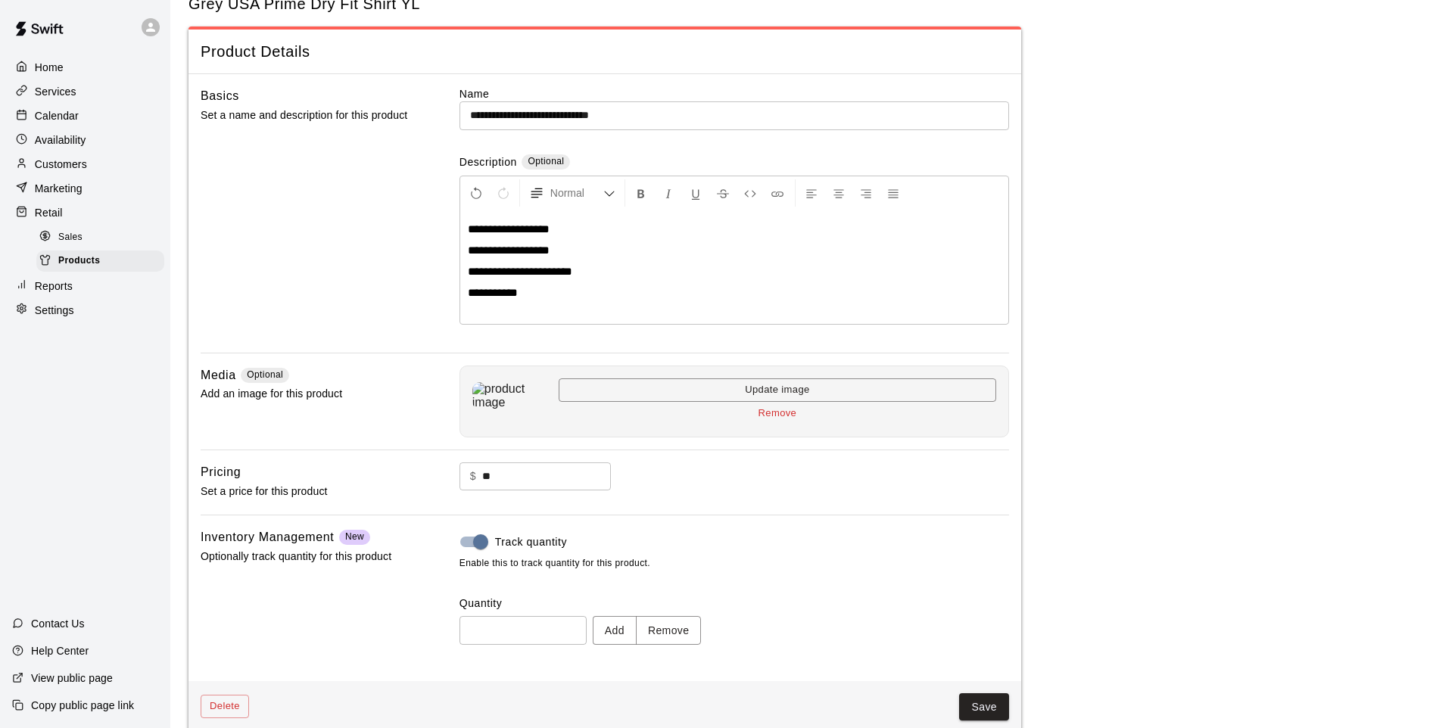
scroll to position [70, 0]
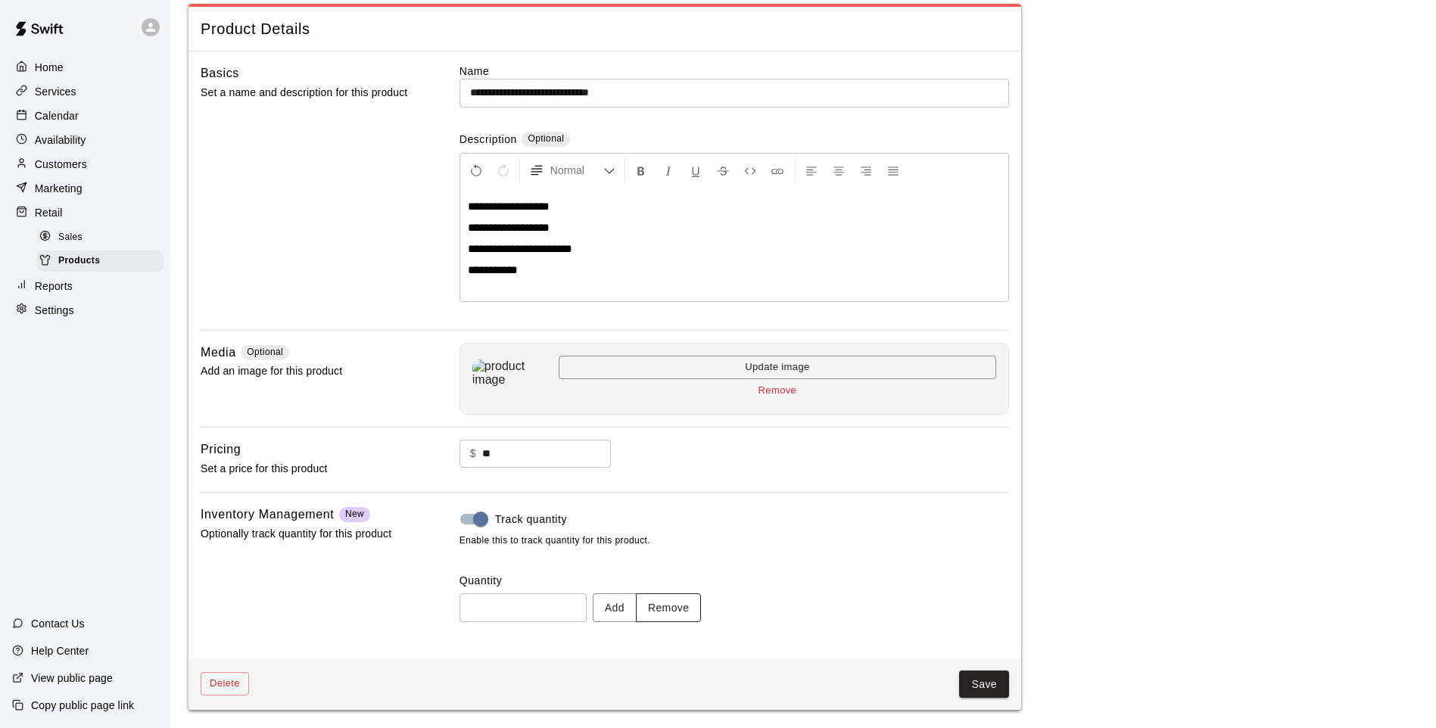
click at [678, 615] on button "Remove" at bounding box center [669, 608] width 66 height 28
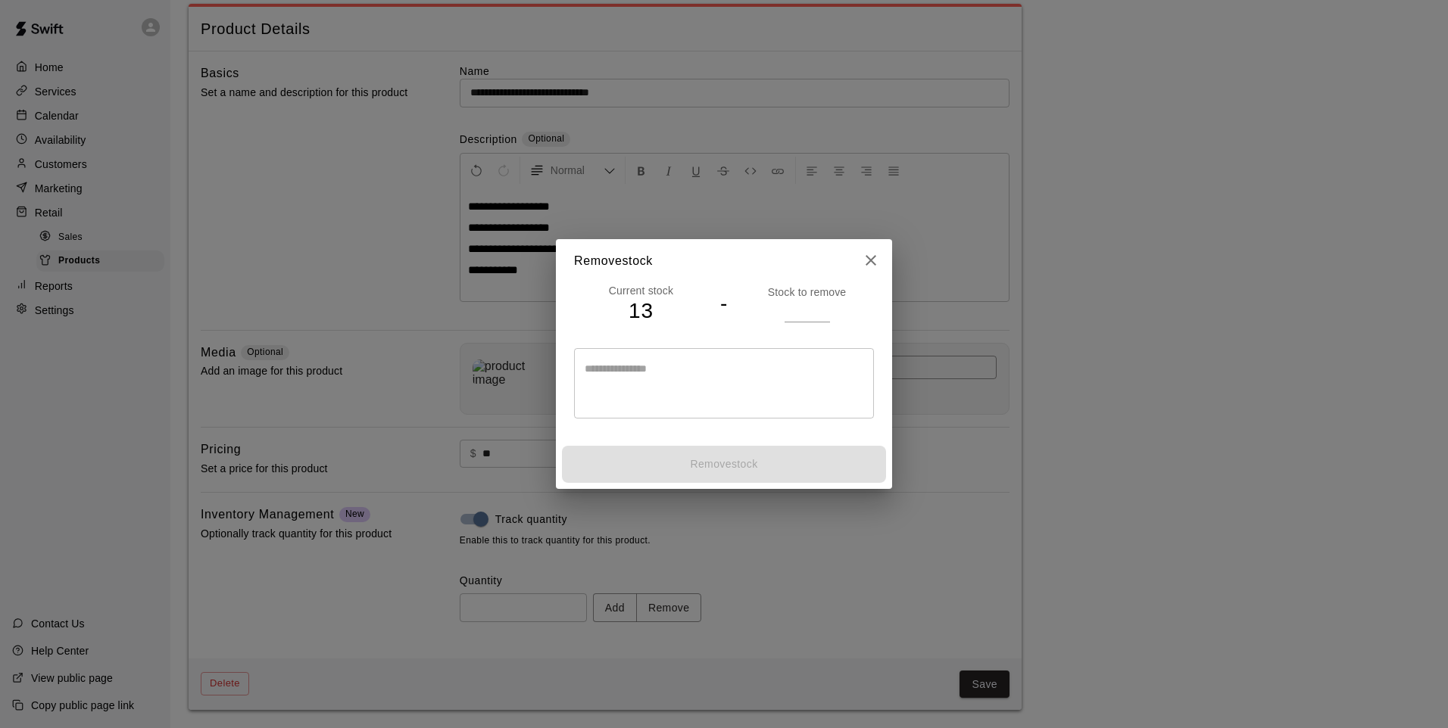
click at [809, 309] on input "number" at bounding box center [806, 311] width 45 height 22
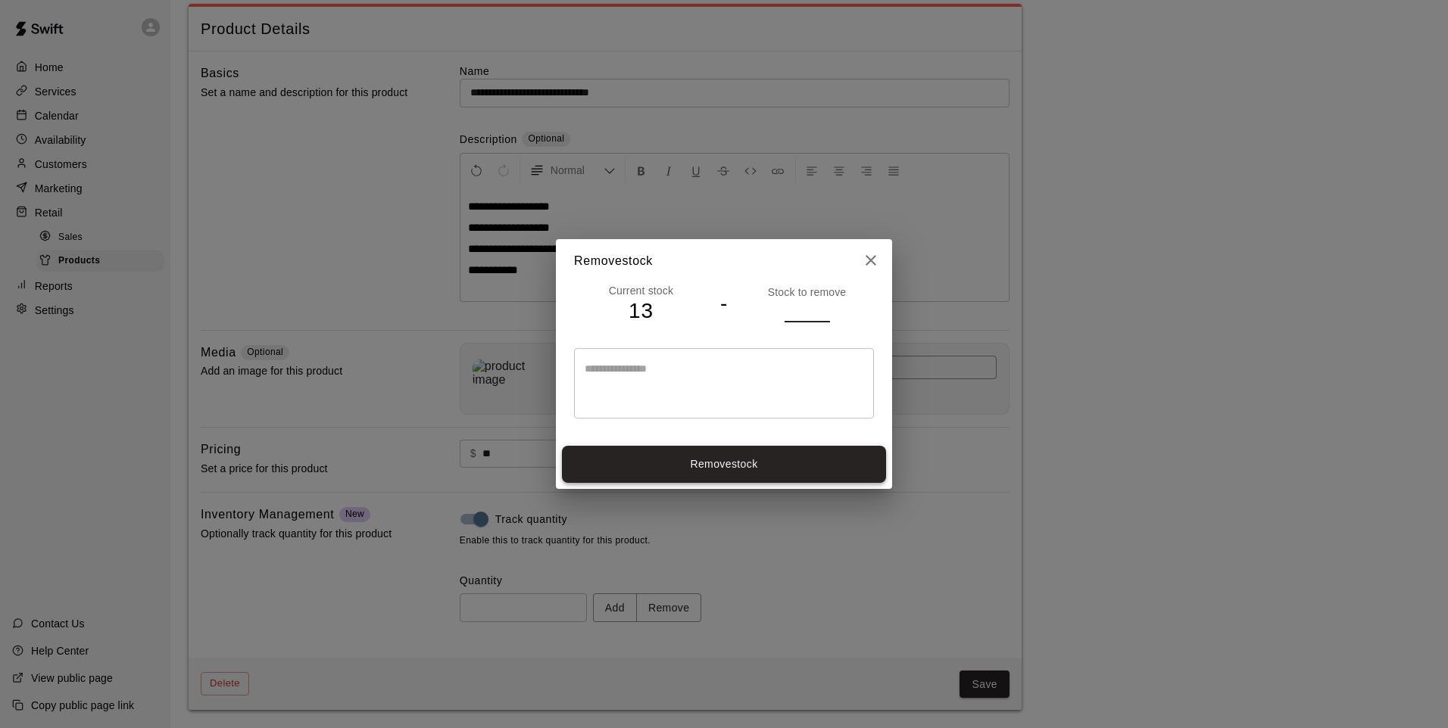
click at [737, 460] on button "Remove stock" at bounding box center [724, 464] width 324 height 37
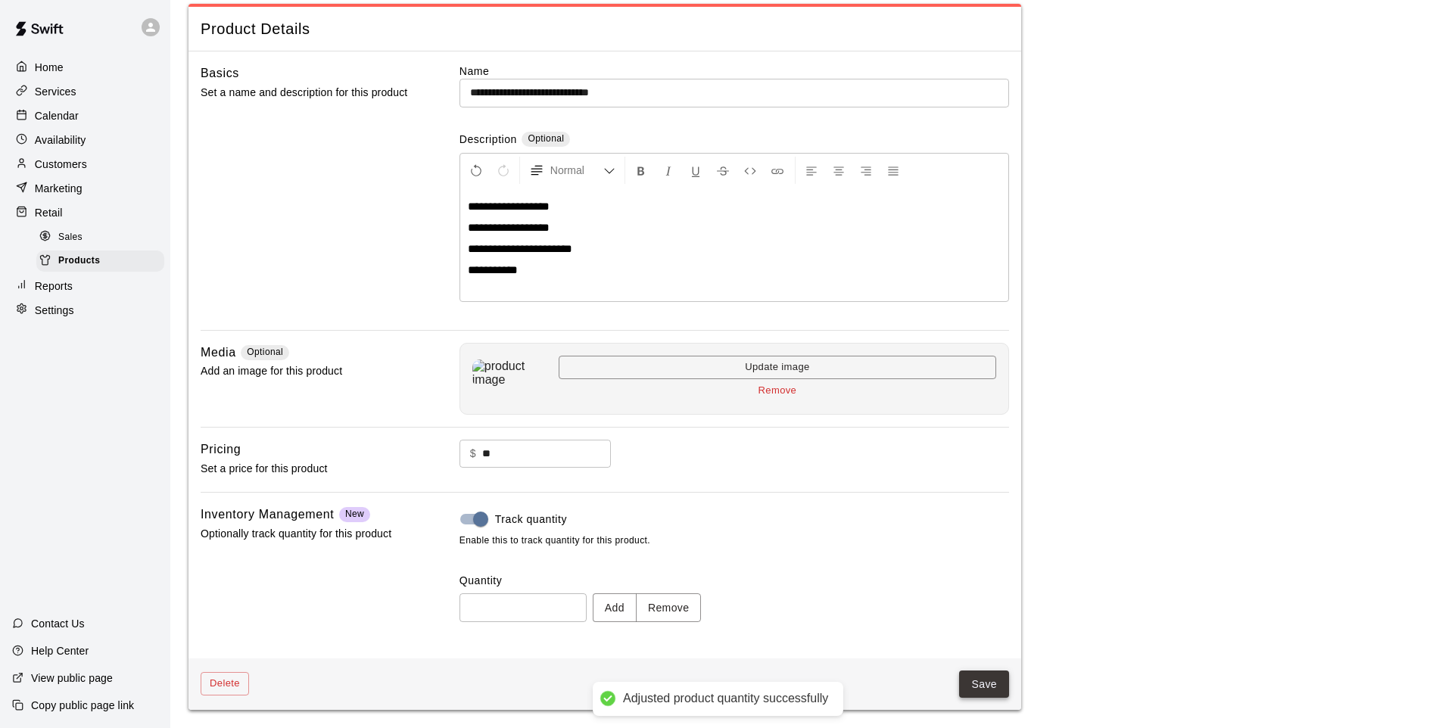
click at [977, 682] on button "Save" at bounding box center [984, 685] width 50 height 28
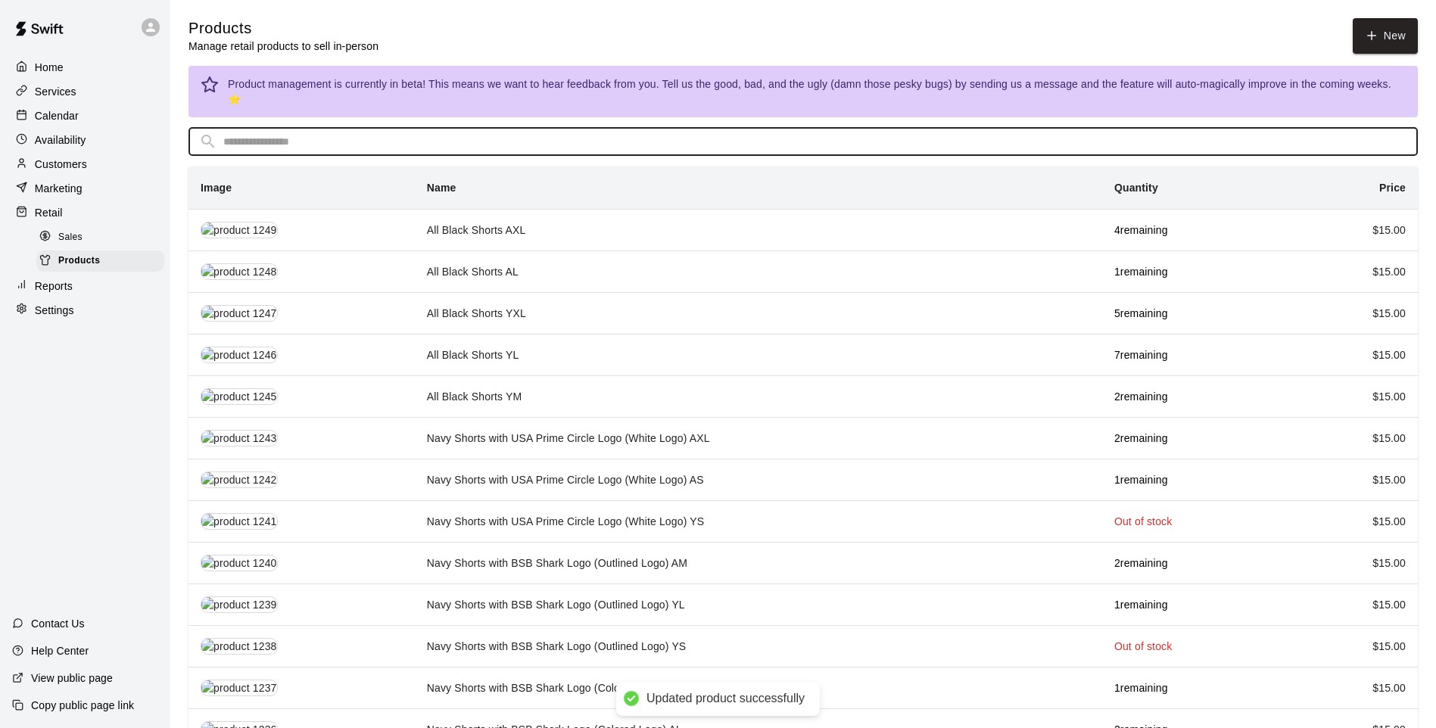
click at [359, 129] on input "text" at bounding box center [815, 142] width 1184 height 28
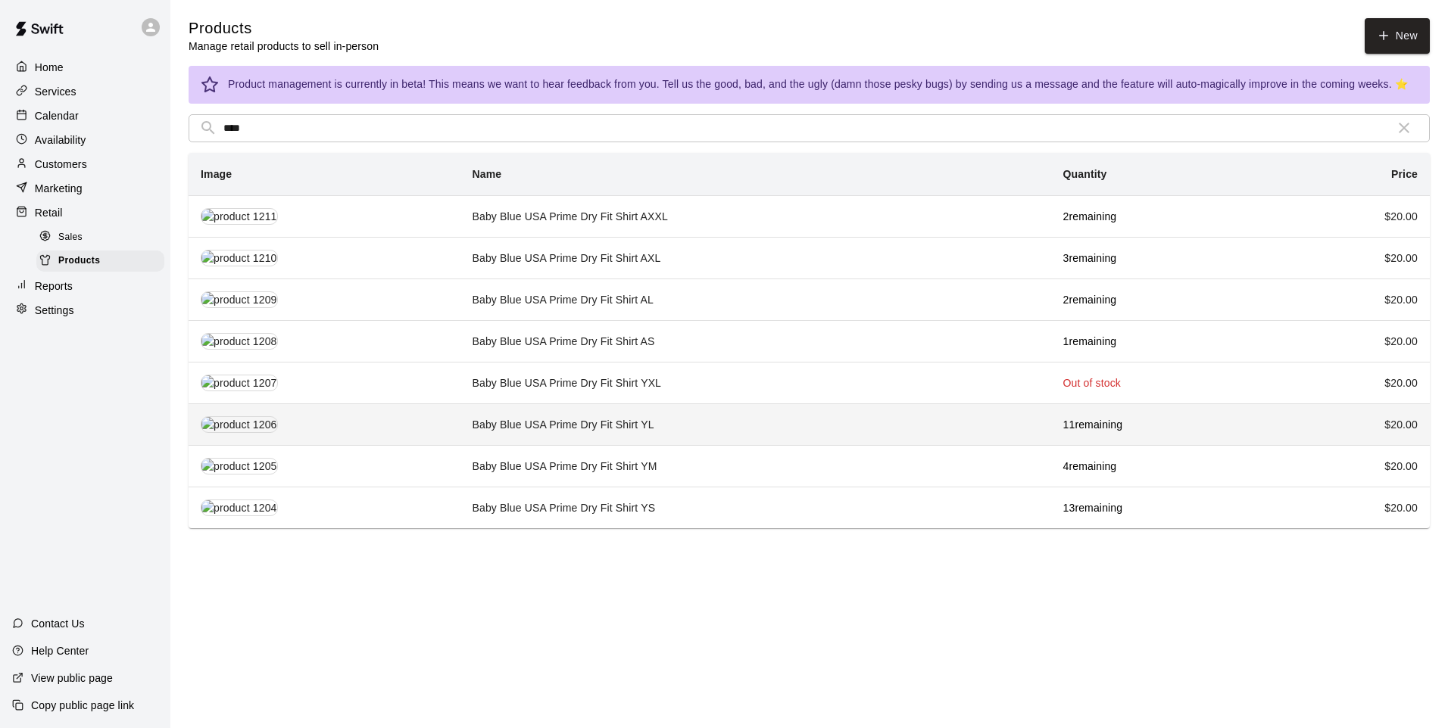
click at [570, 425] on td "Baby Blue USA Prime Dry Fit Shirt YL" at bounding box center [755, 425] width 591 height 42
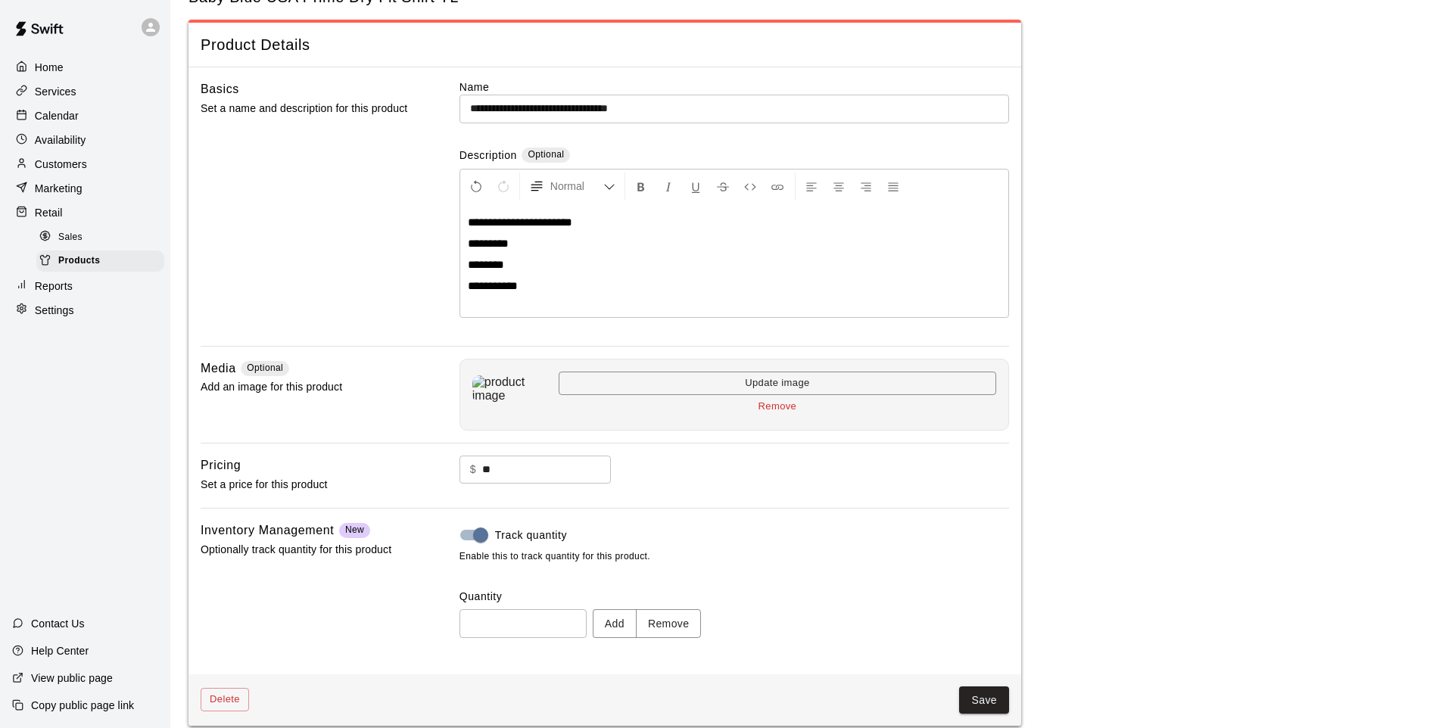
scroll to position [70, 0]
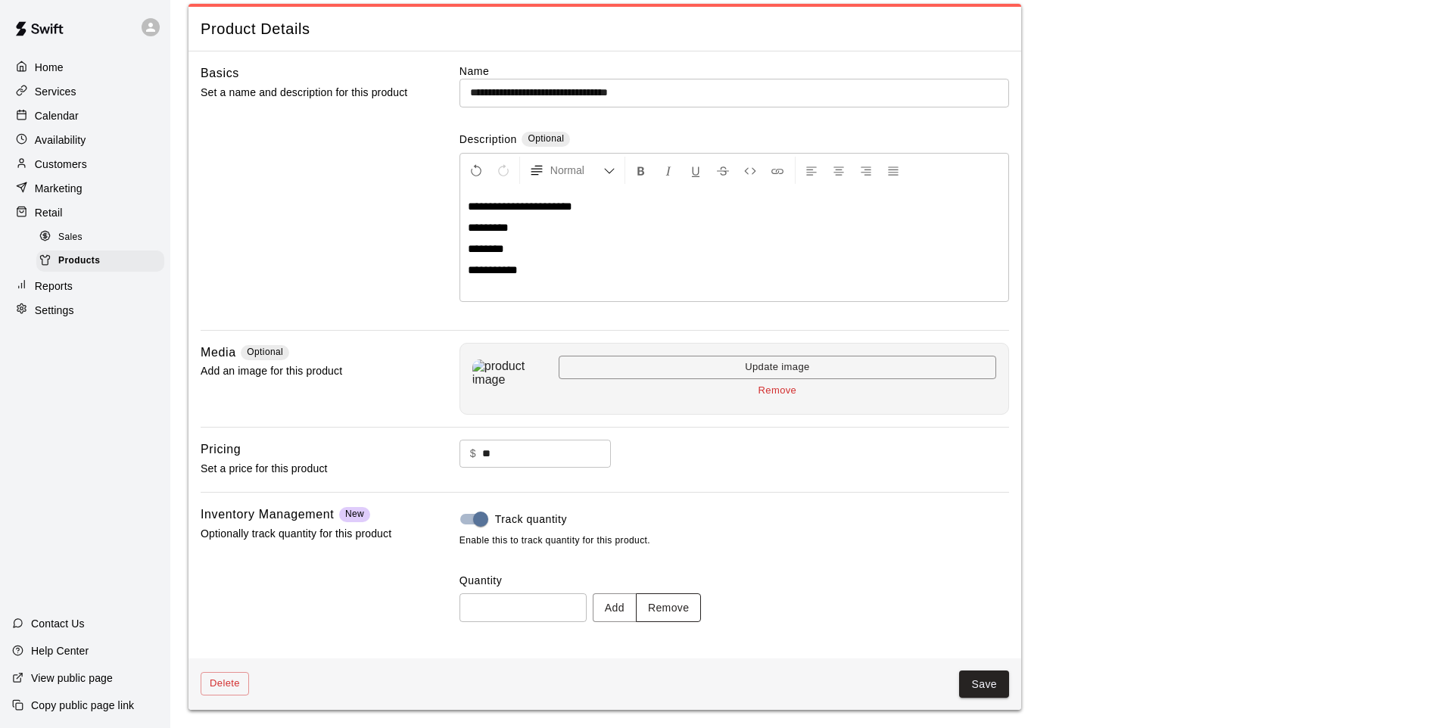
click at [702, 607] on button "Remove" at bounding box center [669, 608] width 66 height 28
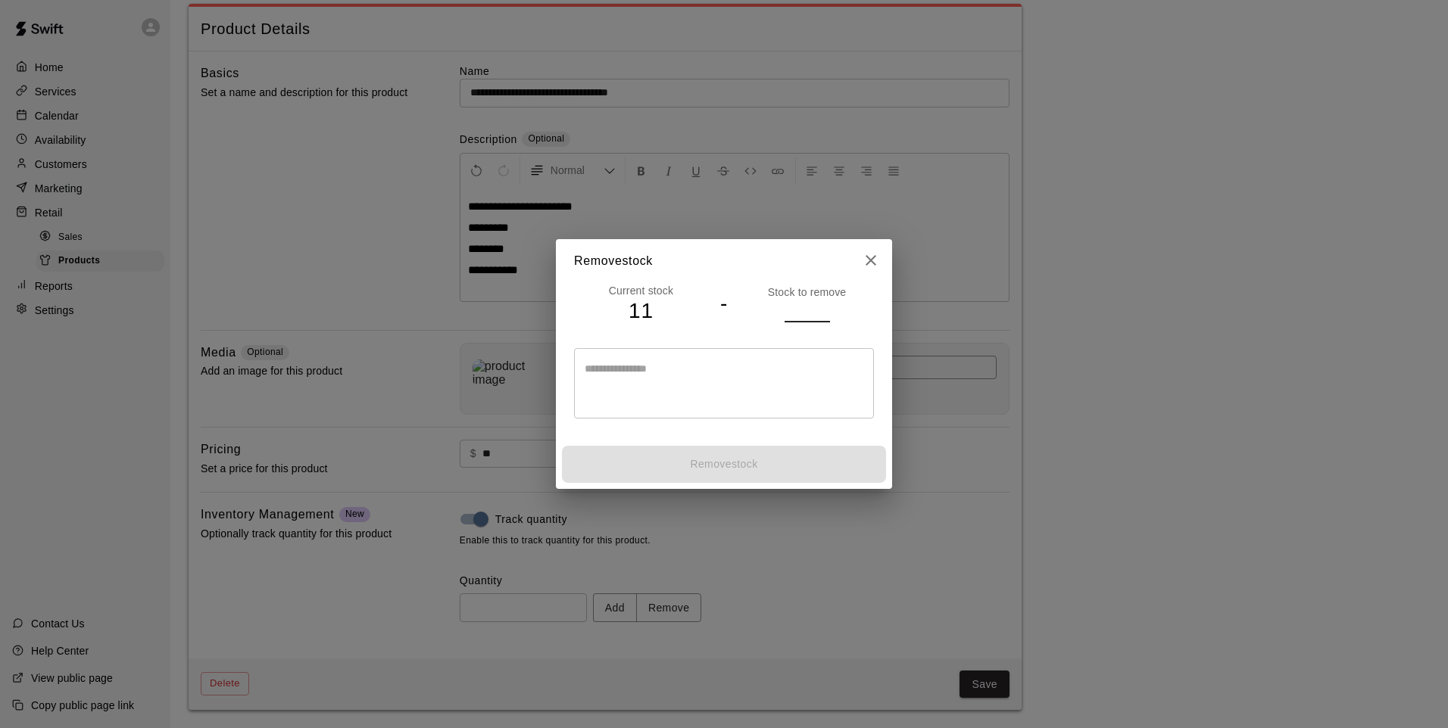
click at [812, 311] on input "number" at bounding box center [806, 311] width 45 height 22
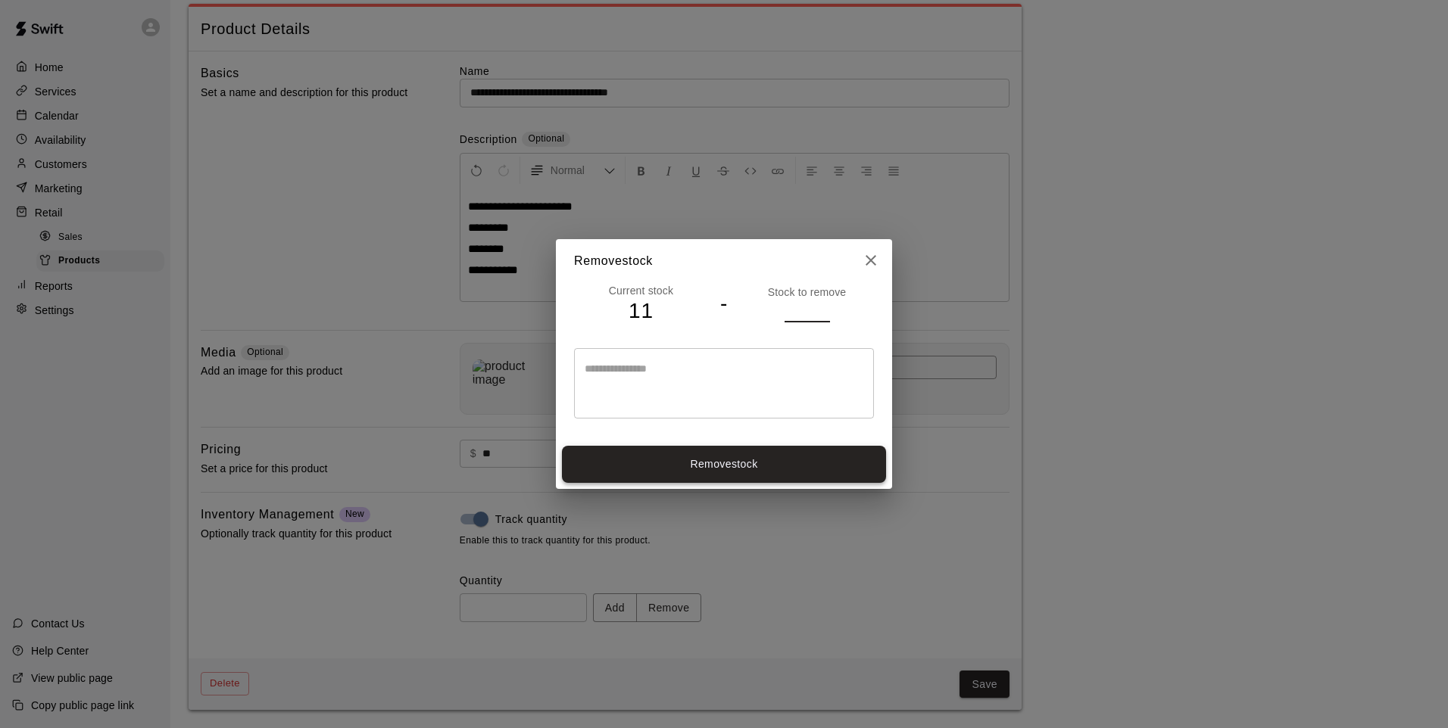
click at [811, 455] on button "Remove stock" at bounding box center [724, 464] width 324 height 37
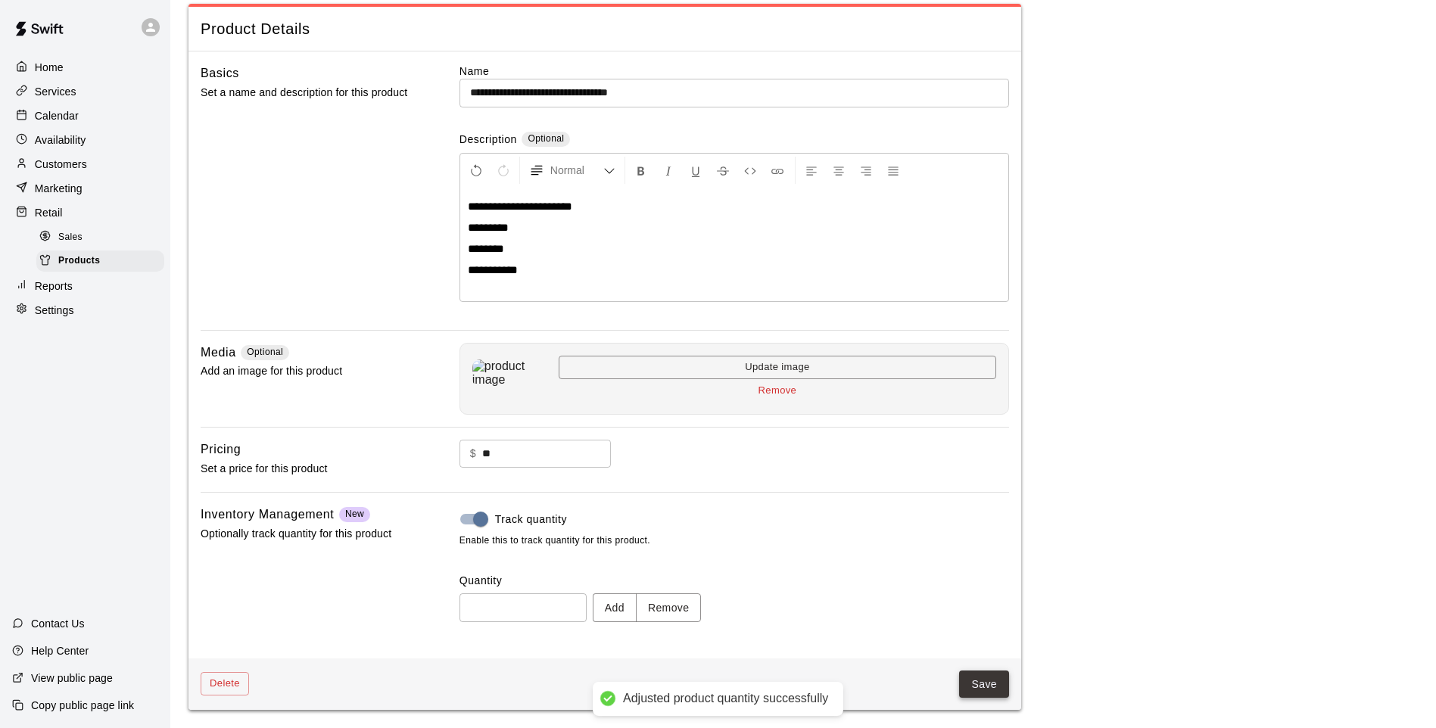
click at [984, 689] on button "Save" at bounding box center [984, 685] width 50 height 28
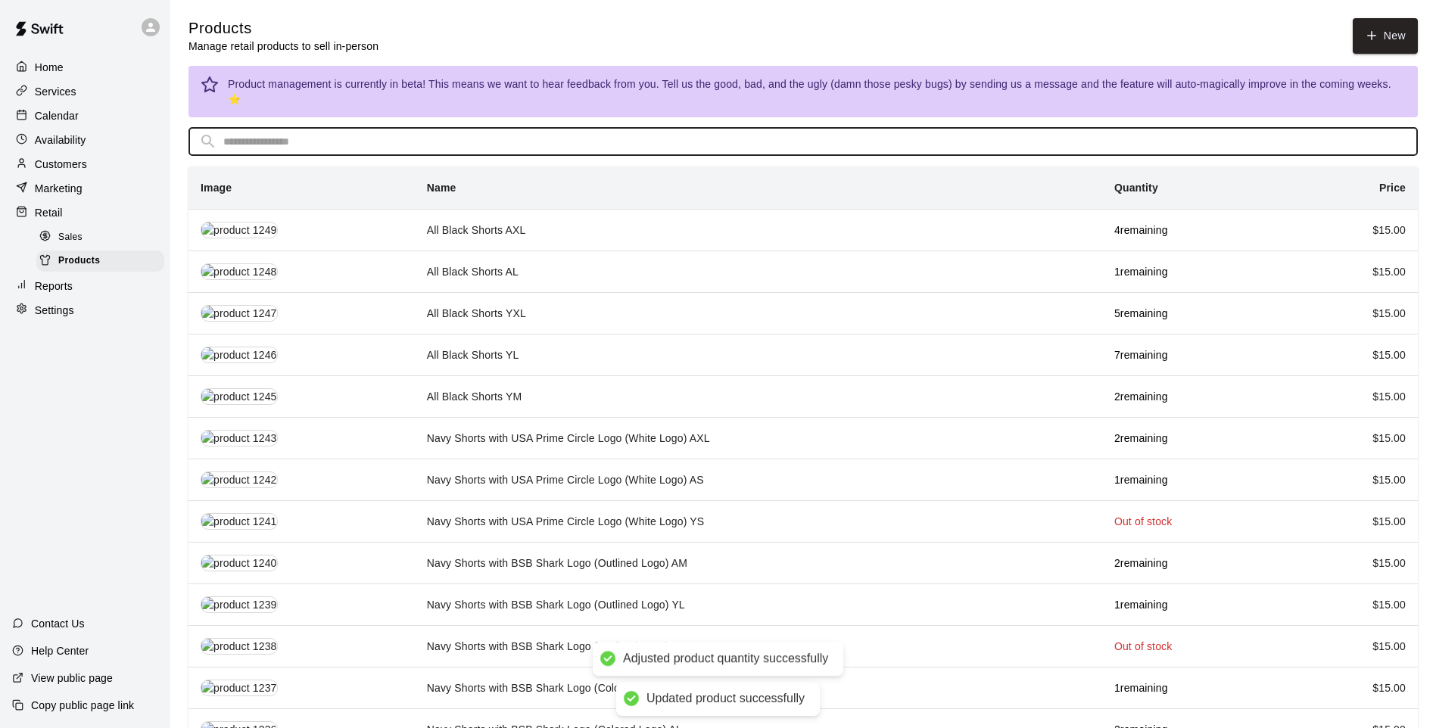
click at [444, 128] on input "text" at bounding box center [815, 142] width 1184 height 28
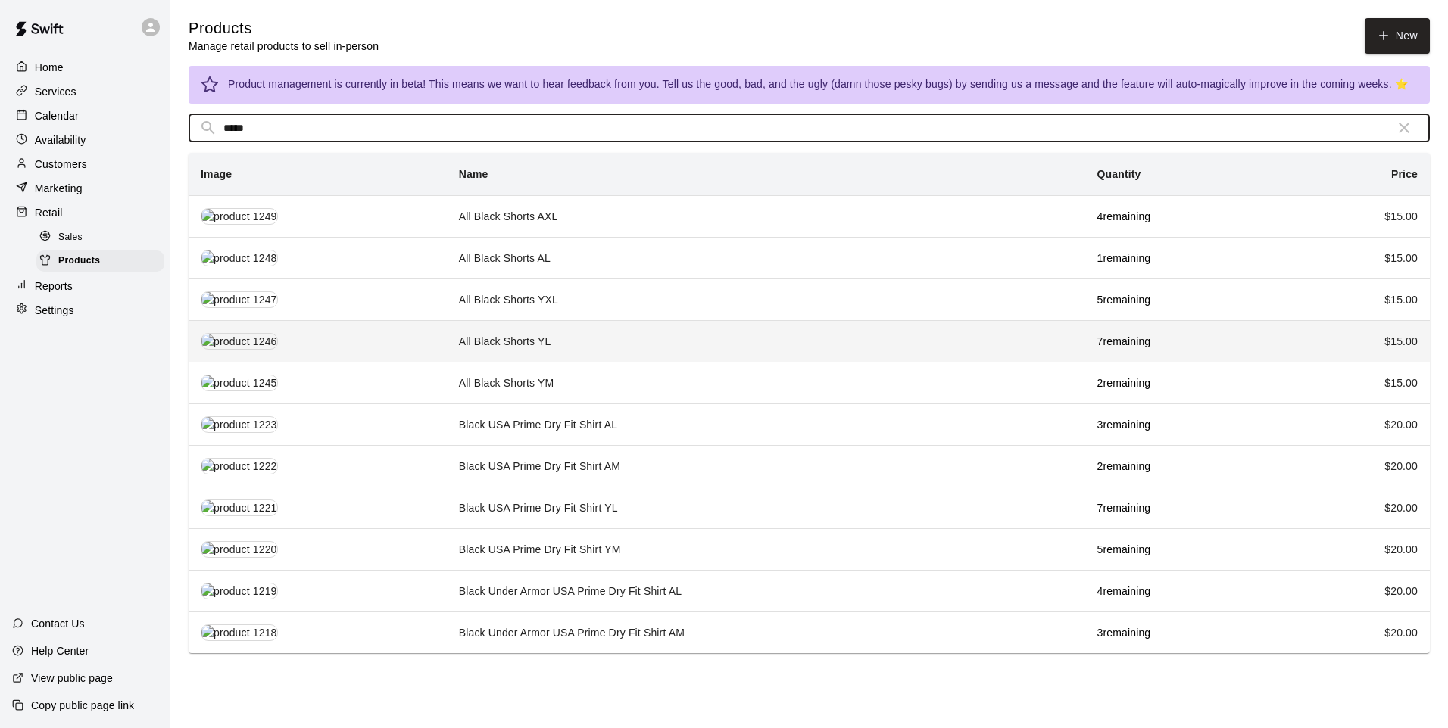
click at [553, 339] on td "All Black Shorts YL" at bounding box center [766, 341] width 638 height 42
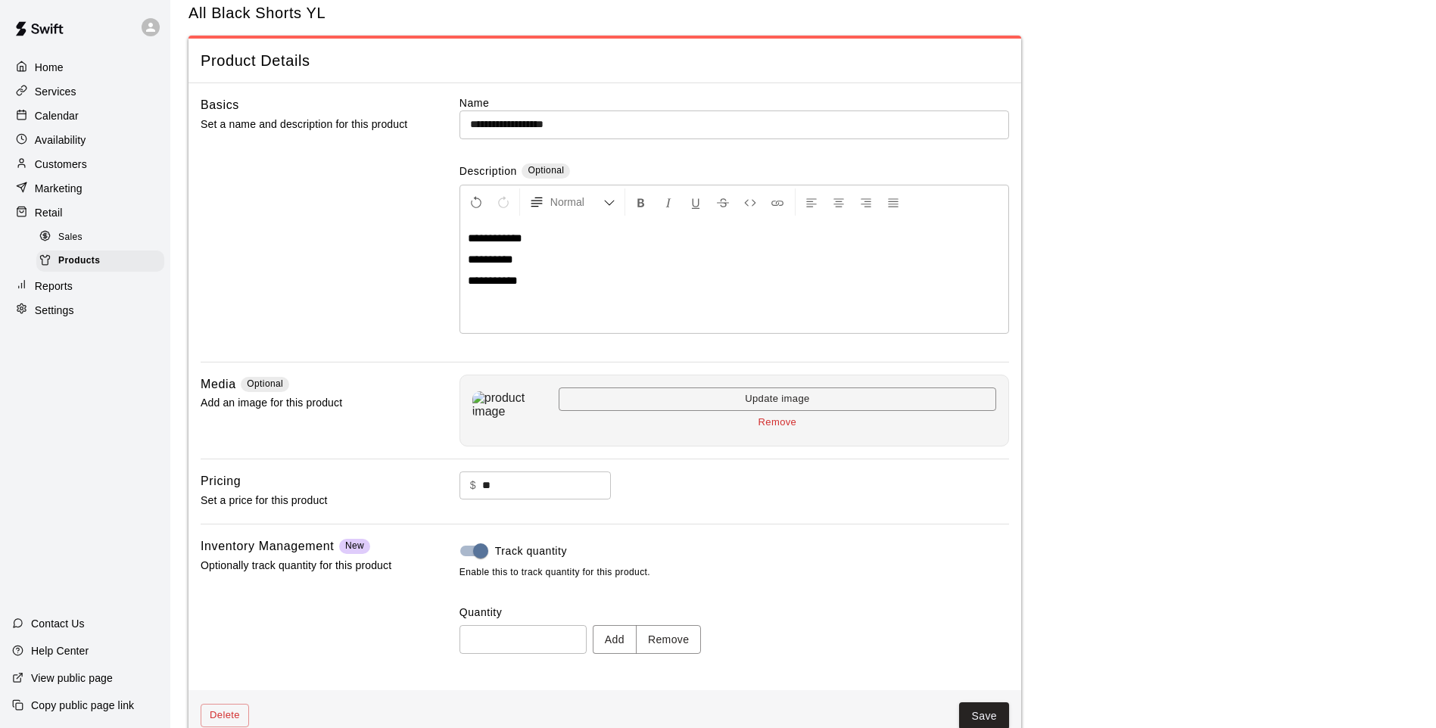
scroll to position [70, 0]
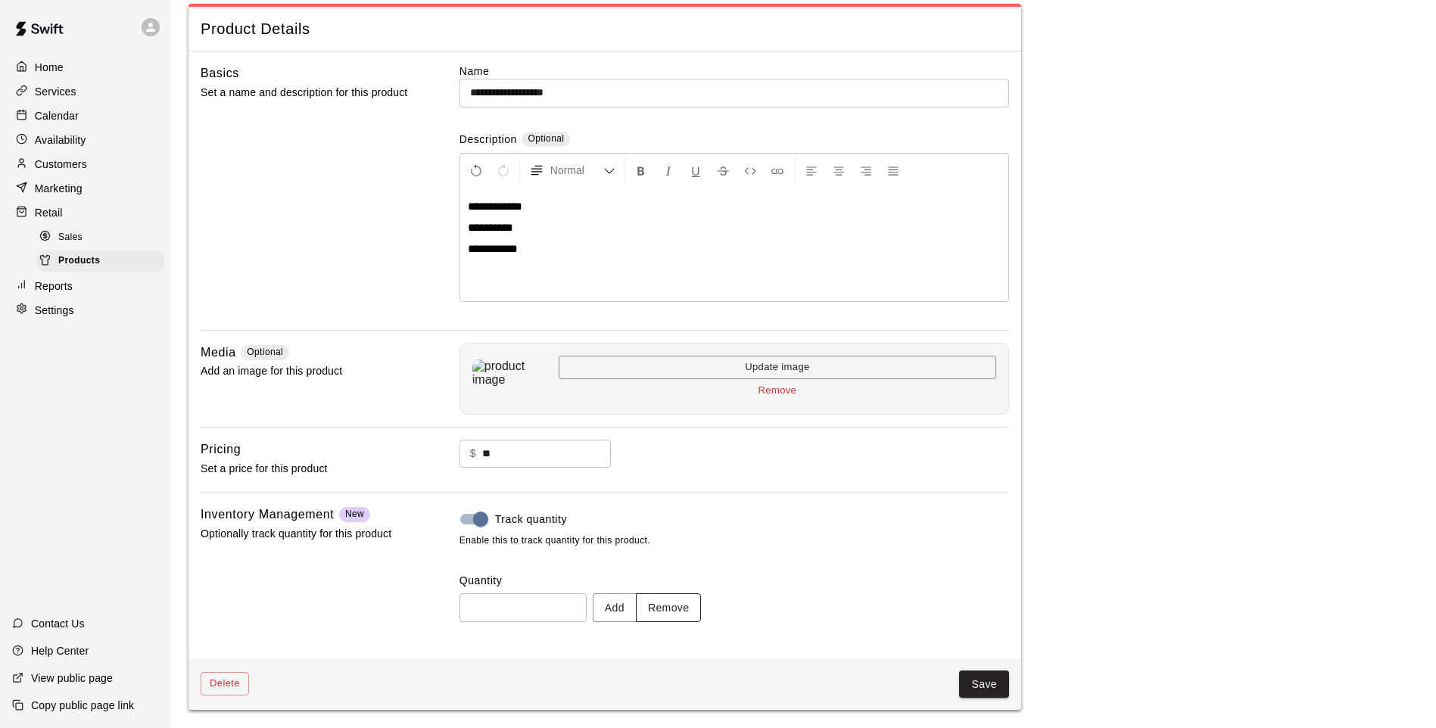
click at [685, 612] on button "Remove" at bounding box center [669, 608] width 66 height 28
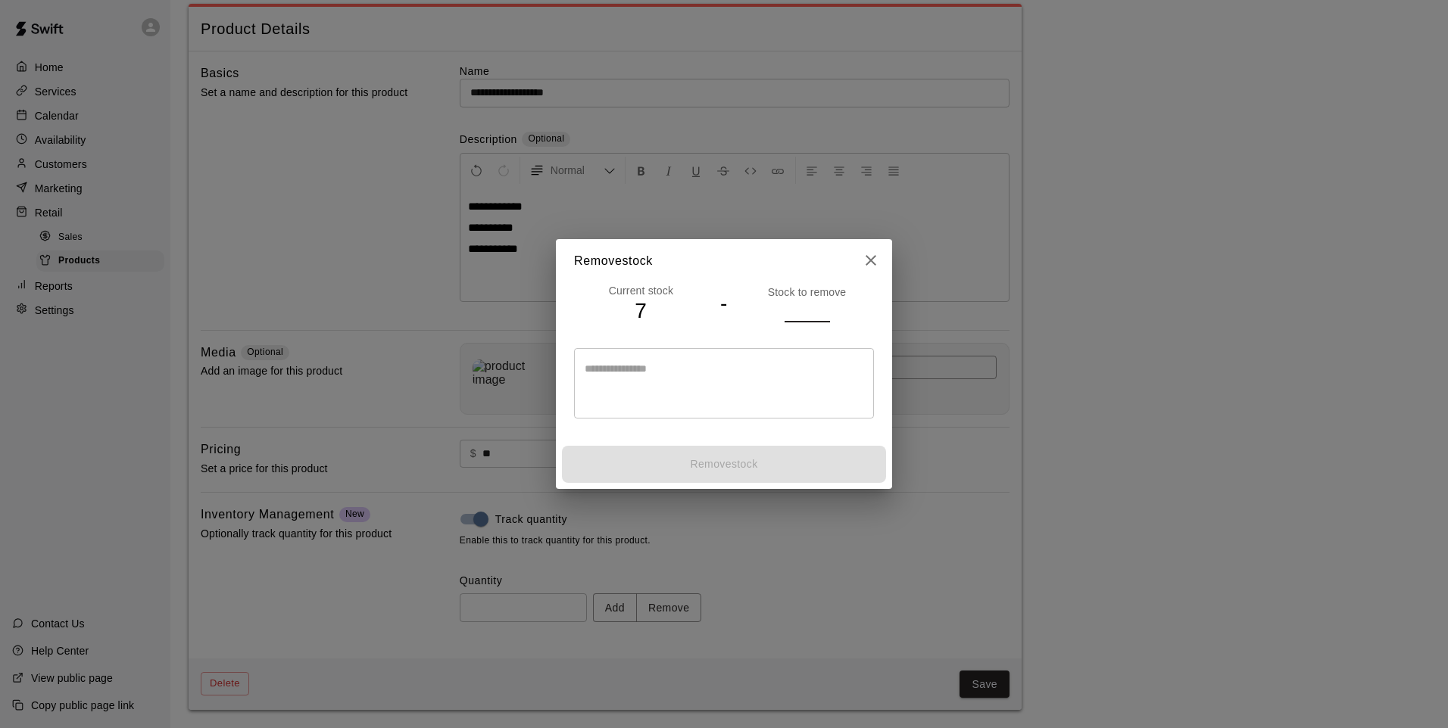
click at [793, 306] on input "number" at bounding box center [806, 311] width 45 height 22
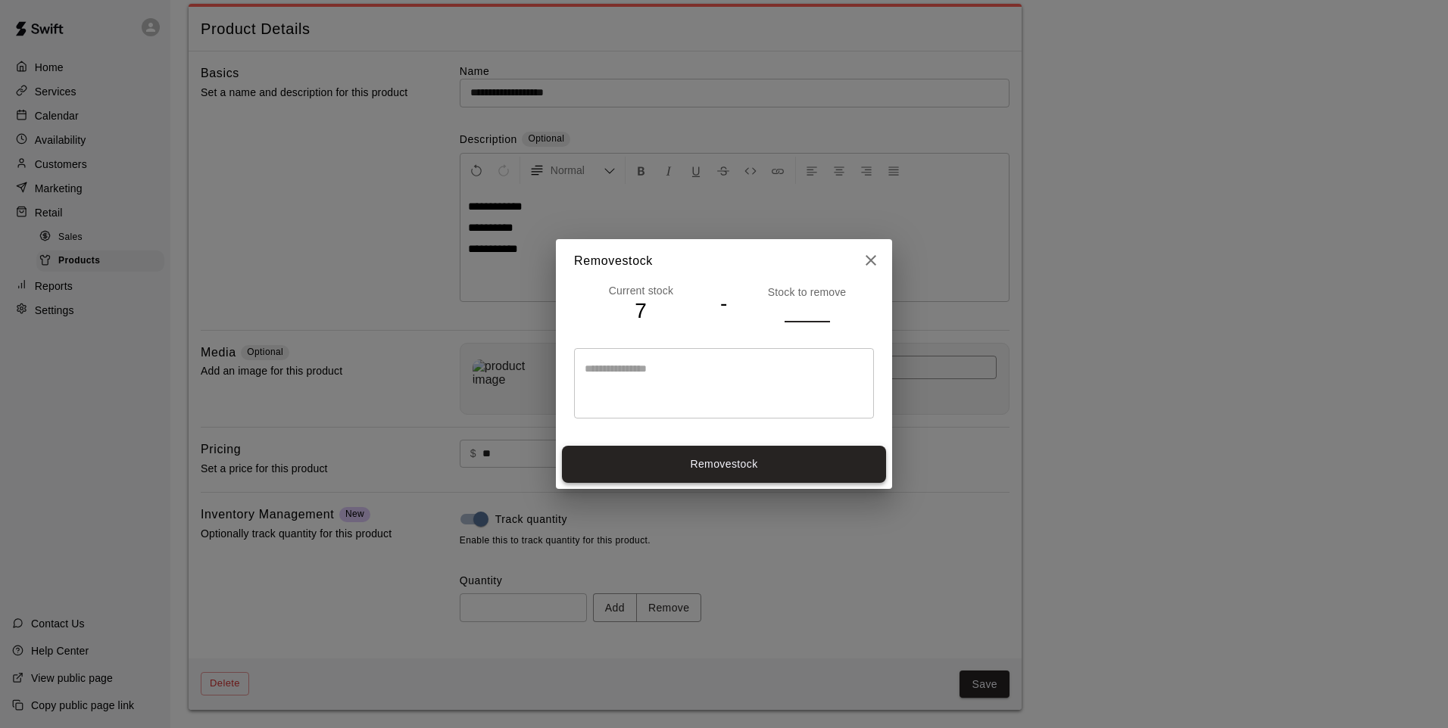
click at [793, 466] on button "Remove stock" at bounding box center [724, 464] width 324 height 37
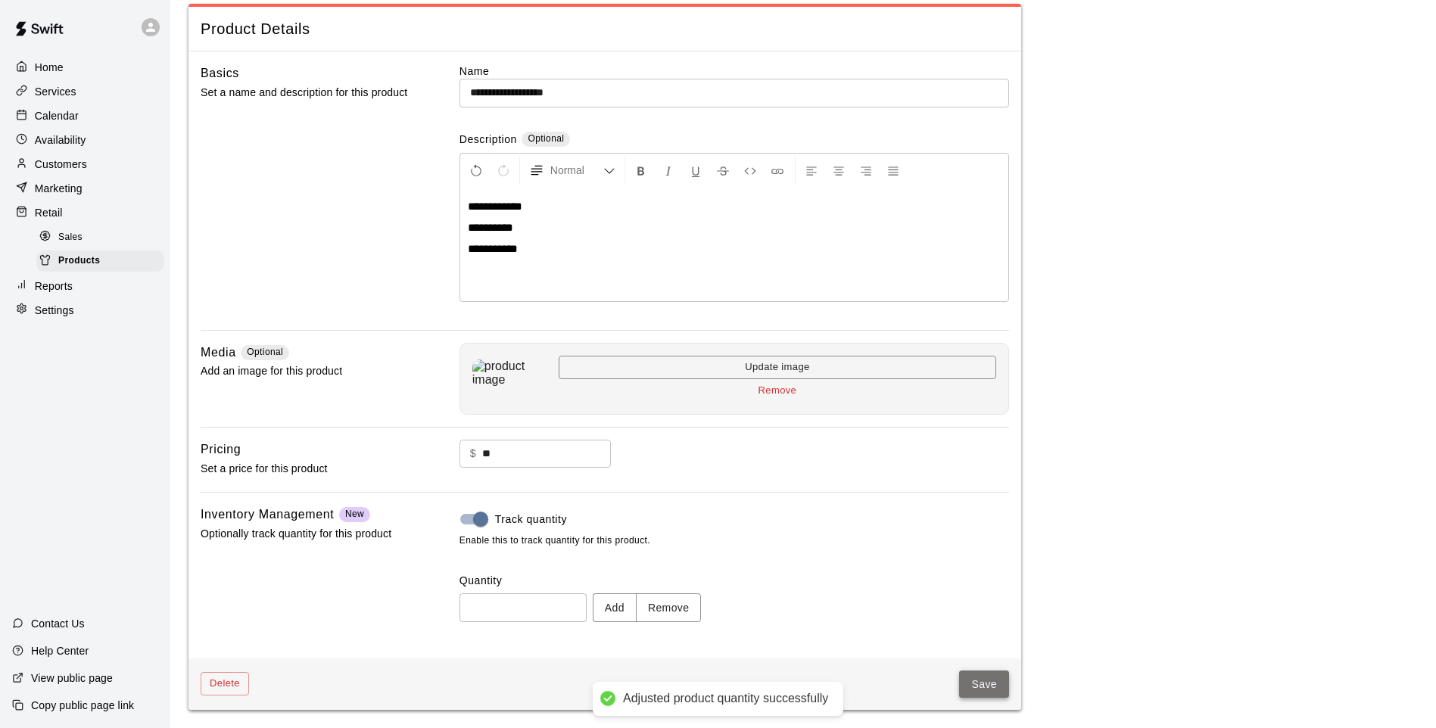
click at [988, 675] on button "Save" at bounding box center [984, 685] width 50 height 28
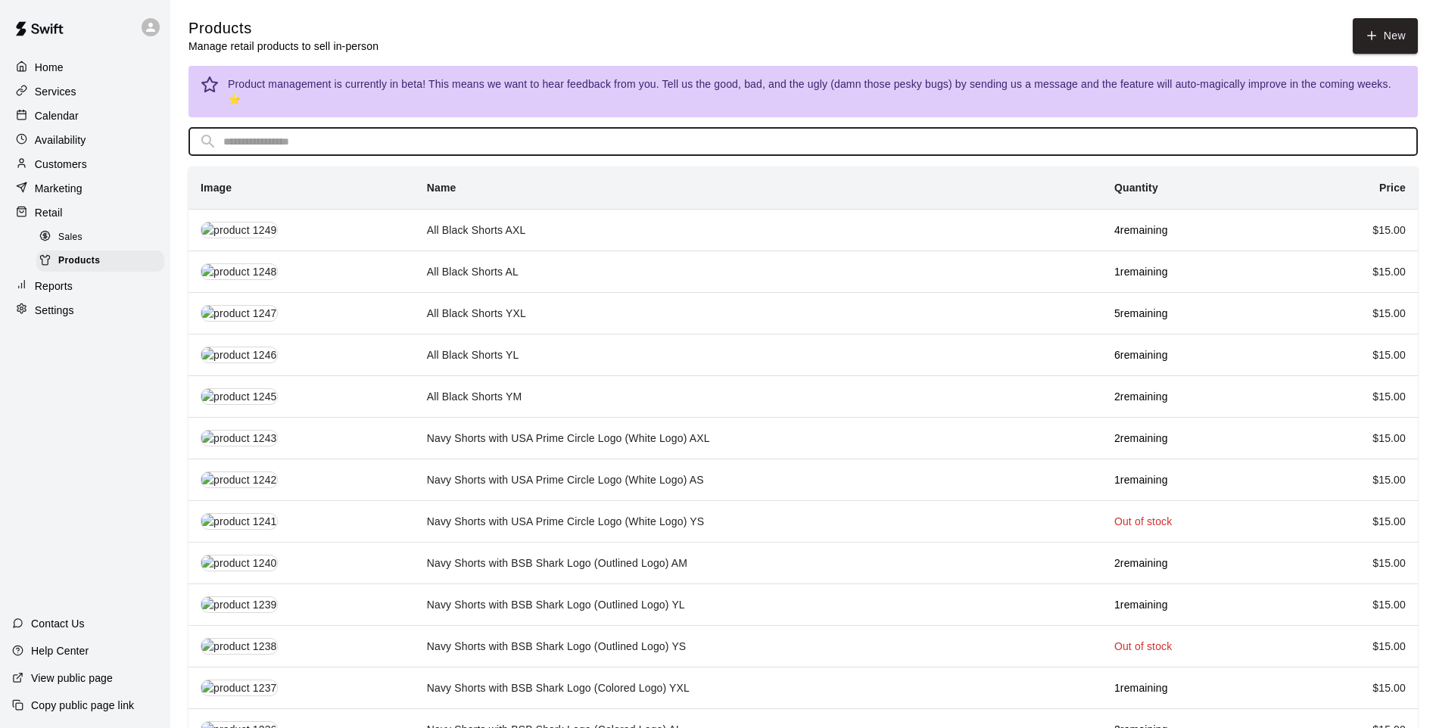
click at [317, 128] on input "text" at bounding box center [815, 142] width 1184 height 28
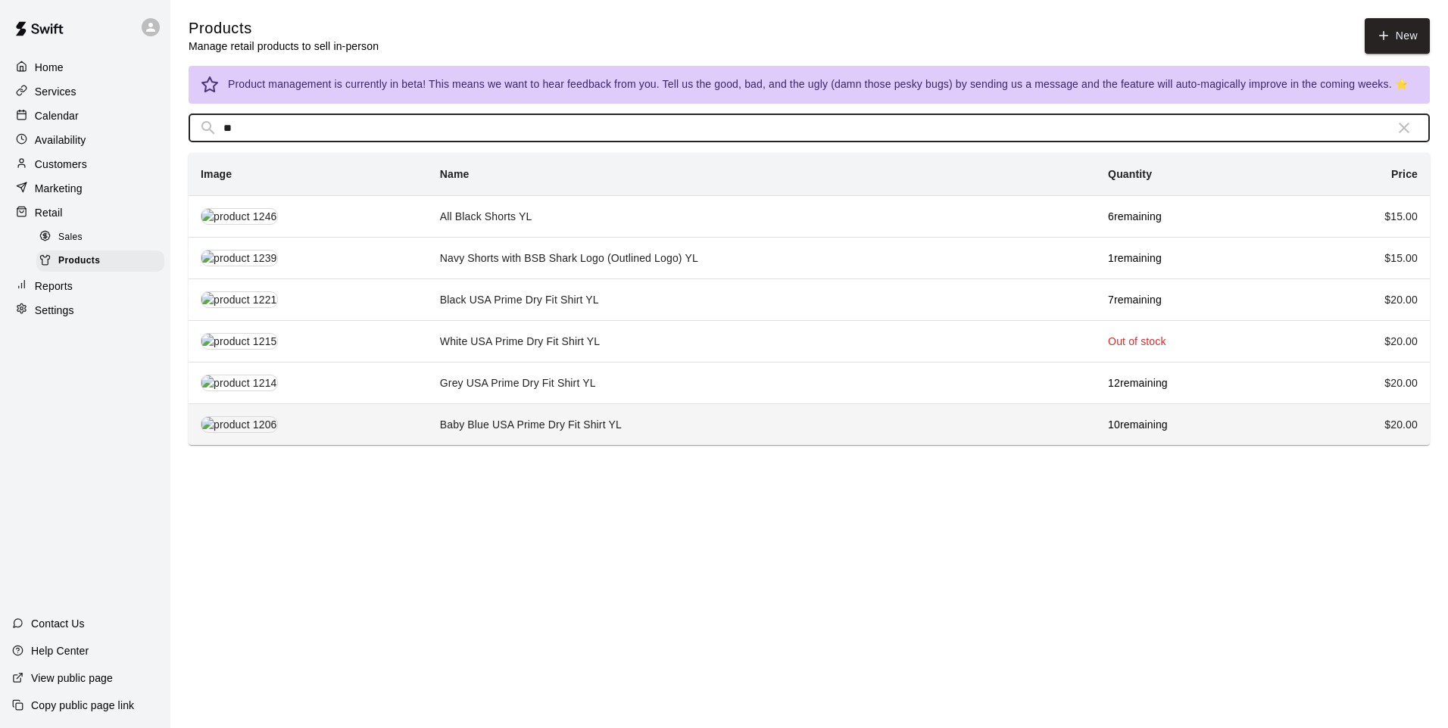
click at [459, 428] on td "Baby Blue USA Prime Dry Fit Shirt YL" at bounding box center [762, 425] width 668 height 42
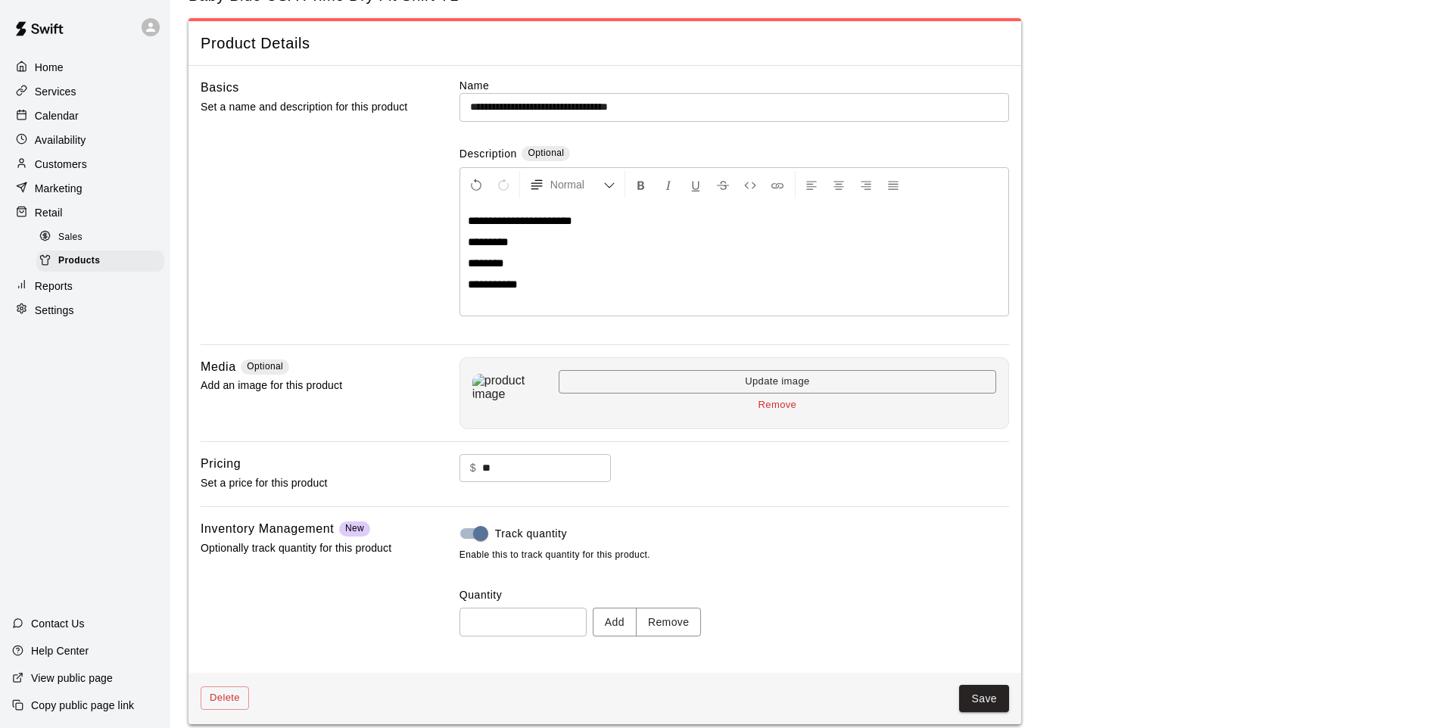
scroll to position [70, 0]
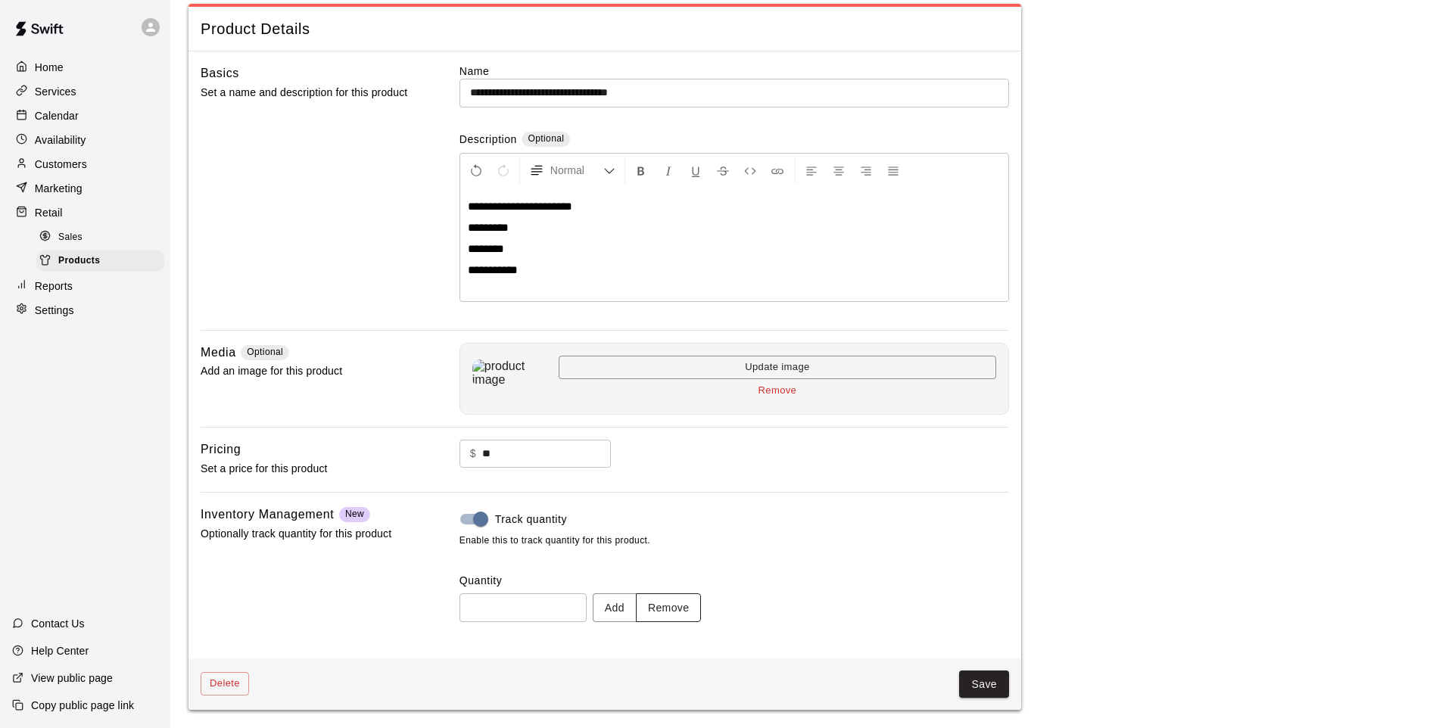
click at [672, 609] on button "Remove" at bounding box center [669, 608] width 66 height 28
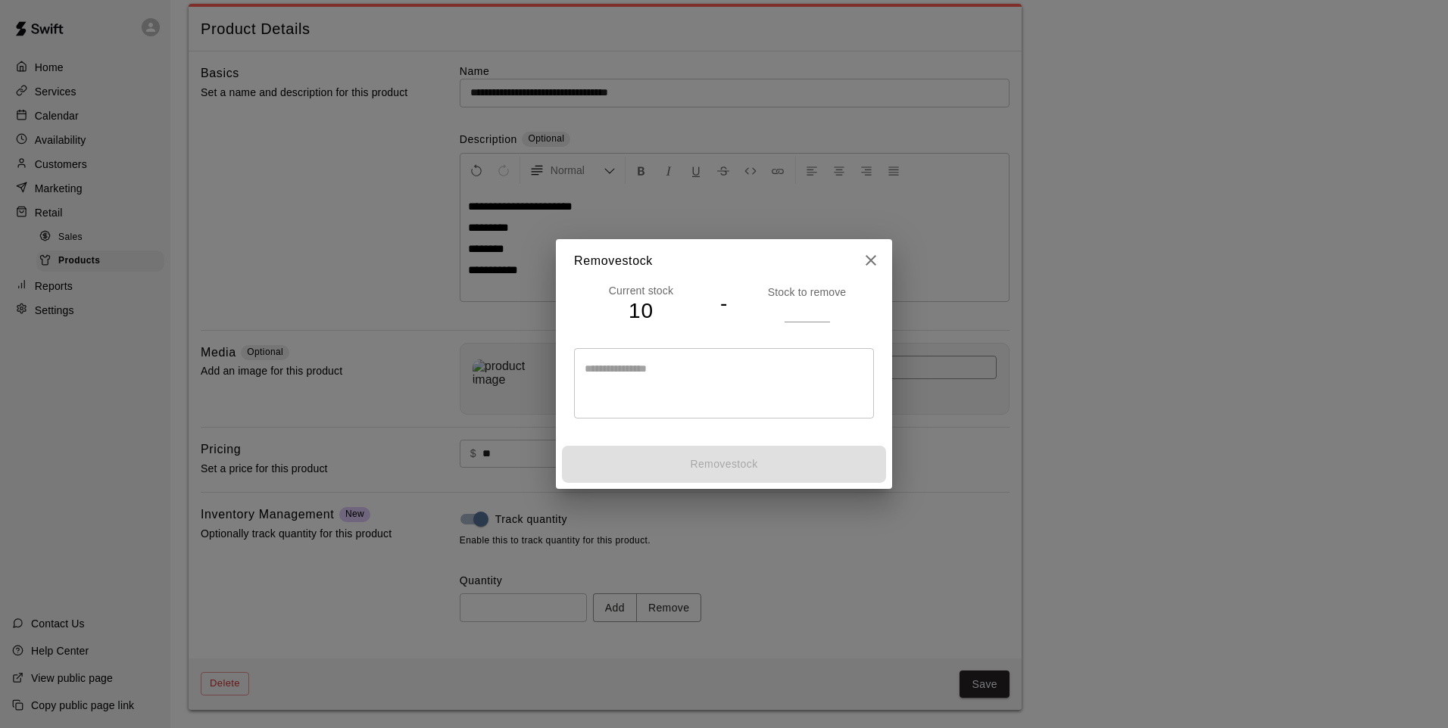
click at [783, 305] on div "Stock to remove" at bounding box center [807, 303] width 134 height 37
click at [800, 310] on input "number" at bounding box center [806, 311] width 45 height 22
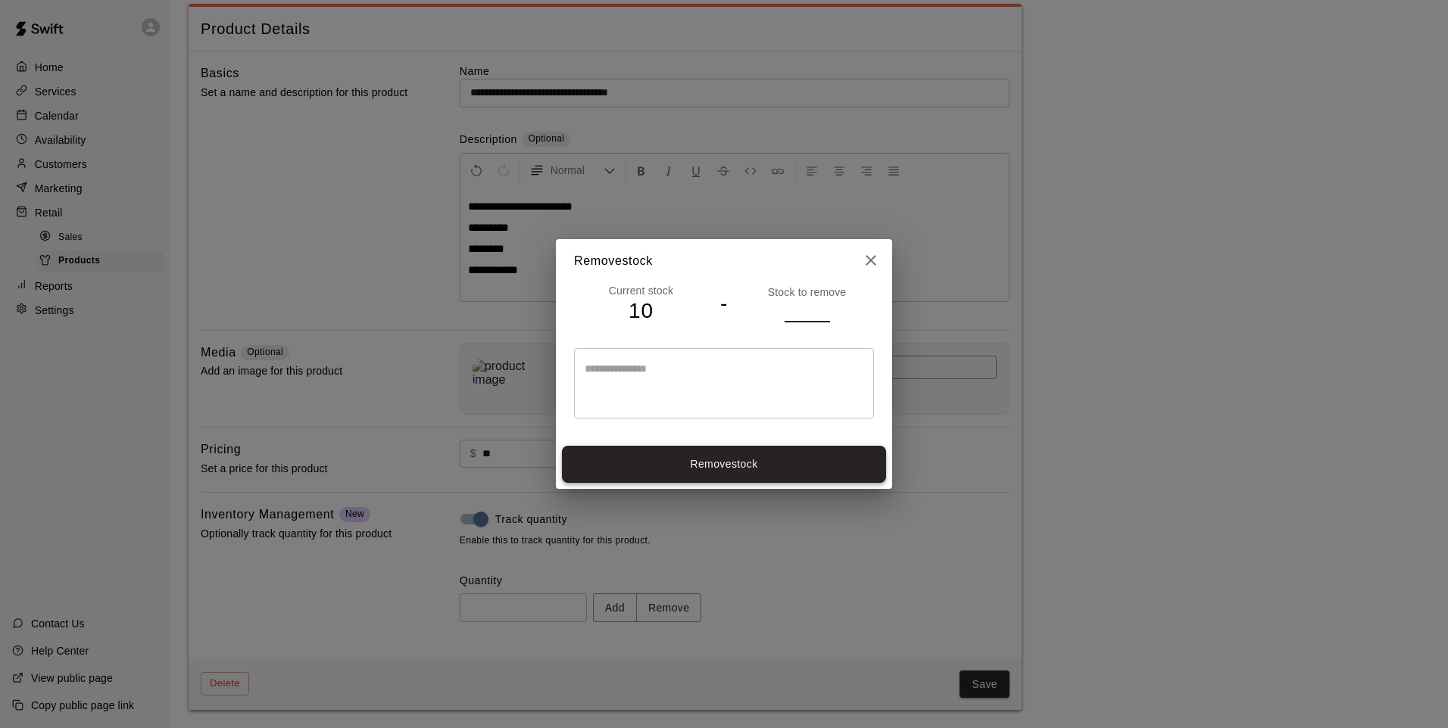
click at [719, 461] on button "Remove stock" at bounding box center [724, 464] width 324 height 37
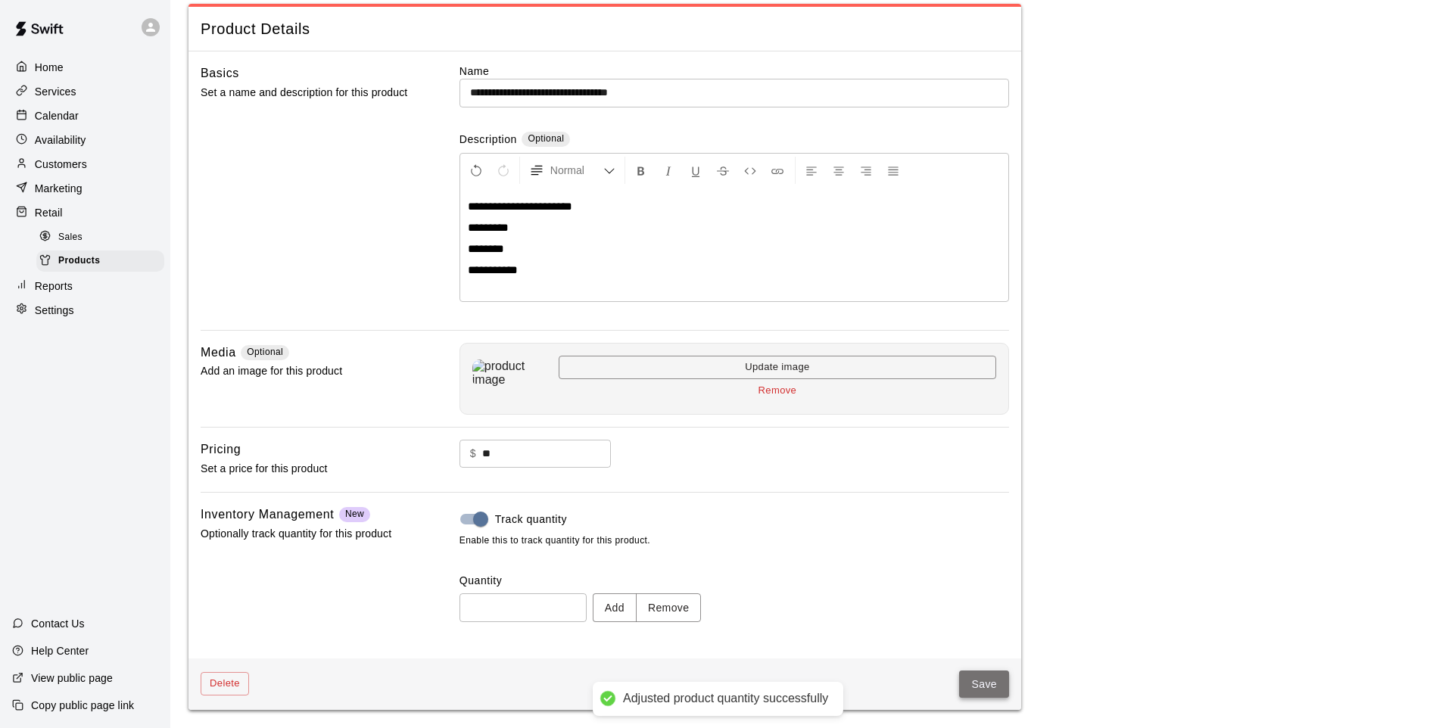
click at [978, 689] on button "Save" at bounding box center [984, 685] width 50 height 28
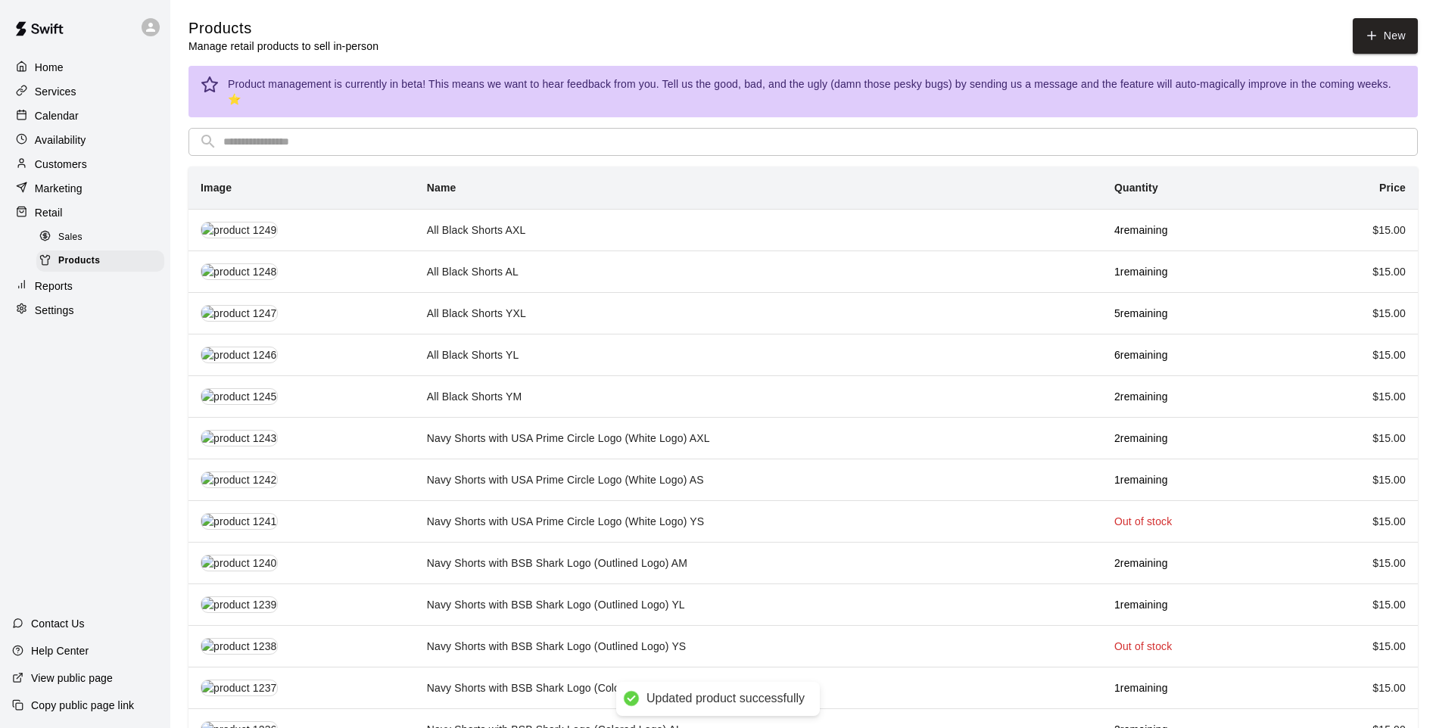
click at [294, 128] on input "text" at bounding box center [815, 142] width 1184 height 28
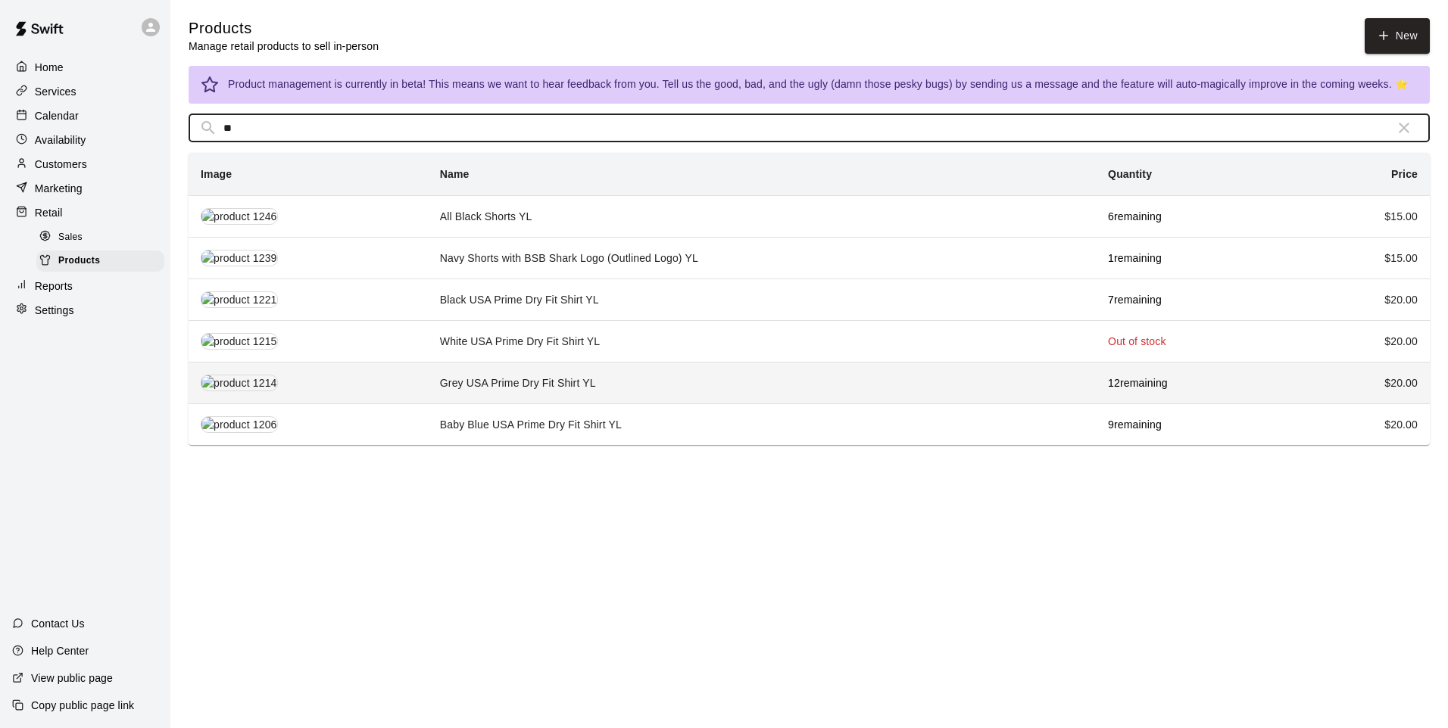
click at [452, 394] on td "Grey USA Prime Dry Fit Shirt YL" at bounding box center [762, 383] width 668 height 42
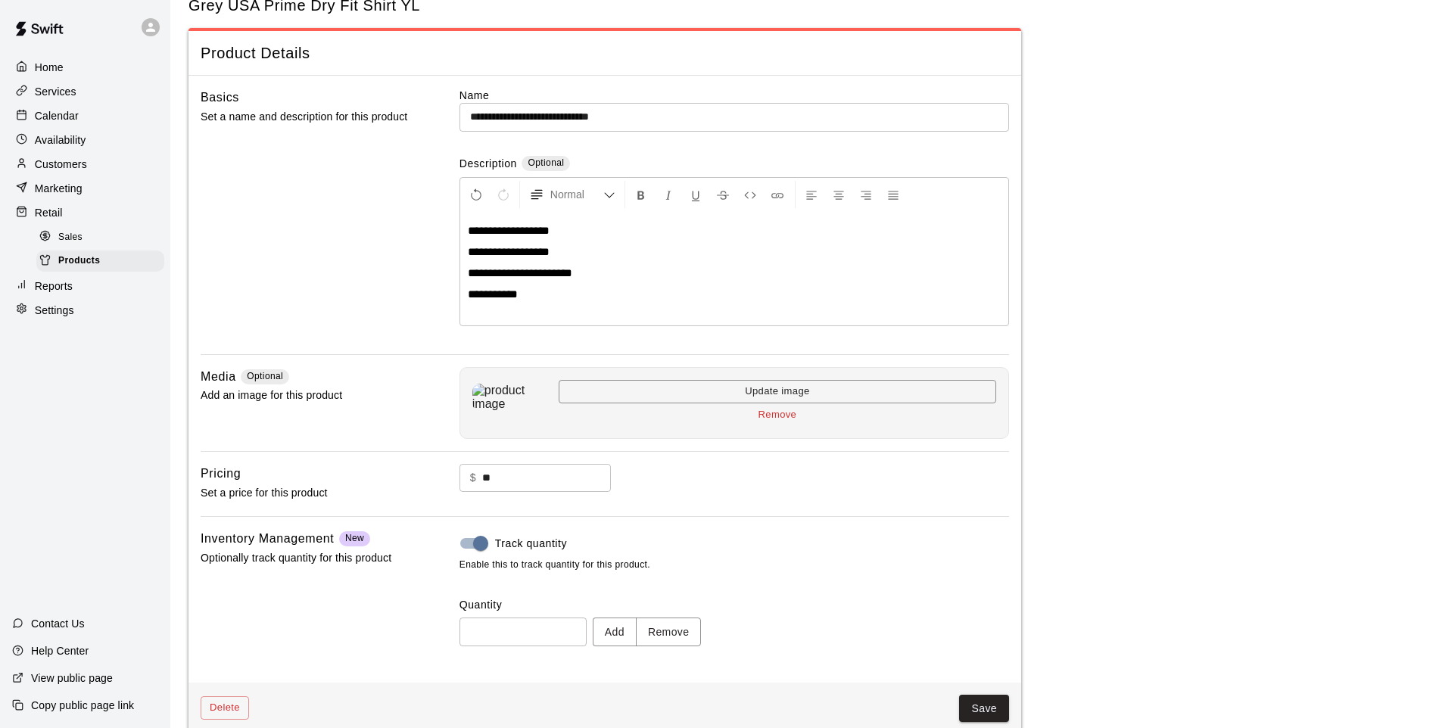
scroll to position [70, 0]
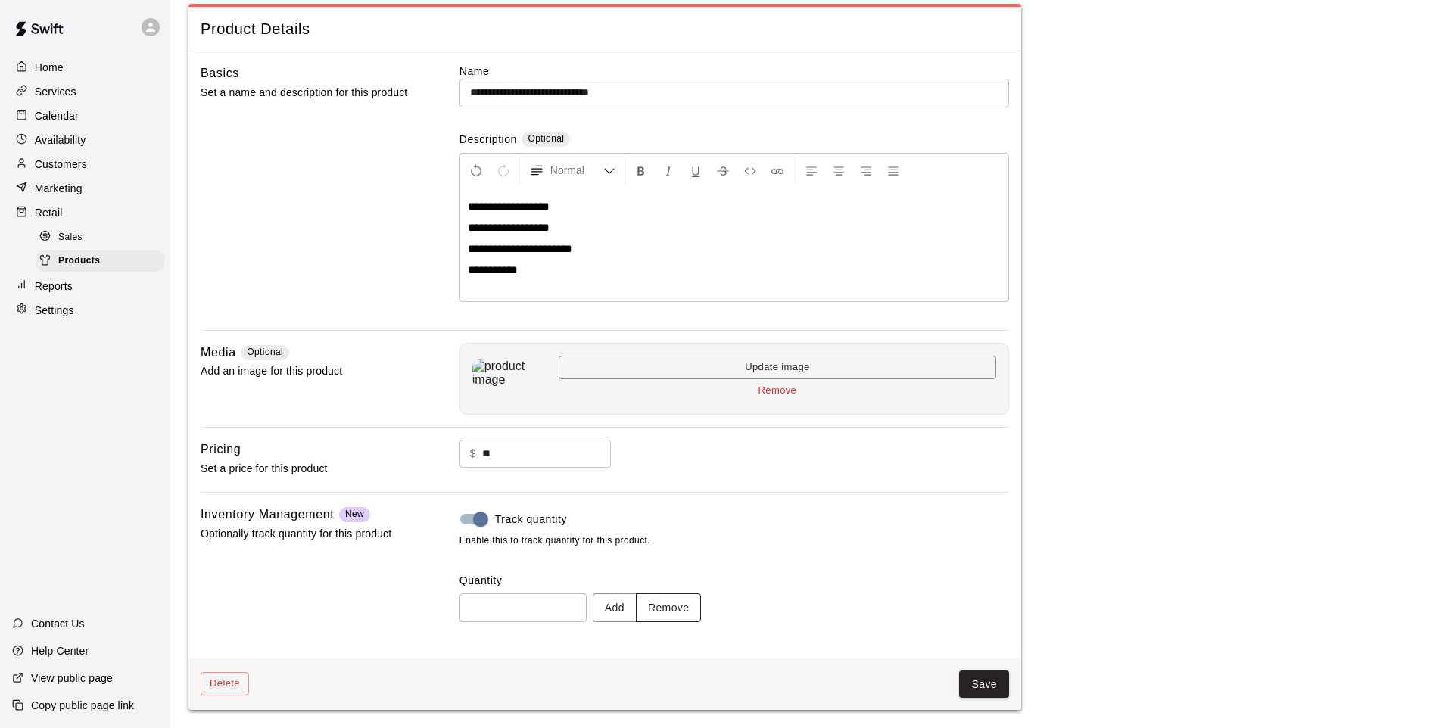
click at [678, 608] on button "Remove" at bounding box center [669, 608] width 66 height 28
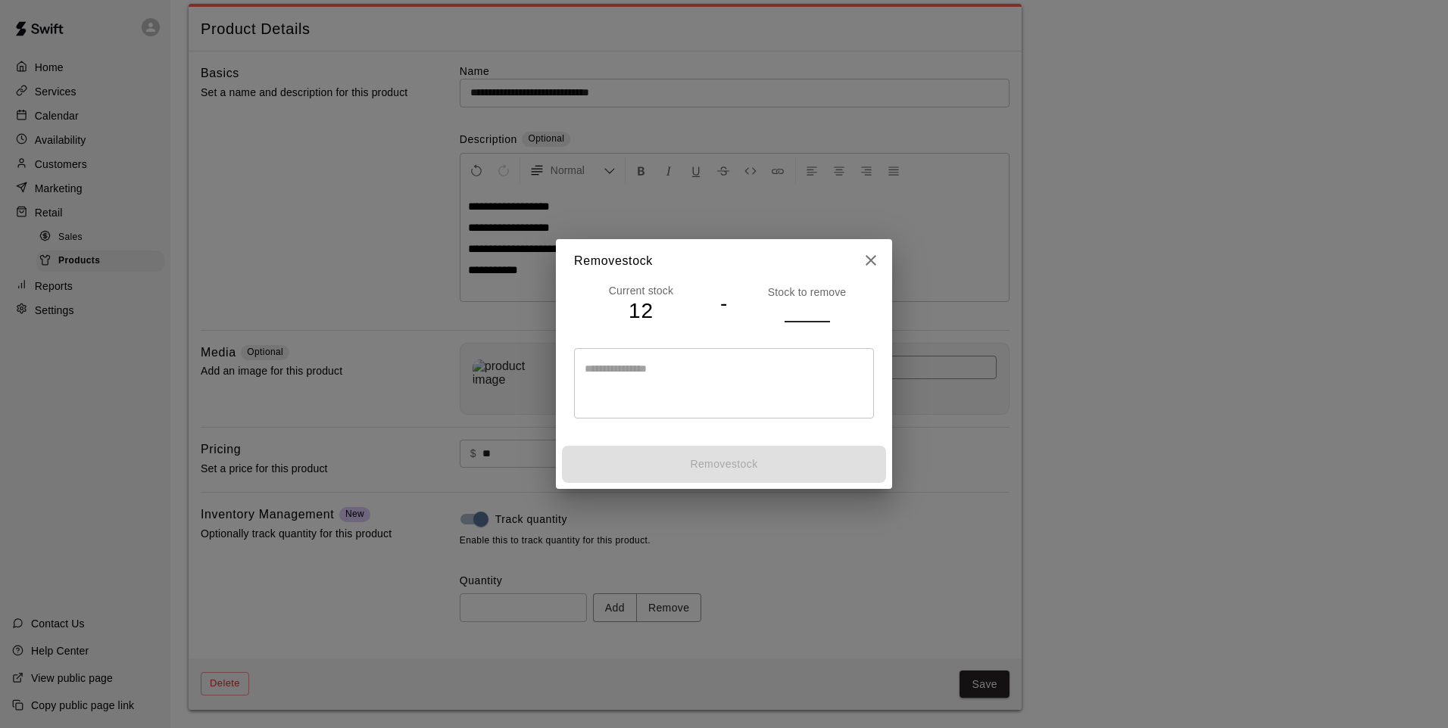
click at [802, 313] on input "number" at bounding box center [806, 311] width 45 height 22
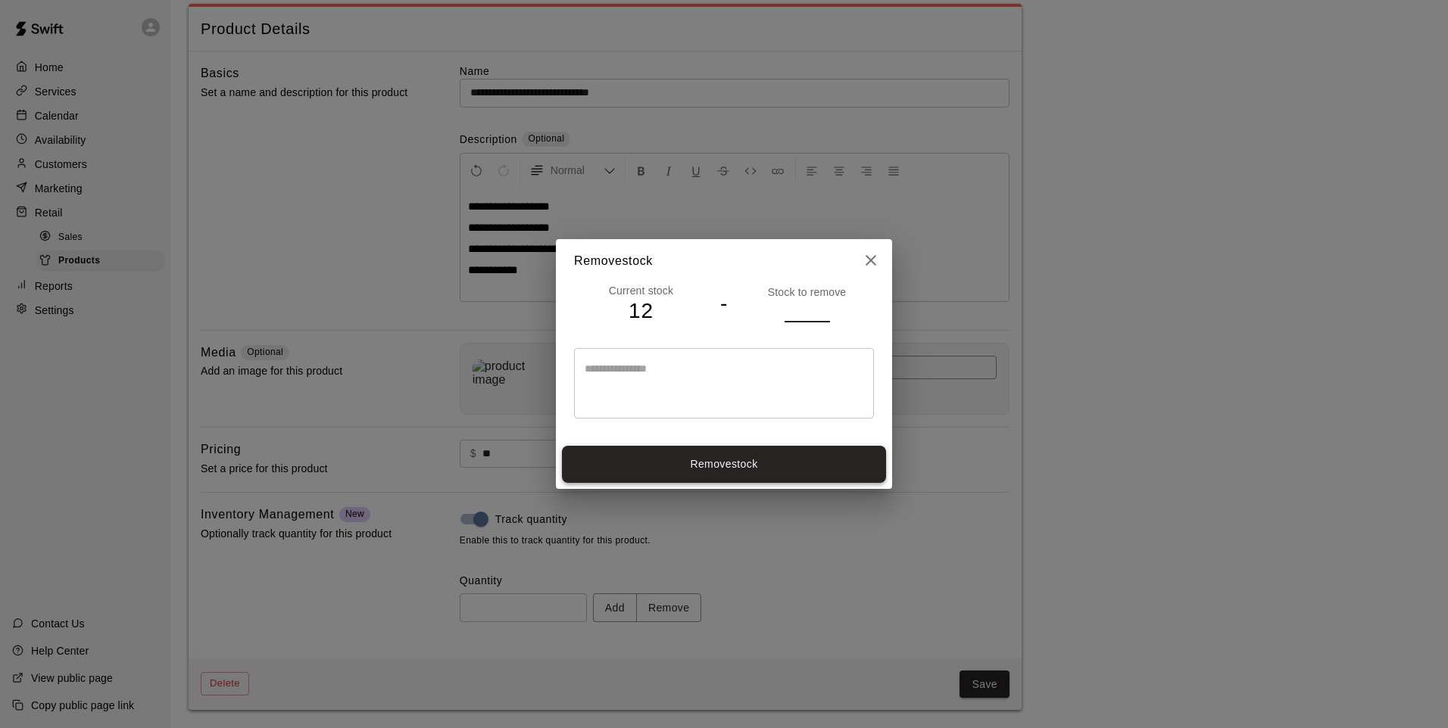
click at [792, 471] on button "Remove stock" at bounding box center [724, 464] width 324 height 37
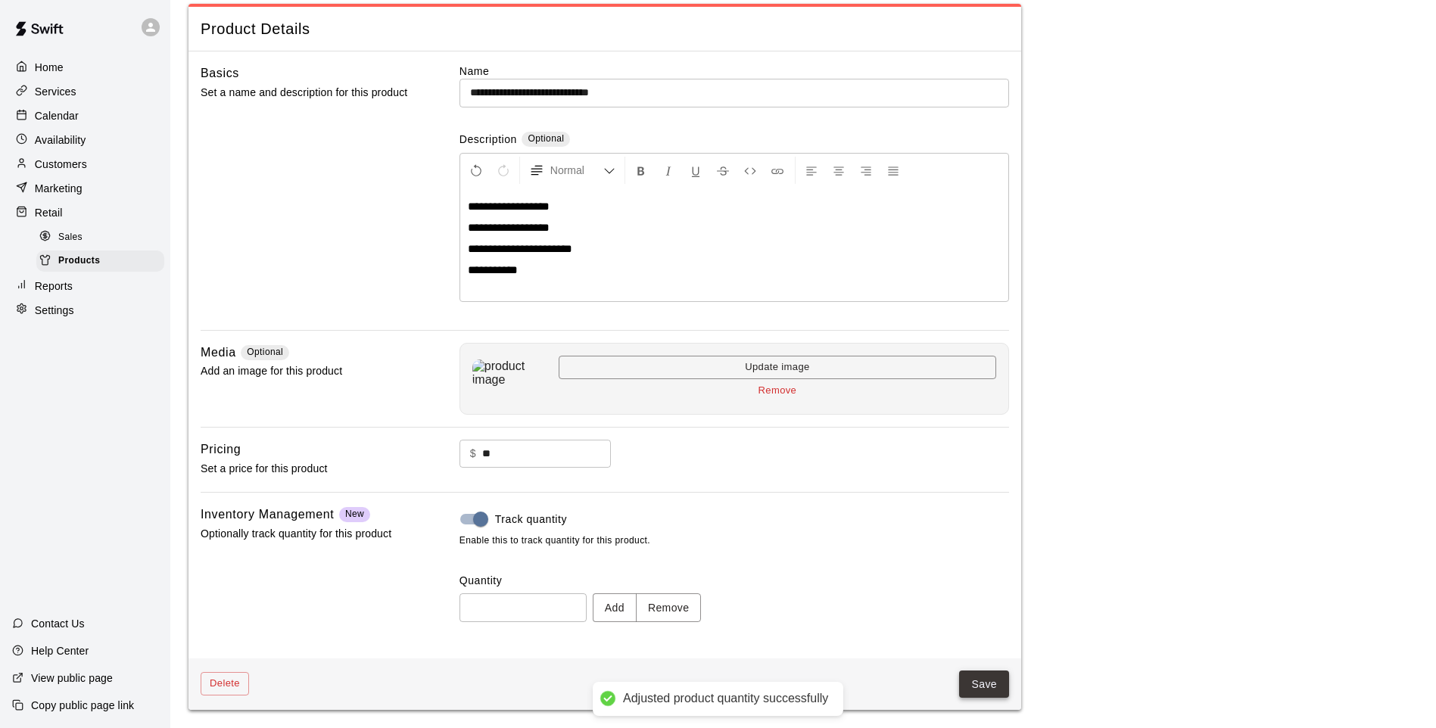
click at [997, 688] on button "Save" at bounding box center [984, 685] width 50 height 28
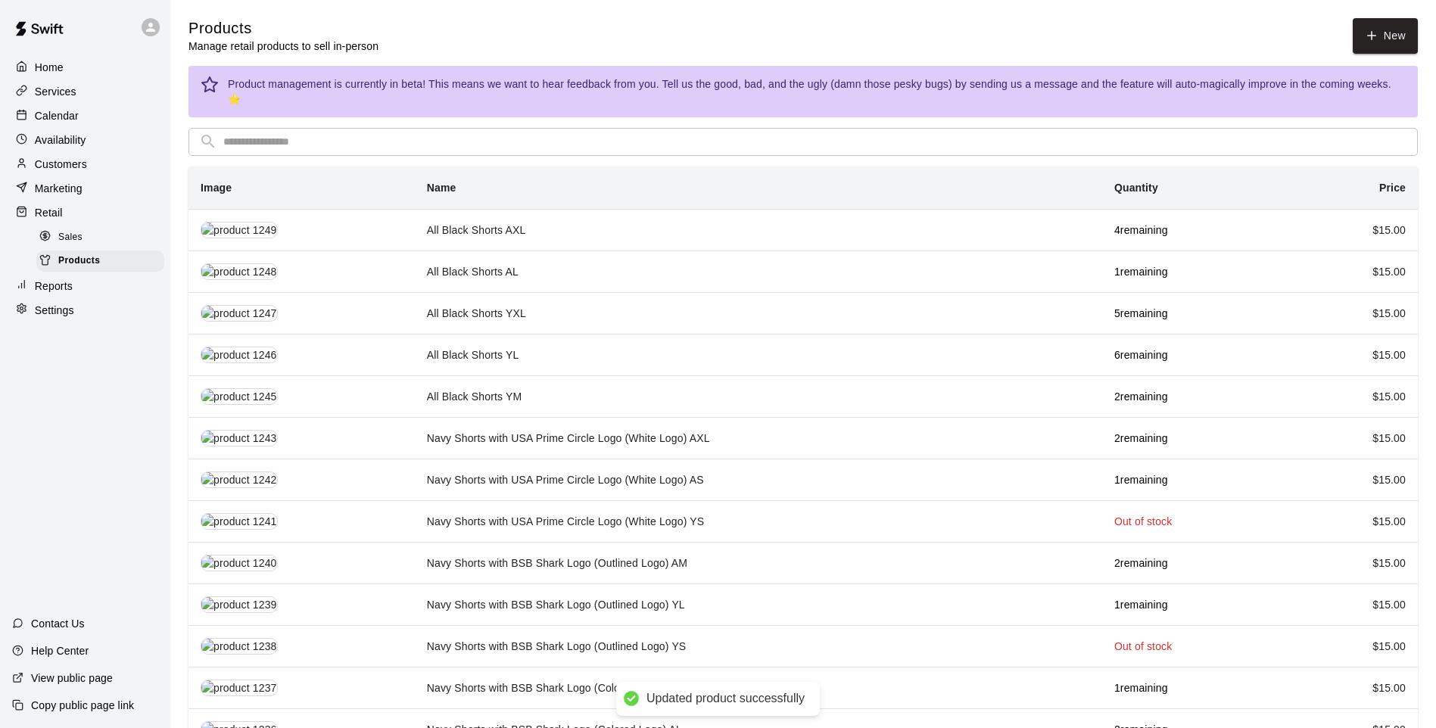
click at [345, 128] on input "text" at bounding box center [815, 142] width 1184 height 28
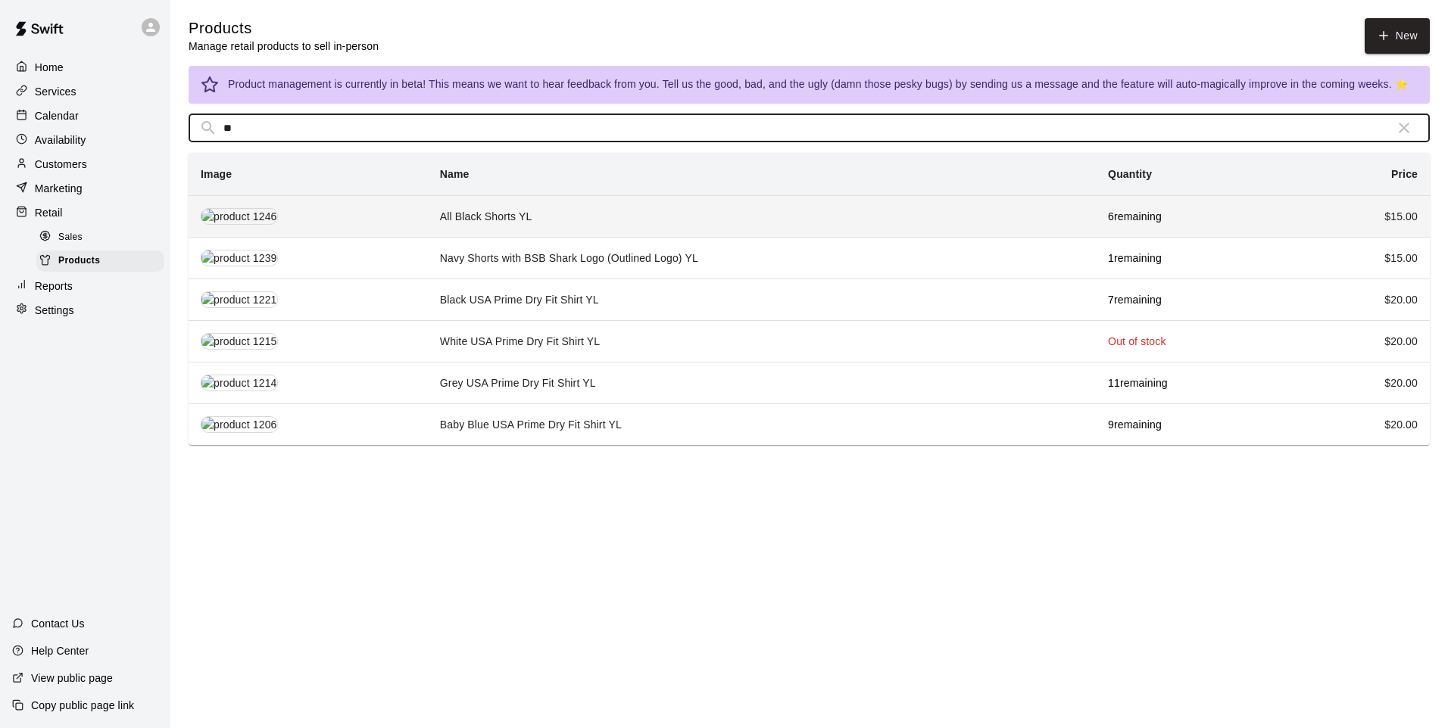
click at [485, 215] on td "All Black Shorts YL" at bounding box center [762, 216] width 668 height 42
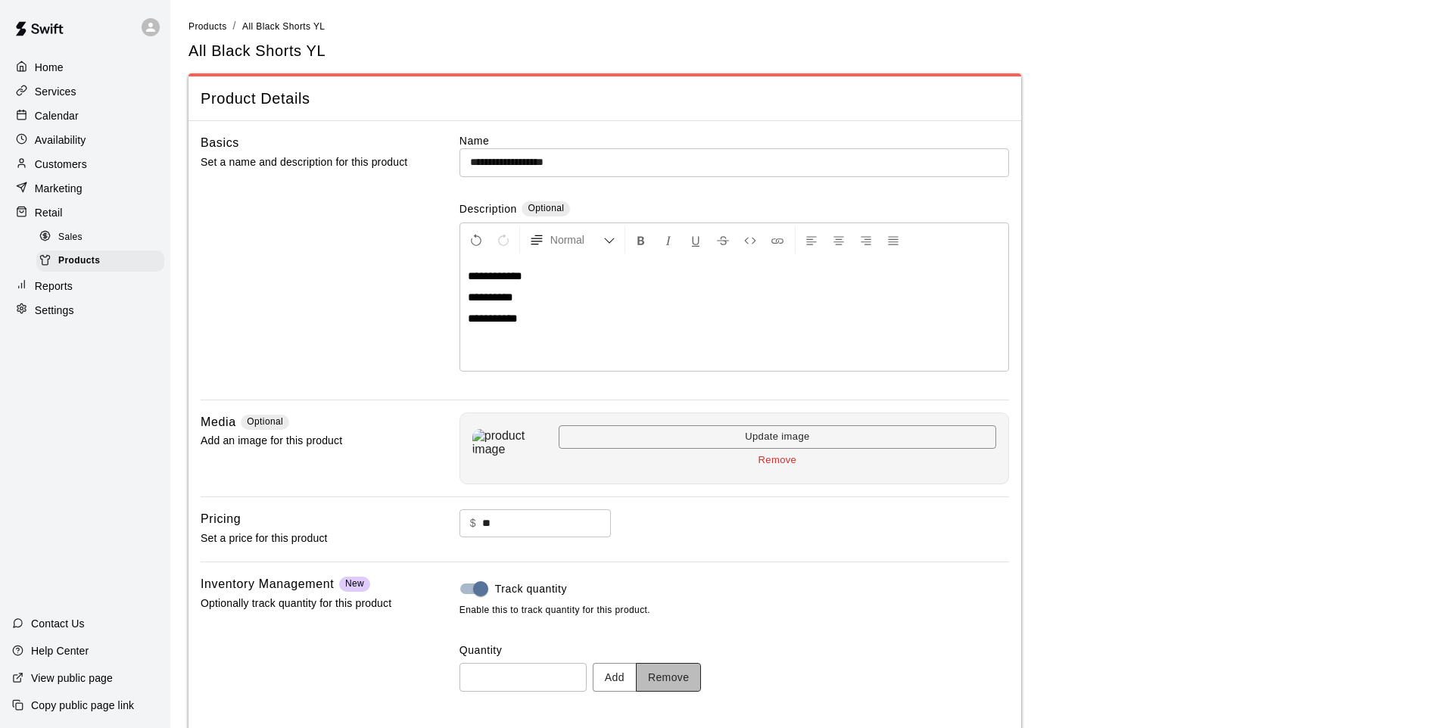
click at [682, 674] on button "Remove" at bounding box center [669, 677] width 66 height 28
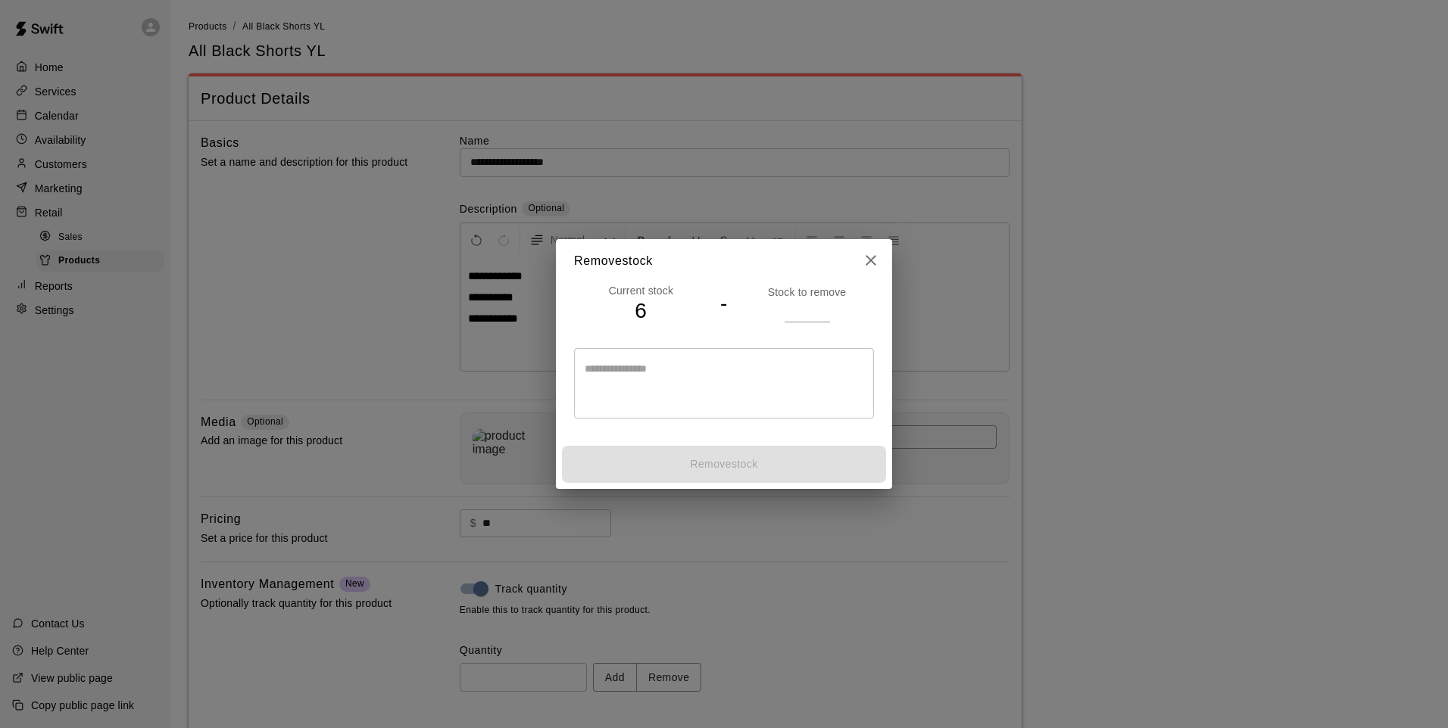
click at [800, 320] on input "number" at bounding box center [806, 311] width 45 height 22
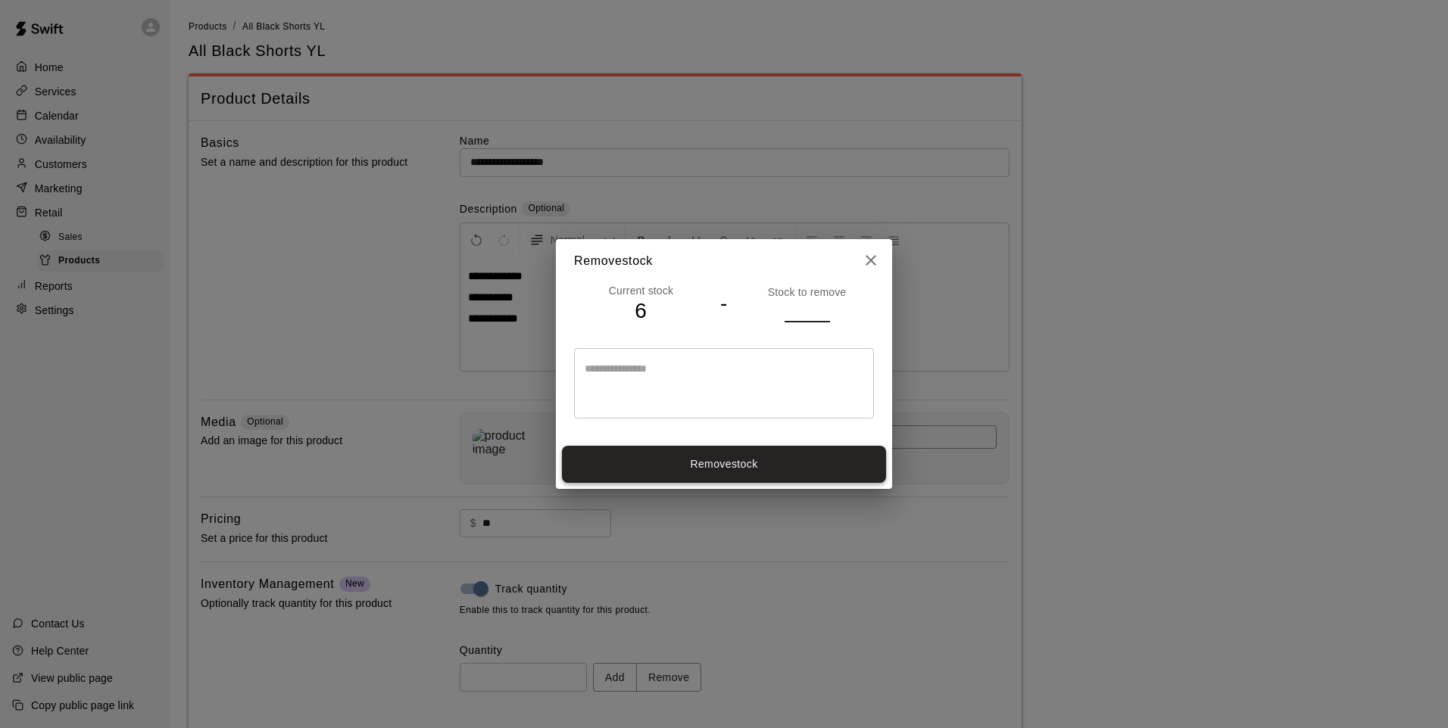
click at [762, 457] on button "Remove stock" at bounding box center [724, 464] width 324 height 37
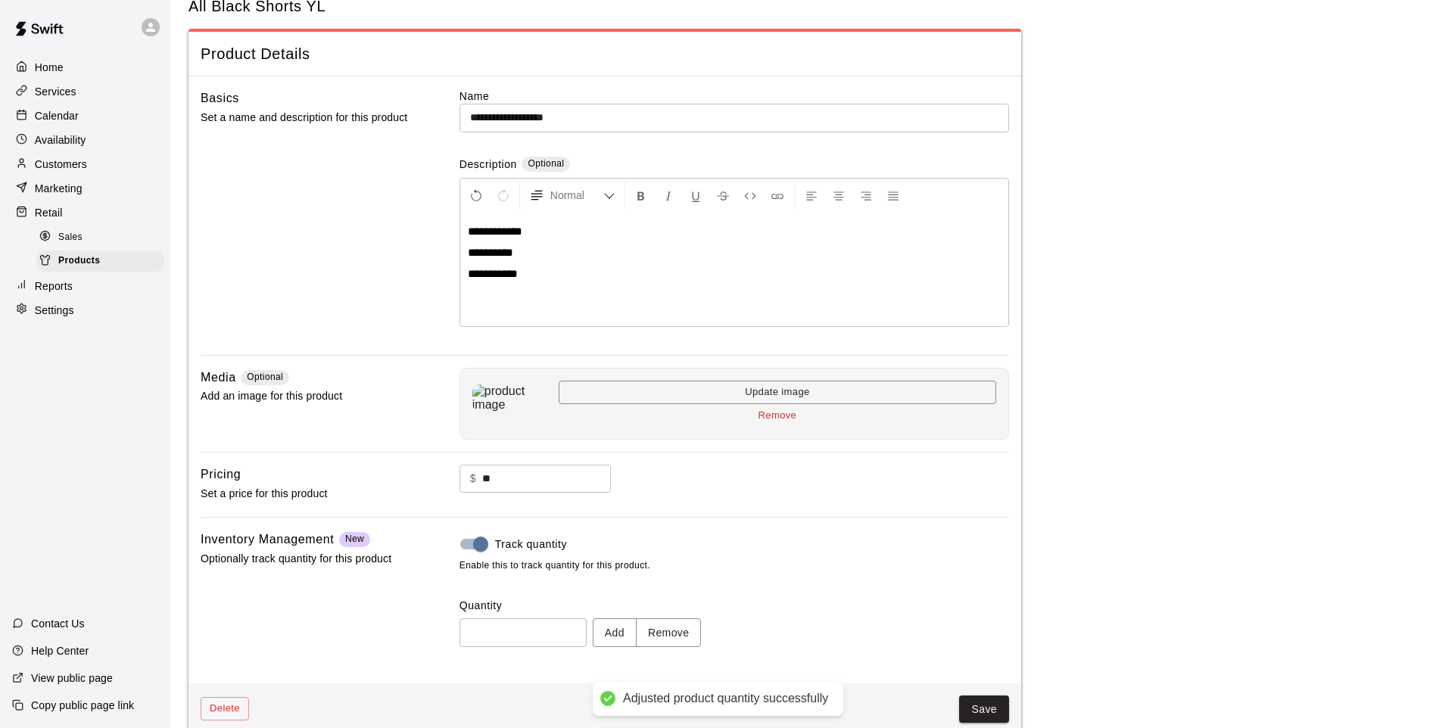
scroll to position [70, 0]
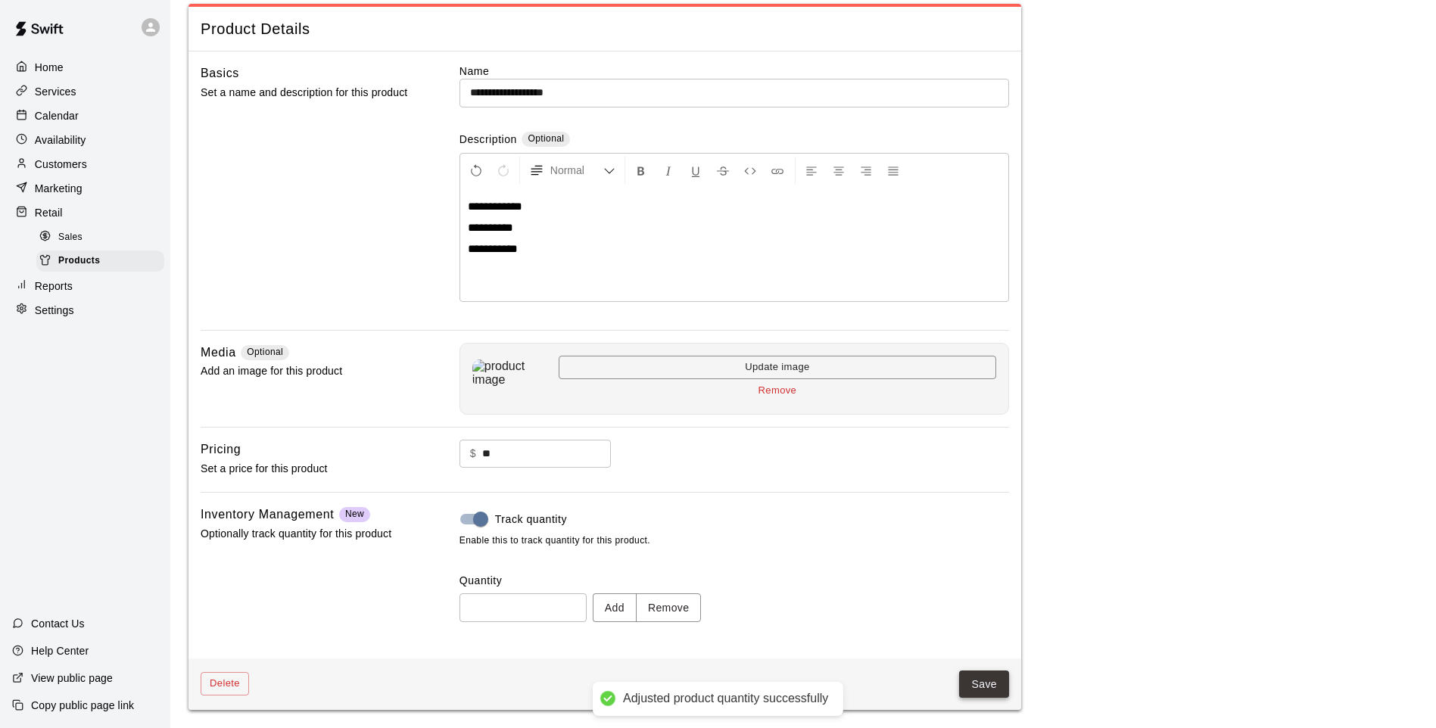
click at [966, 687] on button "Save" at bounding box center [984, 685] width 50 height 28
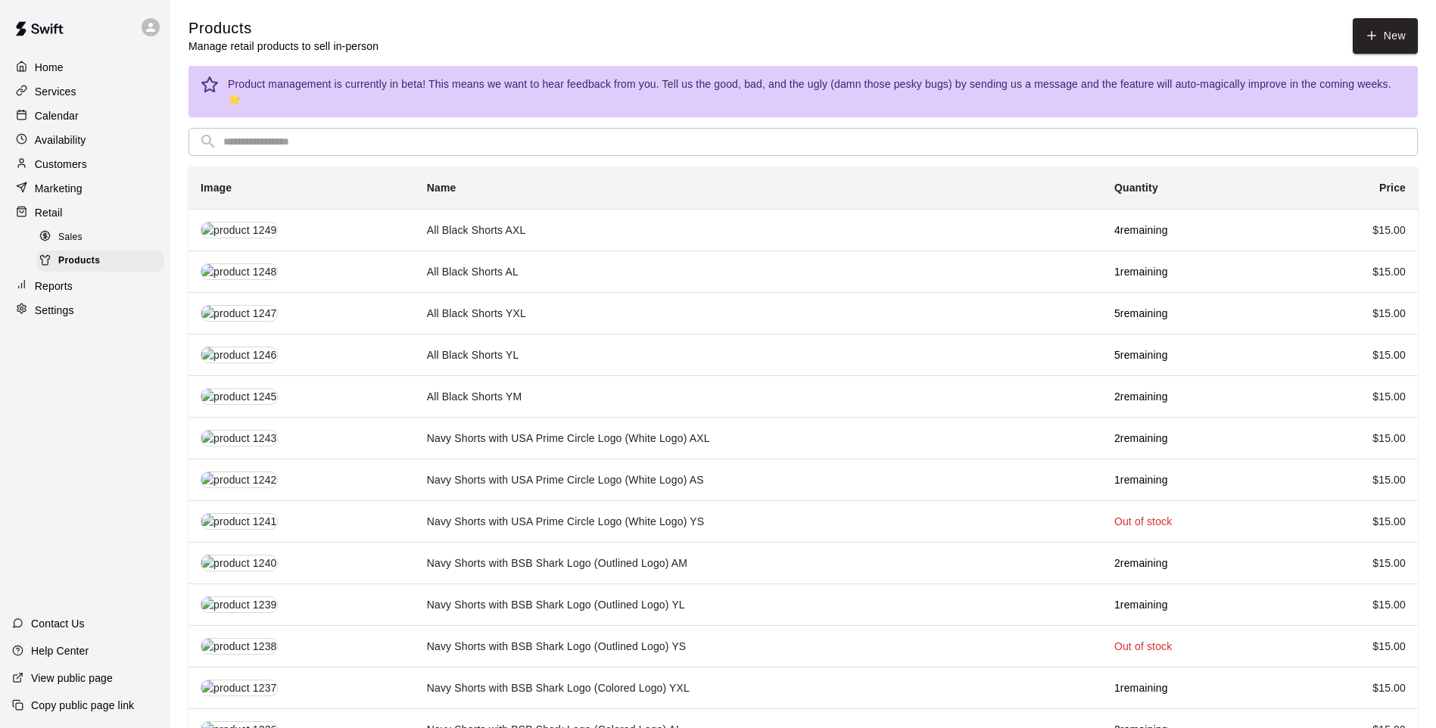
click at [239, 128] on input "text" at bounding box center [815, 142] width 1184 height 28
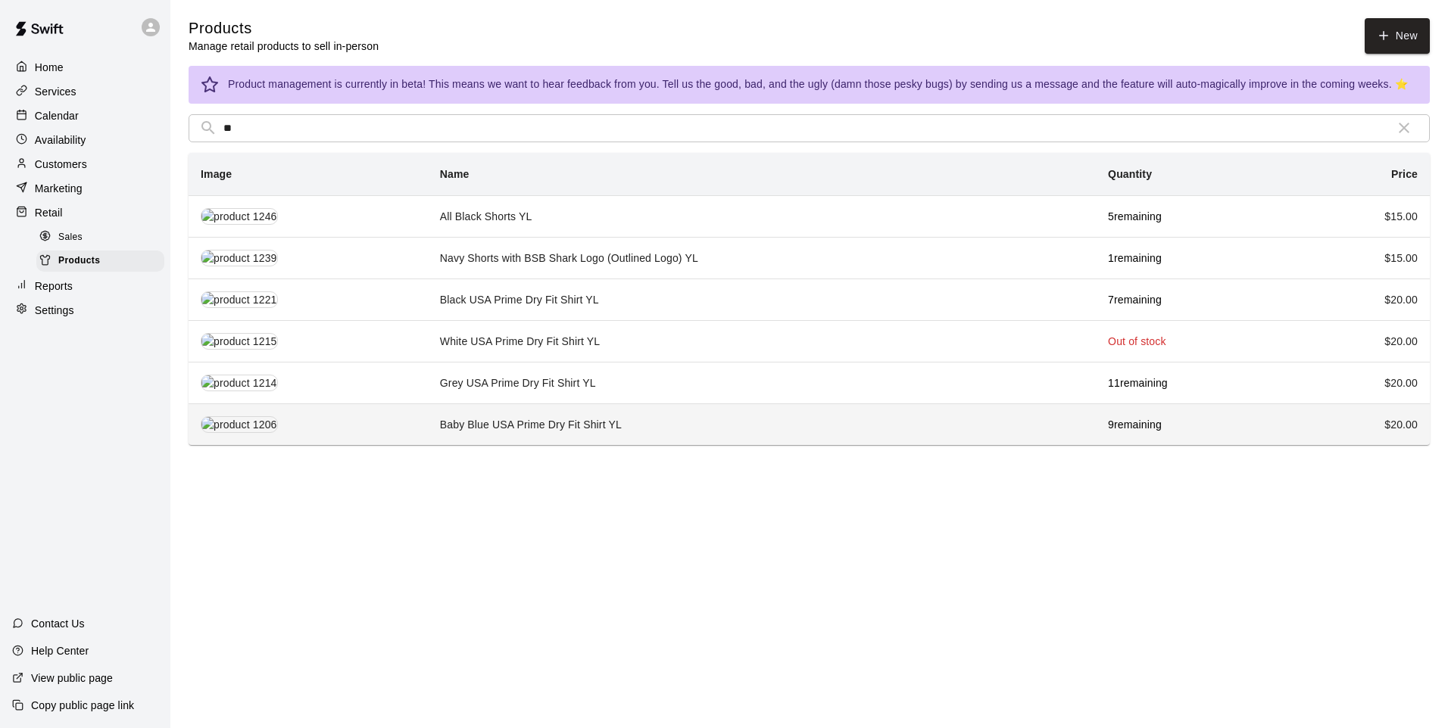
click at [604, 418] on td "Baby Blue USA Prime Dry Fit Shirt YL" at bounding box center [762, 425] width 668 height 42
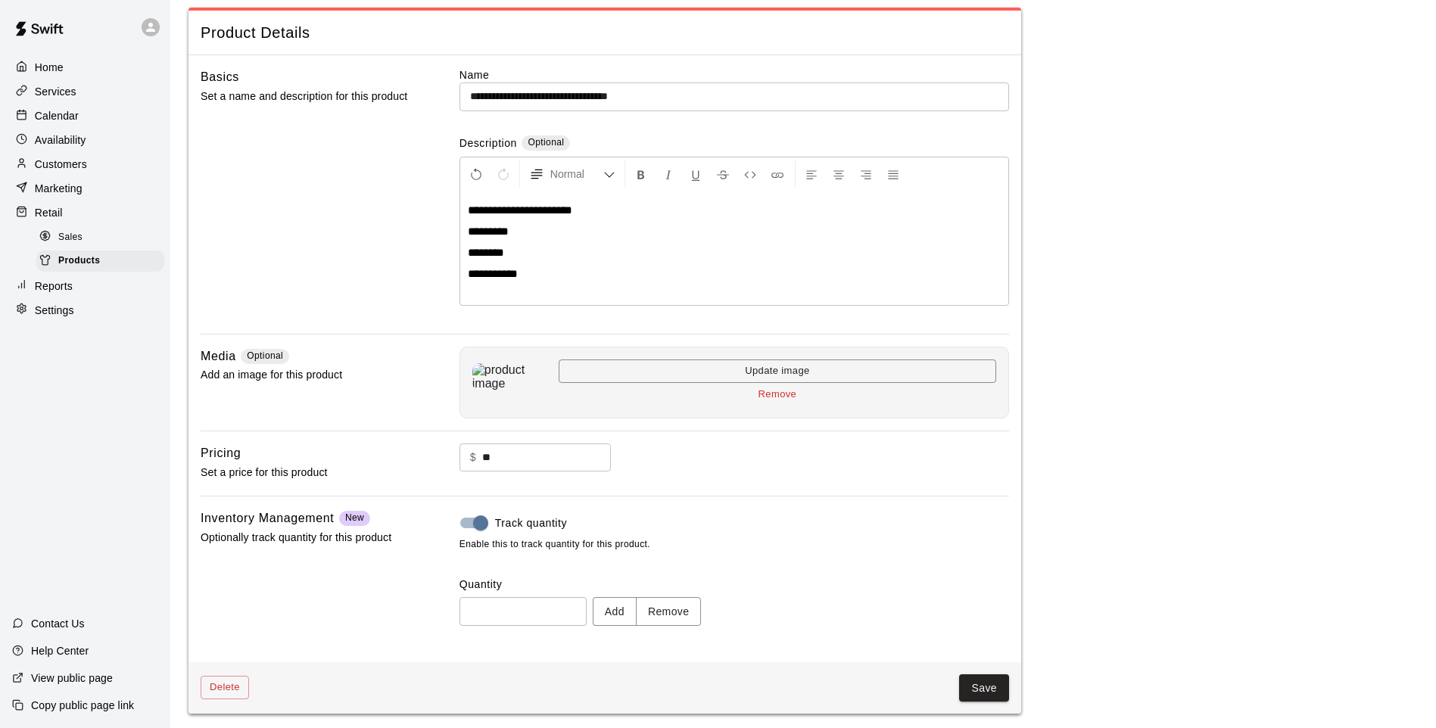
scroll to position [70, 0]
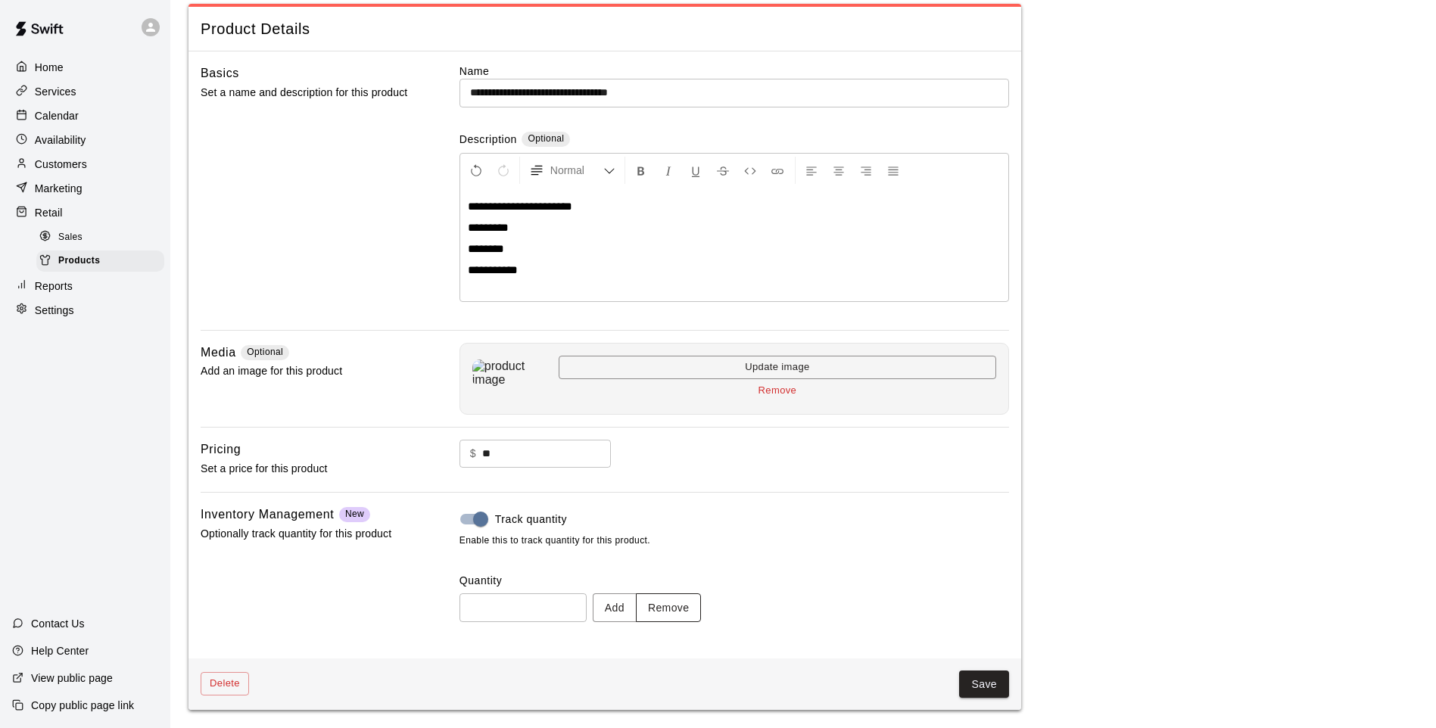
click at [679, 608] on button "Remove" at bounding box center [669, 608] width 66 height 28
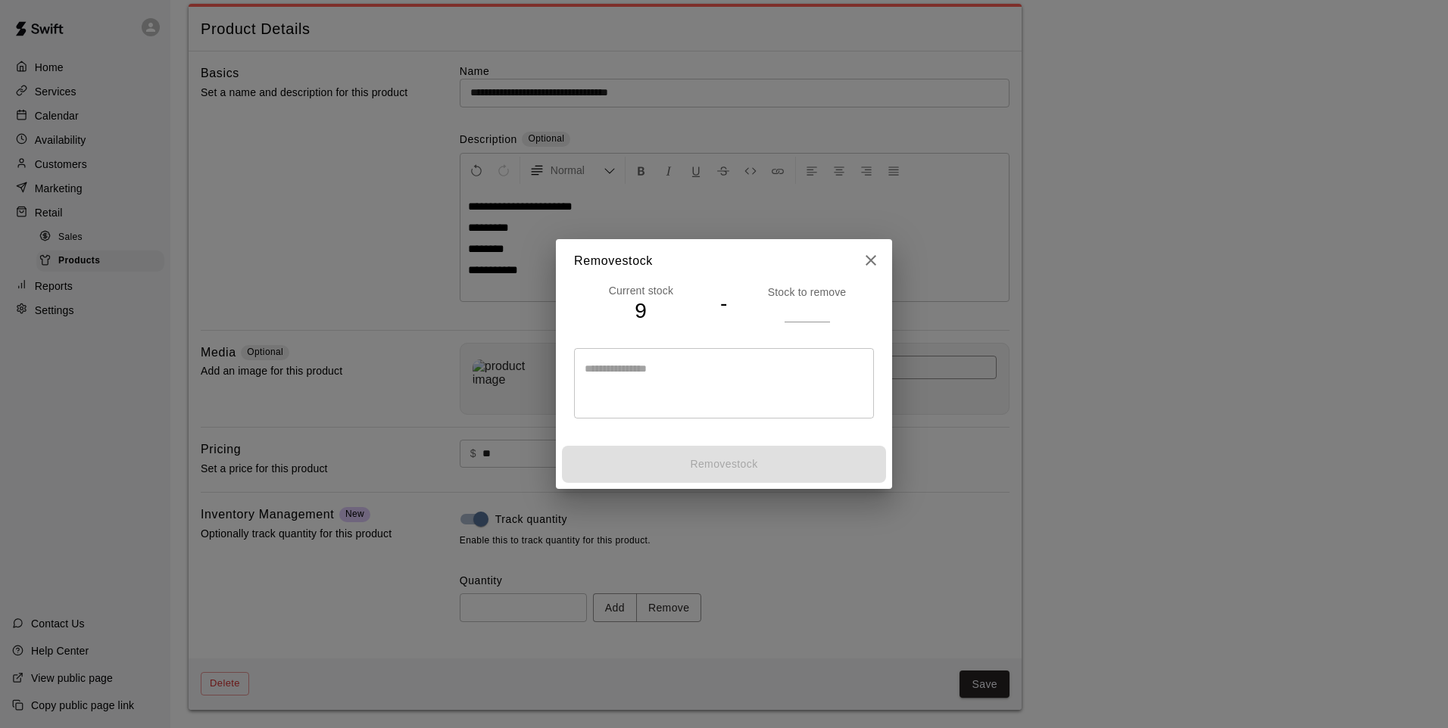
click at [808, 299] on p "Stock to remove" at bounding box center [807, 292] width 134 height 15
click at [804, 310] on input "number" at bounding box center [806, 311] width 45 height 22
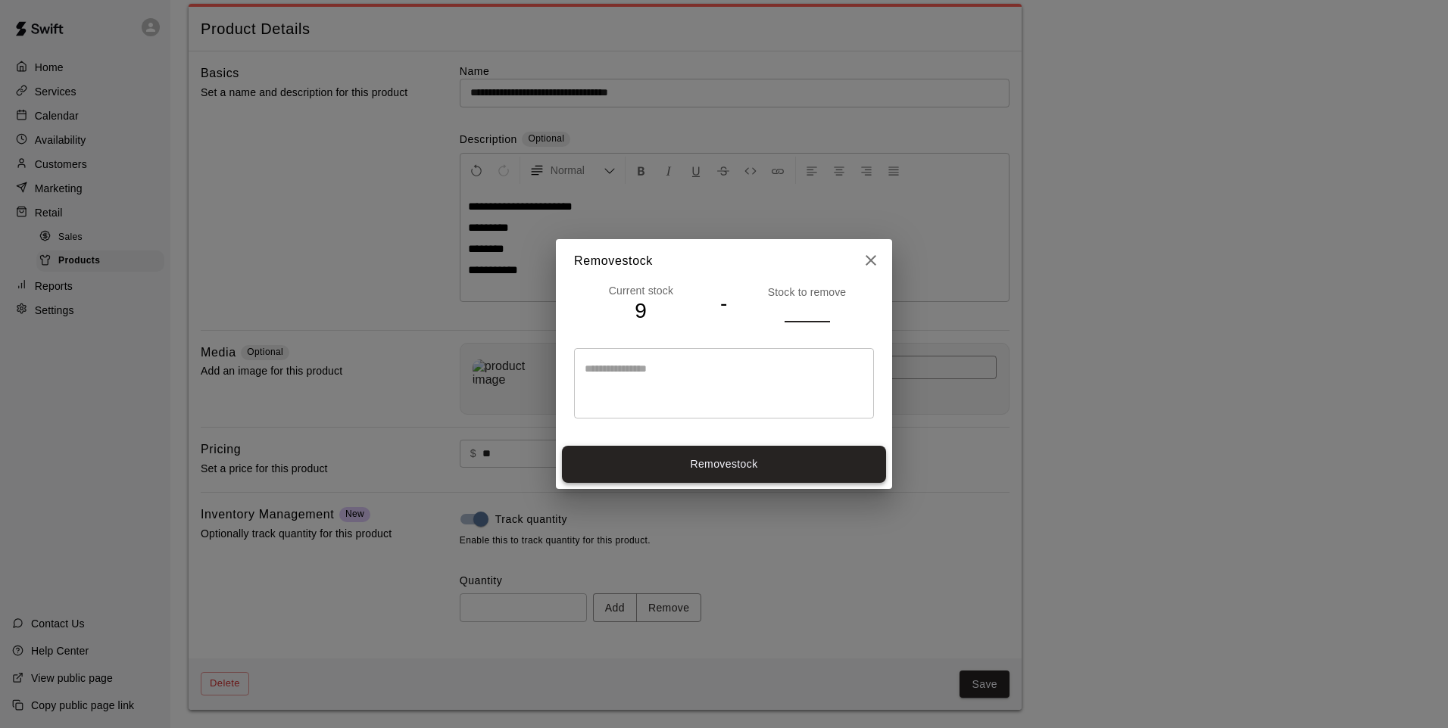
click at [816, 454] on button "Remove stock" at bounding box center [724, 464] width 324 height 37
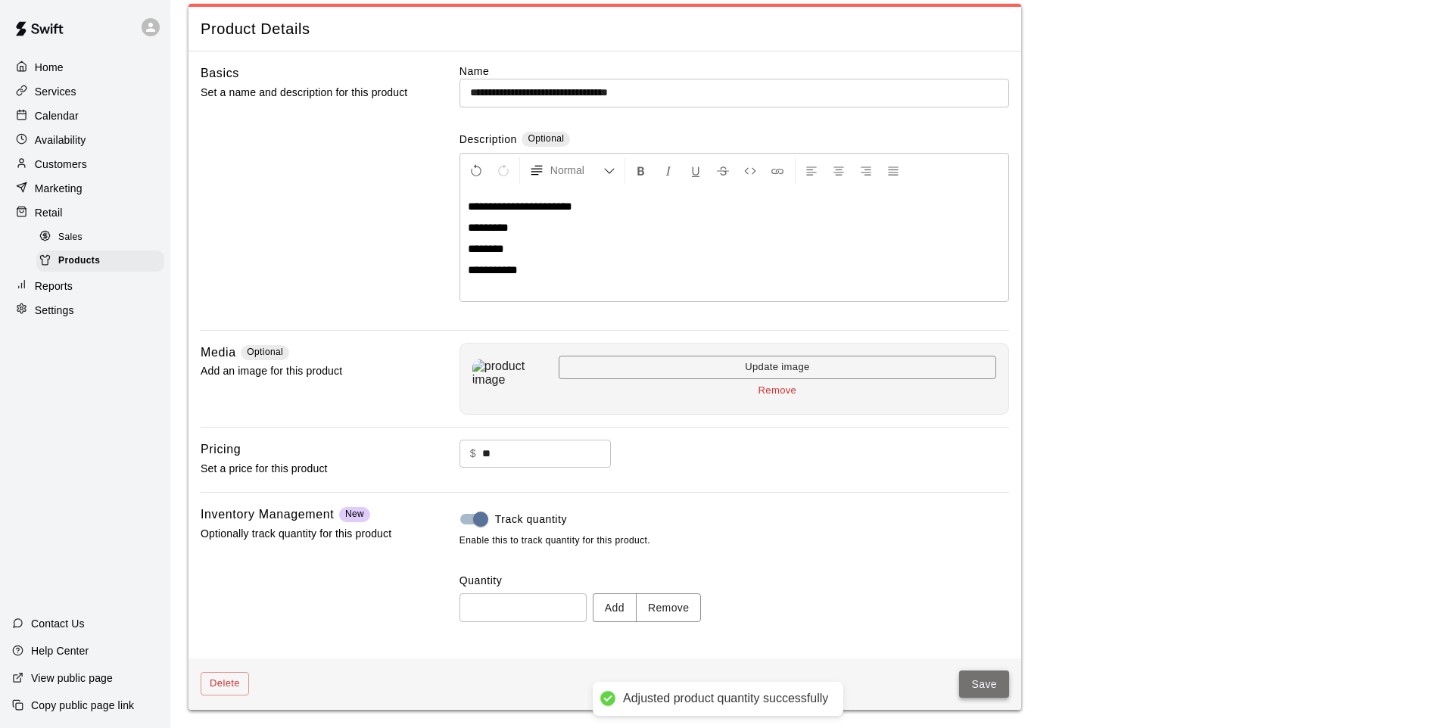
click at [968, 682] on button "Save" at bounding box center [984, 685] width 50 height 28
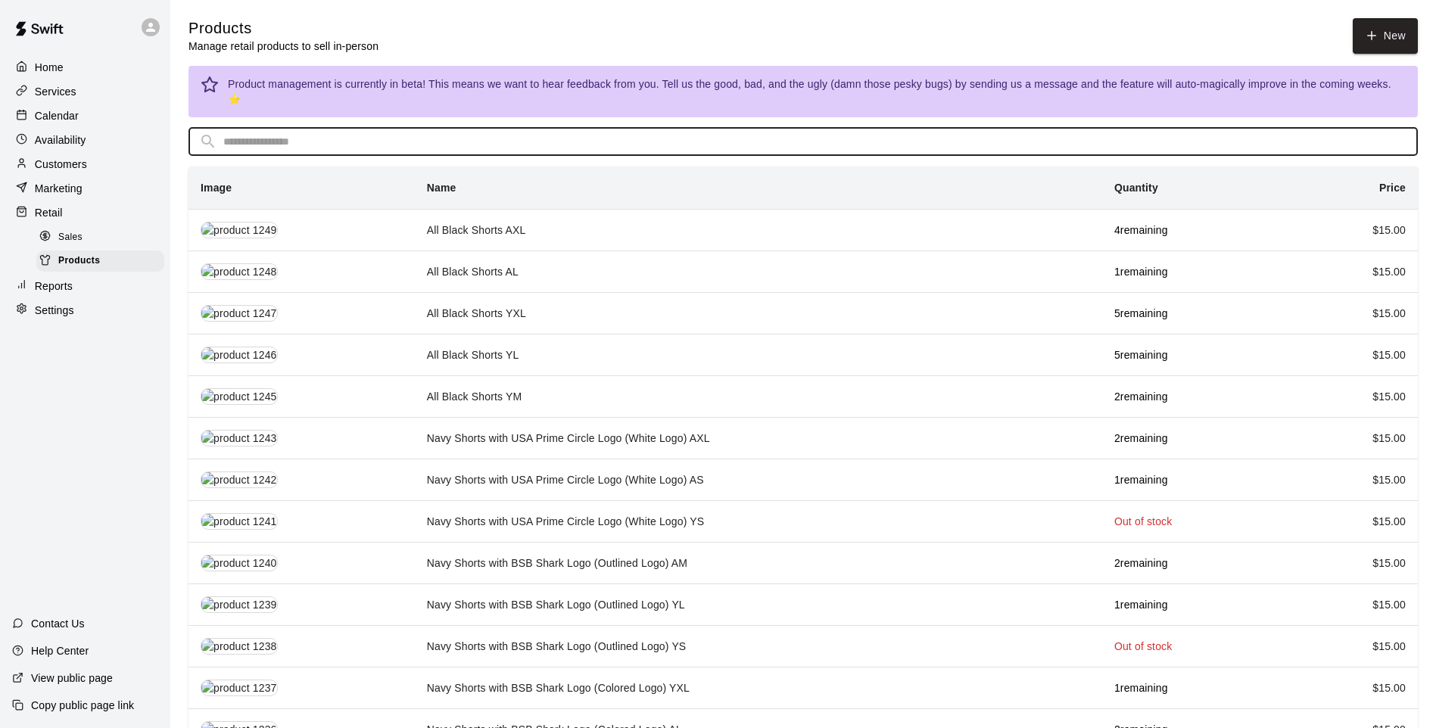
click at [504, 129] on input "text" at bounding box center [815, 142] width 1184 height 28
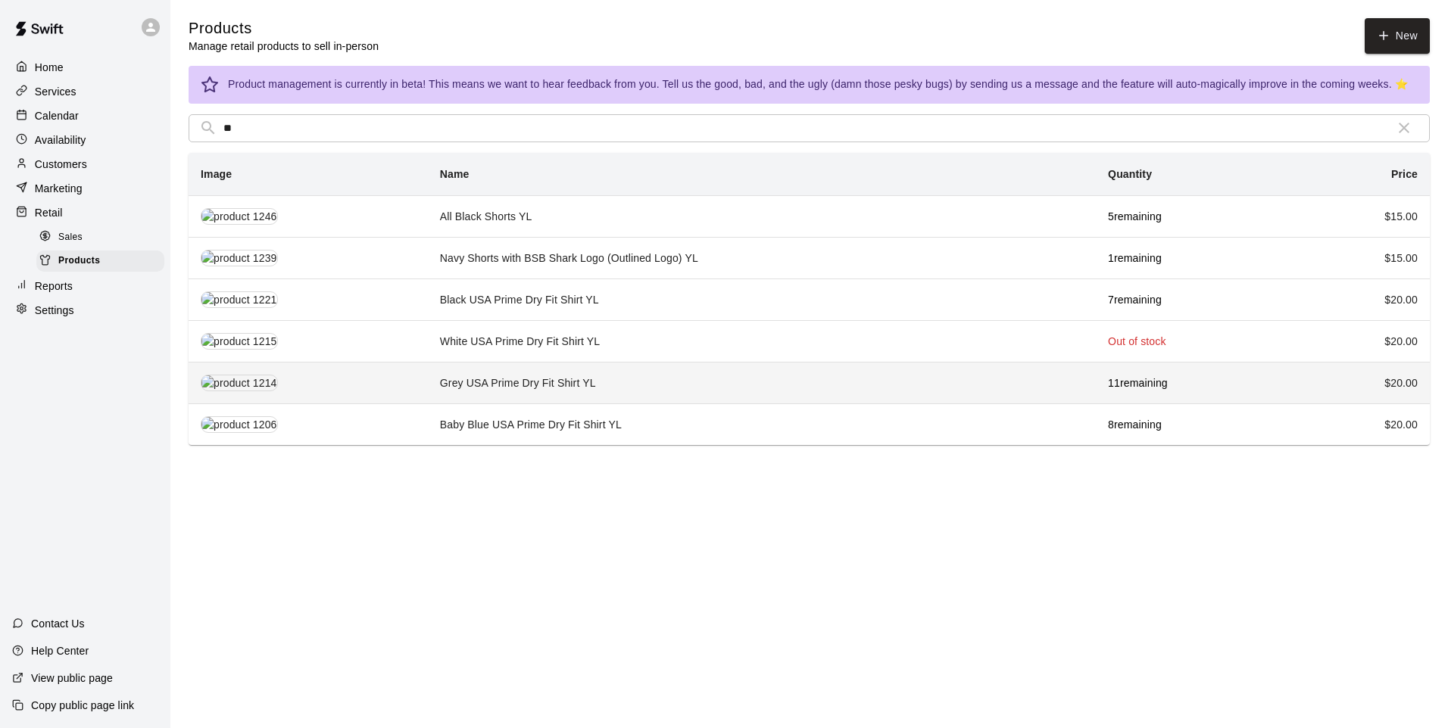
click at [566, 393] on td "Grey USA Prime Dry Fit Shirt YL" at bounding box center [762, 383] width 668 height 42
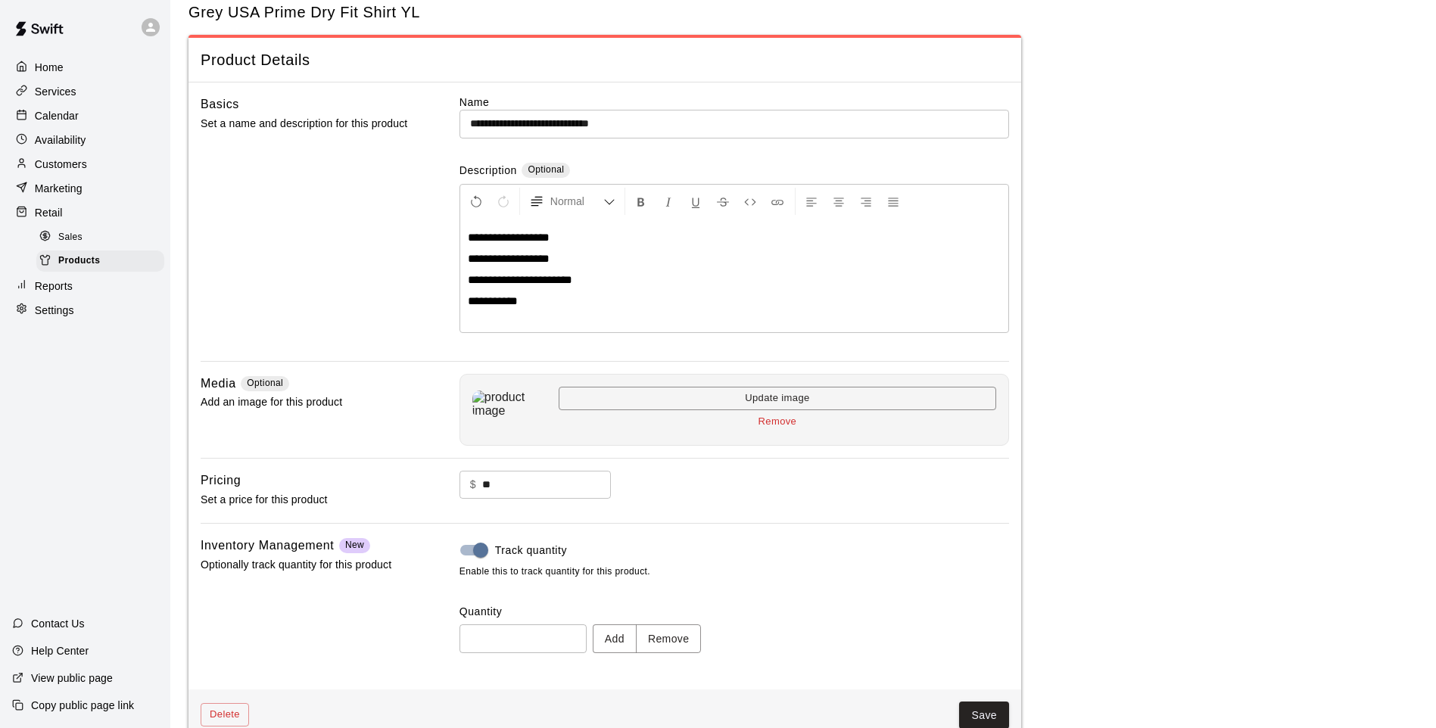
scroll to position [70, 0]
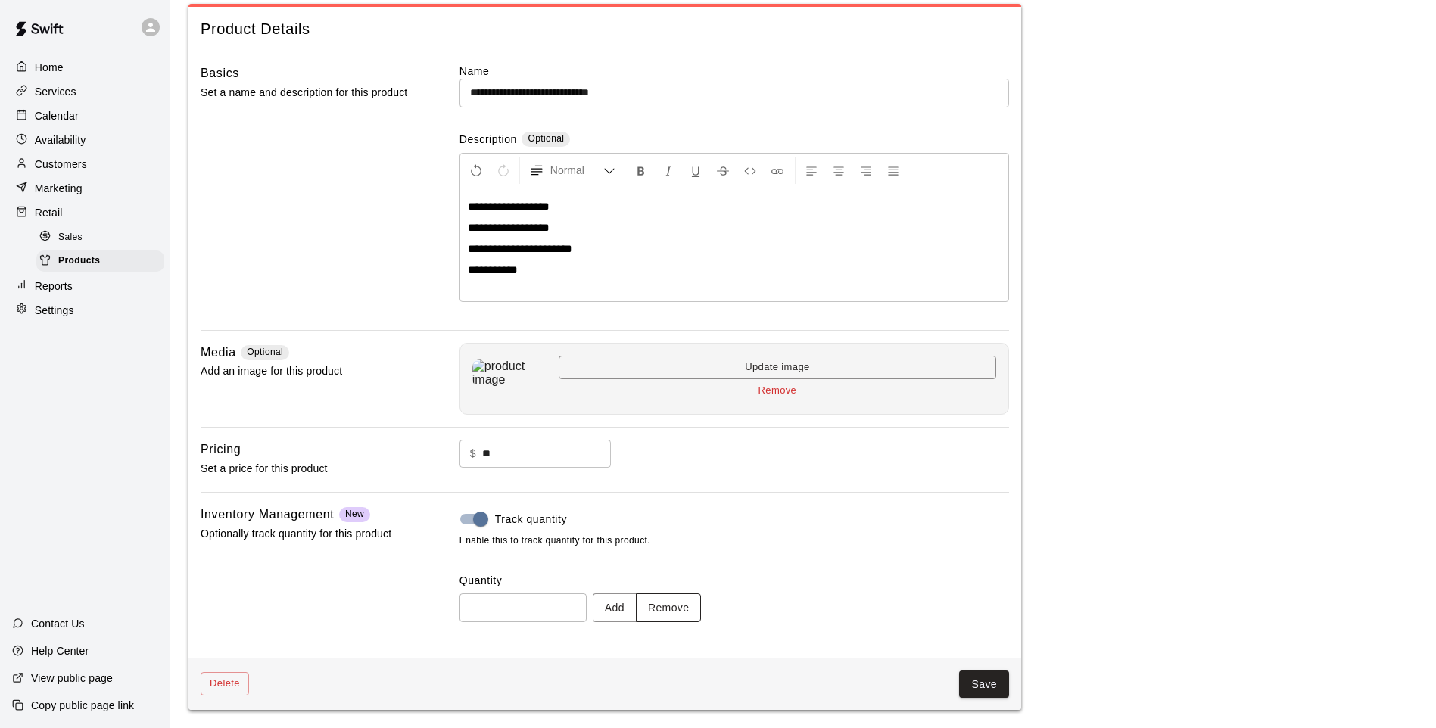
click at [701, 605] on button "Remove" at bounding box center [669, 608] width 66 height 28
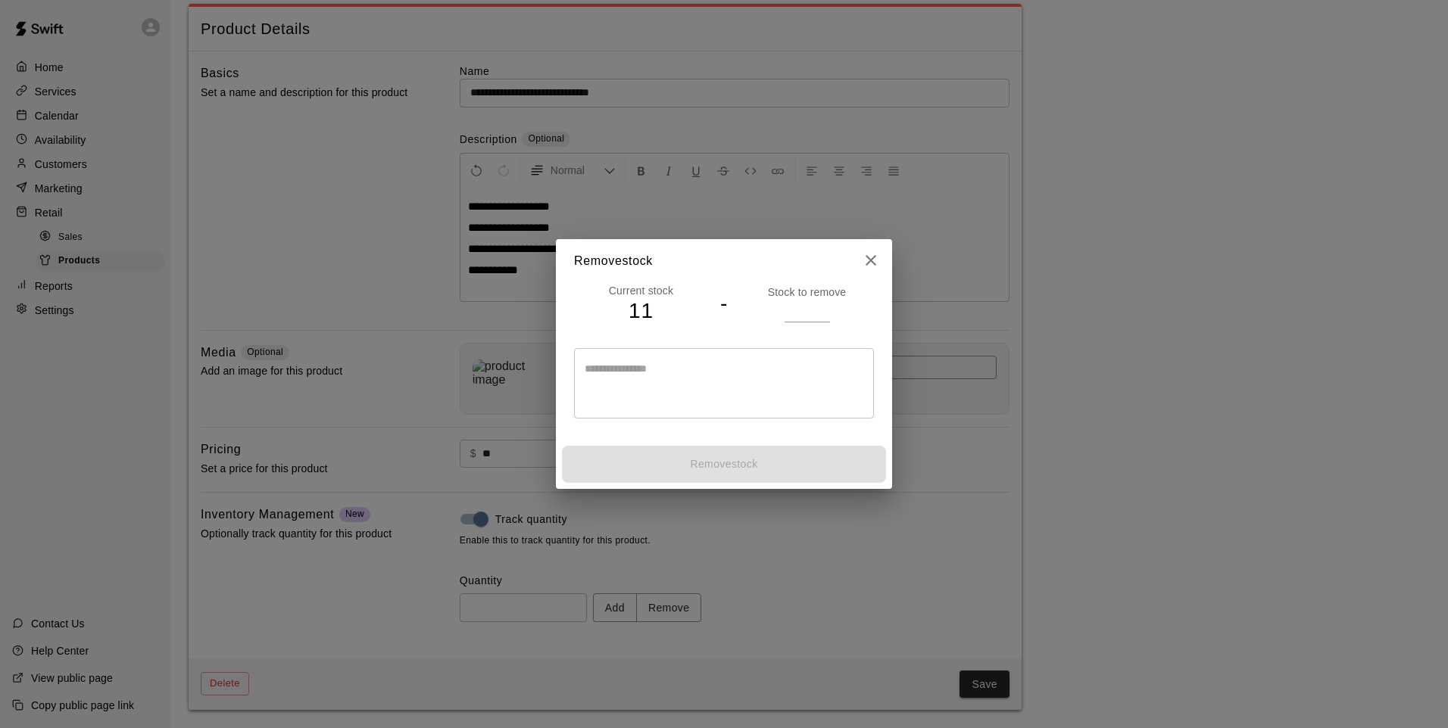
click at [789, 316] on input "number" at bounding box center [806, 311] width 45 height 22
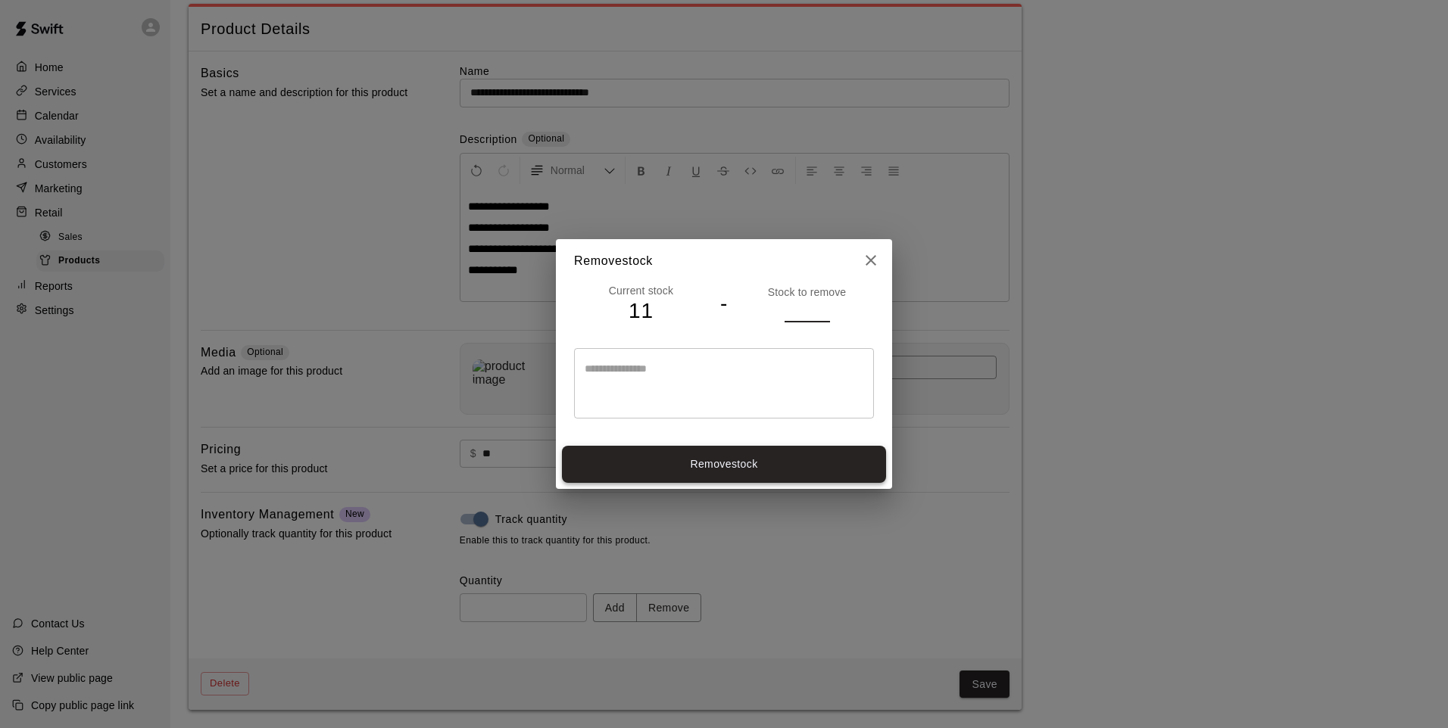
click at [809, 469] on button "Remove stock" at bounding box center [724, 464] width 324 height 37
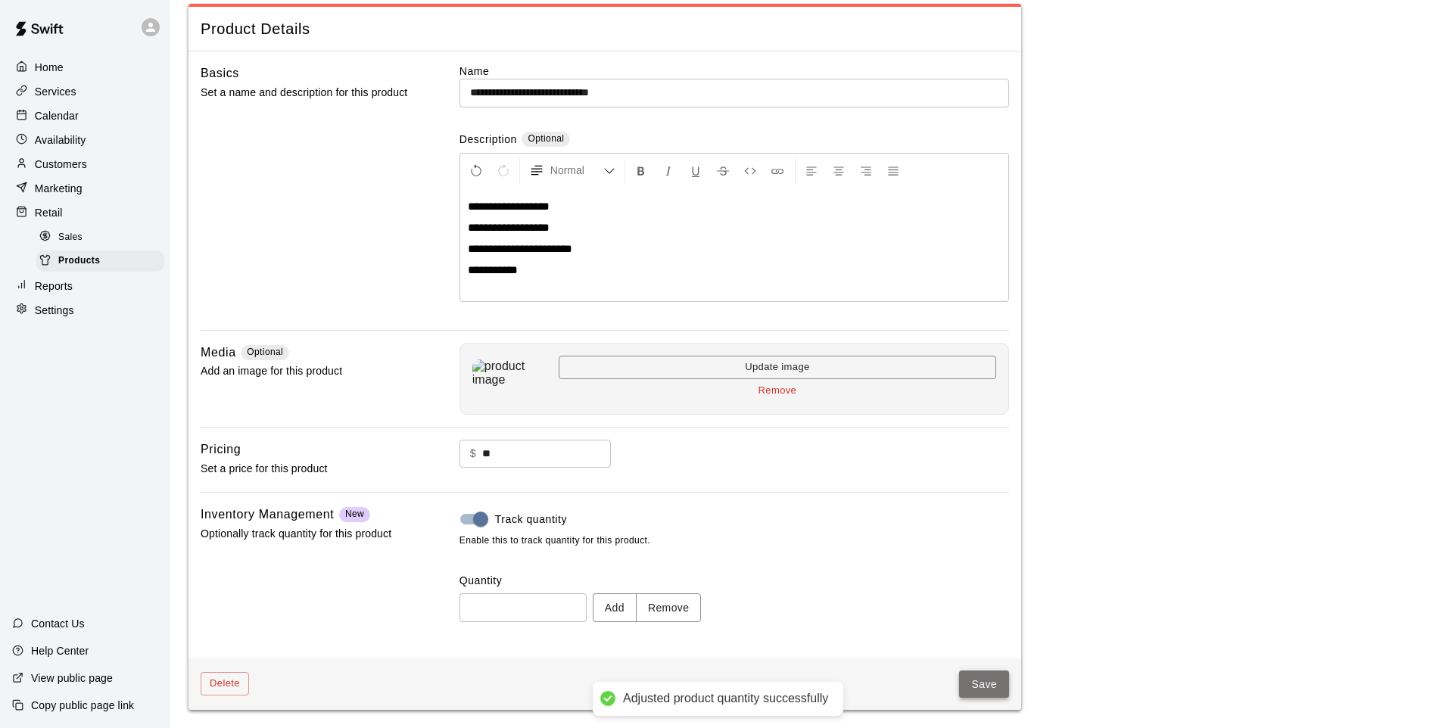
click at [984, 693] on button "Save" at bounding box center [984, 685] width 50 height 28
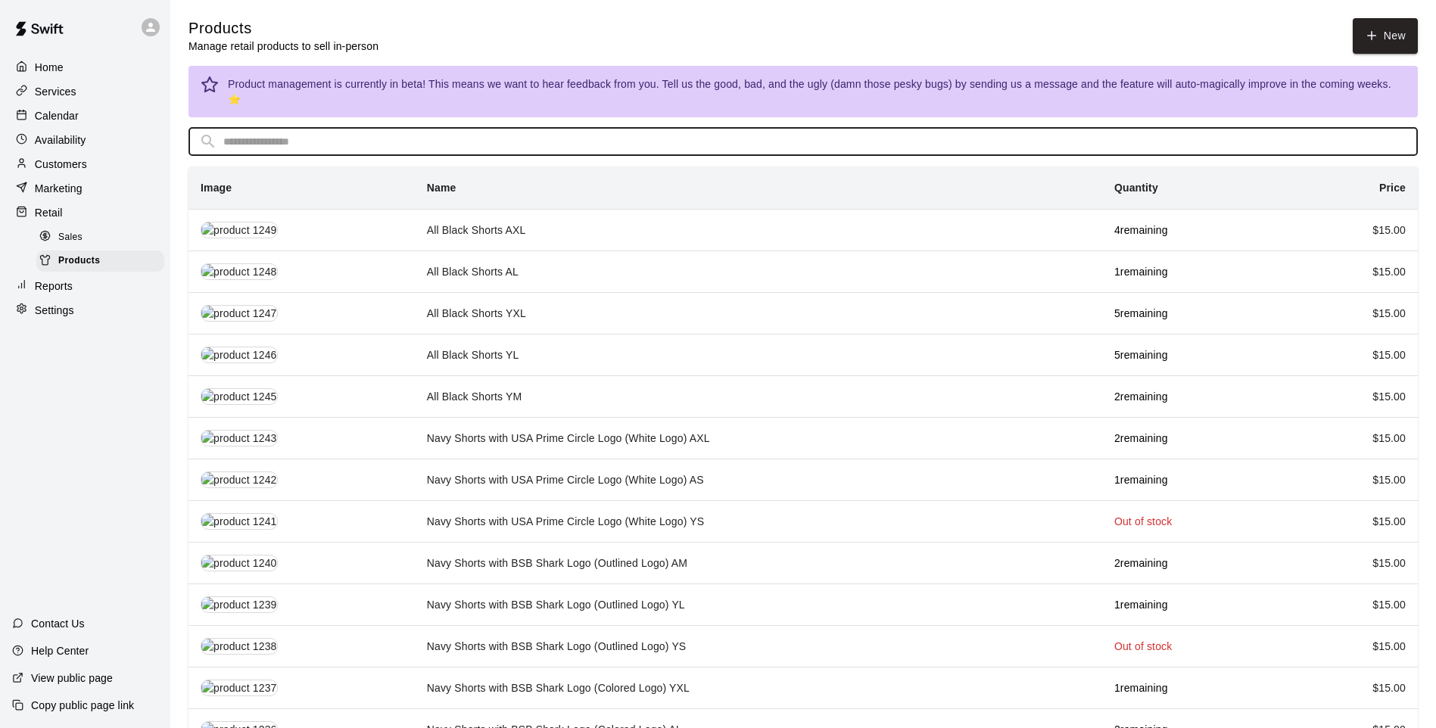
click at [684, 128] on input "text" at bounding box center [815, 142] width 1184 height 28
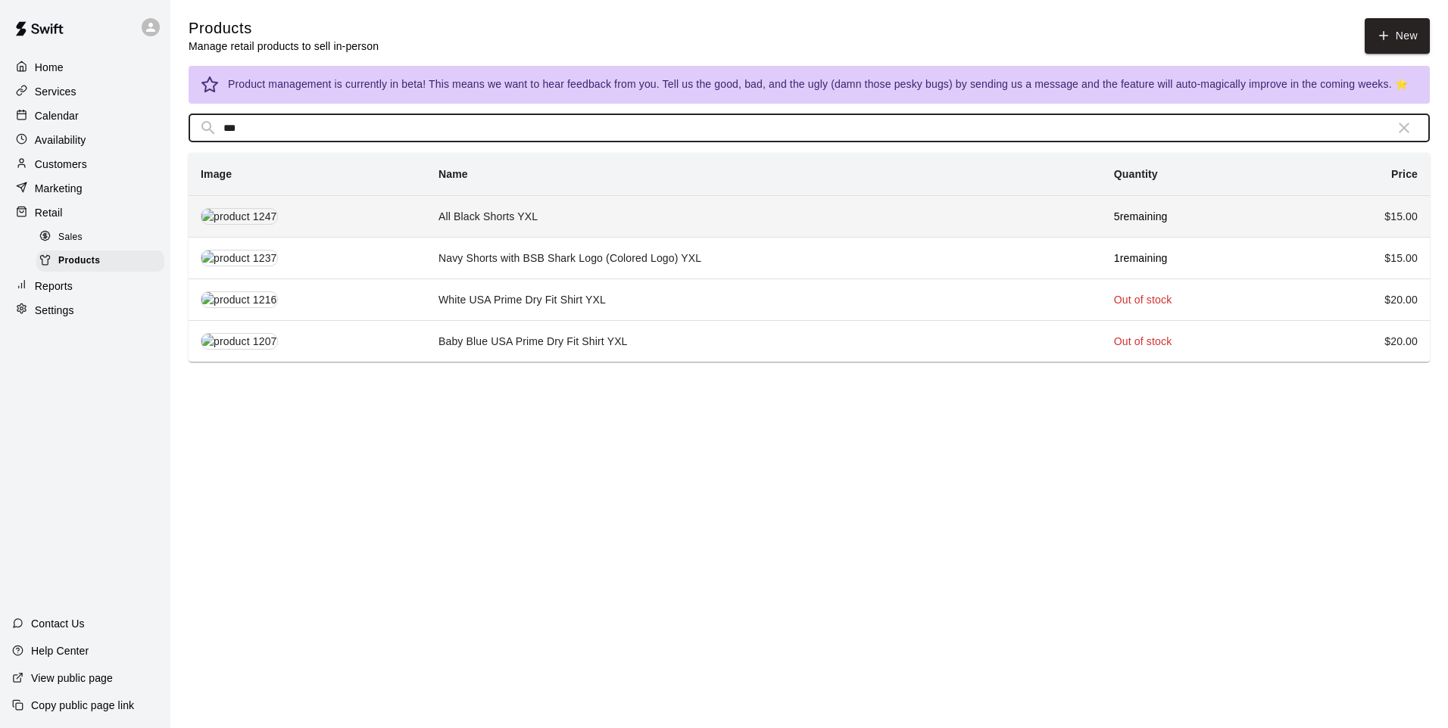
click at [674, 205] on td "All Black Shorts YXL" at bounding box center [763, 216] width 675 height 42
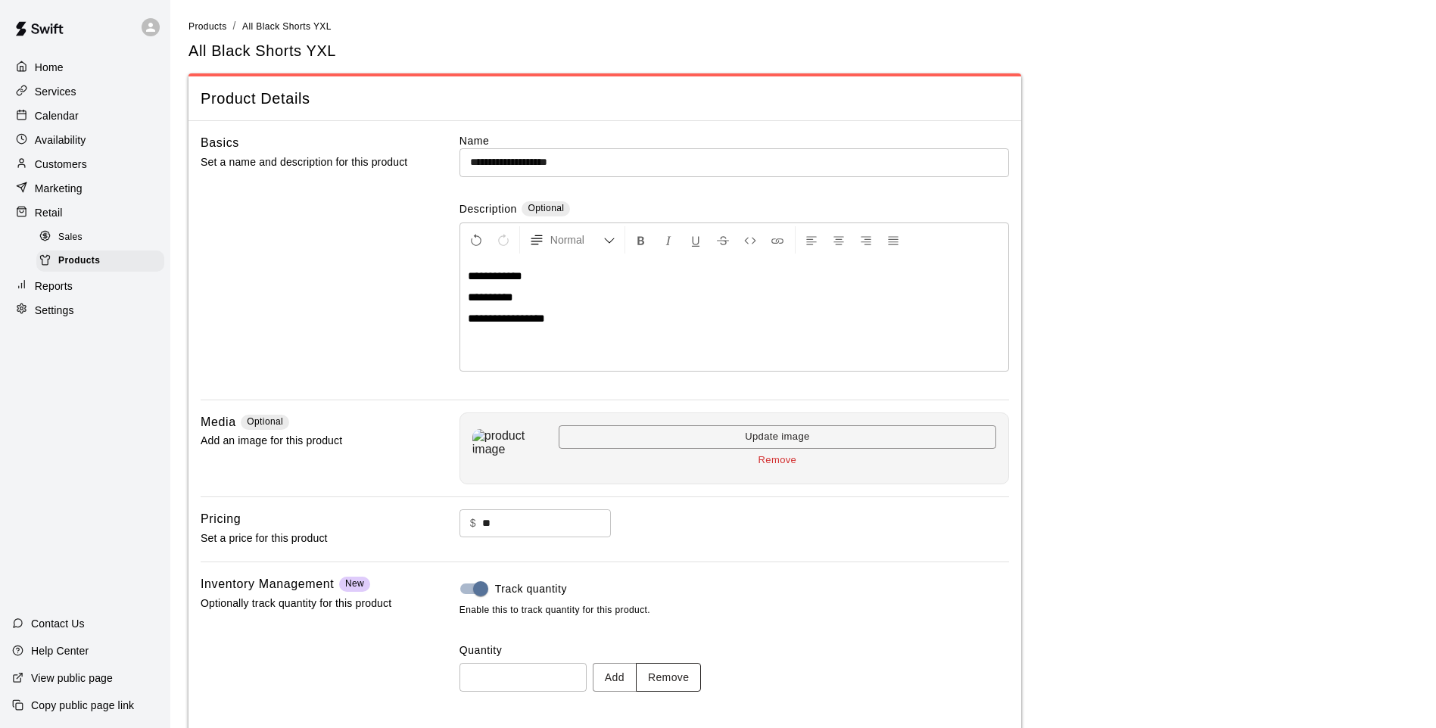
click at [681, 680] on button "Remove" at bounding box center [669, 677] width 66 height 28
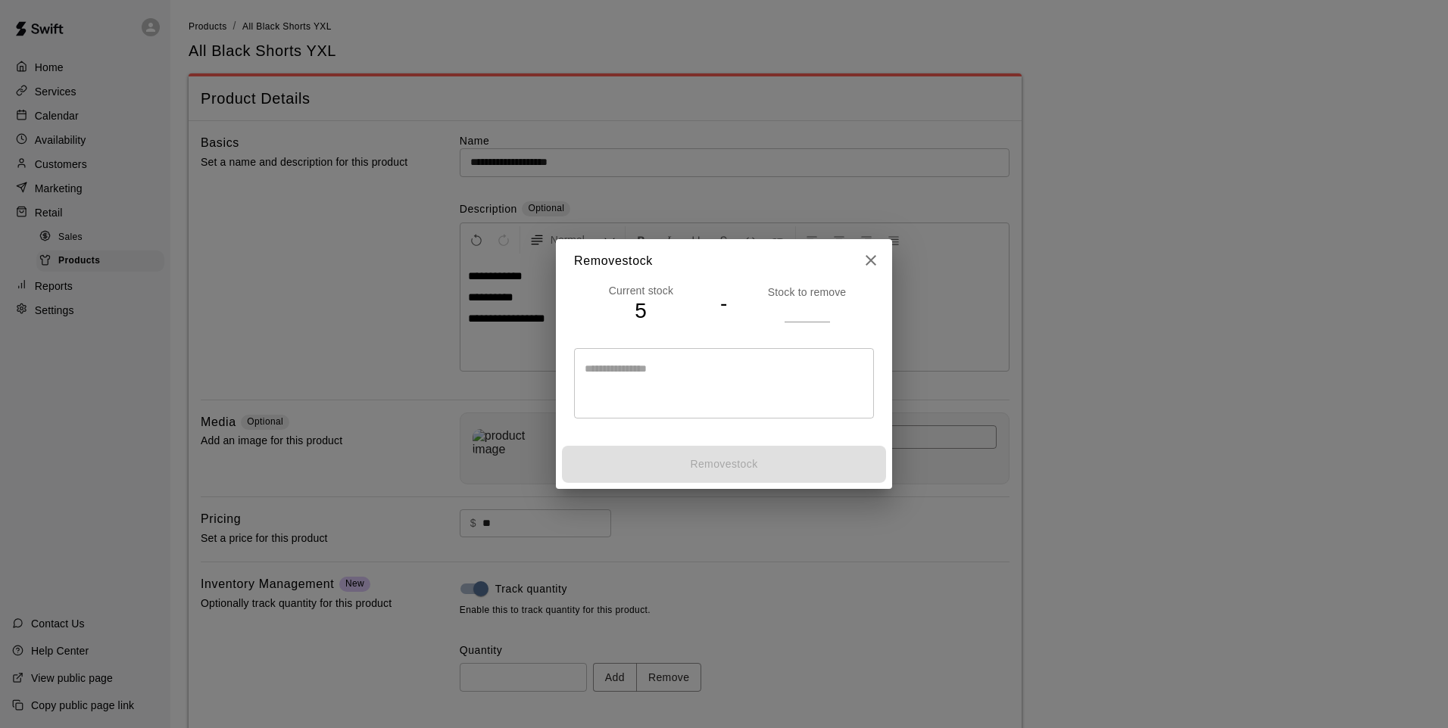
click at [794, 314] on input "number" at bounding box center [806, 311] width 45 height 22
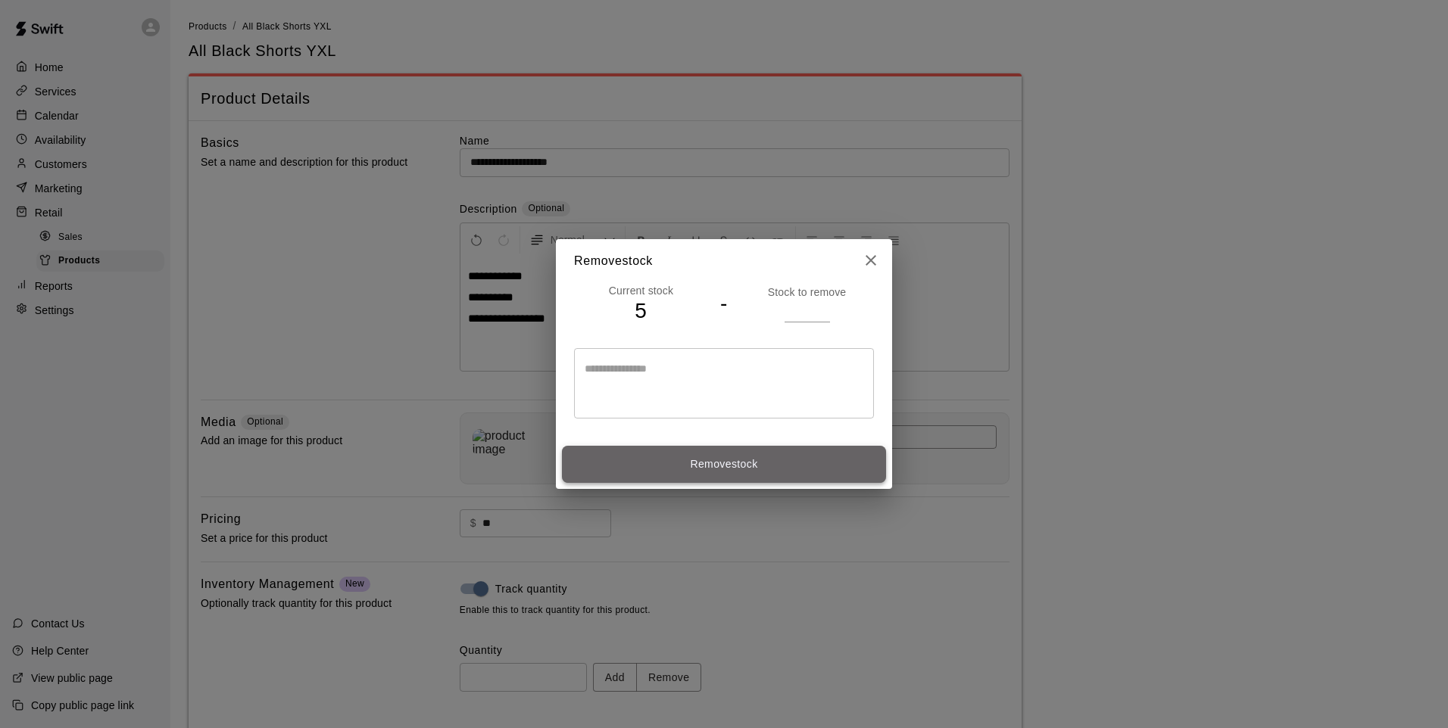
click at [762, 455] on button "Remove stock" at bounding box center [724, 464] width 324 height 37
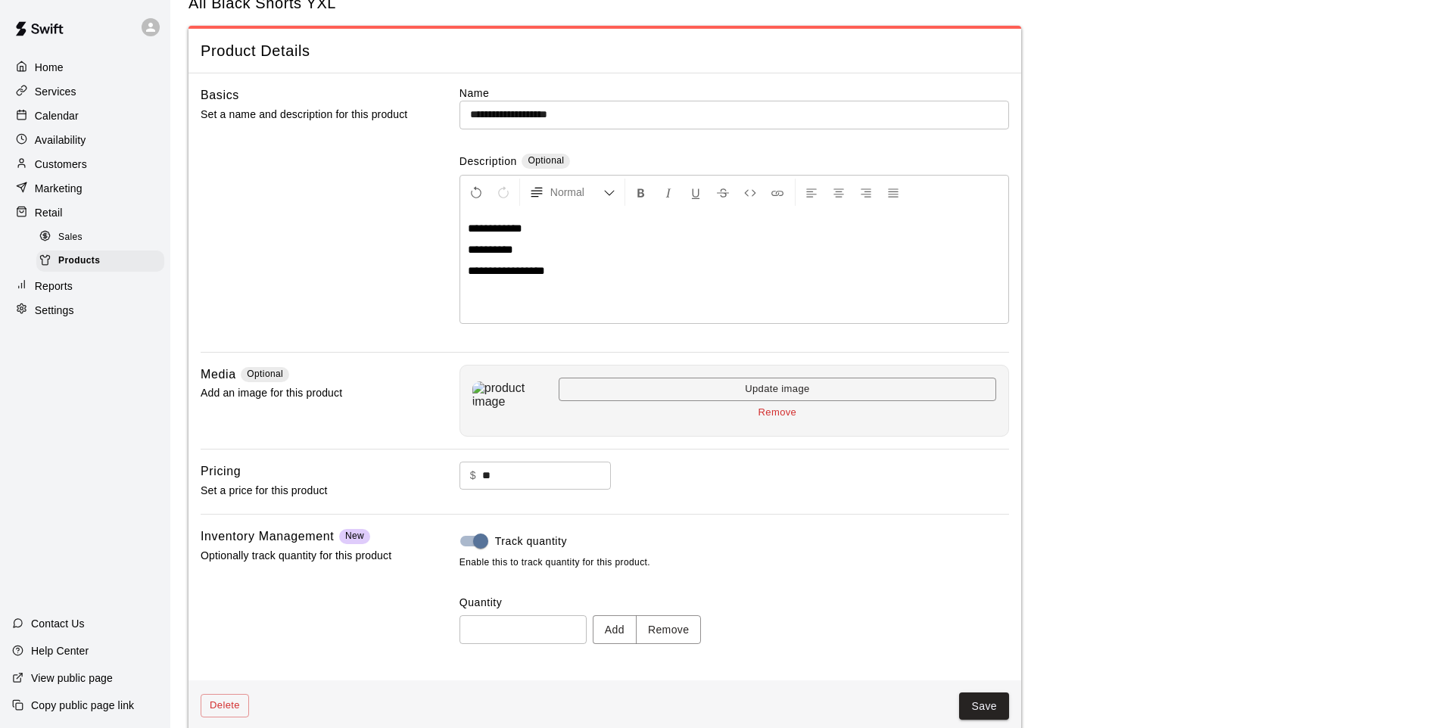
scroll to position [70, 0]
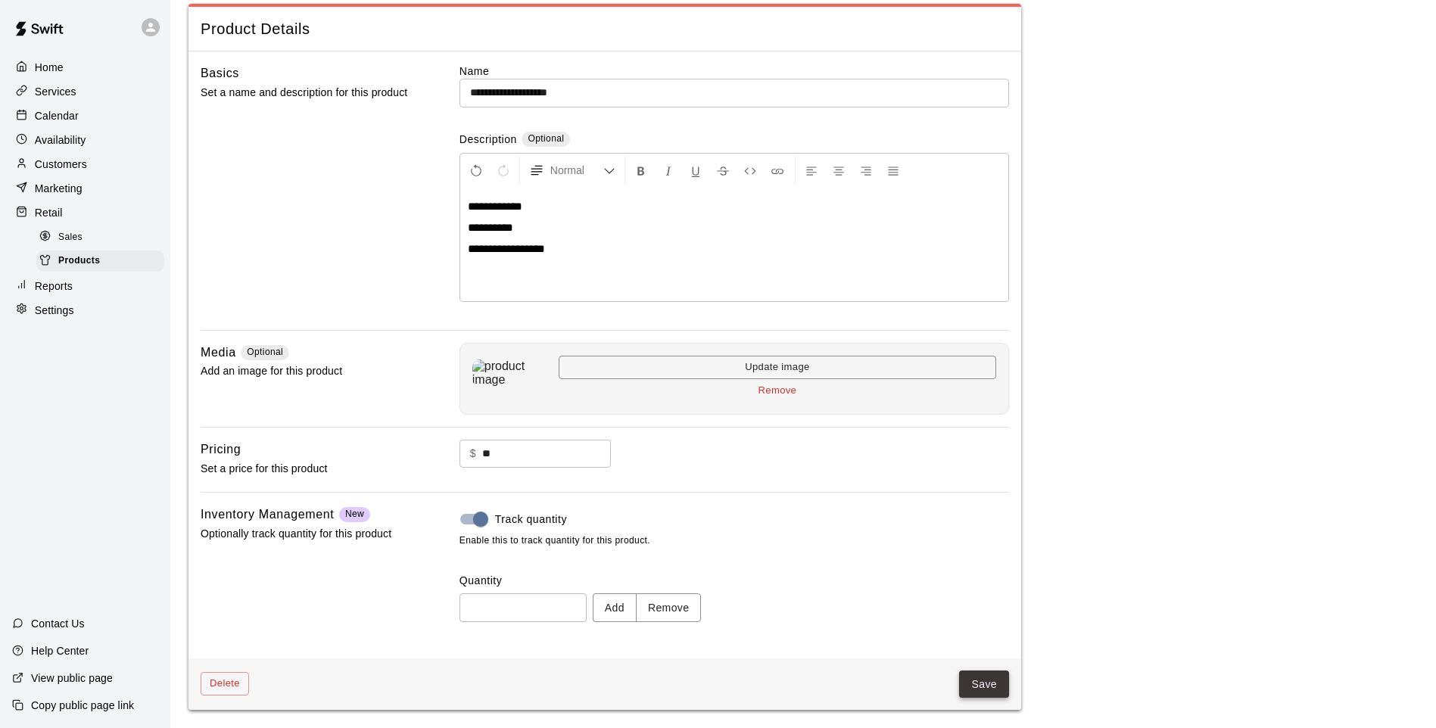
click at [995, 687] on button "Save" at bounding box center [984, 685] width 50 height 28
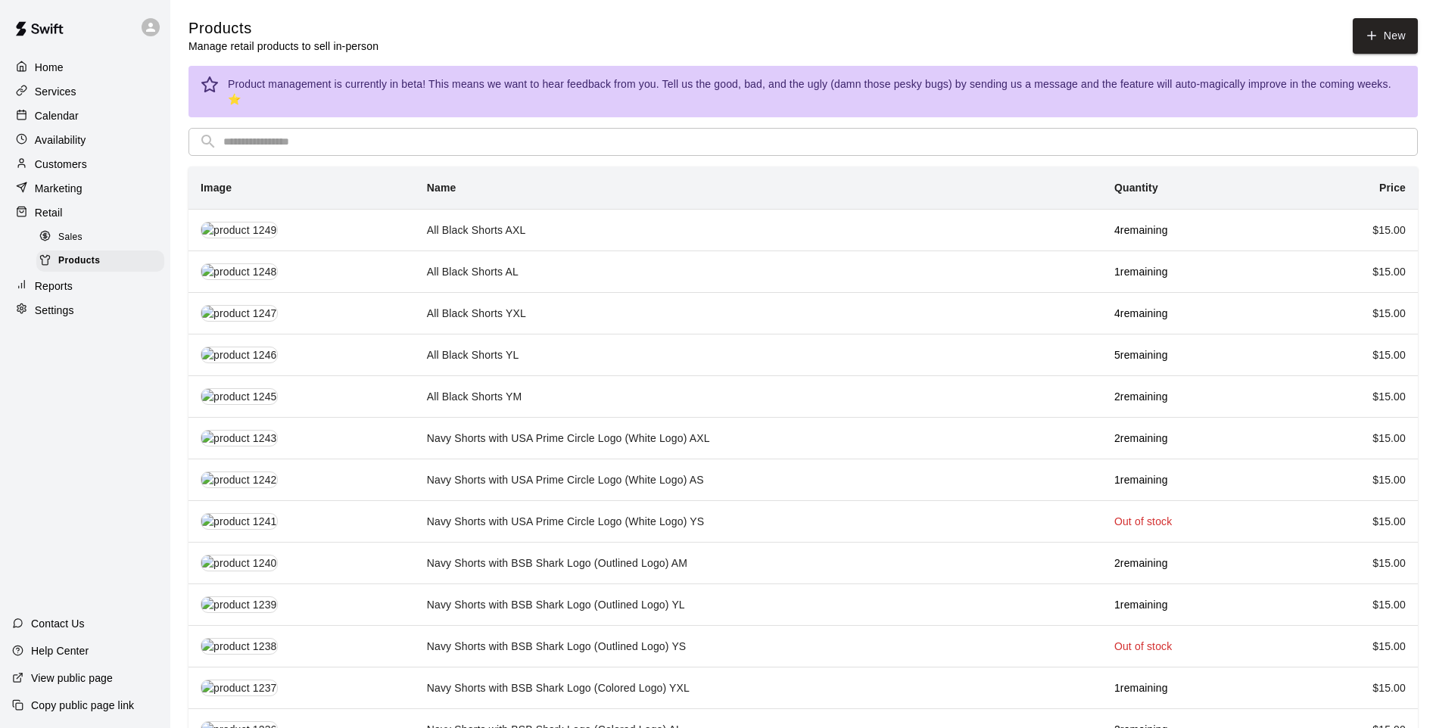
click at [498, 128] on input "text" at bounding box center [815, 142] width 1184 height 28
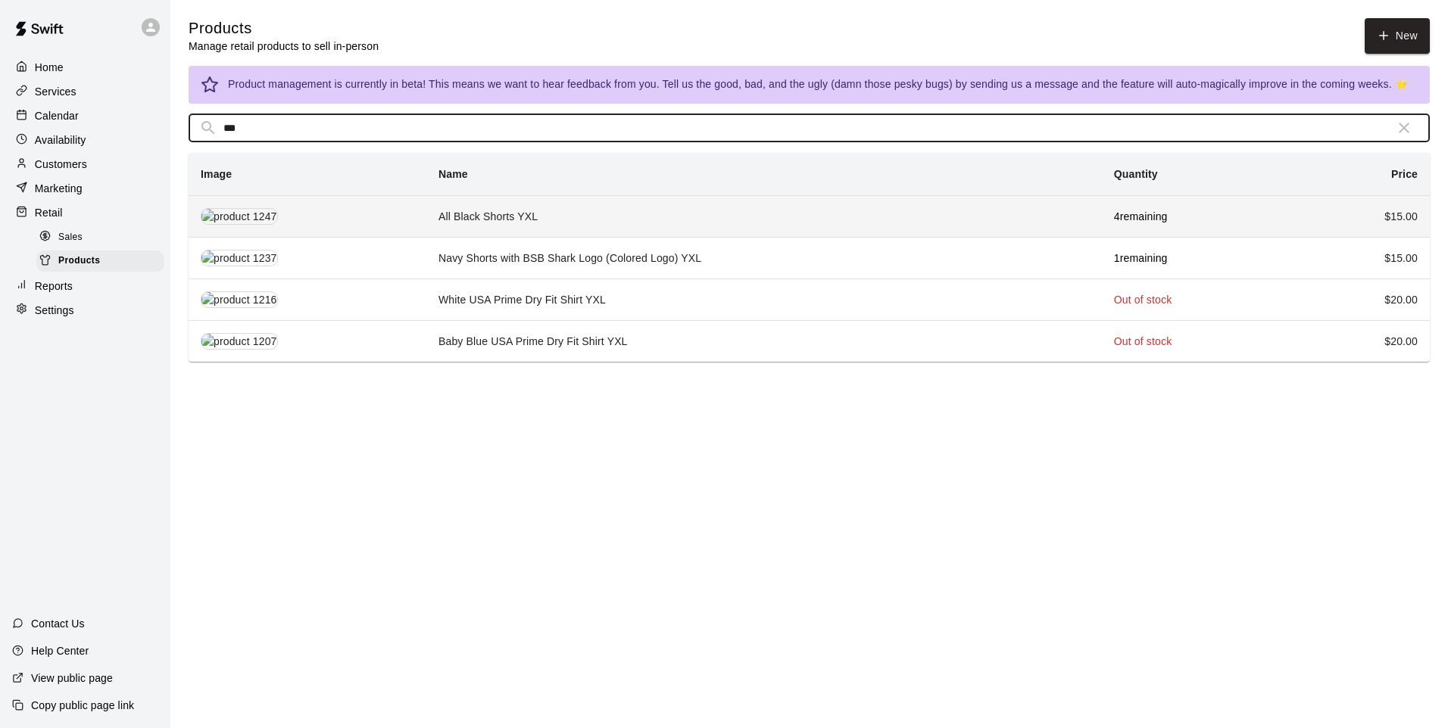
click at [600, 207] on td "All Black Shorts YXL" at bounding box center [763, 216] width 675 height 42
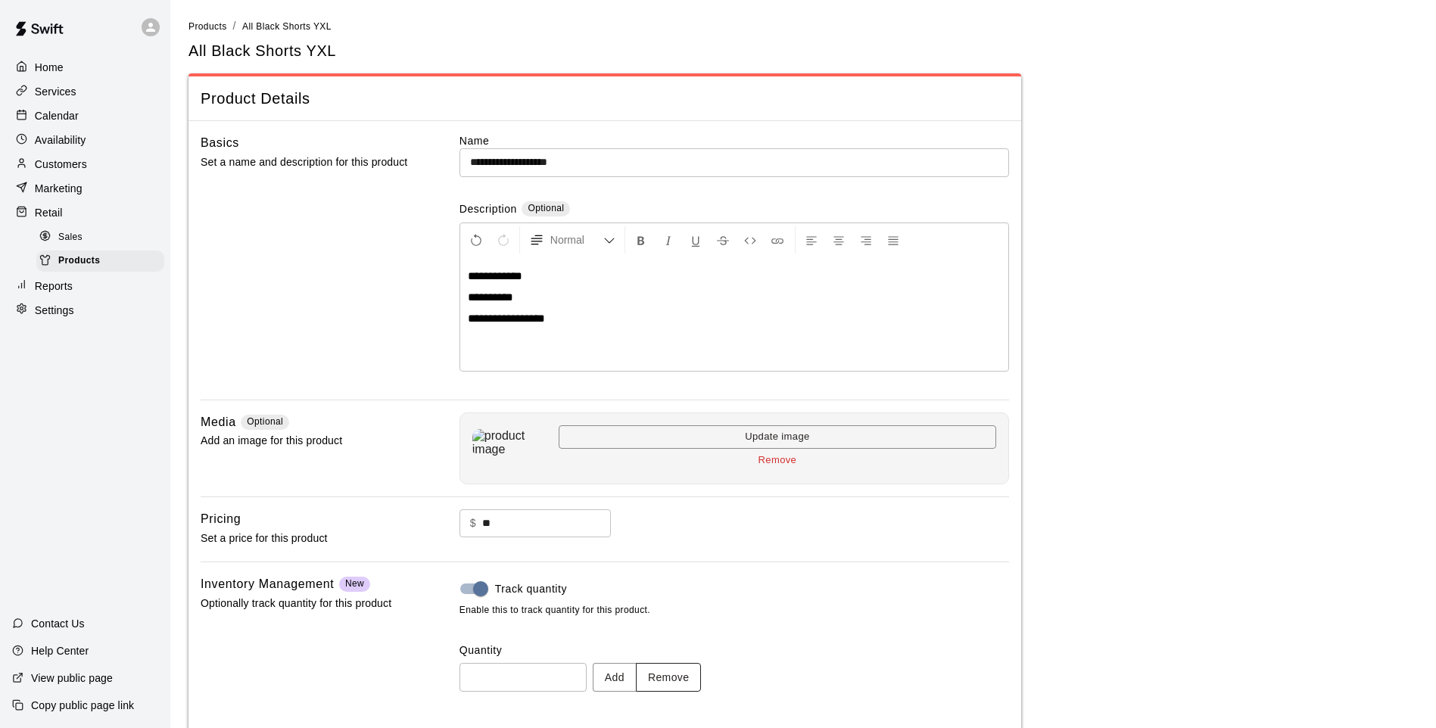
scroll to position [70, 0]
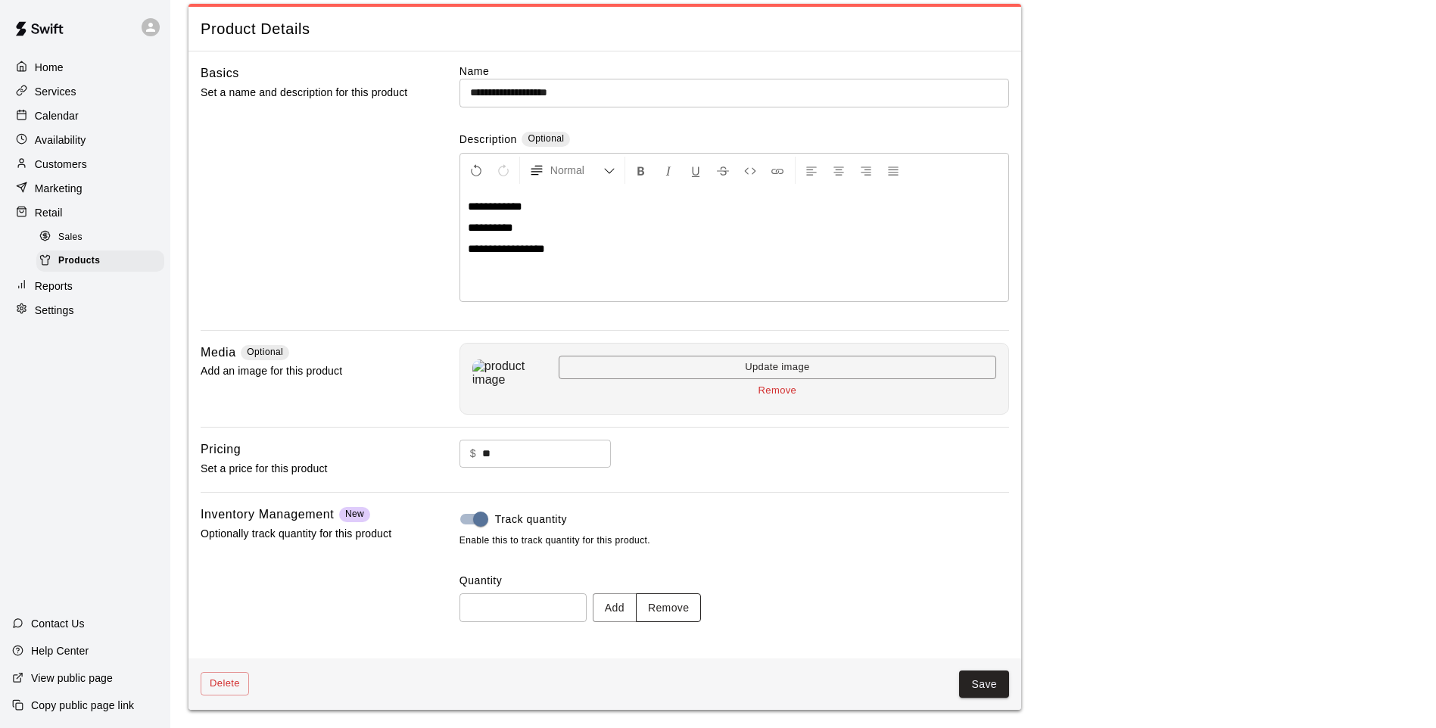
click at [686, 619] on button "Remove" at bounding box center [669, 608] width 66 height 28
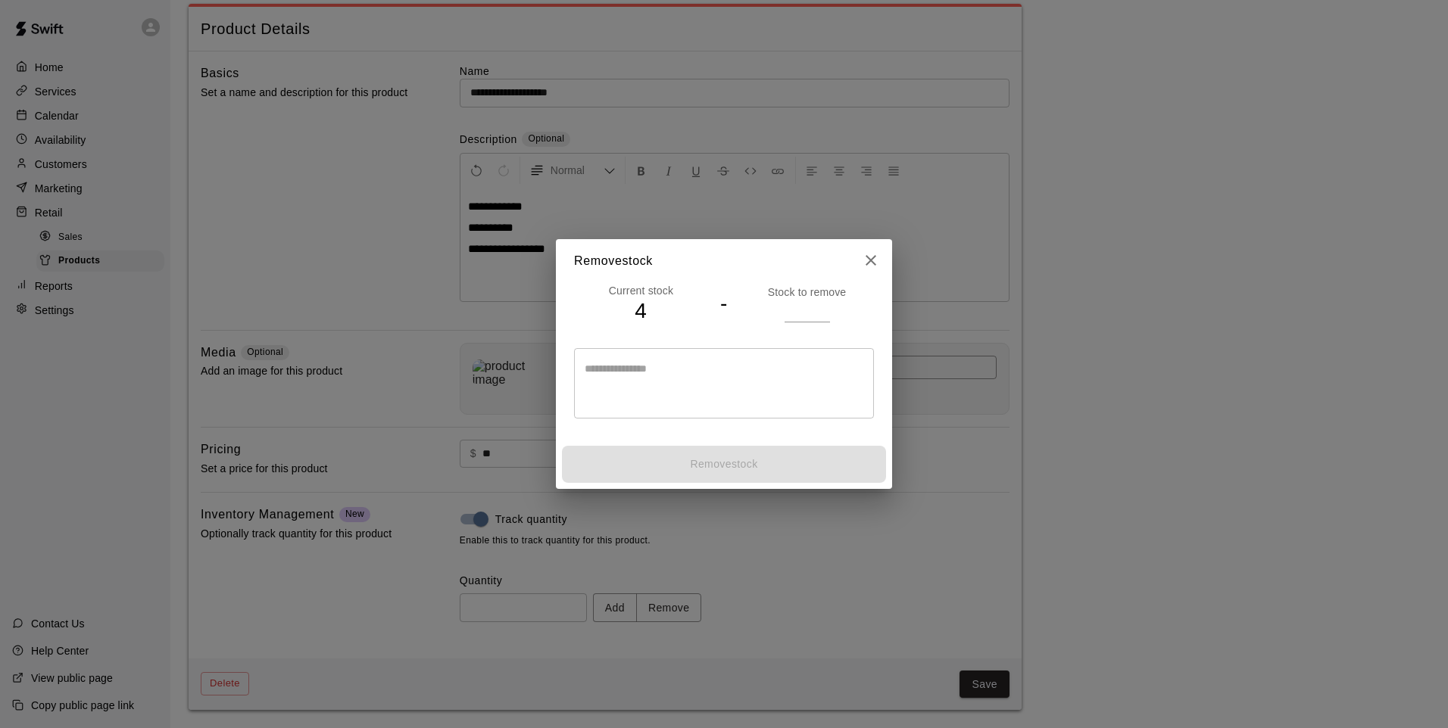
click at [815, 313] on input "number" at bounding box center [806, 311] width 45 height 22
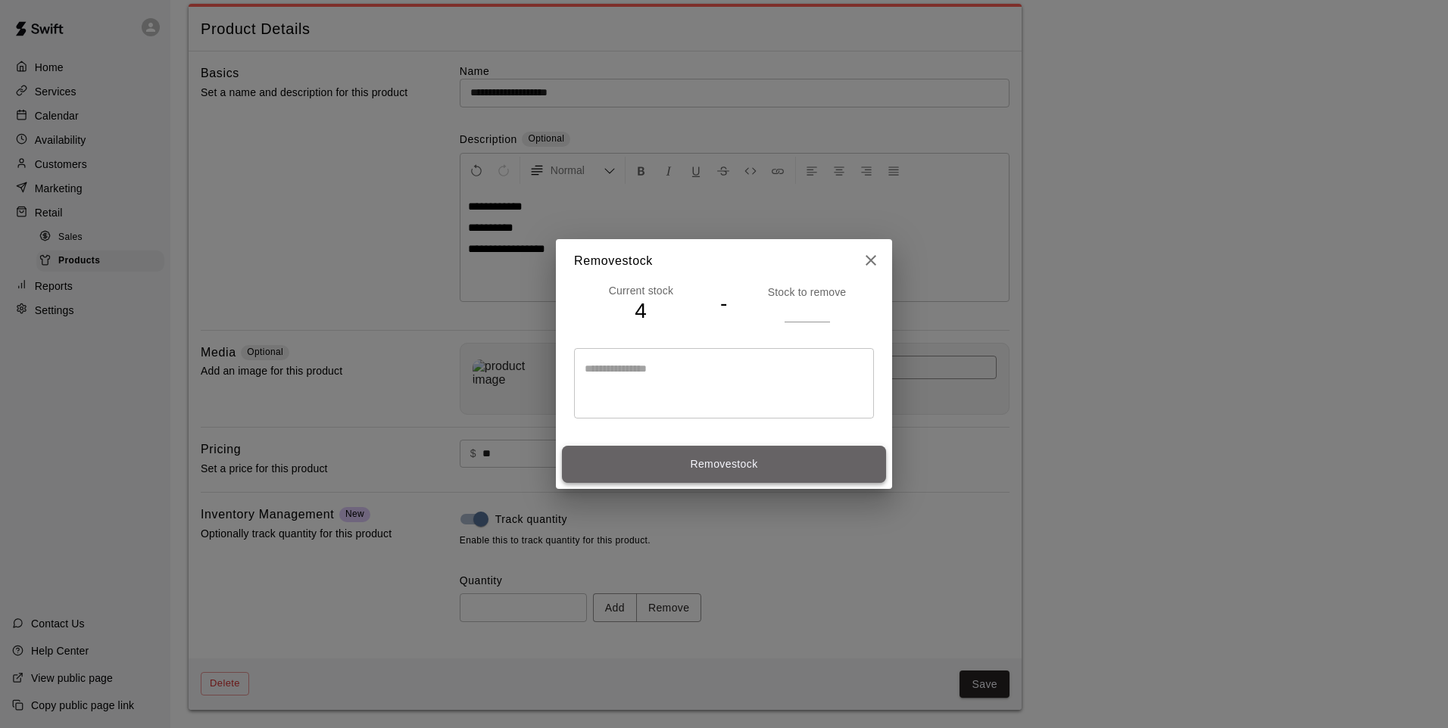
click at [803, 455] on button "Remove stock" at bounding box center [724, 464] width 324 height 37
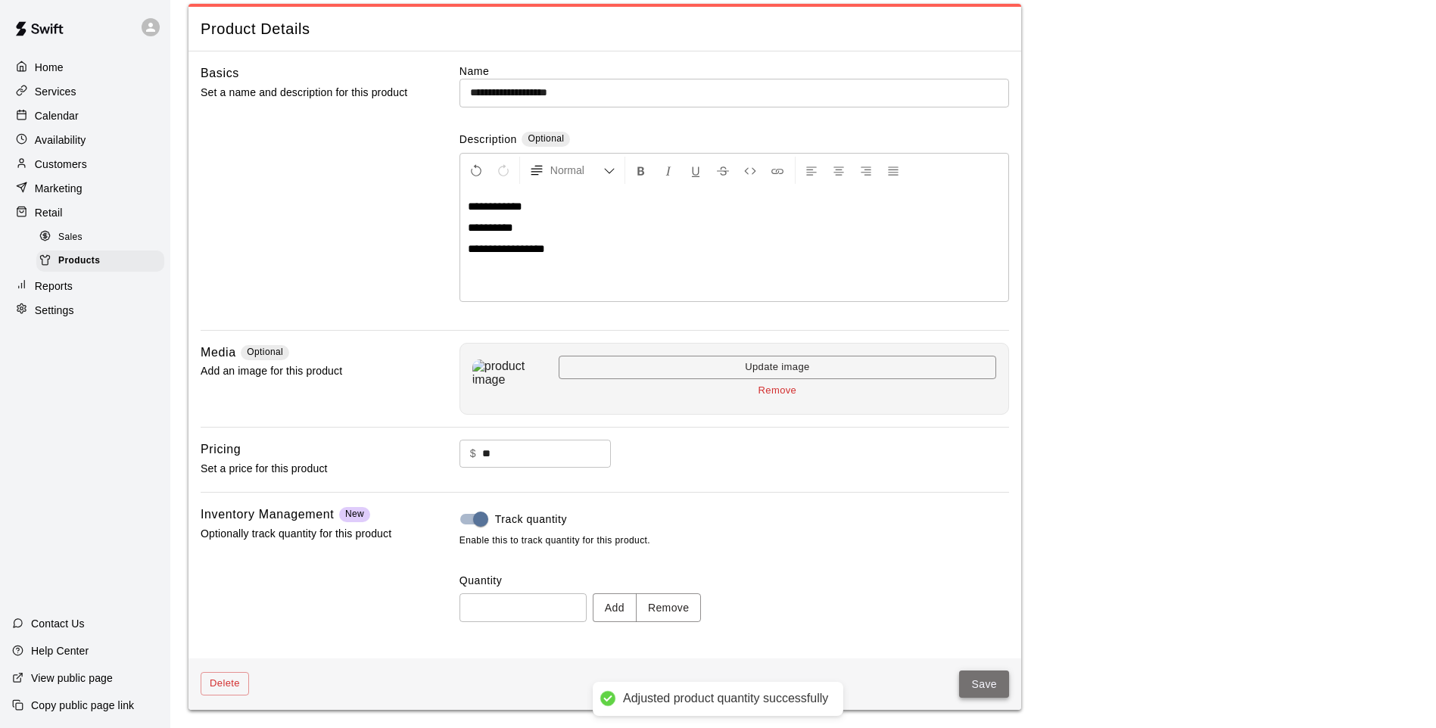
click at [981, 678] on button "Save" at bounding box center [984, 685] width 50 height 28
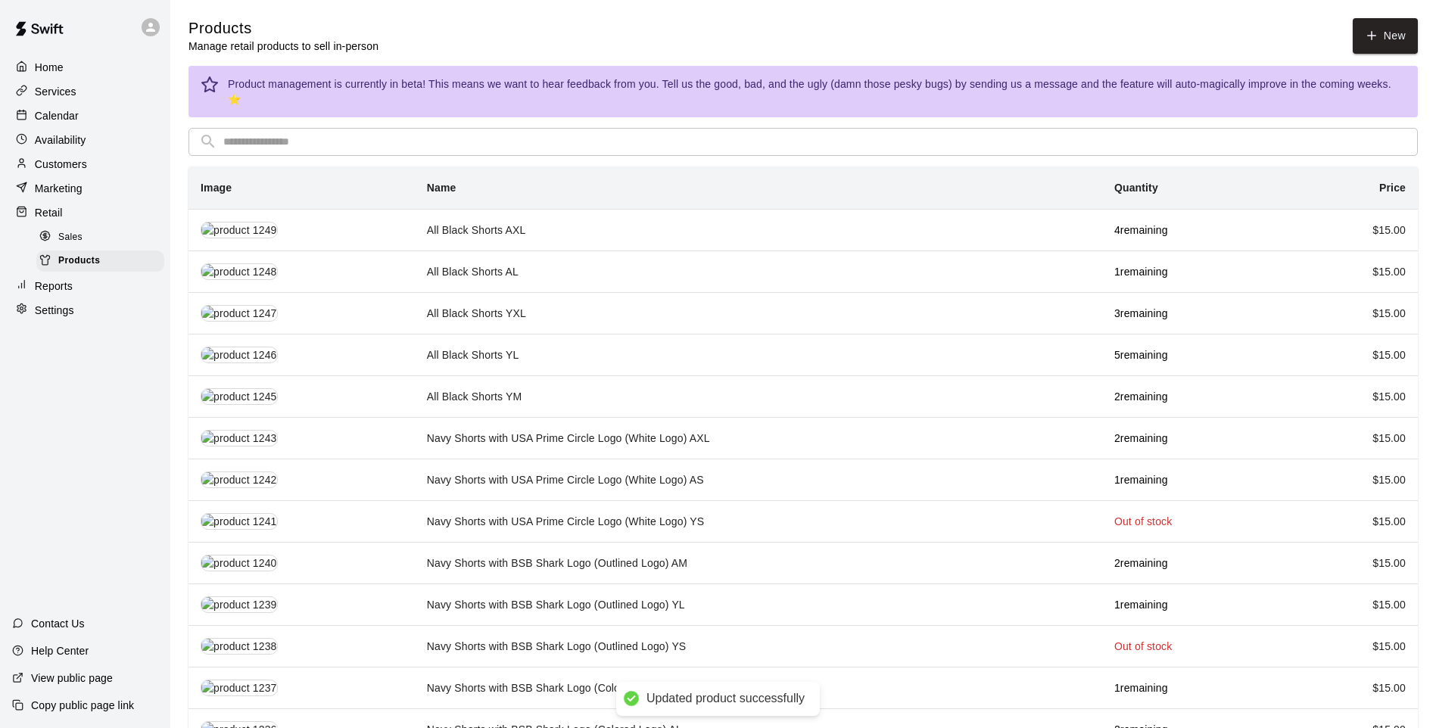
click at [433, 129] on input "text" at bounding box center [815, 142] width 1184 height 28
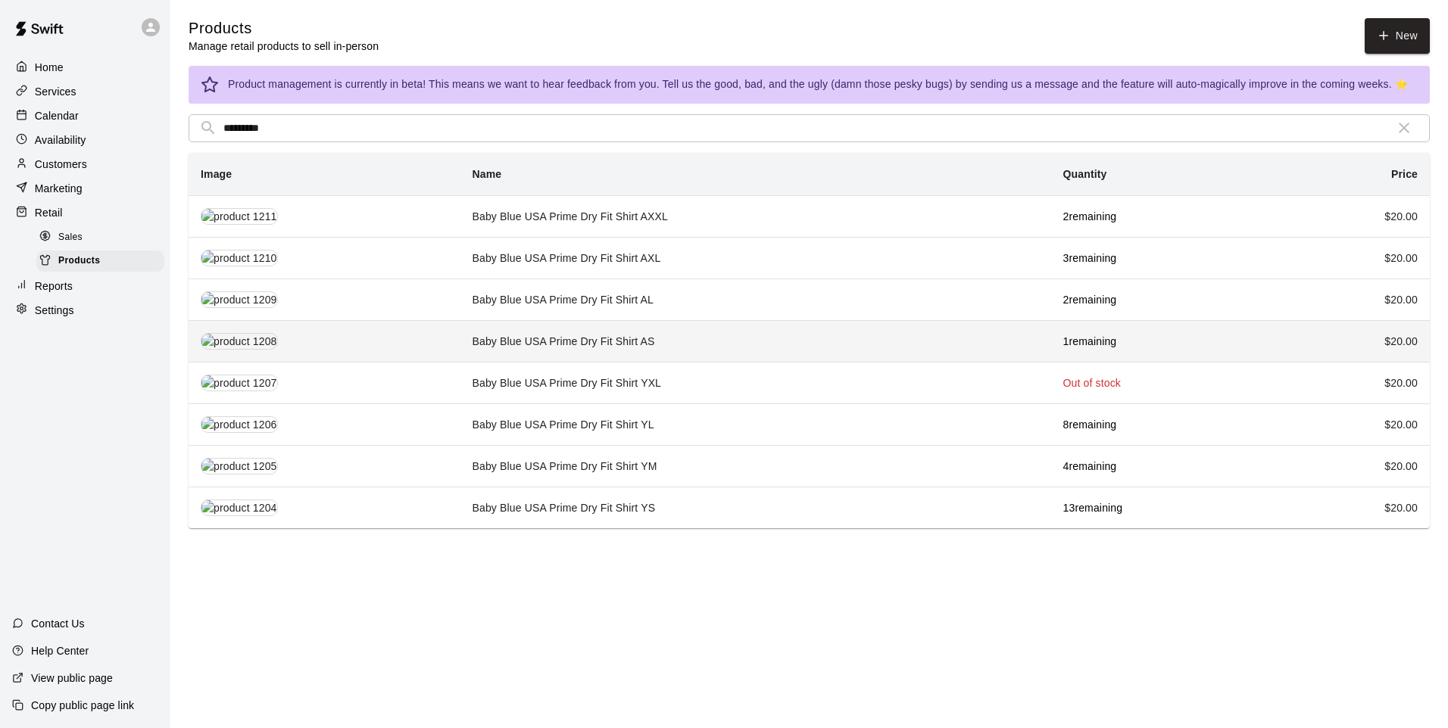
click at [623, 342] on td "Baby Blue USA Prime Dry Fit Shirt AS" at bounding box center [755, 341] width 591 height 42
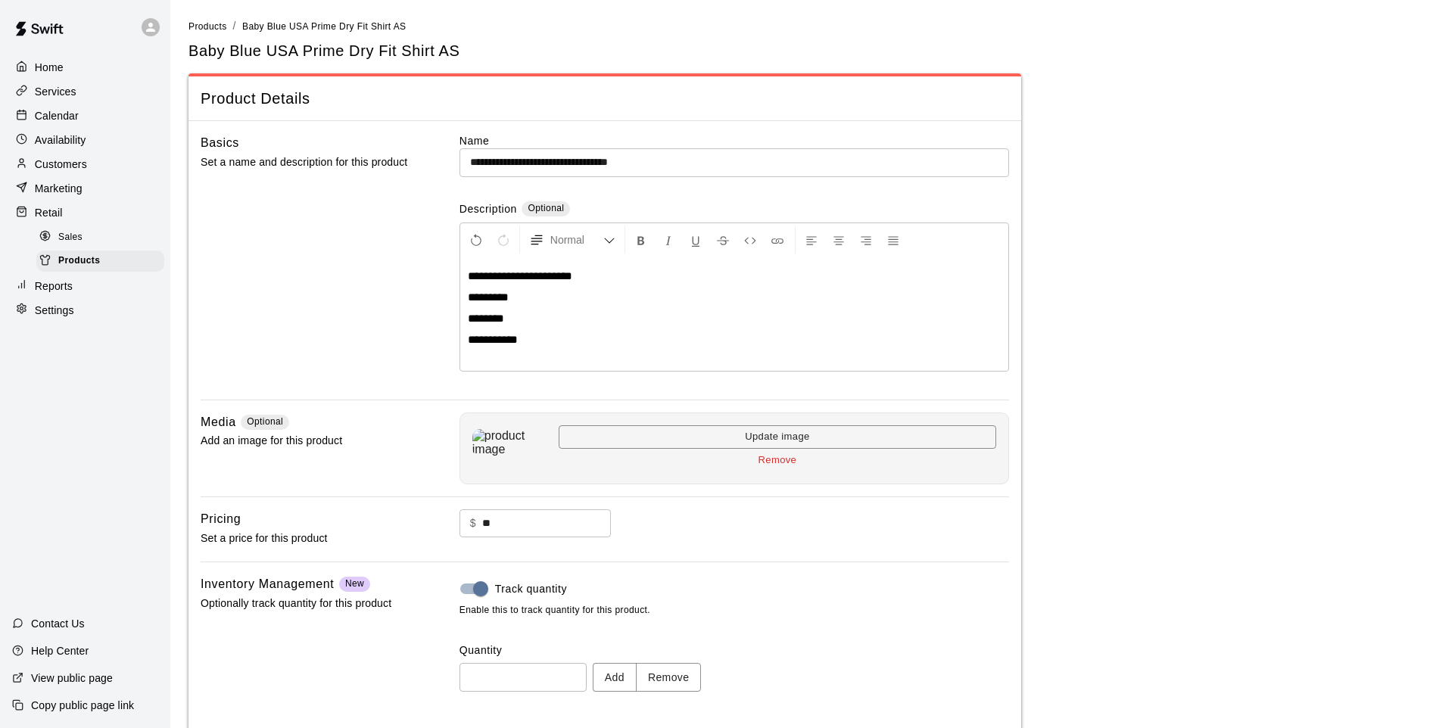
click at [472, 439] on img at bounding box center [509, 442] width 74 height 27
click at [657, 678] on button "Remove" at bounding box center [669, 677] width 66 height 28
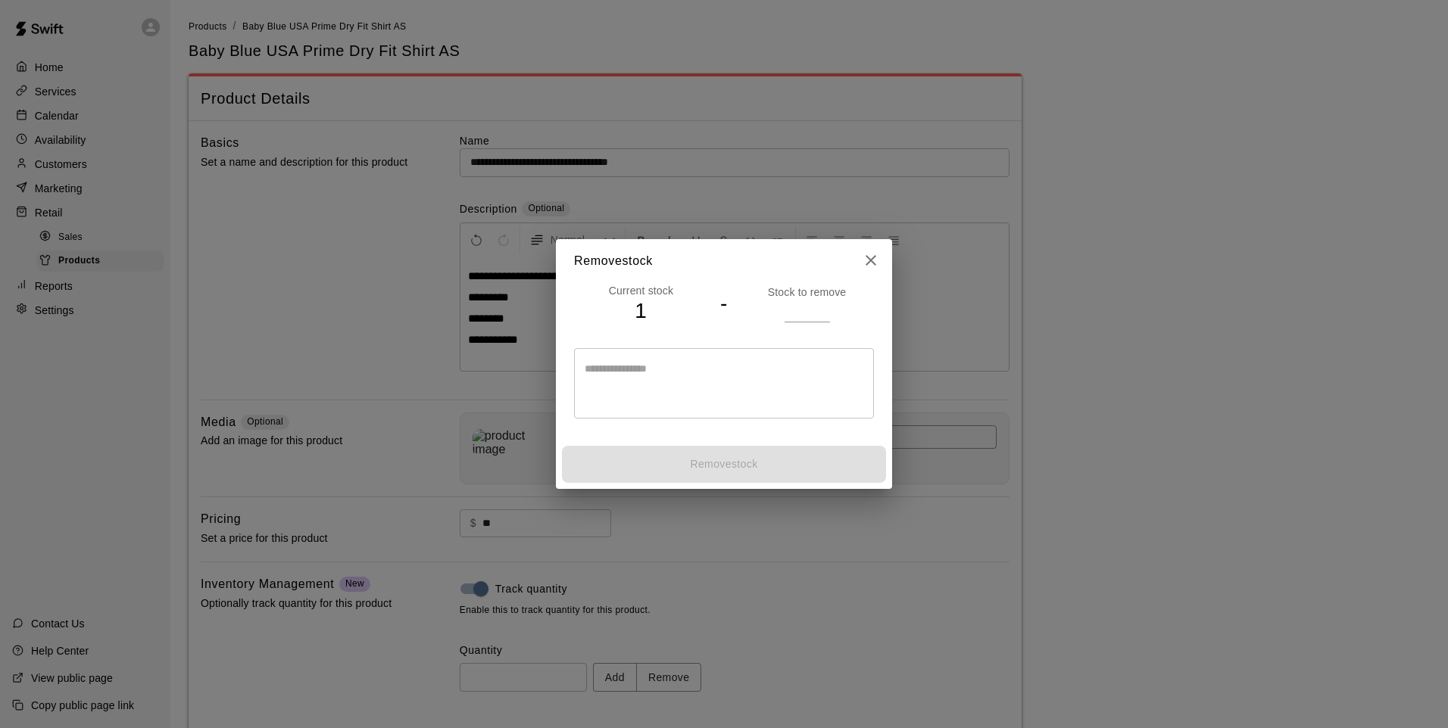
click at [803, 304] on input "number" at bounding box center [806, 311] width 45 height 22
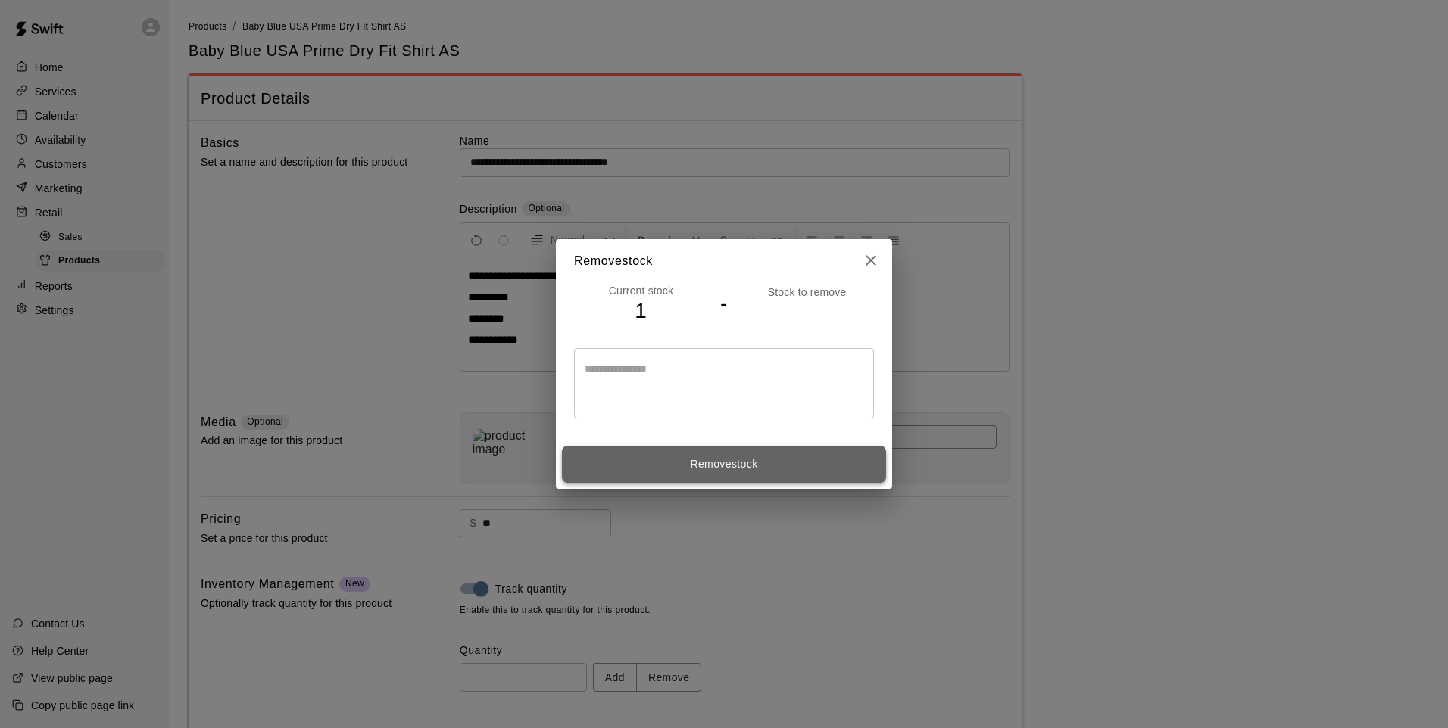
click at [768, 472] on button "Remove stock" at bounding box center [724, 464] width 324 height 37
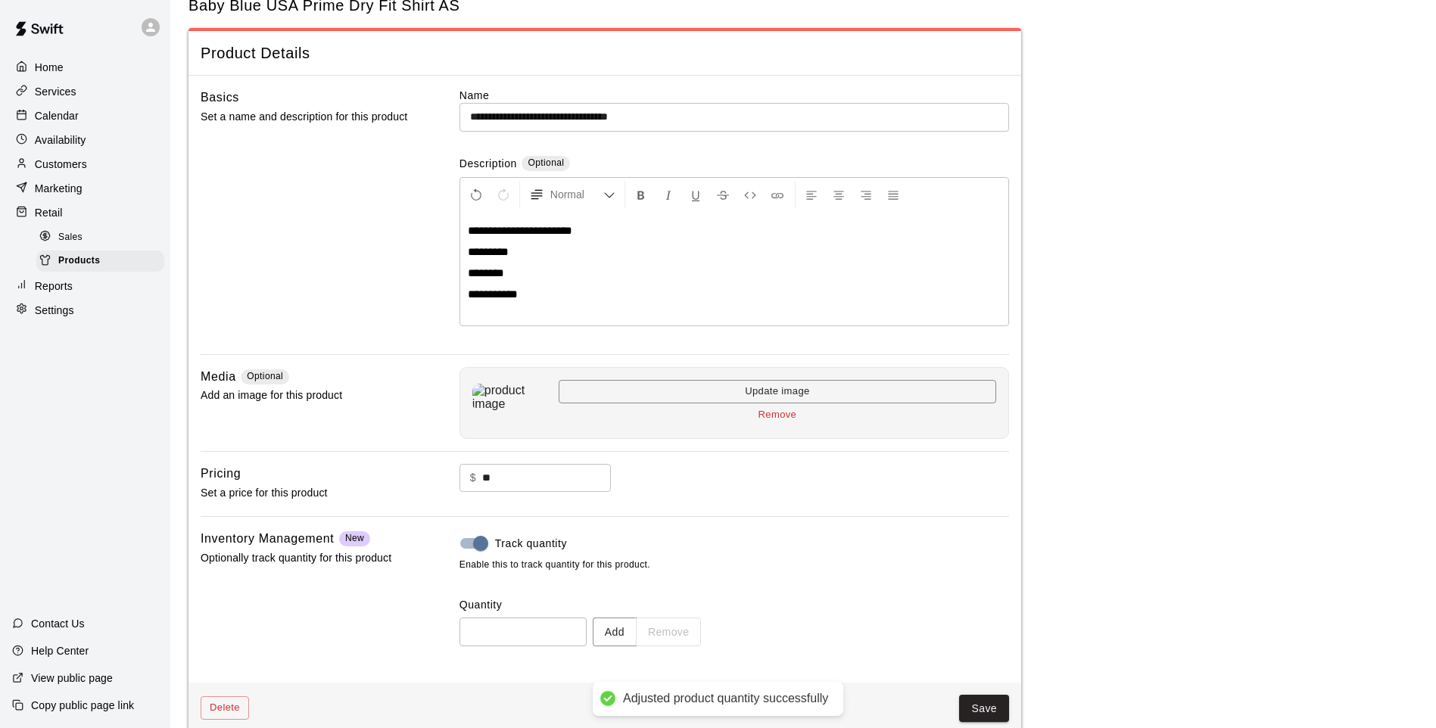
scroll to position [70, 0]
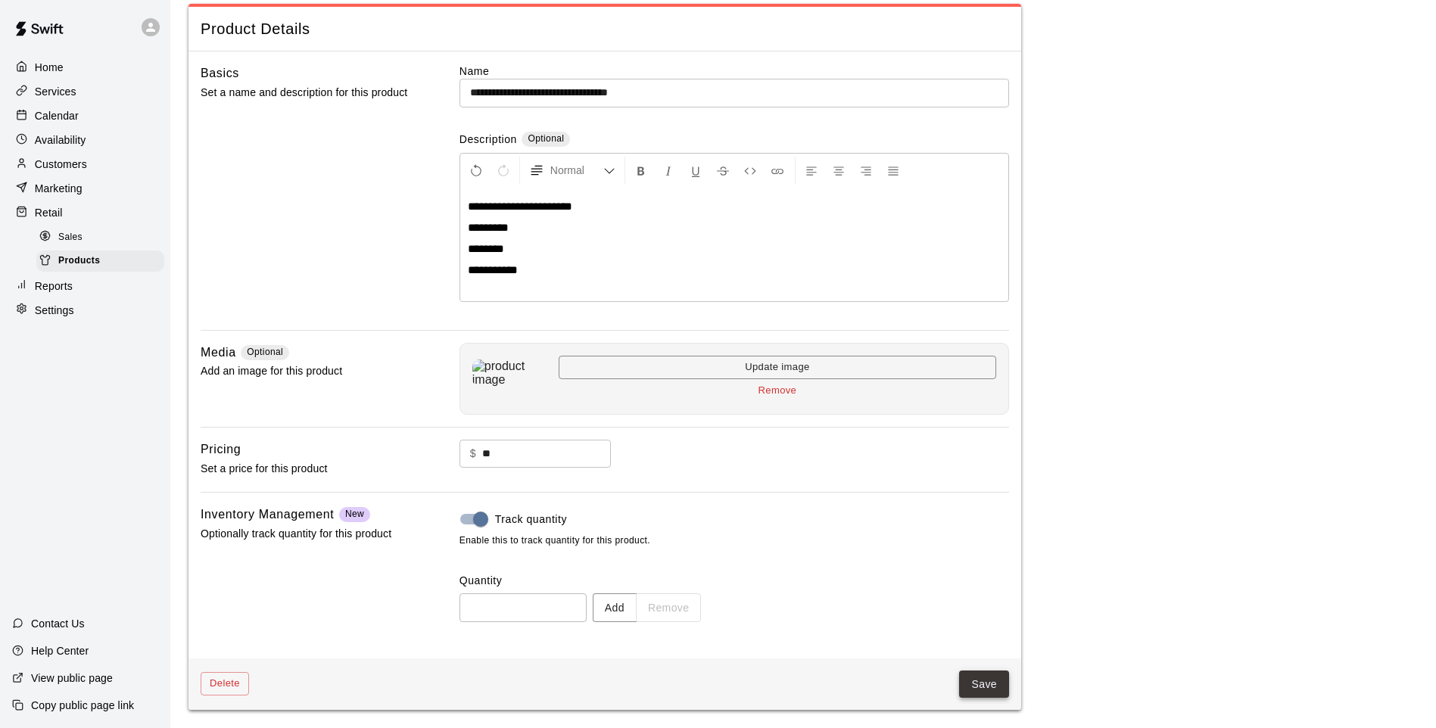
click at [977, 693] on button "Save" at bounding box center [984, 685] width 50 height 28
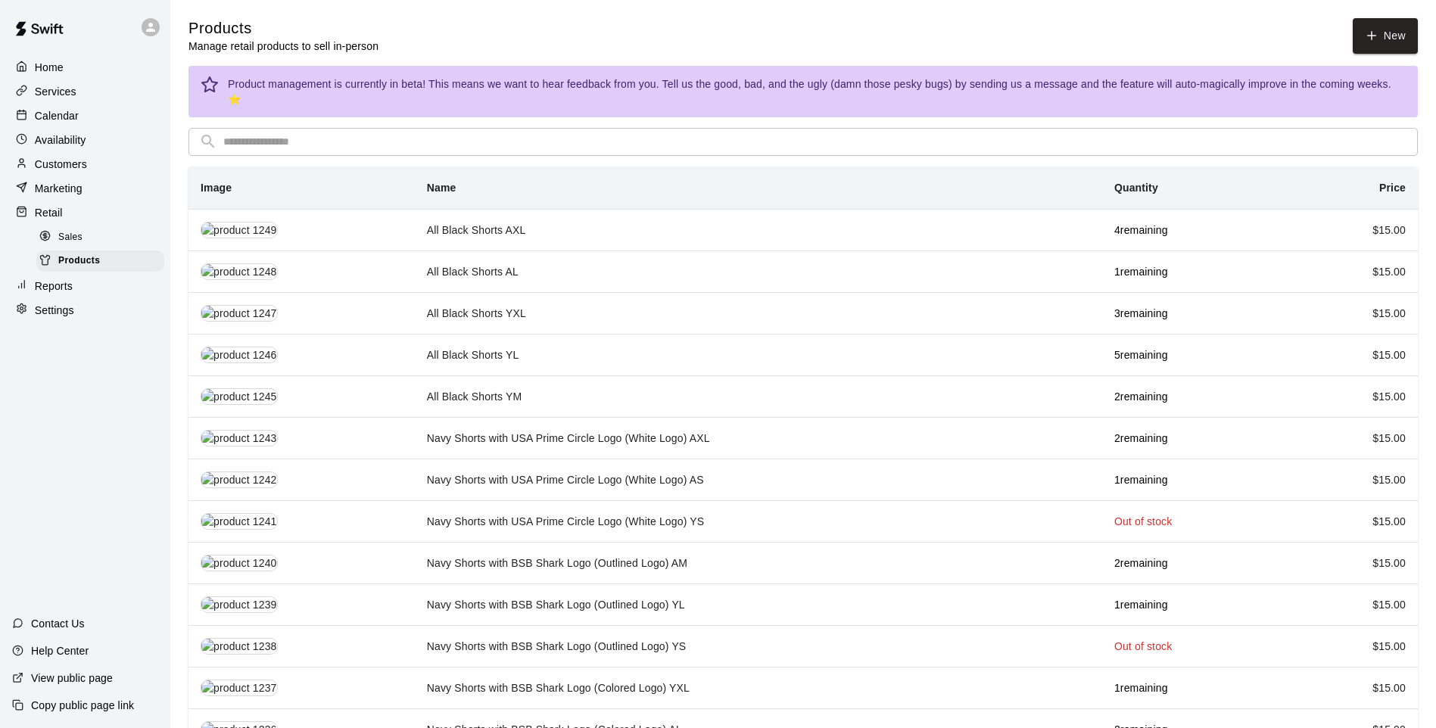
click at [1093, 129] on input "text" at bounding box center [815, 142] width 1184 height 28
